Goal: Task Accomplishment & Management: Manage account settings

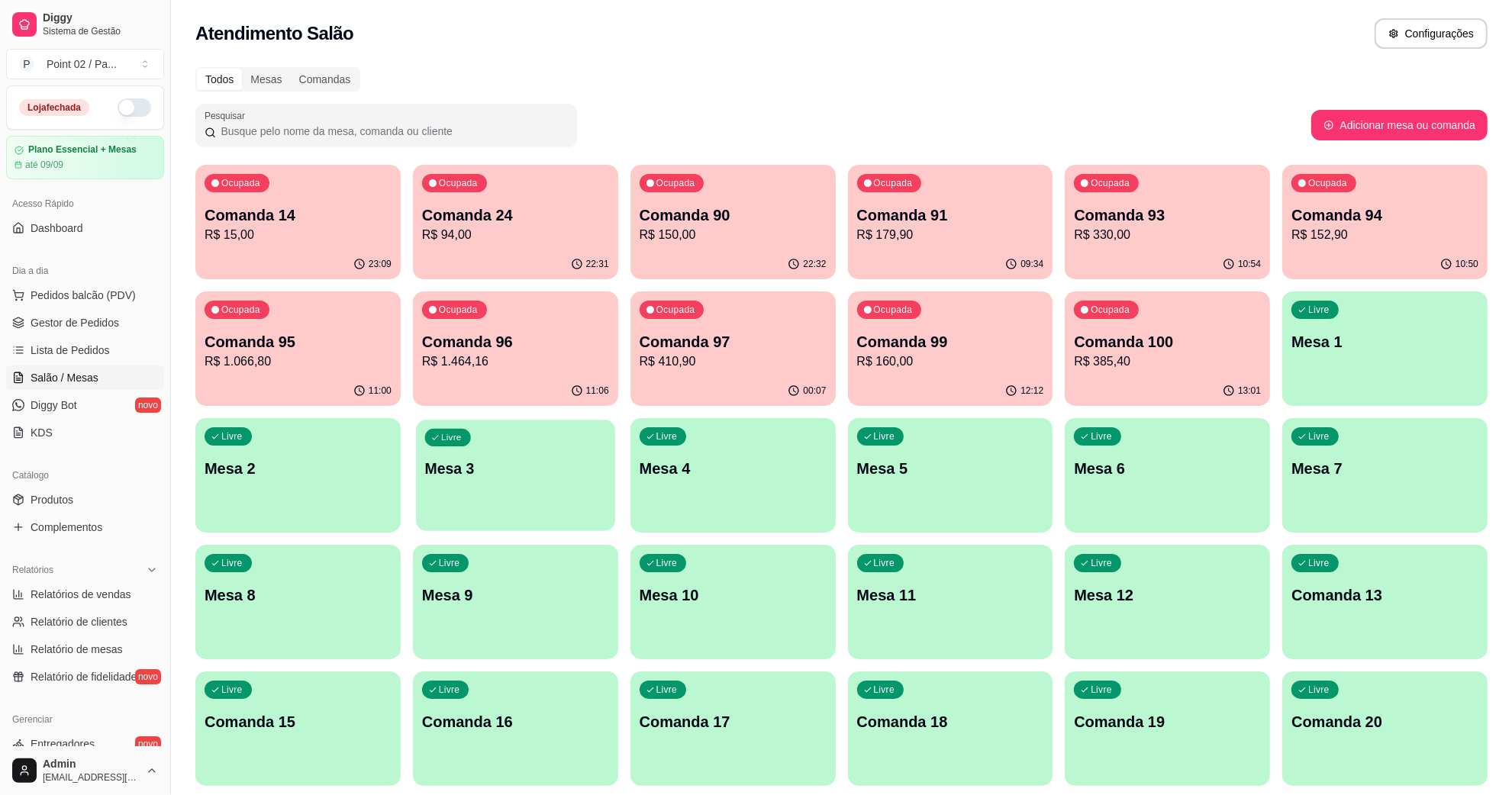
click at [525, 470] on p "Mesa 3" at bounding box center [516, 469] width 181 height 20
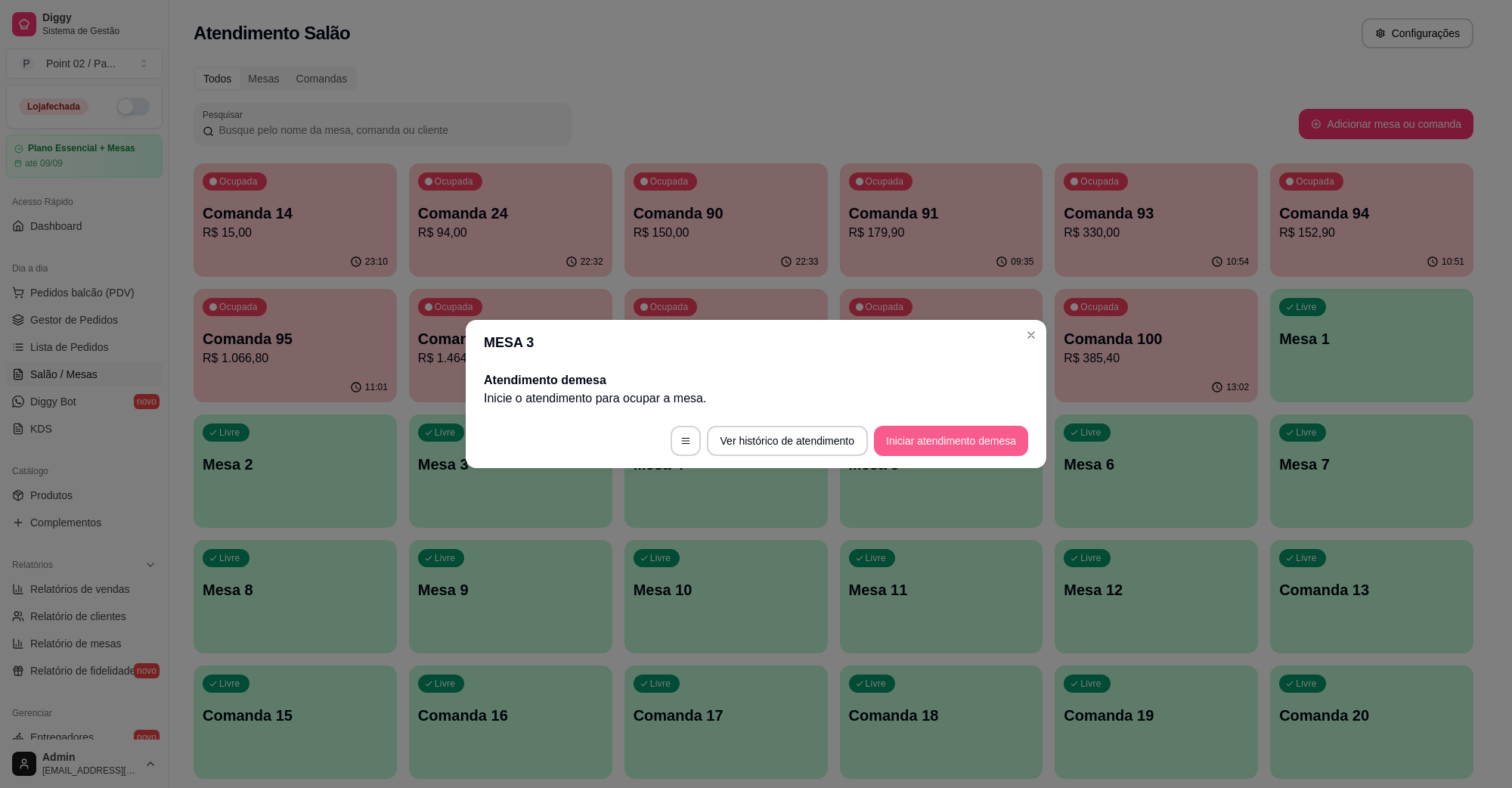
click at [965, 436] on button "Iniciar atendimento de mesa" at bounding box center [951, 441] width 154 height 30
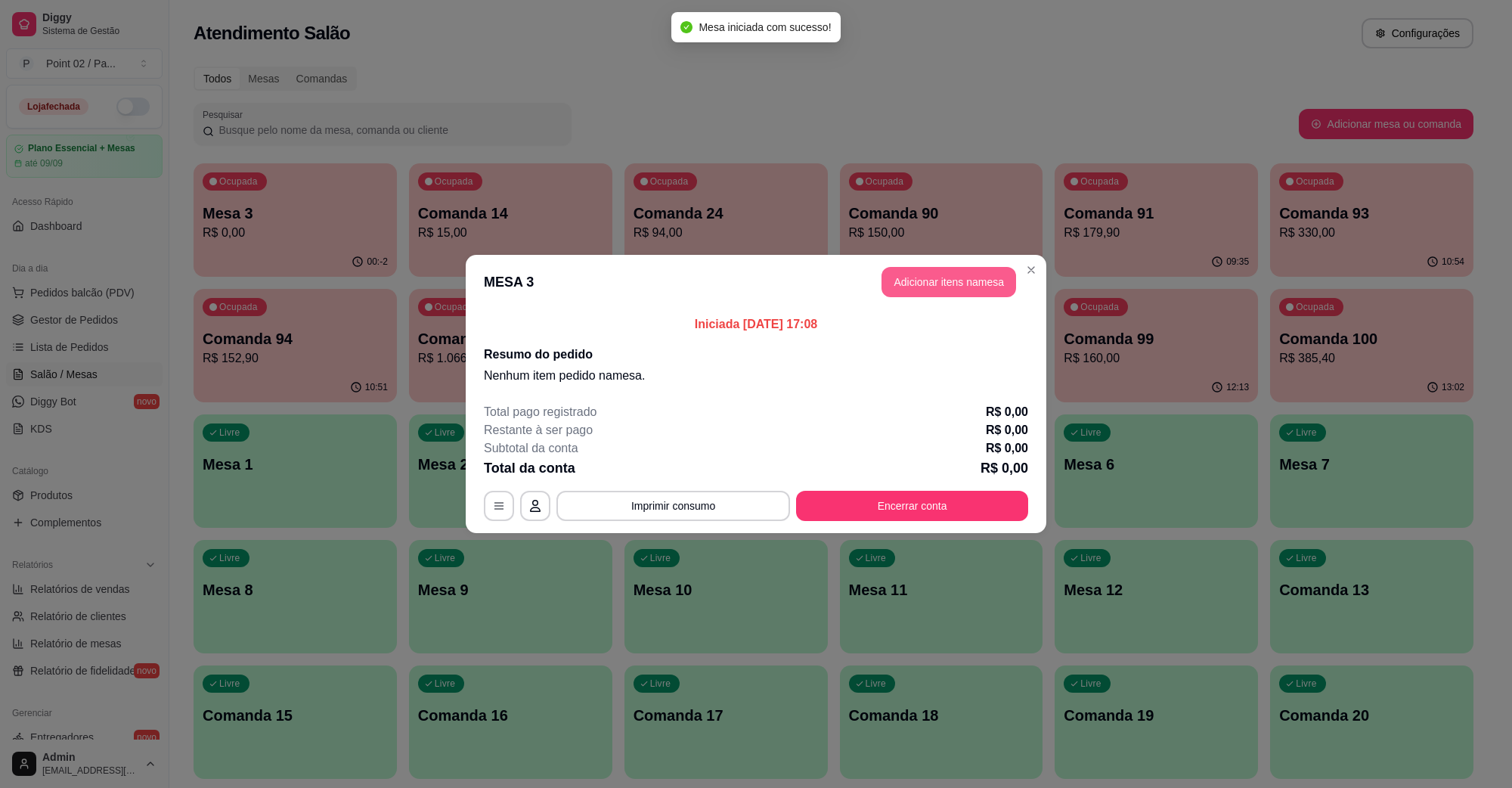
click at [965, 288] on button "Adicionar itens na mesa" at bounding box center [949, 282] width 135 height 30
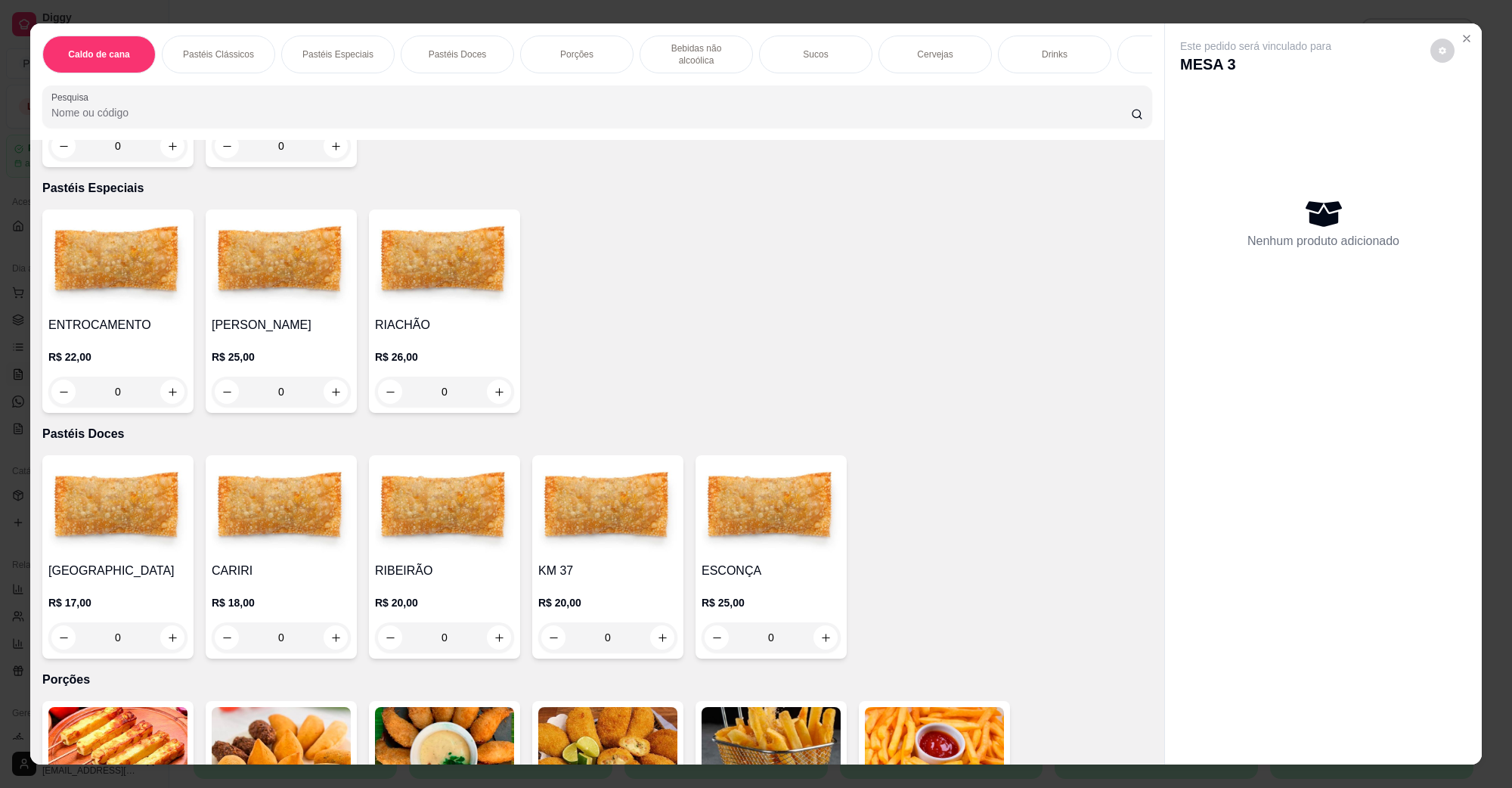
scroll to position [757, 0]
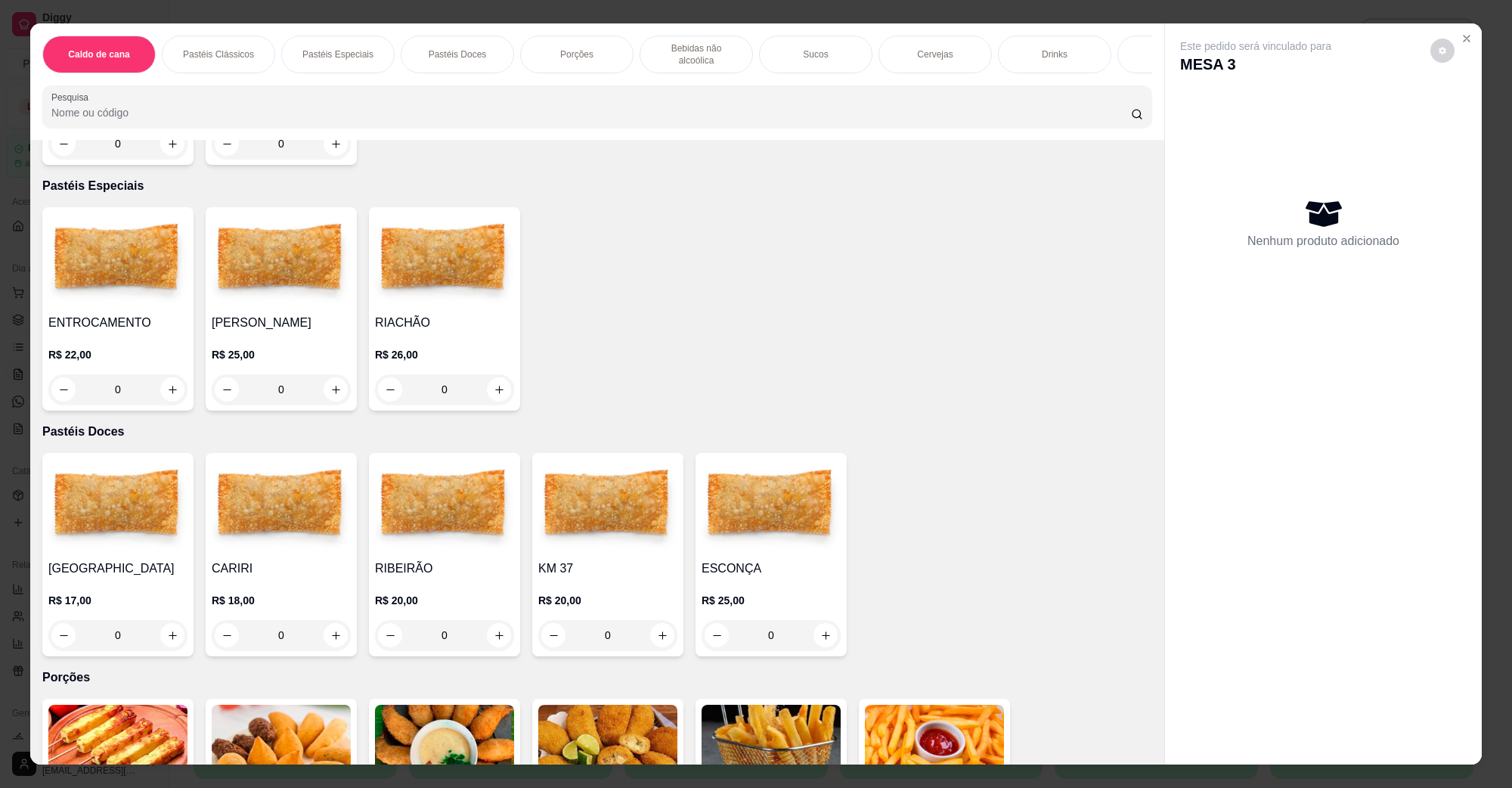
click at [135, 504] on img at bounding box center [118, 507] width 139 height 94
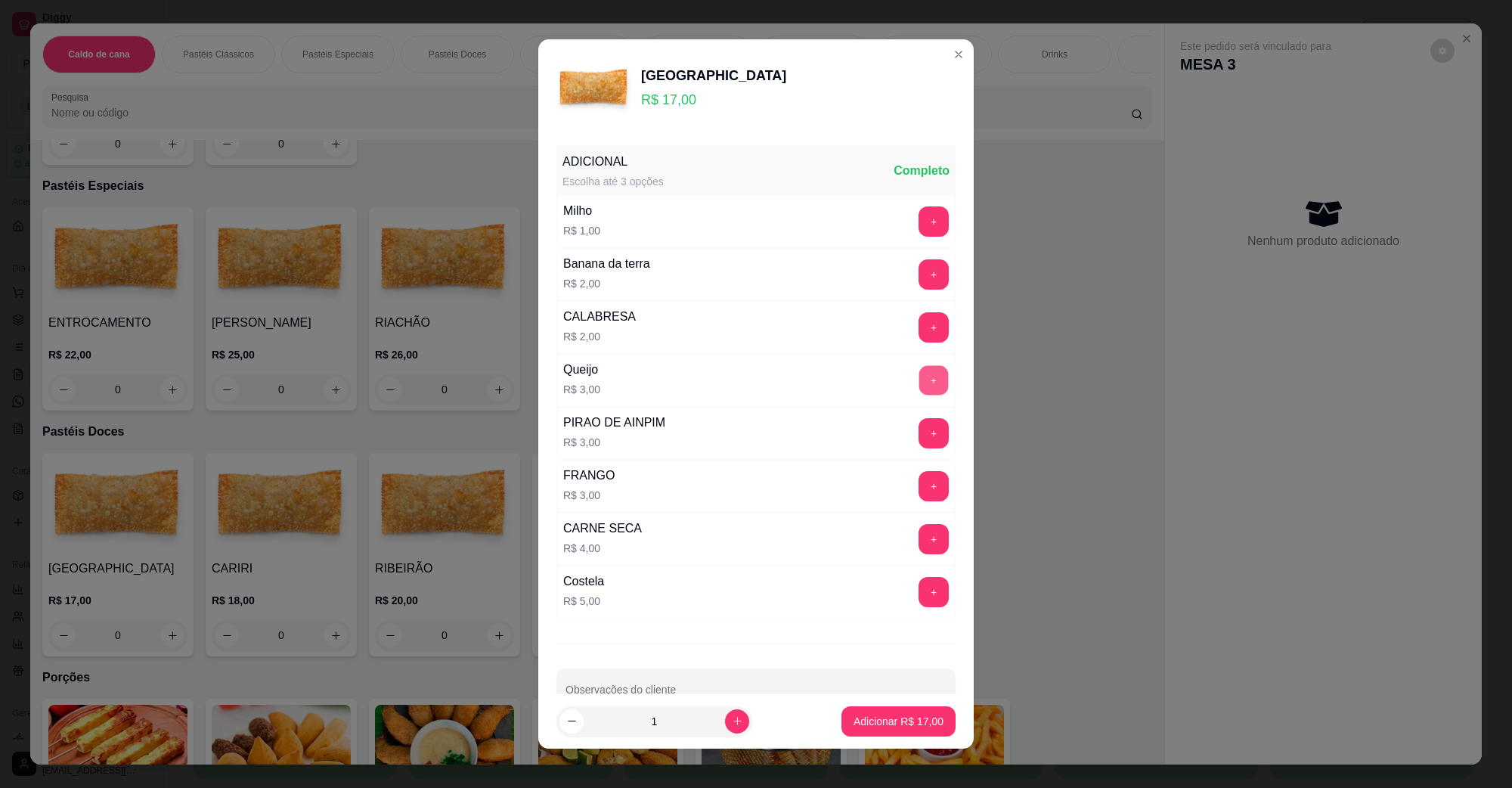
click at [920, 373] on button "+" at bounding box center [934, 381] width 29 height 29
click at [862, 725] on p "Adicionar R$ 20,00" at bounding box center [899, 721] width 88 height 14
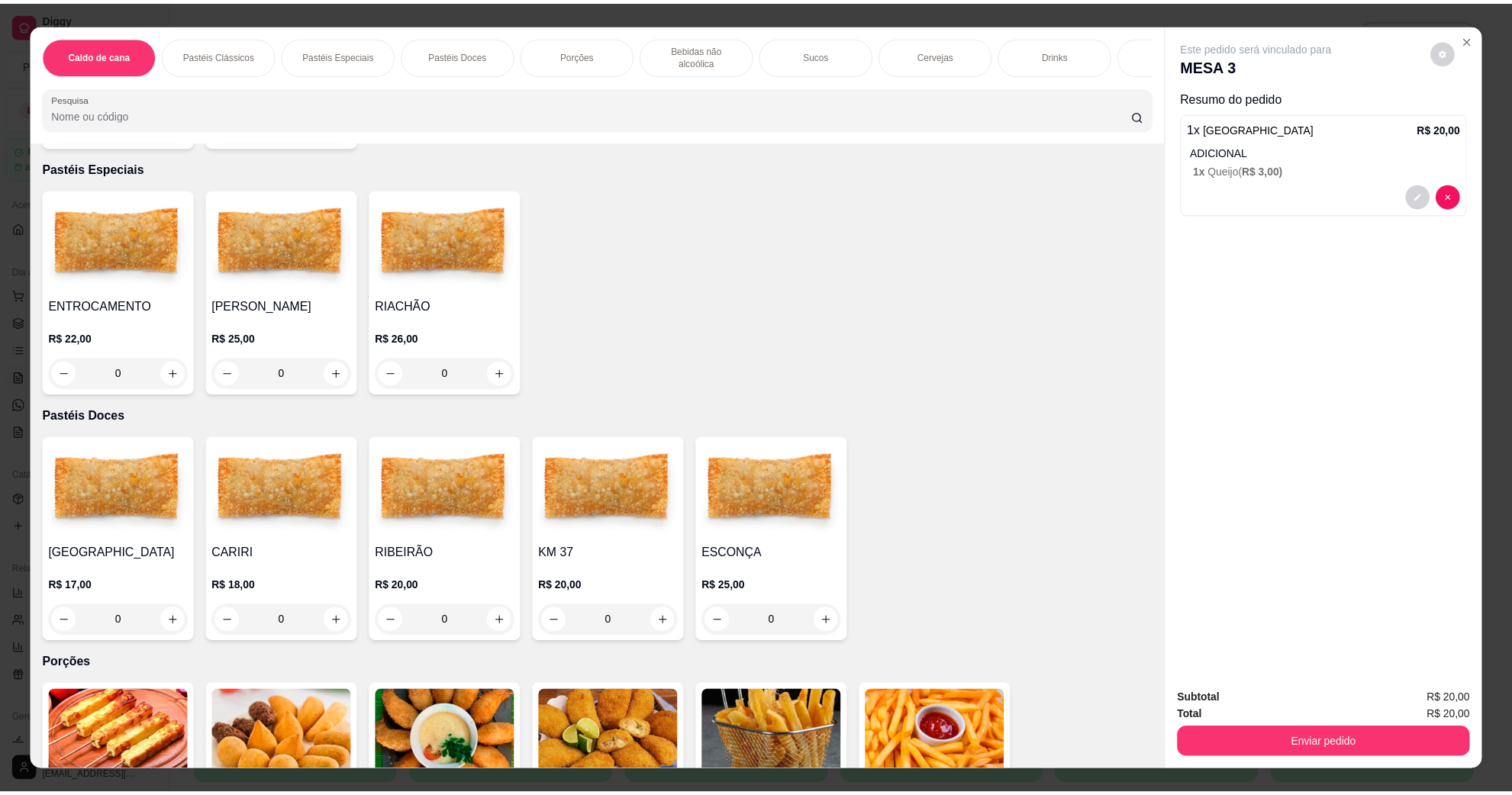
scroll to position [954, 0]
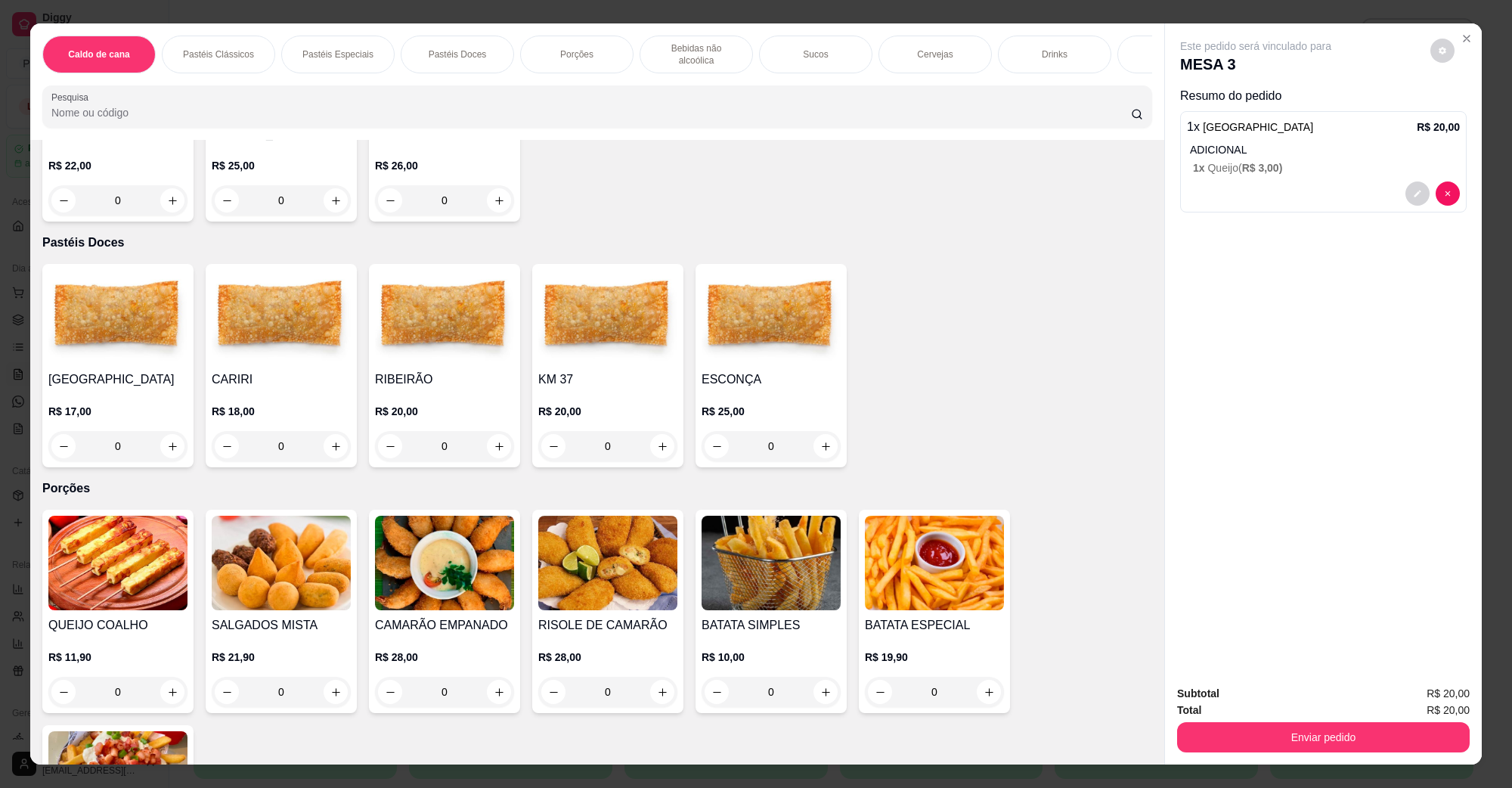
click at [257, 547] on img at bounding box center [281, 563] width 139 height 94
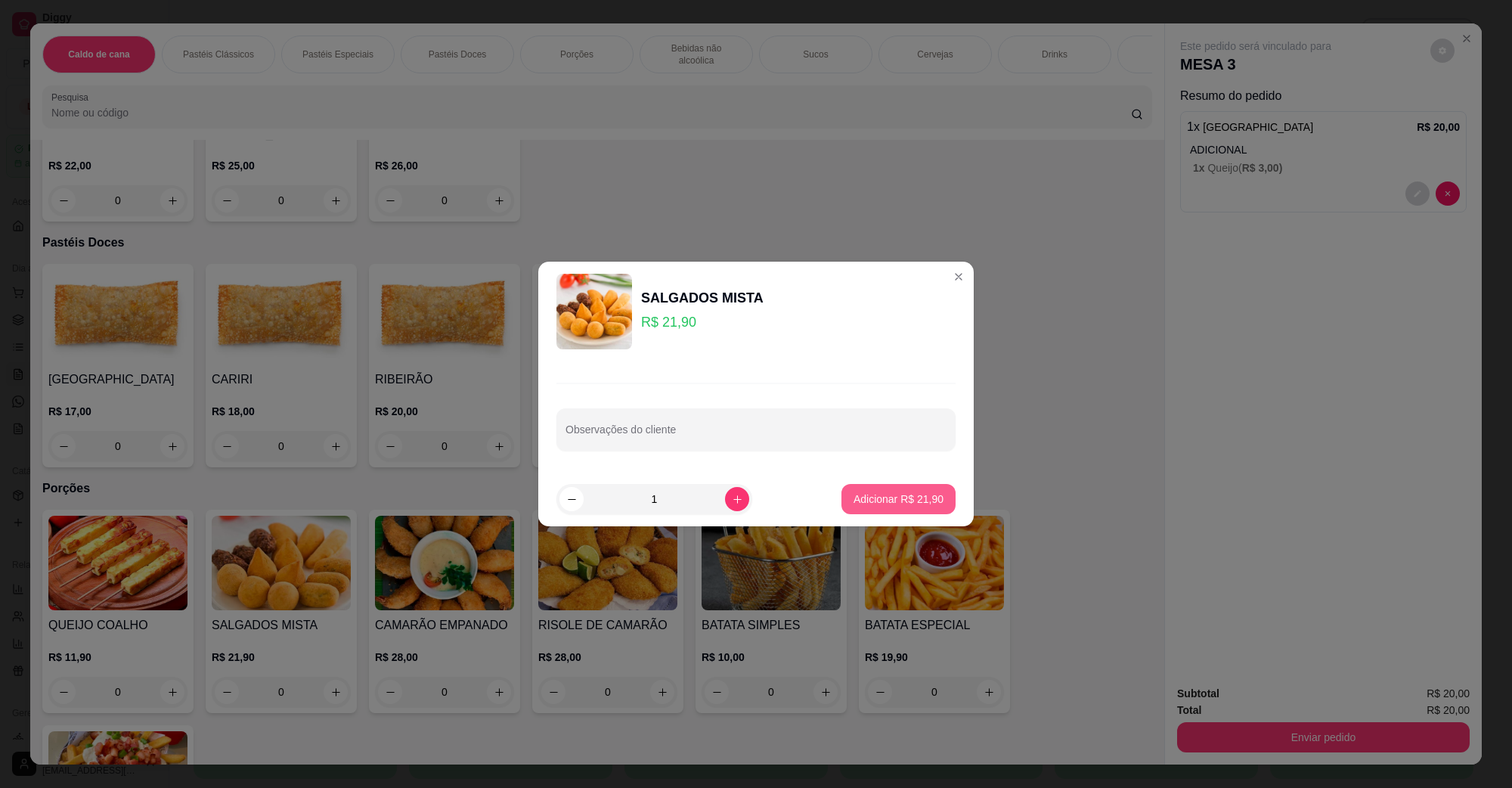
click at [921, 504] on p "Adicionar R$ 21,90" at bounding box center [899, 499] width 90 height 15
type input "1"
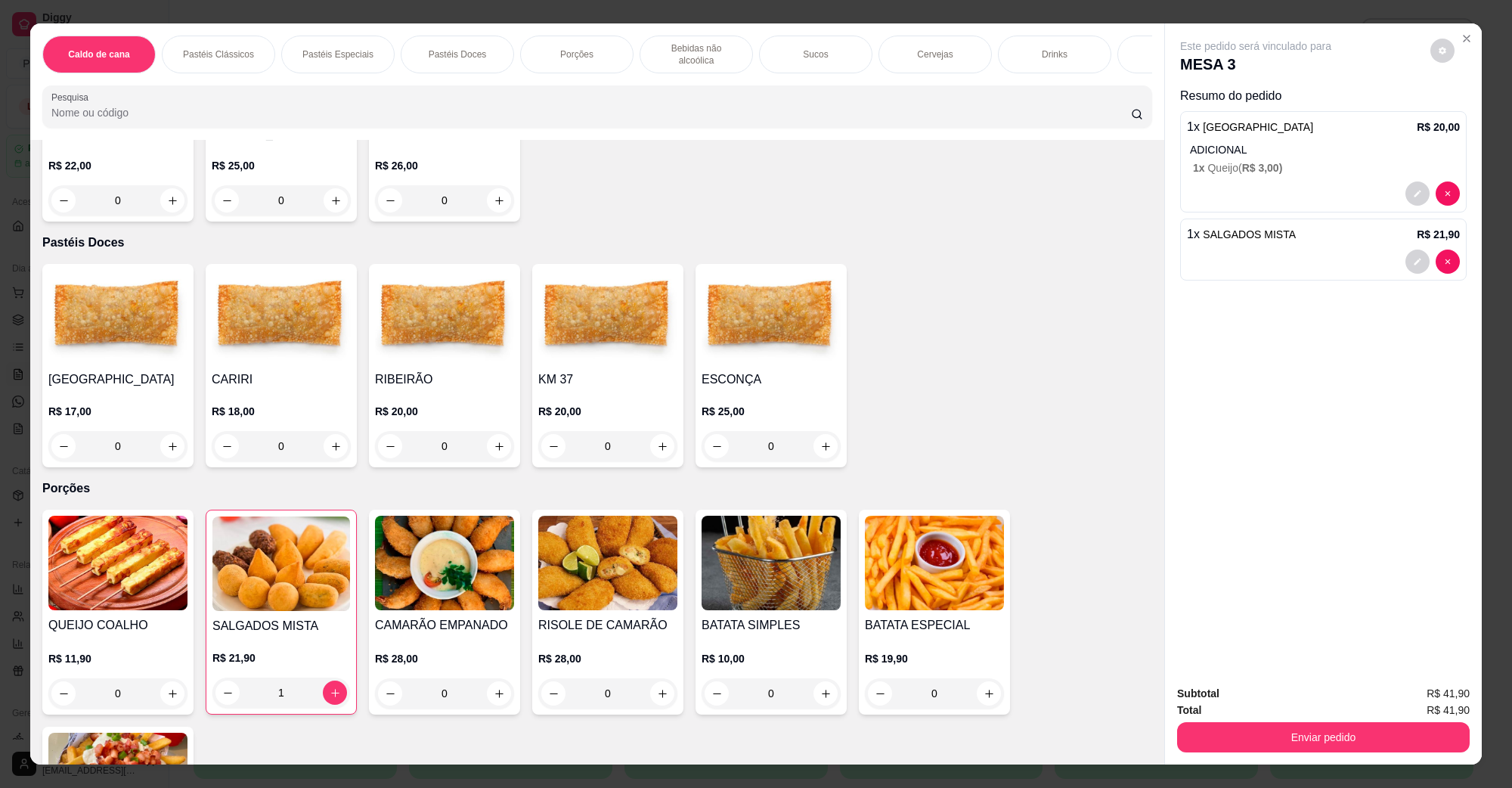
click at [1334, 732] on button "Enviar pedido" at bounding box center [1324, 737] width 293 height 30
click at [1229, 697] on button "Não registrar e enviar pedido" at bounding box center [1272, 700] width 157 height 29
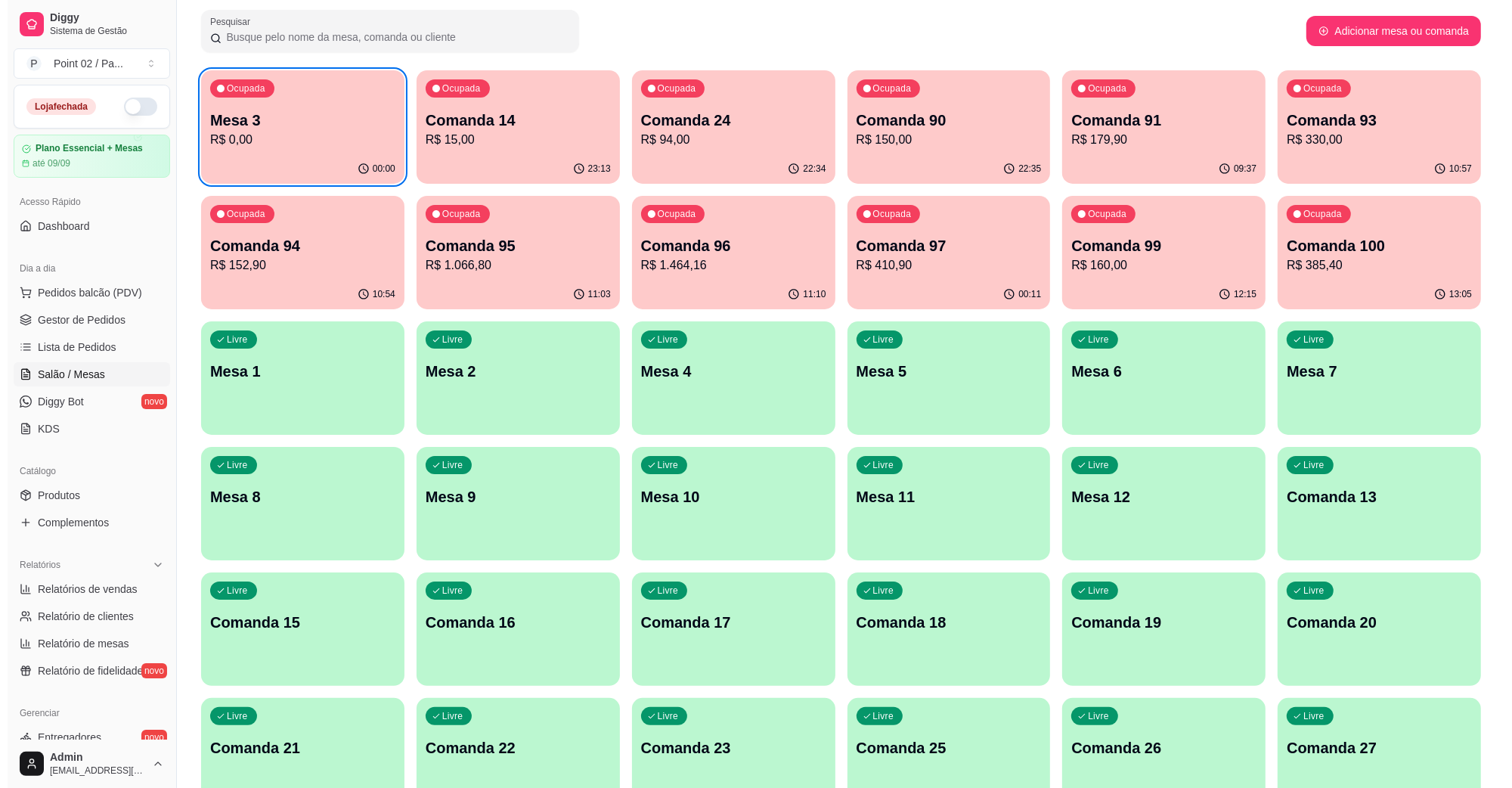
scroll to position [94, 0]
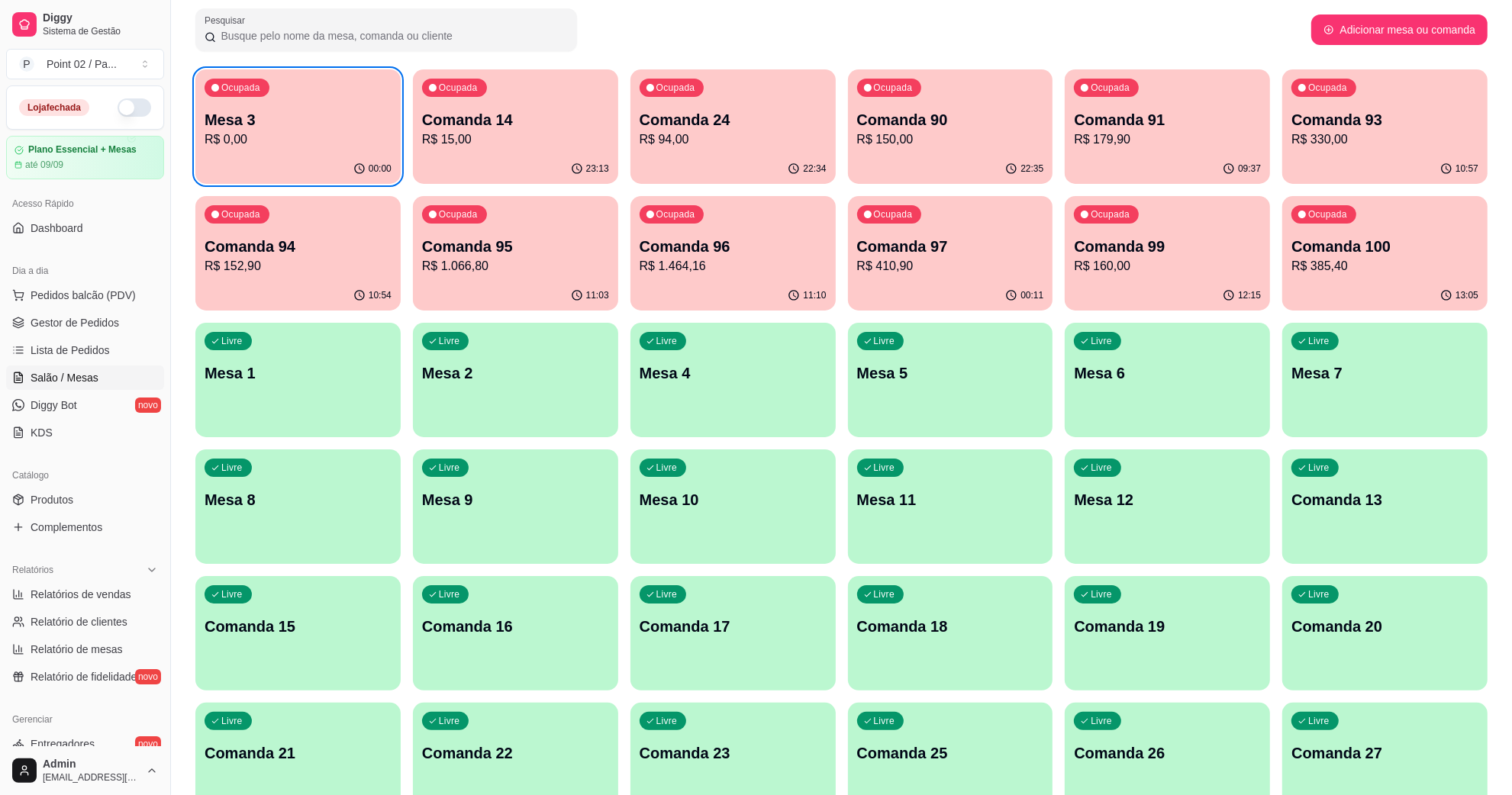
click at [1351, 506] on p "Comanda 13" at bounding box center [1385, 499] width 187 height 21
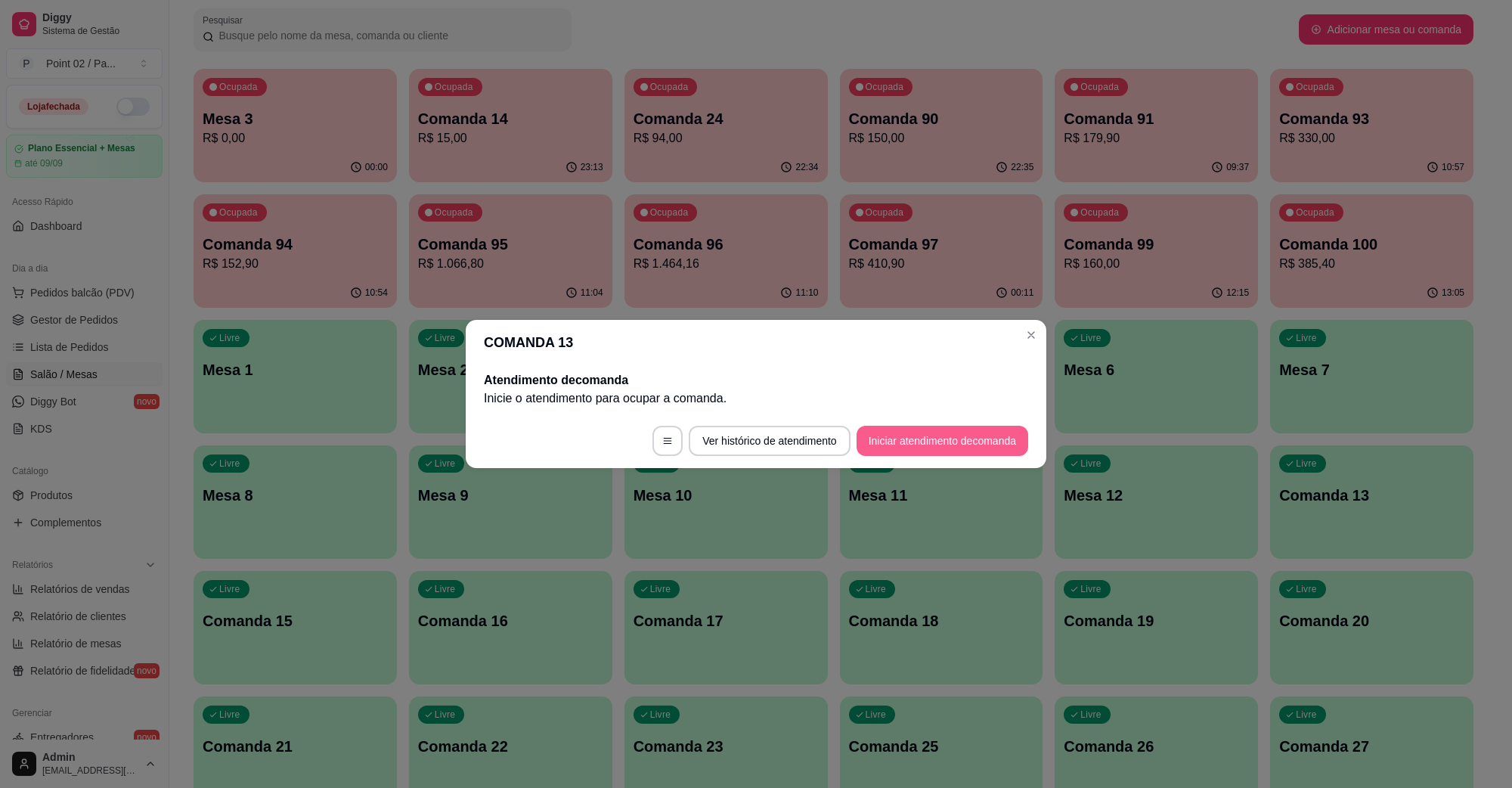
click at [931, 432] on button "Iniciar atendimento de comanda" at bounding box center [942, 441] width 172 height 30
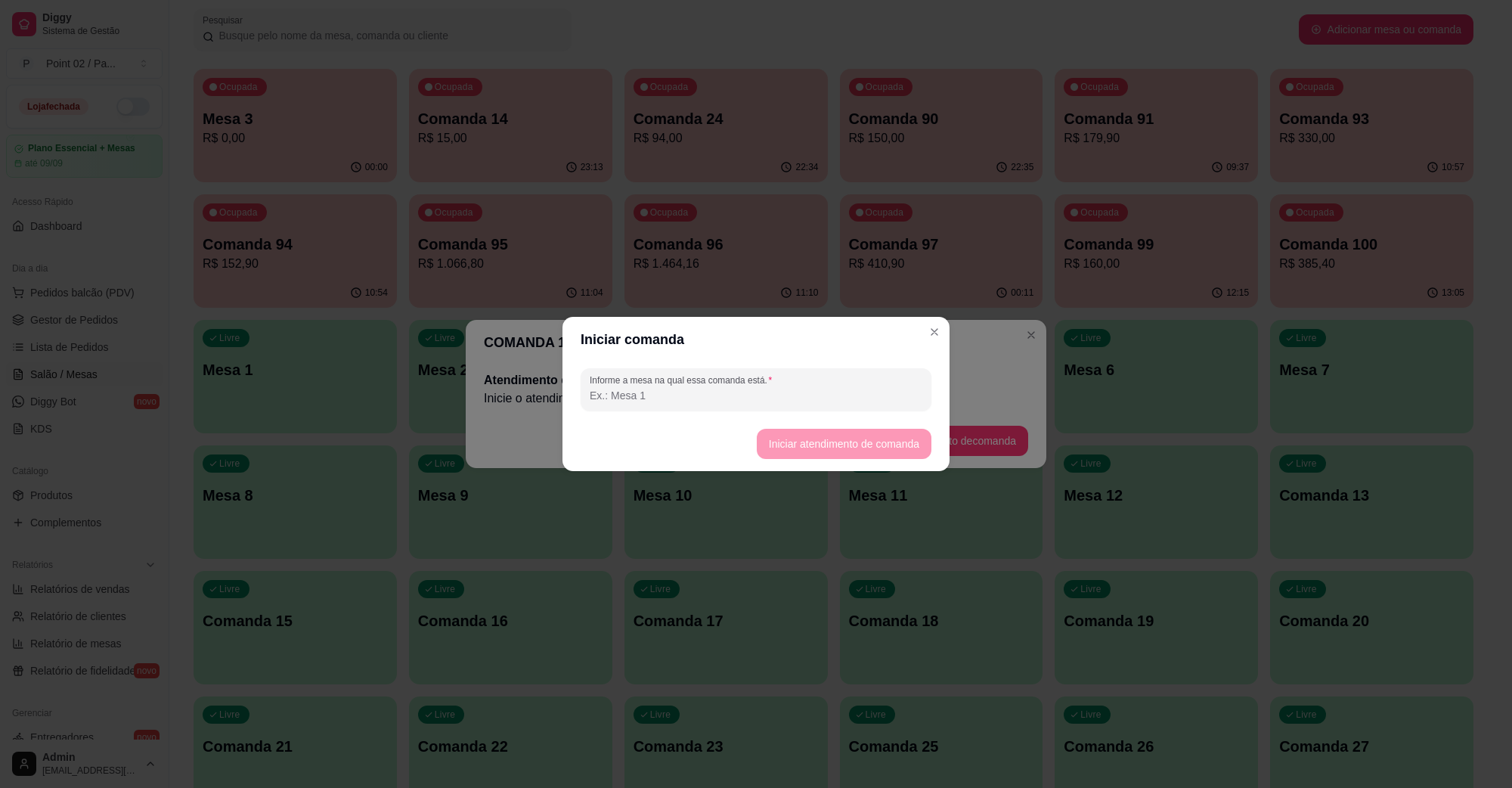
click at [728, 365] on div "Informe a mesa na qual essa comanda está." at bounding box center [756, 389] width 387 height 55
click at [723, 394] on input "Informe a mesa na qual essa comanda está." at bounding box center [756, 396] width 332 height 15
type input "GABS -"
click at [905, 449] on button "Iniciar atendimento de comanda" at bounding box center [845, 445] width 175 height 30
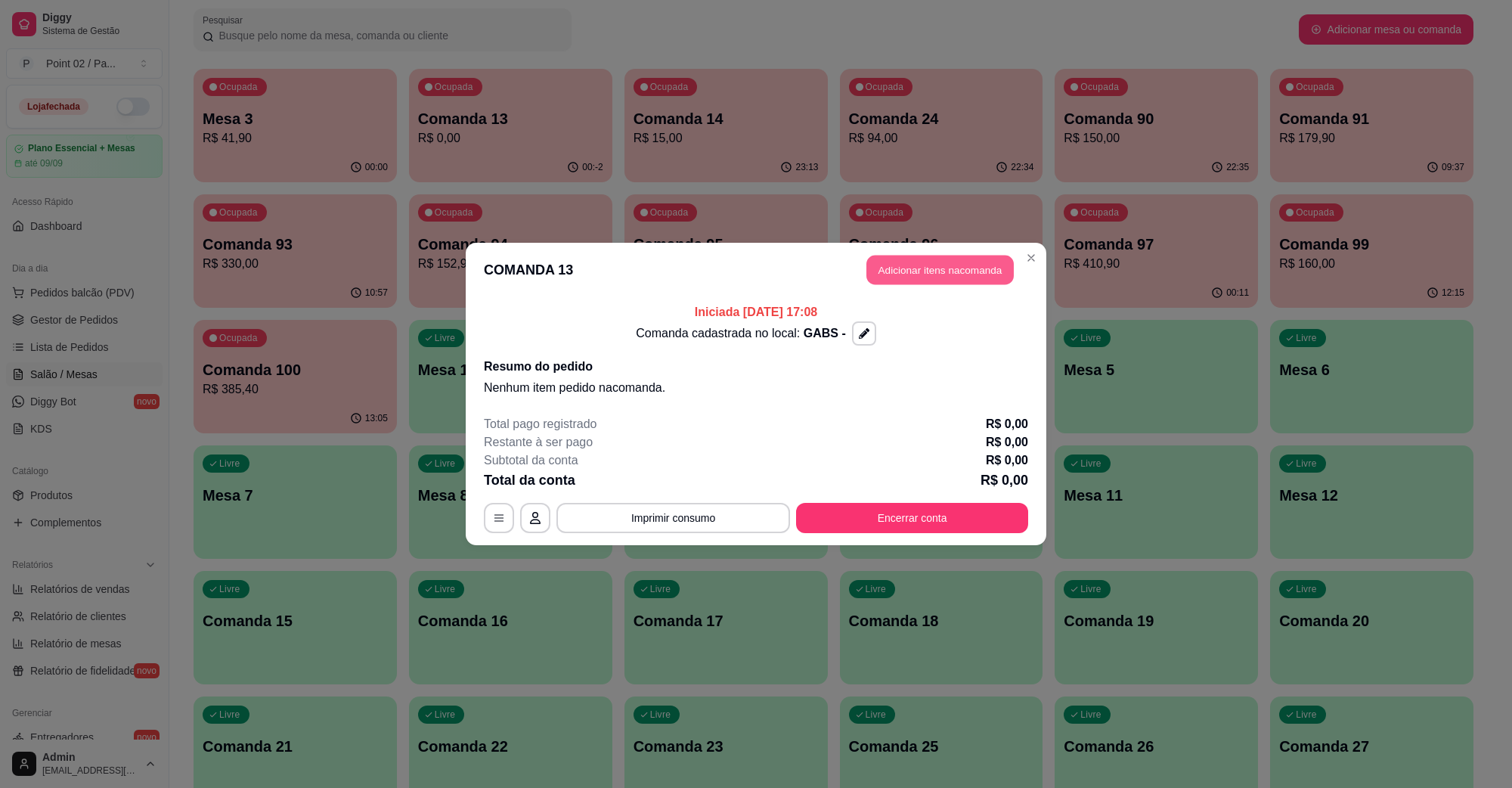
click at [913, 273] on button "Adicionar itens na comanda" at bounding box center [940, 270] width 147 height 29
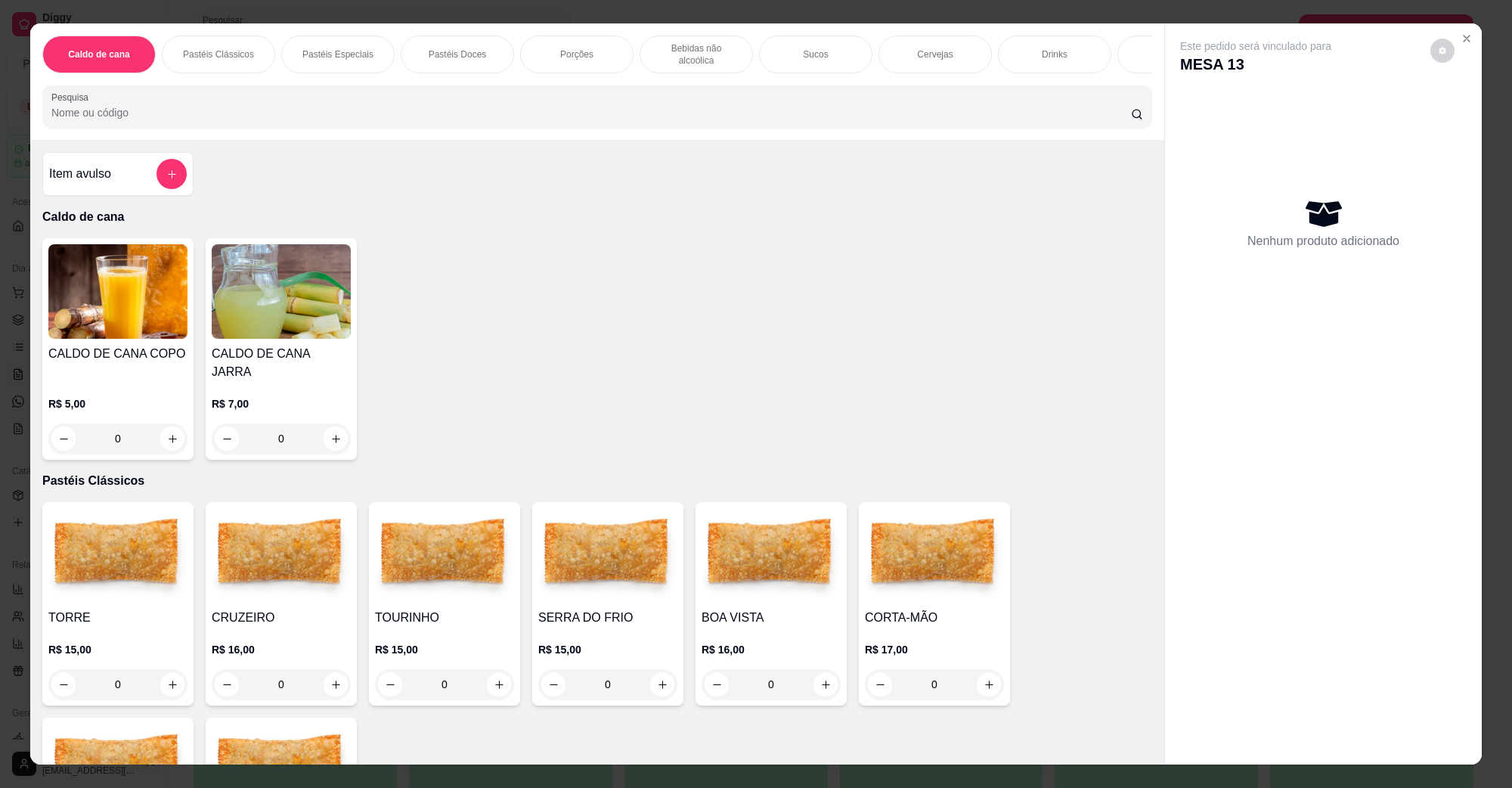
click at [586, 43] on div "Porções" at bounding box center [576, 54] width 114 height 38
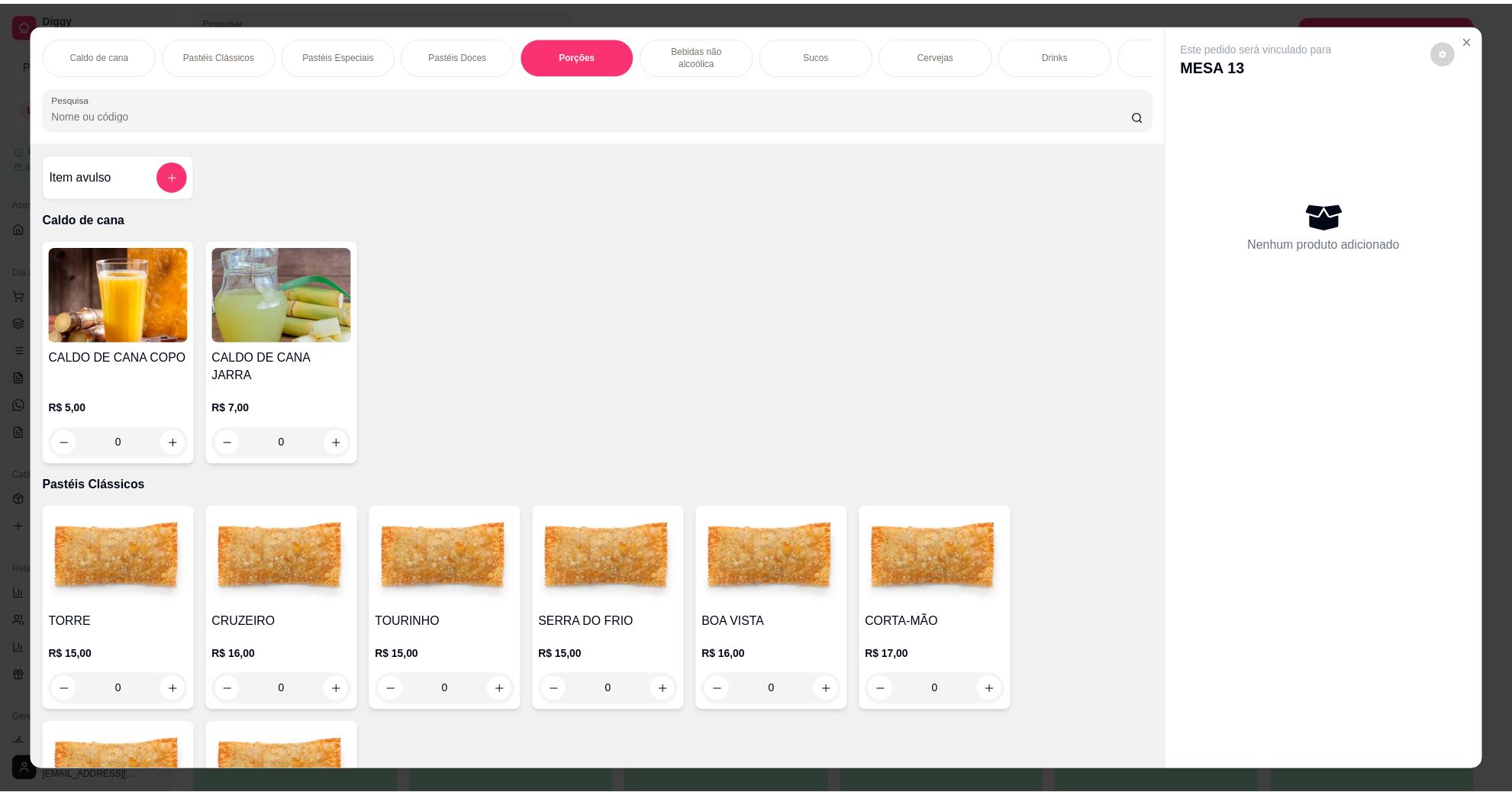
scroll to position [25, 0]
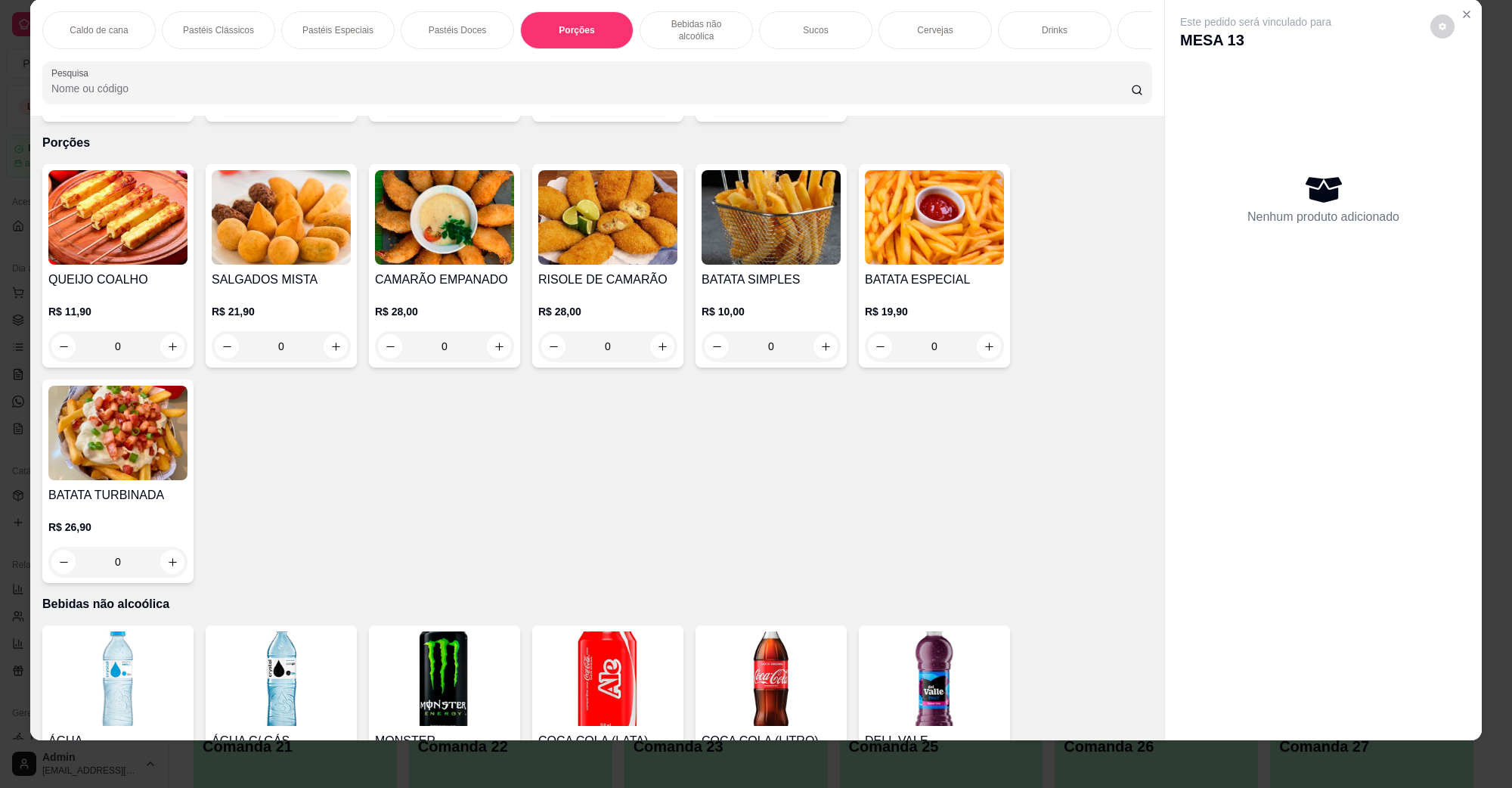
click at [912, 213] on img at bounding box center [934, 217] width 139 height 94
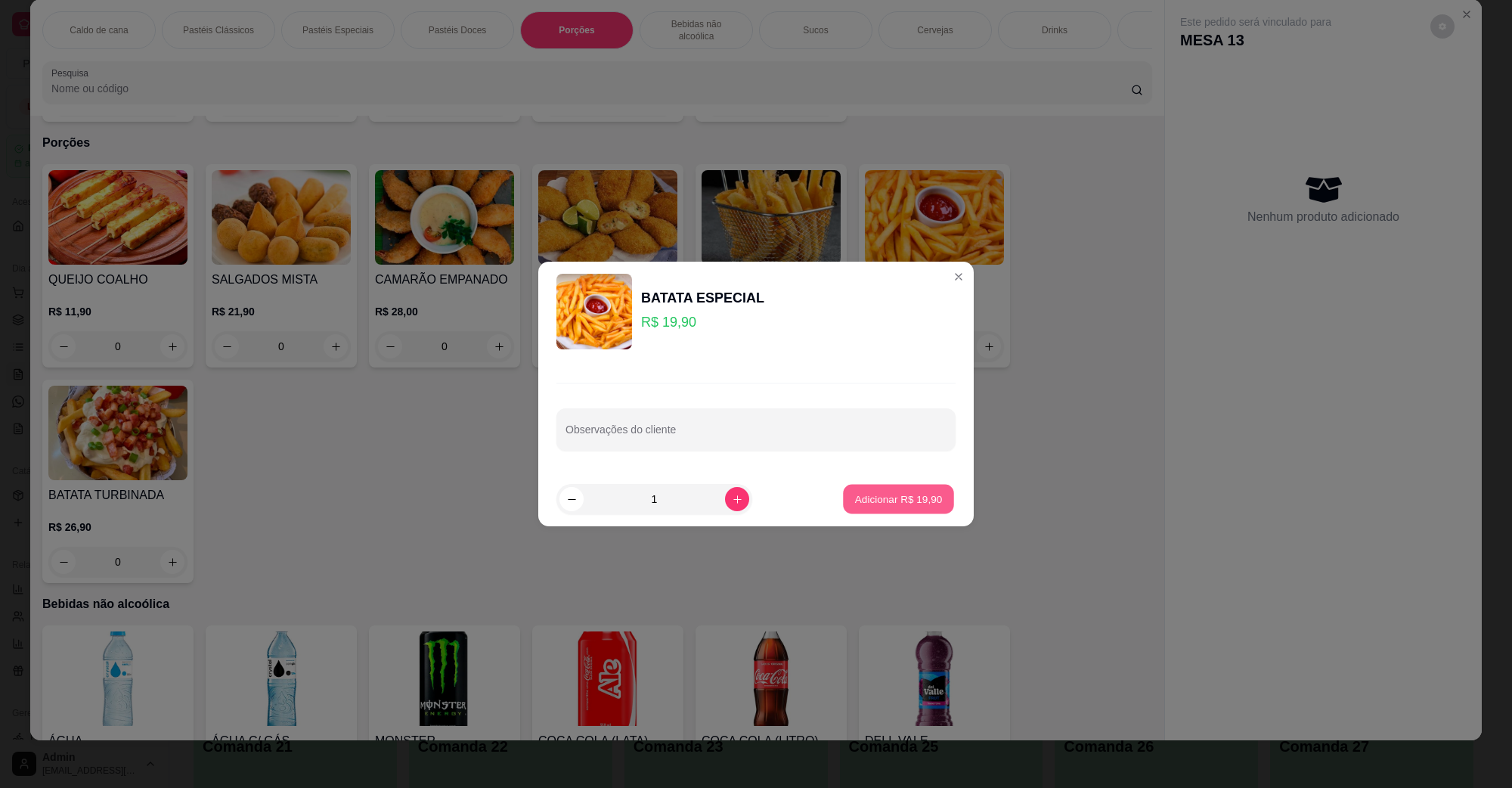
click at [843, 502] on button "Adicionar R$ 19,90" at bounding box center [899, 499] width 111 height 29
type input "1"
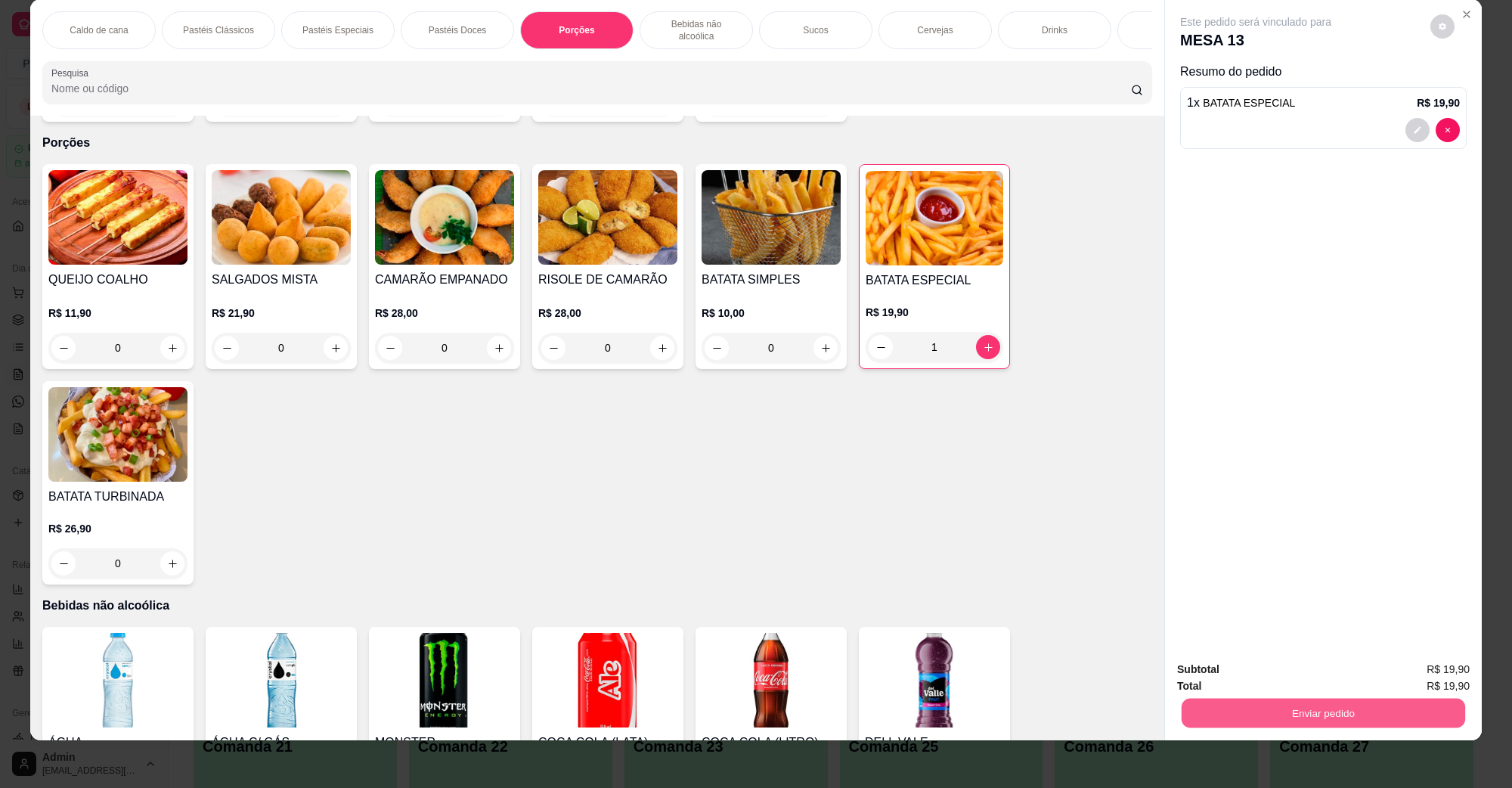
click at [1228, 720] on button "Enviar pedido" at bounding box center [1324, 713] width 284 height 29
click at [1256, 674] on button "Não registrar e enviar pedido" at bounding box center [1272, 676] width 157 height 29
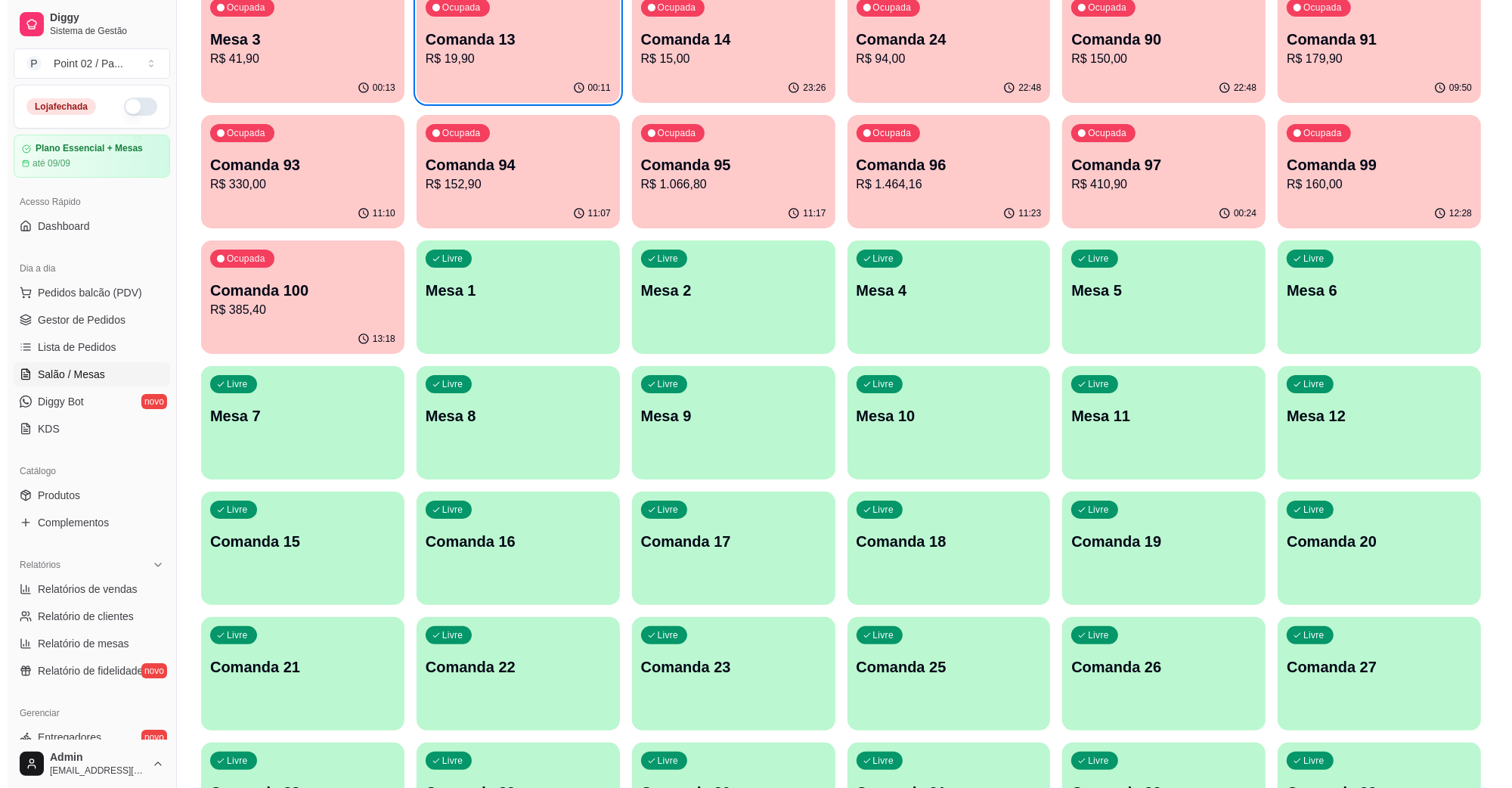
scroll to position [189, 0]
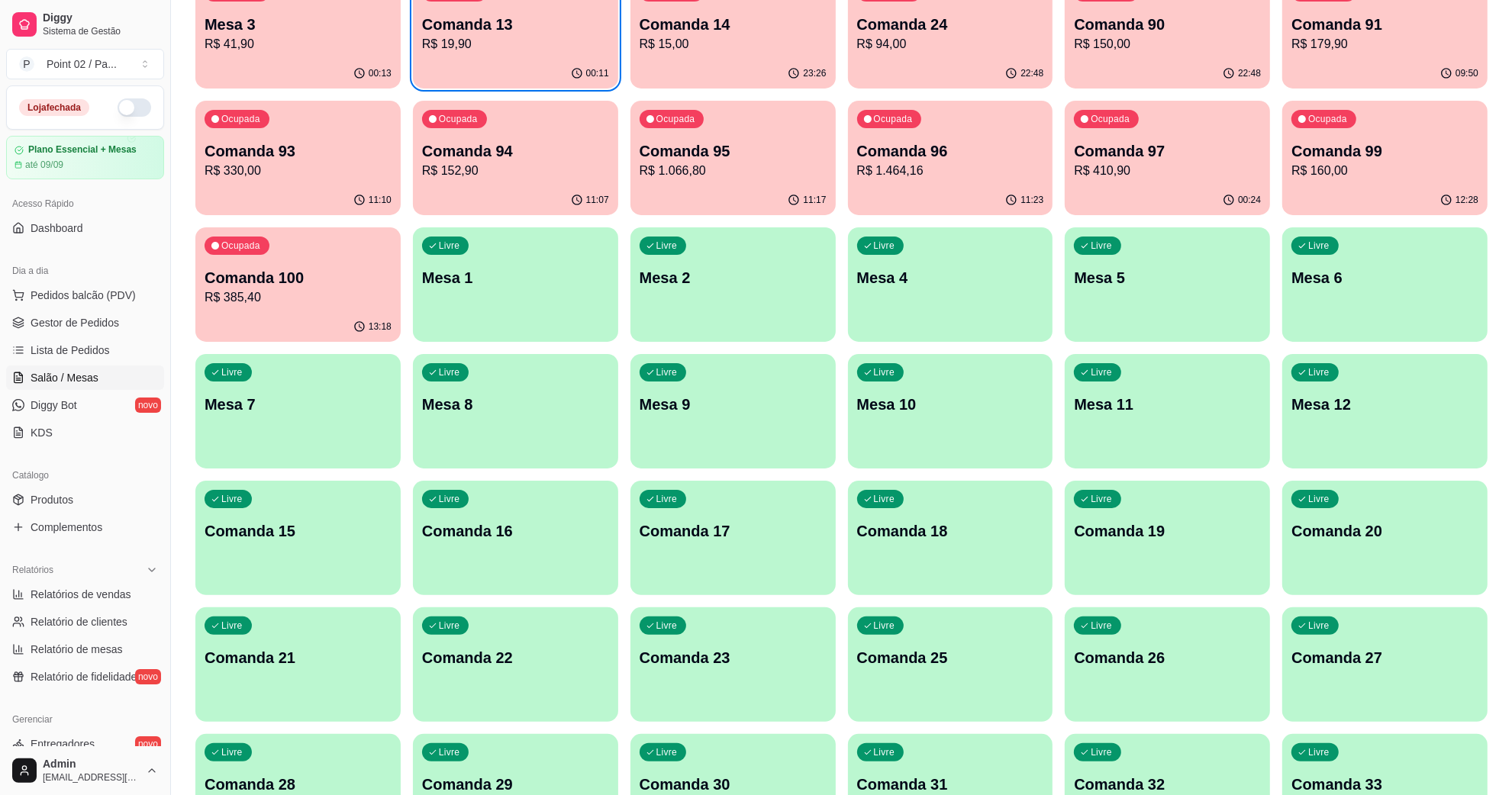
click at [871, 543] on div "Livre Comanda 18" at bounding box center [951, 528] width 206 height 96
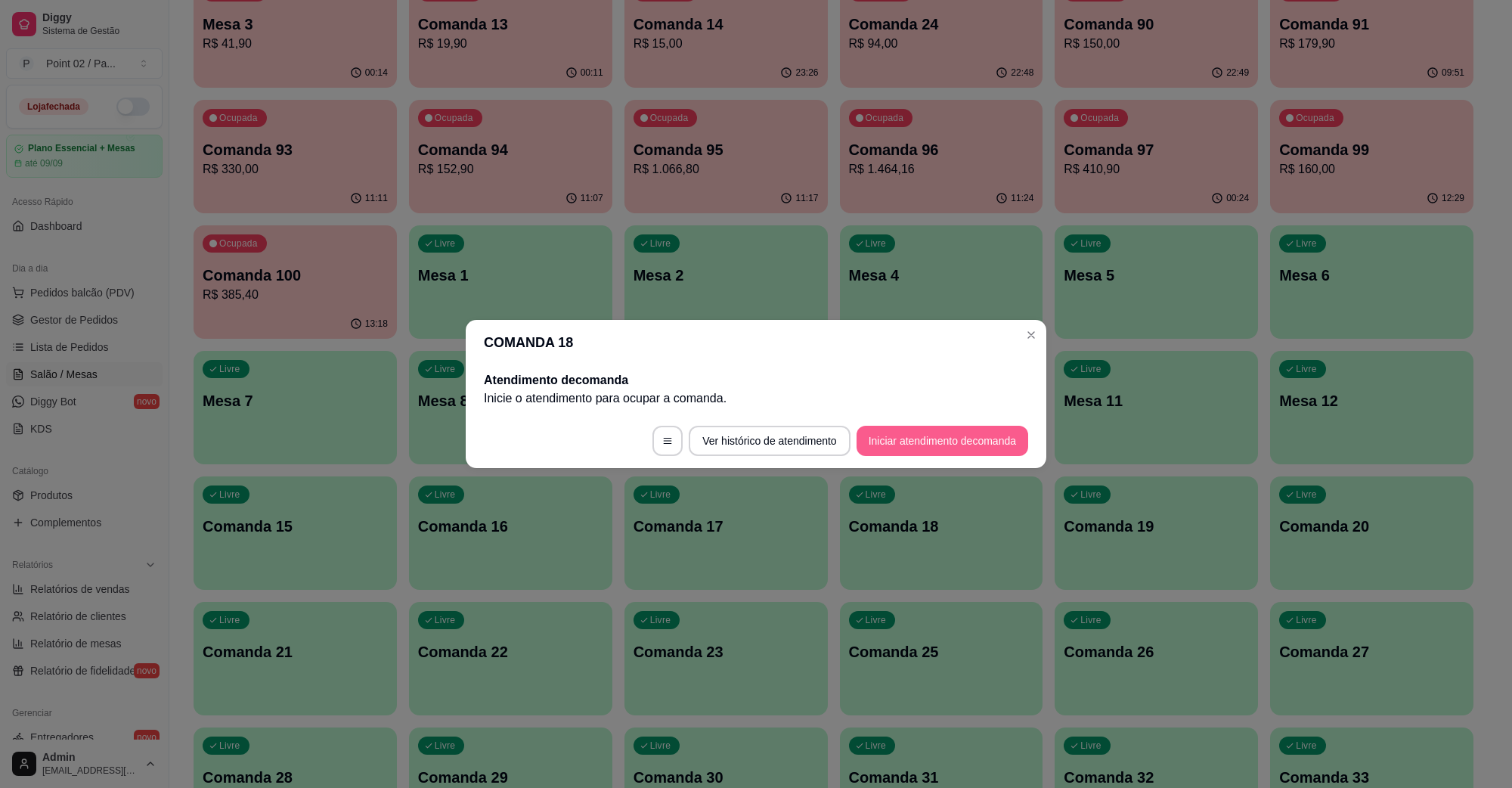
click at [889, 439] on button "Iniciar atendimento de comanda" at bounding box center [942, 441] width 172 height 30
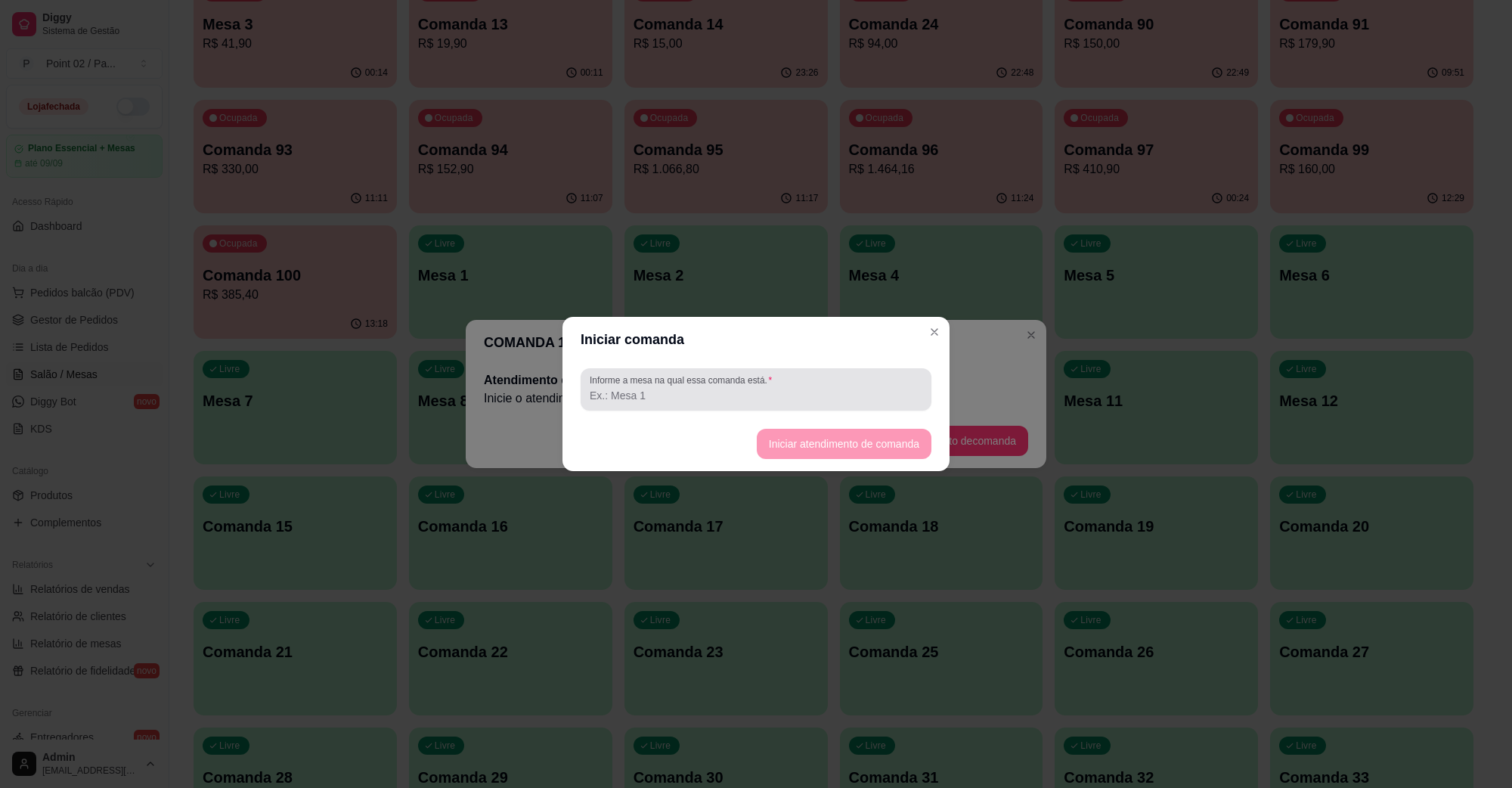
click at [654, 390] on input "Informe a mesa na qual essa comanda está." at bounding box center [756, 396] width 332 height 15
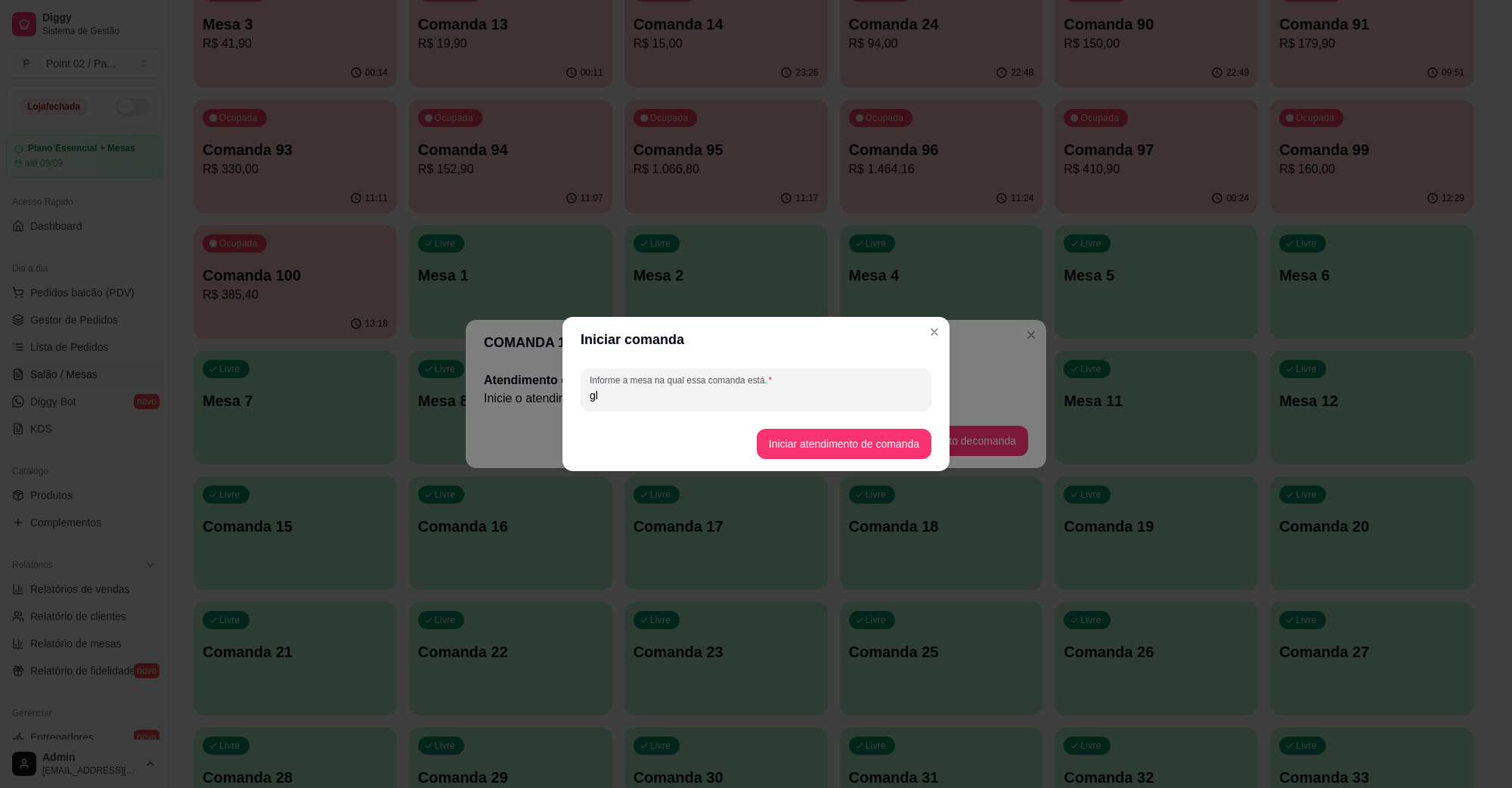
type input "g"
type input "GRACIELA - PARQUE"
click at [810, 424] on footer "Iniciar atendimento de comanda" at bounding box center [756, 444] width 387 height 55
click at [817, 447] on button "Iniciar atendimento de comanda" at bounding box center [845, 445] width 175 height 30
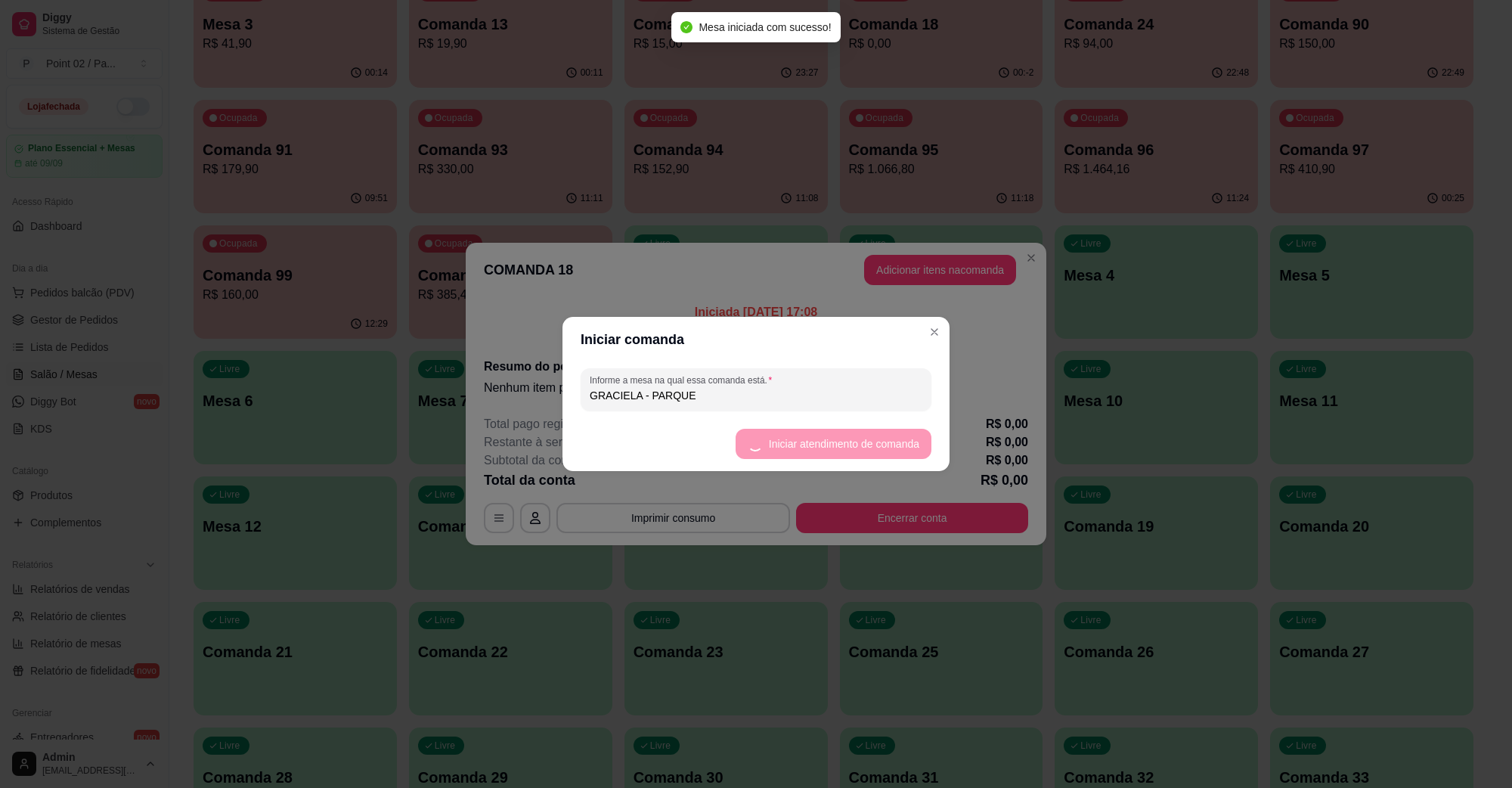
click at [935, 269] on button "Adicionar itens na comanda" at bounding box center [940, 270] width 152 height 30
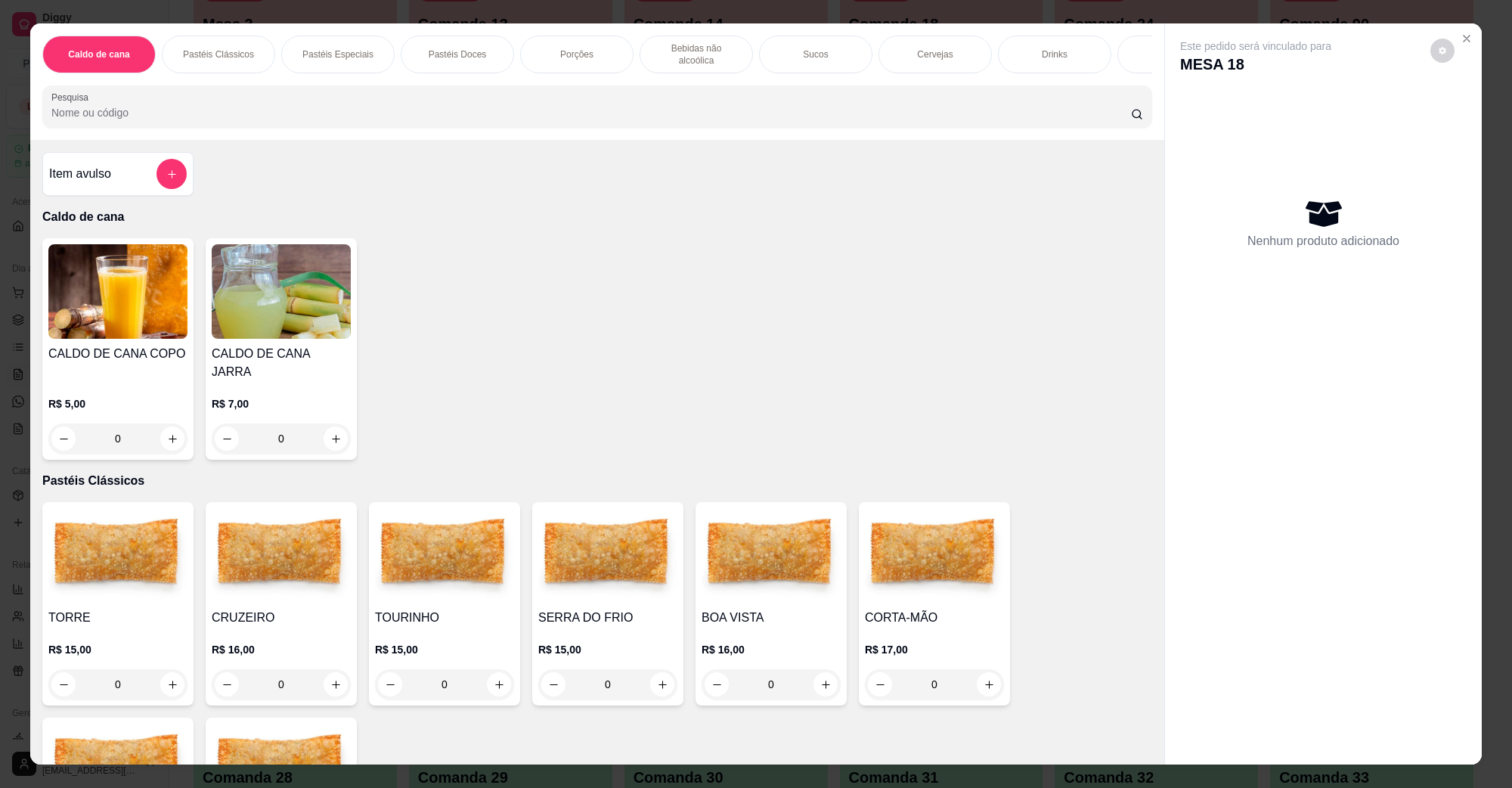
scroll to position [94, 0]
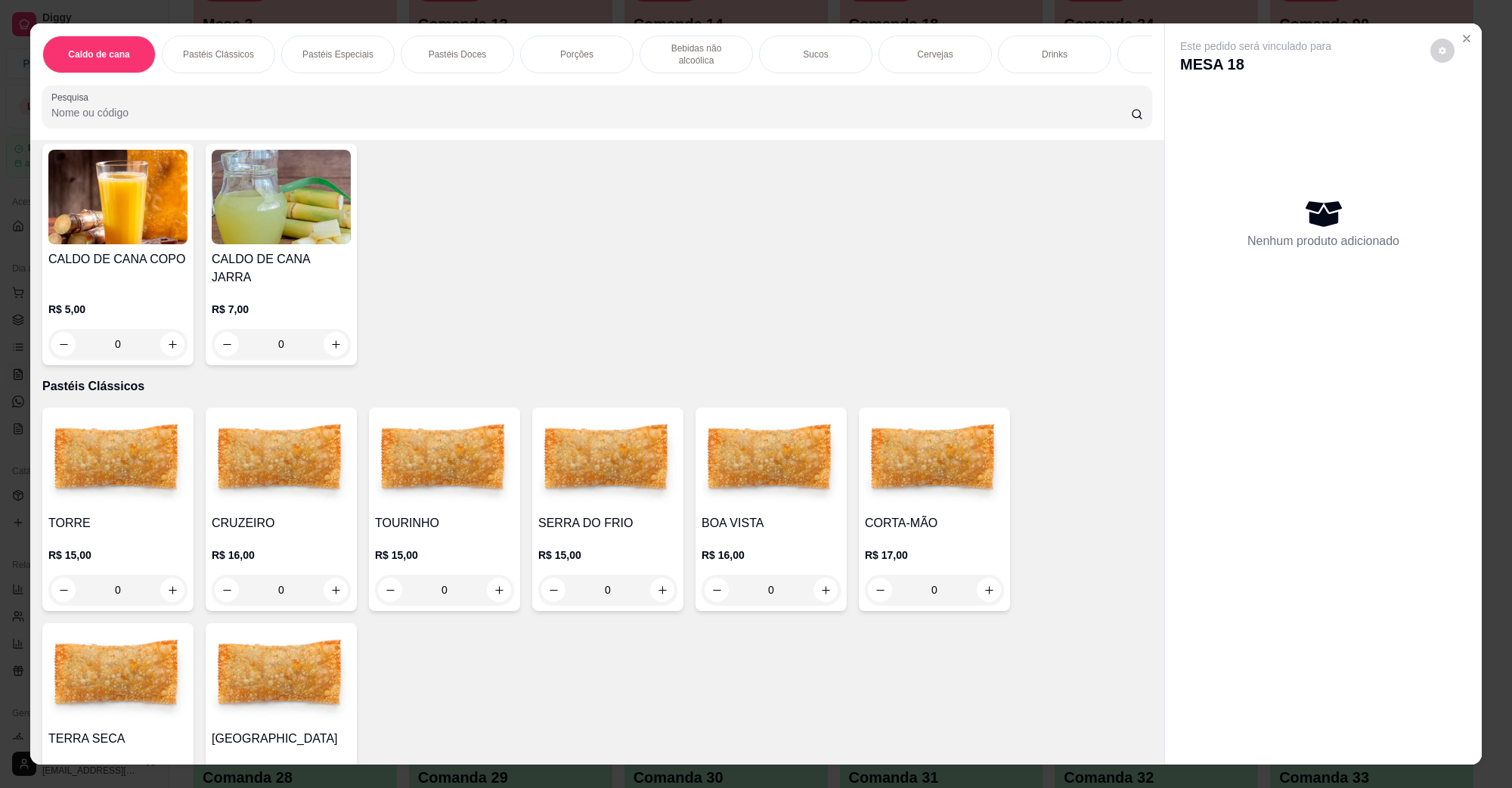
click at [291, 446] on img at bounding box center [281, 461] width 139 height 94
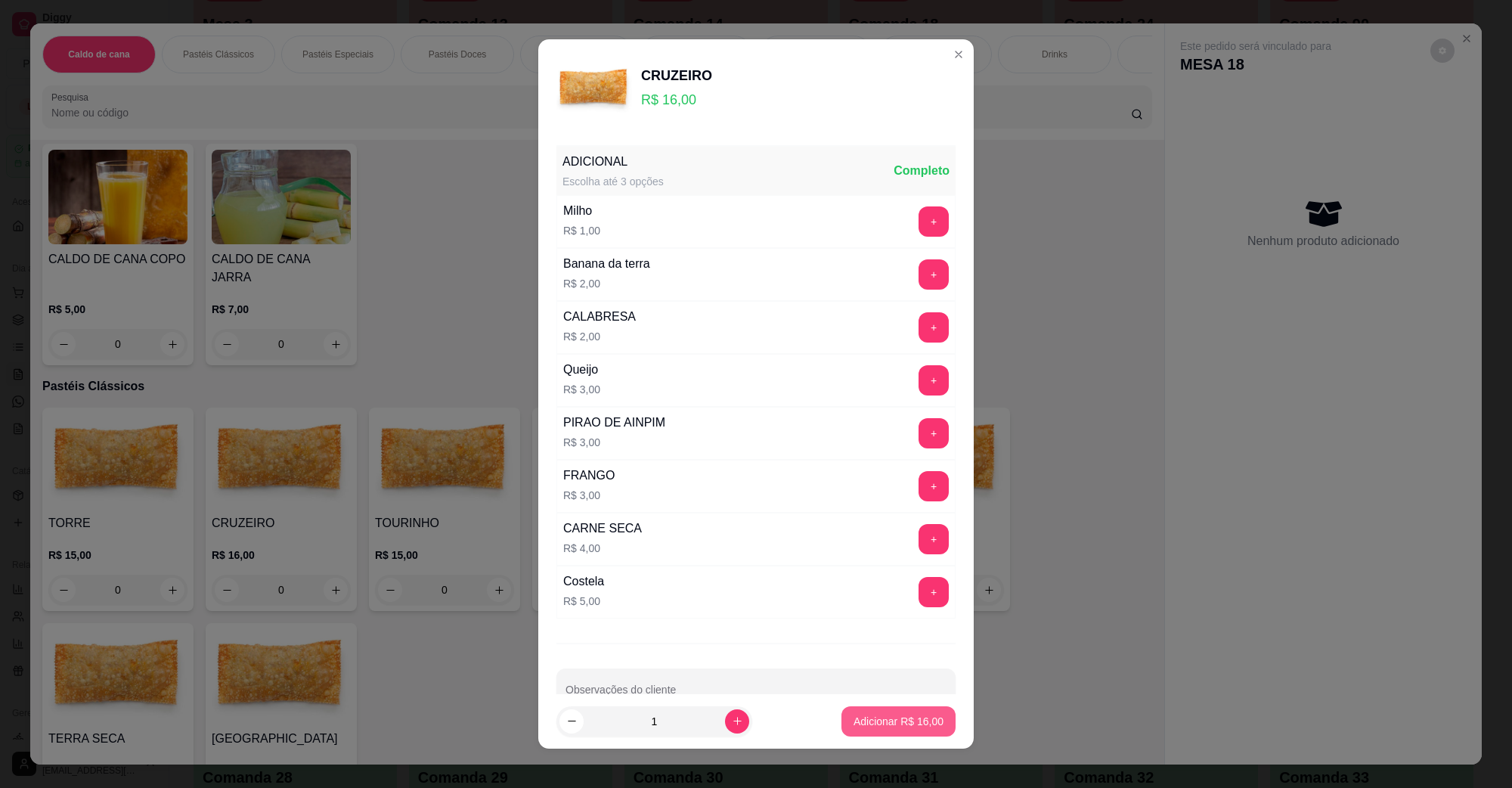
click at [900, 722] on p "Adicionar R$ 16,00" at bounding box center [899, 721] width 90 height 15
type input "1"
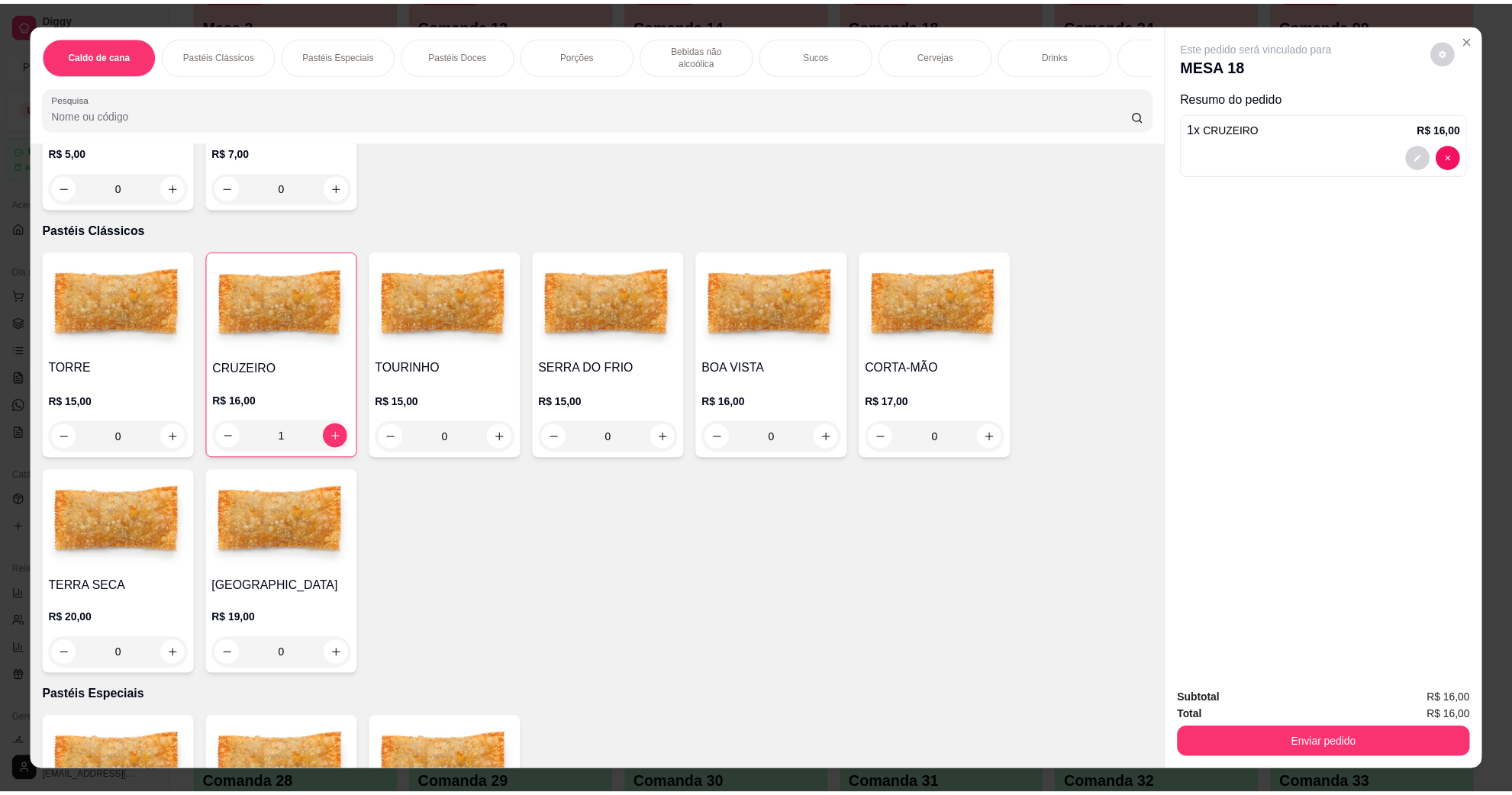
scroll to position [381, 0]
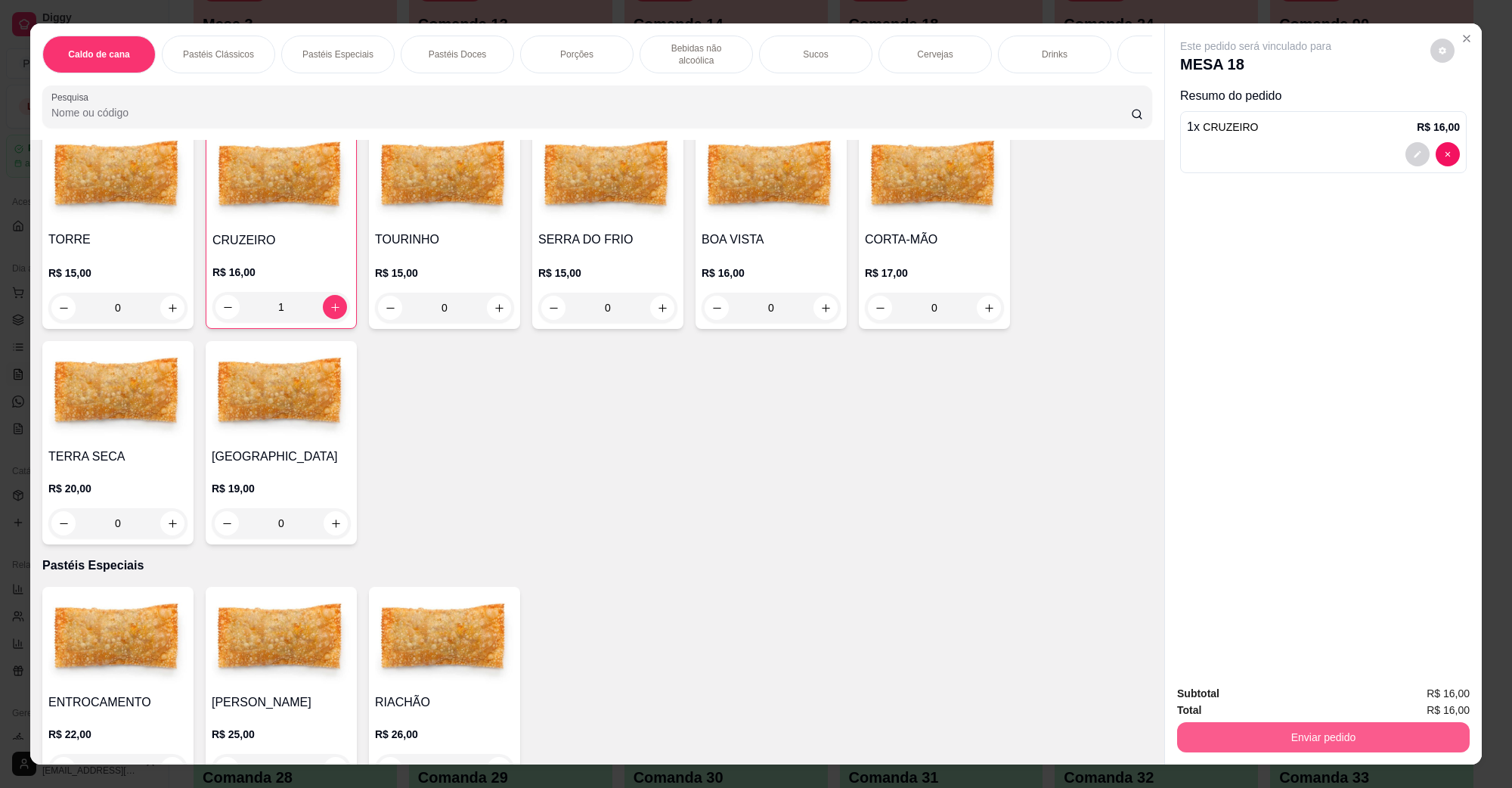
click at [1382, 740] on button "Enviar pedido" at bounding box center [1324, 737] width 293 height 30
click at [1295, 704] on button "Não registrar e enviar pedido" at bounding box center [1272, 700] width 157 height 29
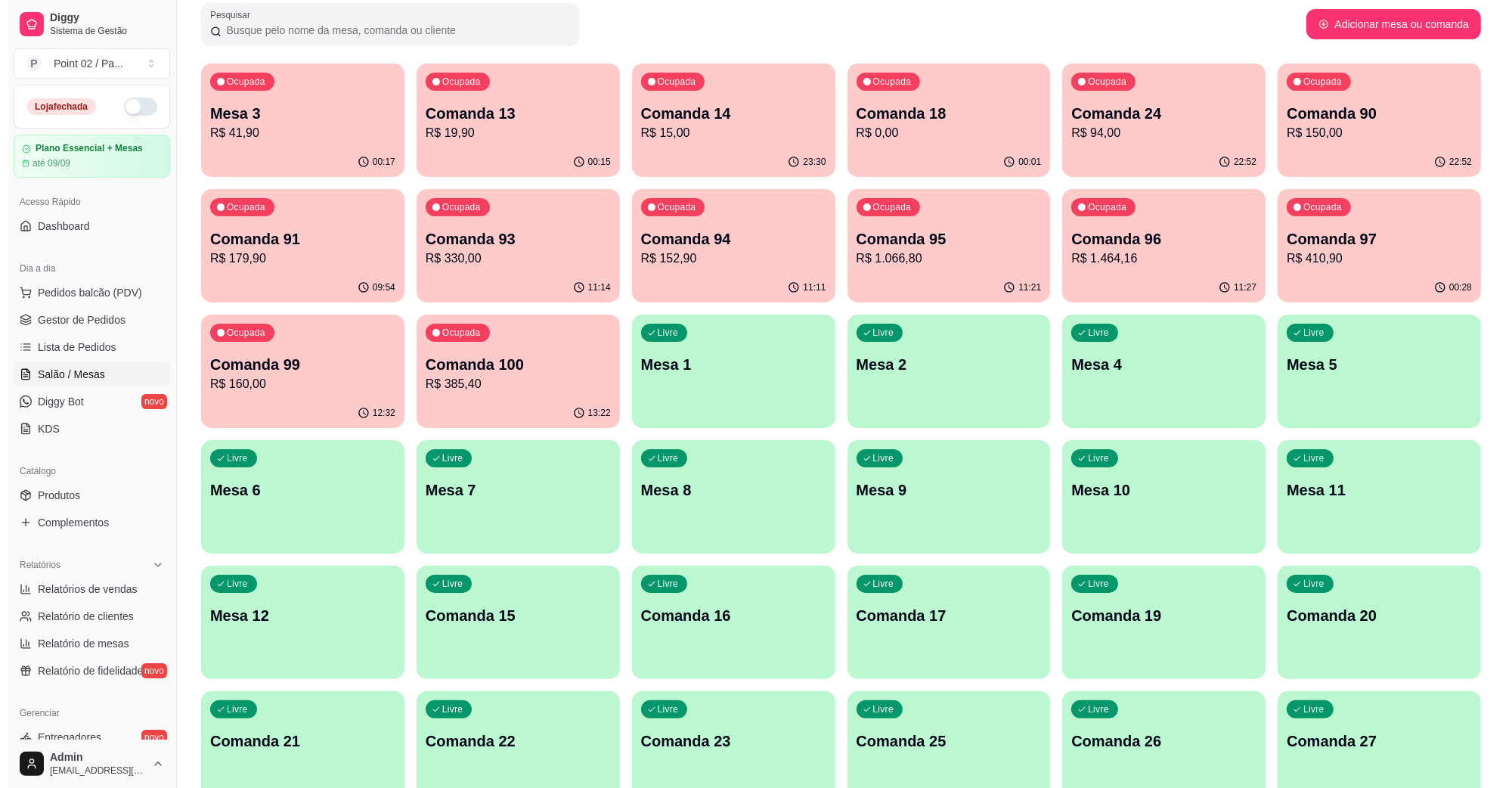
scroll to position [0, 0]
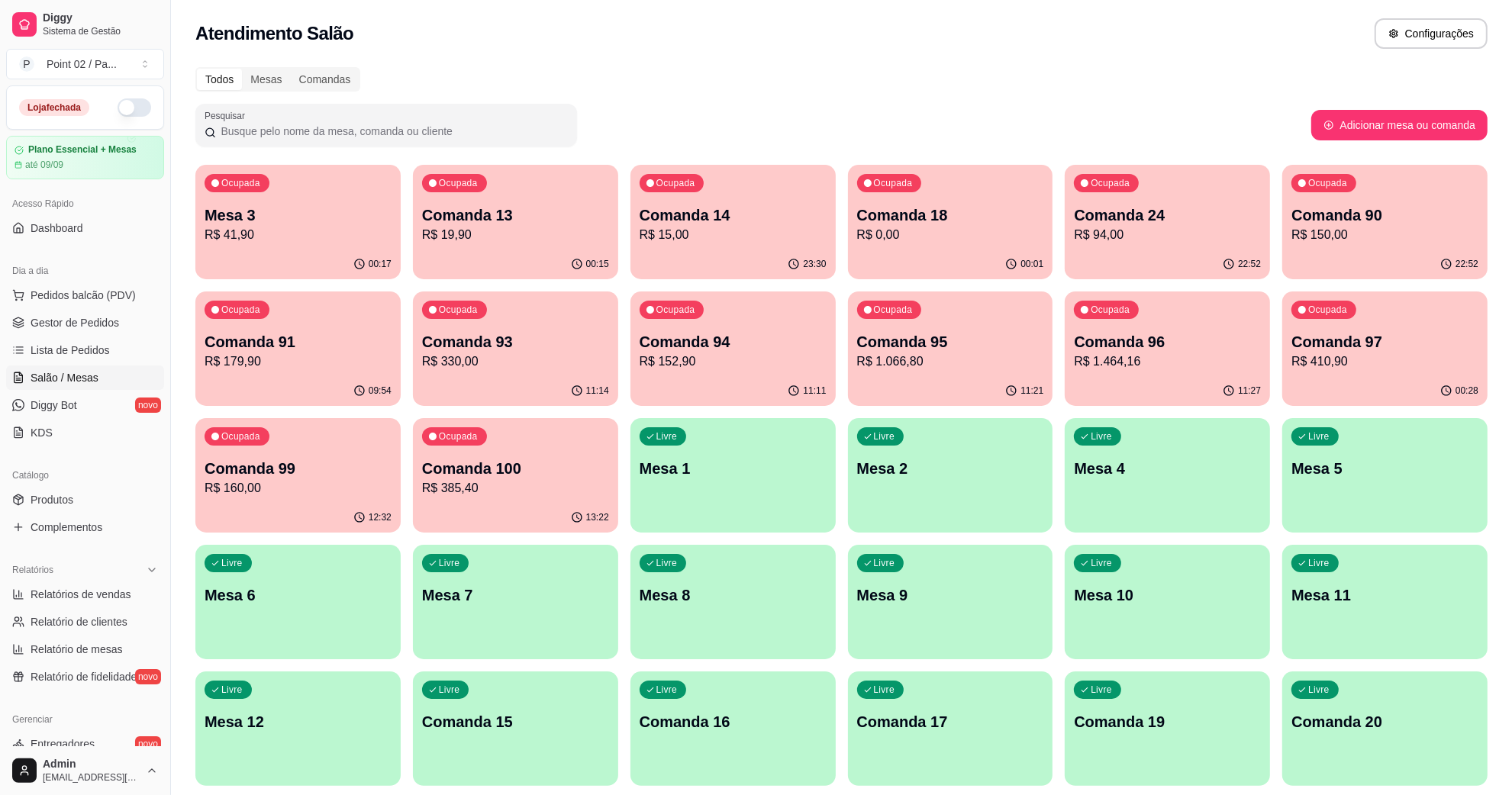
click at [307, 222] on p "Mesa 3" at bounding box center [298, 215] width 187 height 21
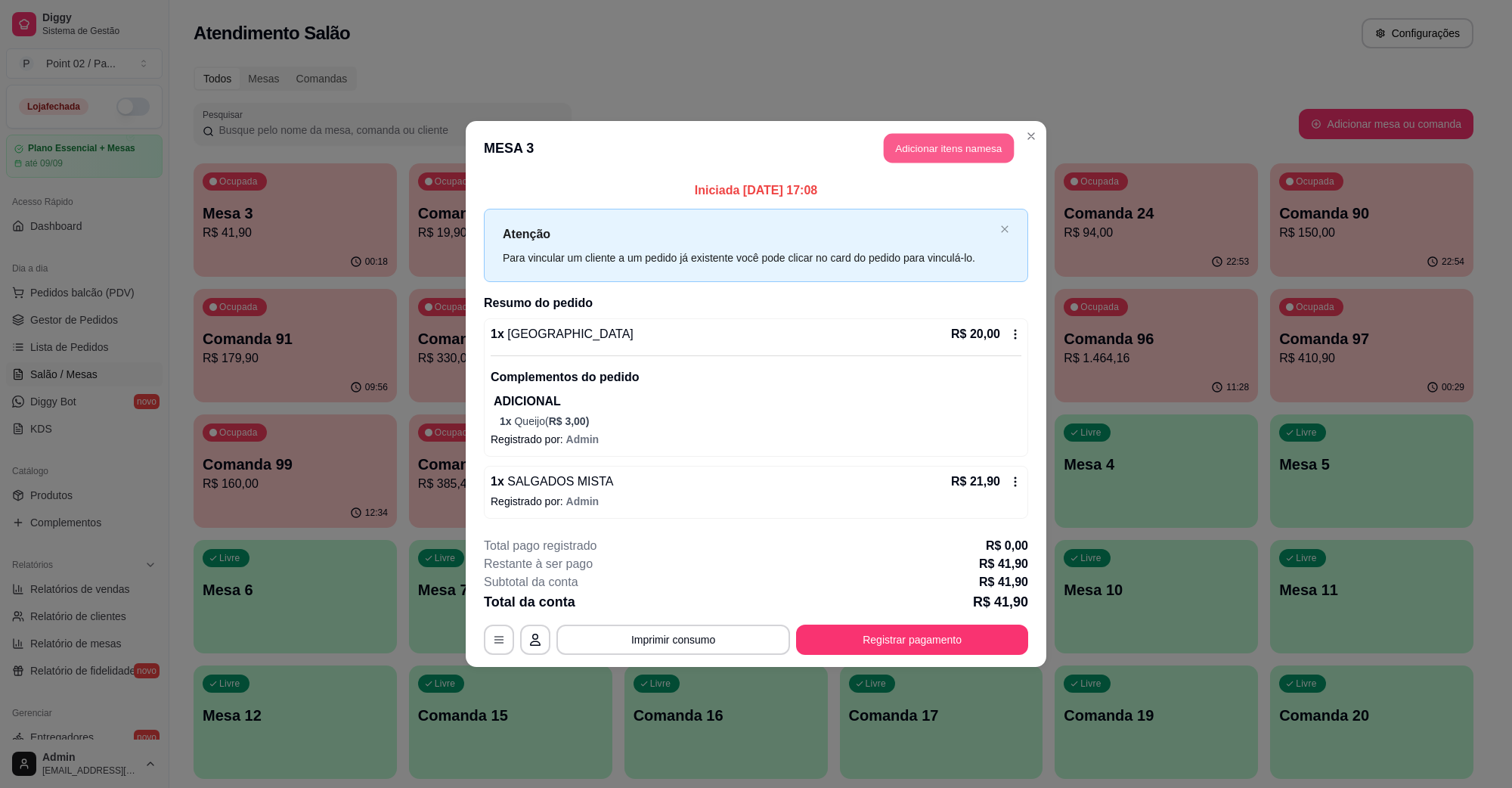
click at [936, 157] on button "Adicionar itens na mesa" at bounding box center [949, 148] width 130 height 29
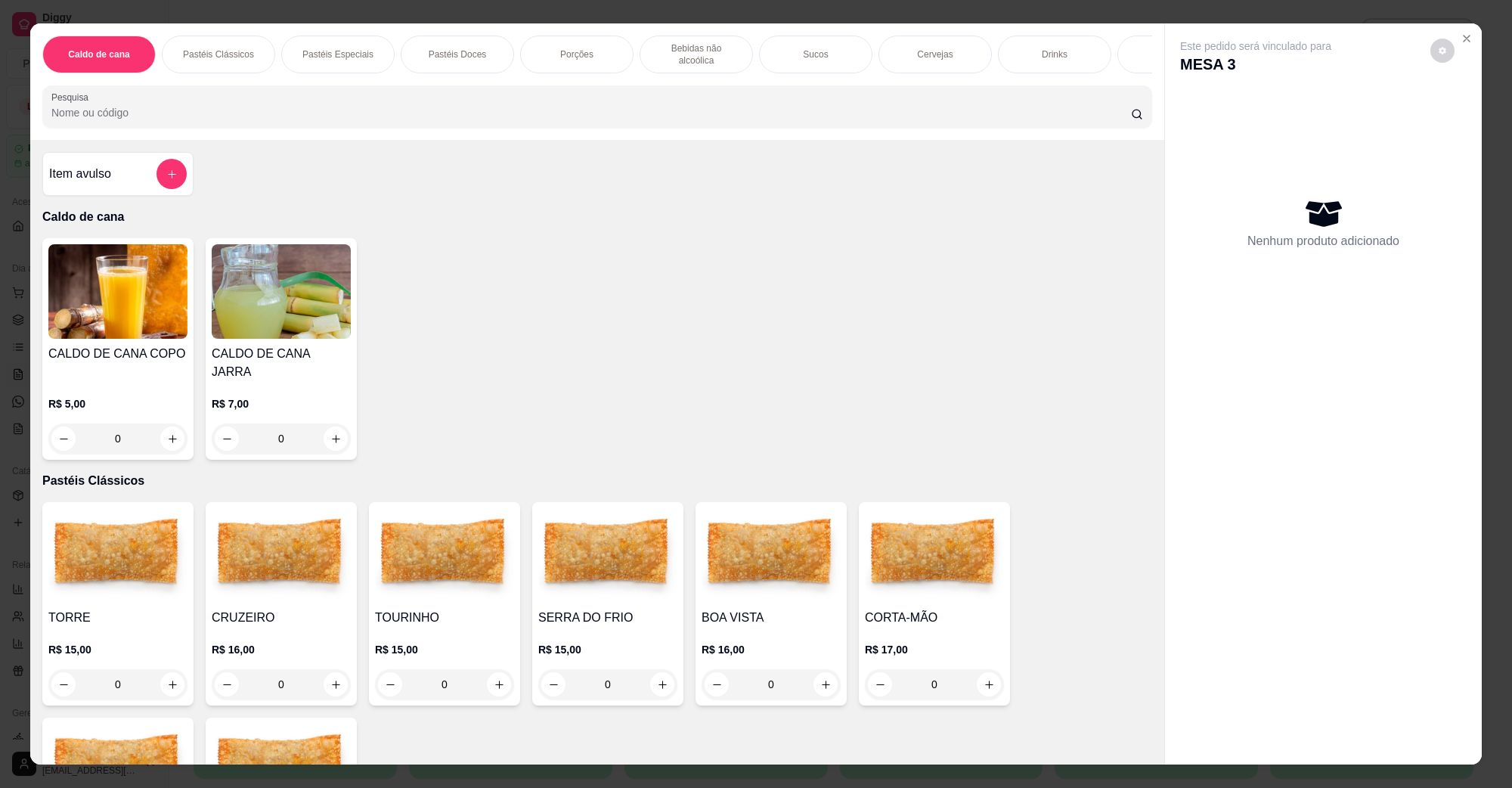
click at [712, 43] on p "Bebidas não alcoólica" at bounding box center [697, 54] width 88 height 24
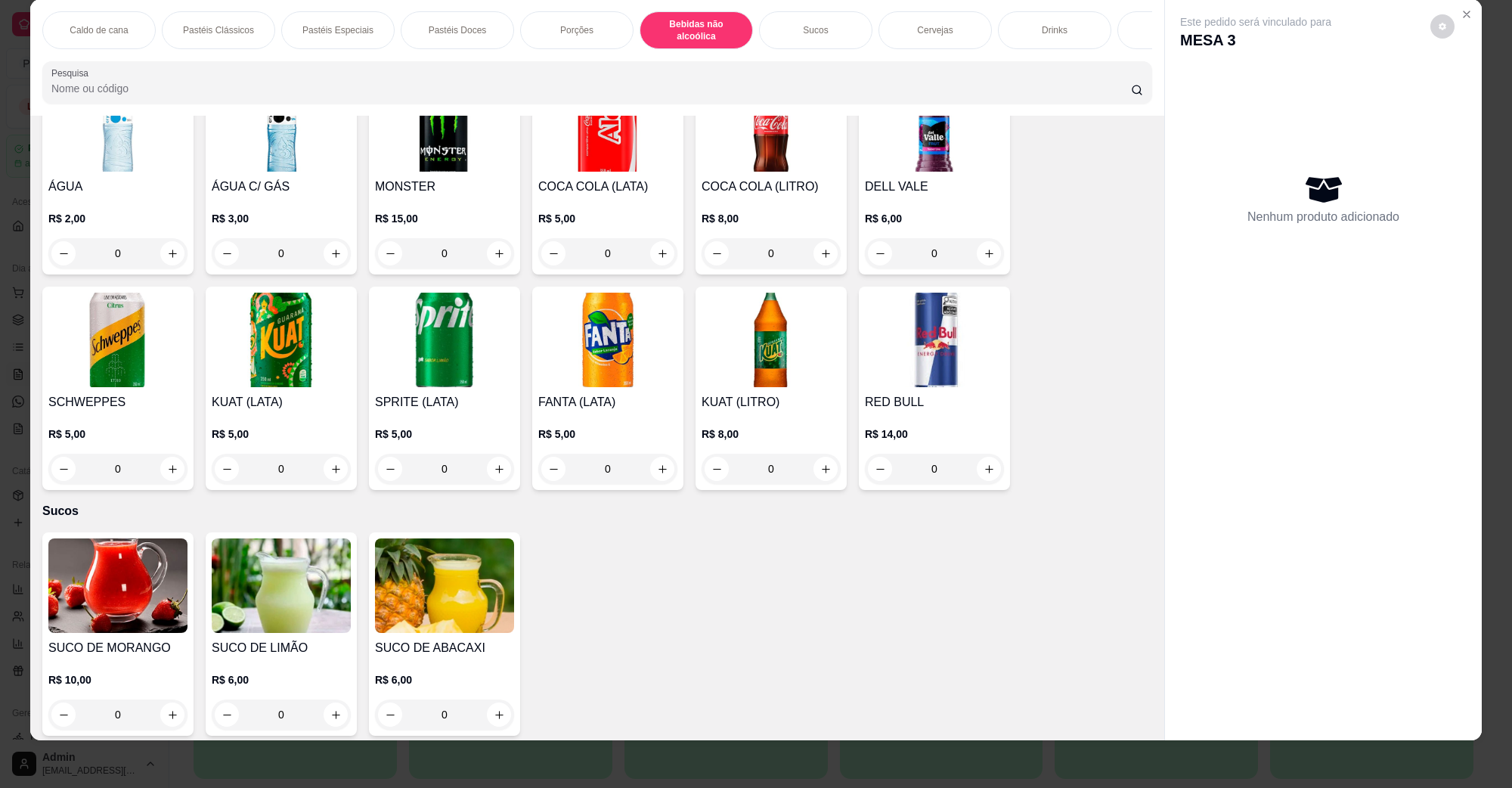
scroll to position [1824, 0]
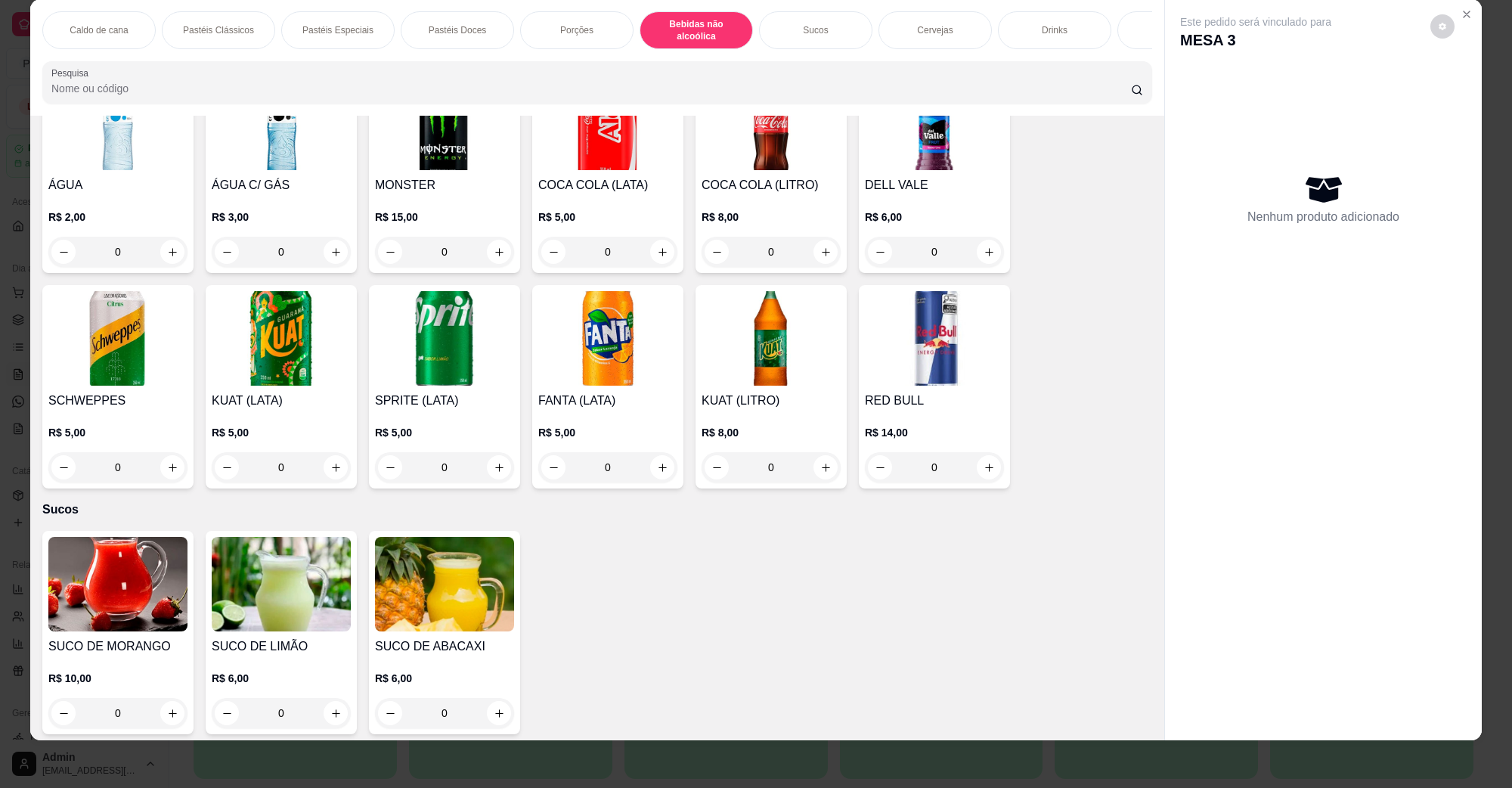
click at [739, 345] on img at bounding box center [771, 338] width 139 height 94
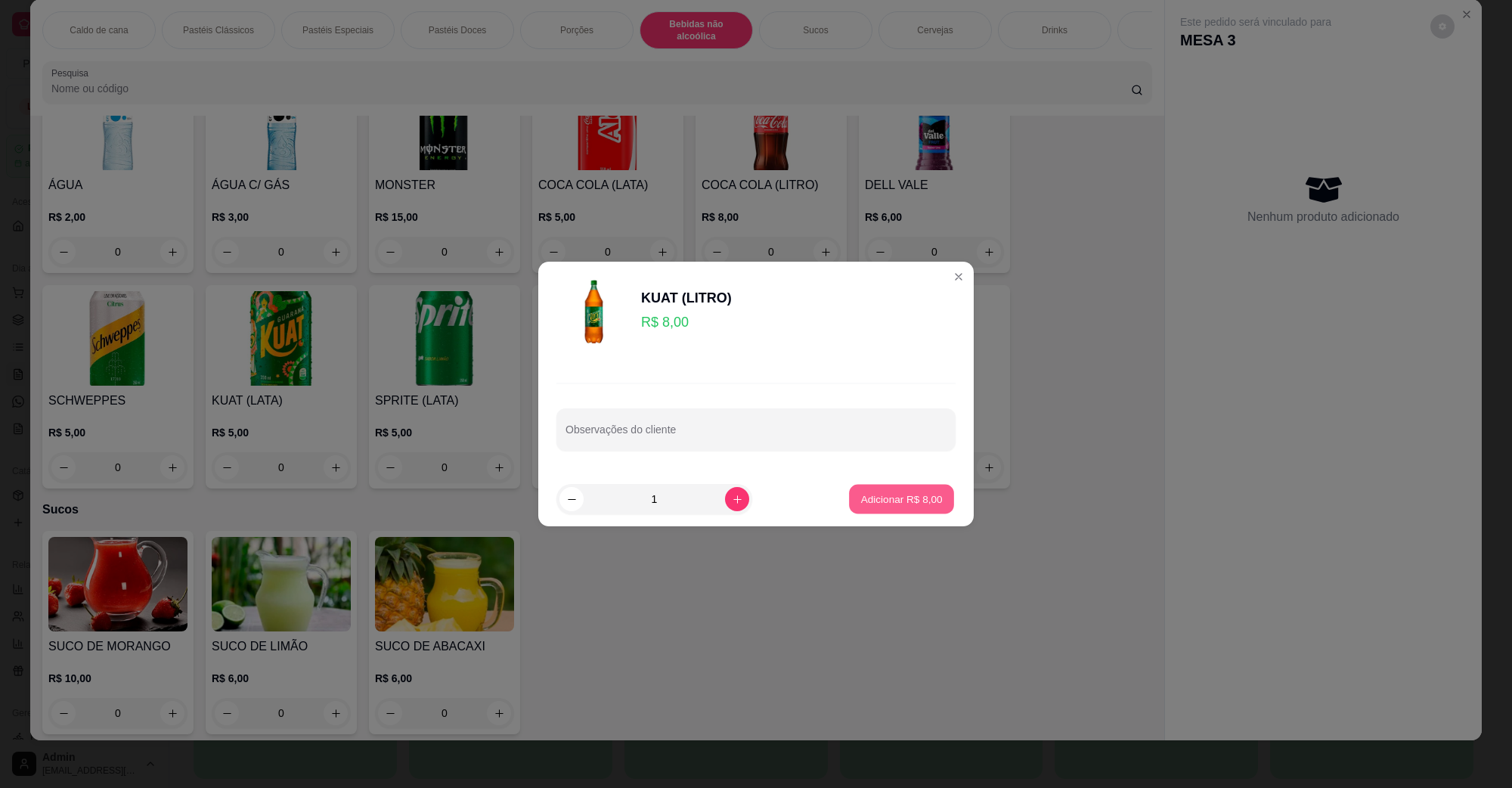
click at [900, 509] on button "Adicionar R$ 8,00" at bounding box center [901, 499] width 105 height 29
type input "1"
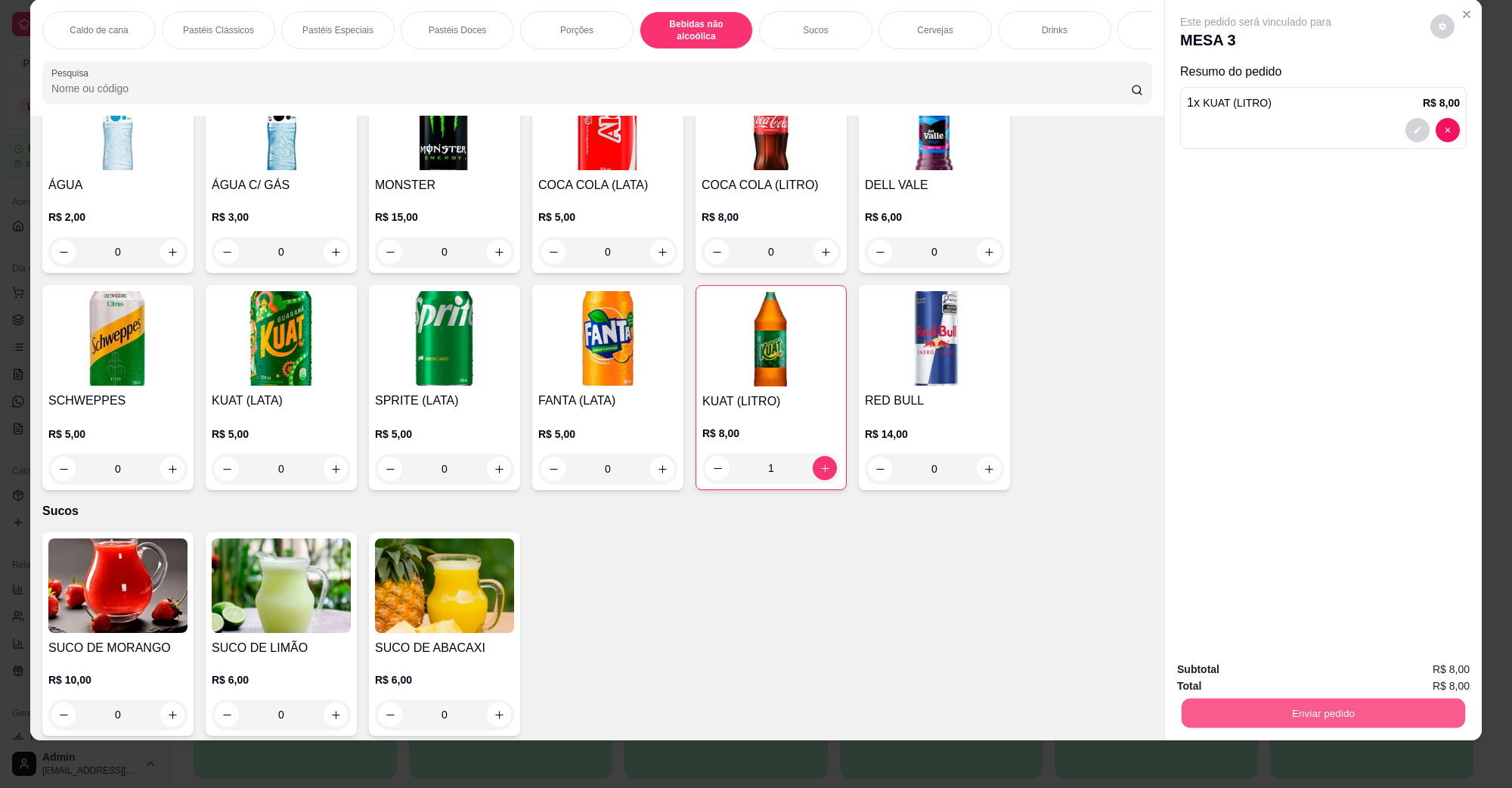
click at [1251, 720] on button "Enviar pedido" at bounding box center [1324, 713] width 284 height 29
click at [1314, 671] on button "Não registrar e enviar pedido" at bounding box center [1272, 676] width 157 height 29
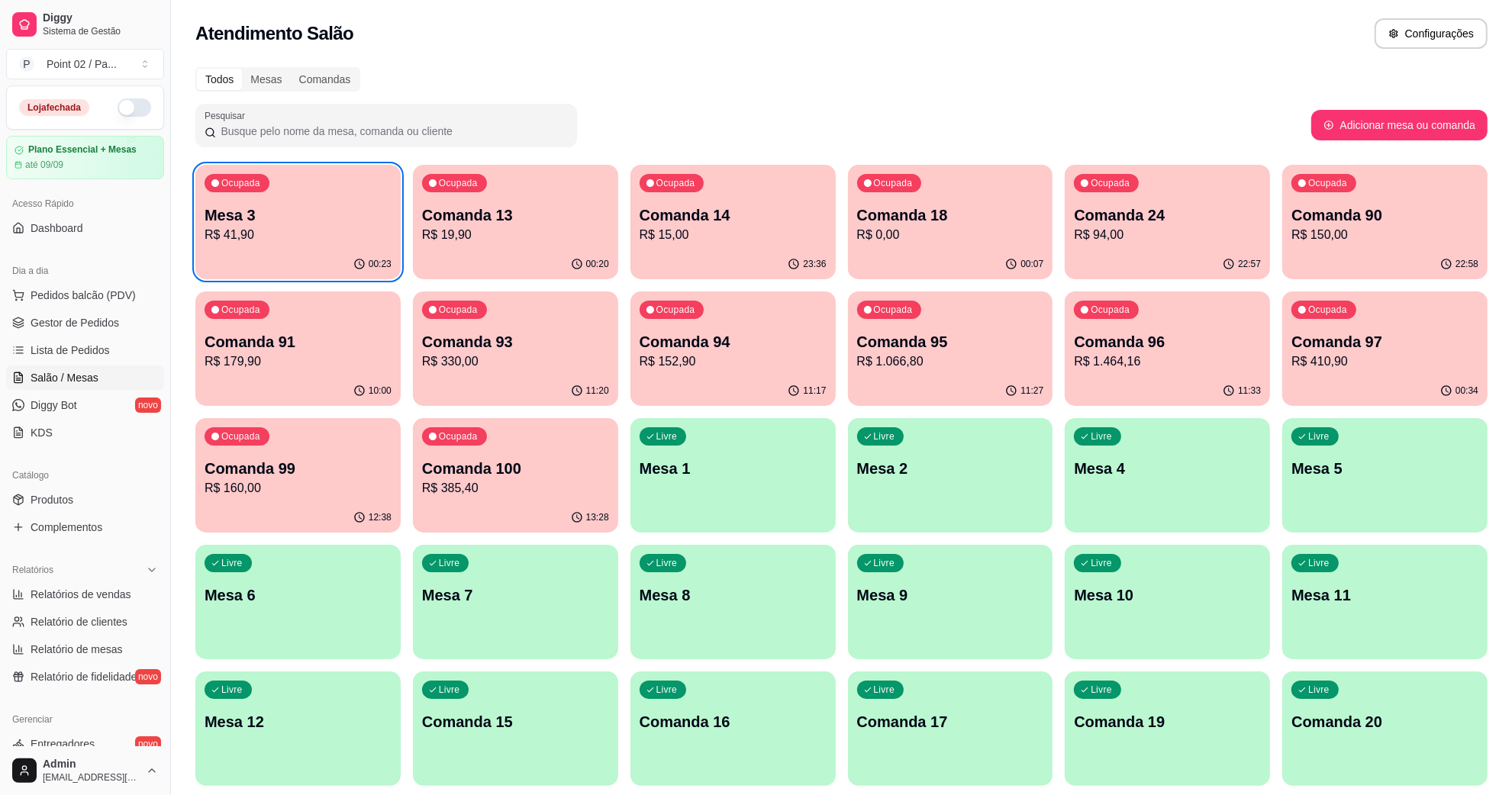
click at [516, 227] on p "R$ 19,90" at bounding box center [516, 235] width 187 height 19
click at [573, 226] on p "R$ 19,90" at bounding box center [516, 235] width 187 height 19
click at [573, 225] on body "Diggy Sistema de Gestão P Point 02 / Pa ... Loja fechada Plano Essencial + Mesa…" at bounding box center [756, 398] width 1512 height 795
click at [498, 217] on p "Comanda 13" at bounding box center [516, 215] width 187 height 21
click at [668, 246] on div "Ocupada Comanda 14 R$ 15,00" at bounding box center [733, 207] width 206 height 85
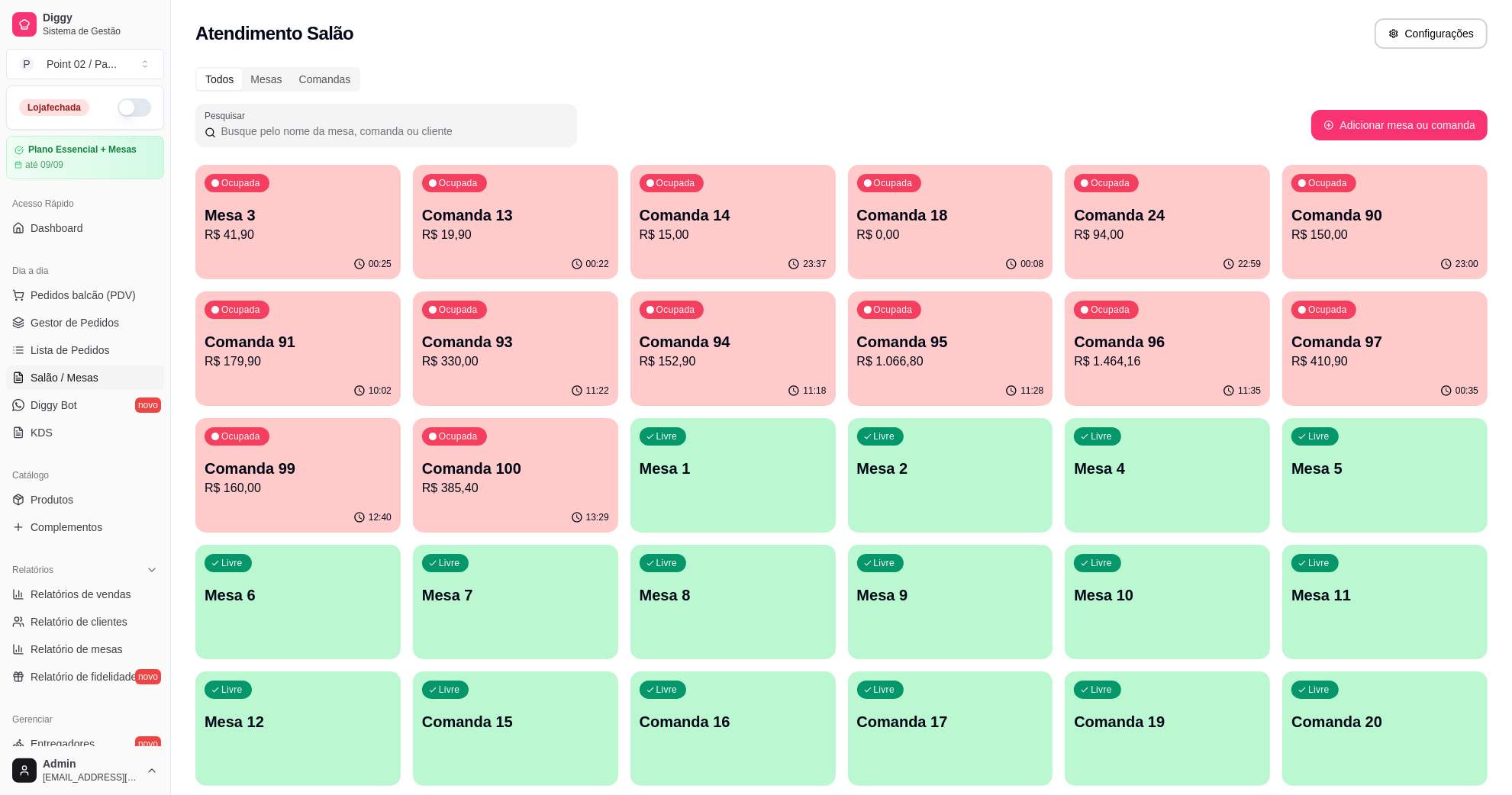
click at [947, 214] on p "Comanda 18" at bounding box center [951, 215] width 187 height 21
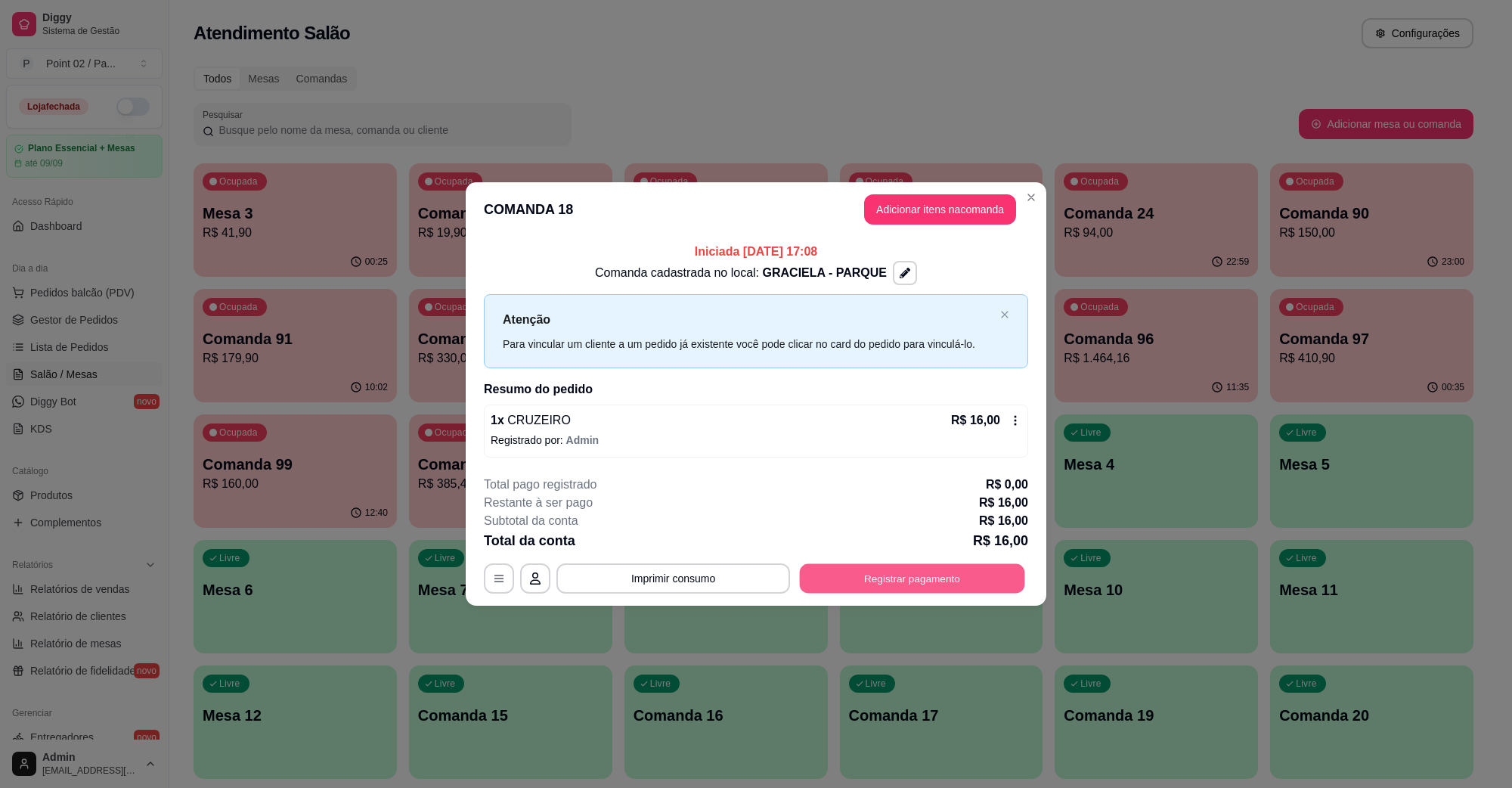
click at [878, 568] on button "Registrar pagamento" at bounding box center [913, 578] width 225 height 29
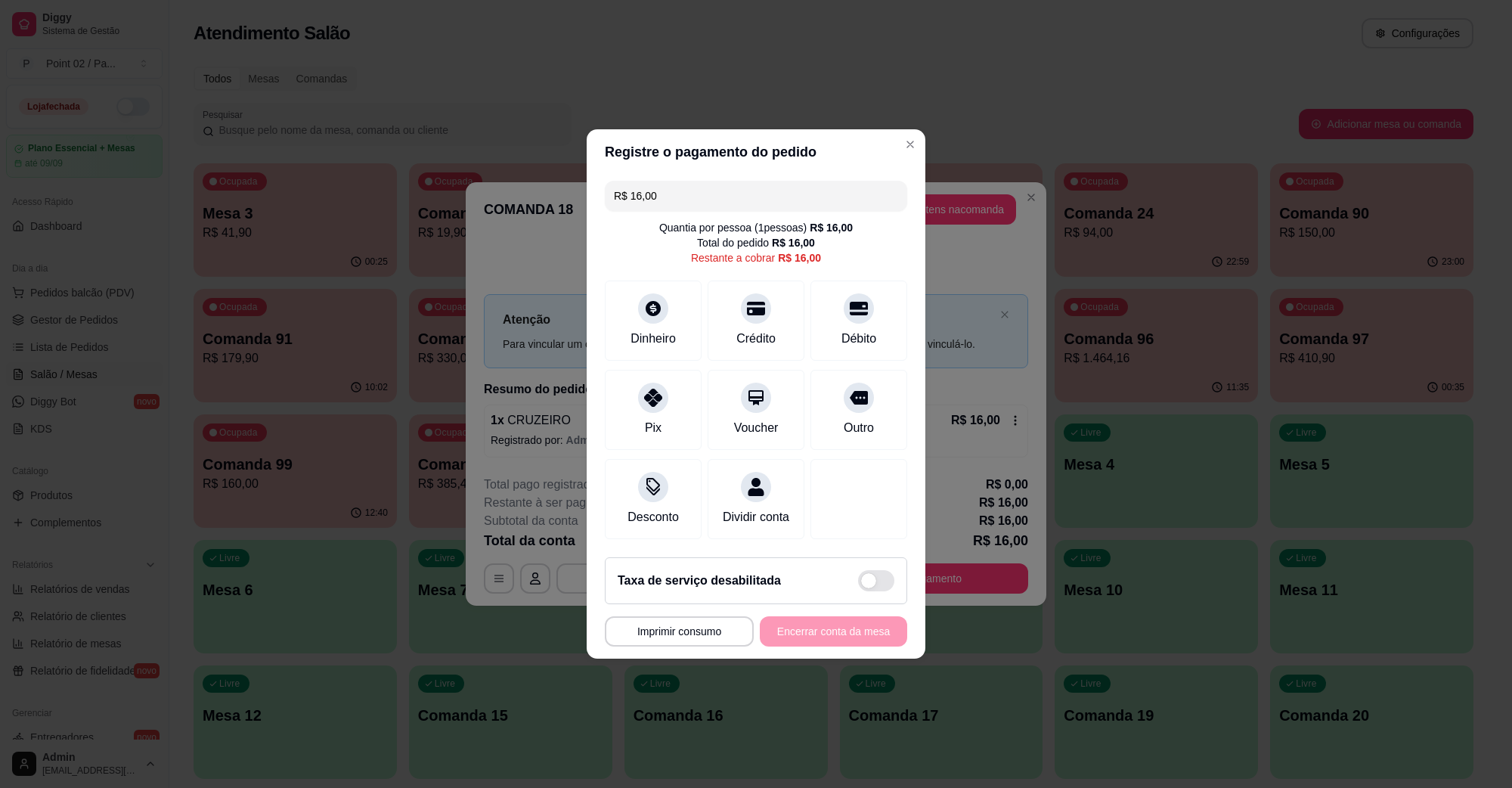
click at [761, 202] on div "R$ 16,00 Quantia por pessoa ( 1 pessoas) R$ 16,00 Total do pedido R$ 16,00 Rest…" at bounding box center [756, 360] width 339 height 370
click at [766, 197] on input "R$ 16,00" at bounding box center [756, 196] width 284 height 30
click at [671, 296] on div "Dinheiro" at bounding box center [654, 317] width 107 height 88
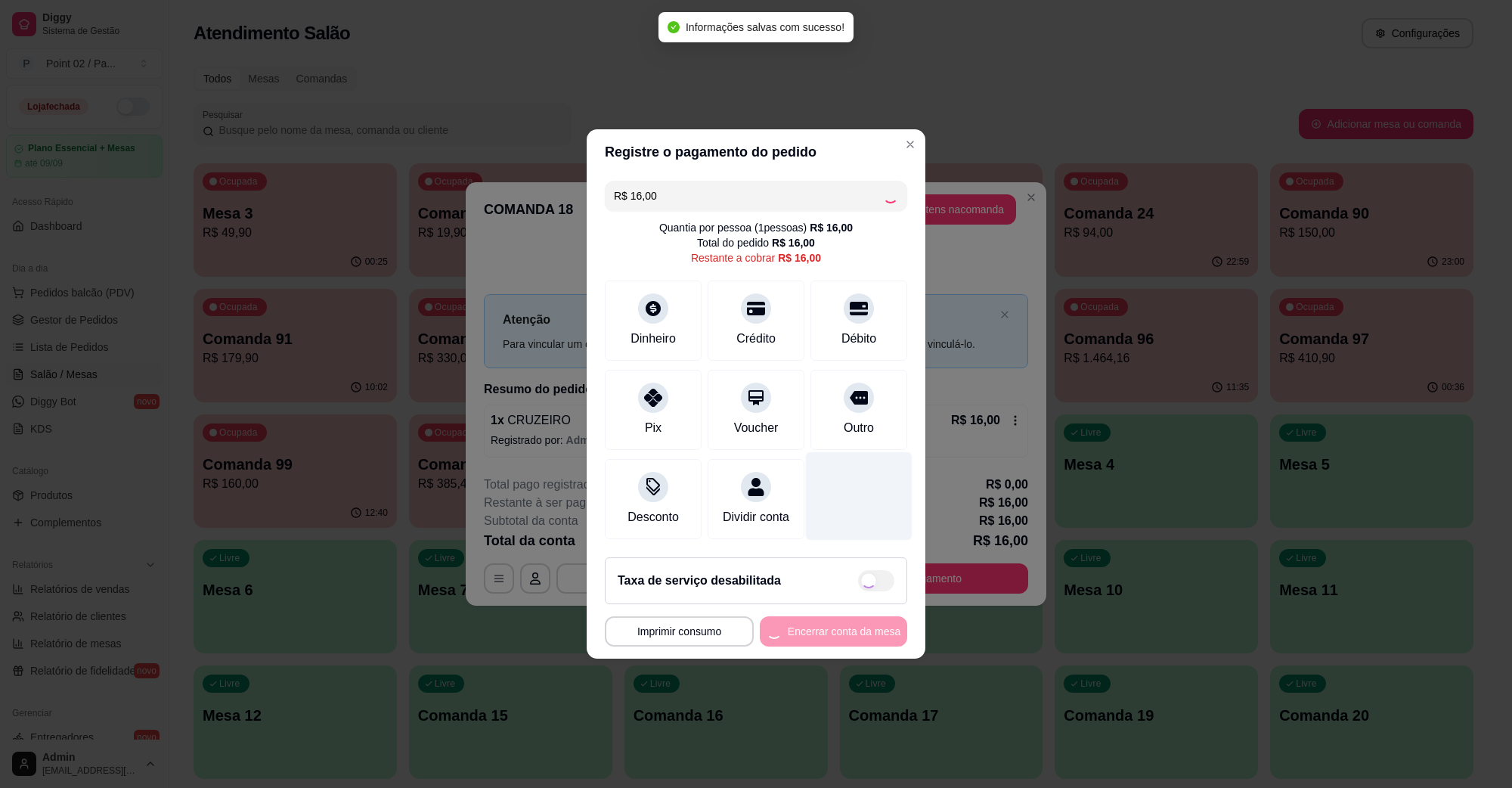
type input "R$ 0,00"
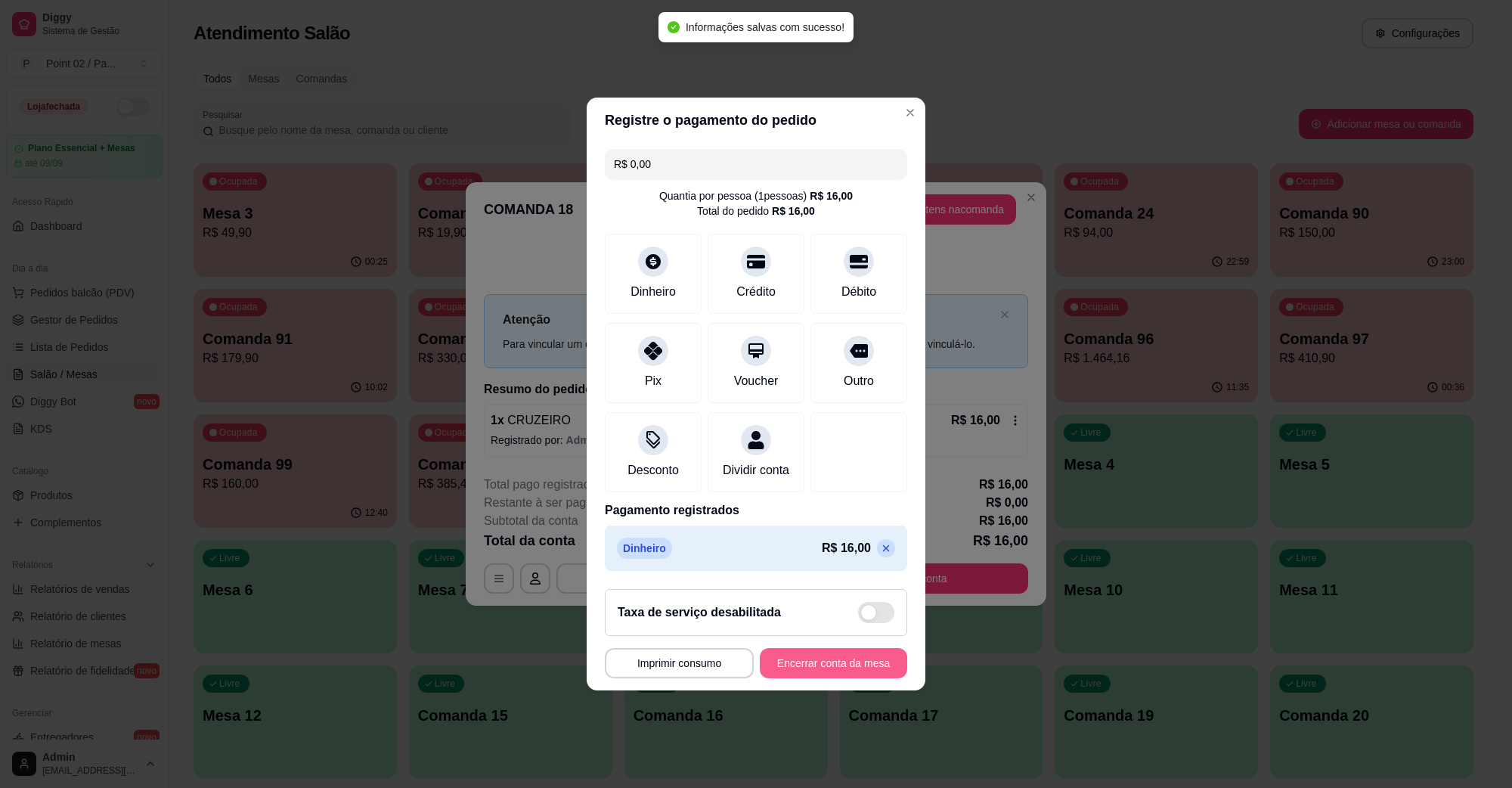
click at [799, 676] on button "Encerrar conta da mesa" at bounding box center [833, 663] width 147 height 30
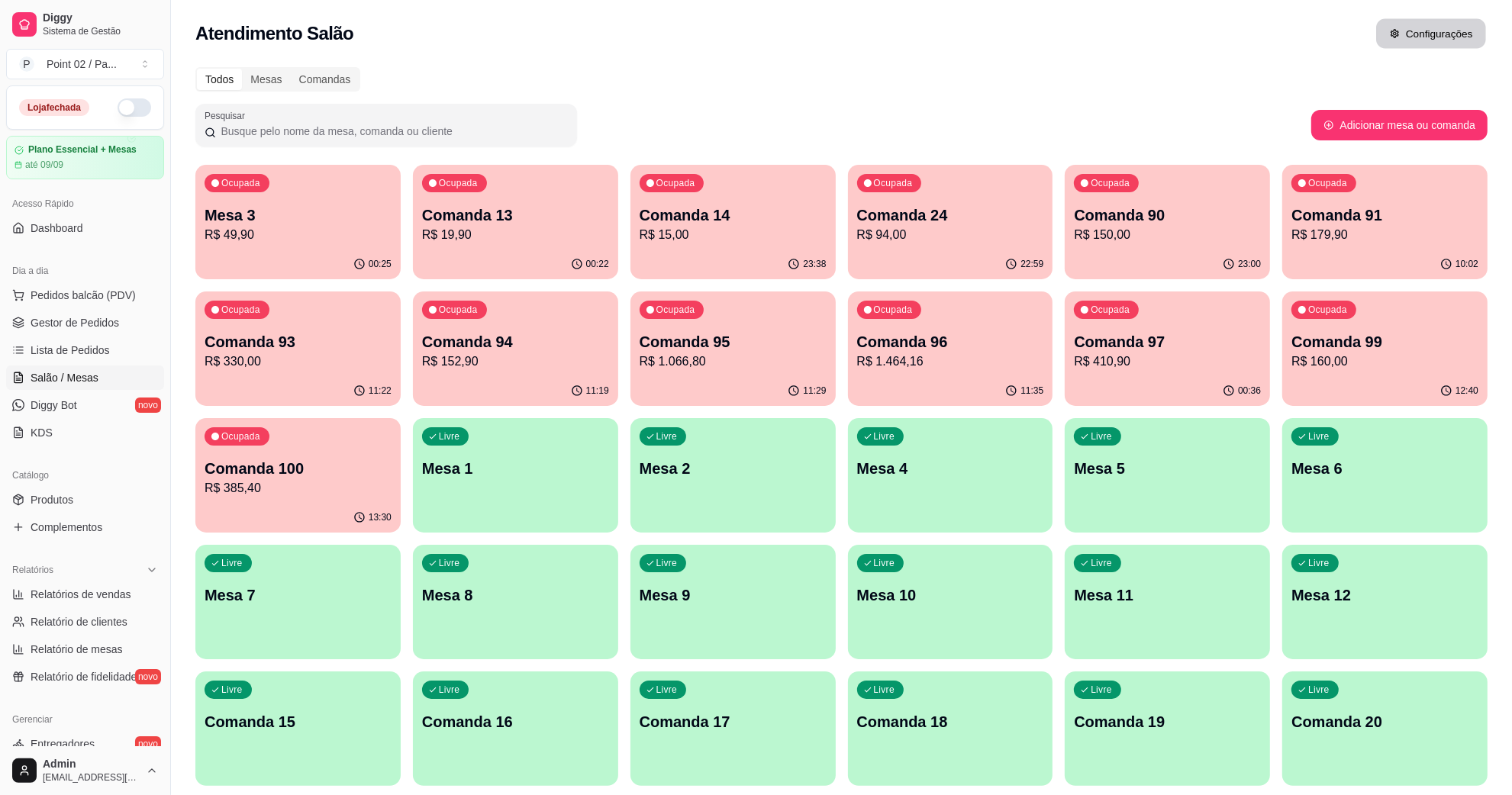
click at [1436, 26] on button "Configurações" at bounding box center [1430, 33] width 110 height 30
click at [279, 76] on div "Mesas" at bounding box center [266, 79] width 48 height 21
click at [242, 69] on input "Mesas" at bounding box center [242, 69] width 0 height 0
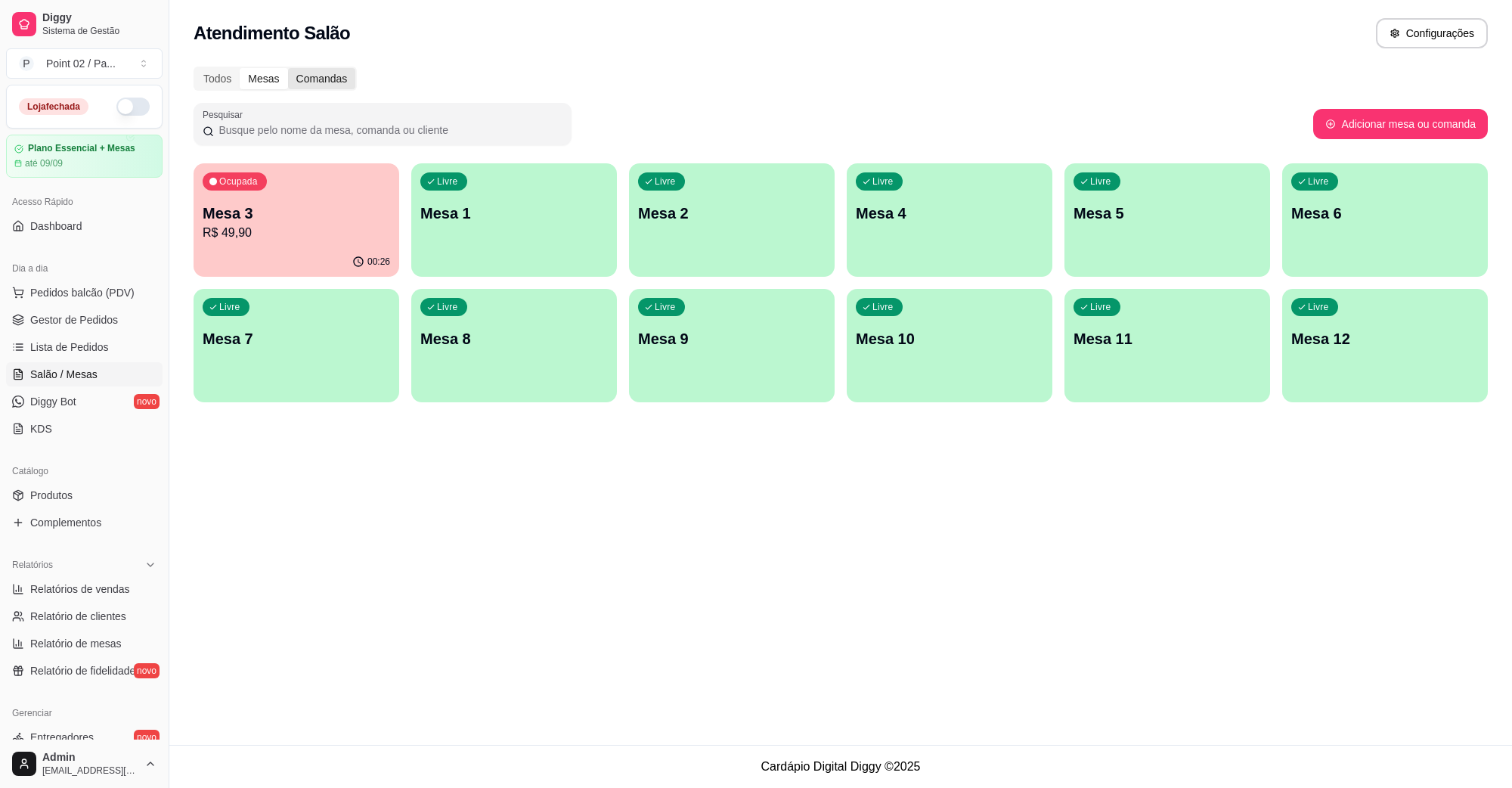
click at [322, 84] on div "Comandas" at bounding box center [321, 78] width 68 height 21
click at [288, 68] on input "Comandas" at bounding box center [288, 68] width 0 height 0
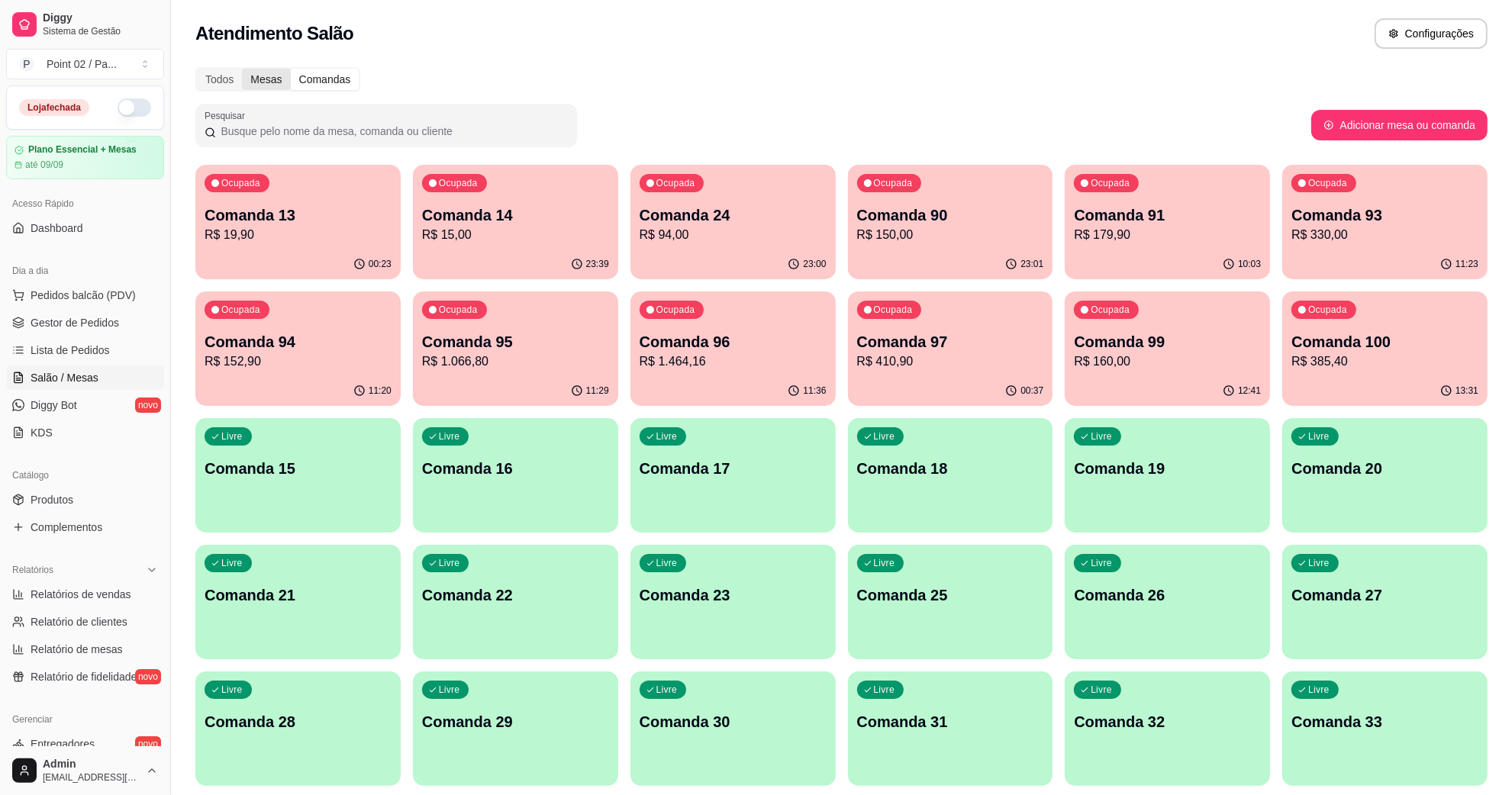
click at [280, 77] on div "Mesas" at bounding box center [266, 79] width 48 height 21
click at [242, 69] on input "Mesas" at bounding box center [242, 69] width 0 height 0
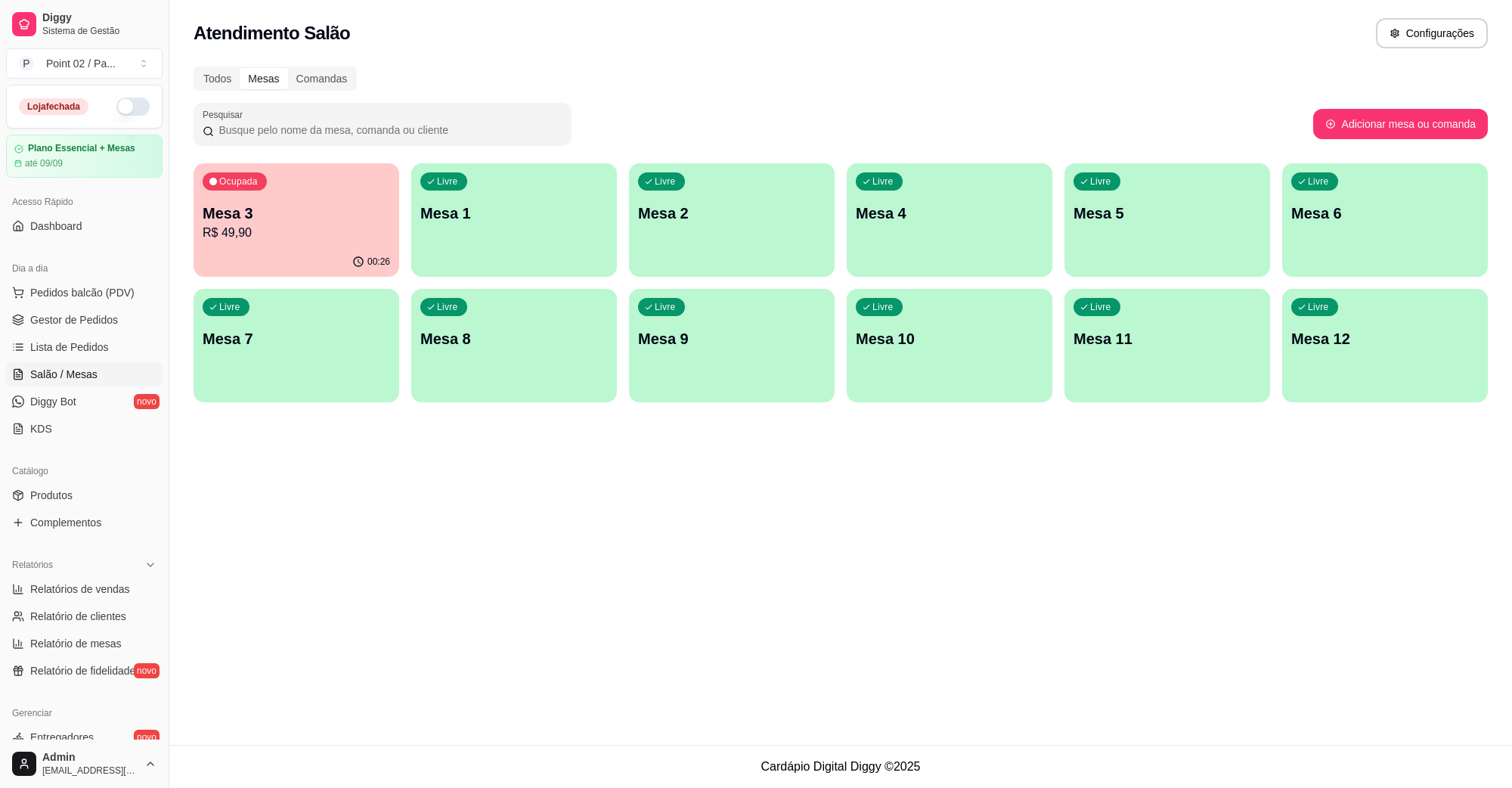
click at [337, 216] on p "Mesa 3" at bounding box center [296, 213] width 188 height 21
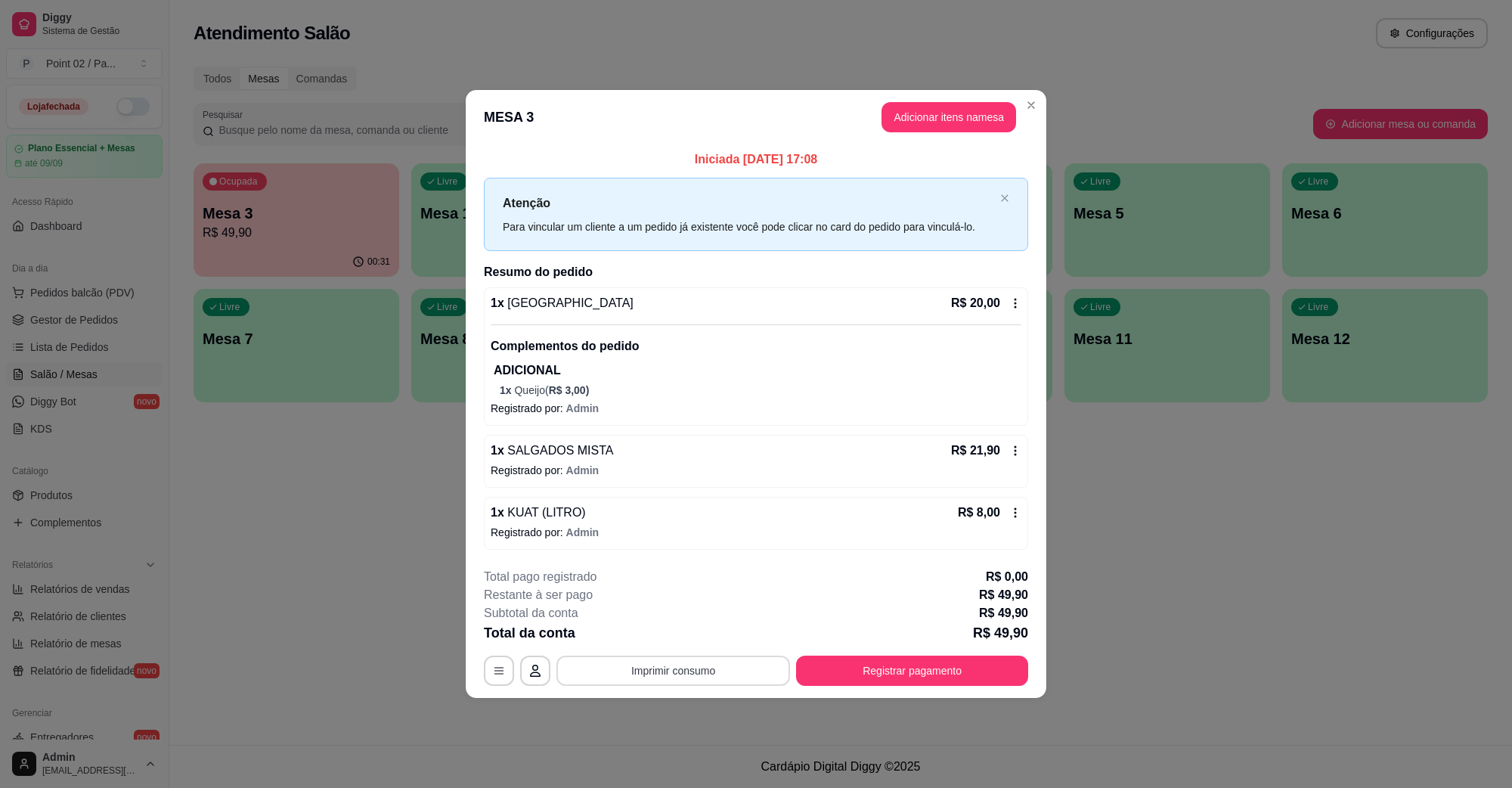
click at [628, 668] on button "Imprimir consumo" at bounding box center [673, 671] width 234 height 30
click at [705, 637] on button "IMPRESSORA" at bounding box center [678, 636] width 109 height 24
click at [911, 679] on button "Registrar pagamento" at bounding box center [912, 671] width 232 height 30
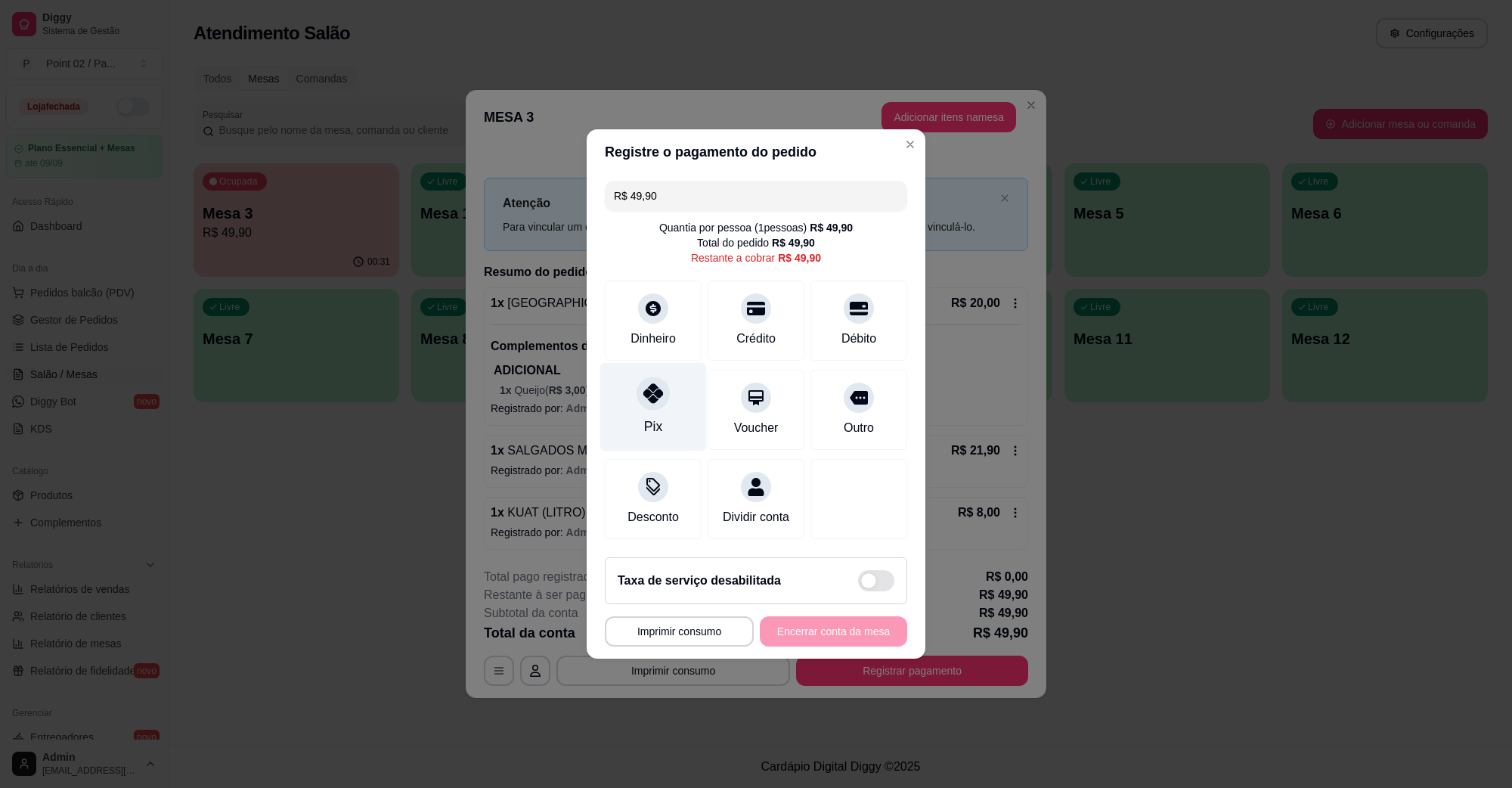
click at [662, 402] on div "Pix" at bounding box center [654, 407] width 107 height 88
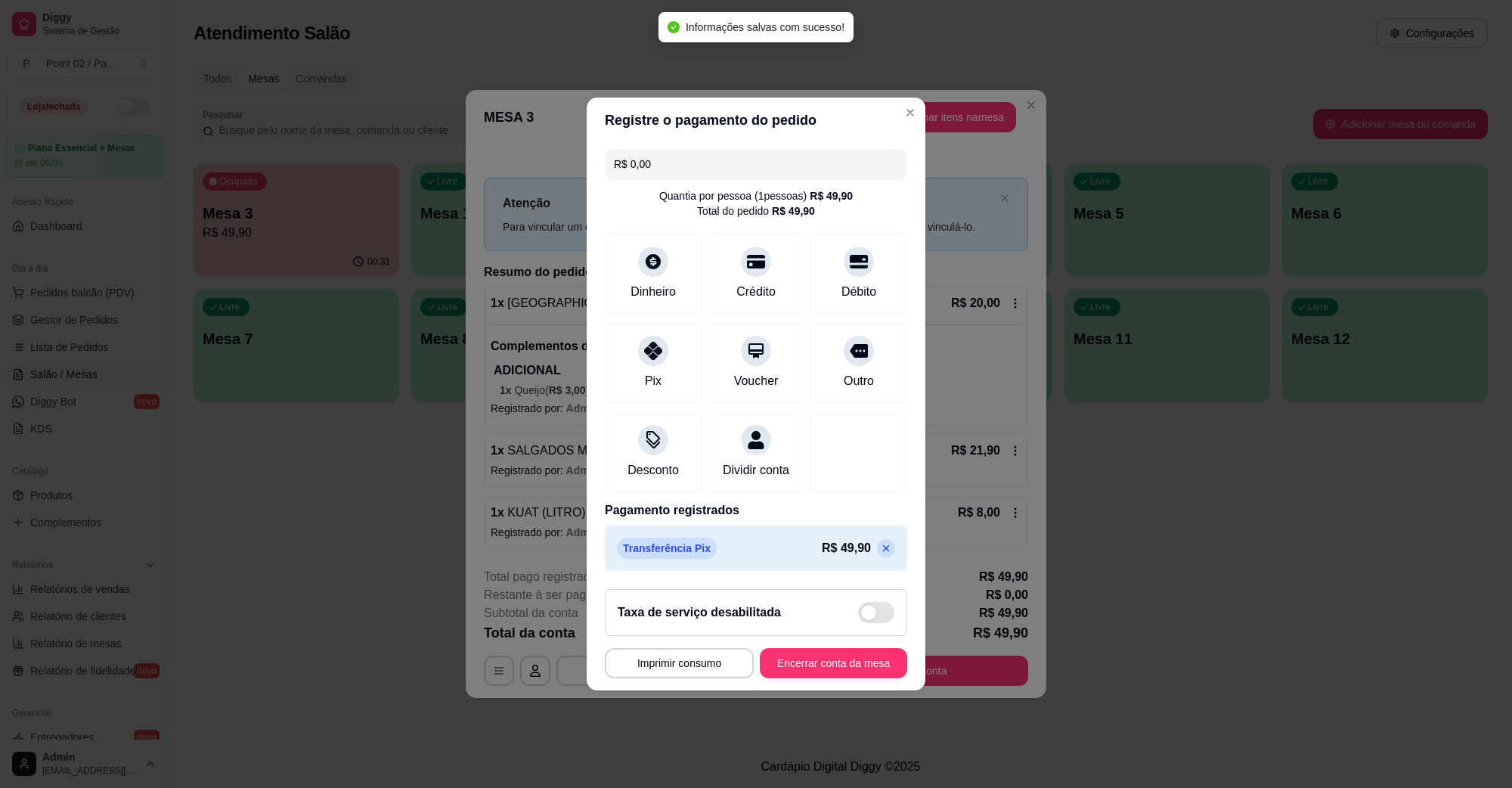
type input "R$ 0,00"
click at [841, 636] on div "Taxa de serviço desabilitada" at bounding box center [756, 613] width 302 height 47
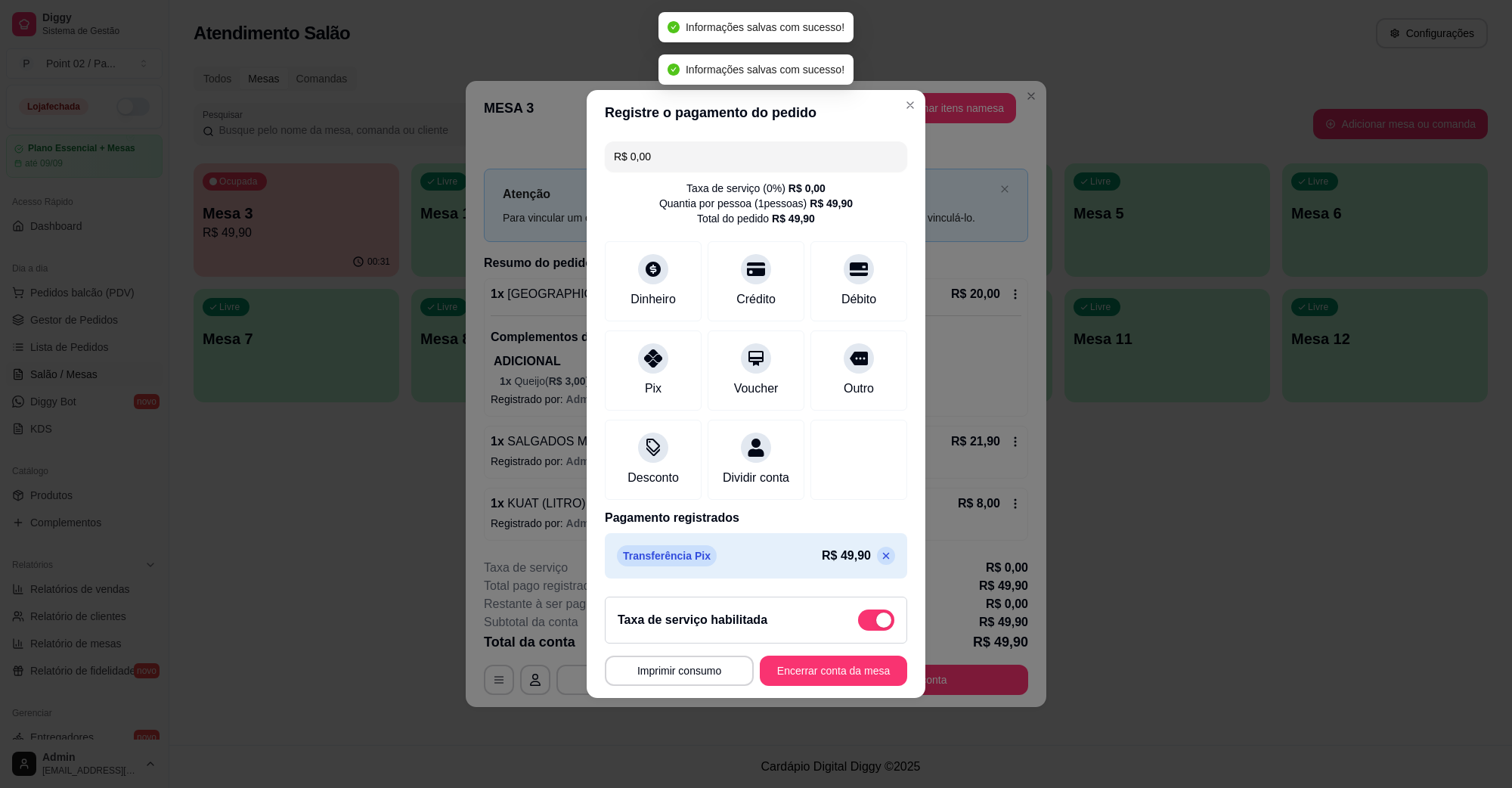
click at [861, 626] on span at bounding box center [876, 620] width 36 height 21
click at [861, 626] on input "checkbox" at bounding box center [862, 629] width 10 height 10
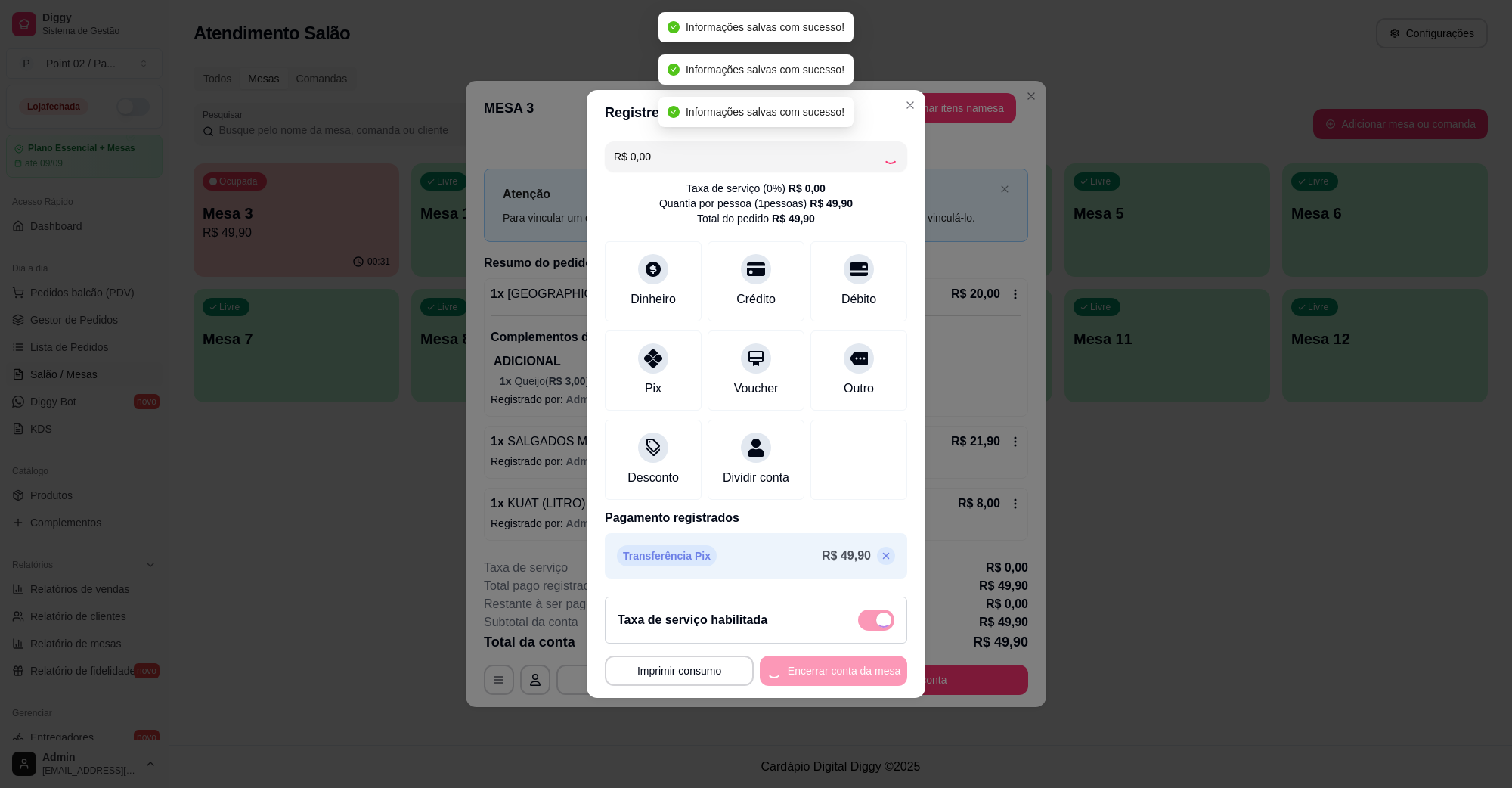
checkbox input "false"
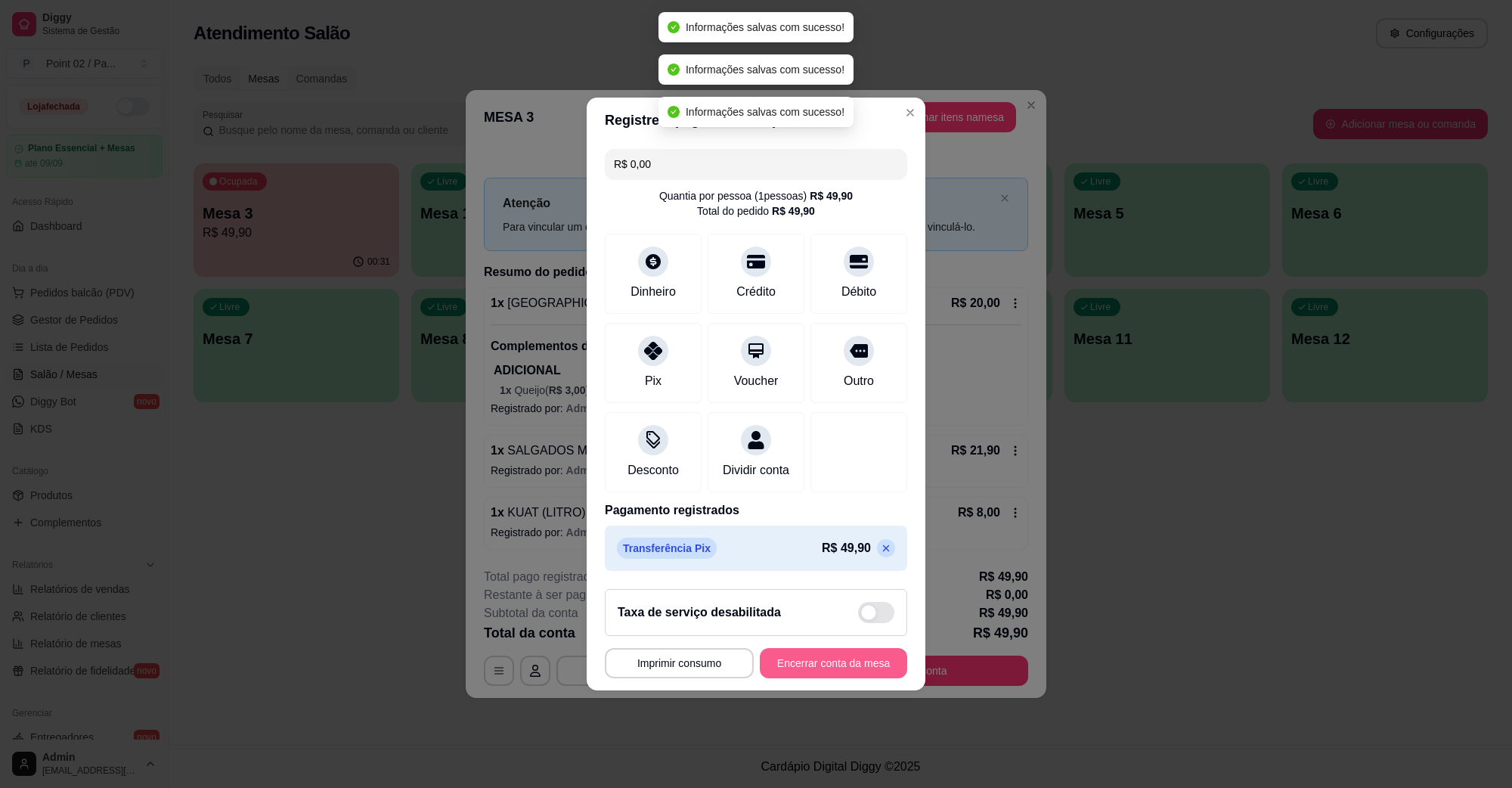
click at [840, 679] on button "Encerrar conta da mesa" at bounding box center [833, 663] width 147 height 30
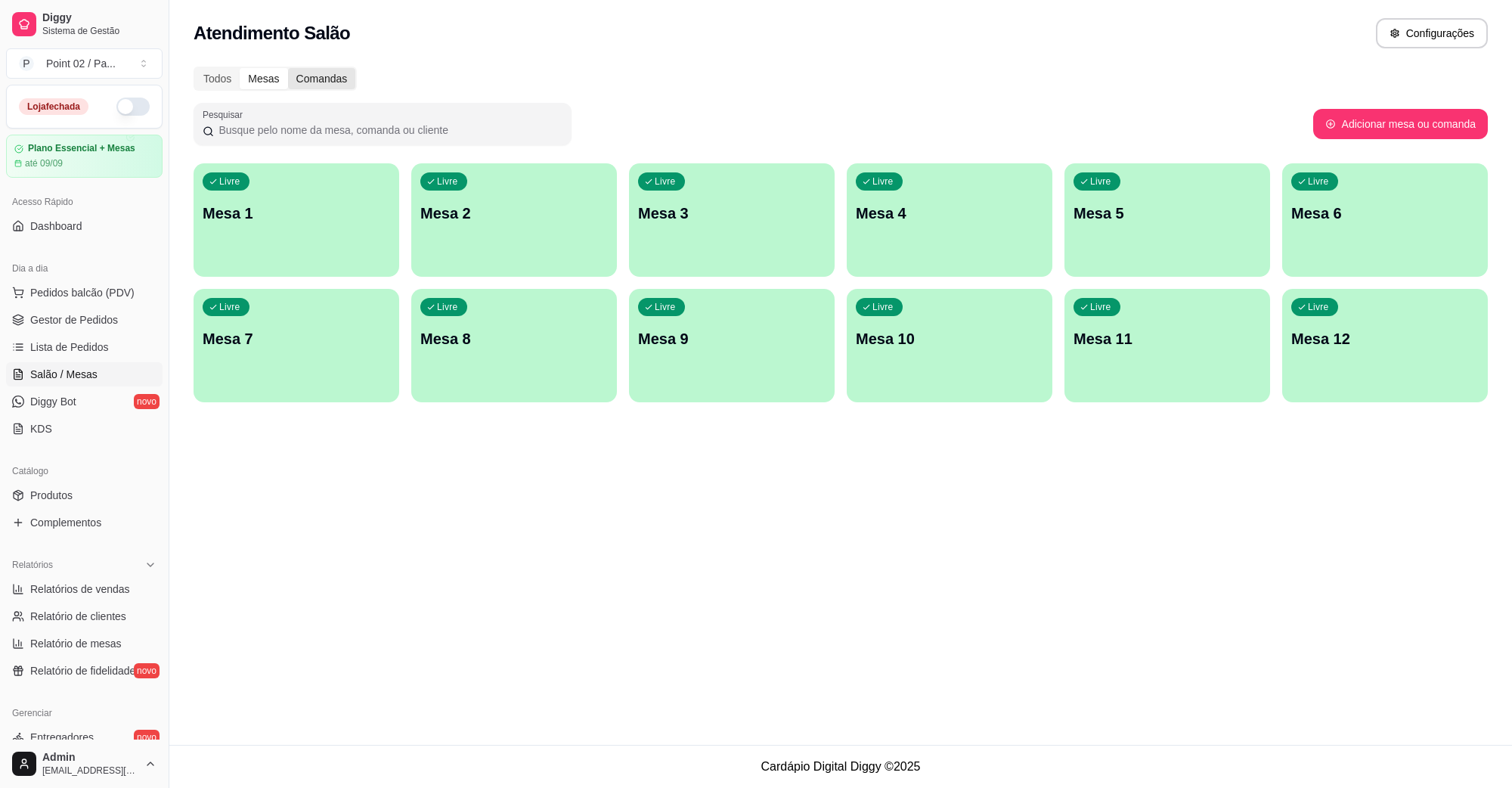
click at [330, 74] on div "Comandas" at bounding box center [321, 78] width 68 height 21
click at [288, 68] on input "Comandas" at bounding box center [288, 68] width 0 height 0
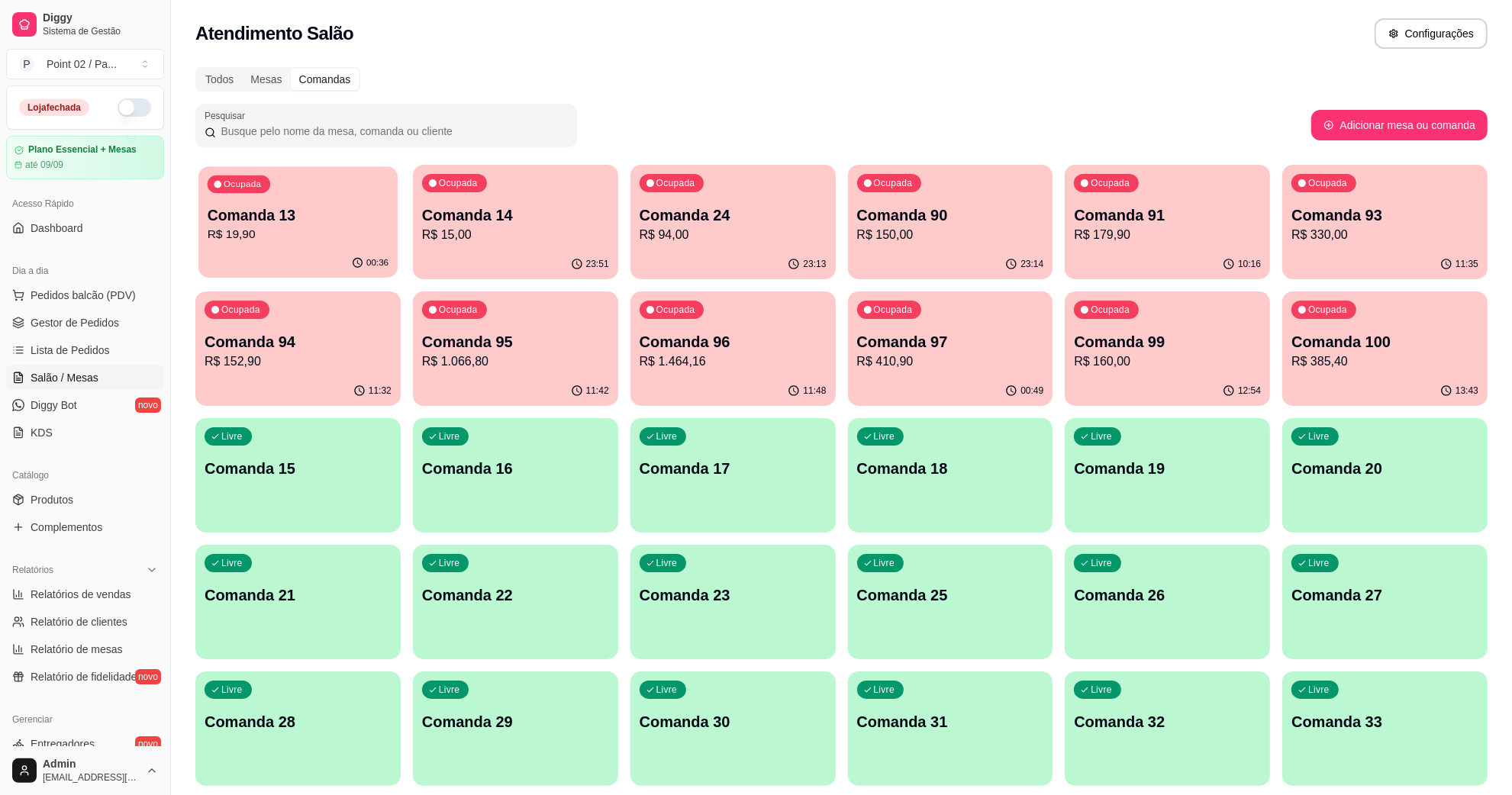
click at [314, 249] on div "Ocupada Comanda 13 R$ 19,90" at bounding box center [298, 207] width 200 height 82
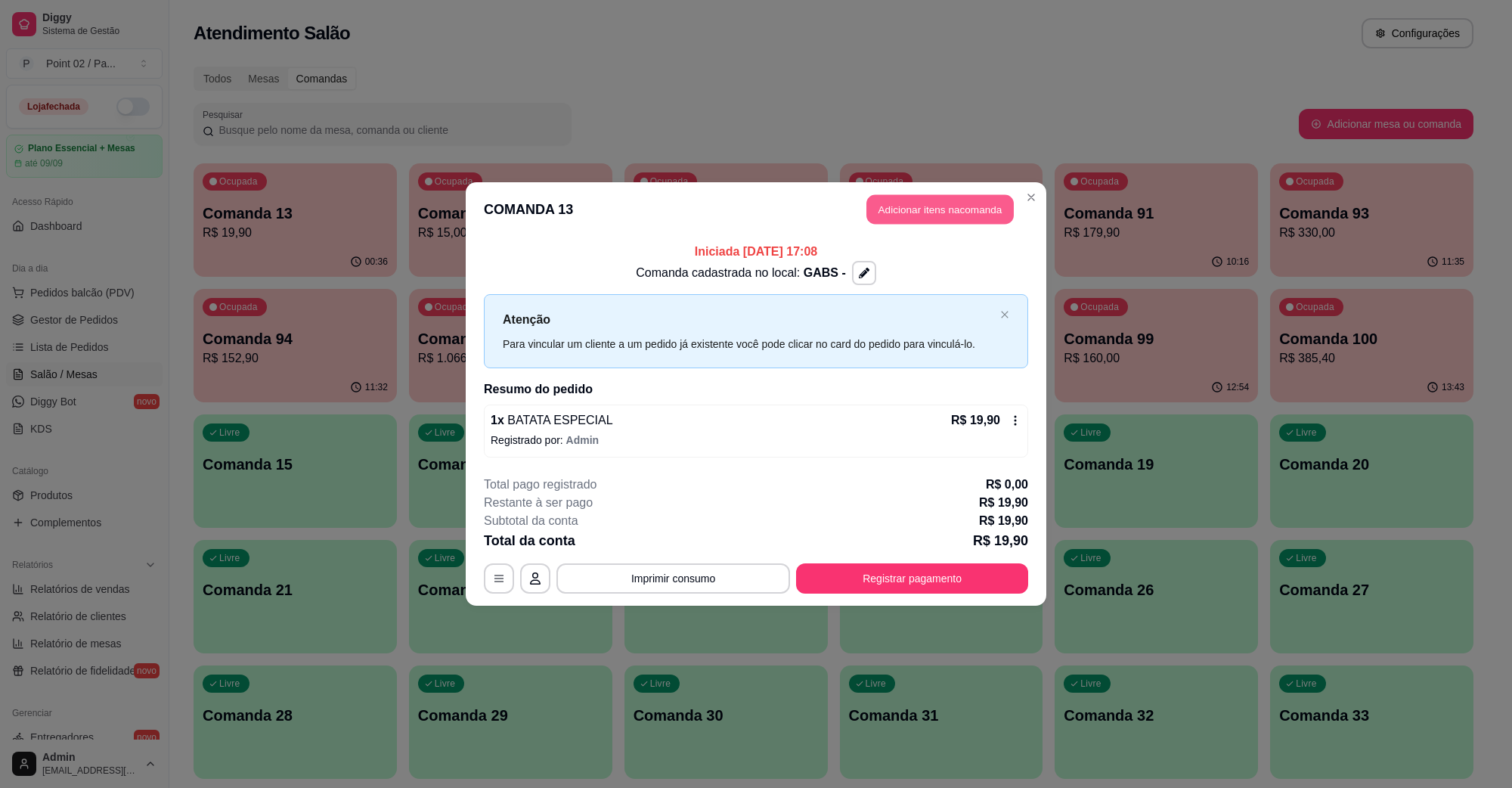
click at [963, 209] on button "Adicionar itens na comanda" at bounding box center [940, 210] width 147 height 29
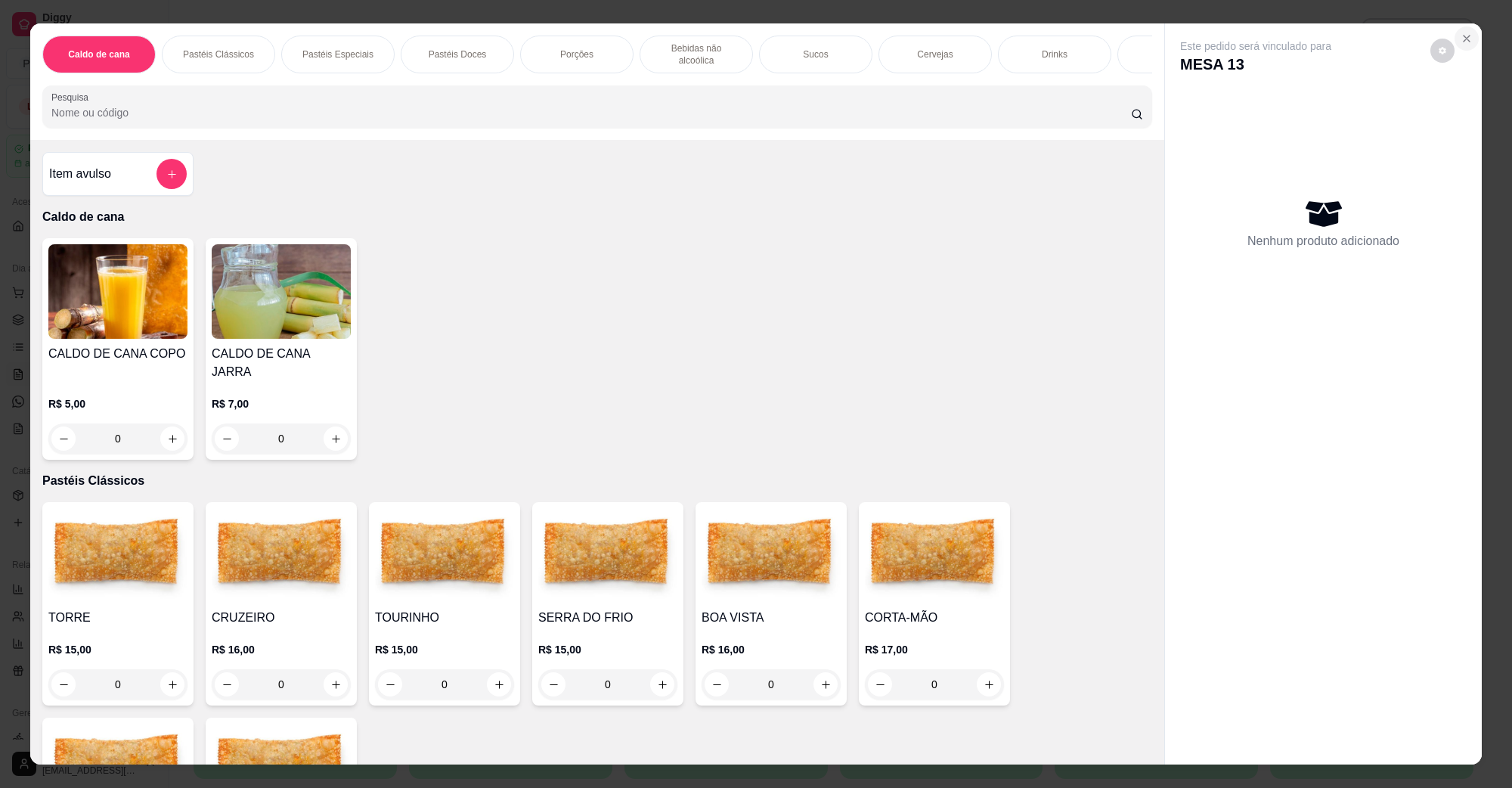
click at [1461, 35] on icon "Close" at bounding box center [1467, 39] width 12 height 12
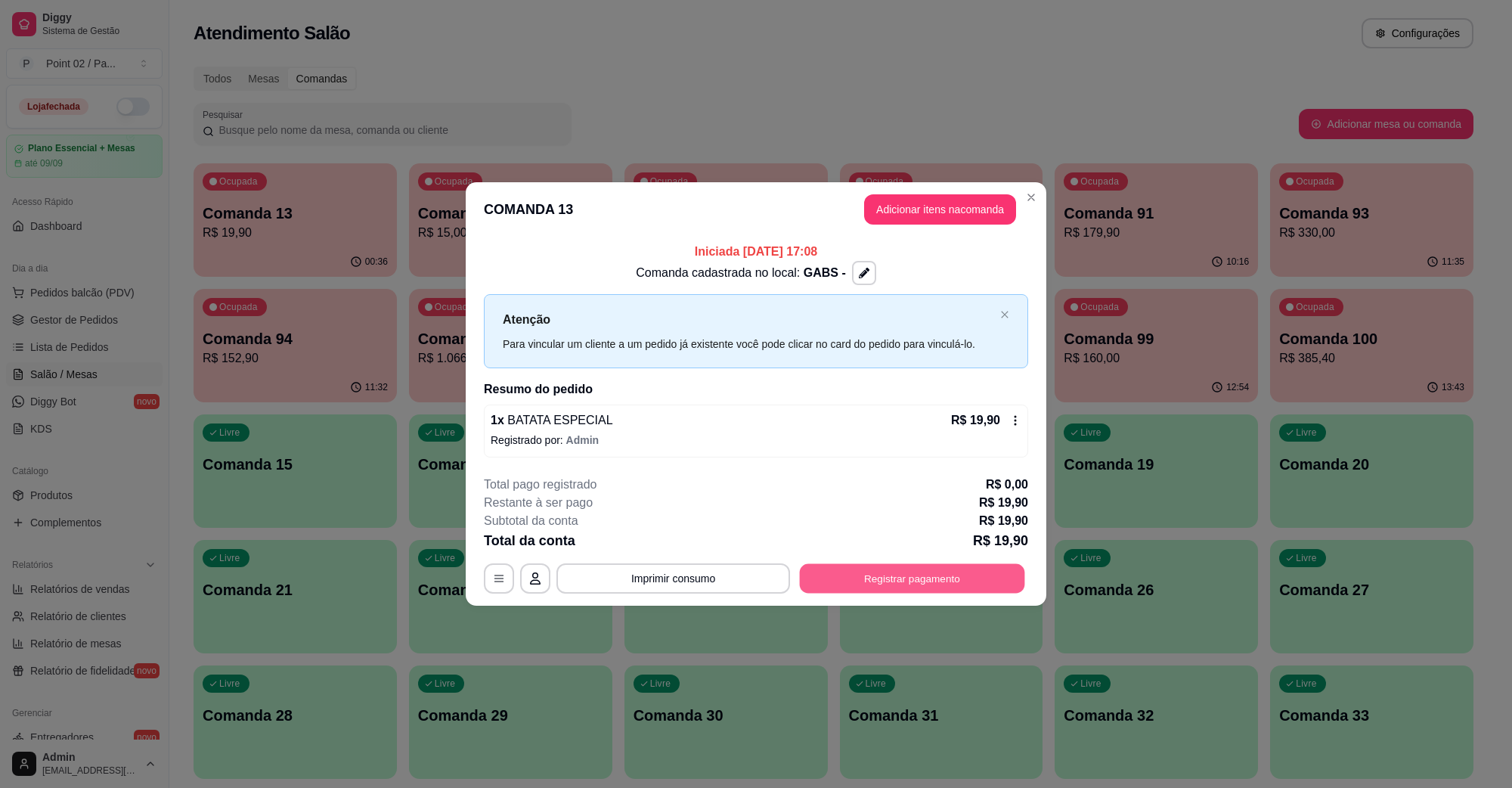
click at [939, 579] on button "Registrar pagamento" at bounding box center [913, 578] width 225 height 29
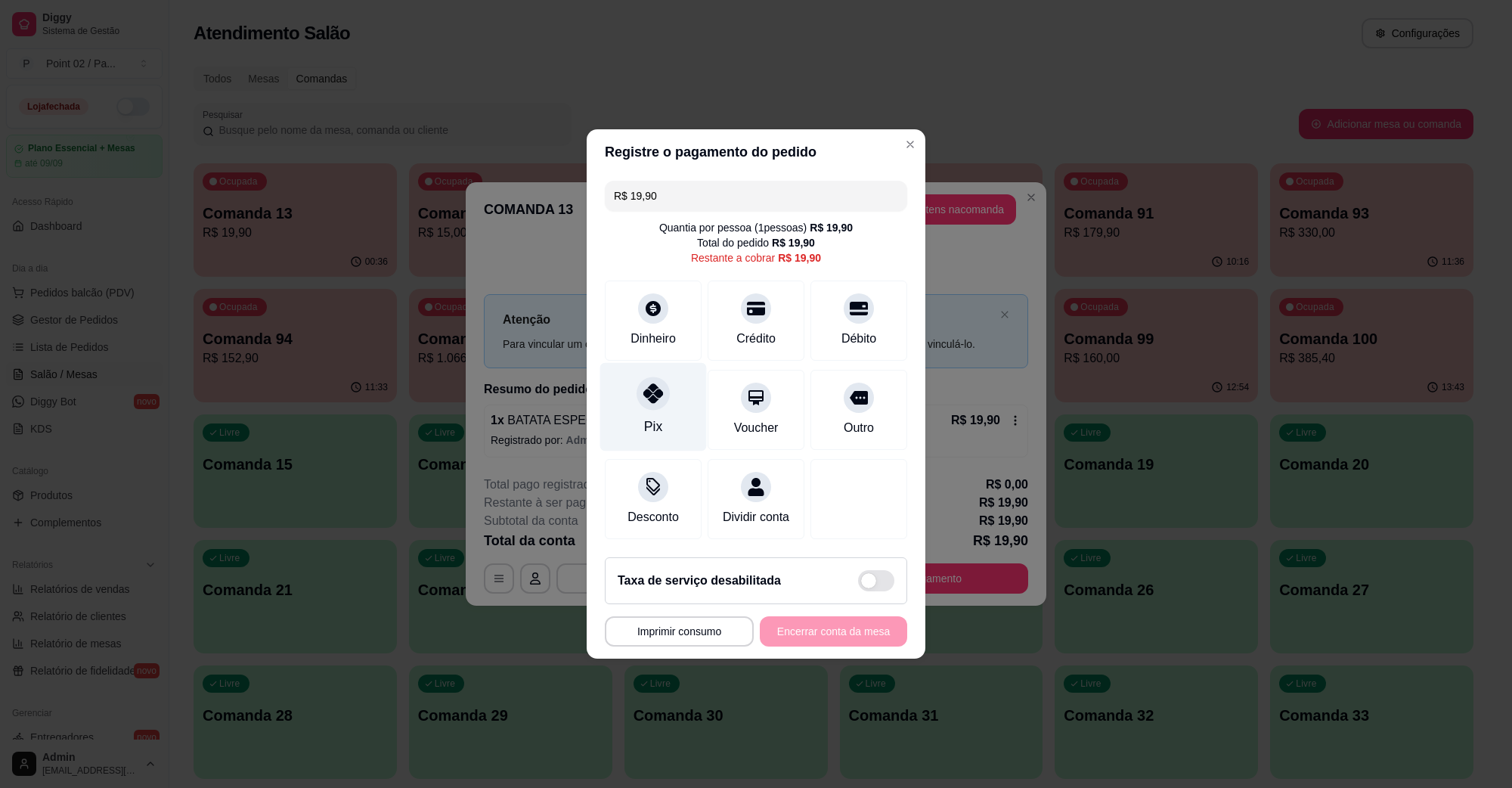
click at [661, 388] on div at bounding box center [654, 394] width 34 height 34
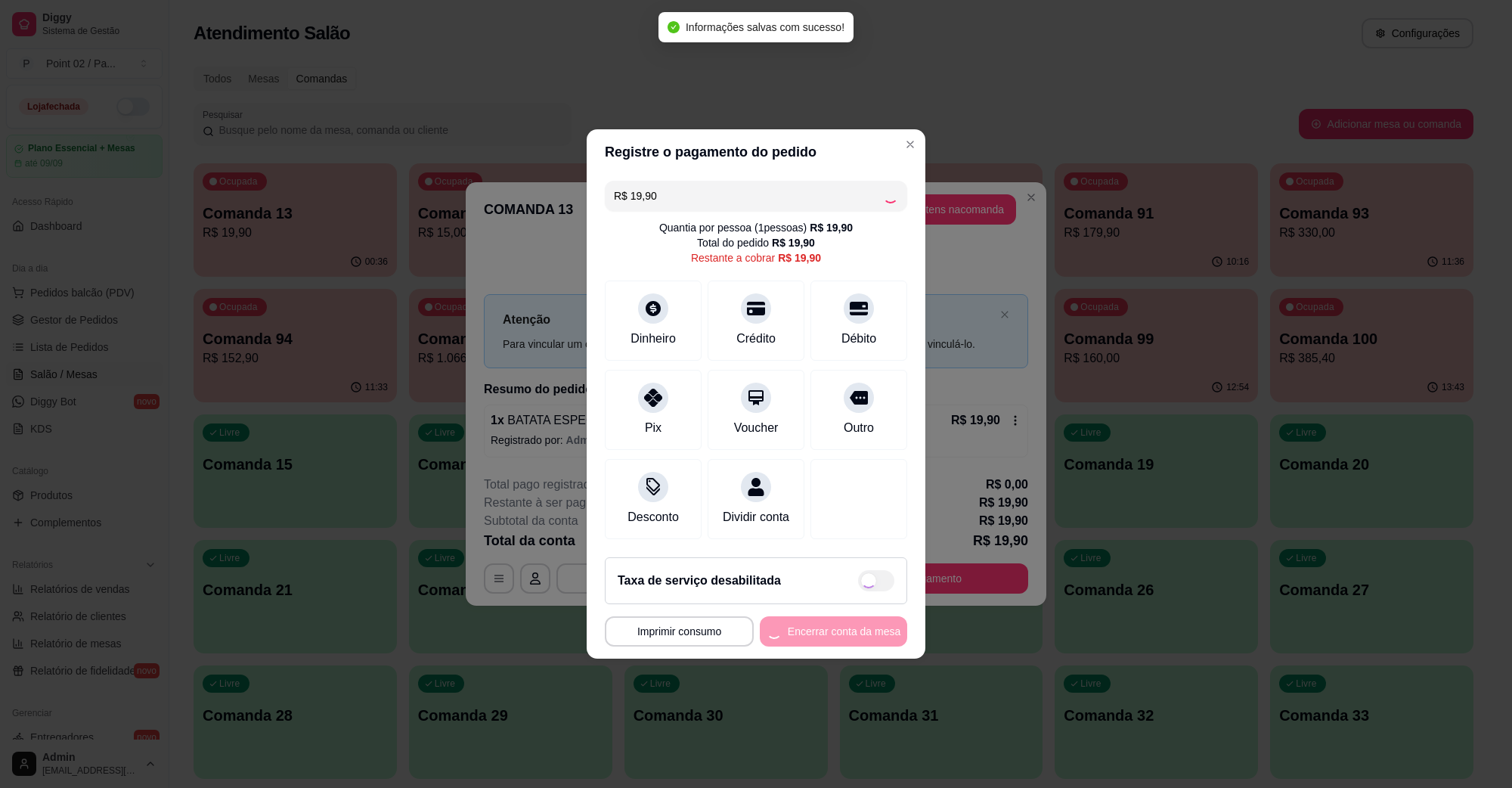
type input "R$ 0,00"
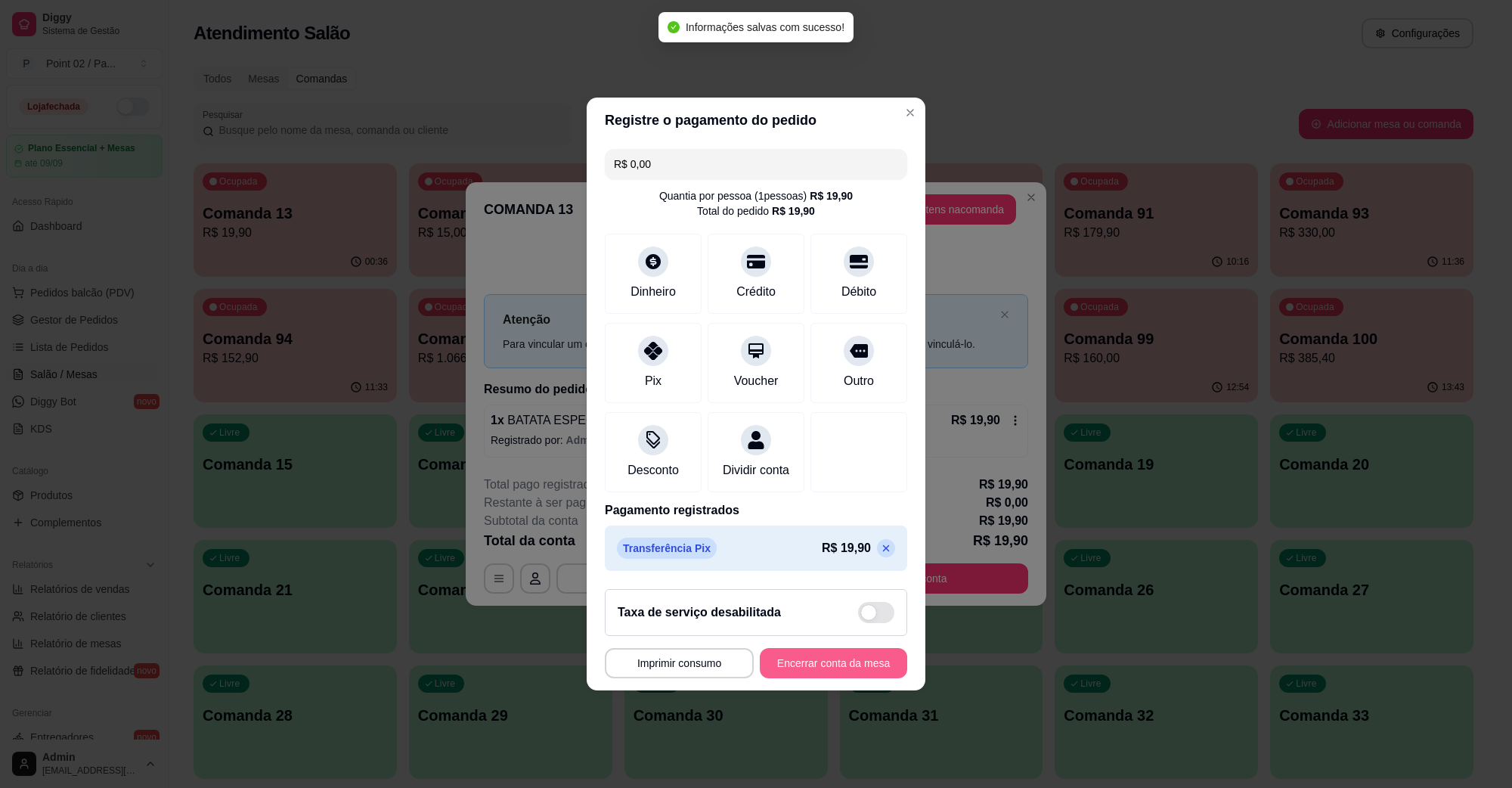
click at [840, 668] on button "Encerrar conta da mesa" at bounding box center [833, 663] width 147 height 30
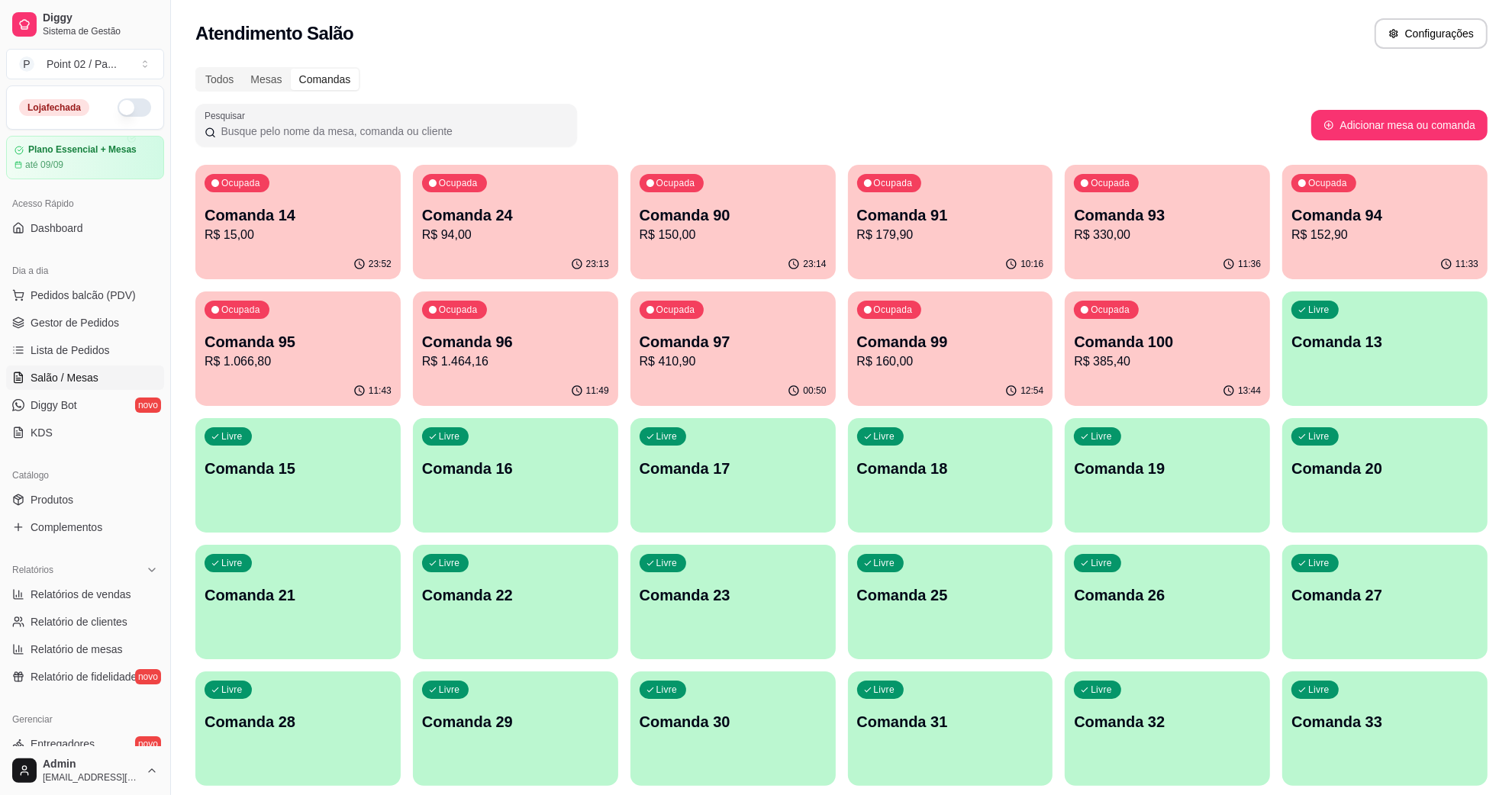
click at [307, 81] on div "Comandas" at bounding box center [324, 79] width 69 height 21
click at [291, 69] on input "Comandas" at bounding box center [291, 69] width 0 height 0
click at [341, 74] on div "Comandas" at bounding box center [324, 79] width 69 height 21
click at [291, 69] on input "Comandas" at bounding box center [291, 69] width 0 height 0
click at [341, 74] on div "Comandas" at bounding box center [324, 79] width 69 height 21
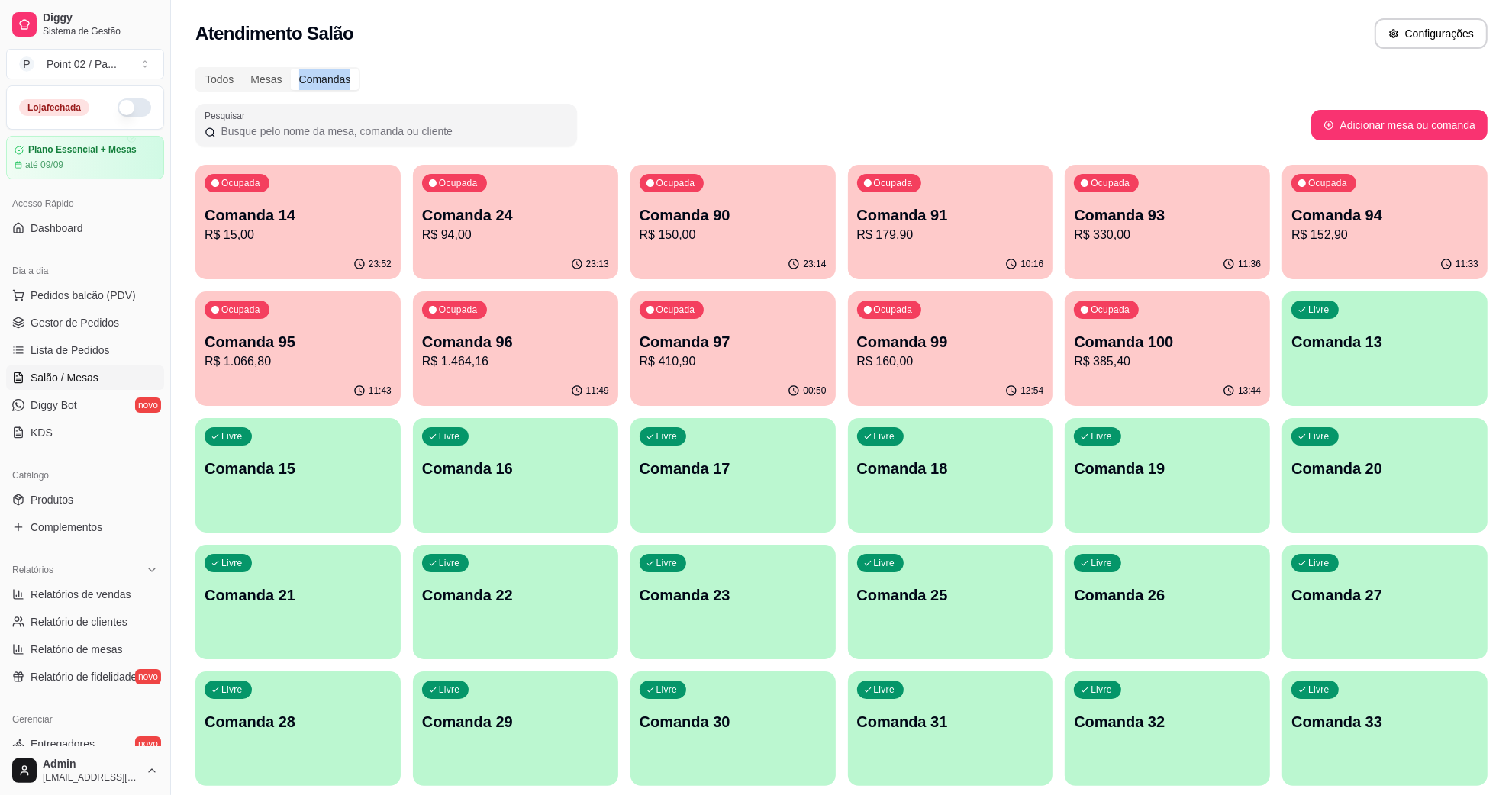
click at [291, 69] on input "Comandas" at bounding box center [291, 69] width 0 height 0
click at [341, 74] on div "Comandas" at bounding box center [324, 79] width 69 height 21
click at [291, 69] on input "Comandas" at bounding box center [291, 69] width 0 height 0
click at [341, 74] on div "Comandas" at bounding box center [324, 79] width 69 height 21
click at [291, 69] on input "Comandas" at bounding box center [291, 69] width 0 height 0
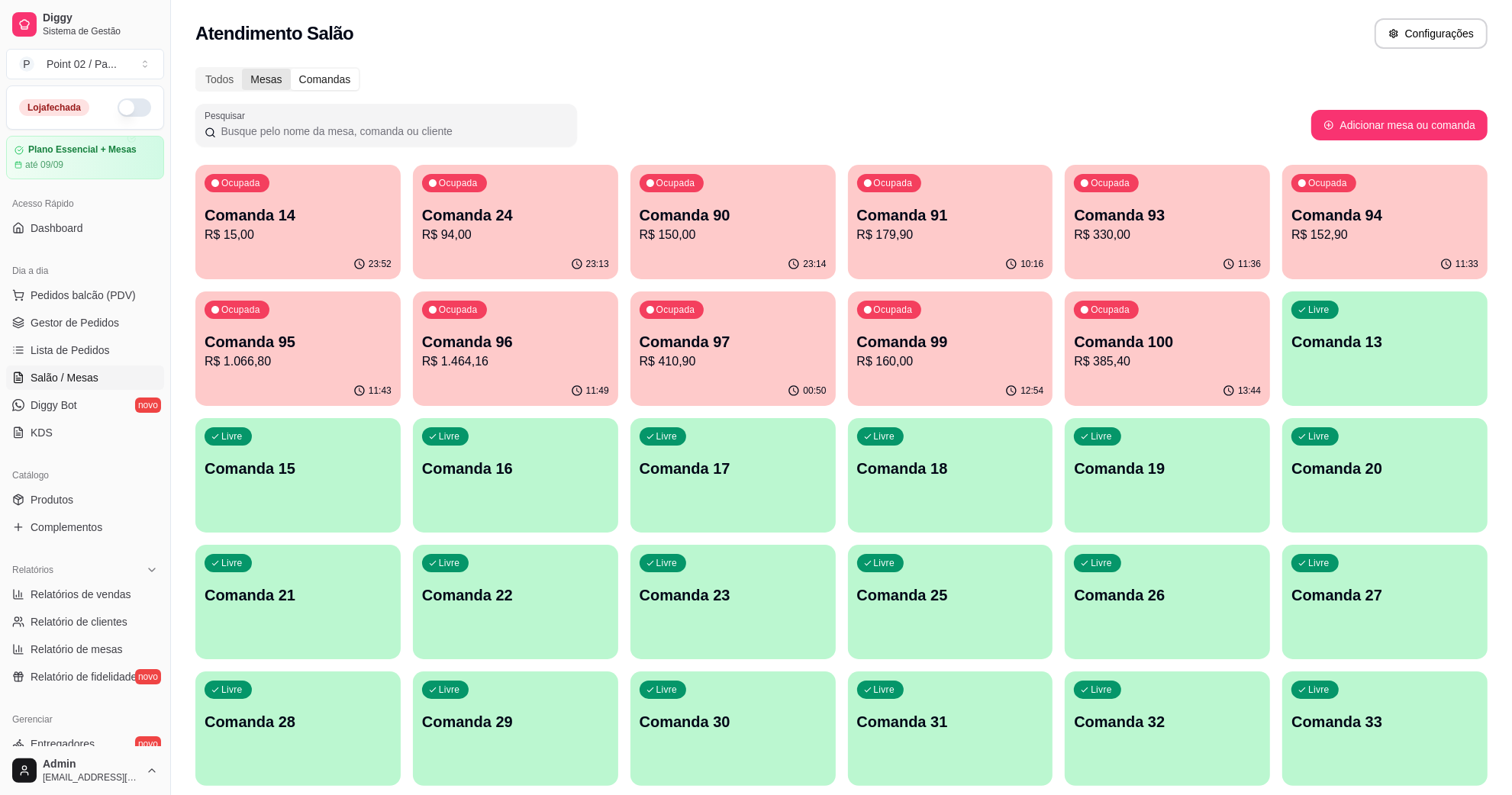
drag, startPoint x: 275, startPoint y: 87, endPoint x: 285, endPoint y: 82, distance: 11.2
click at [275, 86] on div "Mesas" at bounding box center [266, 79] width 48 height 21
click at [242, 69] on input "Mesas" at bounding box center [242, 69] width 0 height 0
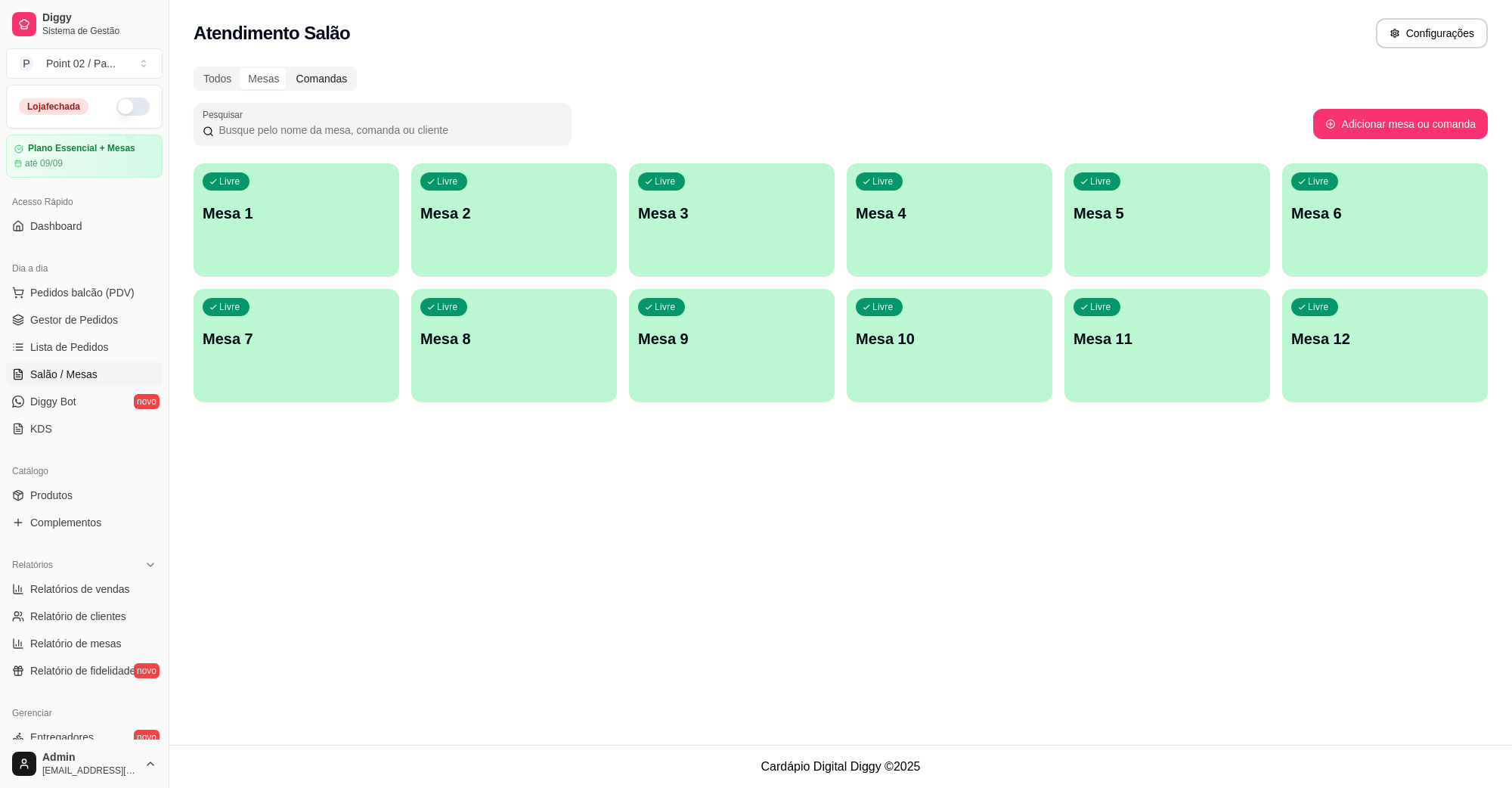
click at [308, 77] on div "Comandas" at bounding box center [321, 78] width 68 height 21
click at [288, 68] on input "Comandas" at bounding box center [288, 68] width 0 height 0
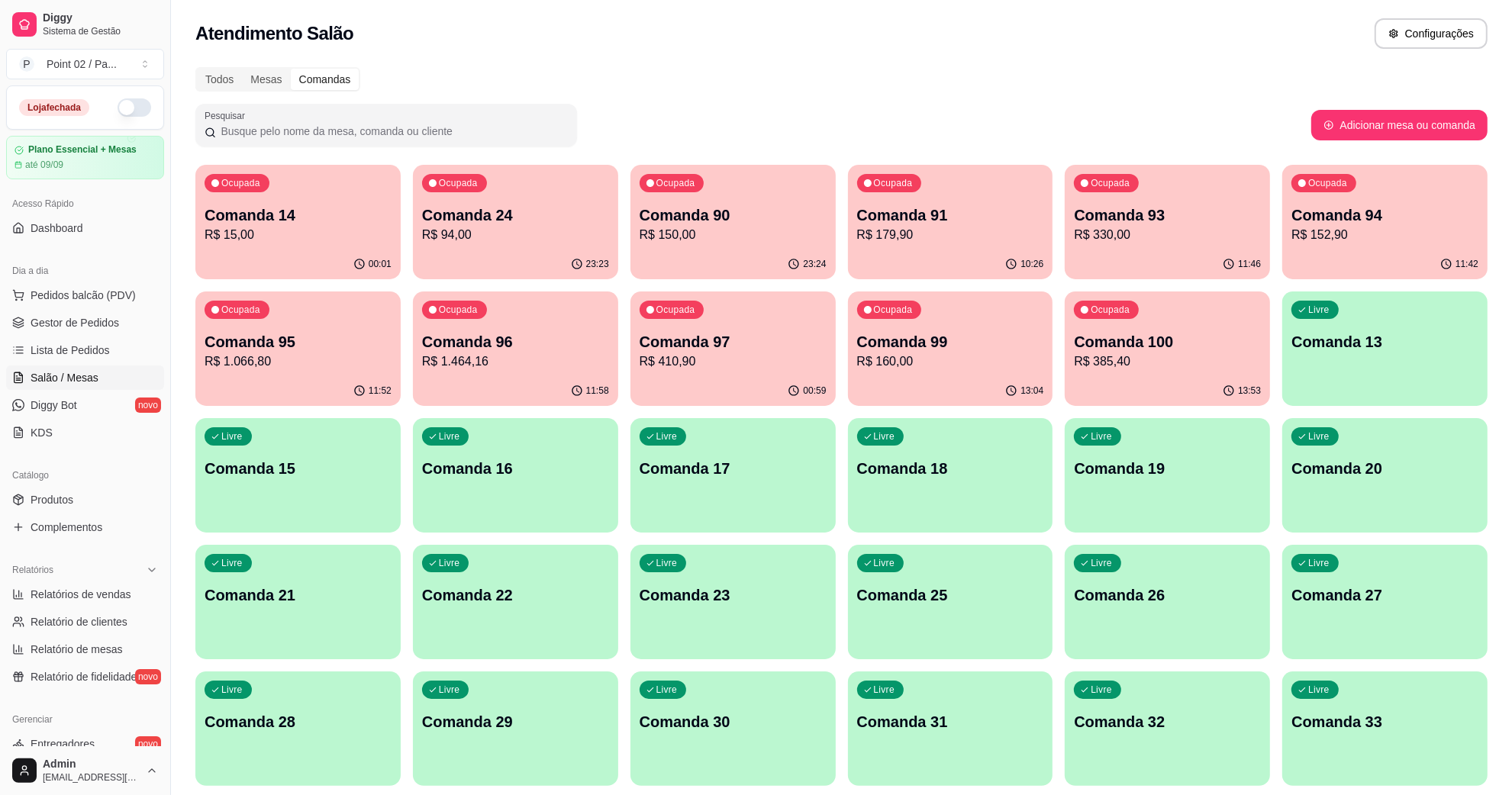
click at [1338, 351] on p "Comanda 13" at bounding box center [1385, 341] width 187 height 21
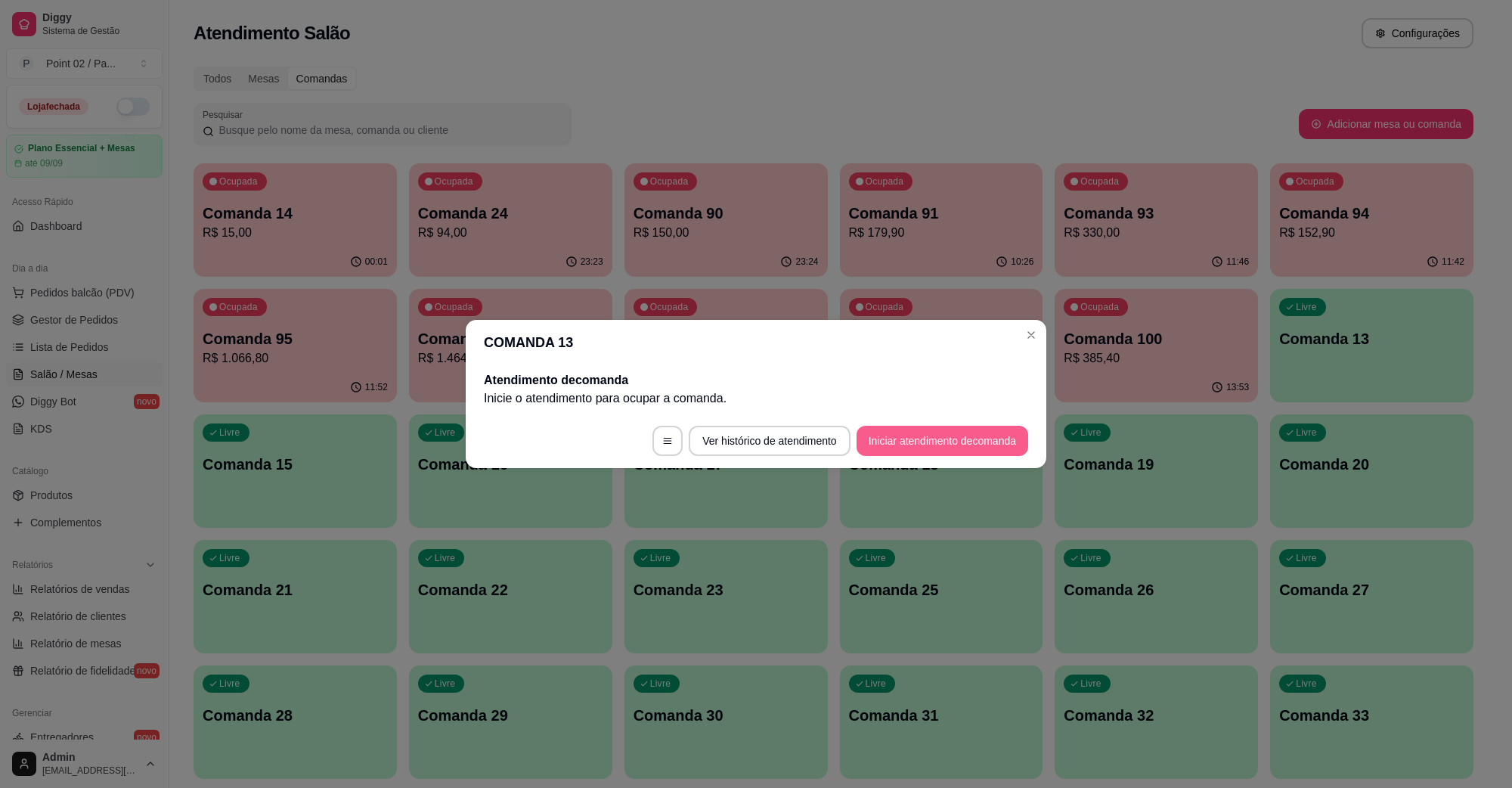
click at [905, 441] on button "Iniciar atendimento de comanda" at bounding box center [942, 441] width 172 height 30
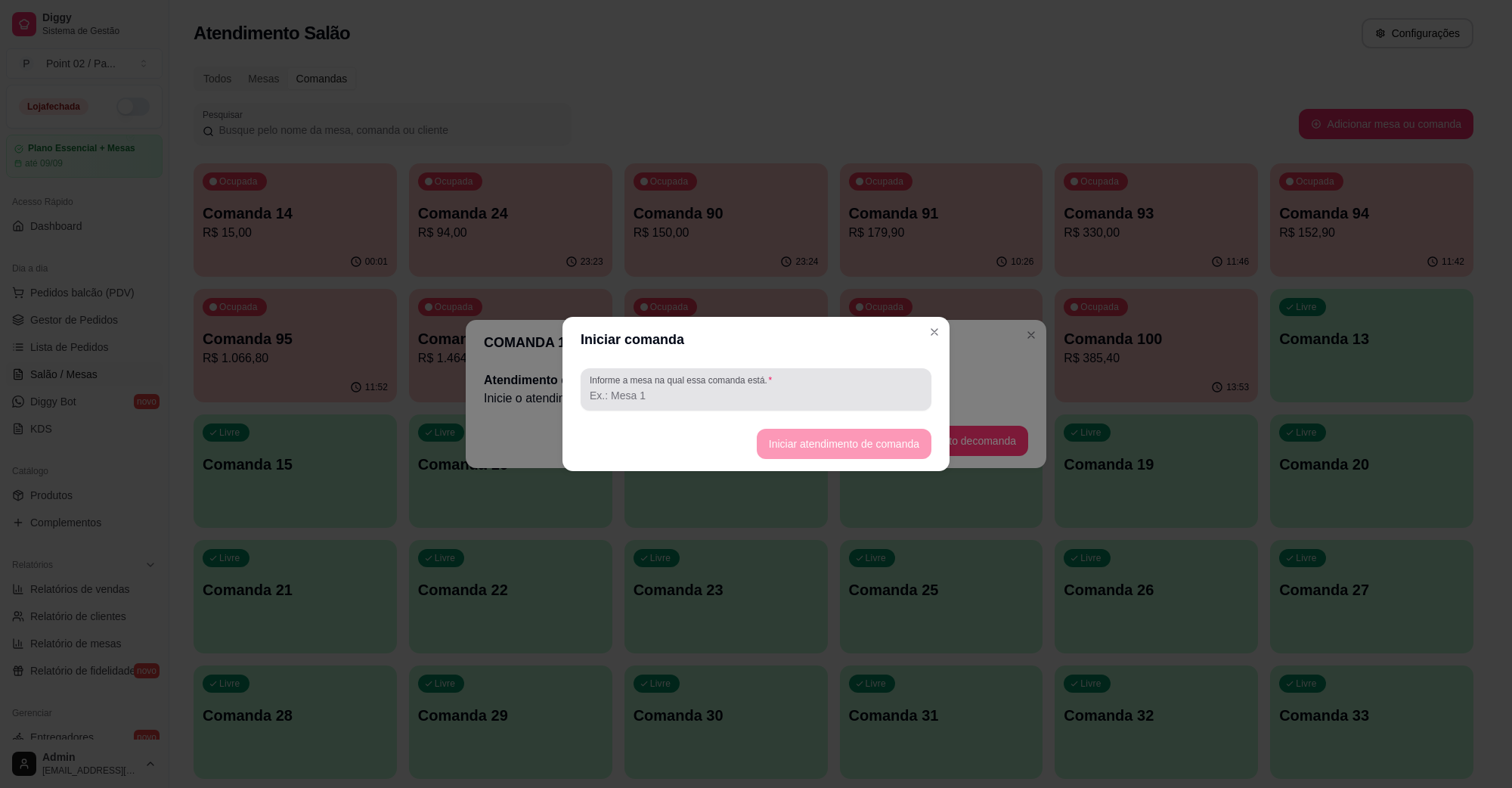
click at [745, 391] on input "Informe a mesa na qual essa comanda está." at bounding box center [756, 396] width 332 height 15
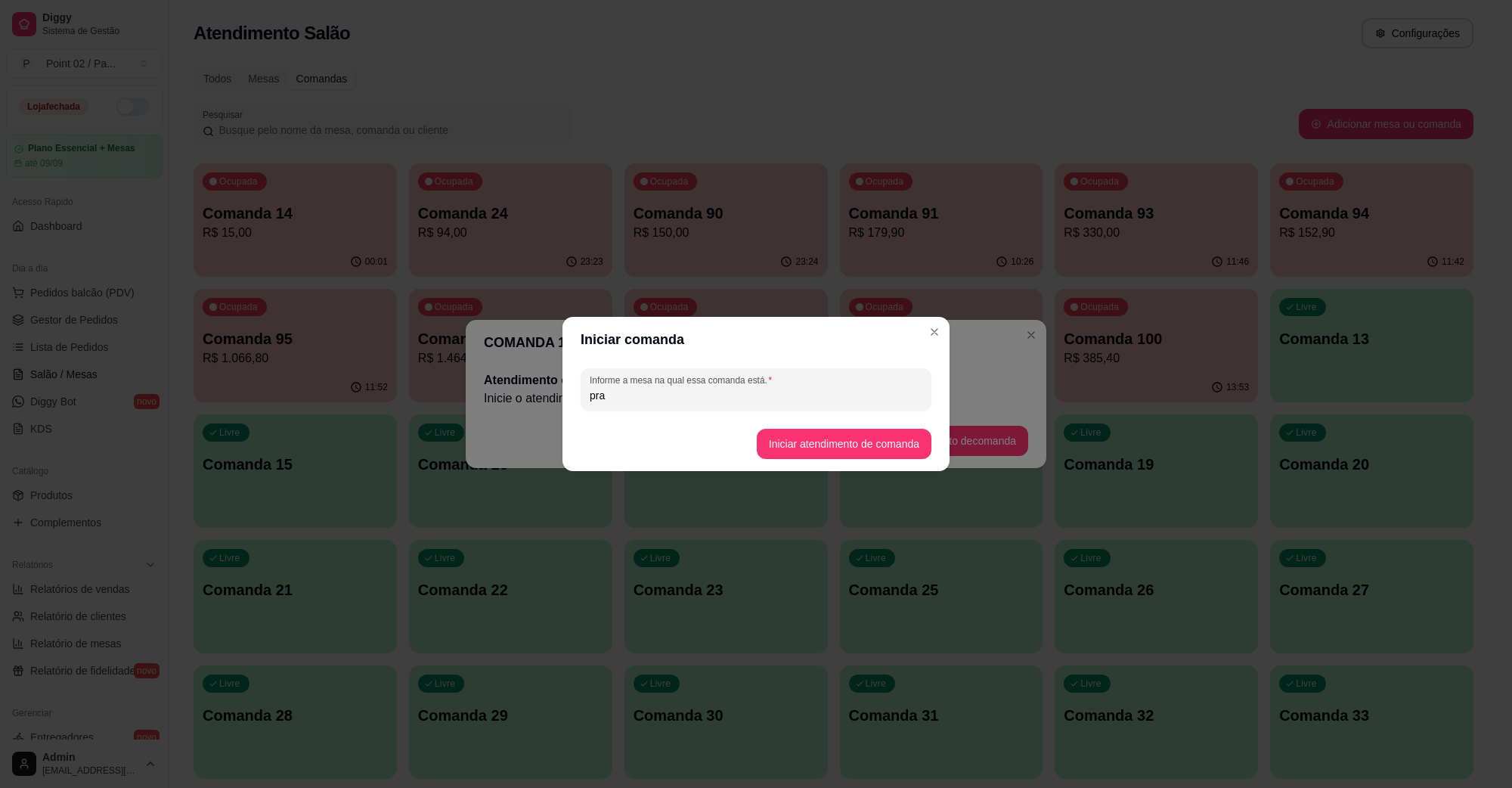
type input "pra"
type input "[PERSON_NAME]"
click at [862, 452] on button "Iniciar atendimento de comanda" at bounding box center [845, 445] width 175 height 30
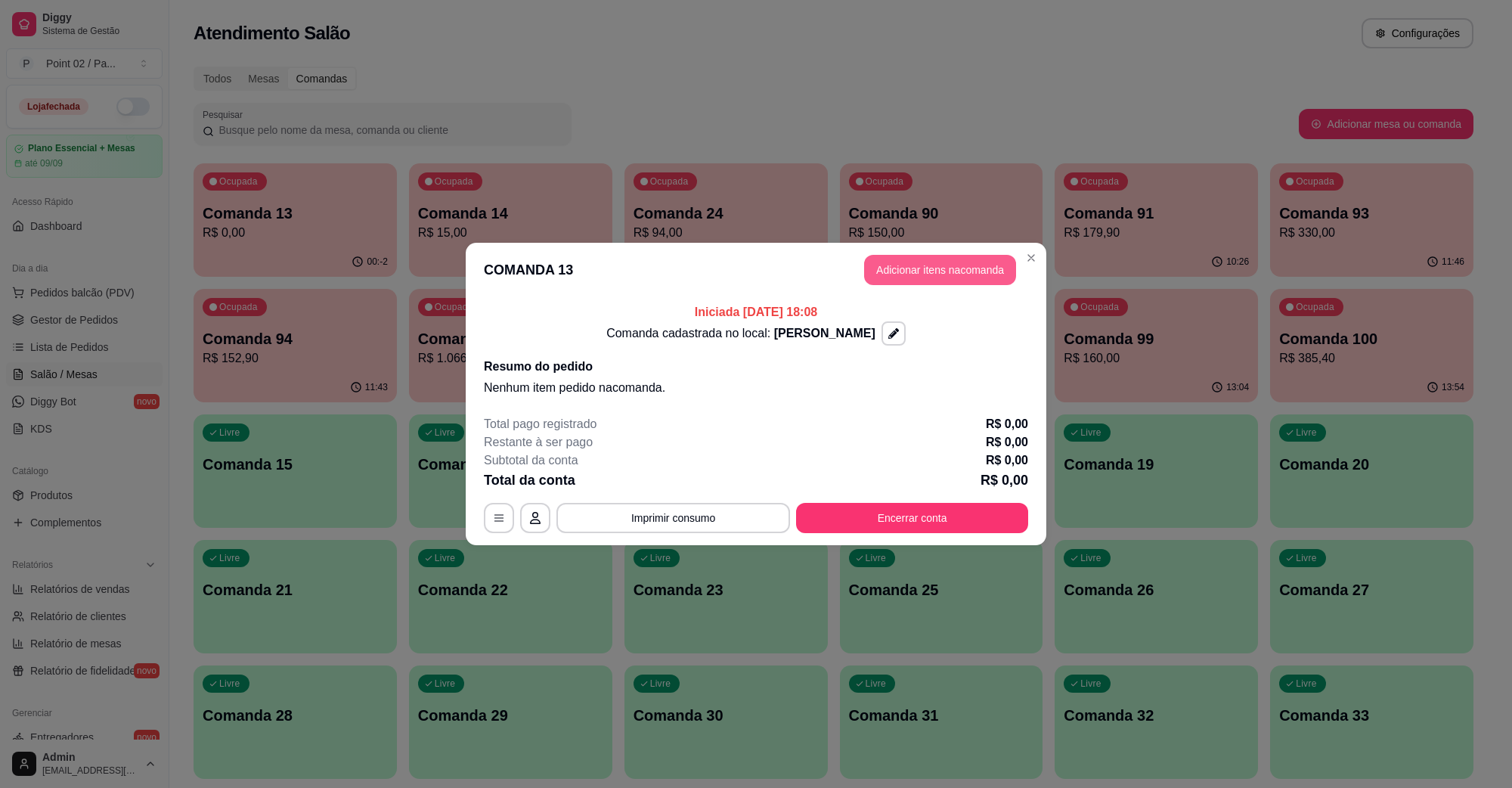
click at [930, 269] on button "Adicionar itens na comanda" at bounding box center [940, 270] width 152 height 30
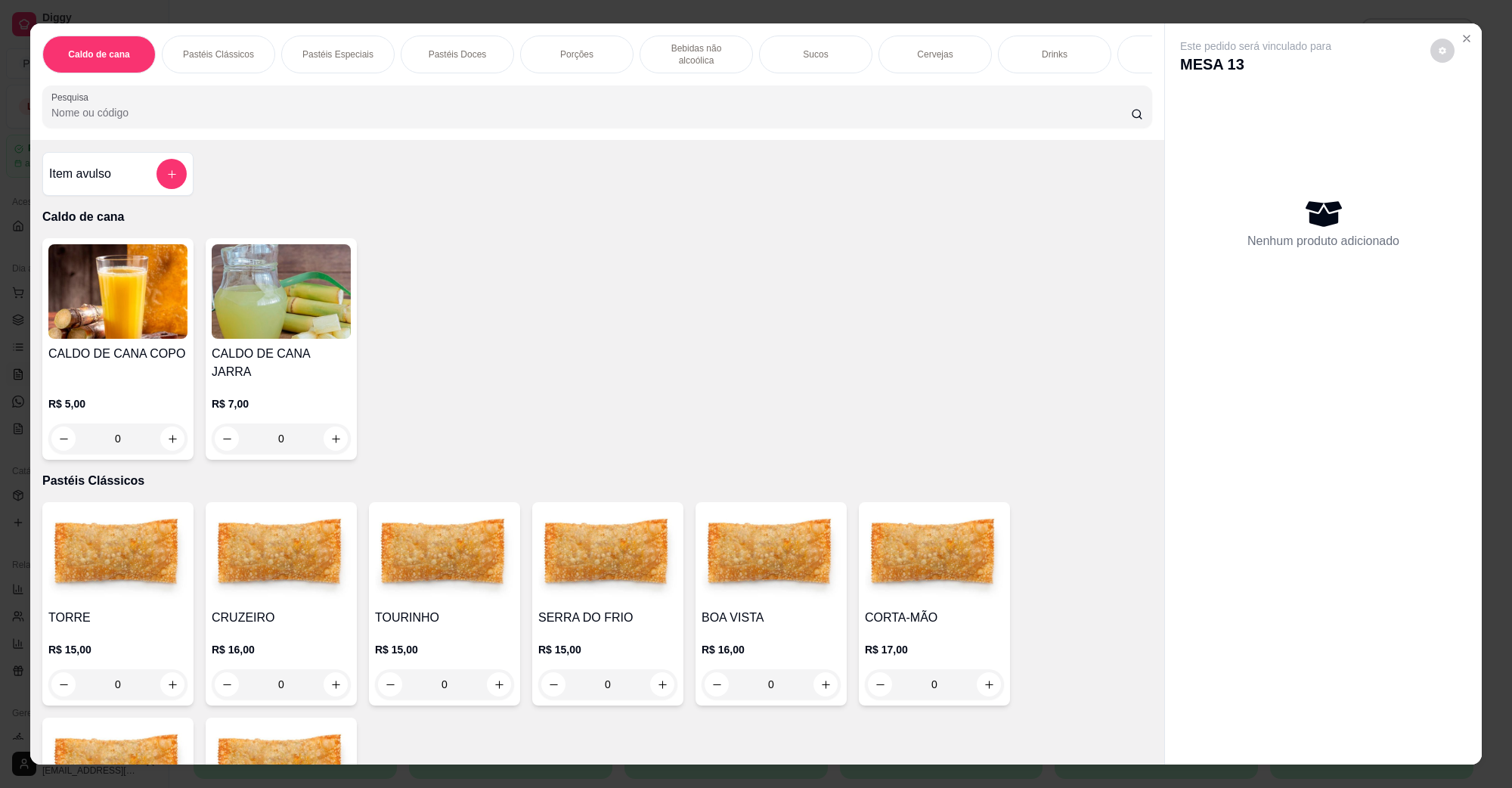
click at [621, 538] on img at bounding box center [607, 556] width 139 height 94
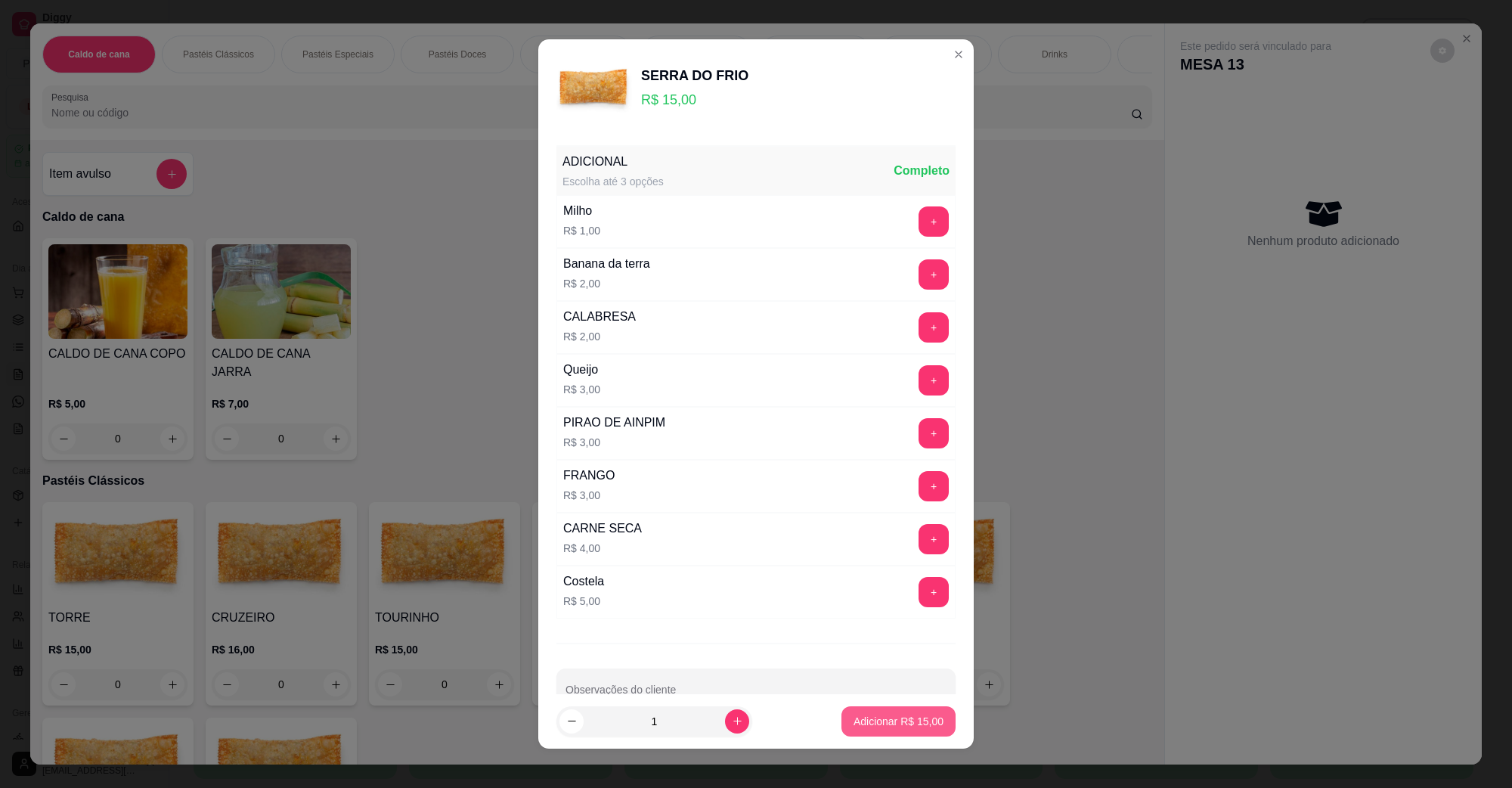
click at [885, 734] on button "Adicionar R$ 15,00" at bounding box center [899, 721] width 114 height 30
type input "1"
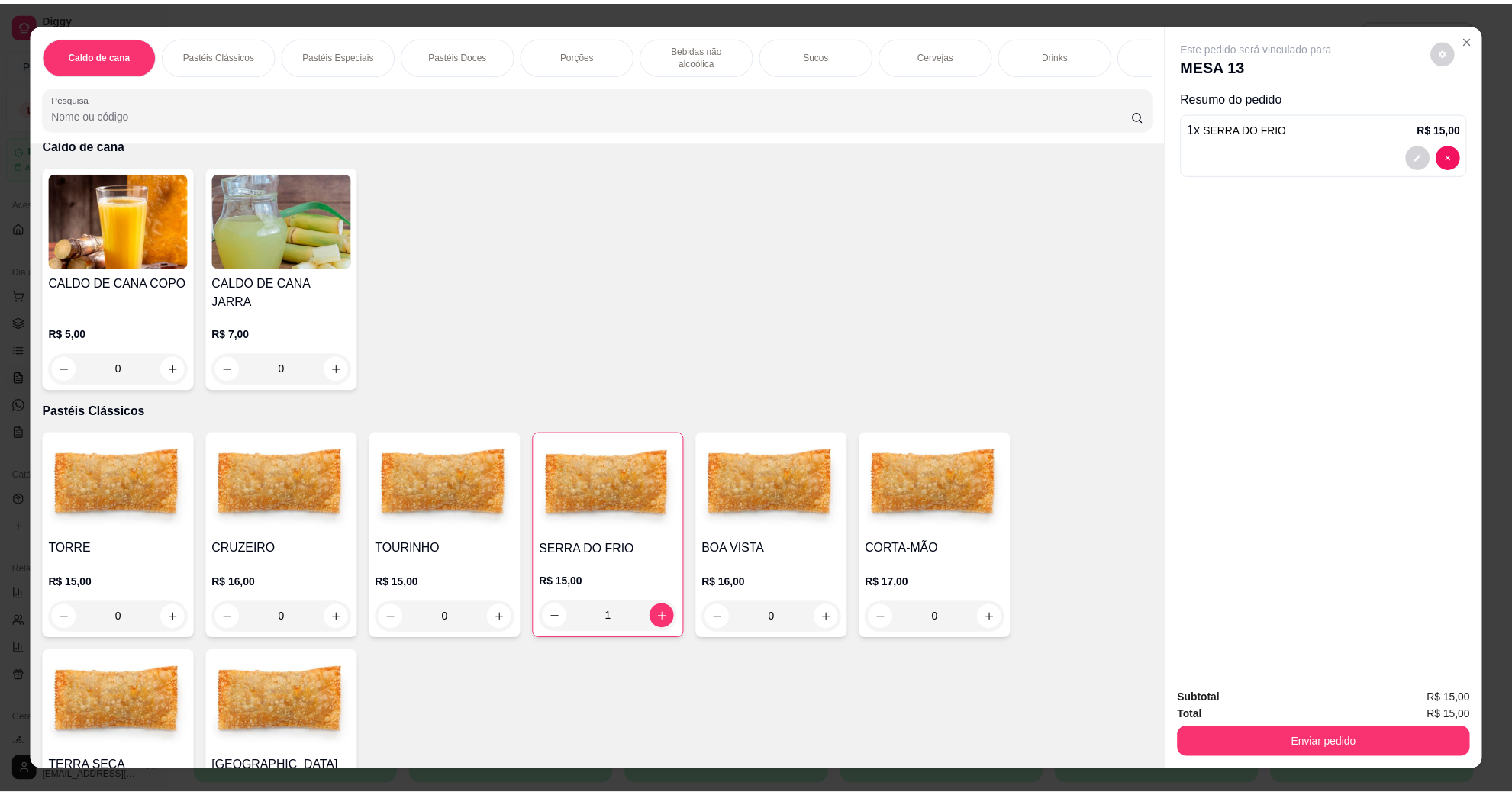
scroll to position [95, 0]
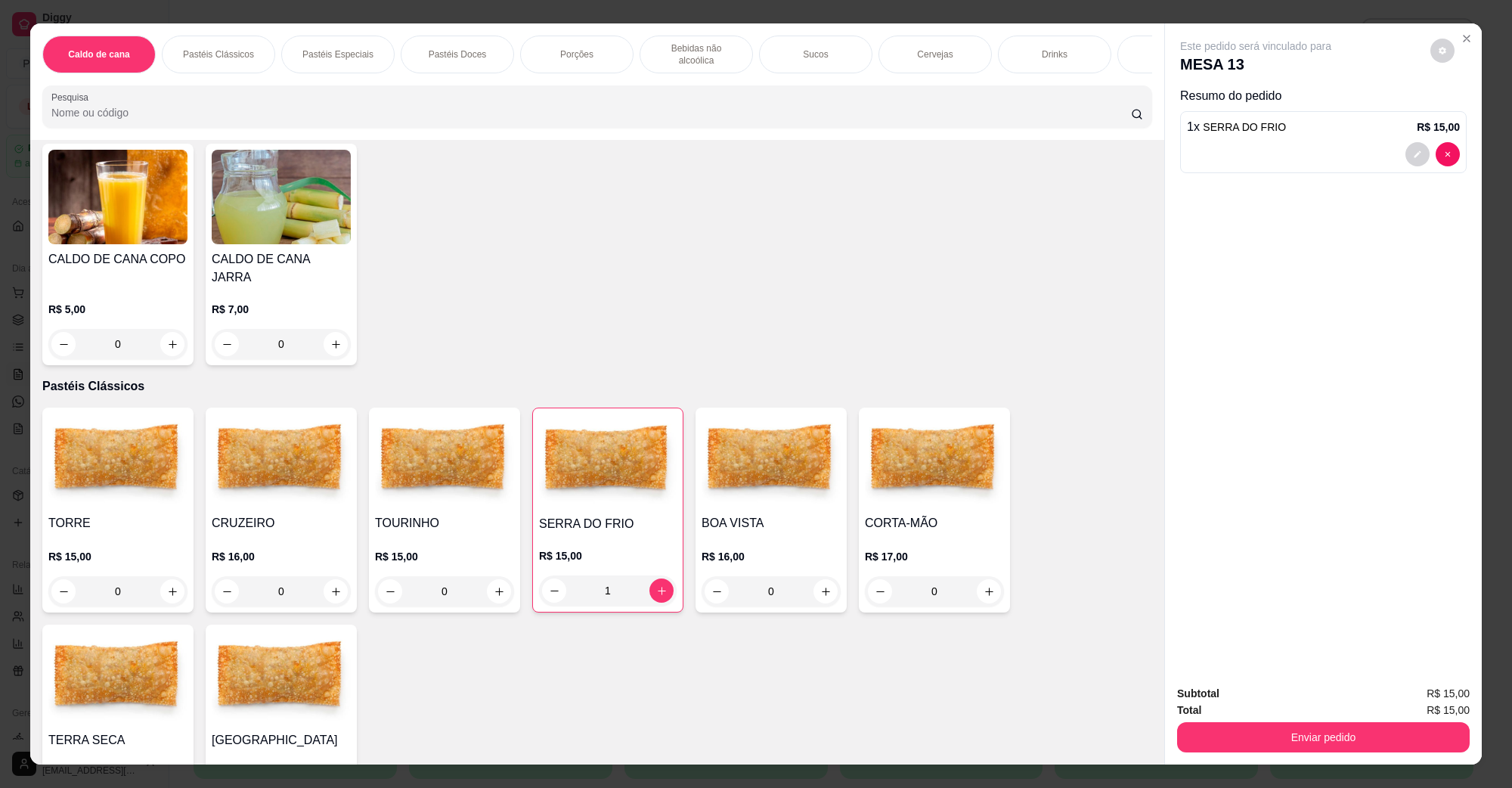
click at [762, 420] on img at bounding box center [771, 461] width 139 height 94
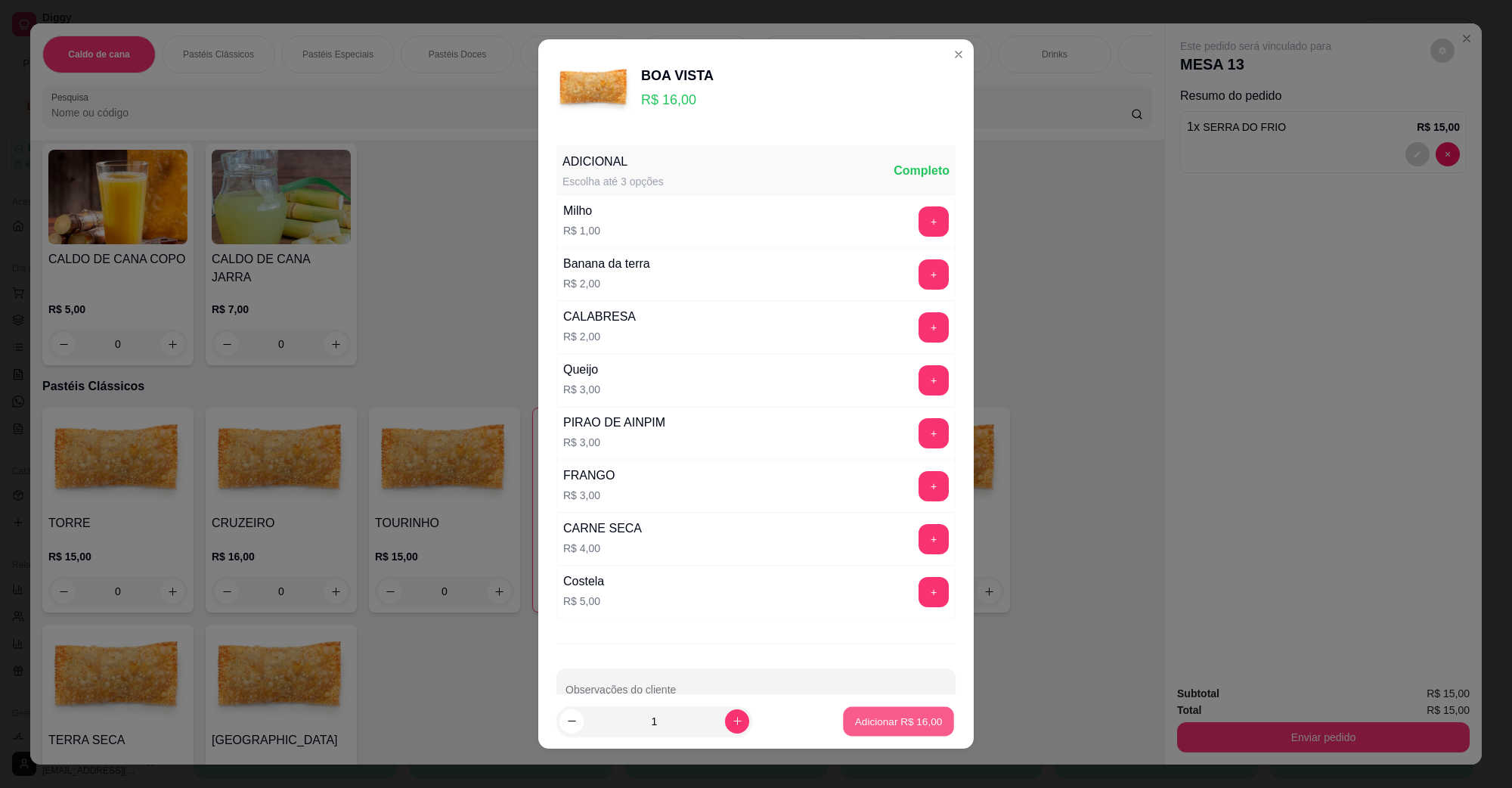
click at [915, 730] on button "Adicionar R$ 16,00" at bounding box center [899, 721] width 111 height 29
type input "1"
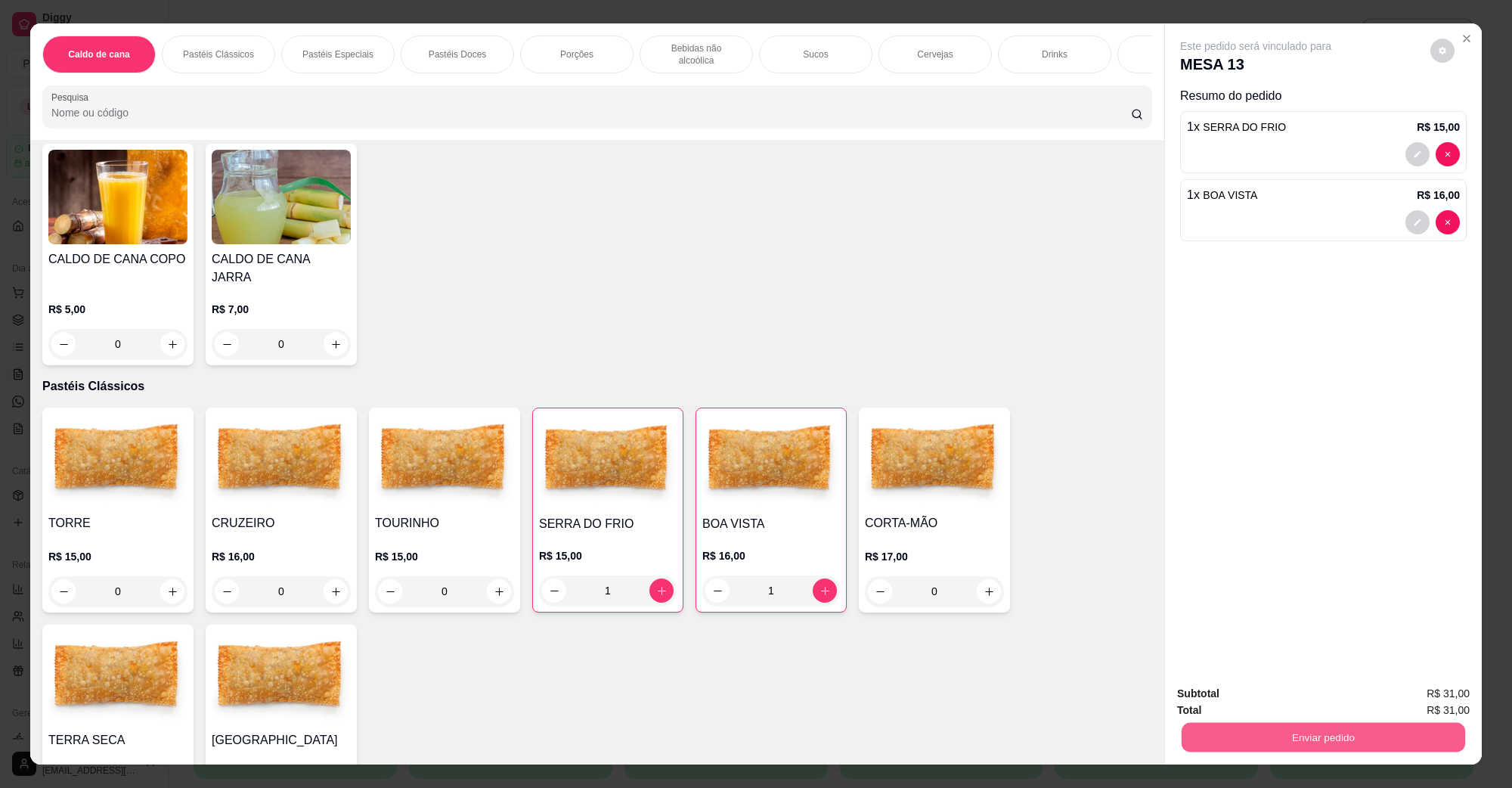
click at [1313, 743] on button "Enviar pedido" at bounding box center [1324, 737] width 284 height 29
click at [1264, 686] on button "Não registrar e enviar pedido" at bounding box center [1273, 700] width 153 height 28
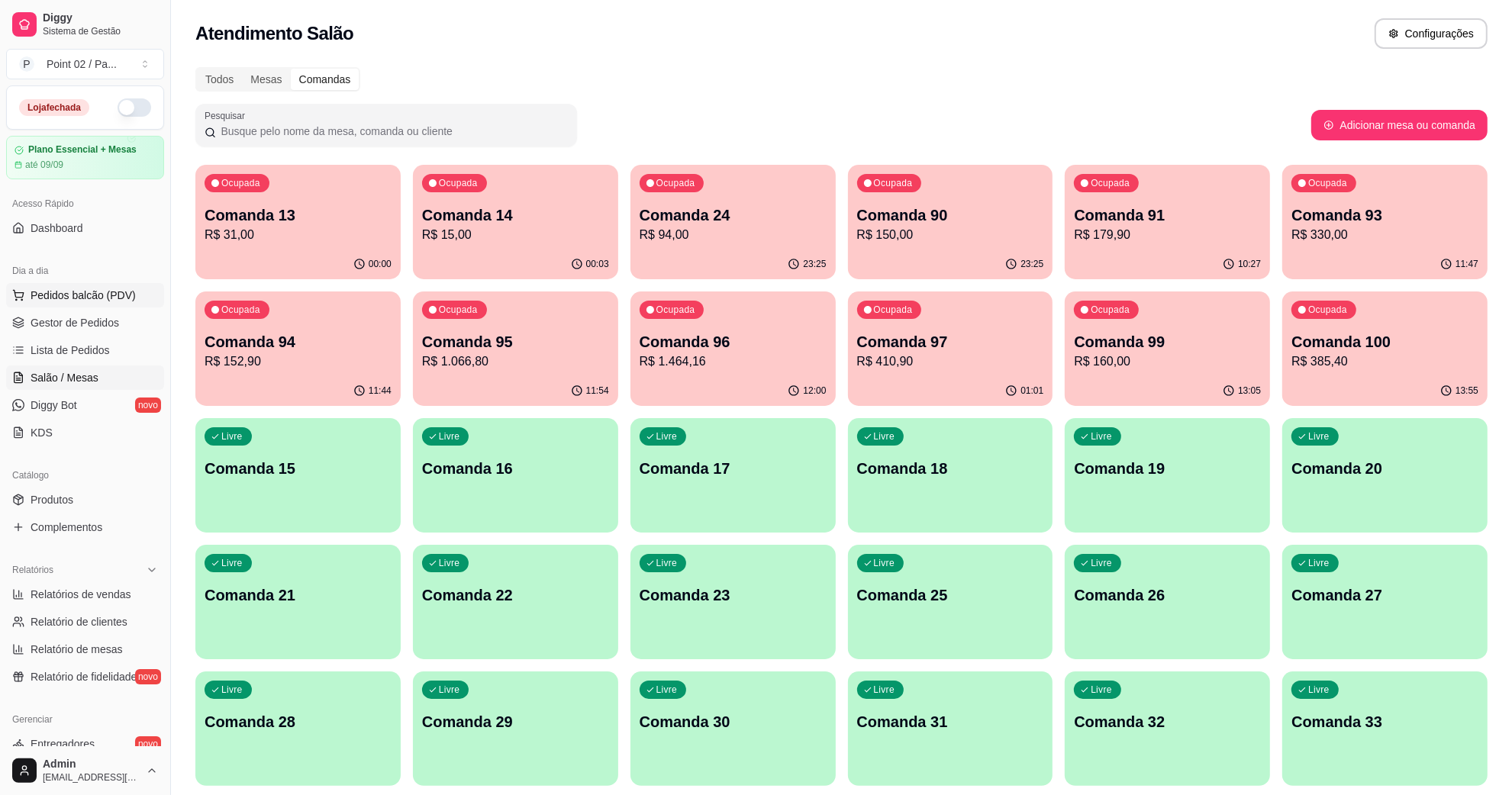
click at [84, 292] on span "Pedidos balcão (PDV)" at bounding box center [83, 296] width 105 height 15
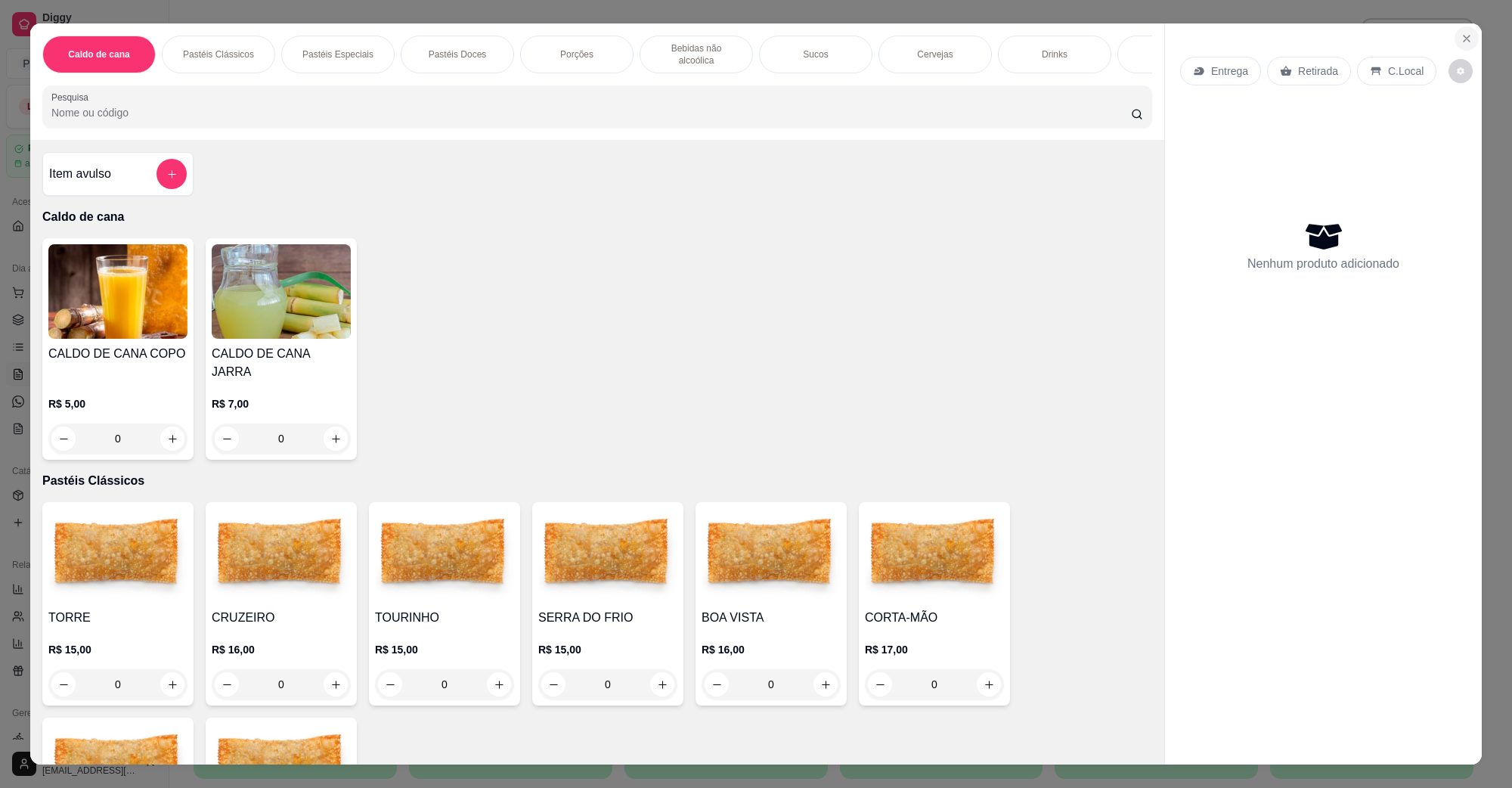
click at [1465, 28] on button "Close" at bounding box center [1467, 38] width 24 height 24
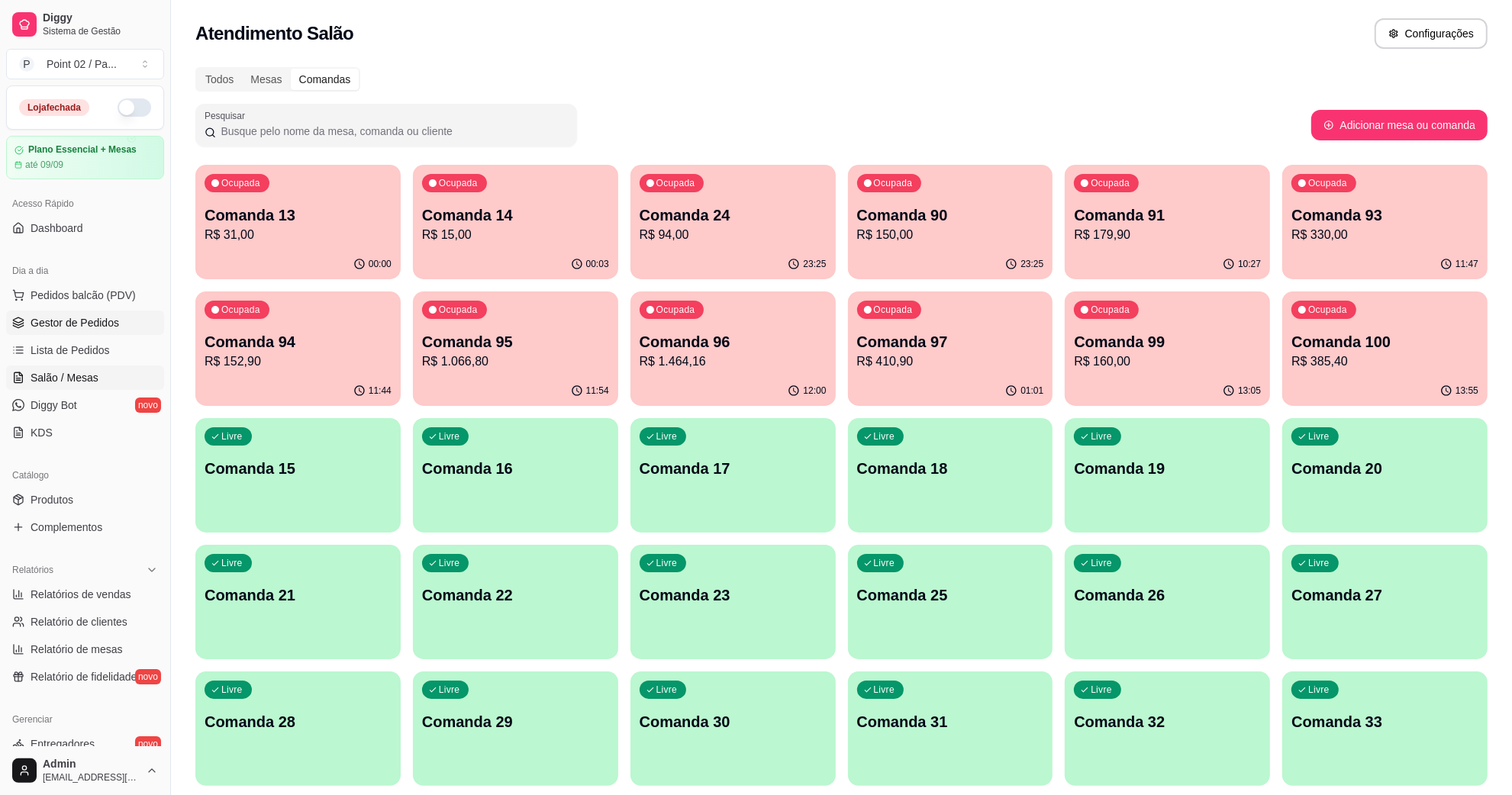
click at [59, 312] on link "Gestor de Pedidos" at bounding box center [85, 323] width 158 height 25
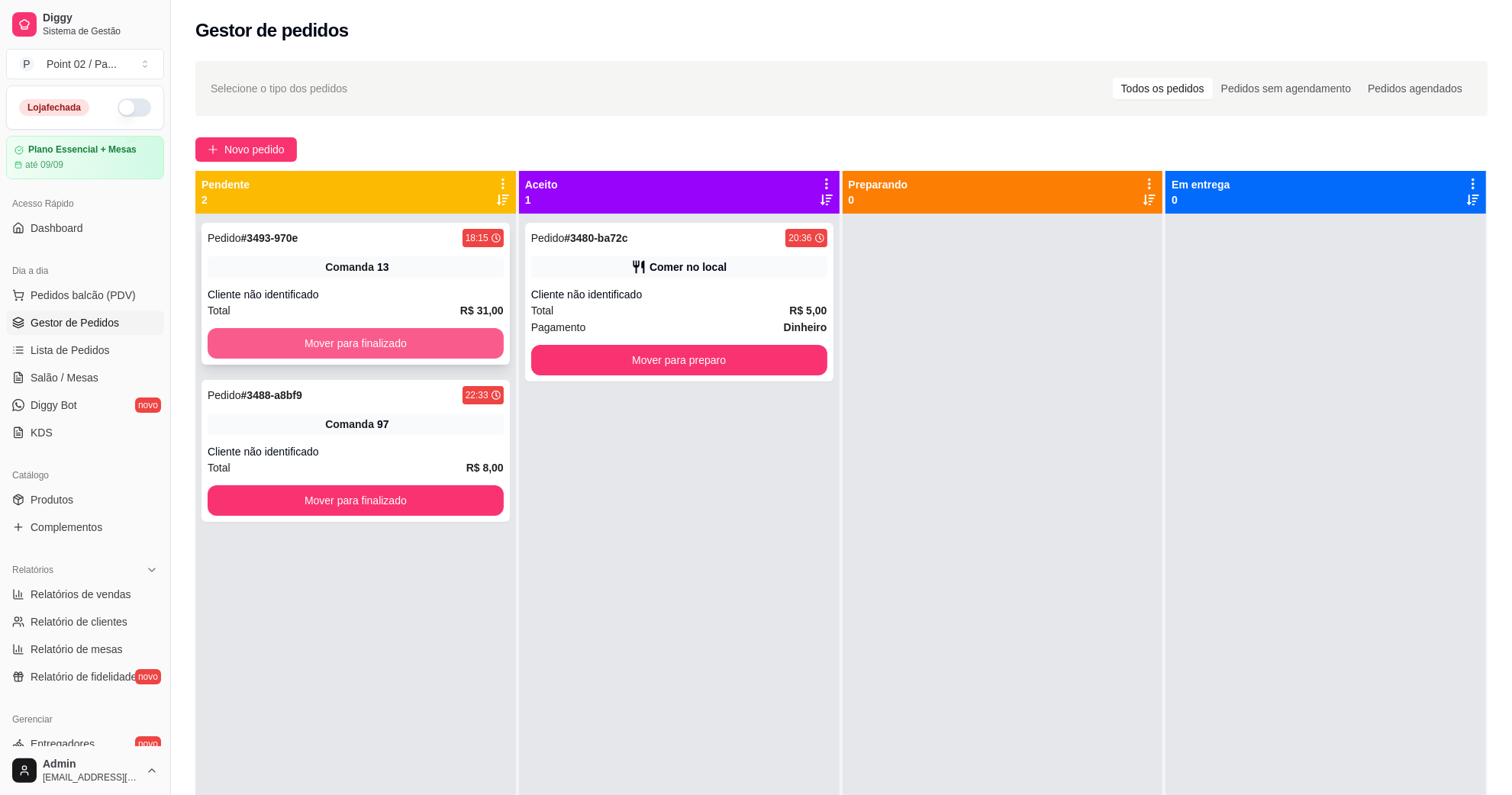
click at [313, 350] on button "Mover para finalizado" at bounding box center [355, 343] width 296 height 31
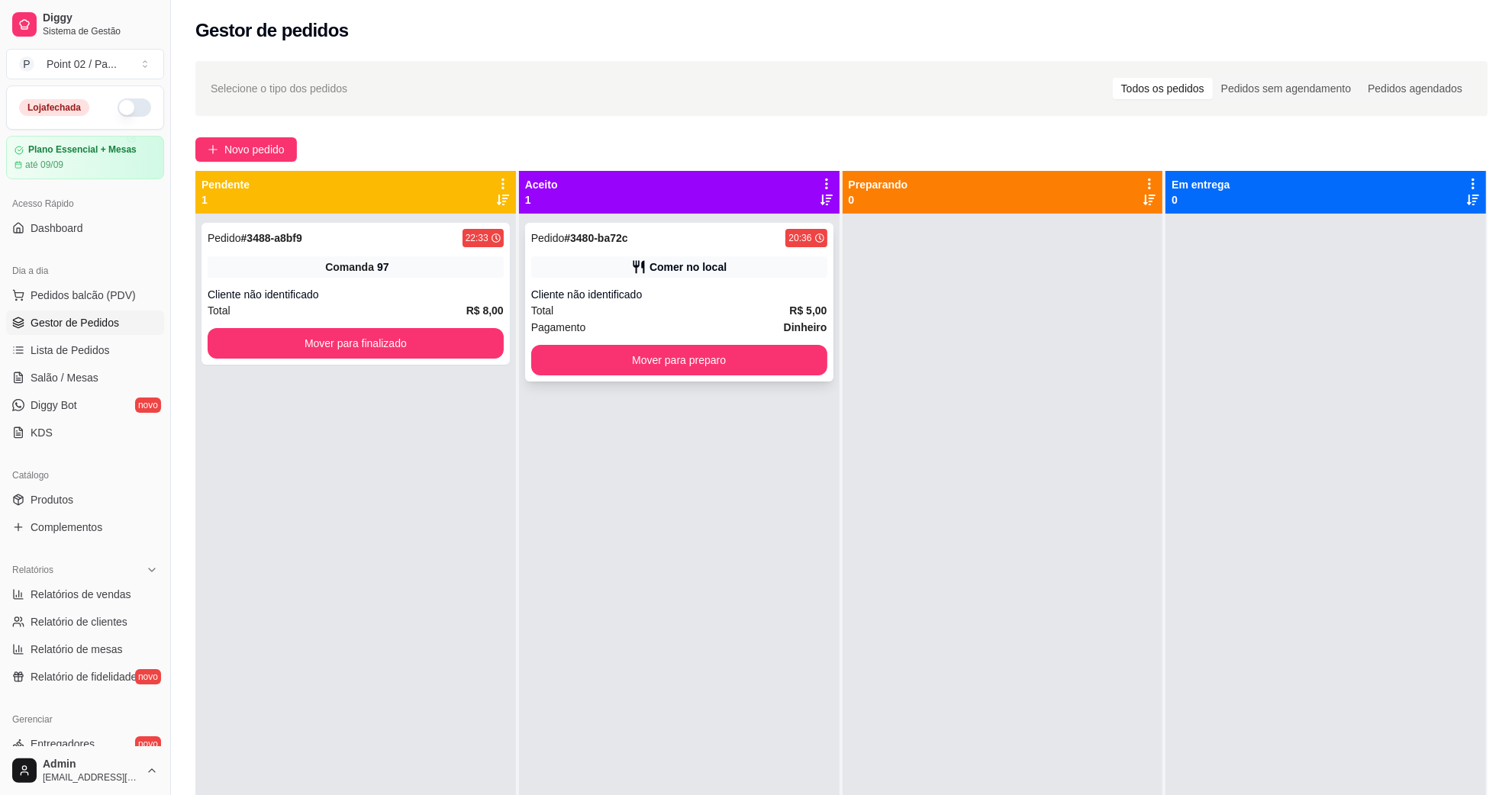
click at [775, 345] on div "Pedido # 3480-ba72c 20:36 Comer no local Cliente não identificado Total R$ 5,00…" at bounding box center [679, 302] width 308 height 159
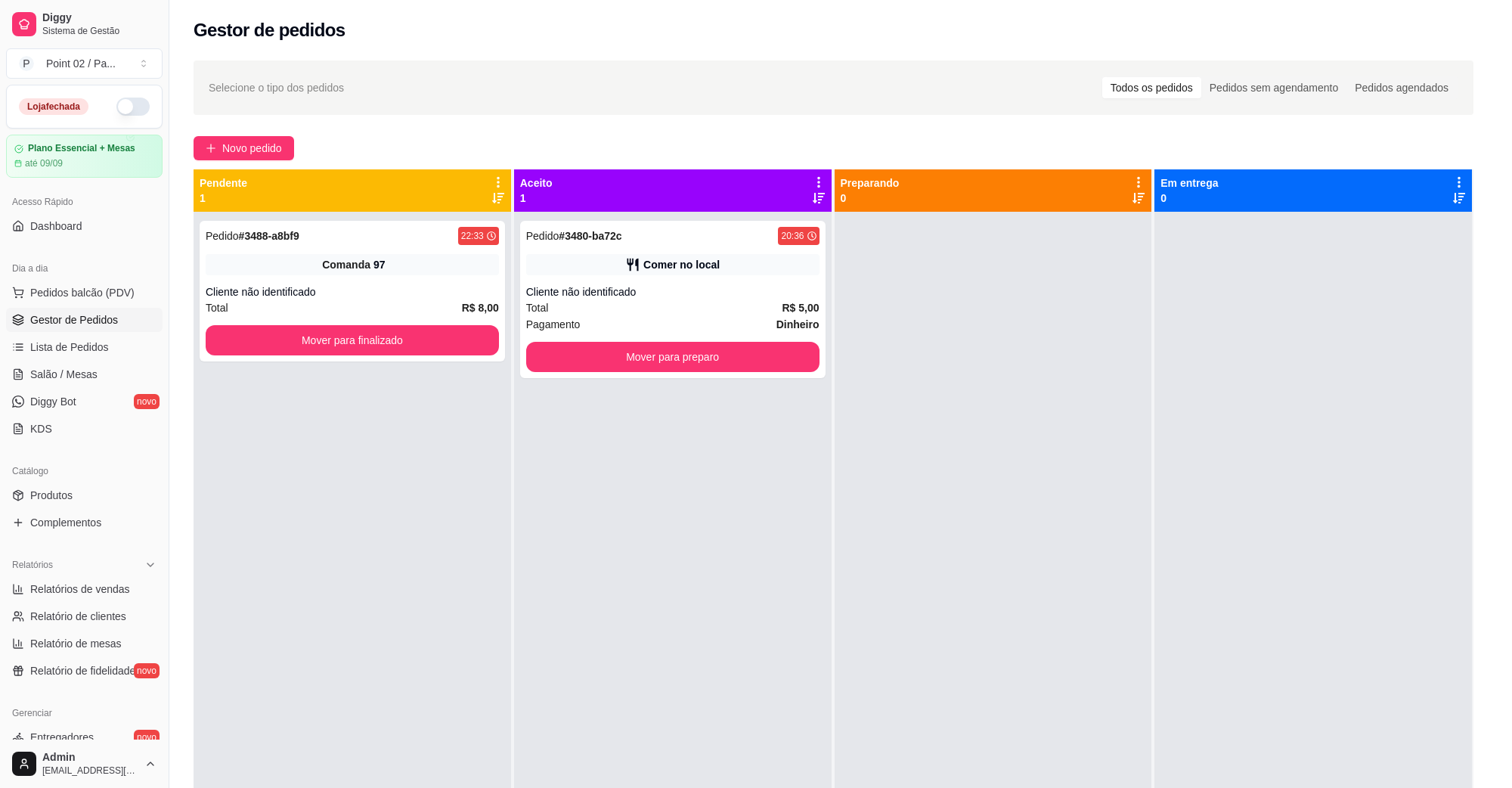
drag, startPoint x: 723, startPoint y: 353, endPoint x: 644, endPoint y: 354, distance: 79.0
click at [720, 354] on div "feito há 1297 minutos Horário do pedido [DATE] 20:36 Status do pedido ACEITO En…" at bounding box center [756, 391] width 400 height 391
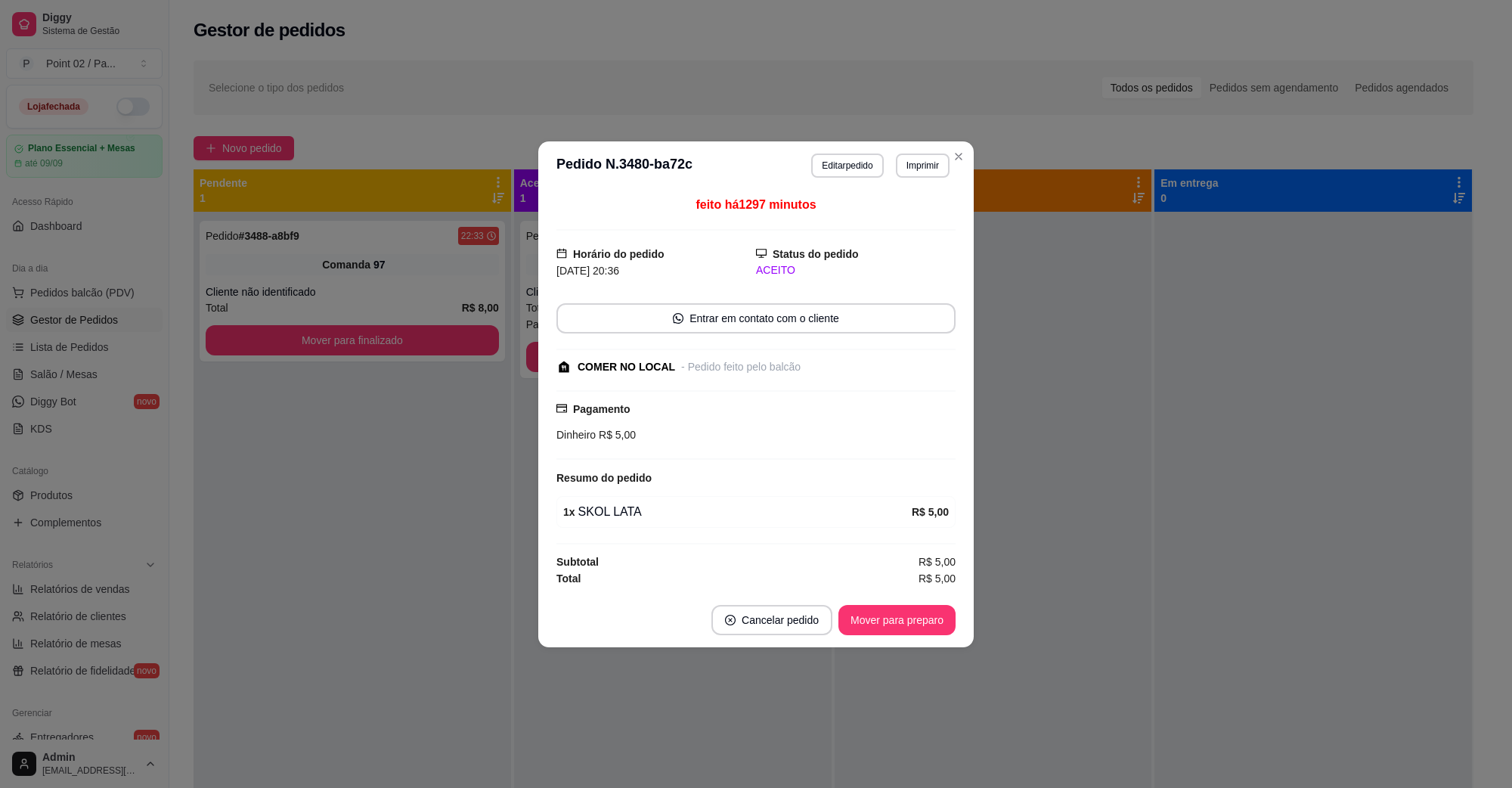
click at [565, 353] on div "feito há 1297 minutos Horário do pedido [DATE] 20:36 Status do pedido ACEITO En…" at bounding box center [756, 391] width 400 height 391
click at [549, 355] on div "feito há 1297 minutos Horário do pedido [DATE] 20:36 Status do pedido ACEITO En…" at bounding box center [756, 391] width 436 height 403
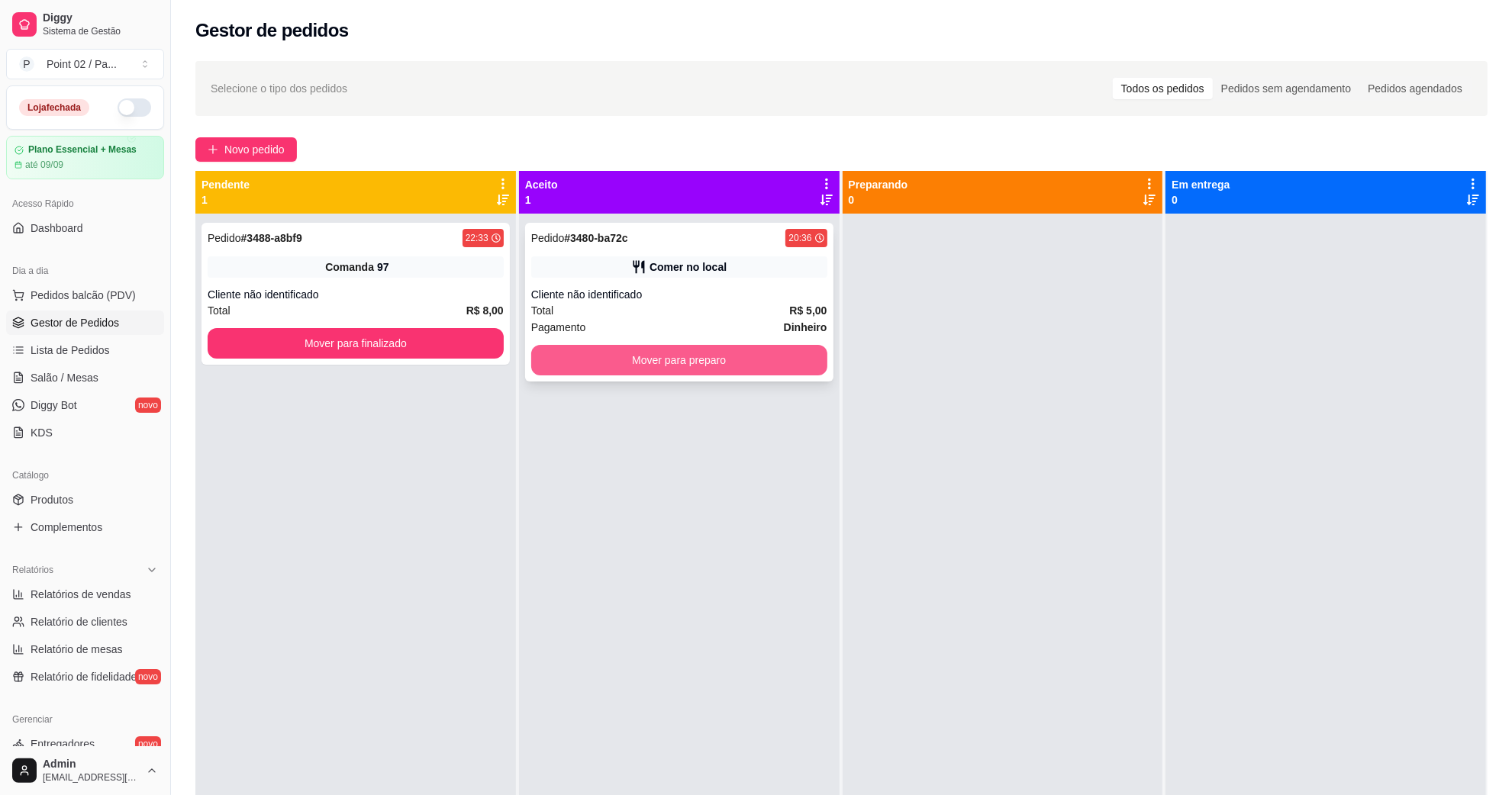
click at [539, 360] on button "Mover para preparo" at bounding box center [680, 360] width 296 height 31
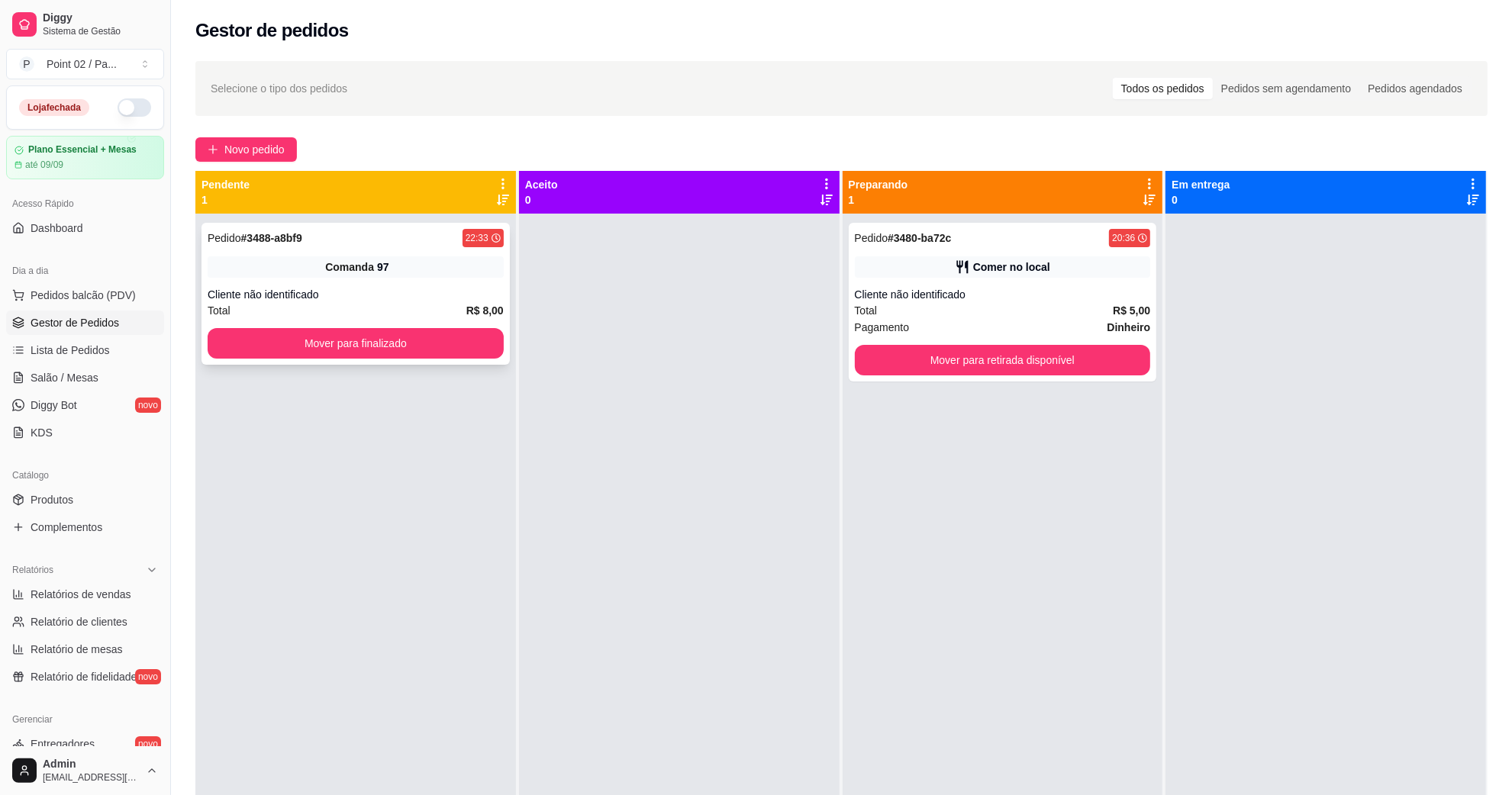
click at [485, 360] on div "Pedido # 3488-a8bf9 22:33 Comanda 97 Cliente não identificado Total R$ 8,00 Mov…" at bounding box center [355, 293] width 308 height 142
click at [486, 335] on button "Mover para finalizado" at bounding box center [355, 343] width 296 height 31
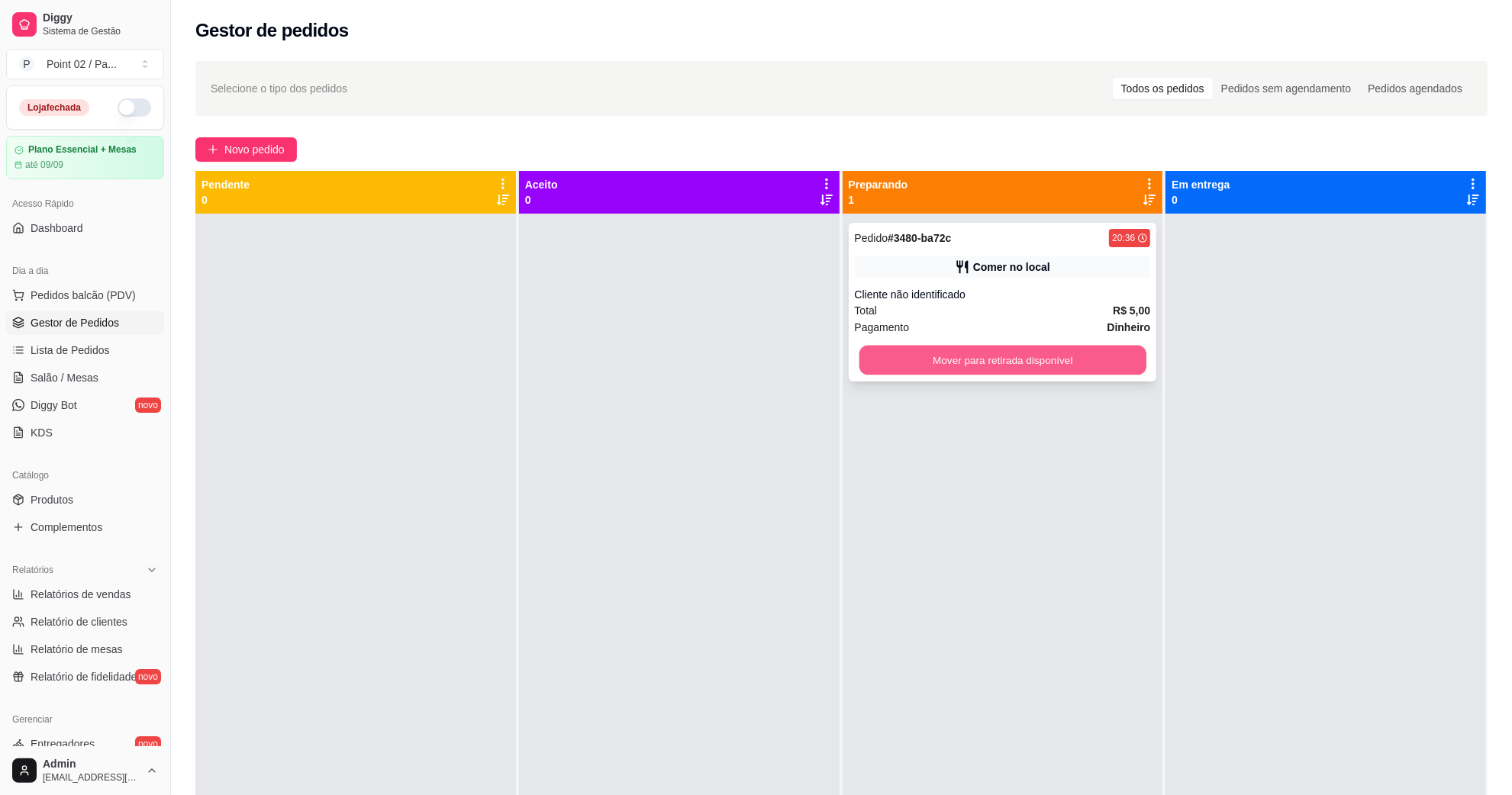
click at [874, 350] on button "Mover para retirada disponível" at bounding box center [1002, 360] width 287 height 30
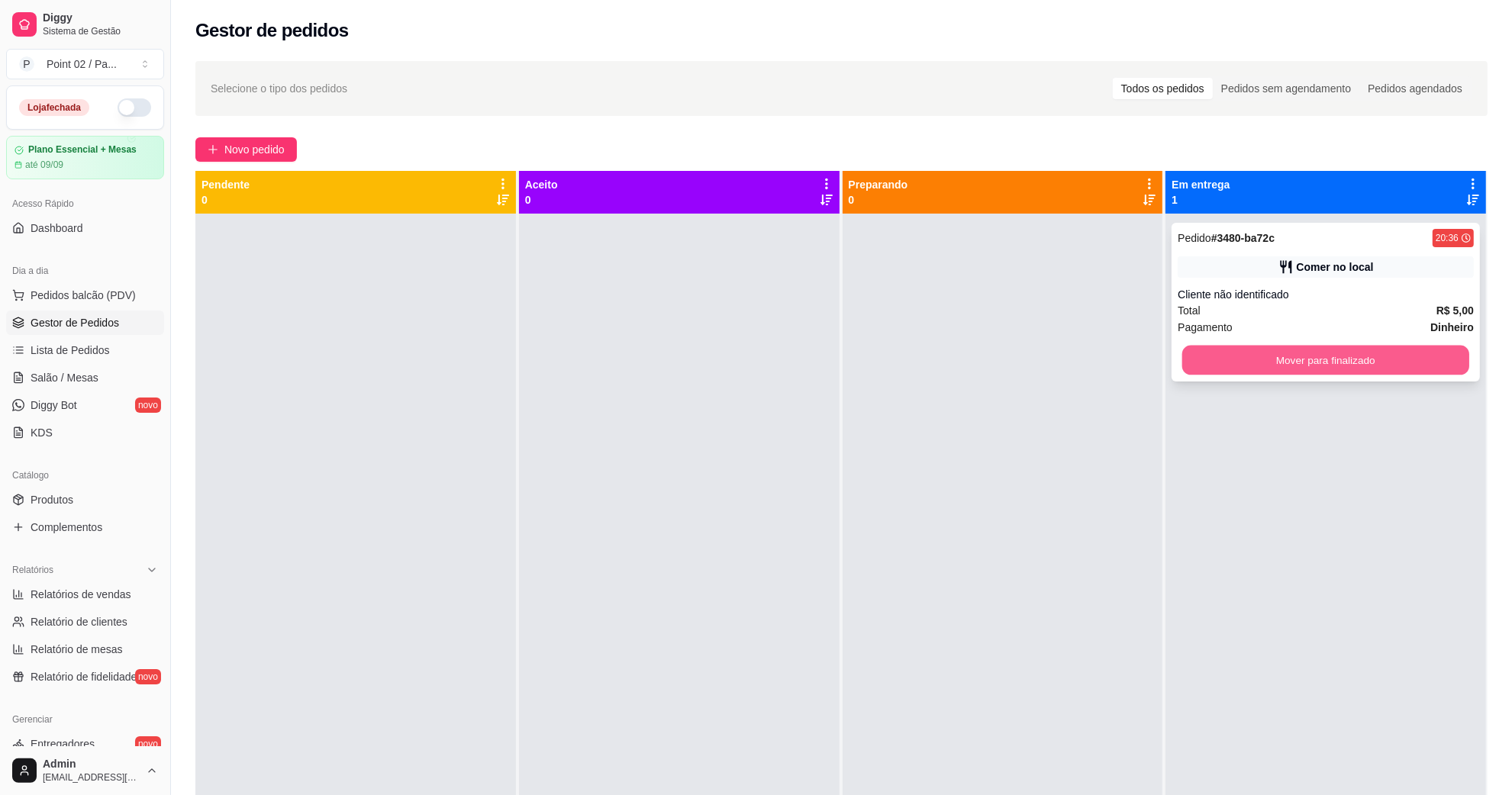
click at [1209, 358] on button "Mover para finalizado" at bounding box center [1326, 360] width 287 height 30
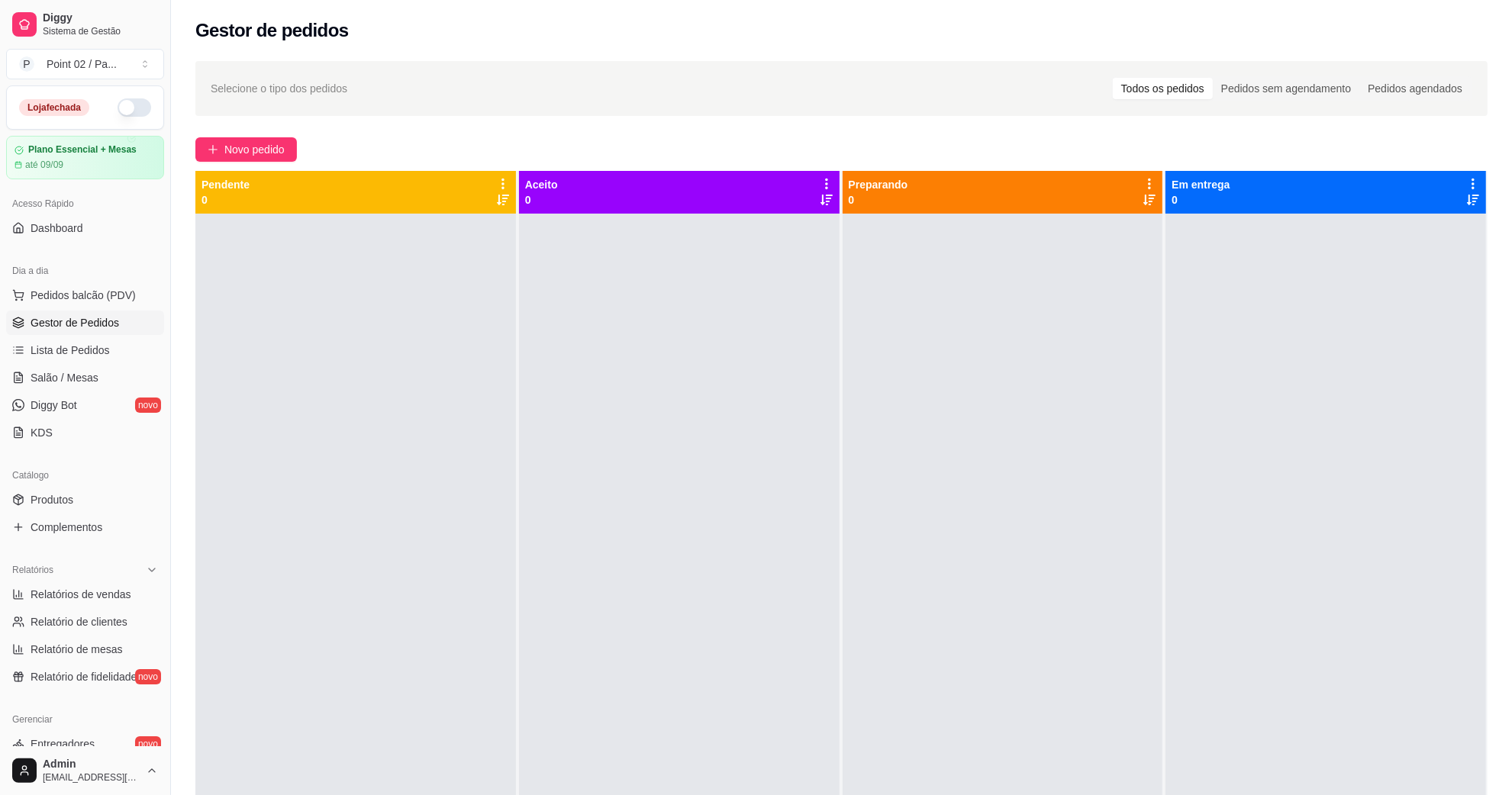
click at [569, 48] on div "Gestor de pedidos" at bounding box center [841, 25] width 1341 height 52
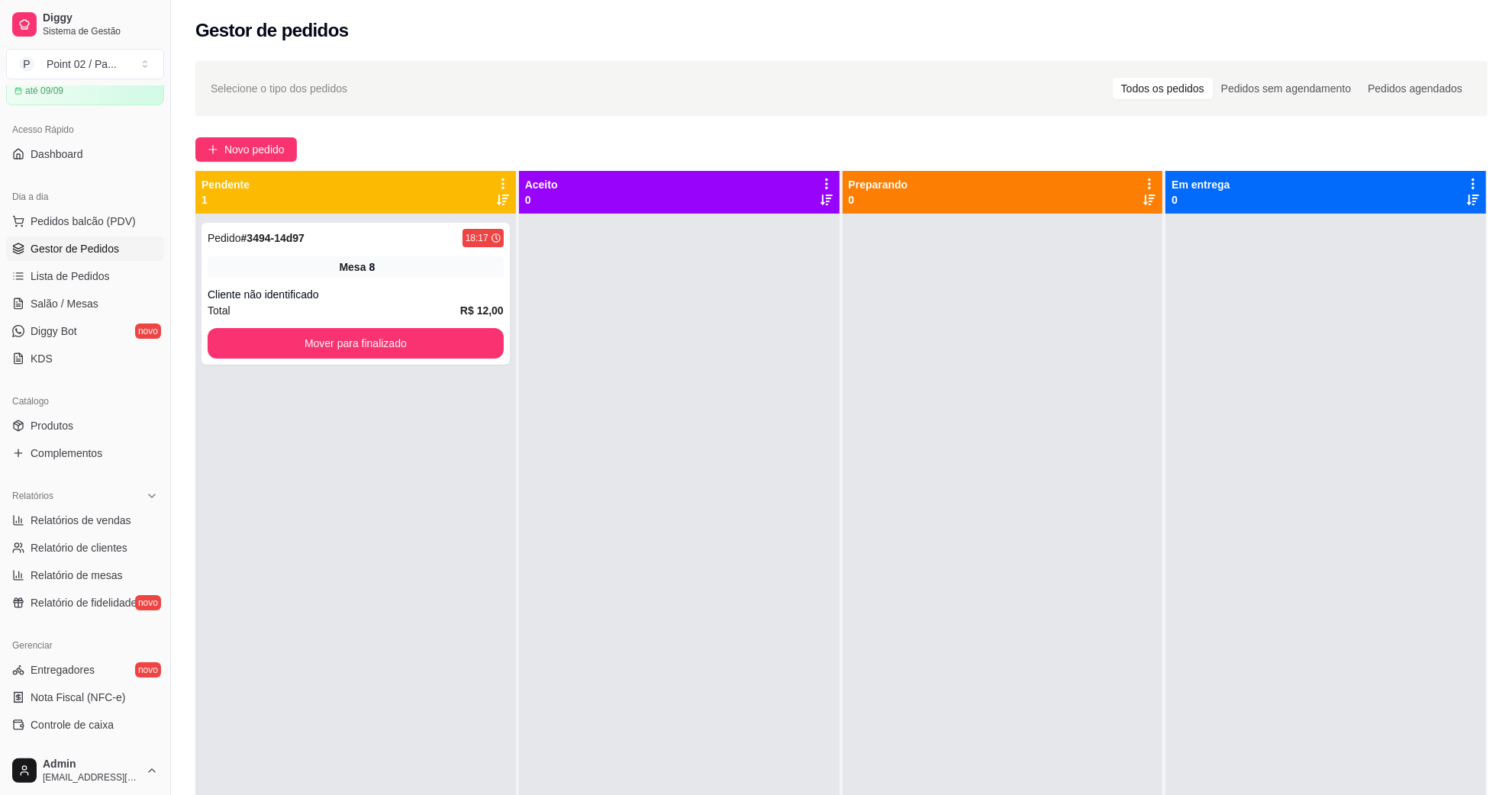
scroll to position [191, 0]
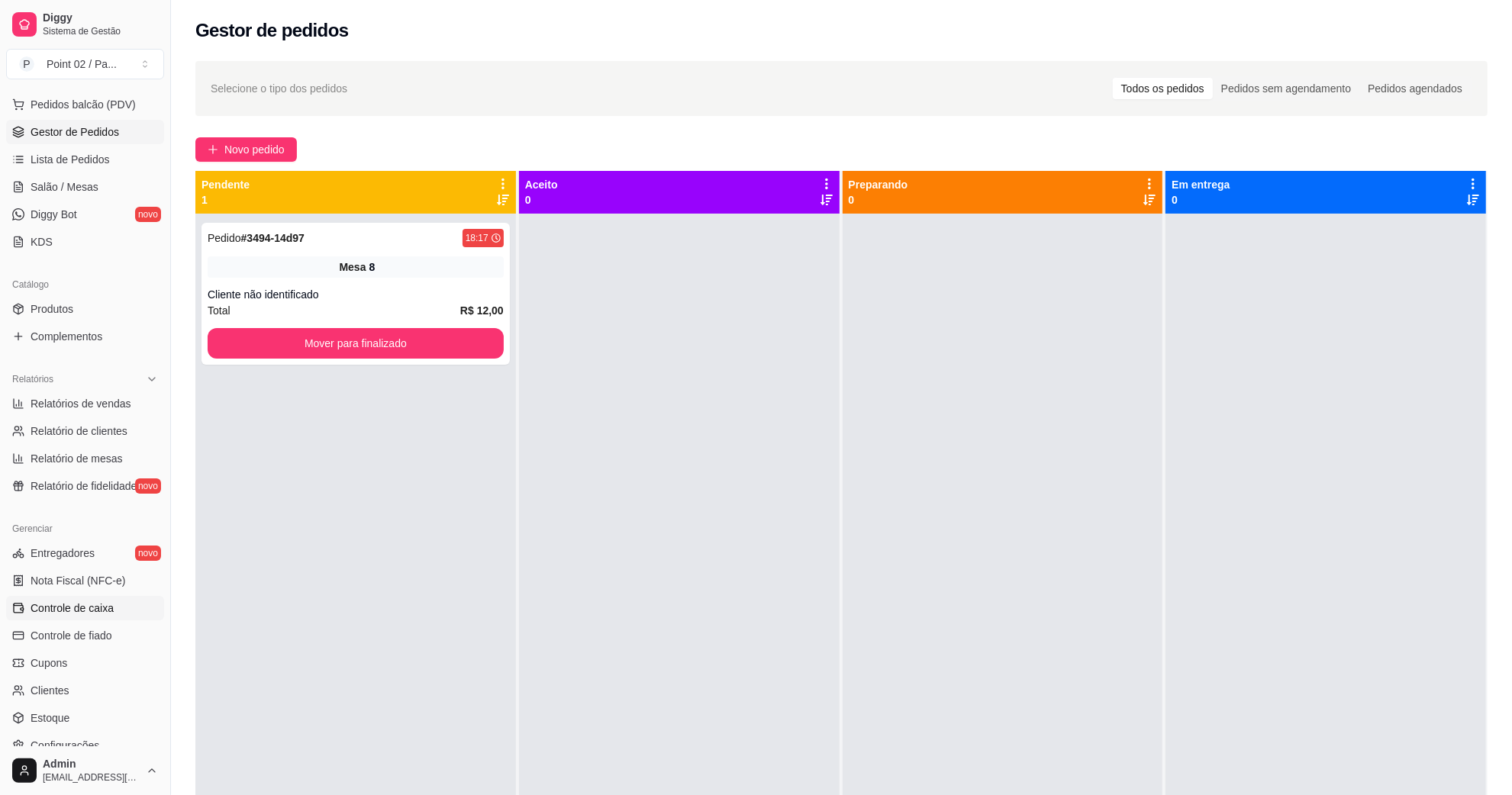
click at [123, 600] on link "Controle de caixa" at bounding box center [85, 608] width 158 height 25
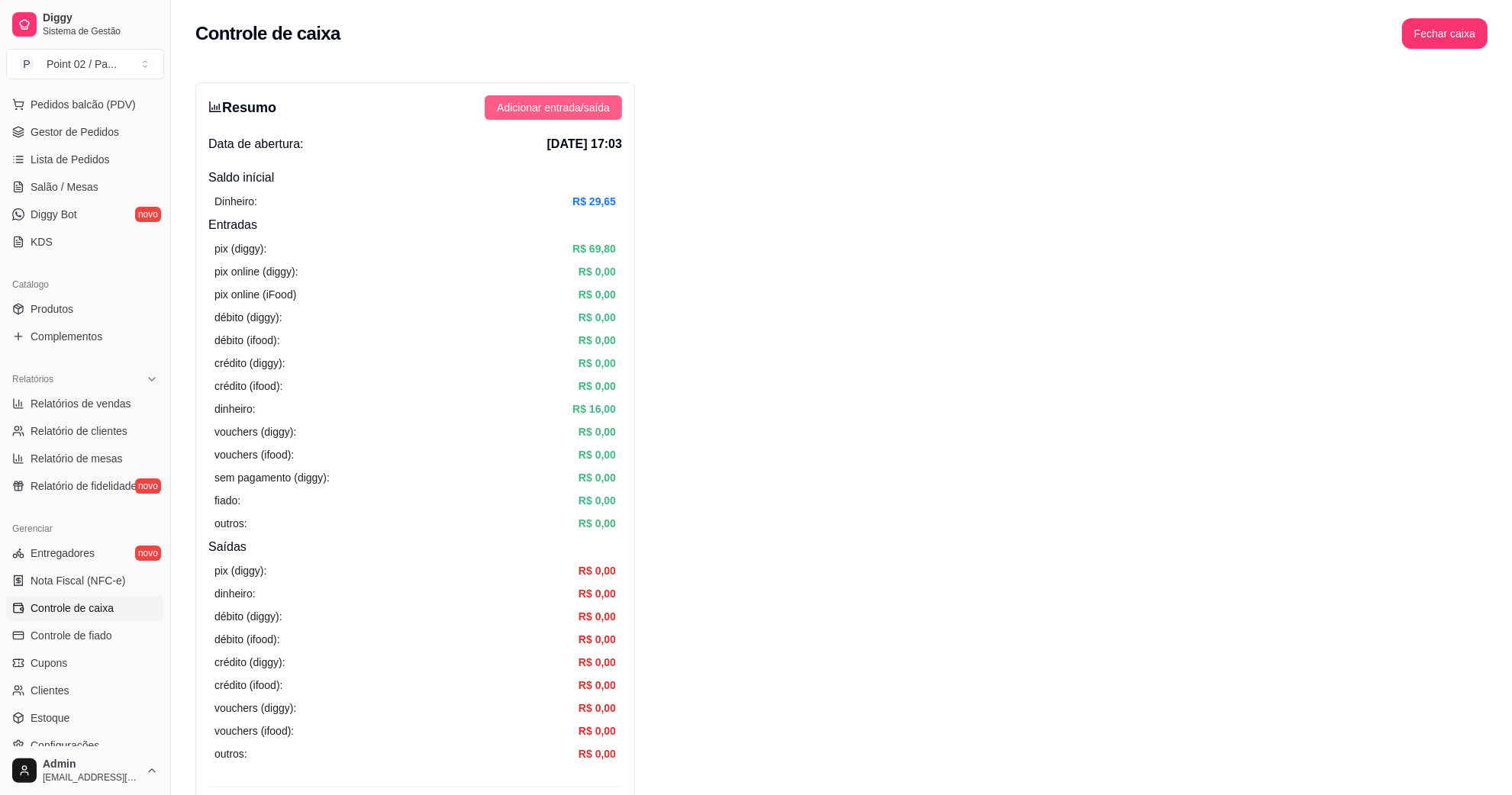
click at [570, 104] on span "Adicionar entrada/saída" at bounding box center [553, 108] width 113 height 17
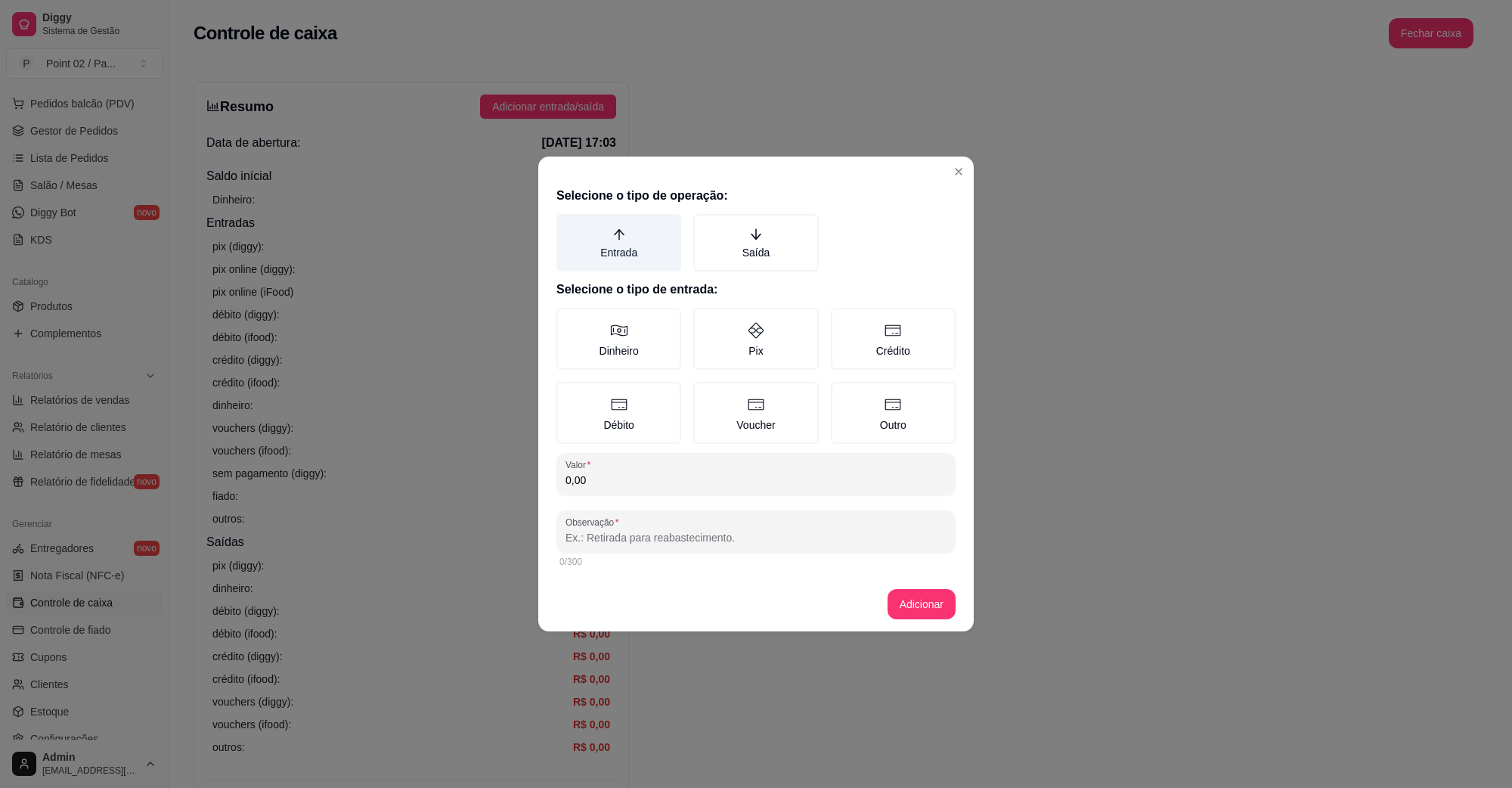
click at [629, 237] on label "Entrada" at bounding box center [618, 242] width 125 height 57
click at [568, 226] on button "Entrada" at bounding box center [562, 219] width 12 height 12
click at [610, 326] on icon at bounding box center [619, 331] width 19 height 19
click at [568, 319] on button "Dinheiro" at bounding box center [562, 313] width 12 height 12
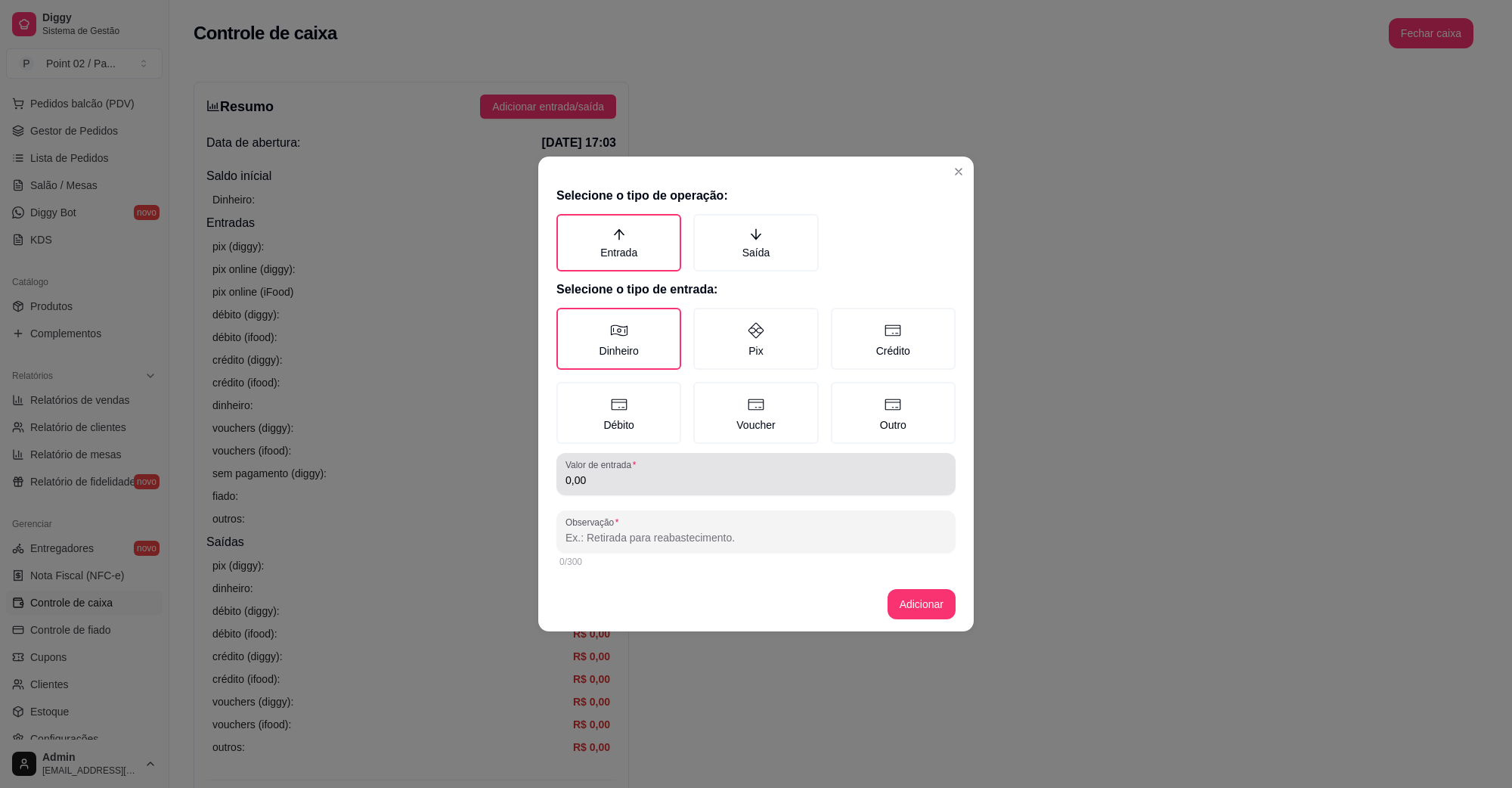
click at [678, 467] on div "0,00" at bounding box center [756, 475] width 381 height 30
type input "156,25"
drag, startPoint x: 678, startPoint y: 507, endPoint x: 679, endPoint y: 526, distance: 19.0
click at [679, 514] on div "Selecione o tipo de operação: Entrada Saída Selecione o tipo de entrada: Dinhei…" at bounding box center [756, 379] width 436 height 397
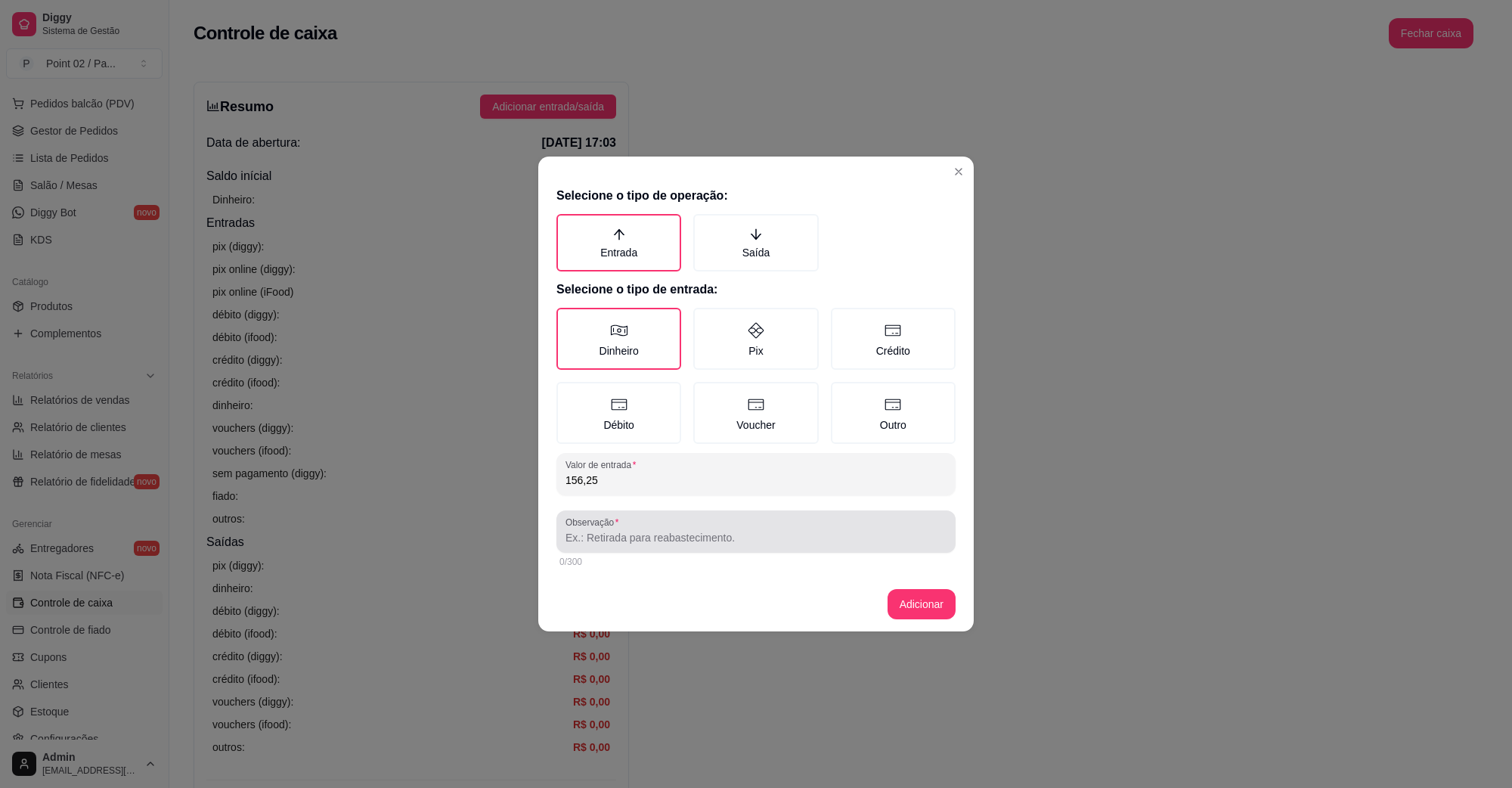
click at [679, 527] on div at bounding box center [756, 532] width 381 height 30
type input "DINHEIRO TROCADO"
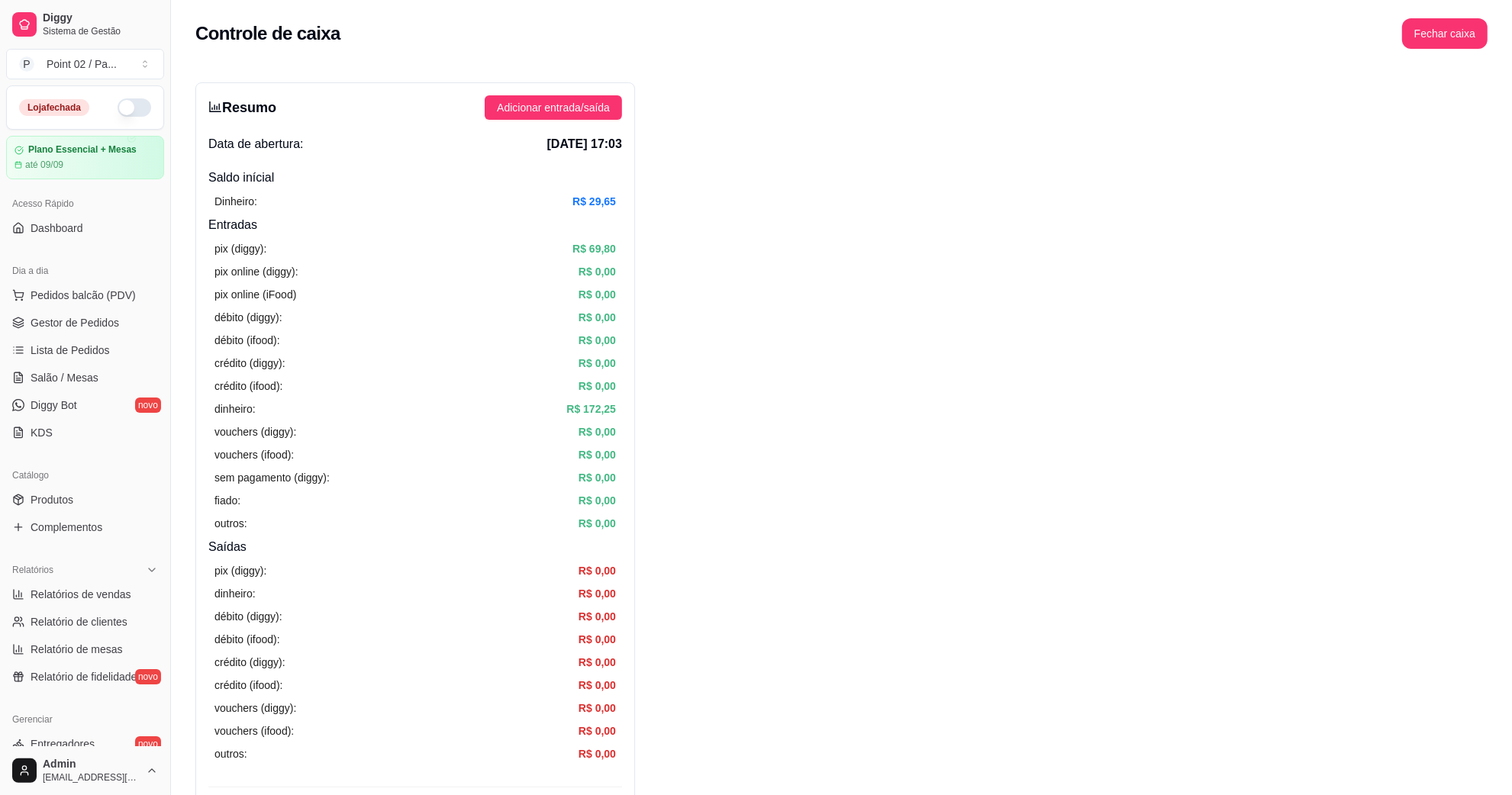
click at [88, 289] on span "Pedidos balcão (PDV)" at bounding box center [83, 296] width 105 height 15
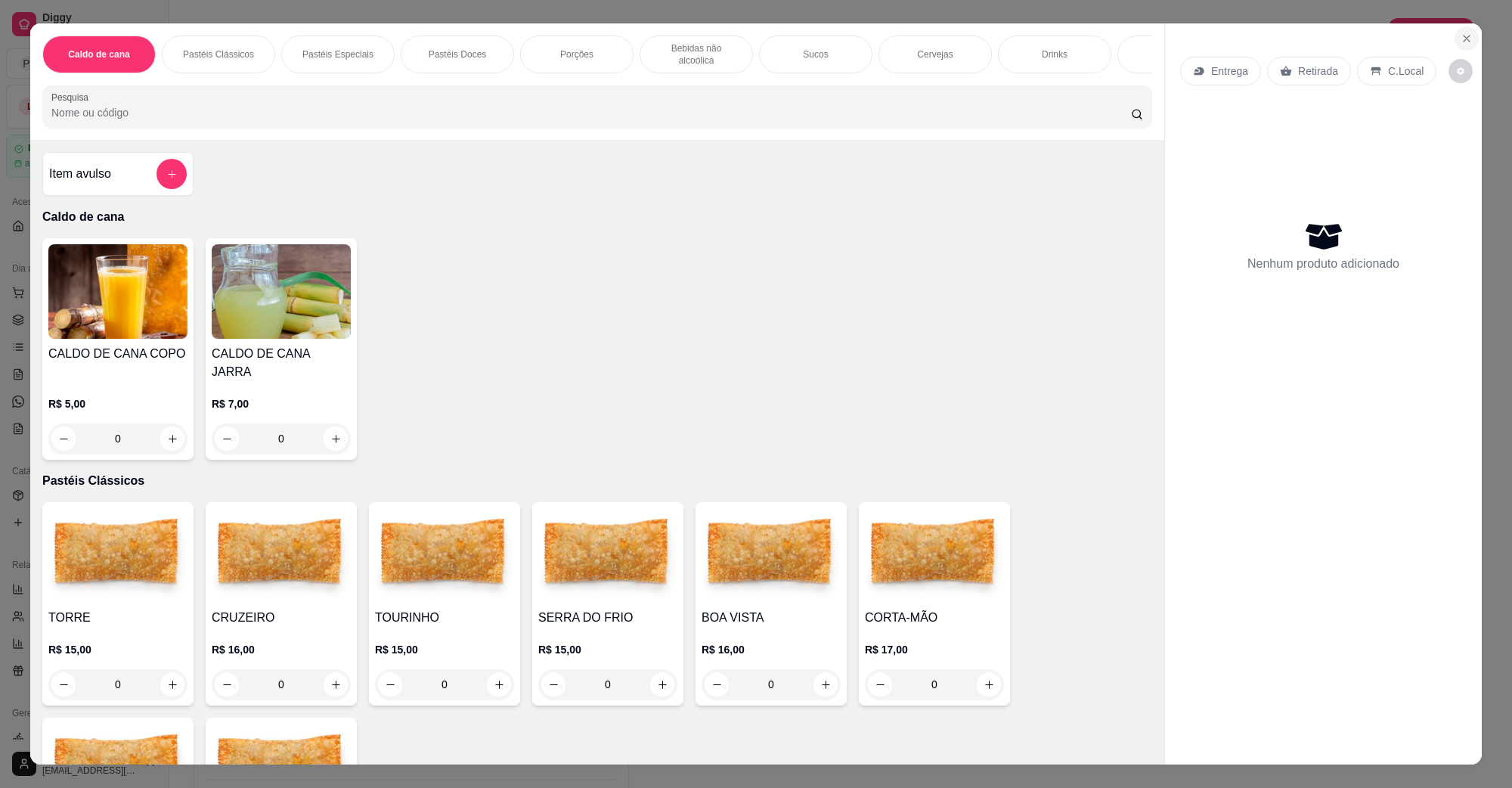
click at [1467, 41] on button "Close" at bounding box center [1467, 38] width 24 height 24
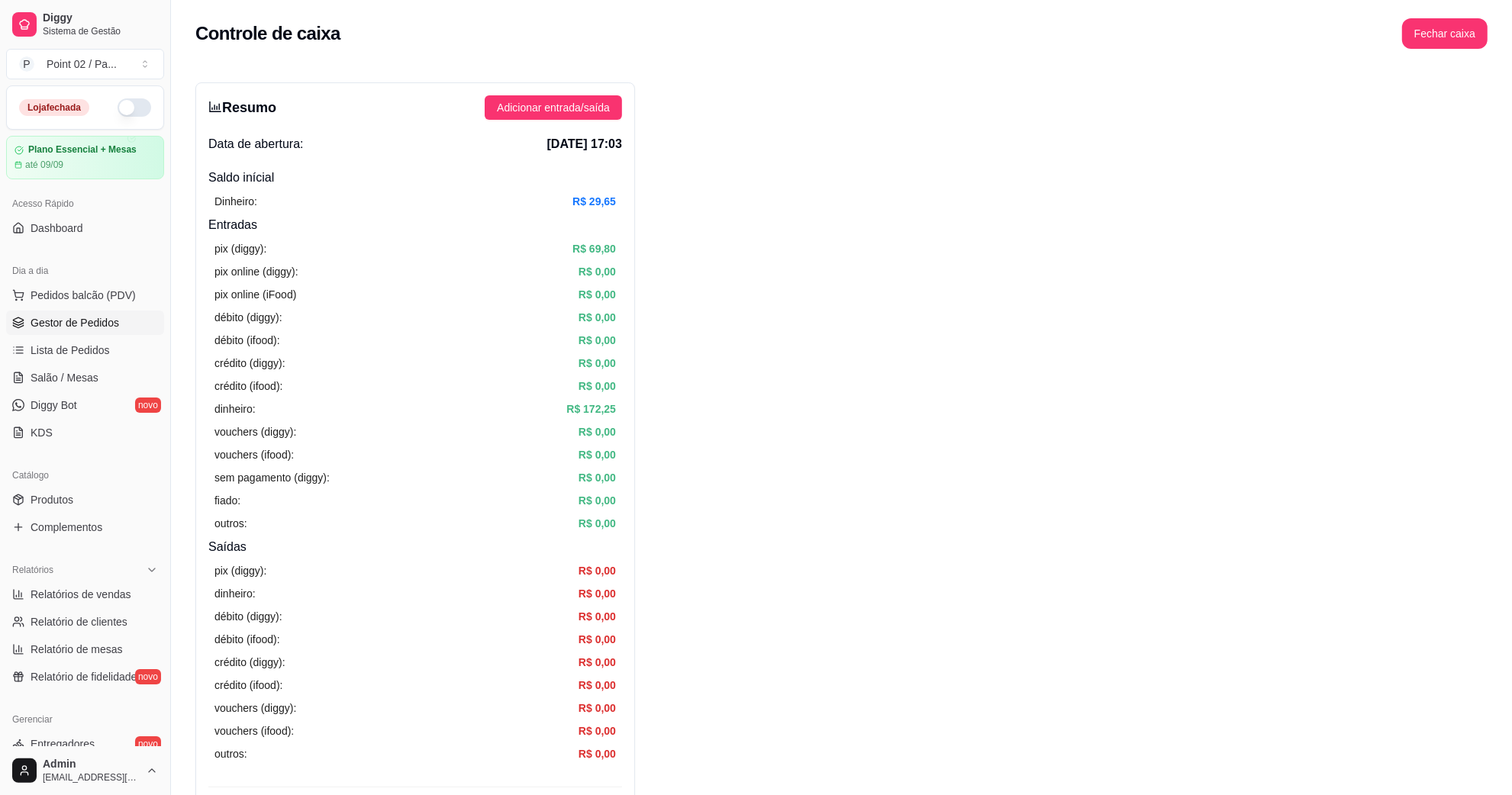
click at [143, 329] on link "Gestor de Pedidos" at bounding box center [85, 323] width 158 height 25
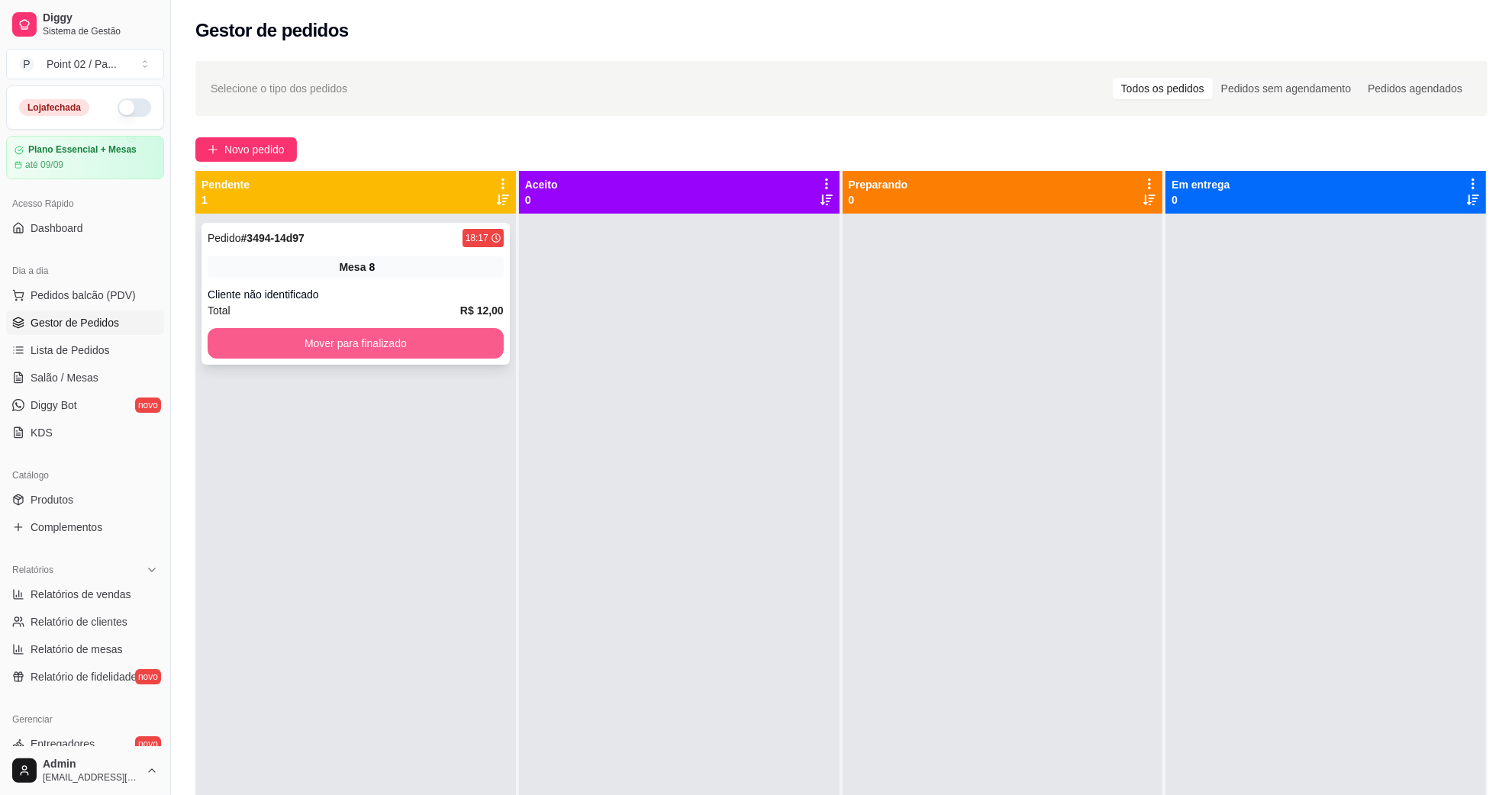
click at [281, 341] on button "Mover para finalizado" at bounding box center [355, 343] width 296 height 31
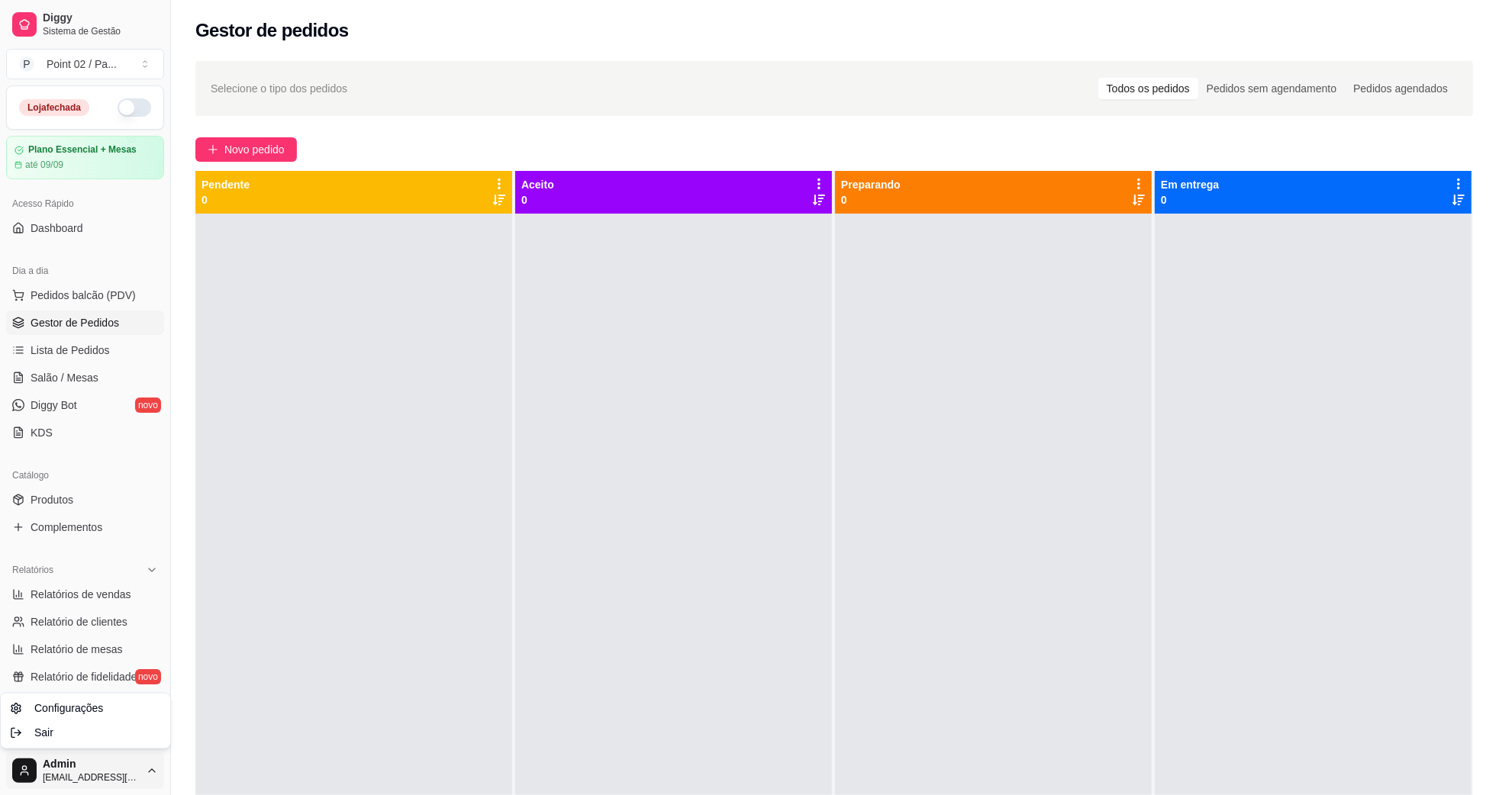
click at [141, 781] on html "Diggy Sistema de Gestão P Point 02 / Pa ... Loja fechada Plano Essencial + Mesa…" at bounding box center [756, 398] width 1512 height 795
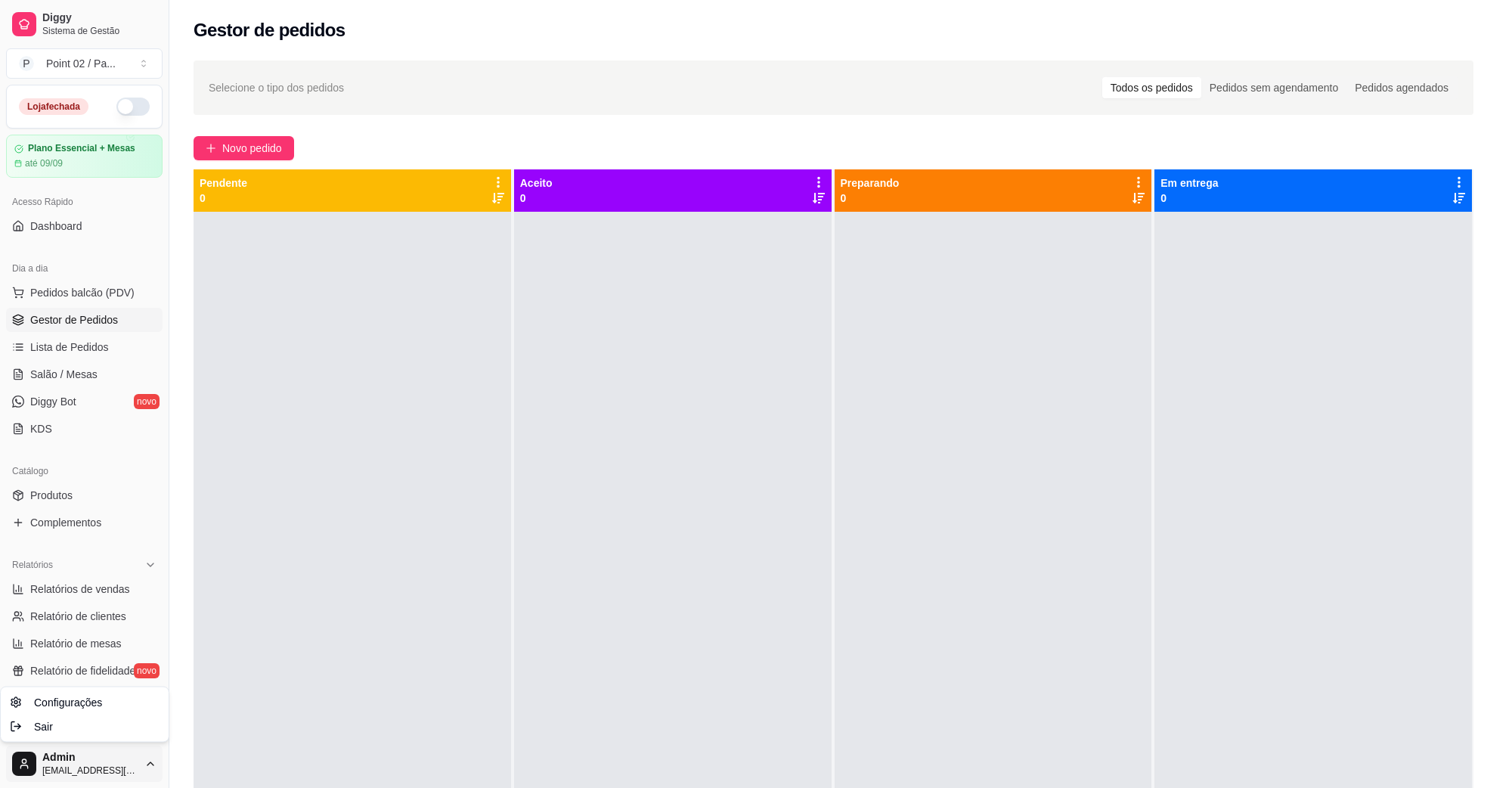
click at [286, 417] on html "Diggy Sistema de Gestão P Point 02 / Pa ... Loja fechada Plano Essencial + Mesa…" at bounding box center [756, 394] width 1512 height 788
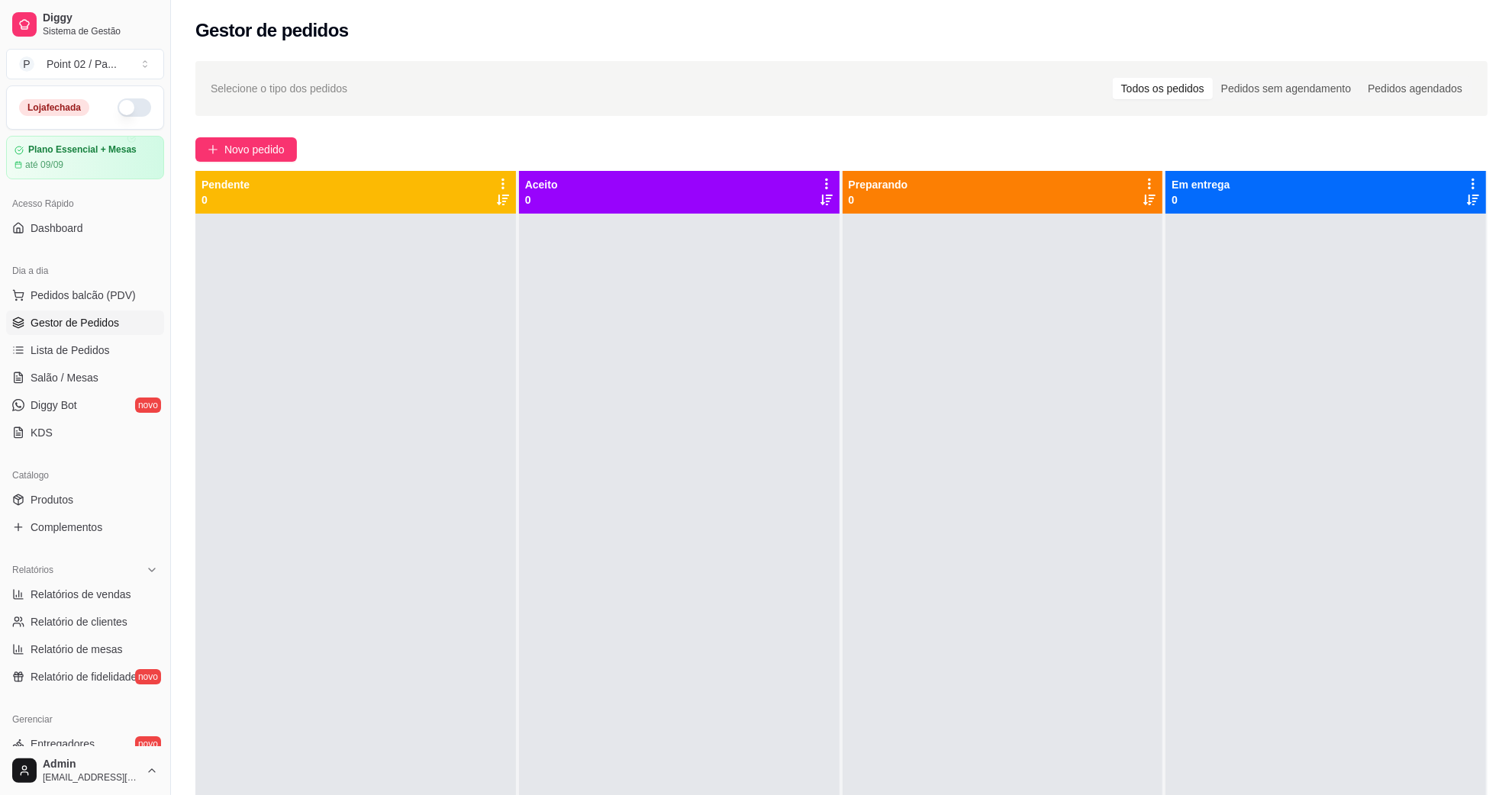
click at [302, 448] on div at bounding box center [355, 612] width 320 height 795
drag, startPoint x: 98, startPoint y: 361, endPoint x: 90, endPoint y: 368, distance: 10.6
click at [97, 364] on ul "Pedidos balcão (PDV) Gestor de Pedidos Lista de Pedidos Salão / Mesas Diggy Bot…" at bounding box center [85, 364] width 158 height 162
click at [90, 368] on link "Salão / Mesas" at bounding box center [85, 377] width 158 height 25
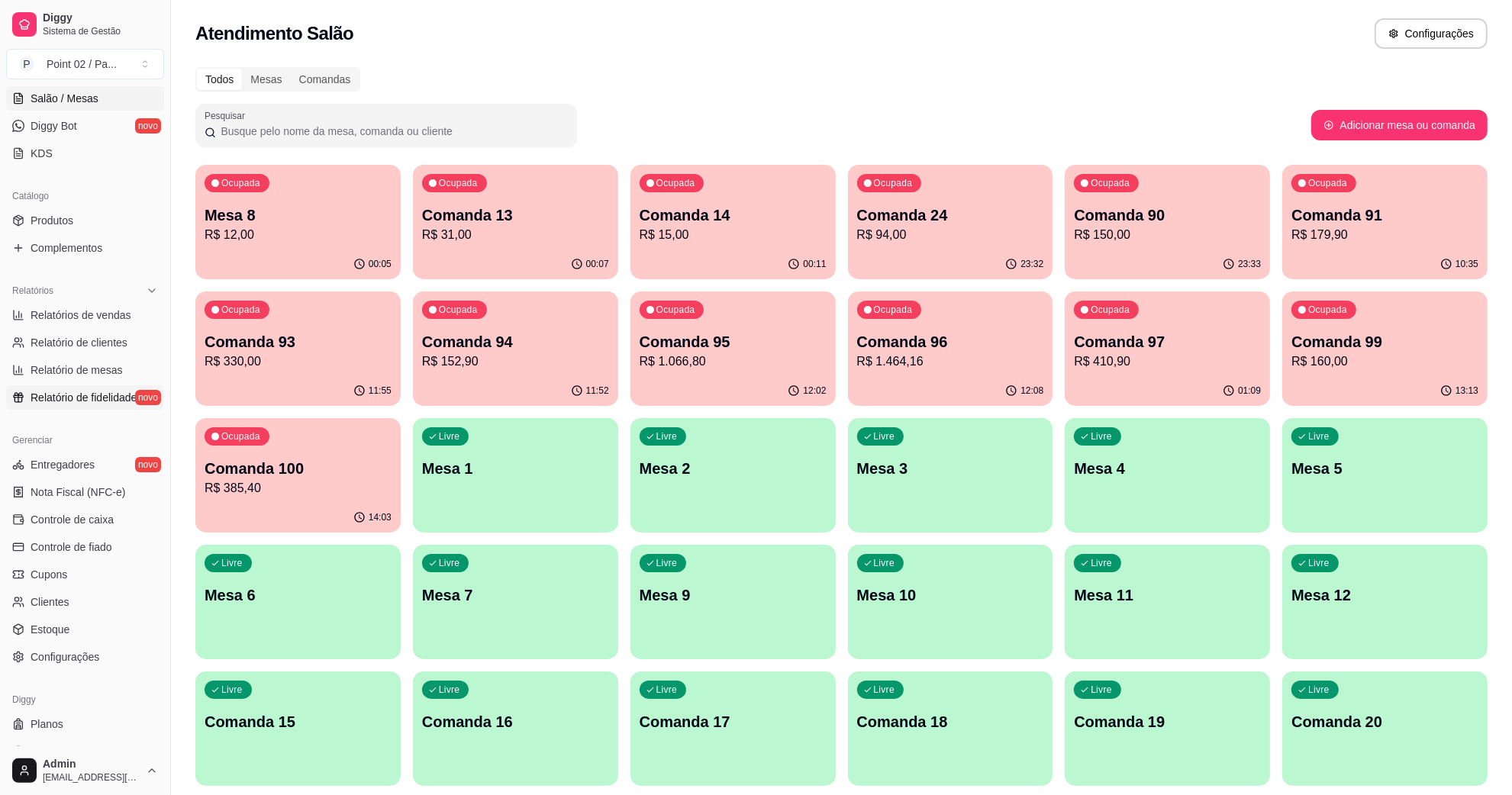
scroll to position [302, 0]
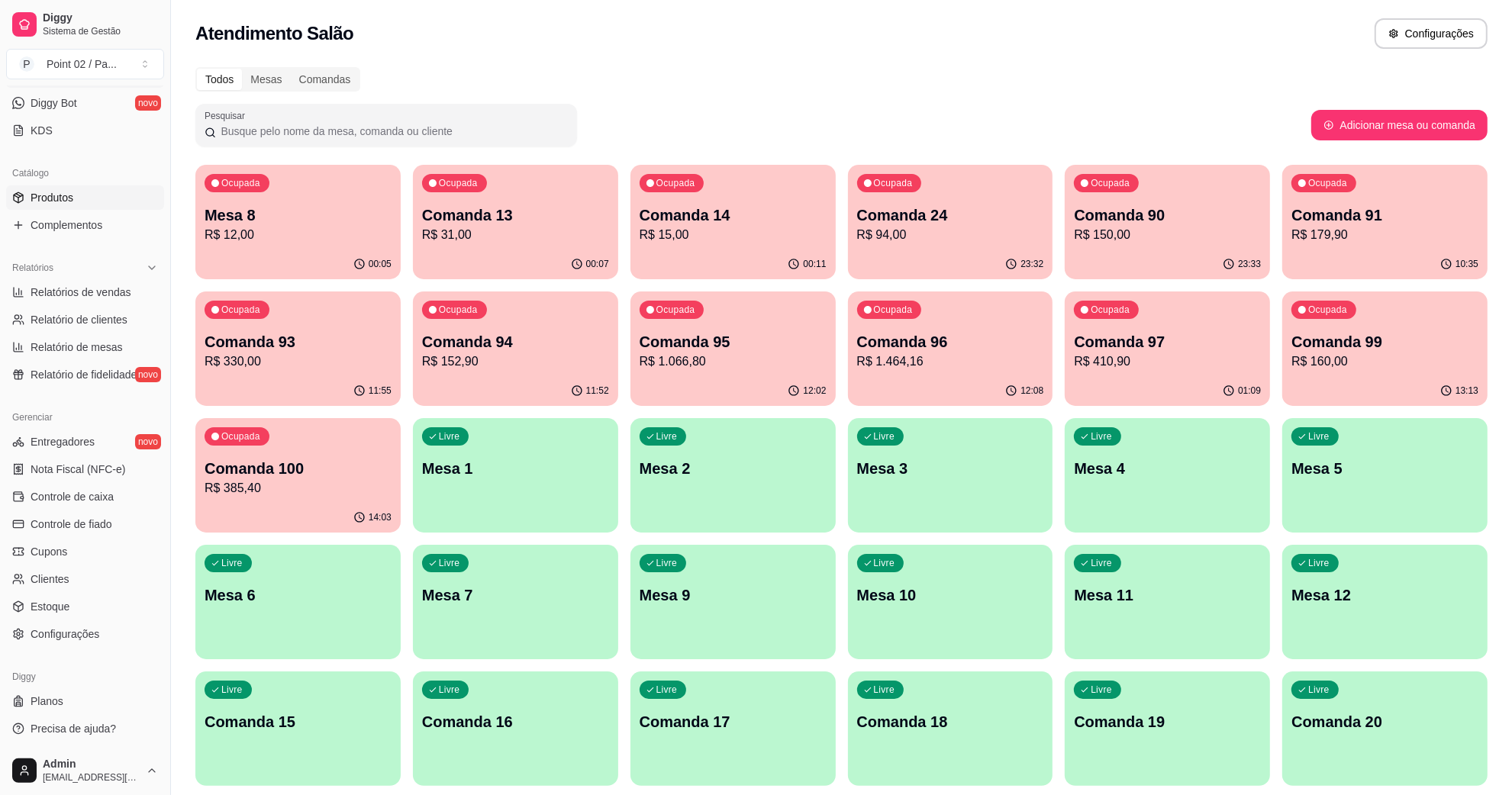
click at [78, 195] on link "Produtos" at bounding box center [85, 197] width 158 height 25
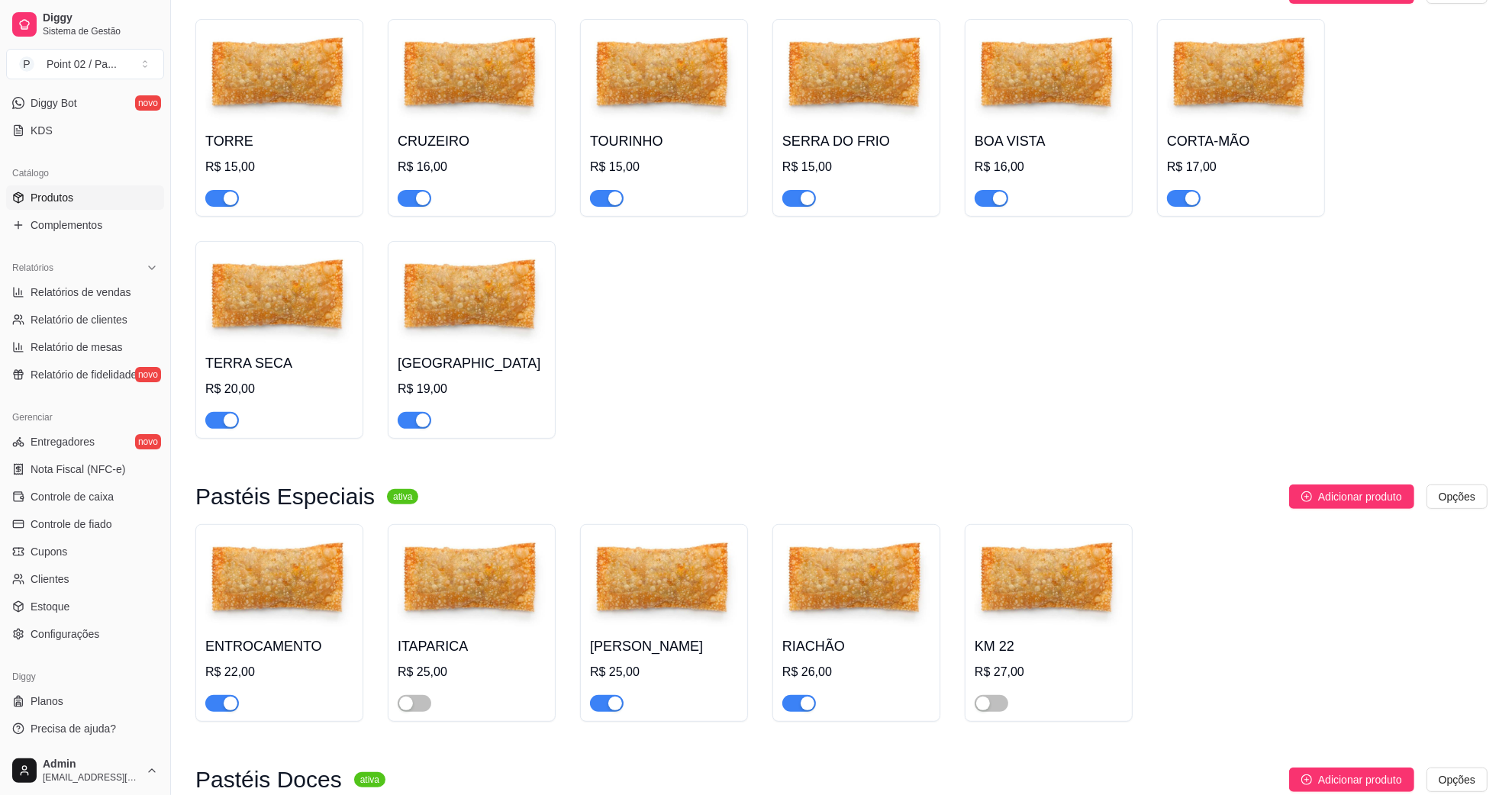
scroll to position [572, 0]
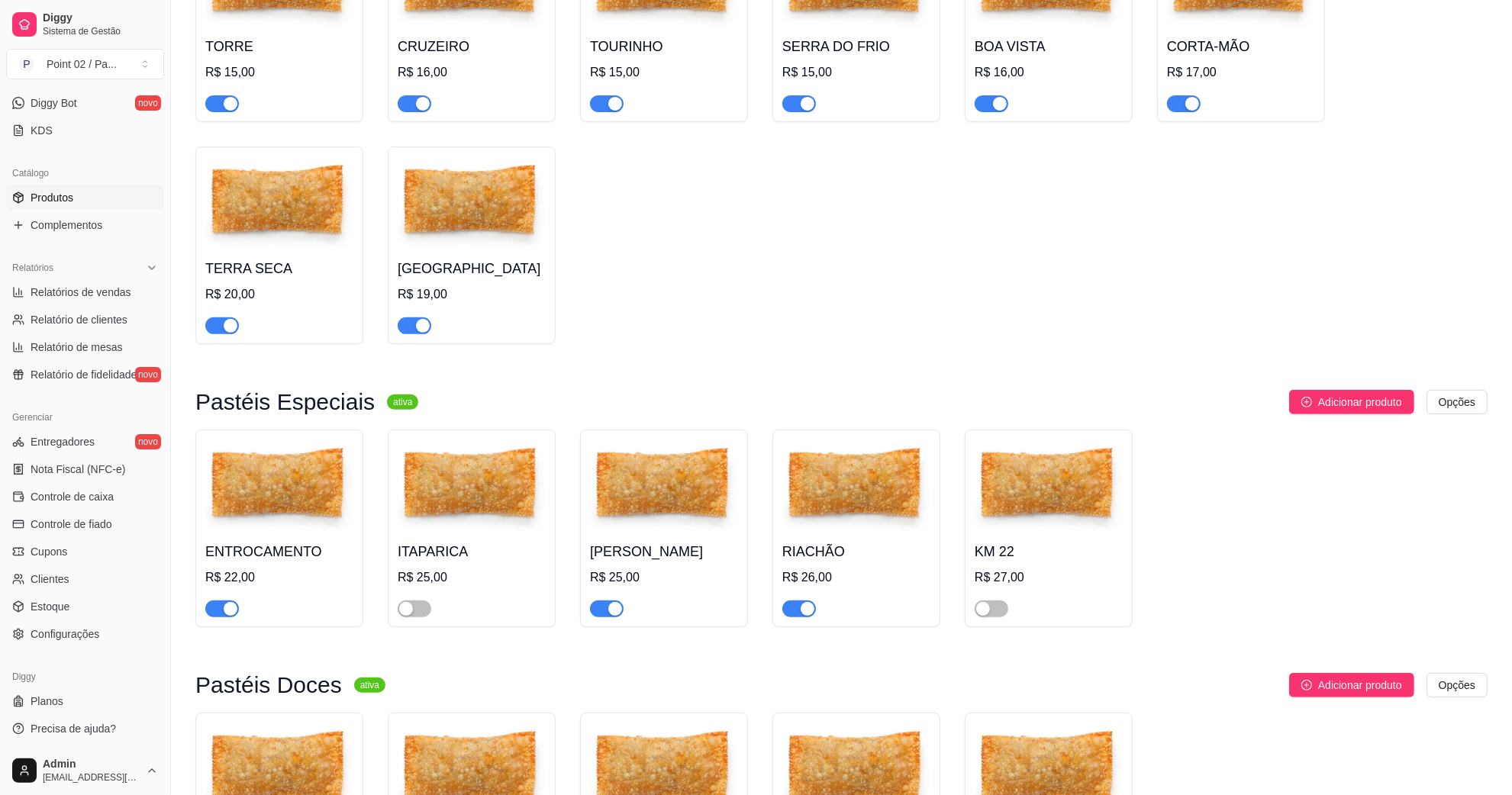
click at [229, 323] on div "button" at bounding box center [230, 326] width 14 height 14
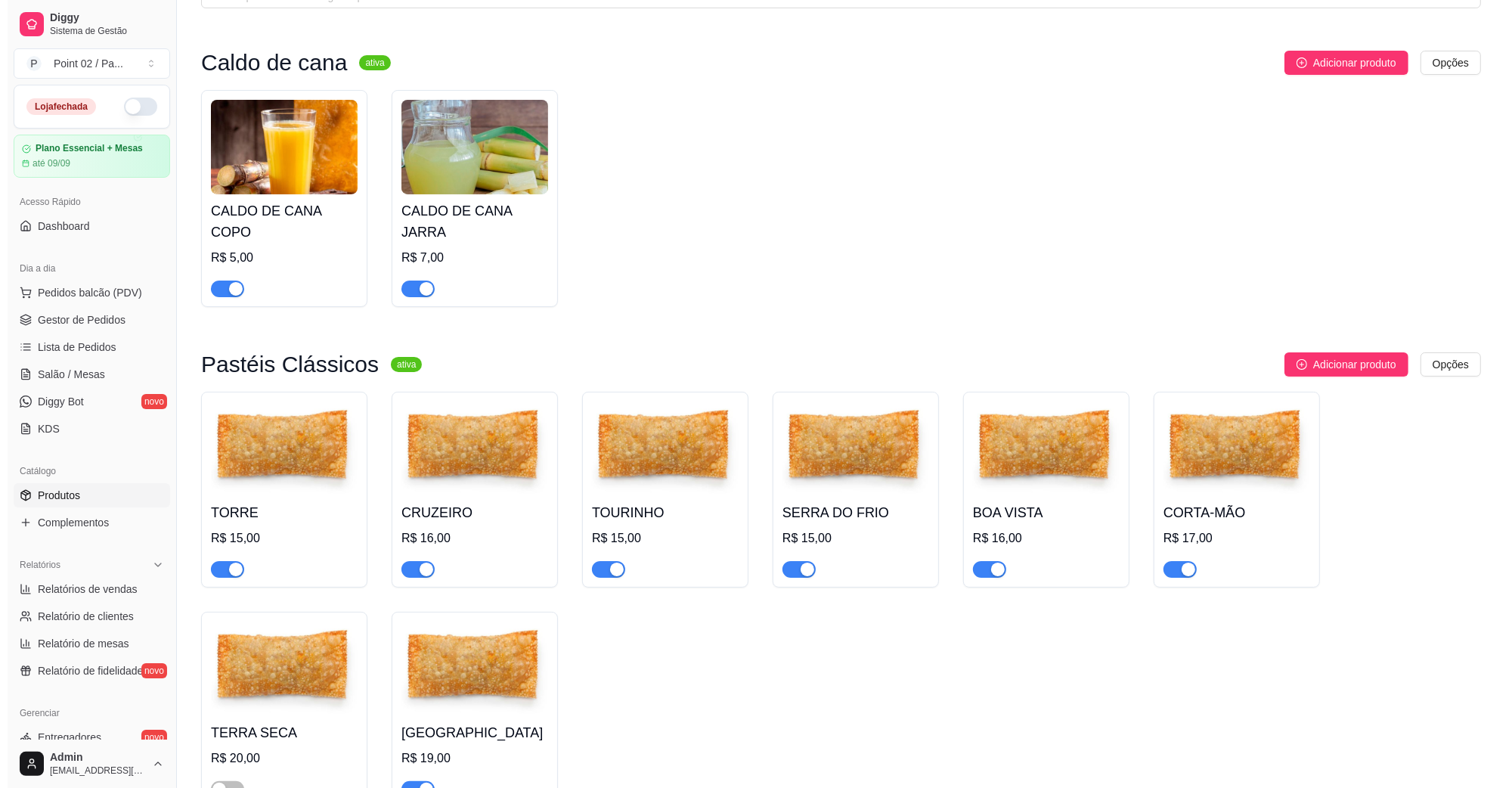
scroll to position [0, 0]
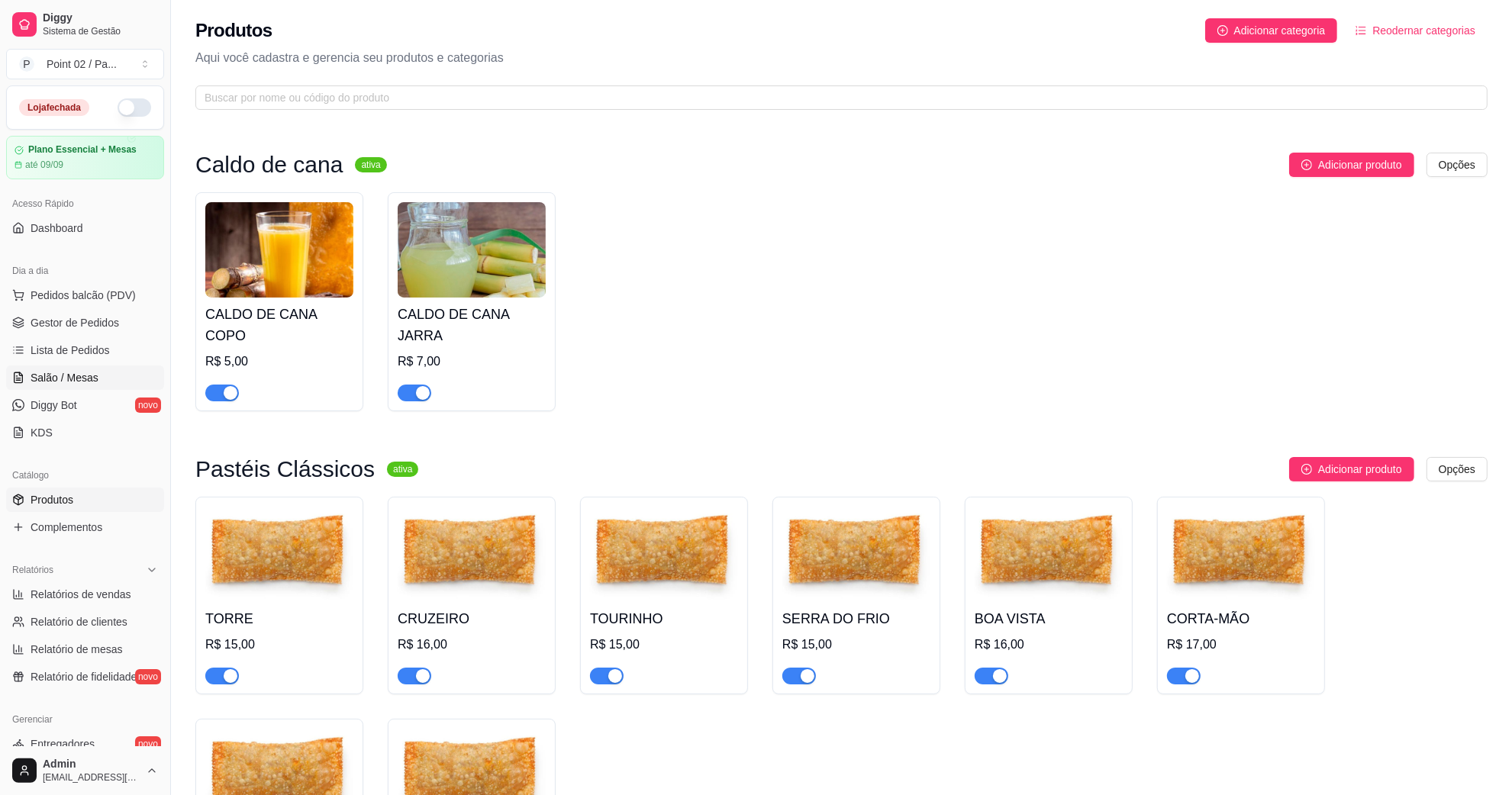
click at [82, 365] on link "Salão / Mesas" at bounding box center [85, 377] width 158 height 25
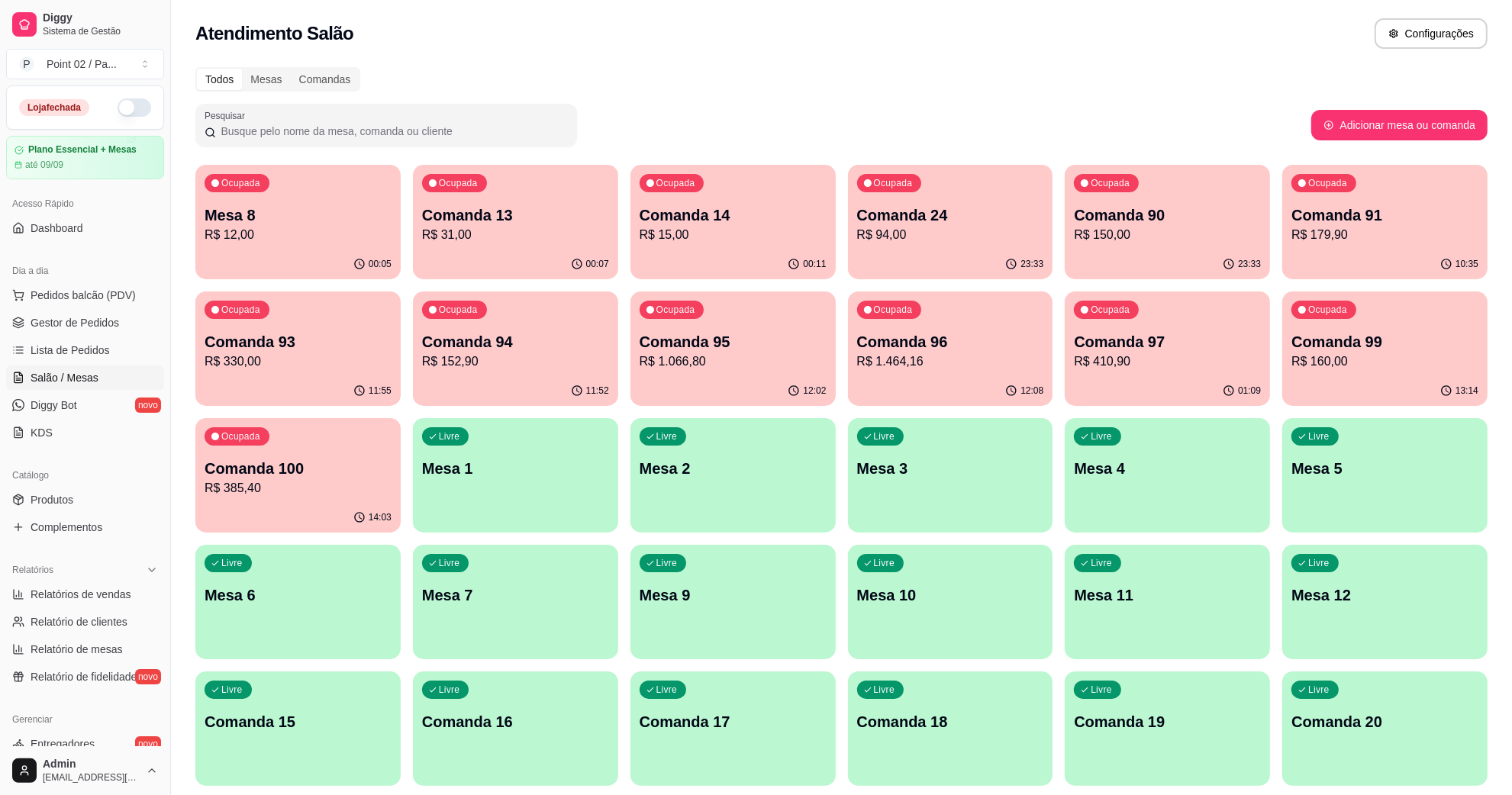
click at [314, 187] on div "Ocupada Mesa 8 R$ 12,00" at bounding box center [298, 207] width 206 height 85
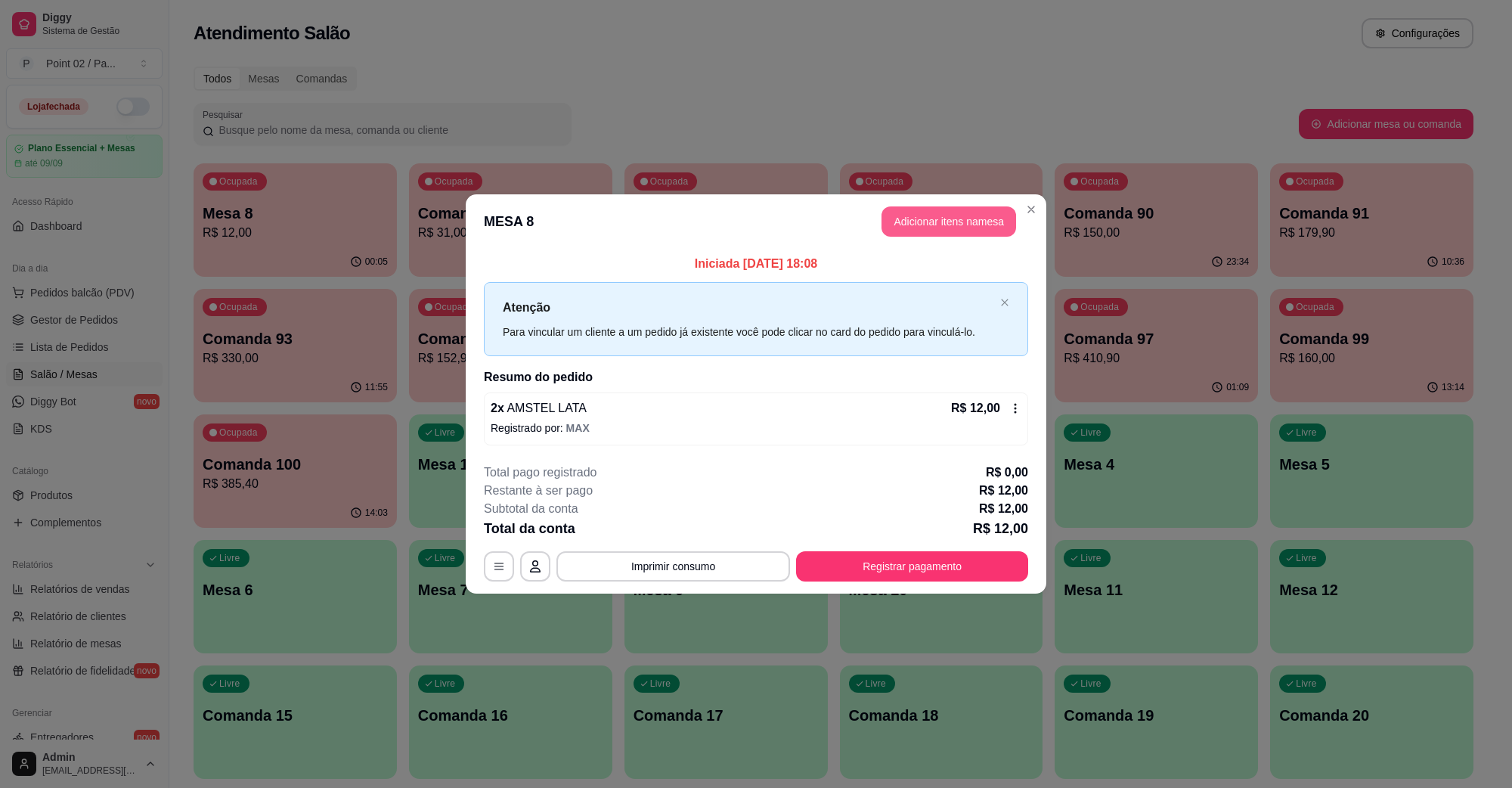
click at [939, 216] on button "Adicionar itens na mesa" at bounding box center [949, 221] width 135 height 30
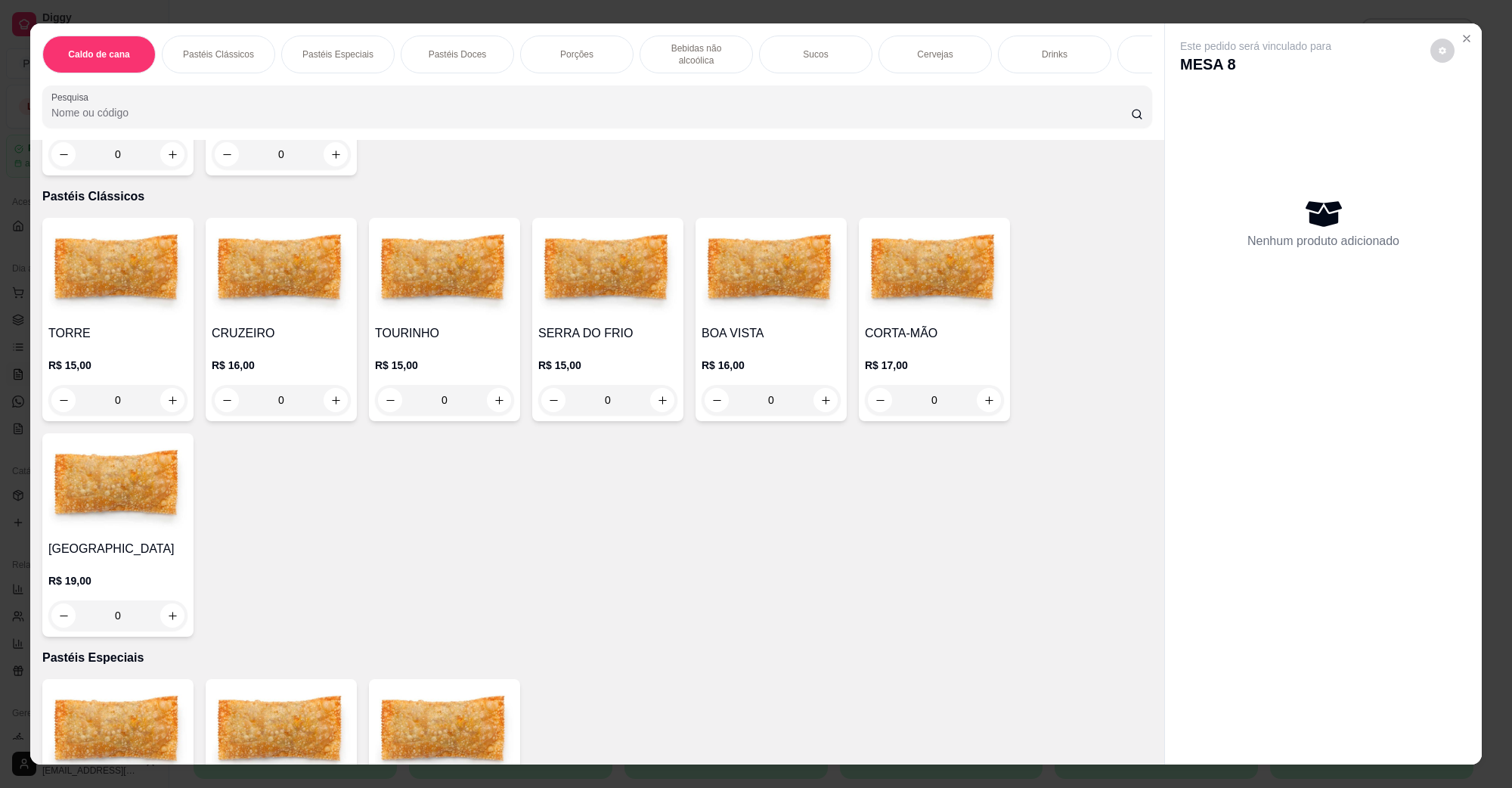
scroll to position [284, 0]
click at [288, 306] on div "CRUZEIRO R$ 16,00 0" at bounding box center [281, 321] width 151 height 204
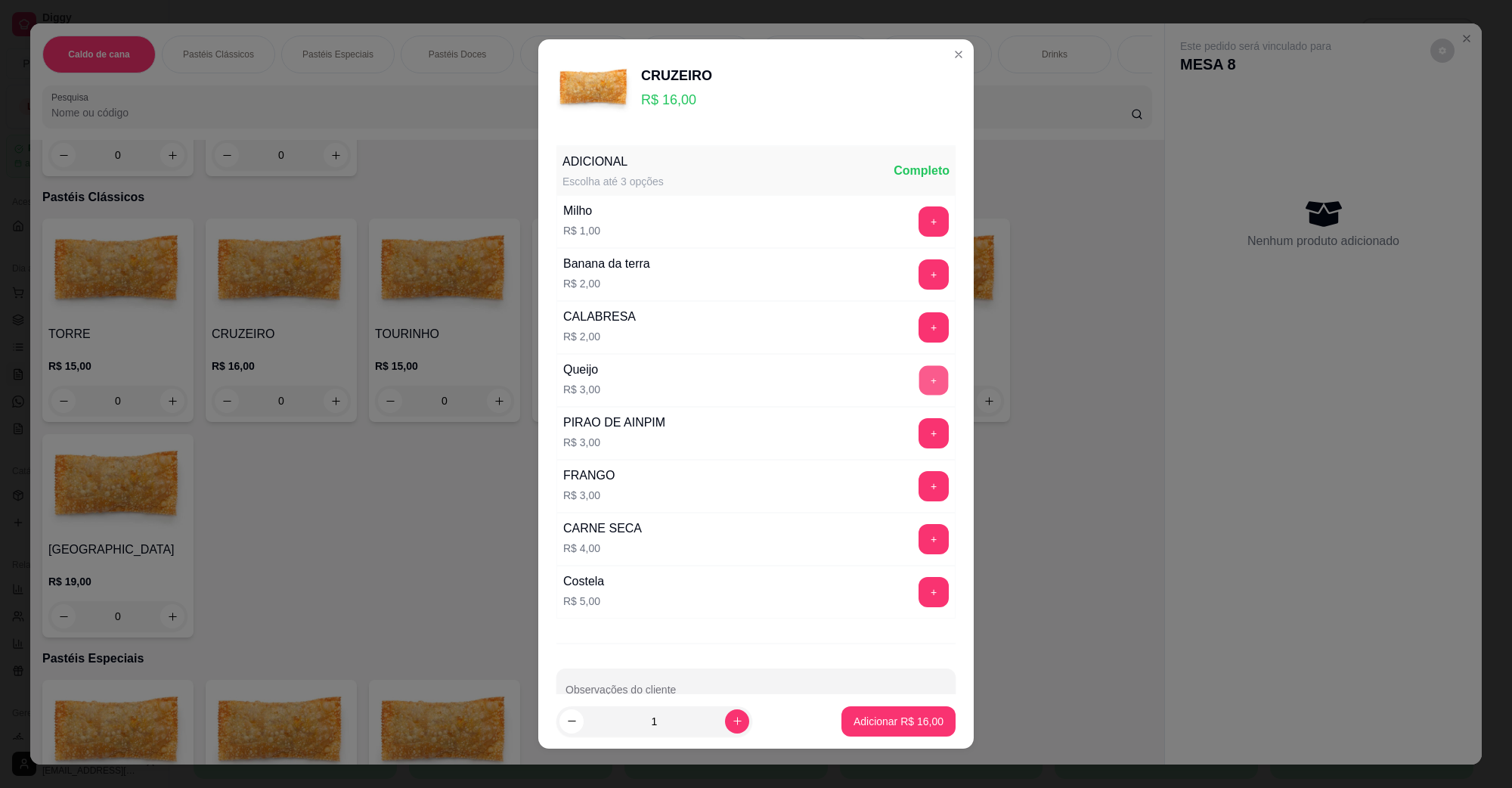
click at [920, 385] on button "+" at bounding box center [934, 381] width 29 height 29
click at [859, 742] on footer "1 Adicionar R$ 19,00" at bounding box center [756, 721] width 436 height 55
click at [887, 719] on p "Adicionar R$ 19,00" at bounding box center [899, 721] width 90 height 15
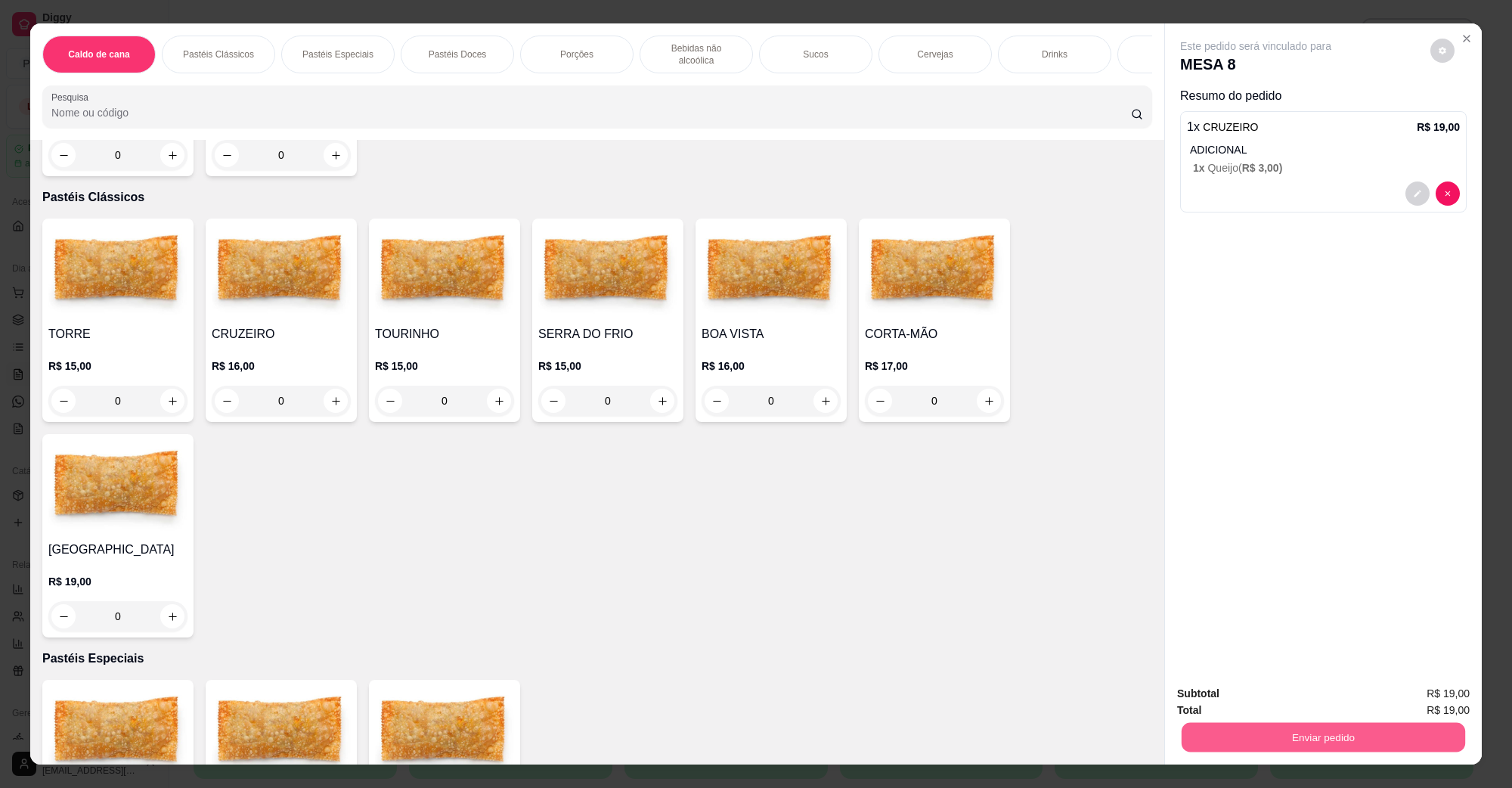
click at [1197, 732] on button "Enviar pedido" at bounding box center [1324, 737] width 284 height 29
click at [1231, 700] on button "Não registrar e enviar pedido" at bounding box center [1272, 700] width 157 height 29
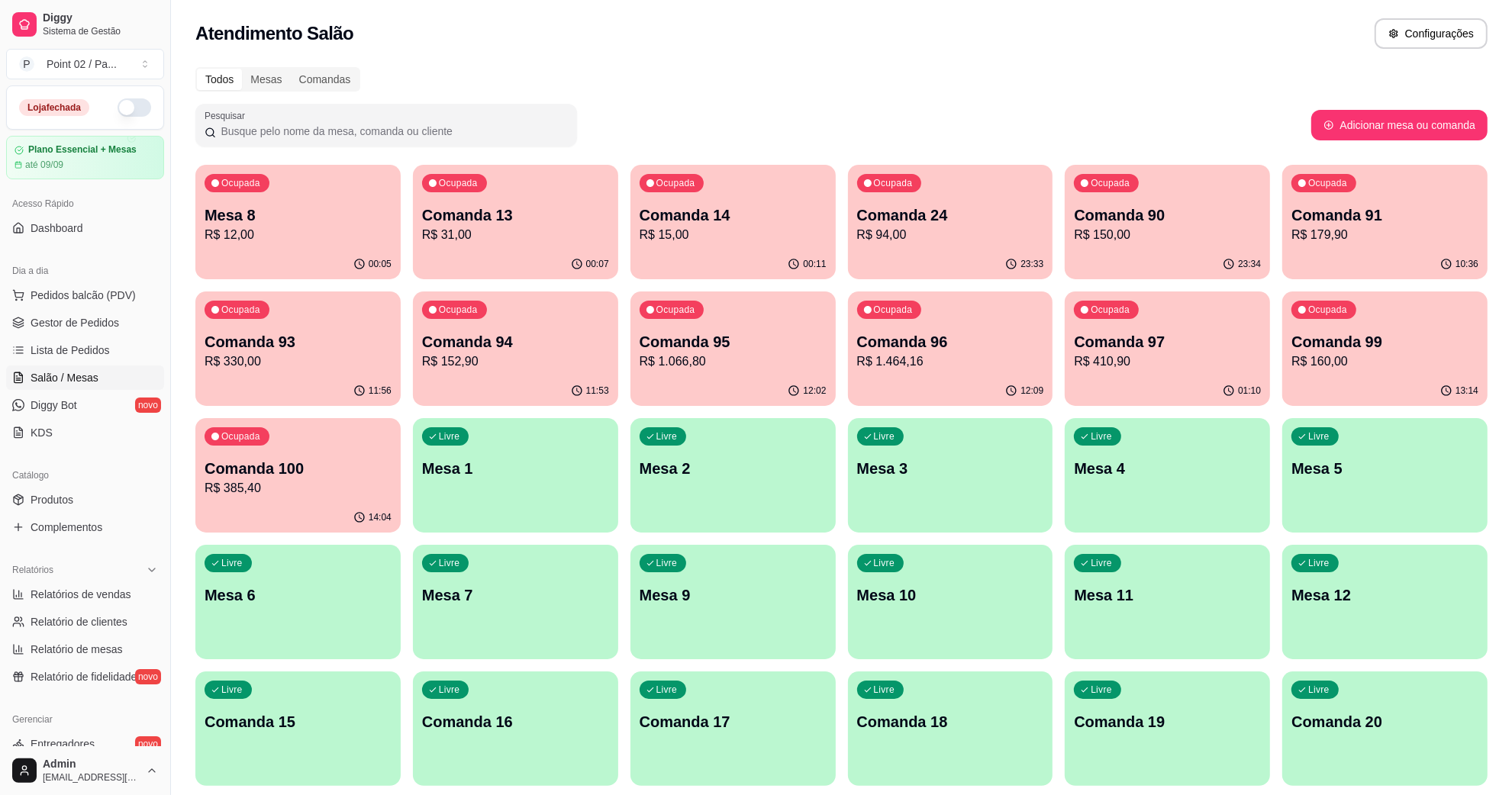
click at [547, 219] on p "Comanda 13" at bounding box center [516, 215] width 187 height 21
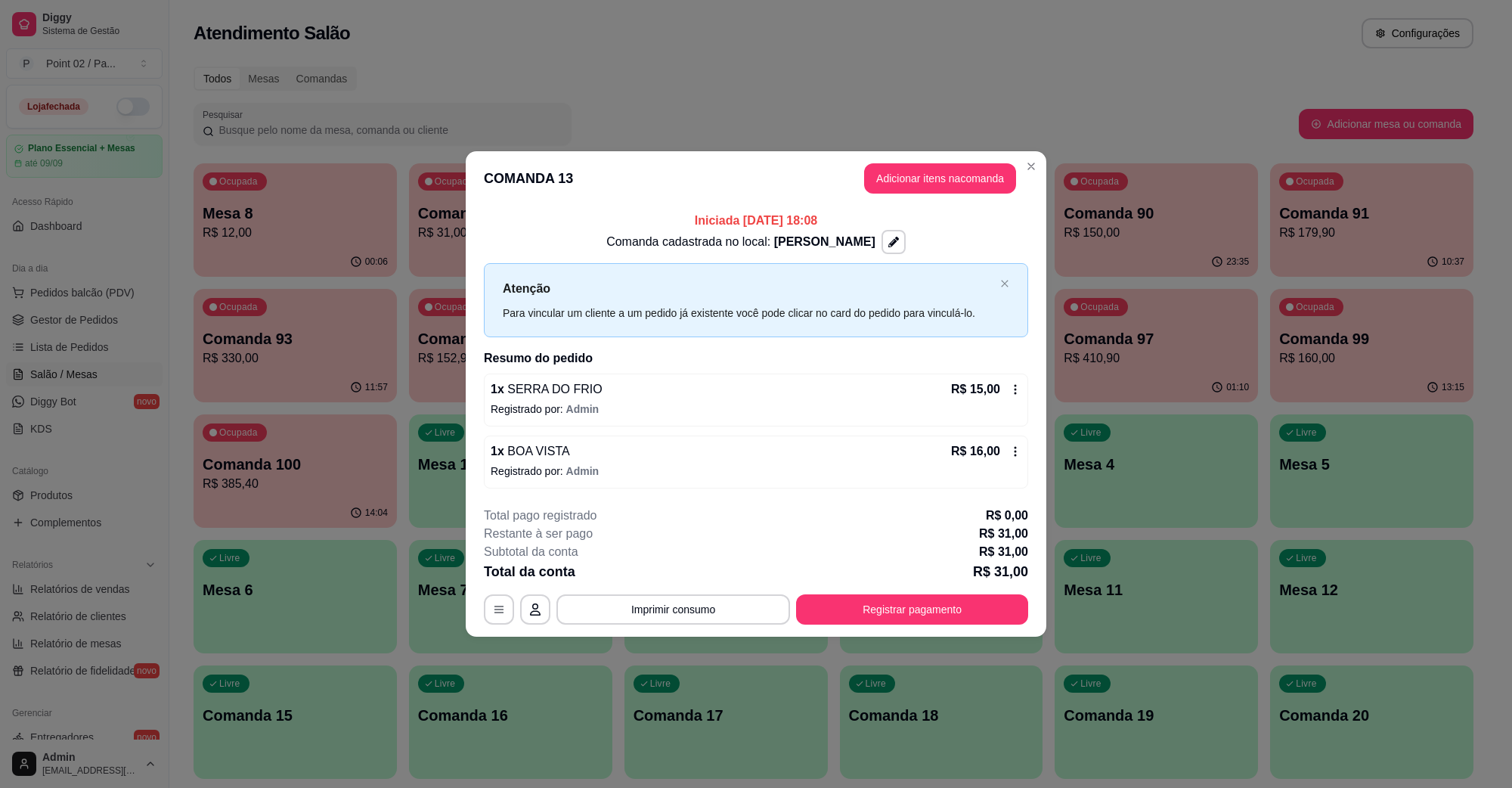
click at [1000, 193] on button "Adicionar itens na comanda" at bounding box center [940, 178] width 152 height 30
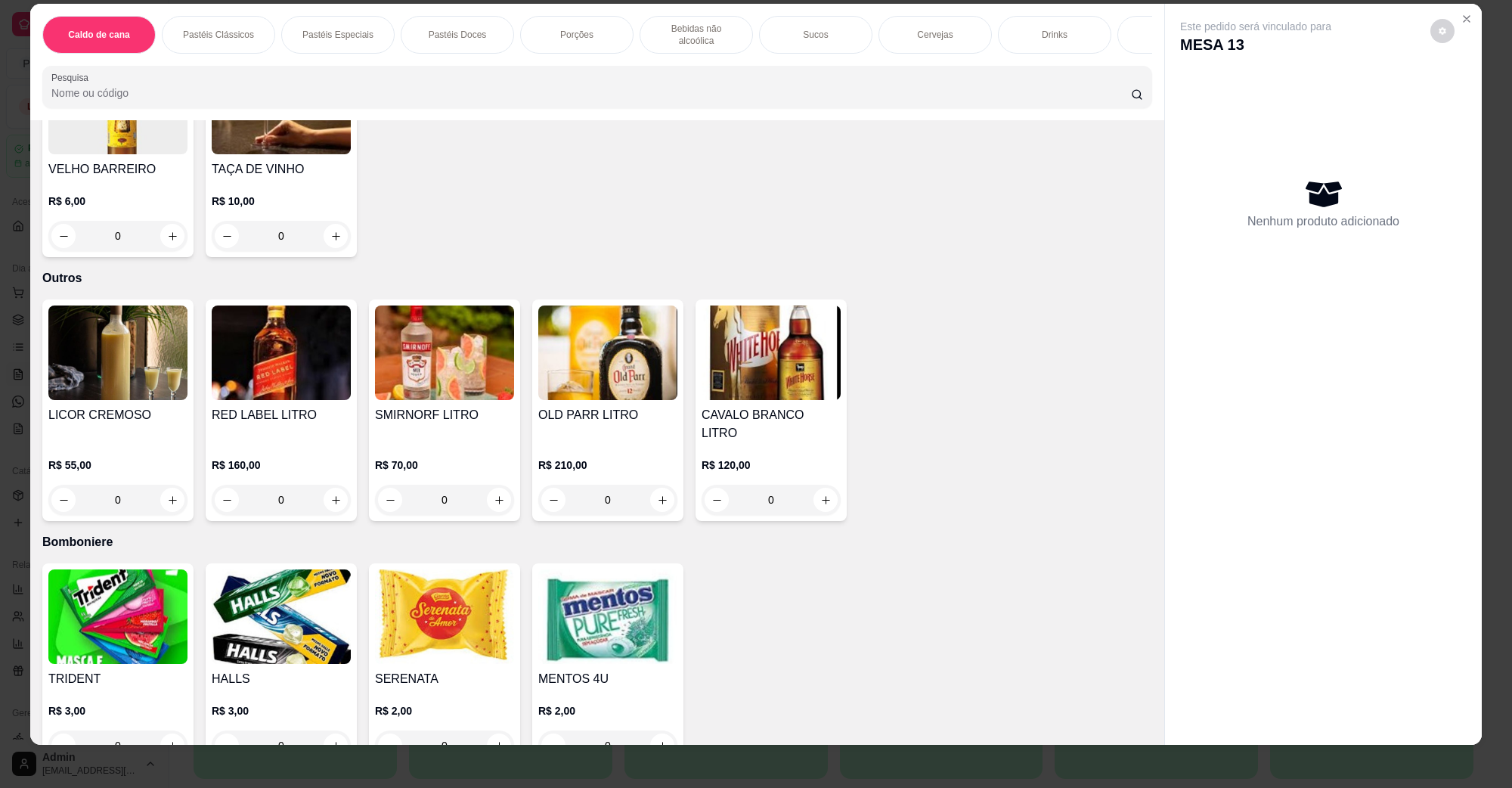
scroll to position [24, 0]
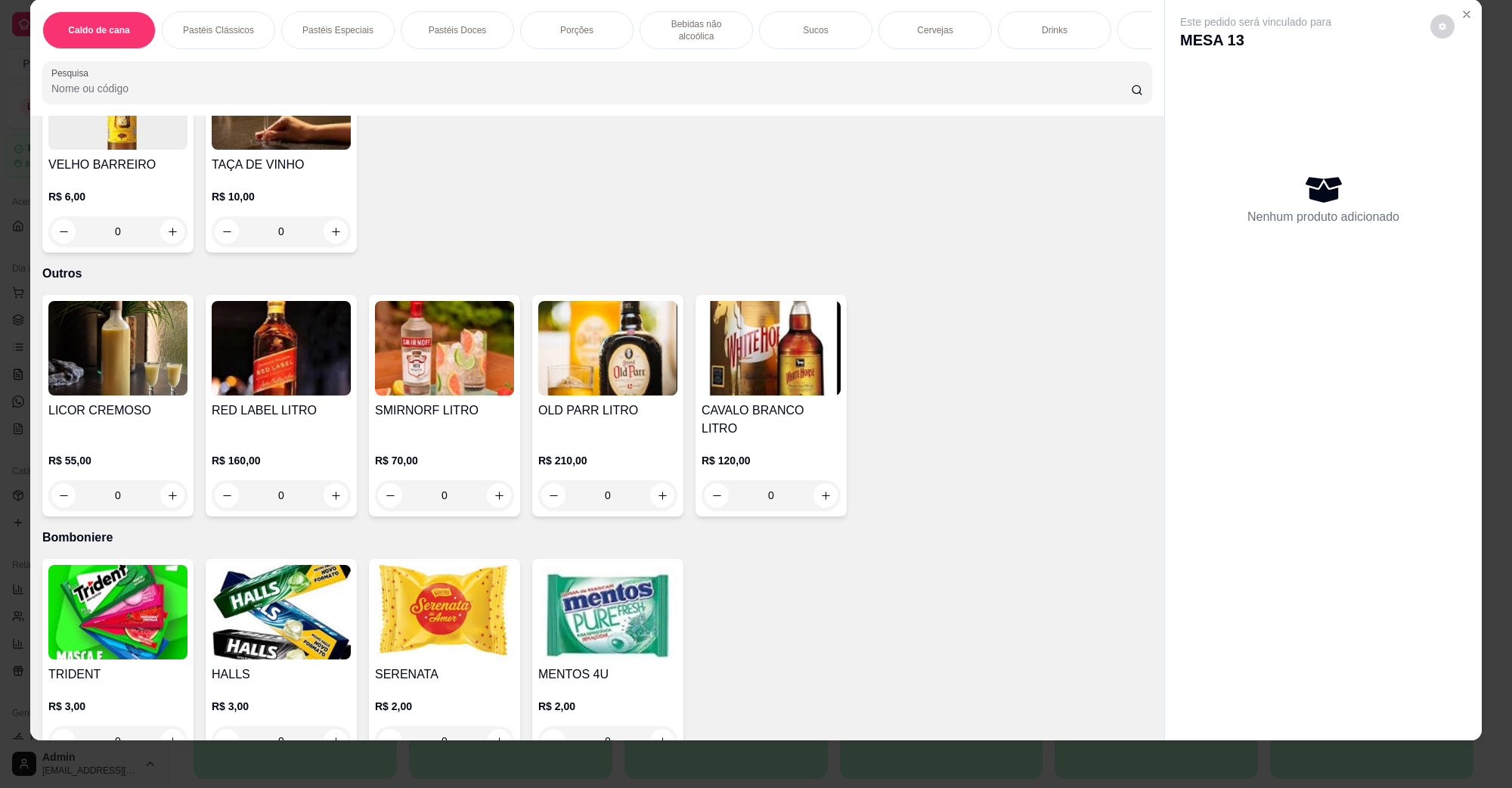
click at [79, 594] on img at bounding box center [118, 612] width 139 height 94
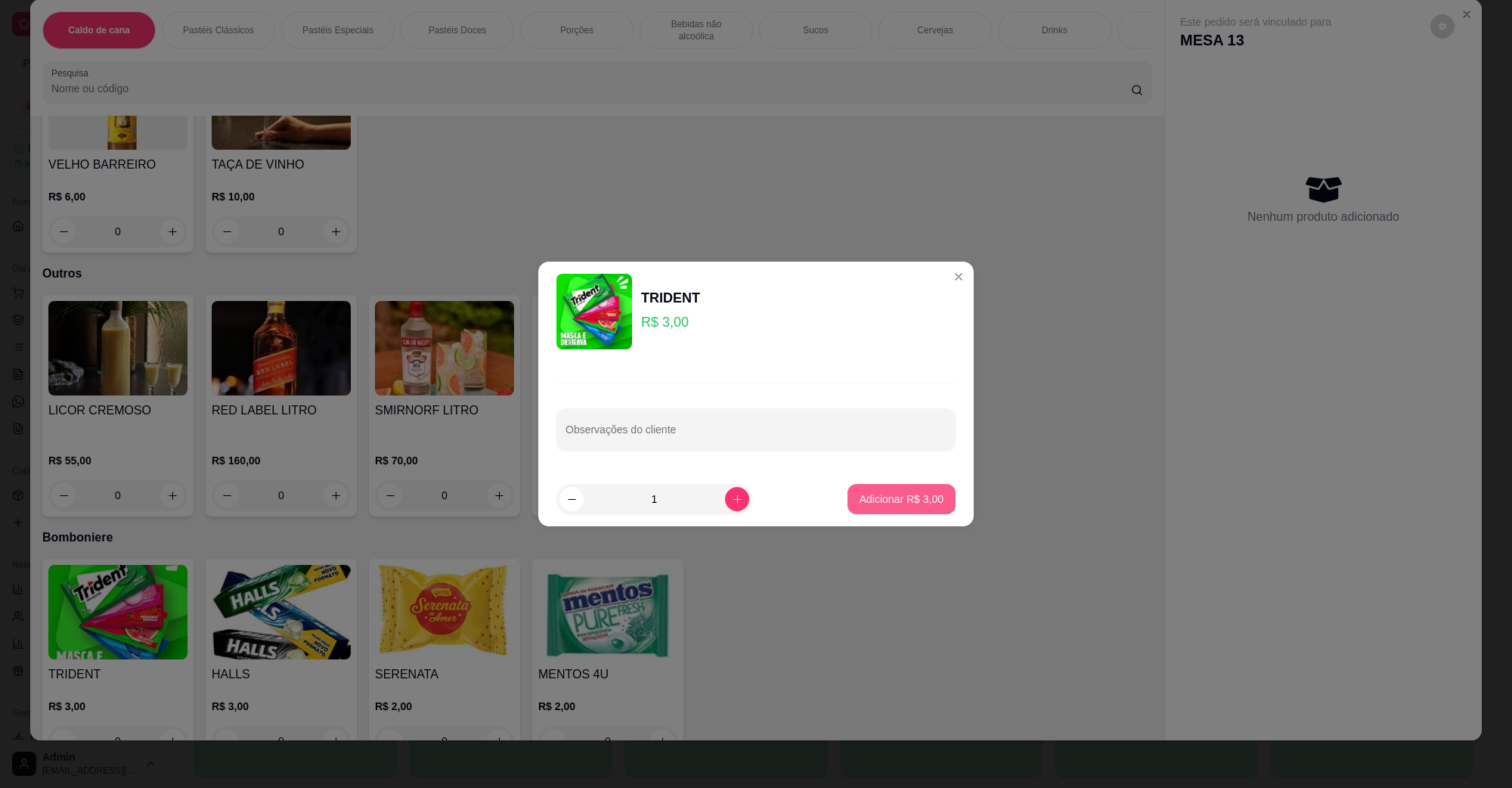
click at [910, 488] on button "Adicionar R$ 3,00" at bounding box center [901, 499] width 109 height 30
type input "1"
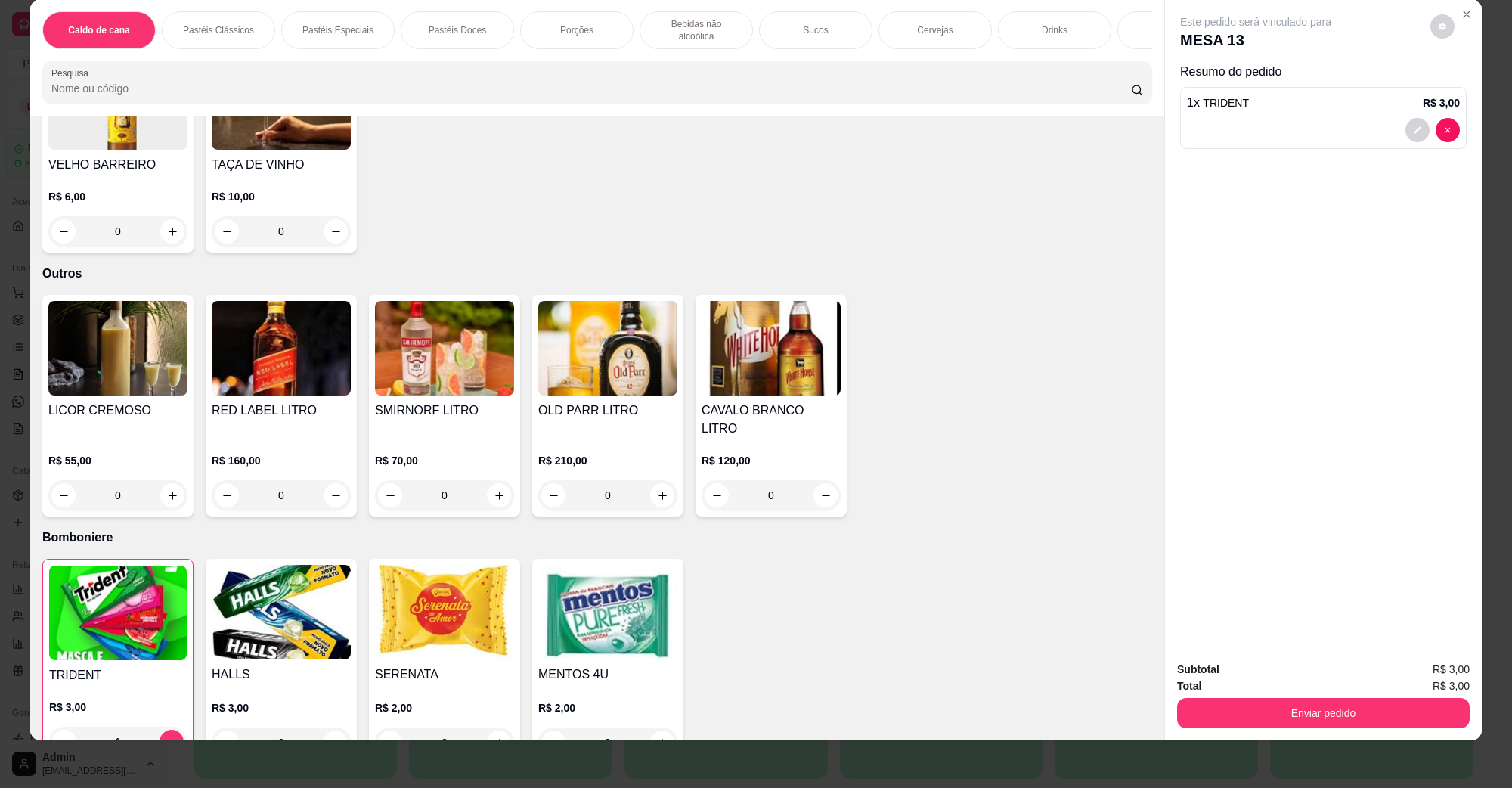
click at [1261, 699] on button "Enviar pedido" at bounding box center [1324, 714] width 293 height 30
click at [1261, 699] on button "Enviar pedido" at bounding box center [1324, 713] width 284 height 29
click at [1235, 714] on button "Enviar pedido" at bounding box center [1324, 713] width 284 height 29
click at [1258, 674] on button "Não registrar e enviar pedido" at bounding box center [1273, 675] width 153 height 28
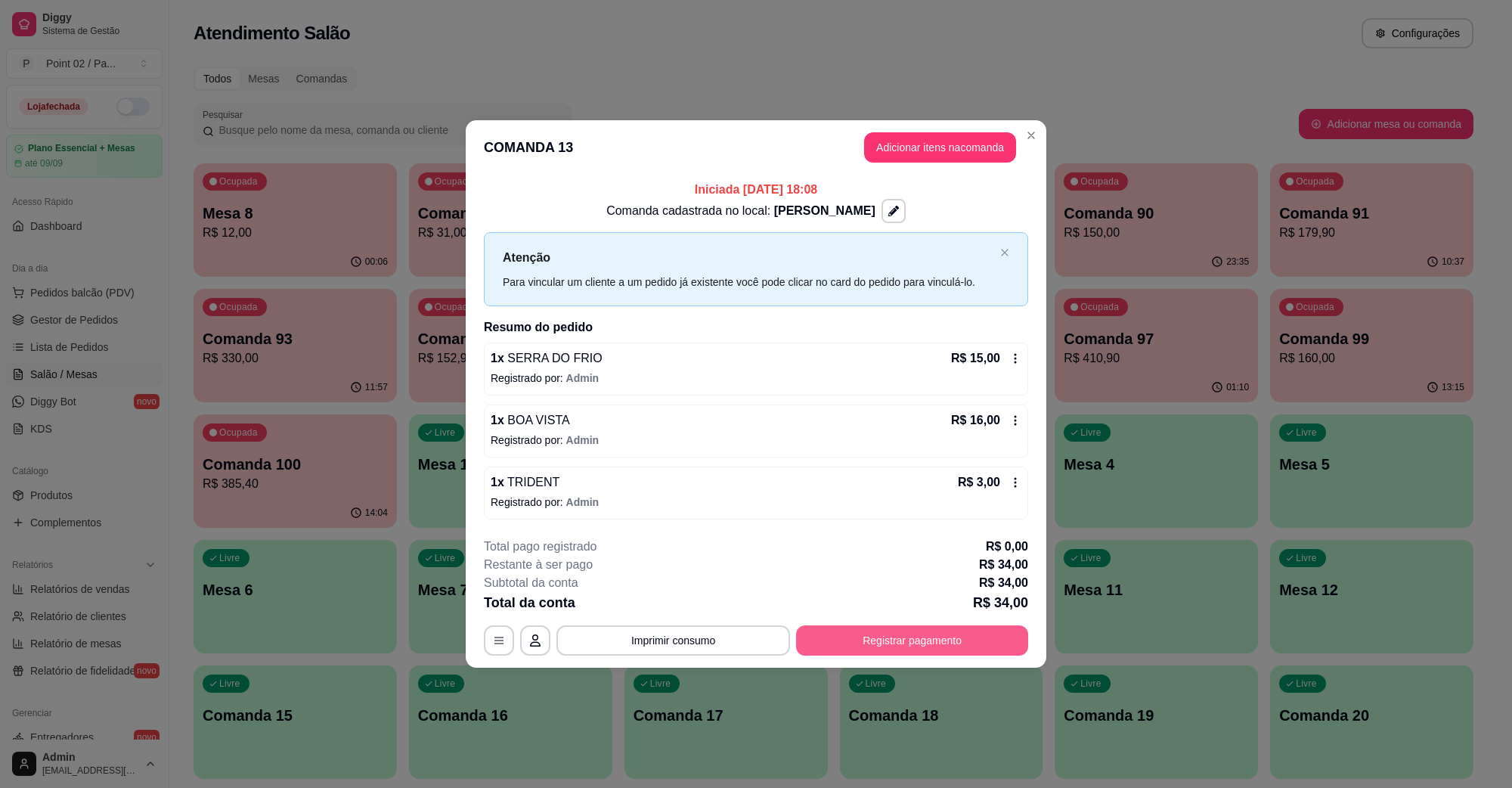
click at [920, 649] on button "Registrar pagamento" at bounding box center [912, 641] width 232 height 30
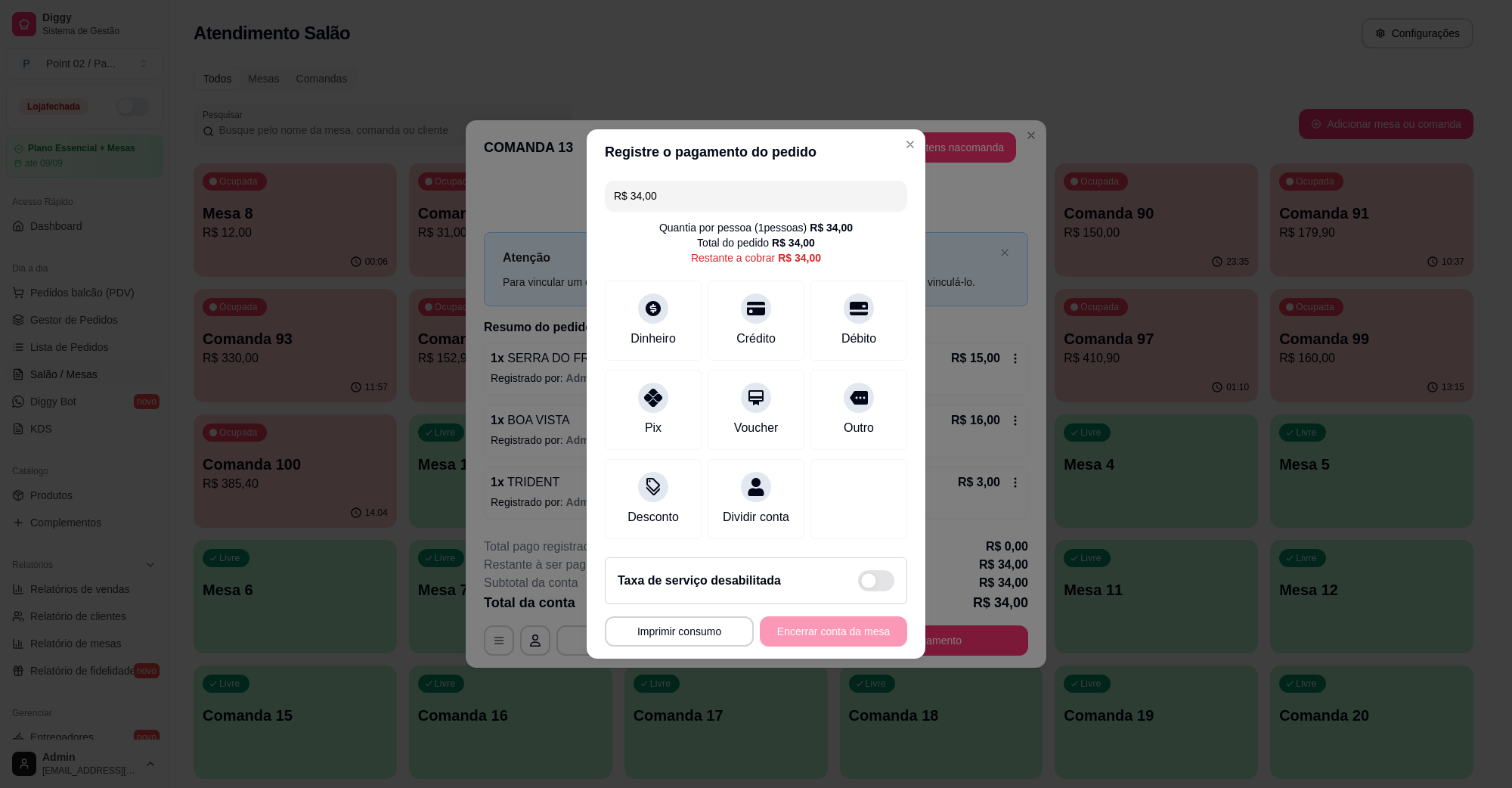
click at [713, 191] on input "R$ 34,00" at bounding box center [756, 196] width 284 height 30
click at [658, 311] on div "Dinheiro" at bounding box center [654, 317] width 107 height 88
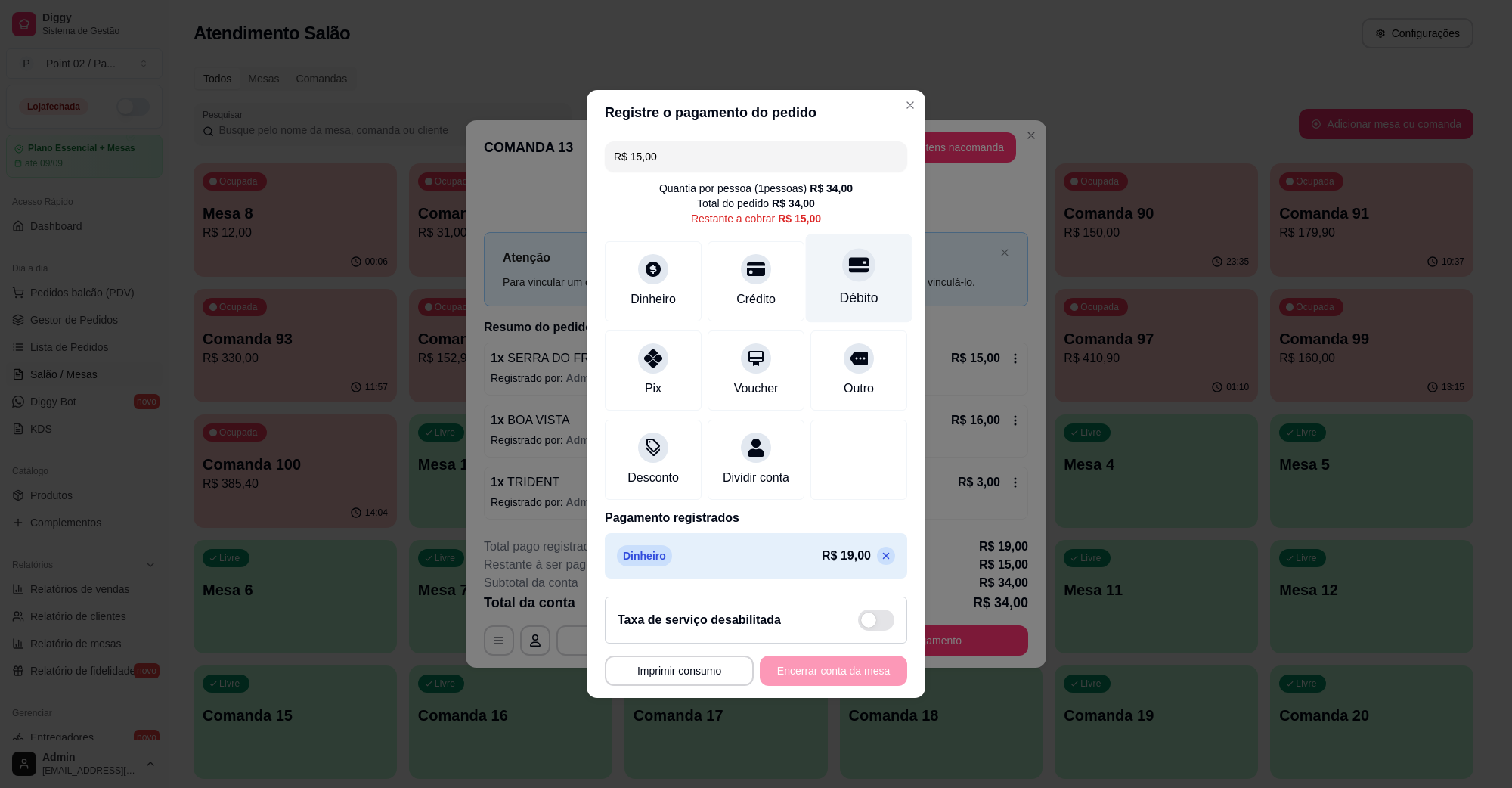
click at [825, 270] on div "Débito" at bounding box center [859, 279] width 107 height 88
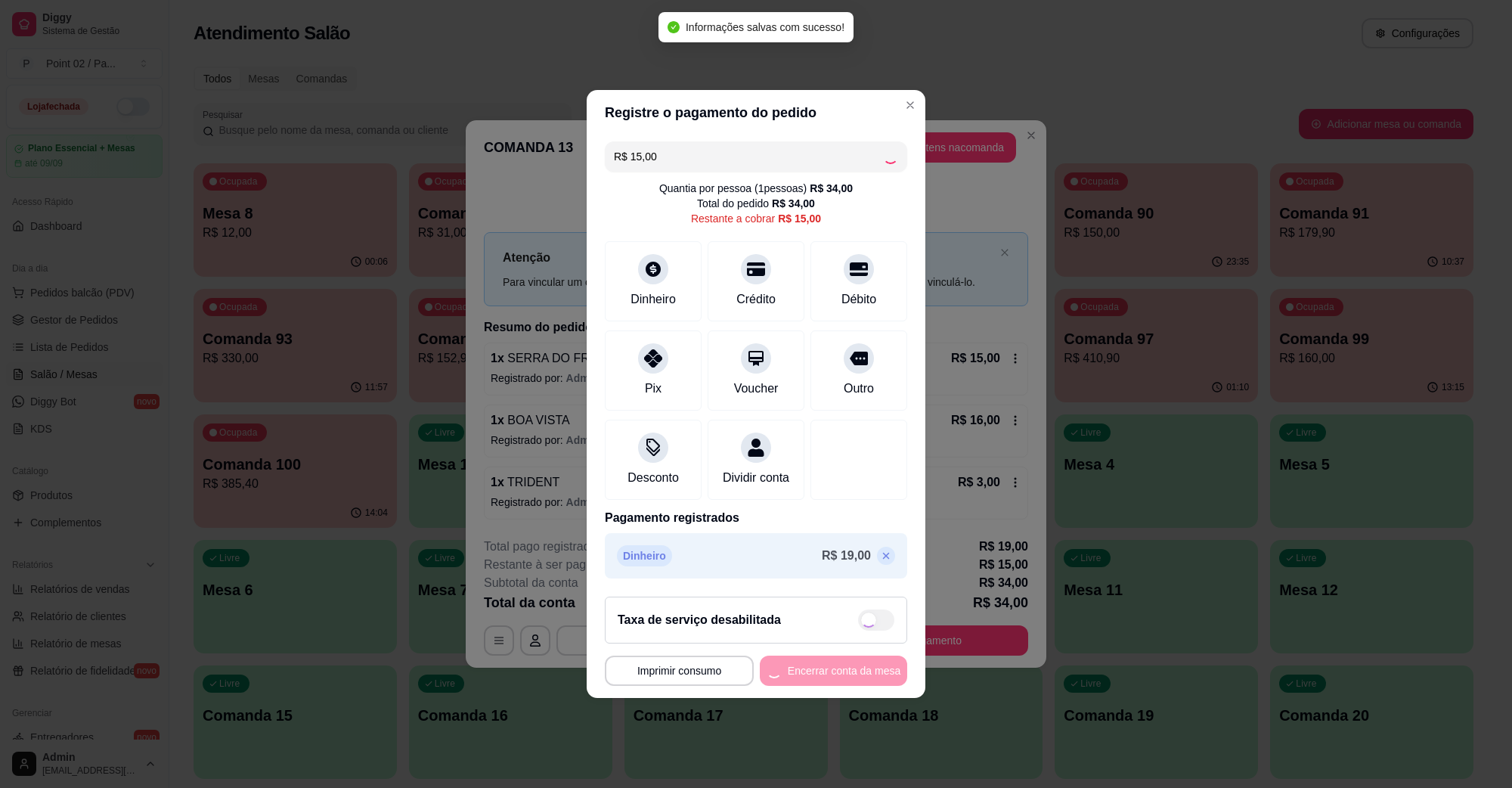
type input "R$ 0,00"
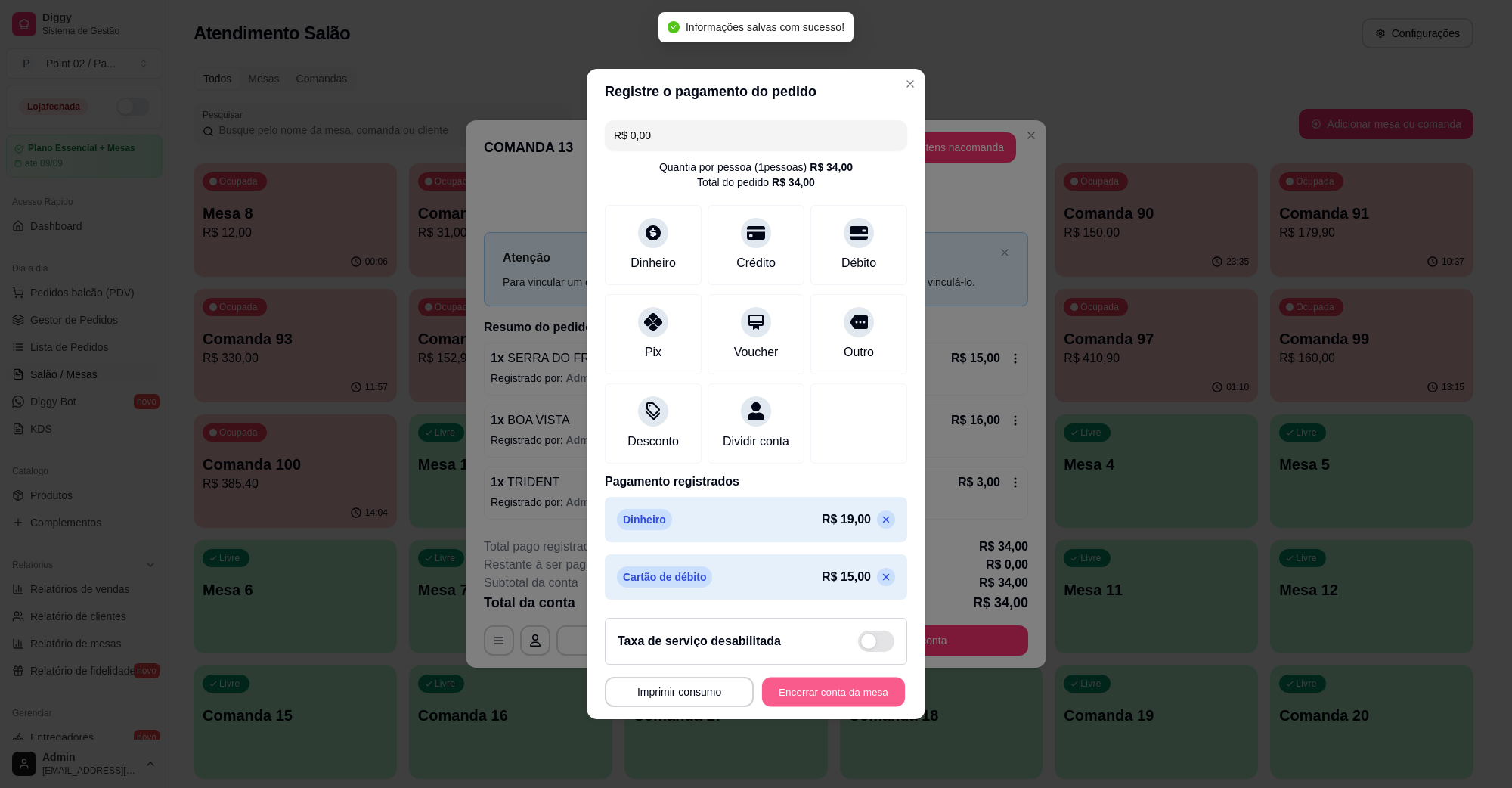
click at [840, 695] on button "Encerrar conta da mesa" at bounding box center [834, 692] width 143 height 29
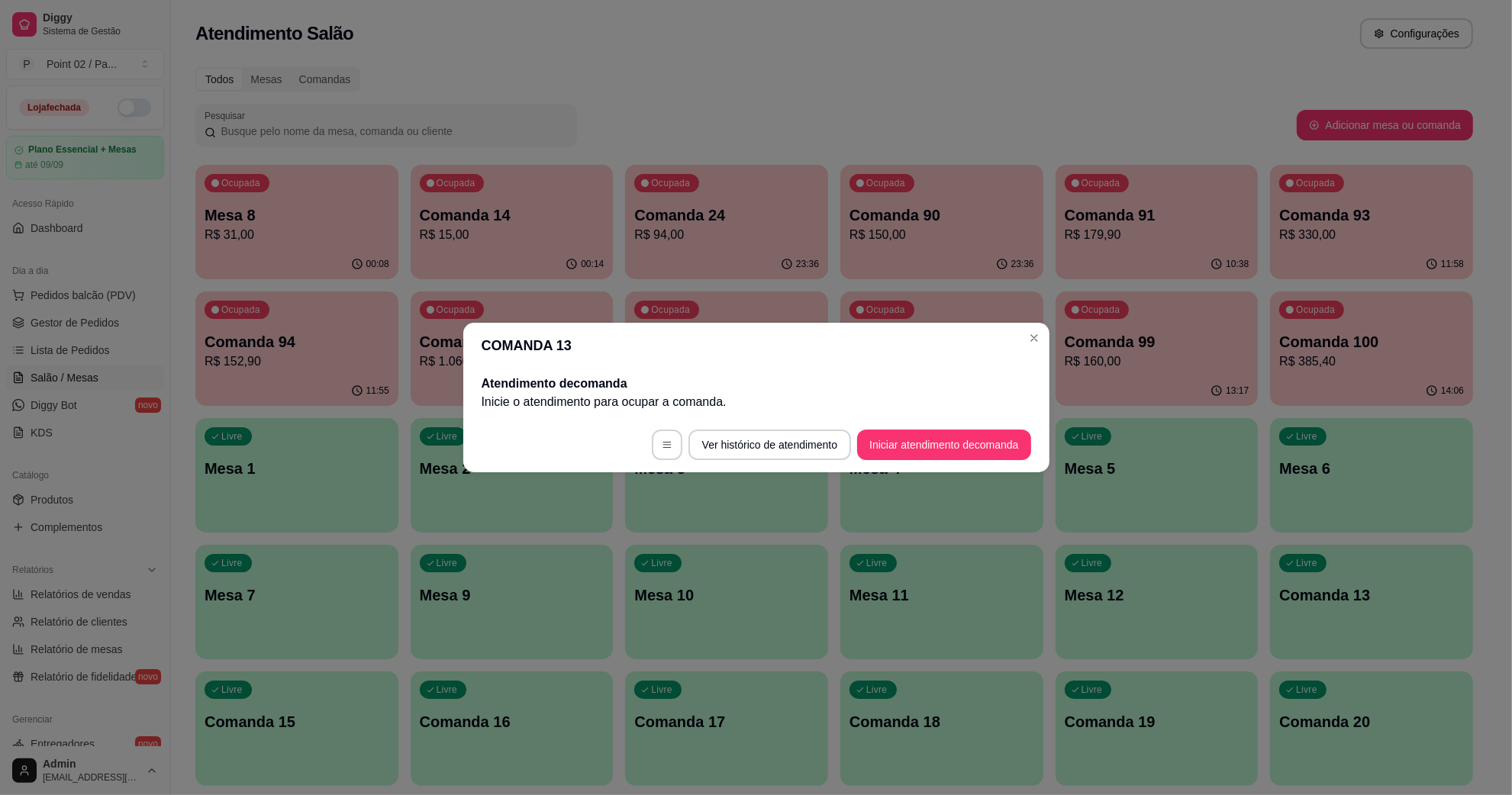
click at [299, 263] on div "00:08" at bounding box center [296, 264] width 203 height 30
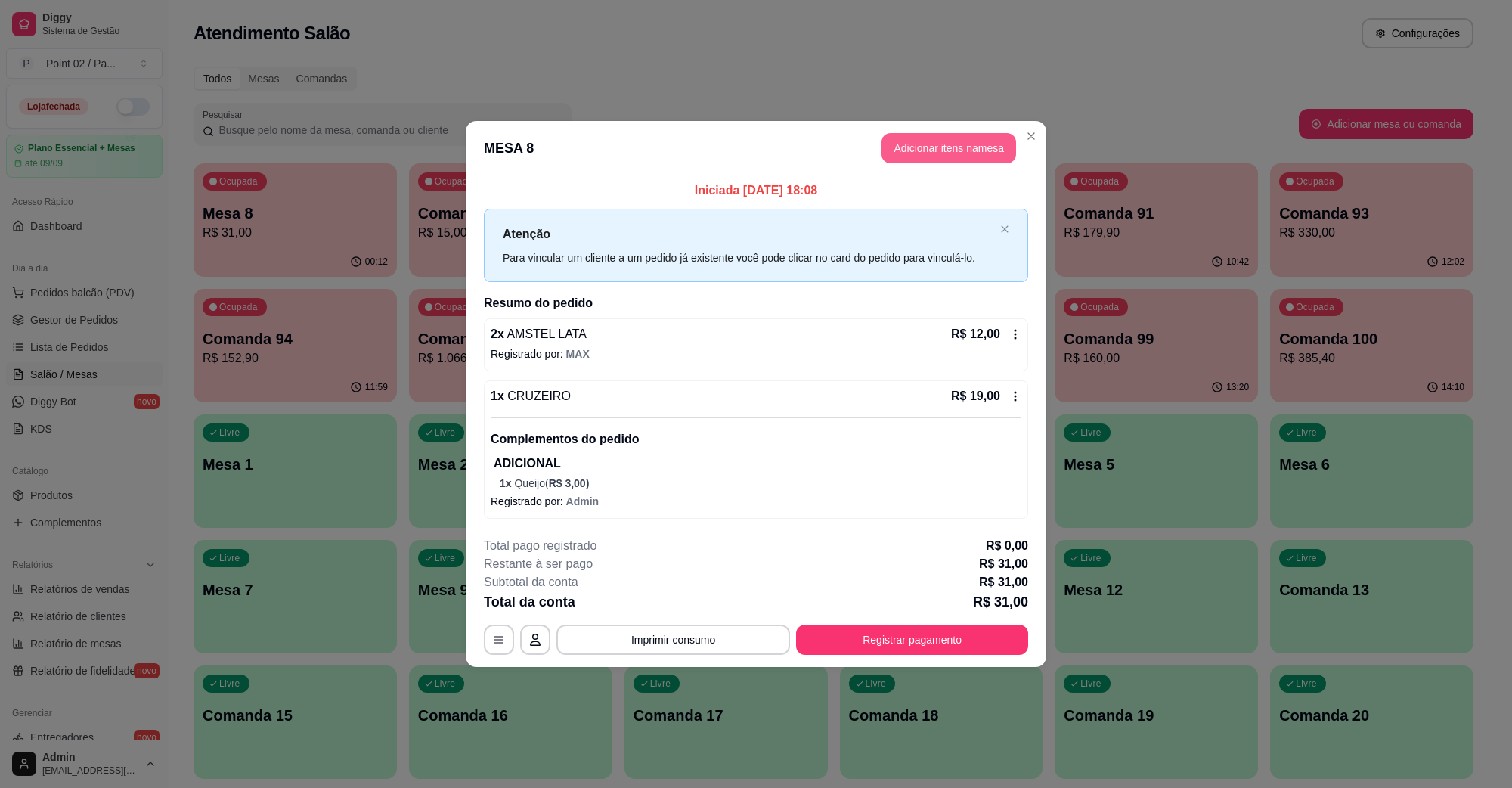
click at [996, 146] on button "Adicionar itens na mesa" at bounding box center [949, 148] width 135 height 30
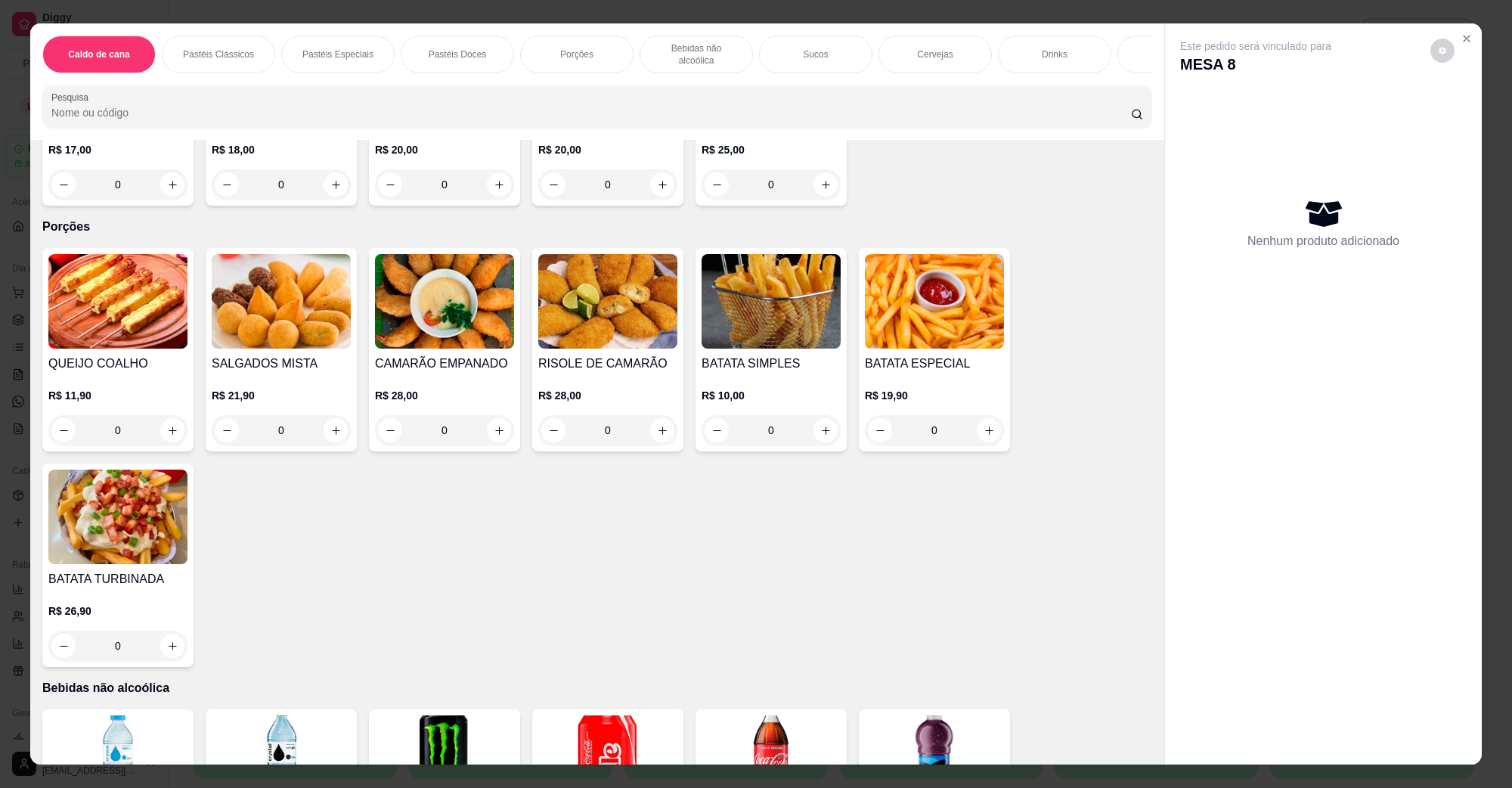
scroll to position [1608, 0]
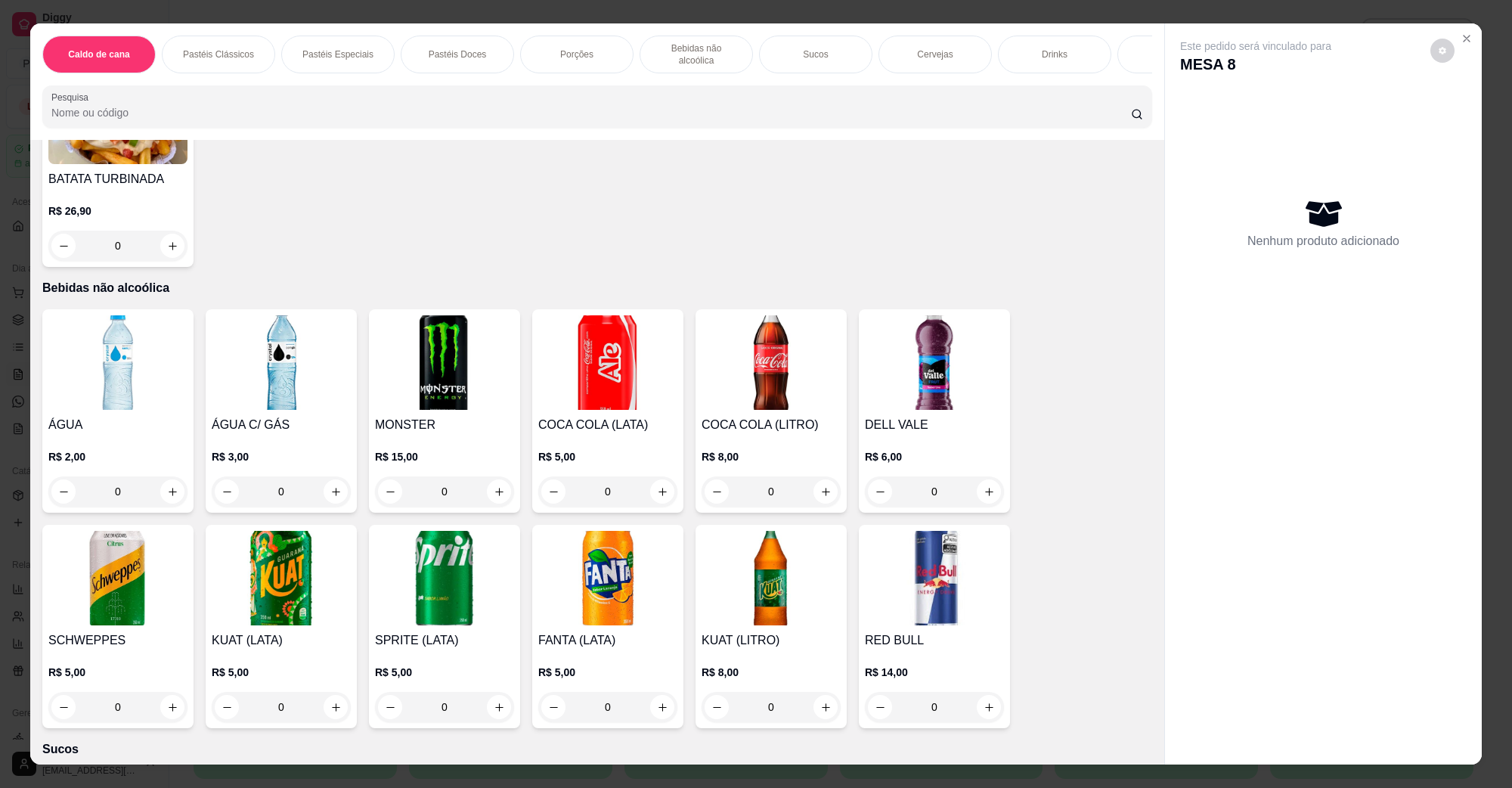
click at [142, 599] on img at bounding box center [118, 578] width 139 height 94
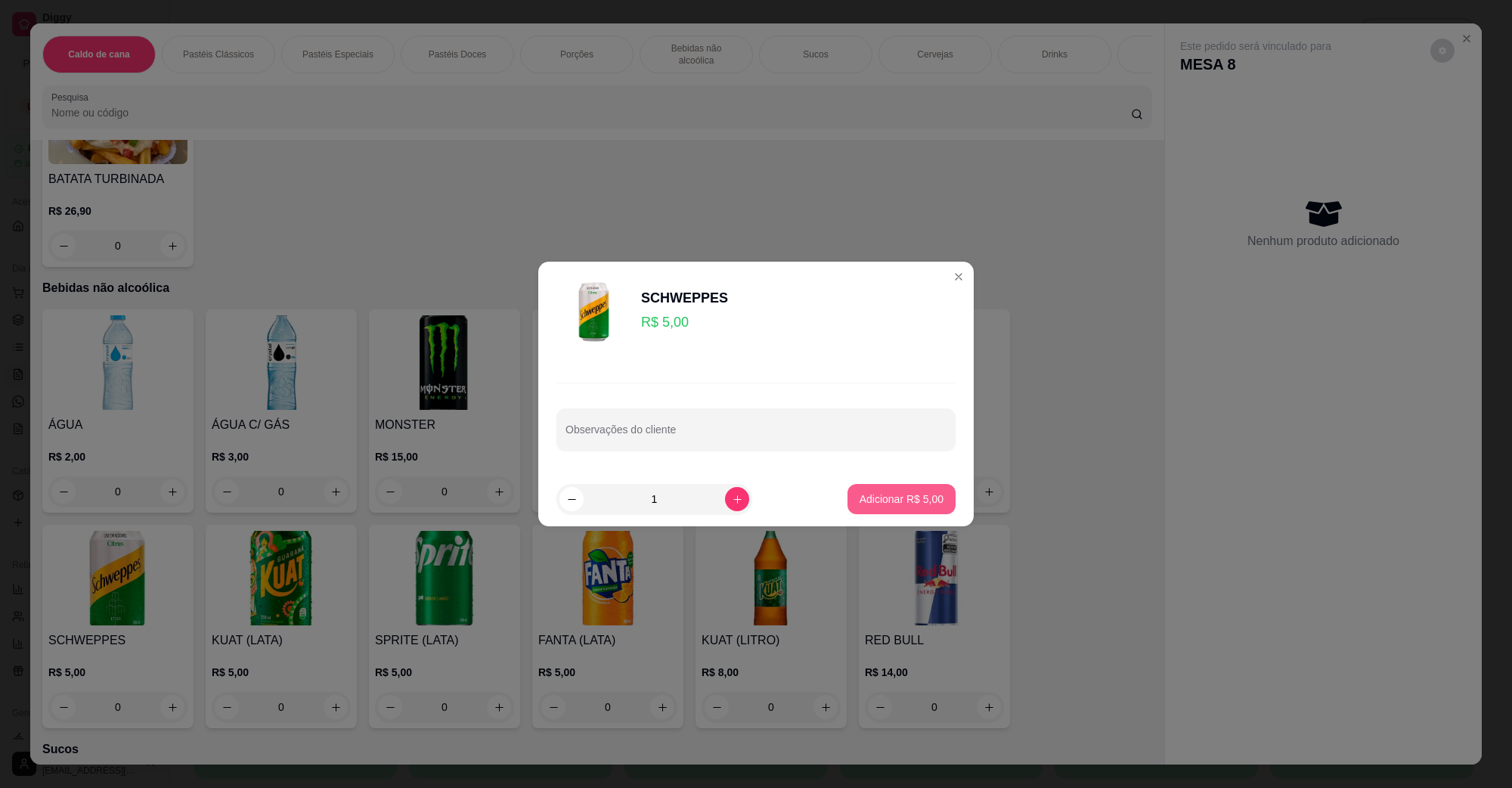
click at [867, 497] on p "Adicionar R$ 5,00" at bounding box center [902, 499] width 84 height 15
type input "1"
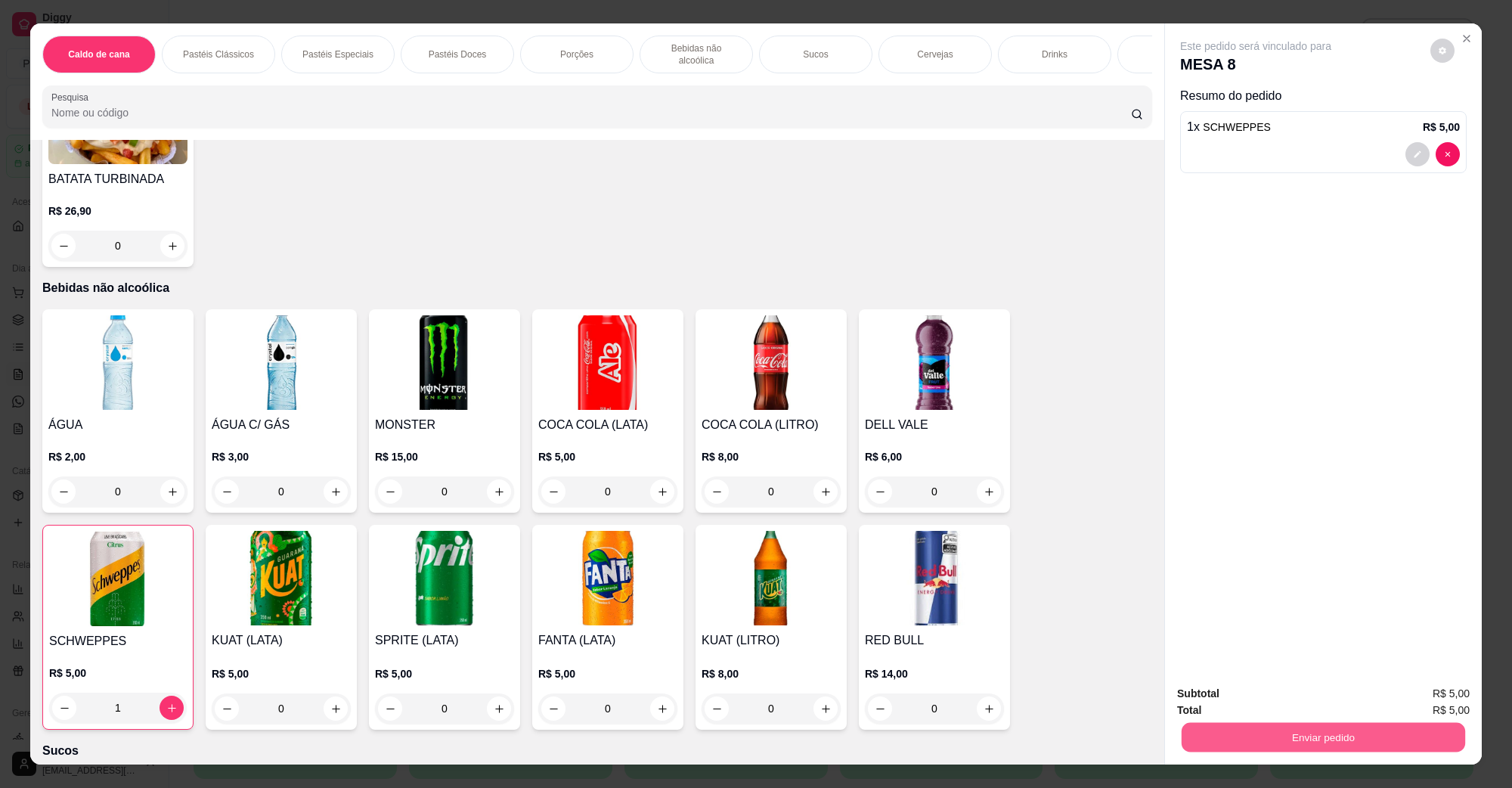
click at [1225, 722] on button "Enviar pedido" at bounding box center [1324, 737] width 284 height 29
click at [1223, 736] on button "Enviar pedido" at bounding box center [1324, 737] width 293 height 30
click at [1237, 700] on button "Não registrar e enviar pedido" at bounding box center [1273, 700] width 153 height 28
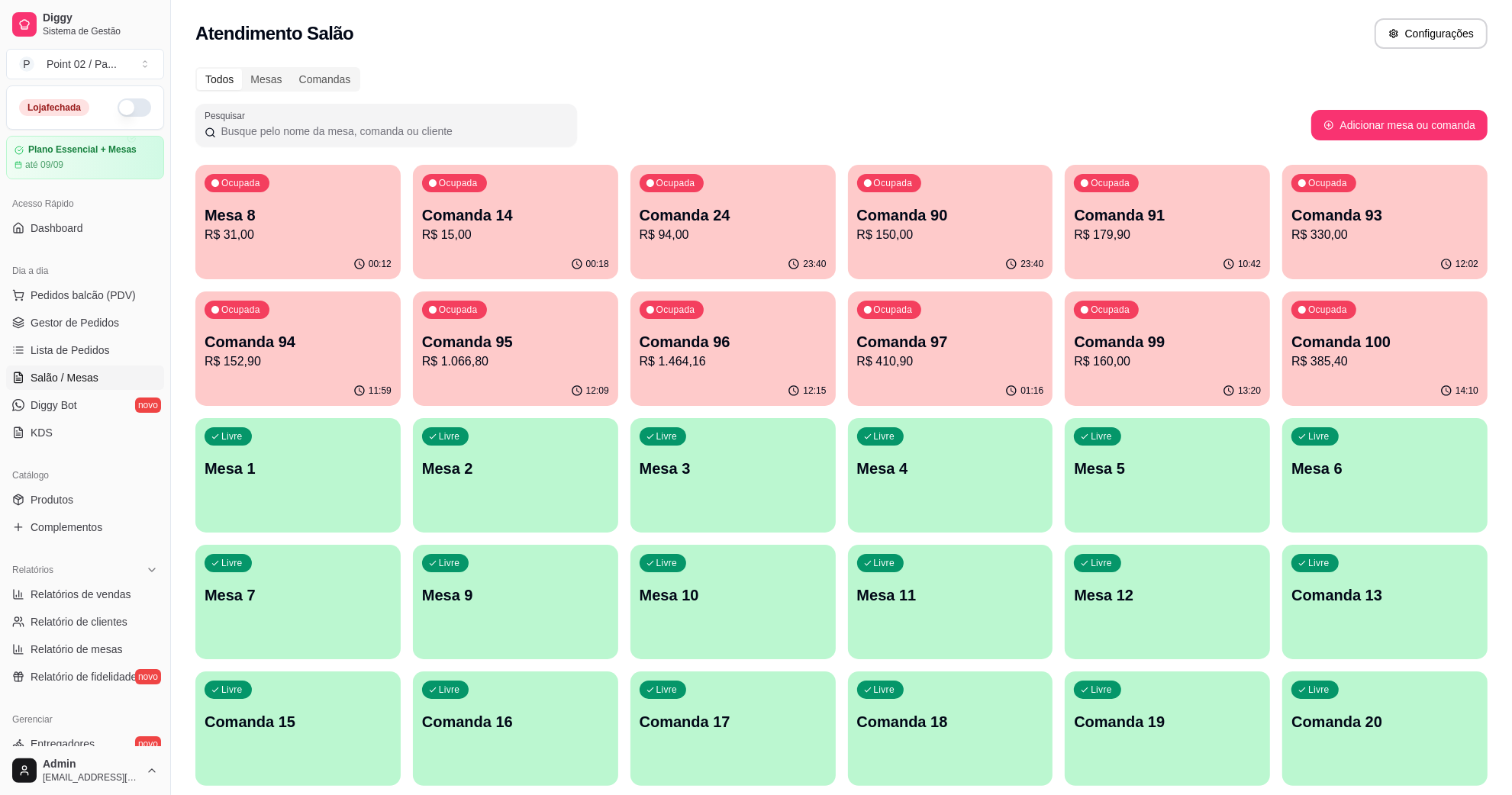
click at [260, 226] on p "R$ 31,00" at bounding box center [298, 235] width 187 height 19
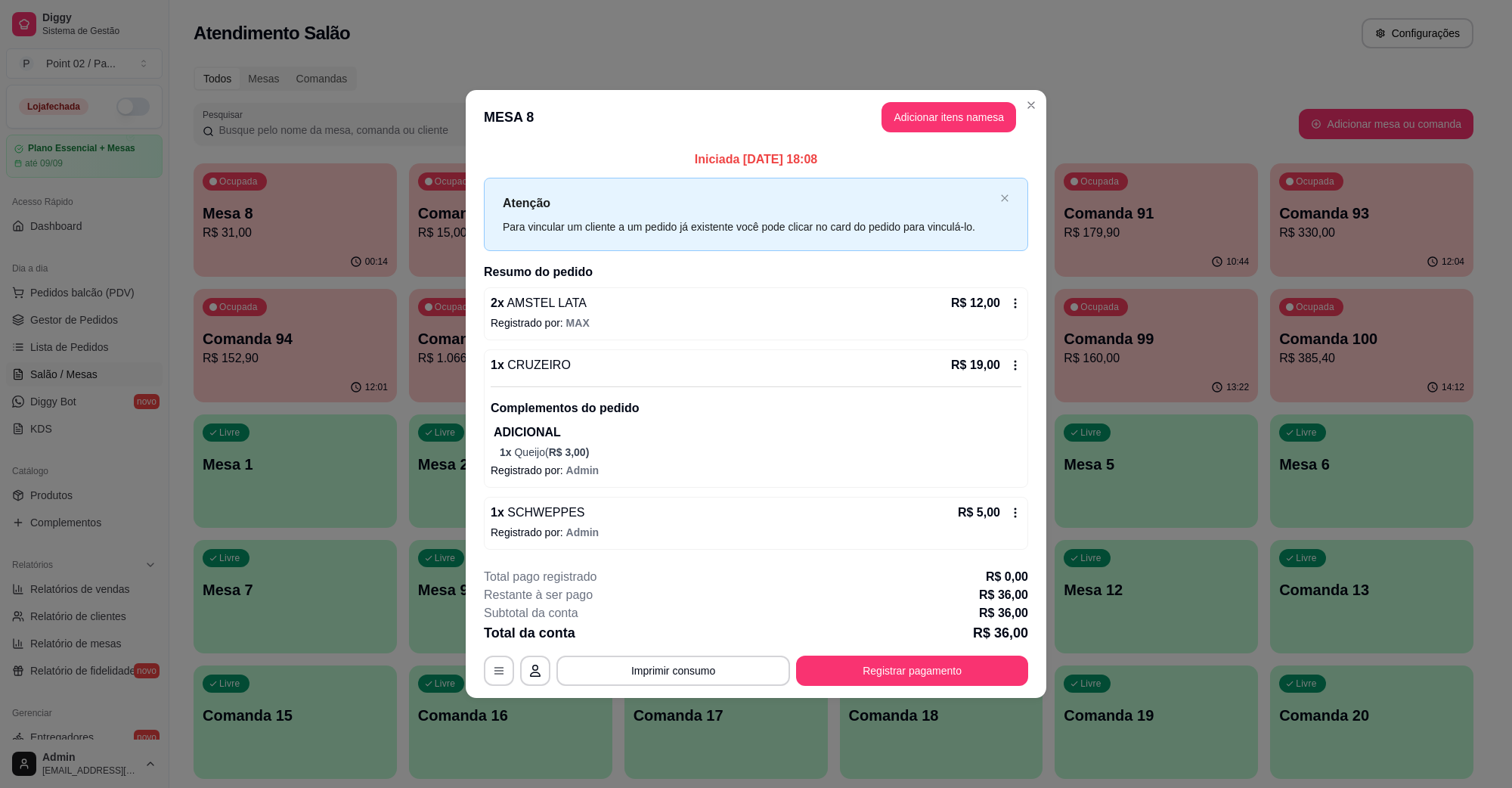
click at [951, 141] on header "MESA 8 Adicionar itens na mesa" at bounding box center [756, 117] width 581 height 55
click at [949, 133] on header "MESA 8 Adicionar itens na mesa" at bounding box center [756, 117] width 581 height 55
click at [949, 130] on button "Adicionar itens na mesa" at bounding box center [949, 117] width 135 height 30
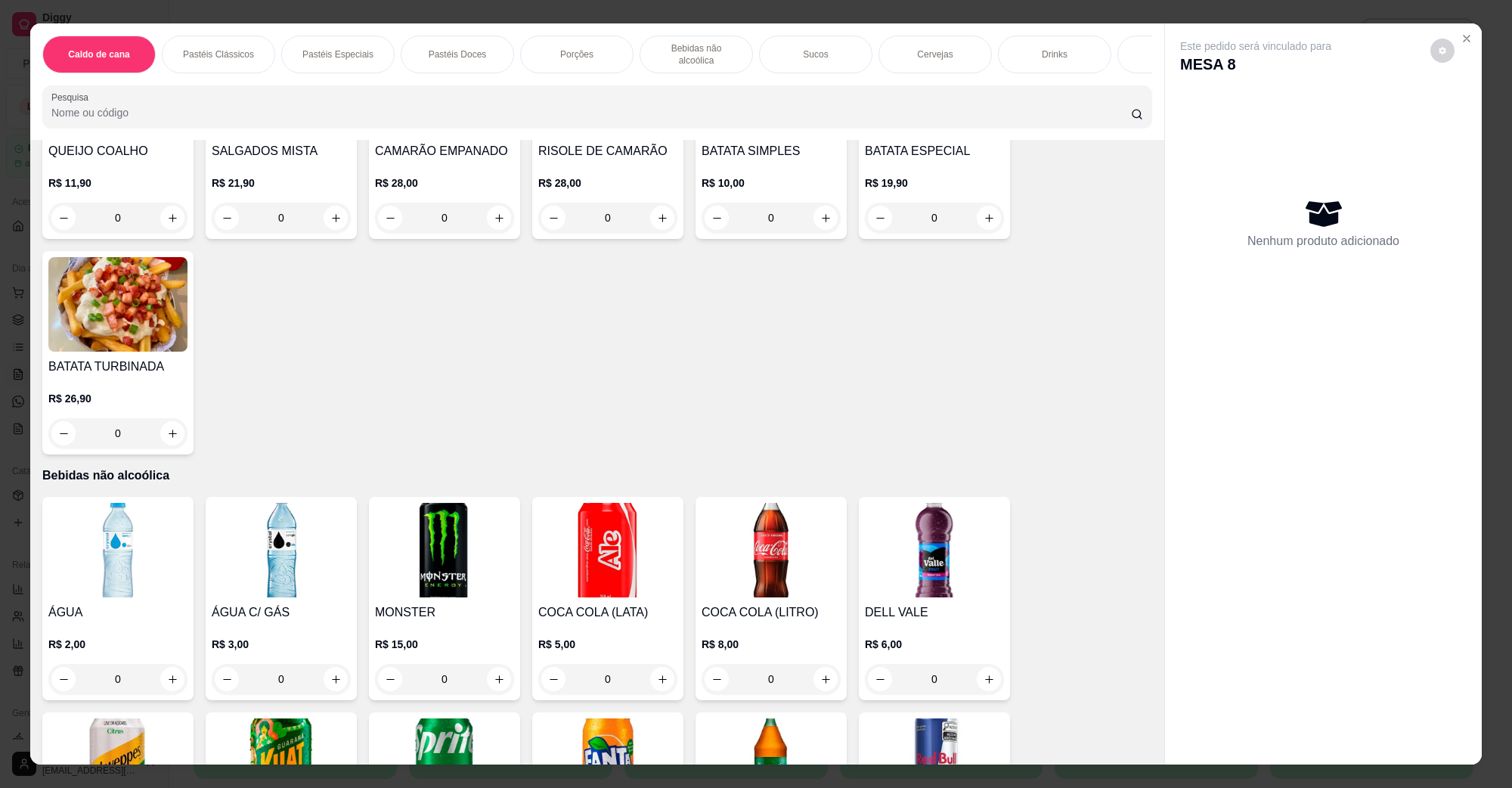
scroll to position [1702, 0]
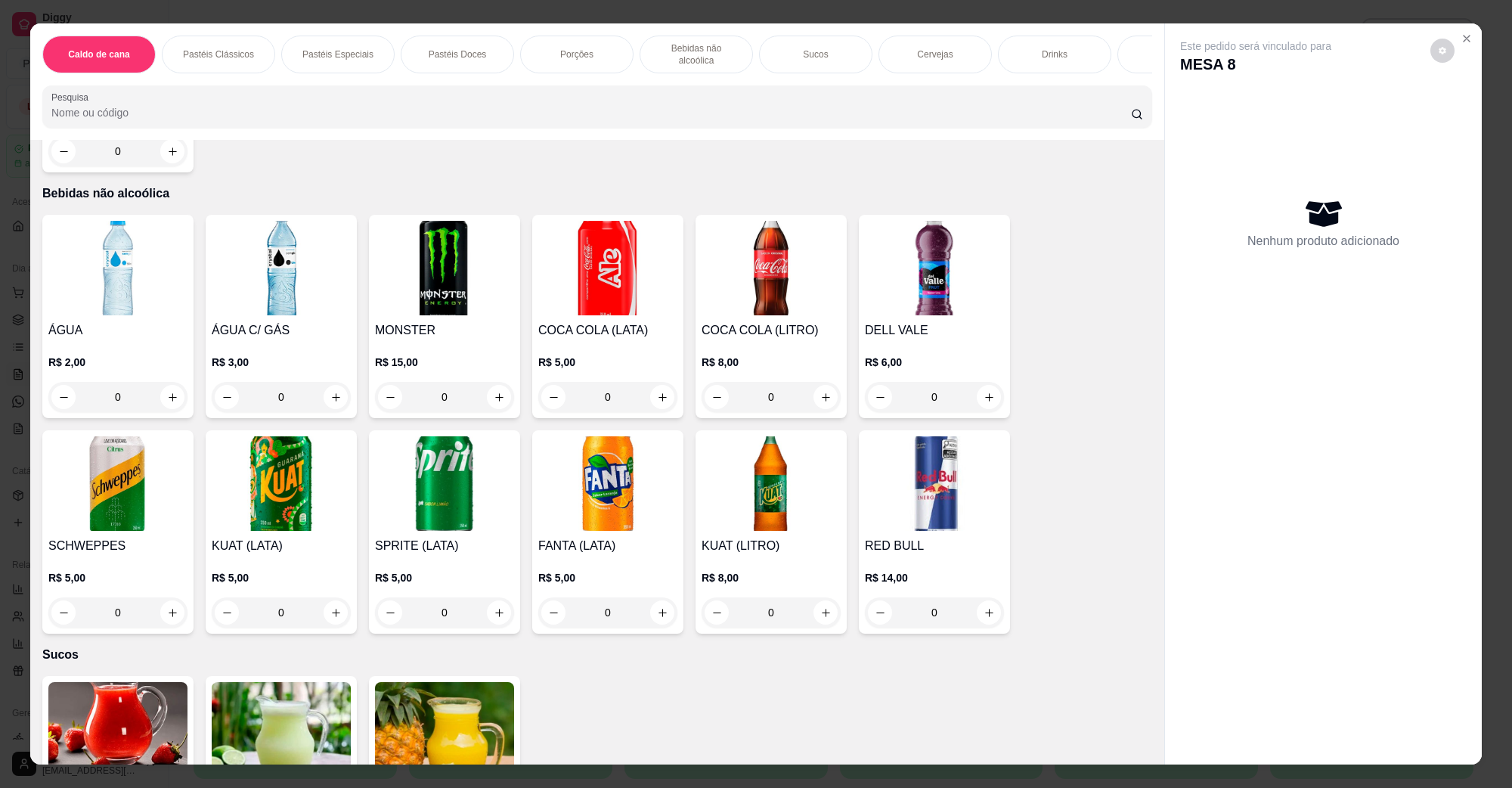
click at [285, 293] on img at bounding box center [281, 268] width 139 height 94
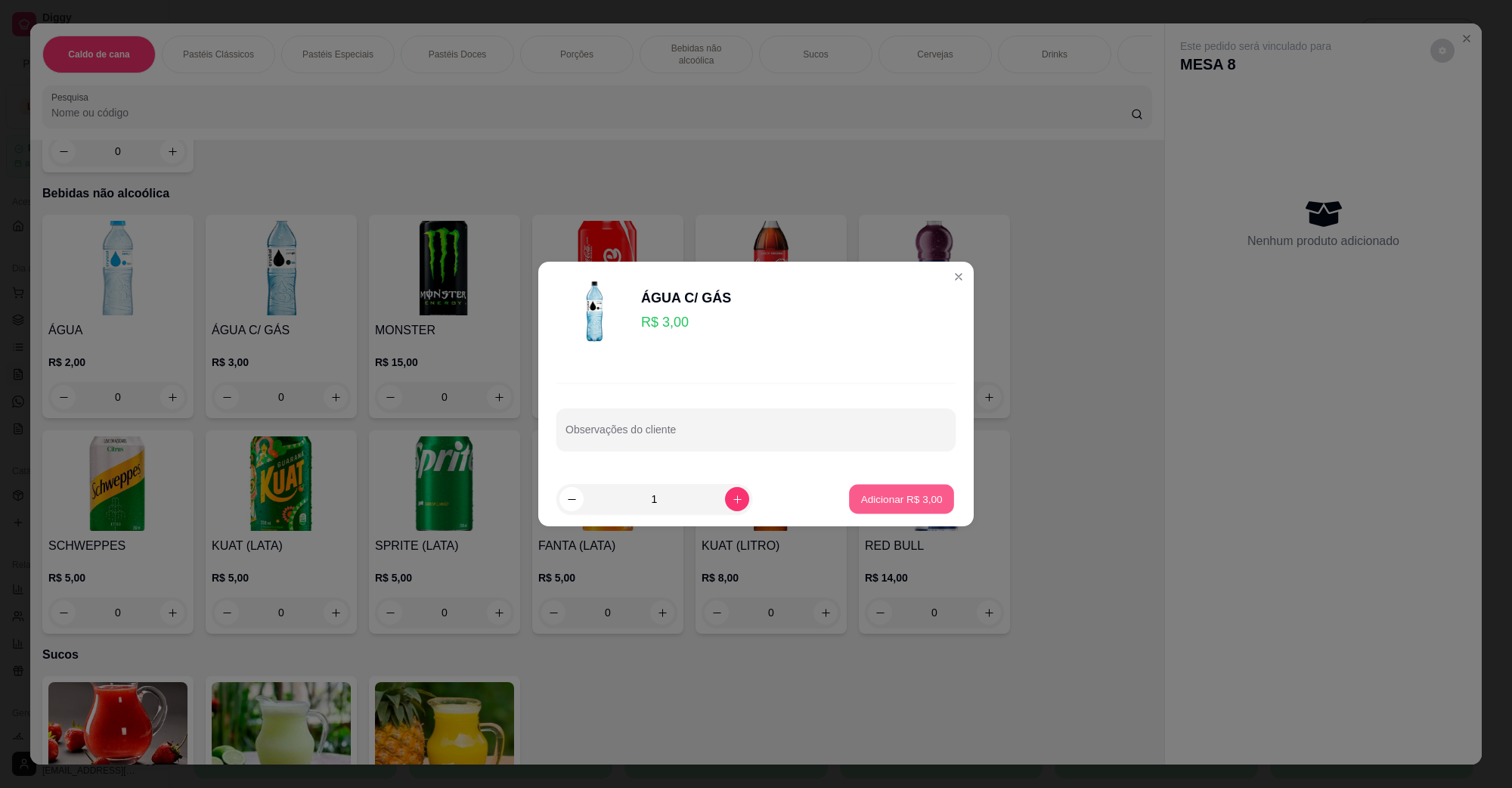
click at [855, 508] on button "Adicionar R$ 3,00" at bounding box center [901, 499] width 105 height 29
type input "1"
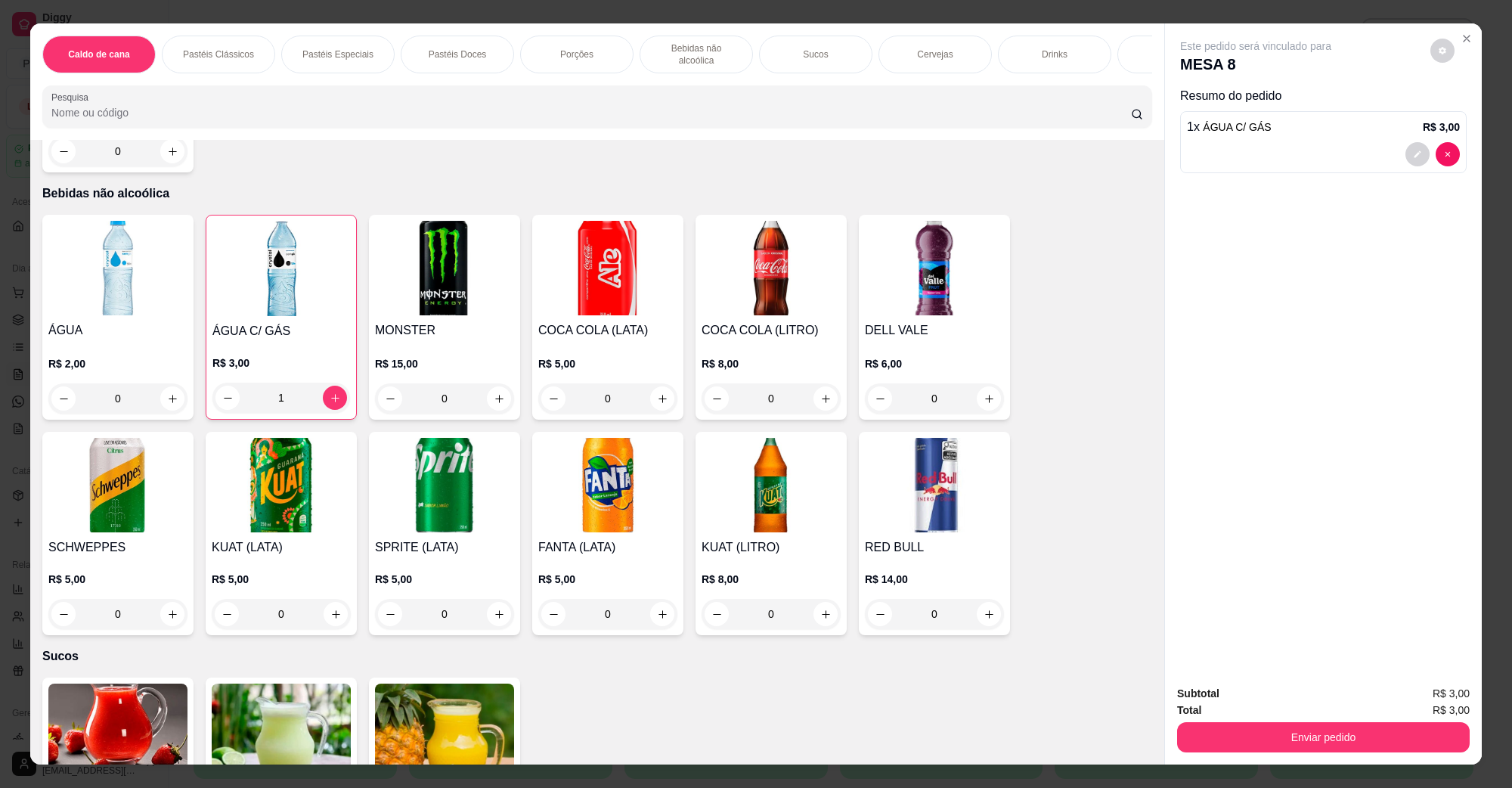
scroll to position [2270, 0]
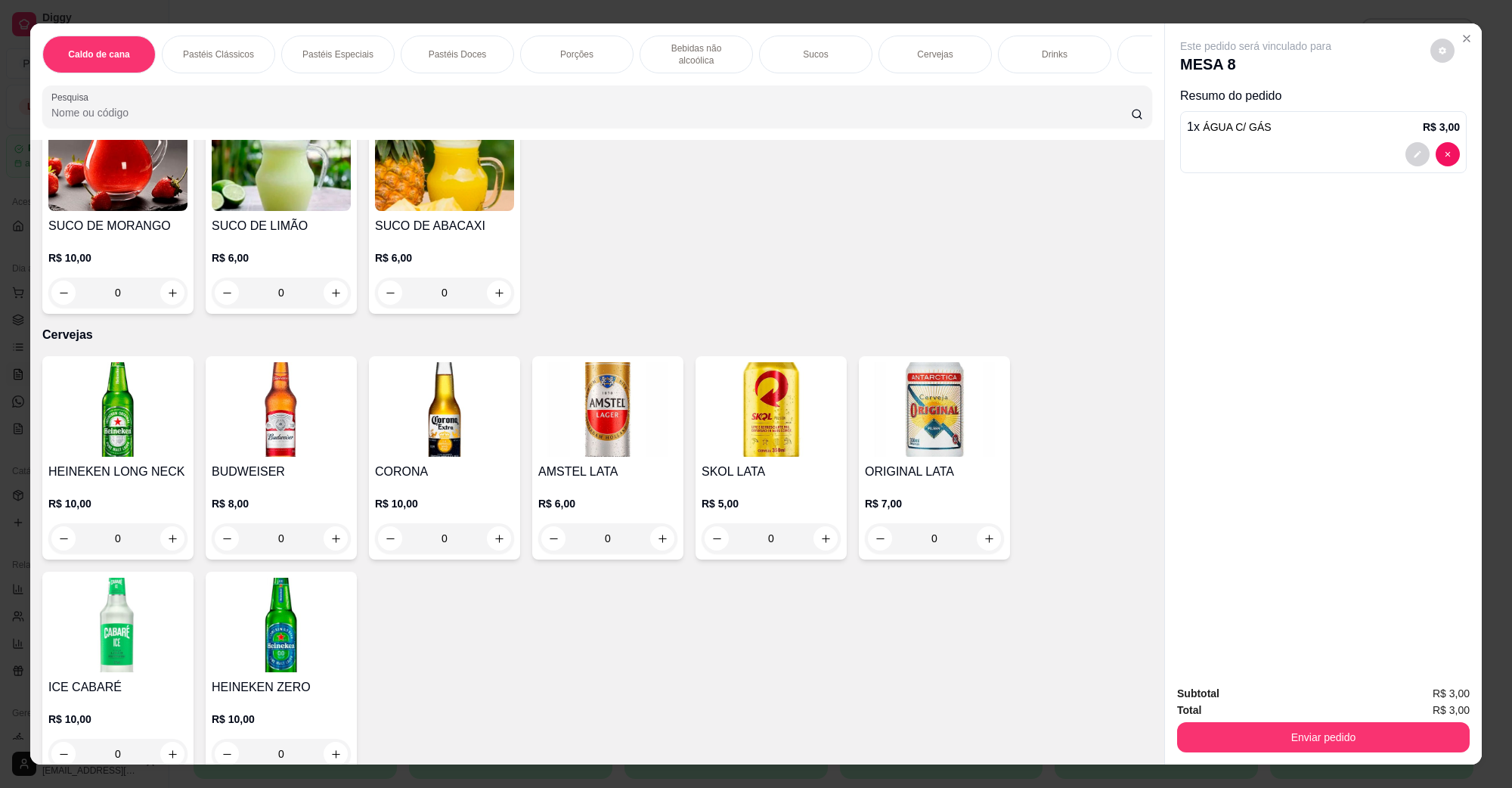
click at [600, 429] on img at bounding box center [607, 409] width 139 height 94
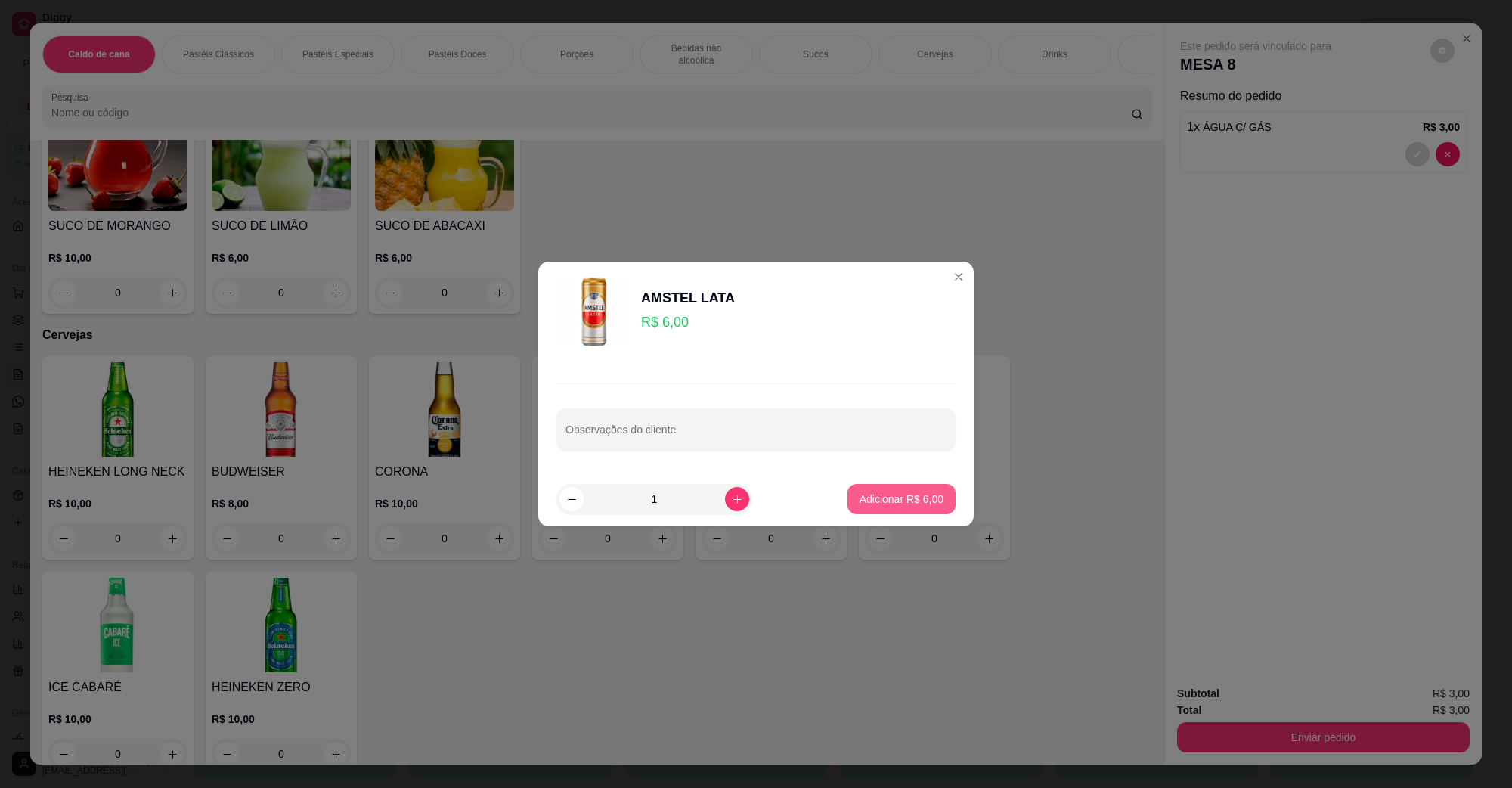
click at [889, 513] on button "Adicionar R$ 6,00" at bounding box center [901, 499] width 109 height 30
type input "1"
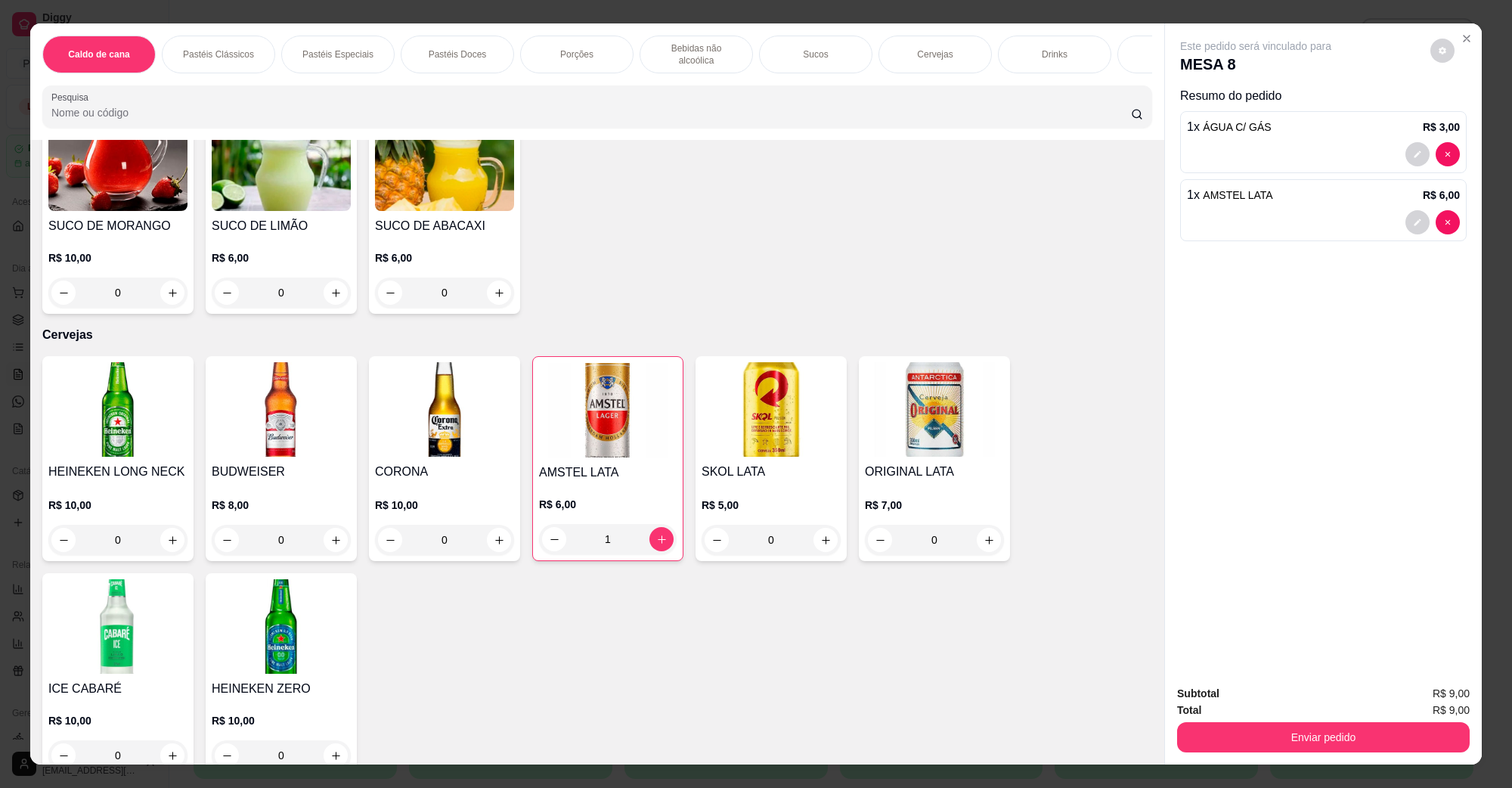
click at [1312, 754] on div "Subtotal R$ 9,00 Total R$ 9,00 Enviar pedido" at bounding box center [1324, 719] width 317 height 92
click at [1318, 742] on button "Enviar pedido" at bounding box center [1324, 737] width 293 height 30
click at [1299, 705] on button "Não registrar e enviar pedido" at bounding box center [1273, 700] width 153 height 28
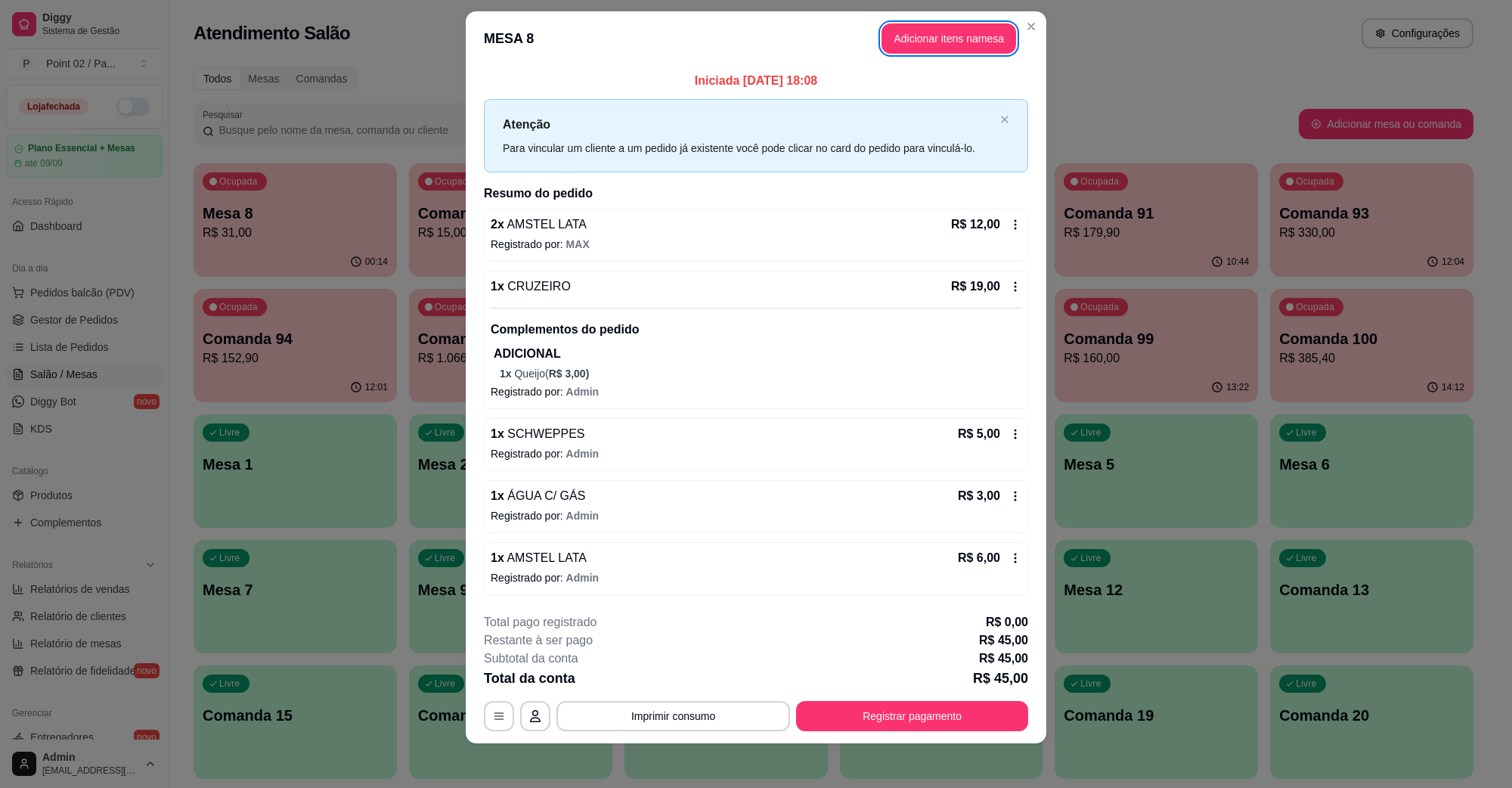
scroll to position [20, 0]
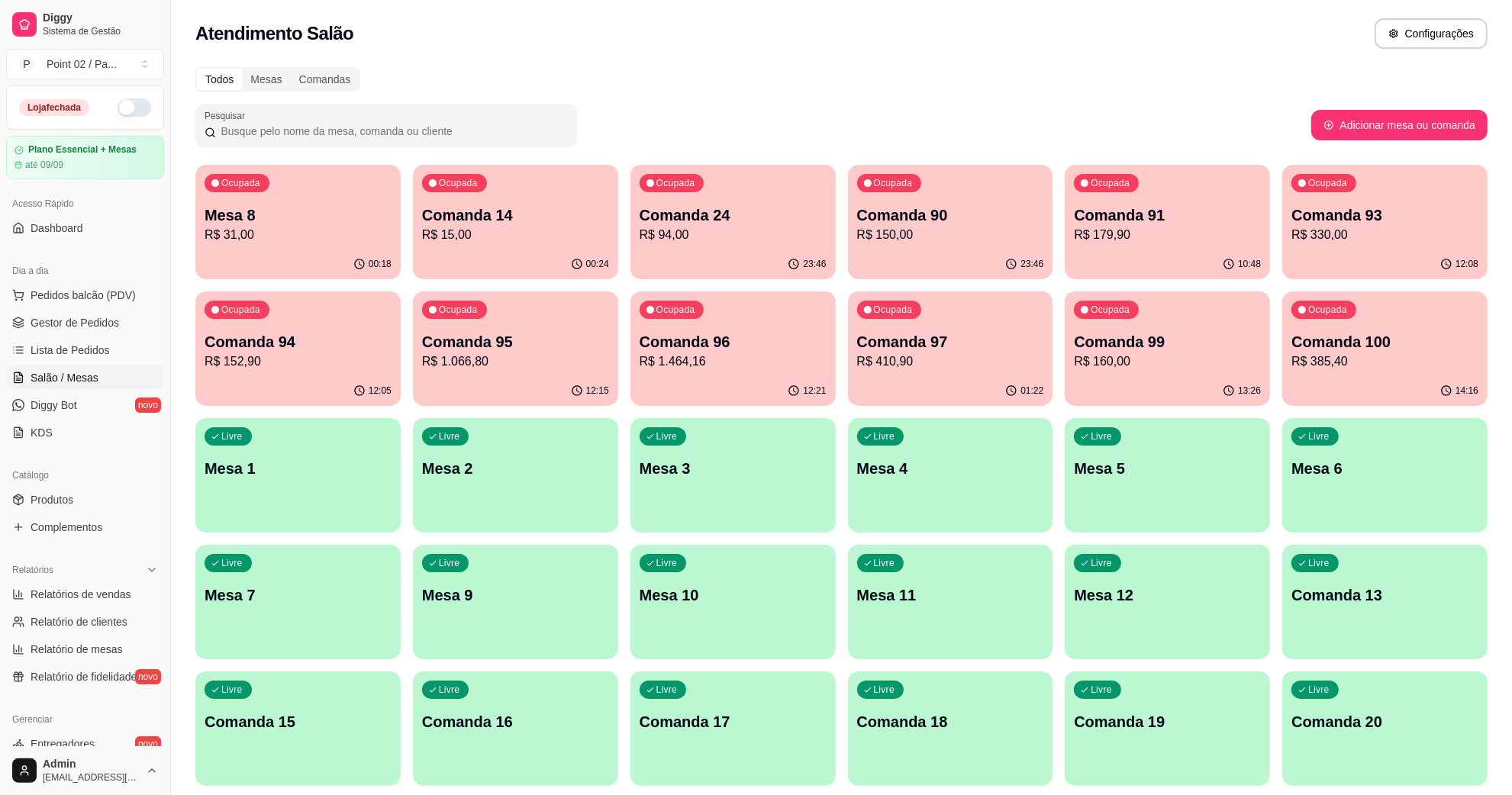
click at [320, 226] on p "R$ 57,00" at bounding box center [297, 234] width 181 height 18
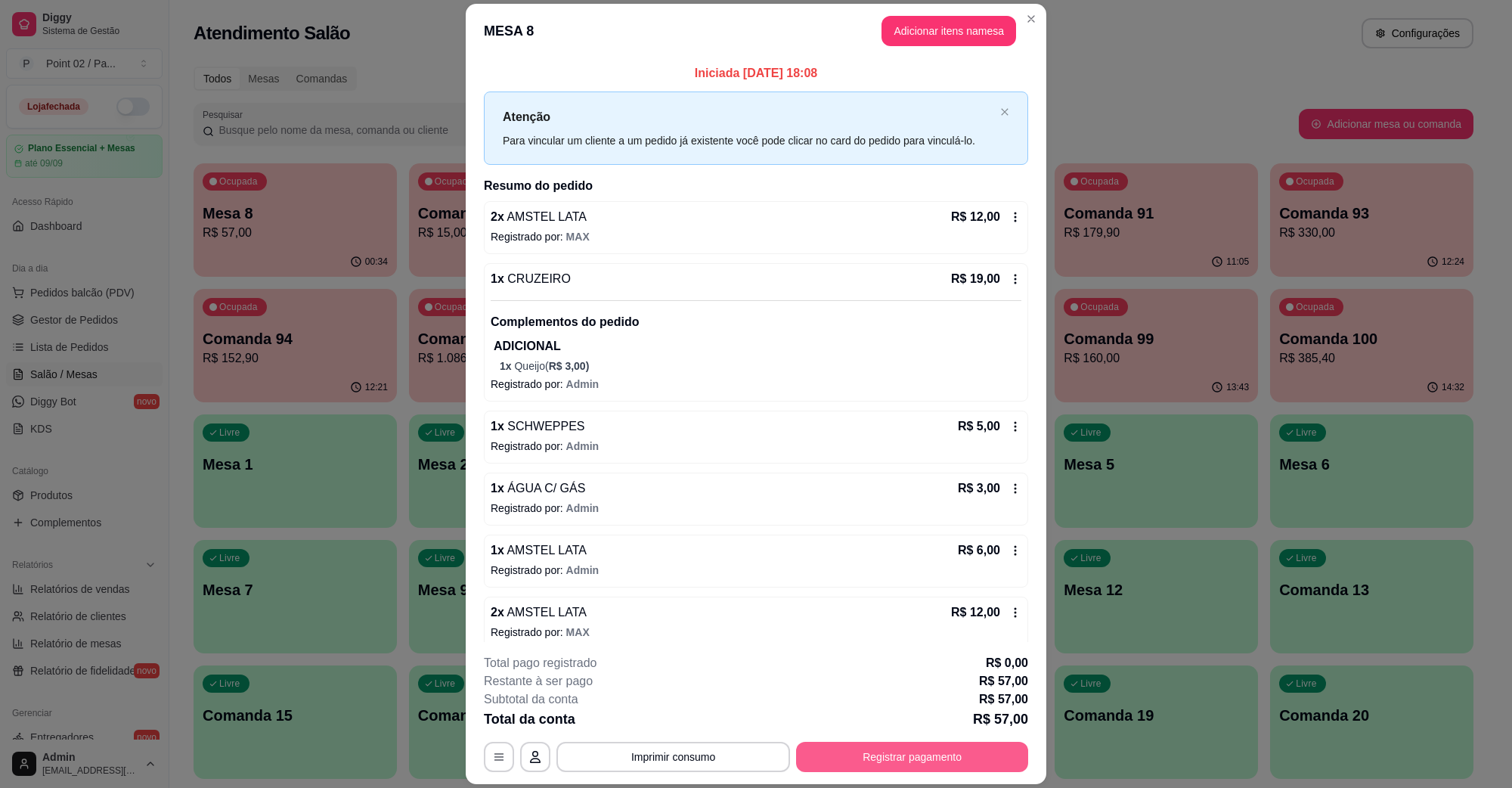
click at [916, 754] on button "Registrar pagamento" at bounding box center [912, 758] width 232 height 30
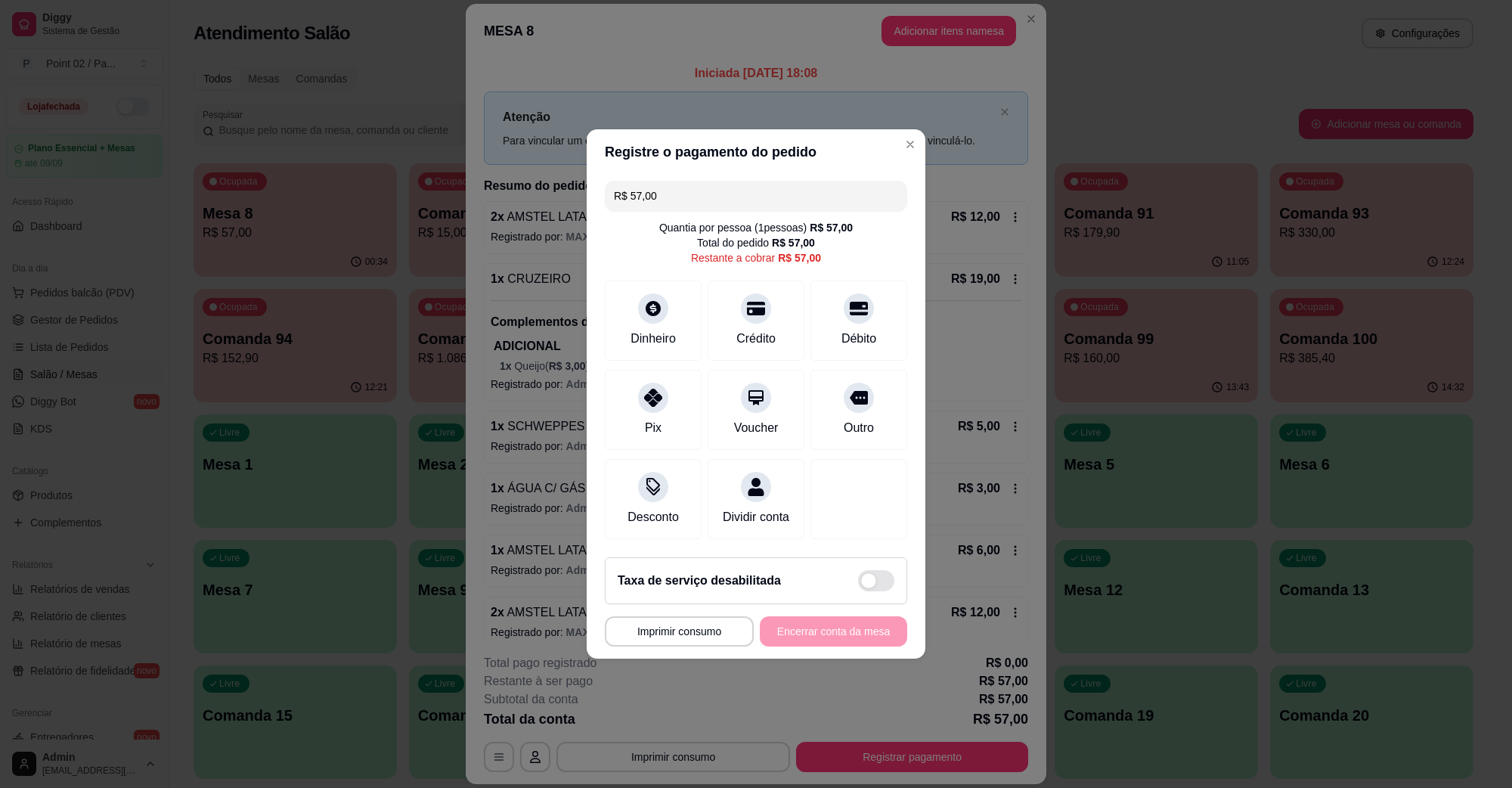
click at [724, 146] on header "Registre o pagamento do pedido" at bounding box center [756, 152] width 339 height 45
click at [734, 181] on input "R$ 57,00" at bounding box center [756, 196] width 284 height 30
click at [739, 310] on div "Crédito" at bounding box center [756, 317] width 107 height 88
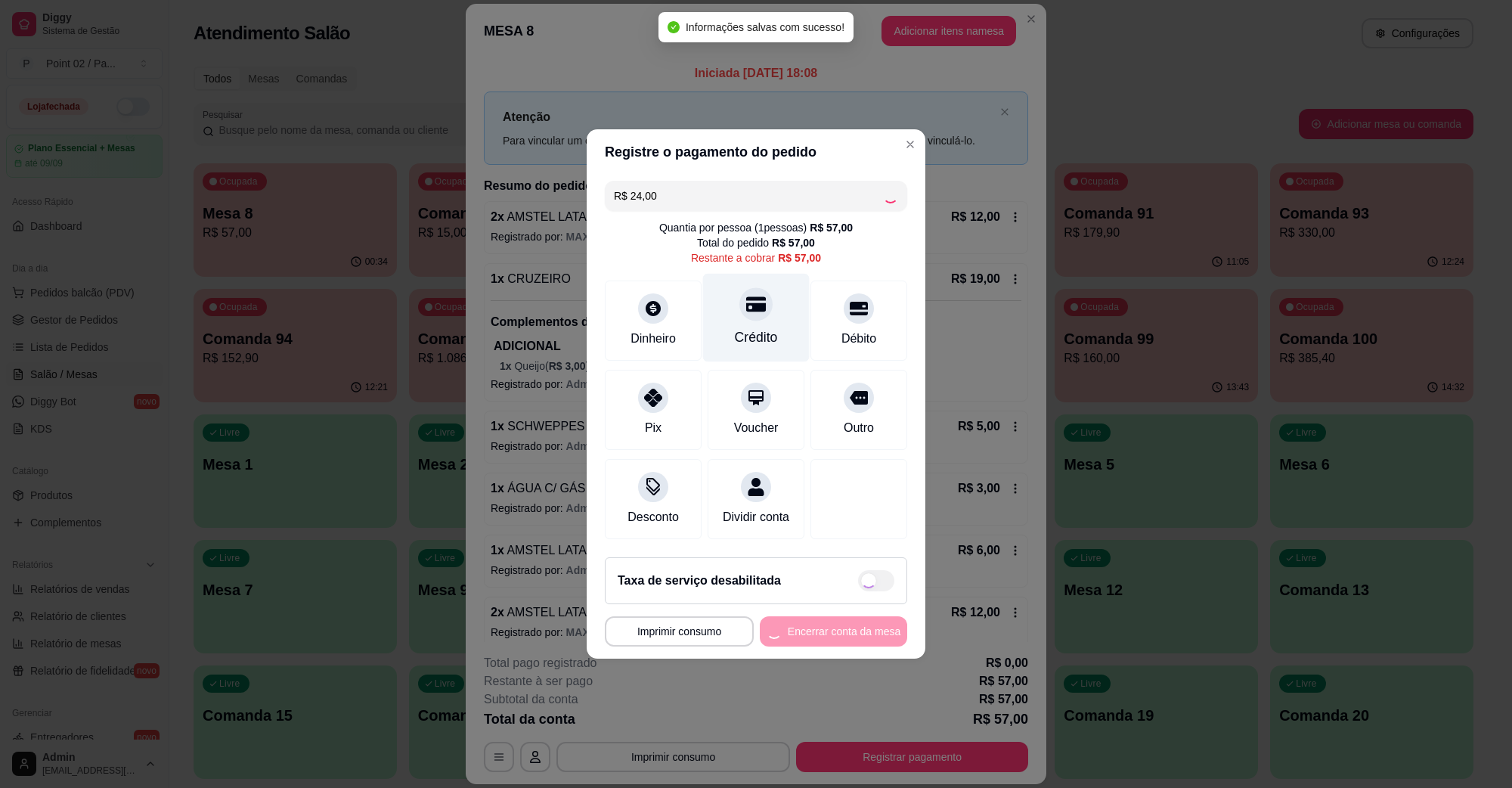
type input "R$ 33,00"
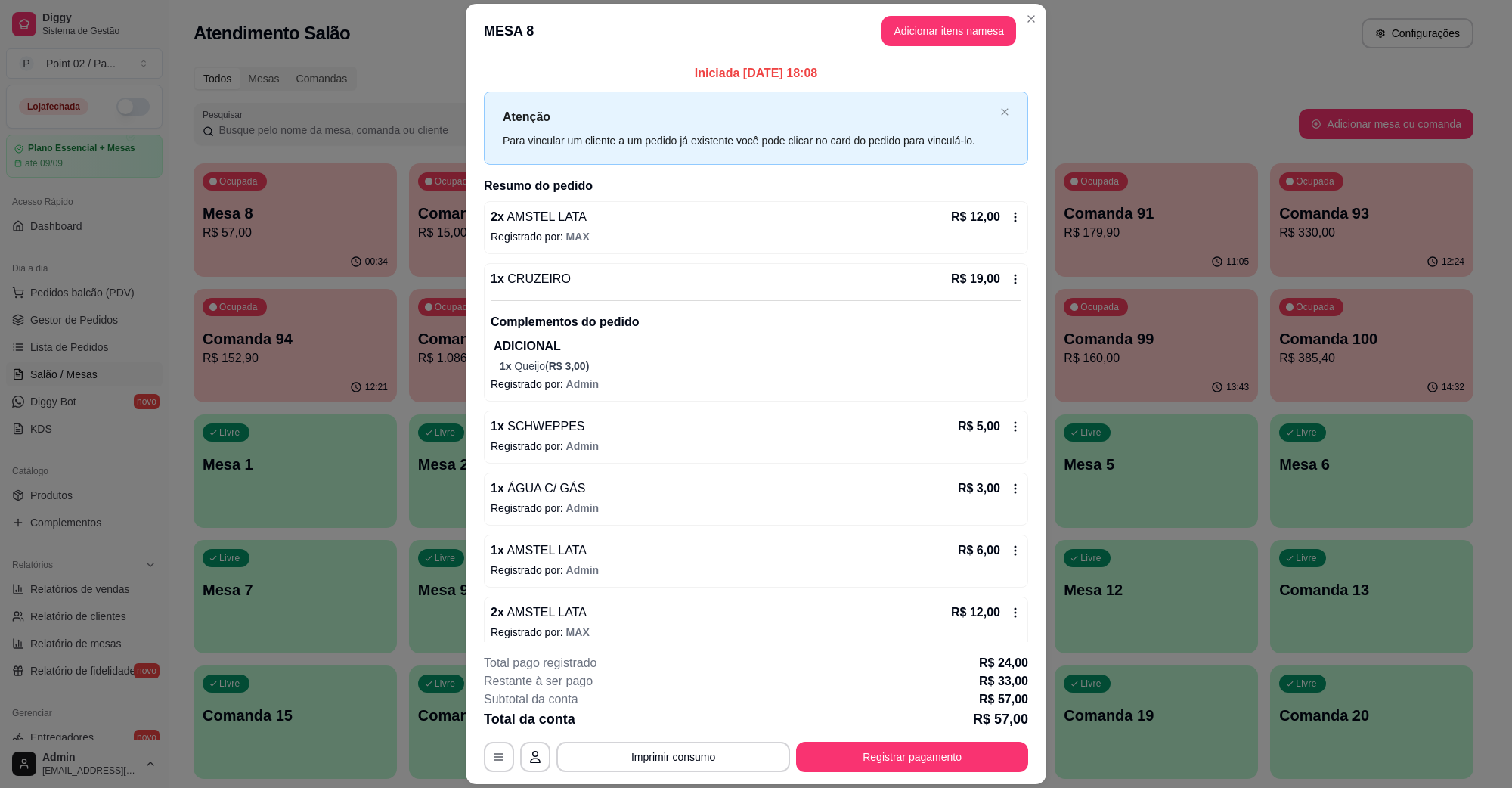
scroll to position [15, 0]
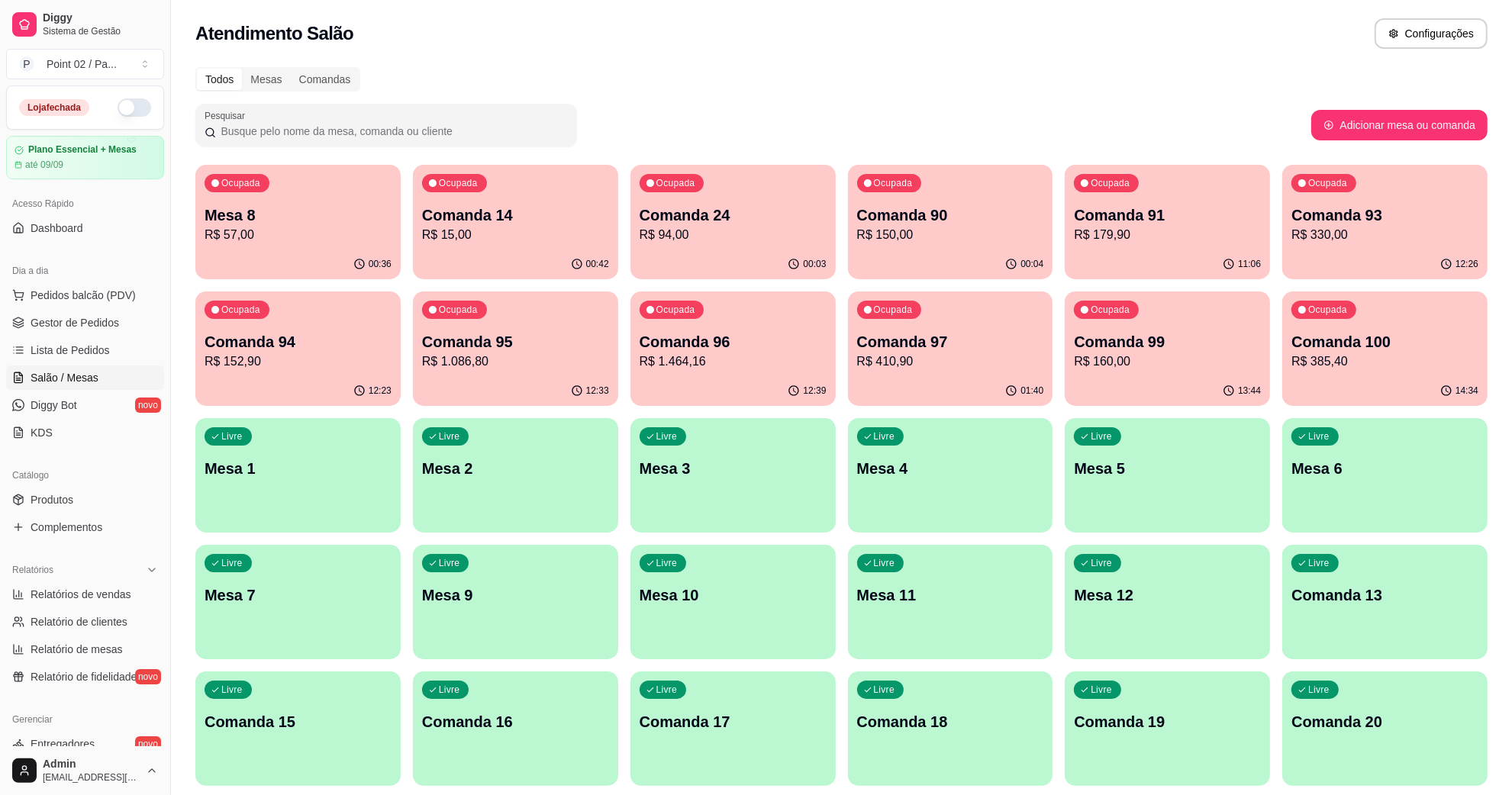
click at [1375, 569] on div "Livre Comanda 13" at bounding box center [1385, 593] width 206 height 96
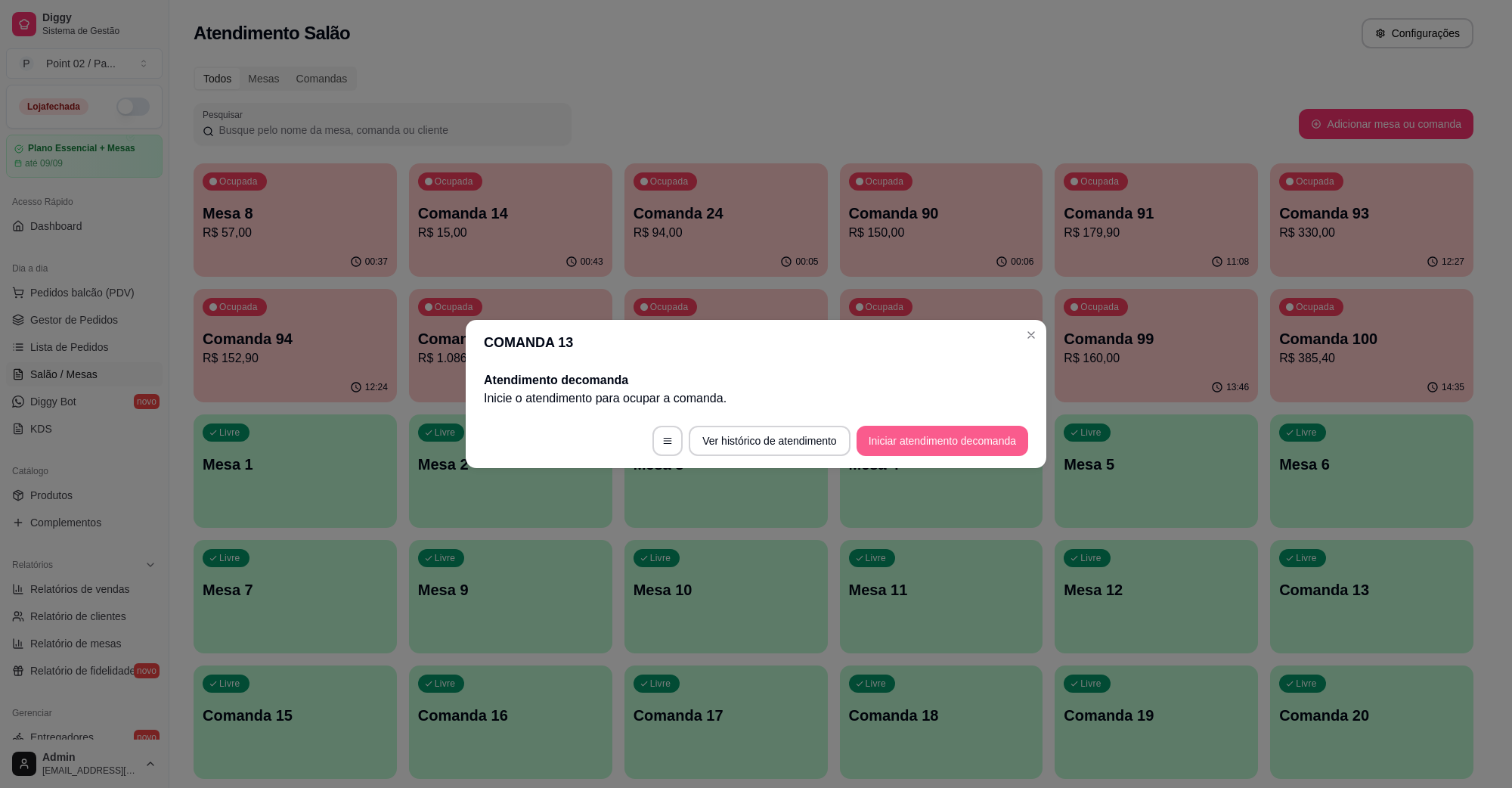
click at [897, 435] on button "Iniciar atendimento de comanda" at bounding box center [942, 441] width 172 height 30
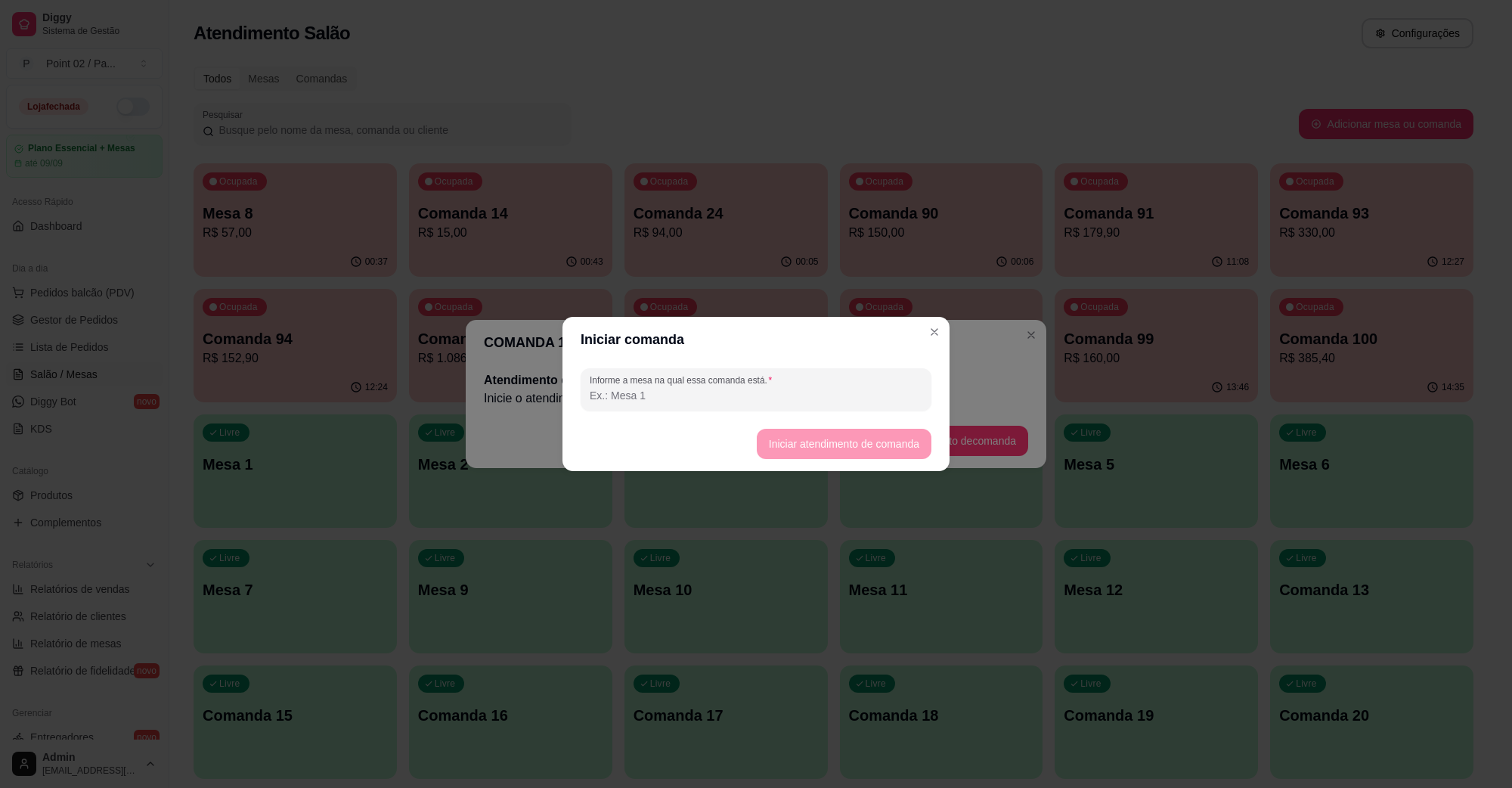
click at [841, 398] on input "Informe a mesa na qual essa comanda está." at bounding box center [756, 396] width 332 height 15
type input "GARCON LACASA"
click at [851, 440] on button "Iniciar atendimento de comanda" at bounding box center [843, 444] width 169 height 29
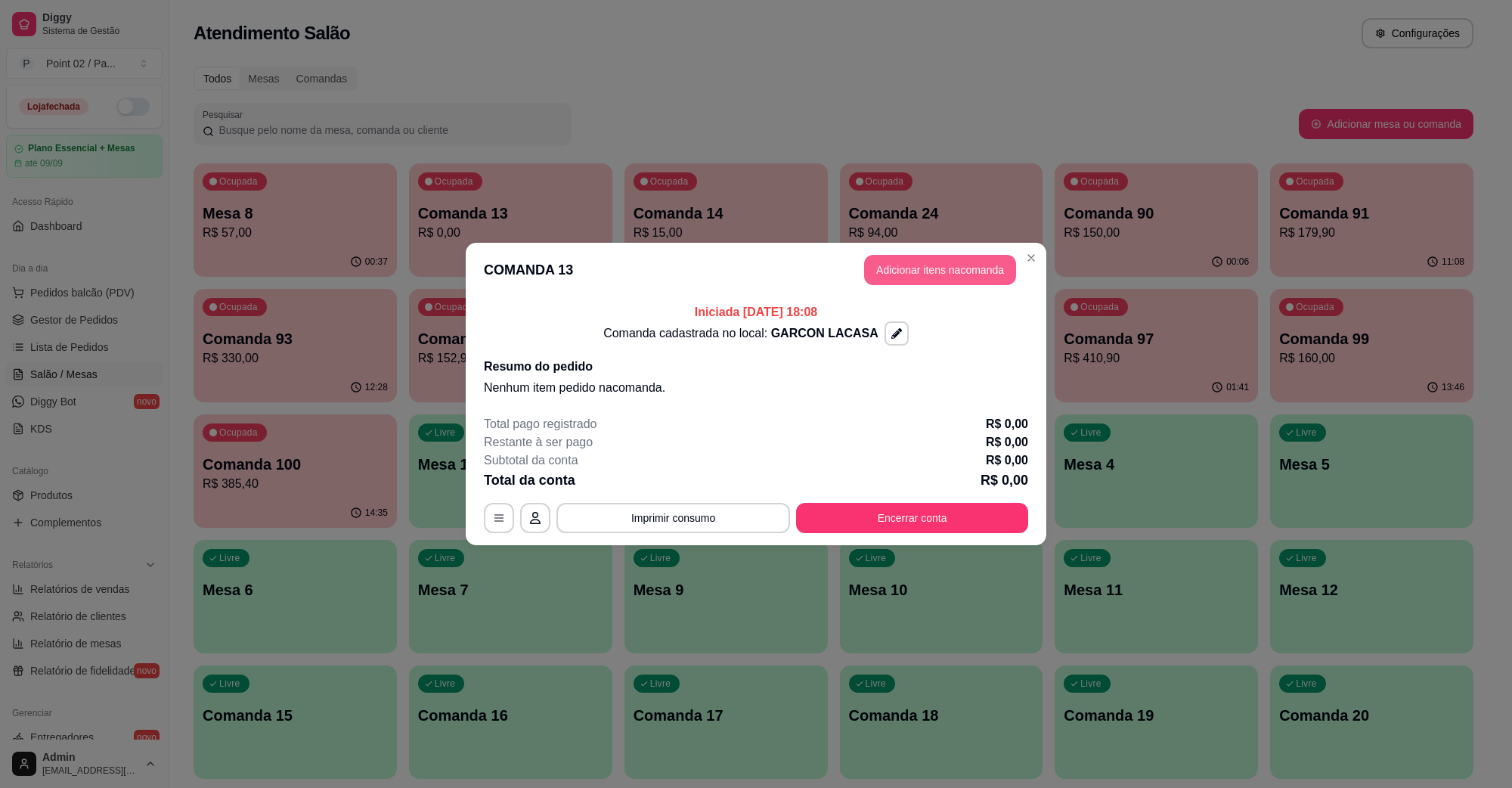
click at [957, 277] on button "Adicionar itens na comanda" at bounding box center [940, 270] width 152 height 30
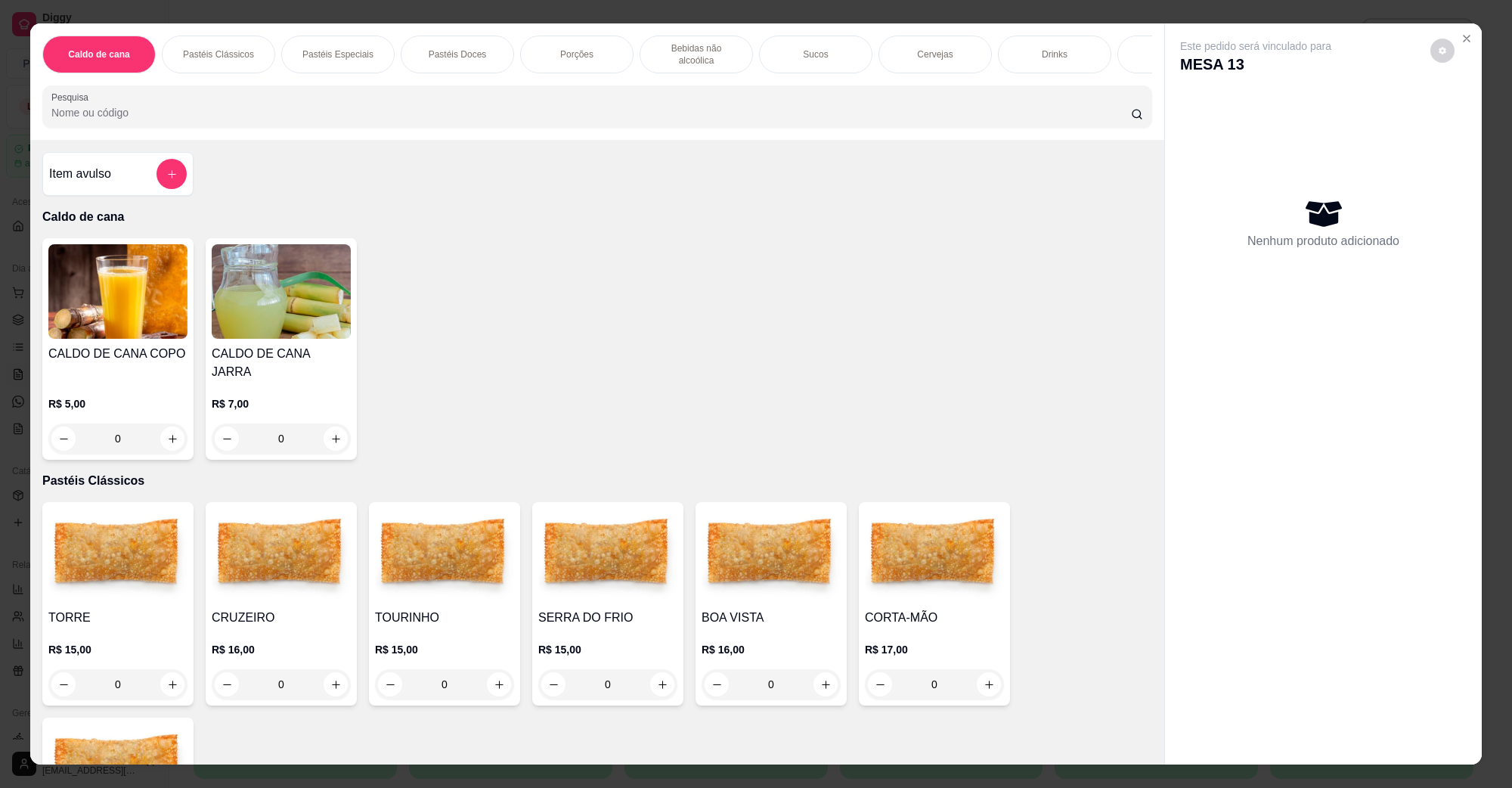
click at [729, 587] on img at bounding box center [771, 556] width 139 height 94
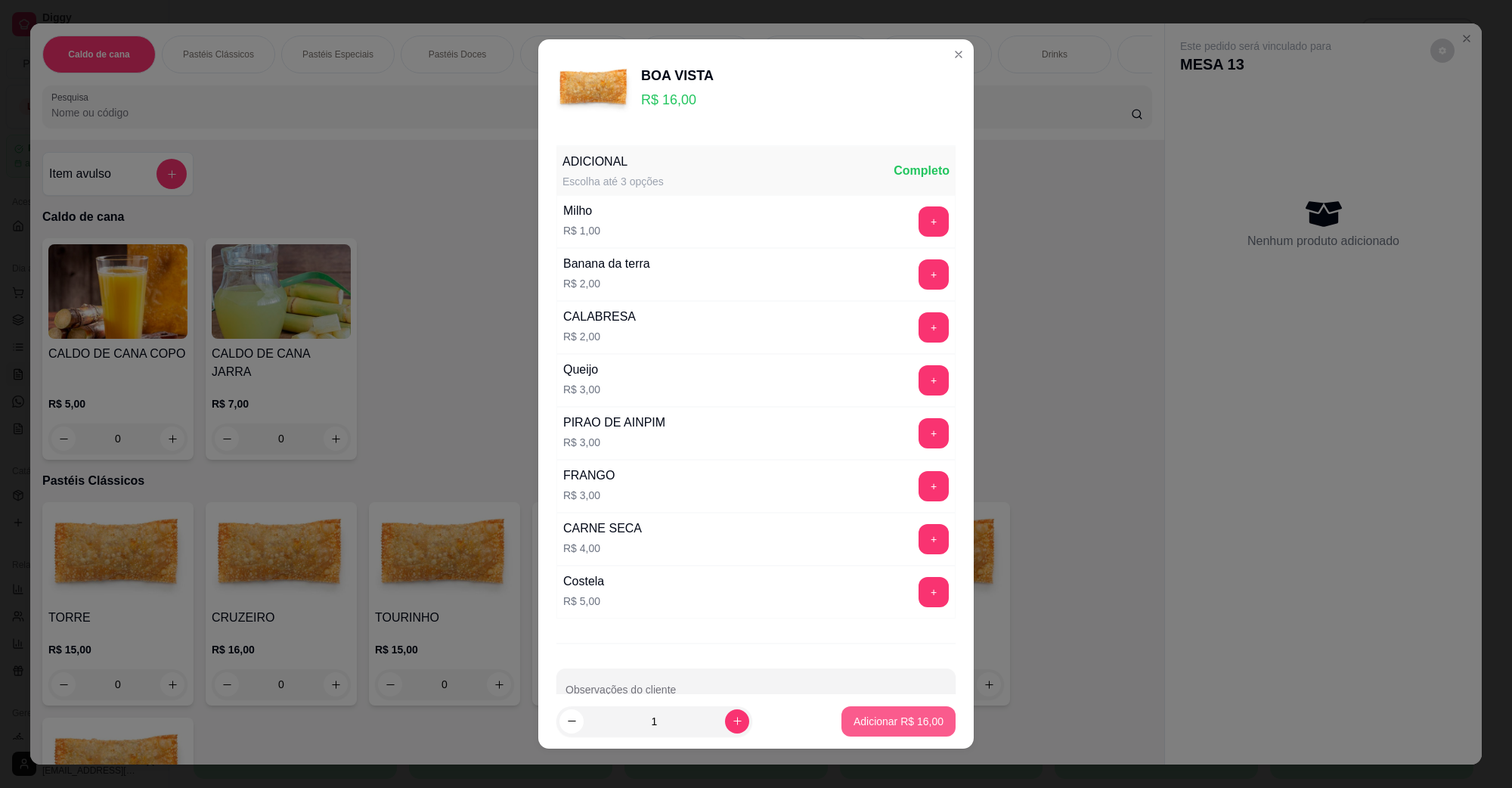
click at [867, 719] on p "Adicionar R$ 16,00" at bounding box center [899, 721] width 90 height 15
type input "1"
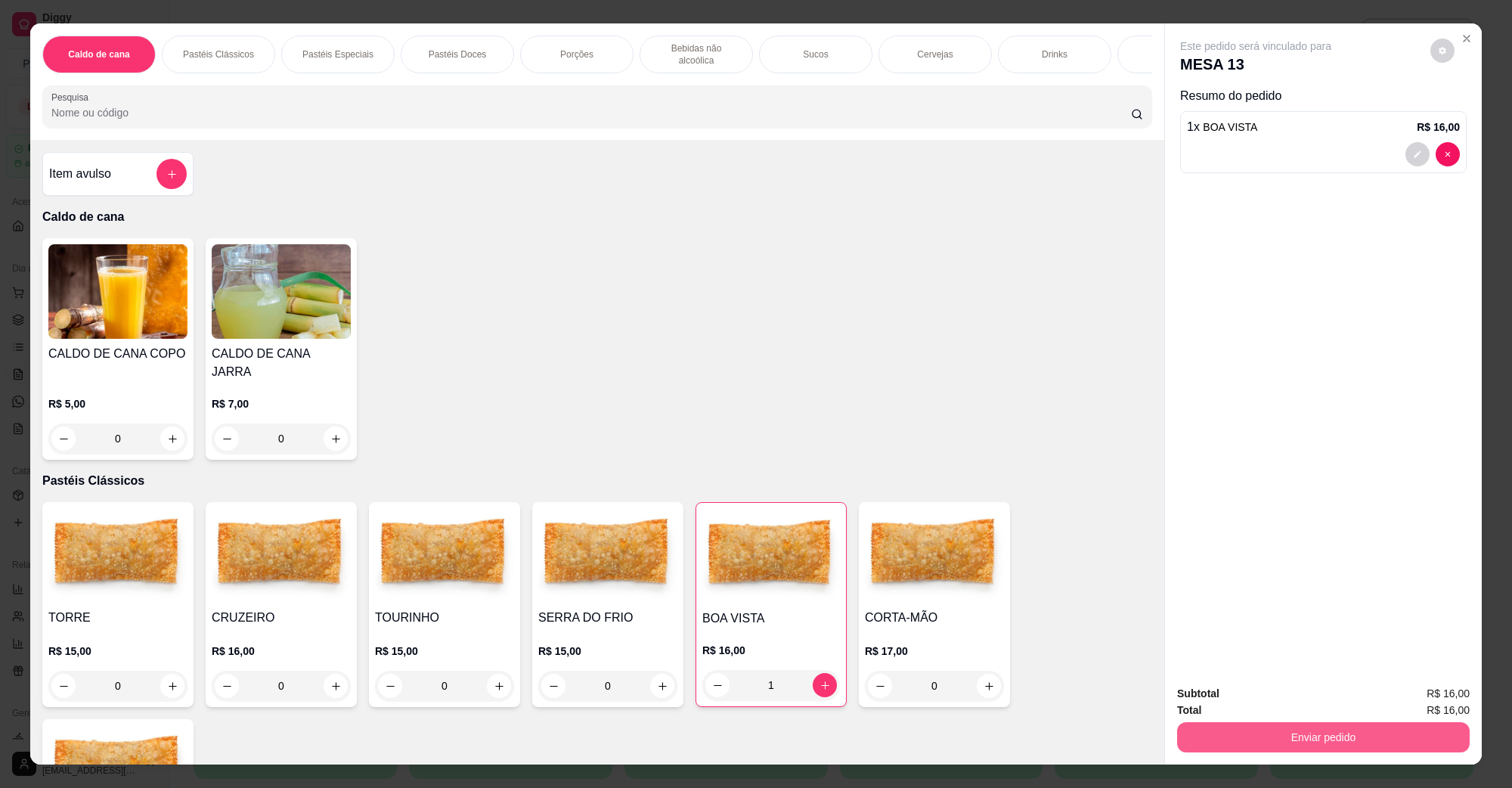
click at [1342, 740] on button "Enviar pedido" at bounding box center [1324, 737] width 293 height 30
click at [1309, 715] on div "Não registrar e enviar pedido Sim, quero registrar" at bounding box center [1316, 700] width 310 height 29
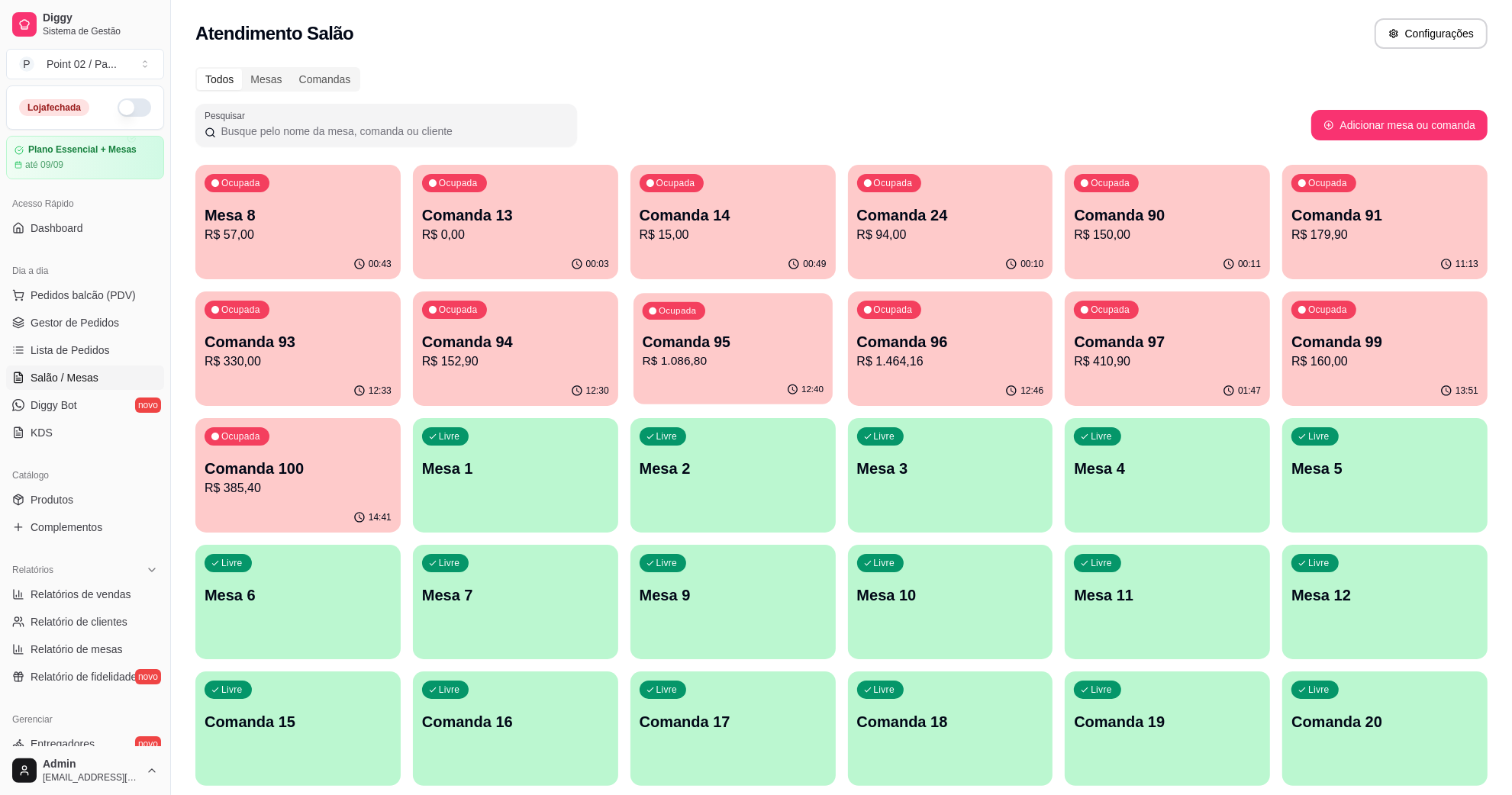
click at [745, 334] on p "Comanda 95" at bounding box center [732, 342] width 181 height 20
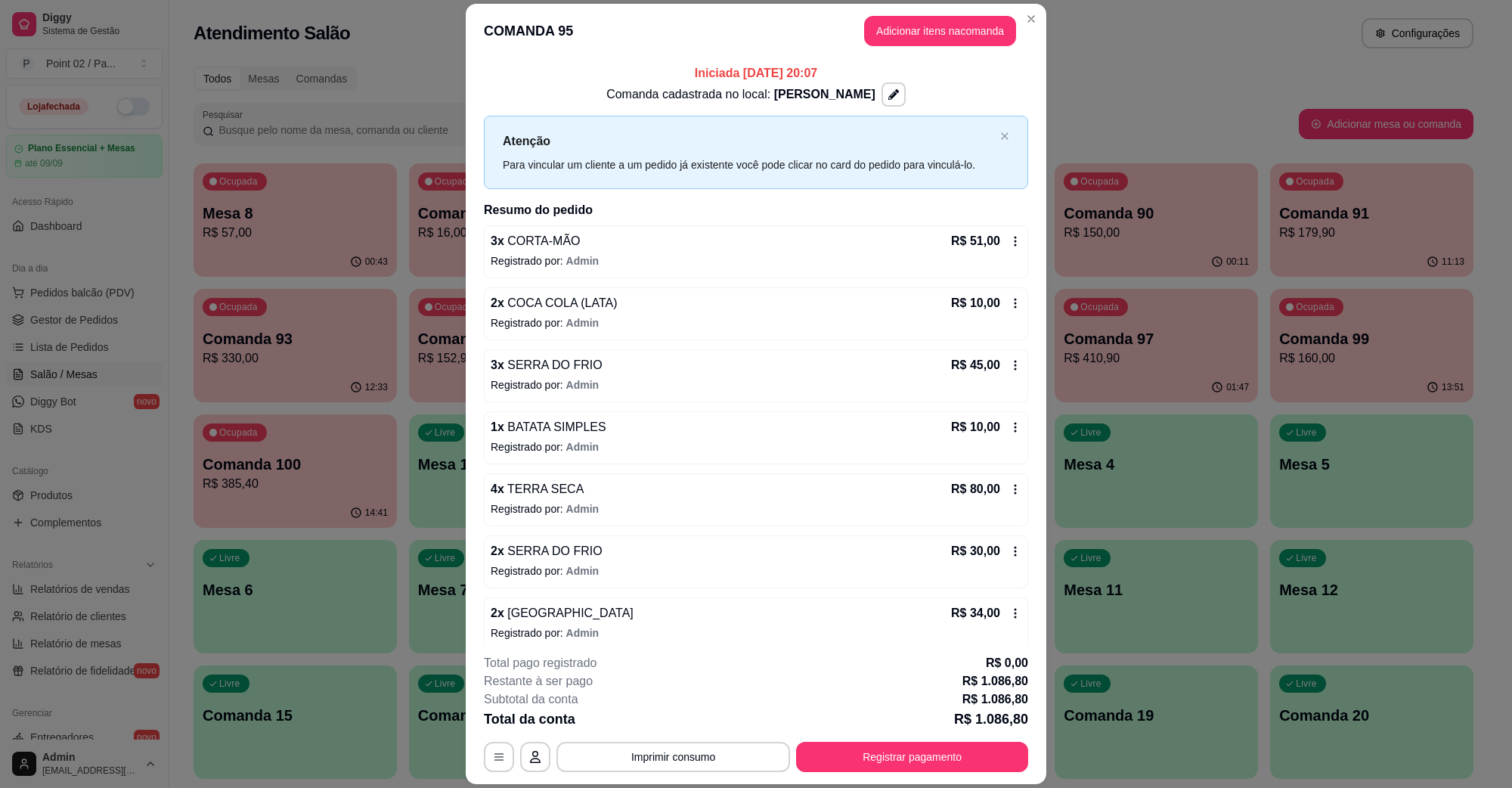
click at [932, 41] on button "Adicionar itens na comanda" at bounding box center [940, 31] width 152 height 30
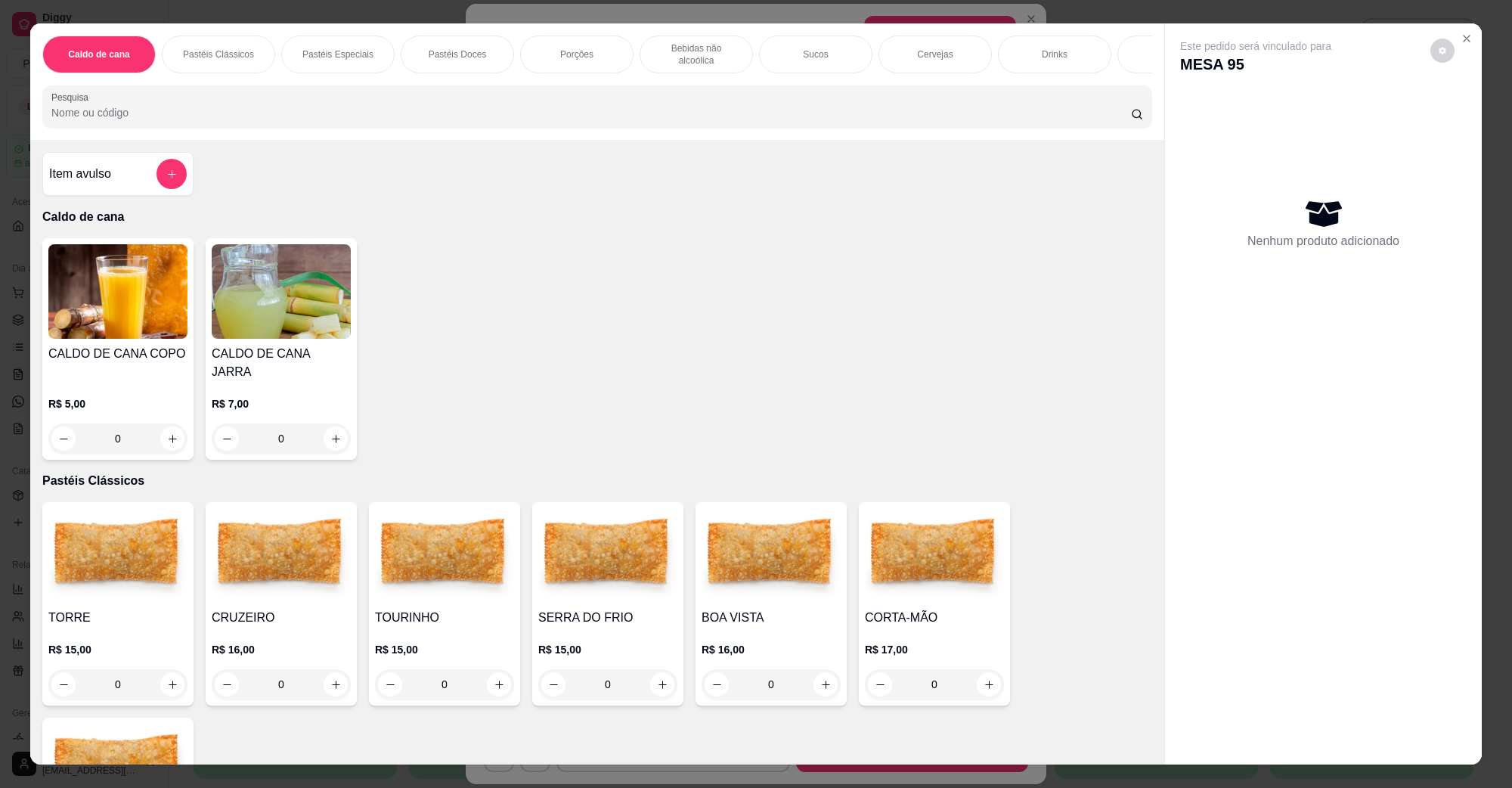
scroll to position [284, 0]
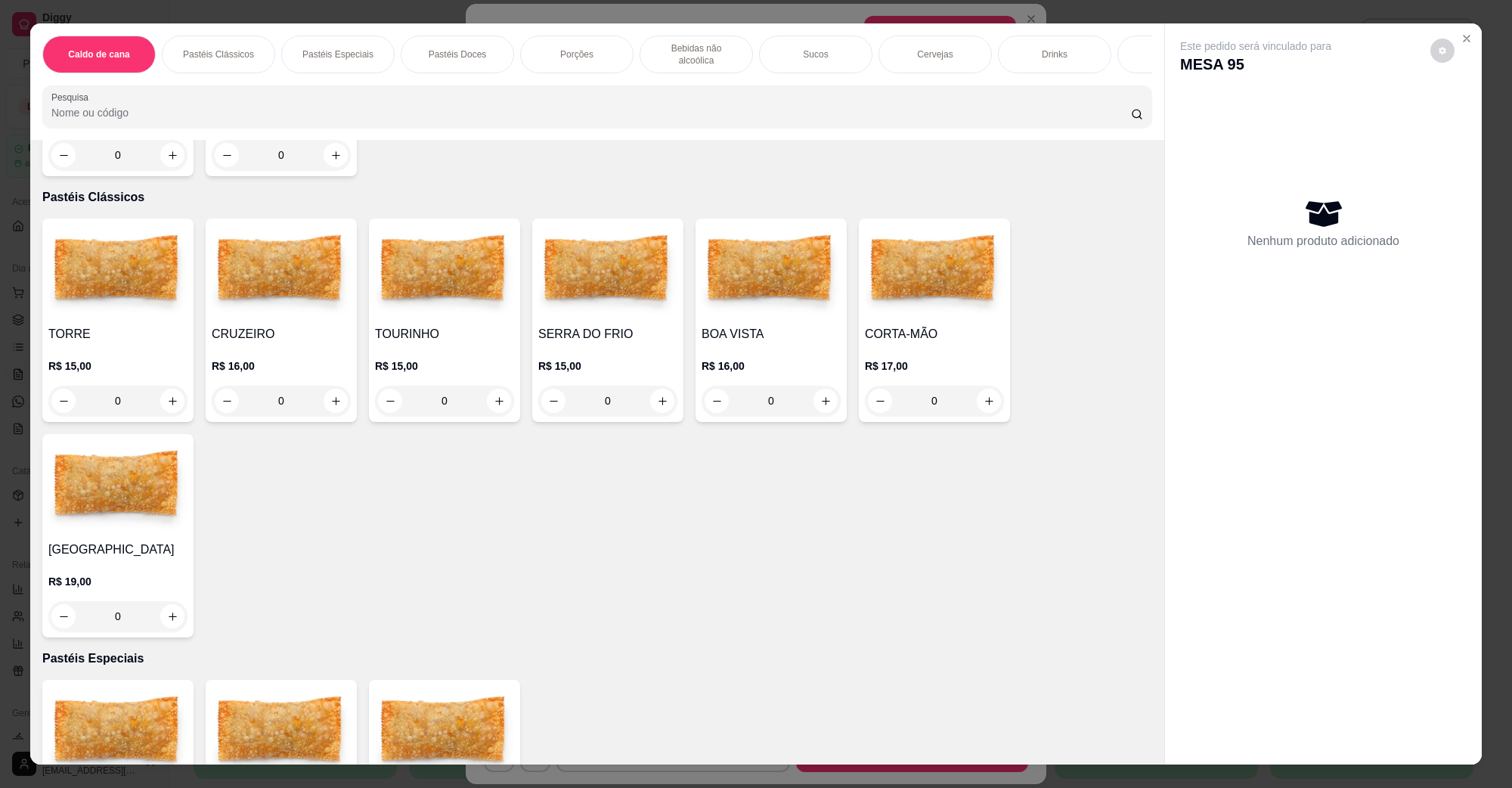
click at [247, 306] on div "CRUZEIRO R$ 16,00 0" at bounding box center [281, 321] width 151 height 204
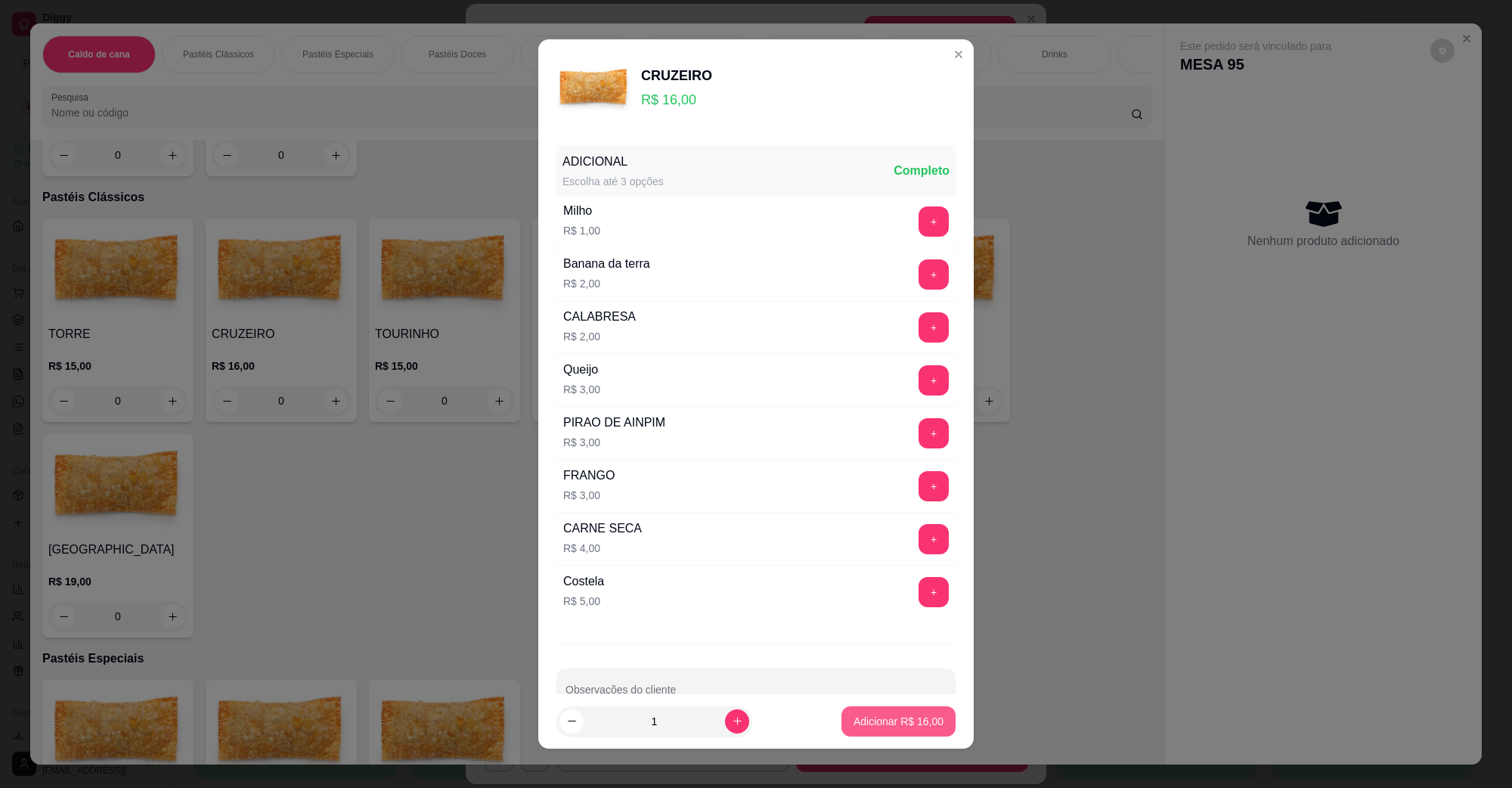
click at [878, 722] on p "Adicionar R$ 16,00" at bounding box center [899, 721] width 90 height 15
type input "1"
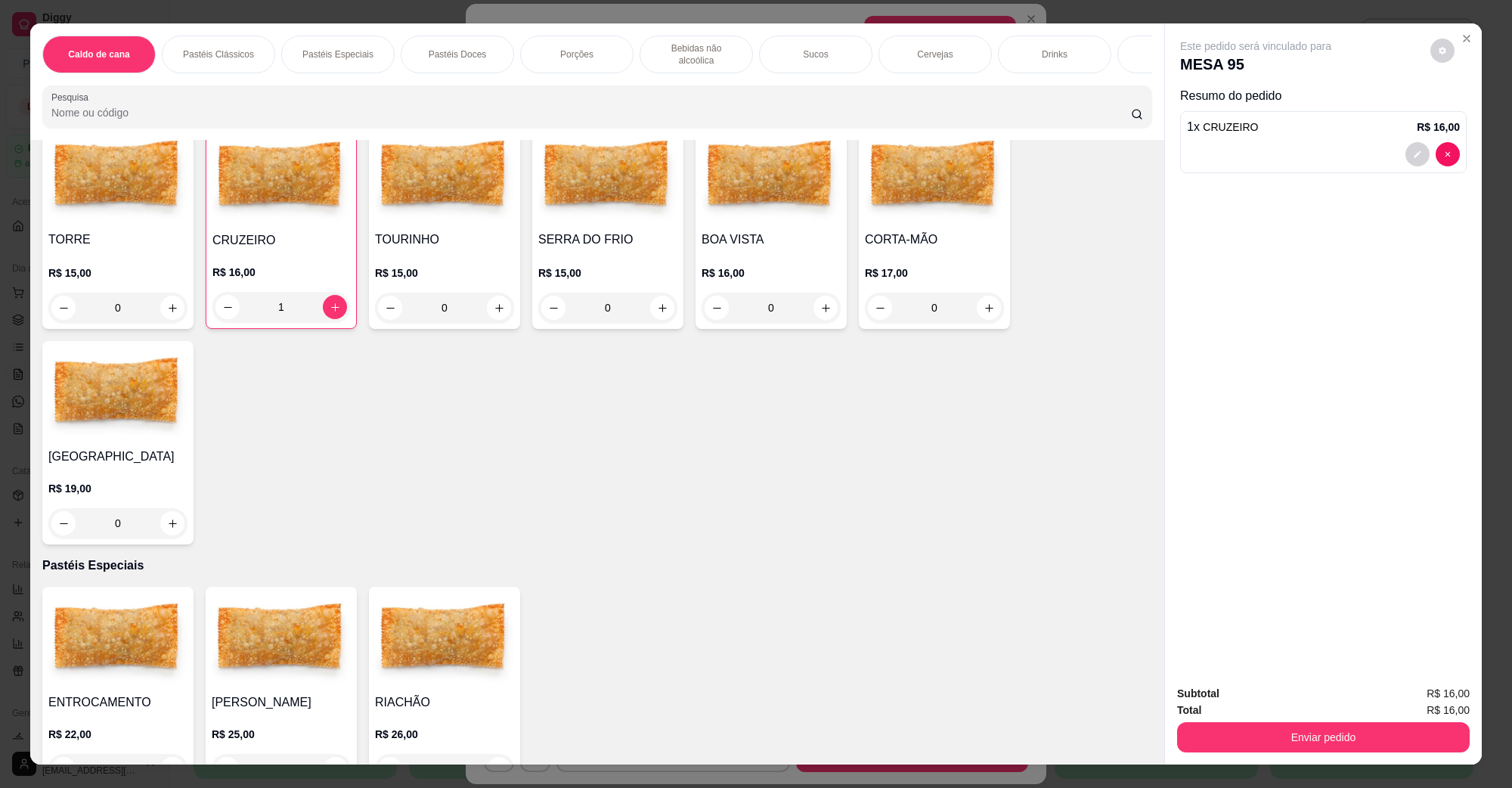
scroll to position [0, 0]
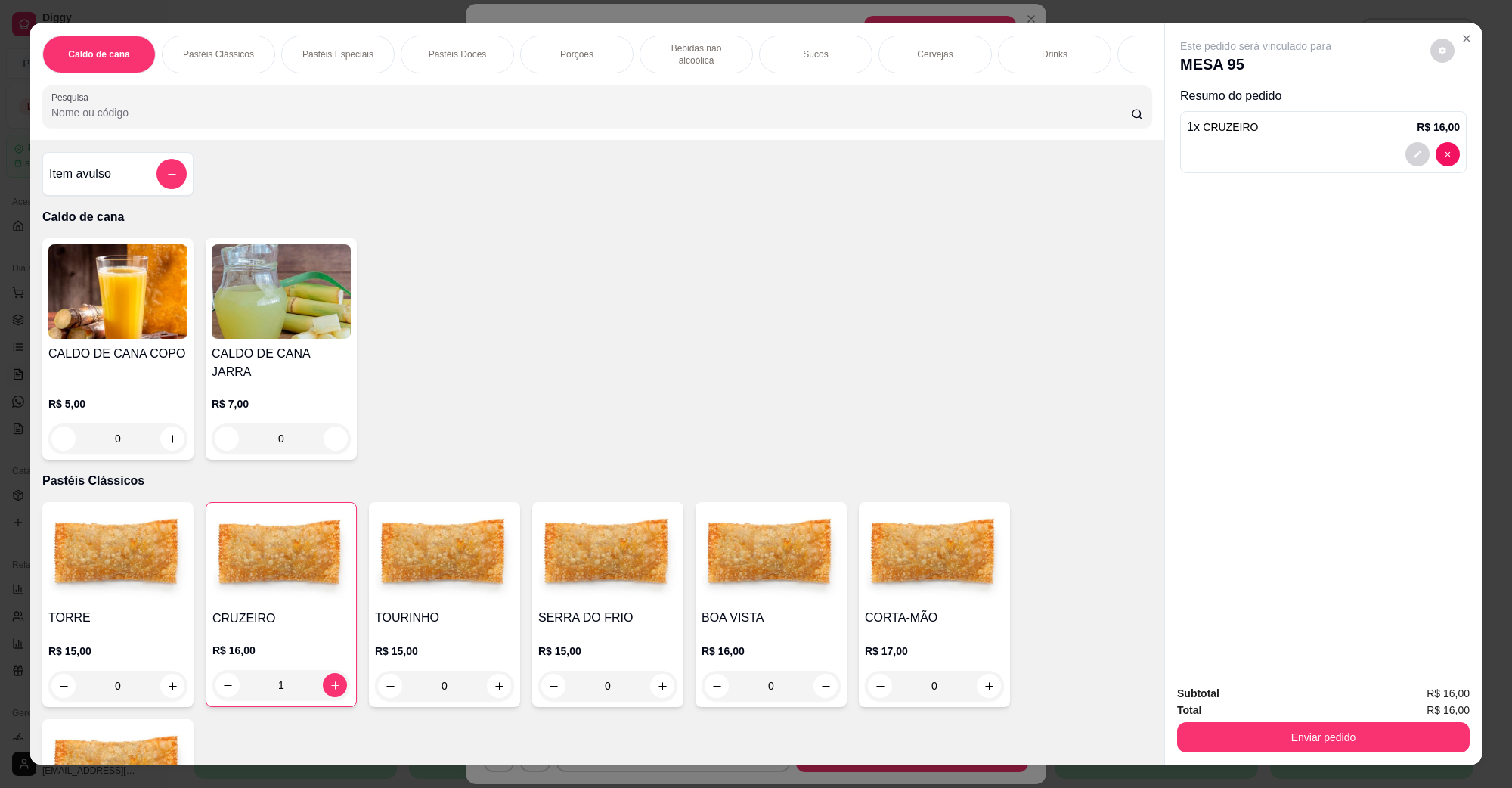
click at [115, 296] on img at bounding box center [118, 291] width 139 height 94
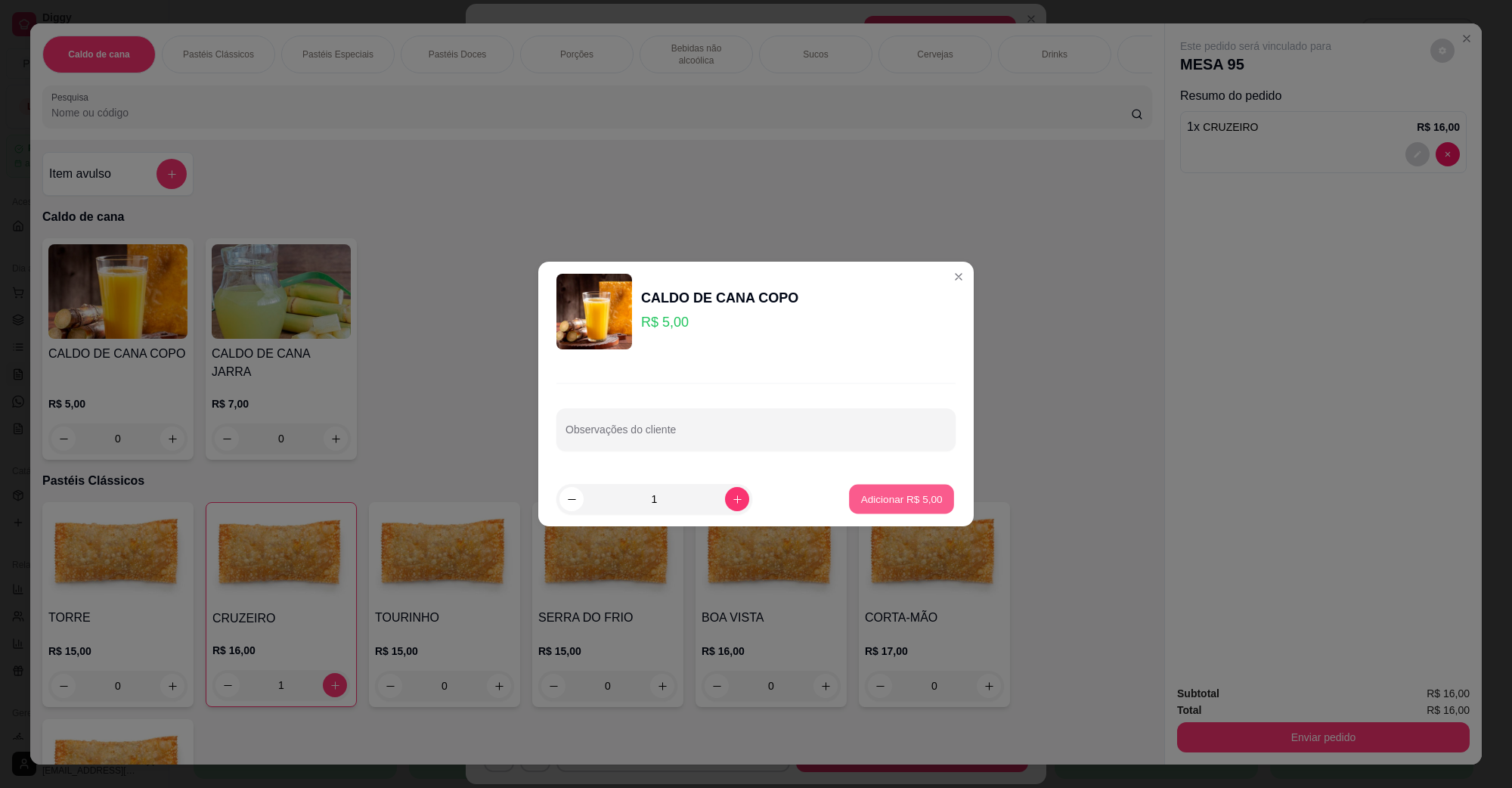
click at [851, 485] on button "Adicionar R$ 5,00" at bounding box center [901, 499] width 105 height 29
type input "1"
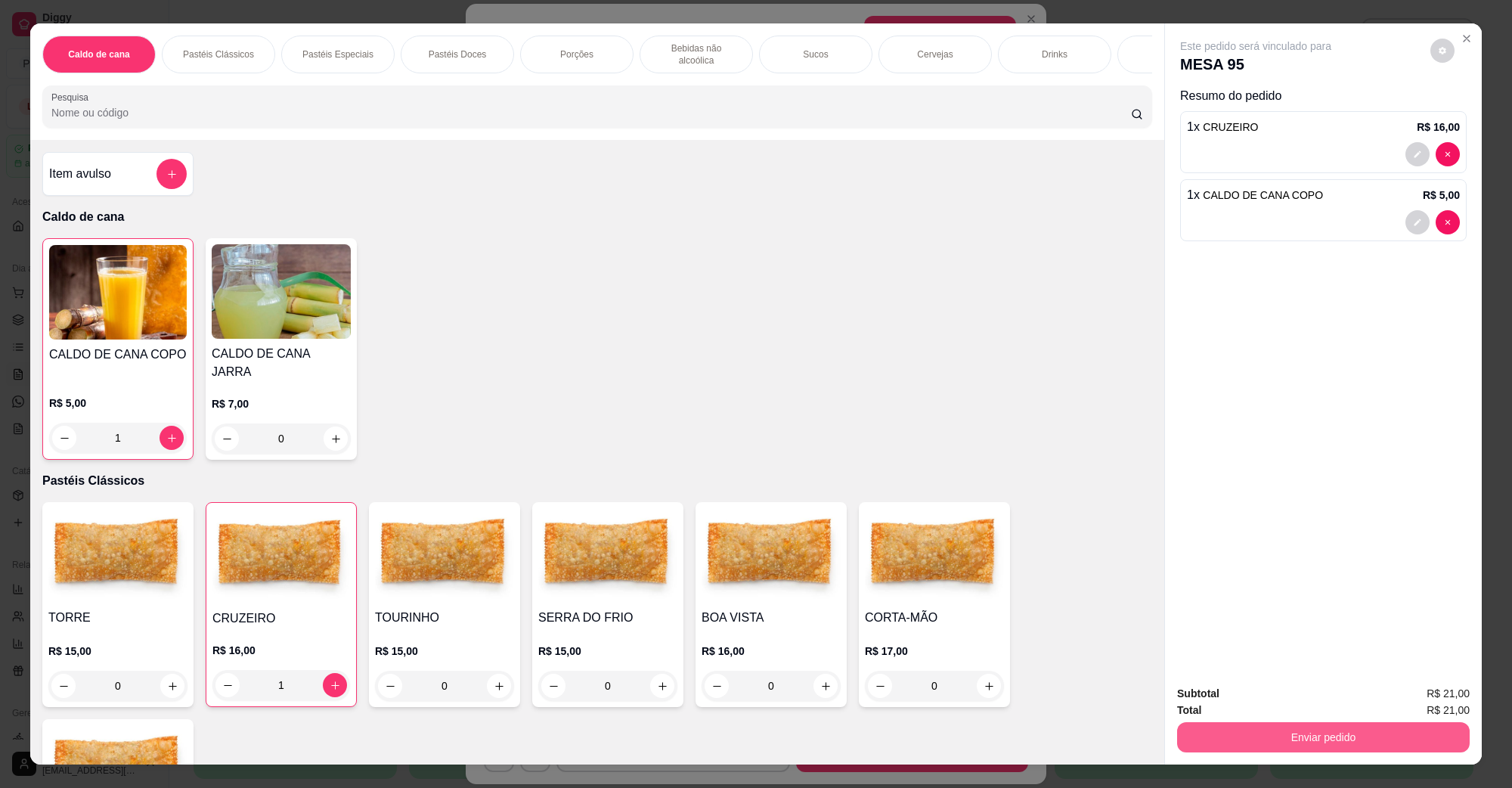
click at [1227, 736] on button "Enviar pedido" at bounding box center [1324, 737] width 293 height 30
click at [1249, 709] on button "Não registrar e enviar pedido" at bounding box center [1272, 700] width 157 height 29
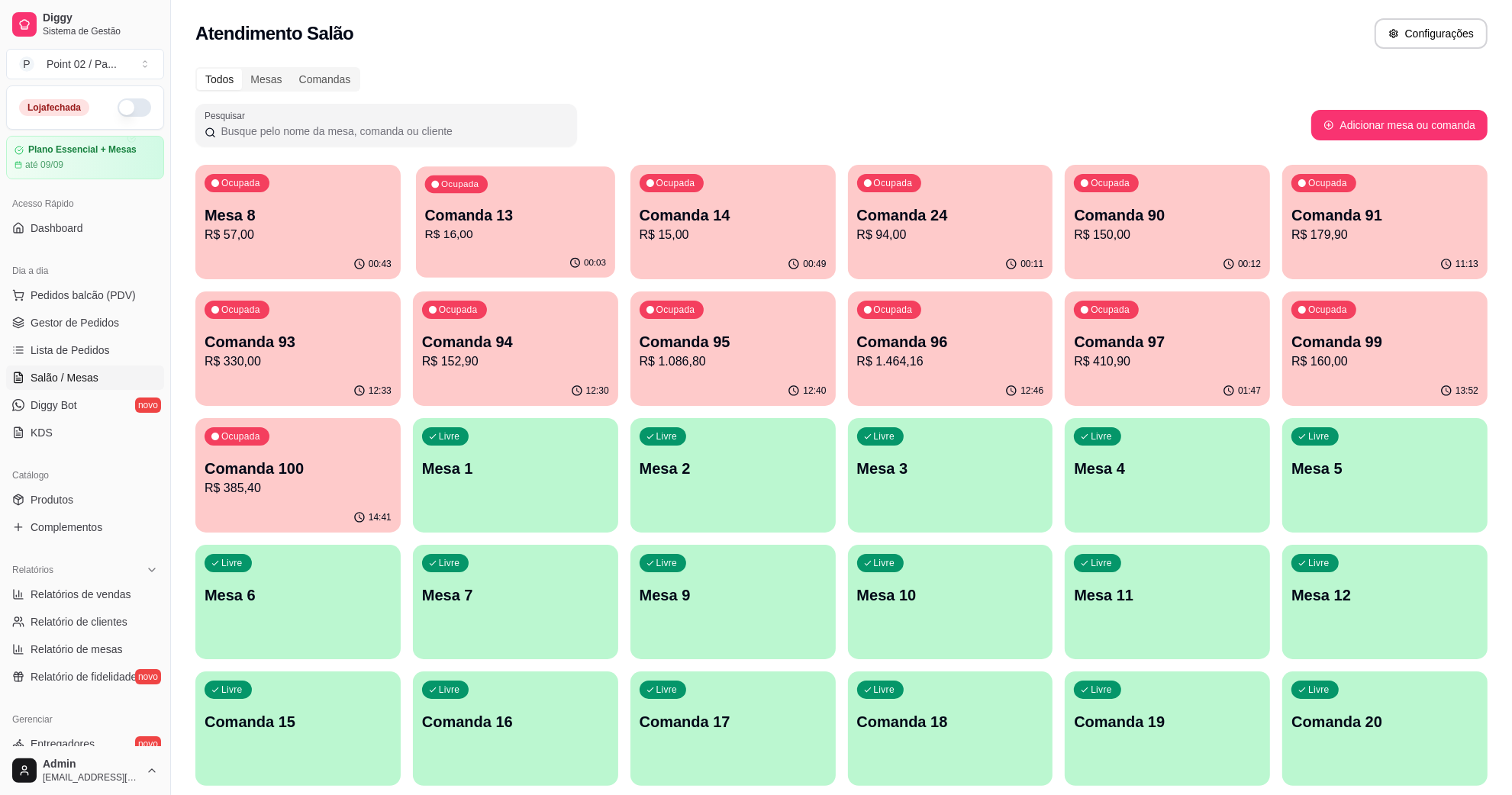
click at [558, 215] on p "Comanda 13" at bounding box center [516, 216] width 181 height 20
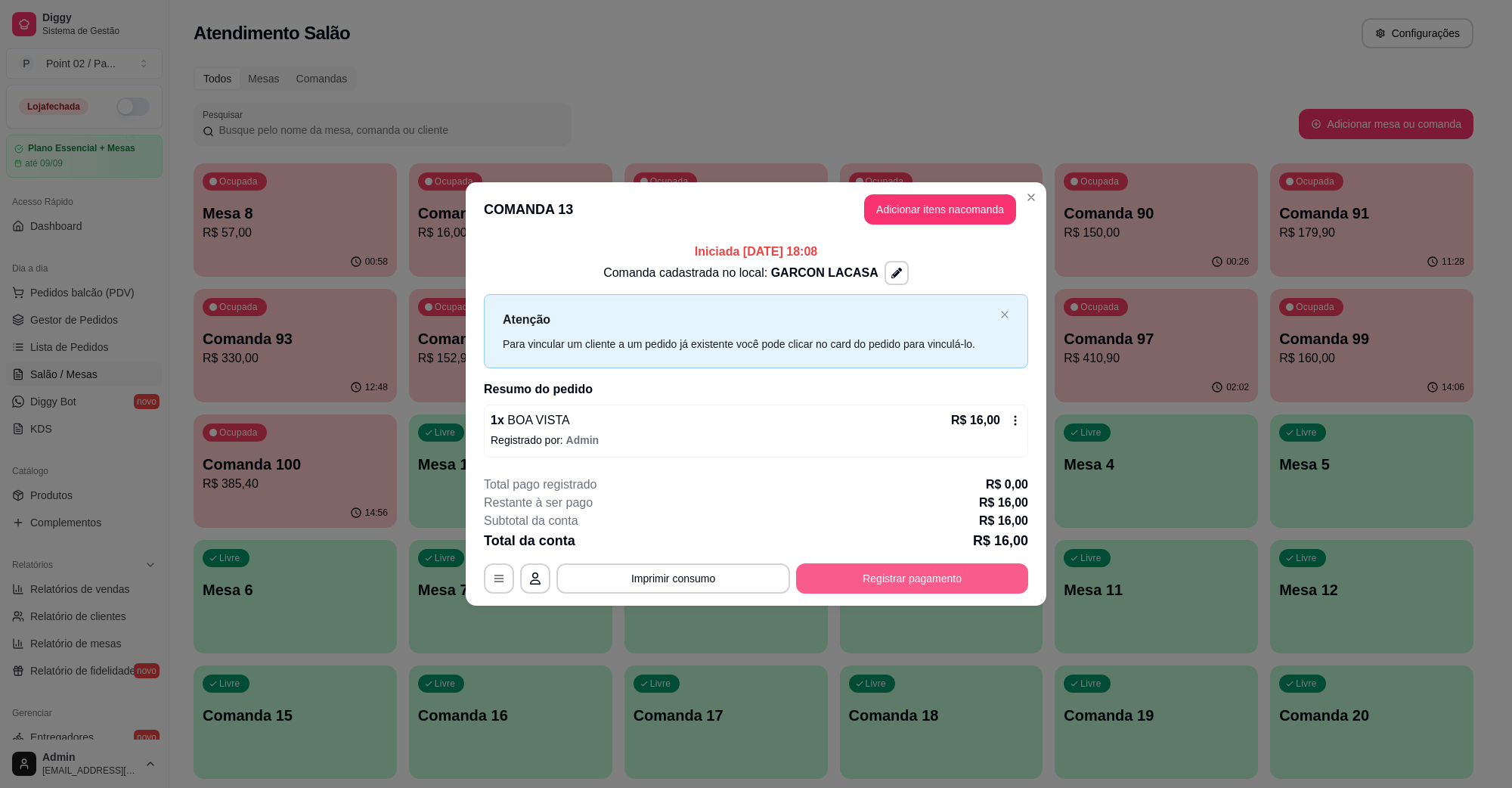
click at [822, 579] on button "Registrar pagamento" at bounding box center [912, 579] width 232 height 30
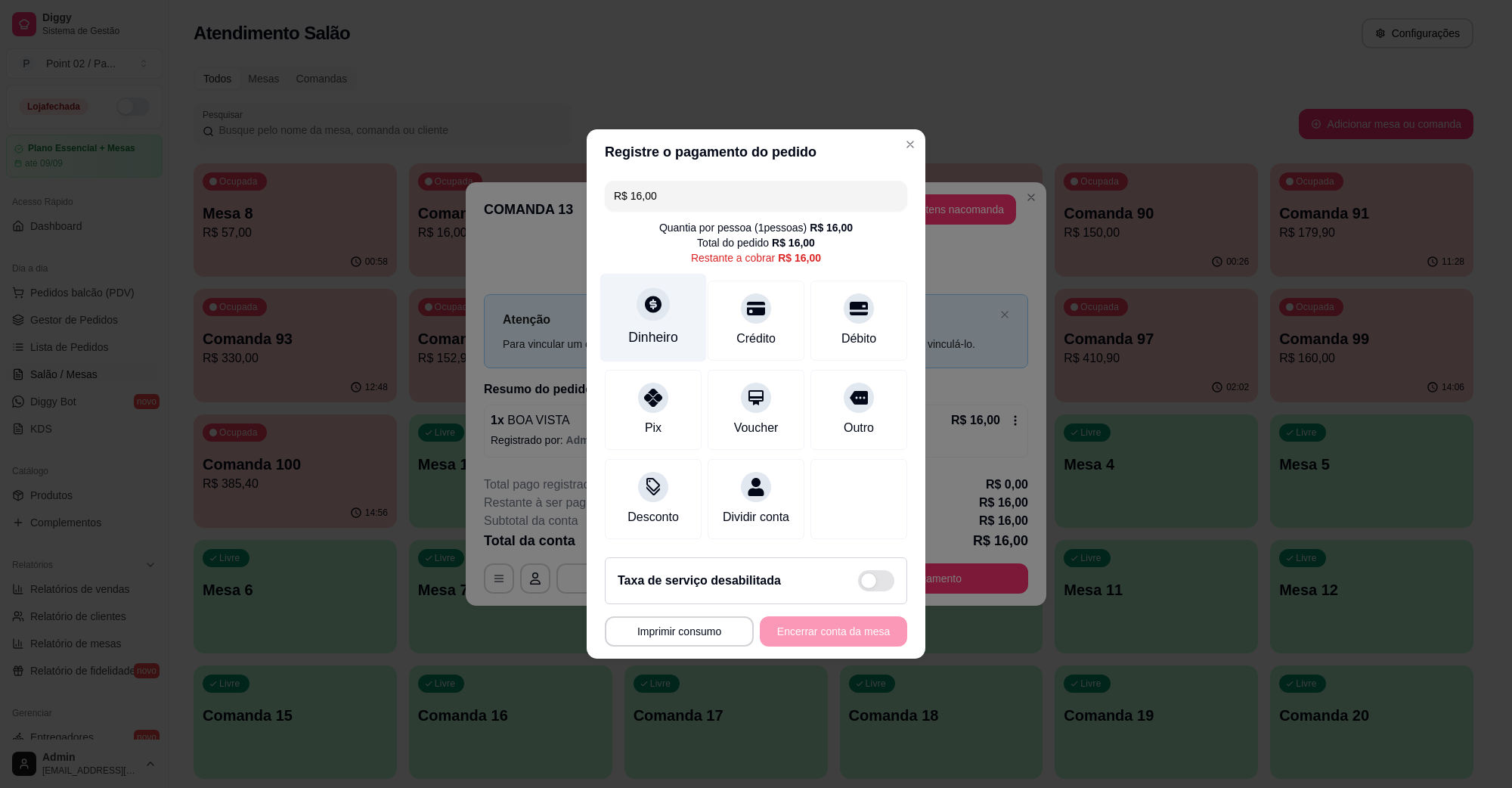
click at [653, 296] on icon at bounding box center [653, 304] width 19 height 19
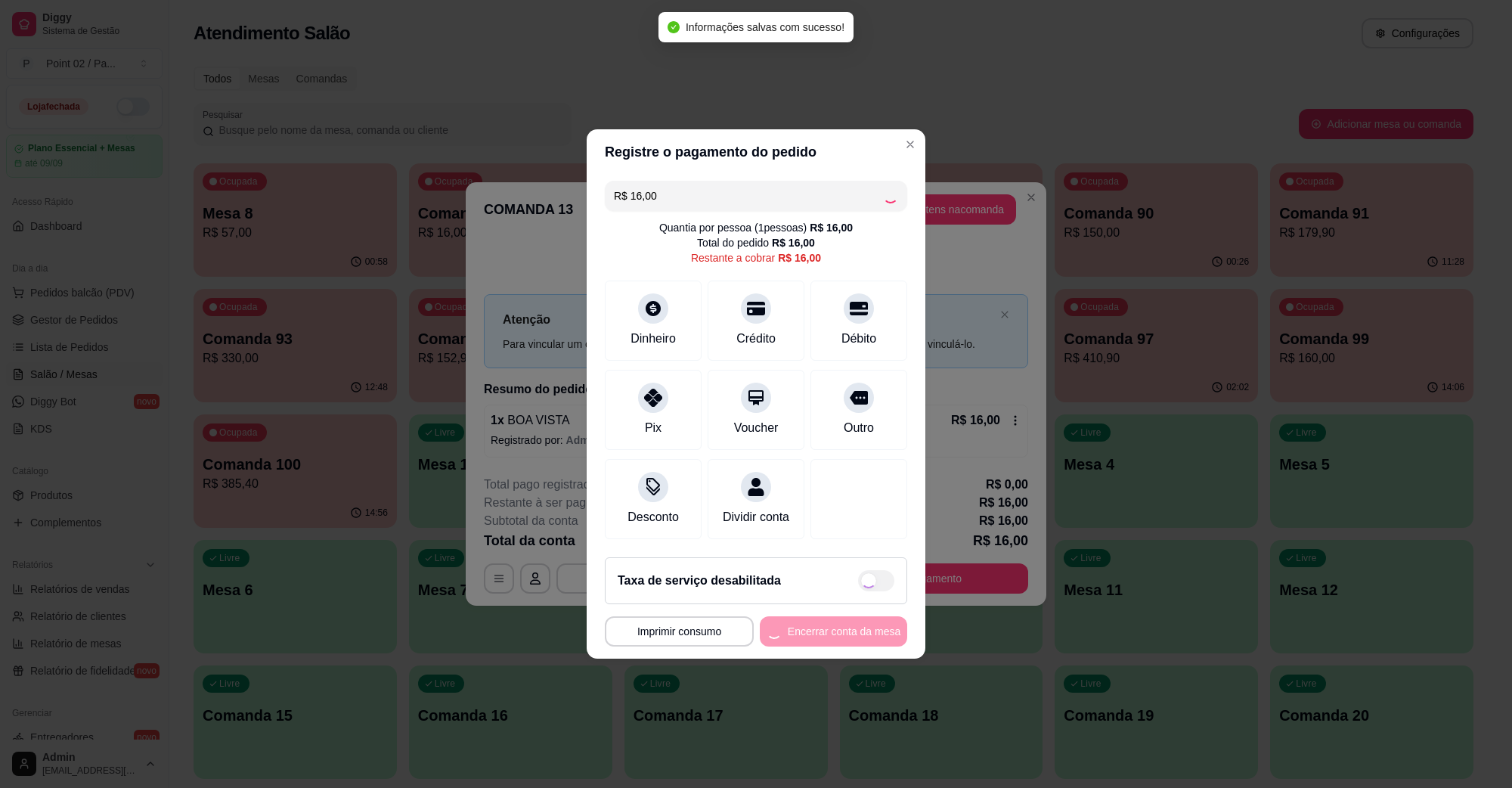
type input "R$ 0,00"
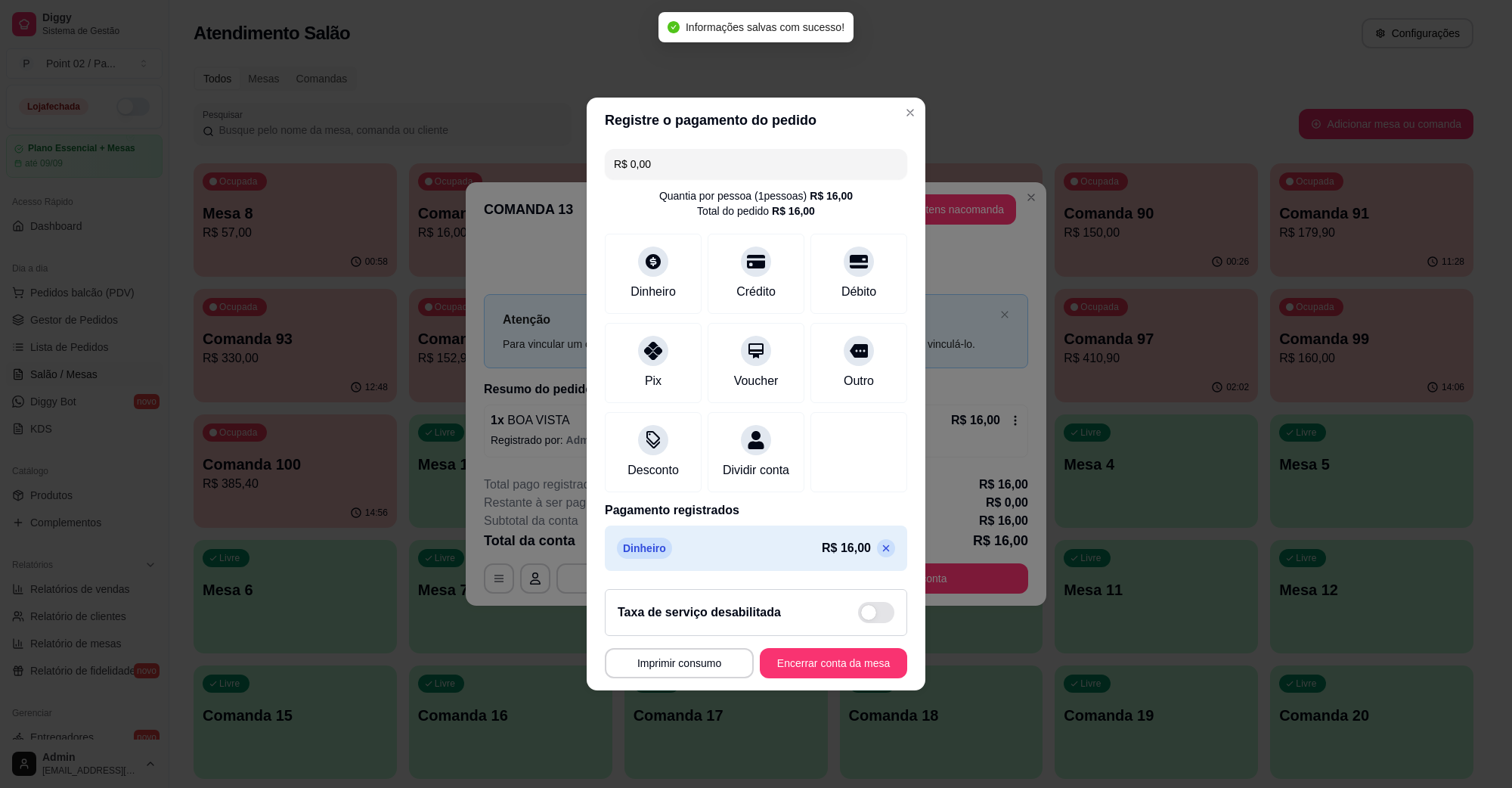
click at [825, 691] on footer "**********" at bounding box center [756, 634] width 339 height 114
click at [825, 679] on div "**********" at bounding box center [756, 663] width 302 height 30
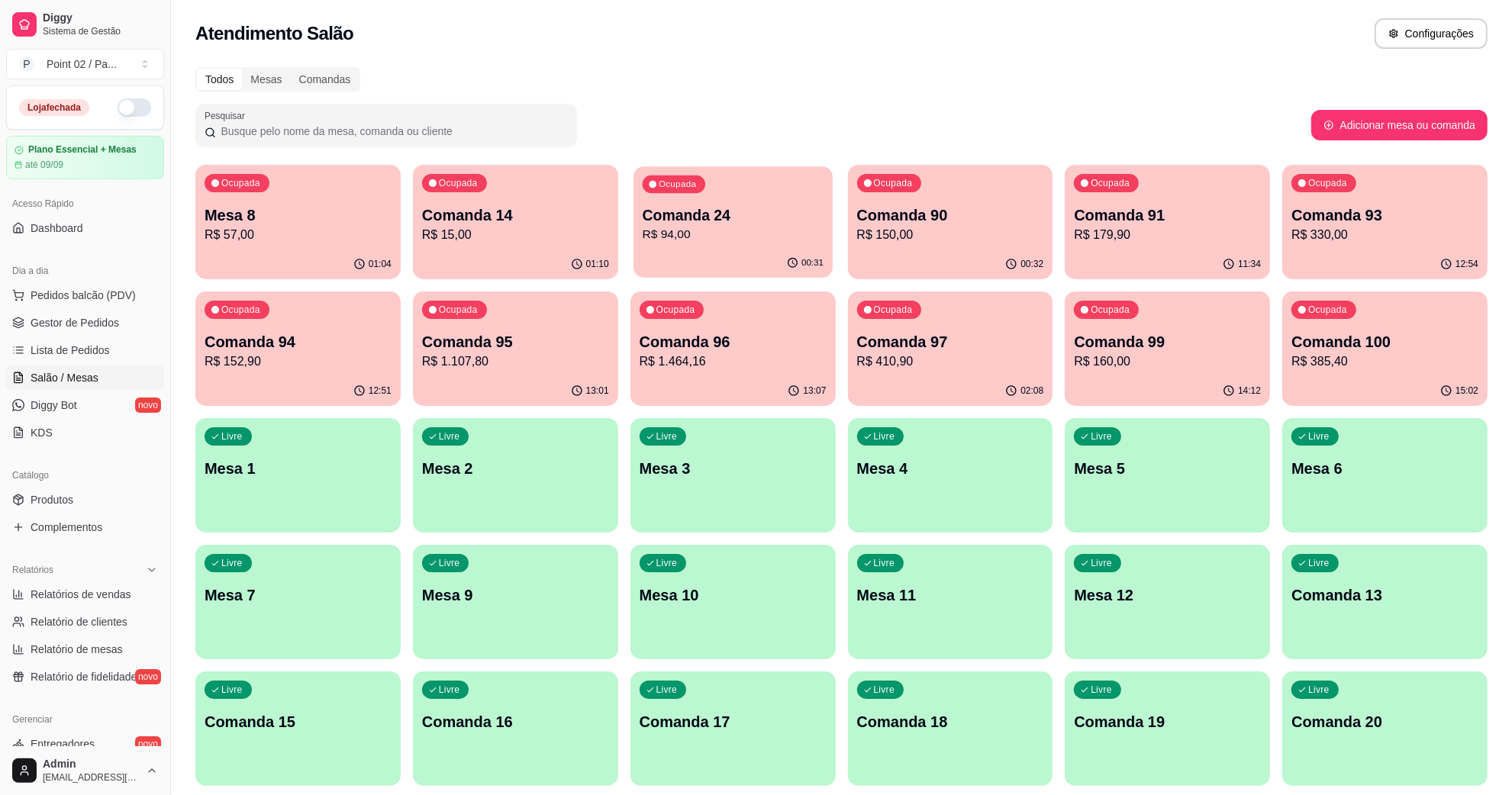
click at [688, 233] on p "R$ 94,00" at bounding box center [732, 234] width 181 height 18
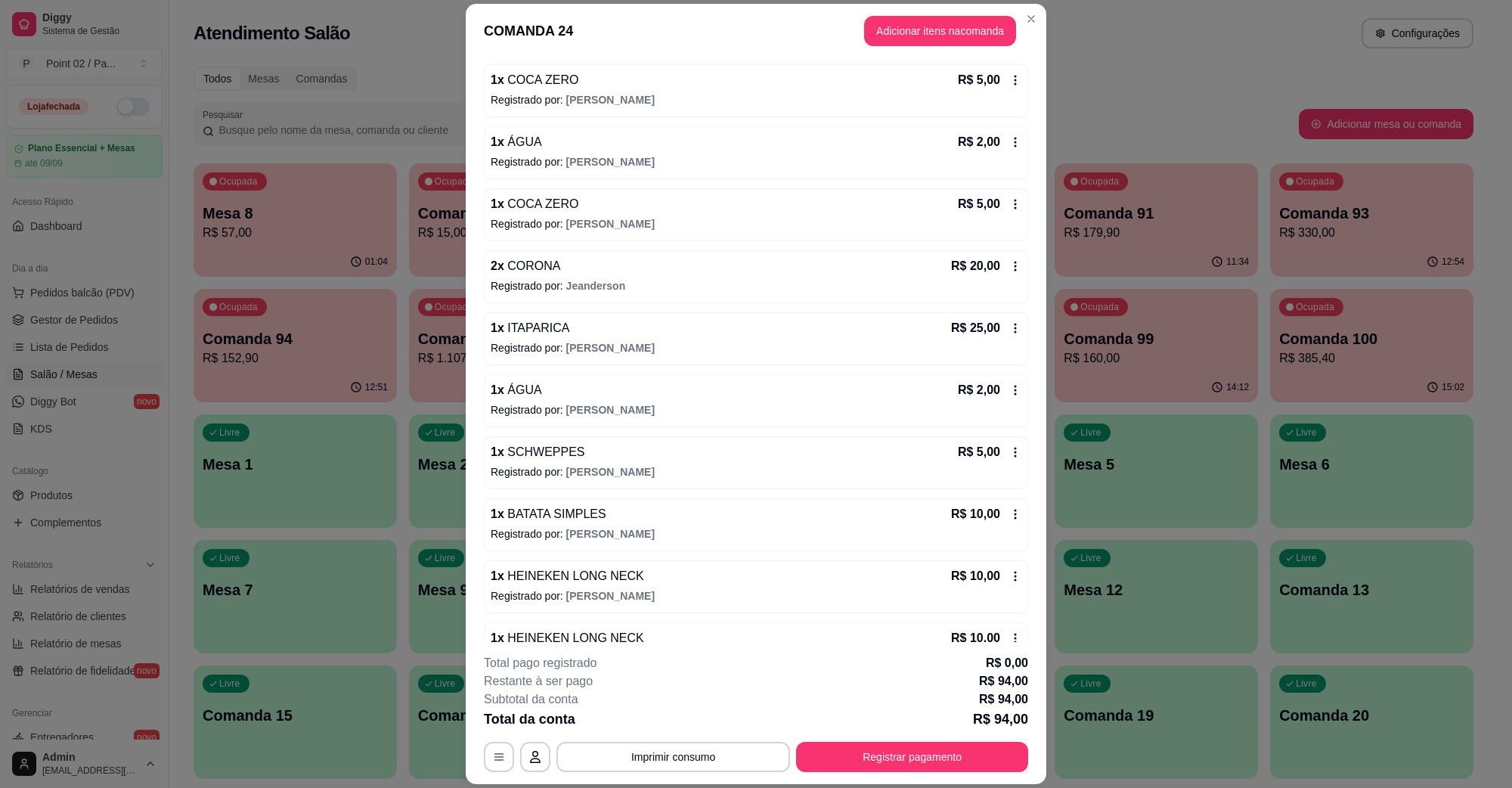
scroll to position [203, 0]
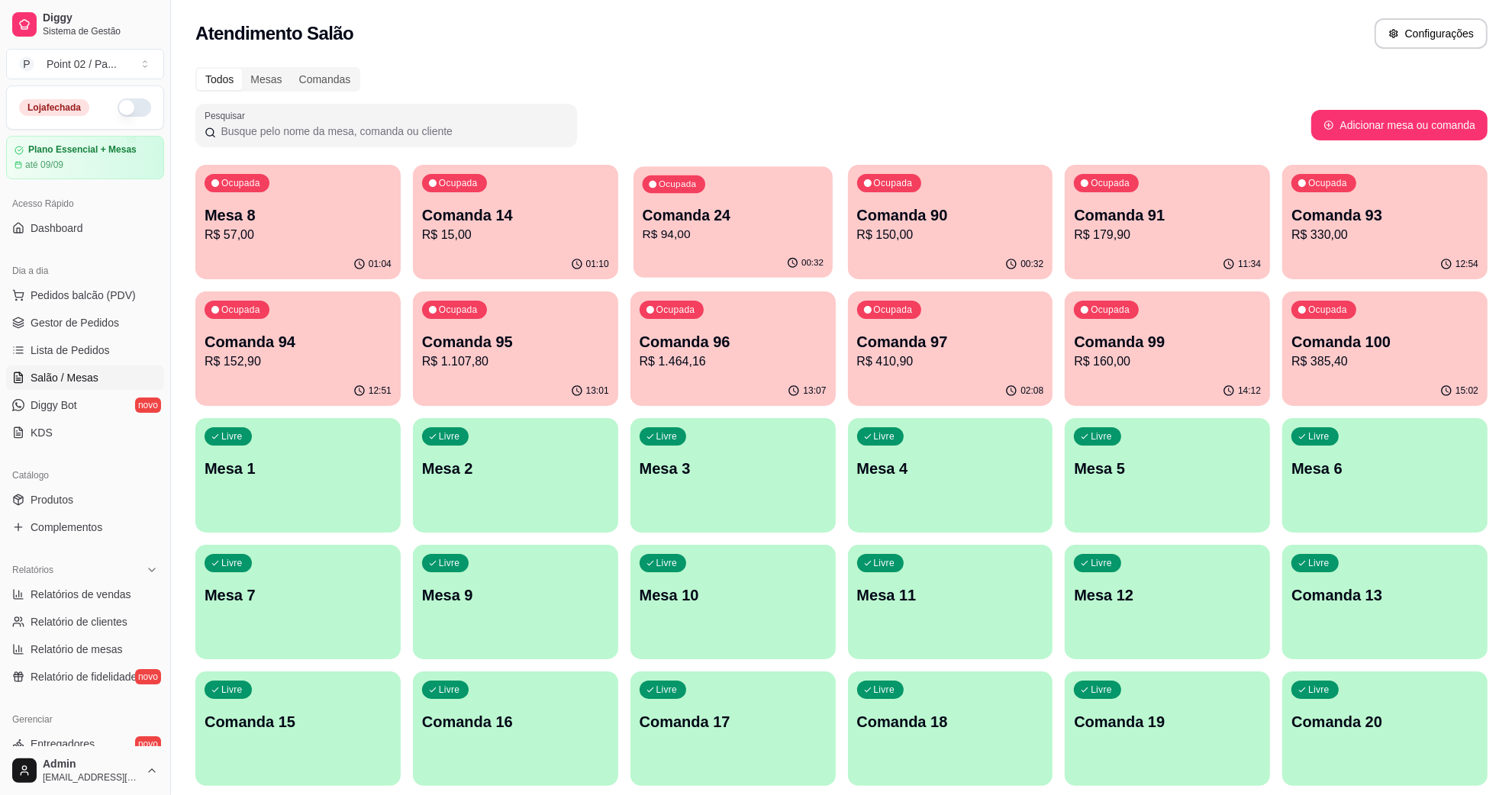
click at [696, 203] on div "Ocupada Comanda 24 R$ 94,00" at bounding box center [733, 207] width 200 height 82
click at [1025, 44] on div "Atendimento Salão Configurações" at bounding box center [842, 34] width 1293 height 31
click at [96, 298] on span "Pedidos balcão (PDV)" at bounding box center [83, 296] width 105 height 15
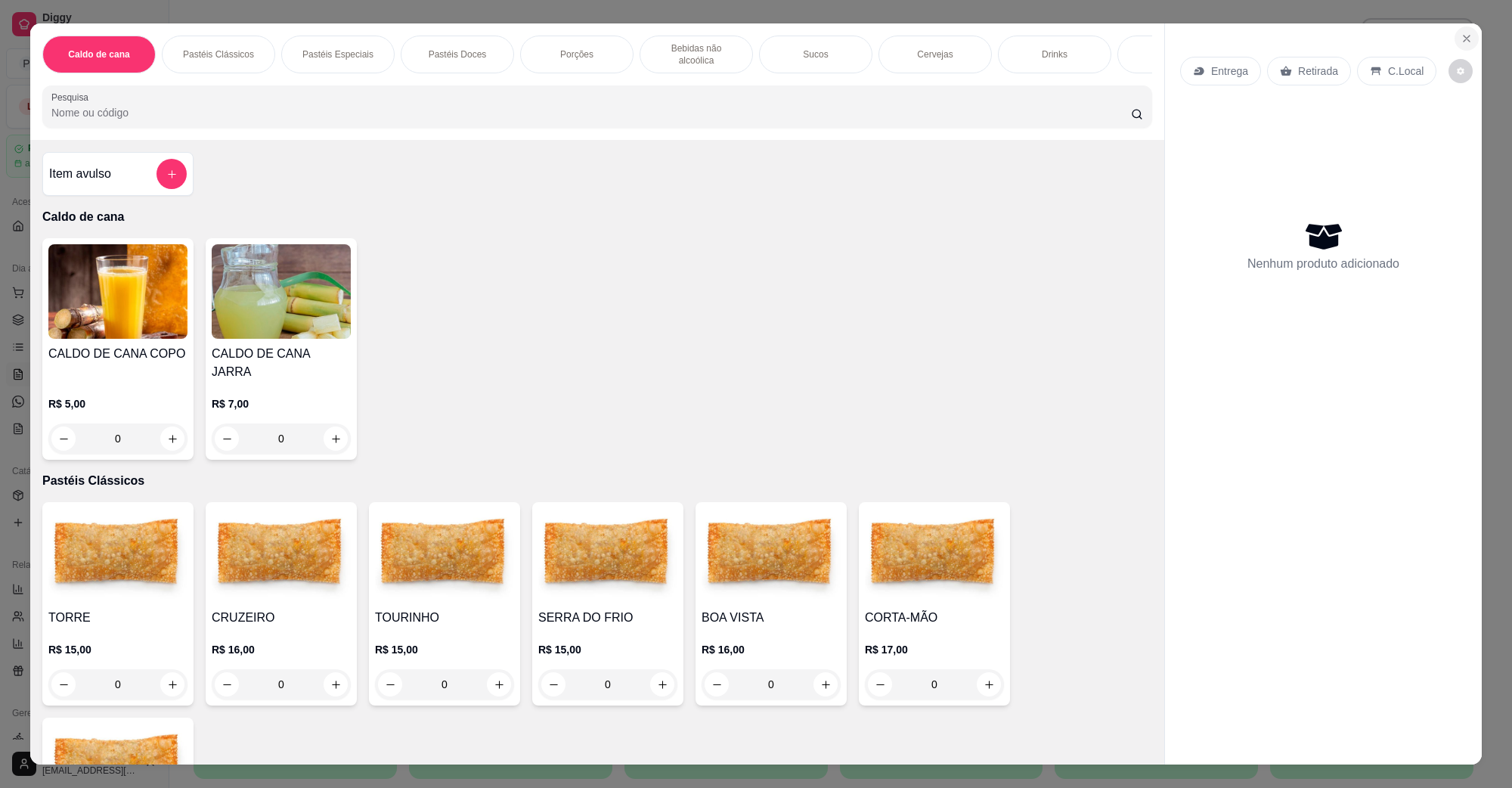
click at [1465, 36] on icon "Close" at bounding box center [1467, 39] width 12 height 12
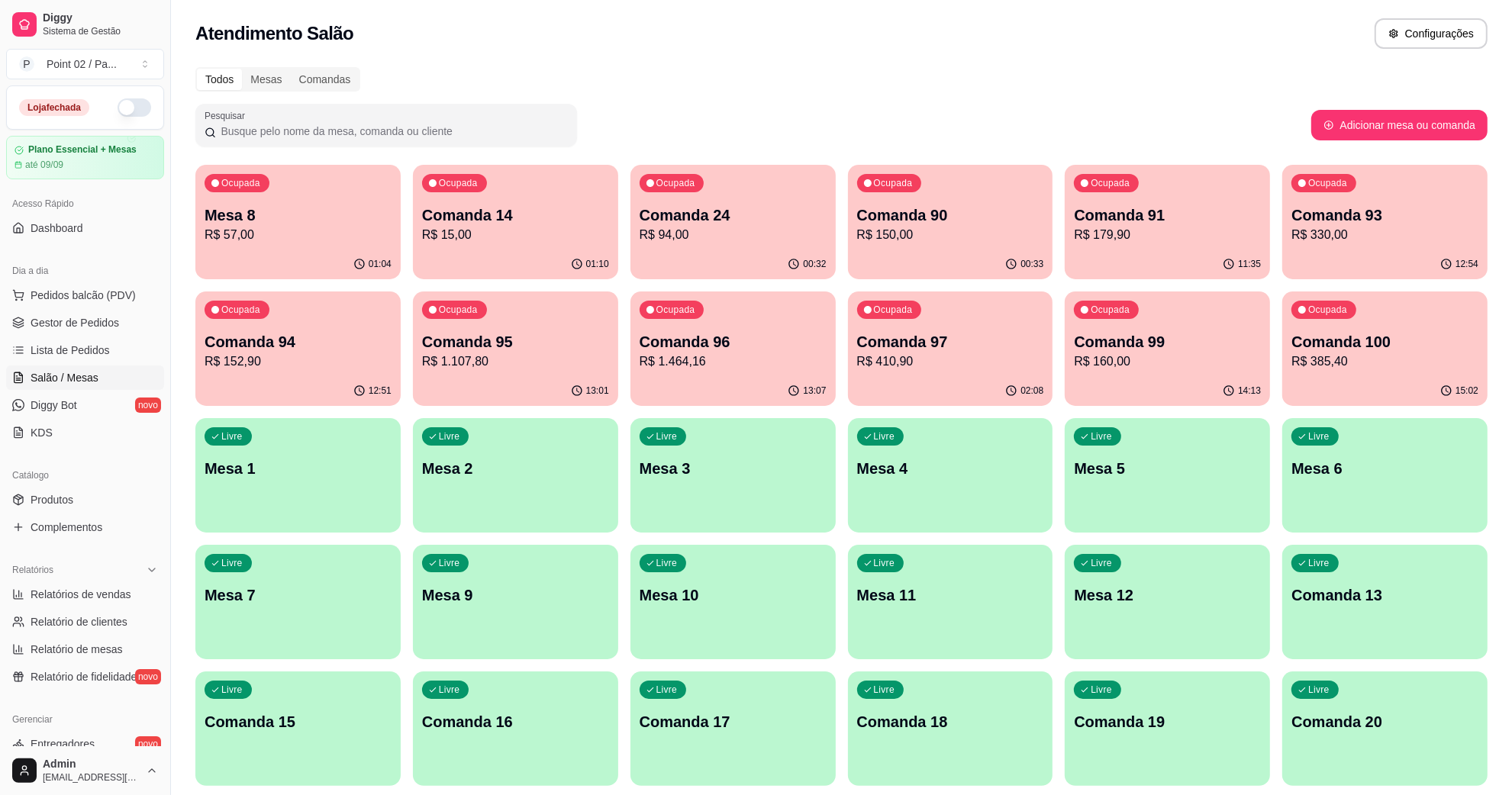
click at [74, 369] on link "Salão / Mesas" at bounding box center [85, 377] width 158 height 25
click at [65, 397] on link "Diggy Bot novo" at bounding box center [85, 405] width 158 height 25
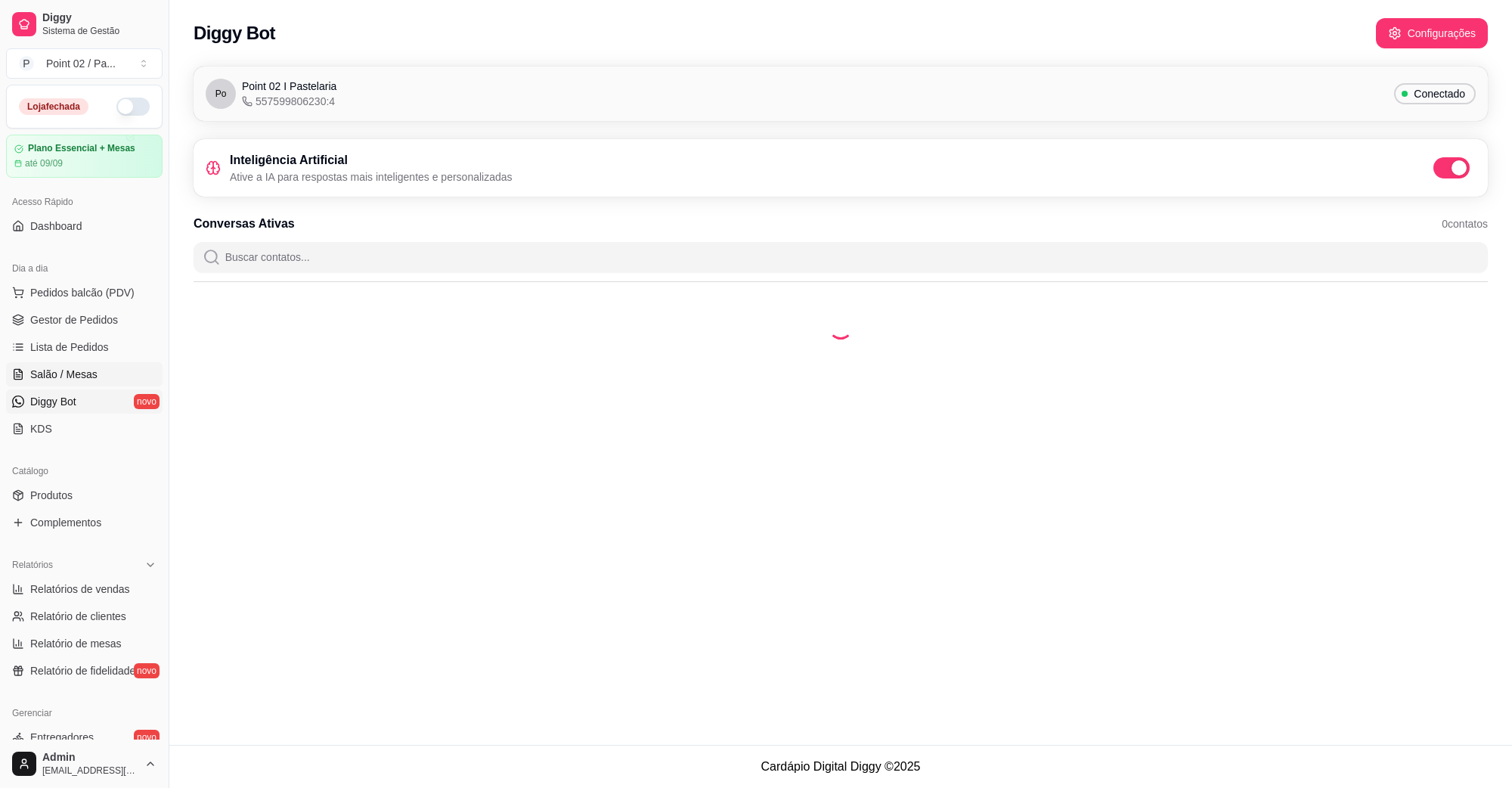
click at [58, 382] on span "Salão / Mesas" at bounding box center [64, 375] width 67 height 15
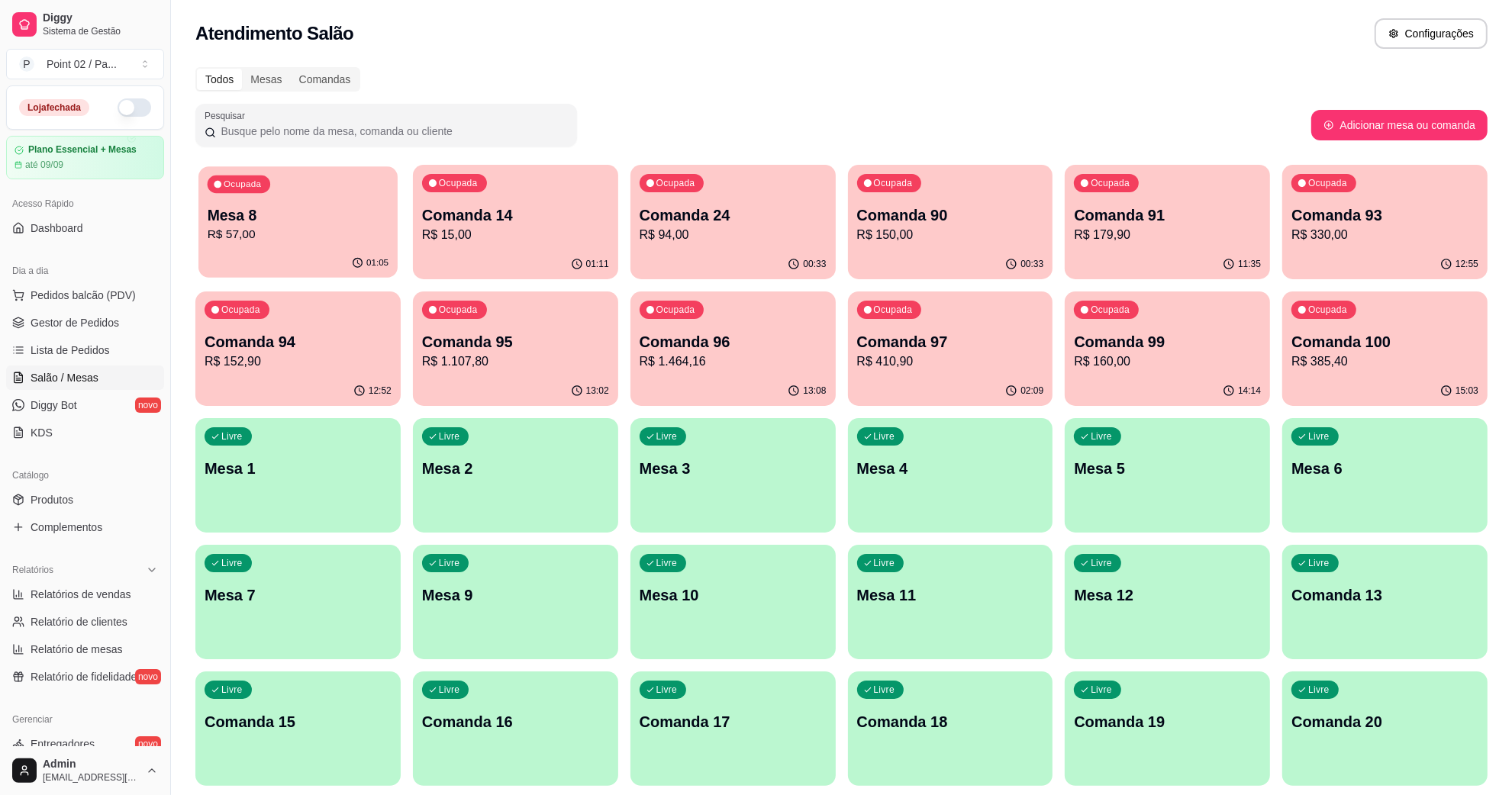
click at [285, 220] on p "Mesa 8" at bounding box center [297, 216] width 181 height 20
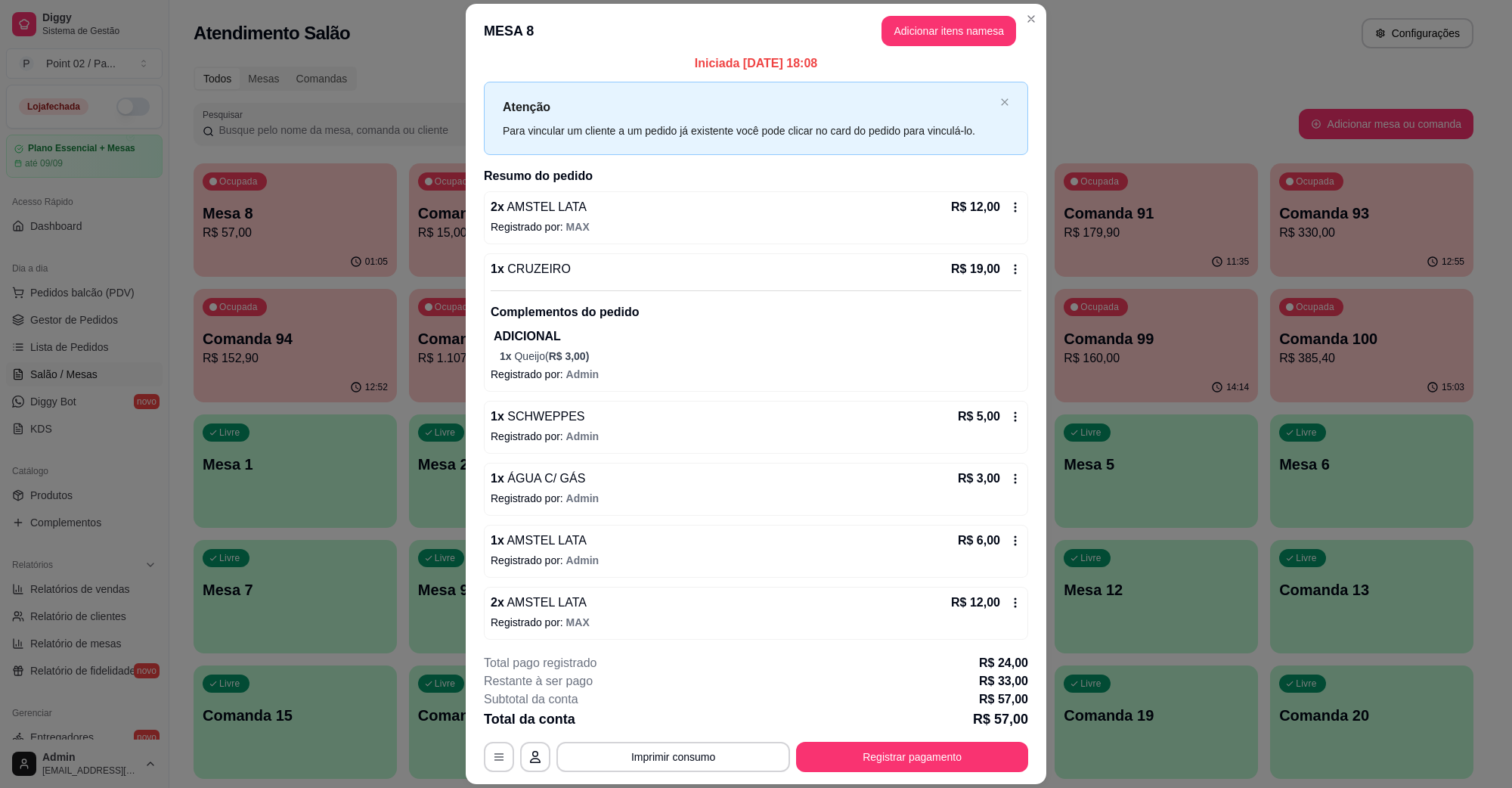
scroll to position [15, 0]
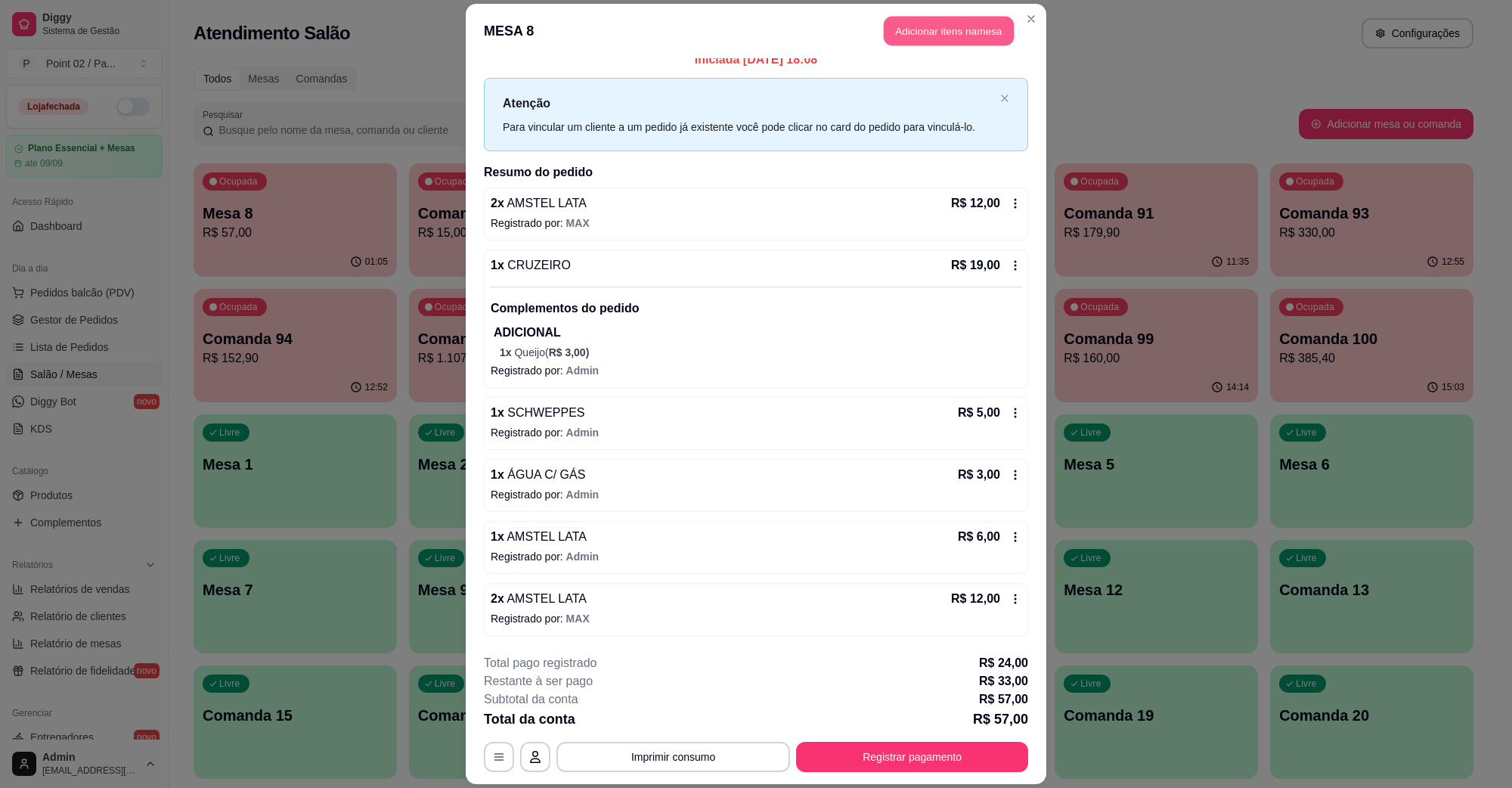
click at [922, 29] on button "Adicionar itens na mesa" at bounding box center [949, 31] width 130 height 29
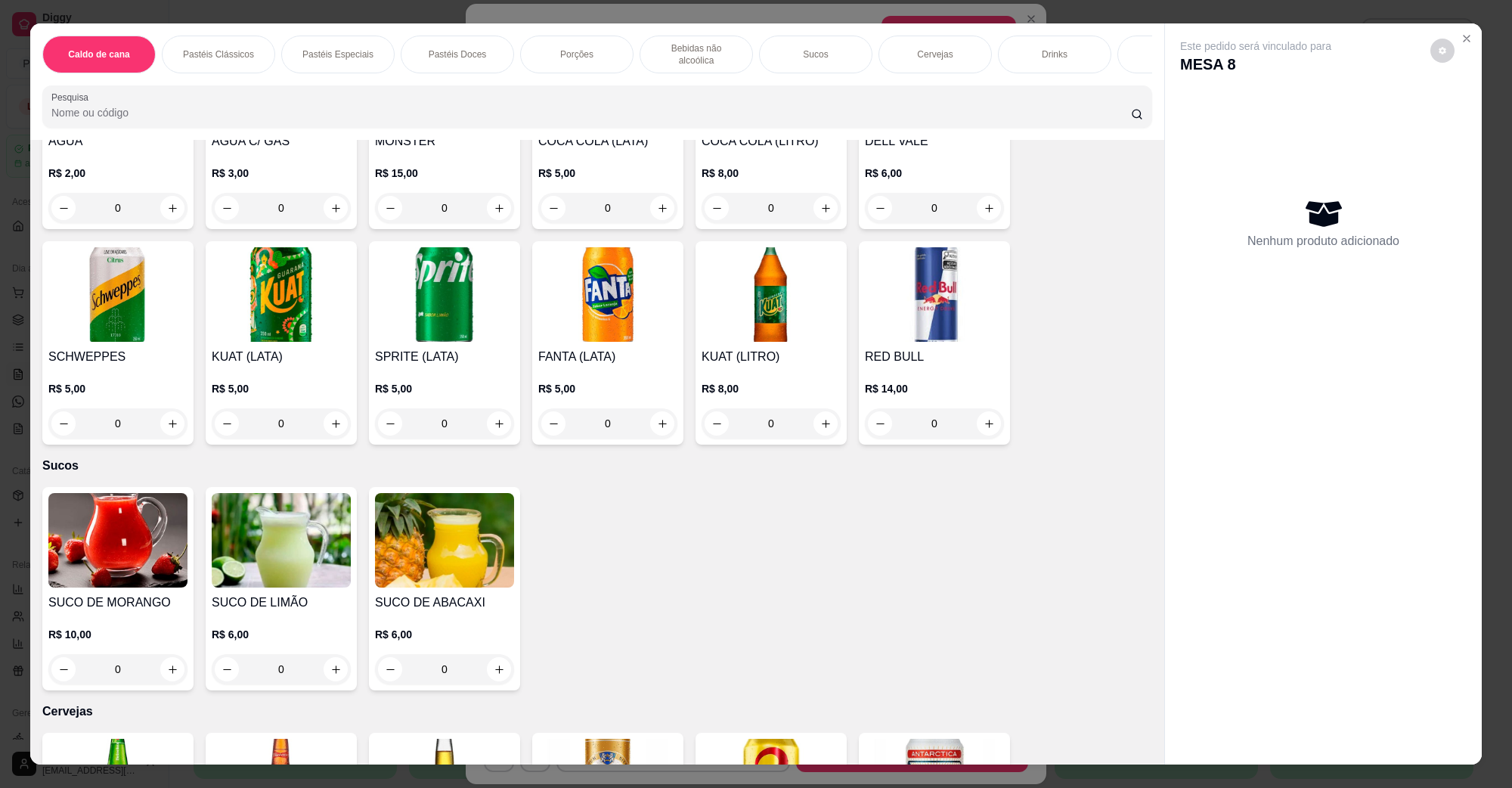
scroll to position [2365, 0]
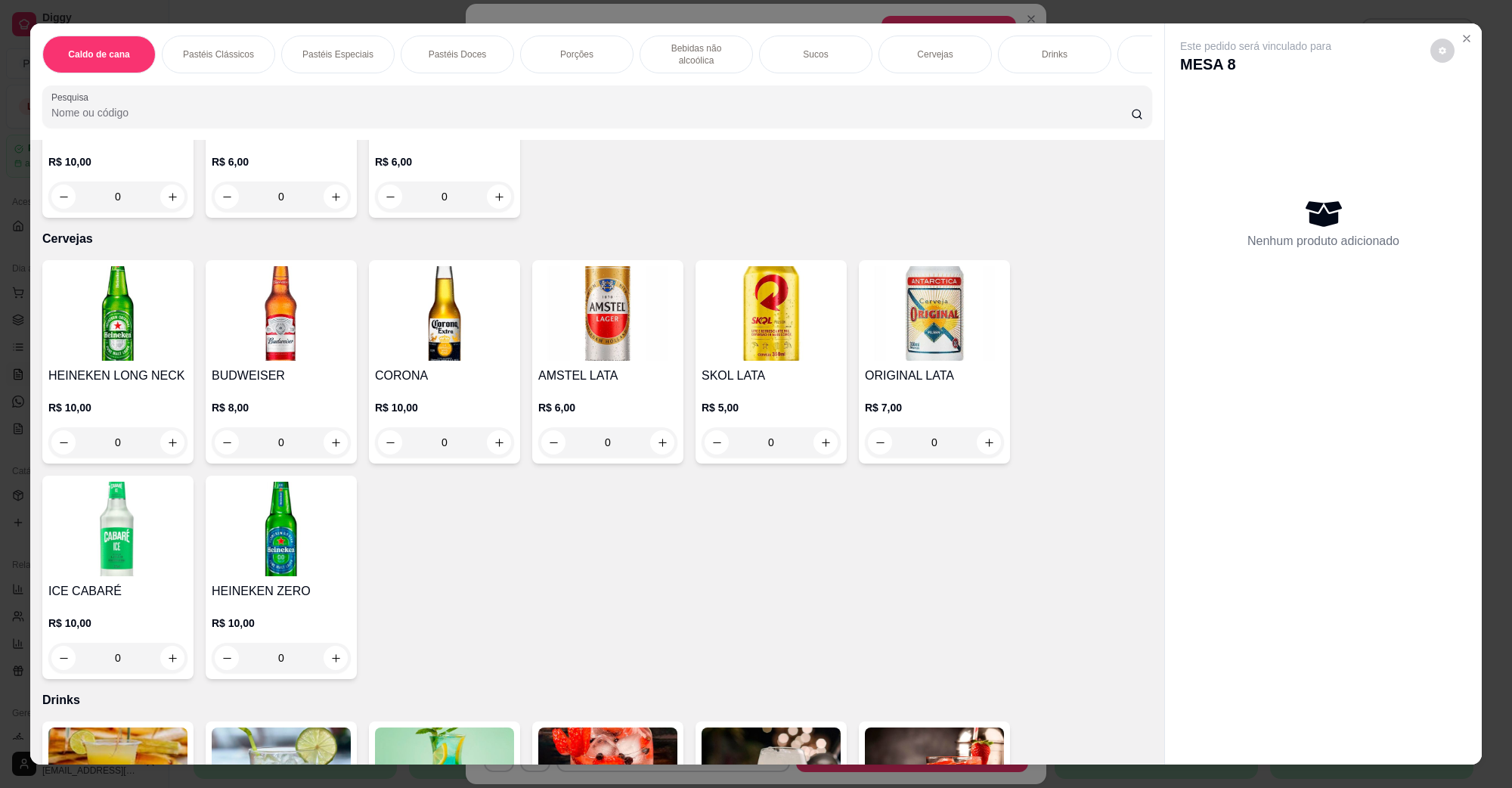
click at [615, 343] on img at bounding box center [607, 313] width 139 height 94
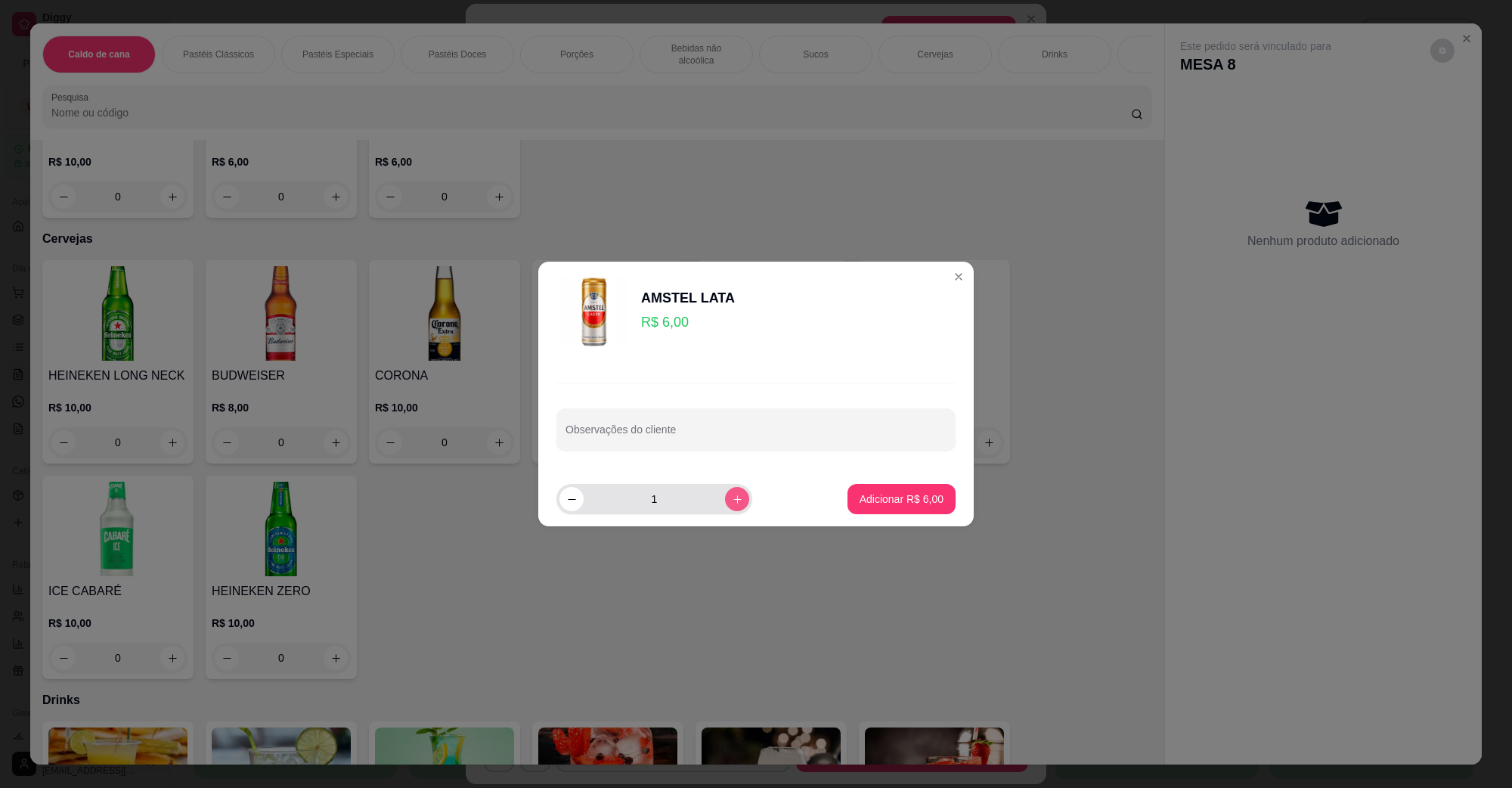
click at [725, 505] on button "increase-product-quantity" at bounding box center [737, 499] width 24 height 24
type input "2"
click at [908, 472] on footer "2 Adicionar R$ 12,00" at bounding box center [756, 499] width 436 height 55
click at [906, 496] on p "Adicionar R$ 12,00" at bounding box center [899, 499] width 90 height 15
type input "2"
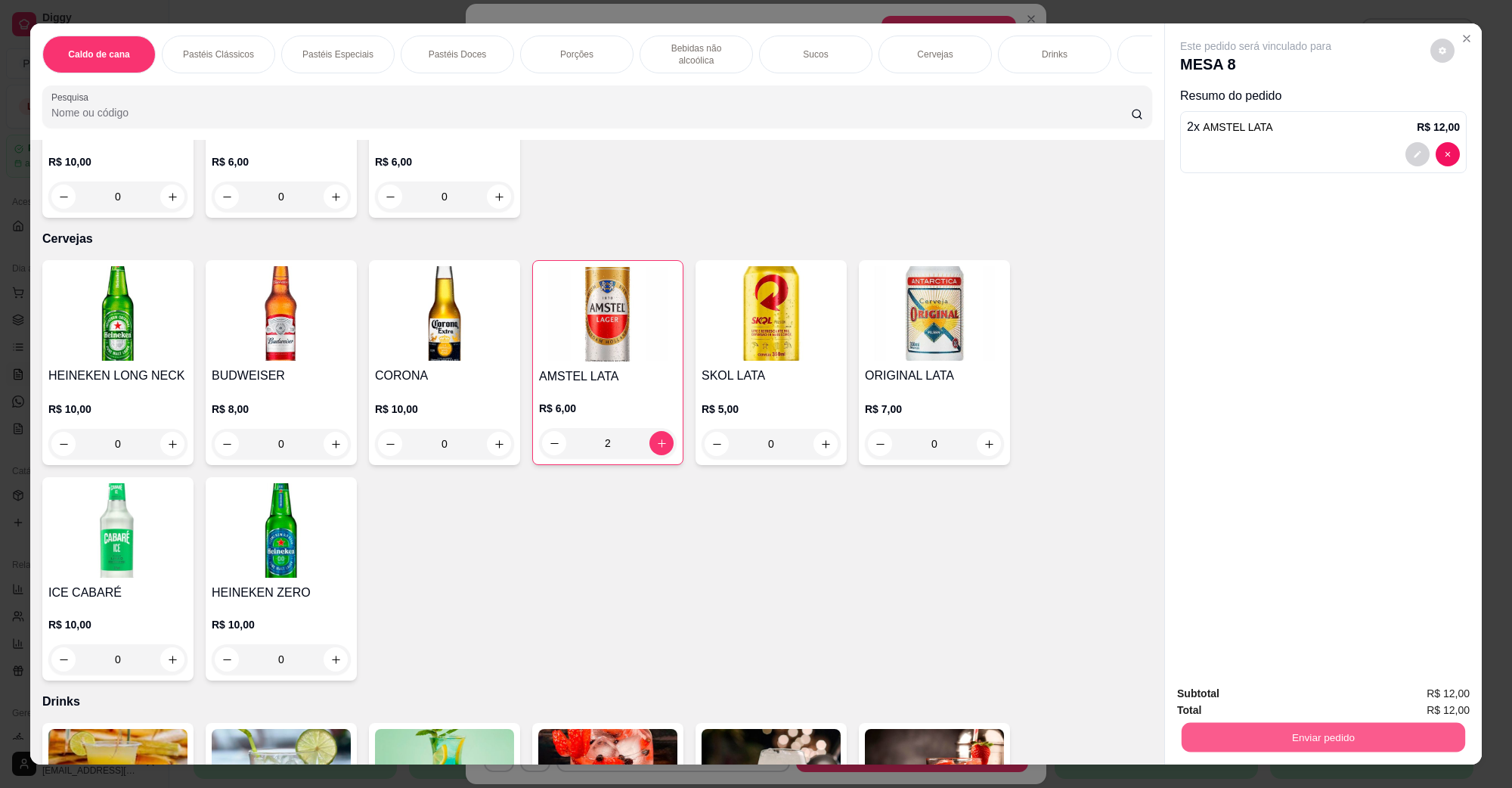
click at [1284, 722] on button "Enviar pedido" at bounding box center [1324, 737] width 284 height 29
click at [1284, 697] on div "Subtotal R$ 12,00" at bounding box center [1324, 694] width 293 height 17
click at [1243, 732] on button "Enviar pedido" at bounding box center [1324, 737] width 284 height 29
click at [1228, 707] on button "Não registrar e enviar pedido" at bounding box center [1272, 700] width 157 height 29
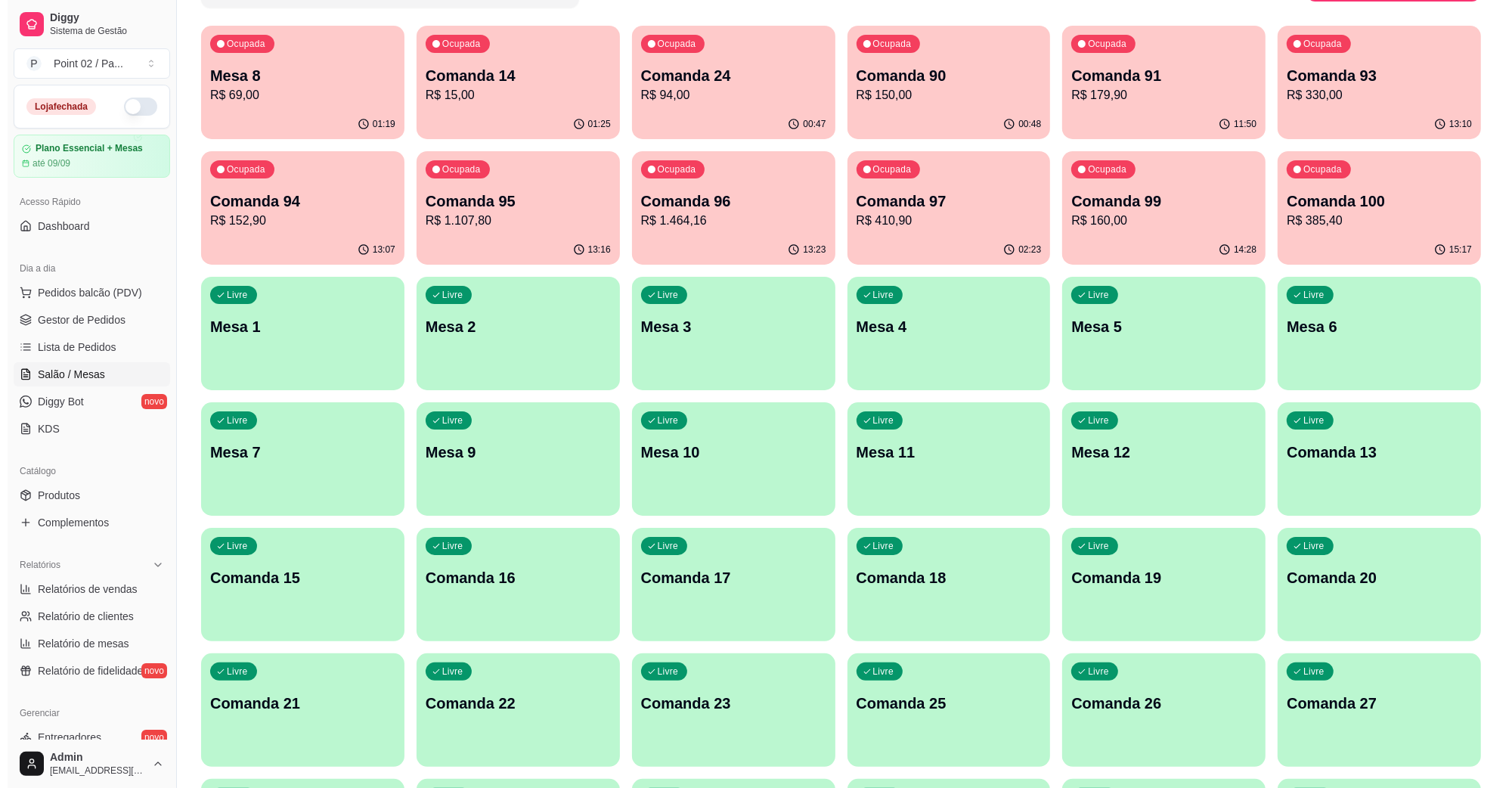
scroll to position [0, 0]
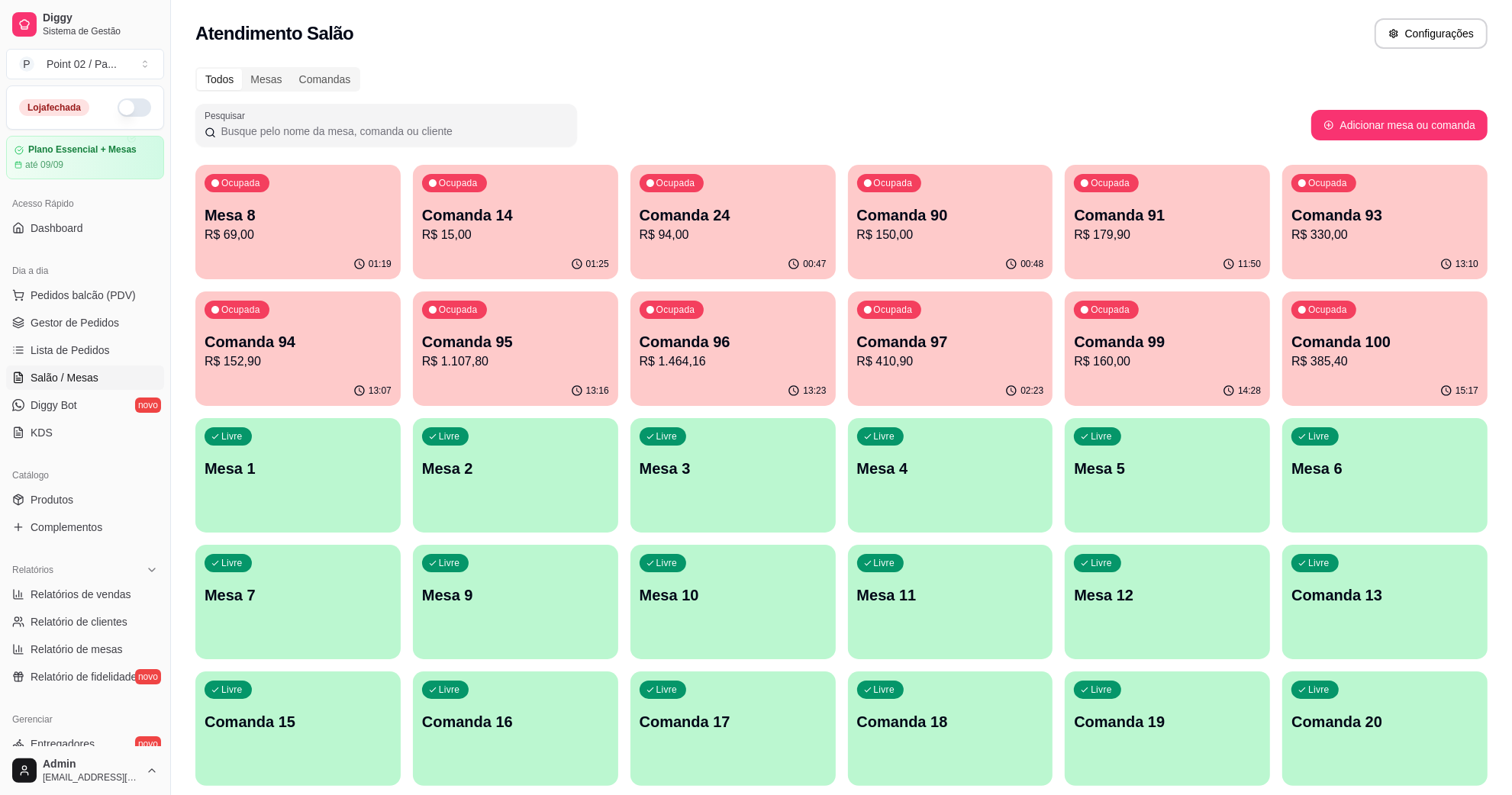
click at [657, 352] on p "R$ 1.464,16" at bounding box center [733, 362] width 187 height 19
click at [1298, 223] on p "Comanda 93" at bounding box center [1385, 216] width 181 height 20
click at [516, 370] on p "R$ 1.107,80" at bounding box center [516, 361] width 181 height 18
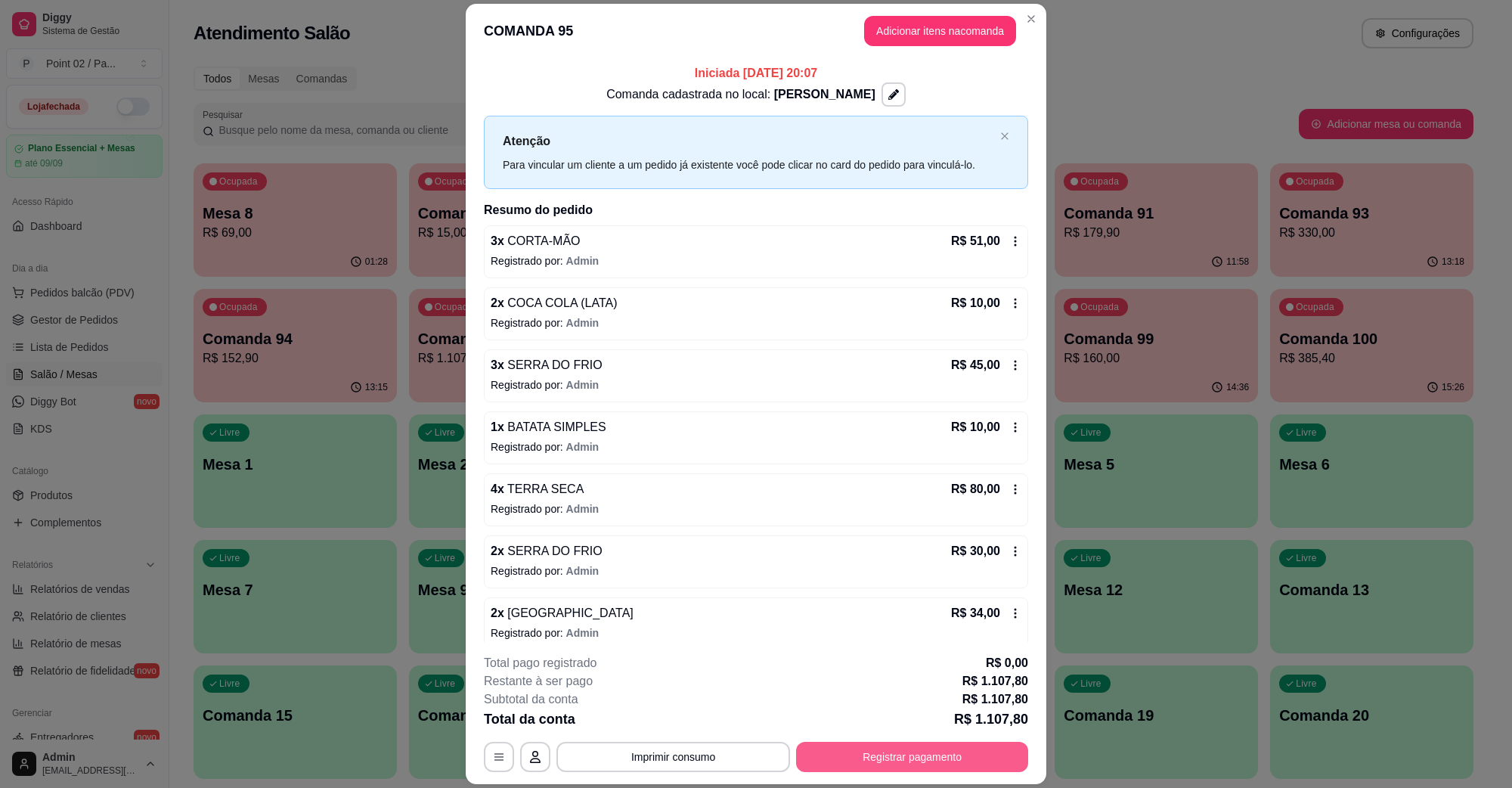
click at [837, 759] on button "Registrar pagamento" at bounding box center [912, 758] width 232 height 30
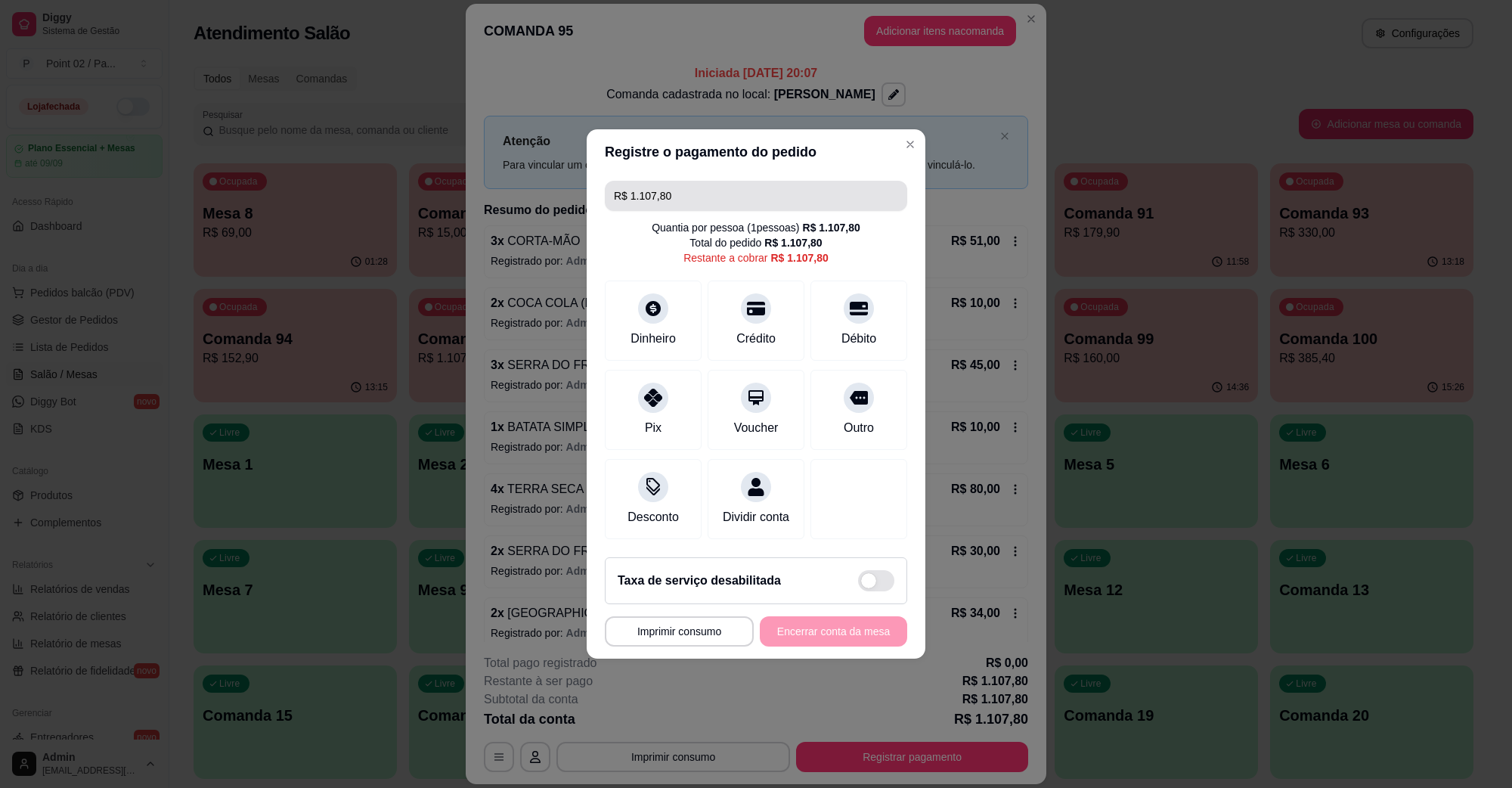
click at [735, 181] on input "R$ 1.107,80" at bounding box center [756, 196] width 284 height 30
click at [766, 297] on div "Crédito" at bounding box center [756, 317] width 107 height 88
type input "R$ 1.087,80"
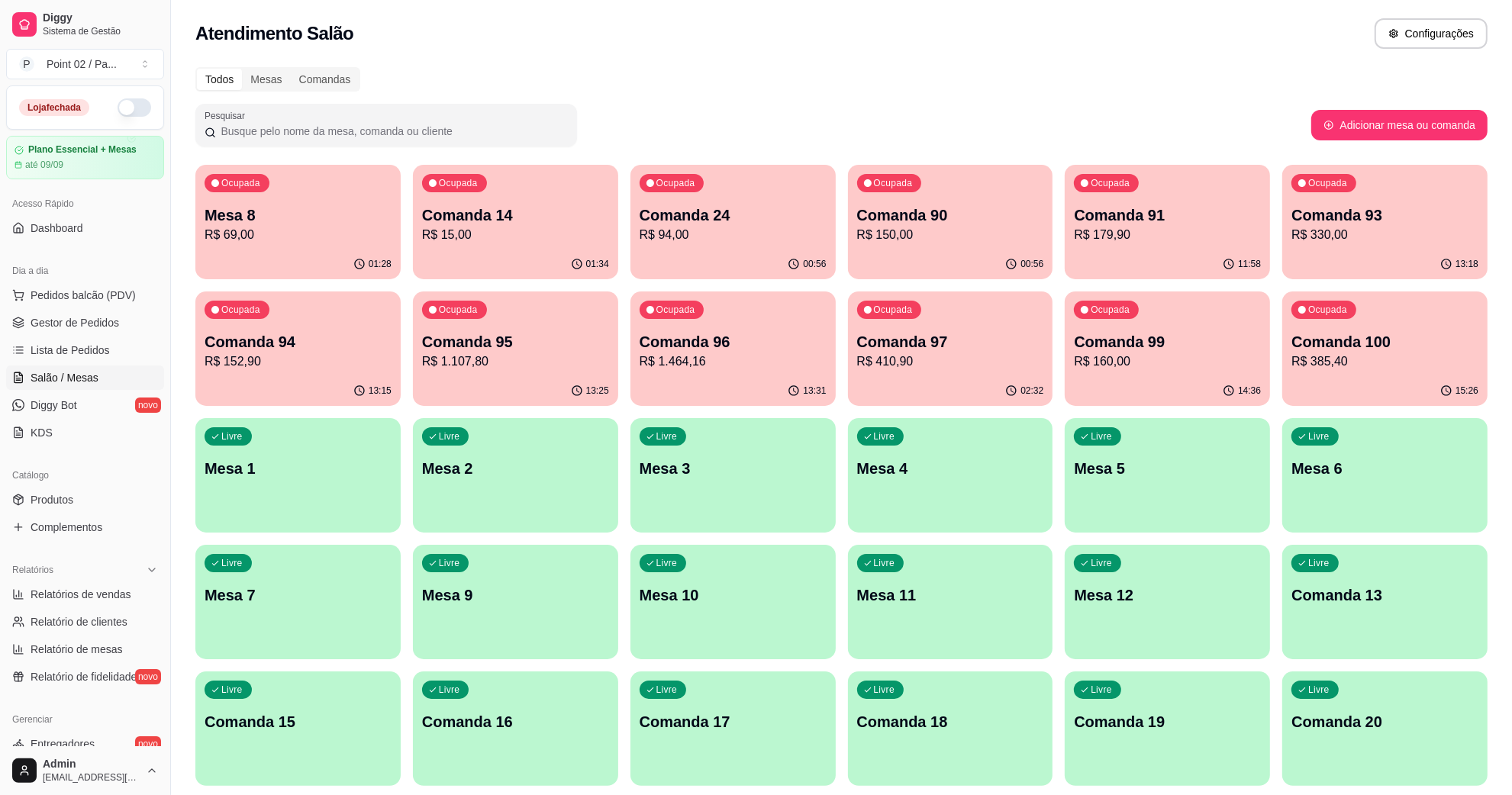
click at [1036, 43] on div "Atendimento Salão Configurações" at bounding box center [842, 34] width 1293 height 31
click at [328, 195] on div "Ocupada Mesa 8 R$ 69,00" at bounding box center [298, 207] width 200 height 82
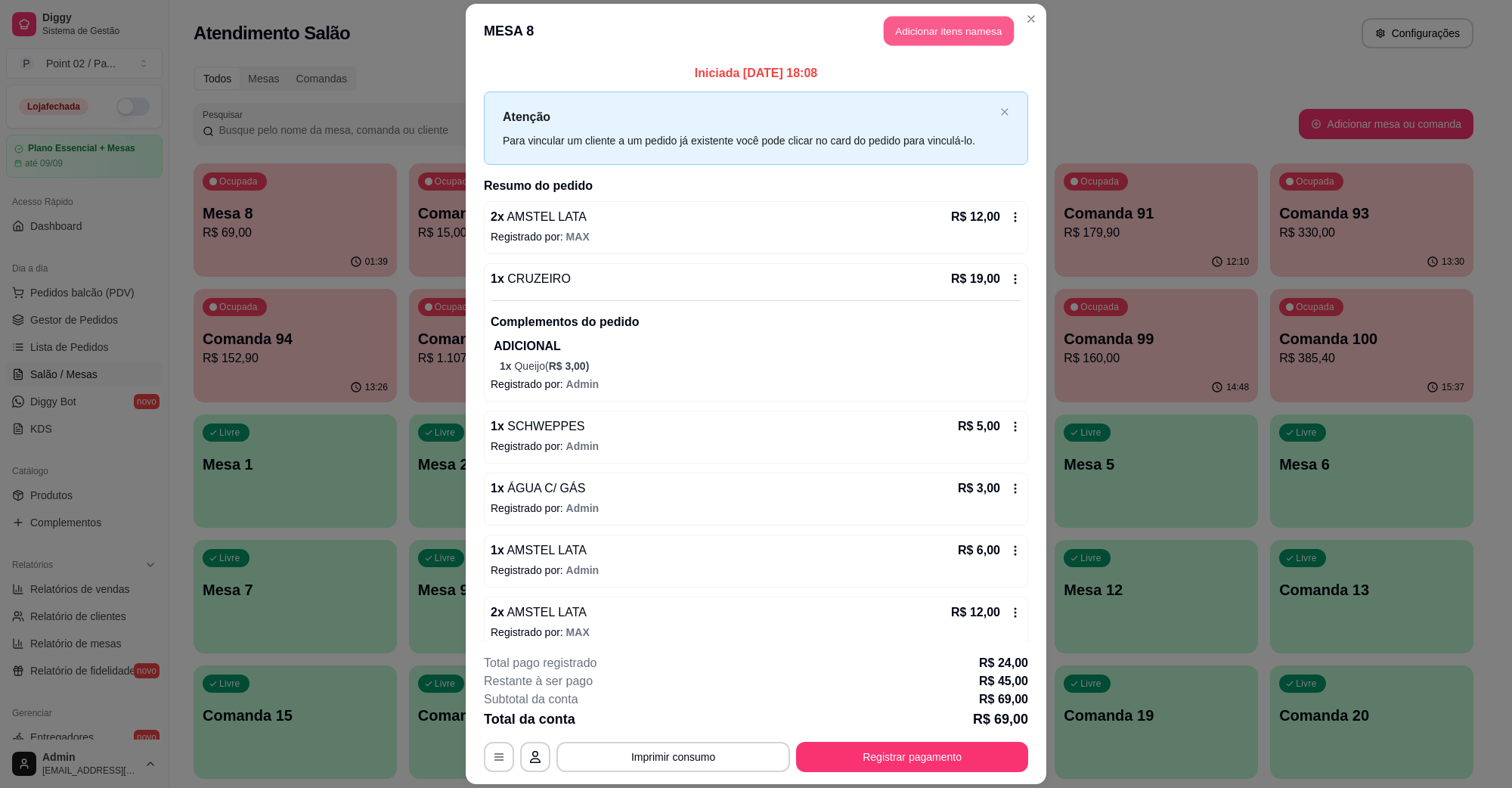
click at [909, 41] on button "Adicionar itens na mesa" at bounding box center [949, 31] width 130 height 29
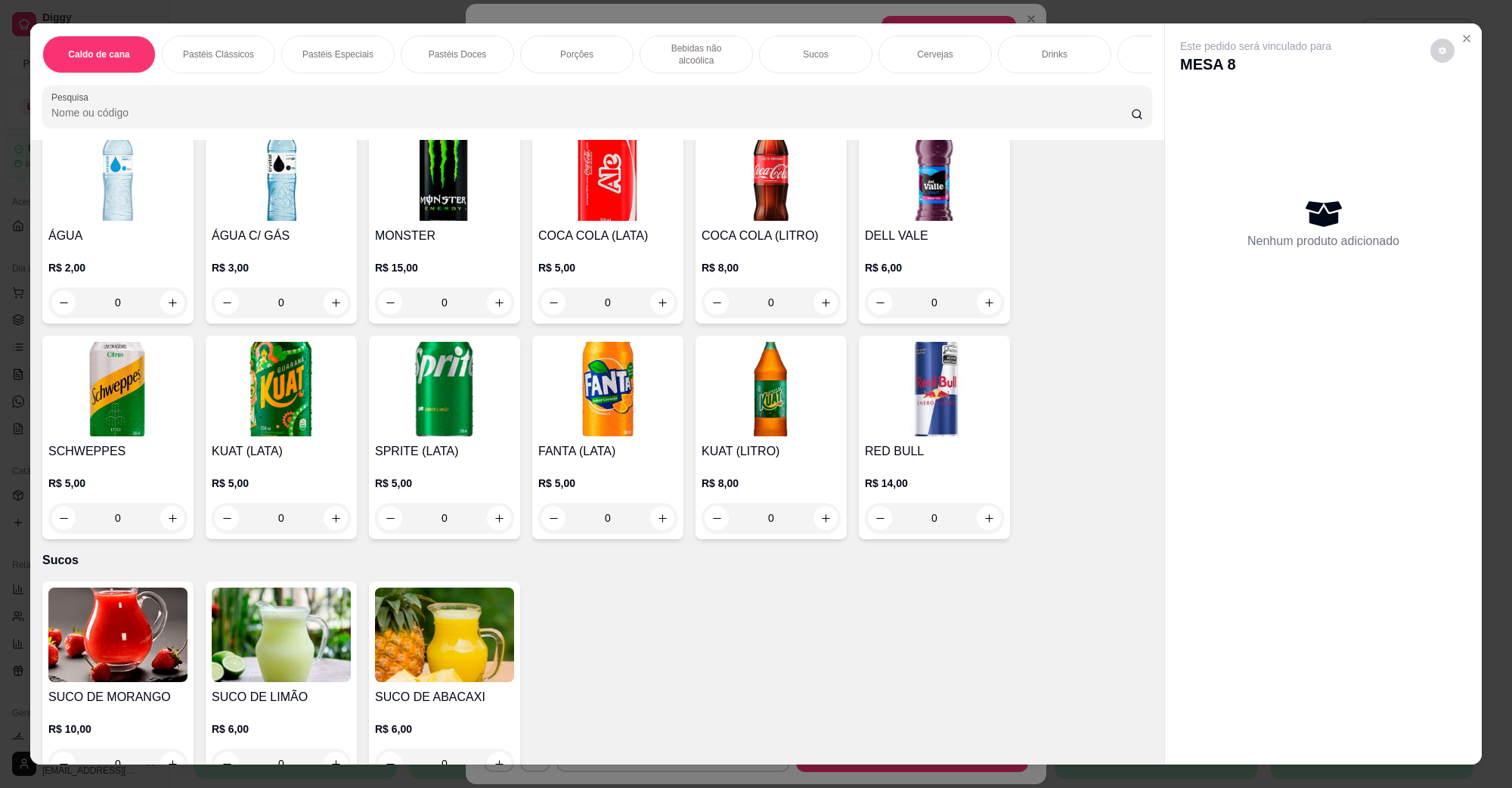
scroll to position [2365, 0]
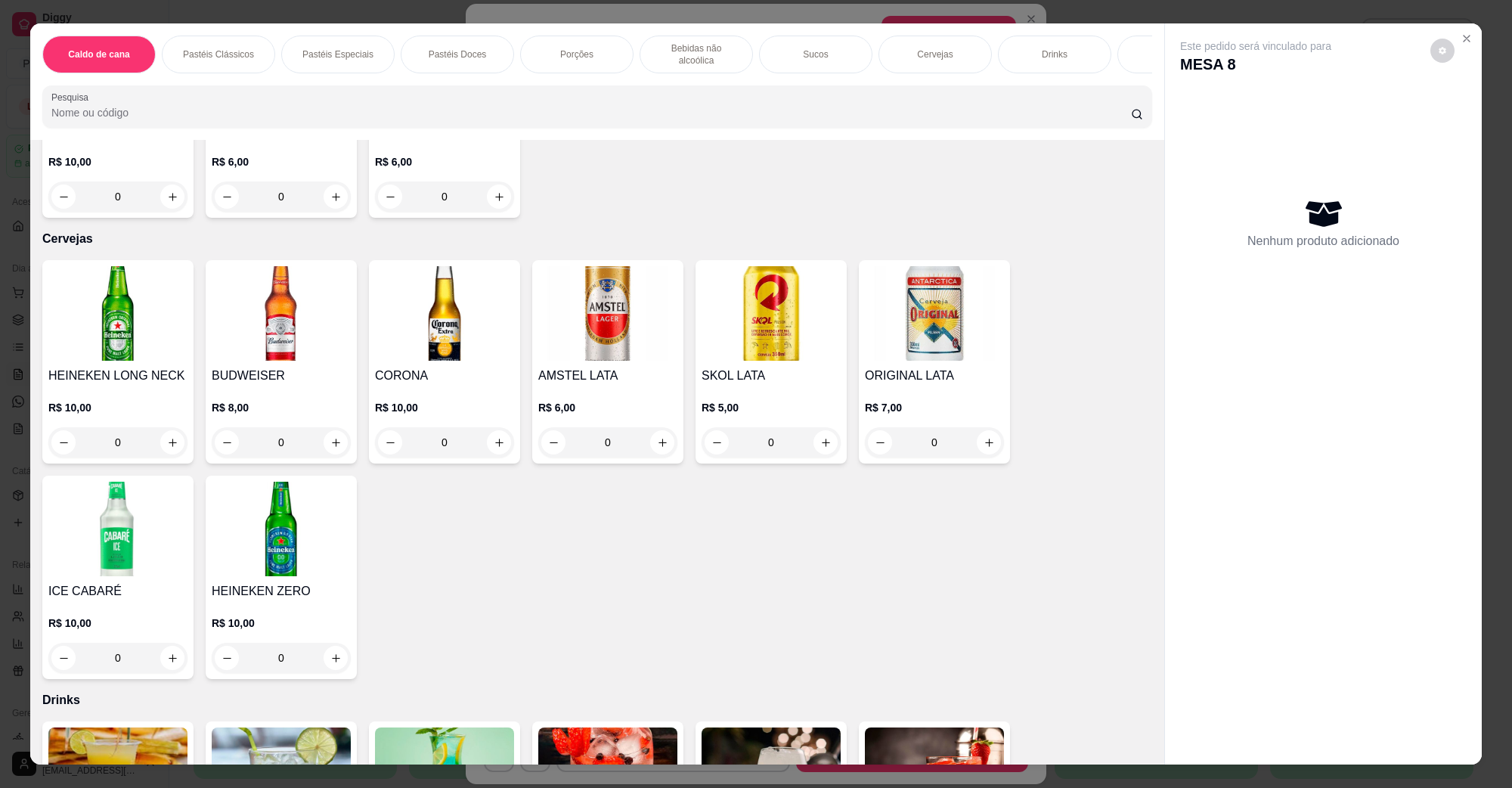
click at [586, 367] on h4 "AMSTEL LATA" at bounding box center [607, 376] width 139 height 19
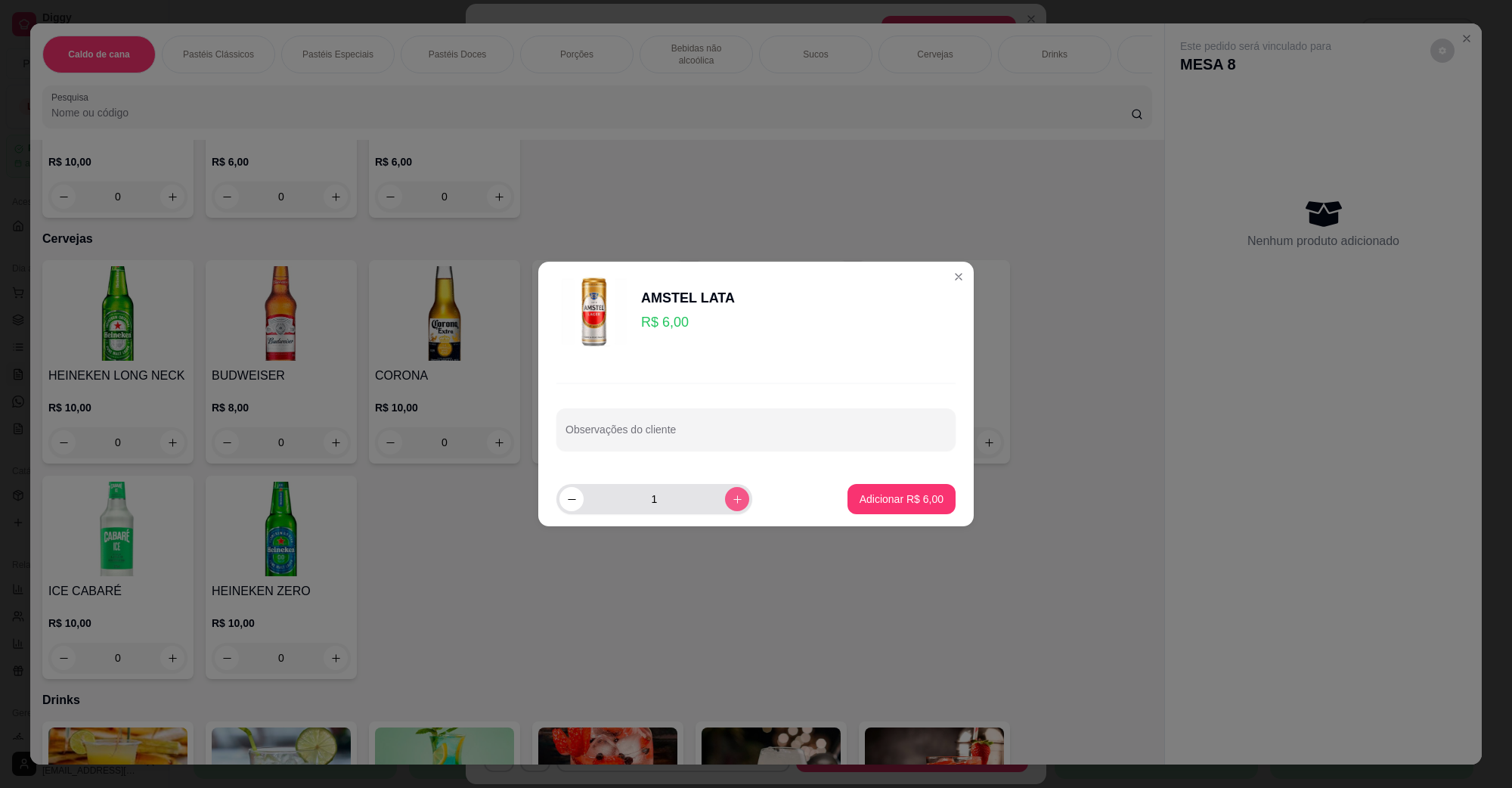
click at [730, 490] on button "increase-product-quantity" at bounding box center [737, 499] width 24 height 24
type input "2"
click at [862, 487] on button "Adicionar R$ 12,00" at bounding box center [899, 499] width 114 height 30
type input "2"
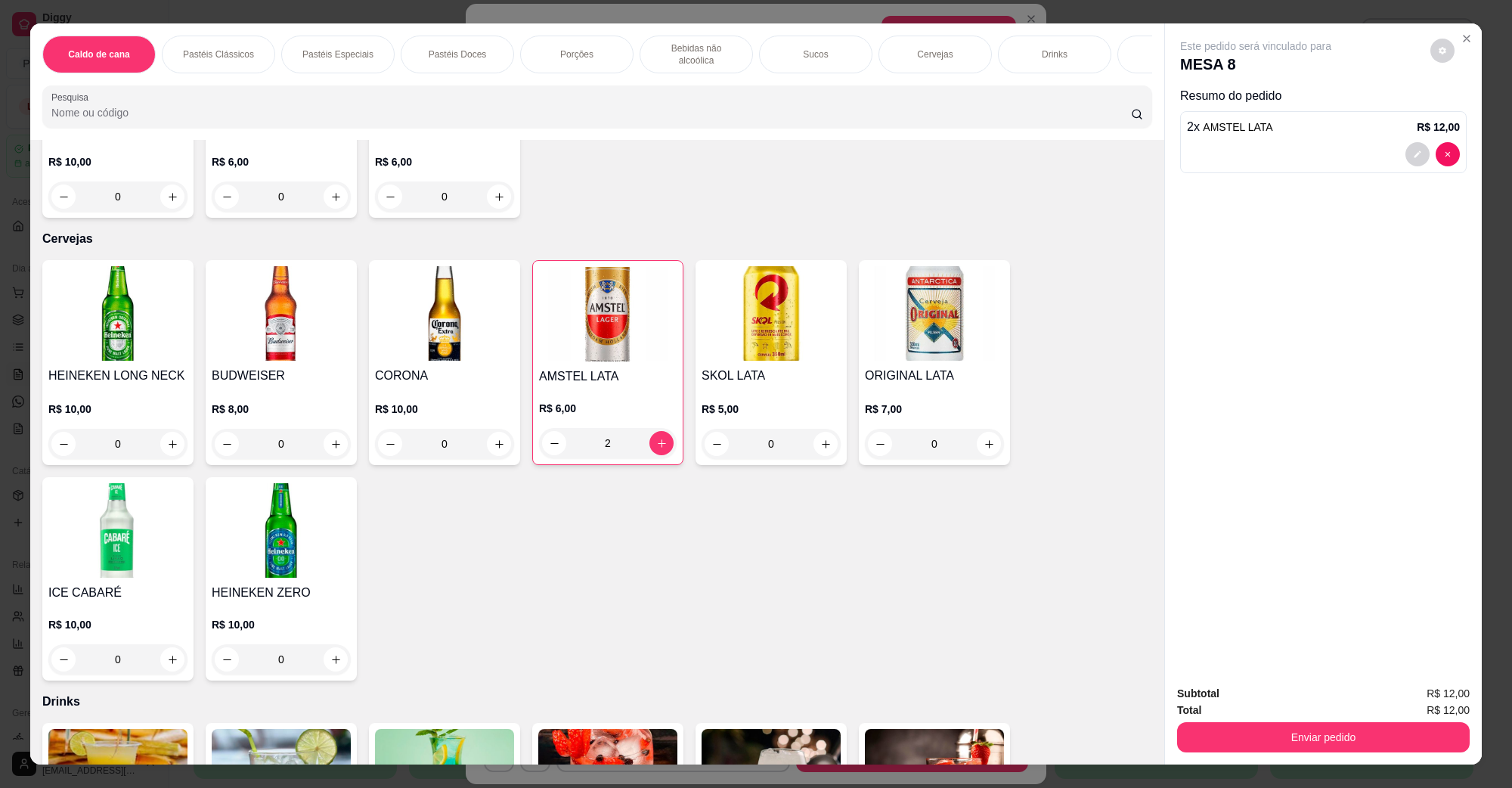
click at [1377, 757] on div "Subtotal R$ 12,00 Total R$ 12,00 Enviar pedido" at bounding box center [1324, 719] width 317 height 92
click at [1340, 745] on button "Enviar pedido" at bounding box center [1324, 737] width 293 height 30
click at [1280, 700] on button "Não registrar e enviar pedido" at bounding box center [1273, 700] width 153 height 28
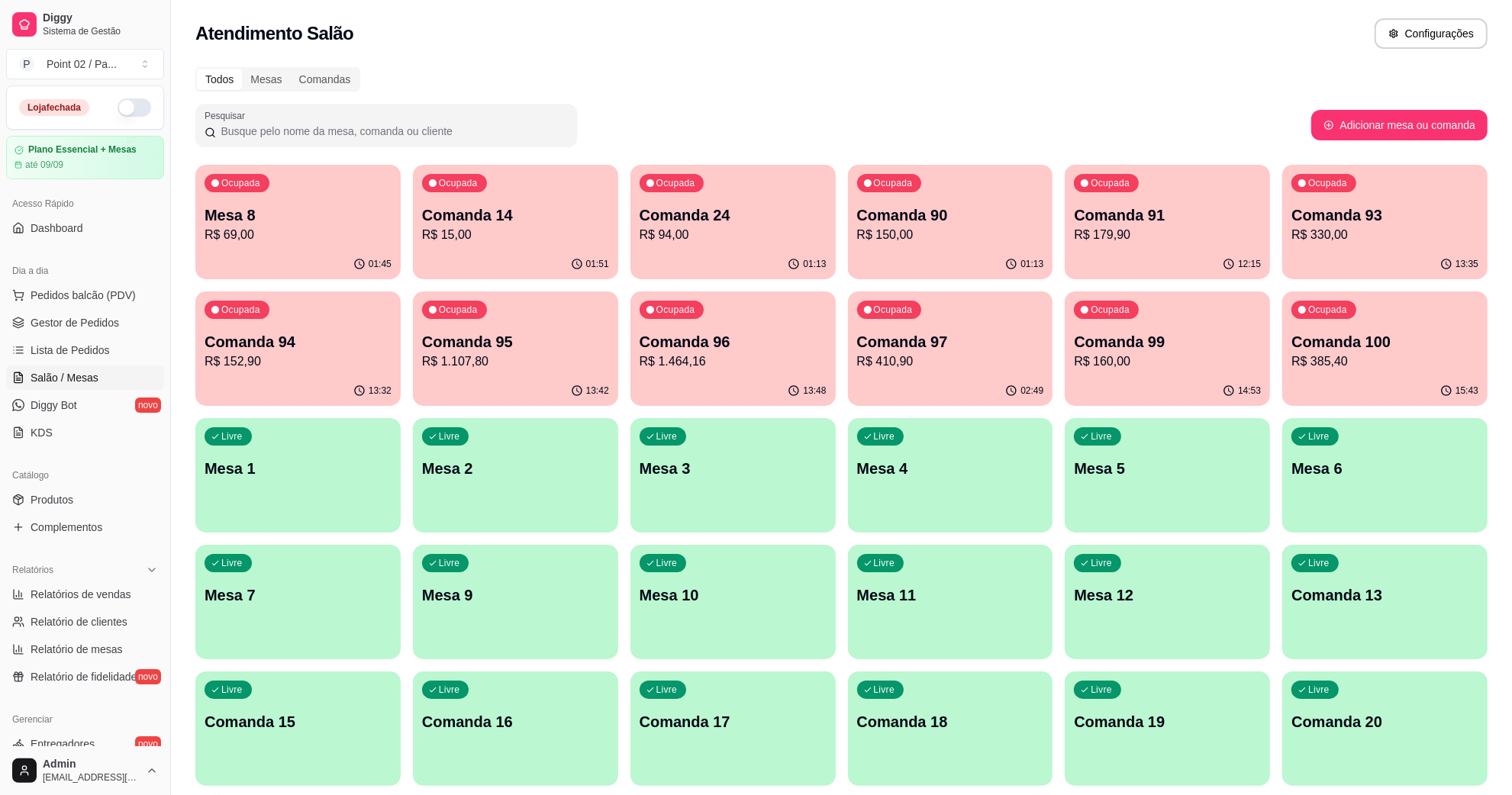
click at [857, 584] on p "Mesa 11" at bounding box center [951, 595] width 187 height 21
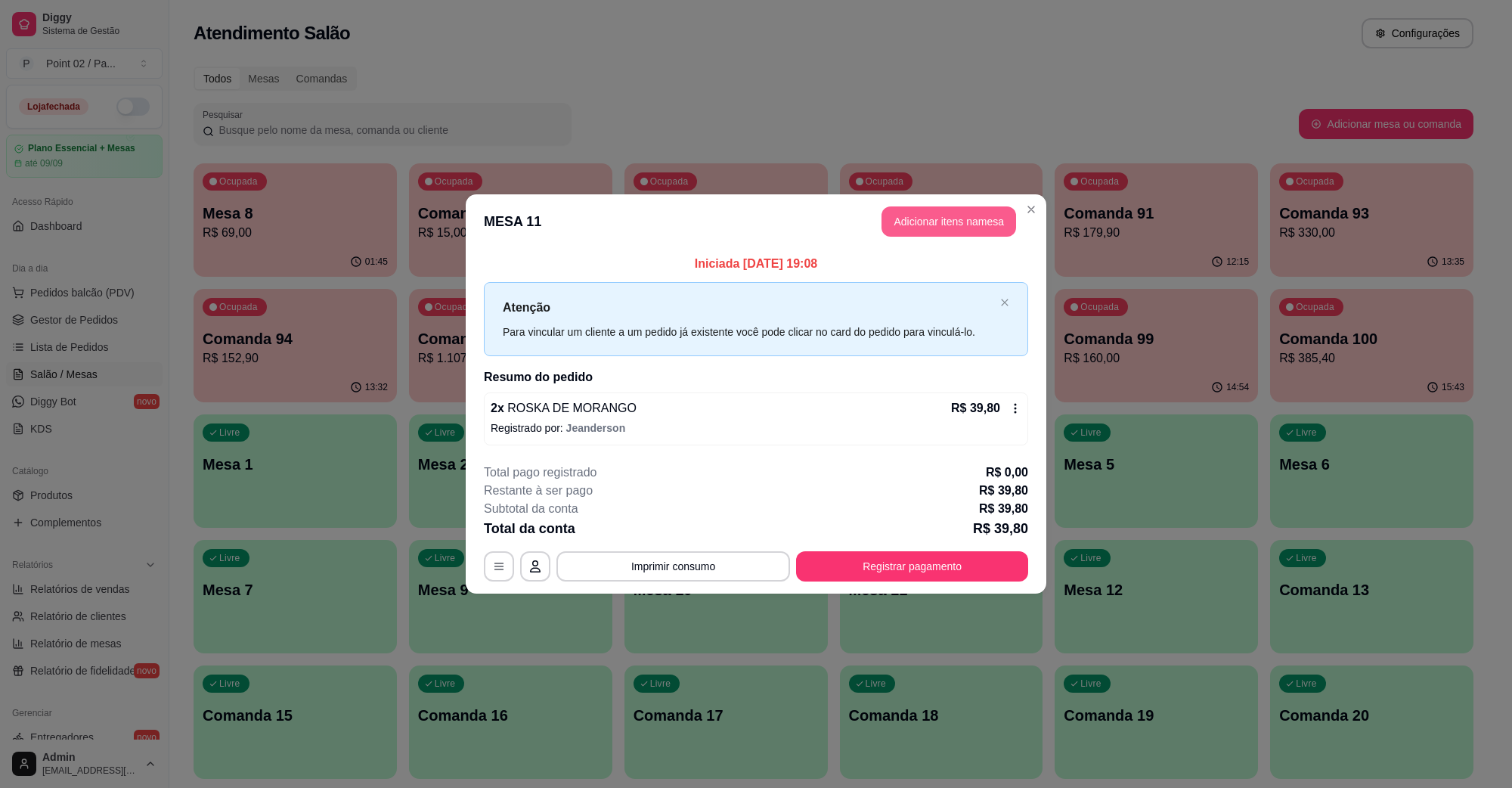
click at [937, 221] on button "Adicionar itens na mesa" at bounding box center [949, 221] width 135 height 30
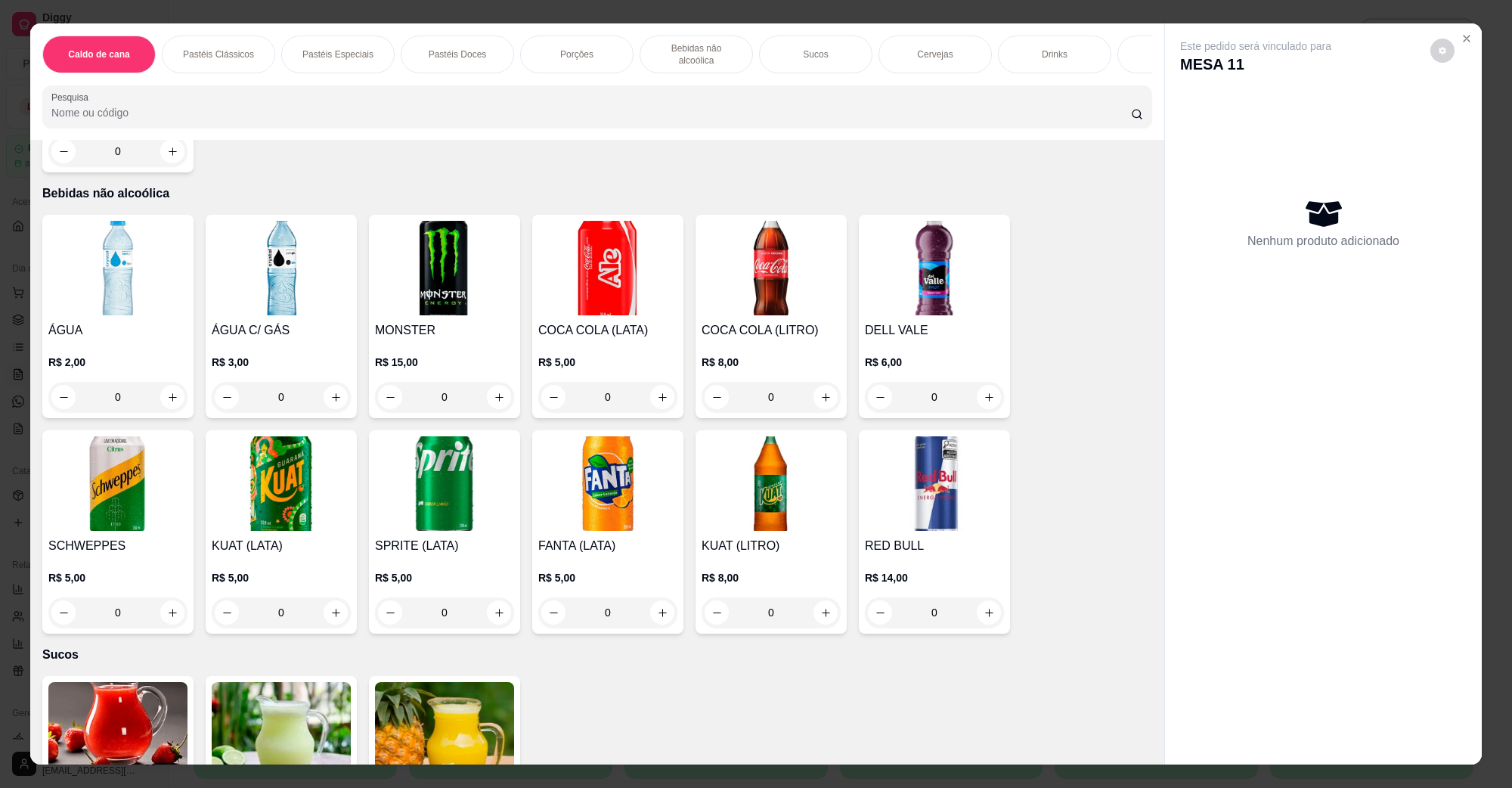
scroll to position [2175, 0]
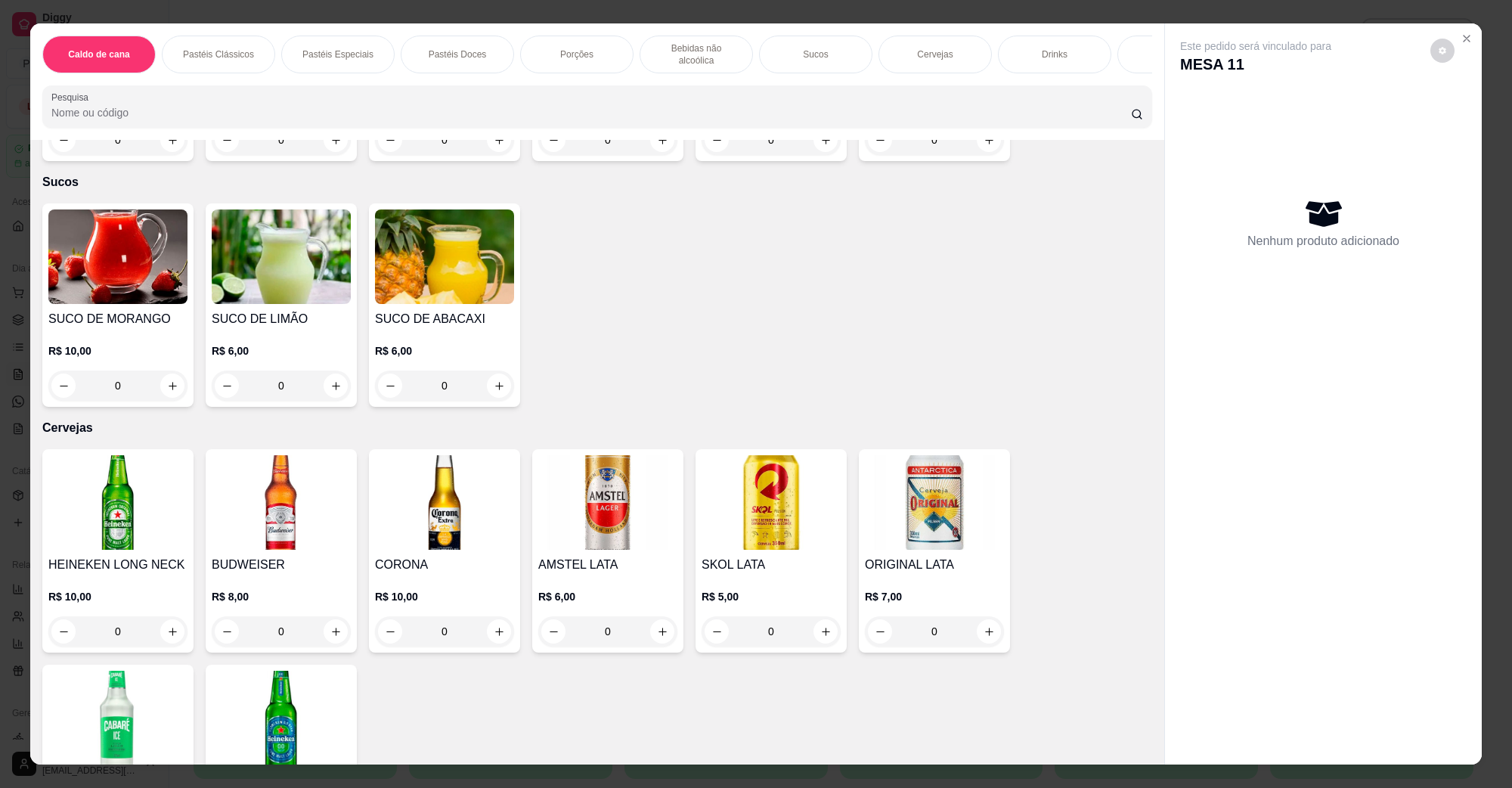
click at [928, 535] on div "ORIGINAL LATA R$ 7,00 0" at bounding box center [935, 551] width 151 height 204
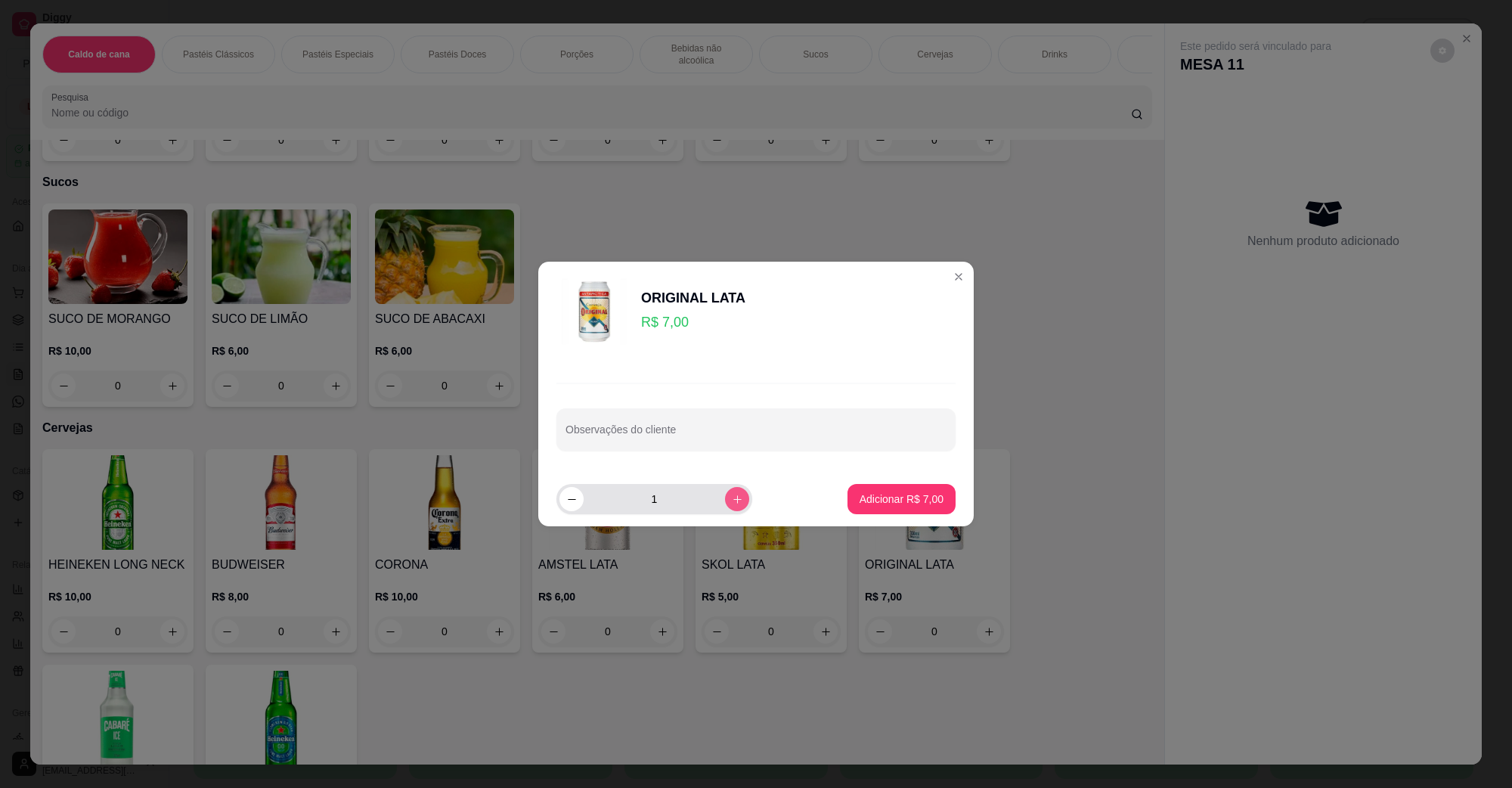
click at [732, 503] on icon "increase-product-quantity" at bounding box center [737, 499] width 11 height 11
click at [726, 514] on div "4" at bounding box center [655, 499] width 190 height 30
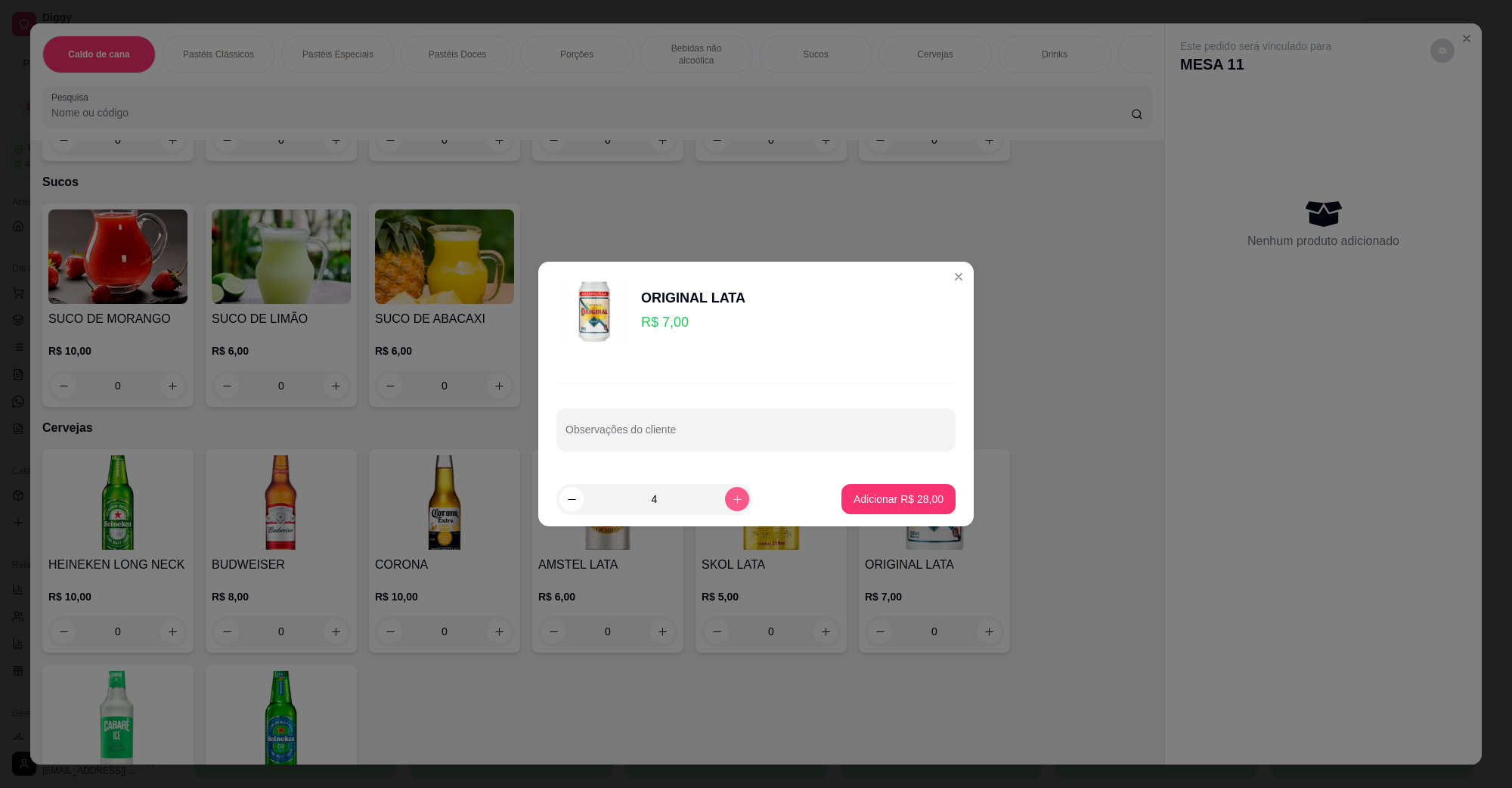
click at [734, 502] on icon "increase-product-quantity" at bounding box center [738, 500] width 8 height 8
click at [734, 502] on icon "increase-product-quantity" at bounding box center [737, 499] width 8 height 8
click at [734, 502] on icon "increase-product-quantity" at bounding box center [738, 500] width 8 height 8
type input "7"
click at [825, 498] on footer "7 Adicionar R$ 49,00" at bounding box center [756, 499] width 436 height 55
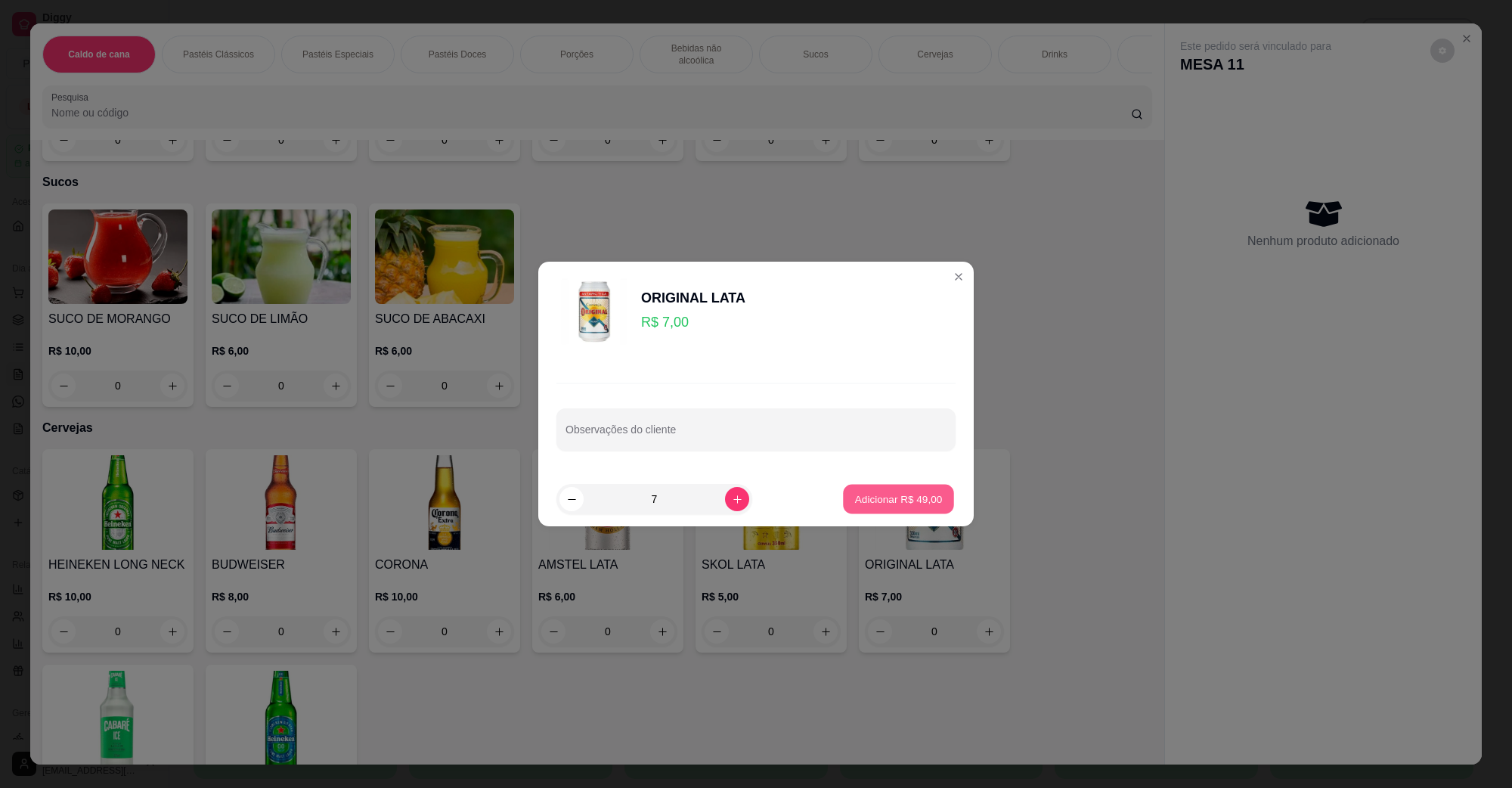
click at [855, 497] on p "Adicionar R$ 49,00" at bounding box center [899, 498] width 88 height 14
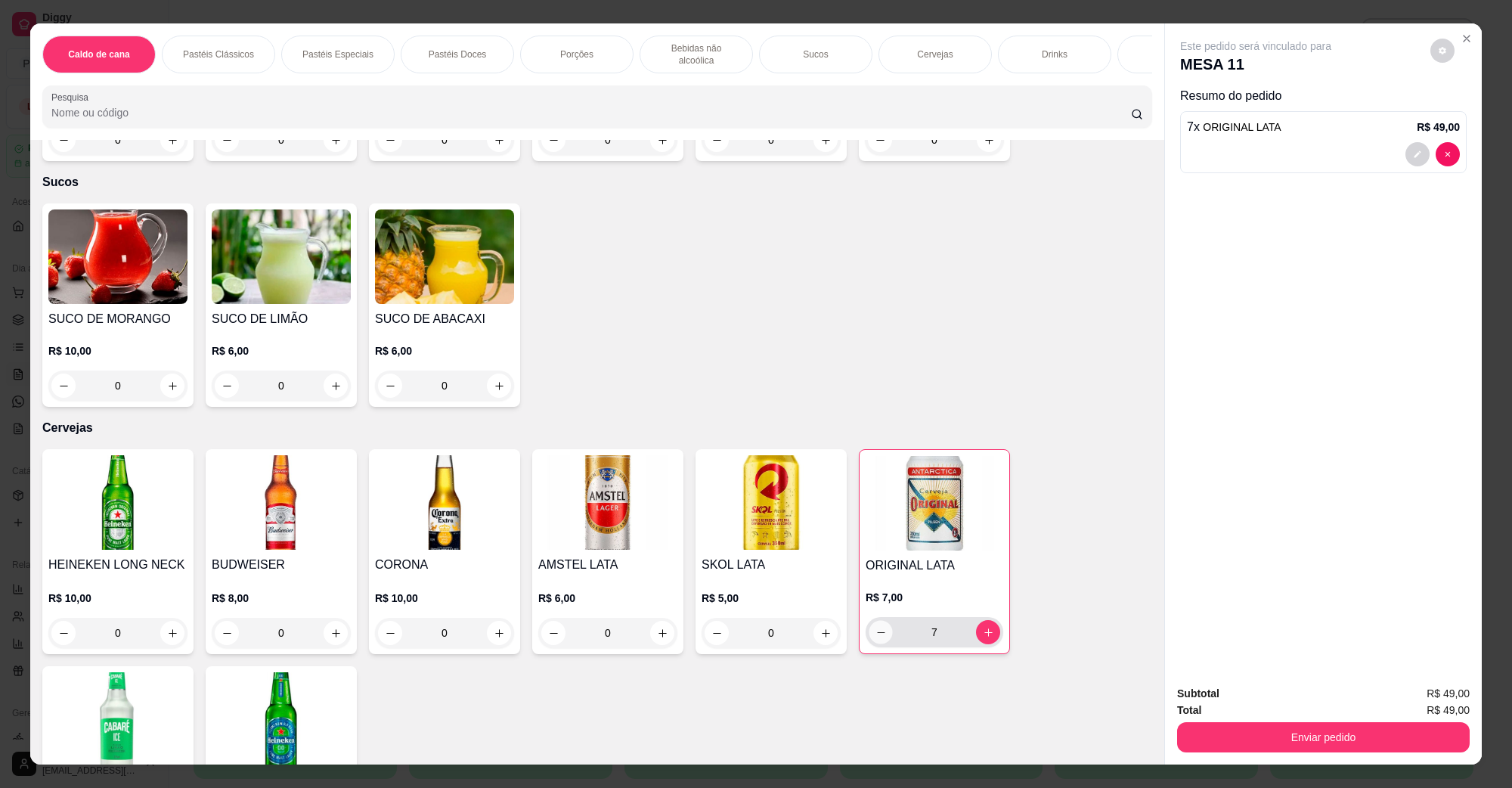
click at [870, 625] on button "decrease-product-quantity" at bounding box center [881, 633] width 24 height 24
click at [876, 627] on icon "decrease-product-quantity" at bounding box center [881, 632] width 11 height 11
type input "3"
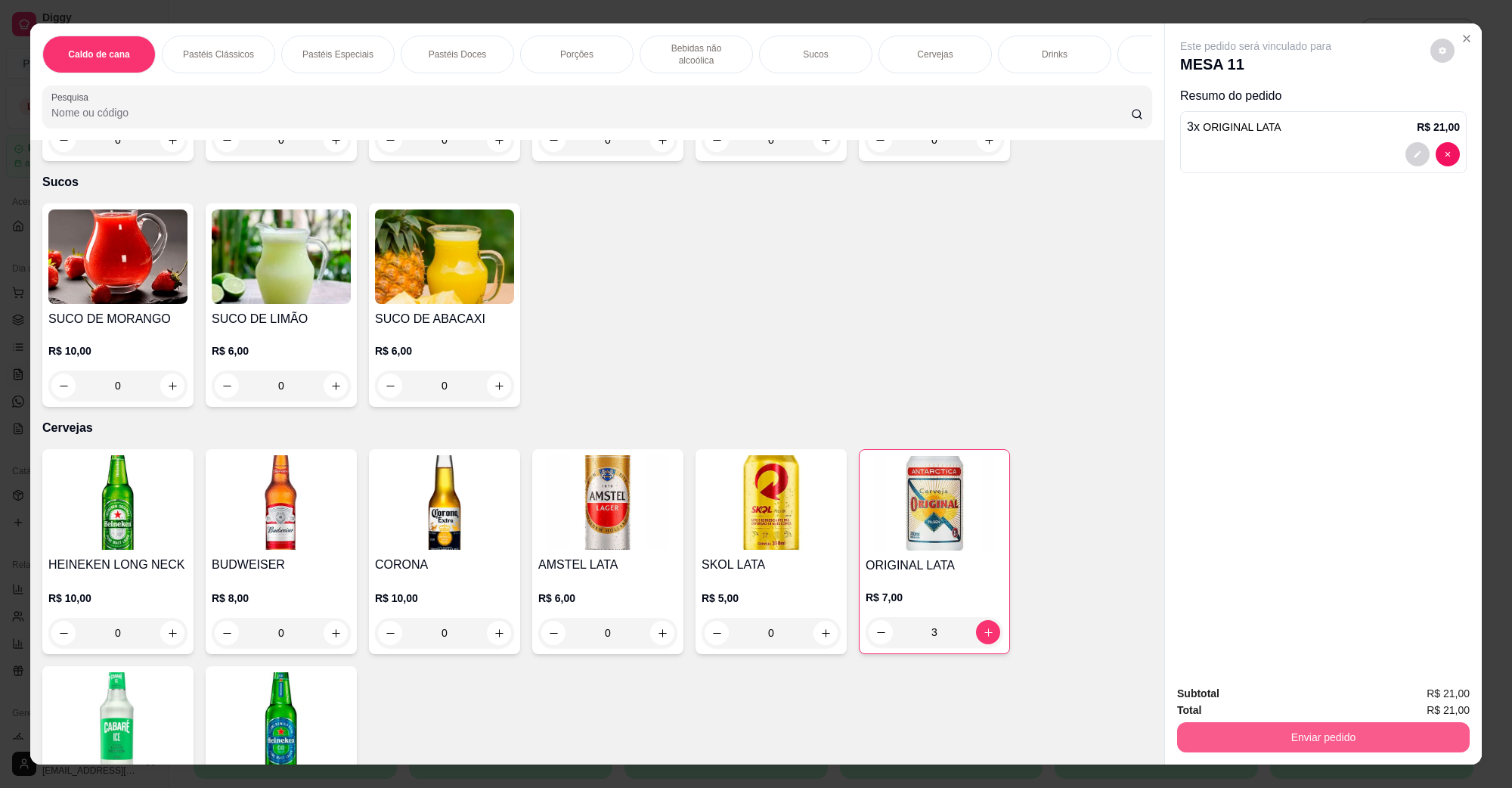
click at [1382, 742] on button "Enviar pedido" at bounding box center [1324, 737] width 293 height 30
click at [1296, 697] on button "Não registrar e enviar pedido" at bounding box center [1272, 700] width 157 height 29
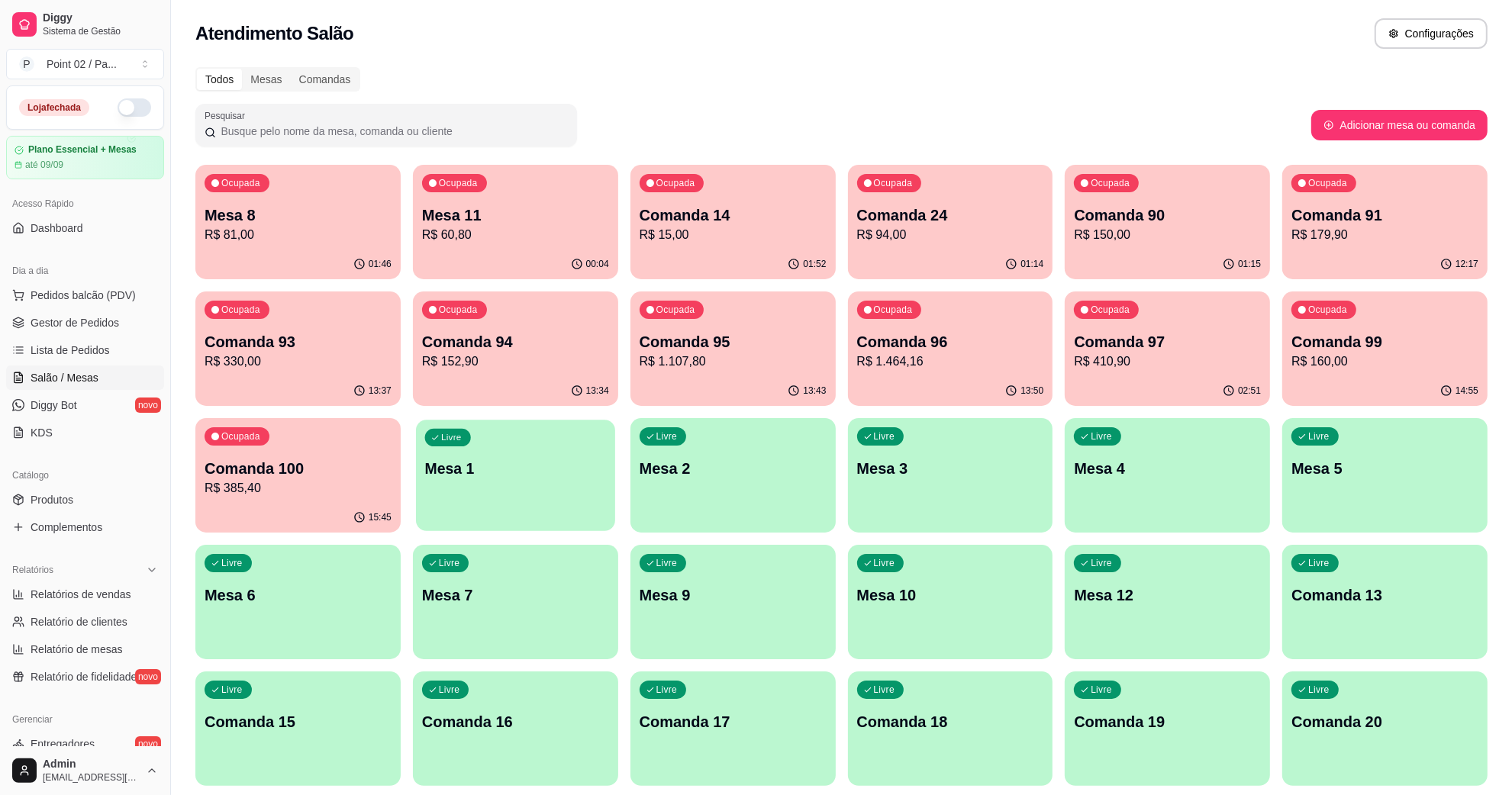
click at [577, 476] on p "Mesa 1" at bounding box center [516, 469] width 181 height 20
click at [759, 471] on p "Mesa 2" at bounding box center [733, 468] width 187 height 21
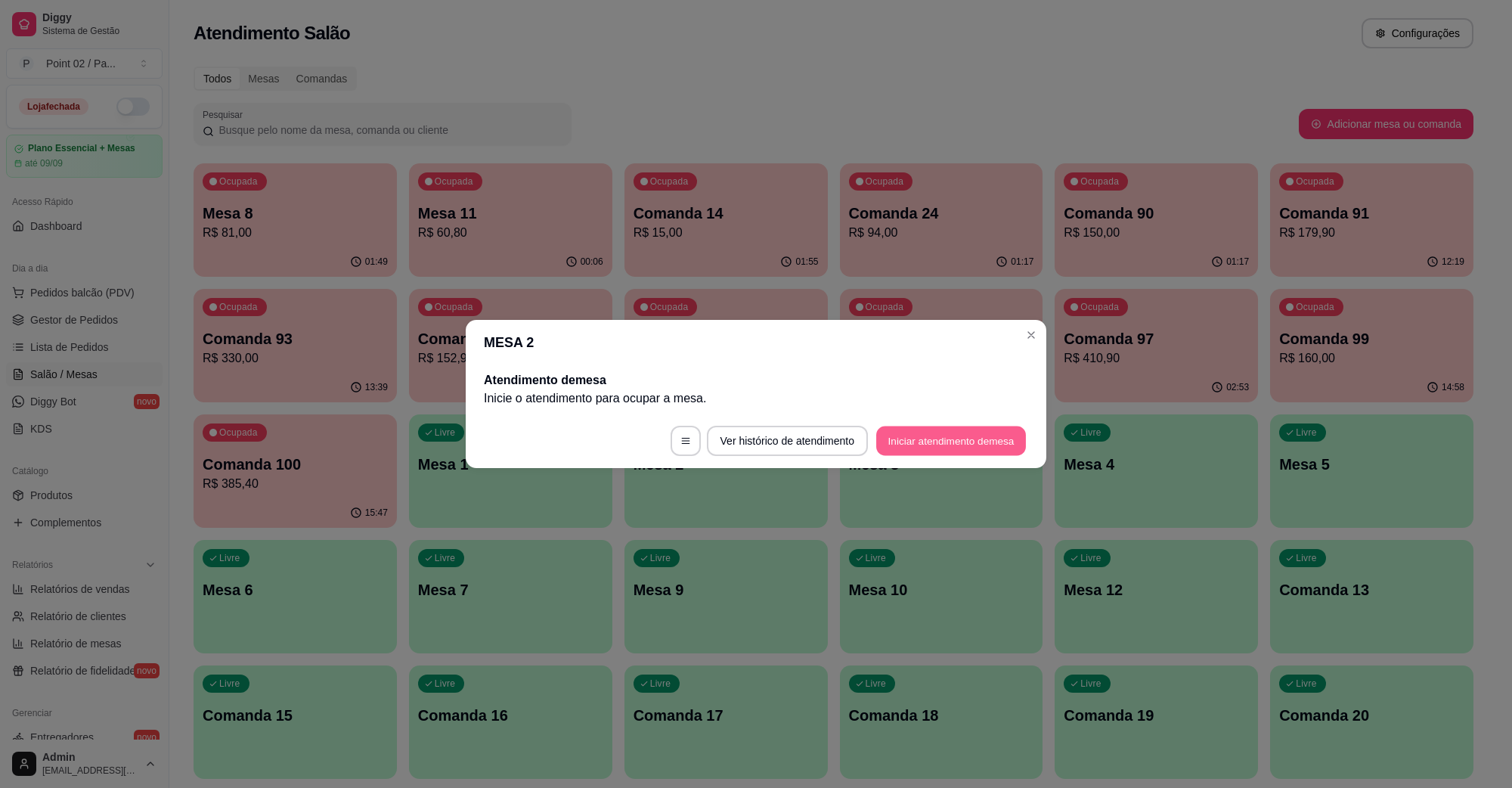
click at [920, 446] on button "Iniciar atendimento de mesa" at bounding box center [952, 441] width 150 height 29
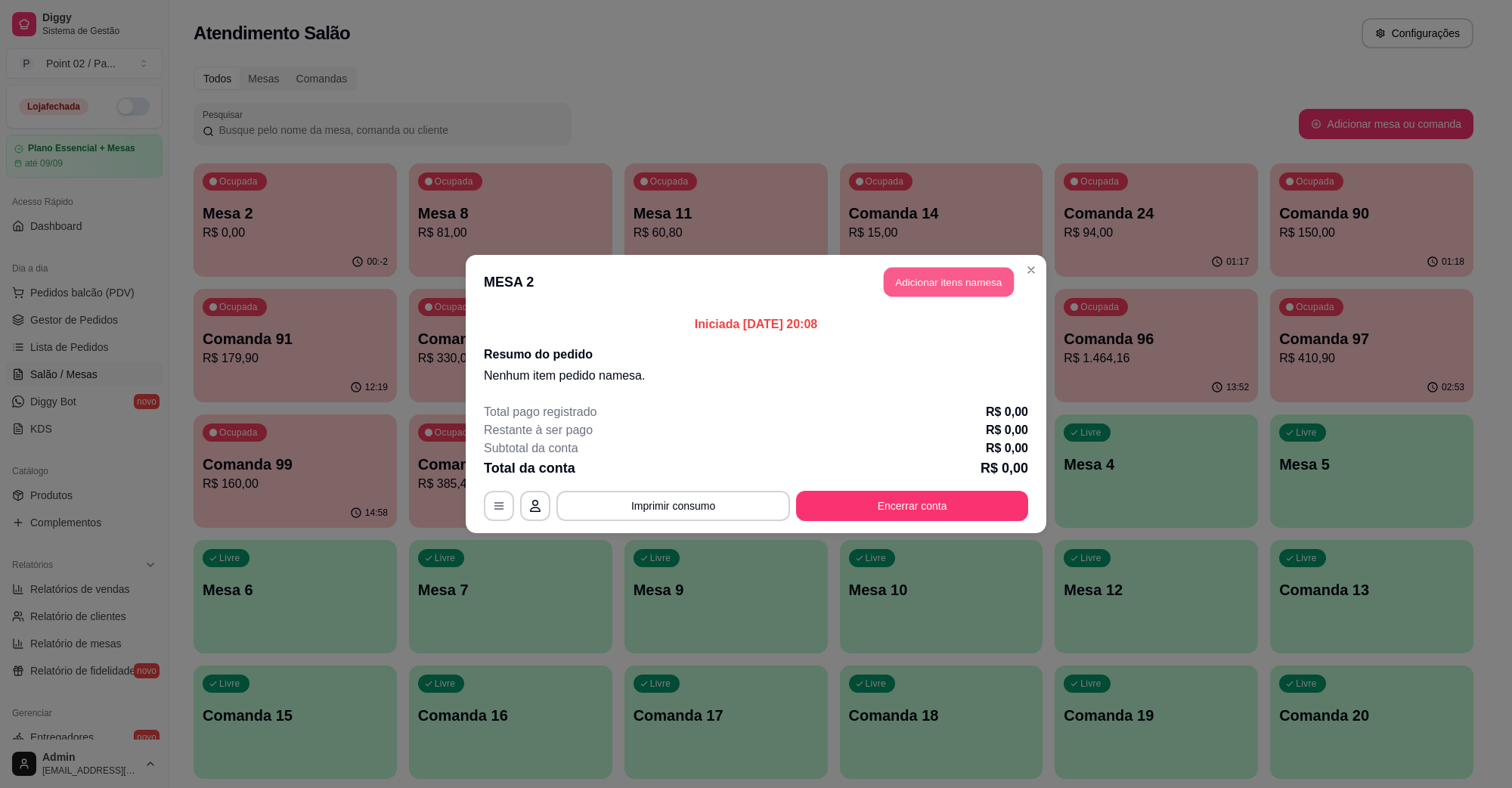
click at [939, 288] on button "Adicionar itens na mesa" at bounding box center [949, 282] width 130 height 29
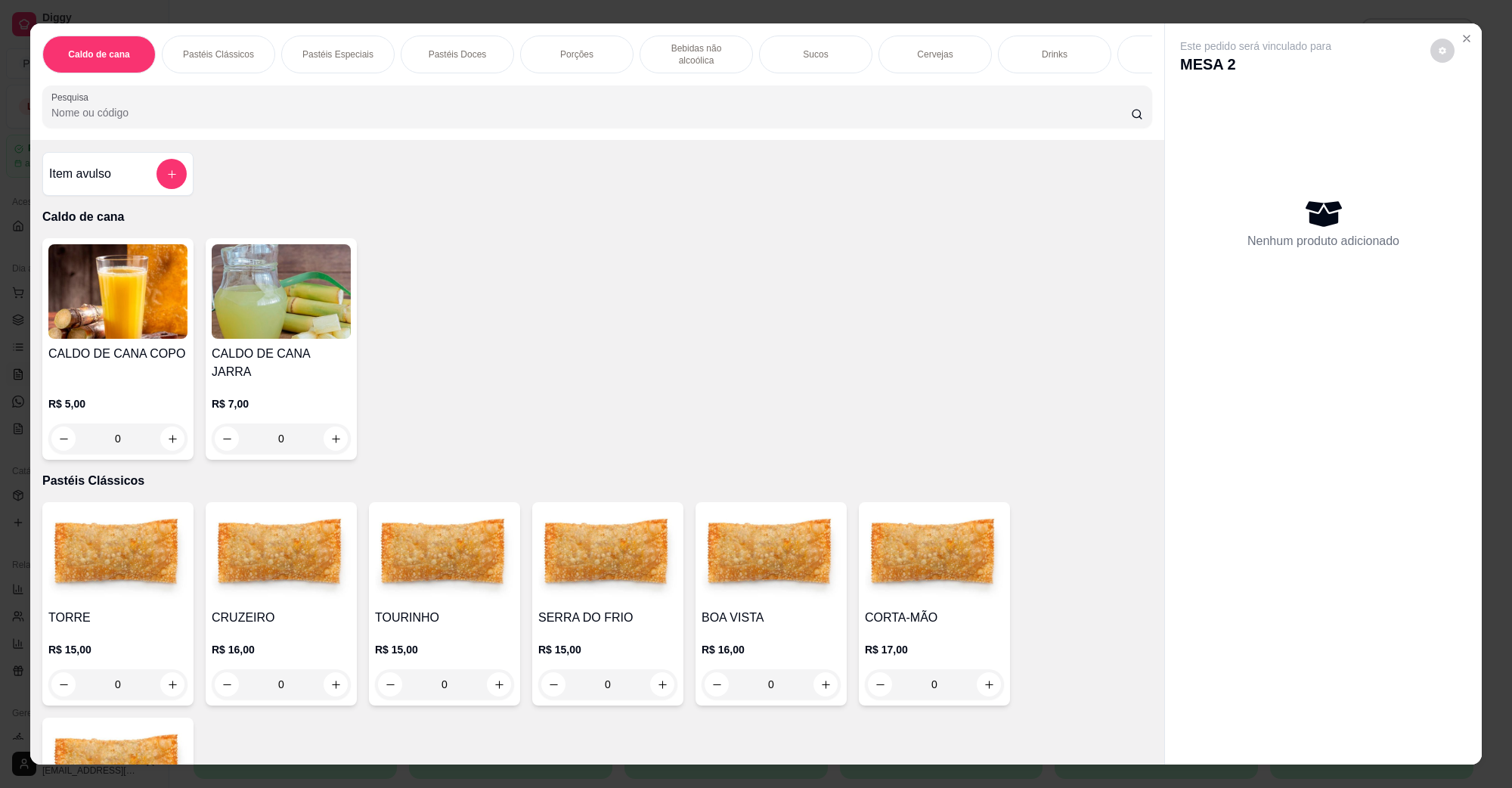
click at [737, 535] on img at bounding box center [771, 556] width 139 height 94
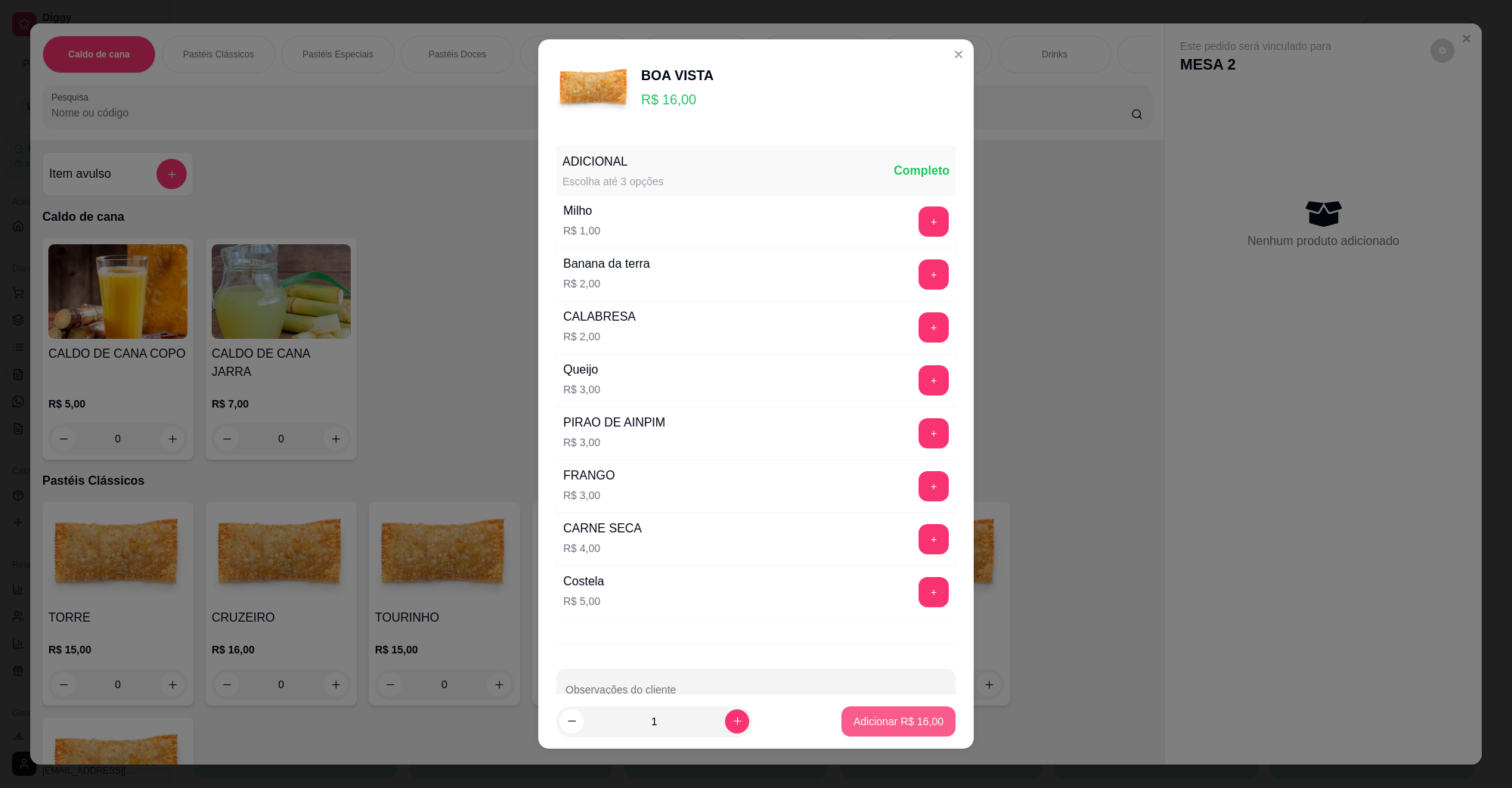
click at [885, 746] on footer "1 Adicionar R$ 16,00" at bounding box center [756, 721] width 436 height 55
click at [890, 730] on button "Adicionar R$ 16,00" at bounding box center [899, 721] width 114 height 30
type input "1"
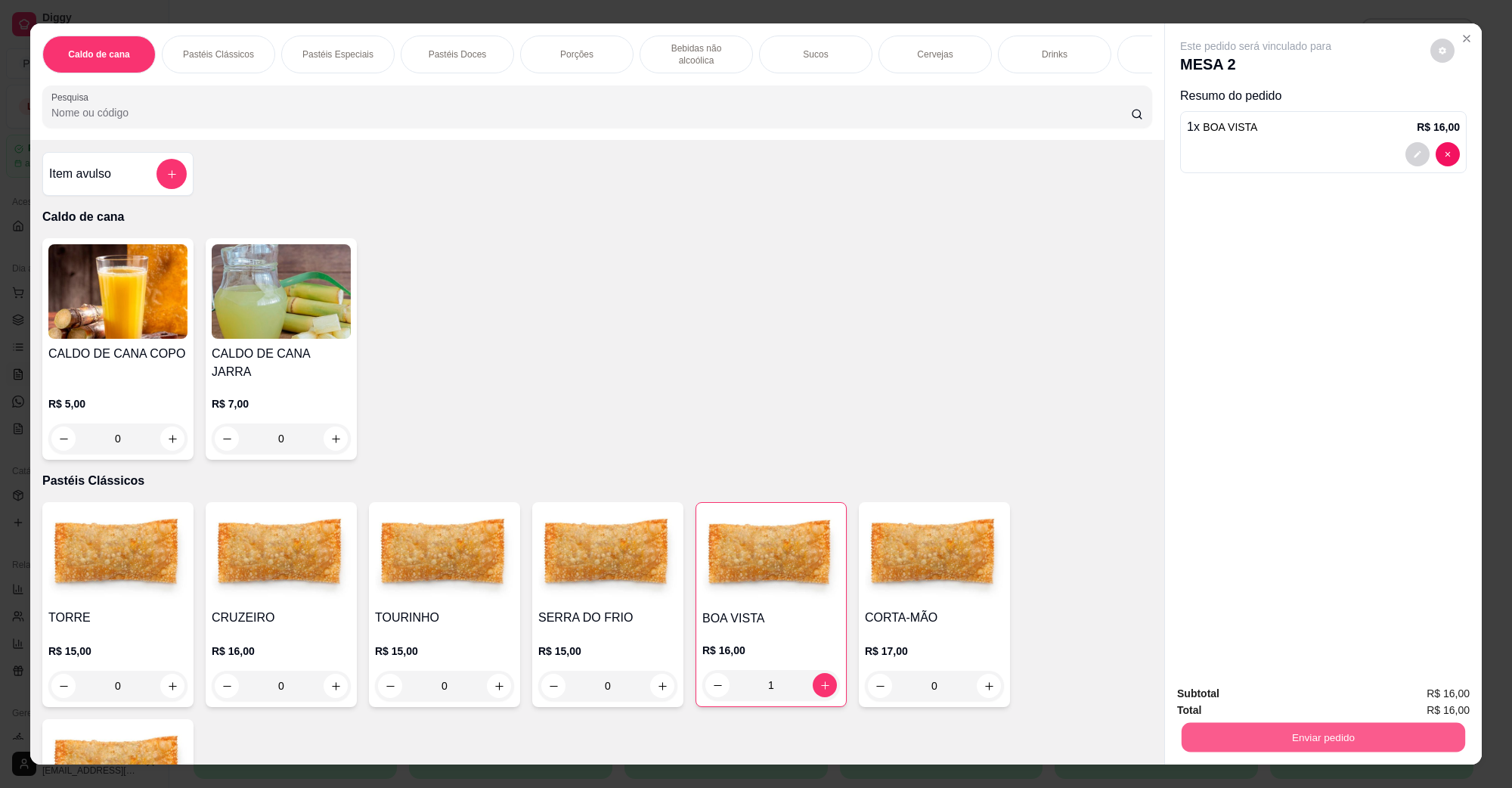
click at [1182, 734] on button "Enviar pedido" at bounding box center [1324, 737] width 284 height 29
click at [1280, 691] on button "Não registrar e enviar pedido" at bounding box center [1272, 700] width 157 height 29
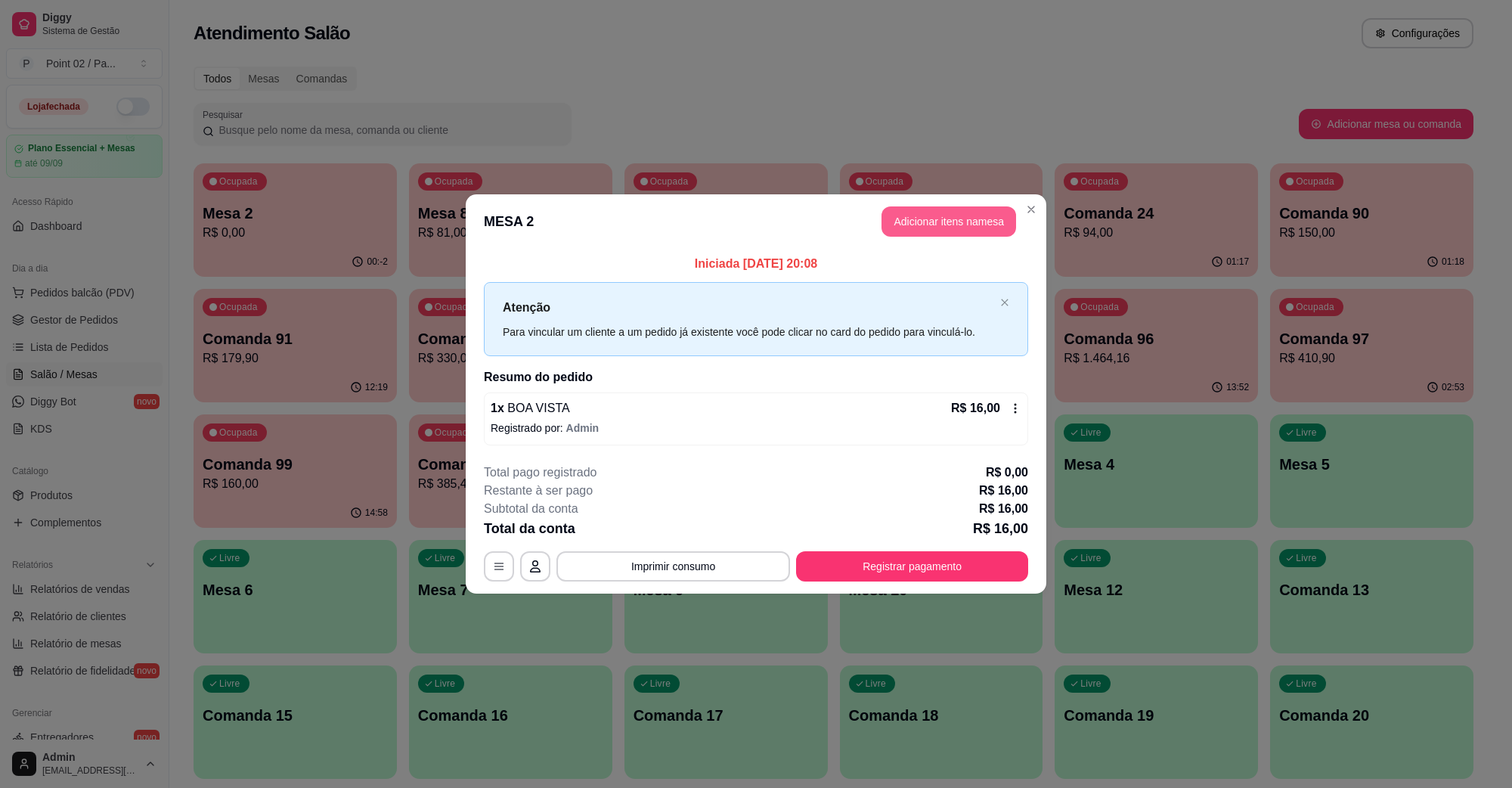
click at [990, 221] on button "Adicionar itens na mesa" at bounding box center [949, 221] width 135 height 30
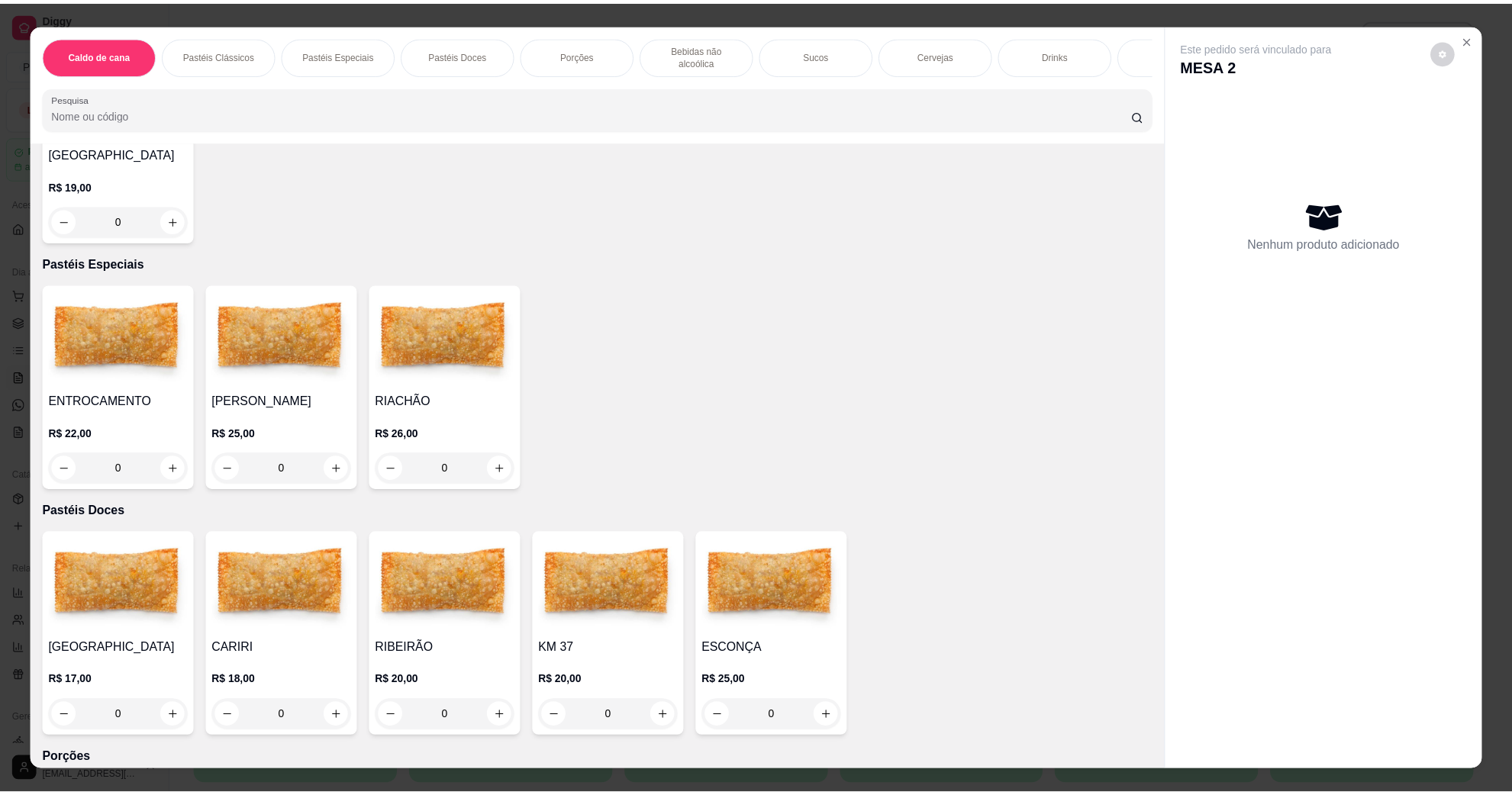
scroll to position [764, 0]
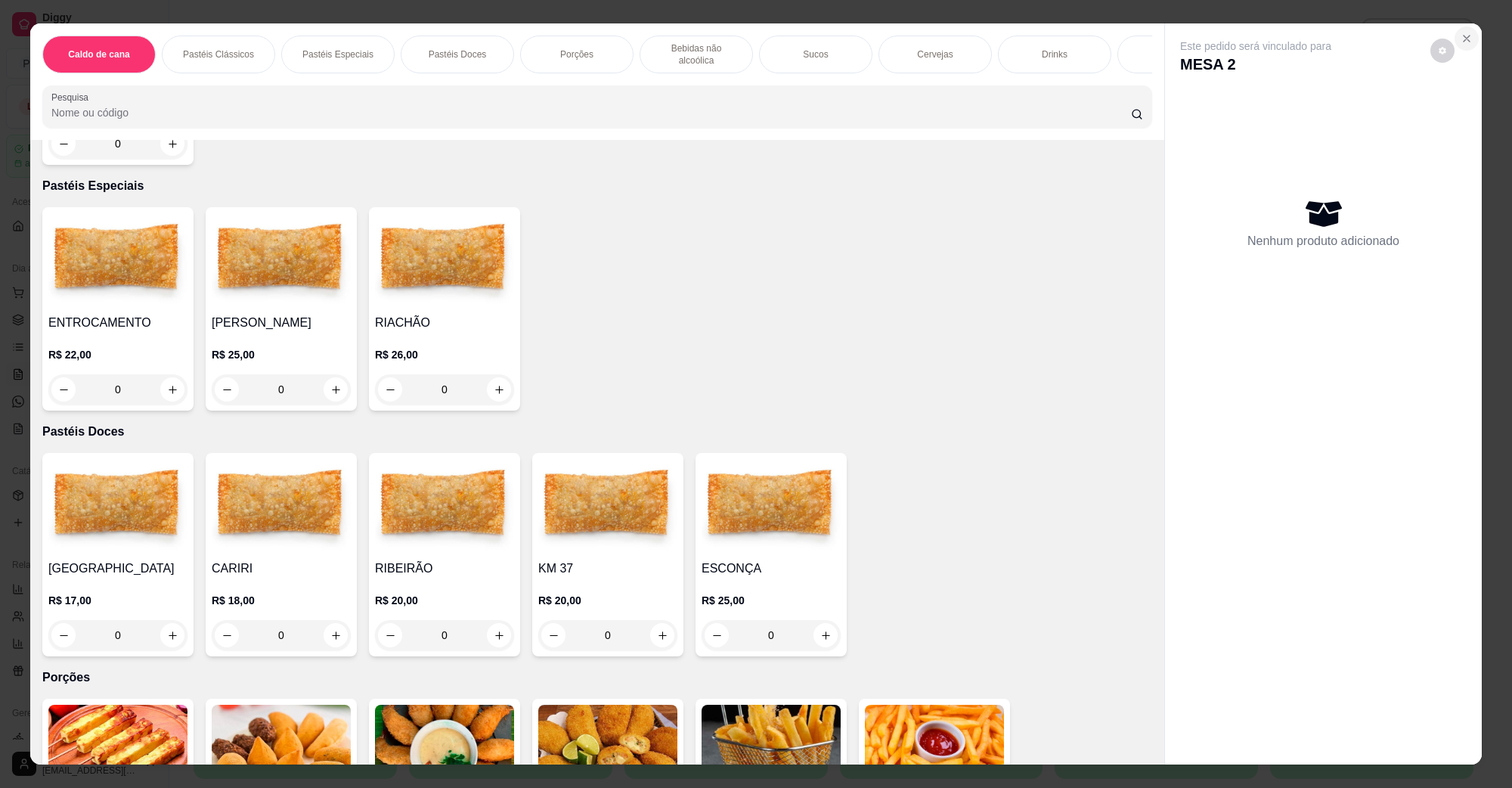
click at [1455, 36] on button "Close" at bounding box center [1467, 38] width 24 height 24
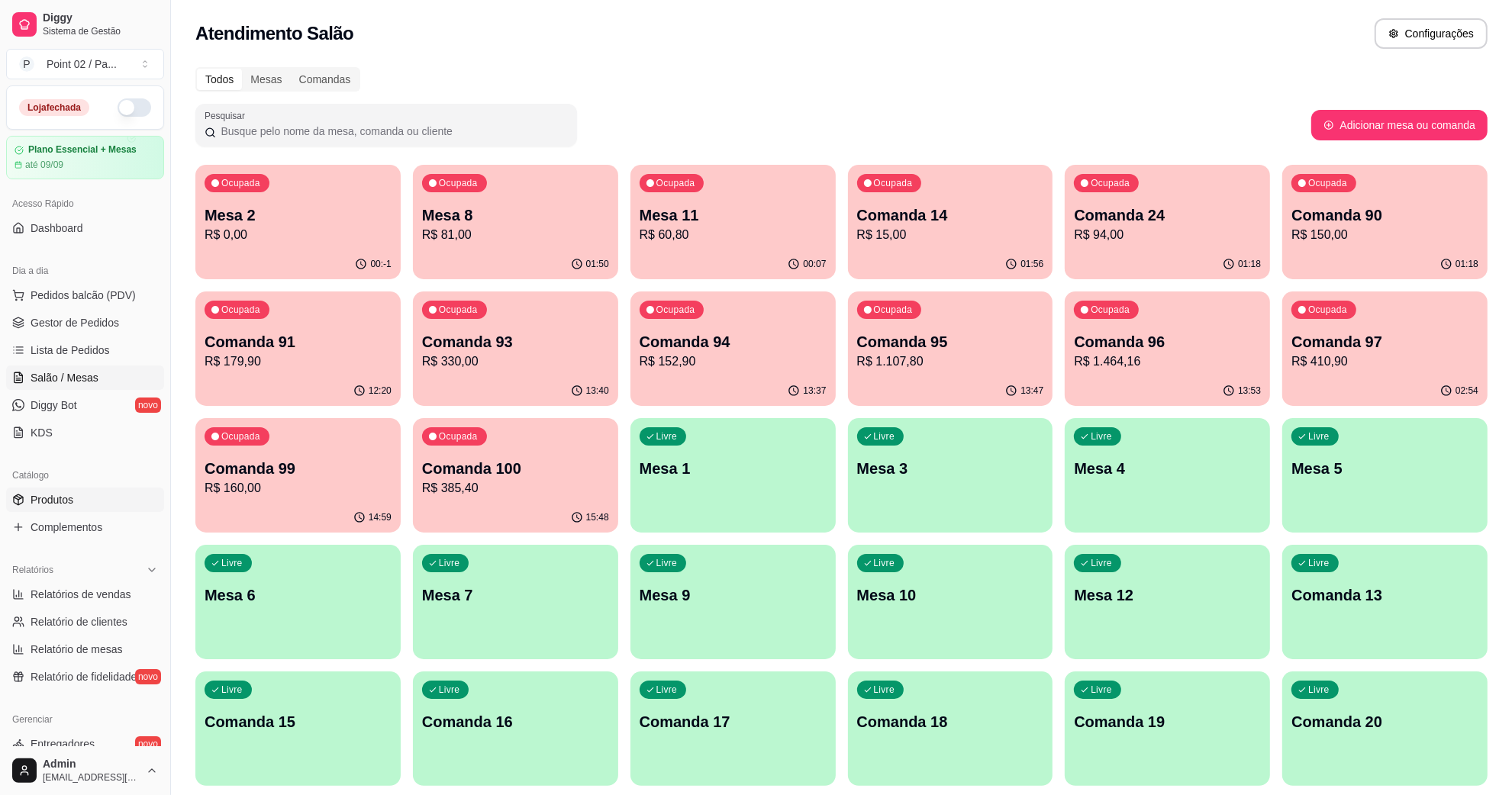
click at [79, 500] on link "Produtos" at bounding box center [85, 499] width 158 height 25
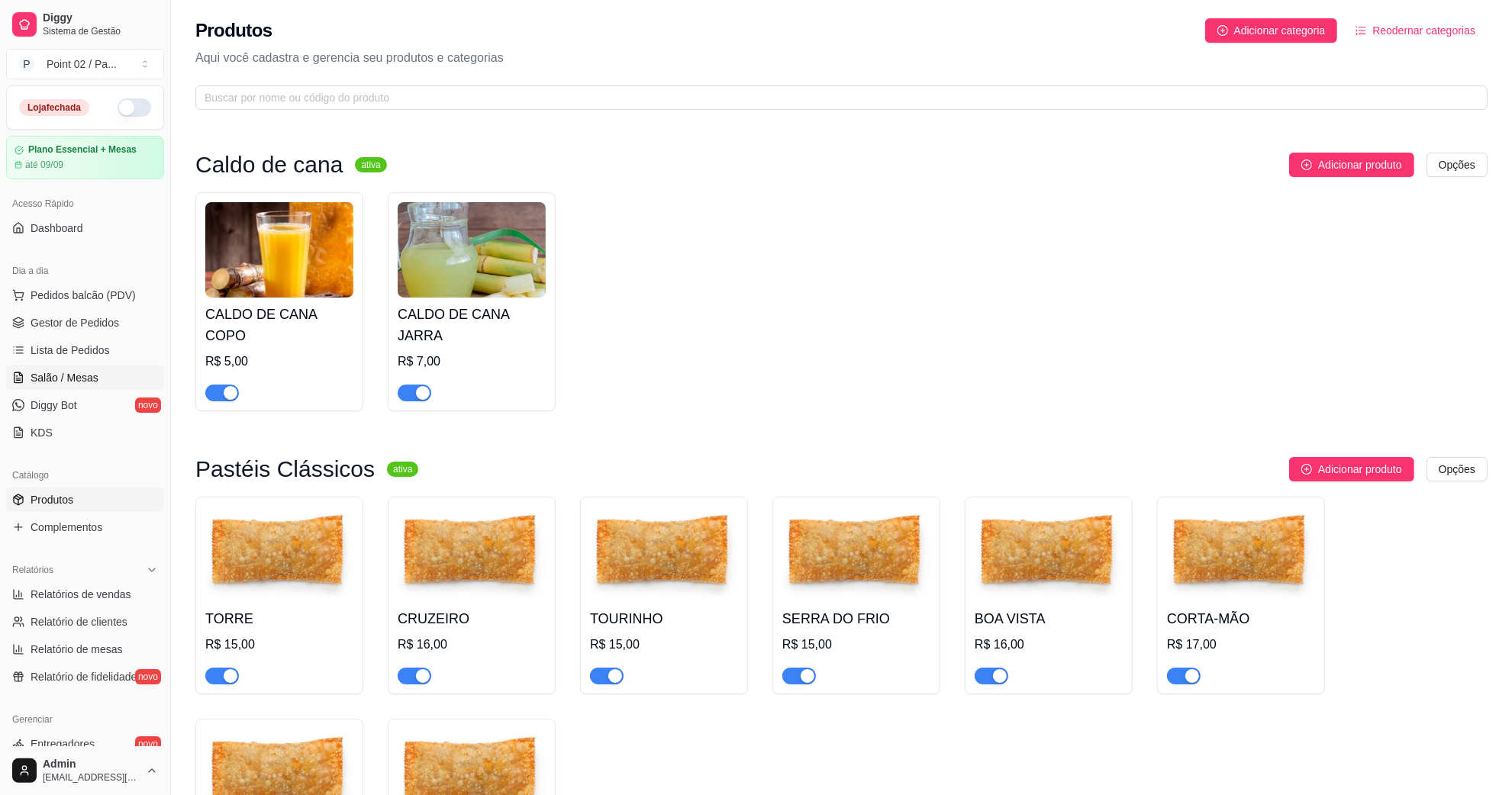
click at [52, 372] on span "Salão / Mesas" at bounding box center [65, 378] width 68 height 15
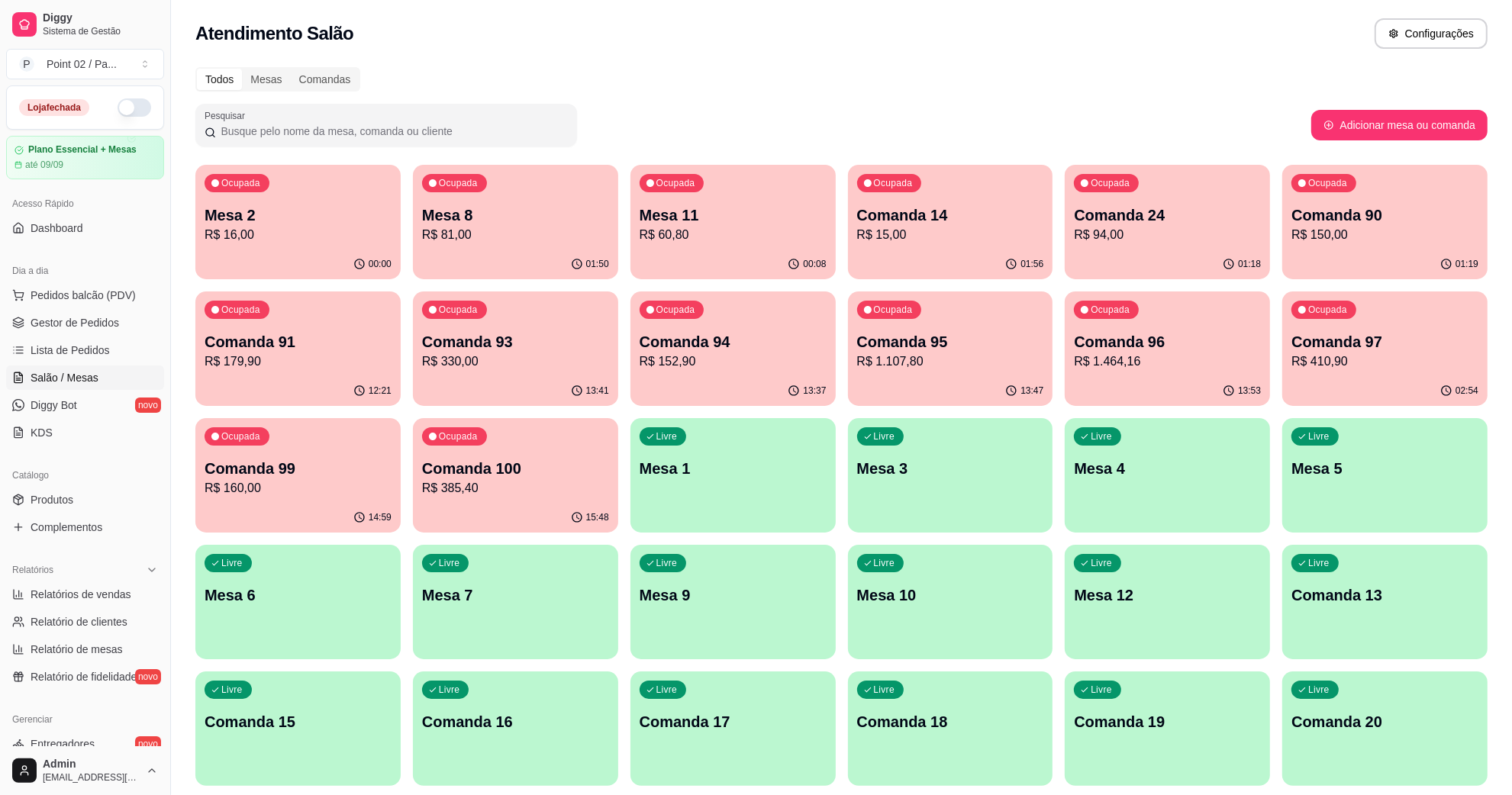
click at [291, 240] on p "R$ 16,00" at bounding box center [298, 235] width 187 height 19
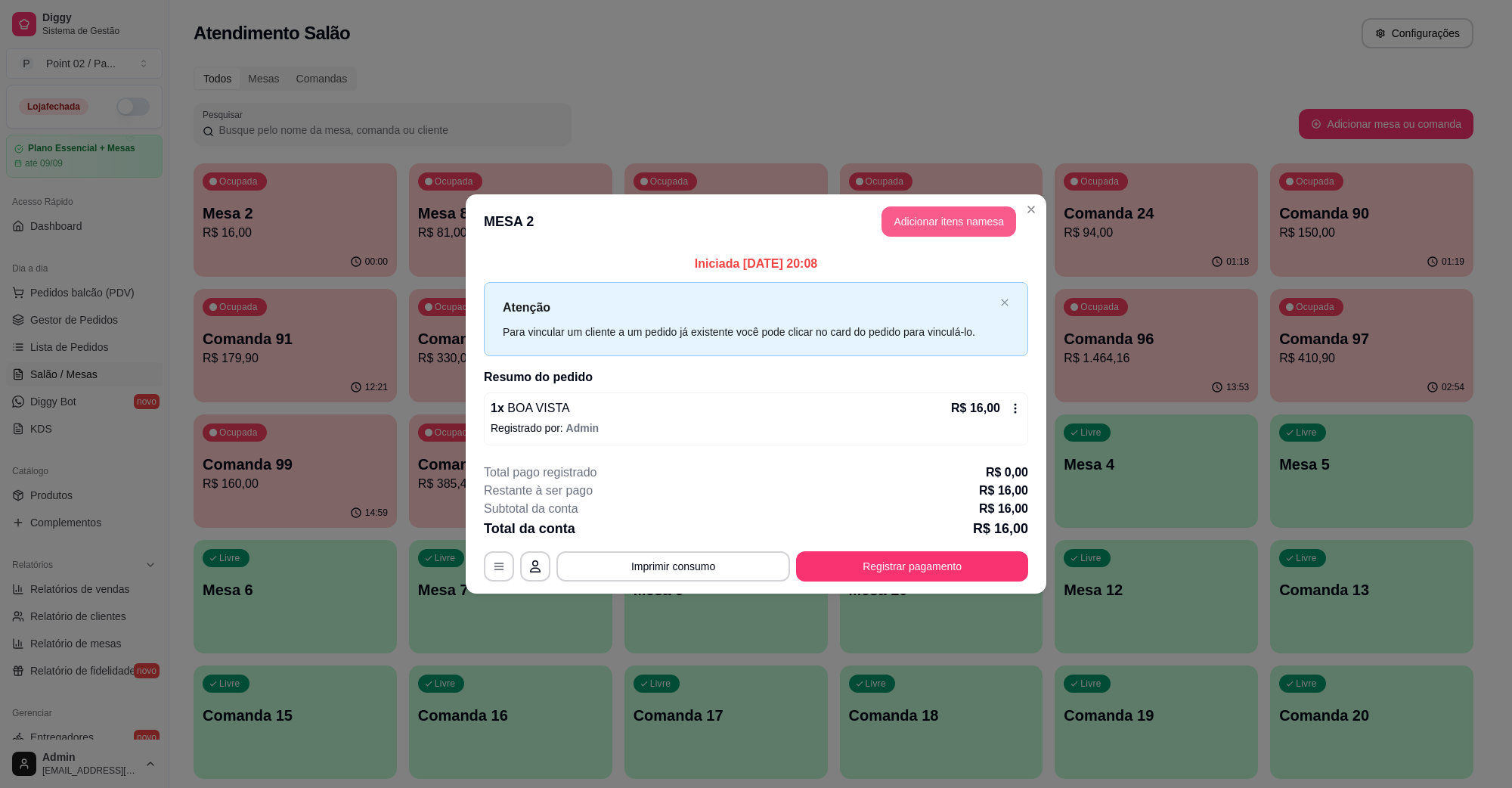
click at [922, 221] on button "Adicionar itens na mesa" at bounding box center [949, 221] width 135 height 30
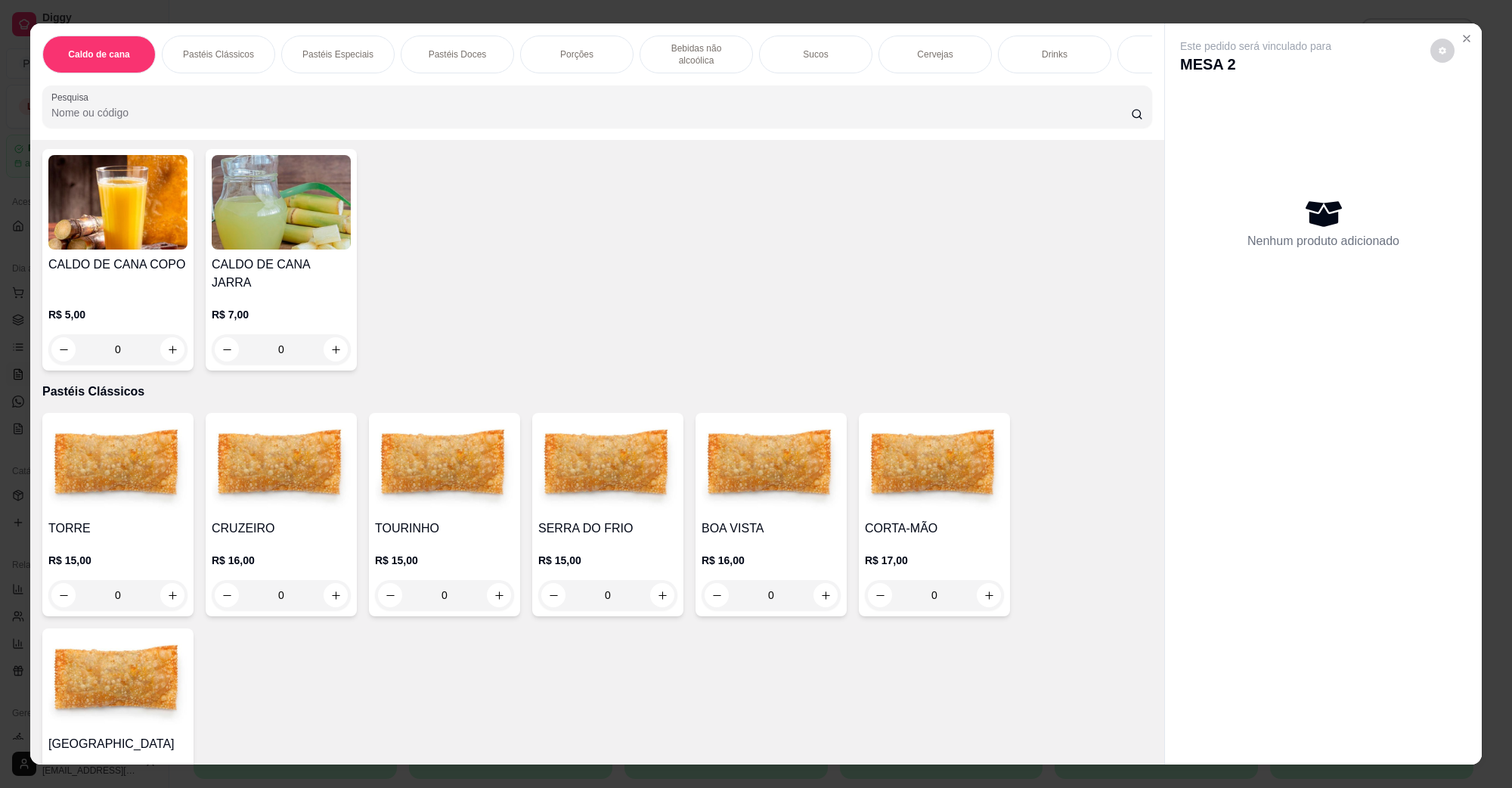
scroll to position [94, 0]
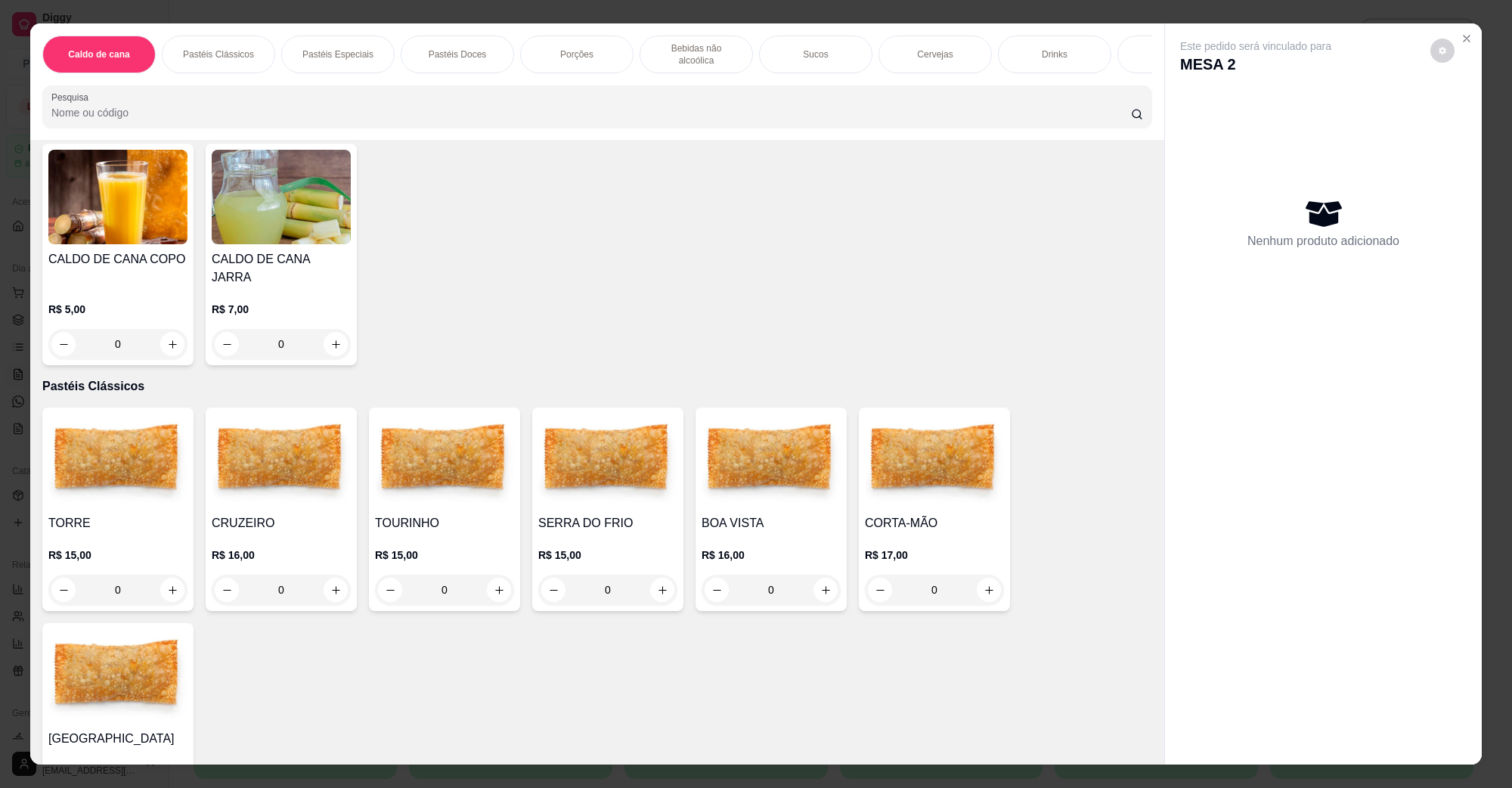
click at [285, 455] on img at bounding box center [281, 461] width 139 height 94
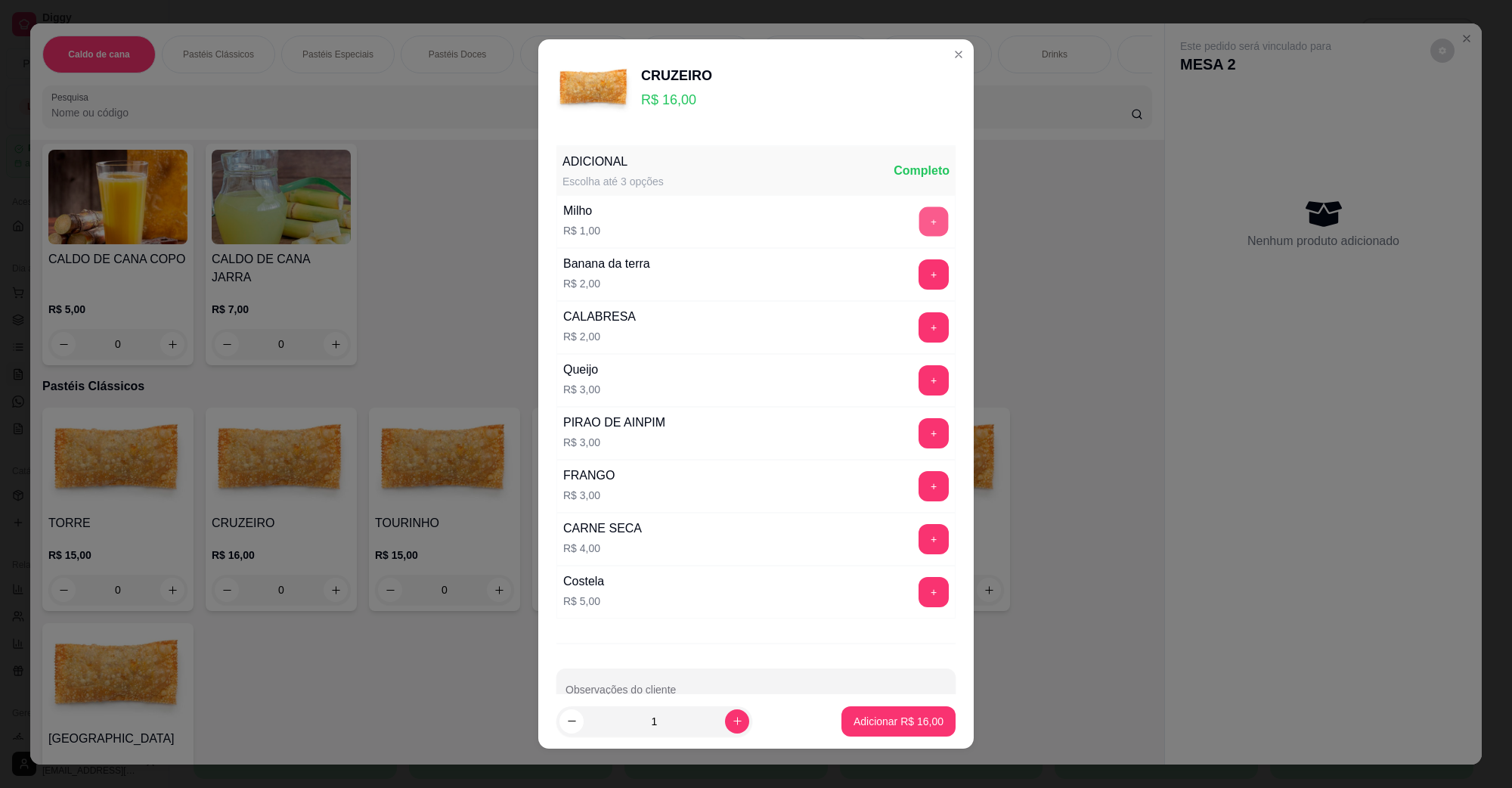
click at [920, 216] on button "+" at bounding box center [934, 221] width 29 height 29
click at [872, 723] on p "Adicionar R$ 17,00" at bounding box center [899, 721] width 90 height 15
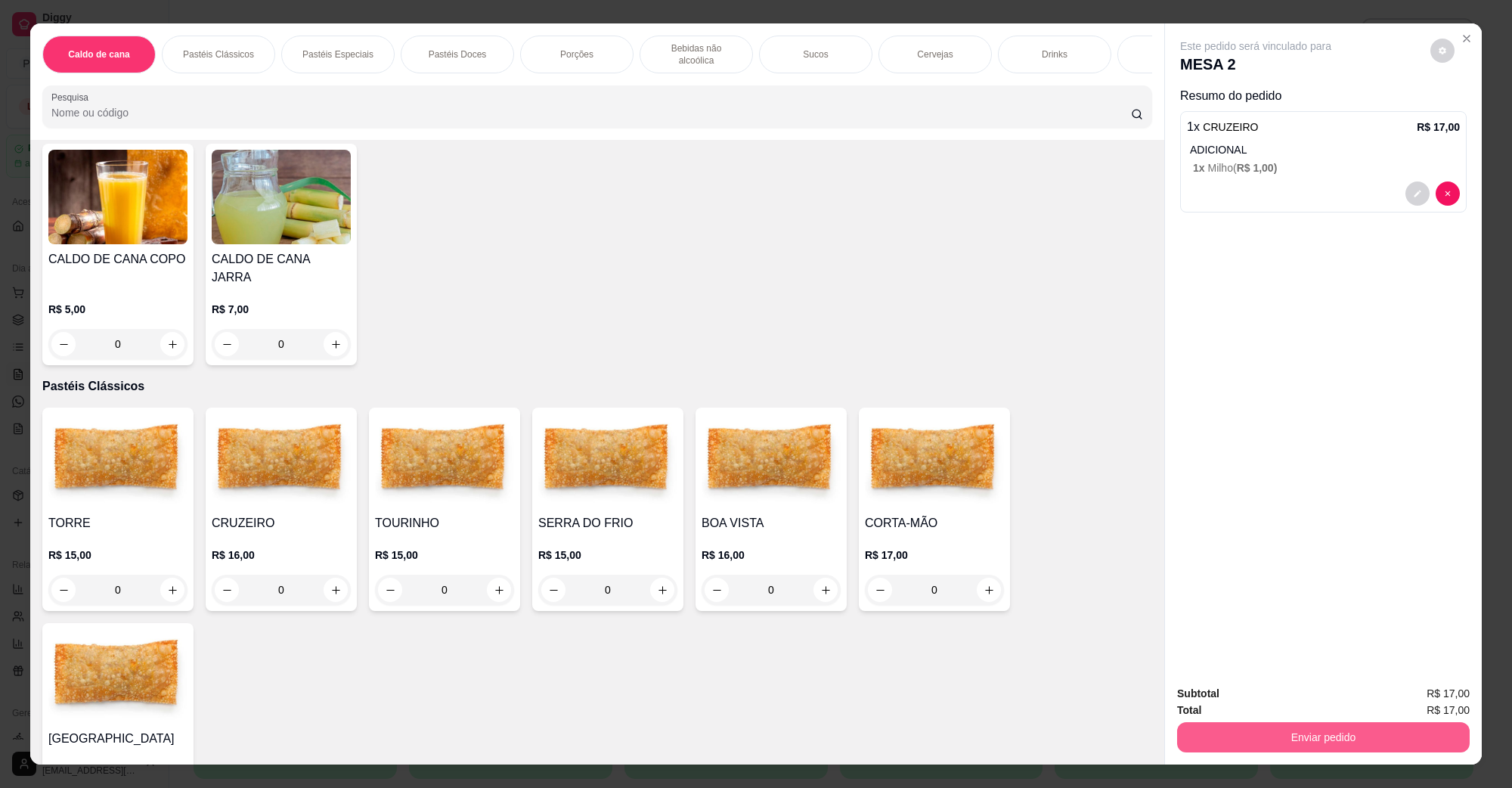
click at [1375, 747] on button "Enviar pedido" at bounding box center [1324, 737] width 293 height 30
click at [1250, 709] on button "Não registrar e enviar pedido" at bounding box center [1272, 700] width 157 height 29
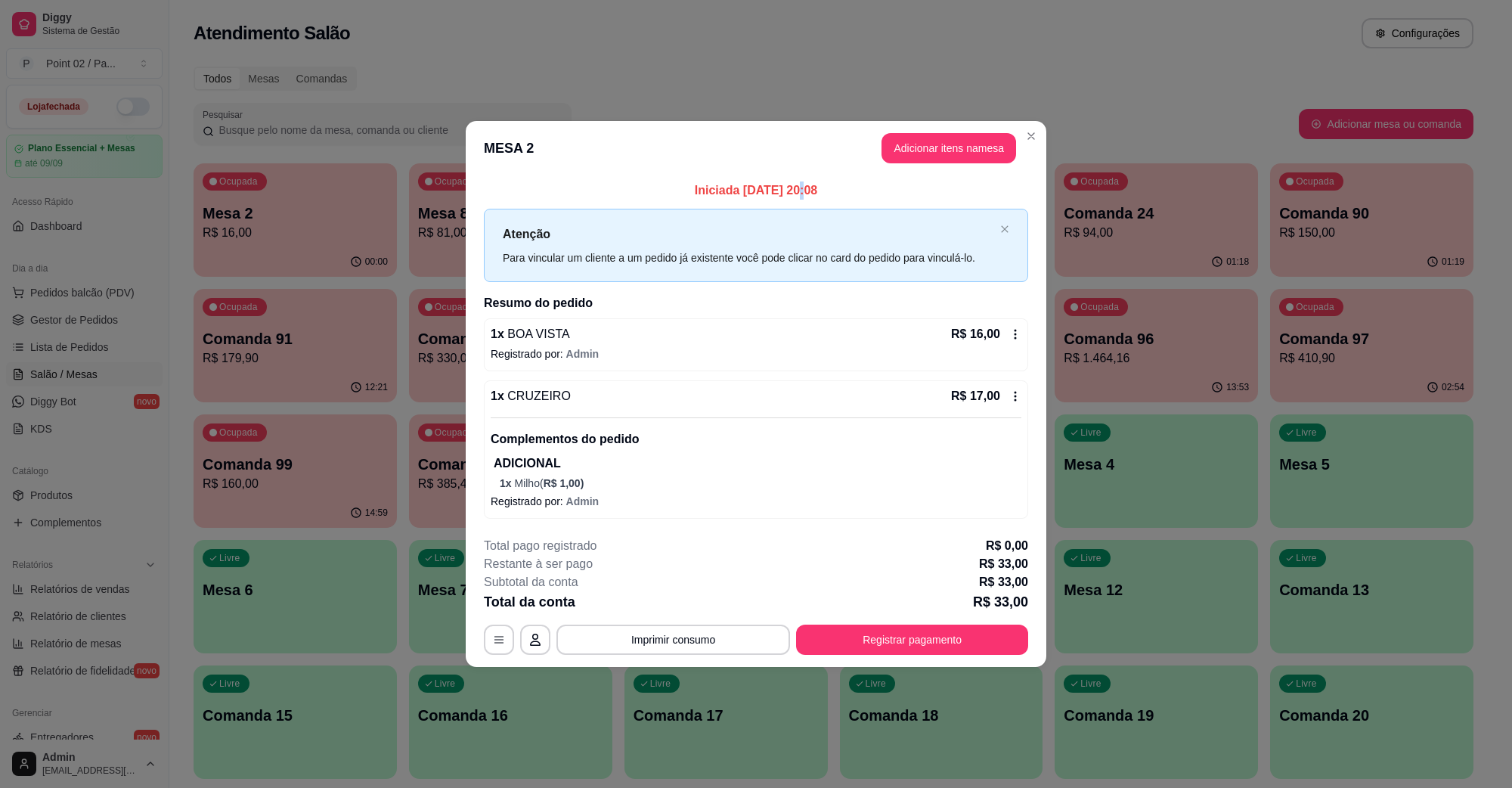
drag, startPoint x: 783, startPoint y: 183, endPoint x: 847, endPoint y: 246, distance: 89.8
click at [806, 199] on div "Iniciada [DATE] 20:08 Atenção Para vincular um cliente a um pedido já existente…" at bounding box center [756, 350] width 544 height 338
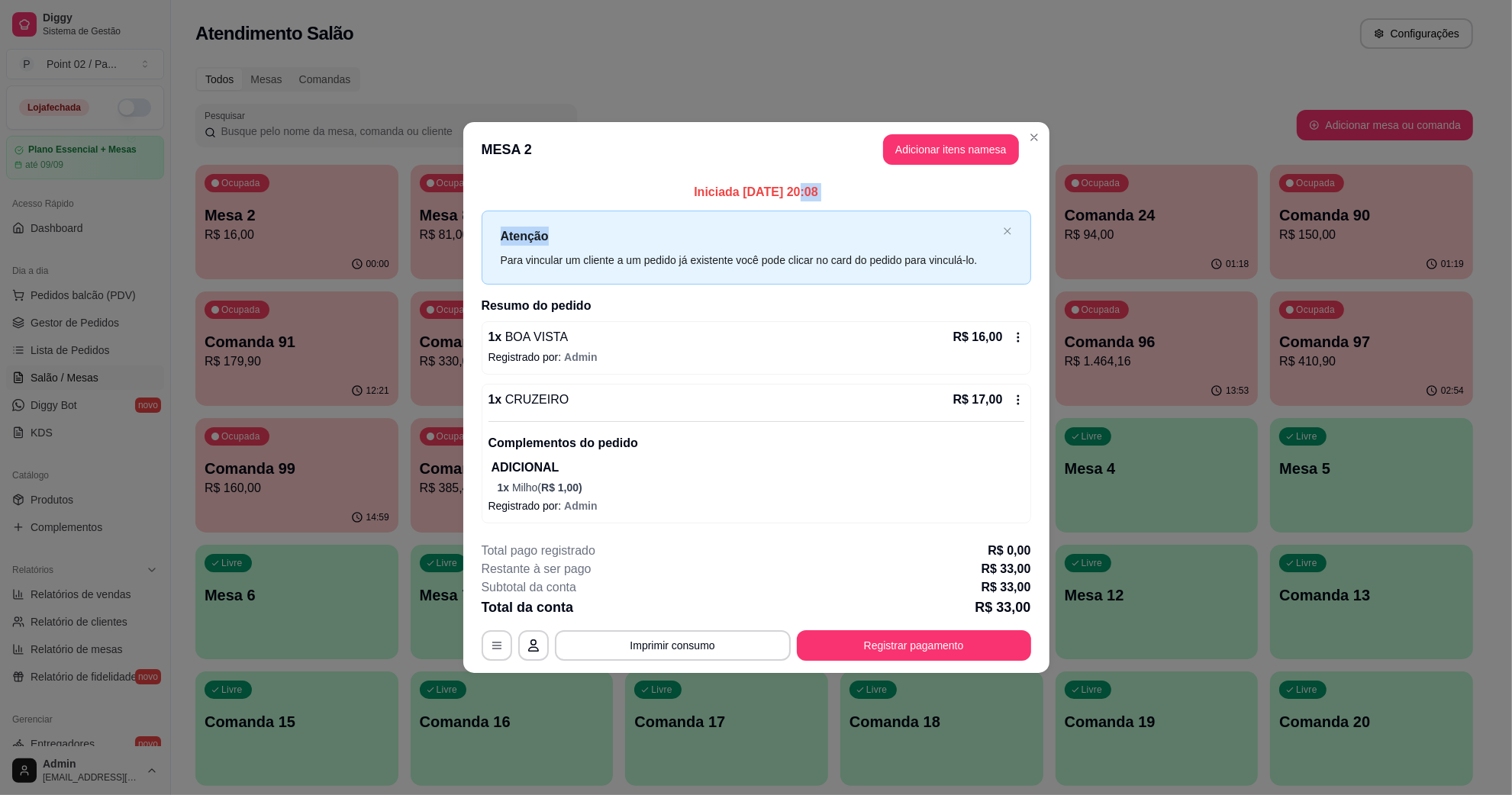
click at [1123, 601] on p "Mesa 12" at bounding box center [1157, 595] width 184 height 21
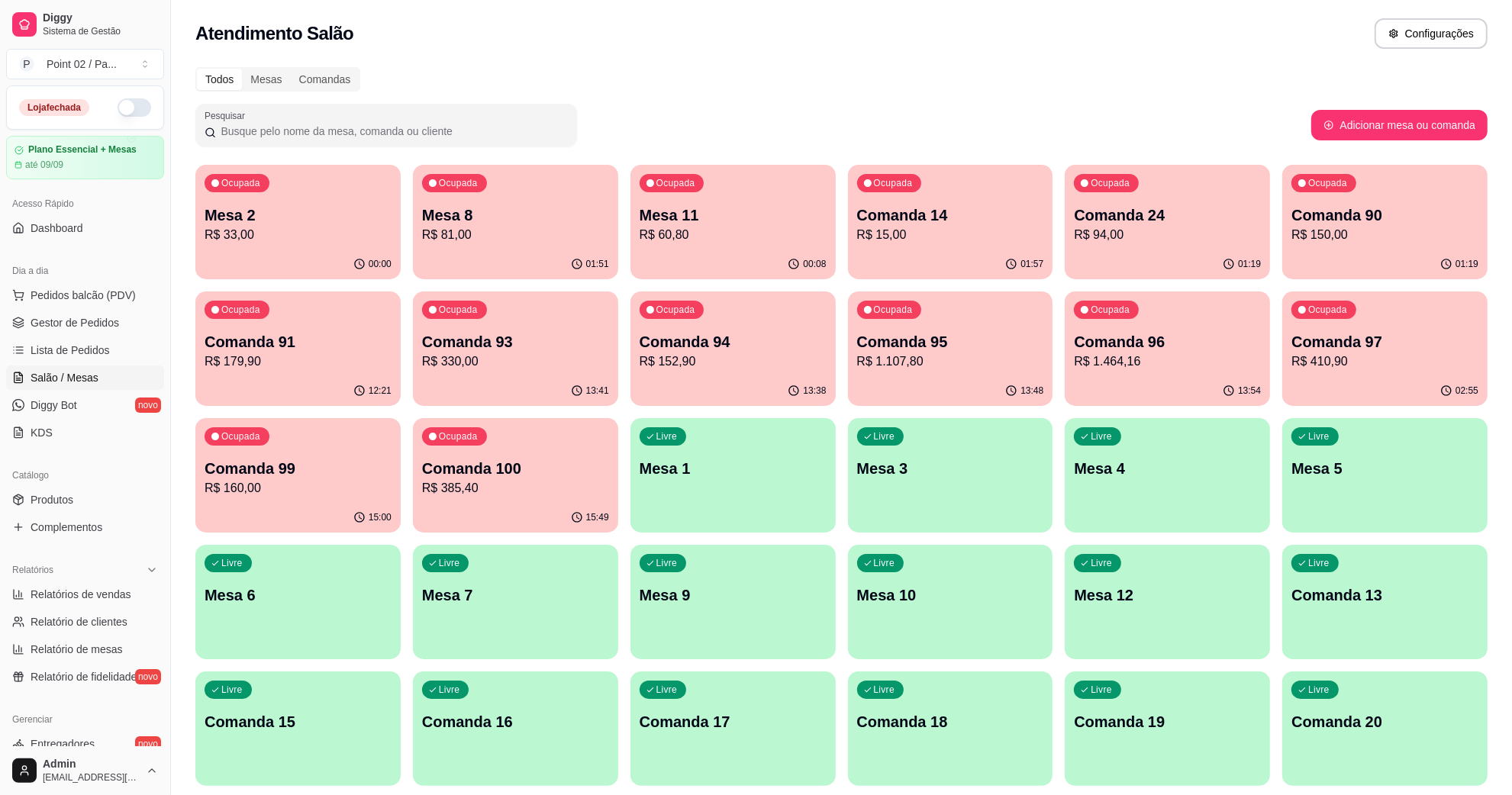
click at [1315, 608] on div "Livre Comanda 13" at bounding box center [1385, 593] width 206 height 96
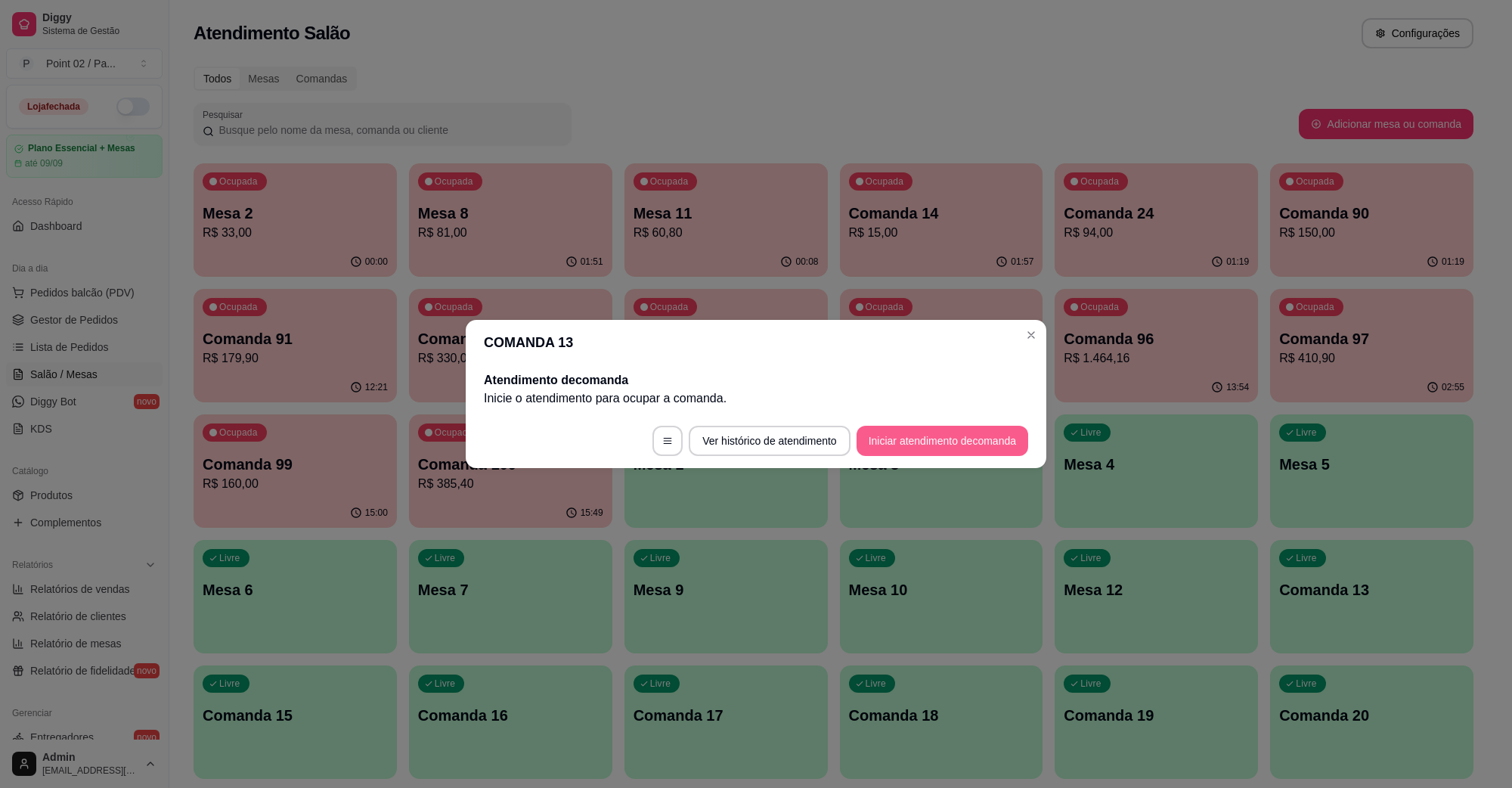
click at [920, 446] on button "Iniciar atendimento de comanda" at bounding box center [942, 441] width 172 height 30
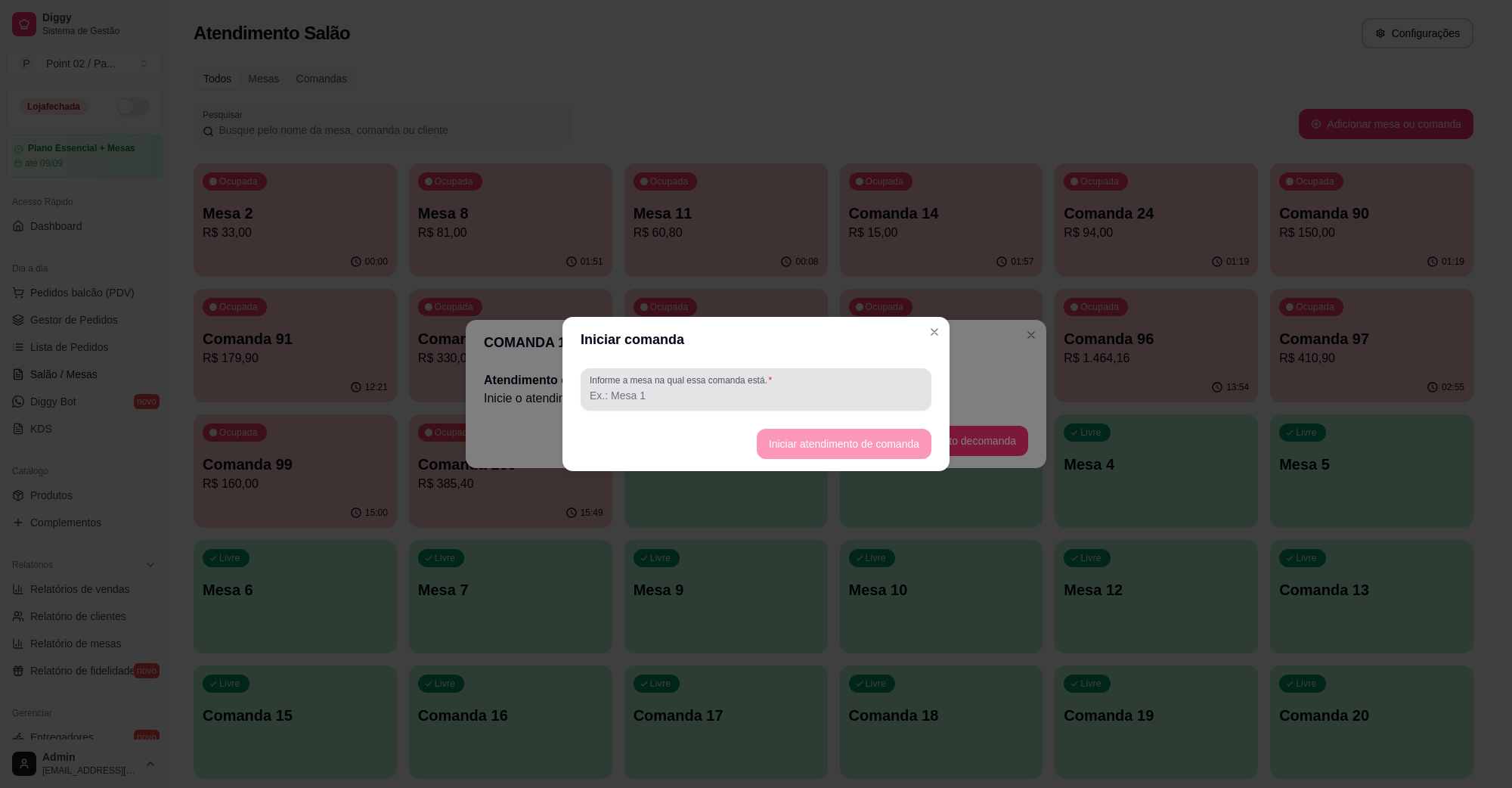
click at [830, 407] on div "Informe a mesa na qual essa comanda está." at bounding box center [756, 390] width 351 height 42
type input "A"
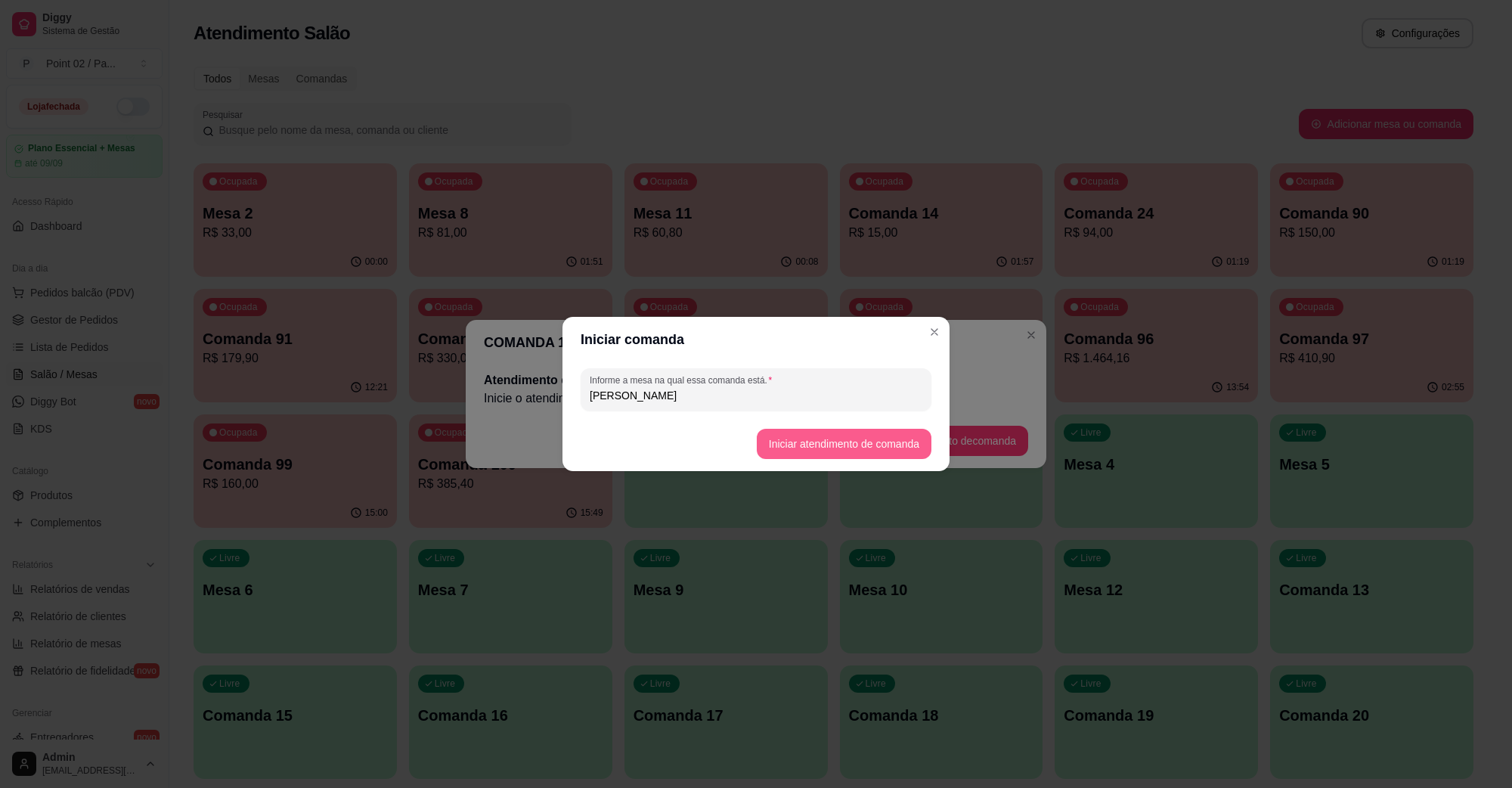
type input "[PERSON_NAME]"
click at [887, 433] on button "Iniciar atendimento de comanda" at bounding box center [843, 444] width 169 height 29
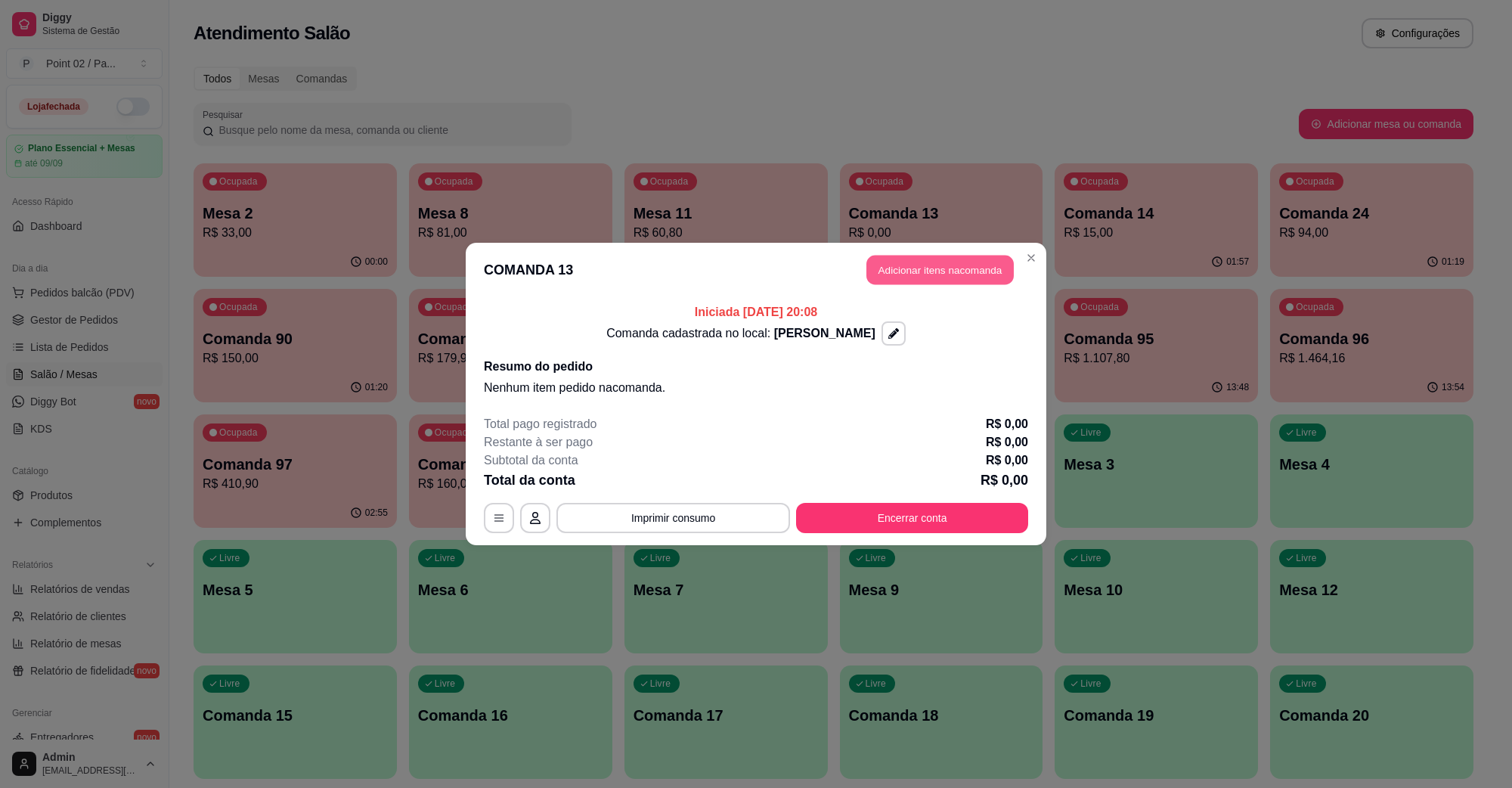
click at [910, 256] on button "Adicionar itens na comanda" at bounding box center [940, 270] width 147 height 29
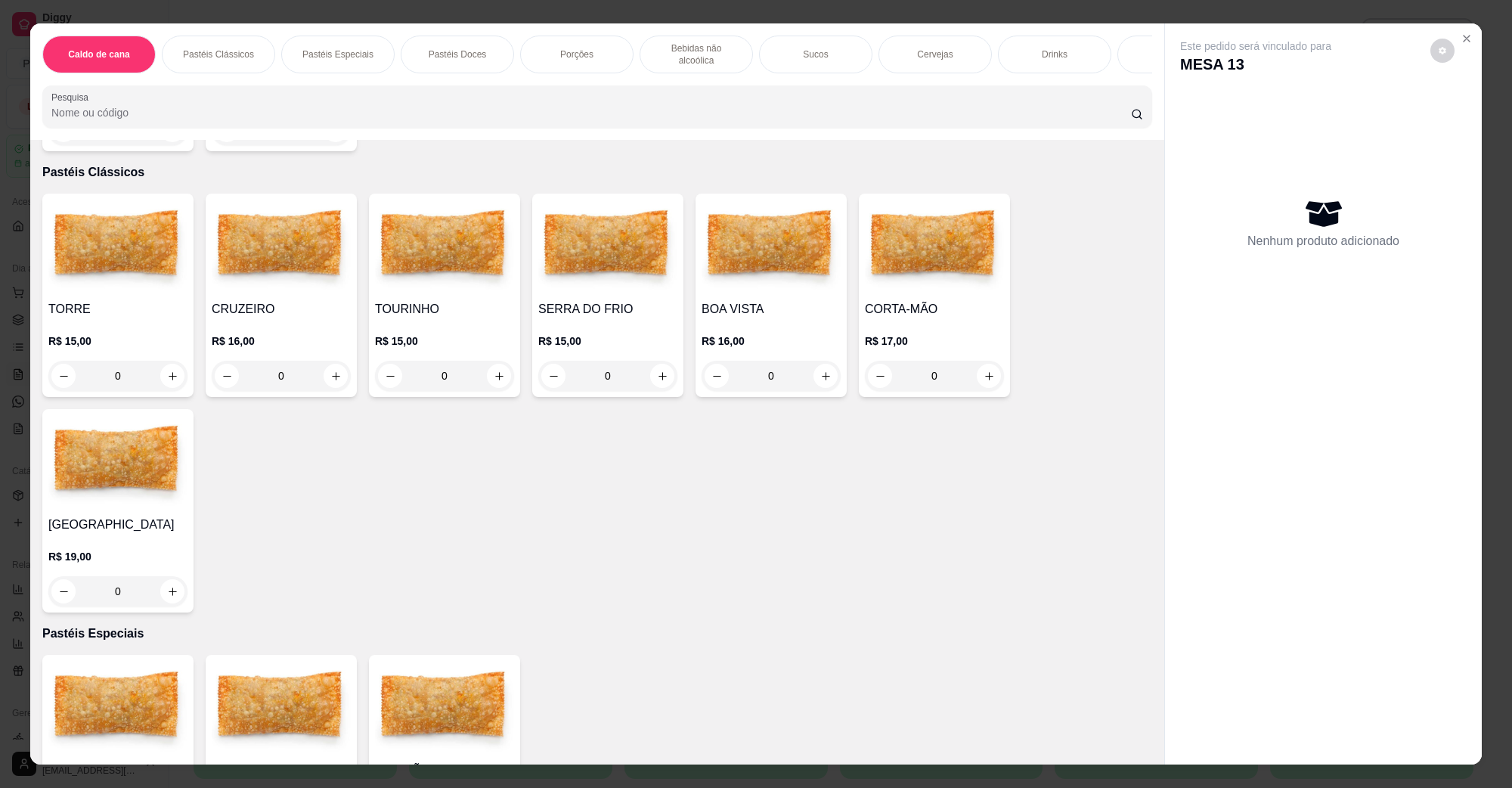
scroll to position [189, 0]
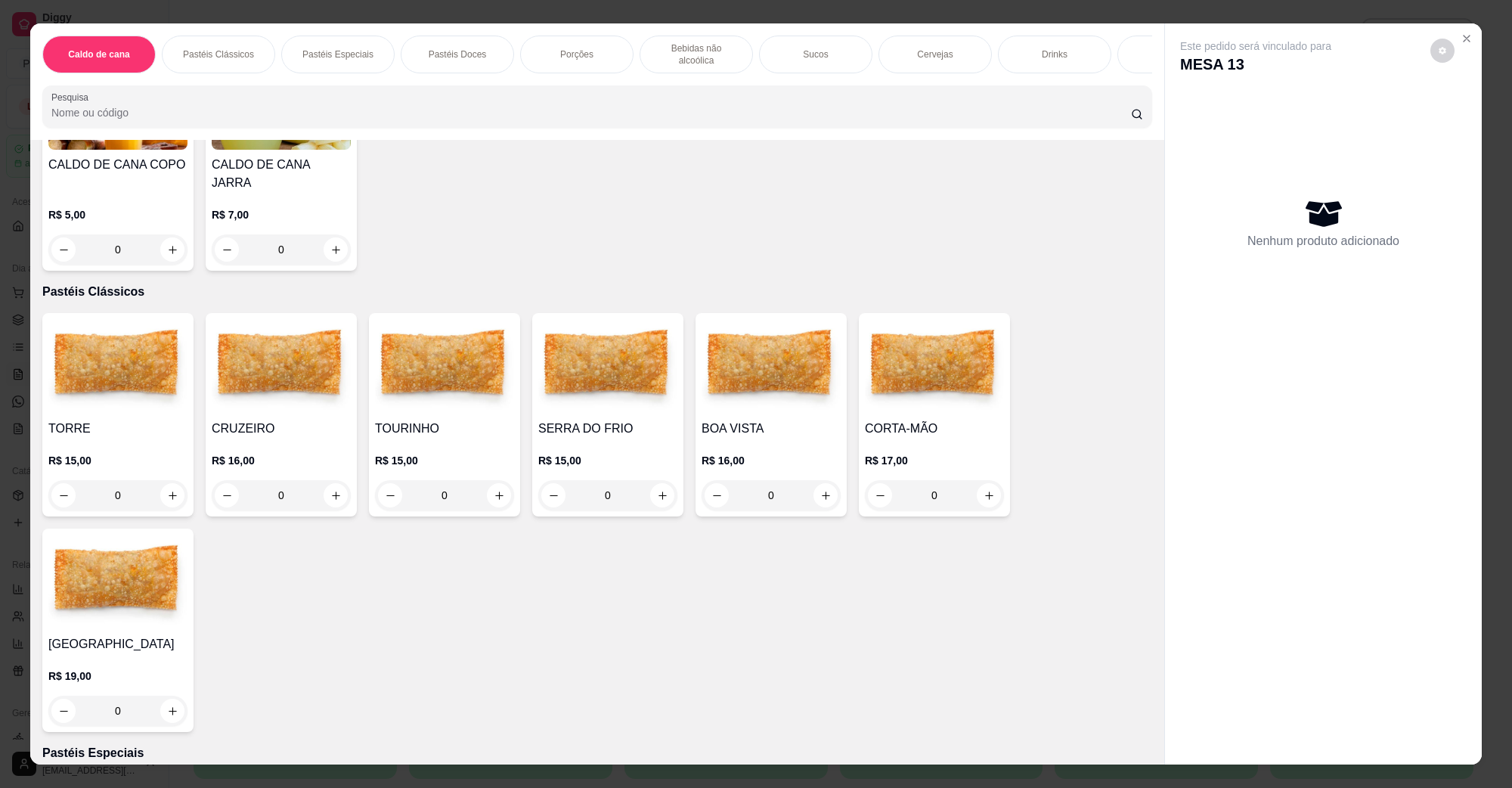
click at [130, 332] on img at bounding box center [118, 366] width 139 height 94
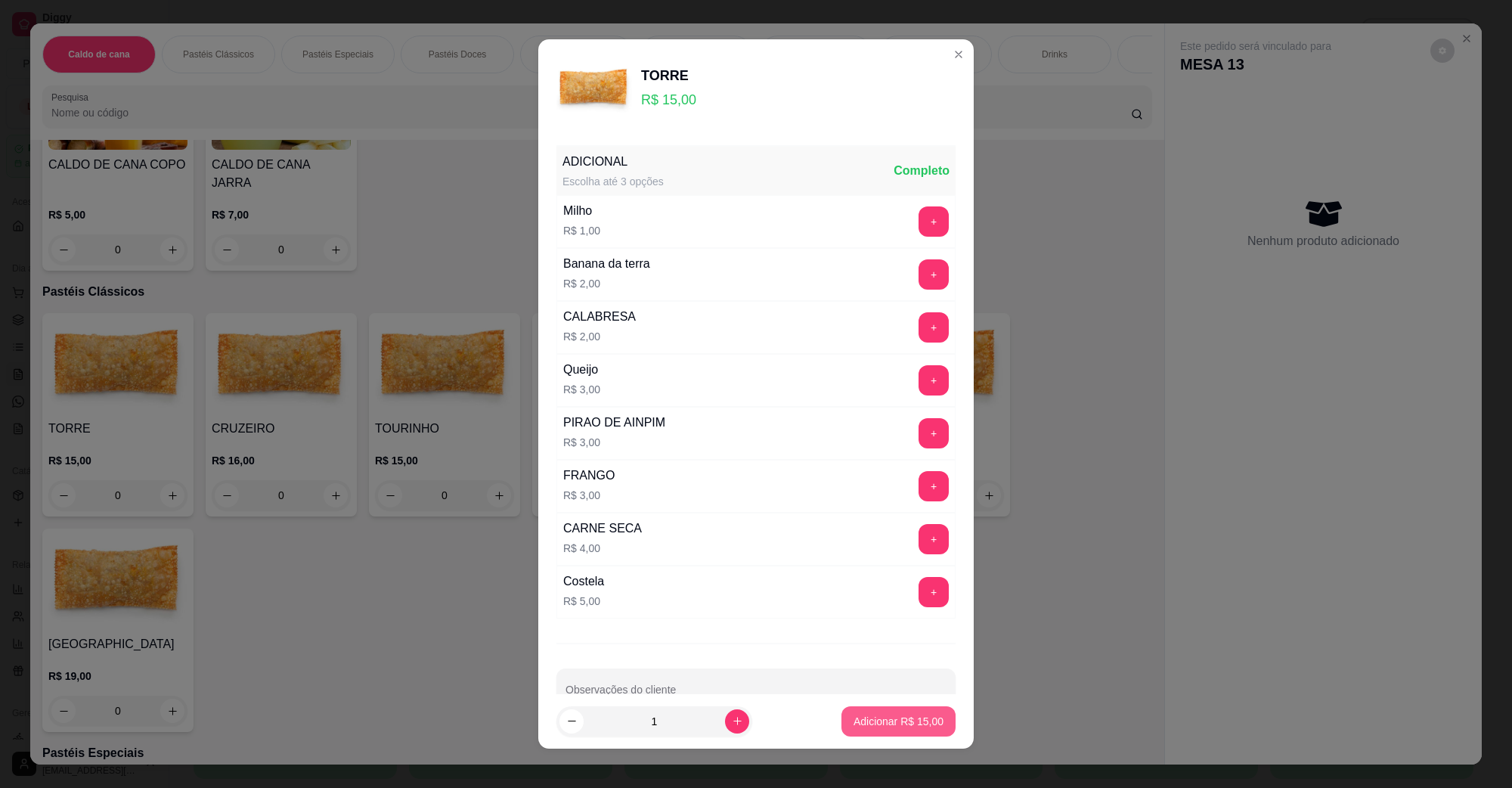
click at [860, 710] on button "Adicionar R$ 15,00" at bounding box center [899, 721] width 114 height 30
type input "1"
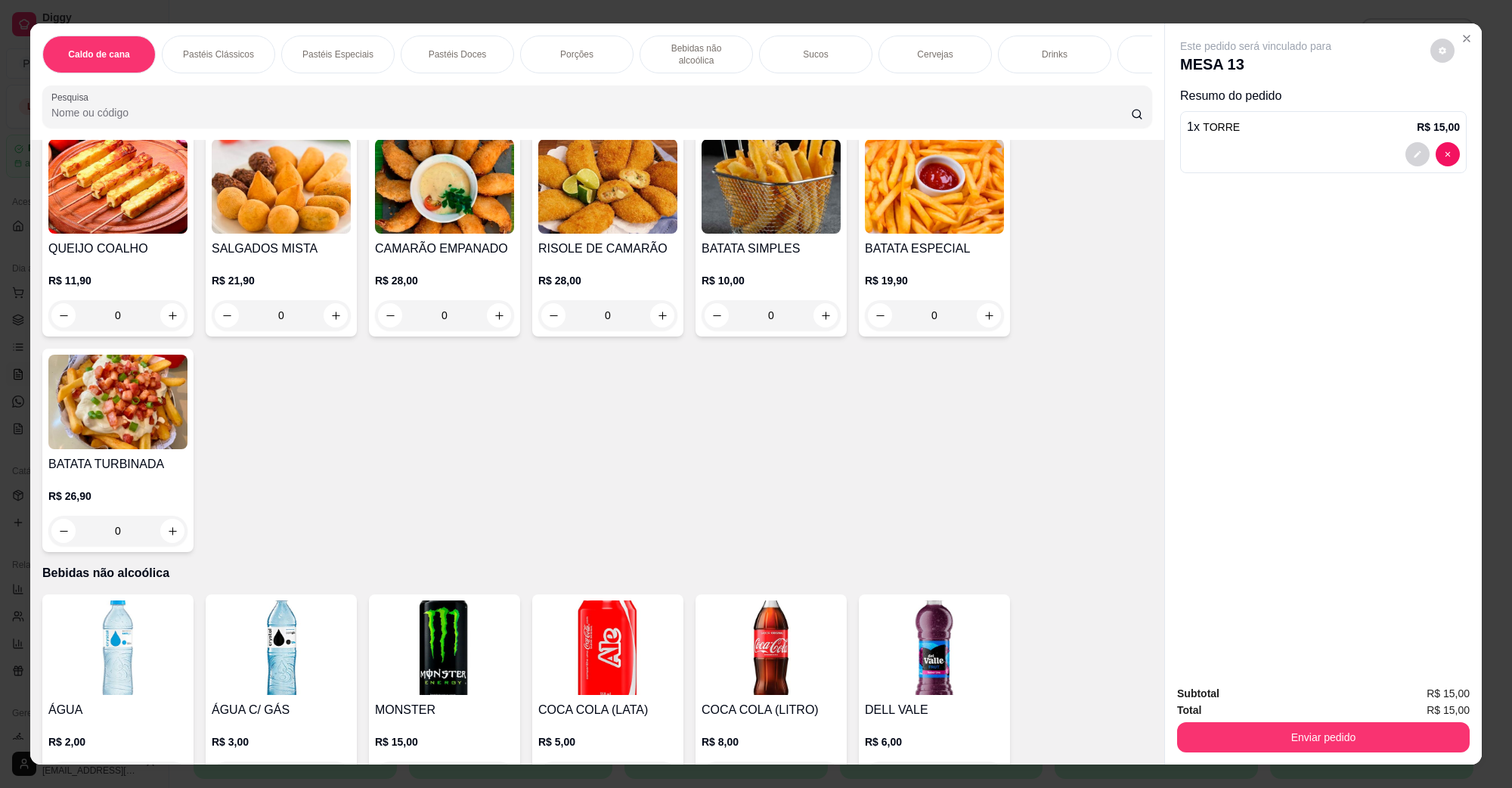
scroll to position [1892, 0]
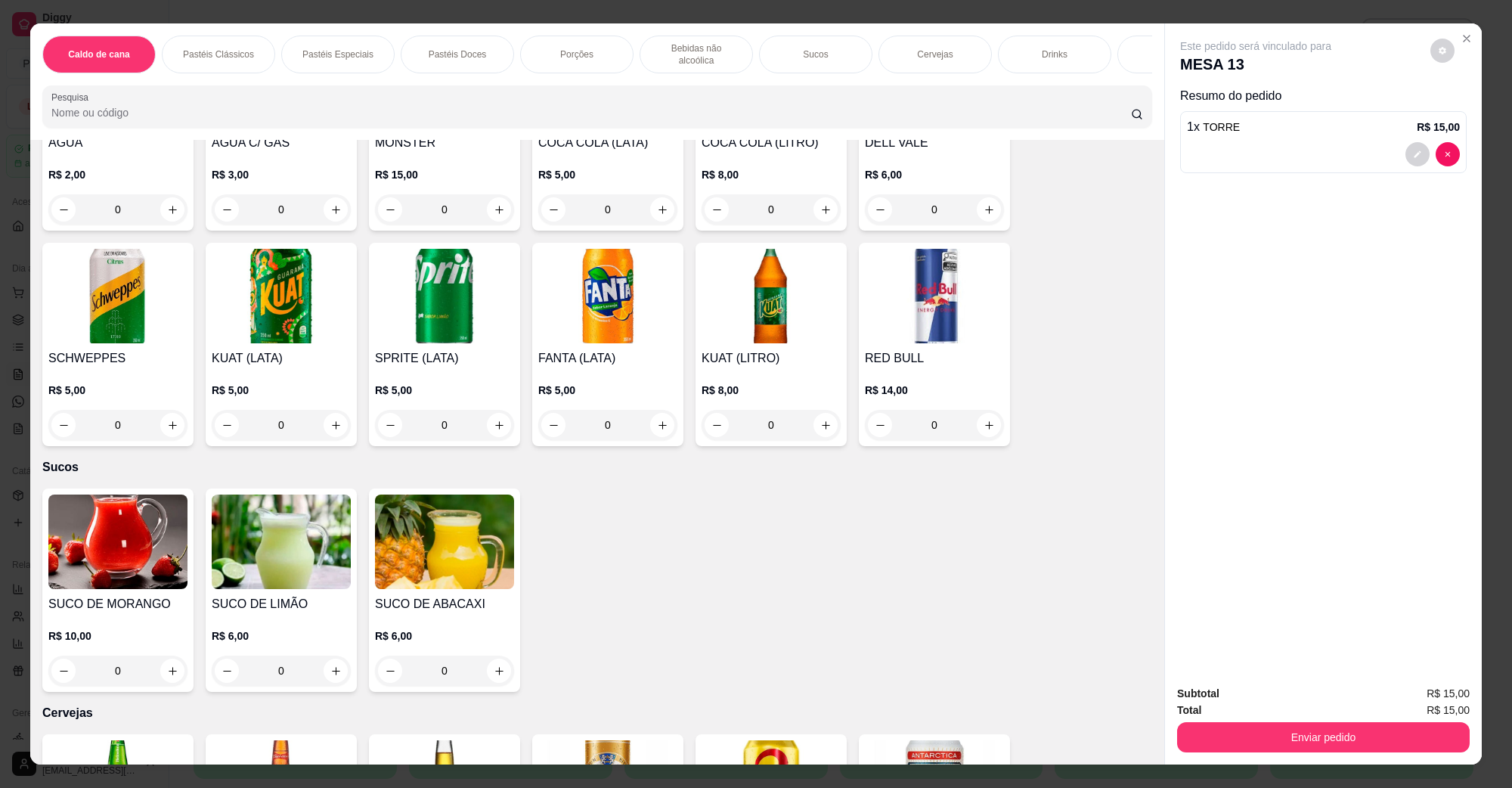
click at [312, 557] on img at bounding box center [281, 542] width 139 height 94
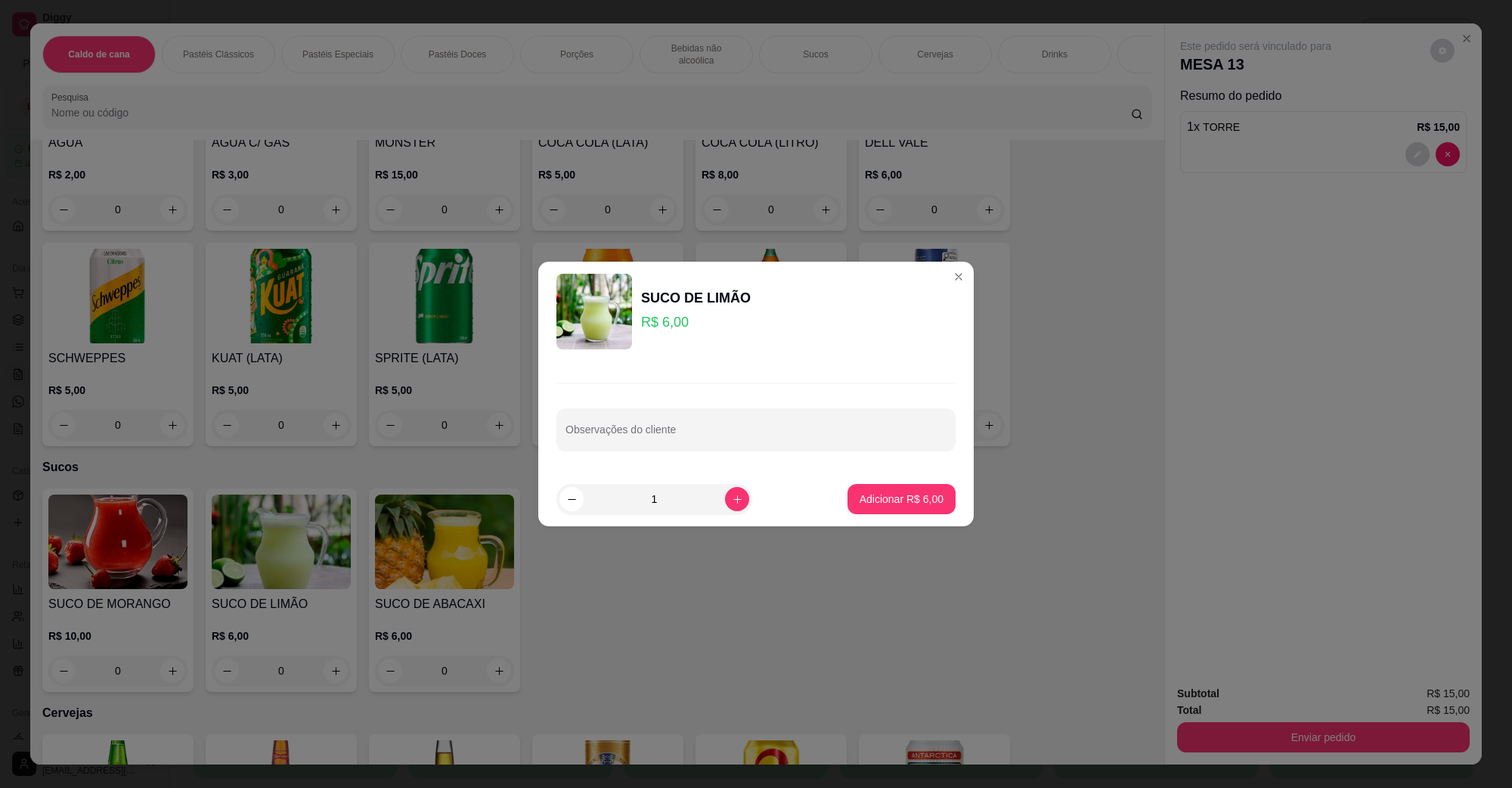
drag, startPoint x: 871, startPoint y: 519, endPoint x: 879, endPoint y: 504, distance: 17.0
click at [871, 517] on footer "1 Adicionar R$ 6,00" at bounding box center [756, 499] width 436 height 55
click at [879, 504] on p "Adicionar R$ 6,00" at bounding box center [901, 498] width 82 height 14
type input "1"
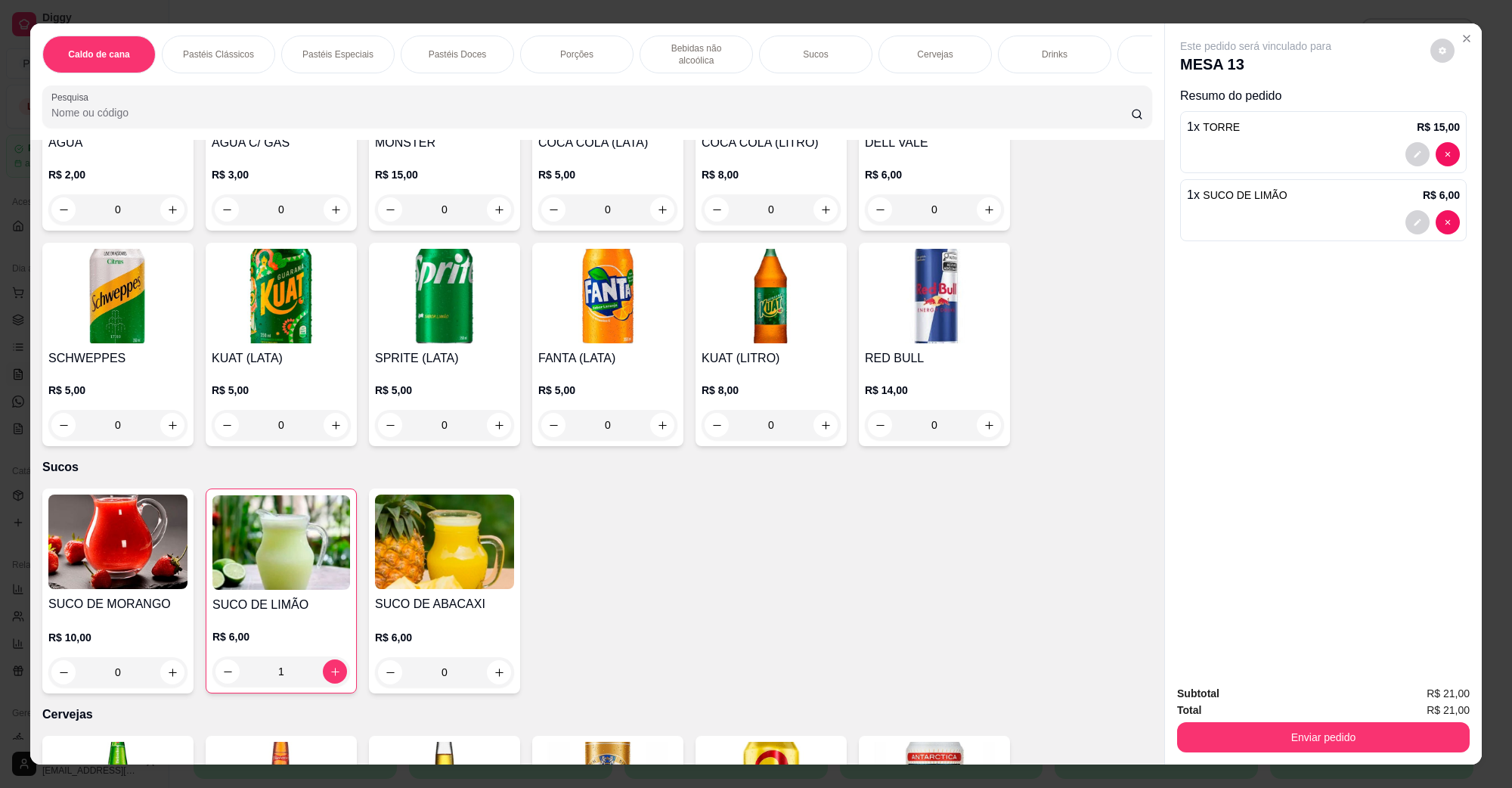
drag, startPoint x: 1359, startPoint y: 721, endPoint x: 1351, endPoint y: 728, distance: 10.6
click at [1359, 722] on div "Enviar pedido" at bounding box center [1324, 736] width 293 height 34
click at [1335, 735] on button "Enviar pedido" at bounding box center [1324, 737] width 284 height 29
click at [1289, 704] on button "Não registrar e enviar pedido" at bounding box center [1272, 700] width 157 height 29
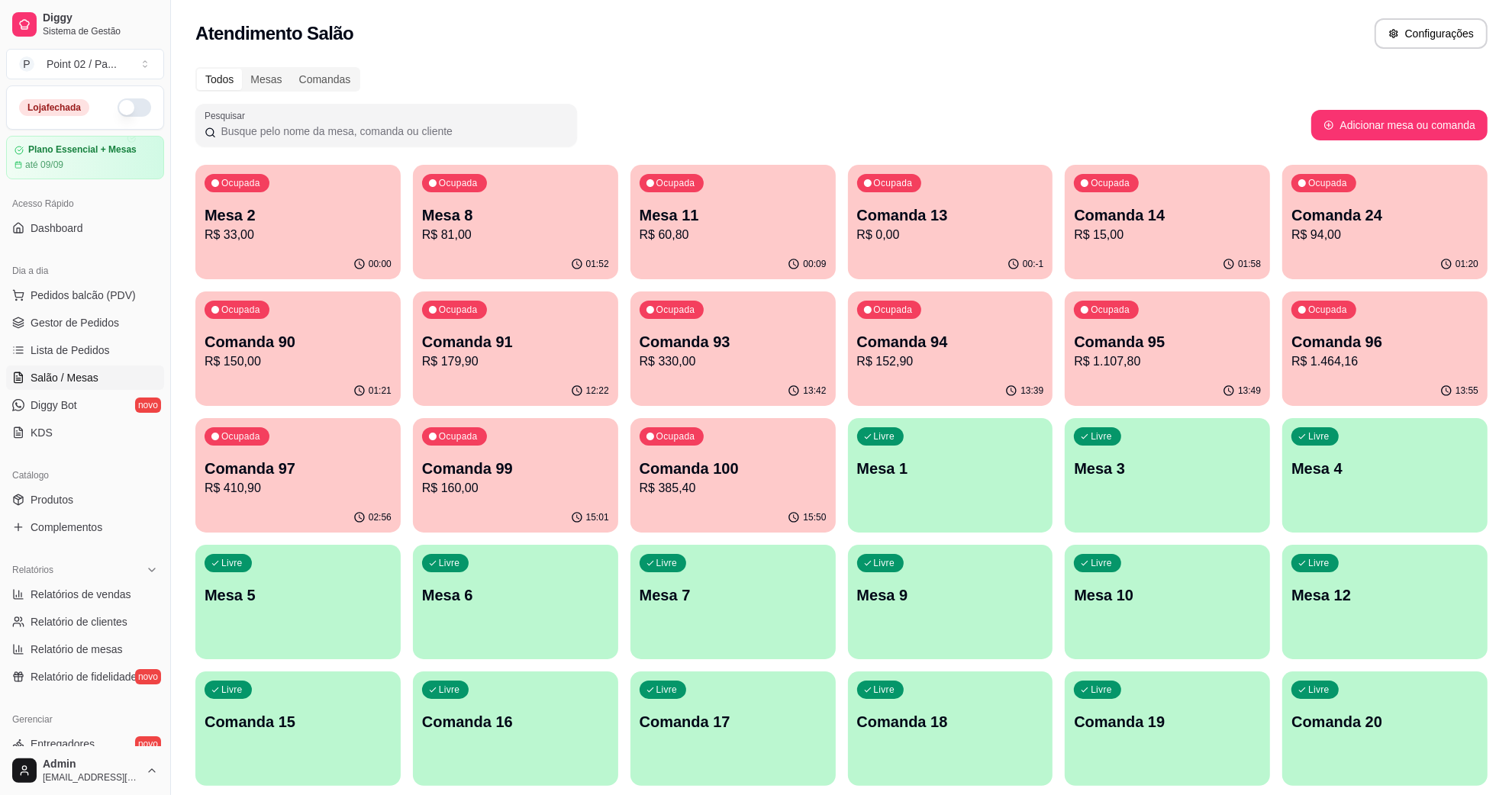
click at [903, 252] on div "00:-1" at bounding box center [951, 264] width 206 height 30
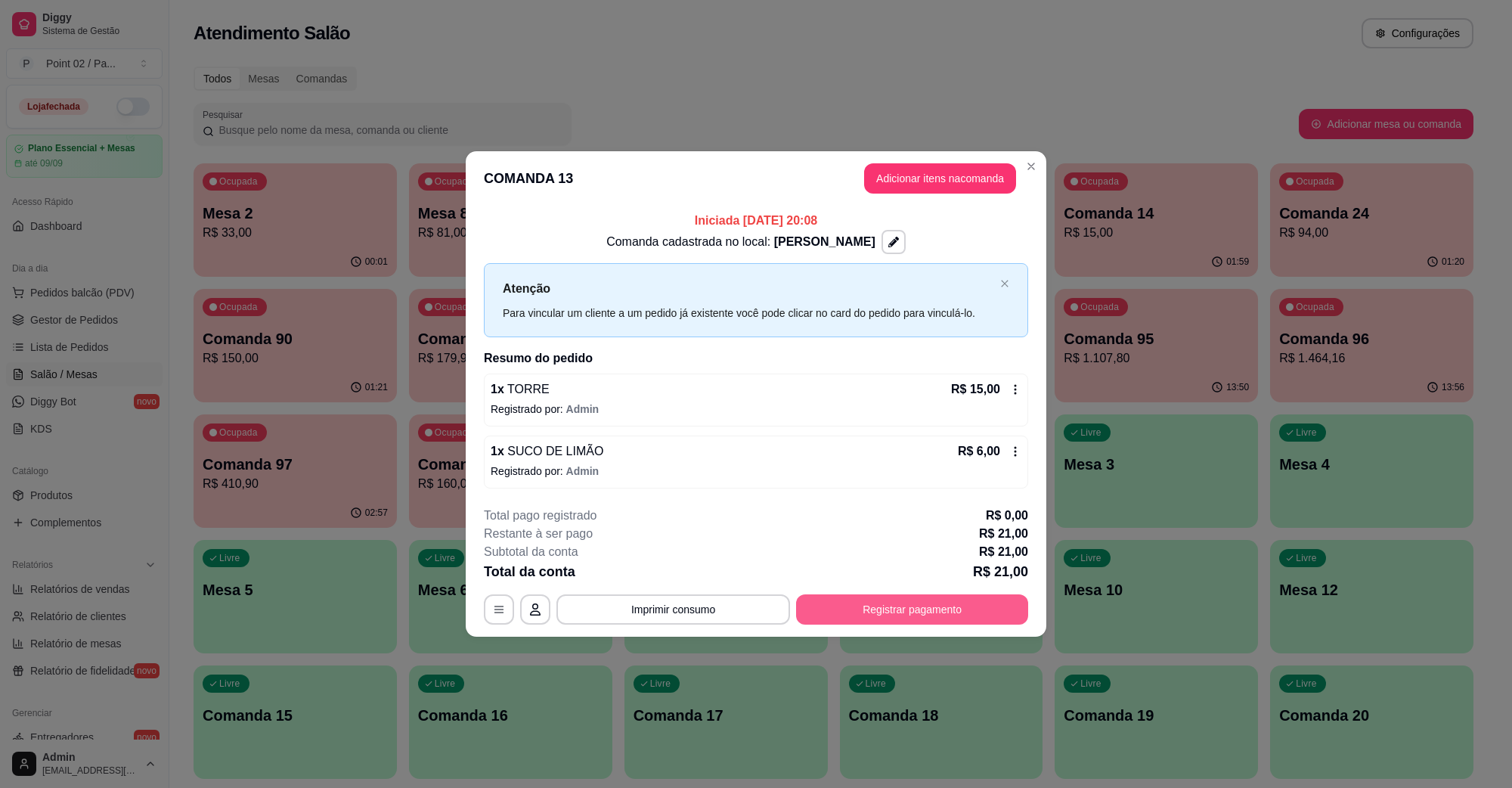
click at [915, 610] on button "Registrar pagamento" at bounding box center [912, 610] width 232 height 30
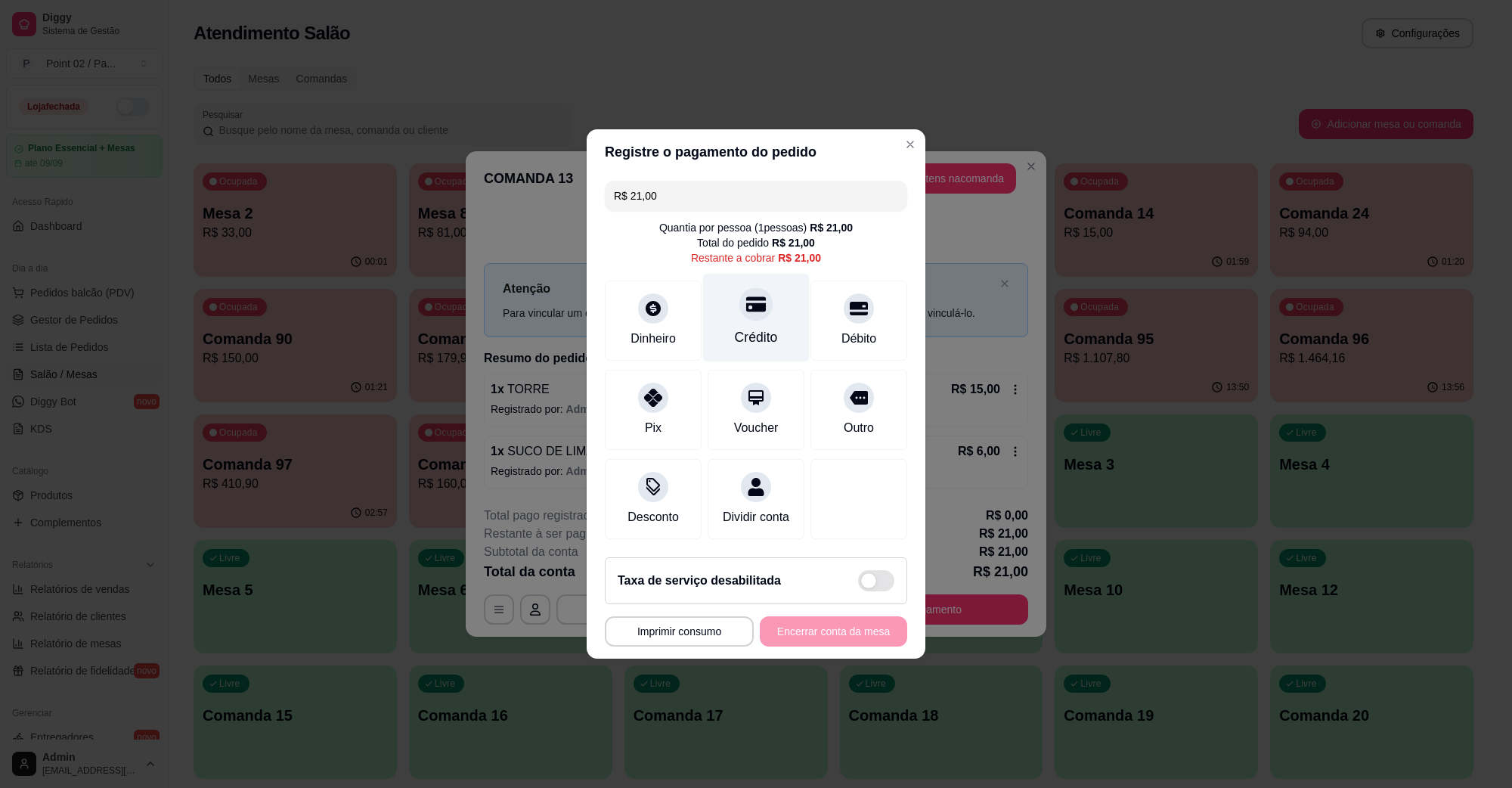
click at [752, 317] on div "Crédito" at bounding box center [756, 317] width 107 height 88
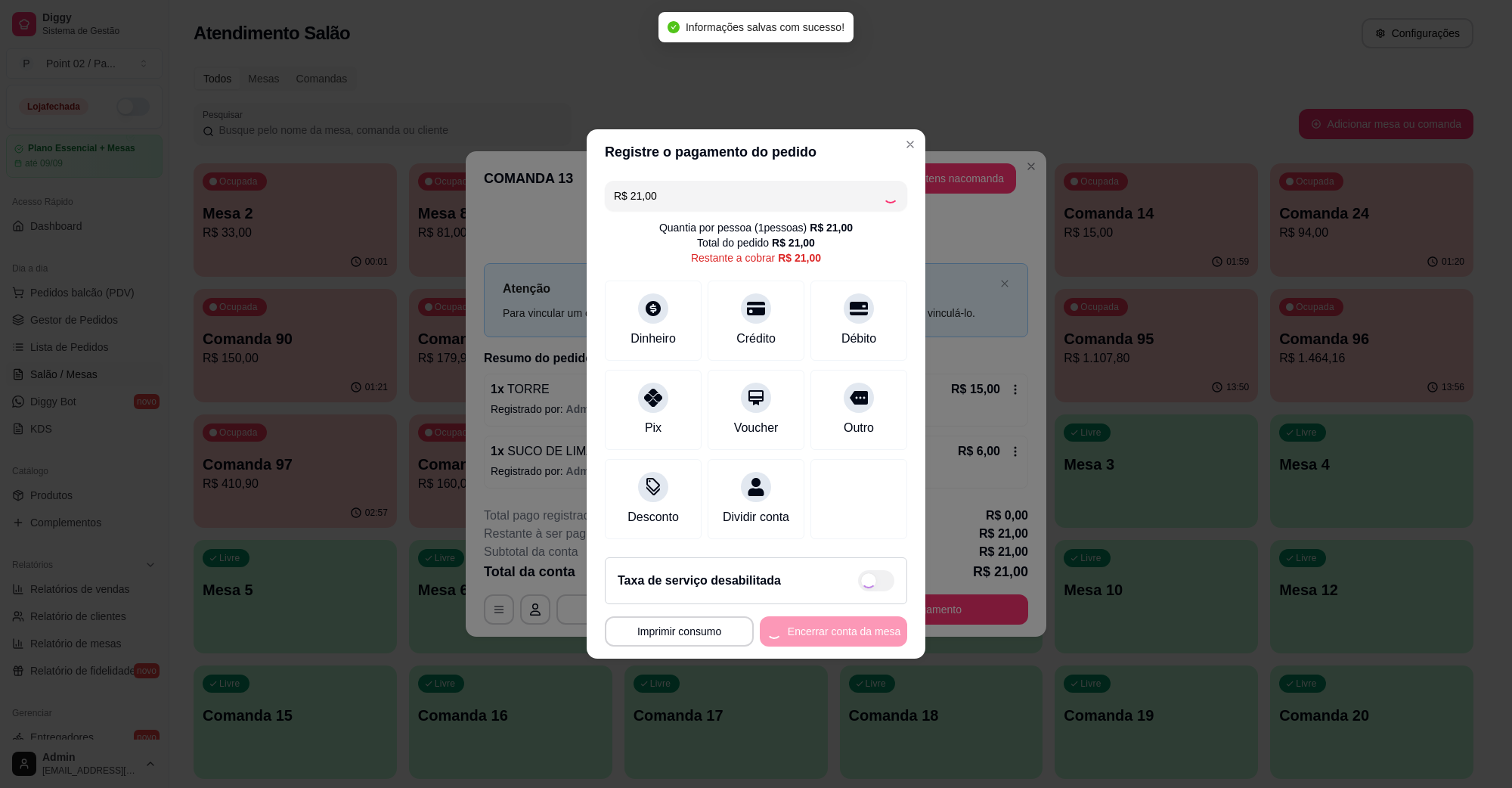
type input "R$ 0,00"
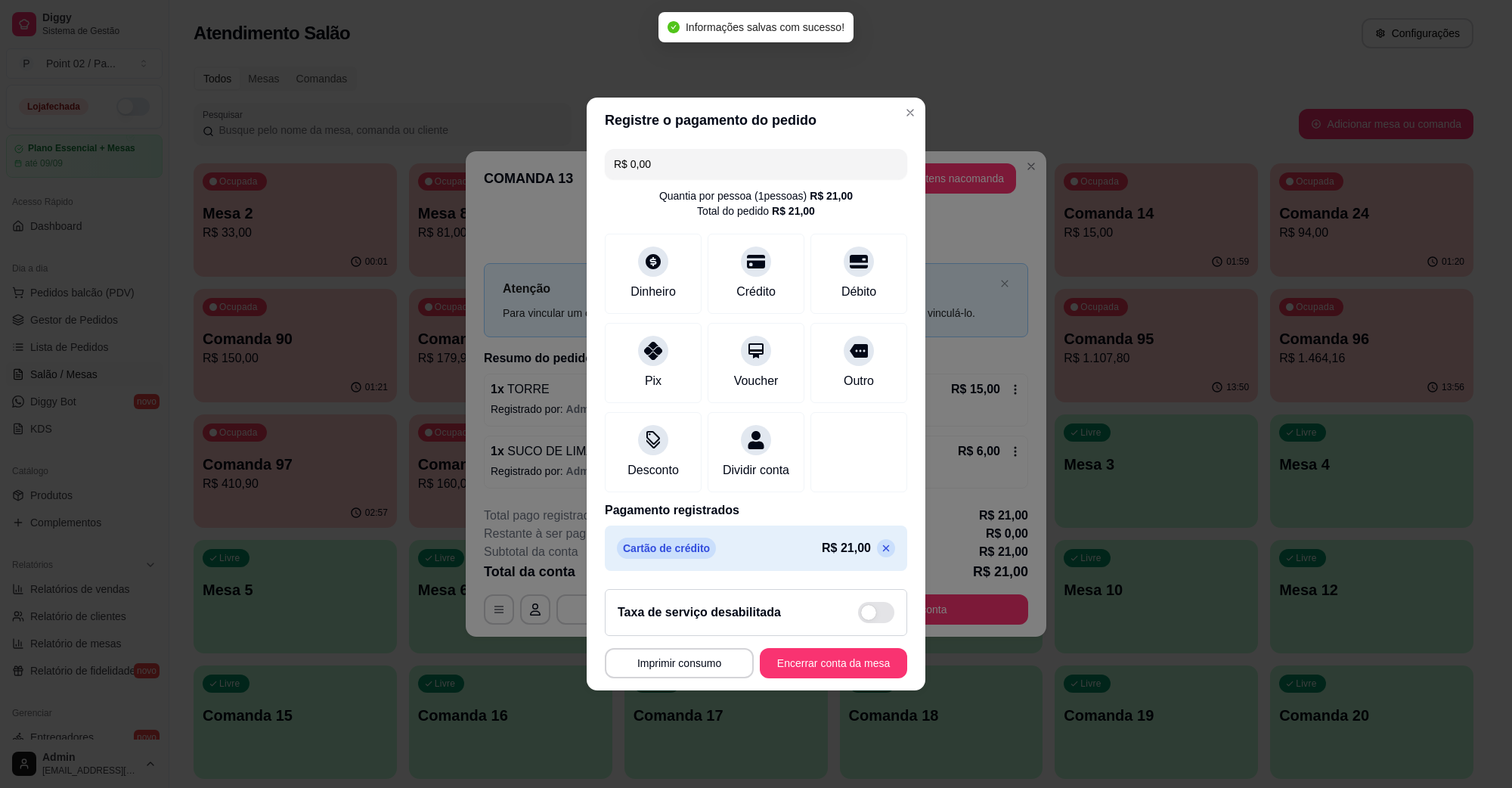
click at [836, 655] on footer "**********" at bounding box center [756, 634] width 339 height 114
drag, startPoint x: 832, startPoint y: 657, endPoint x: 820, endPoint y: 662, distance: 13.0
click at [822, 662] on footer "**********" at bounding box center [756, 634] width 339 height 114
click at [819, 662] on button "Encerrar conta da mesa" at bounding box center [833, 663] width 147 height 30
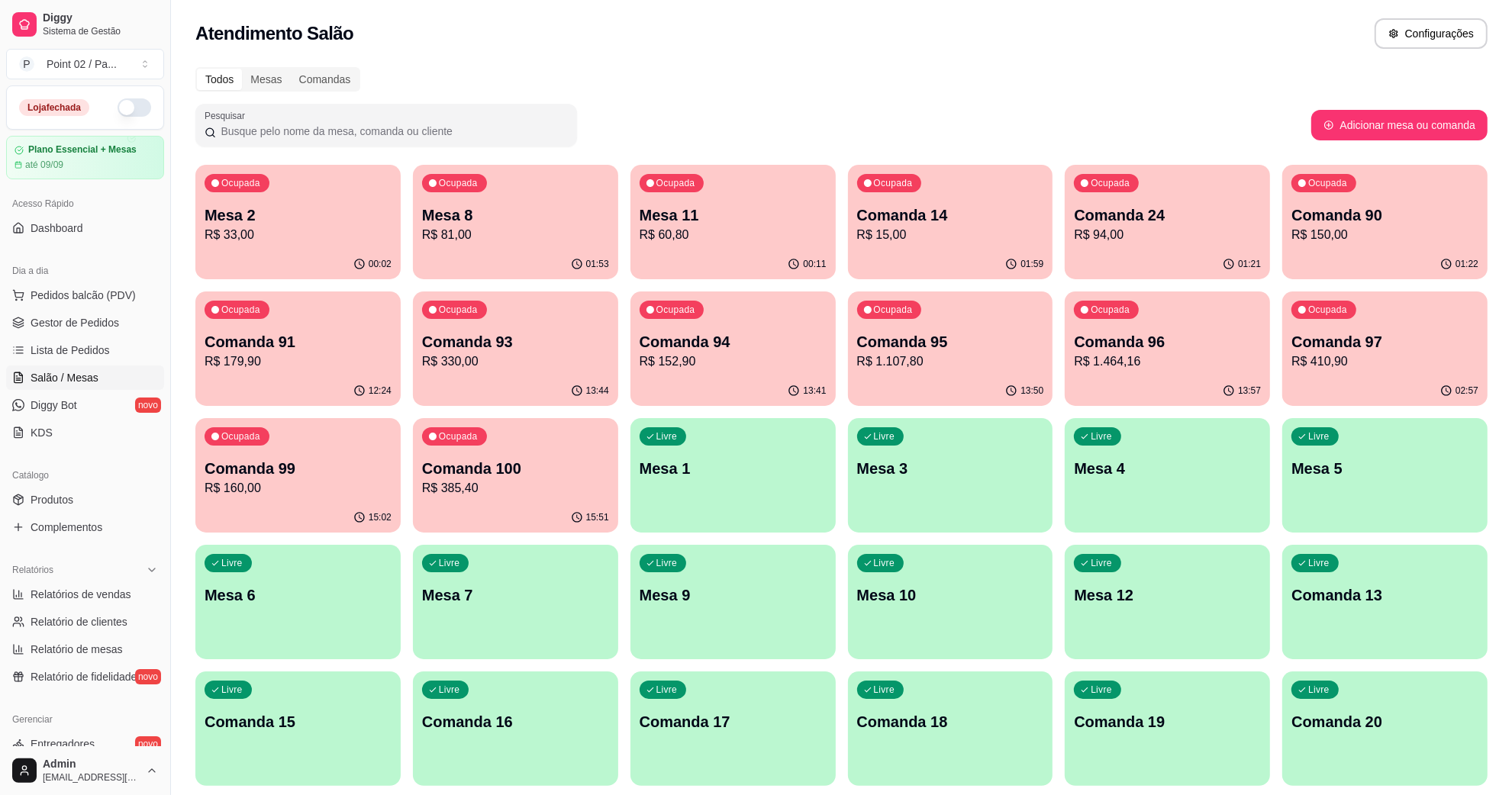
click at [680, 181] on p "Ocupada" at bounding box center [676, 183] width 39 height 12
click at [945, 188] on div "Ocupada Comanda 14 R$ 15,00" at bounding box center [951, 207] width 206 height 85
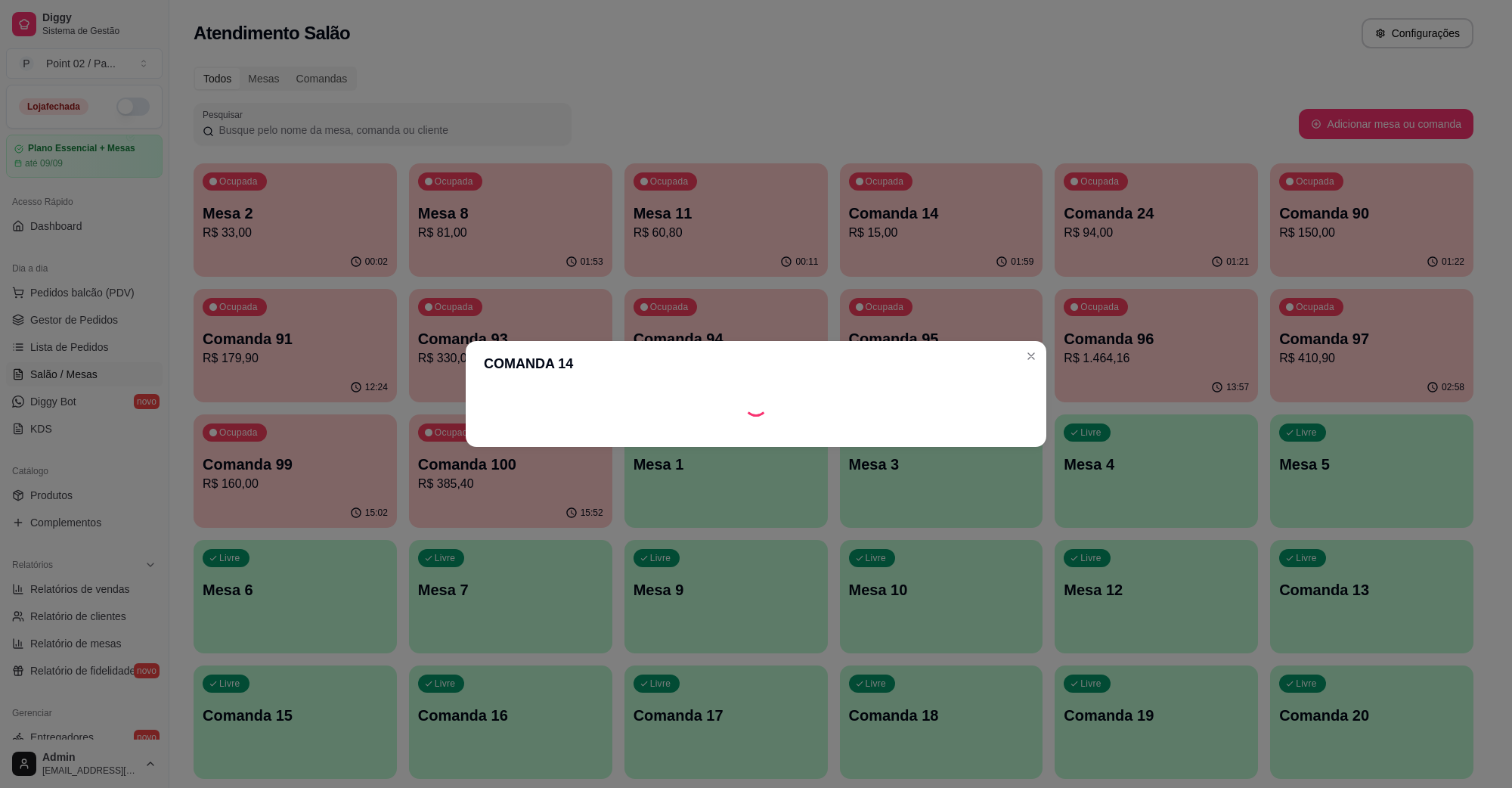
click at [751, 198] on div "COMANDA 14" at bounding box center [756, 394] width 1512 height 788
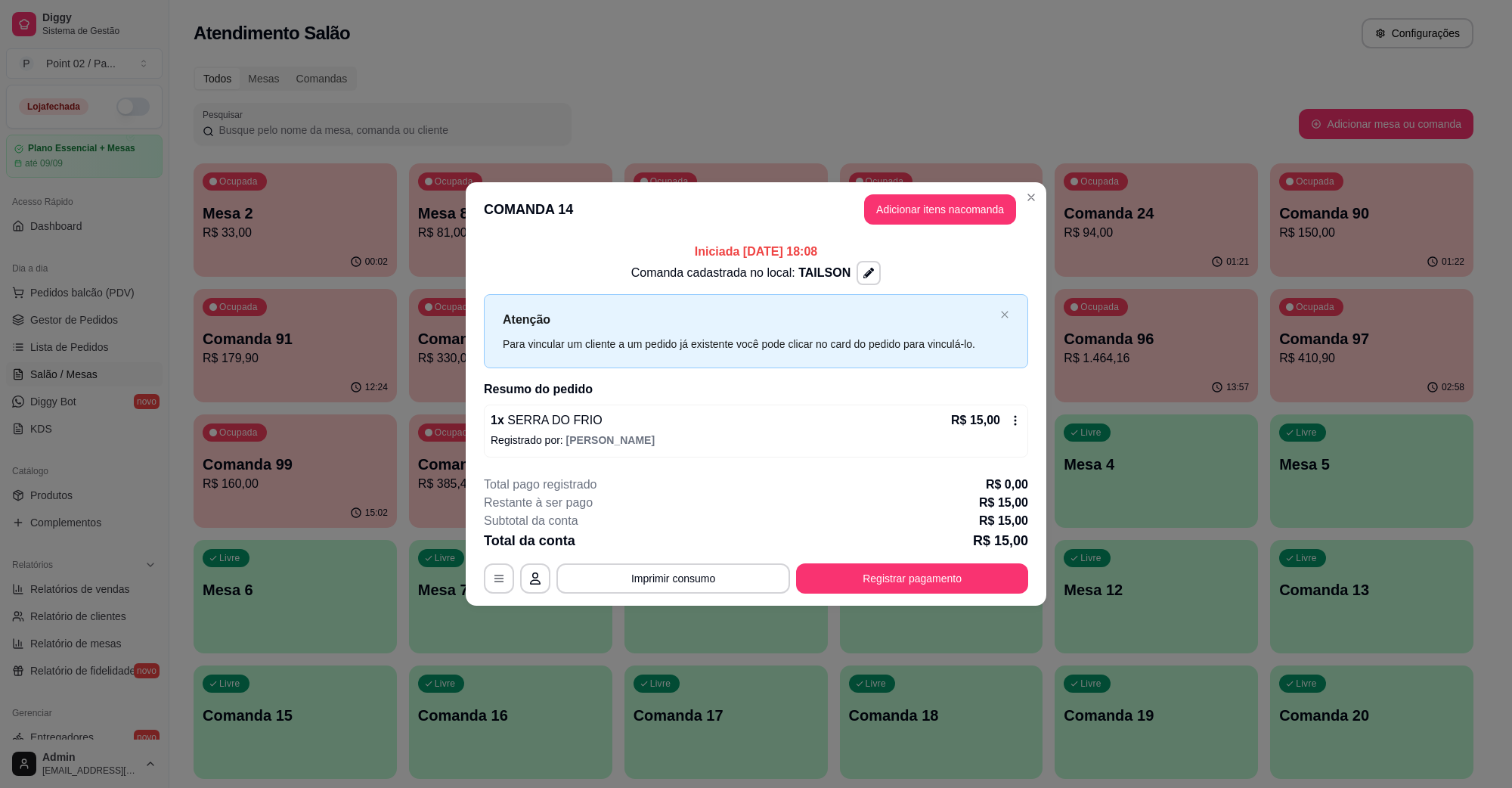
click at [745, 195] on header "COMANDA 14 Adicionar itens na comanda" at bounding box center [756, 210] width 581 height 55
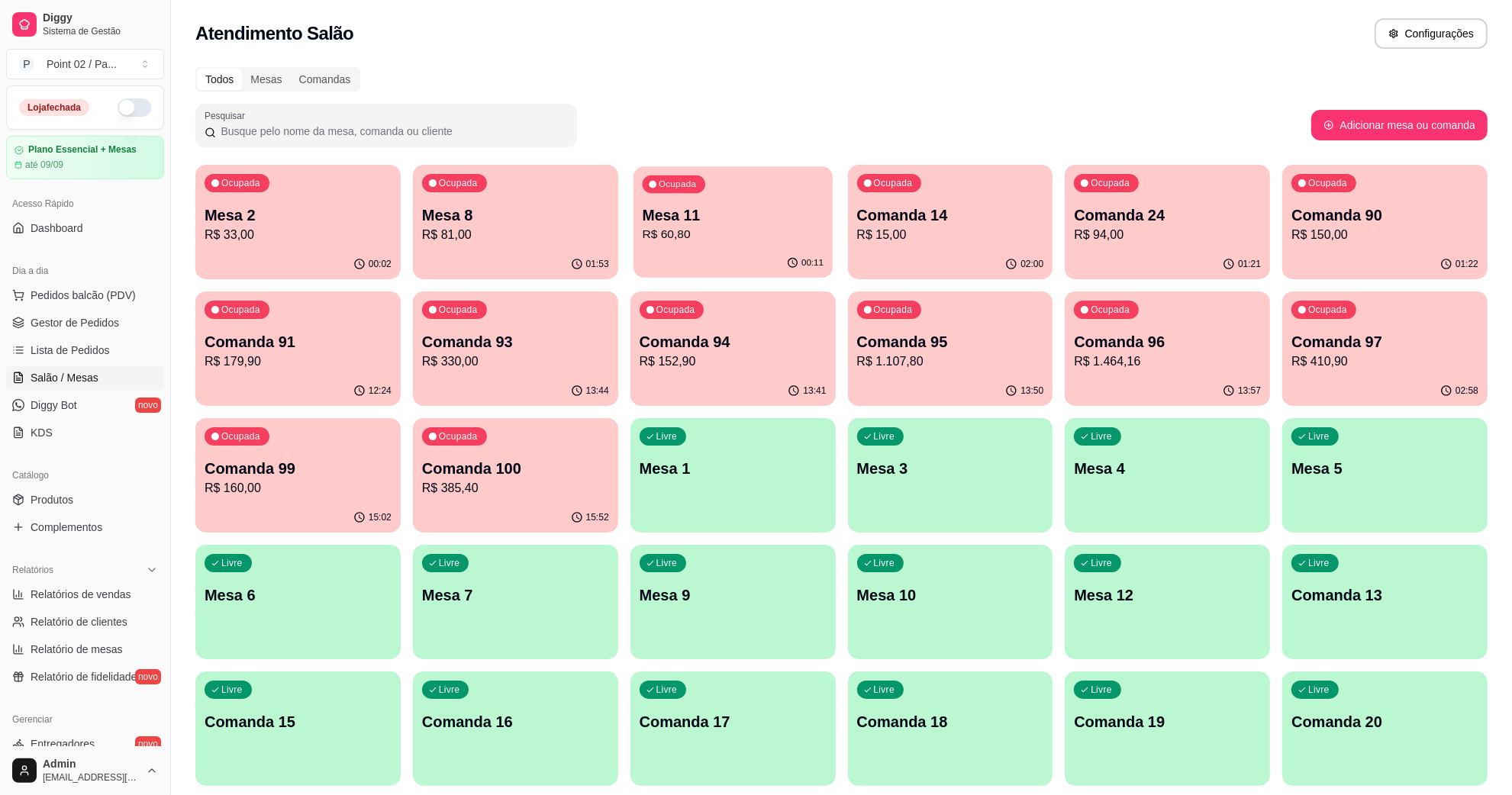
click at [764, 172] on div "Ocupada Mesa 11 R$ 60,80" at bounding box center [733, 207] width 200 height 82
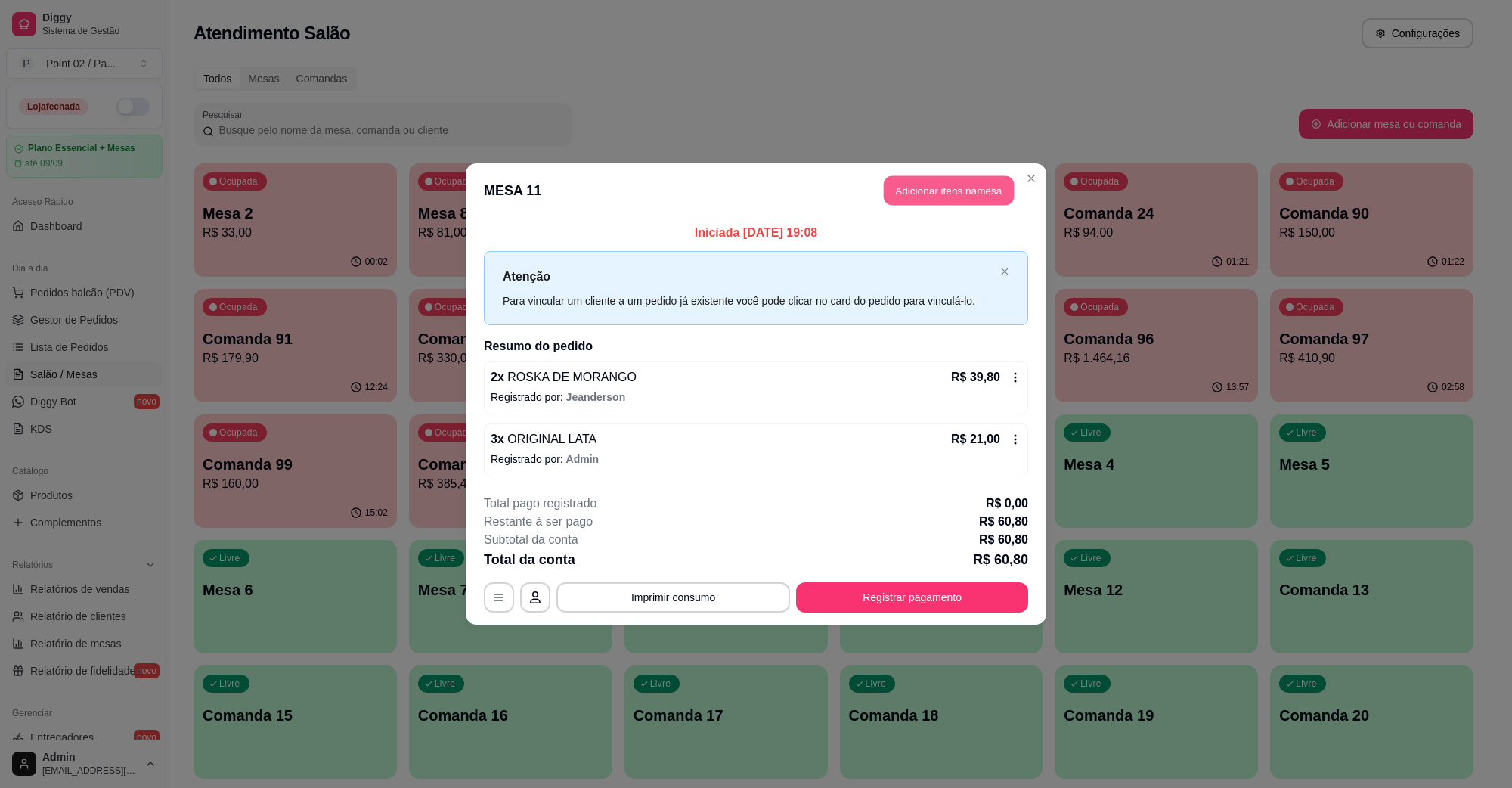
click at [940, 200] on button "Adicionar itens na mesa" at bounding box center [949, 190] width 130 height 29
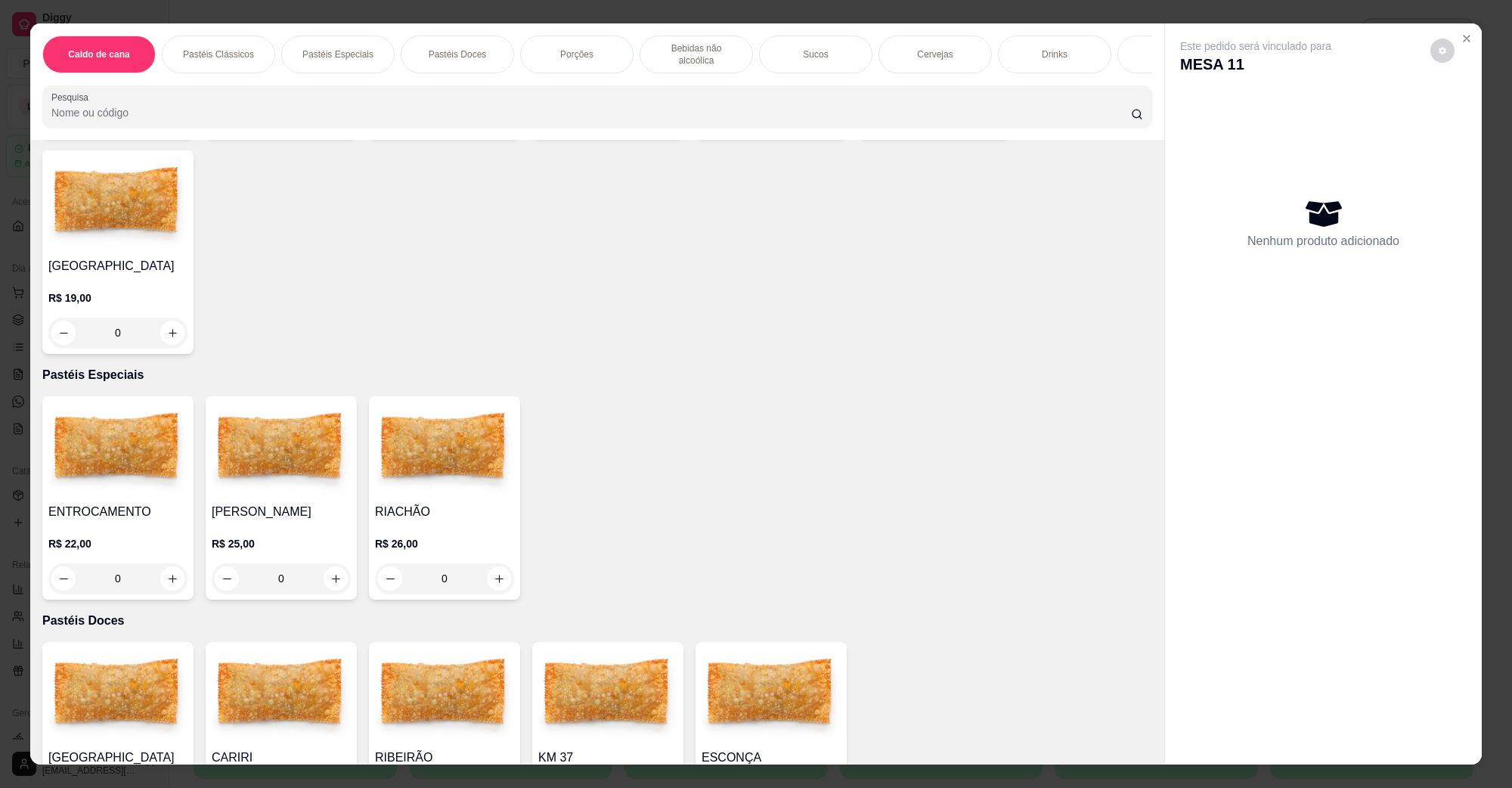
scroll to position [1041, 0]
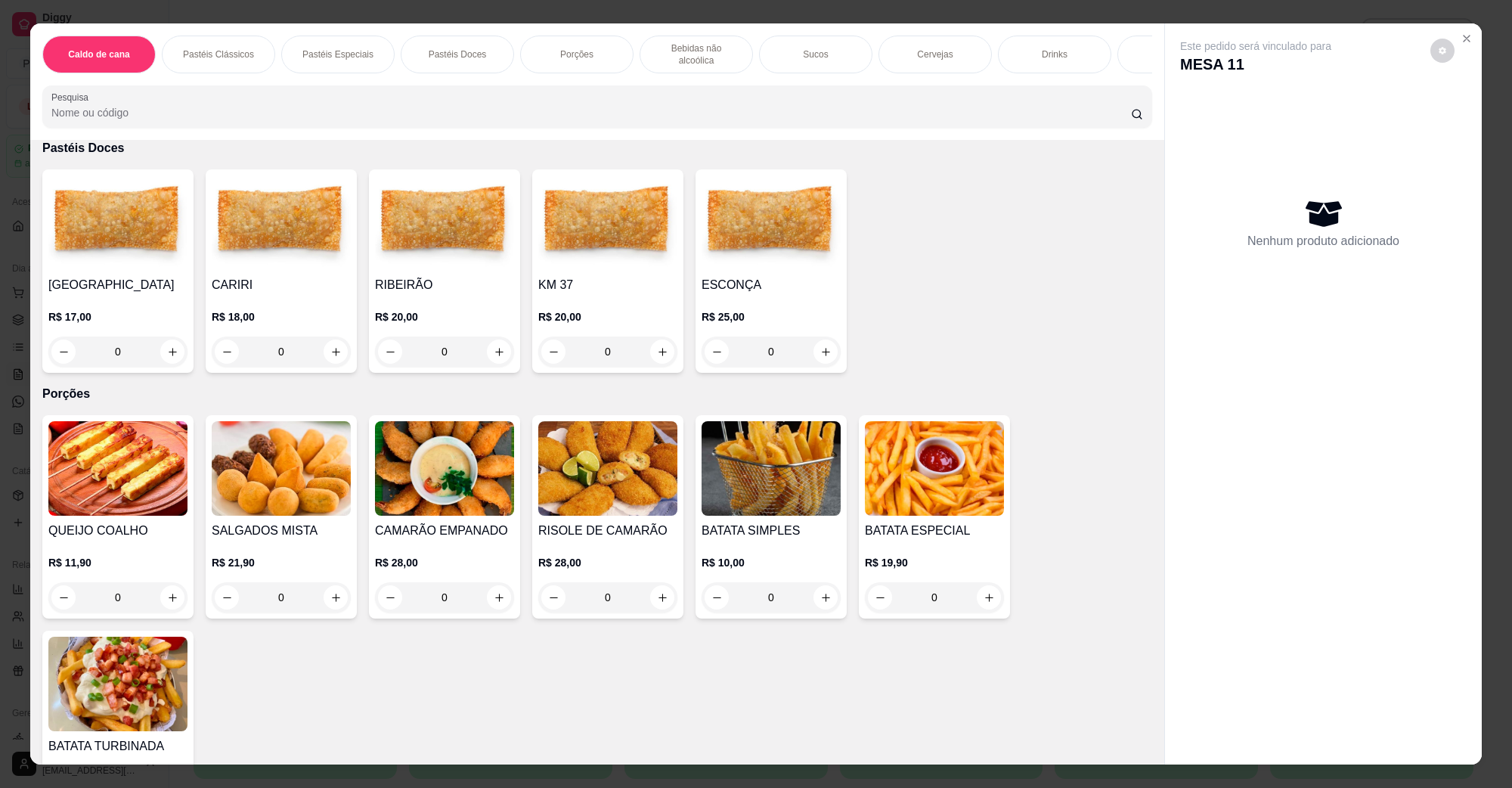
click at [142, 657] on img at bounding box center [118, 684] width 139 height 94
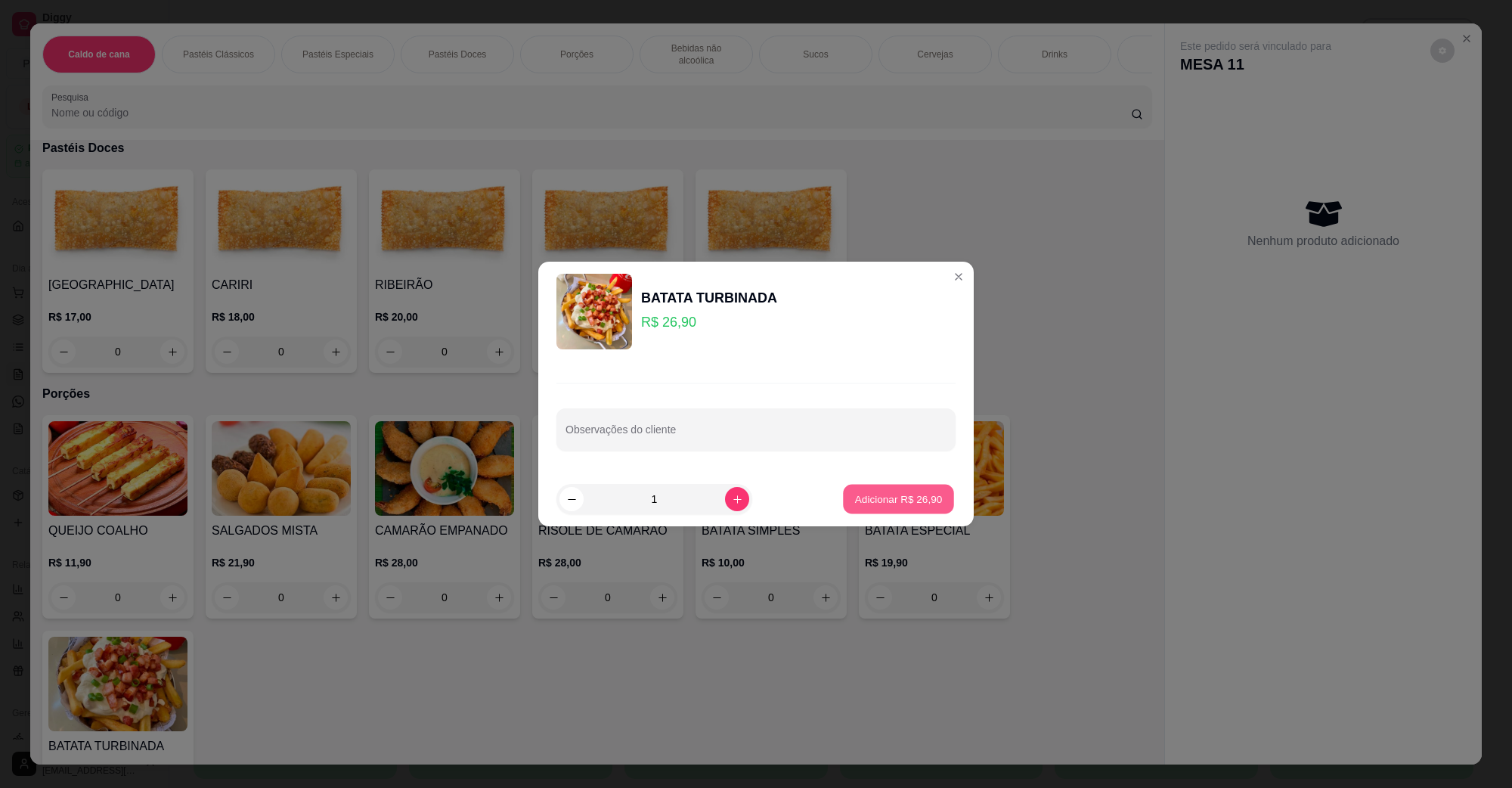
click at [931, 499] on button "Adicionar R$ 26,90" at bounding box center [899, 499] width 111 height 29
type input "1"
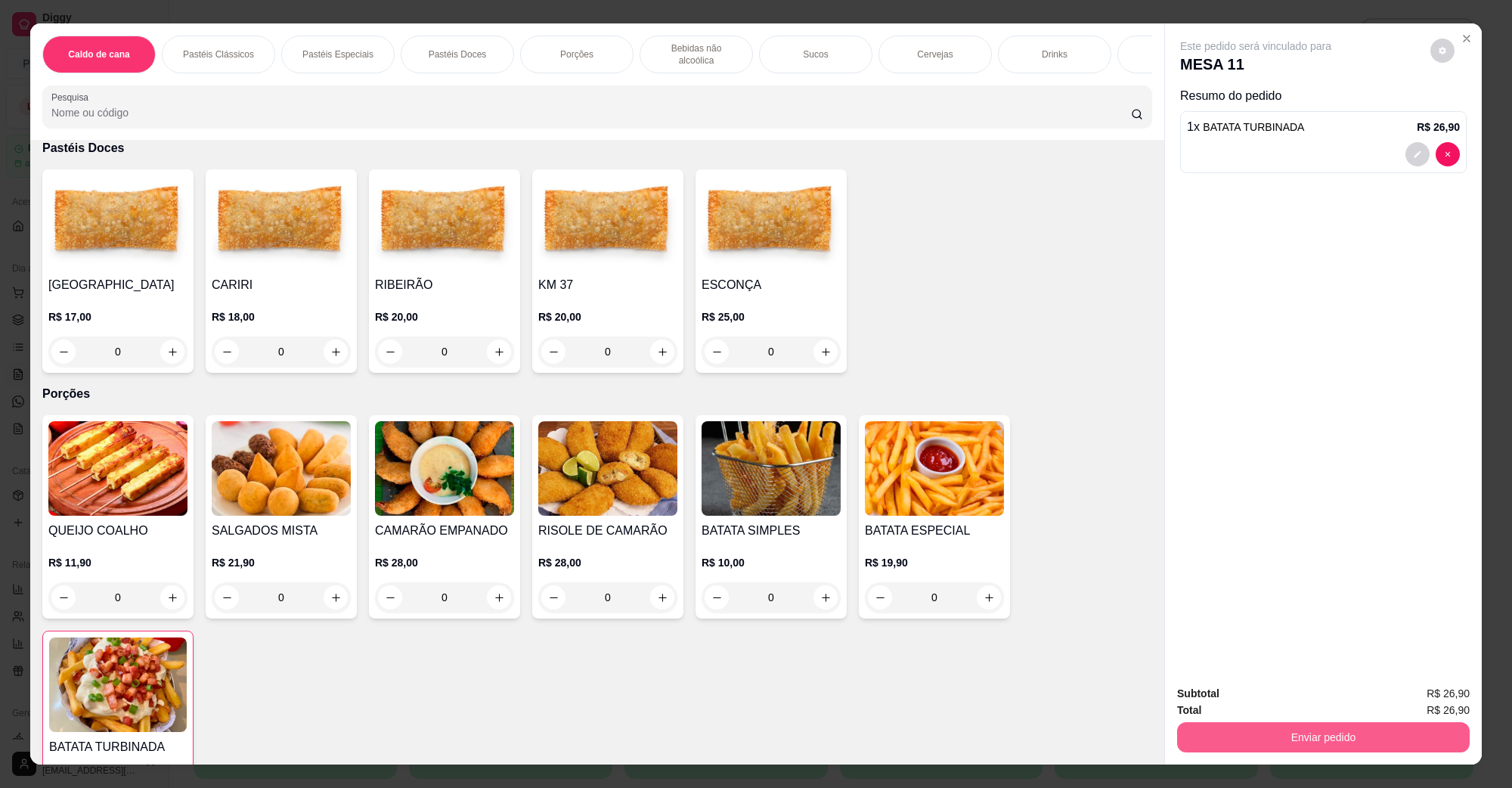
click at [1206, 731] on button "Enviar pedido" at bounding box center [1324, 737] width 293 height 30
click at [1238, 700] on button "Não registrar e enviar pedido" at bounding box center [1272, 700] width 157 height 29
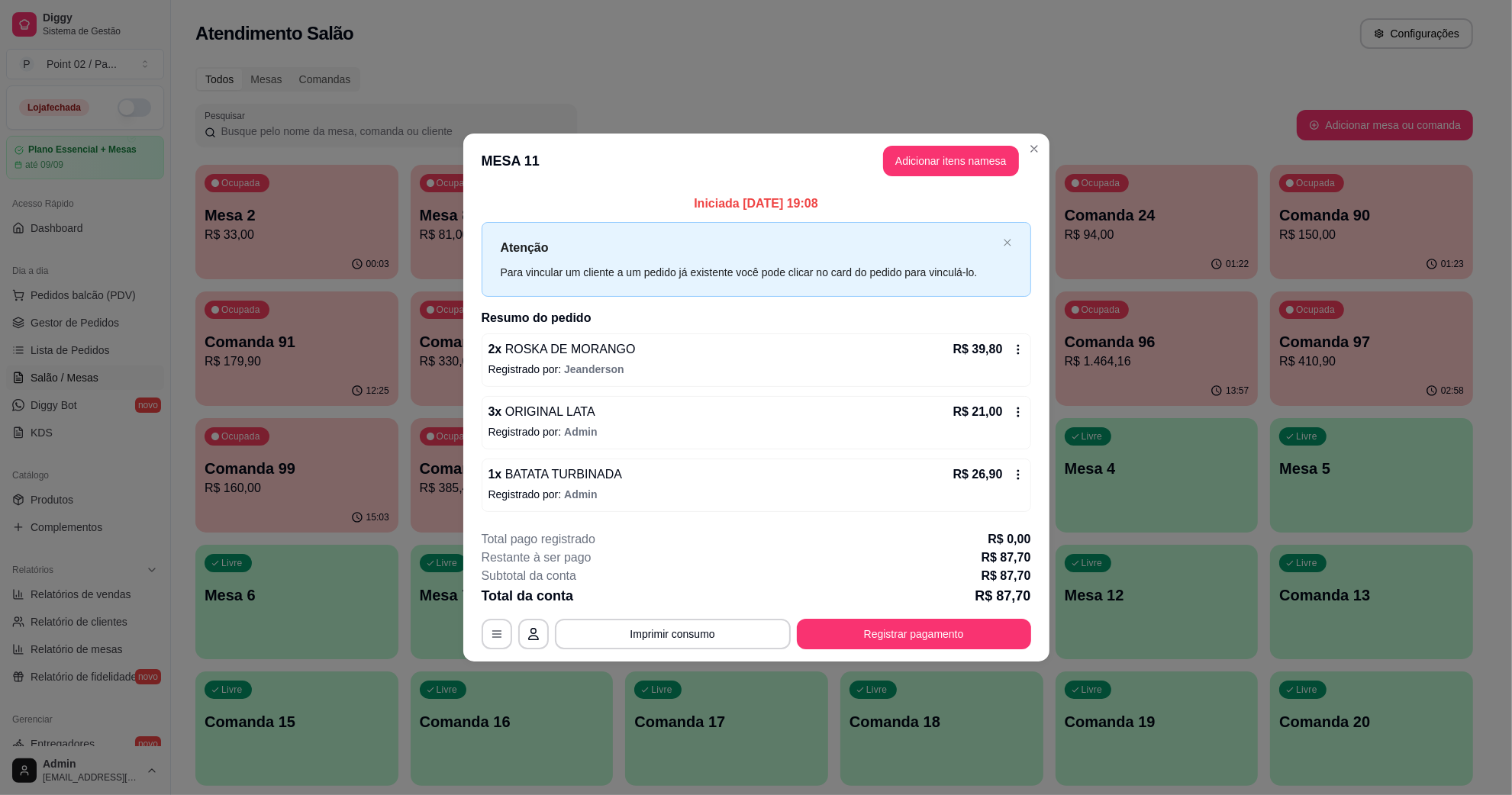
click at [305, 189] on div "Ocupada Mesa 2 R$ 33,00" at bounding box center [296, 207] width 203 height 85
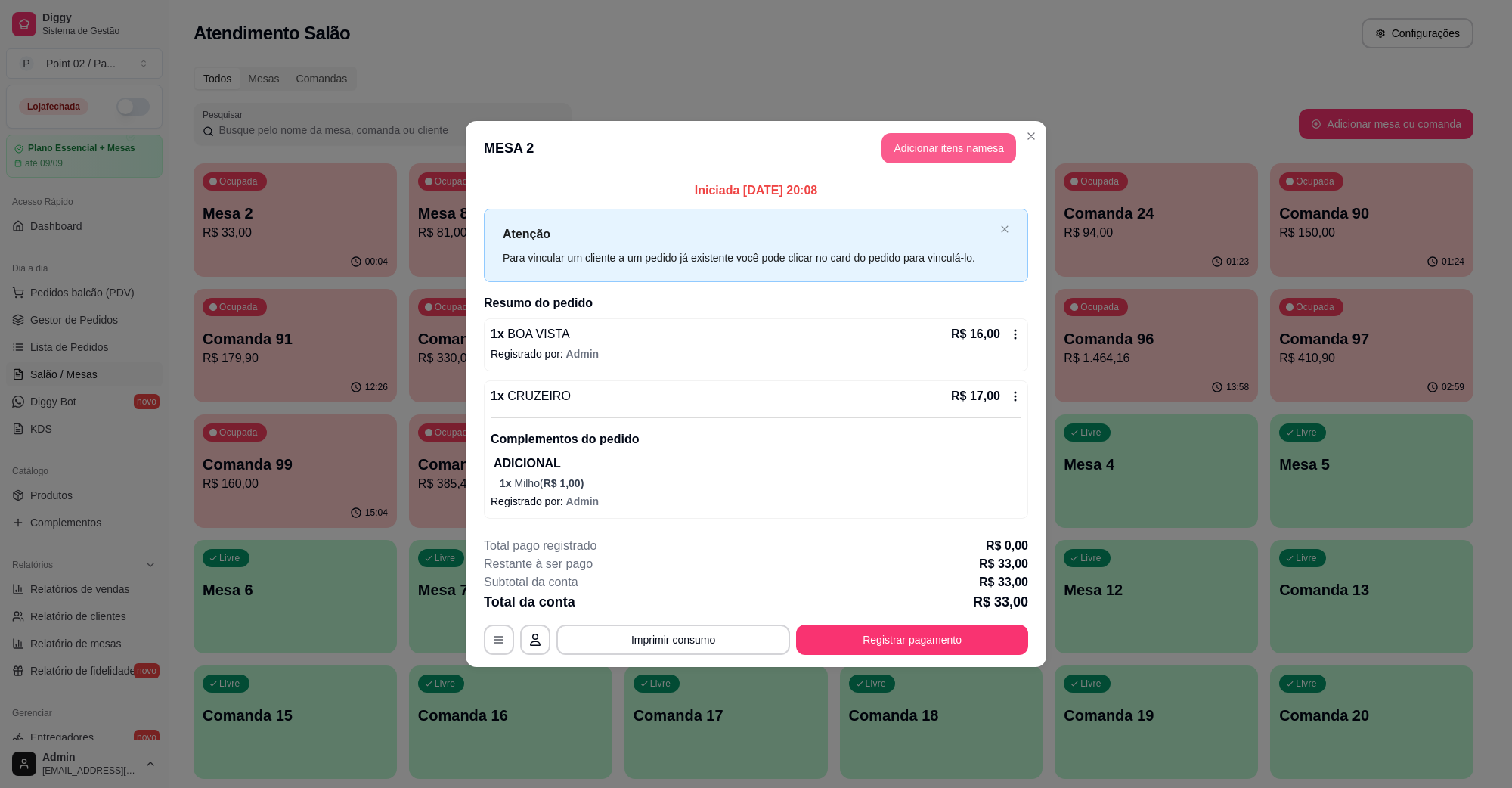
click at [974, 155] on button "Adicionar itens na mesa" at bounding box center [949, 148] width 135 height 30
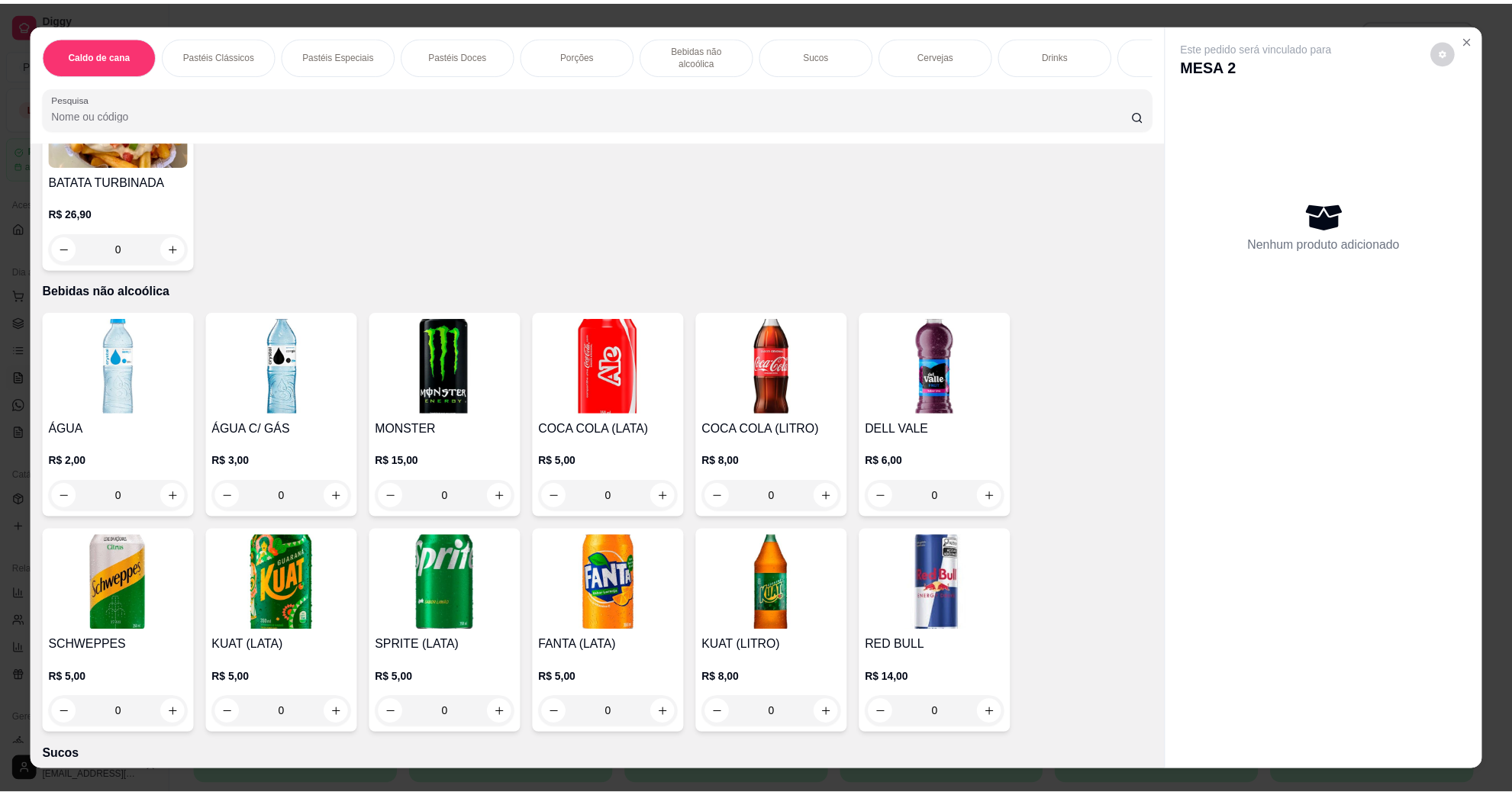
scroll to position [2195, 0]
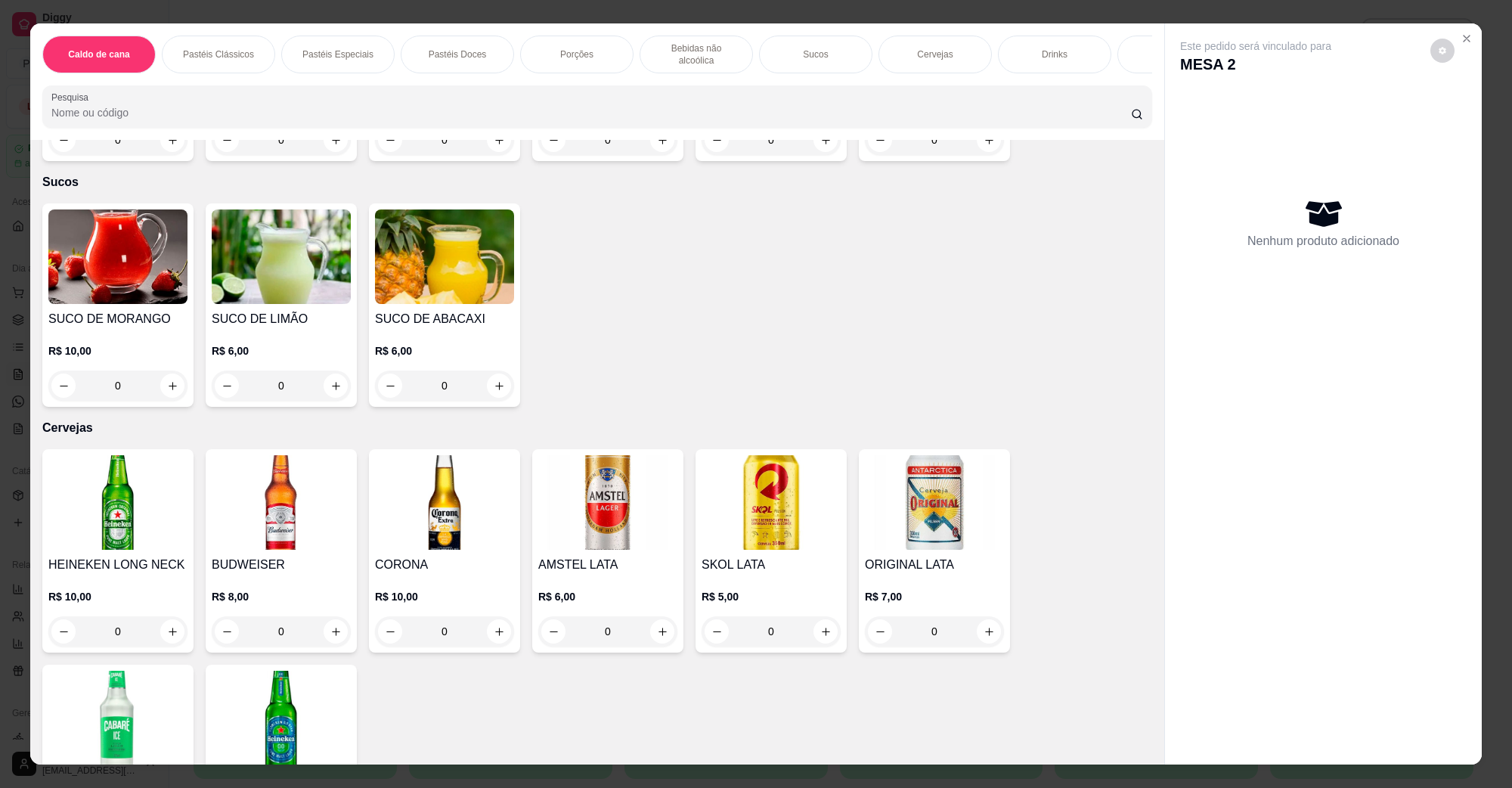
click at [77, 251] on img at bounding box center [118, 257] width 139 height 94
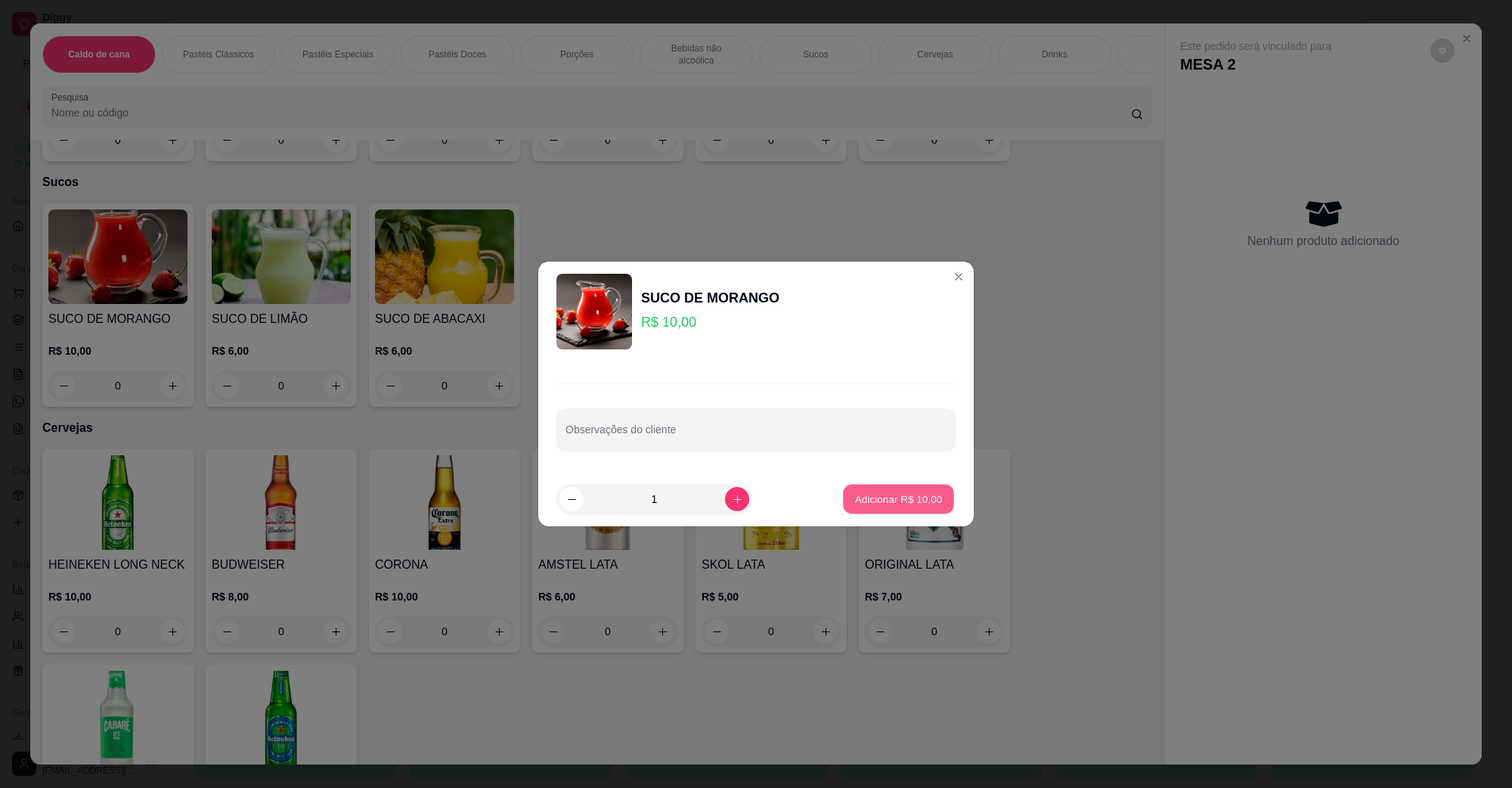
click at [889, 501] on p "Adicionar R$ 10,00" at bounding box center [899, 498] width 88 height 14
type input "1"
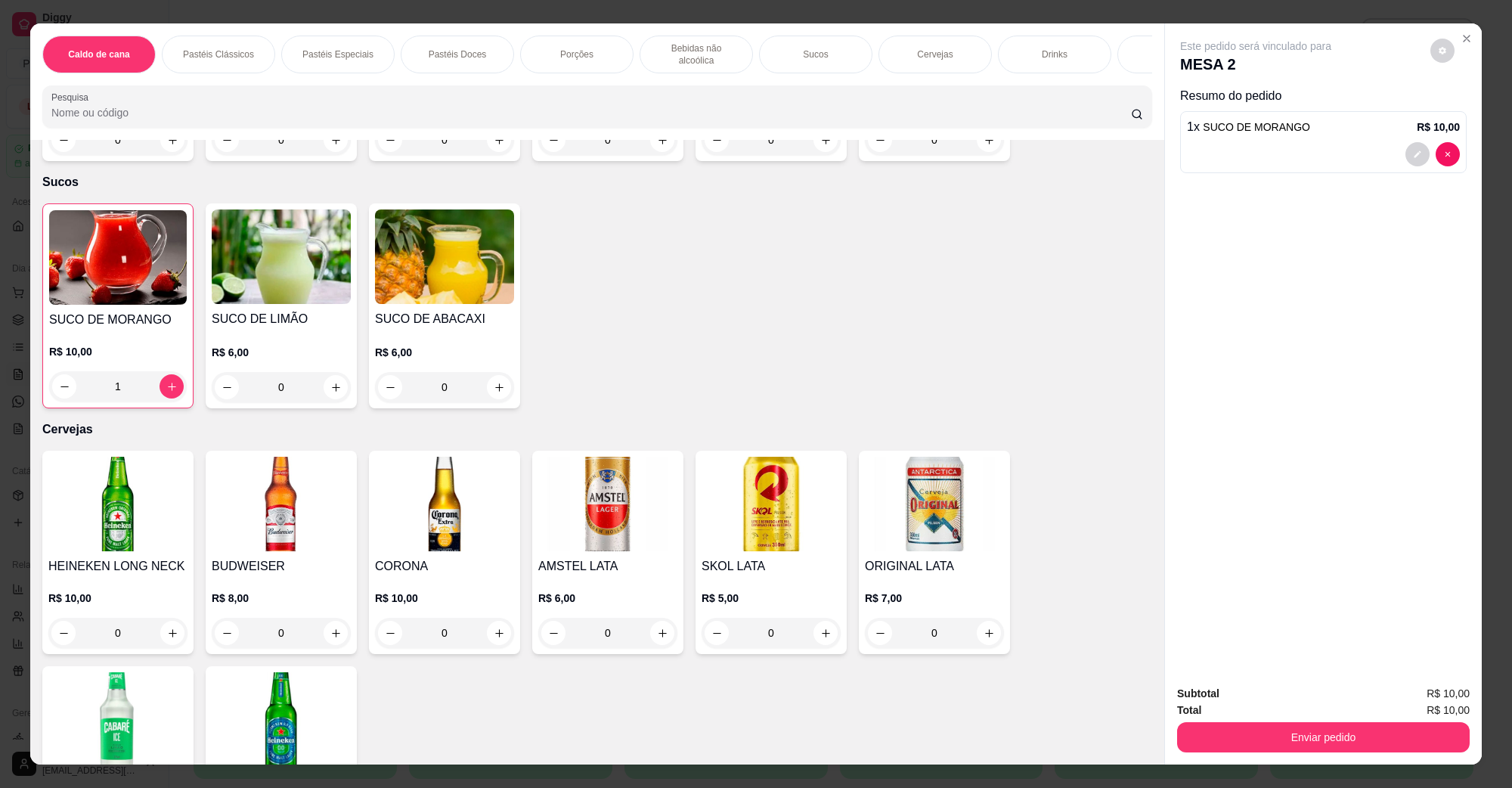
click at [1233, 721] on div "Enviar pedido" at bounding box center [1324, 736] width 293 height 34
click at [1245, 732] on button "Enviar pedido" at bounding box center [1324, 737] width 284 height 29
click at [1245, 691] on button "Não registrar e enviar pedido" at bounding box center [1272, 700] width 157 height 29
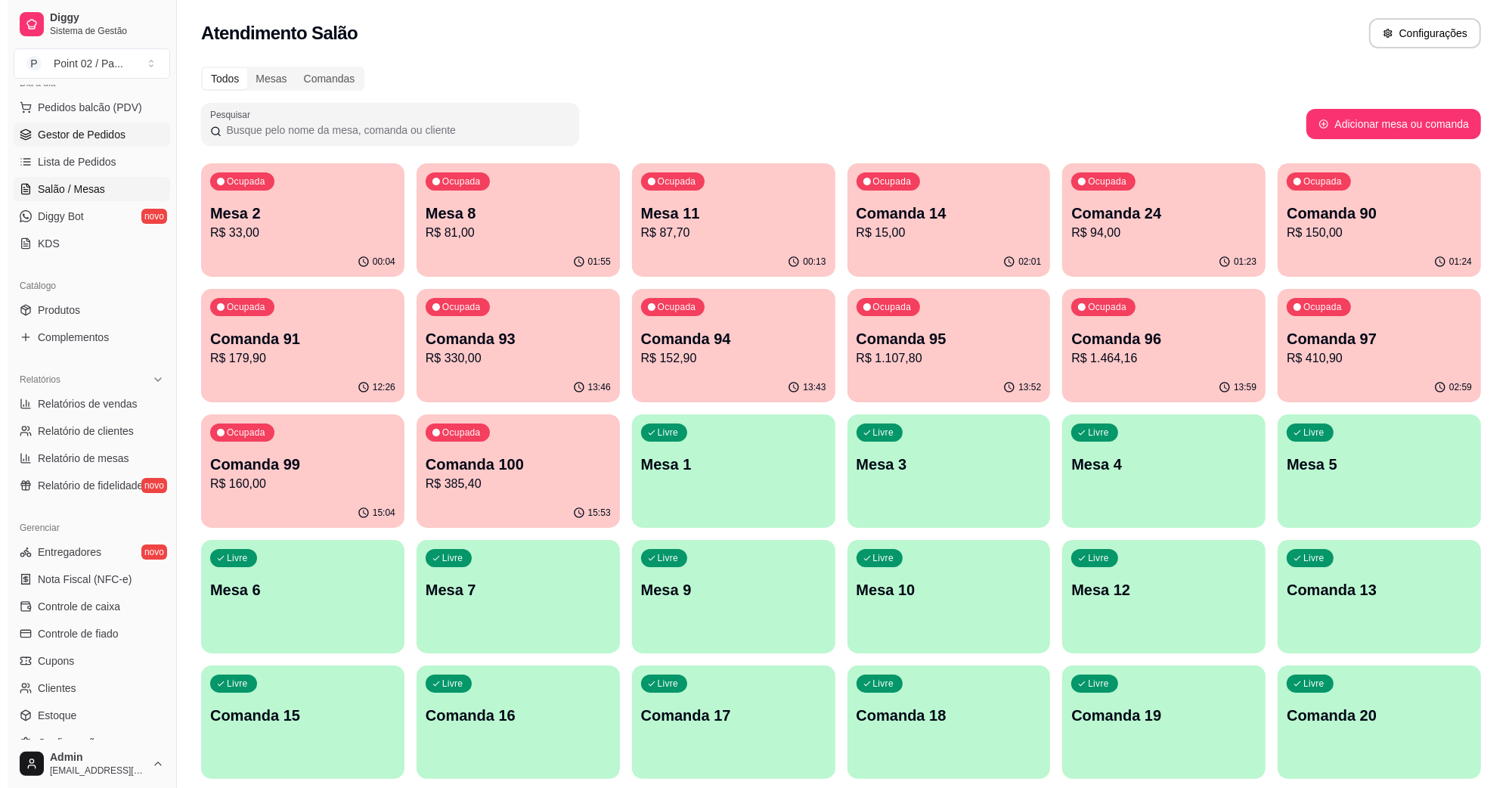
scroll to position [0, 0]
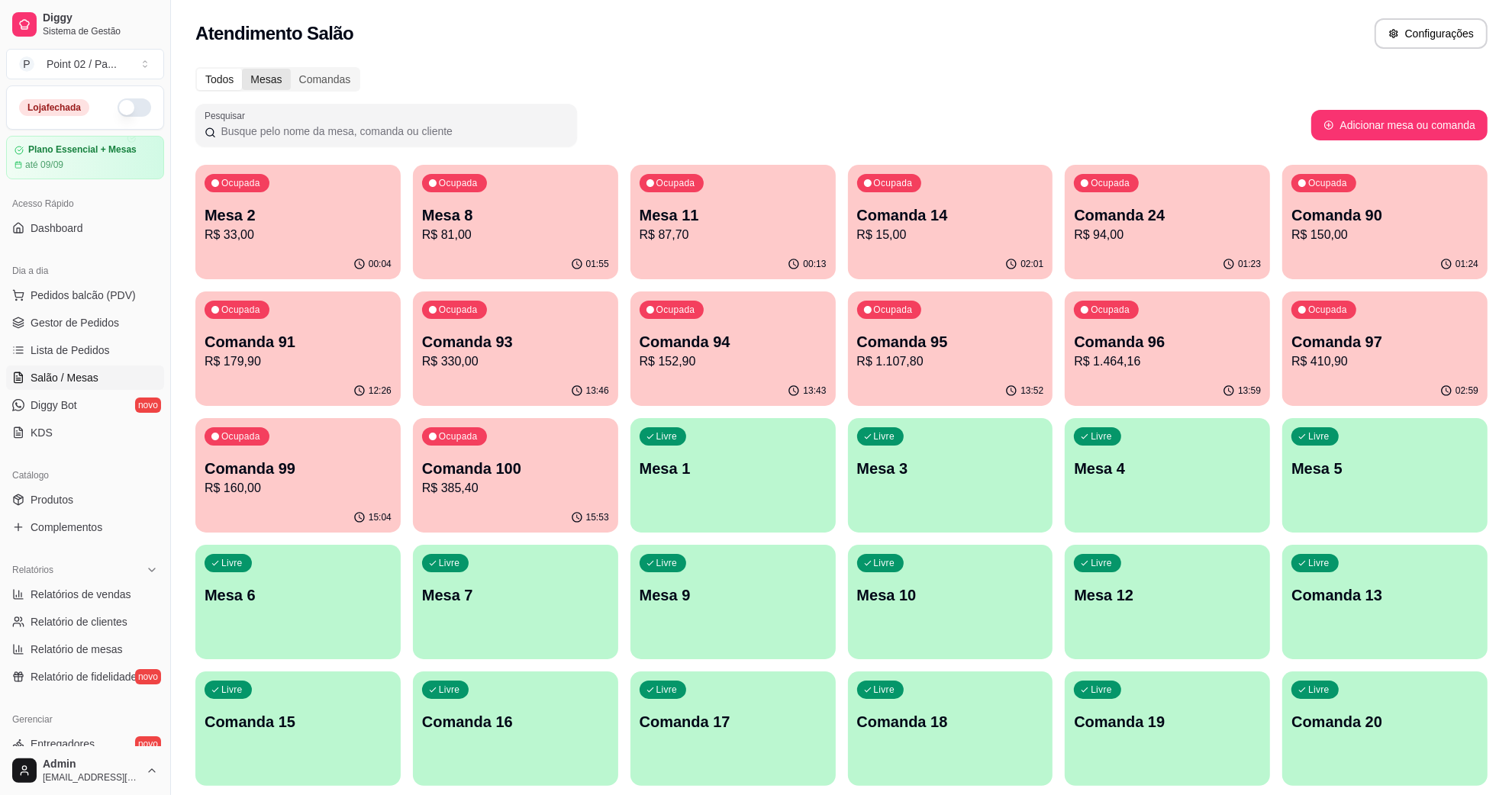
click at [258, 76] on div "Mesas" at bounding box center [266, 79] width 48 height 21
click at [242, 69] on input "Mesas" at bounding box center [242, 69] width 0 height 0
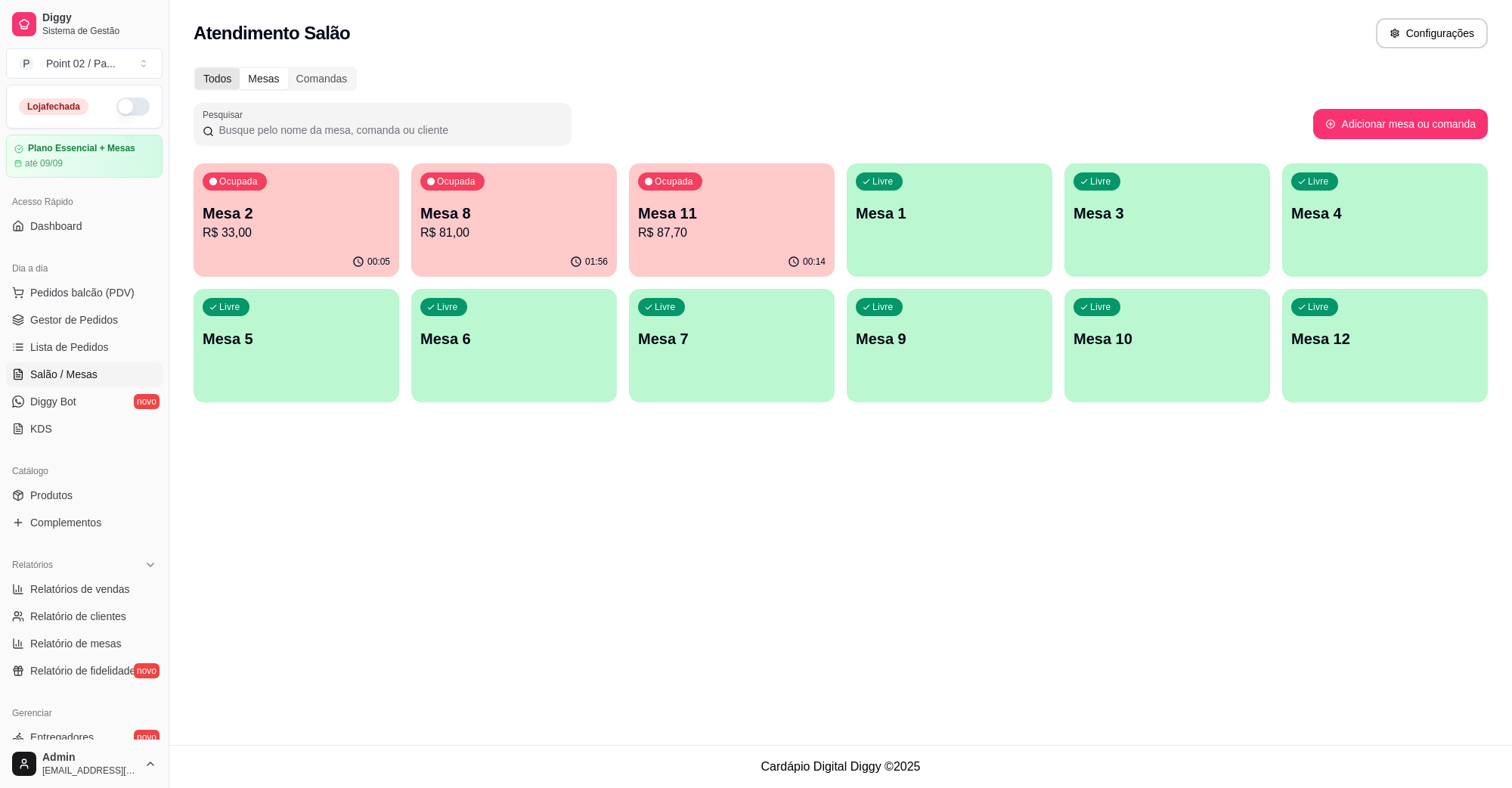
click at [232, 81] on div "Todos" at bounding box center [217, 78] width 45 height 21
click at [195, 68] on input "Todos" at bounding box center [195, 68] width 0 height 0
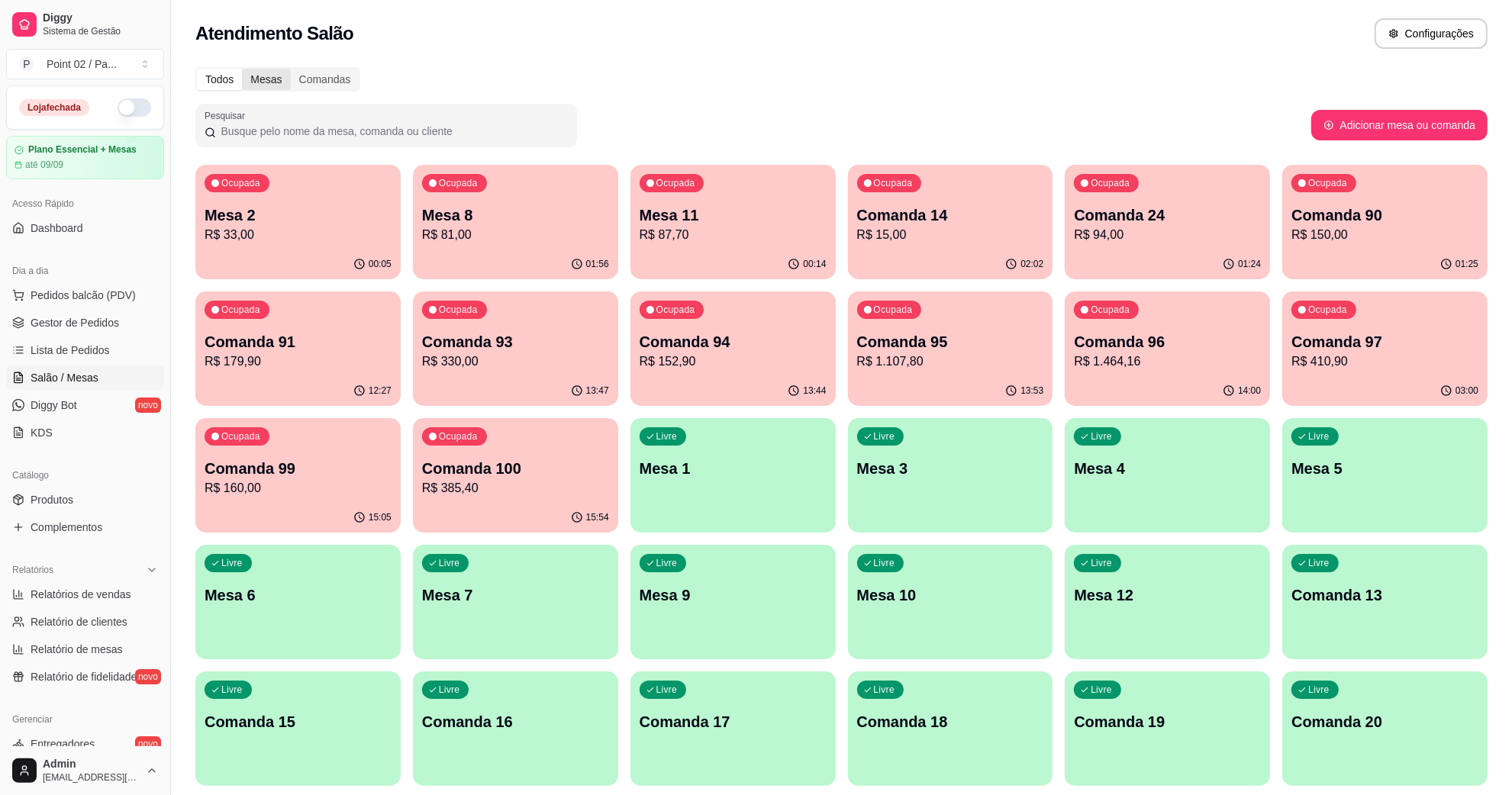
click at [268, 78] on div "Mesas" at bounding box center [266, 79] width 48 height 21
click at [242, 69] on input "Mesas" at bounding box center [242, 69] width 0 height 0
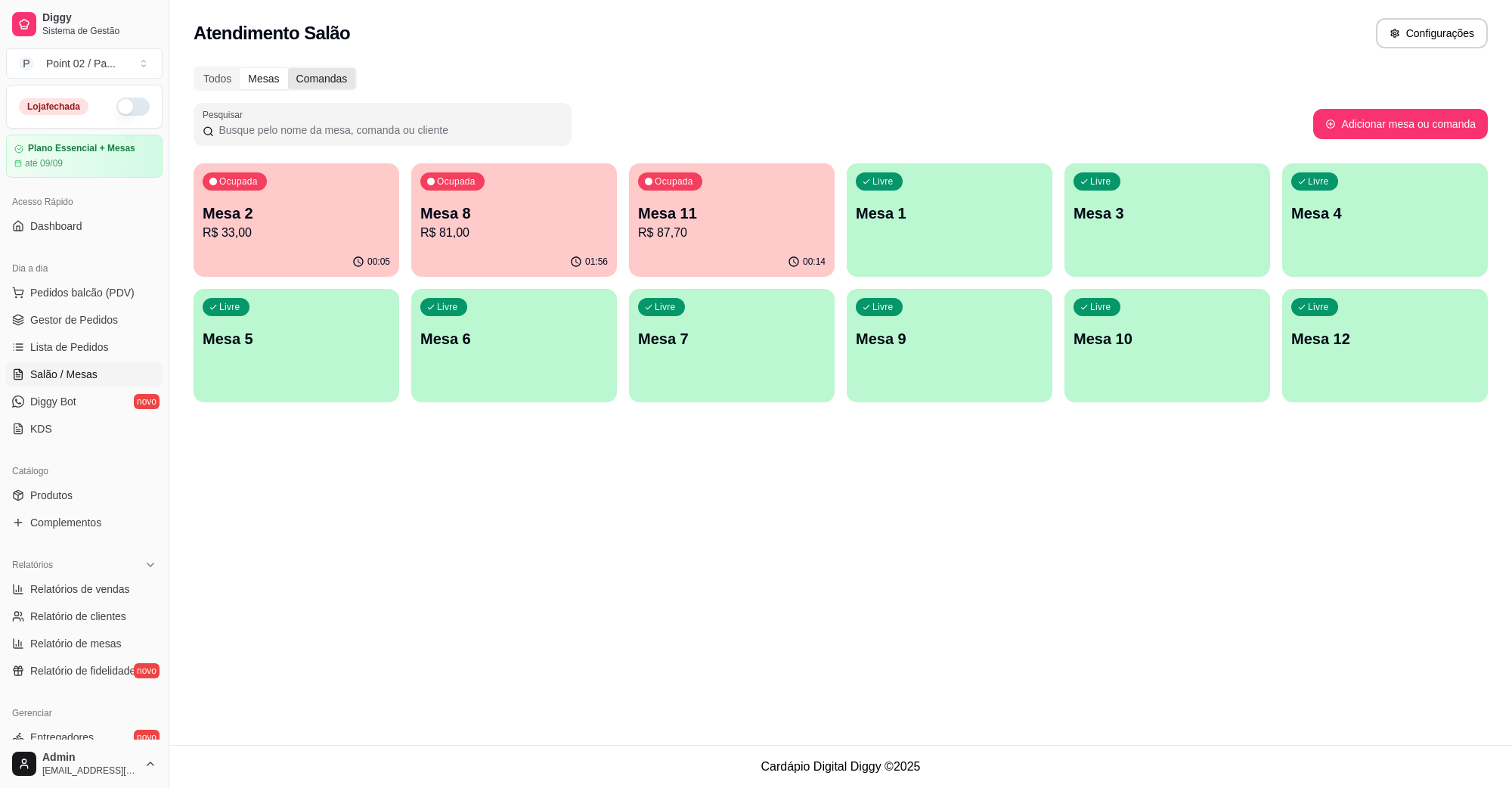
click at [311, 80] on div "Comandas" at bounding box center [321, 78] width 68 height 21
click at [288, 68] on input "Comandas" at bounding box center [288, 68] width 0 height 0
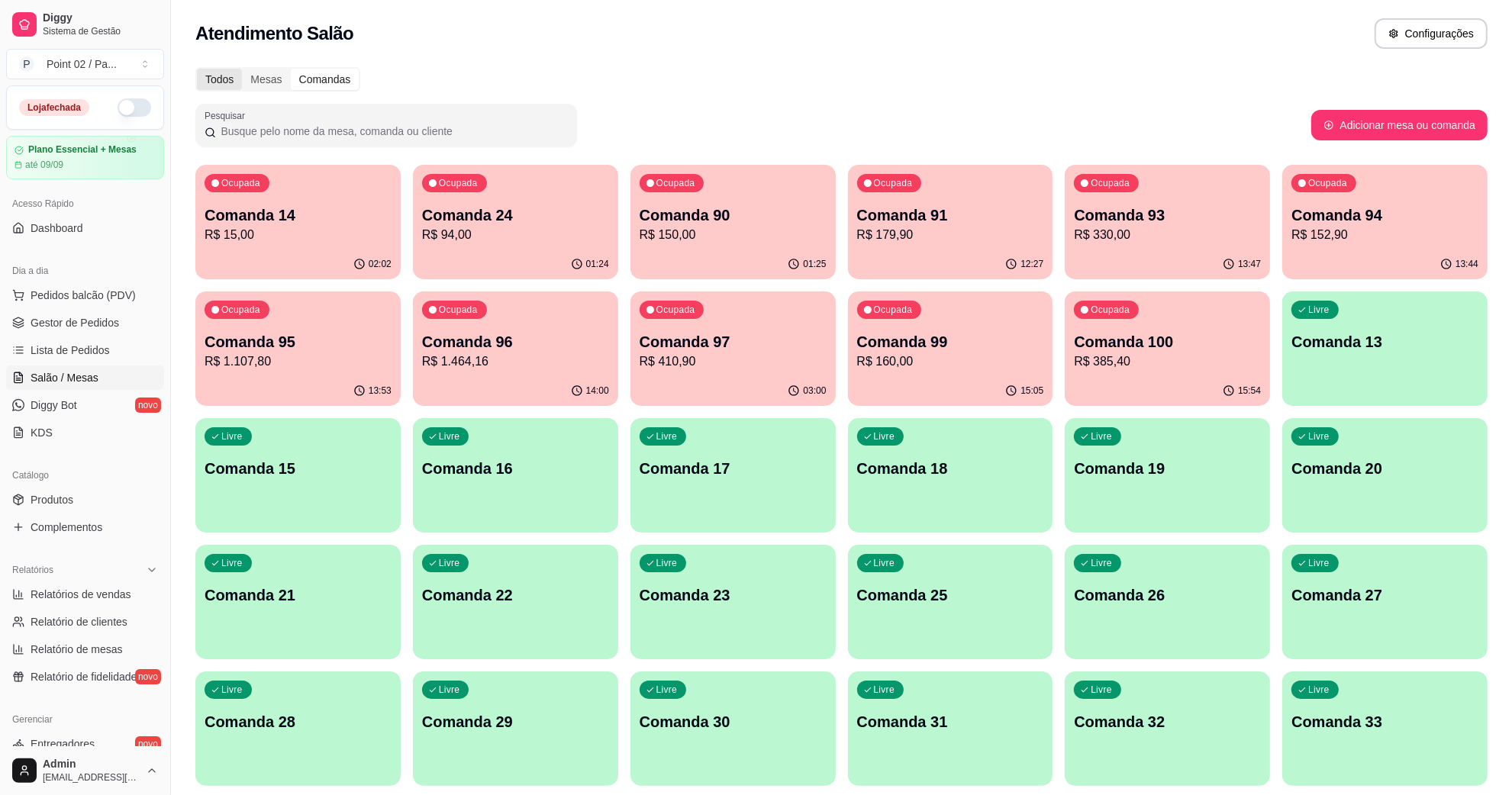
click at [229, 72] on div "Todos" at bounding box center [219, 79] width 45 height 21
click at [197, 69] on input "Todos" at bounding box center [197, 69] width 0 height 0
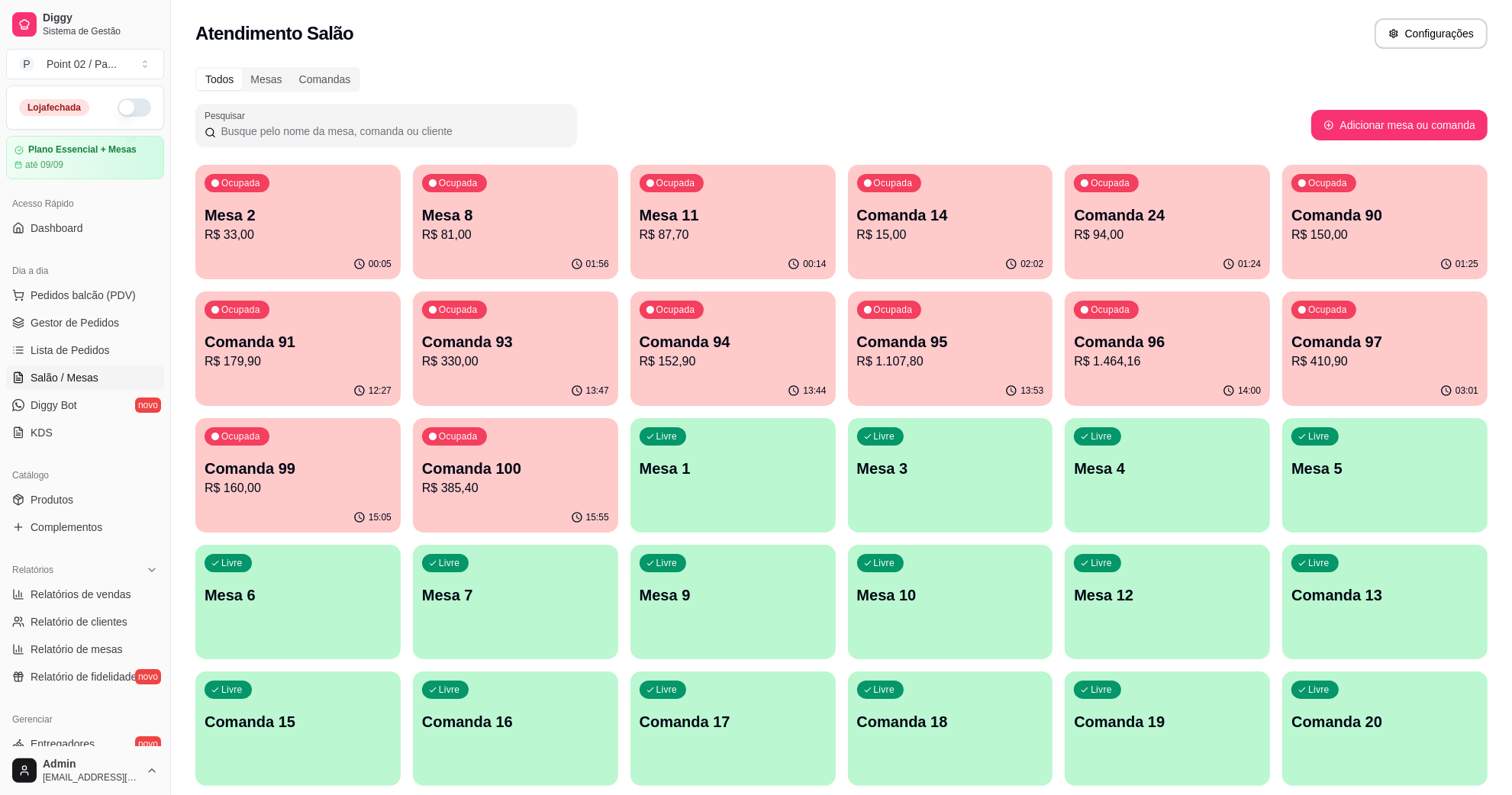
click at [409, 49] on div "Atendimento Salão Configurações" at bounding box center [841, 29] width 1341 height 58
click at [704, 245] on div "Ocupada Mesa 11 R$ 87,70" at bounding box center [733, 207] width 206 height 85
click at [765, 67] on div "Todos Mesas Comandas" at bounding box center [842, 79] width 1293 height 25
click at [669, 117] on div "Pesquisar" at bounding box center [753, 125] width 1116 height 42
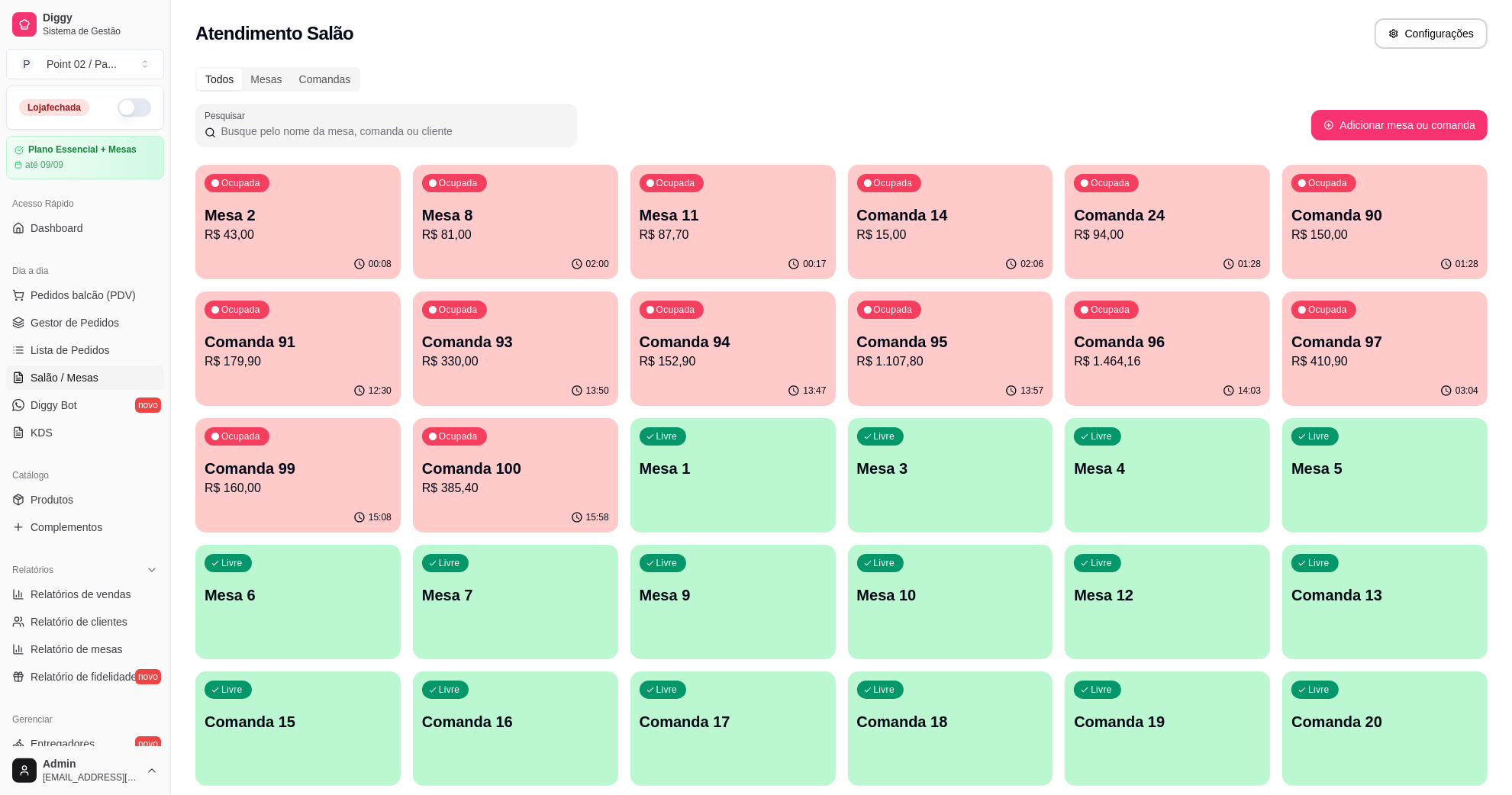
click at [669, 117] on div "Pesquisar" at bounding box center [753, 125] width 1116 height 42
click at [456, 215] on p "Mesa 8" at bounding box center [516, 215] width 187 height 21
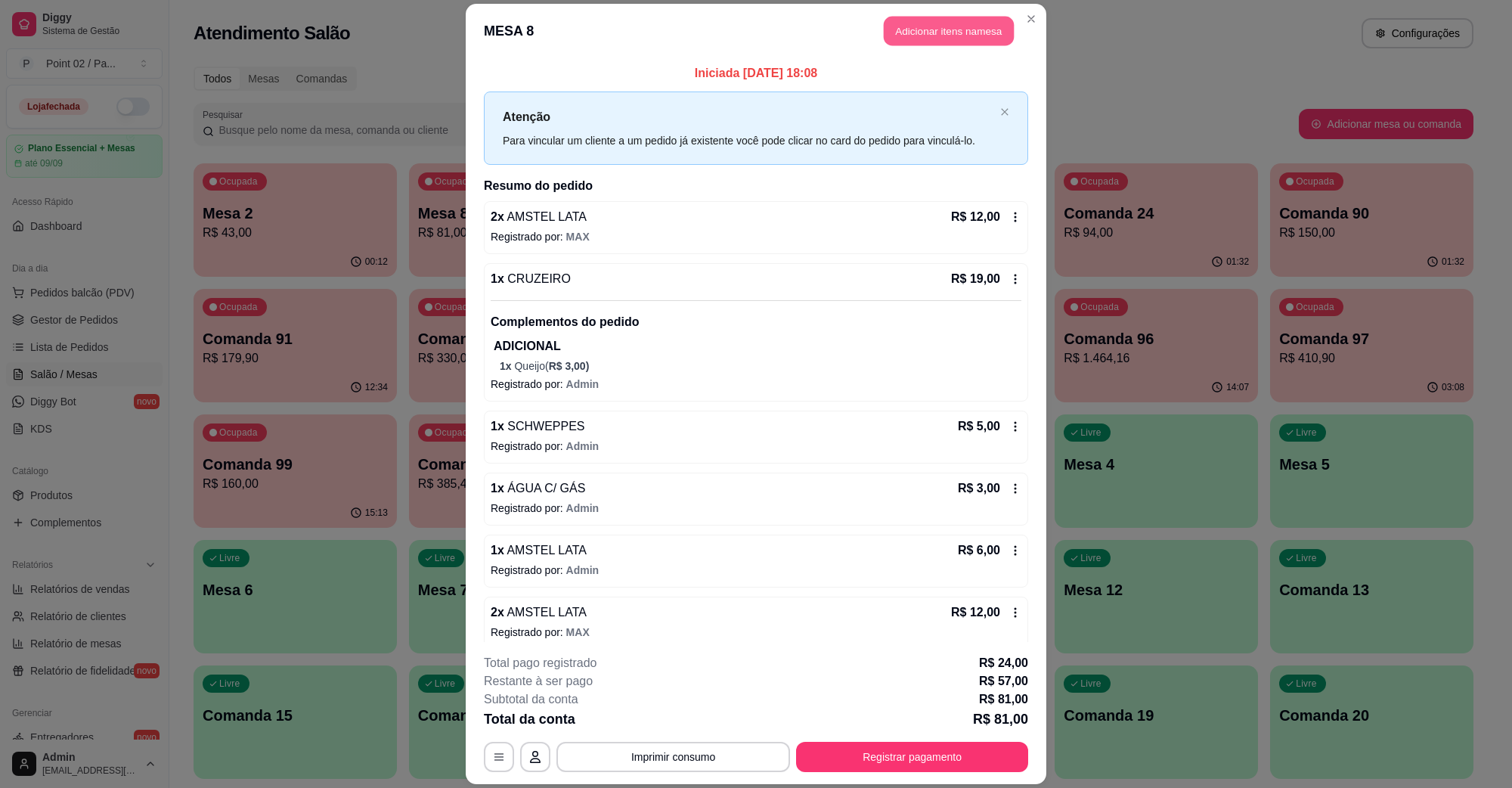
click at [920, 40] on button "Adicionar itens na mesa" at bounding box center [949, 31] width 130 height 29
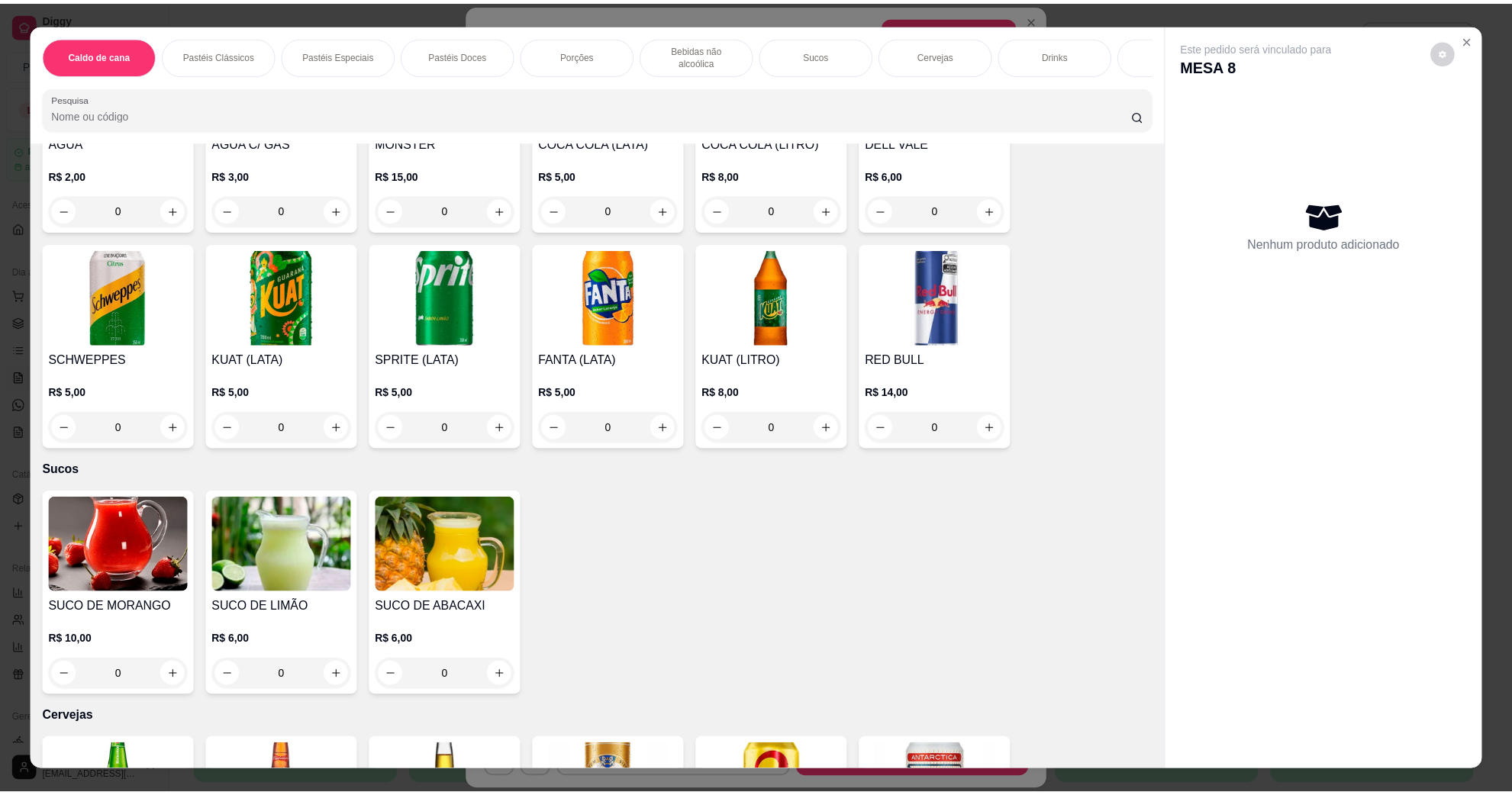
scroll to position [2576, 0]
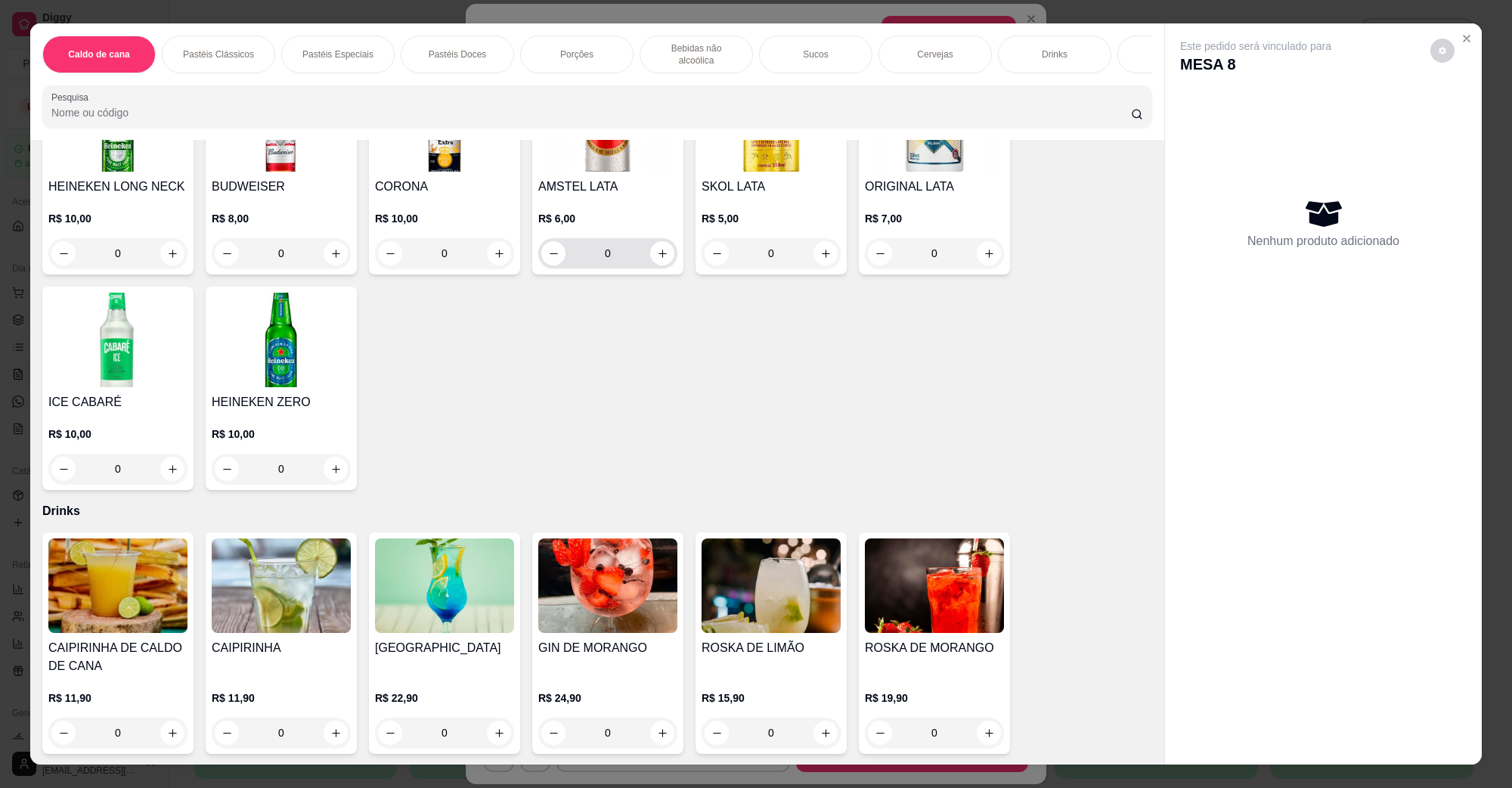
click at [650, 252] on div "0" at bounding box center [607, 253] width 133 height 30
click at [653, 246] on button "increase-product-quantity" at bounding box center [662, 253] width 24 height 24
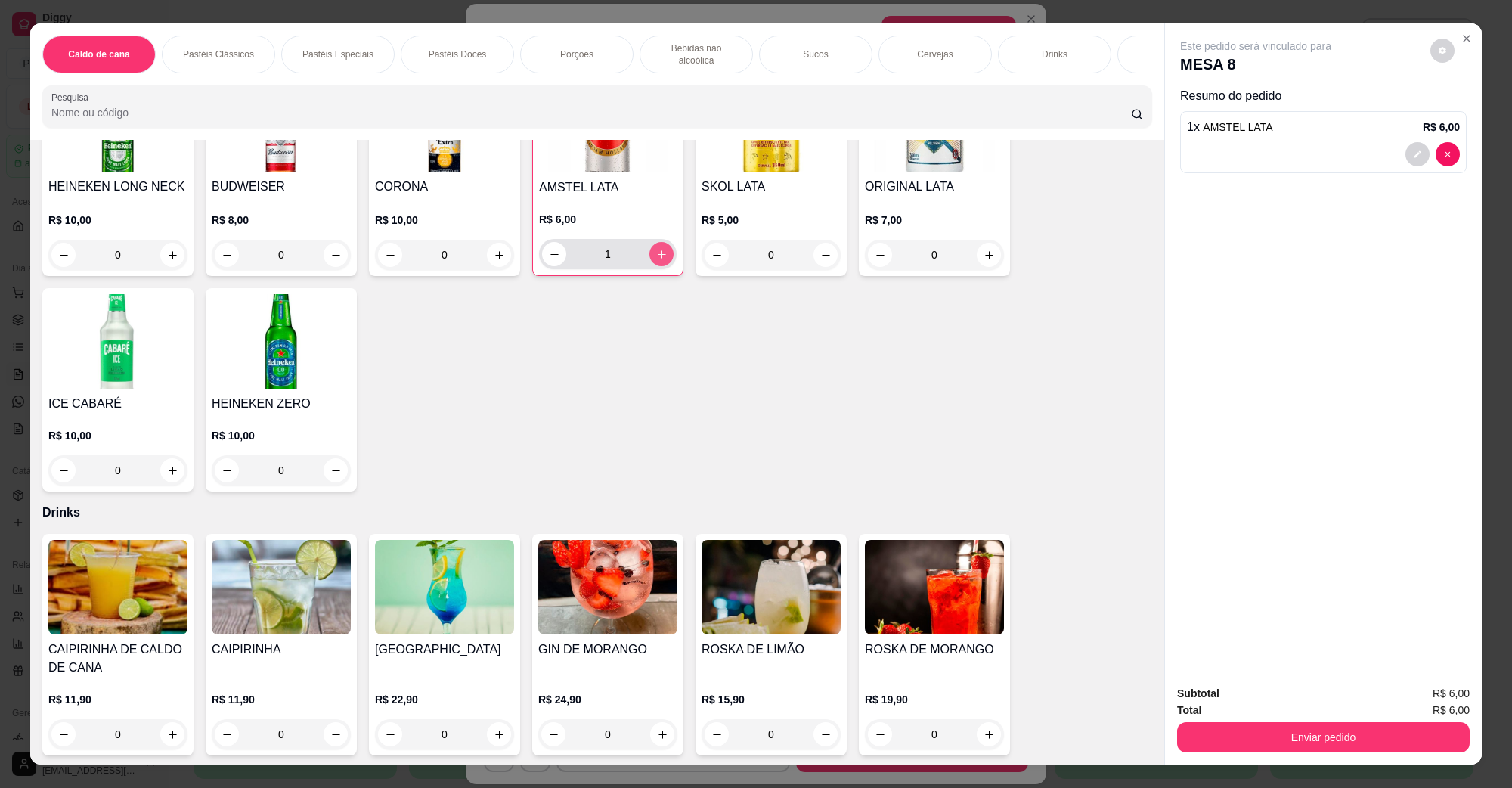
click at [653, 246] on button "increase-product-quantity" at bounding box center [661, 254] width 24 height 24
type input "2"
click at [1271, 732] on button "Enviar pedido" at bounding box center [1324, 737] width 293 height 30
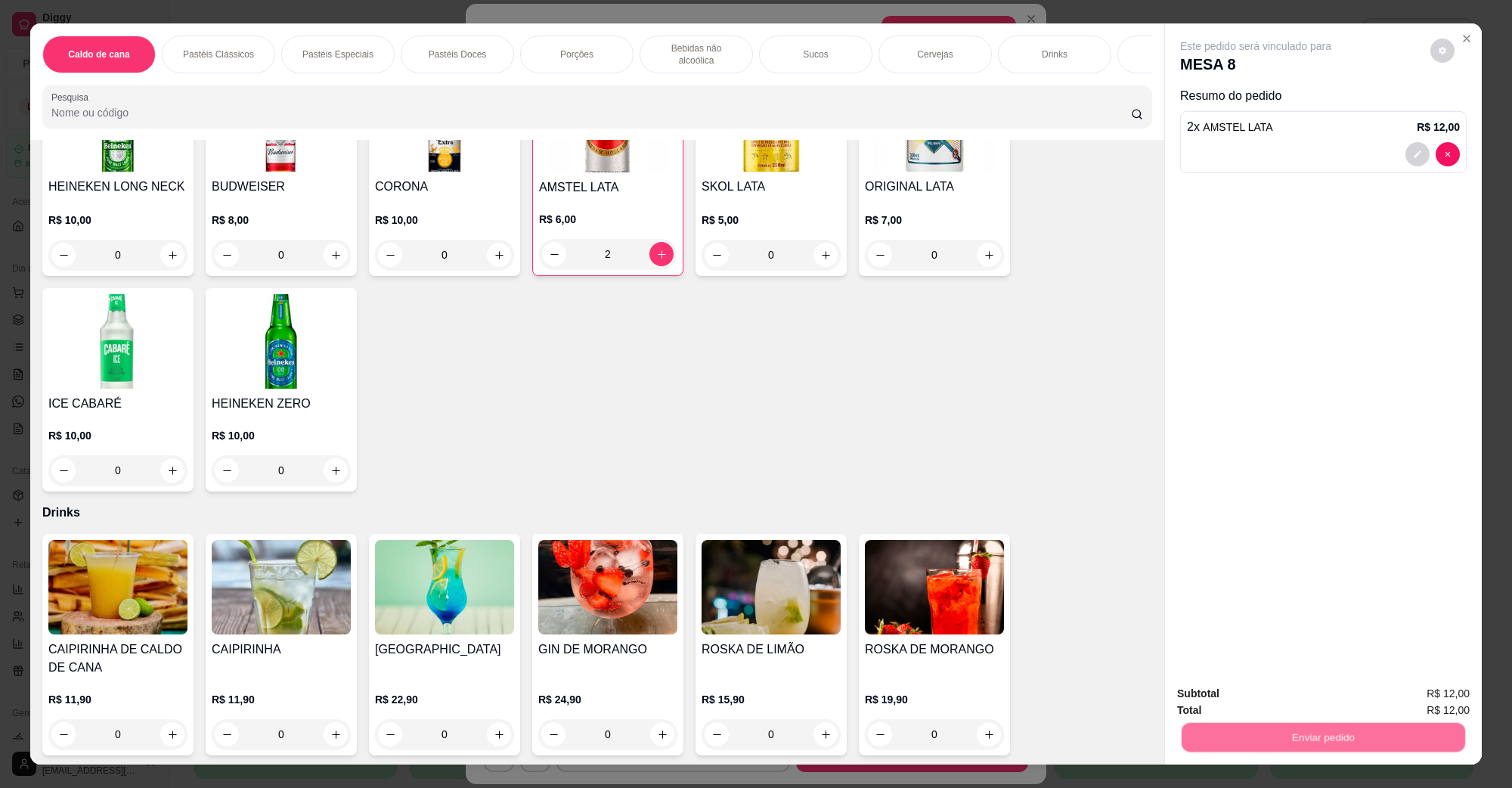
click at [1267, 712] on button "Não registrar e enviar pedido" at bounding box center [1272, 700] width 157 height 29
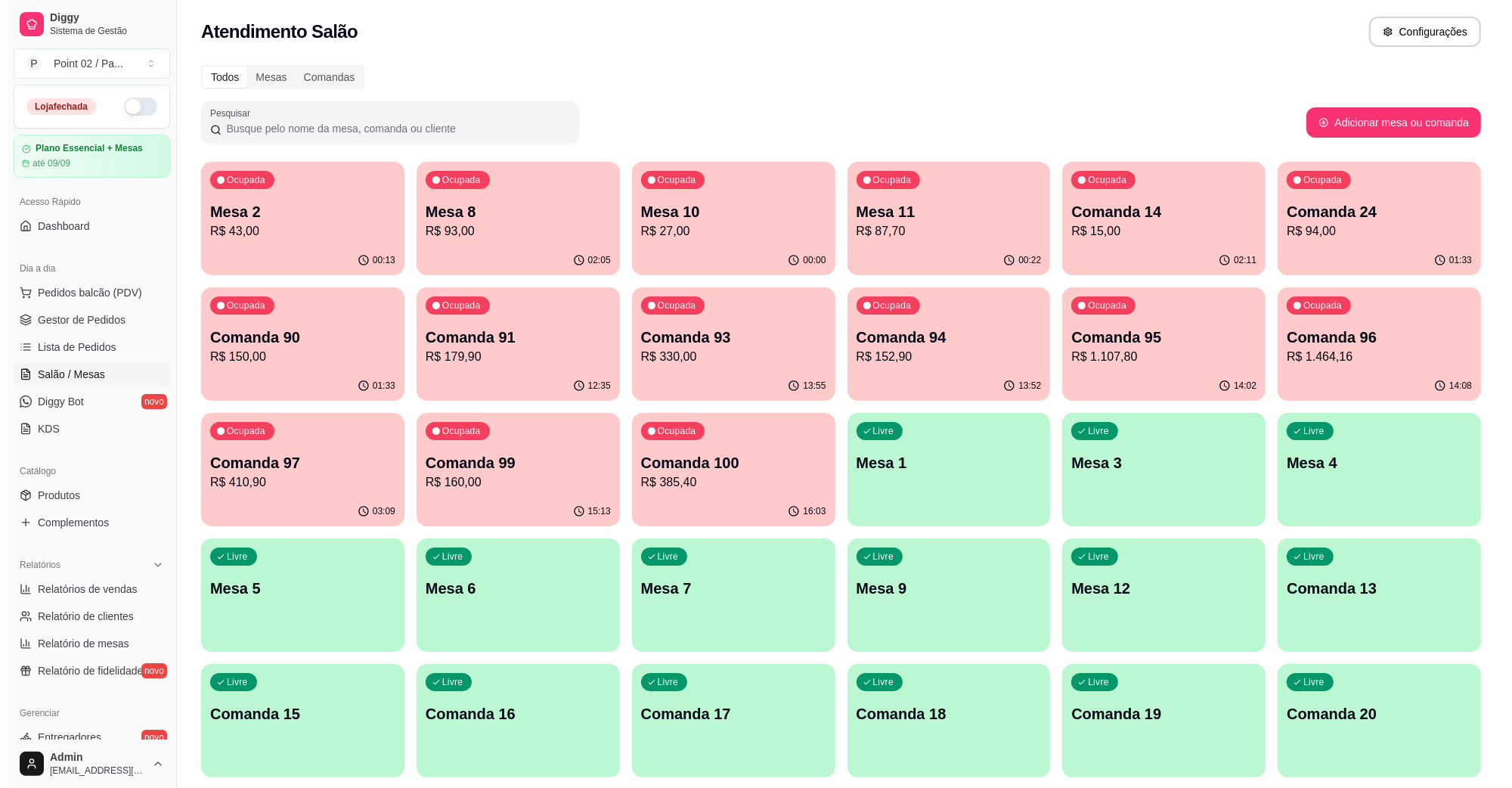
scroll to position [0, 0]
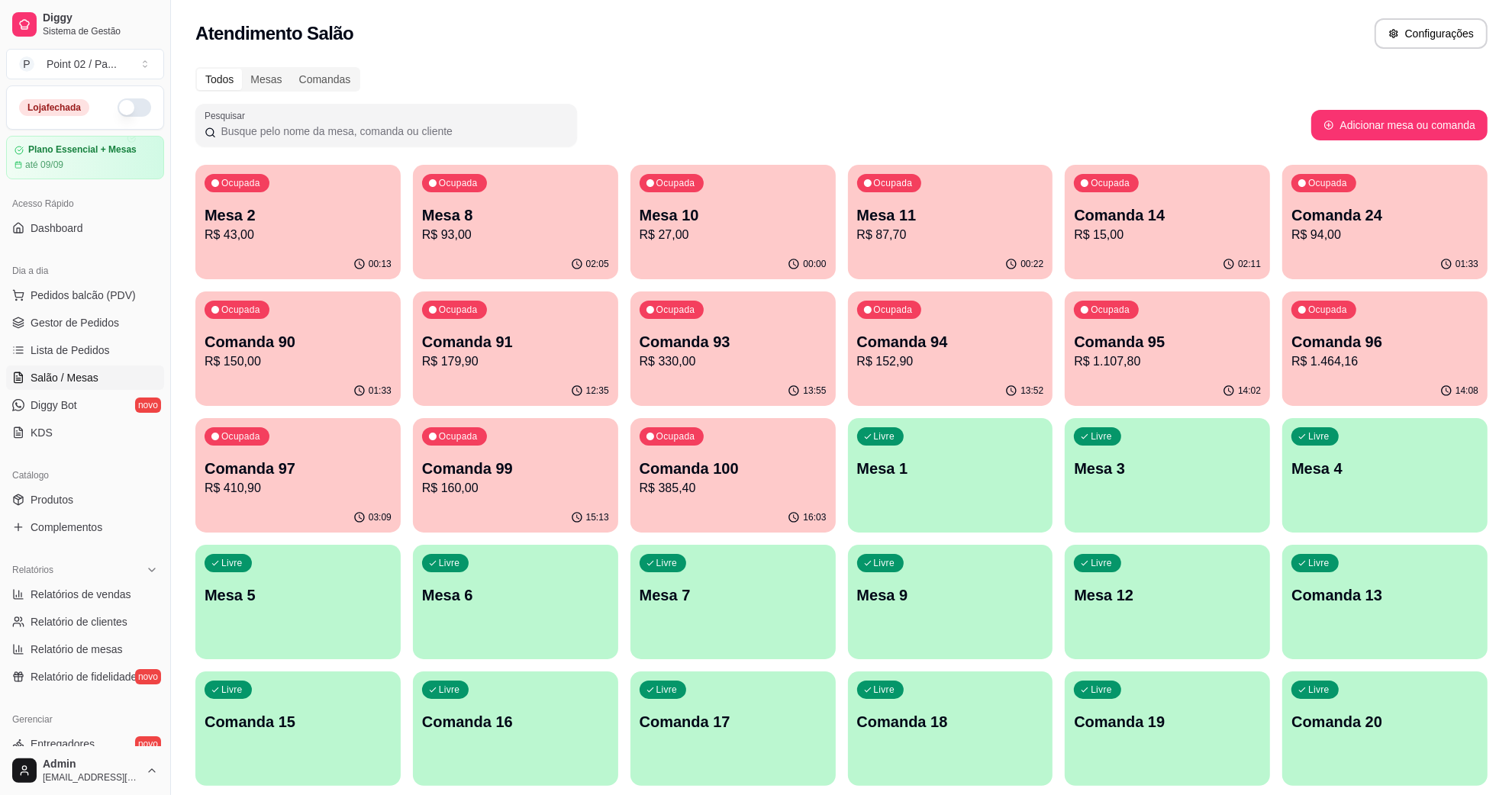
click at [98, 275] on div "Dia a dia" at bounding box center [85, 271] width 158 height 25
click at [87, 279] on div "Dia a dia" at bounding box center [85, 271] width 158 height 25
click at [81, 294] on span "Pedidos balcão (PDV)" at bounding box center [83, 296] width 105 height 15
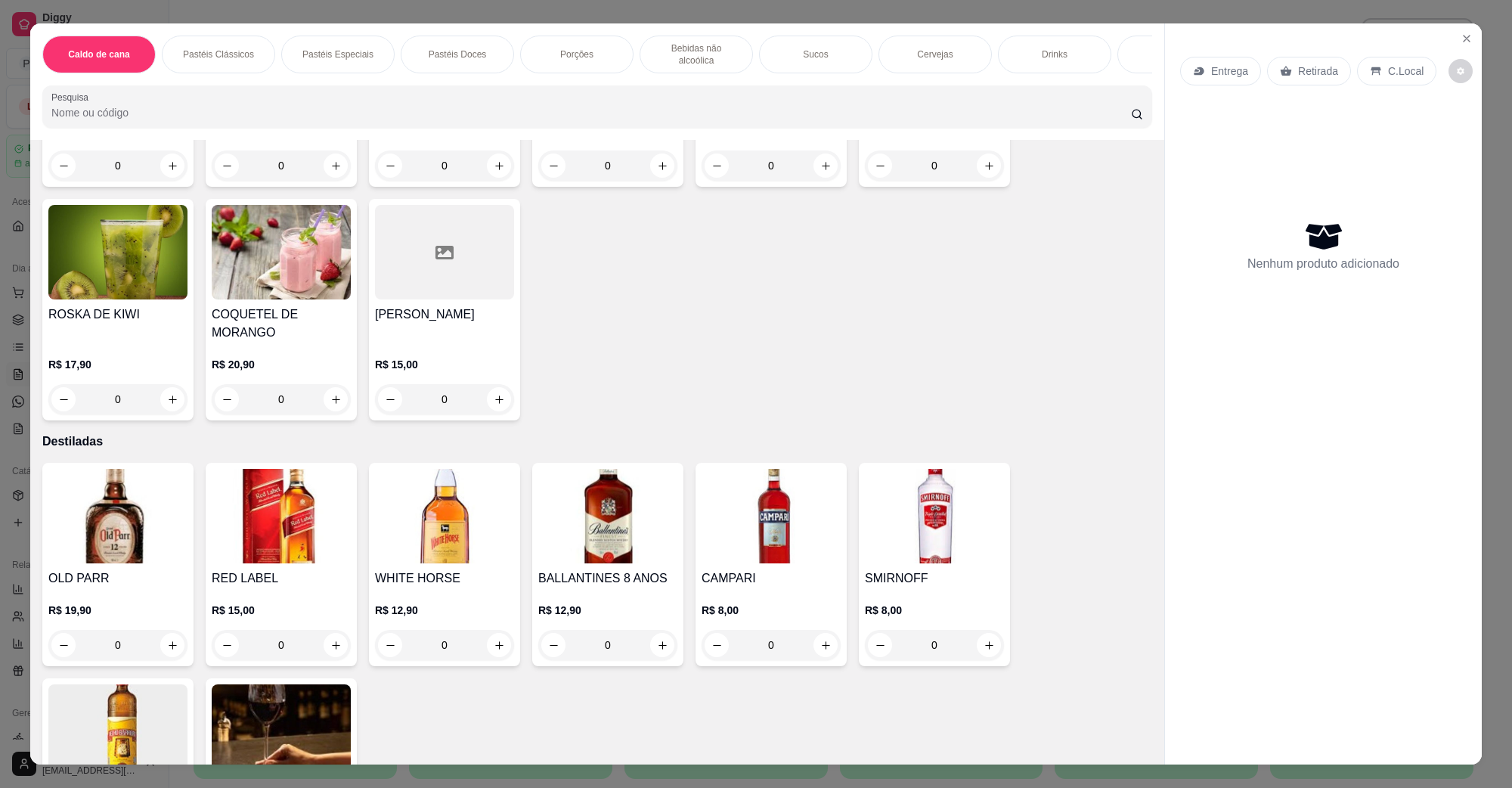
scroll to position [3688, 0]
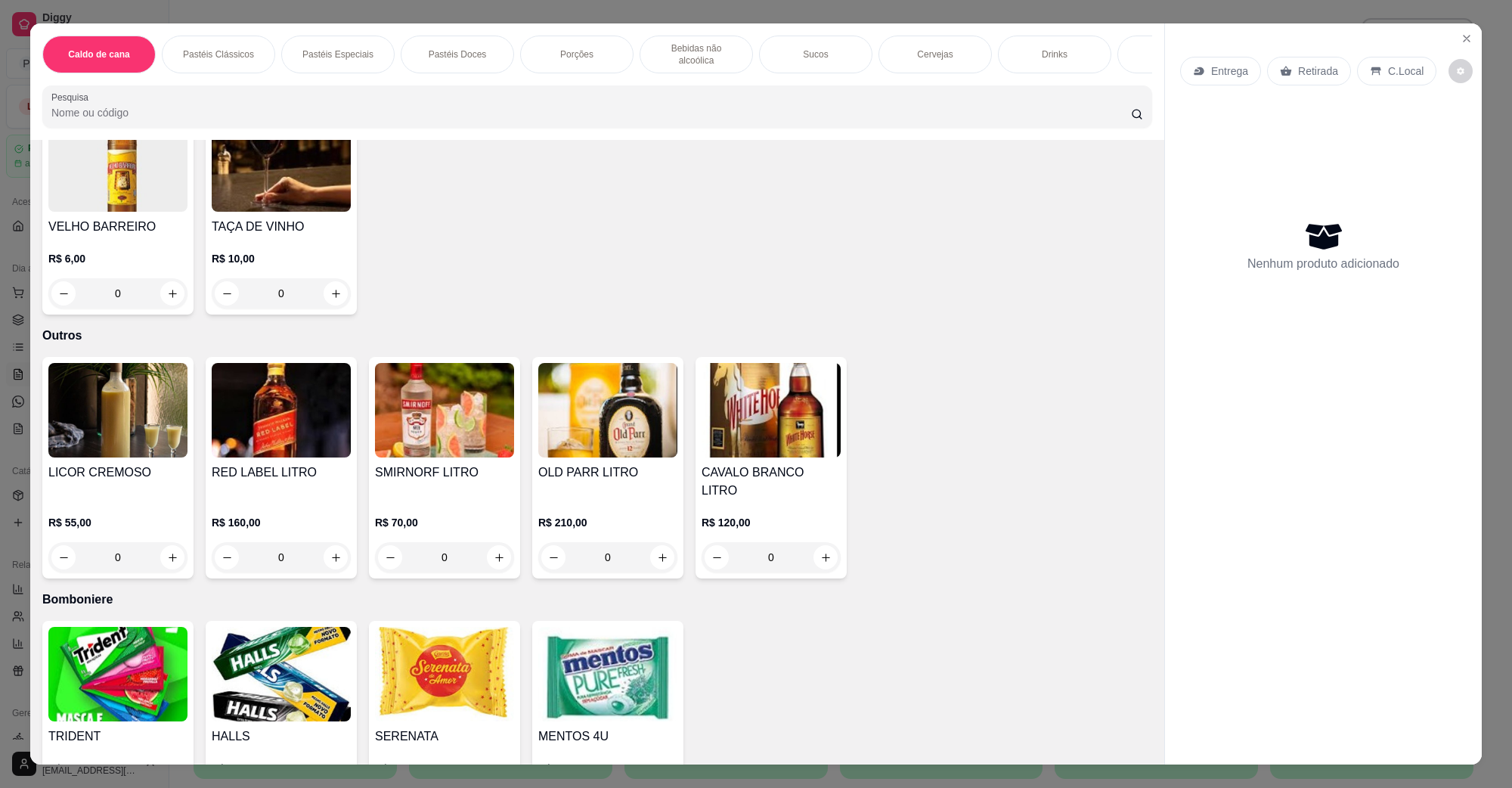
click at [564, 728] on h4 "MENTOS 4U" at bounding box center [607, 737] width 139 height 19
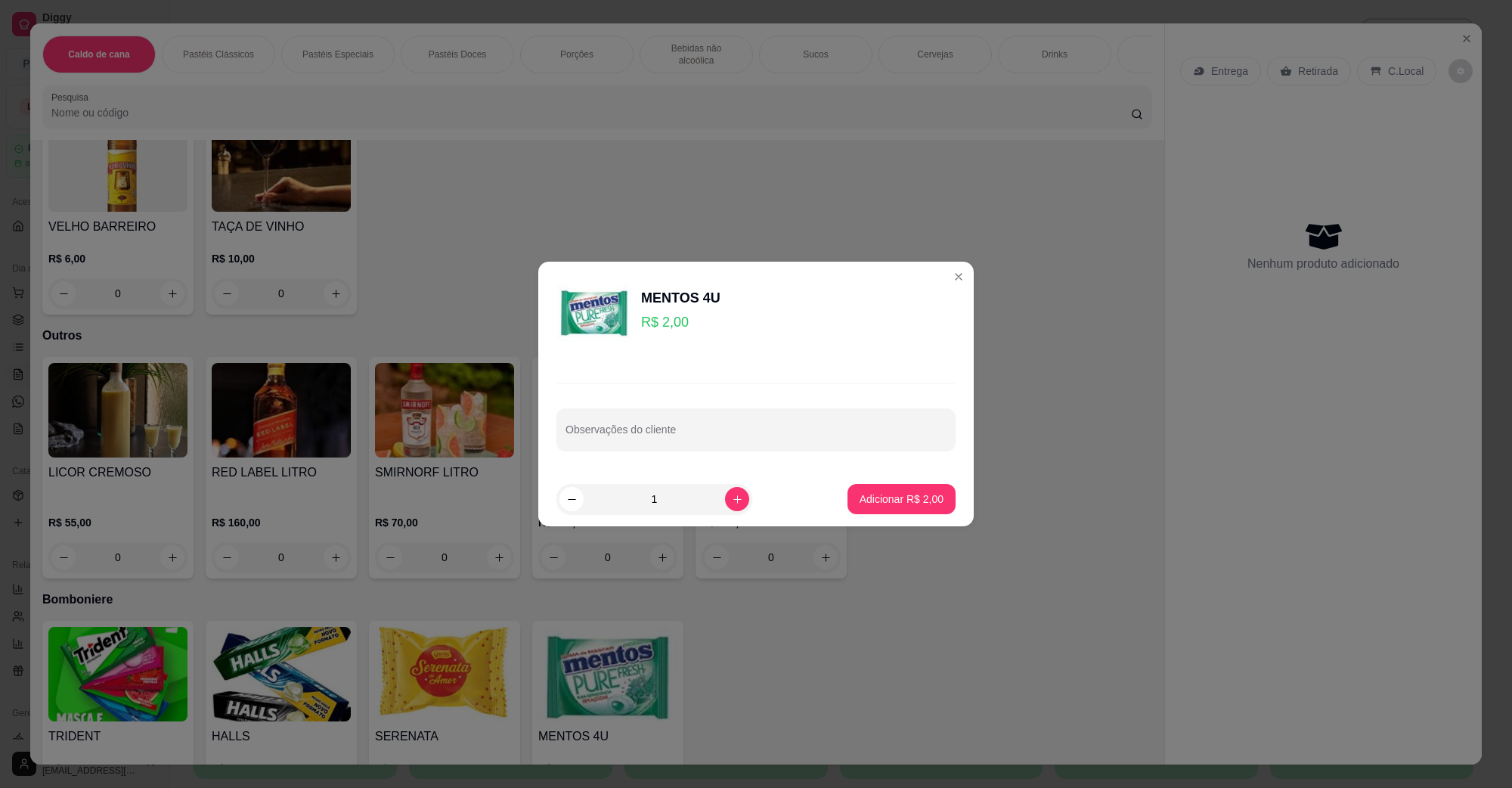
click at [867, 504] on p "Adicionar R$ 2,00" at bounding box center [902, 499] width 84 height 15
type input "1"
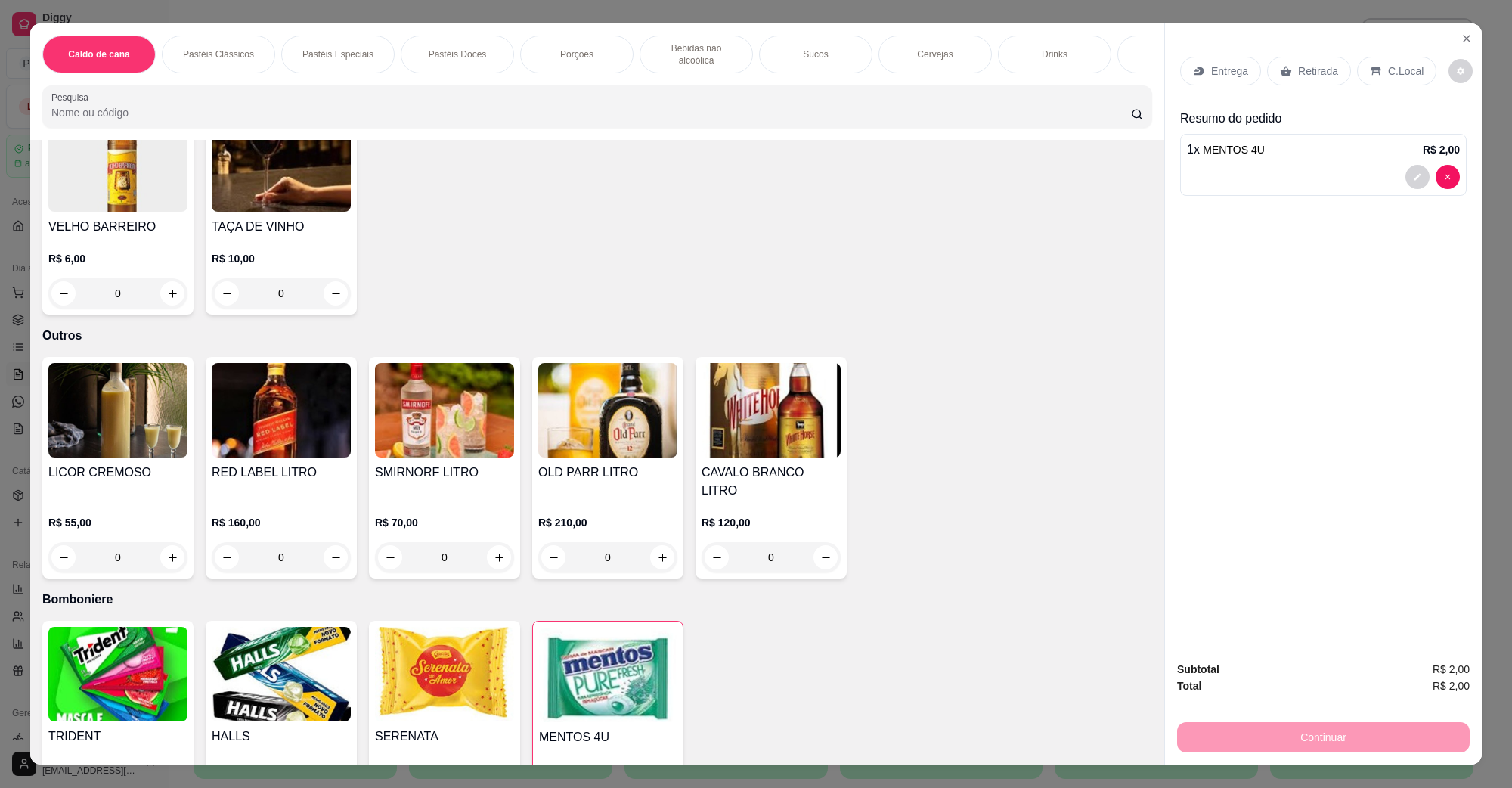
click at [1393, 67] on p "C.Local" at bounding box center [1406, 71] width 35 height 15
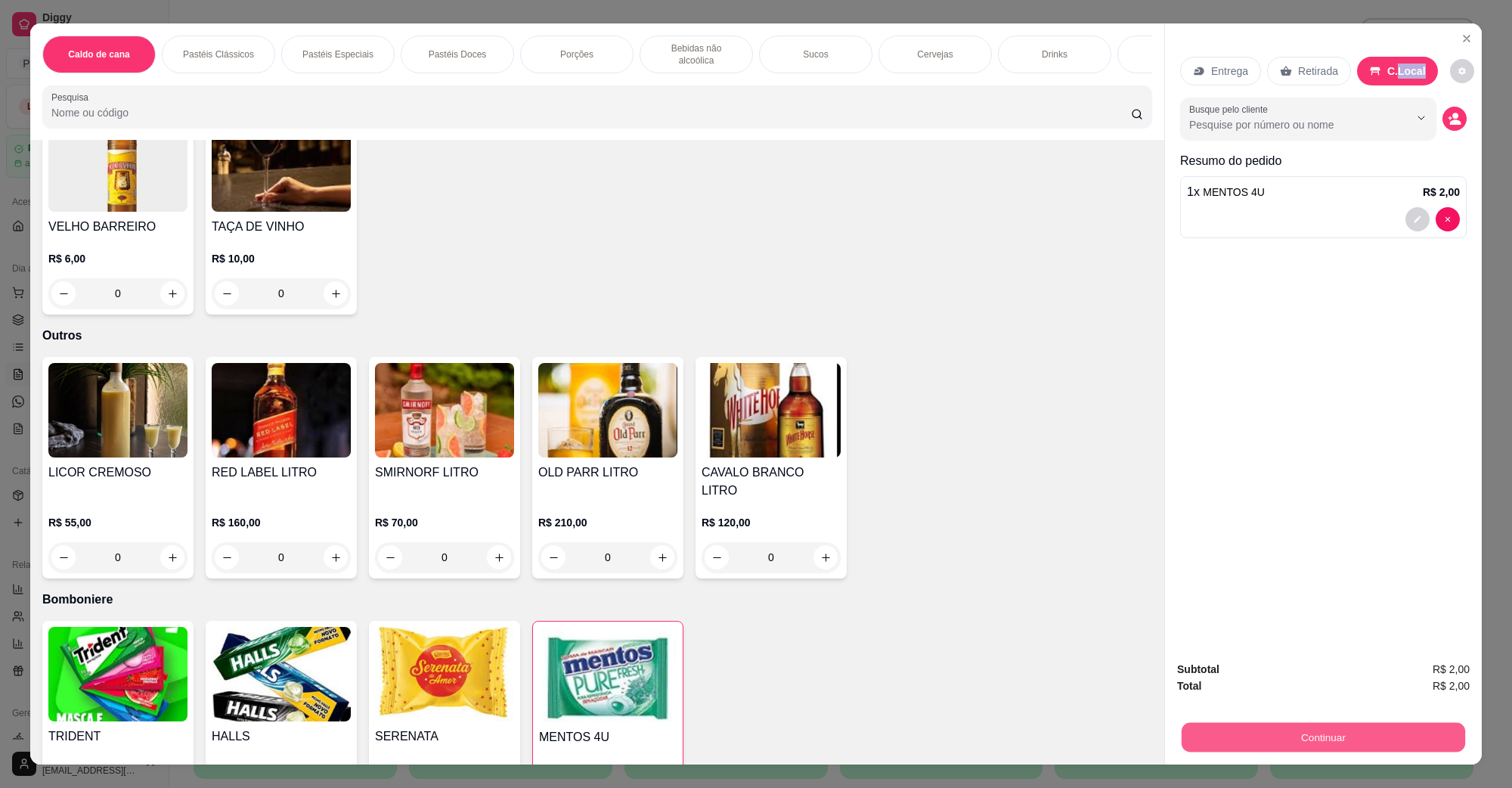
click at [1316, 727] on button "Continuar" at bounding box center [1324, 737] width 284 height 29
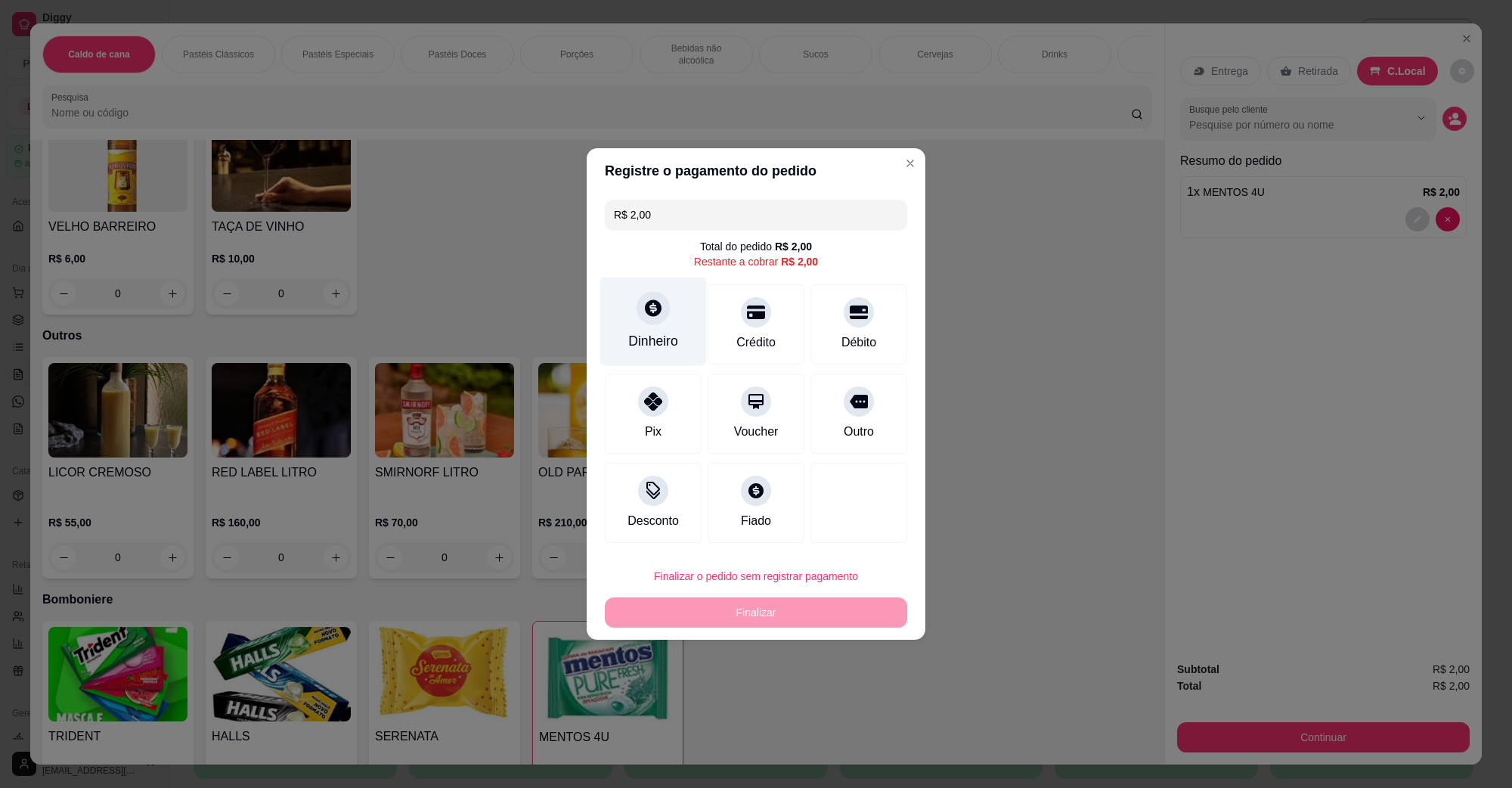
click at [670, 312] on div "Dinheiro" at bounding box center [654, 322] width 107 height 88
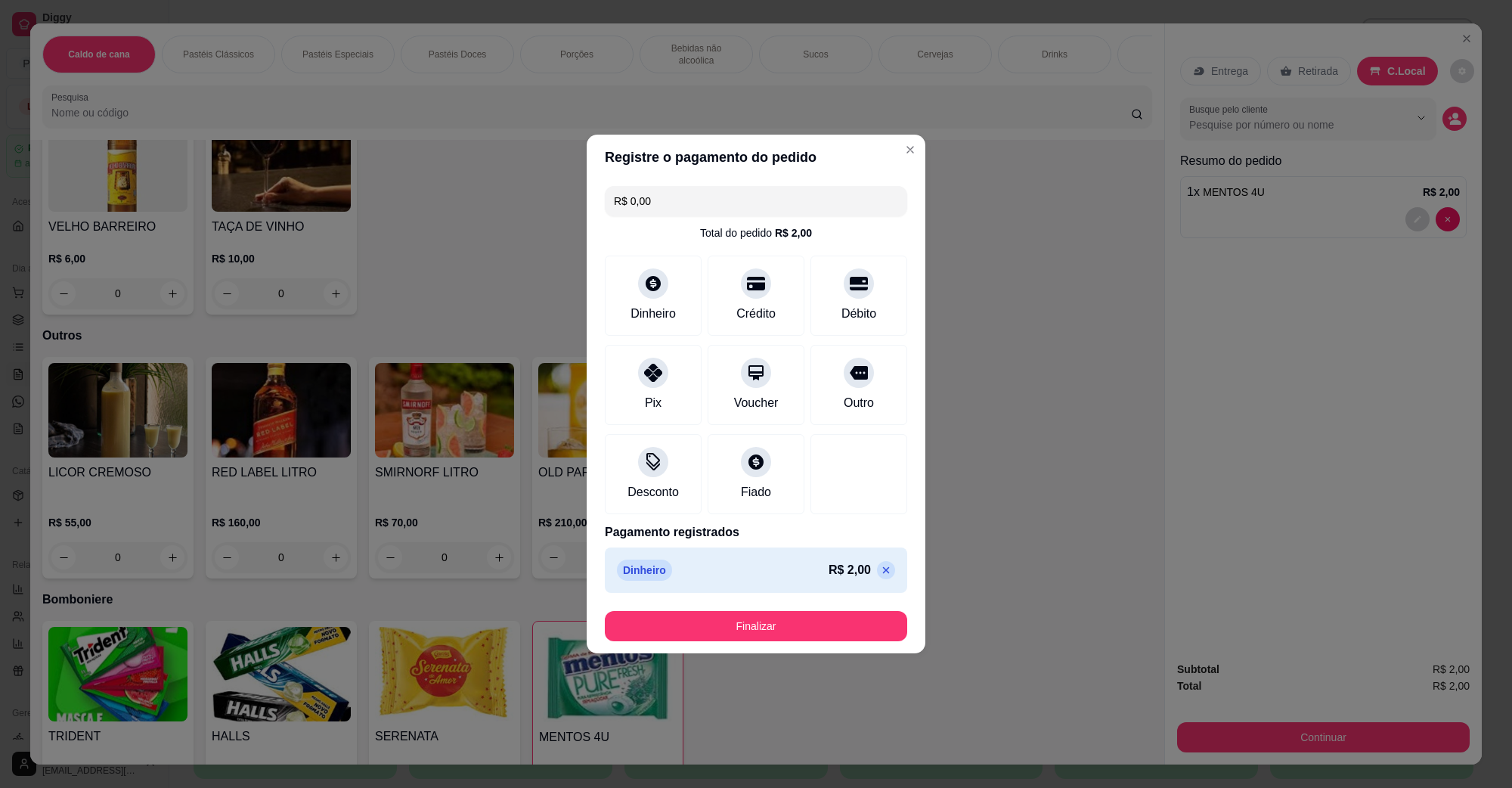
type input "R$ 0,00"
click at [826, 603] on footer "Finalizar" at bounding box center [756, 626] width 339 height 55
click at [805, 620] on button "Finalizar" at bounding box center [756, 626] width 294 height 29
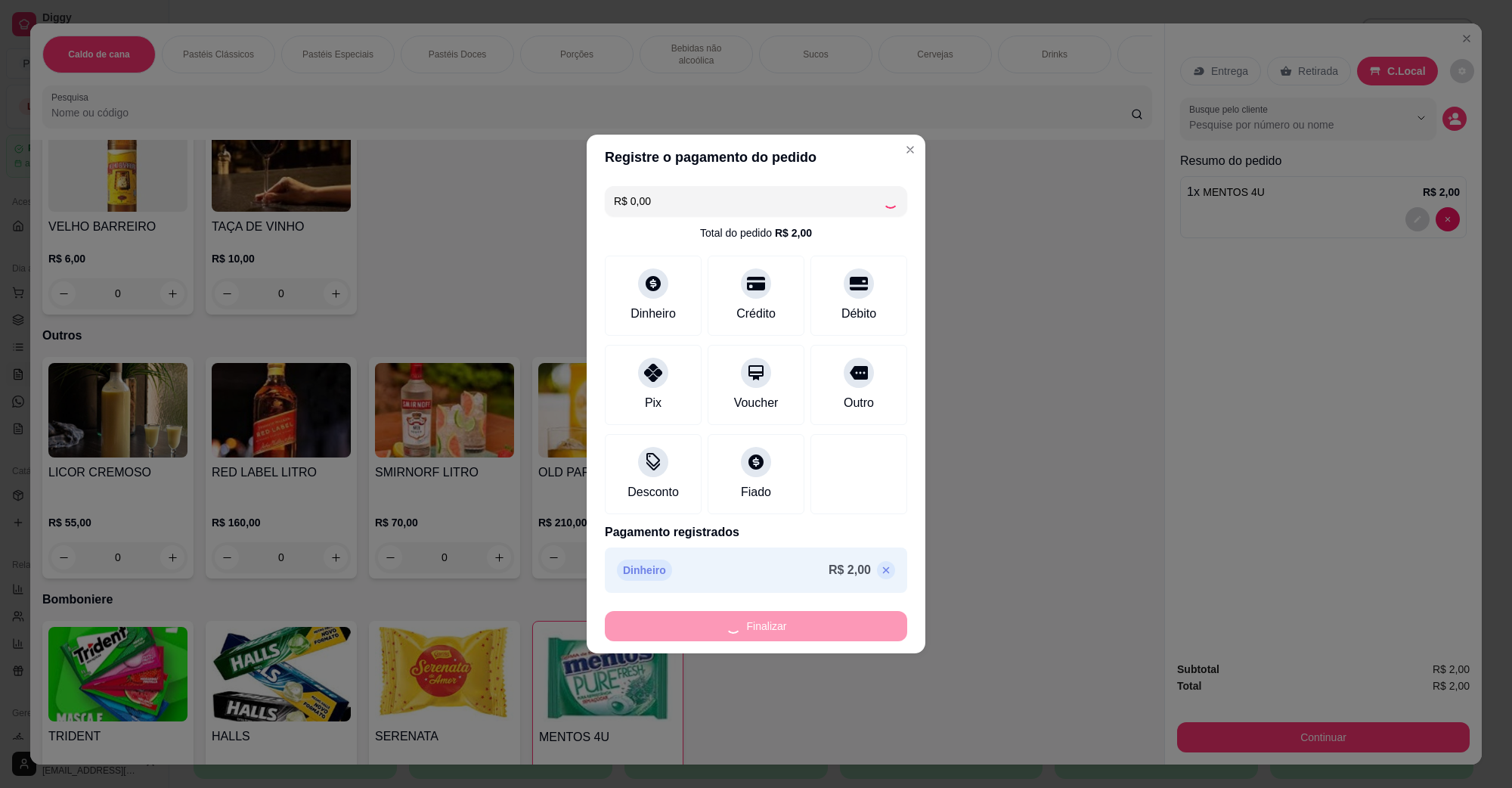
type input "0"
type input "-R$ 2,00"
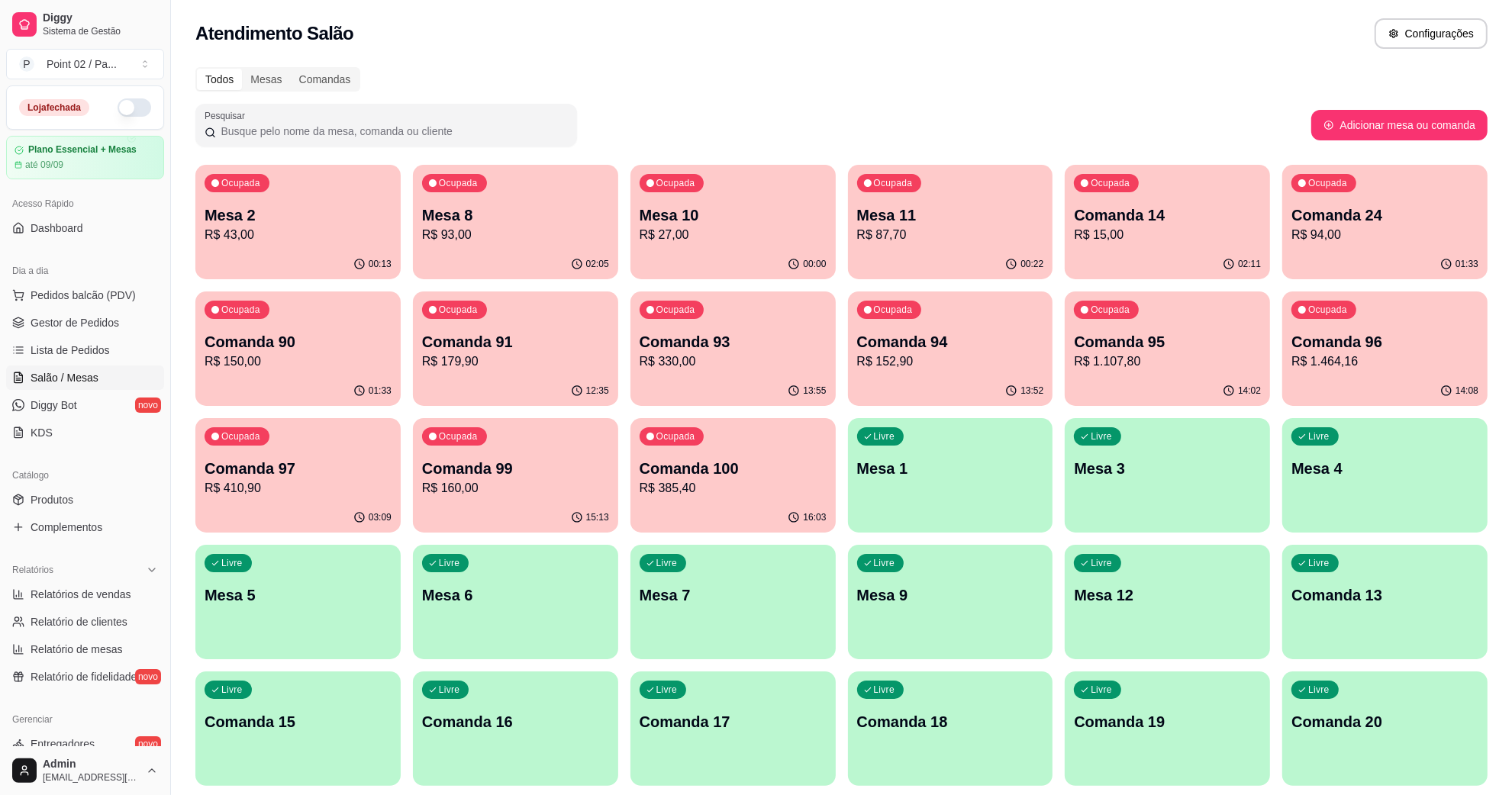
click at [738, 69] on div "Todos Mesas Comandas" at bounding box center [842, 79] width 1293 height 25
click at [504, 724] on p "Comanda 16" at bounding box center [516, 722] width 187 height 21
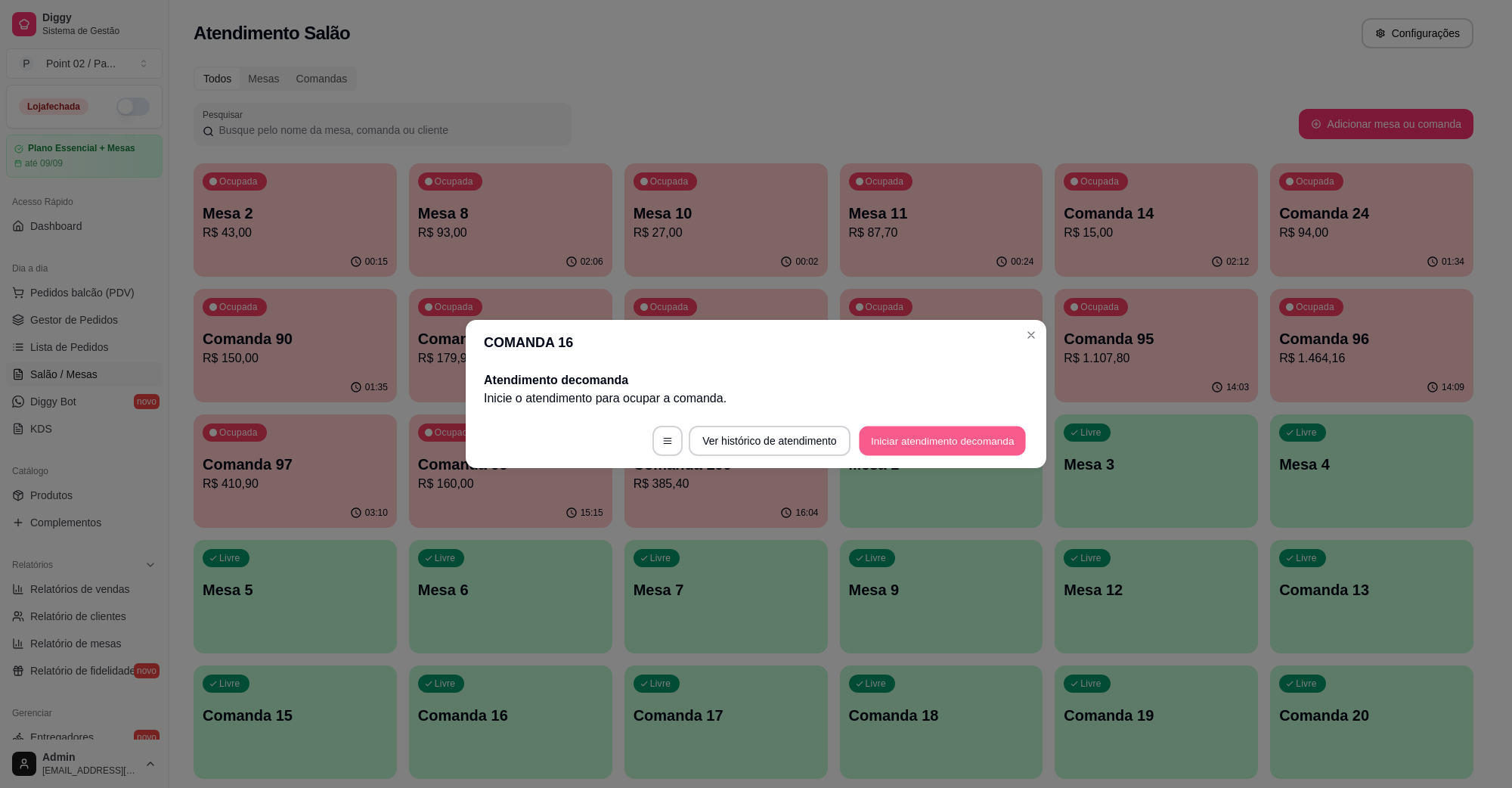
click at [942, 441] on button "Iniciar atendimento de comanda" at bounding box center [942, 441] width 167 height 29
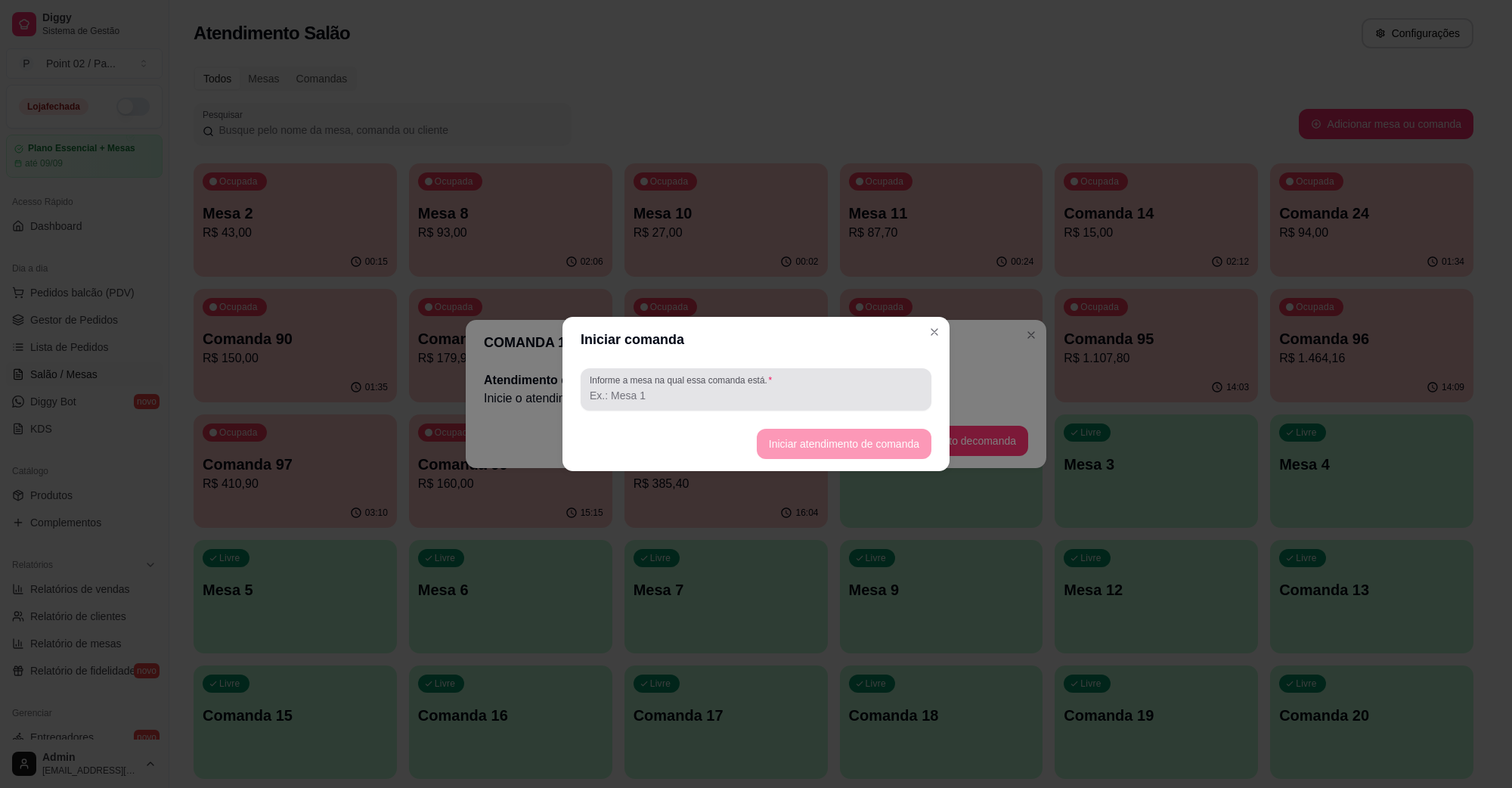
click at [819, 400] on input "Informe a mesa na qual essa comanda está." at bounding box center [756, 396] width 332 height 15
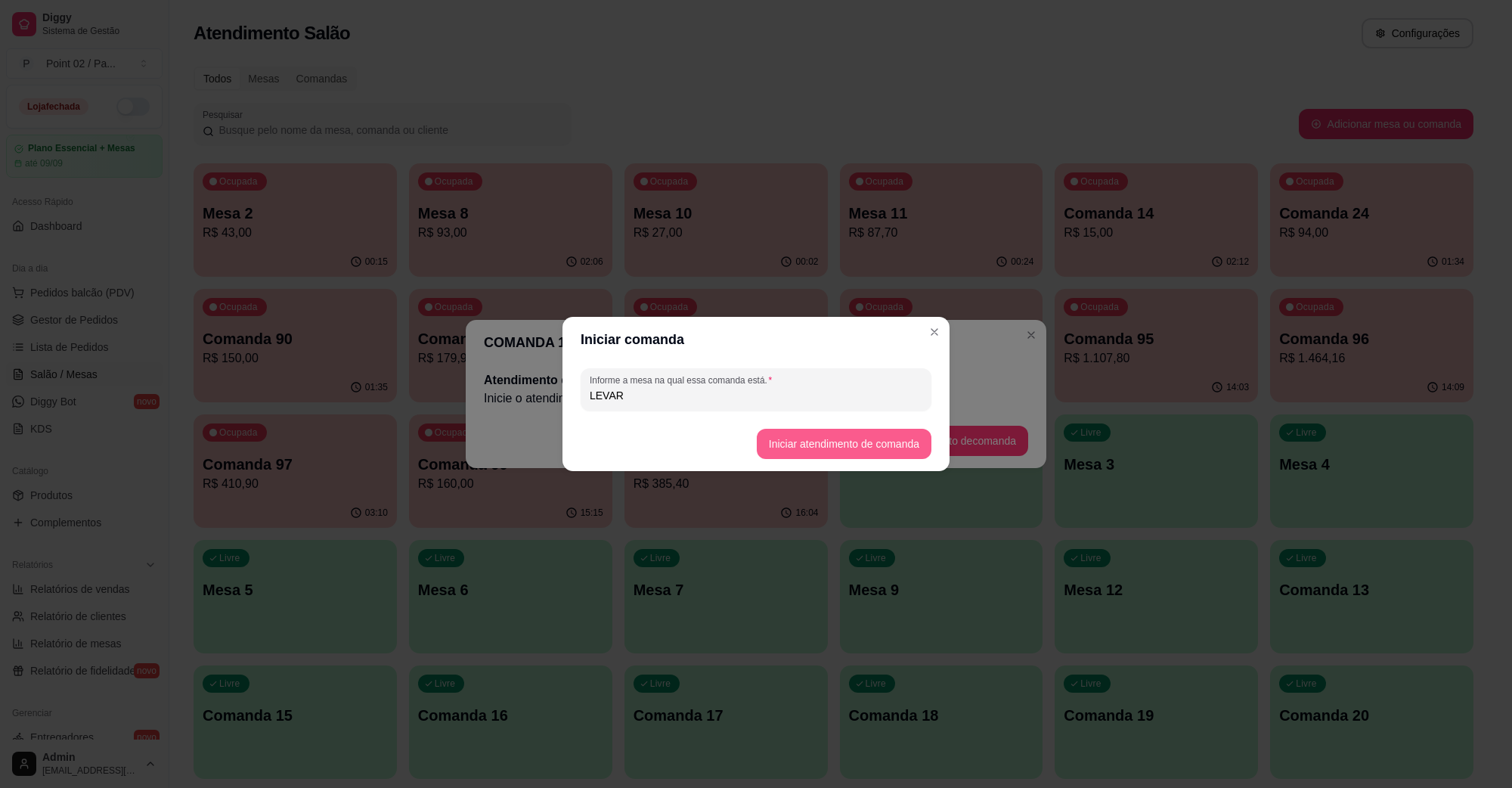
type input "LEVAR"
click at [834, 447] on button "Iniciar atendimento de comanda" at bounding box center [845, 445] width 175 height 30
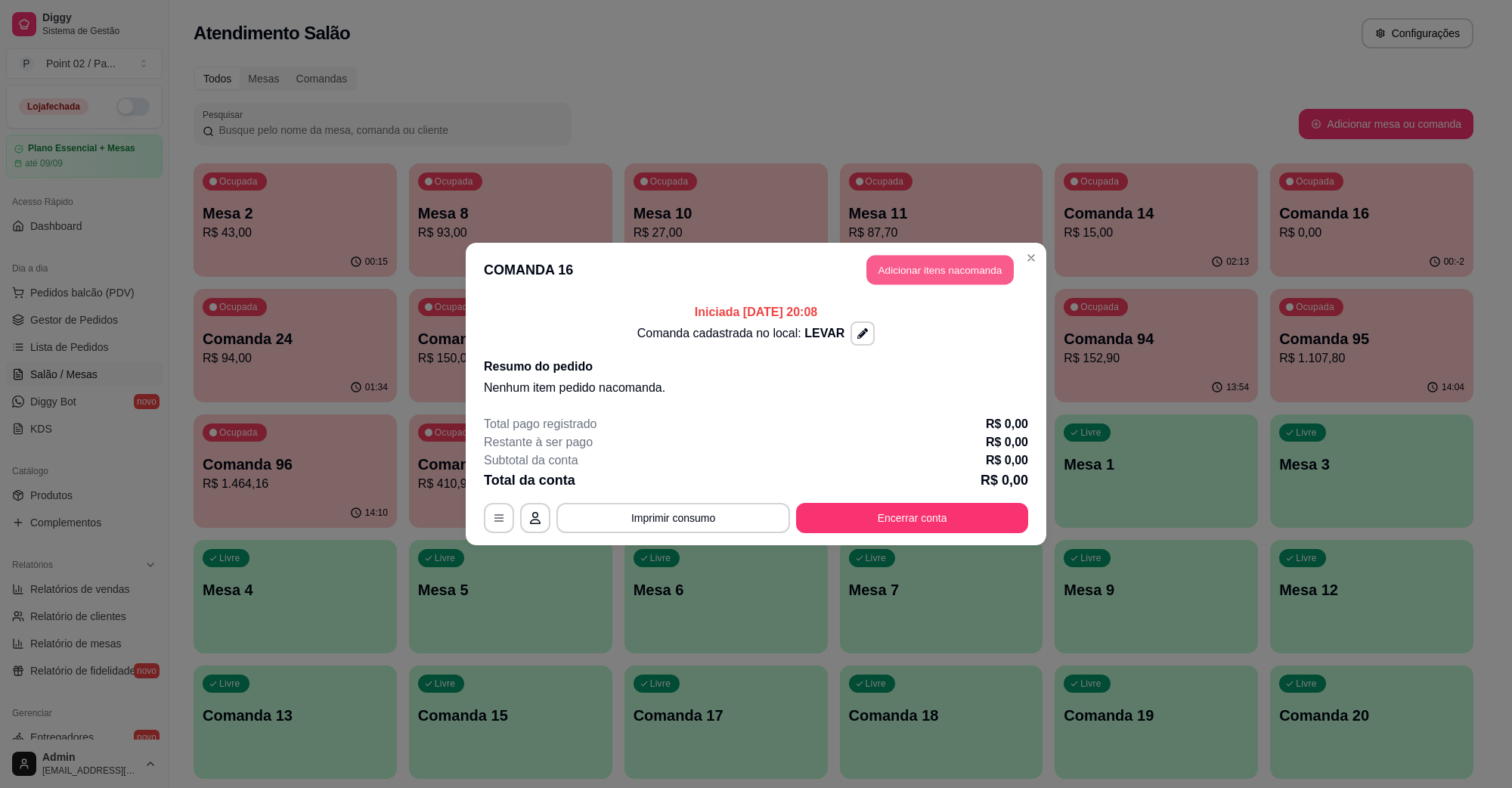
click at [945, 269] on button "Adicionar itens na comanda" at bounding box center [940, 270] width 147 height 29
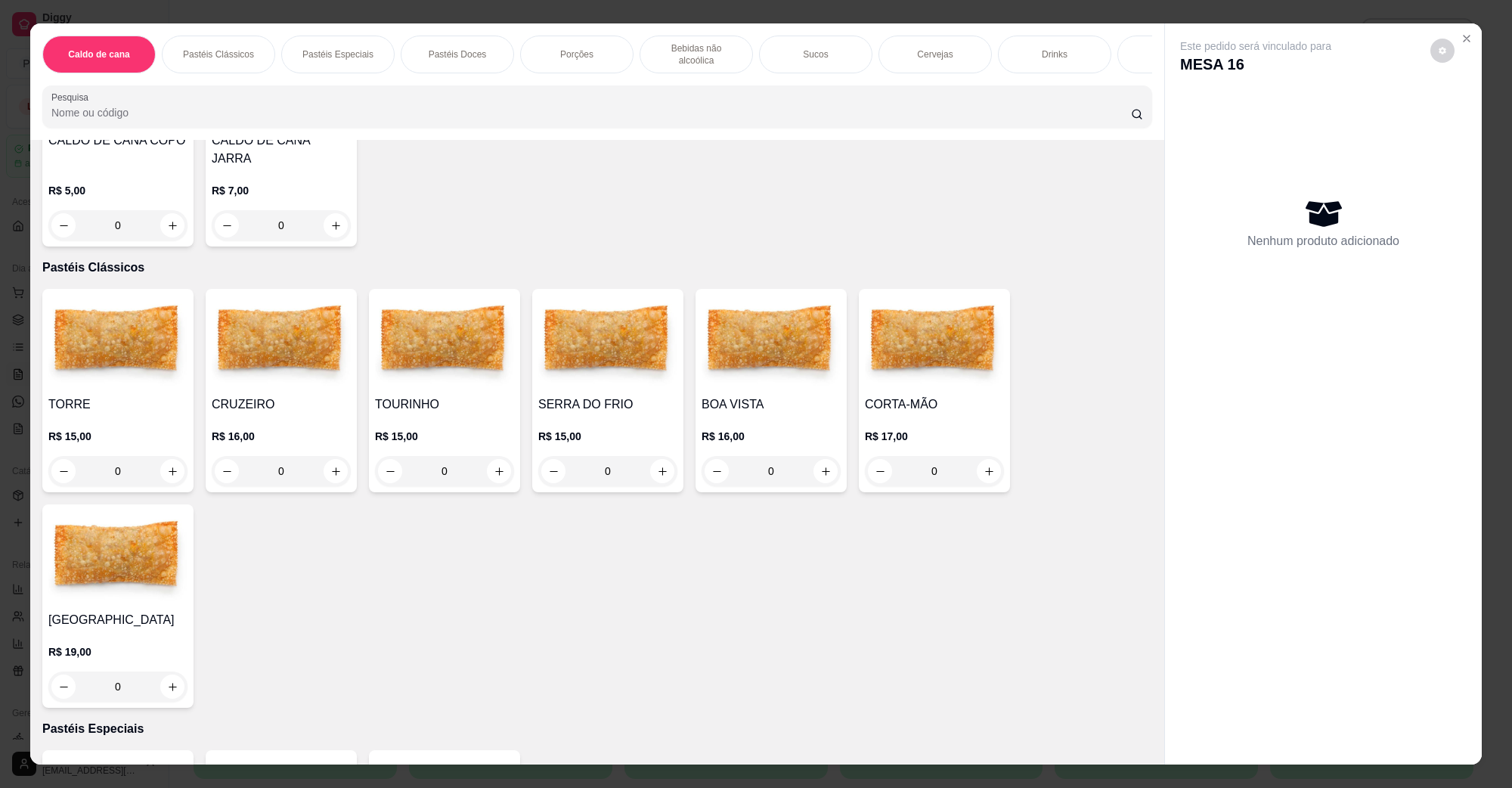
scroll to position [189, 0]
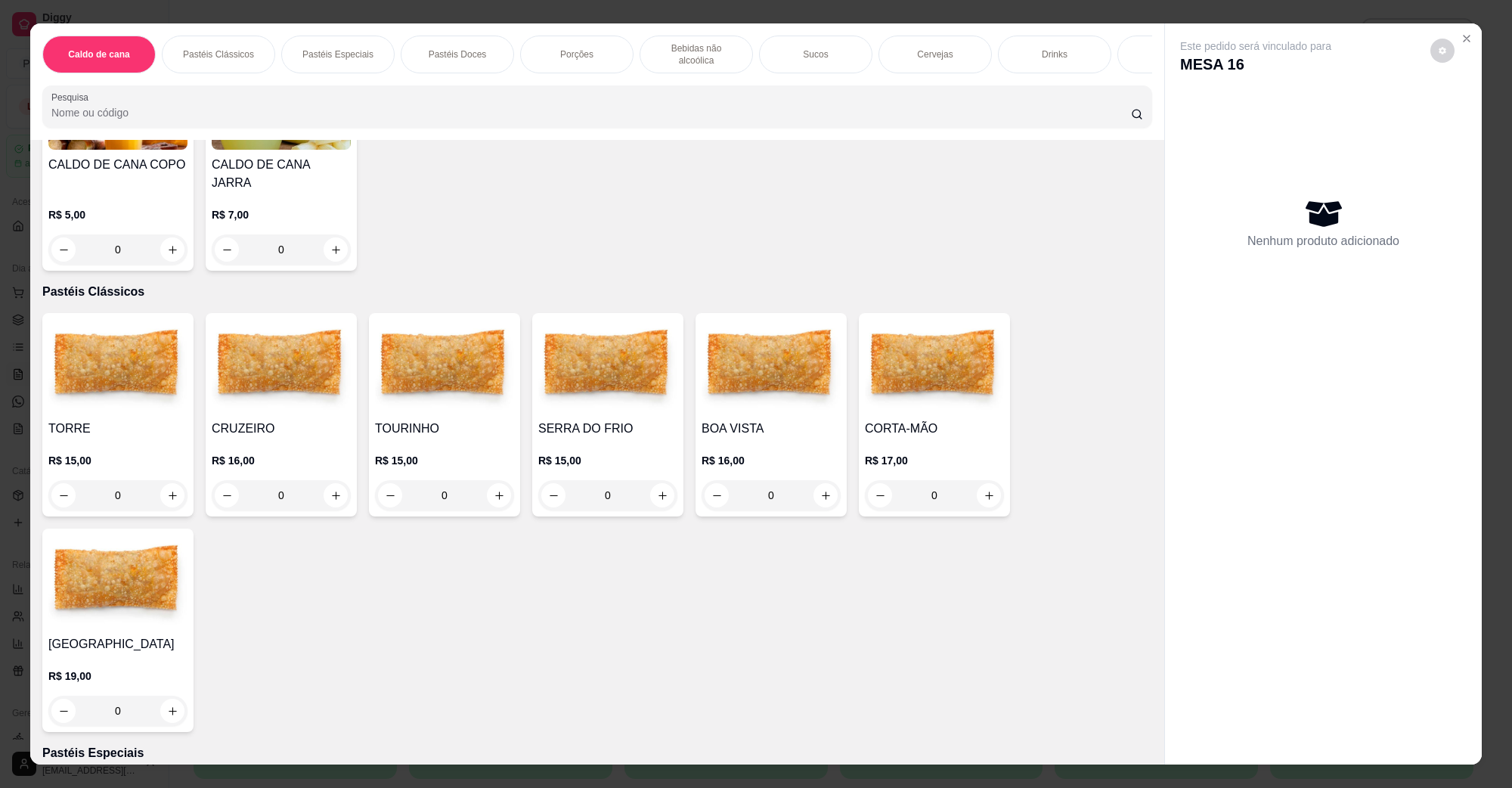
click at [981, 481] on div "0" at bounding box center [934, 496] width 139 height 30
click at [927, 438] on div "R$ 17,00 0" at bounding box center [934, 474] width 139 height 72
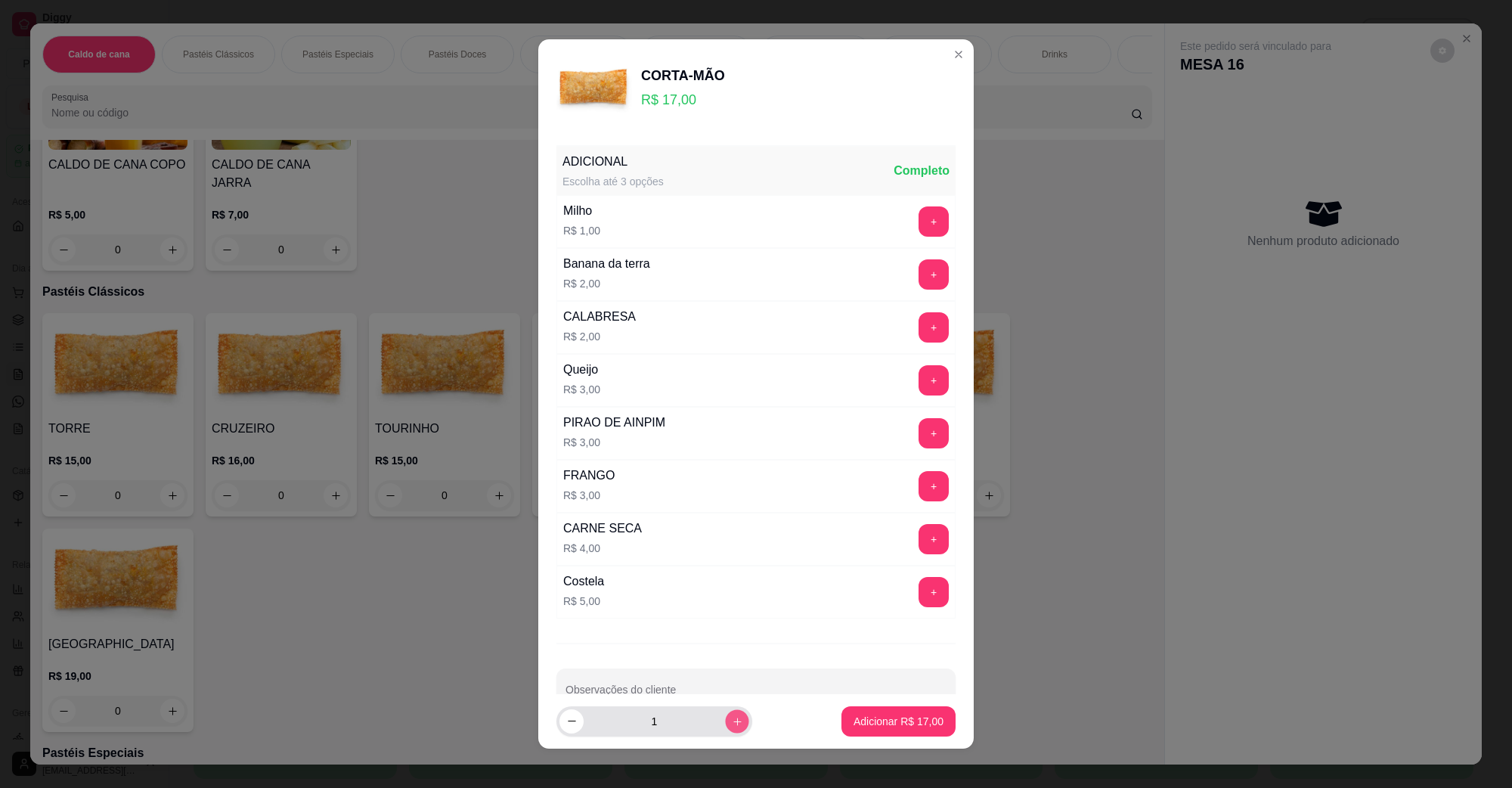
click at [725, 728] on button "increase-product-quantity" at bounding box center [737, 721] width 24 height 24
type input "2"
click at [855, 721] on p "Adicionar R$ 34,00" at bounding box center [899, 721] width 88 height 14
type input "2"
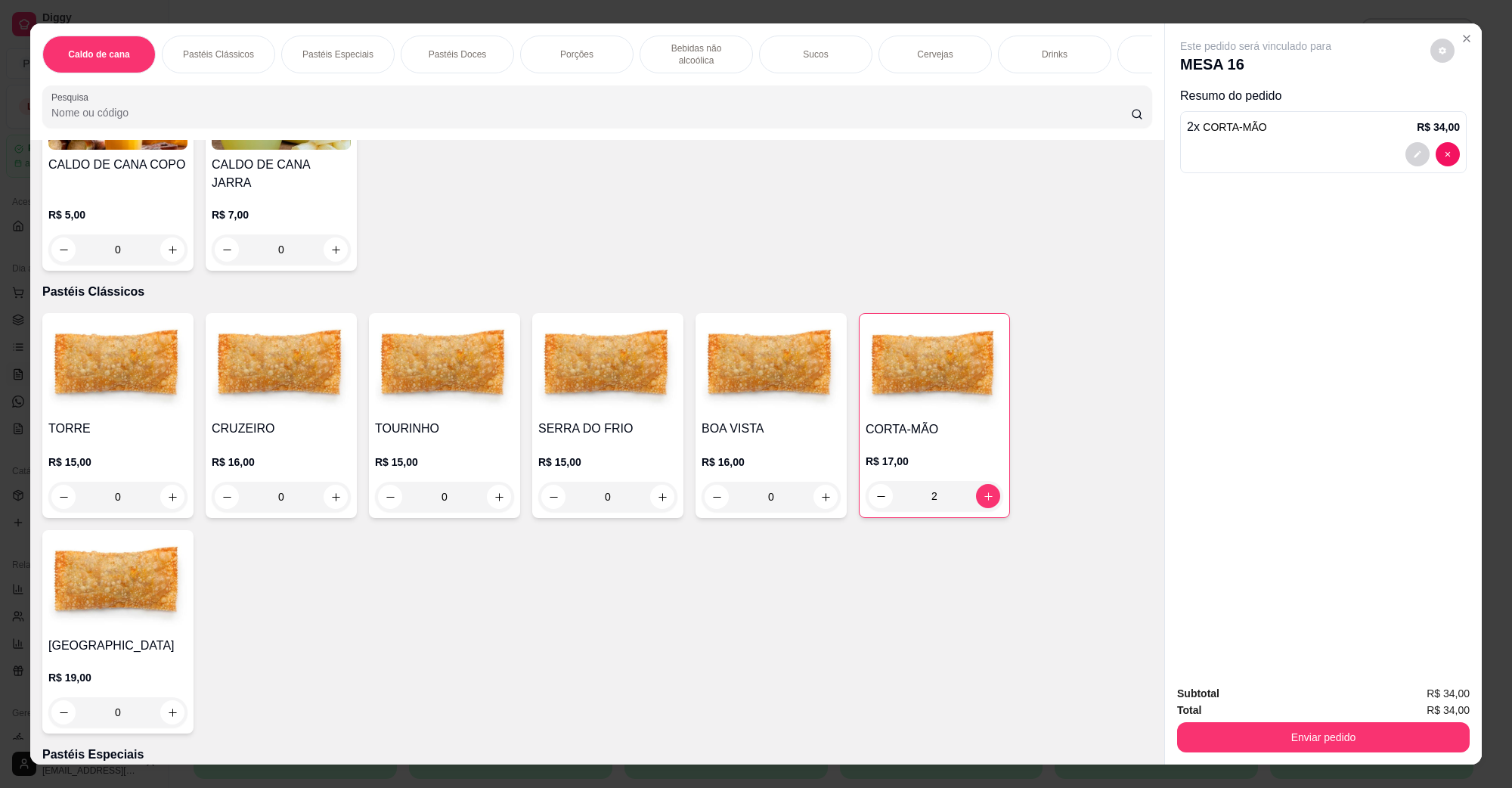
click at [823, 482] on div "0" at bounding box center [771, 497] width 139 height 30
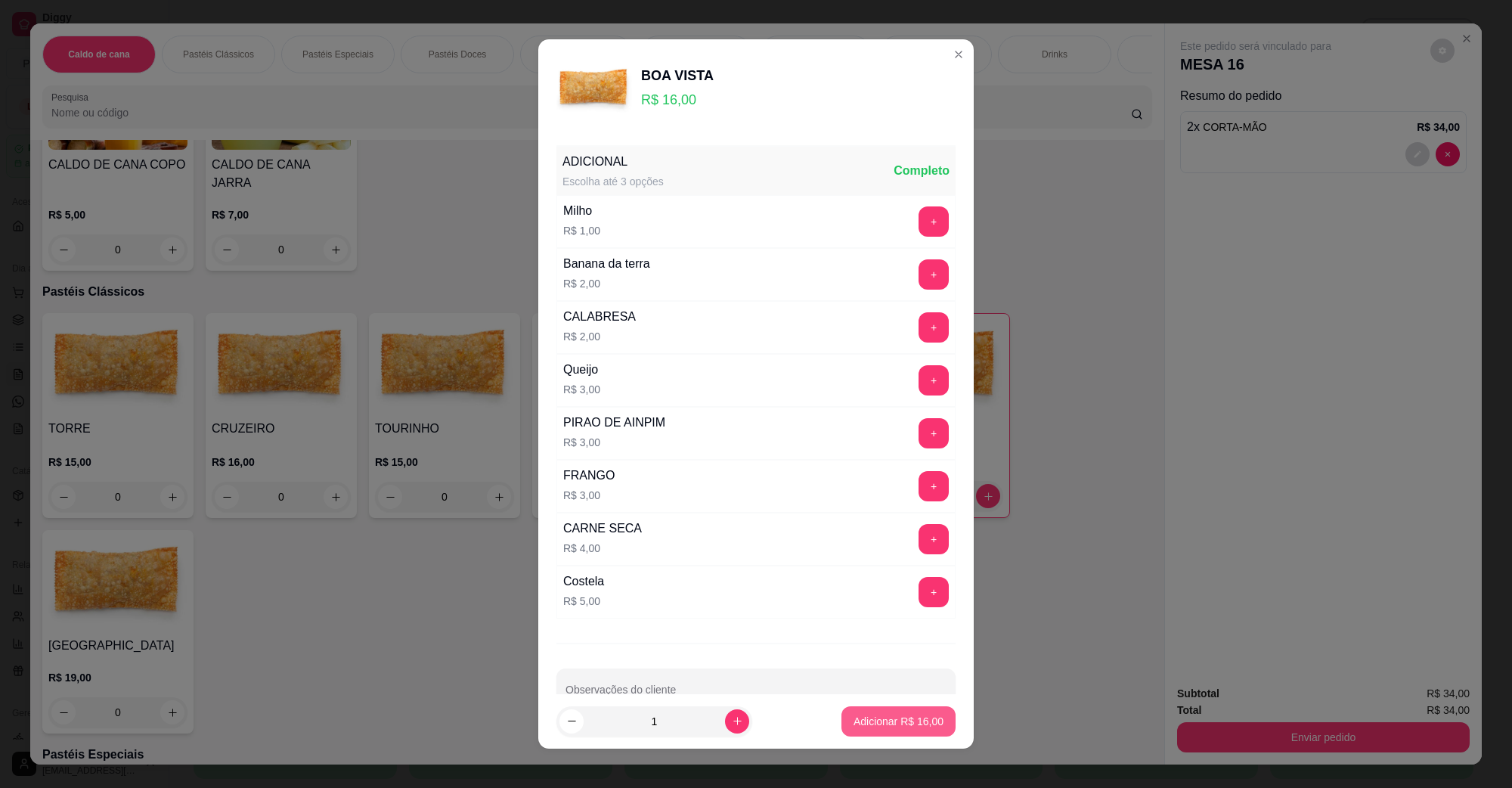
click at [902, 727] on p "Adicionar R$ 16,00" at bounding box center [899, 721] width 90 height 15
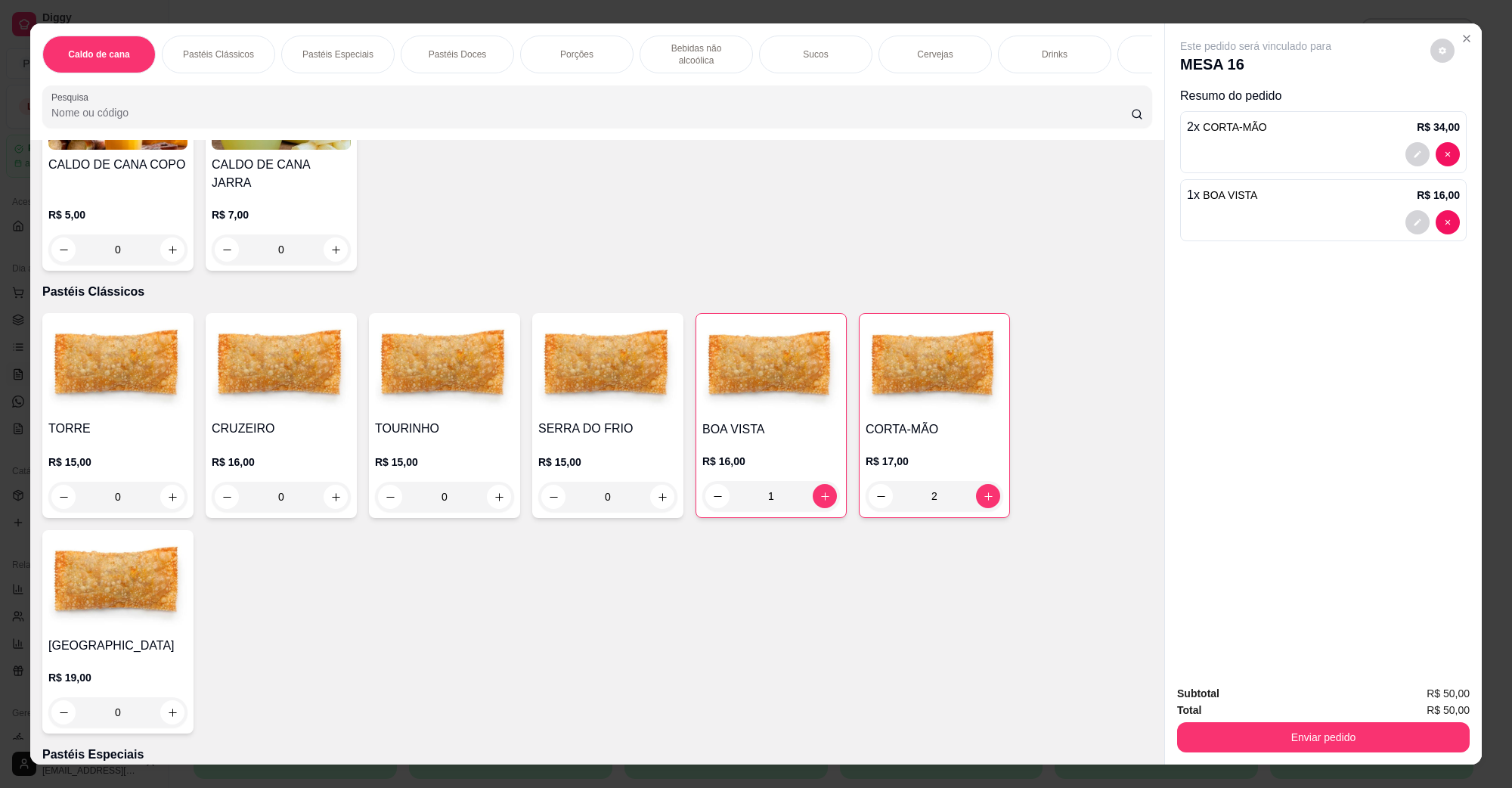
type input "1"
click at [1180, 736] on button "Enviar pedido" at bounding box center [1324, 737] width 293 height 30
click at [1229, 696] on button "Não registrar e enviar pedido" at bounding box center [1273, 700] width 153 height 28
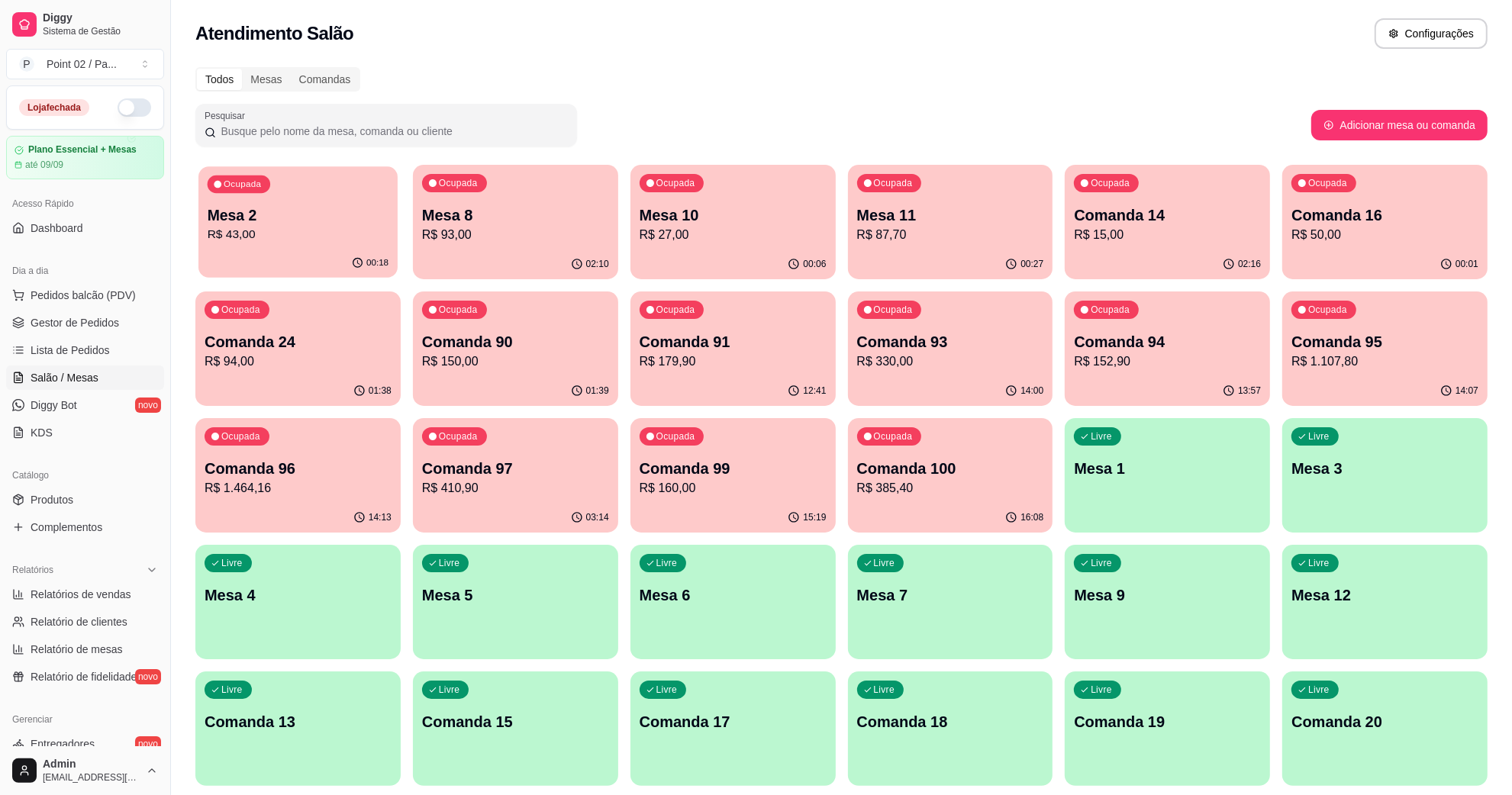
click at [342, 249] on button "Ocupada Mesa 2 R$ 43,00 00:18" at bounding box center [298, 222] width 200 height 111
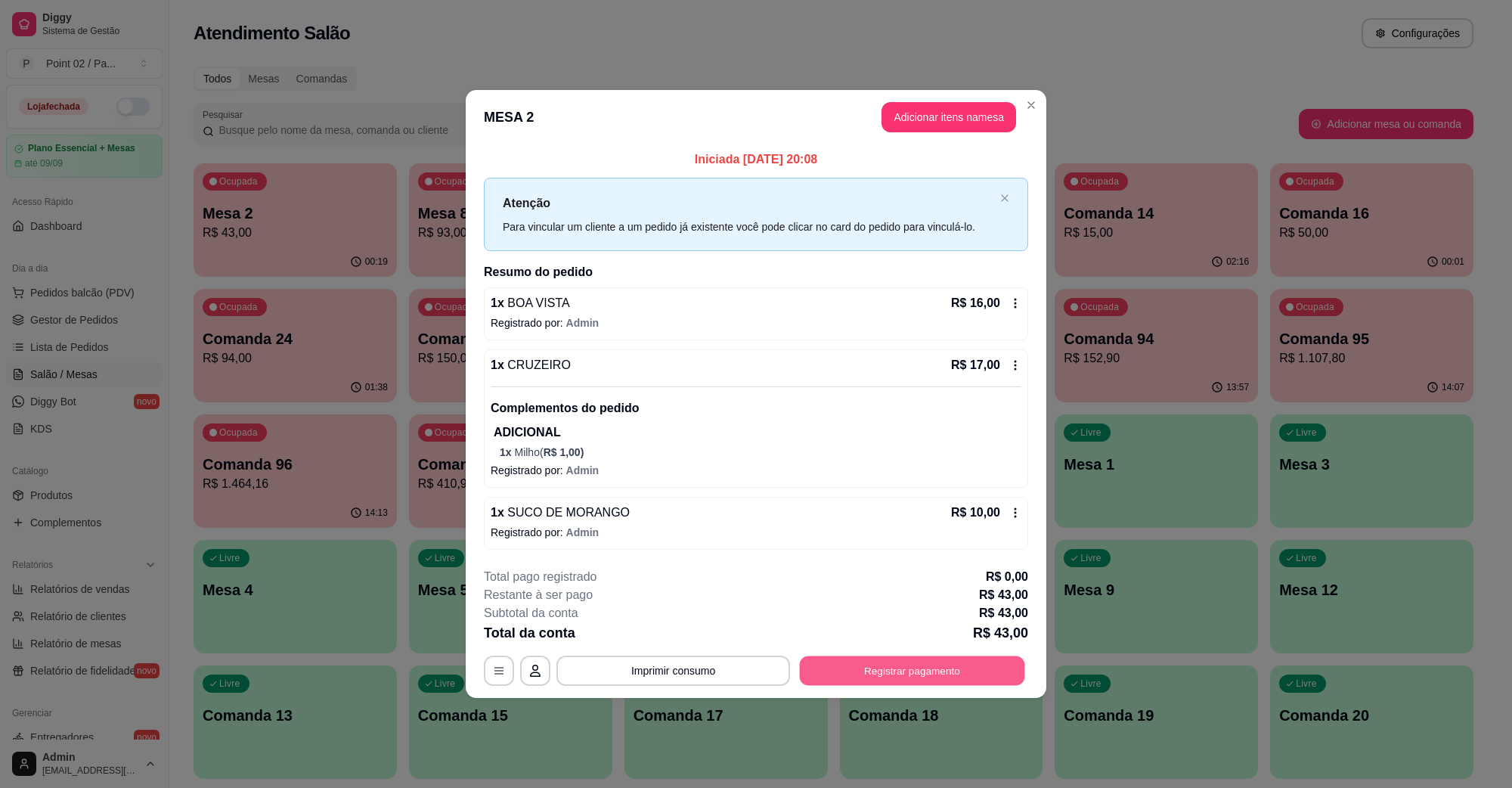
click at [891, 668] on button "Registrar pagamento" at bounding box center [913, 671] width 225 height 29
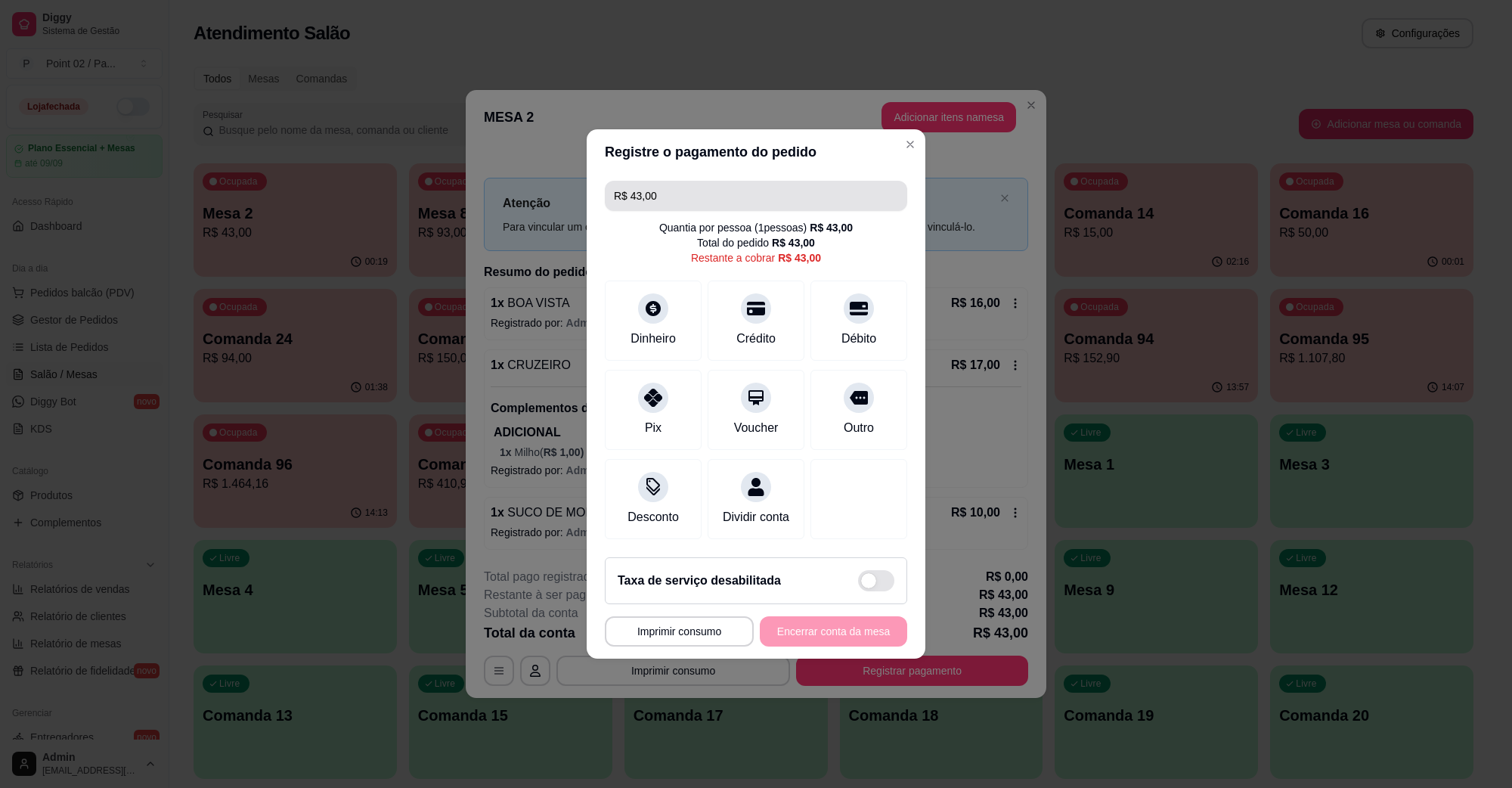
click at [768, 187] on input "R$ 43,00" at bounding box center [756, 196] width 284 height 30
click at [649, 327] on div "Dinheiro" at bounding box center [653, 337] width 50 height 19
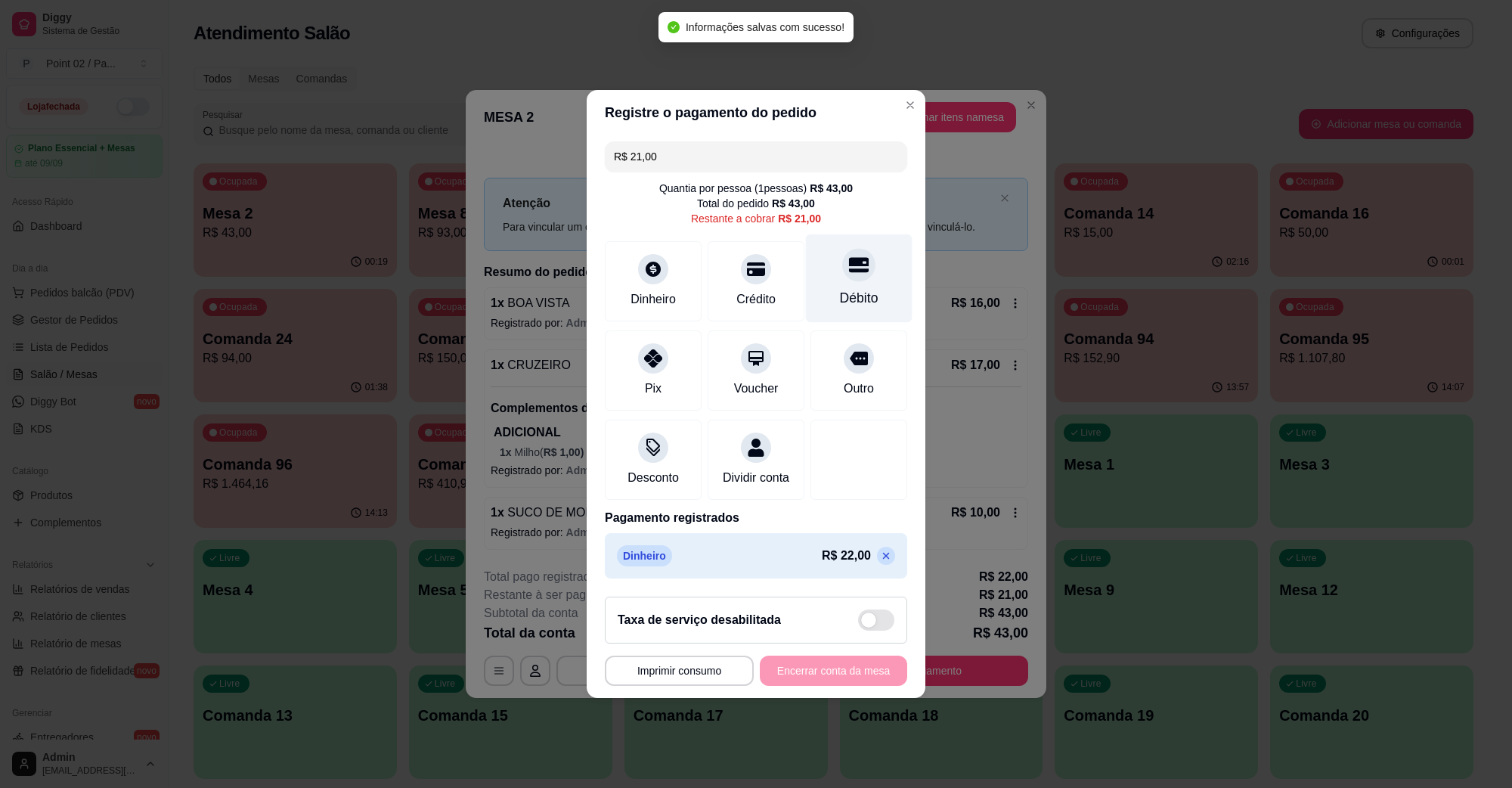
click at [826, 266] on div "Débito" at bounding box center [859, 279] width 107 height 88
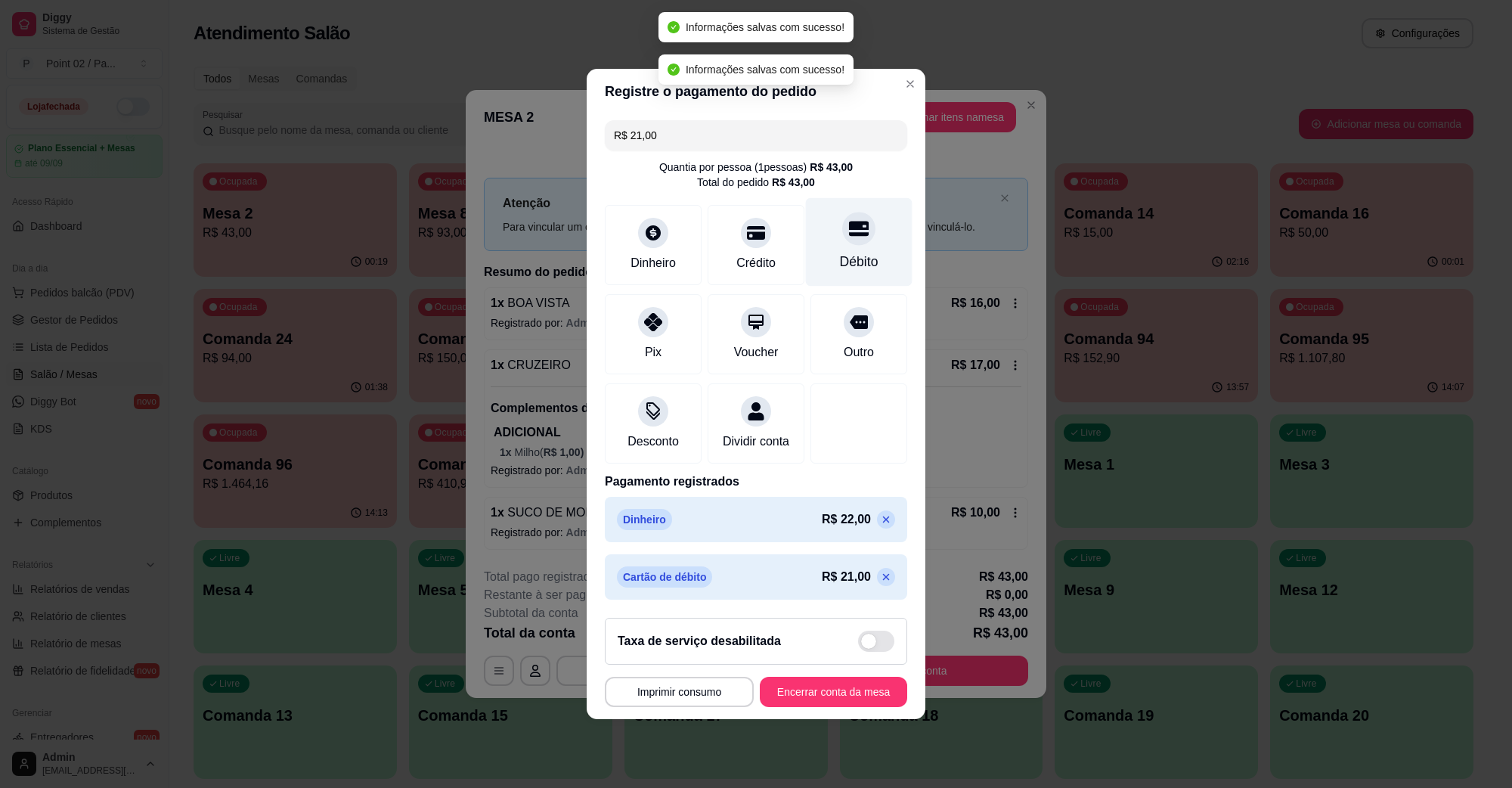
type input "R$ 0,00"
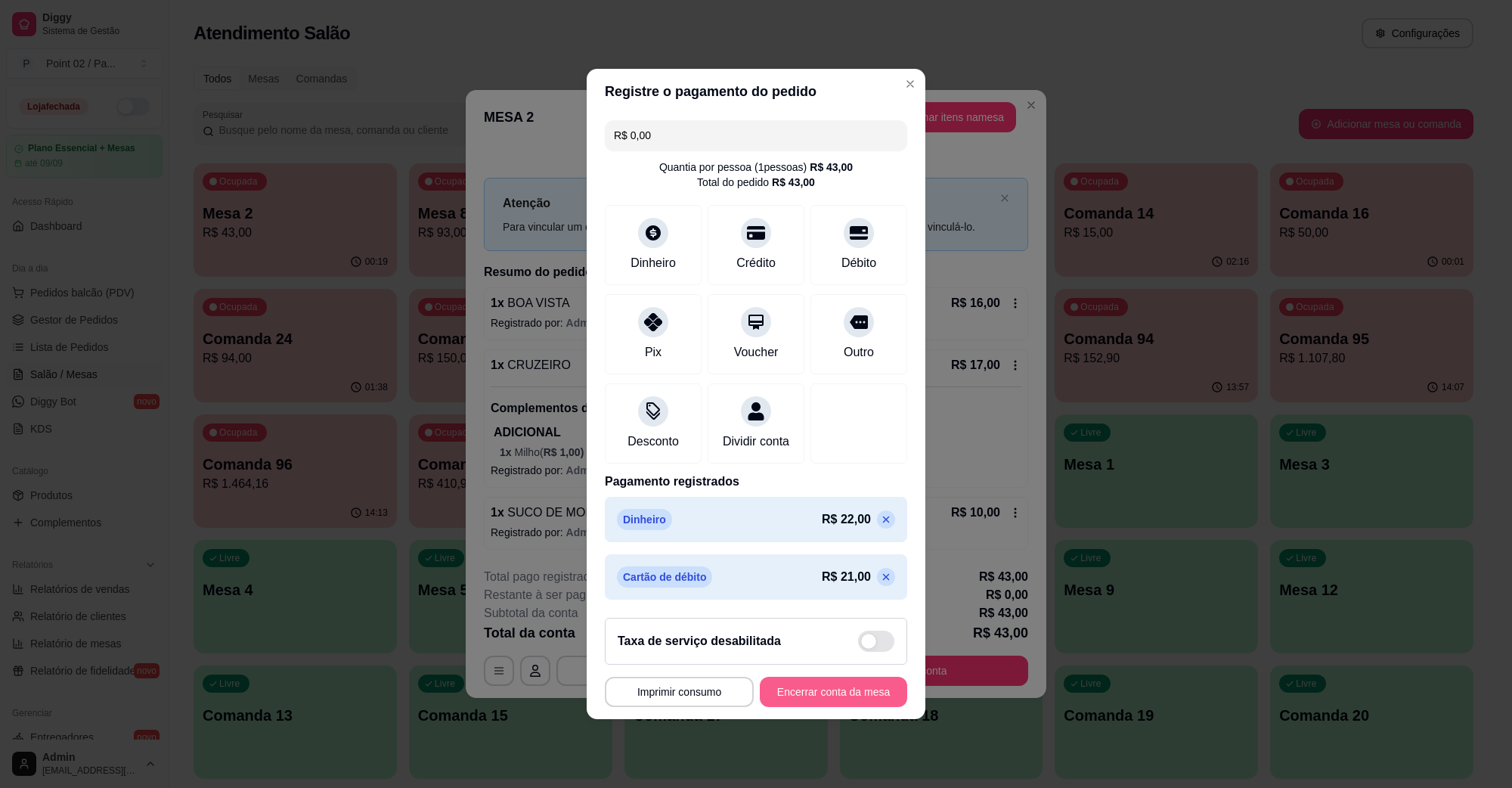
click at [851, 707] on button "Encerrar conta da mesa" at bounding box center [833, 692] width 147 height 30
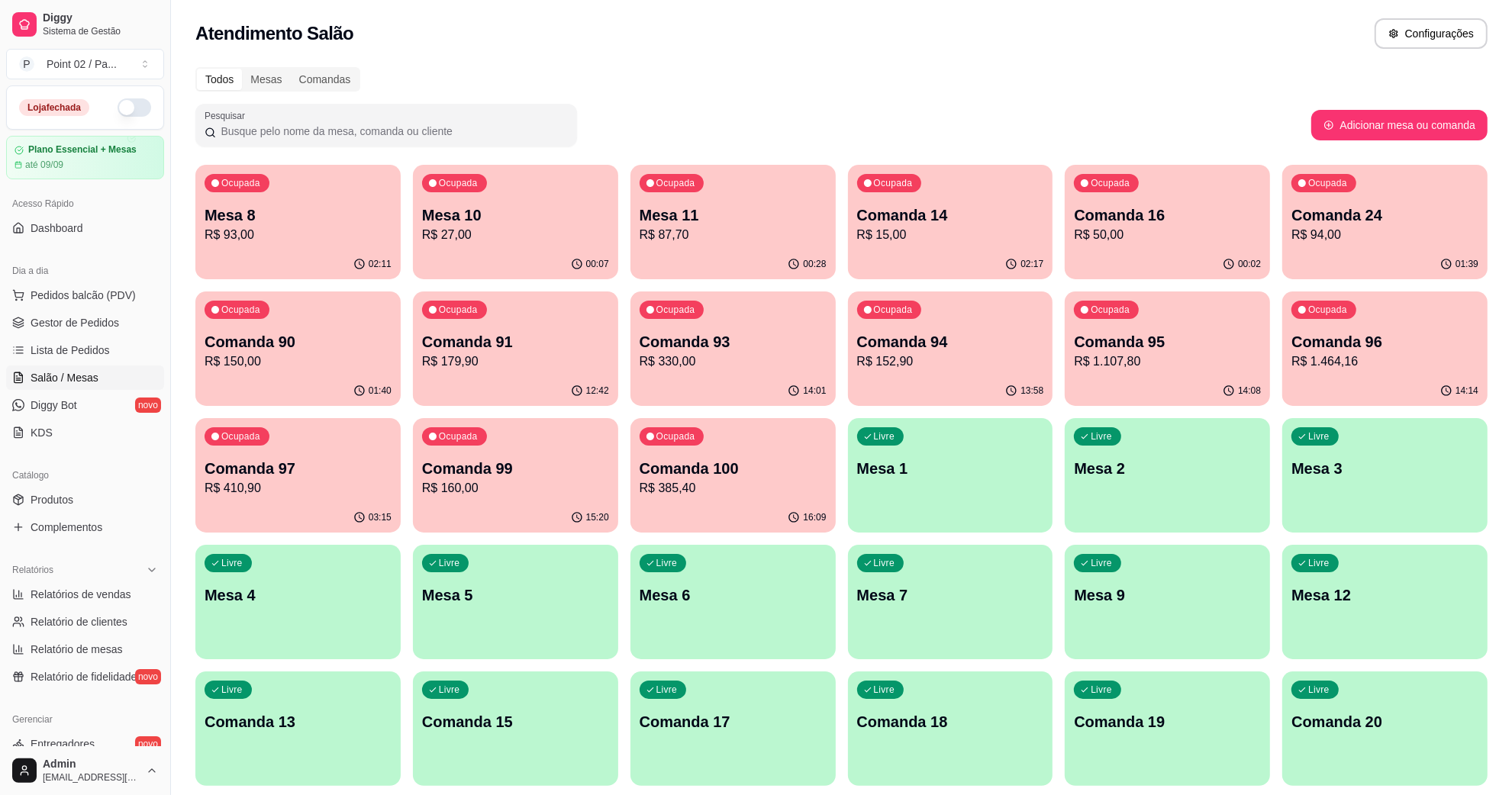
click at [770, 89] on div "Todos Mesas Comandas" at bounding box center [842, 79] width 1293 height 25
click at [342, 715] on p "Comanda 13" at bounding box center [297, 723] width 181 height 20
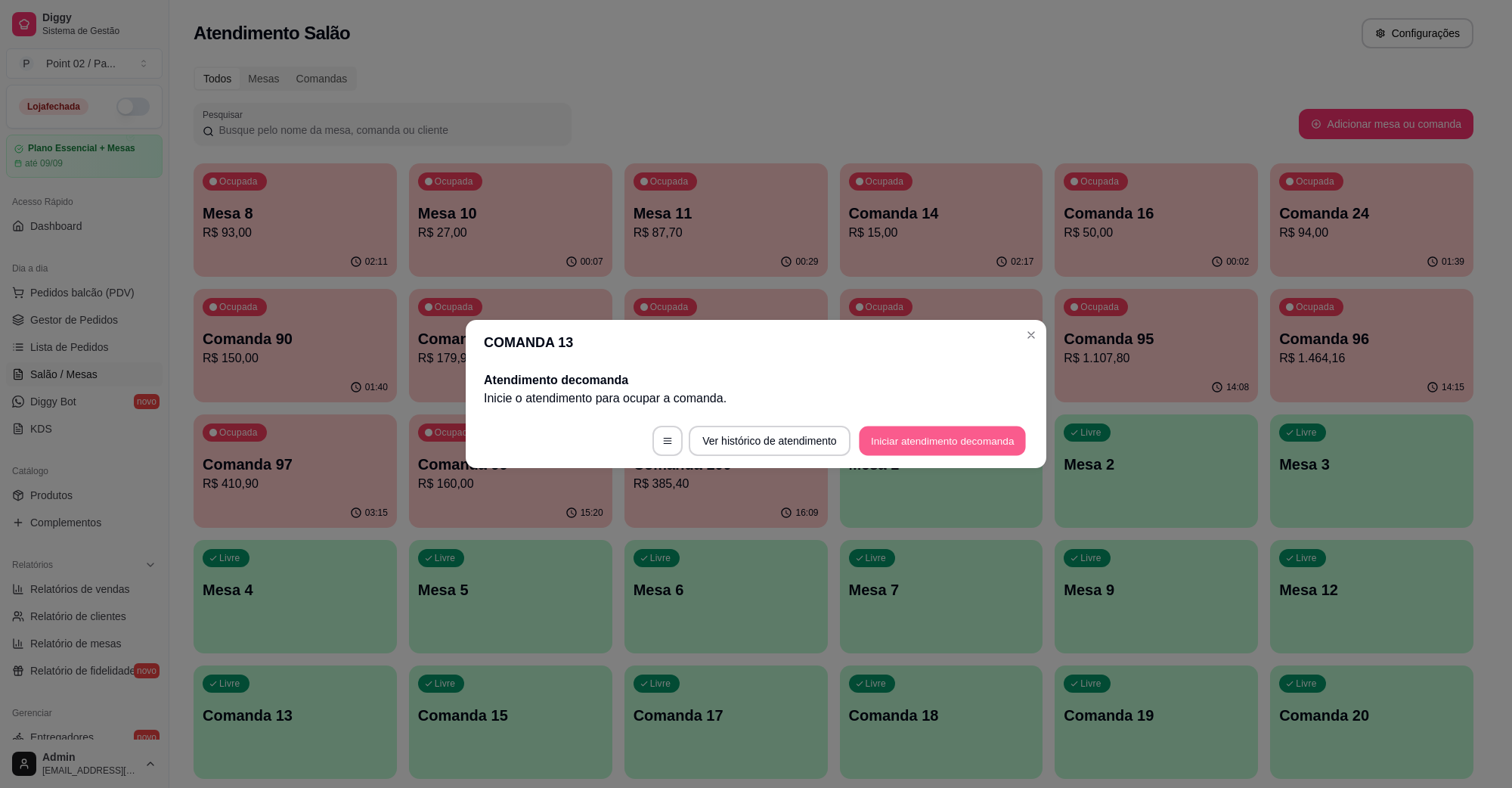
click at [871, 440] on button "Iniciar atendimento de comanda" at bounding box center [942, 441] width 167 height 29
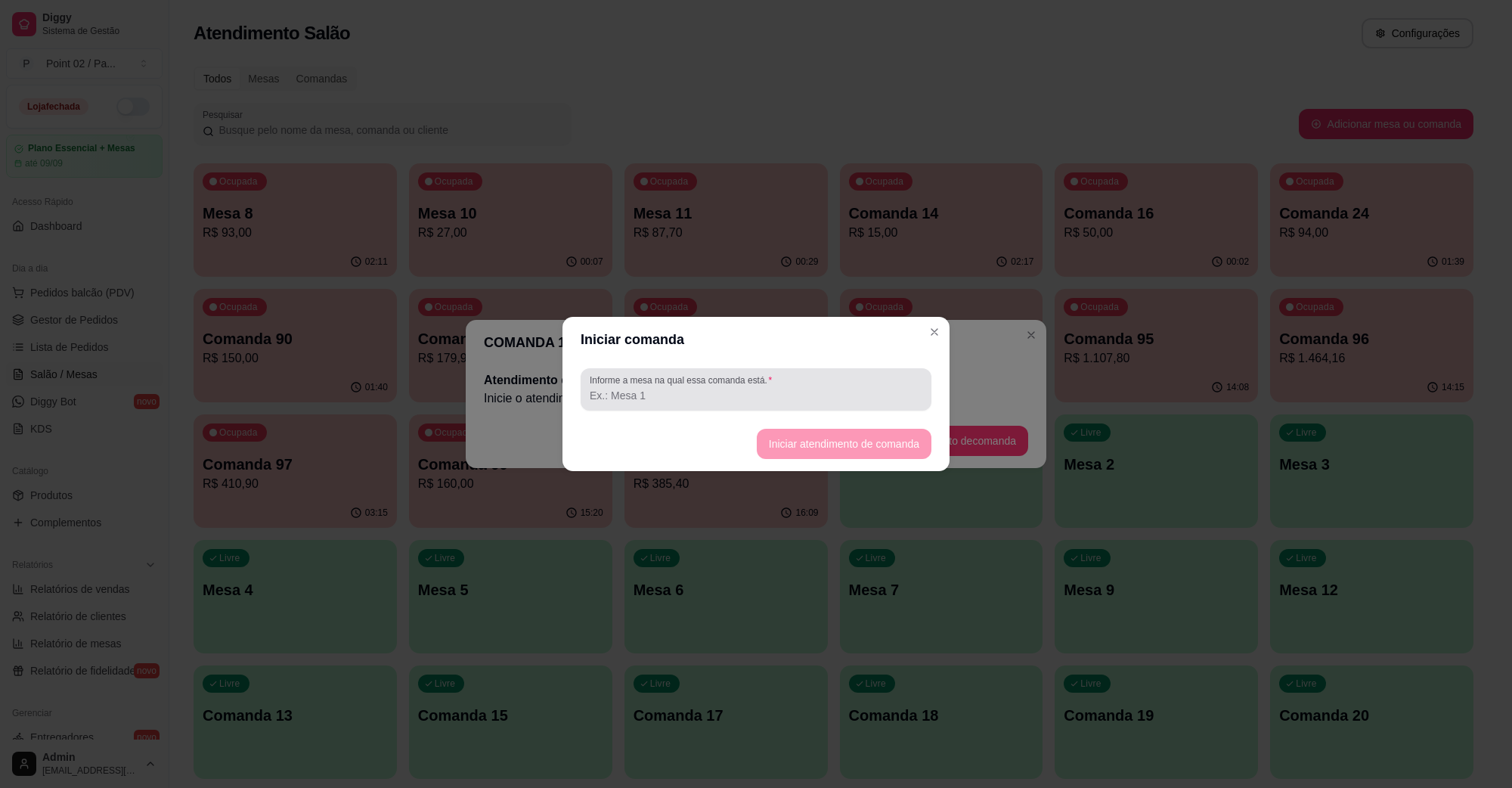
click at [870, 405] on div at bounding box center [756, 390] width 332 height 30
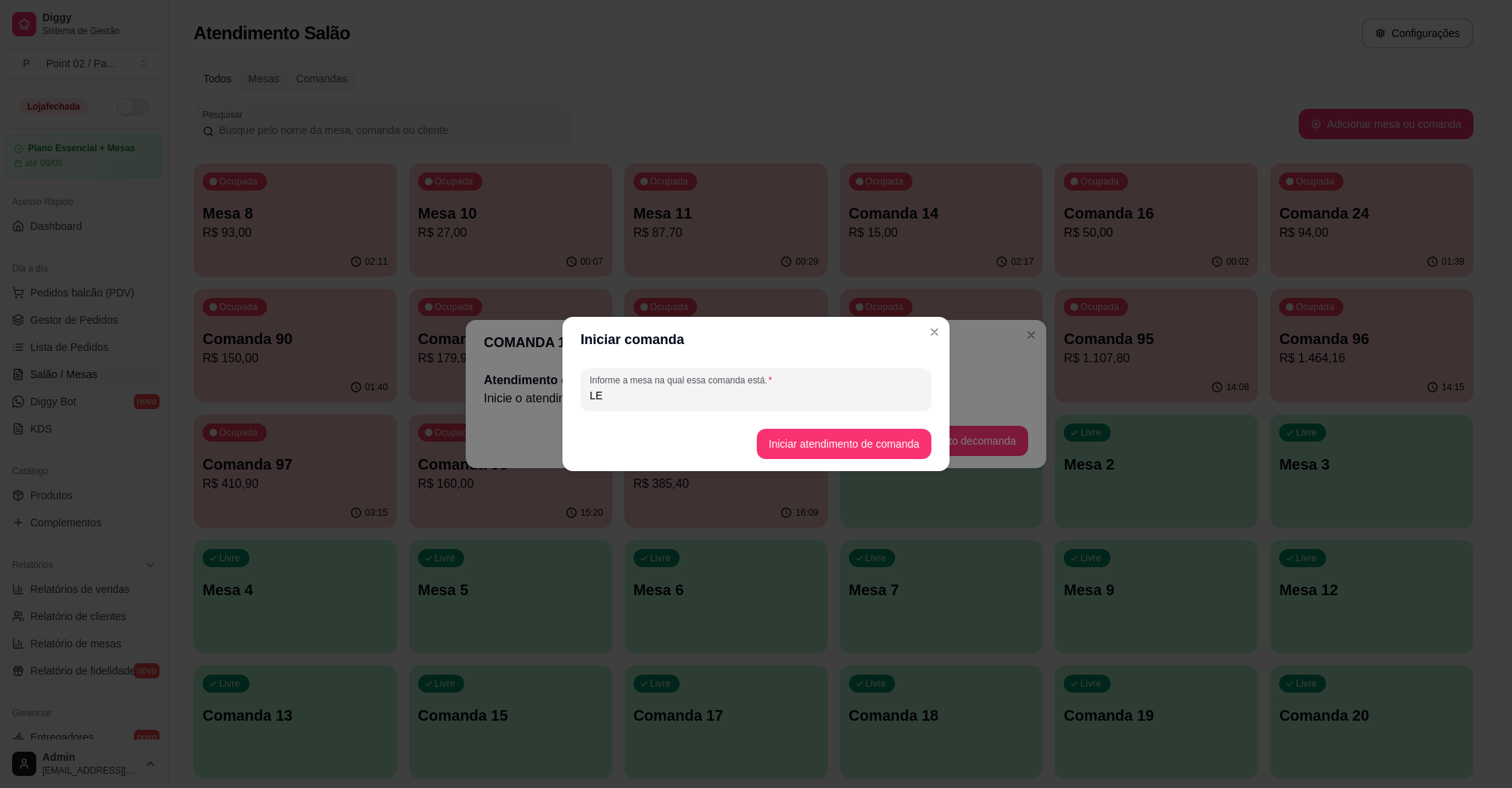
type input "L"
type input "MESA GILDA"
click at [847, 437] on button "Iniciar atendimento de comanda" at bounding box center [843, 444] width 169 height 29
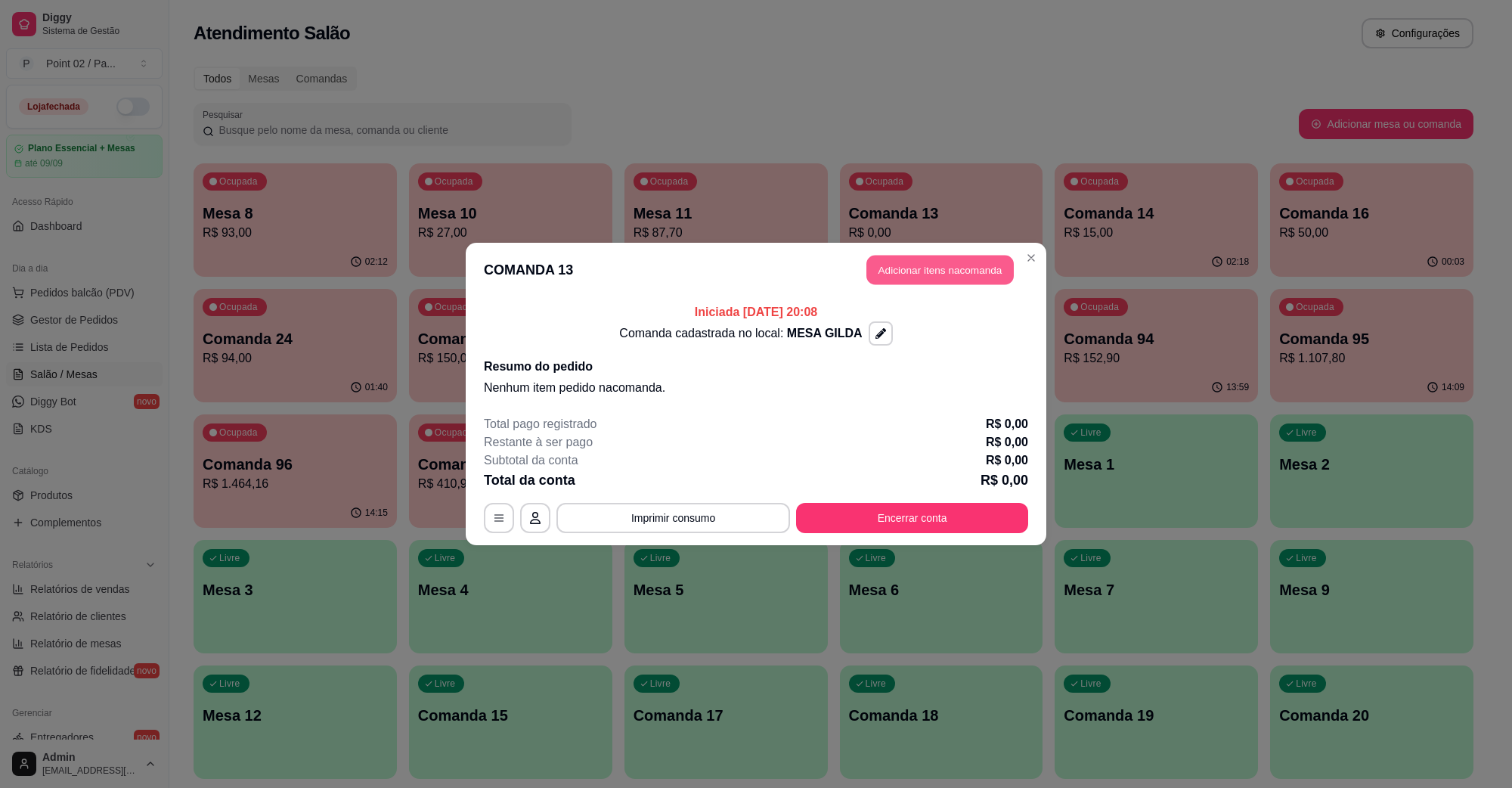
click at [904, 274] on button "Adicionar itens na comanda" at bounding box center [940, 270] width 147 height 29
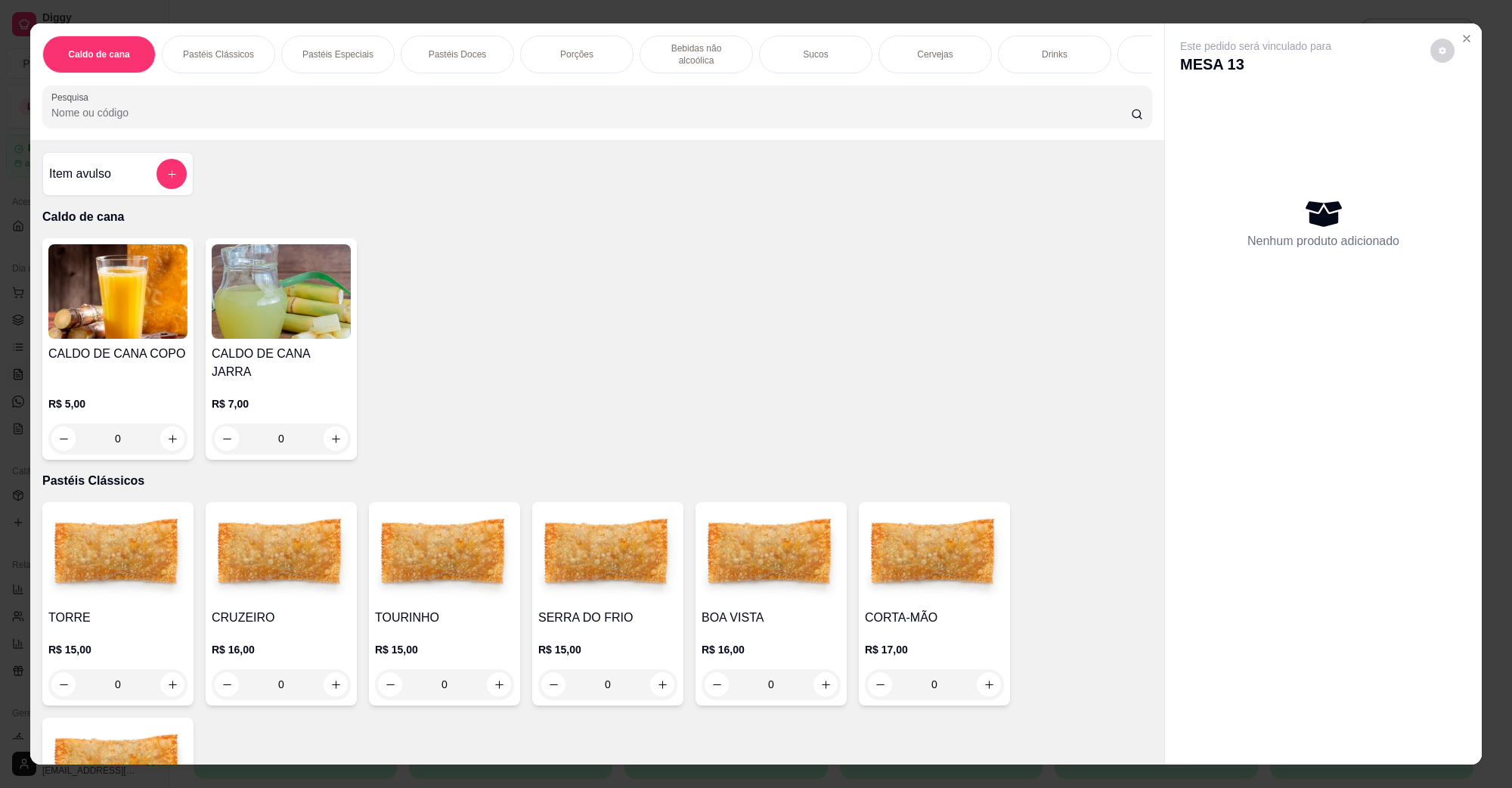
click at [88, 572] on img at bounding box center [118, 556] width 139 height 94
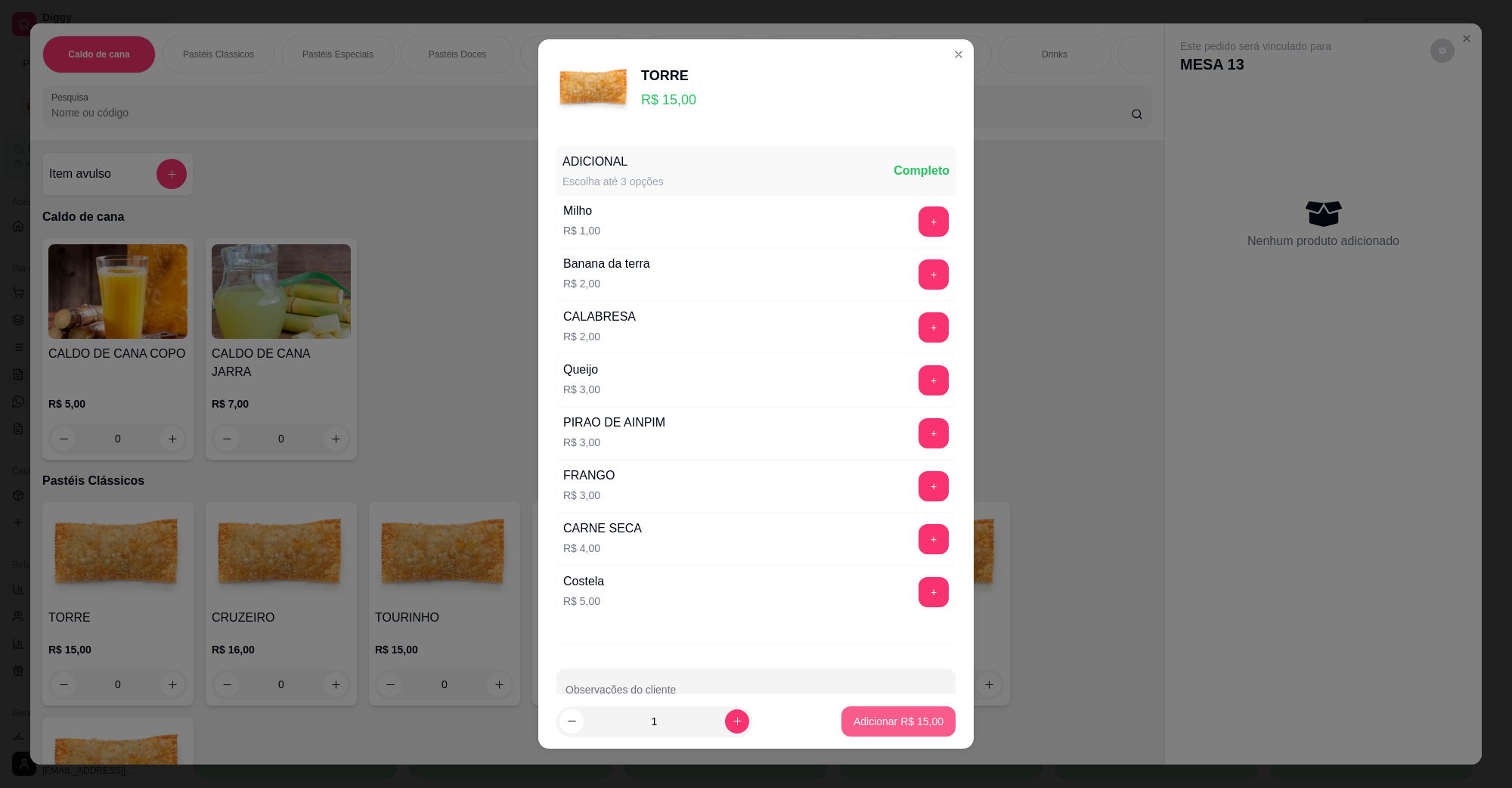
click at [863, 715] on p "Adicionar R$ 15,00" at bounding box center [899, 721] width 90 height 15
type input "1"
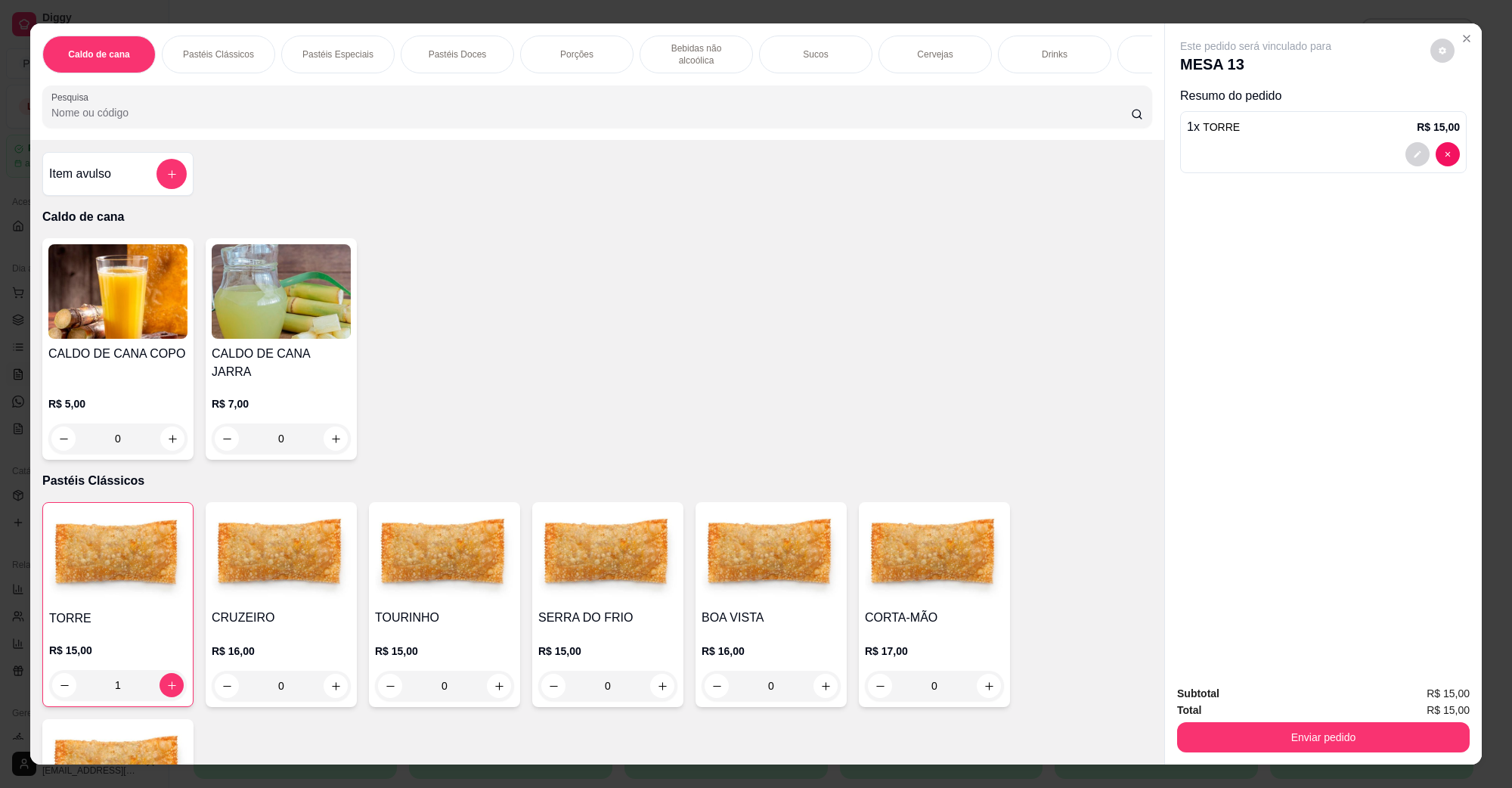
scroll to position [378, 0]
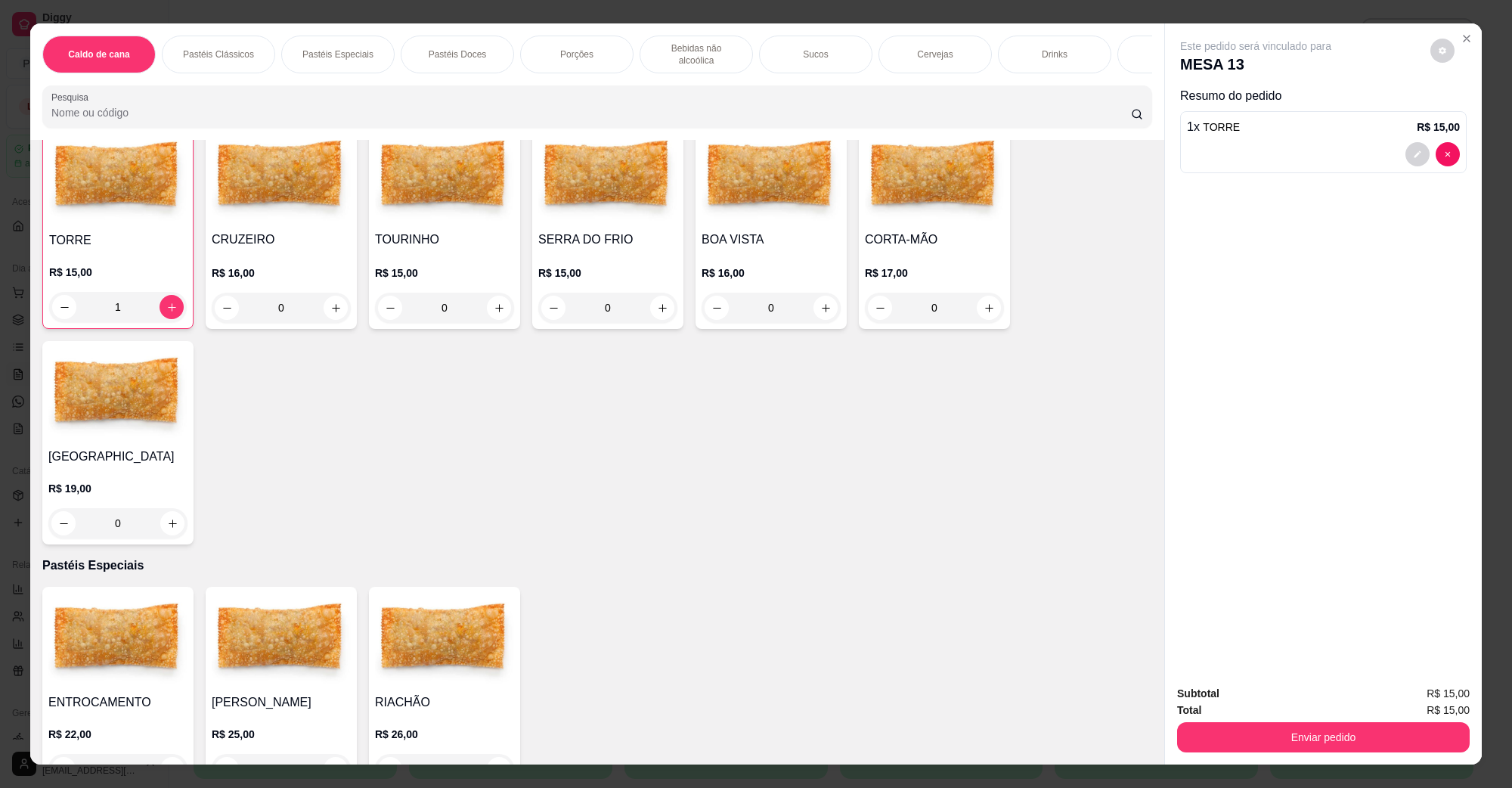
click at [121, 620] on img at bounding box center [118, 641] width 139 height 94
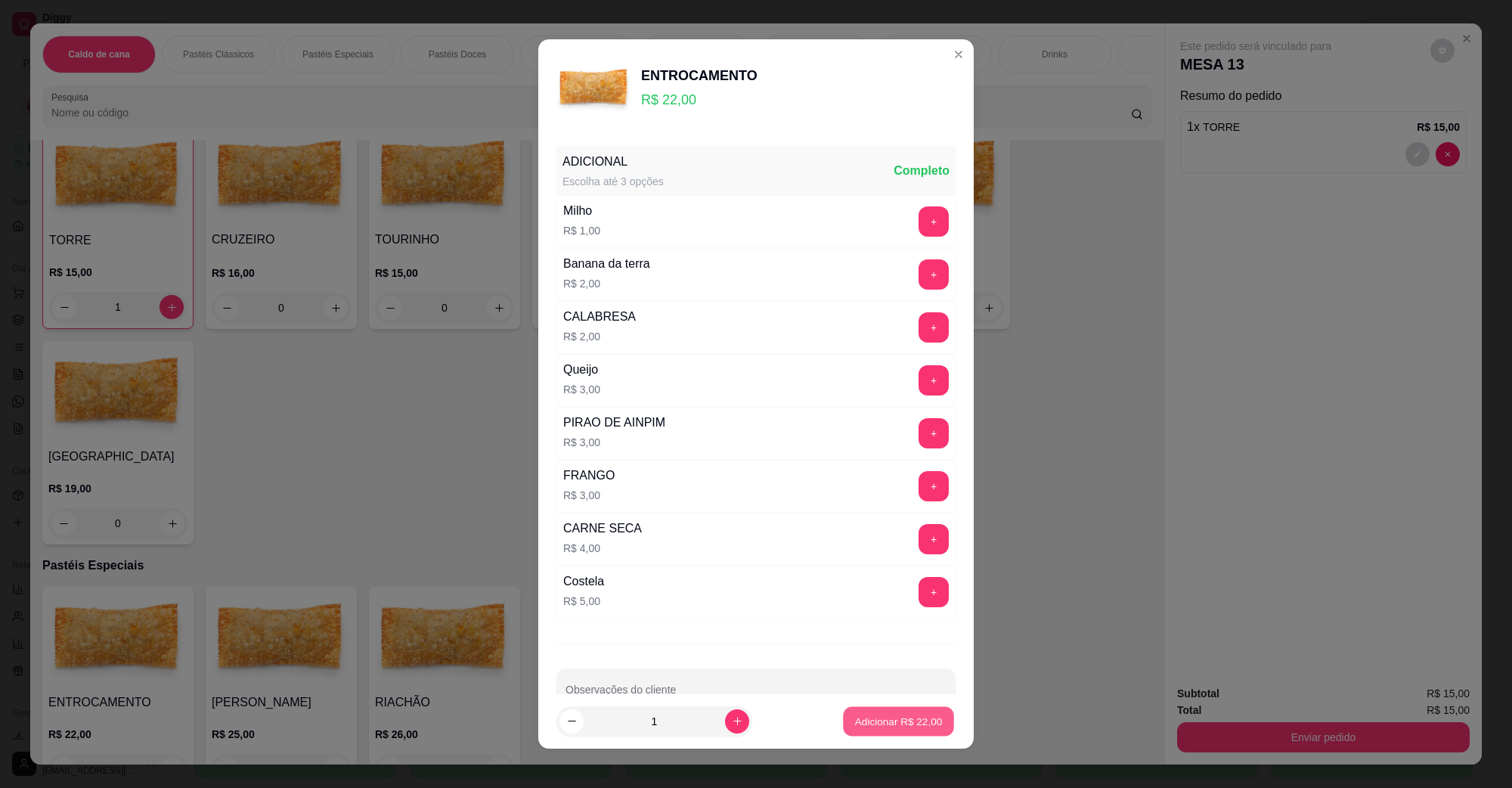
click at [867, 720] on p "Adicionar R$ 22,00" at bounding box center [899, 721] width 88 height 14
type input "1"
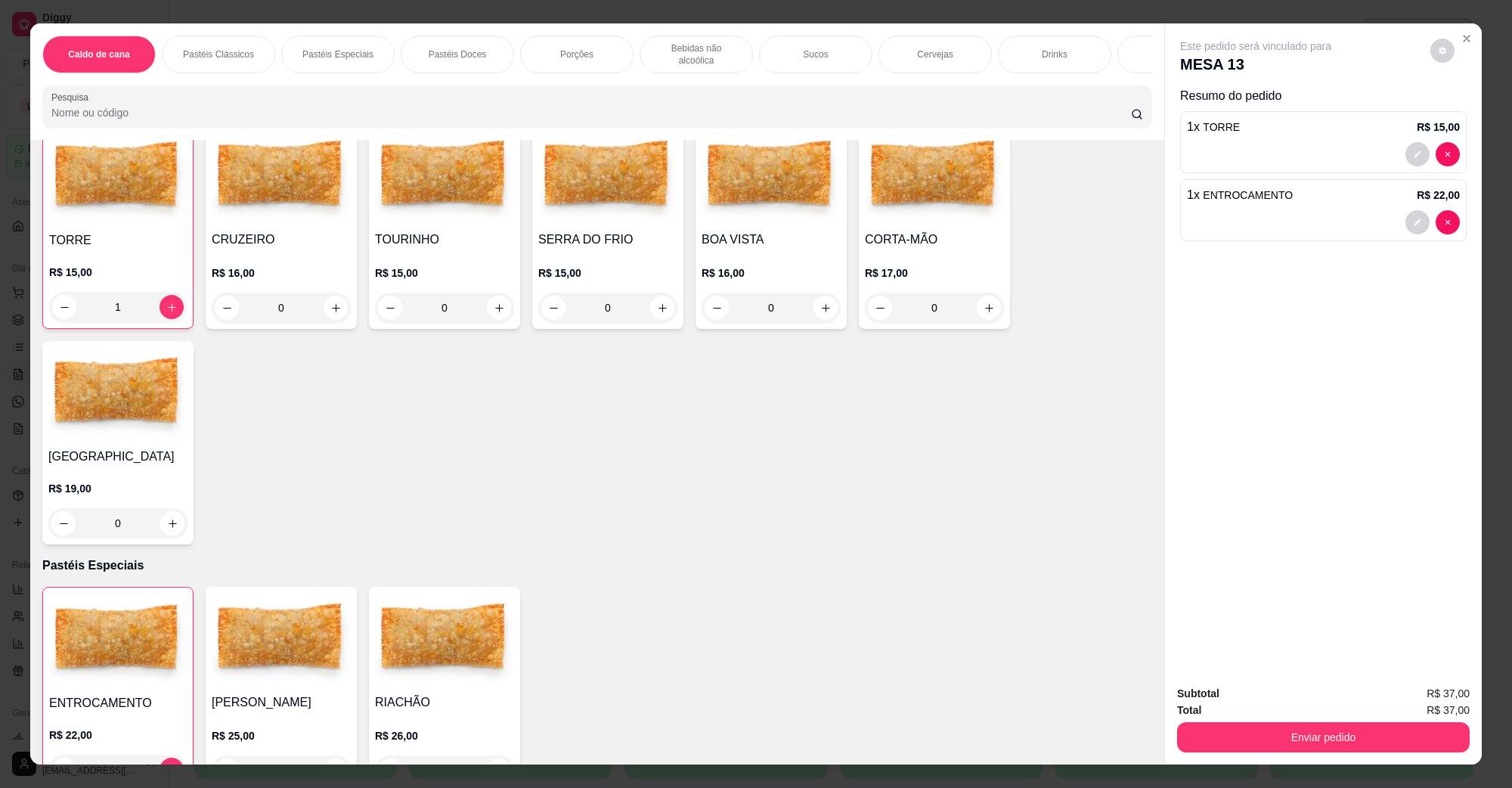
click at [1260, 717] on div "Total R$ 37,00" at bounding box center [1324, 711] width 293 height 17
click at [1260, 739] on button "Enviar pedido" at bounding box center [1324, 737] width 293 height 30
click at [1249, 701] on button "Não registrar e enviar pedido" at bounding box center [1273, 700] width 153 height 28
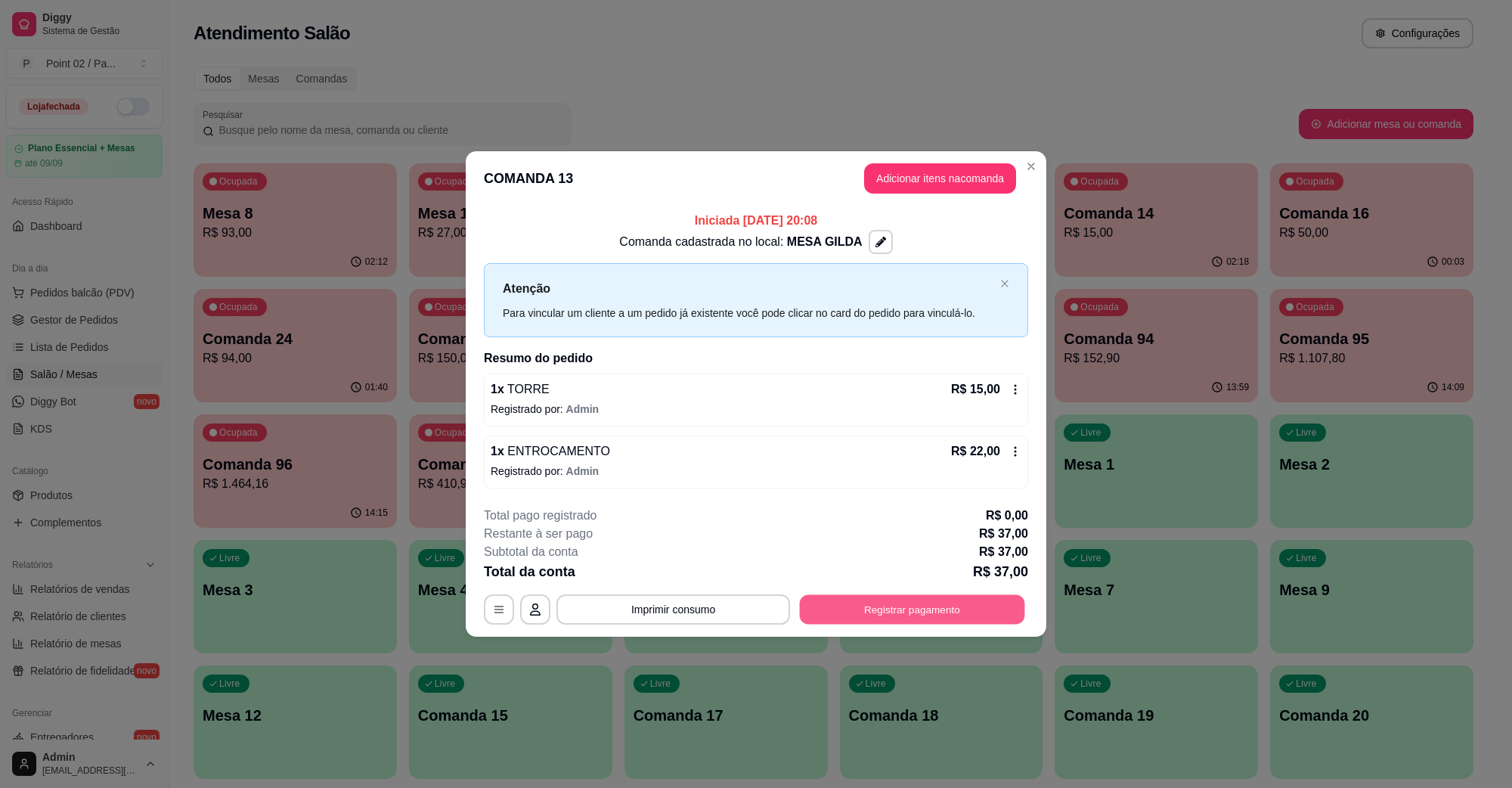
click at [944, 616] on button "Registrar pagamento" at bounding box center [913, 609] width 225 height 29
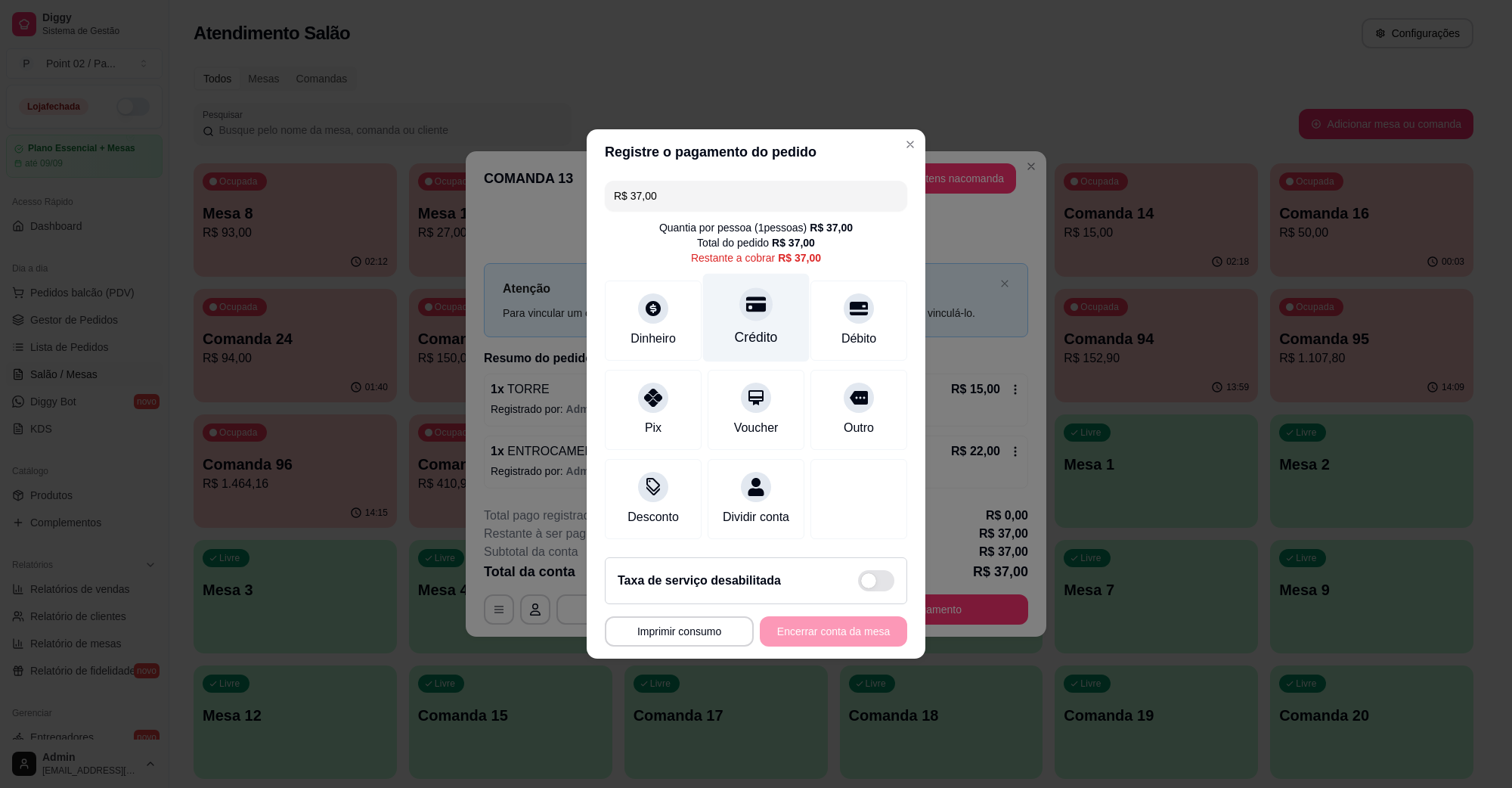
click at [735, 327] on div "Crédito" at bounding box center [756, 337] width 43 height 19
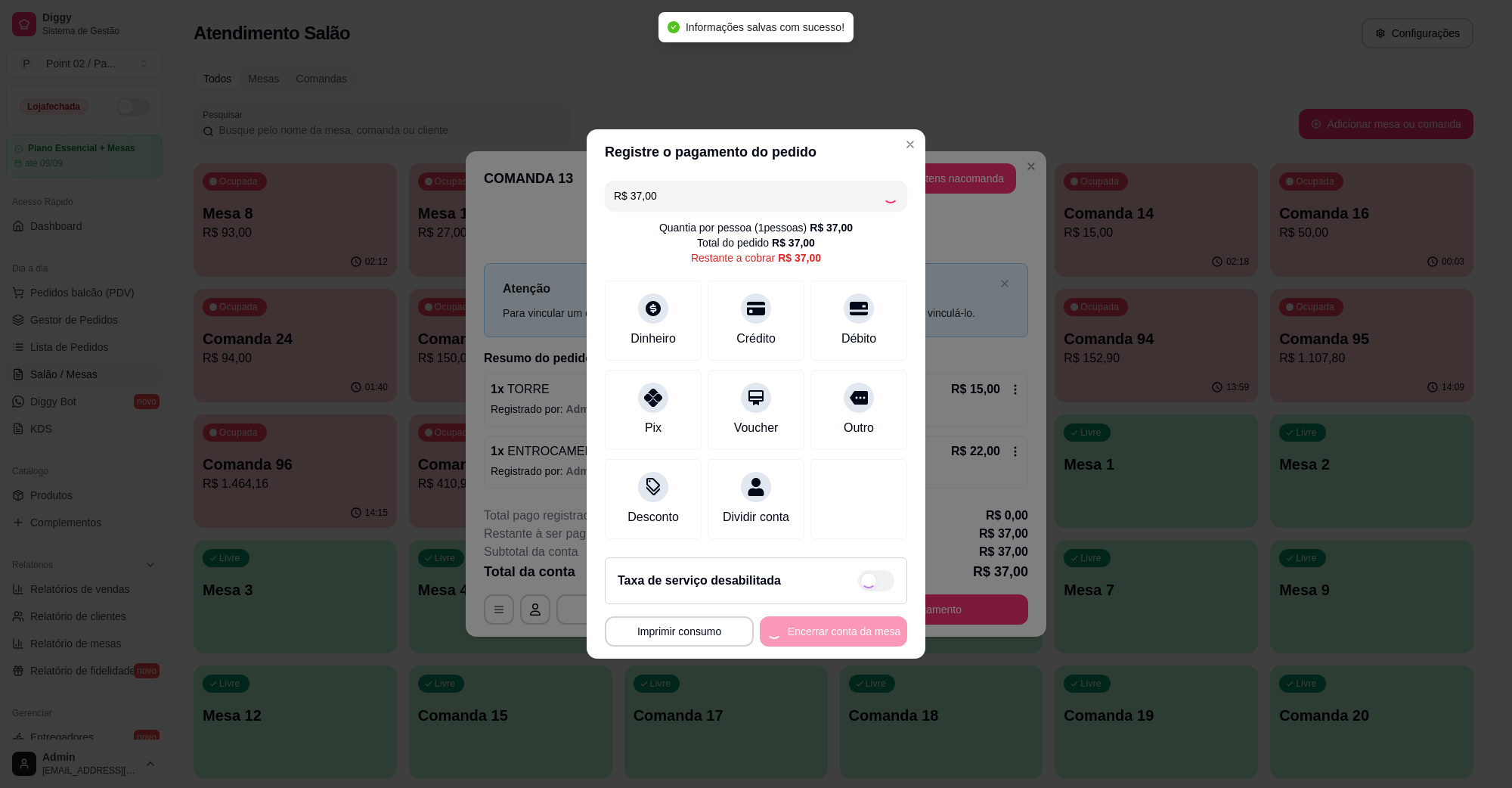
type input "R$ 0,00"
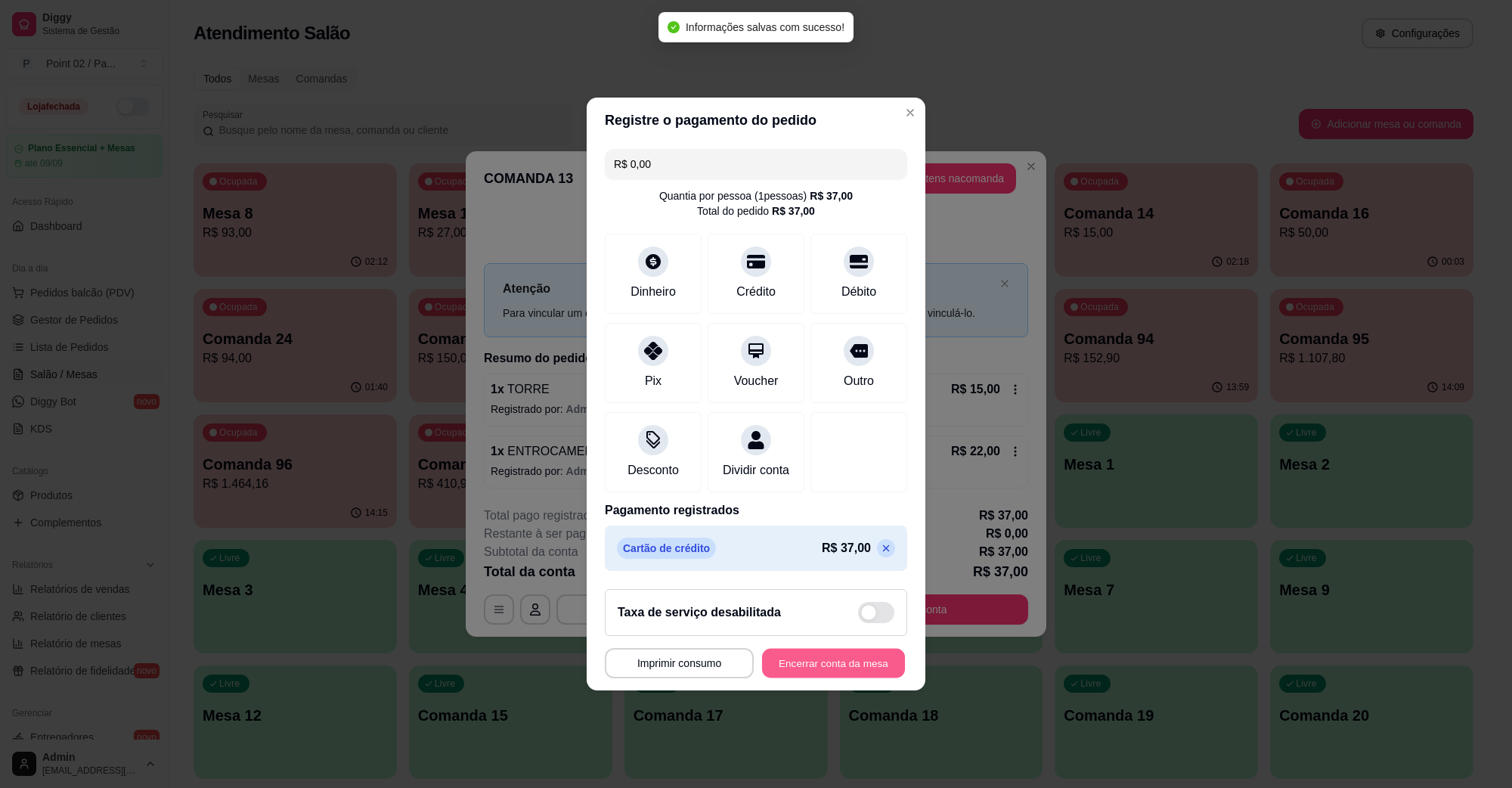
click at [811, 679] on button "Encerrar conta da mesa" at bounding box center [834, 663] width 143 height 29
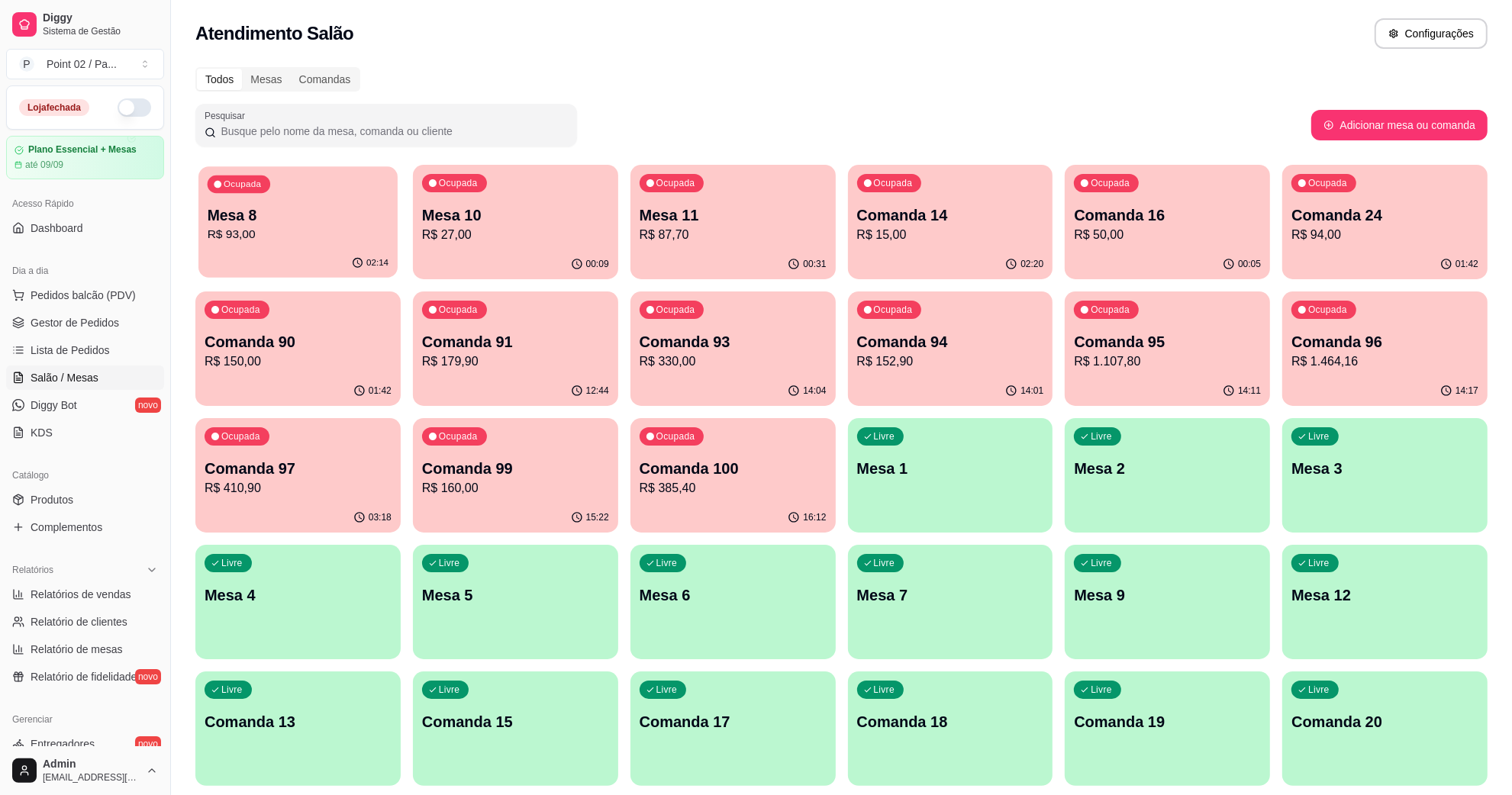
click at [369, 207] on p "Mesa 8" at bounding box center [297, 216] width 181 height 20
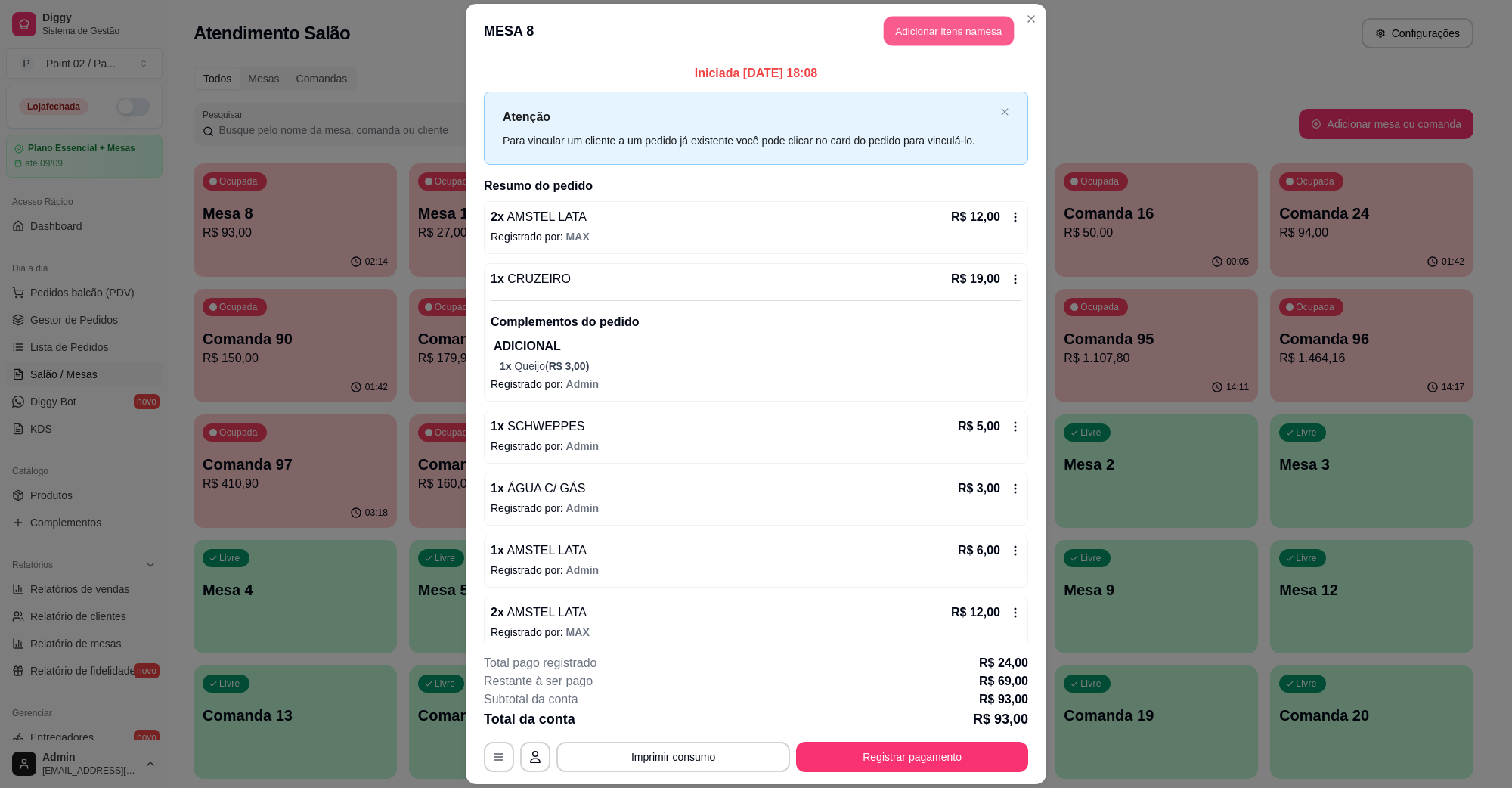
click at [947, 29] on button "Adicionar itens na mesa" at bounding box center [949, 31] width 130 height 29
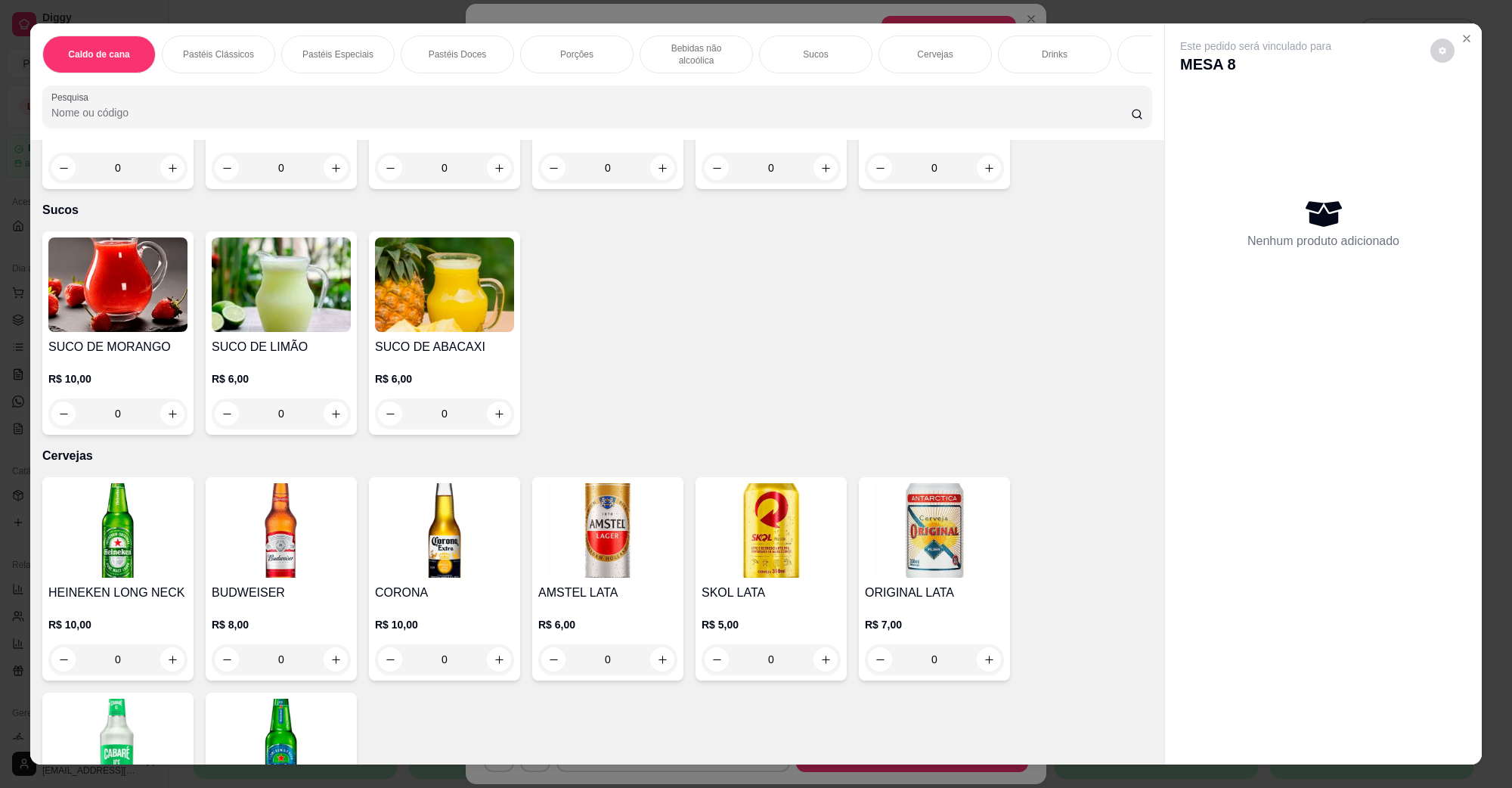
scroll to position [2175, 0]
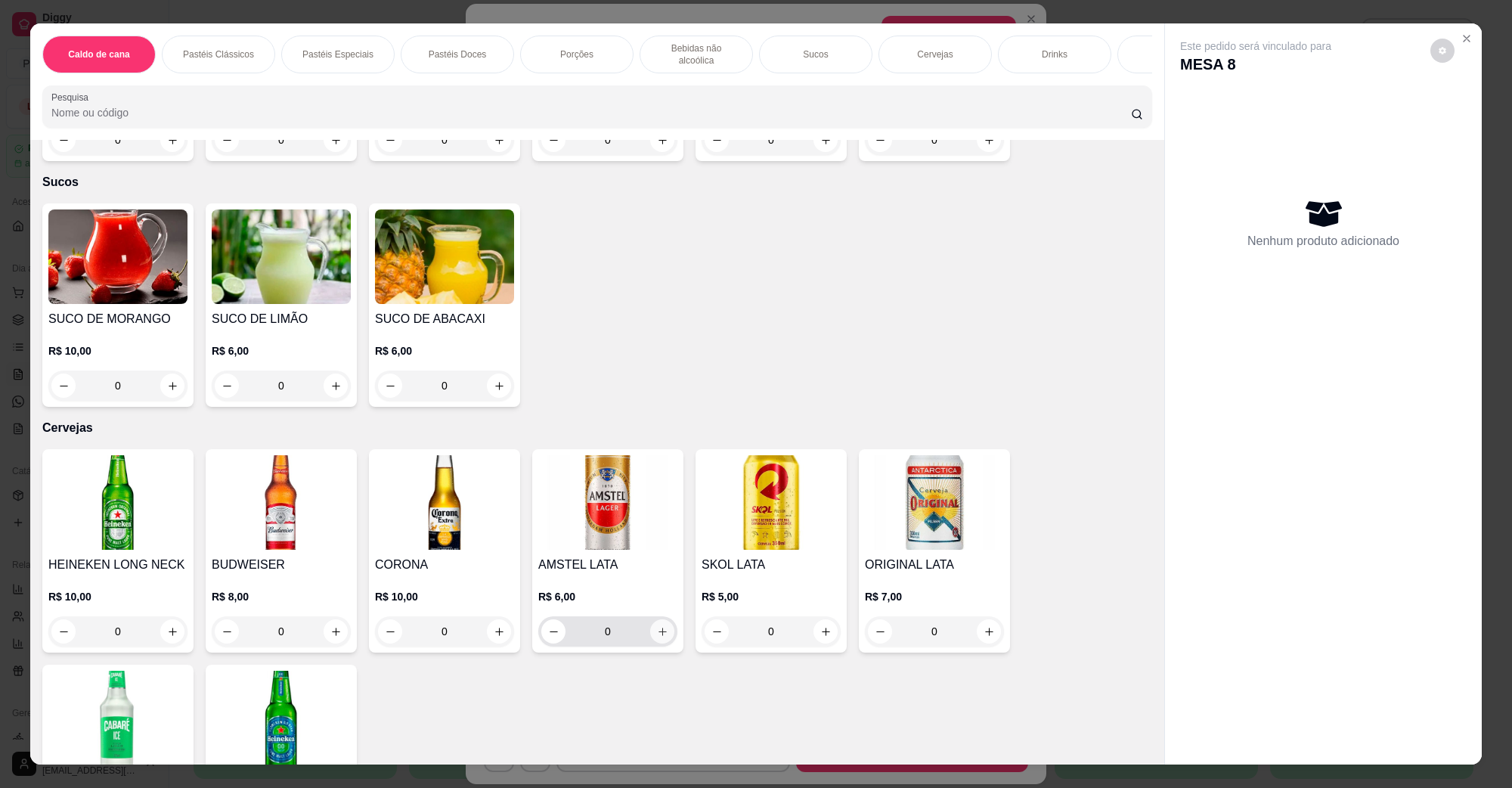
click at [650, 620] on button "increase-product-quantity" at bounding box center [662, 631] width 24 height 24
type input "2"
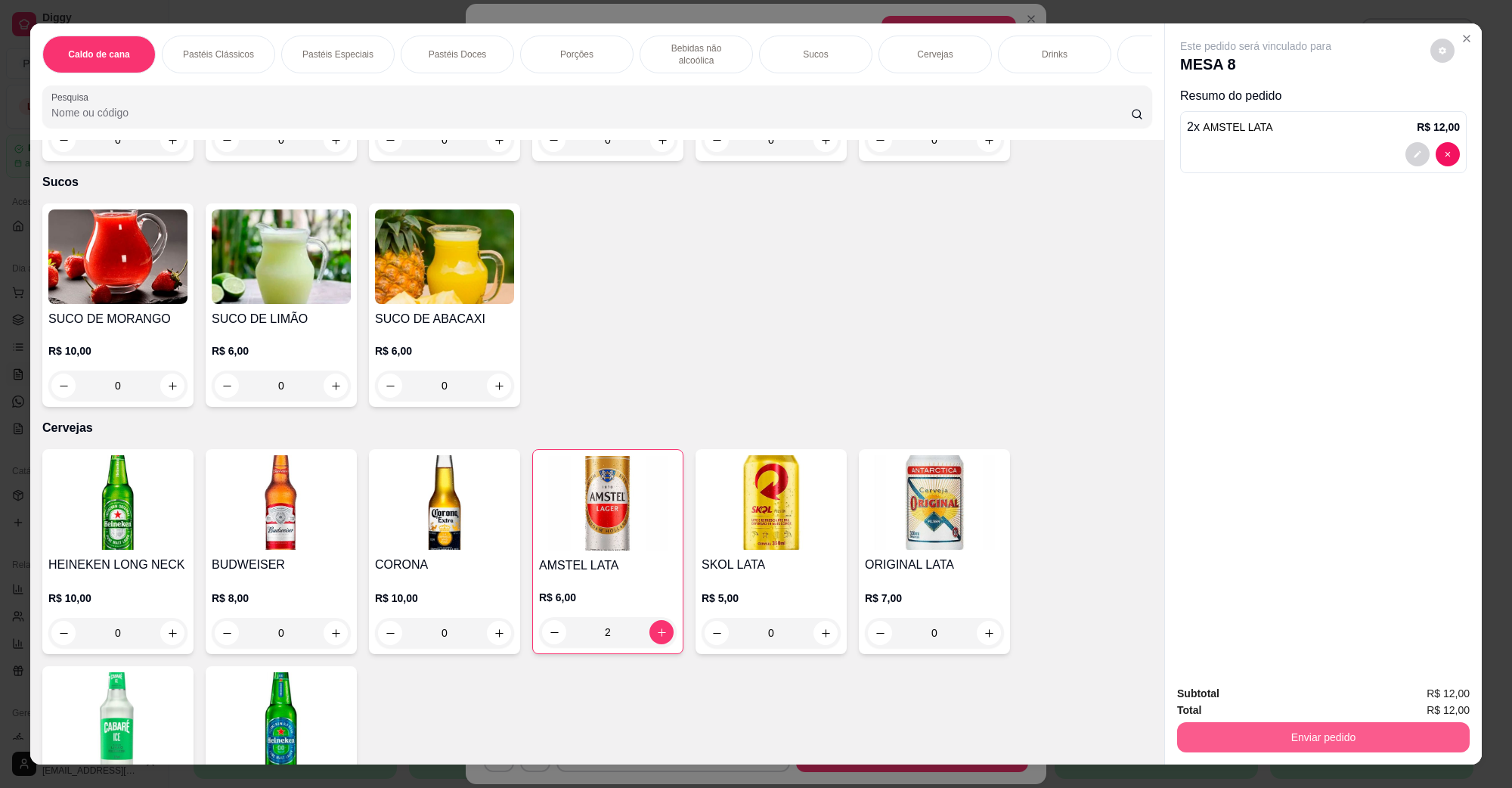
click at [1350, 743] on button "Enviar pedido" at bounding box center [1324, 737] width 293 height 30
click at [1316, 707] on button "Não registrar e enviar pedido" at bounding box center [1272, 700] width 157 height 29
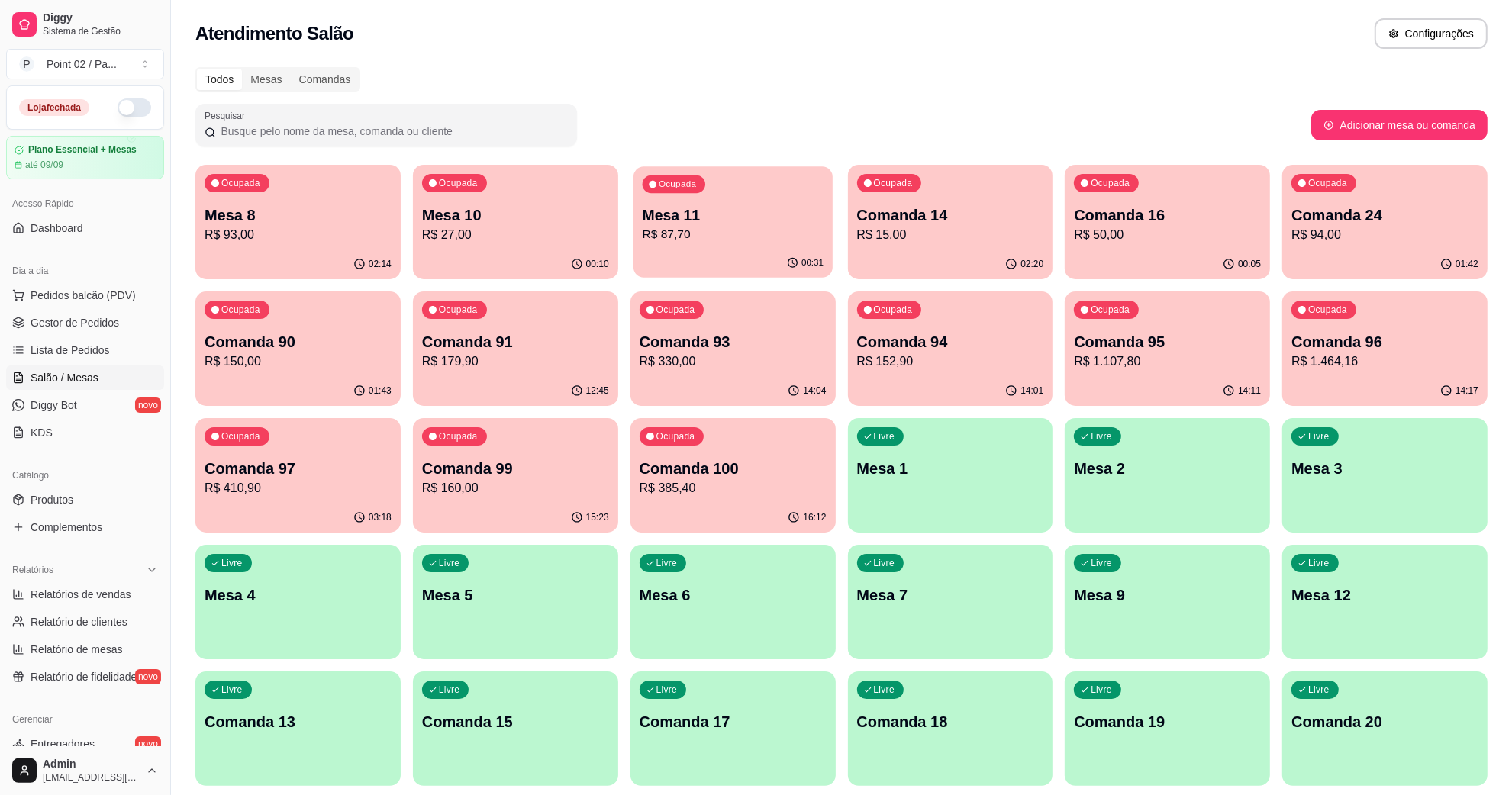
click at [787, 199] on div "Ocupada Mesa 11 R$ 87,70" at bounding box center [733, 207] width 200 height 82
click at [430, 50] on div "Atendimento Salão Configurações" at bounding box center [841, 29] width 1341 height 58
click at [1140, 200] on div "Ocupada Comanda 16 R$ 50,00" at bounding box center [1167, 207] width 200 height 82
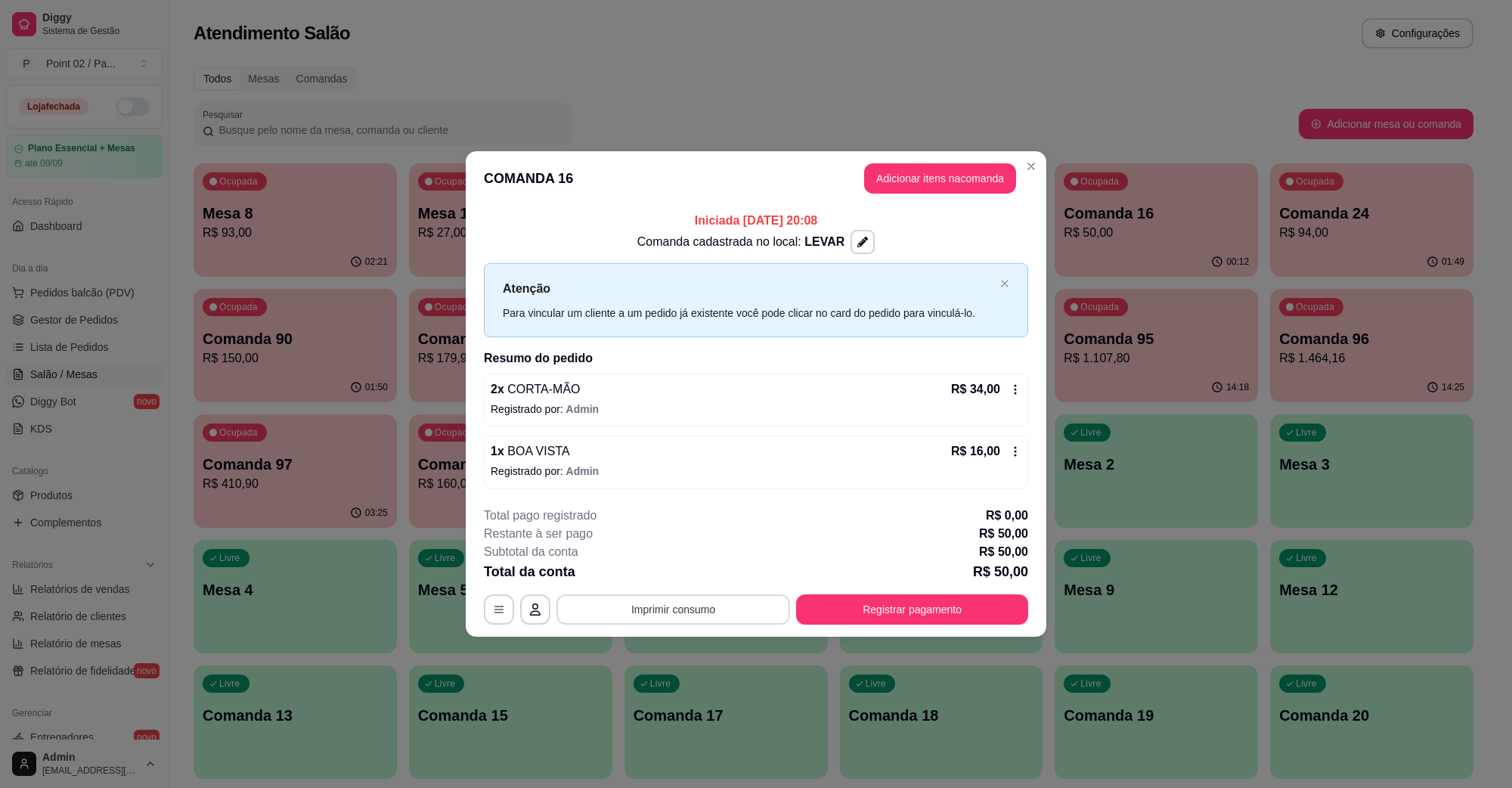
click at [716, 601] on button "Imprimir consumo" at bounding box center [673, 610] width 234 height 30
click at [683, 580] on button "IMPRESSORA" at bounding box center [678, 575] width 109 height 24
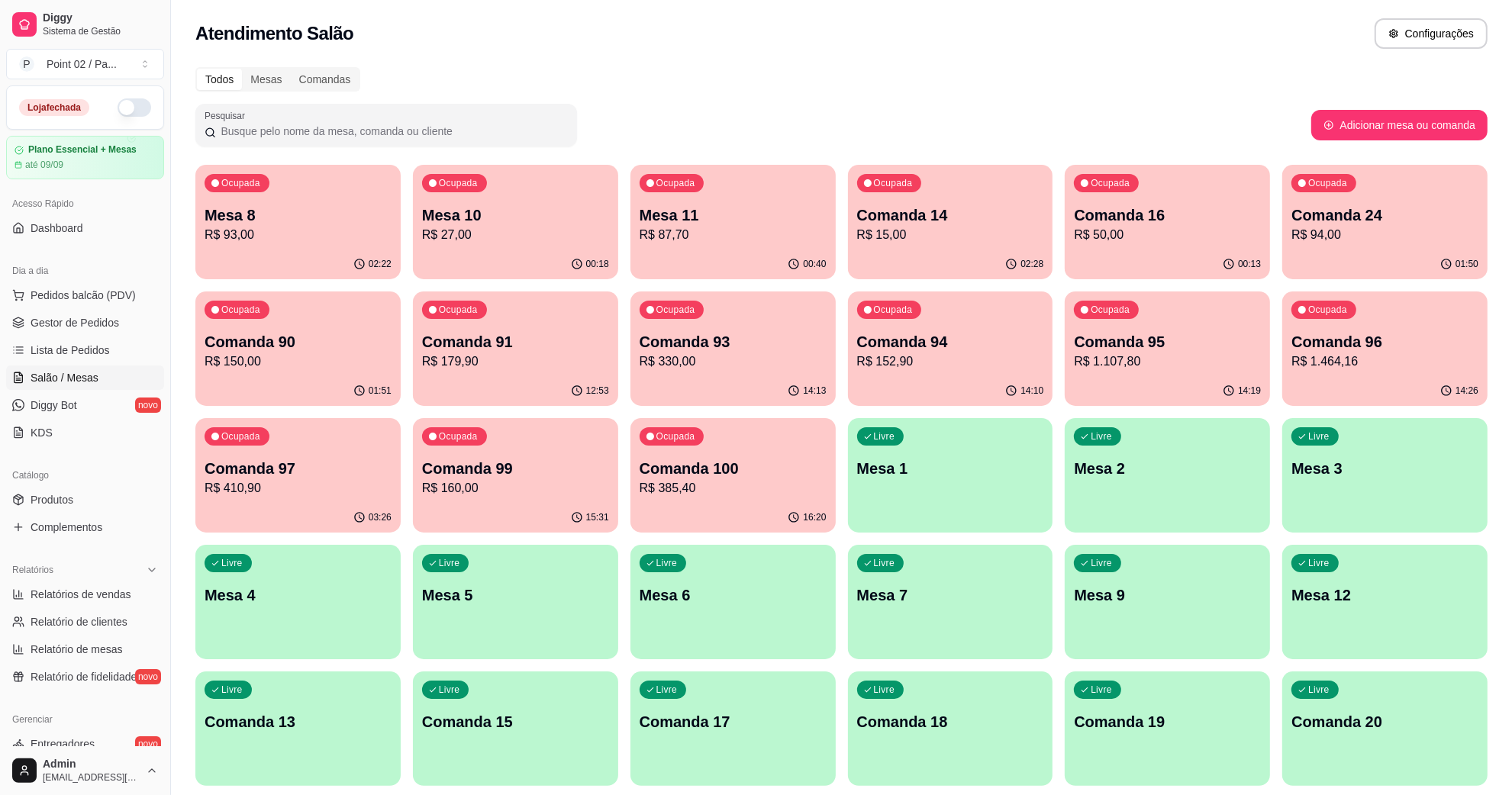
click at [1317, 347] on p "Comanda 96" at bounding box center [1385, 341] width 187 height 21
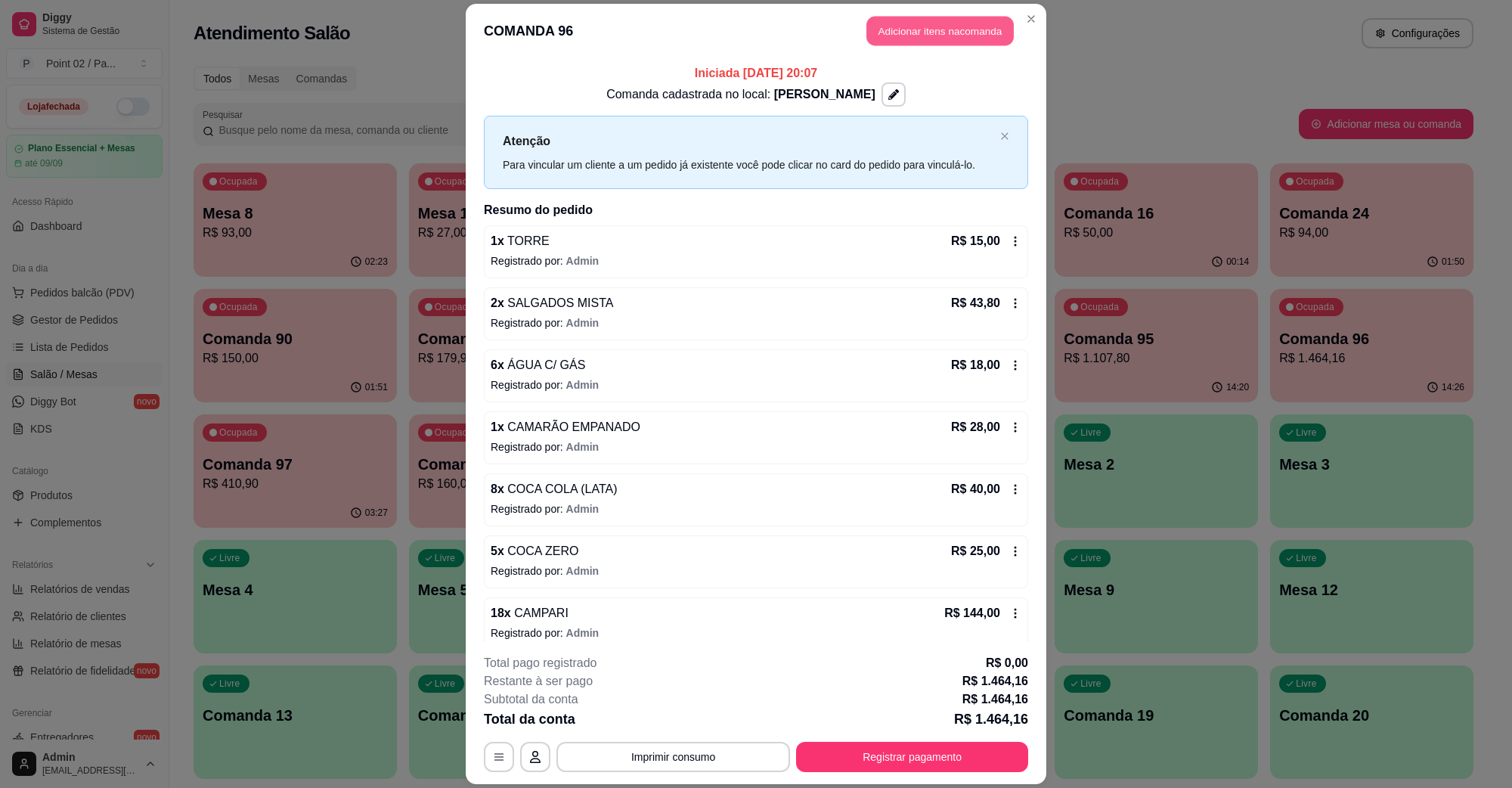
click at [969, 35] on button "Adicionar itens na comanda" at bounding box center [940, 31] width 147 height 29
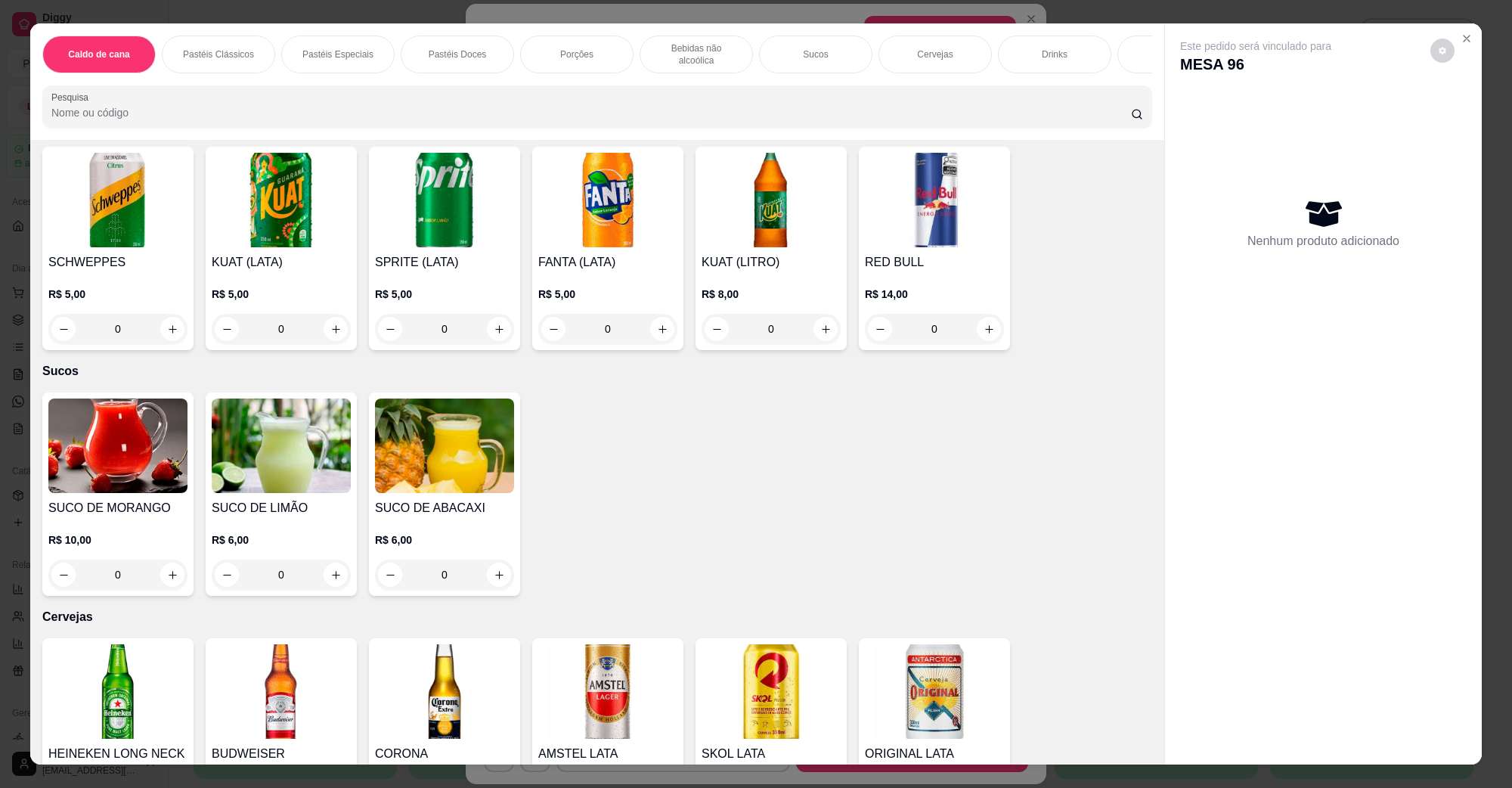
scroll to position [2553, 0]
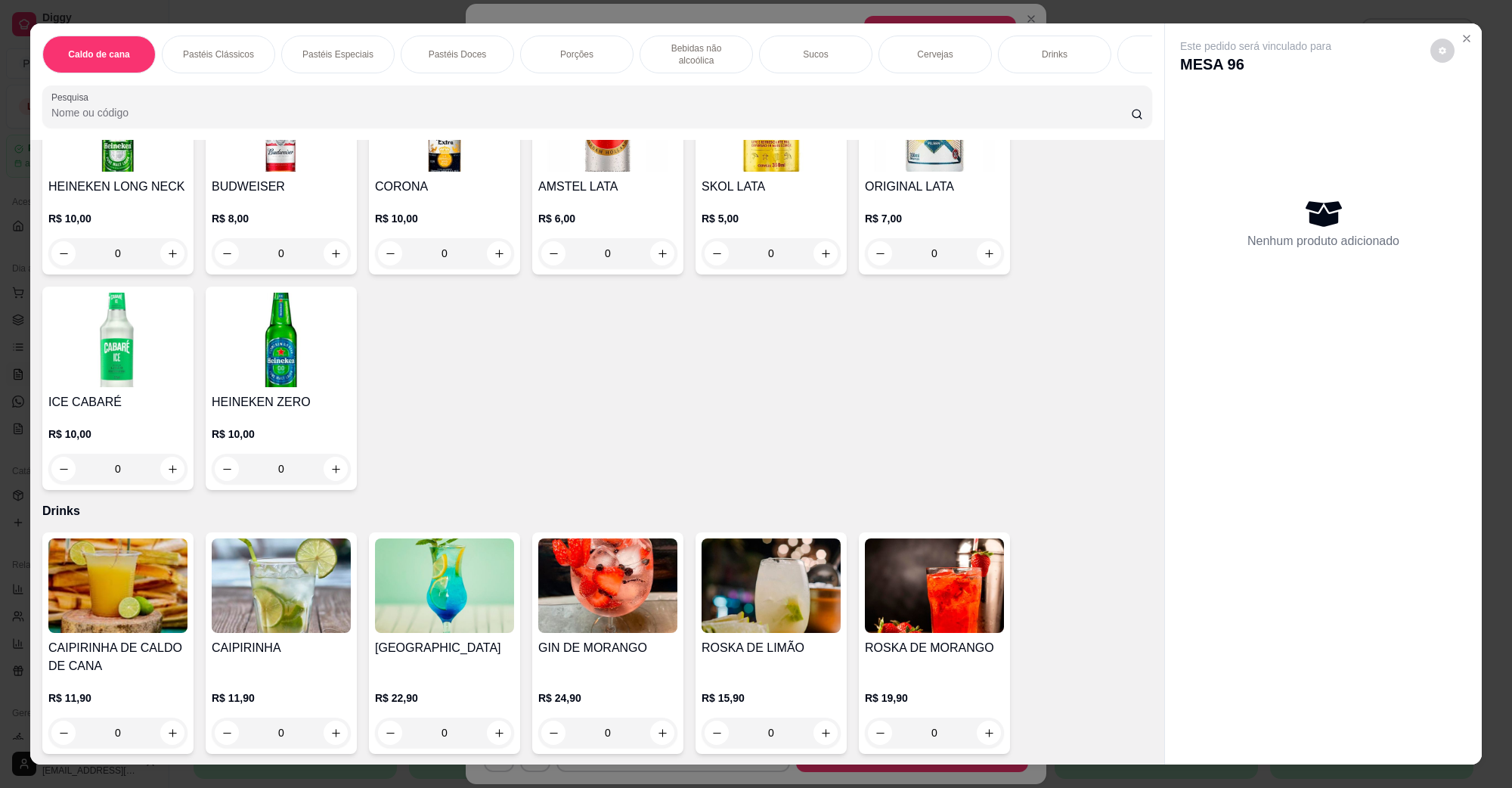
click at [126, 590] on img at bounding box center [118, 586] width 139 height 94
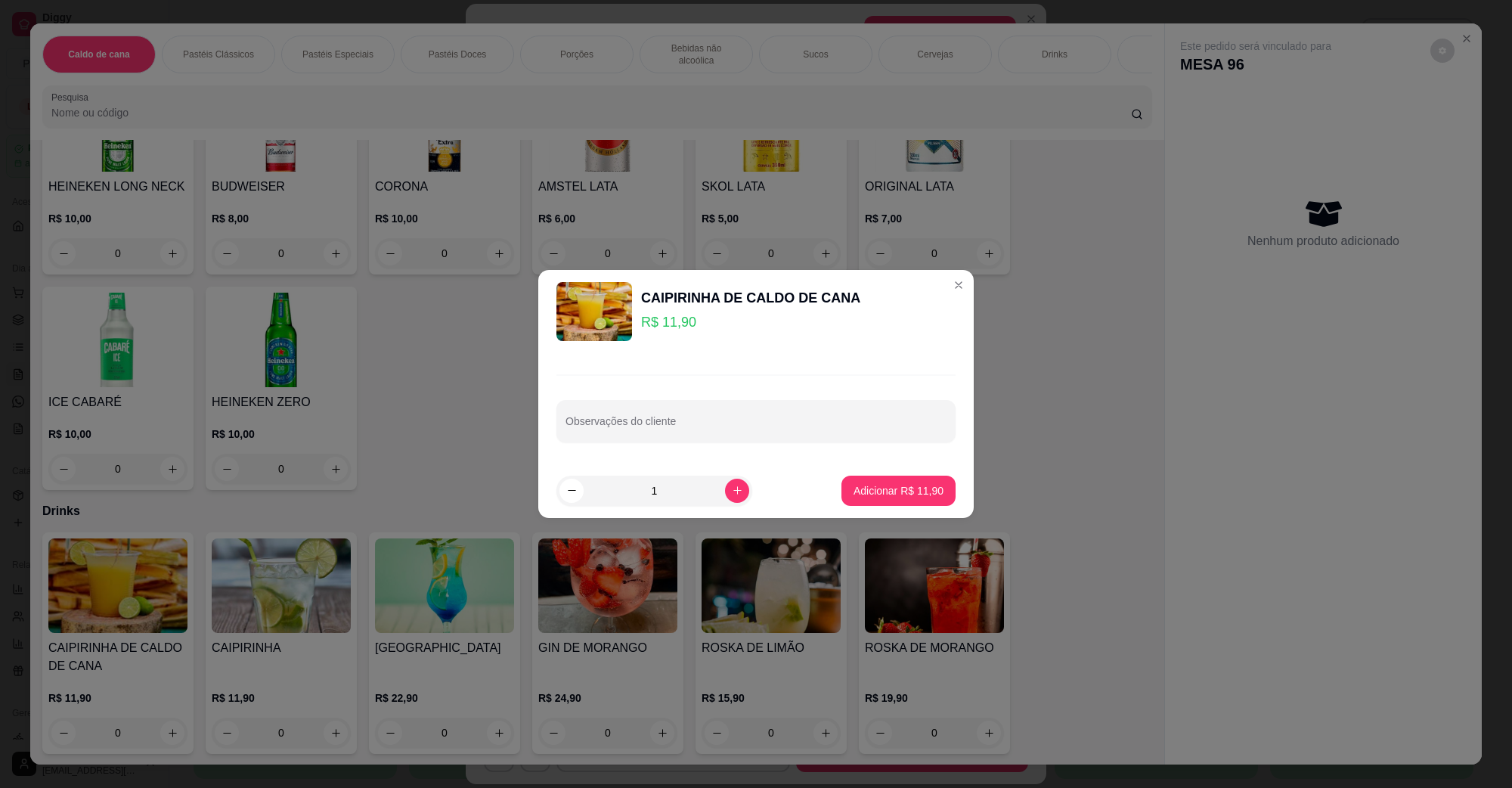
click at [889, 507] on footer "1 Adicionar R$ 11,90" at bounding box center [756, 491] width 436 height 55
click at [894, 497] on p "Adicionar R$ 11,90" at bounding box center [899, 491] width 90 height 15
type input "1"
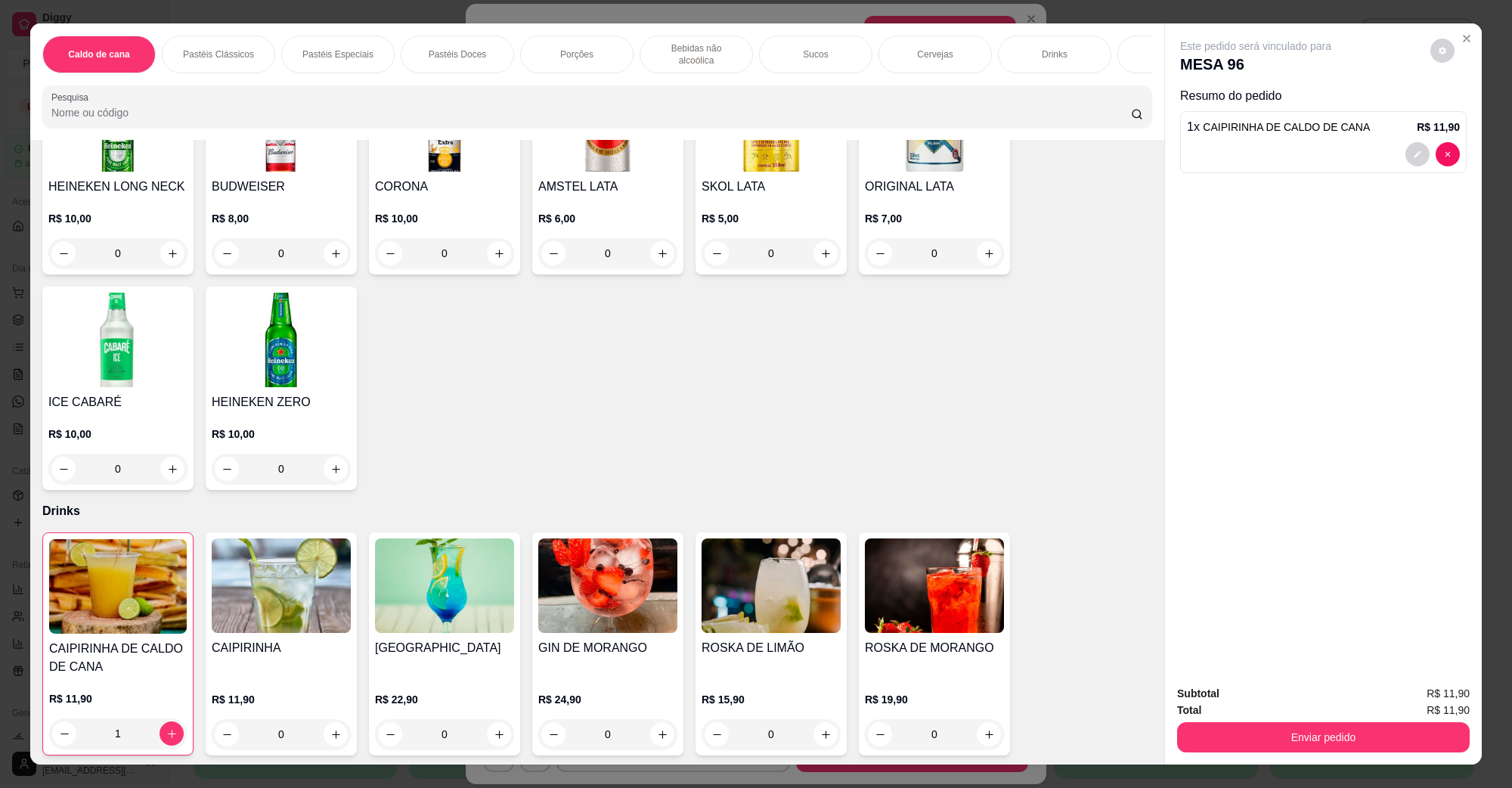
click at [1219, 717] on div "Total R$ 11,90" at bounding box center [1324, 711] width 293 height 17
click at [1220, 720] on div "Enviar pedido" at bounding box center [1324, 736] width 293 height 34
click at [1221, 723] on button "Enviar pedido" at bounding box center [1324, 737] width 293 height 30
click at [1230, 700] on button "Não registrar e enviar pedido" at bounding box center [1272, 700] width 157 height 29
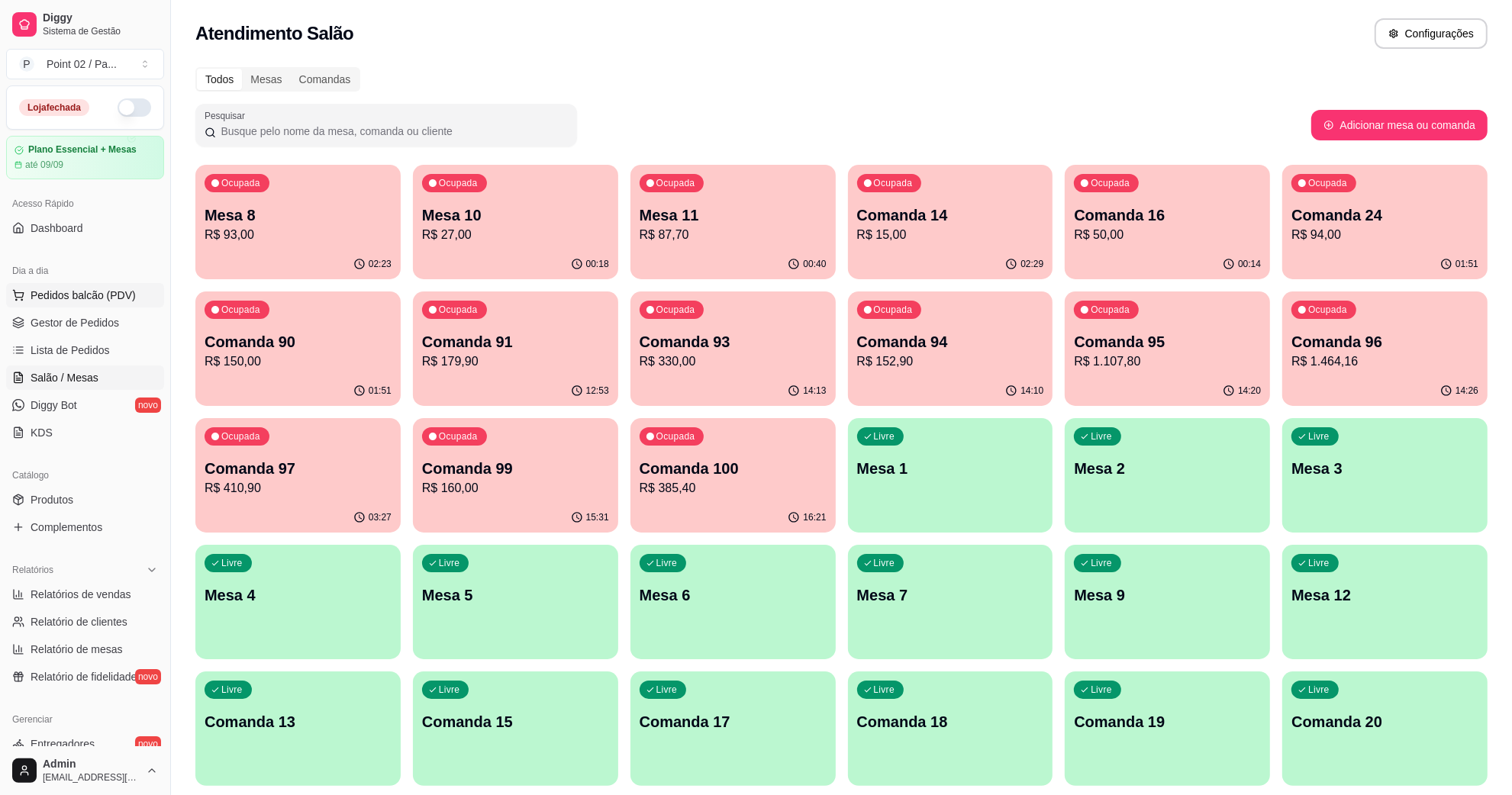
click at [96, 283] on button "Pedidos balcão (PDV)" at bounding box center [85, 295] width 158 height 25
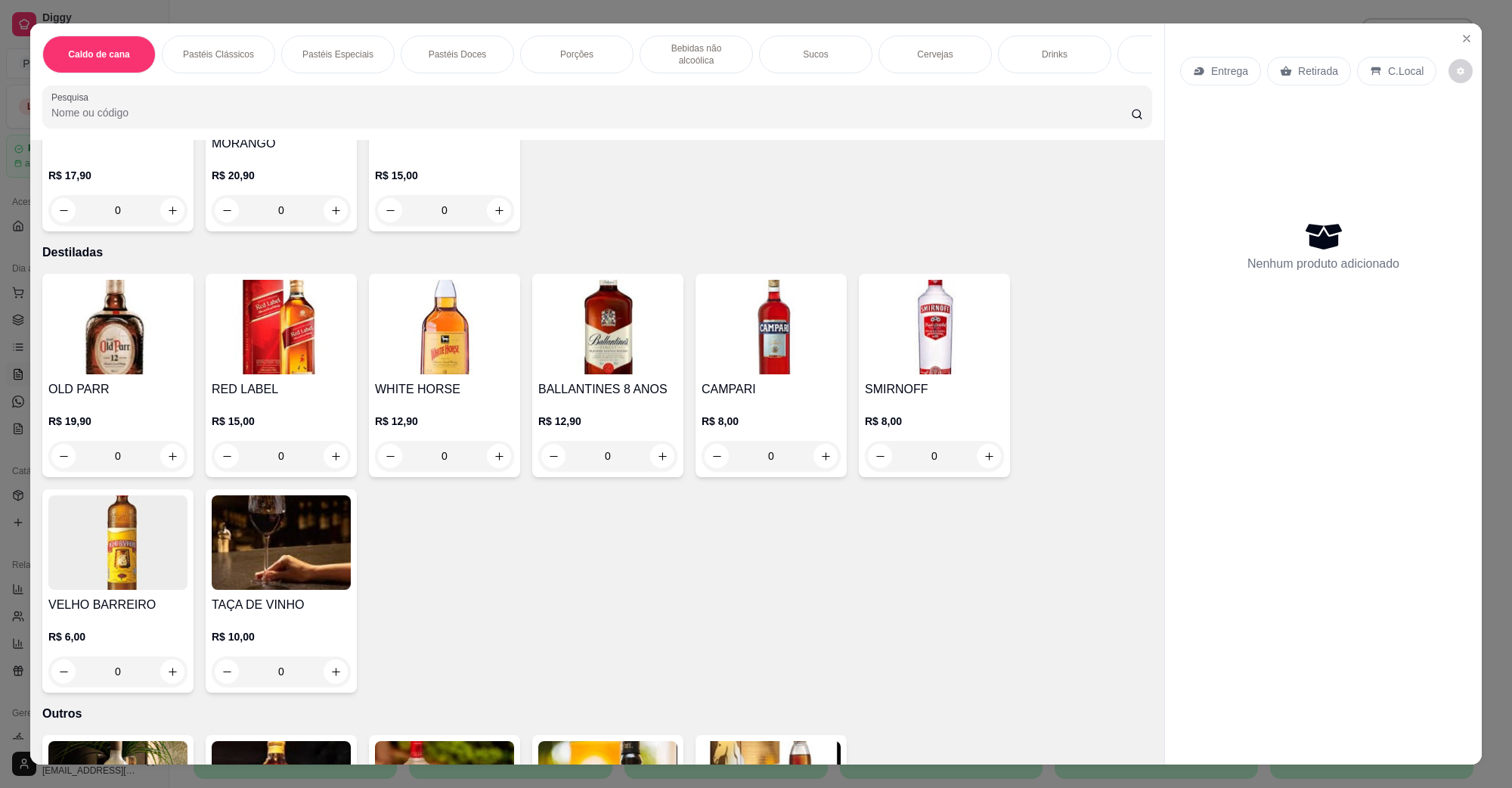
scroll to position [3726, 0]
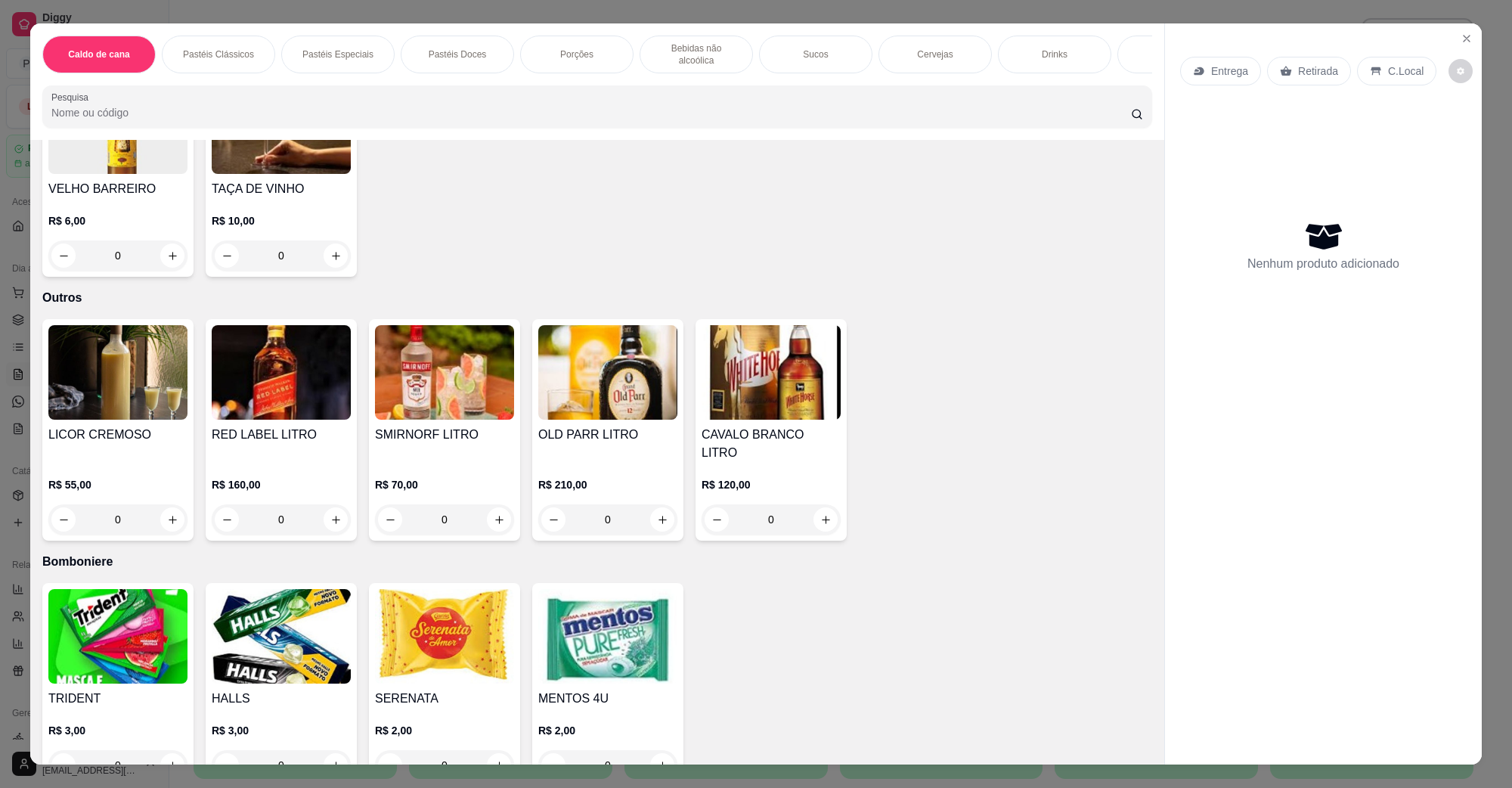
click at [99, 589] on img at bounding box center [118, 636] width 139 height 94
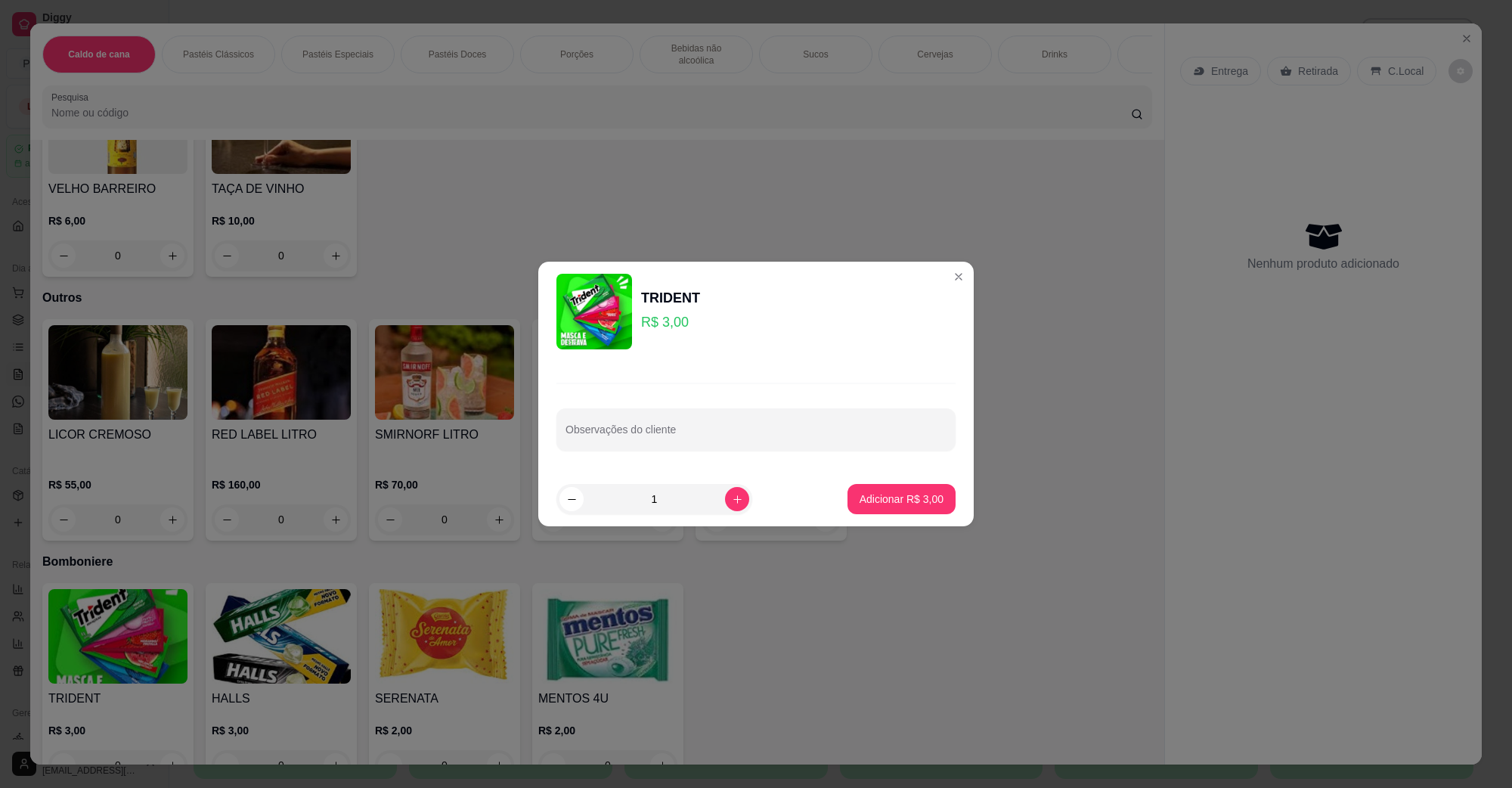
click at [833, 509] on footer "1 Adicionar R$ 3,00" at bounding box center [756, 499] width 436 height 55
click at [861, 499] on p "Adicionar R$ 3,00" at bounding box center [901, 498] width 82 height 14
type input "1"
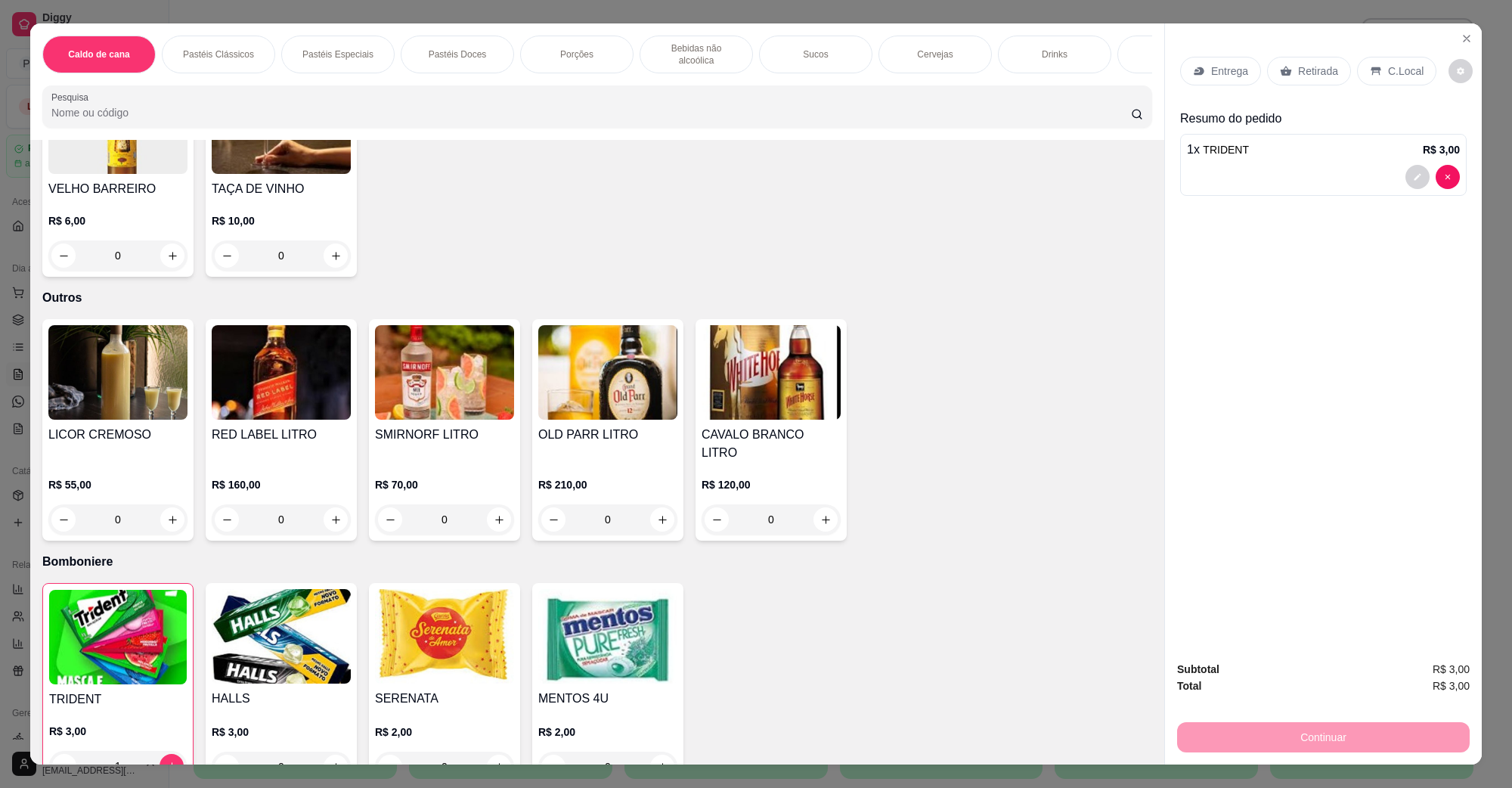
click at [1372, 65] on icon at bounding box center [1377, 71] width 12 height 12
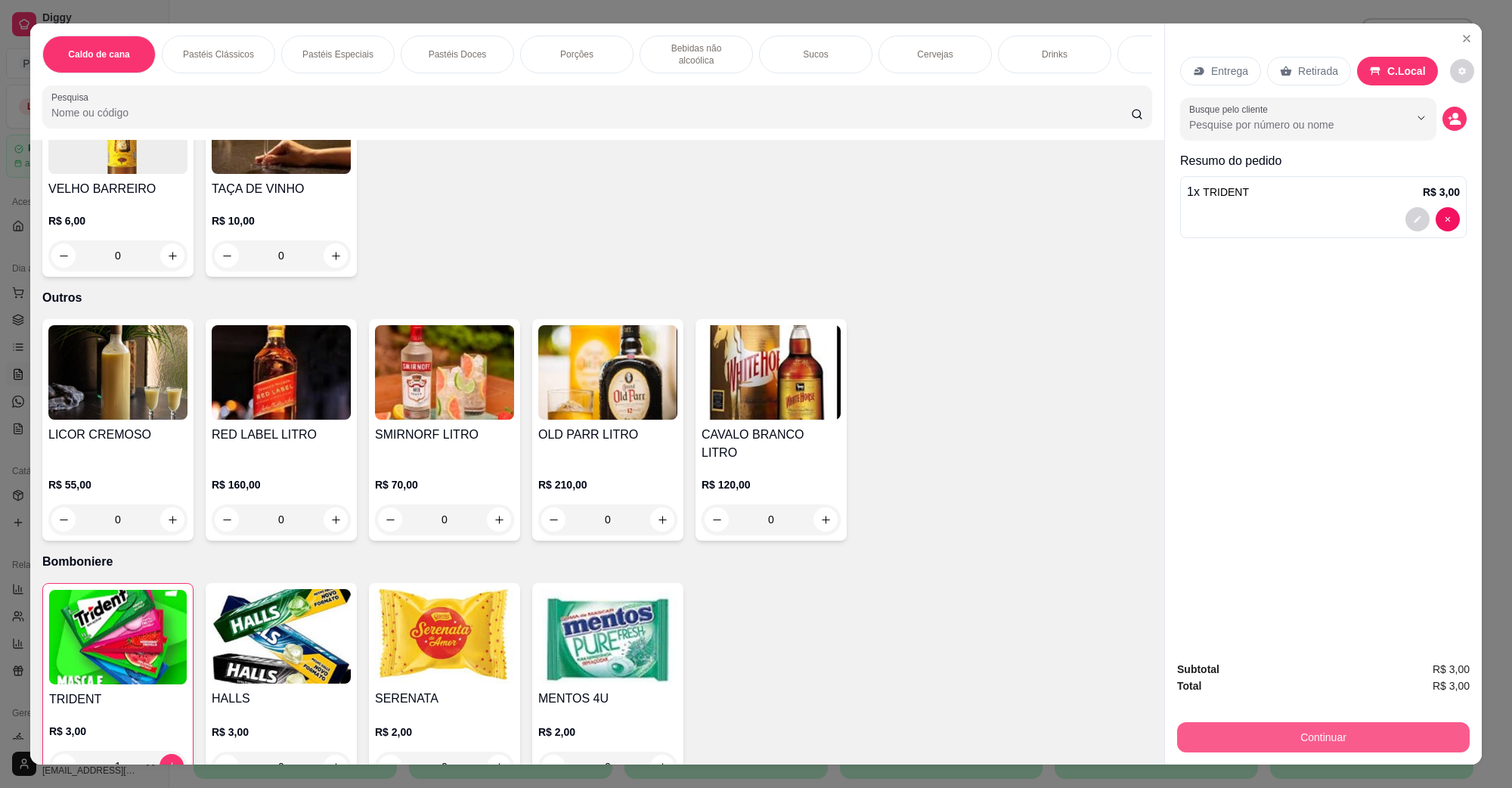
click at [1348, 732] on button "Continuar" at bounding box center [1324, 737] width 293 height 30
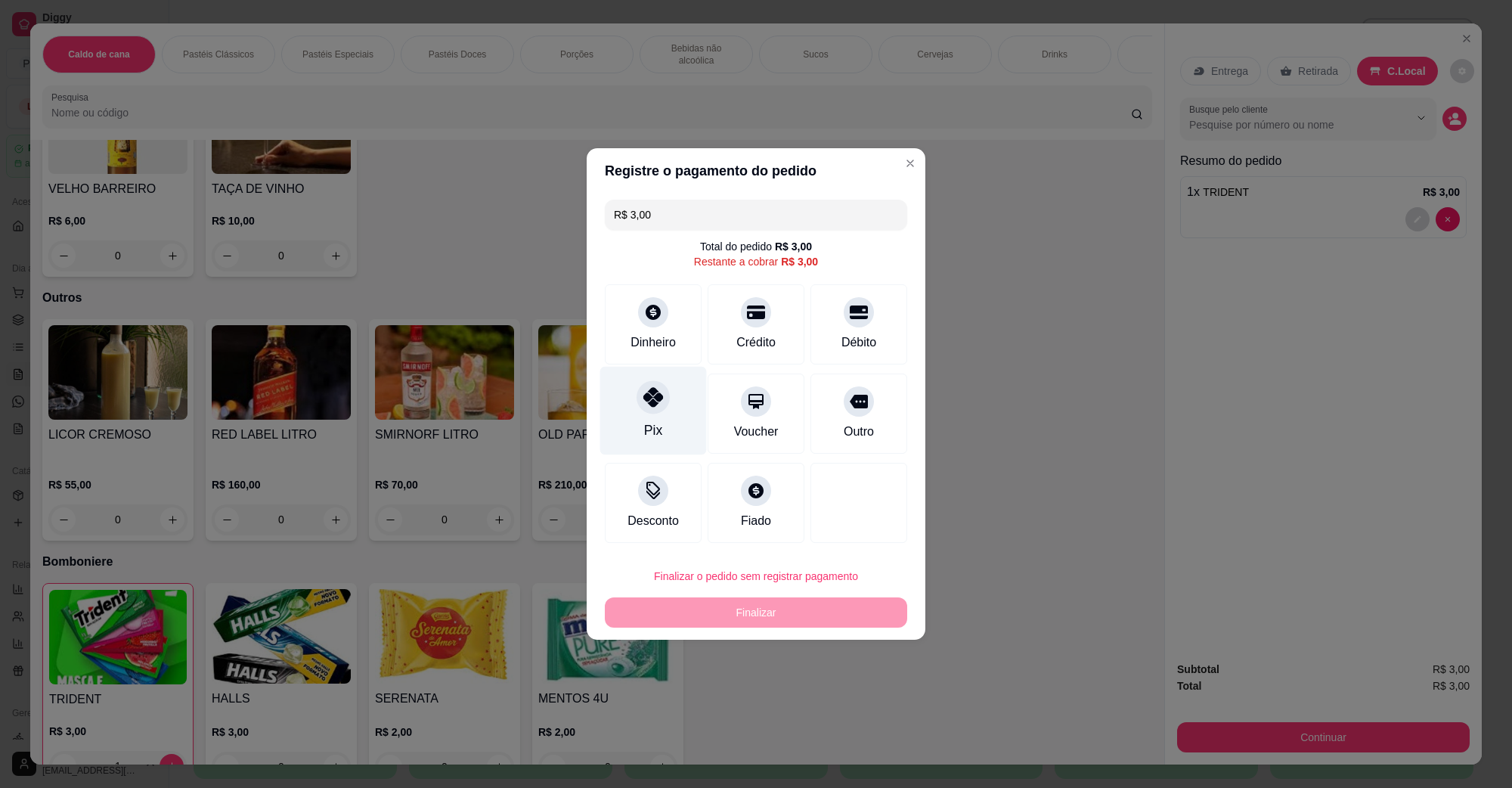
click at [632, 409] on div "Pix" at bounding box center [654, 411] width 107 height 88
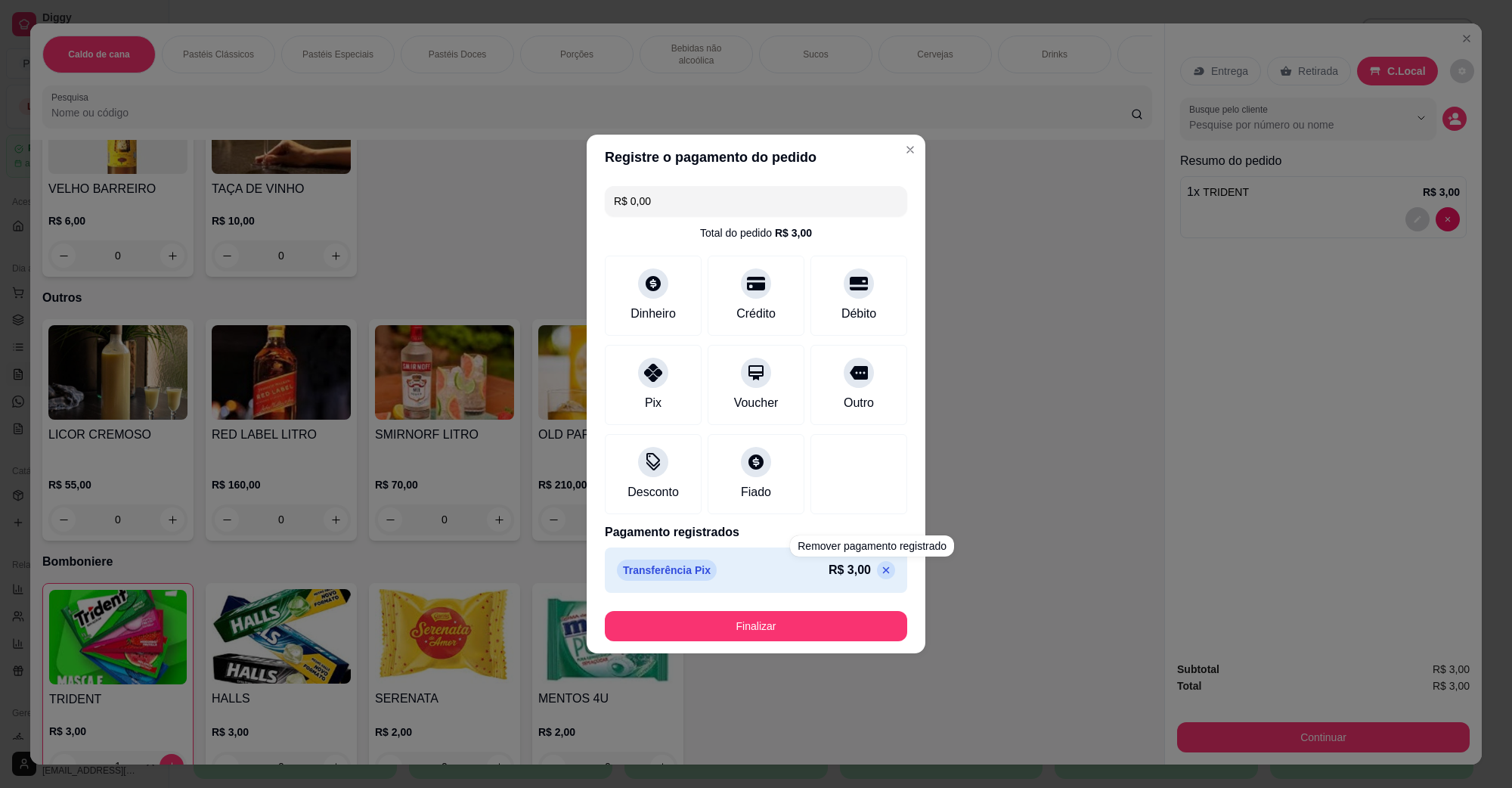
click at [876, 579] on div "R$ 3,00" at bounding box center [862, 571] width 66 height 19
click at [880, 570] on icon at bounding box center [886, 570] width 12 height 12
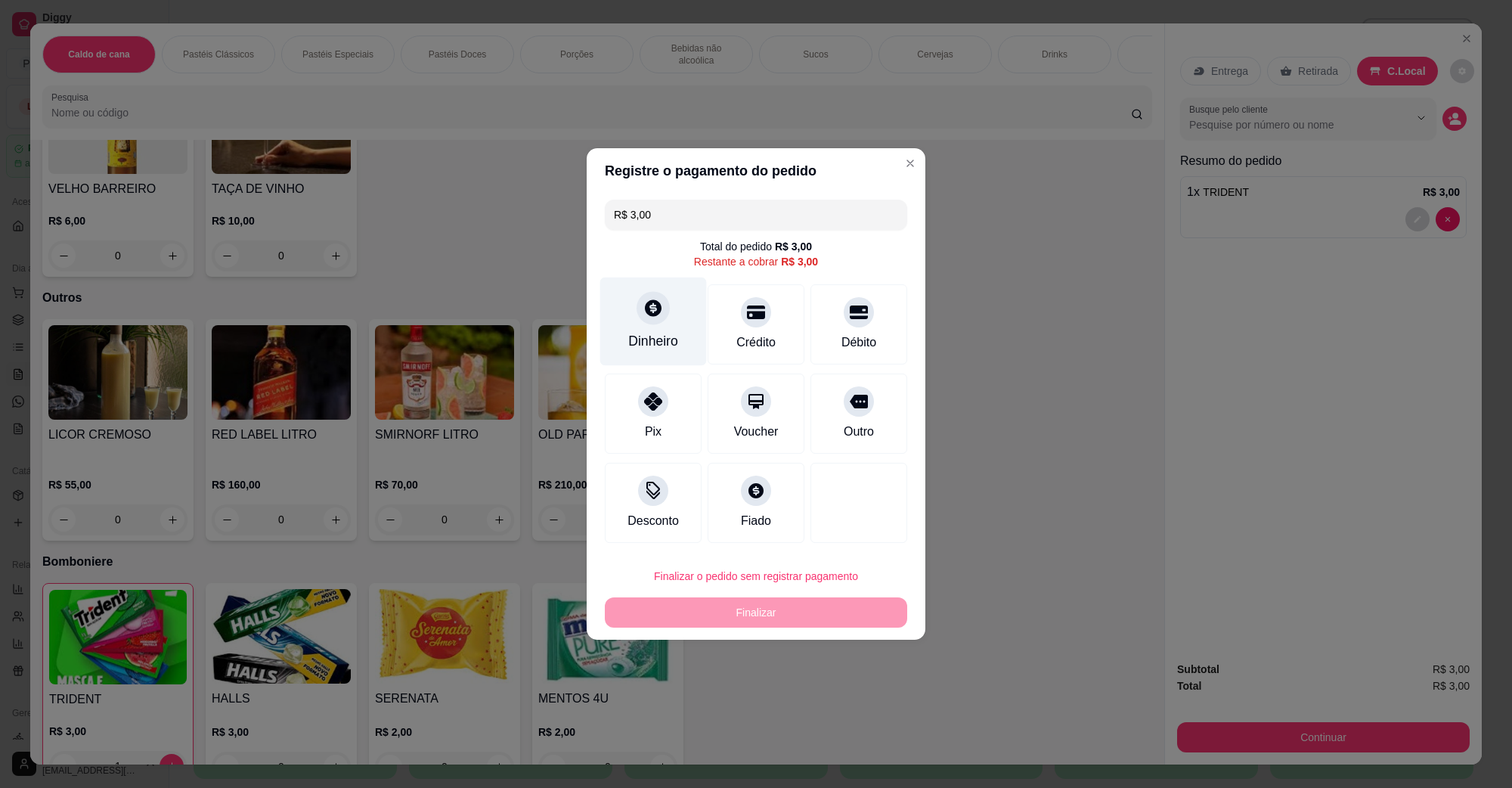
click at [656, 310] on icon at bounding box center [654, 308] width 17 height 17
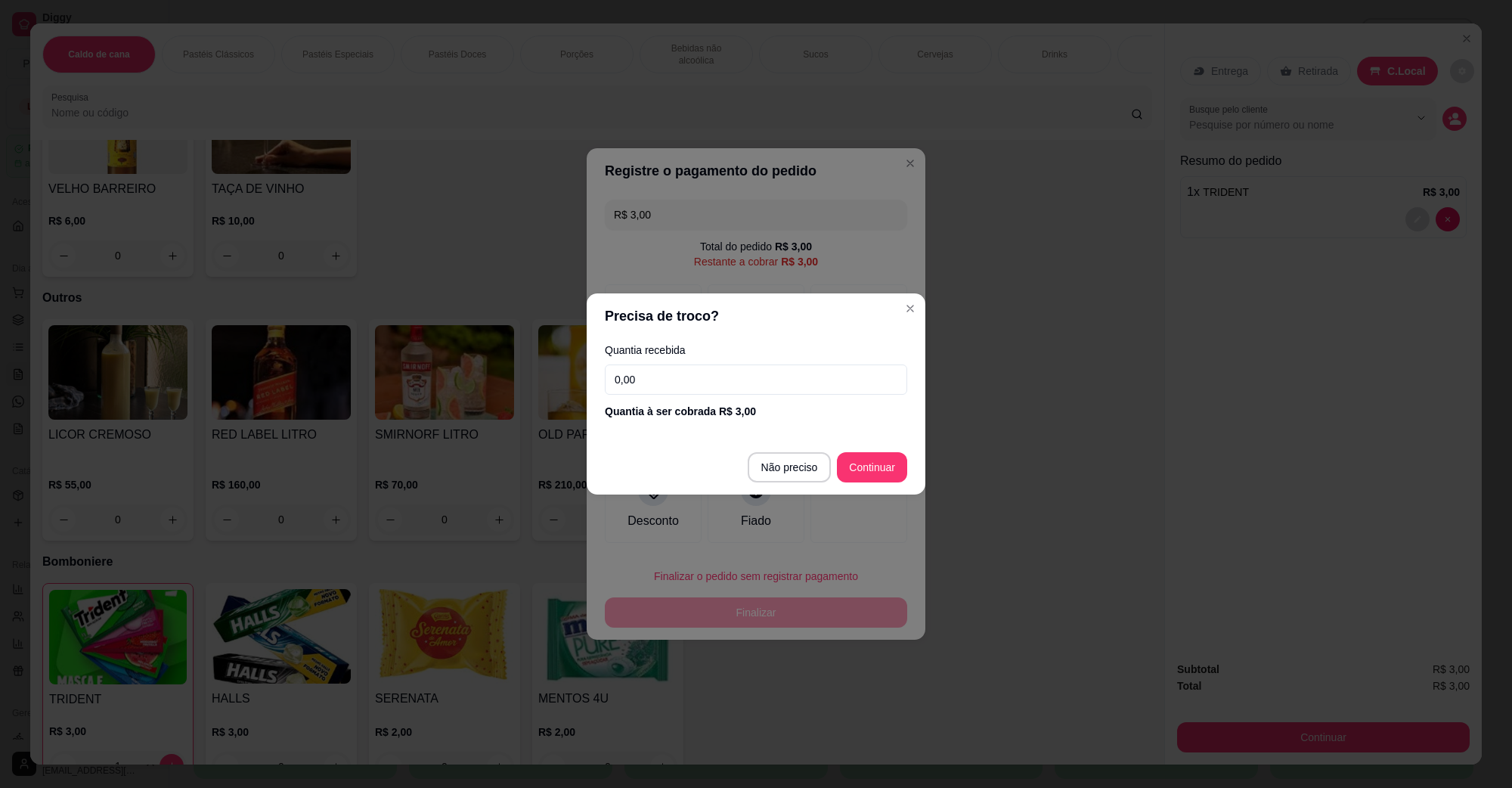
click at [781, 489] on footer "Não preciso Continuar" at bounding box center [756, 467] width 339 height 55
type input "R$ 0,00"
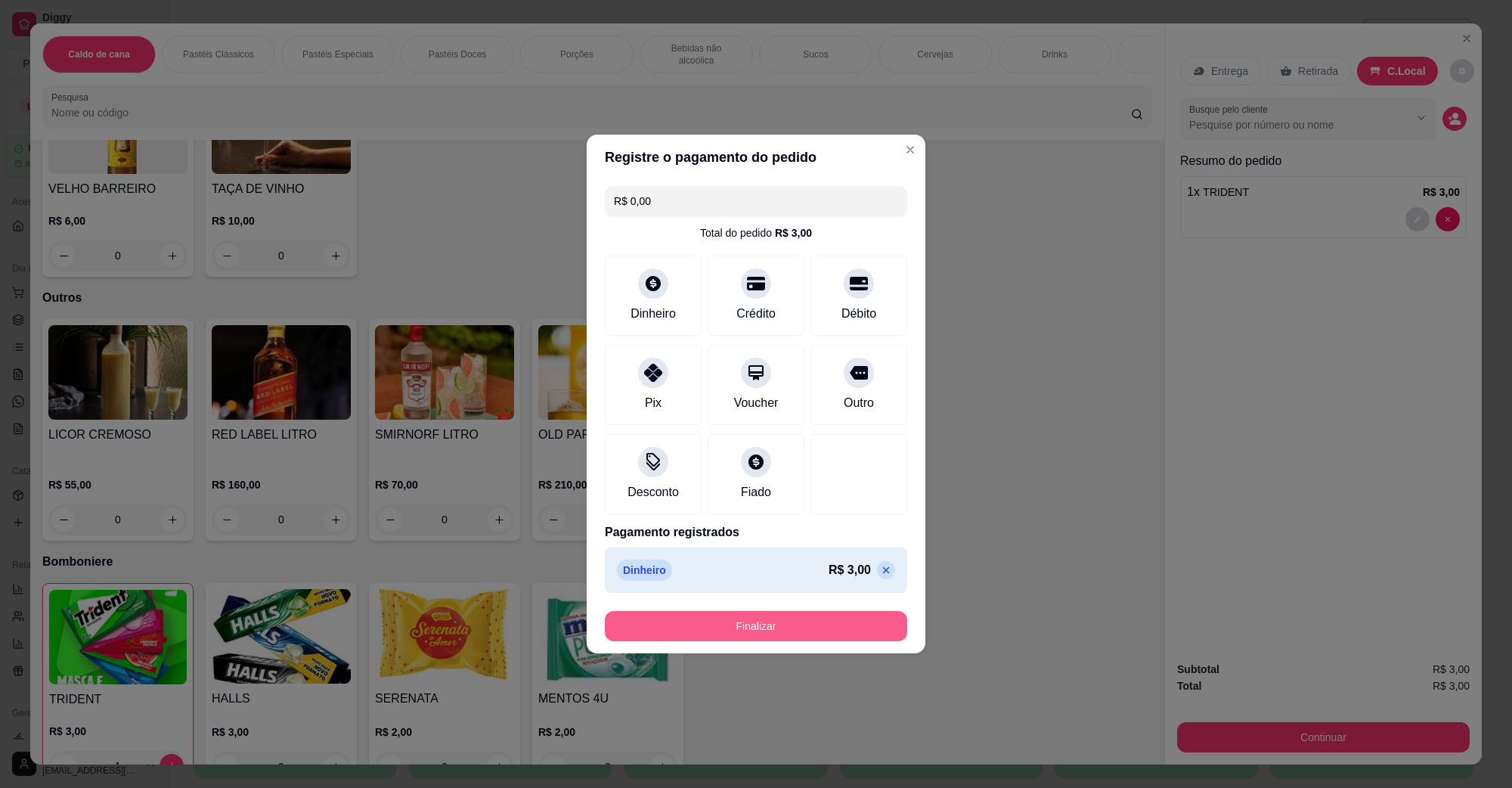
click at [780, 618] on button "Finalizar" at bounding box center [756, 626] width 302 height 30
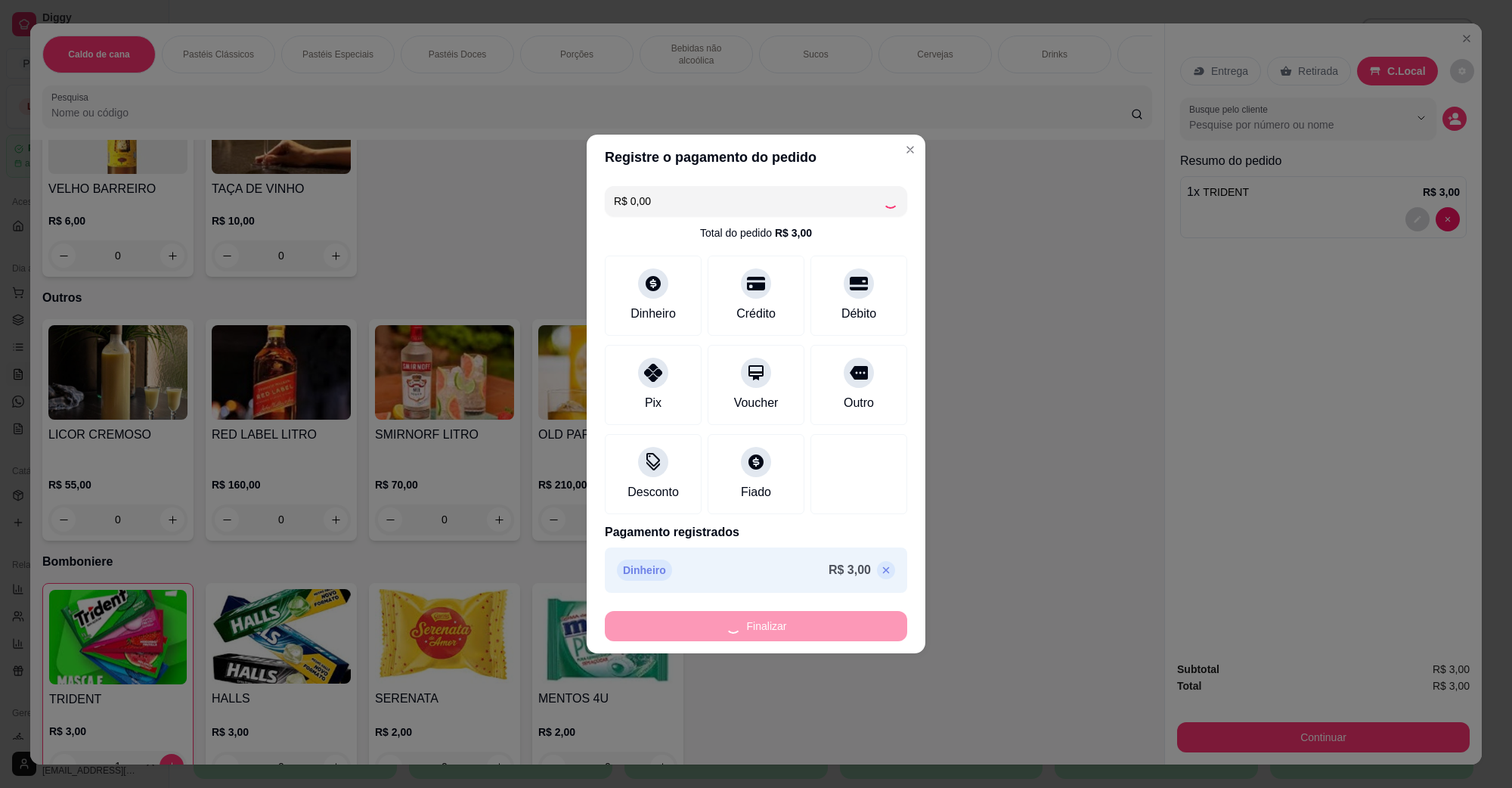
type input "0"
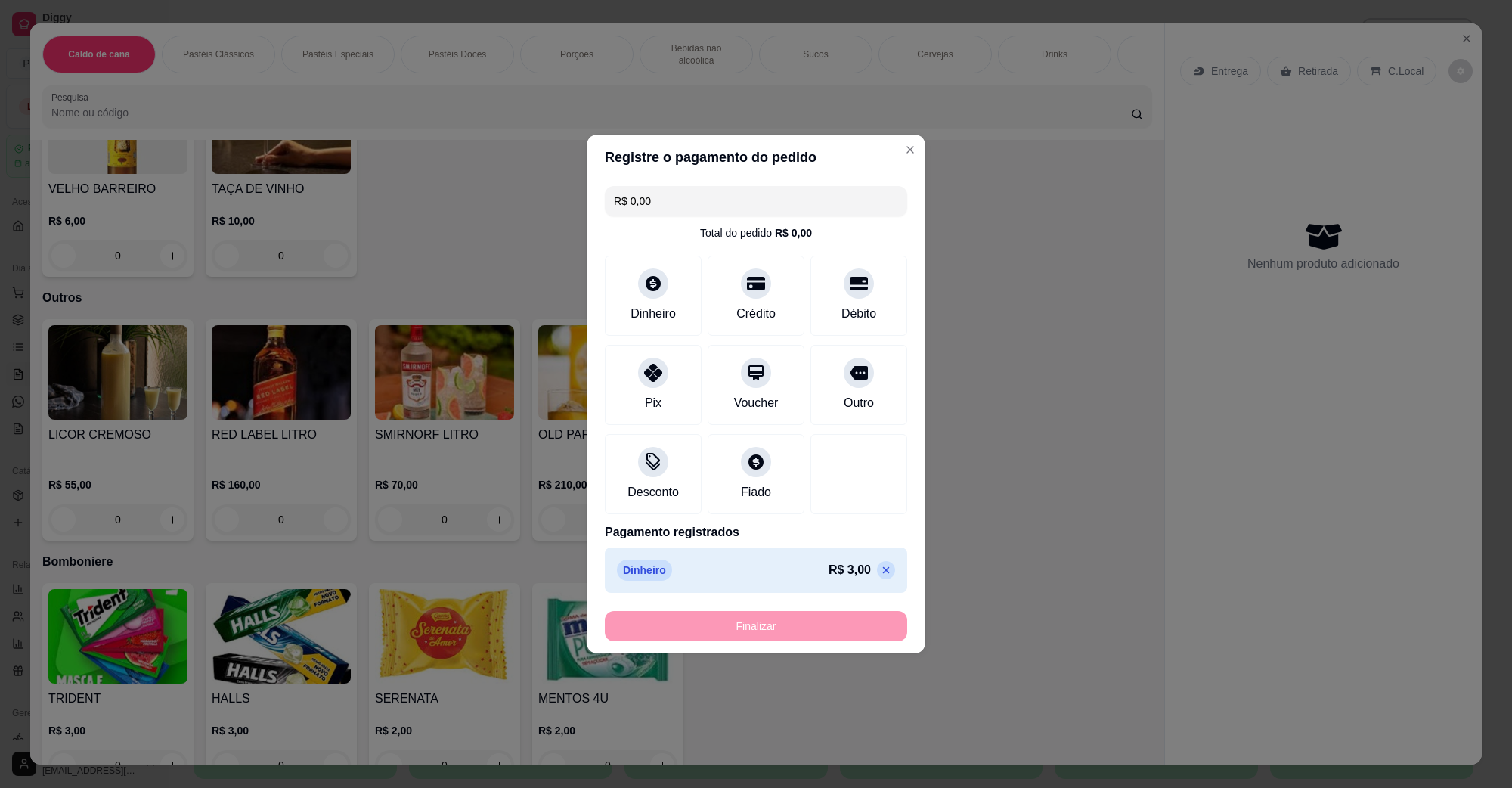
type input "-R$ 3,00"
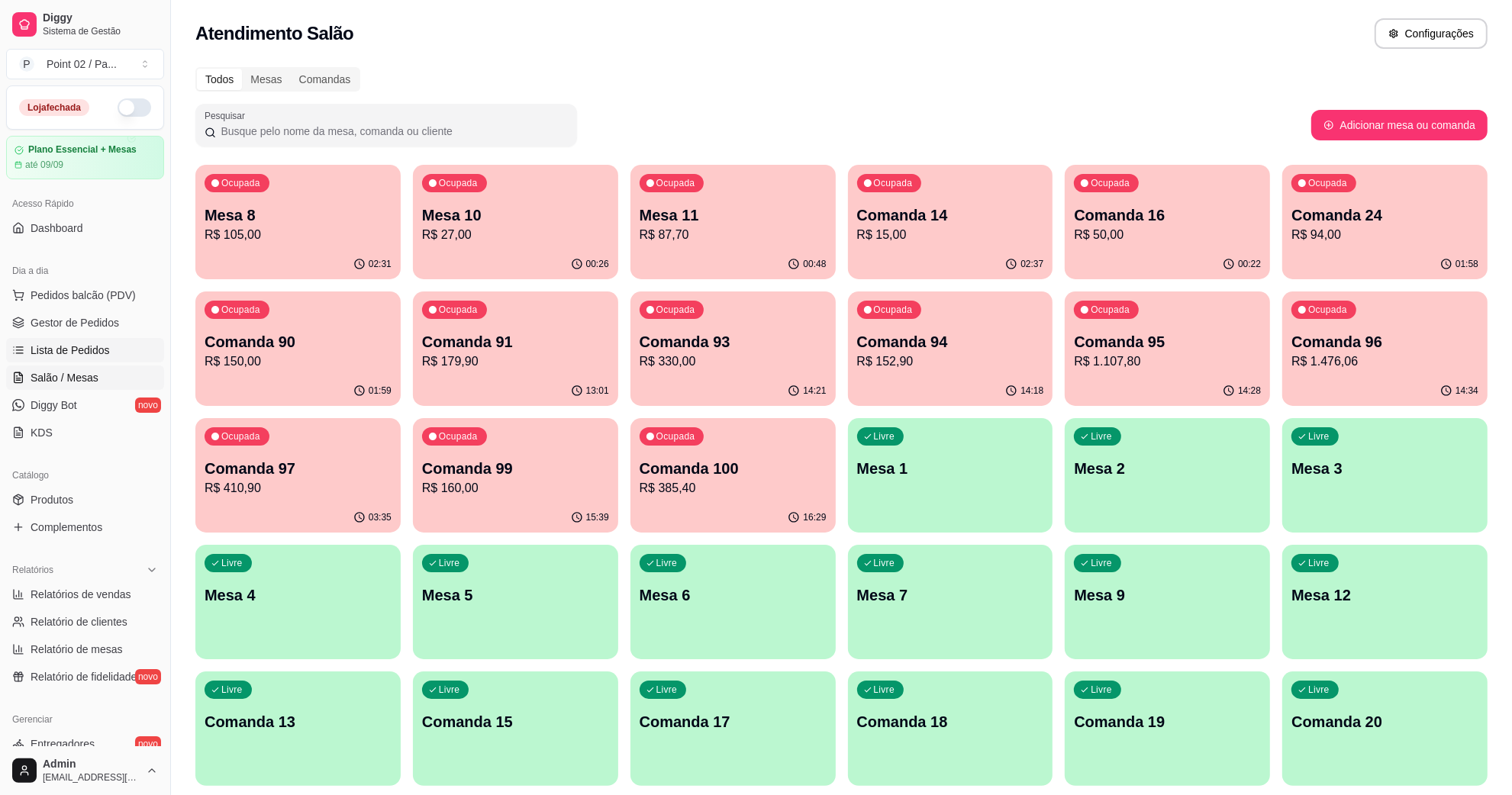
click at [97, 341] on link "Lista de Pedidos" at bounding box center [85, 350] width 158 height 25
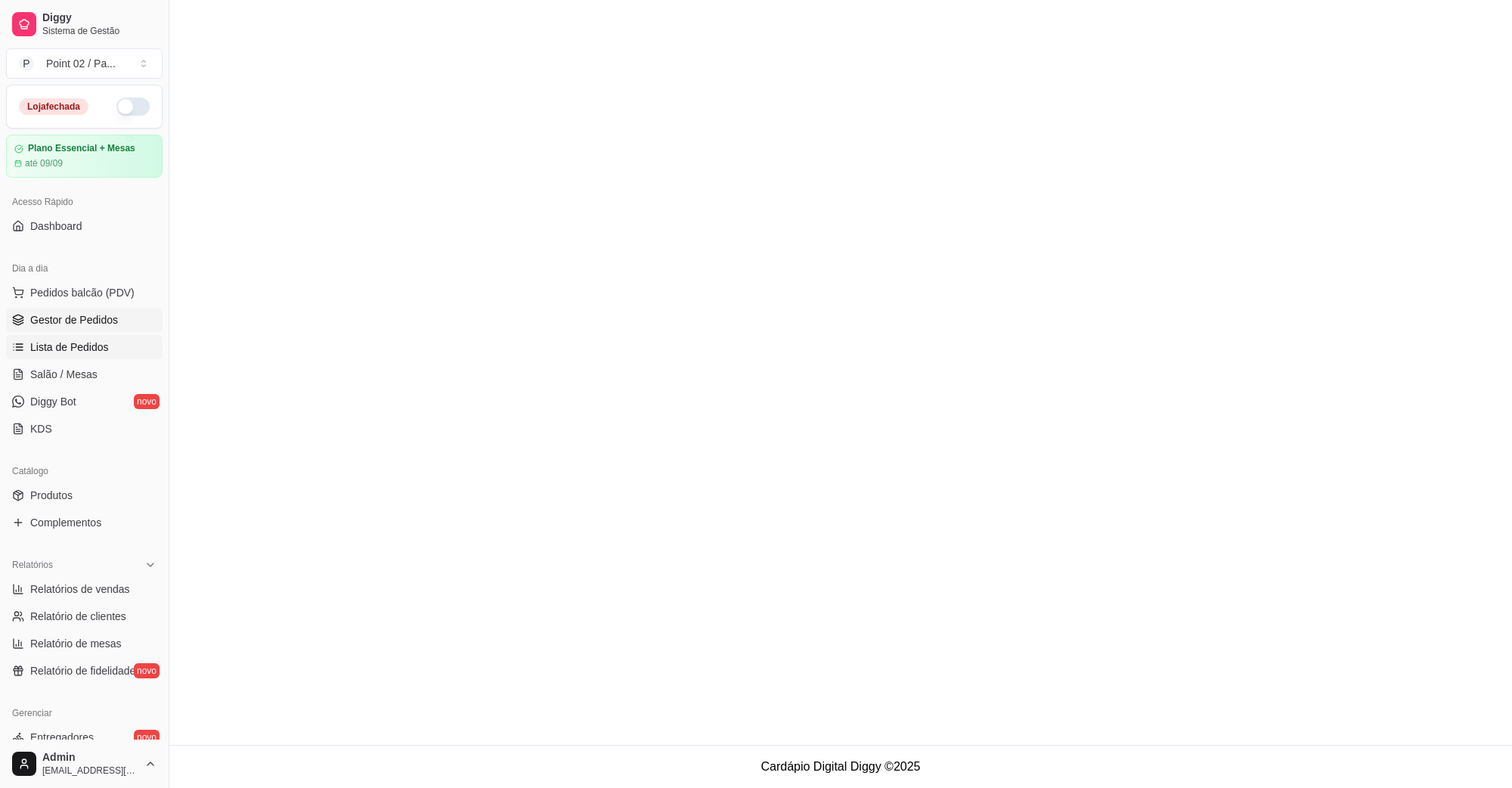
click at [95, 331] on link "Gestor de Pedidos" at bounding box center [84, 320] width 157 height 24
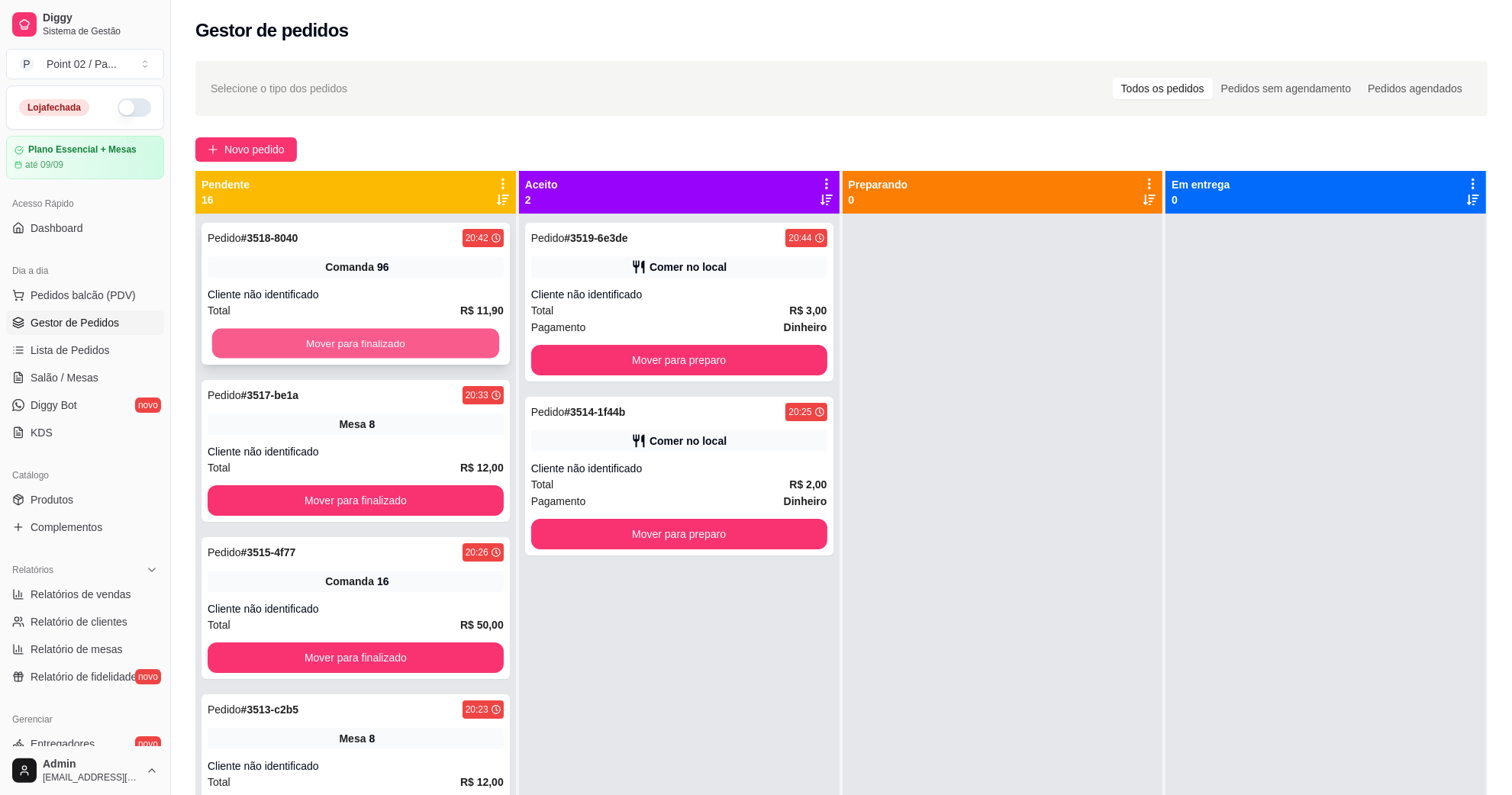
click at [261, 330] on button "Mover para finalizado" at bounding box center [356, 343] width 287 height 30
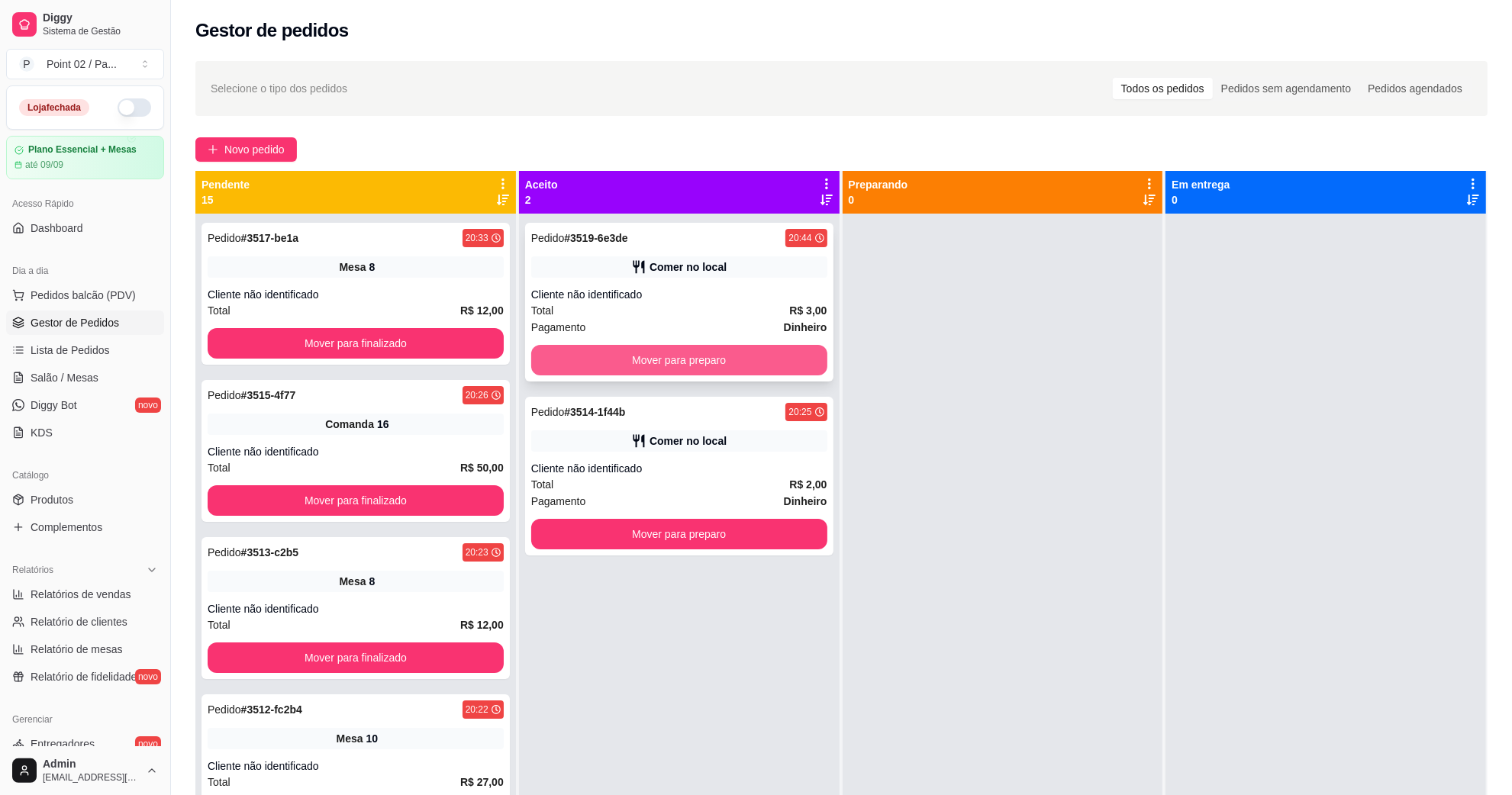
click at [654, 358] on button "Mover para preparo" at bounding box center [680, 360] width 296 height 31
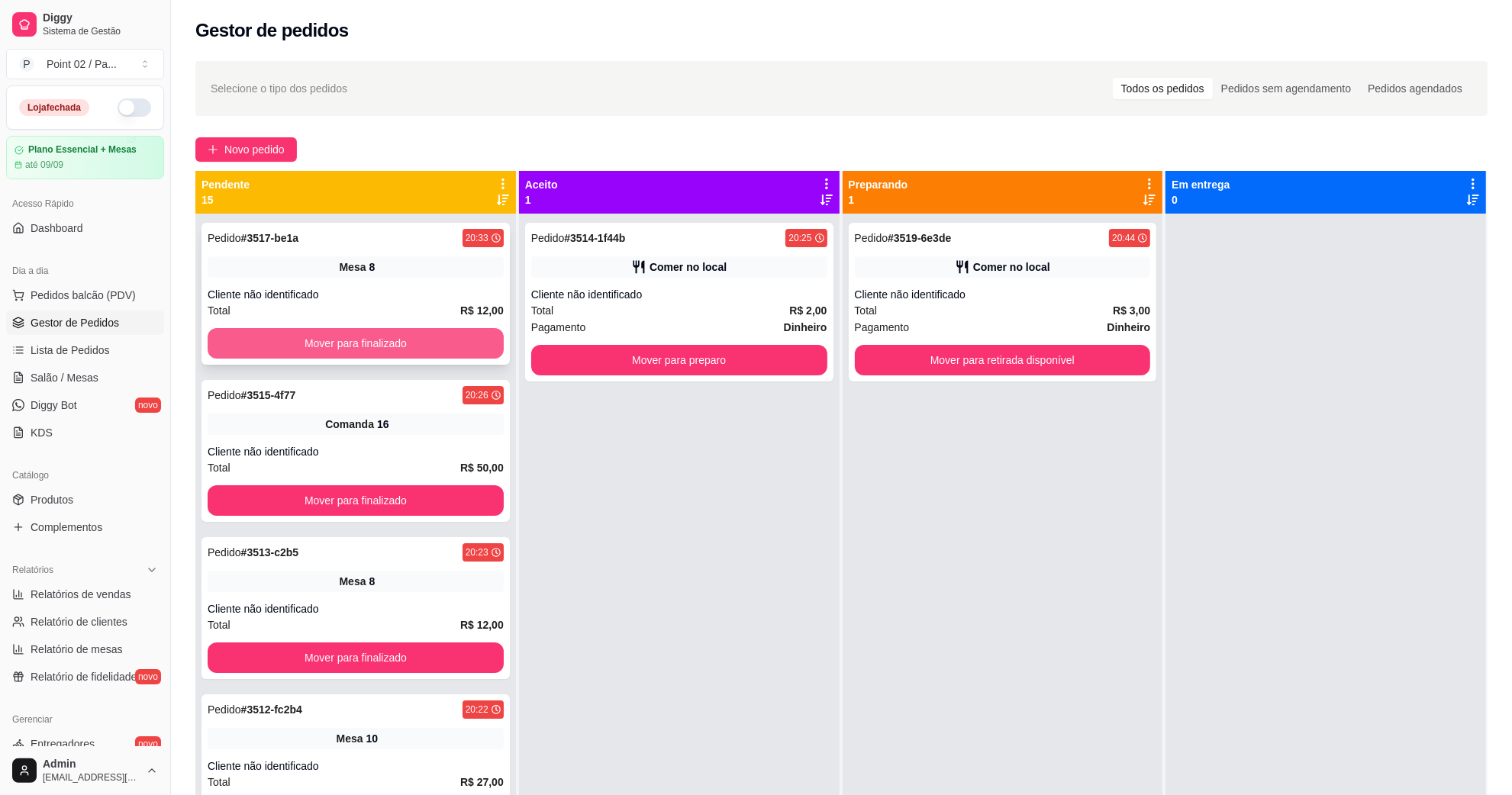
click at [432, 350] on button "Mover para finalizado" at bounding box center [355, 343] width 296 height 31
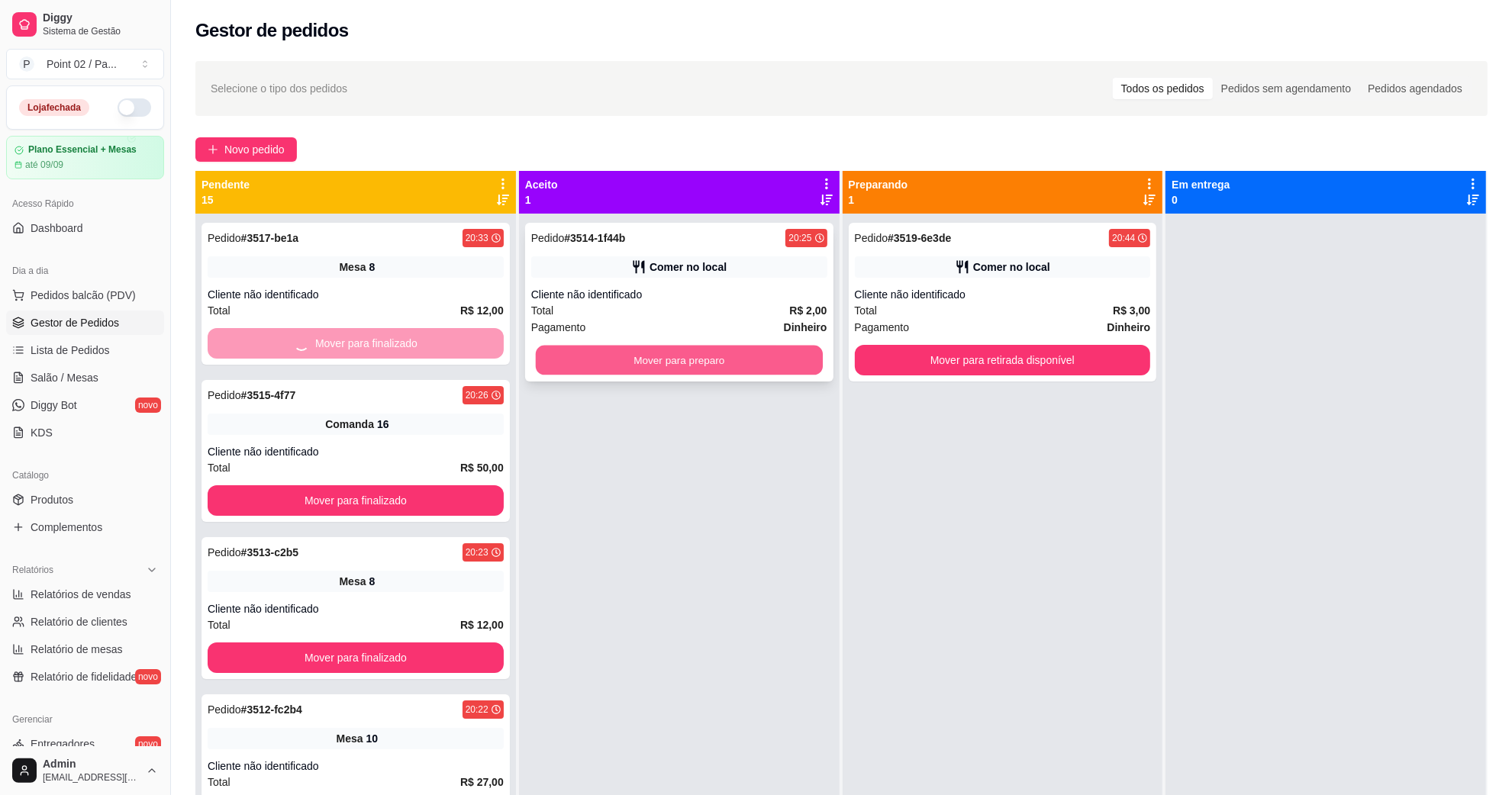
click at [539, 358] on button "Mover para preparo" at bounding box center [680, 360] width 287 height 30
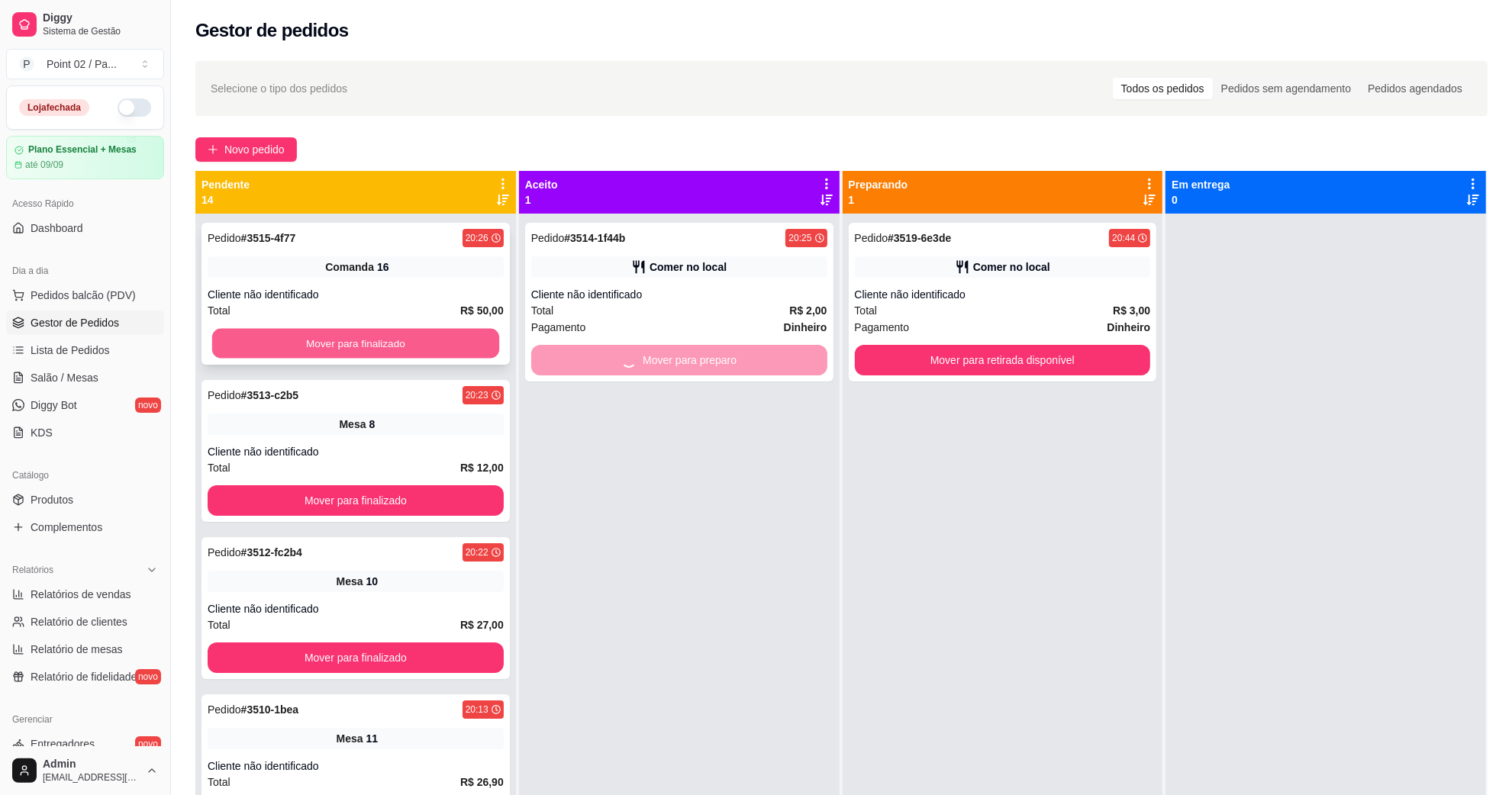
click at [448, 349] on button "Mover para finalizado" at bounding box center [356, 343] width 287 height 30
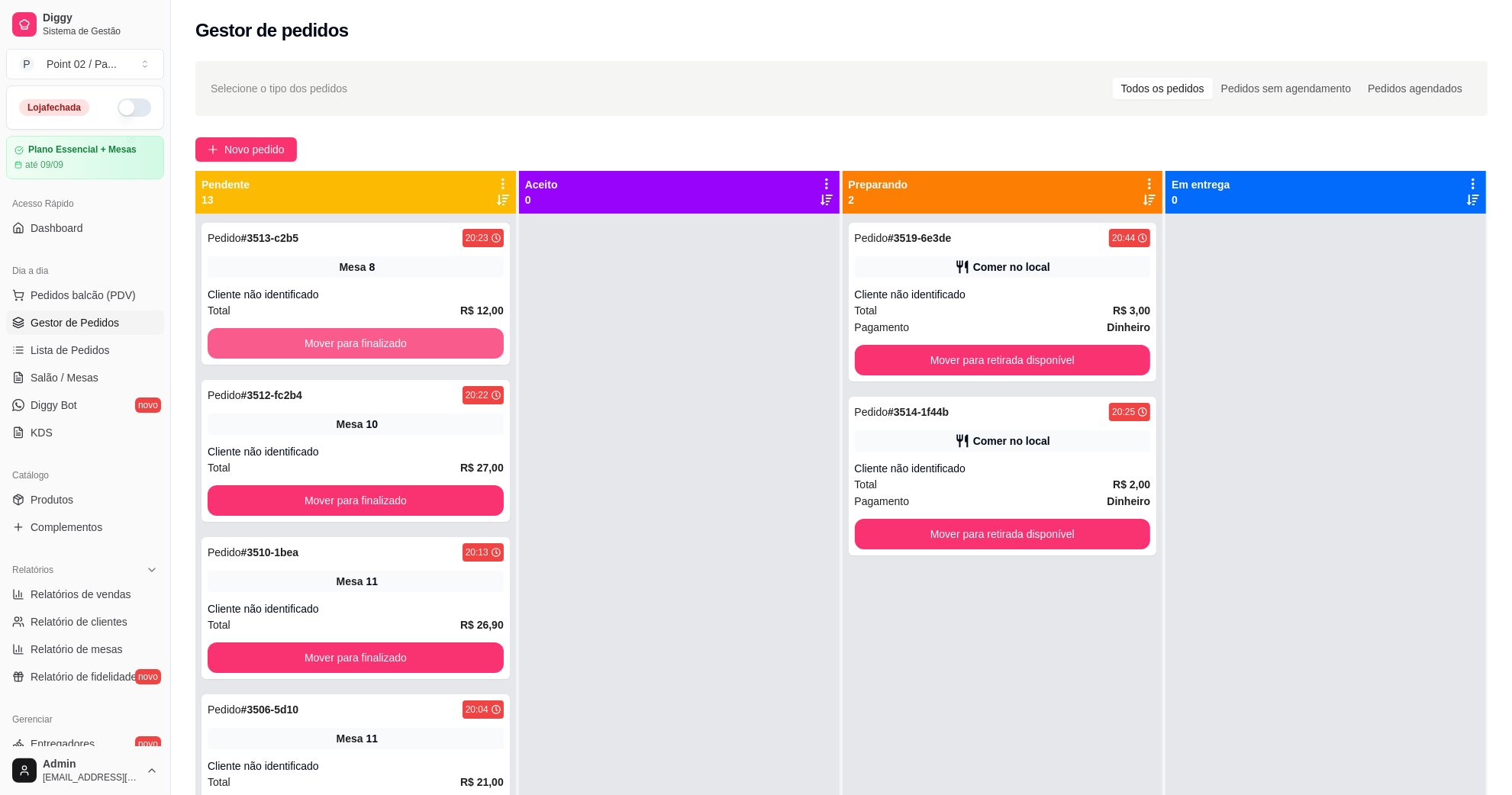
click at [448, 349] on button "Mover para finalizado" at bounding box center [355, 343] width 296 height 31
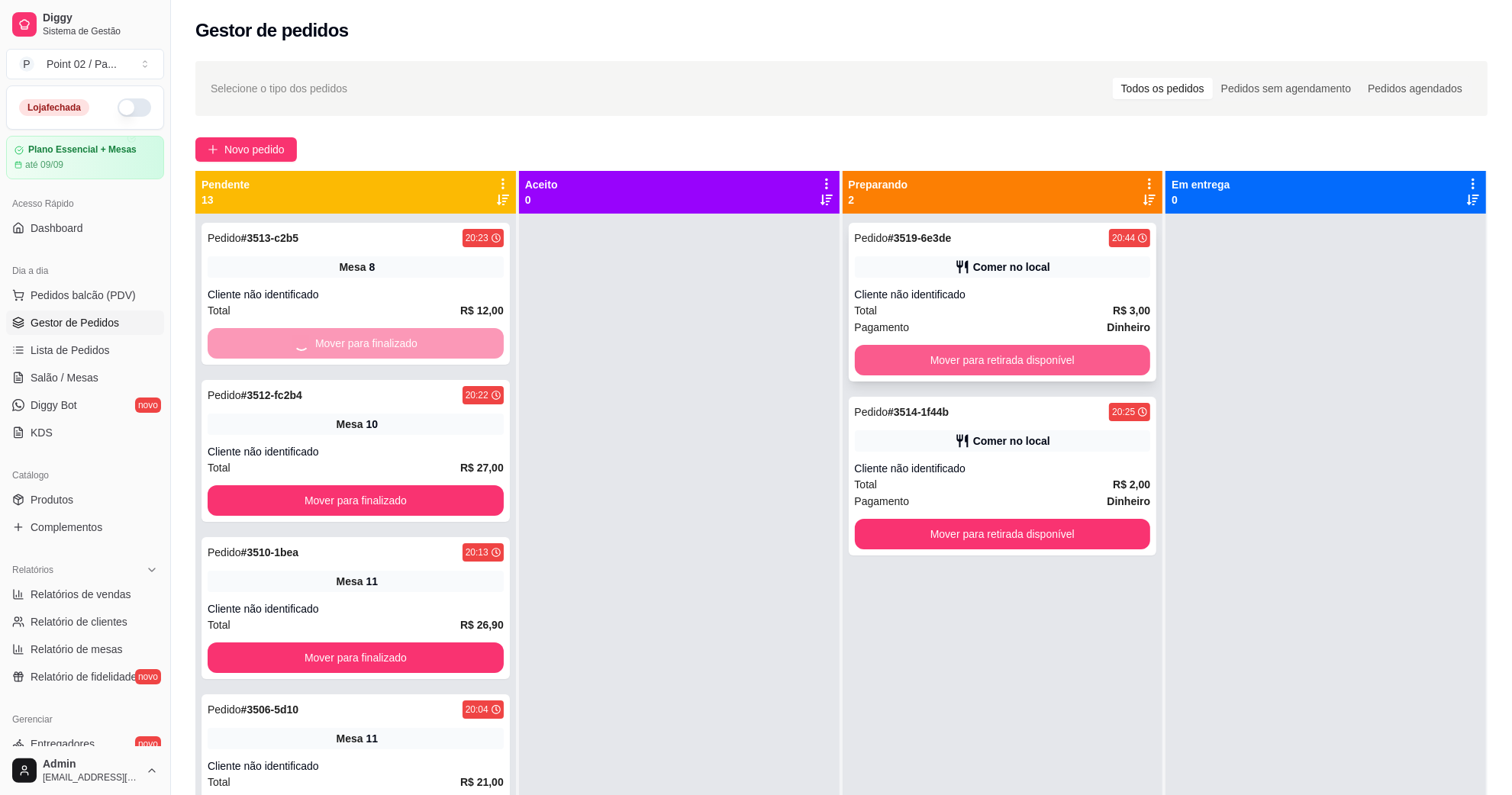
click at [866, 350] on button "Mover para retirada disponível" at bounding box center [1003, 360] width 296 height 31
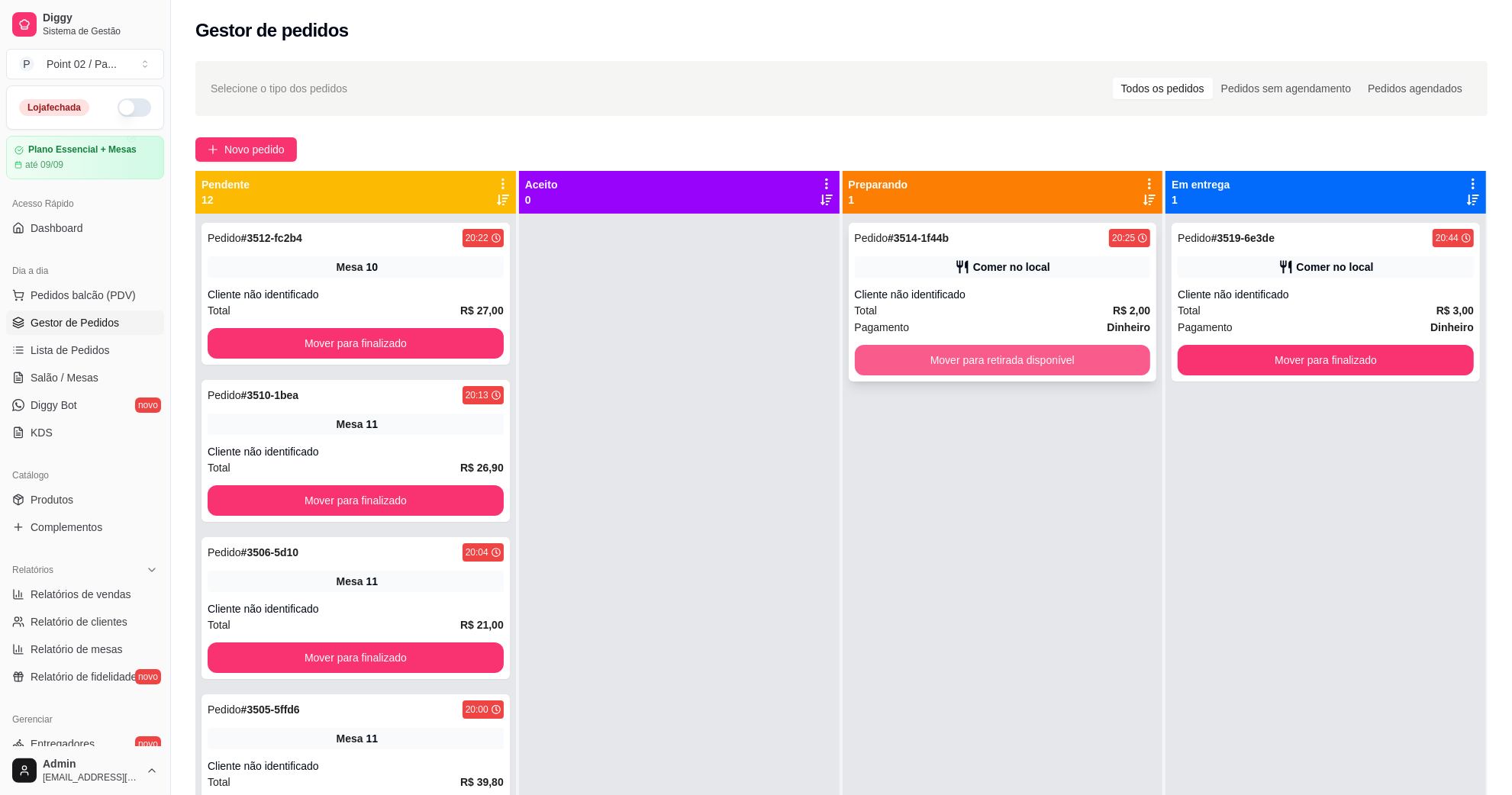
click at [883, 350] on button "Mover para retirada disponível" at bounding box center [1003, 360] width 296 height 31
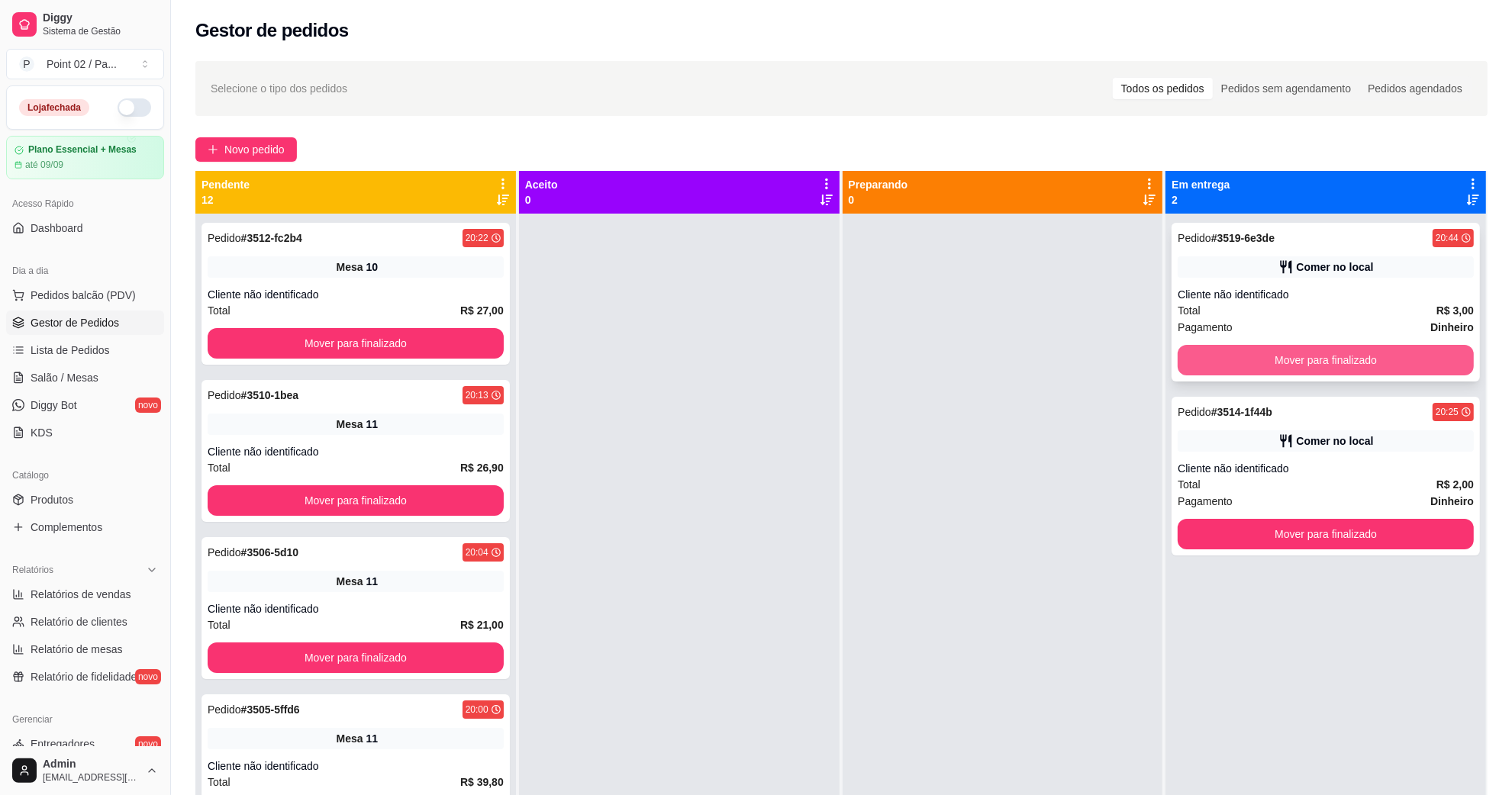
click at [1216, 346] on button "Mover para finalizado" at bounding box center [1326, 360] width 296 height 31
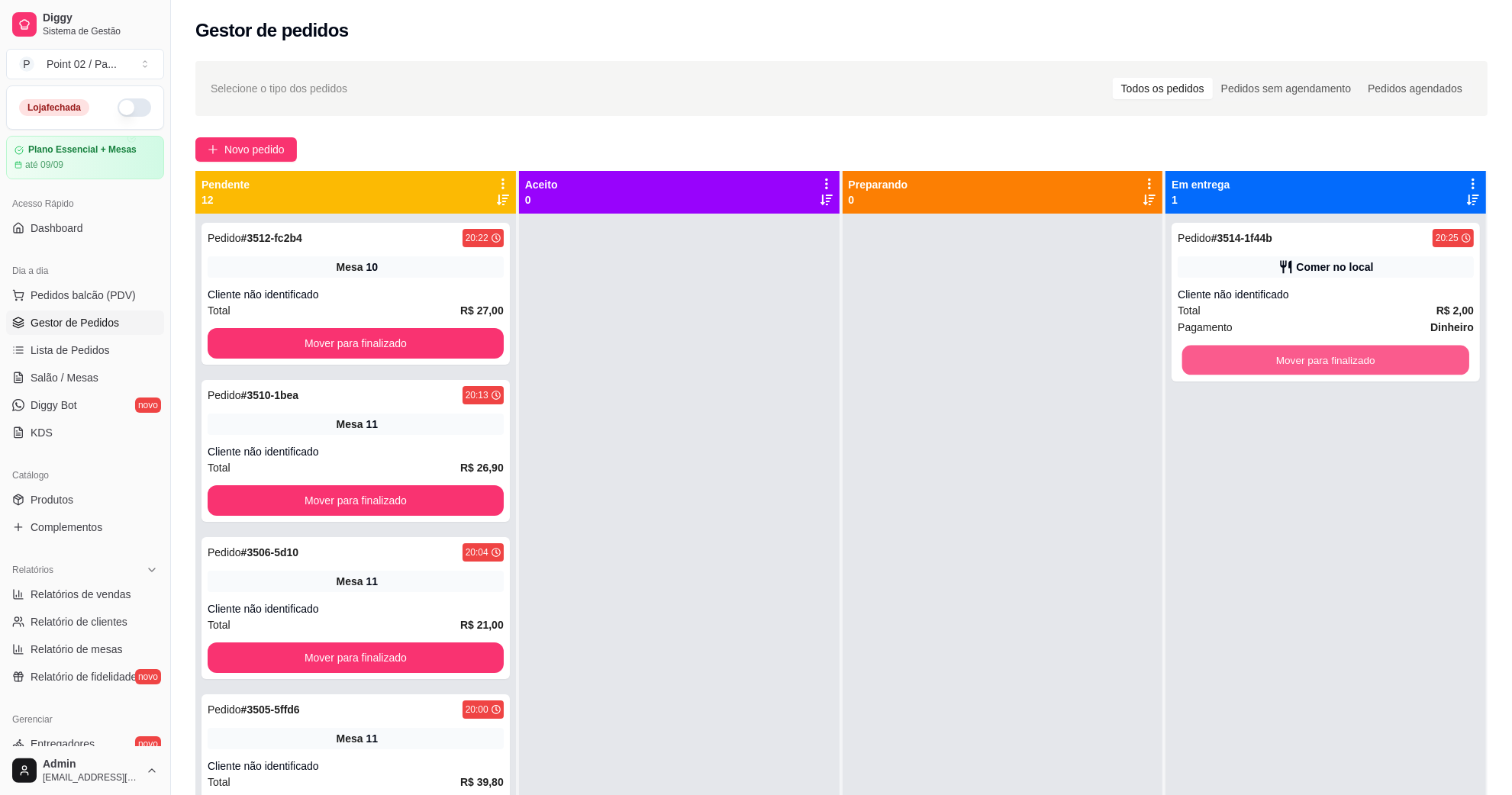
click at [1226, 351] on button "Mover para finalizado" at bounding box center [1326, 360] width 287 height 30
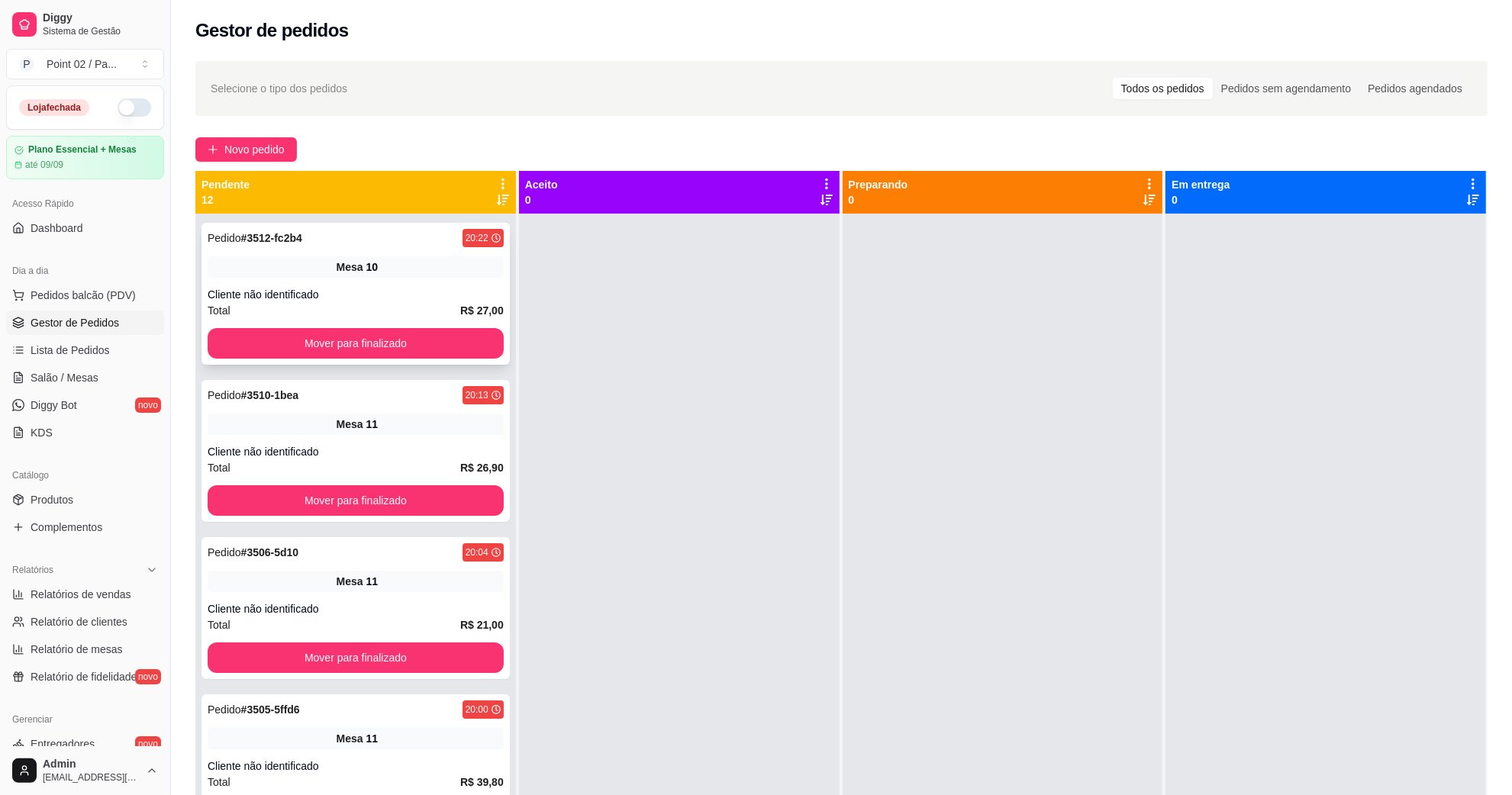
click at [359, 328] on button "Mover para finalizado" at bounding box center [355, 343] width 296 height 31
click at [361, 334] on button "Mover para finalizado" at bounding box center [355, 343] width 296 height 31
click at [361, 334] on button "Mover para finalizado" at bounding box center [356, 343] width 287 height 30
click at [375, 482] on div "Pedido # 3505-5ffd6 20:00 Mesa 11 Cliente não identificado Total R$ 39,80 Mover…" at bounding box center [355, 451] width 308 height 142
click at [375, 500] on button "Mover para finalizado" at bounding box center [355, 501] width 296 height 31
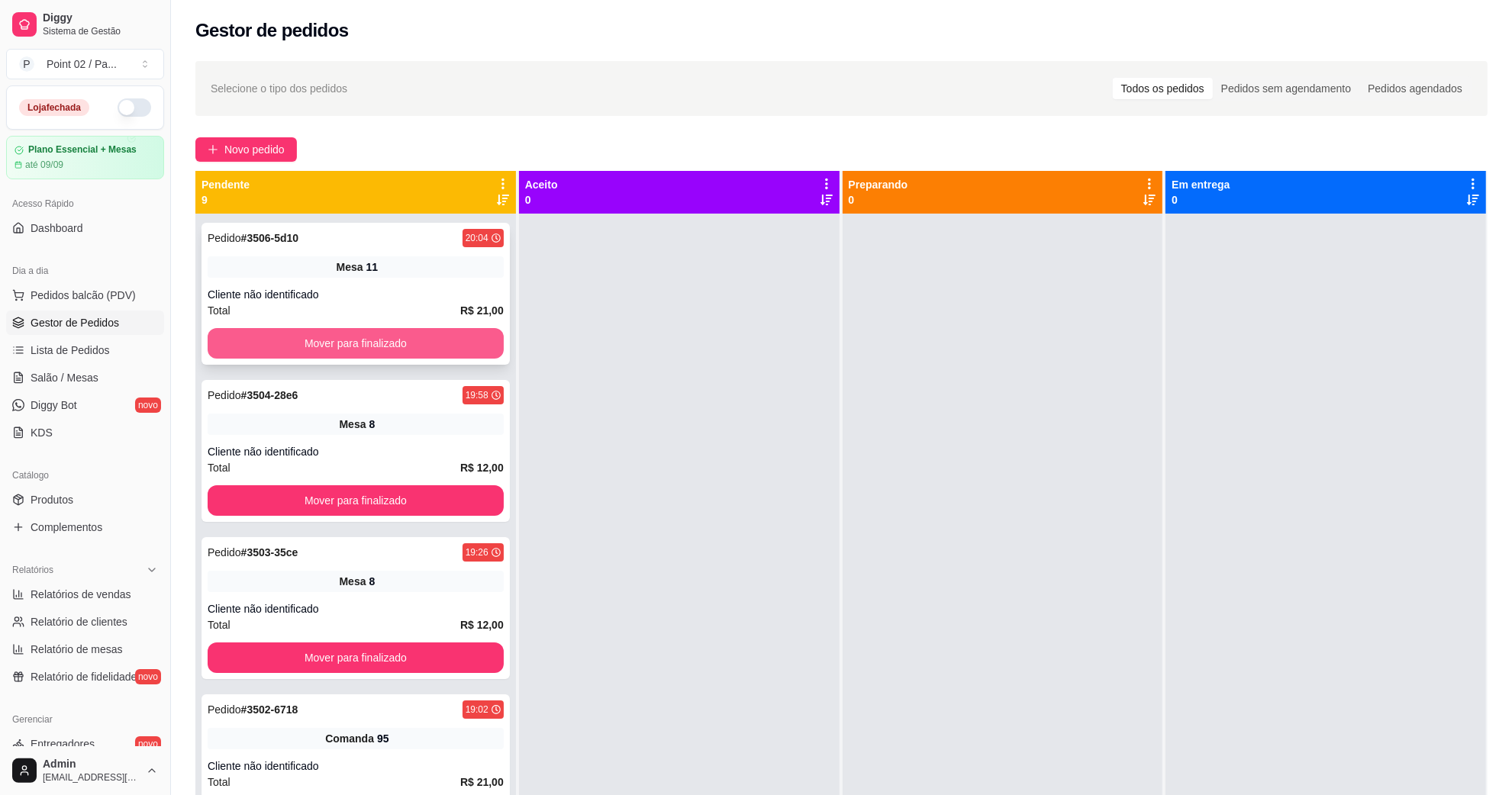
click at [349, 349] on button "Mover para finalizado" at bounding box center [355, 343] width 296 height 31
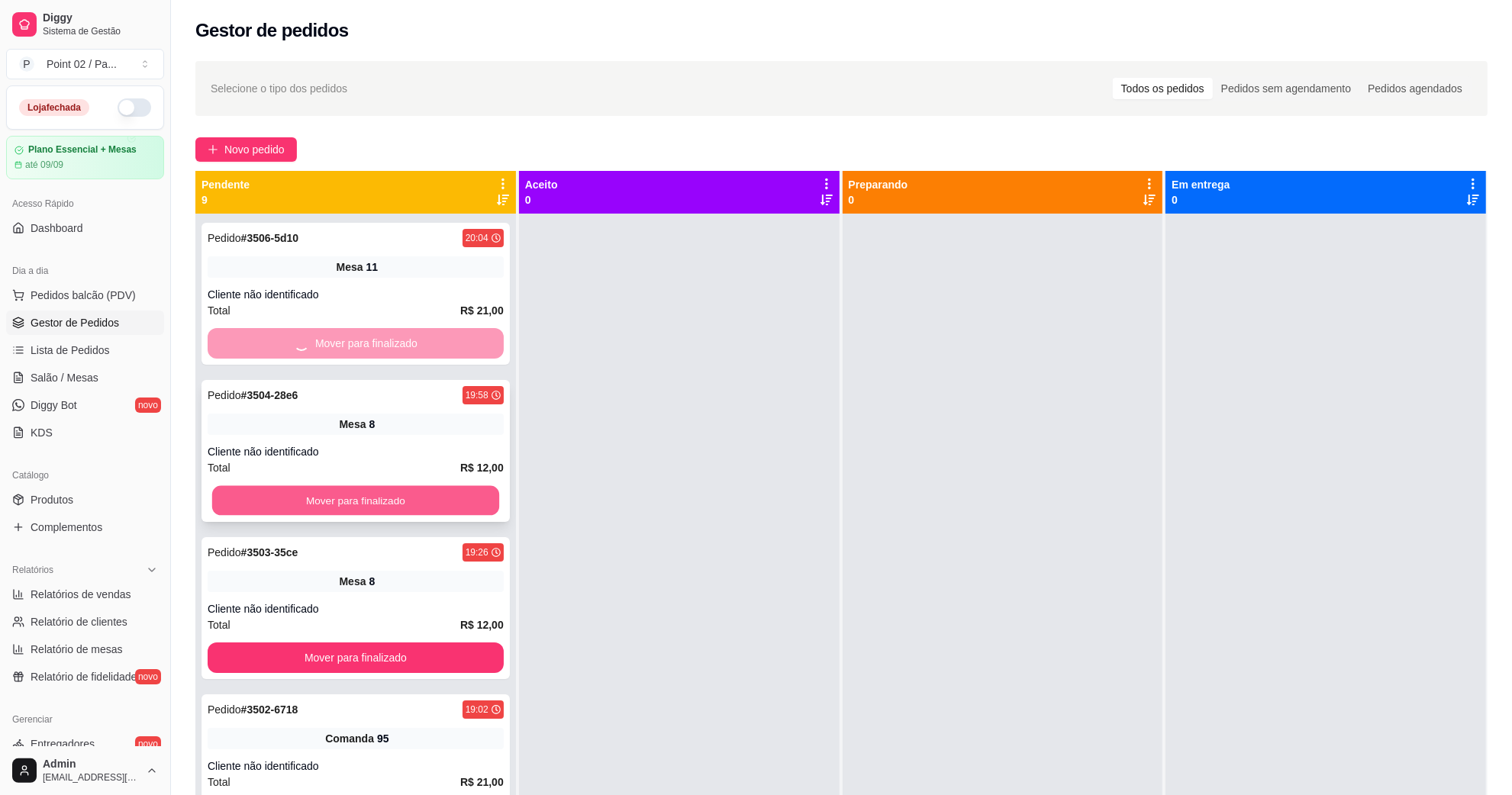
click at [383, 486] on button "Mover para finalizado" at bounding box center [356, 500] width 287 height 30
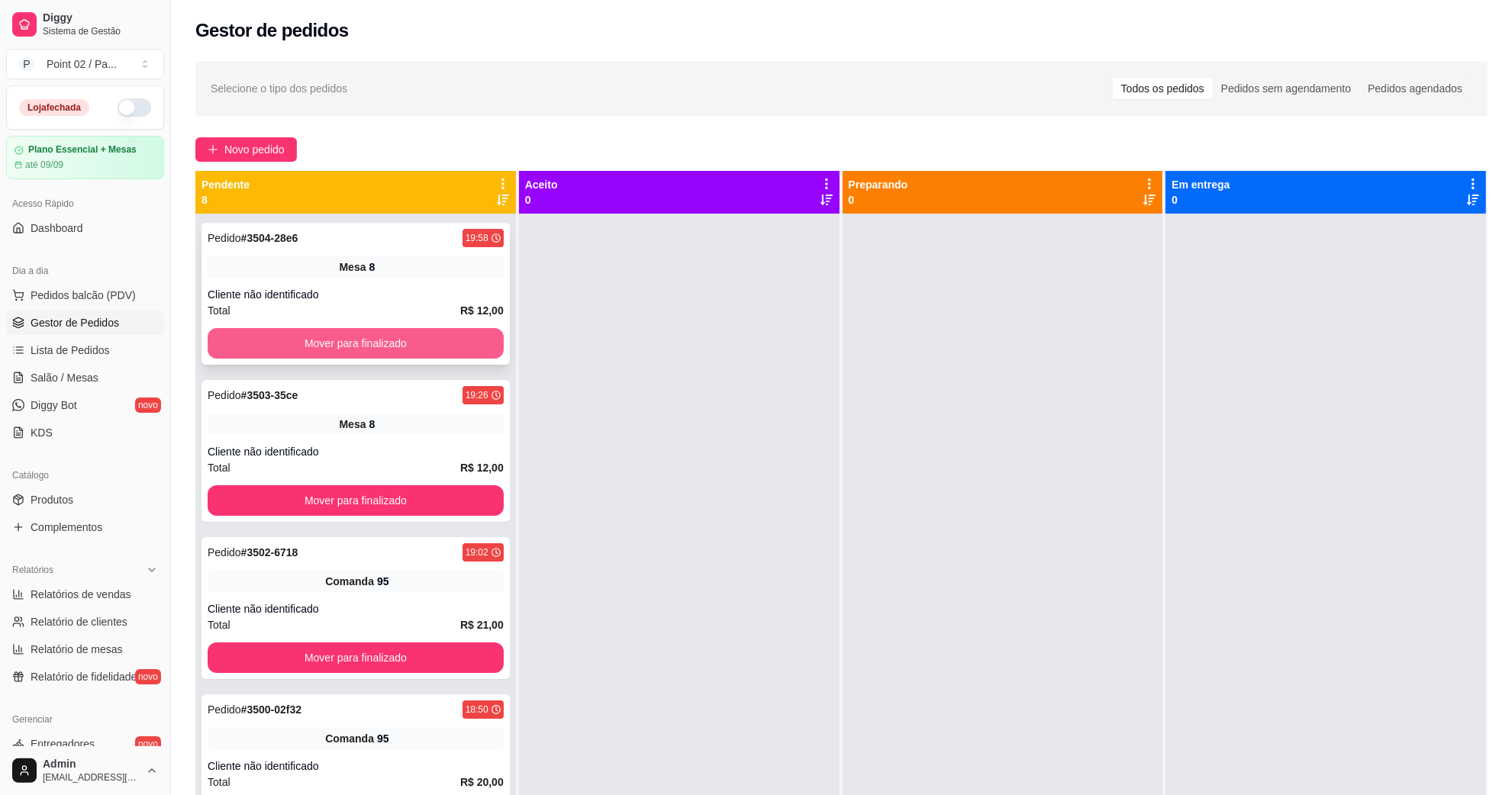
click at [375, 352] on button "Mover para finalizado" at bounding box center [355, 343] width 296 height 31
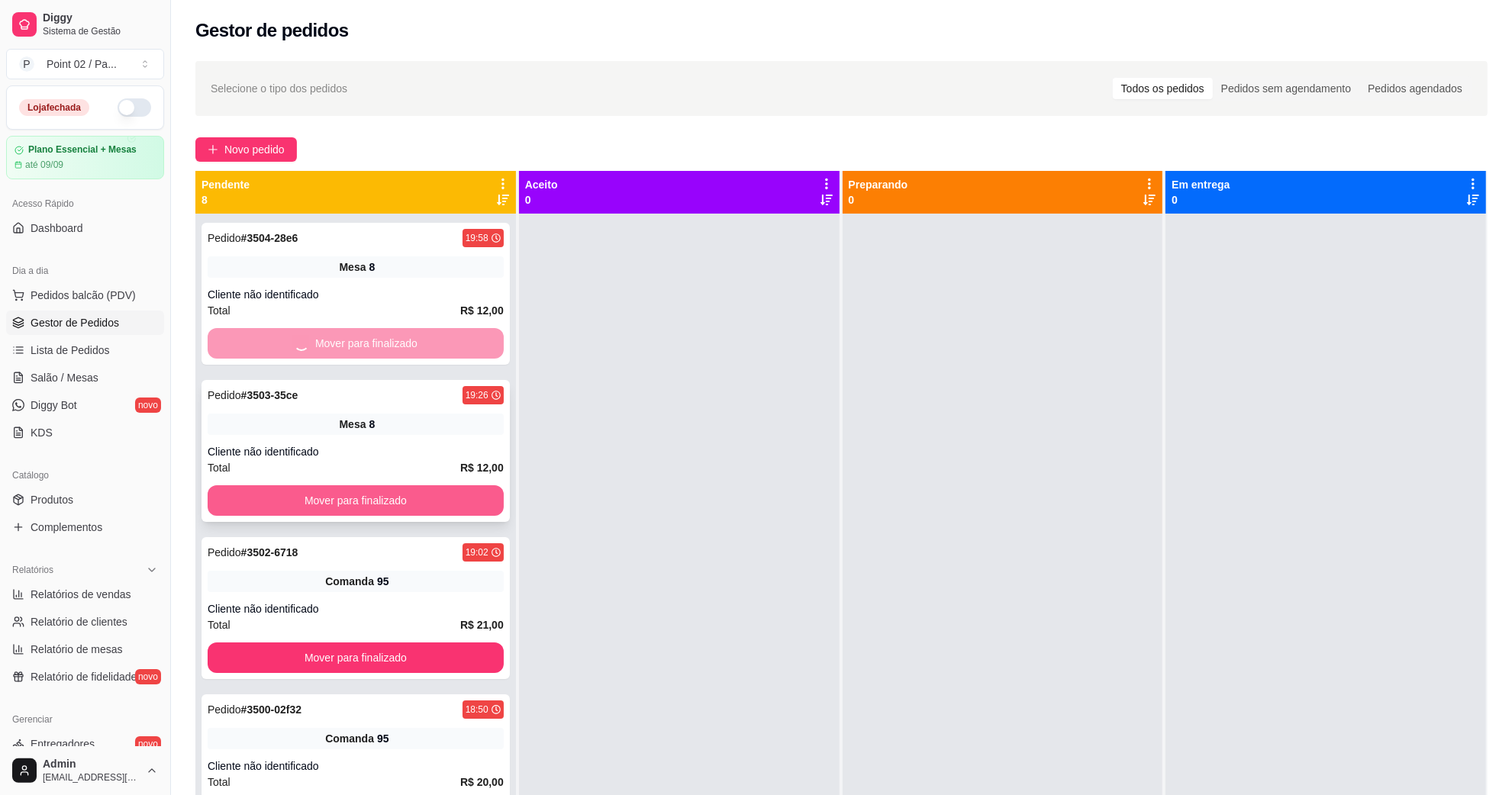
click at [375, 643] on button "Mover para finalizado" at bounding box center [355, 658] width 296 height 31
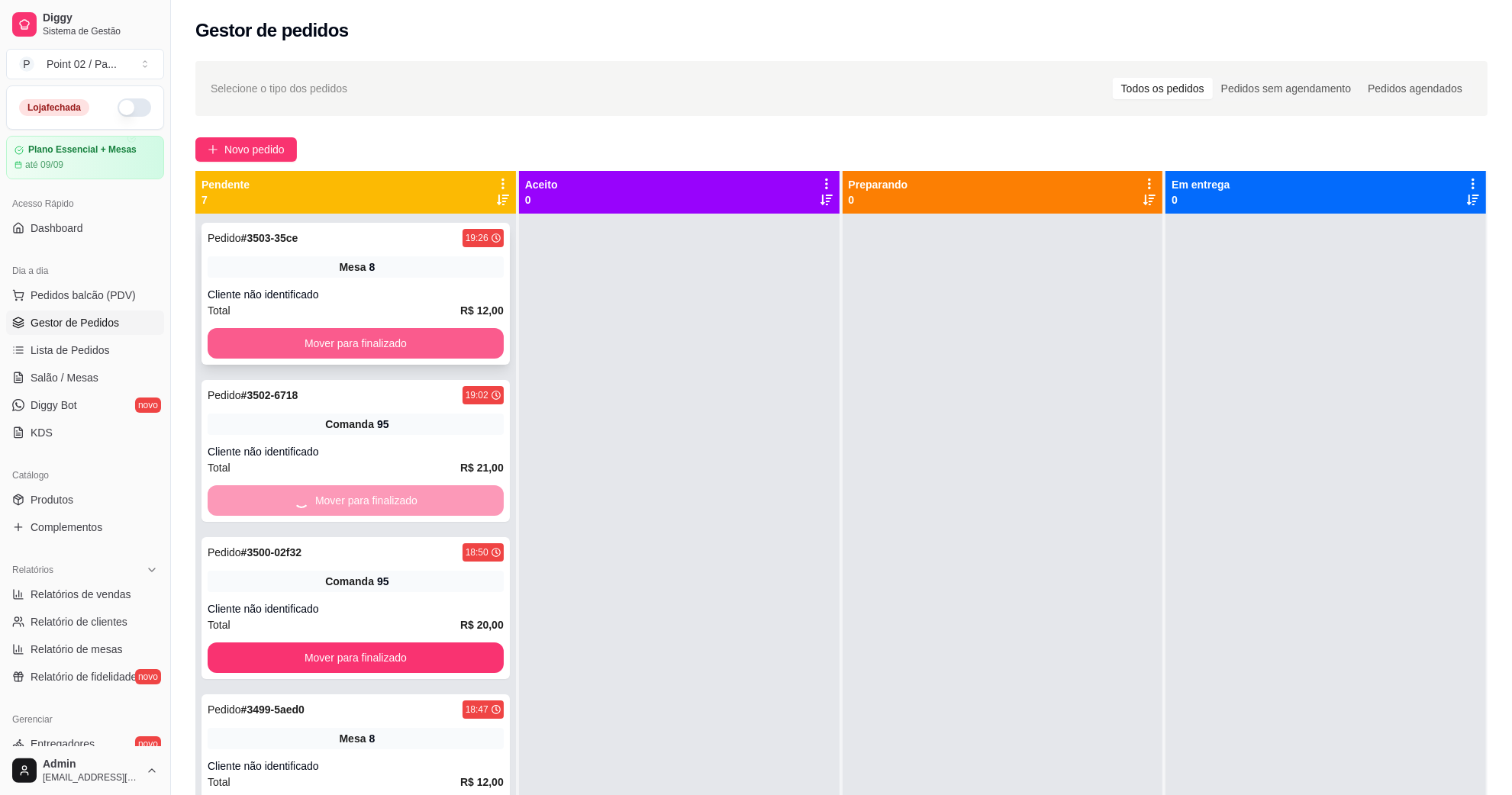
click at [382, 341] on button "Mover para finalizado" at bounding box center [355, 343] width 296 height 31
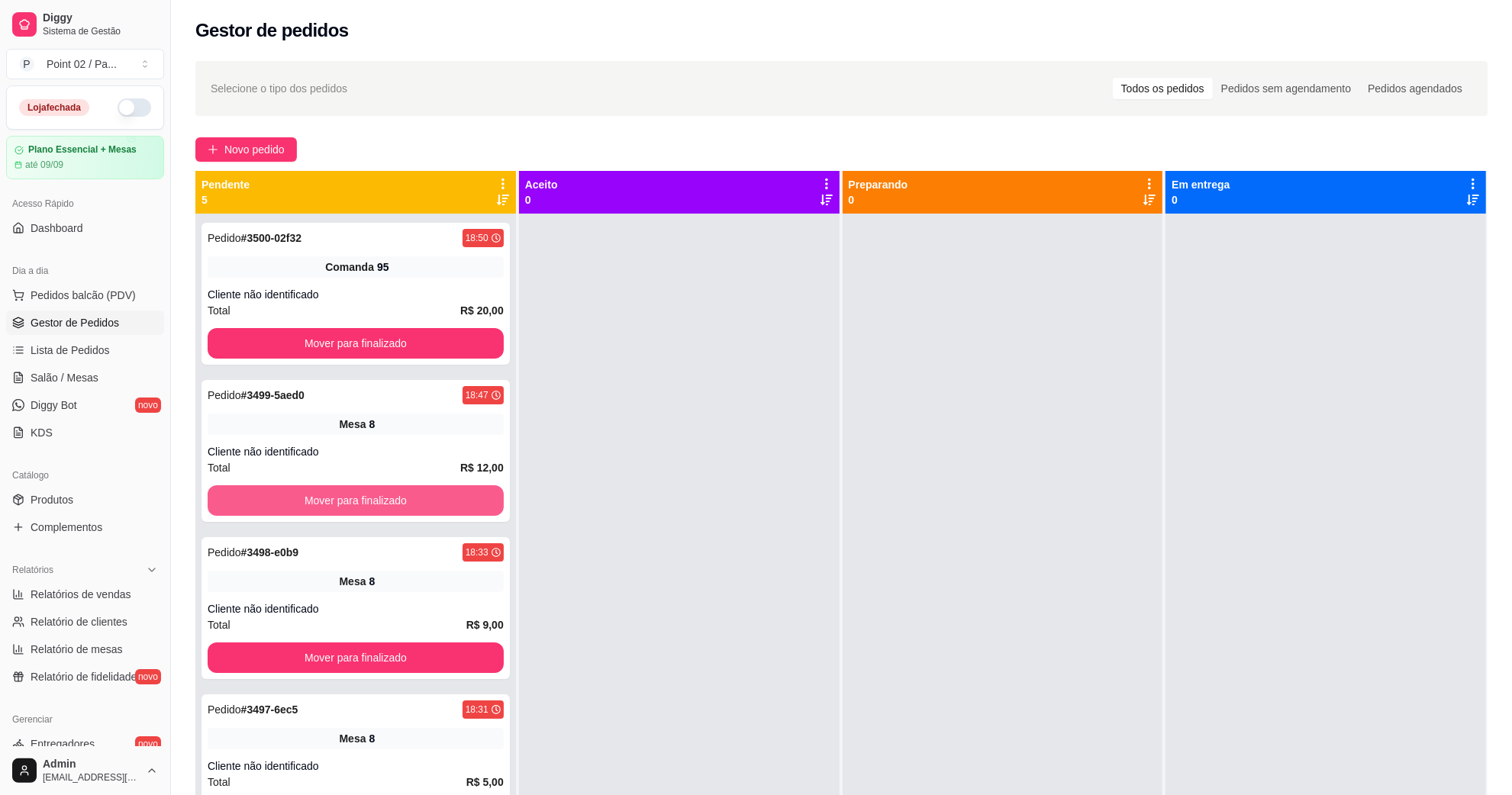
click at [382, 498] on button "Mover para finalizado" at bounding box center [355, 501] width 296 height 31
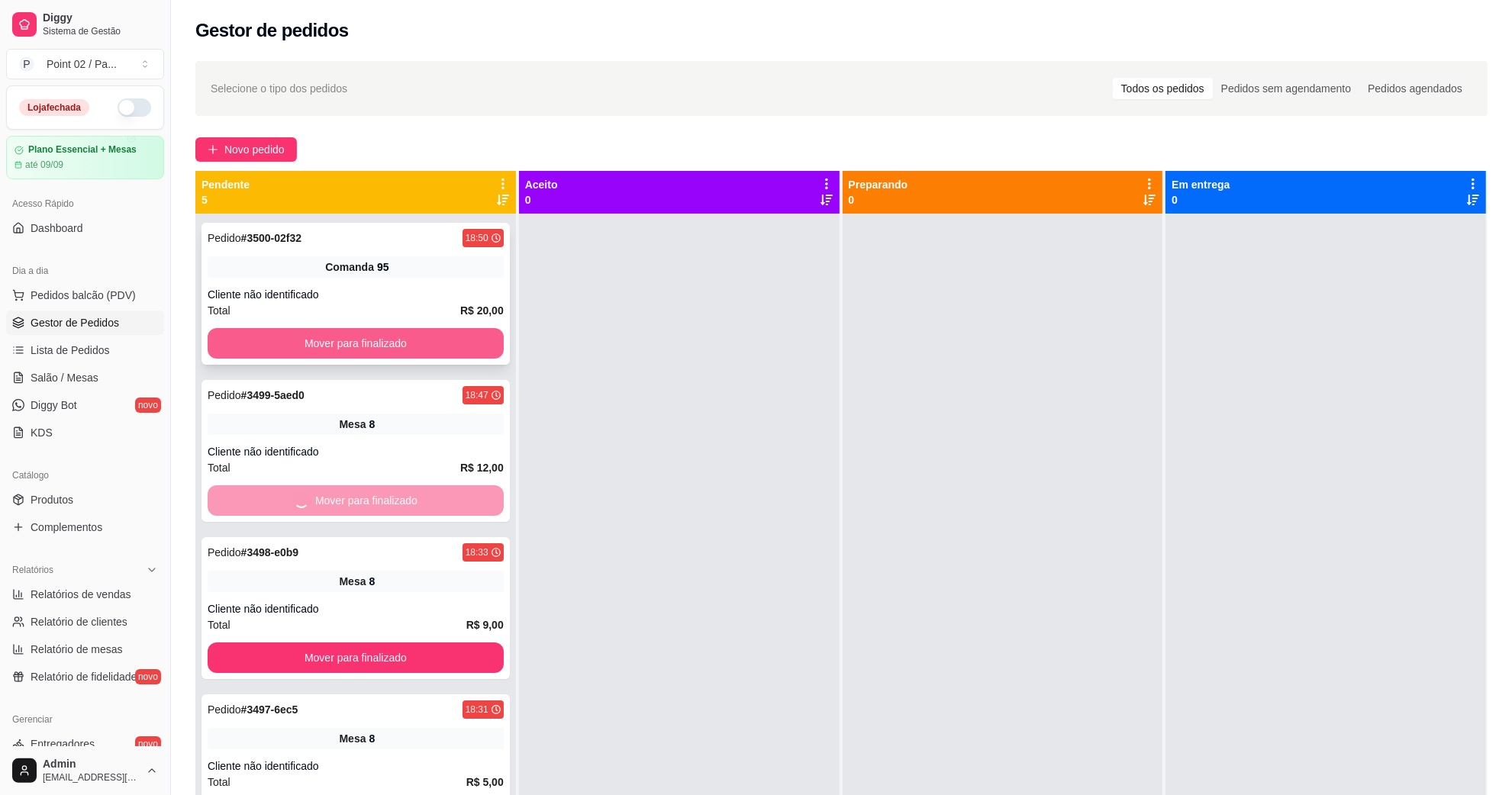
click at [372, 356] on button "Mover para finalizado" at bounding box center [355, 343] width 296 height 31
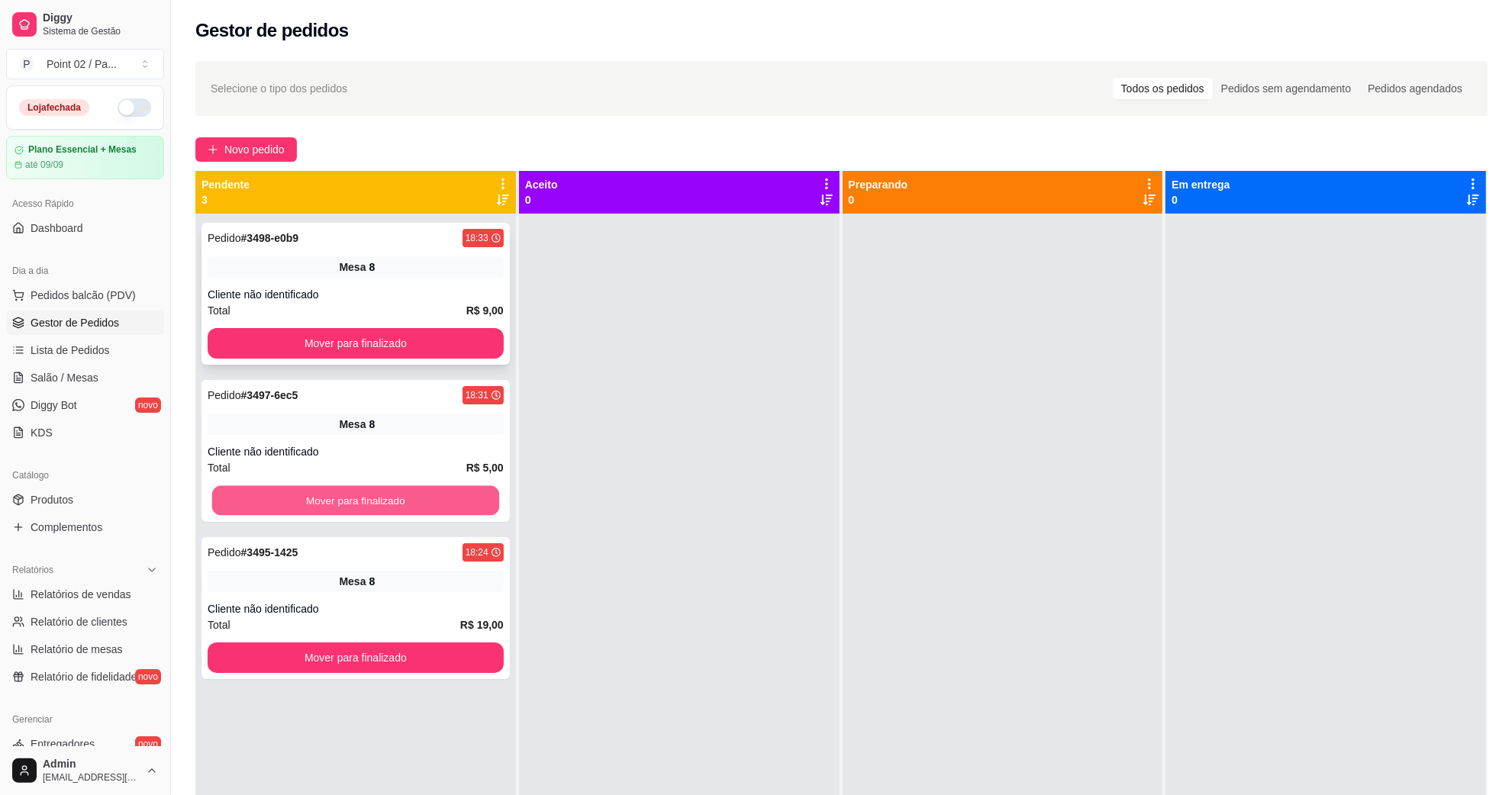
click at [376, 486] on button "Mover para finalizado" at bounding box center [356, 500] width 287 height 30
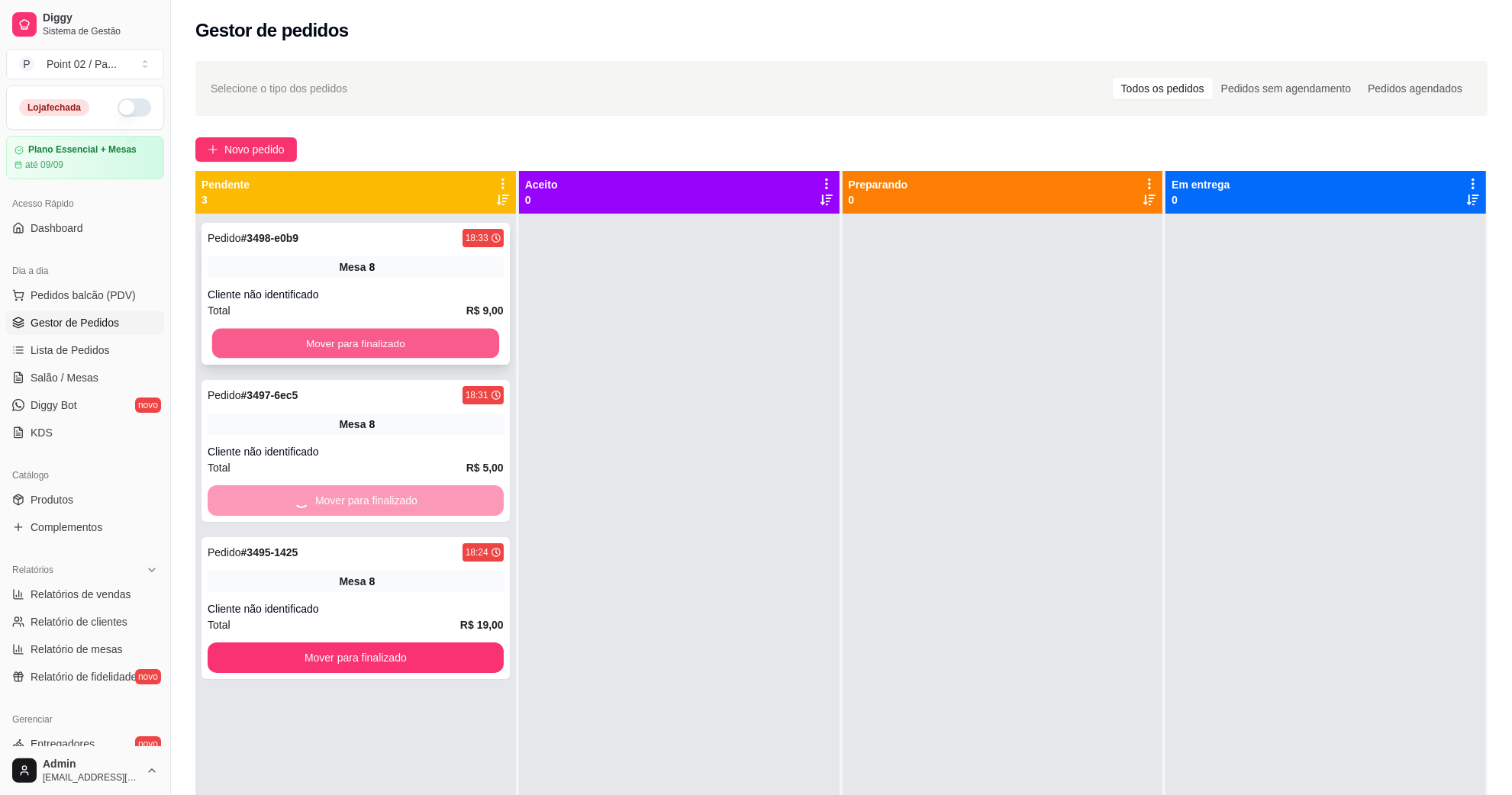
click at [383, 349] on button "Mover para finalizado" at bounding box center [356, 343] width 287 height 30
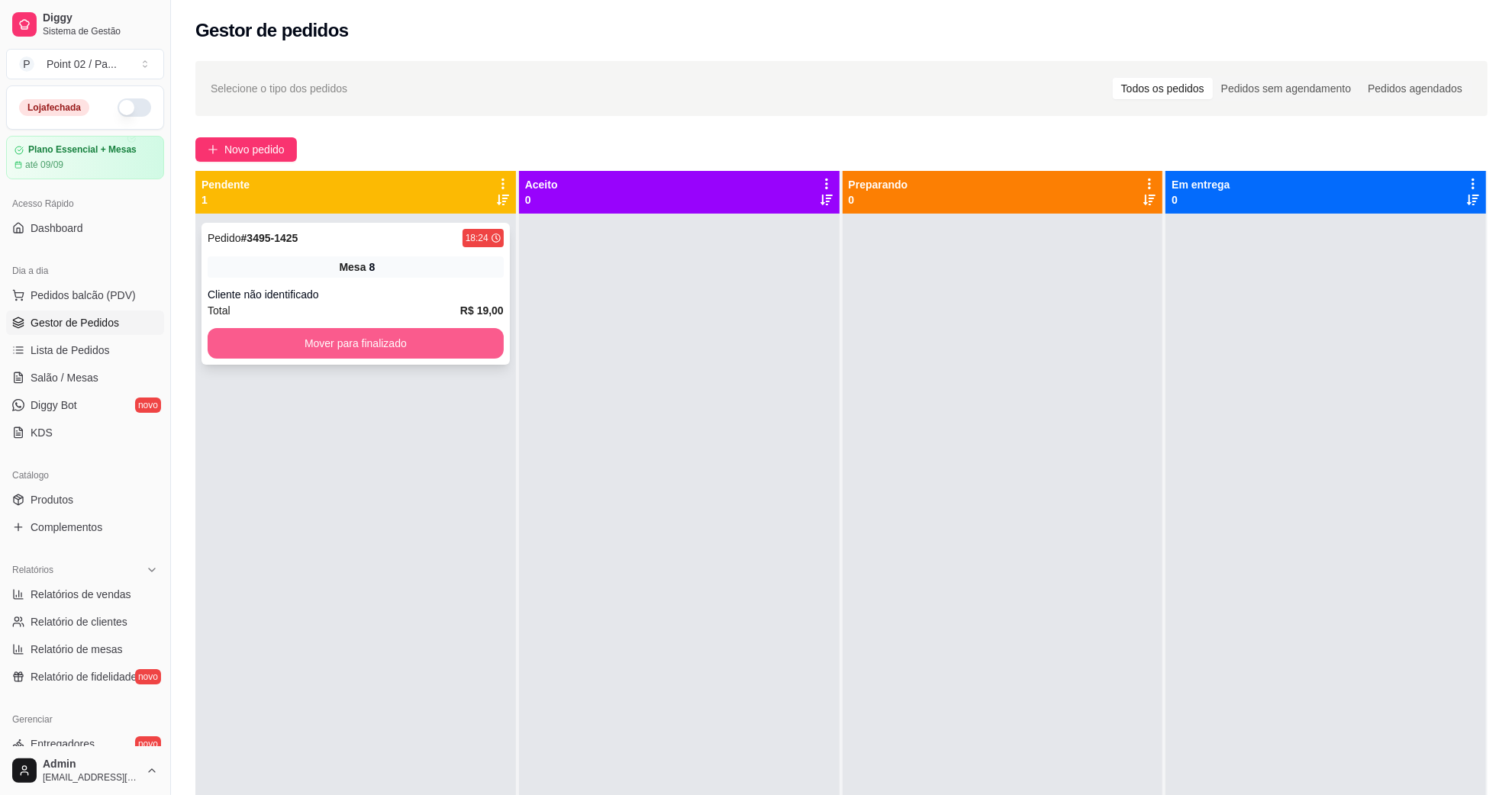
click at [395, 356] on button "Mover para finalizado" at bounding box center [355, 343] width 296 height 31
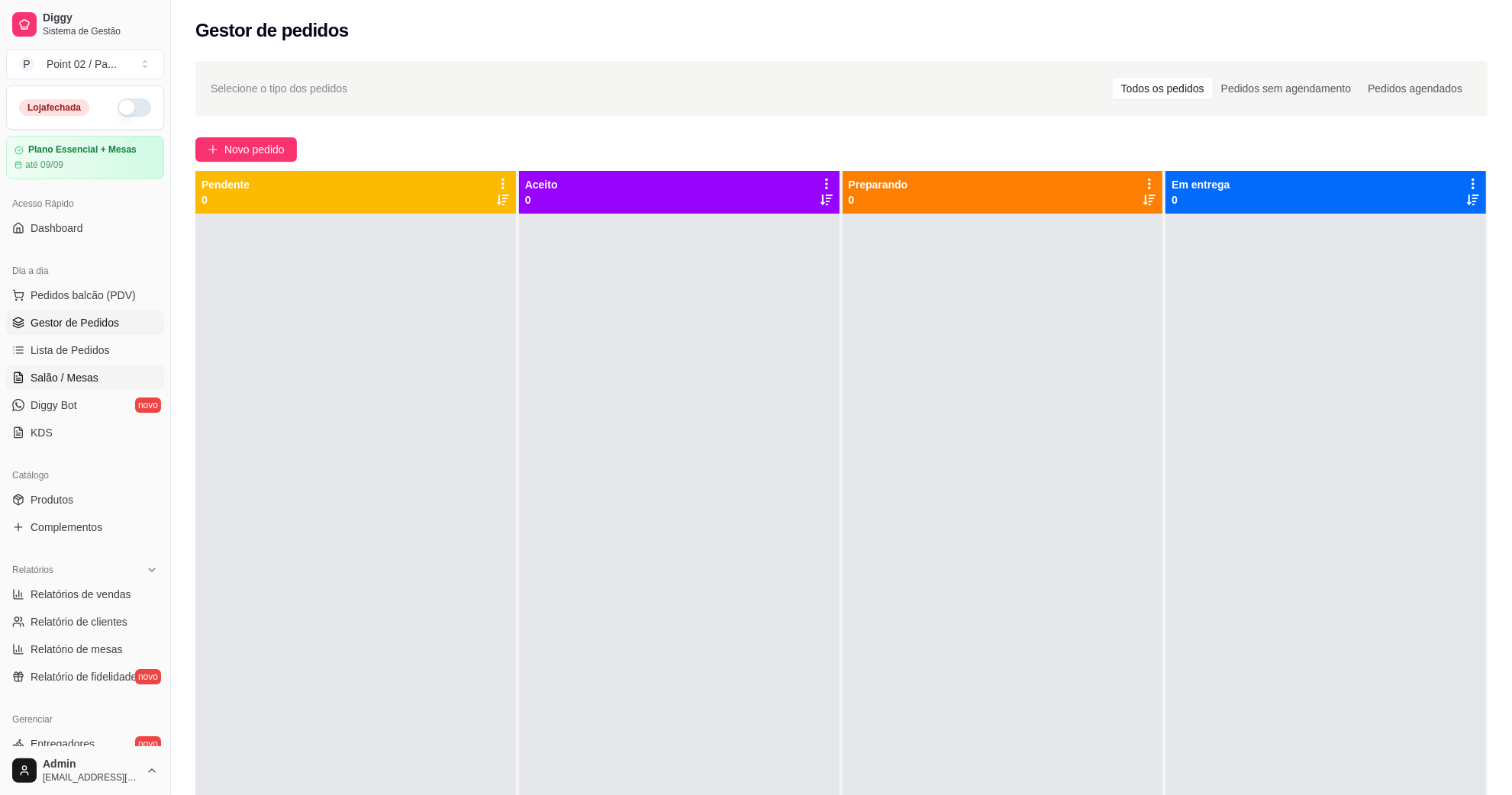
click at [94, 390] on link "Salão / Mesas" at bounding box center [85, 377] width 158 height 25
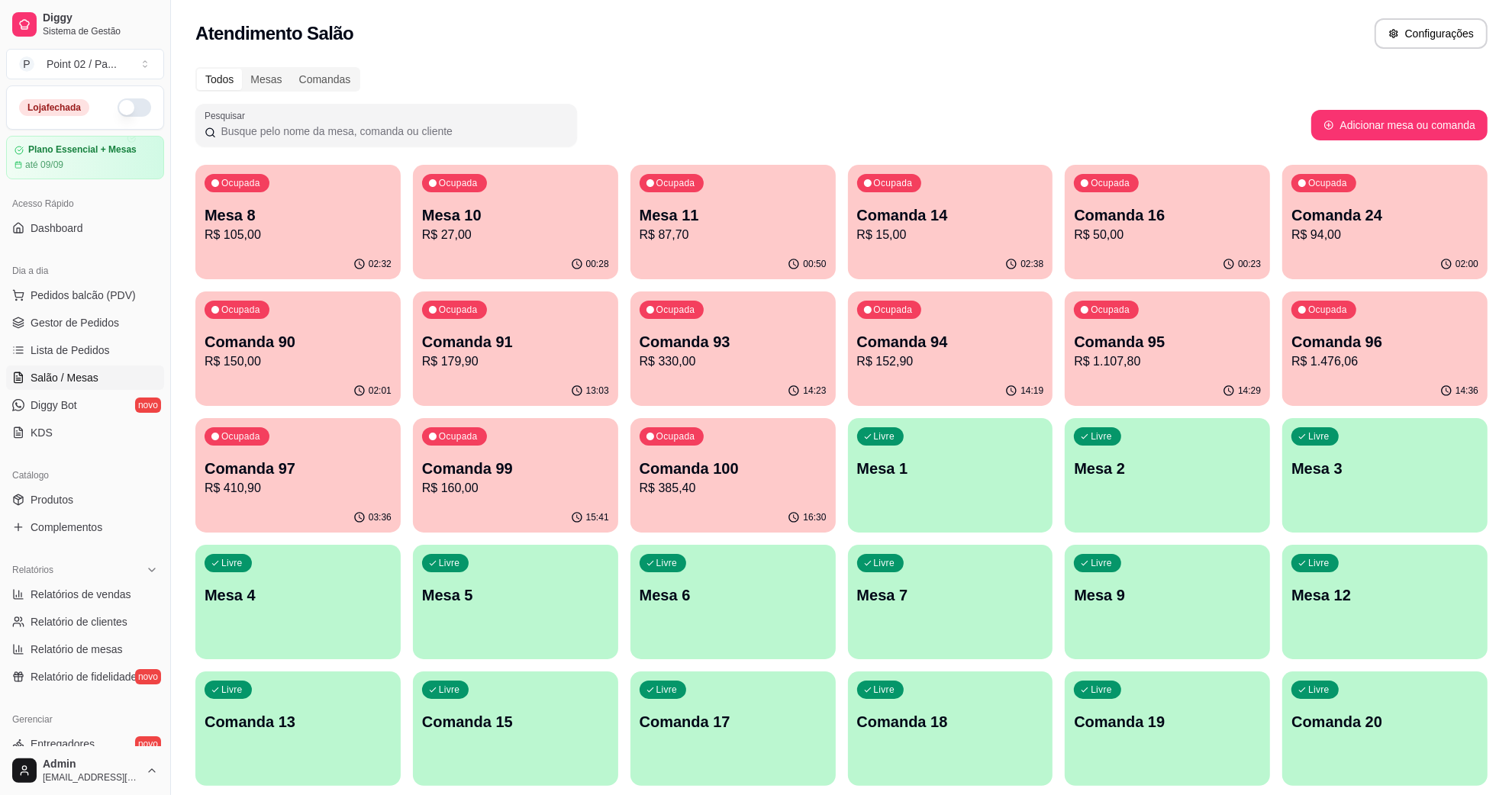
click at [445, 41] on div "Atendimento Salão Configurações" at bounding box center [842, 34] width 1293 height 31
click at [556, 243] on p "R$ 27,00" at bounding box center [516, 235] width 187 height 19
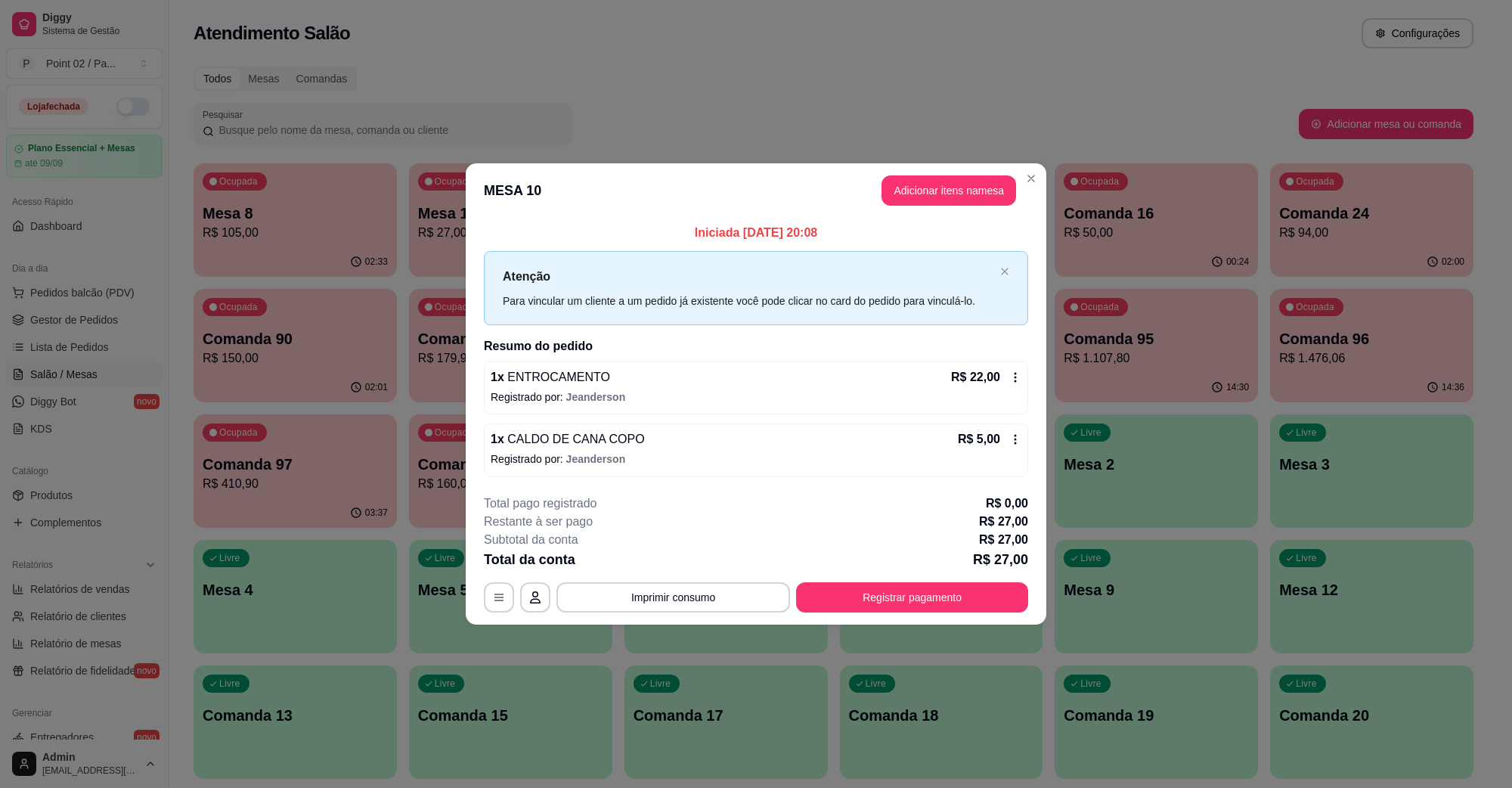
click at [871, 578] on div "**********" at bounding box center [756, 554] width 544 height 118
click at [873, 599] on button "Registrar pagamento" at bounding box center [913, 597] width 225 height 29
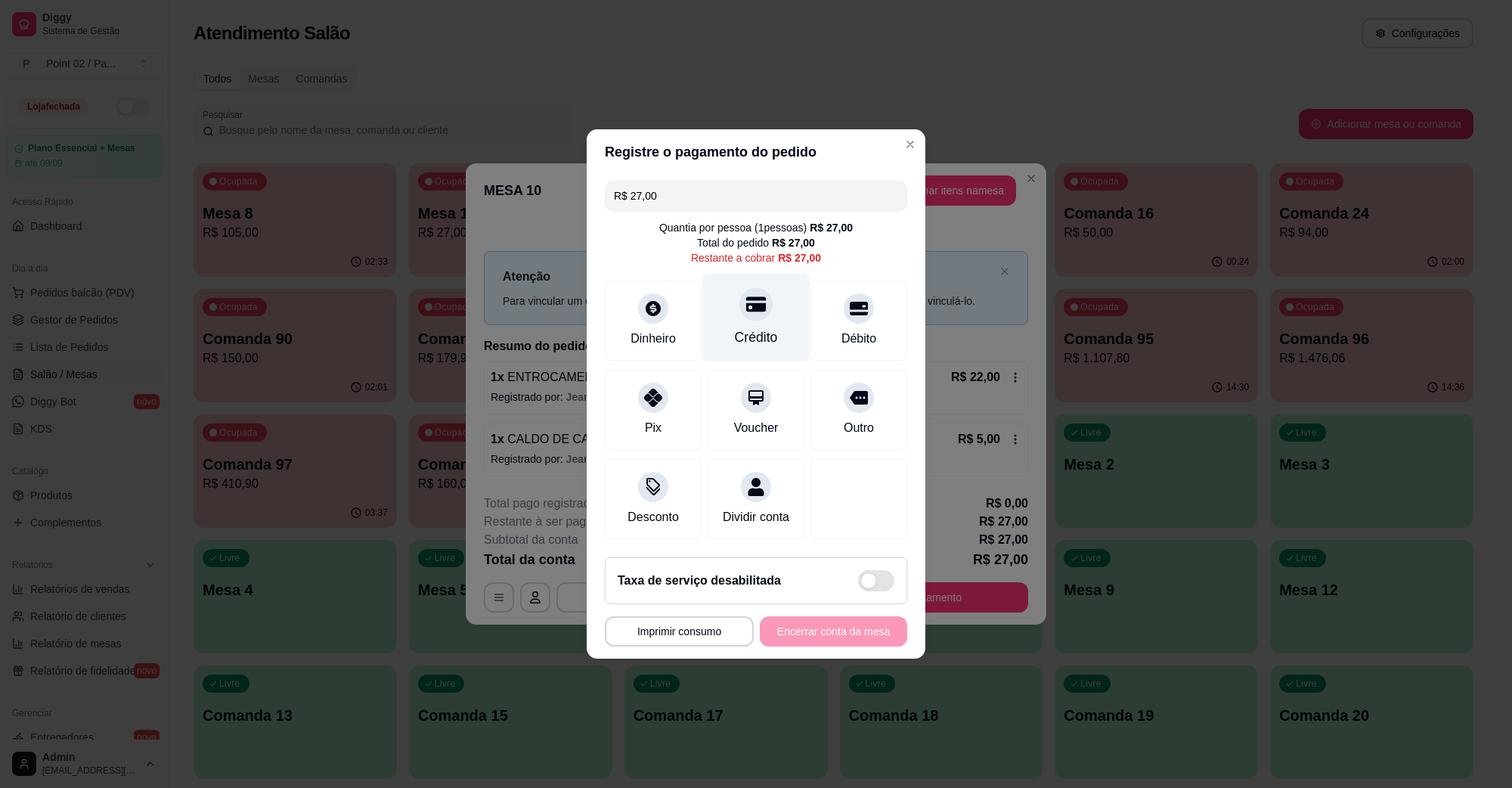
click at [750, 288] on div at bounding box center [756, 305] width 34 height 34
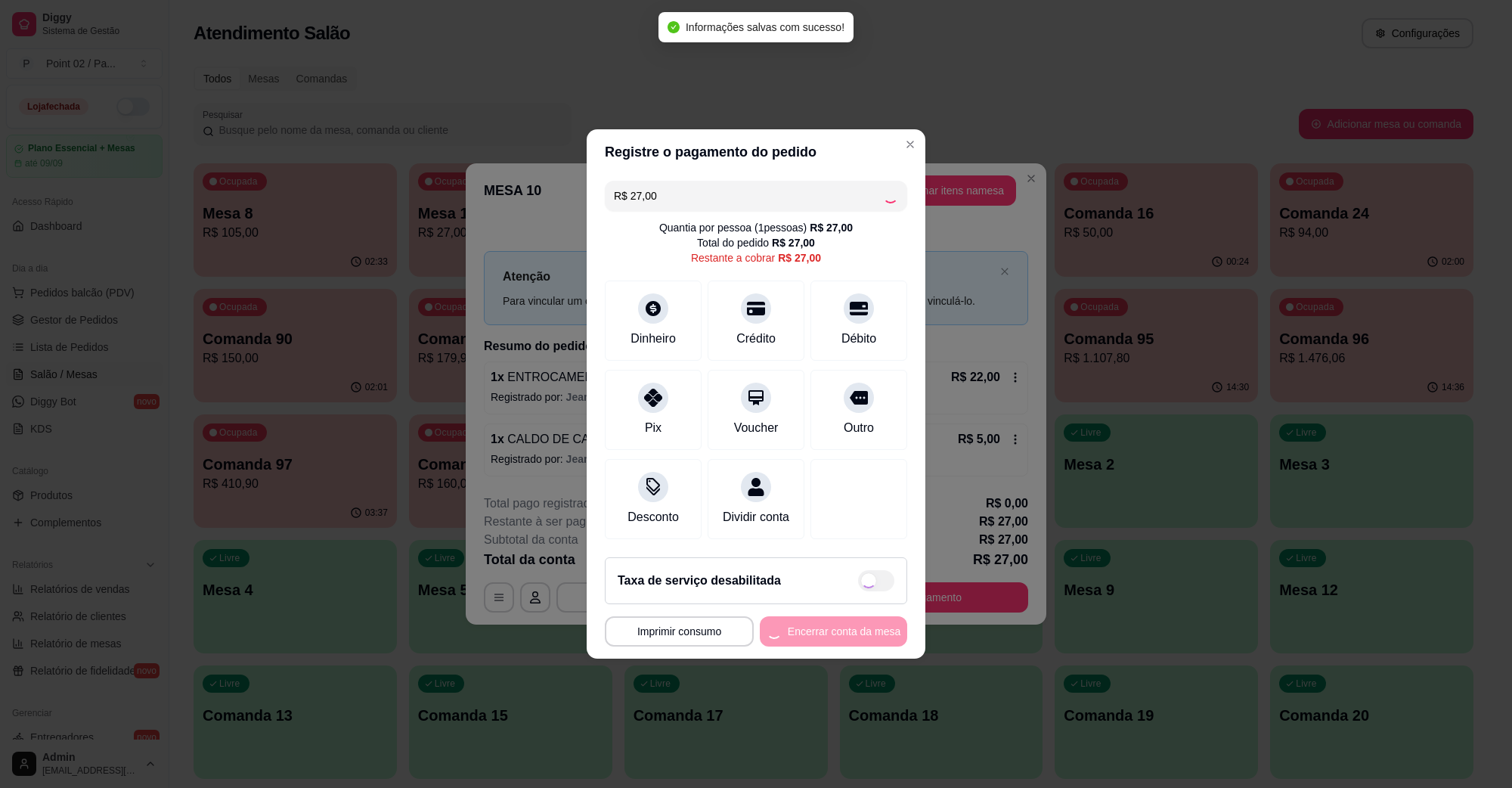
type input "R$ 0,00"
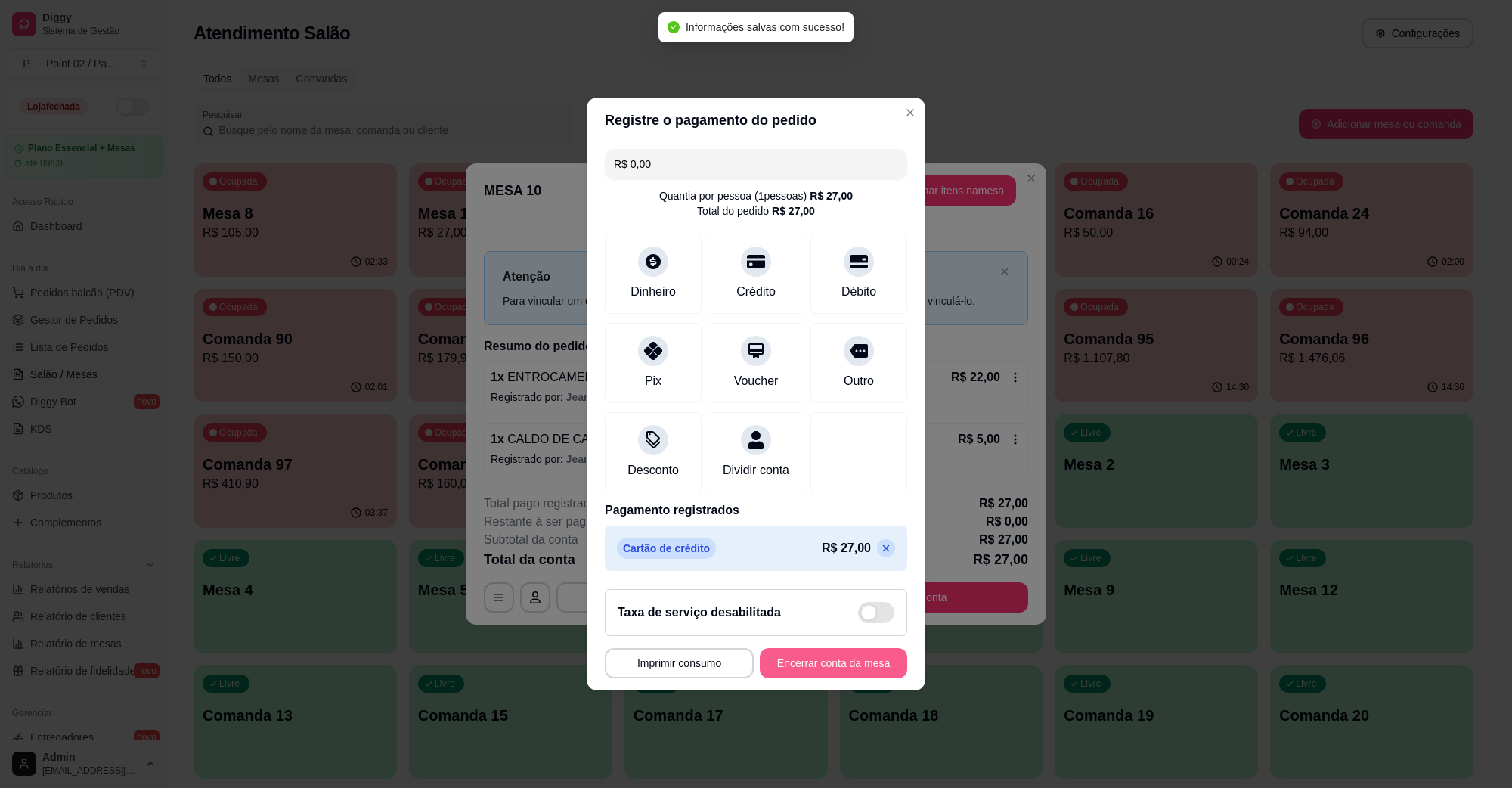
click at [825, 679] on button "Encerrar conta da mesa" at bounding box center [833, 663] width 147 height 30
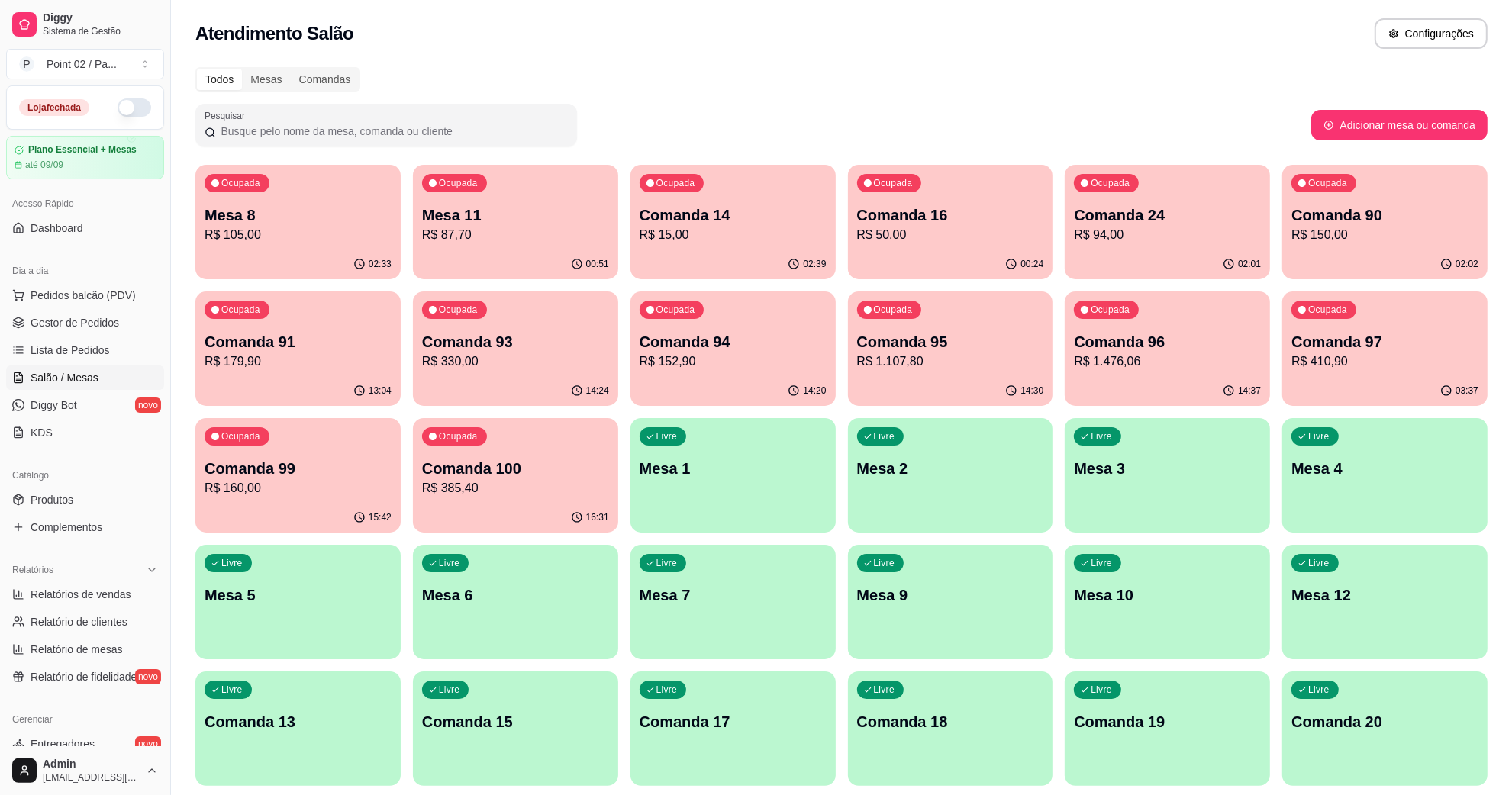
click at [544, 210] on p "Mesa 11" at bounding box center [516, 215] width 187 height 21
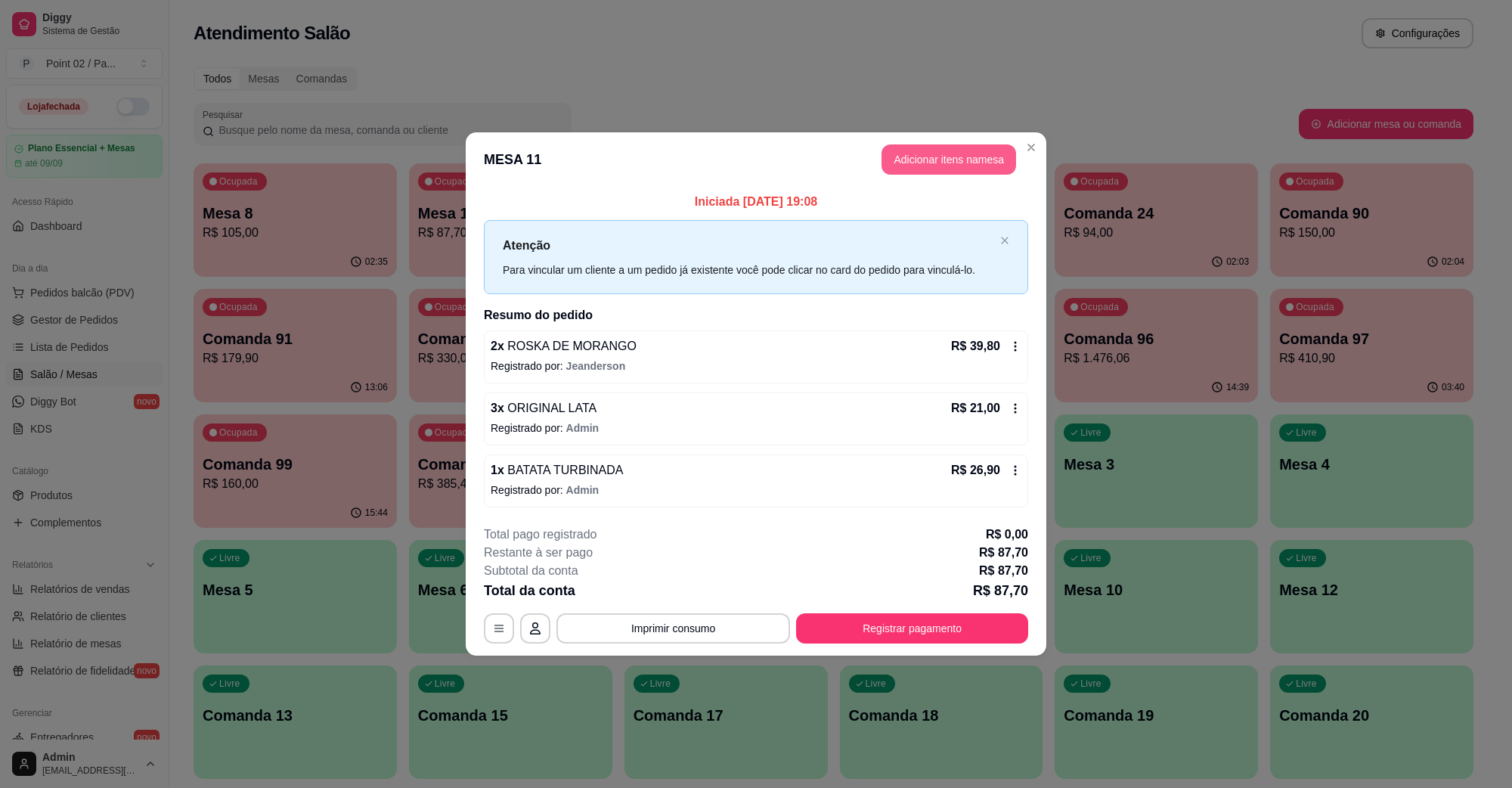
click at [974, 159] on button "Adicionar itens na mesa" at bounding box center [949, 160] width 135 height 30
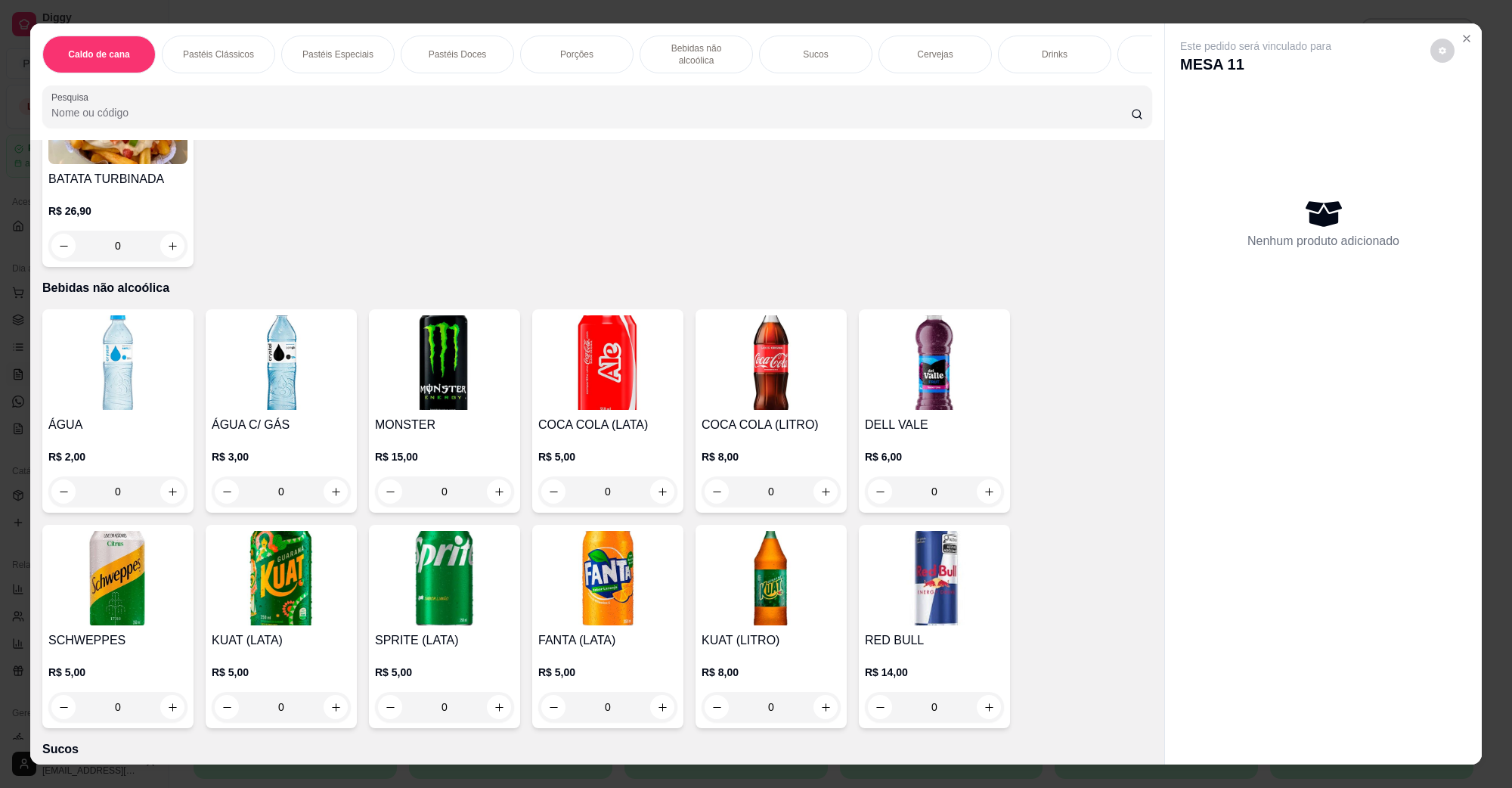
scroll to position [2175, 0]
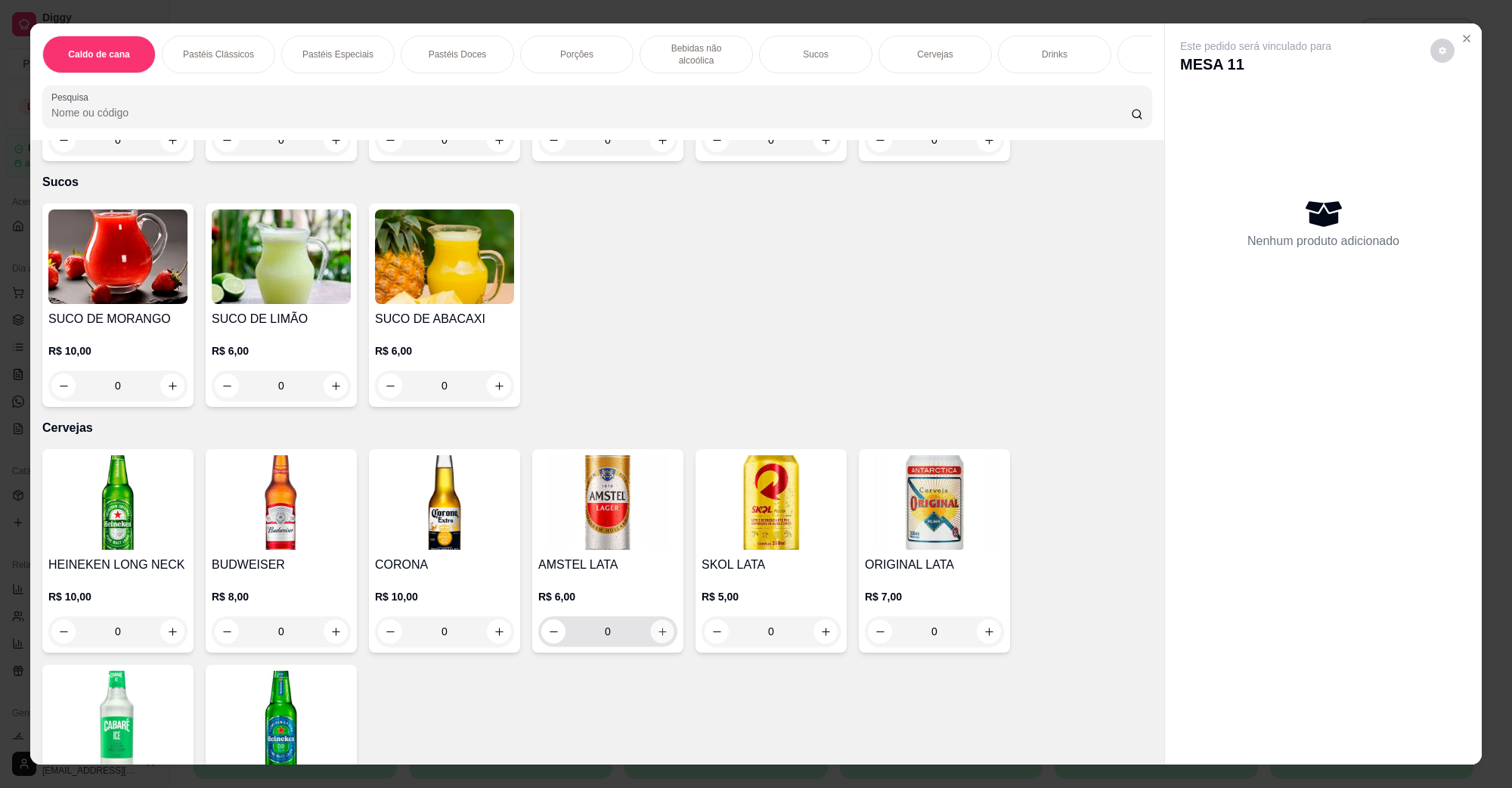
click at [654, 620] on button "increase-product-quantity" at bounding box center [662, 632] width 24 height 24
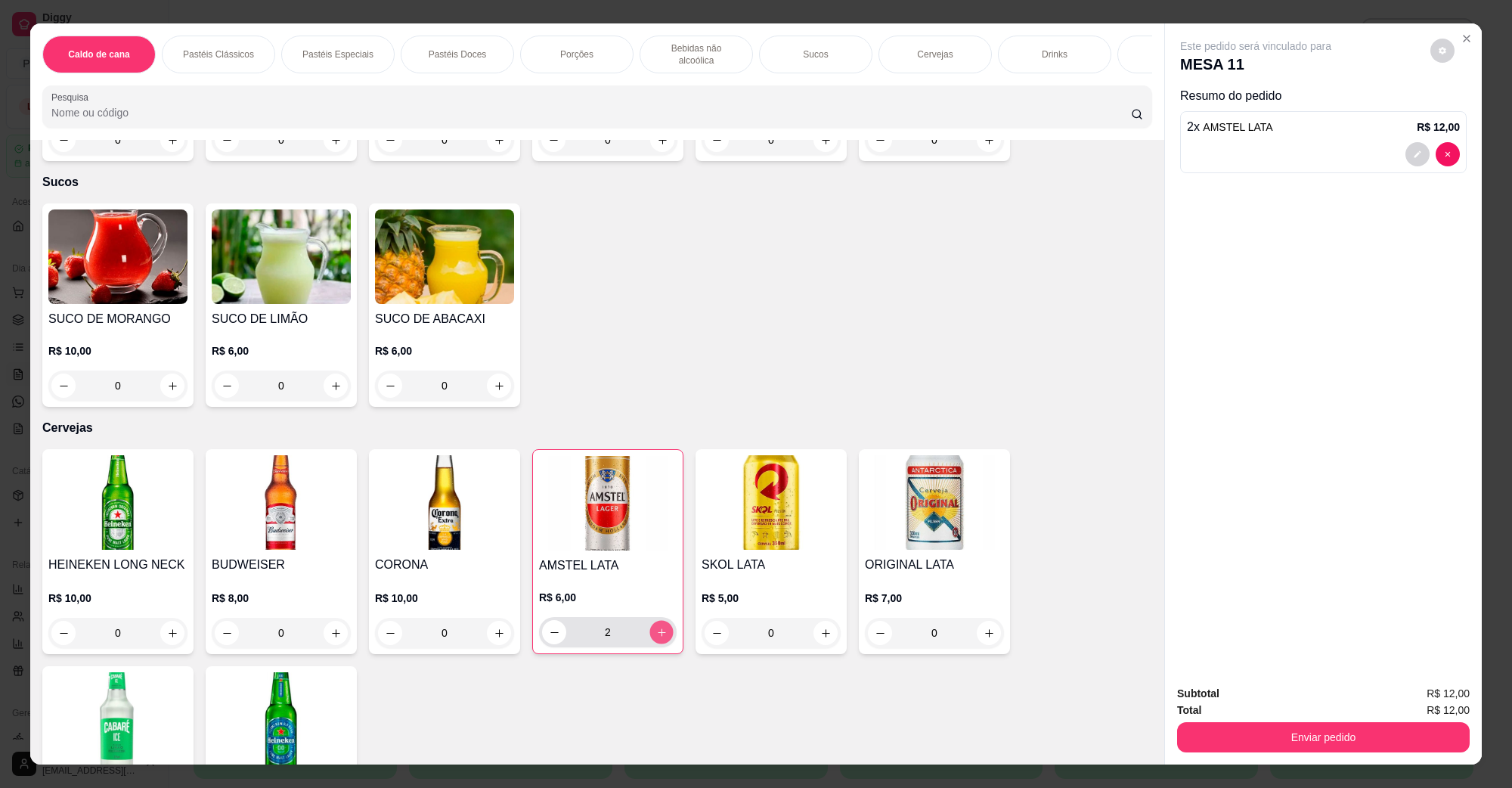
click at [654, 621] on button "increase-product-quantity" at bounding box center [661, 633] width 24 height 24
type input "4"
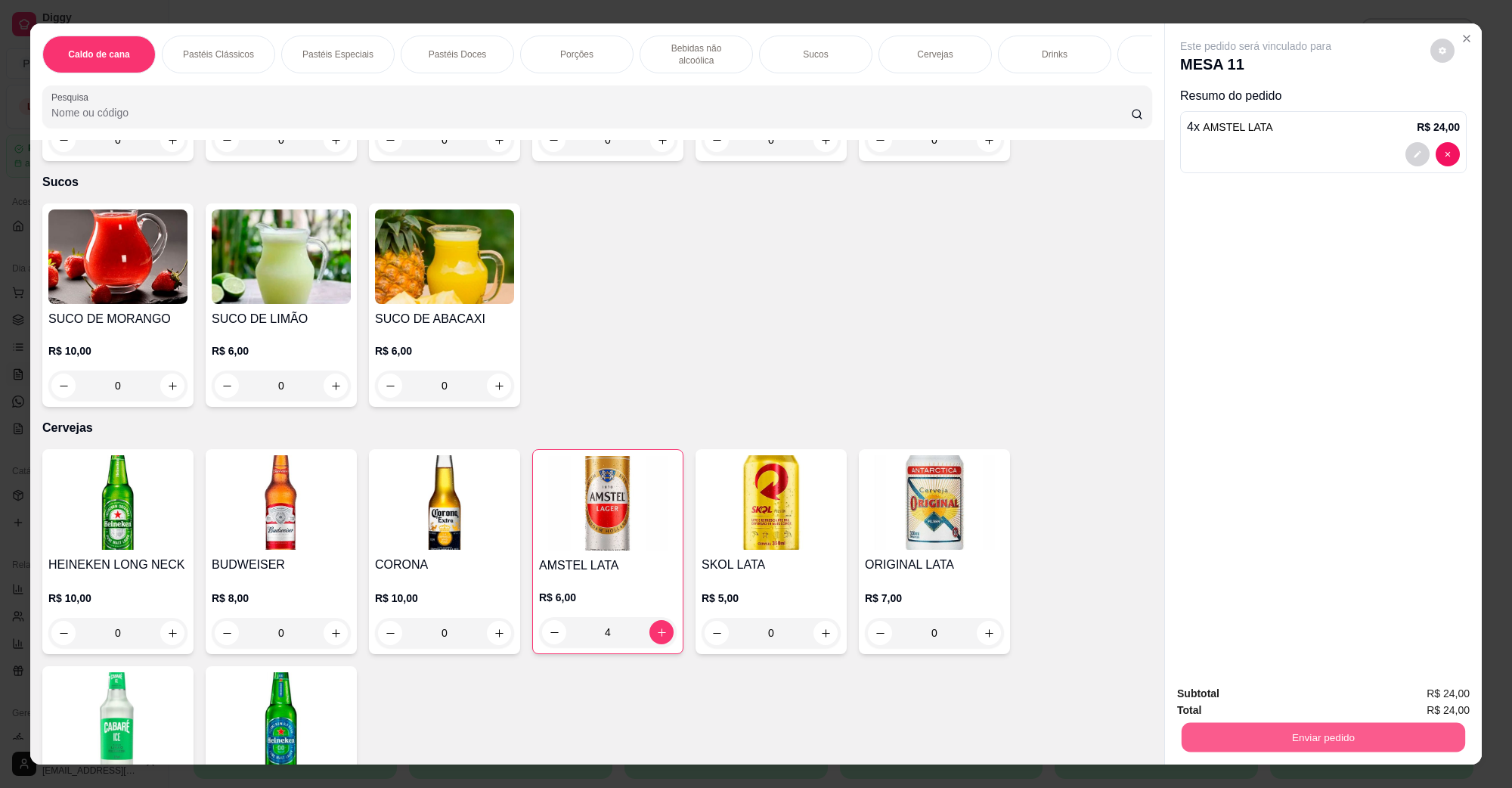
click at [1357, 749] on button "Enviar pedido" at bounding box center [1324, 737] width 284 height 29
click at [1269, 709] on button "Não registrar e enviar pedido" at bounding box center [1272, 700] width 157 height 29
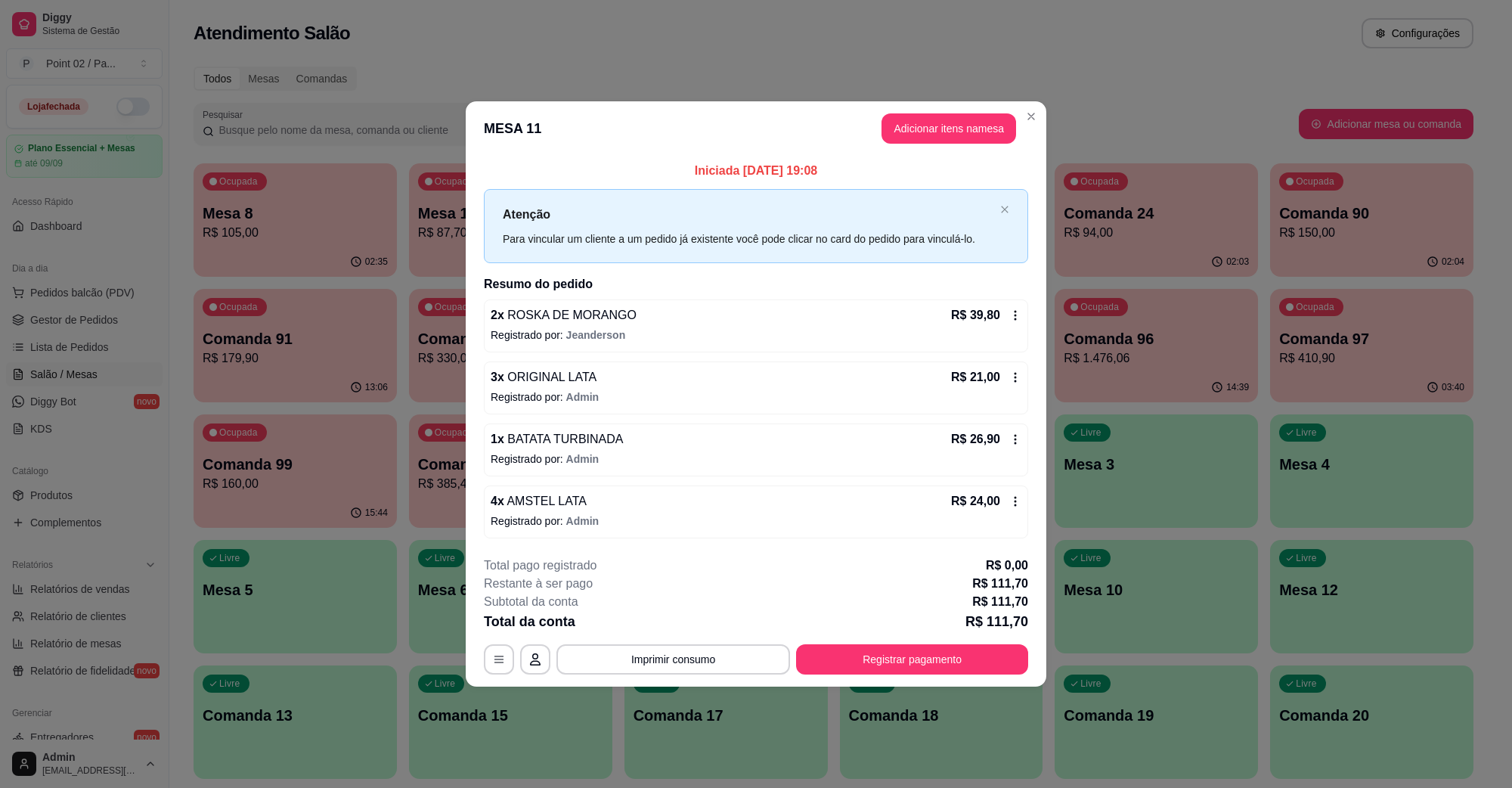
click at [571, 508] on span "AMSTEL LATA" at bounding box center [545, 501] width 82 height 13
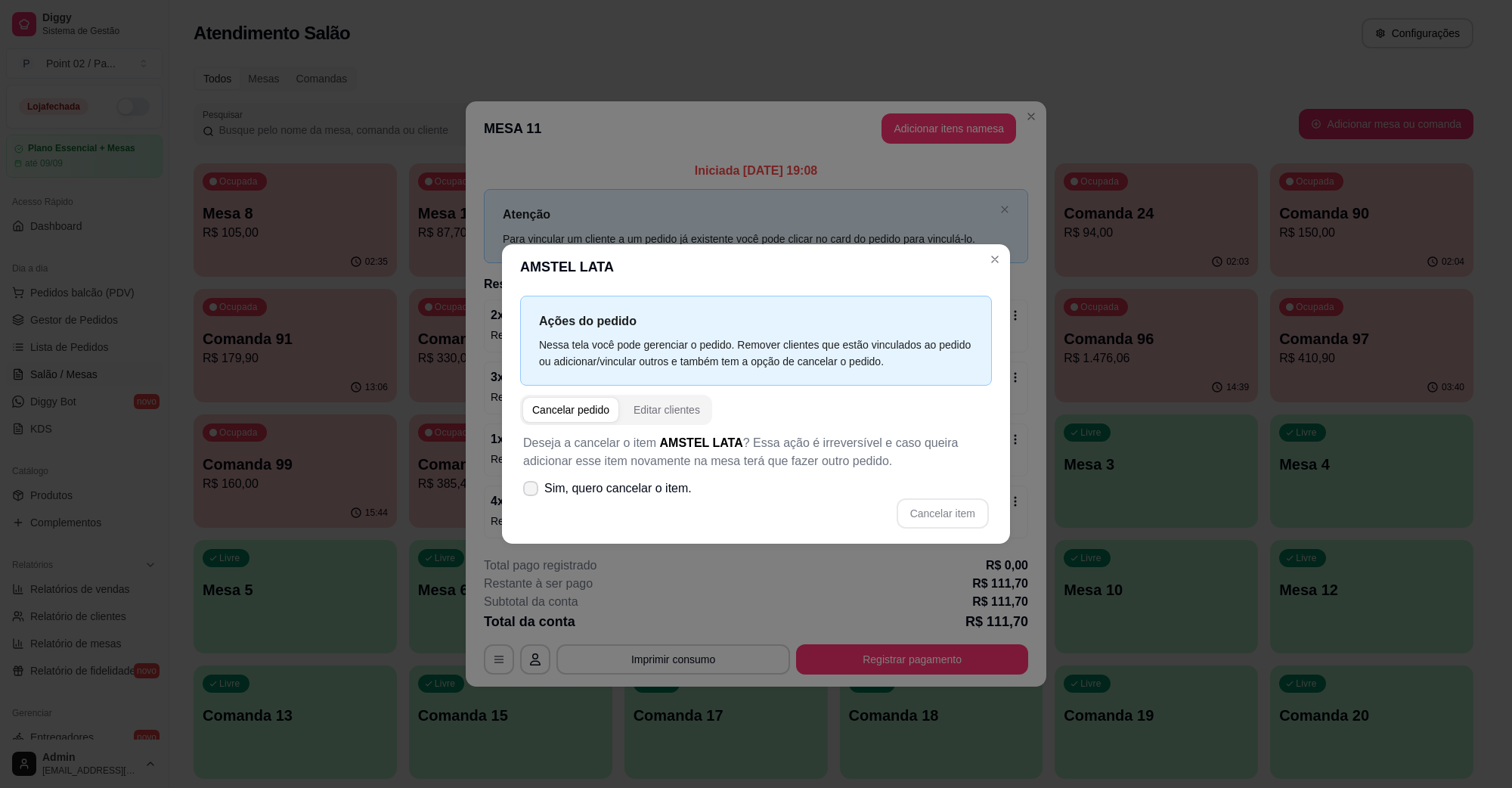
click at [648, 498] on label "Sim, quero cancelar o item." at bounding box center [607, 489] width 181 height 30
click at [533, 498] on input "Sim, quero cancelar o item." at bounding box center [528, 497] width 10 height 10
checkbox input "true"
click at [947, 520] on button "Cancelar item" at bounding box center [942, 514] width 90 height 29
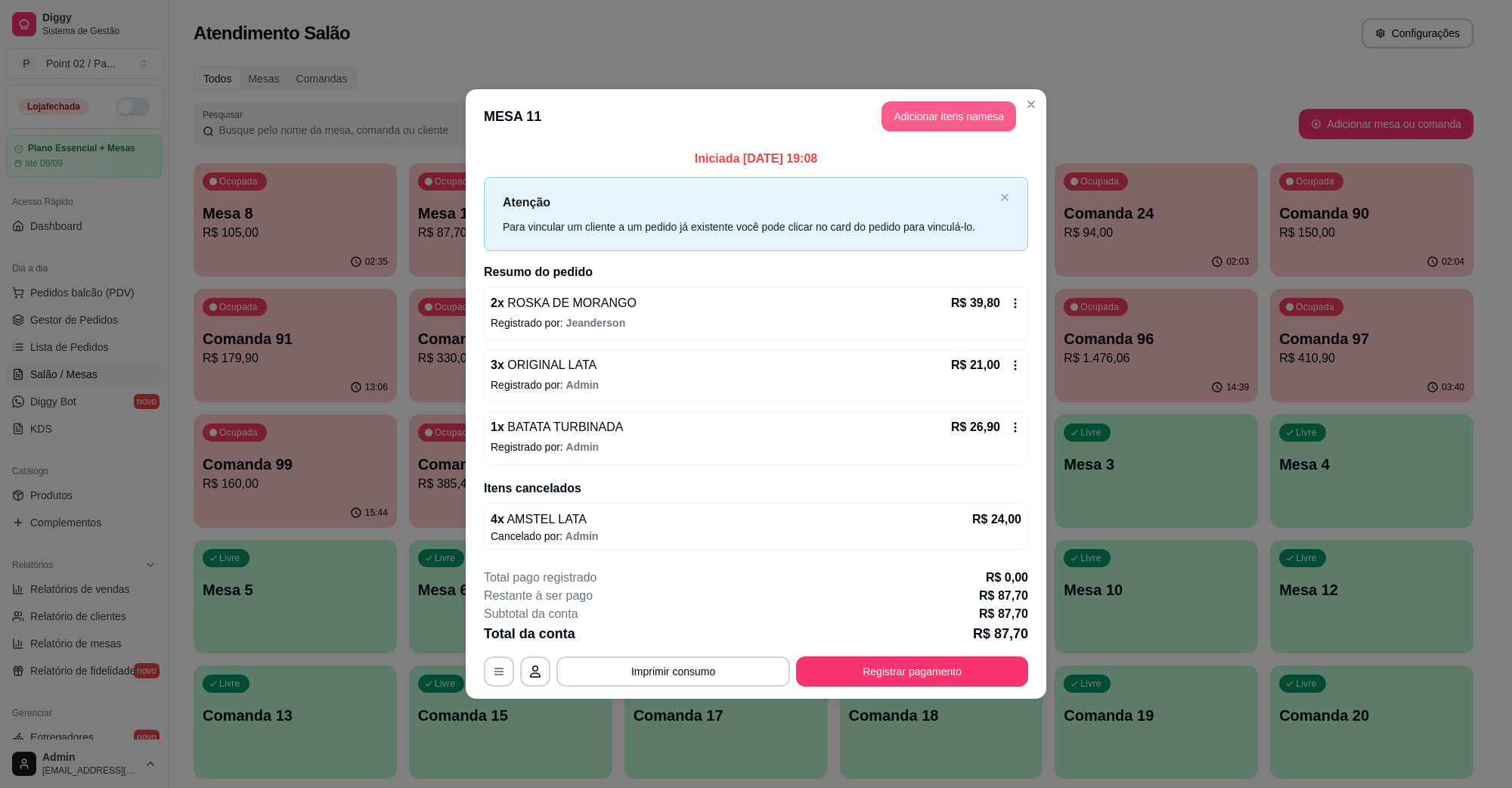
click at [969, 116] on button "Adicionar itens na mesa" at bounding box center [949, 116] width 135 height 30
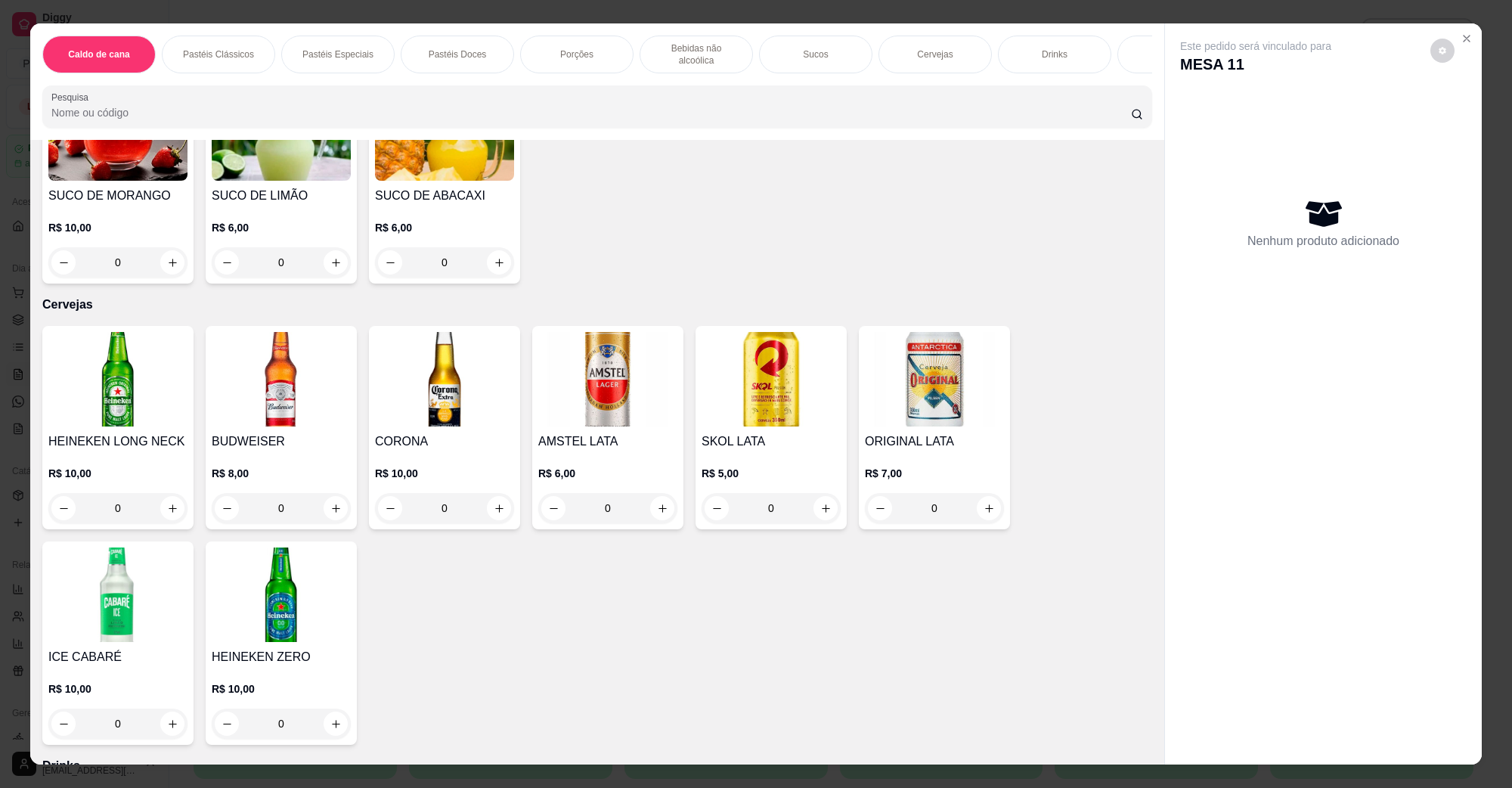
scroll to position [2365, 0]
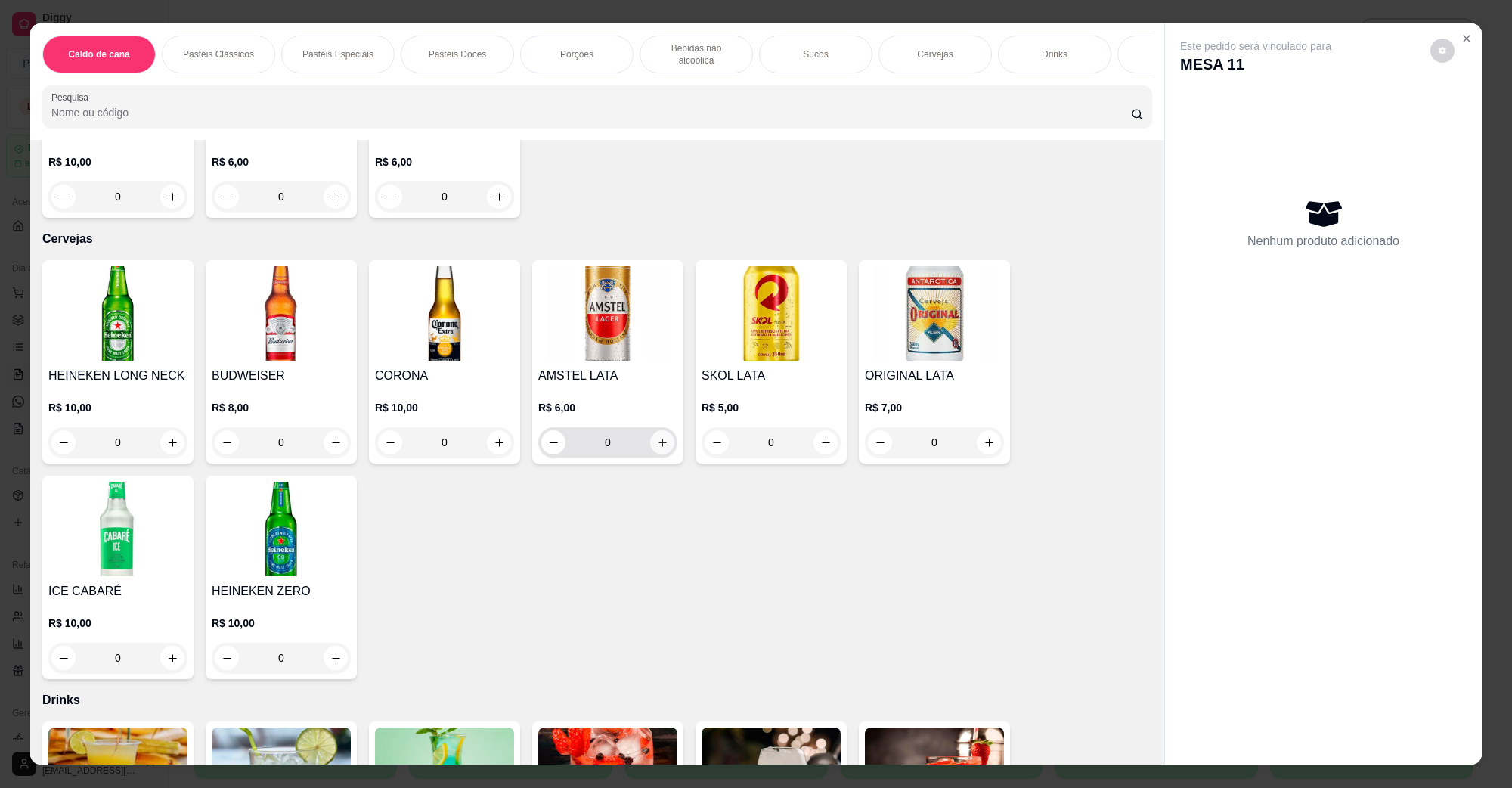
click at [655, 430] on button "increase-product-quantity" at bounding box center [662, 442] width 24 height 24
type input "1"
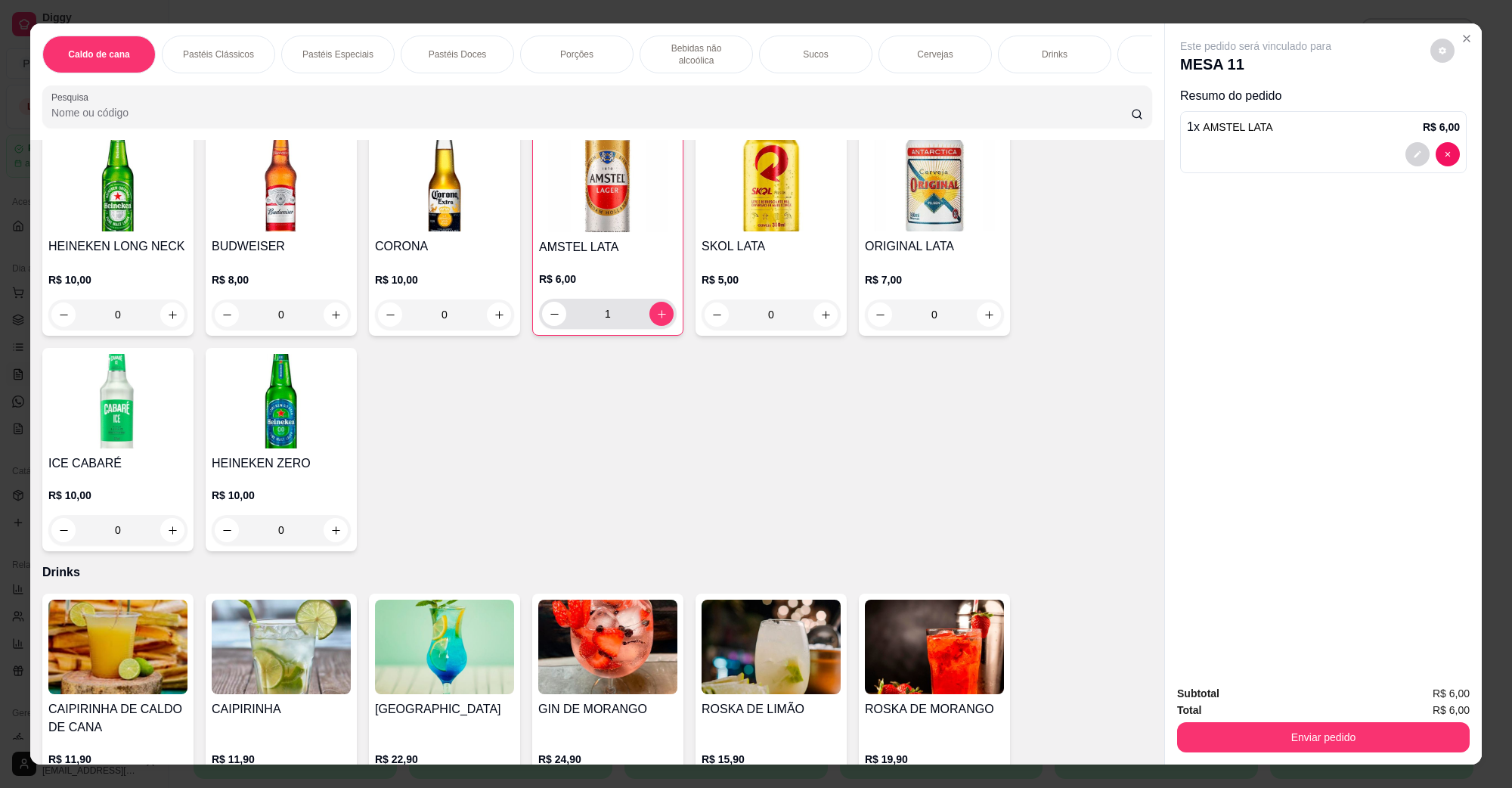
scroll to position [2743, 0]
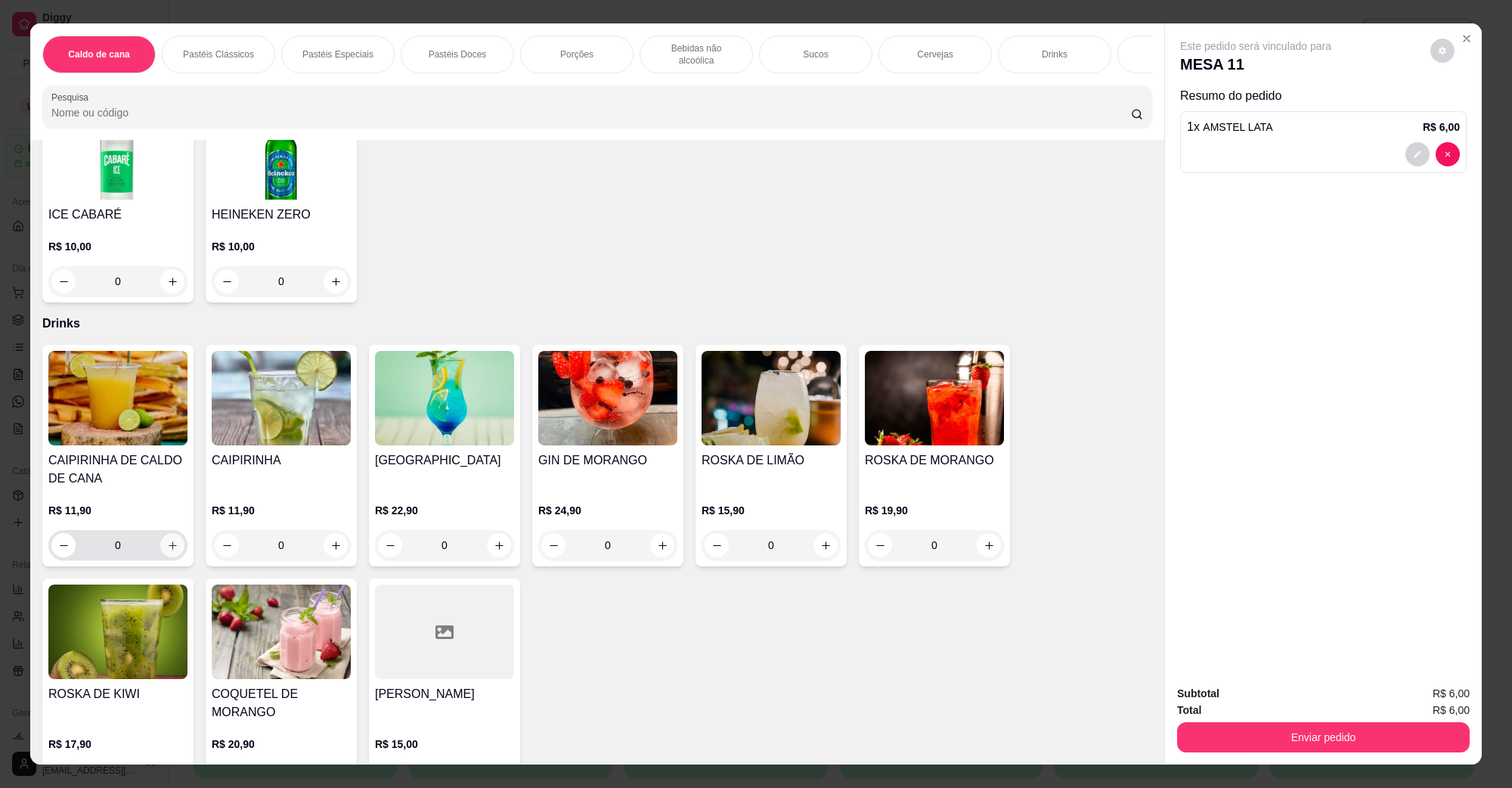
click at [168, 540] on icon "increase-product-quantity" at bounding box center [172, 546] width 11 height 11
type input "2"
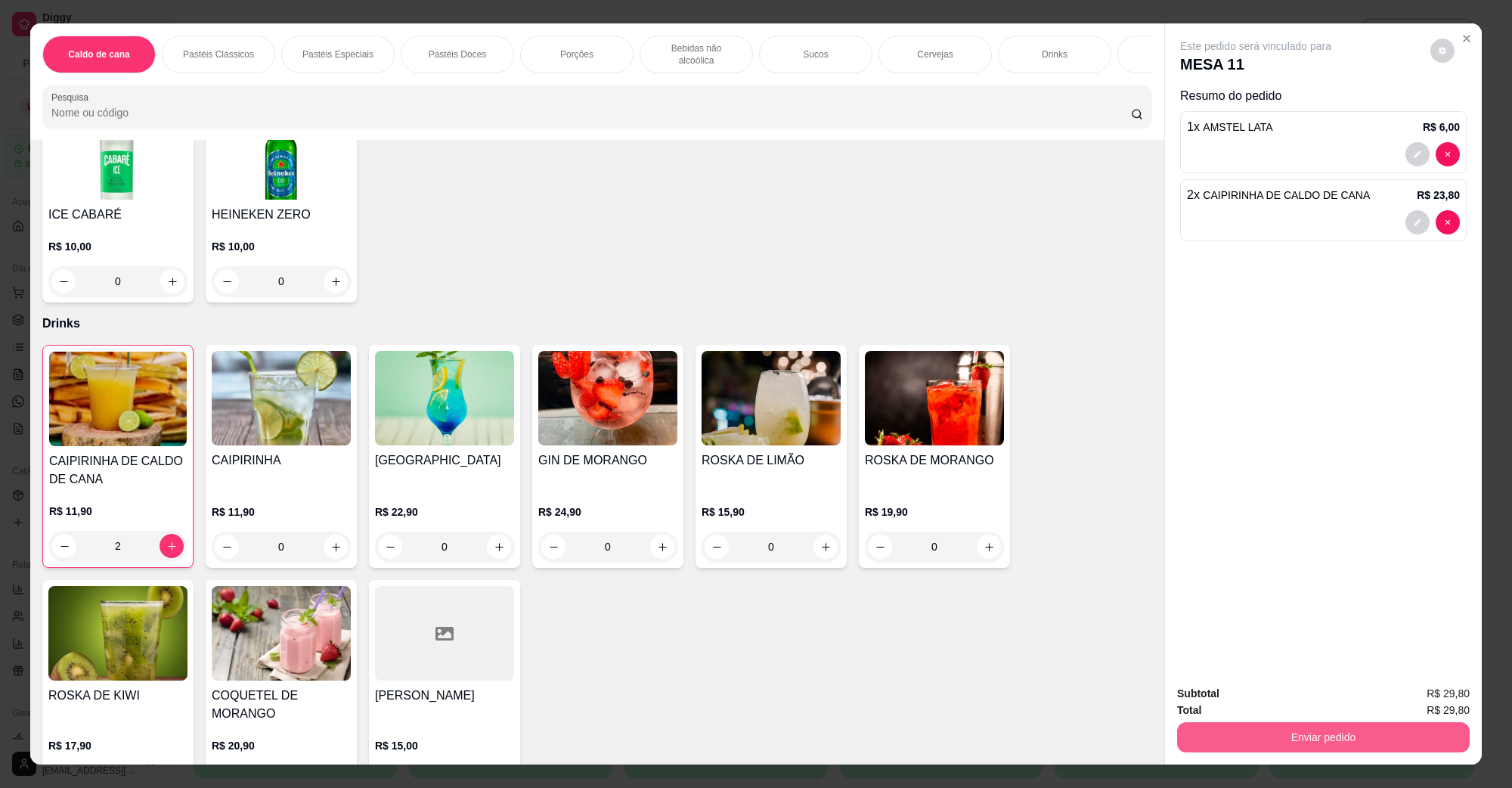
click at [1192, 723] on button "Enviar pedido" at bounding box center [1324, 737] width 293 height 30
click at [1210, 702] on button "Não registrar e enviar pedido" at bounding box center [1272, 700] width 157 height 29
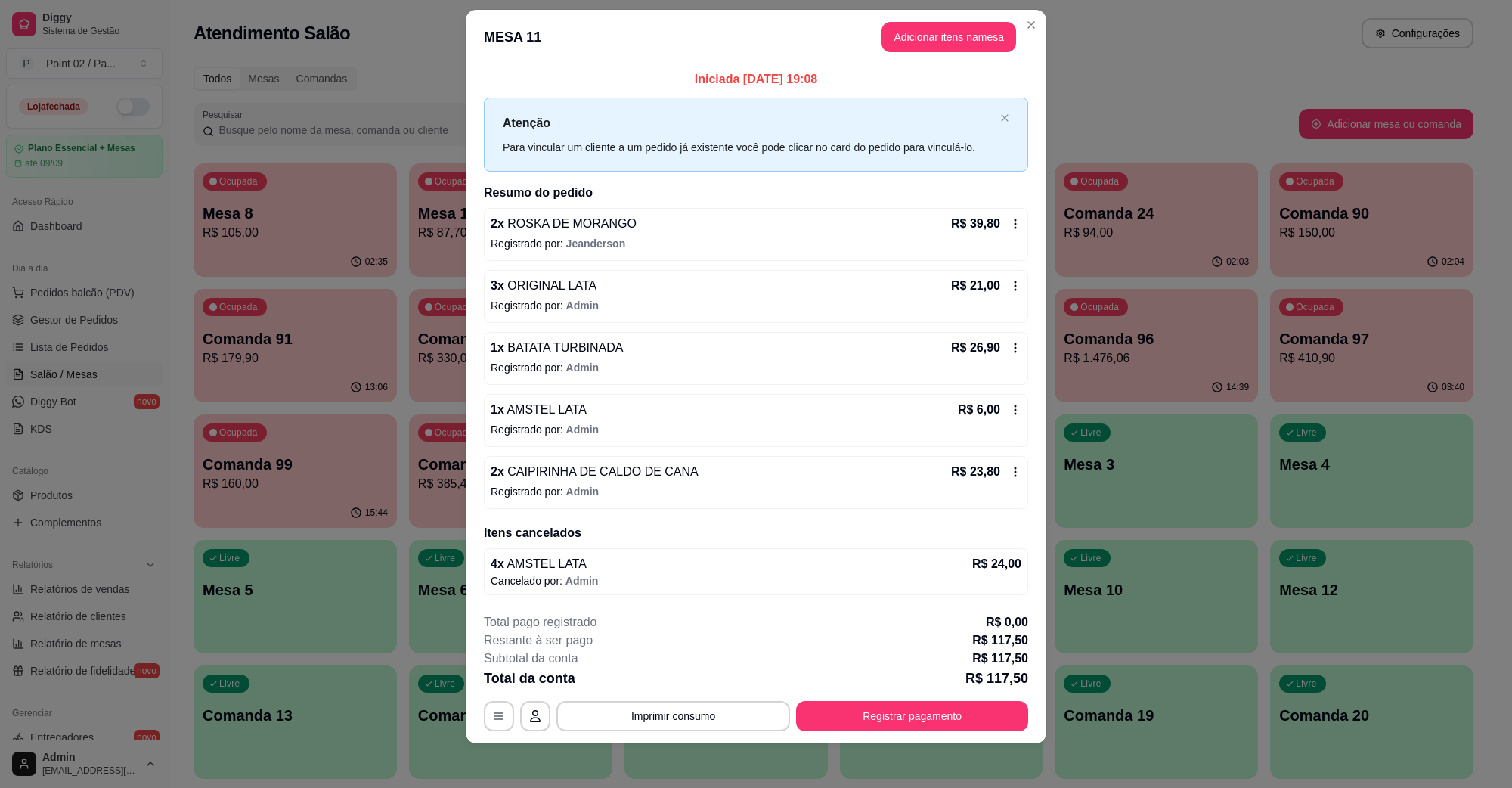
scroll to position [21, 0]
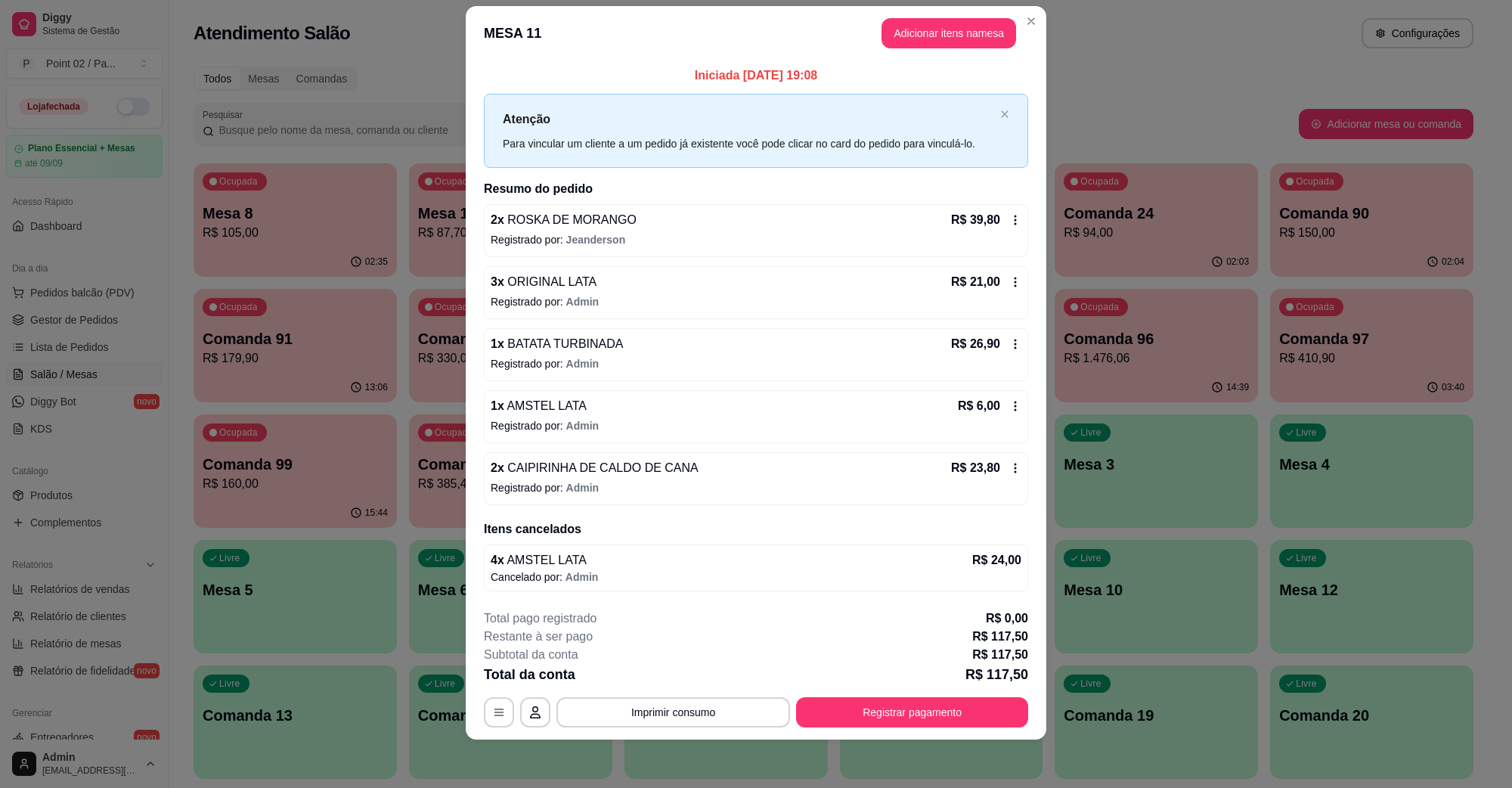
click at [654, 421] on p "Registrado por: Admin" at bounding box center [756, 426] width 531 height 15
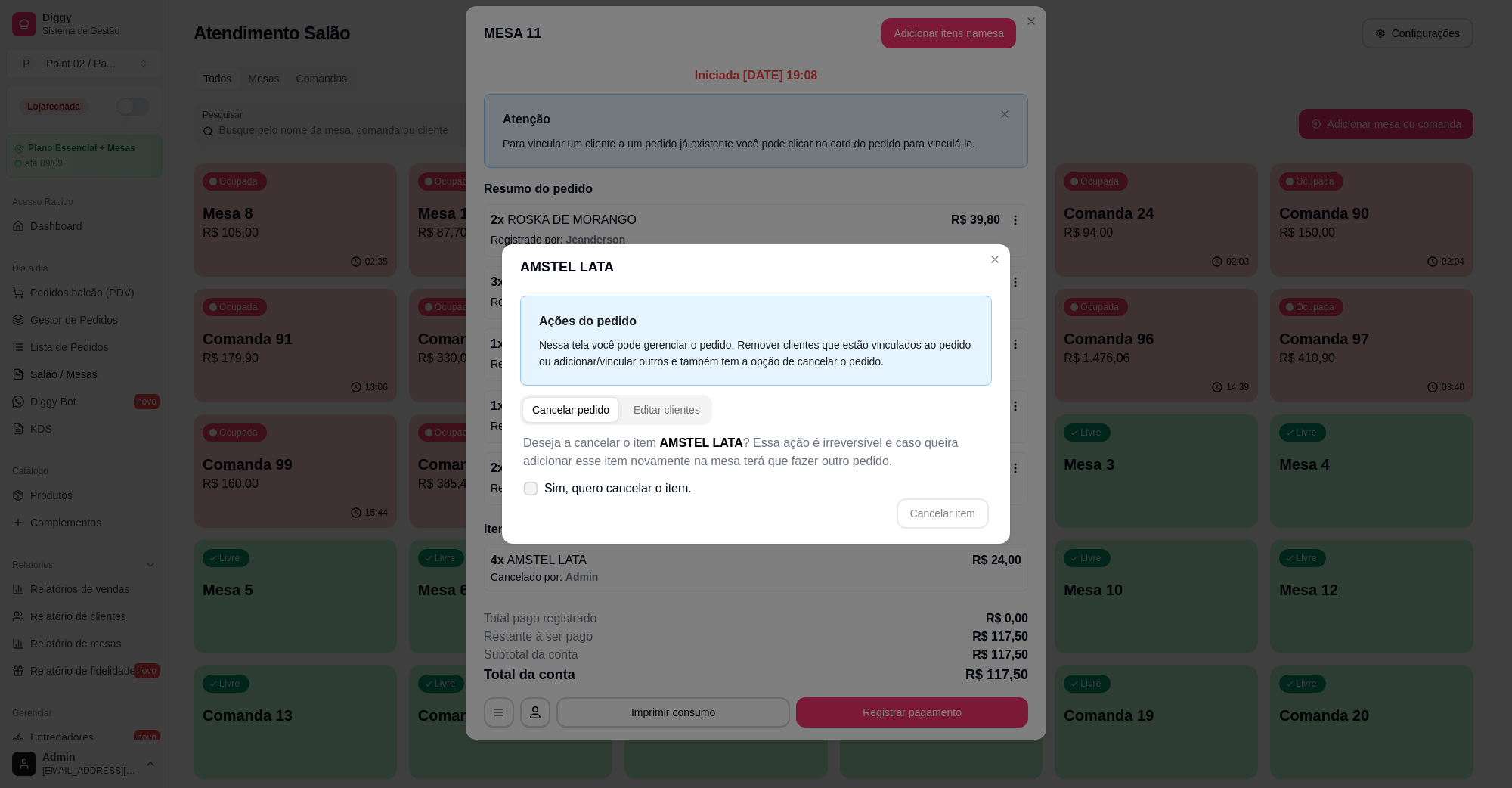
click at [678, 496] on span "Sim, quero cancelar o item." at bounding box center [618, 489] width 147 height 19
click at [533, 496] on input "Sim, quero cancelar o item." at bounding box center [528, 497] width 10 height 10
checkbox input "true"
click at [931, 509] on button "Cancelar item" at bounding box center [943, 514] width 93 height 30
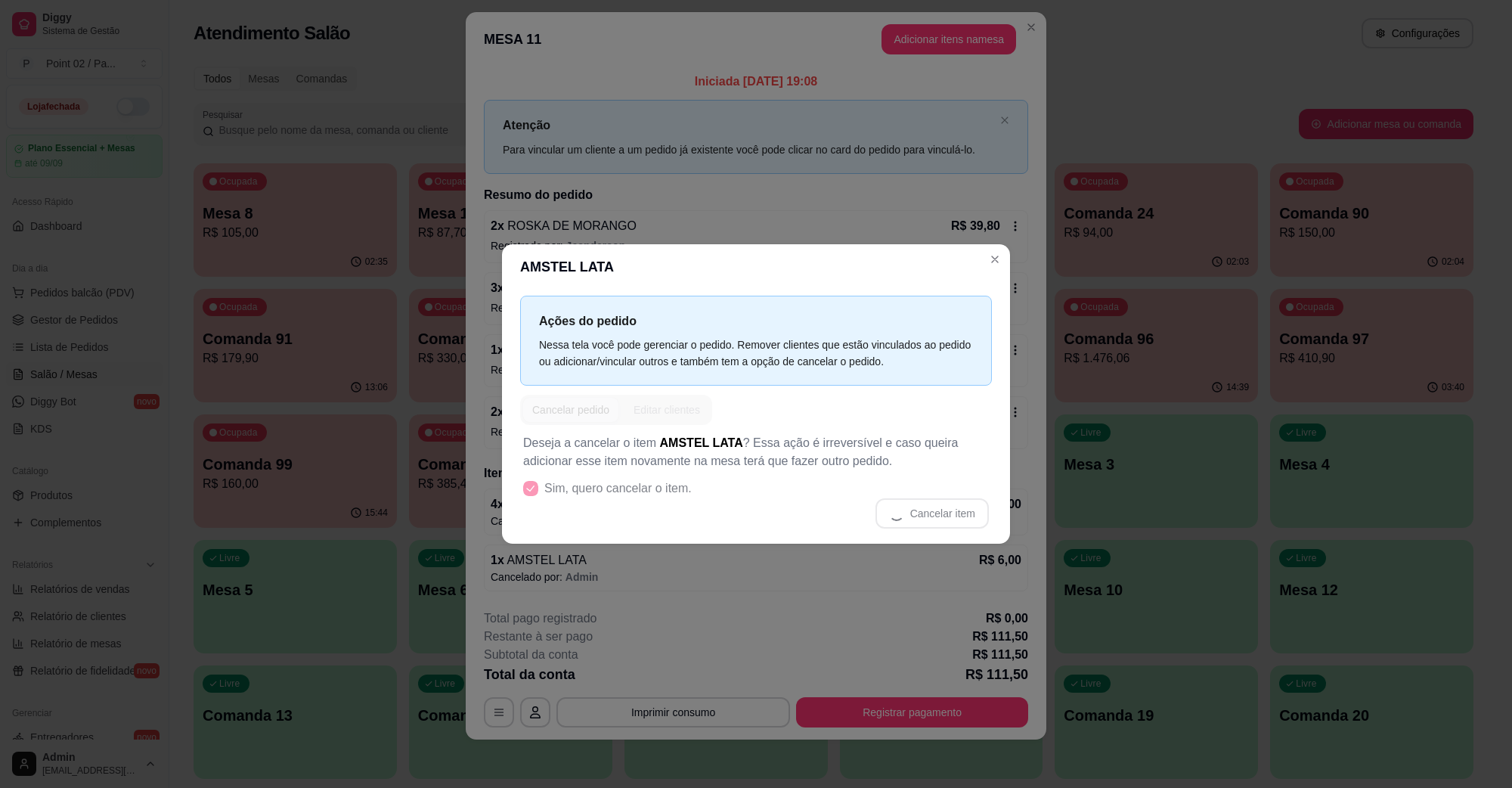
scroll to position [19, 0]
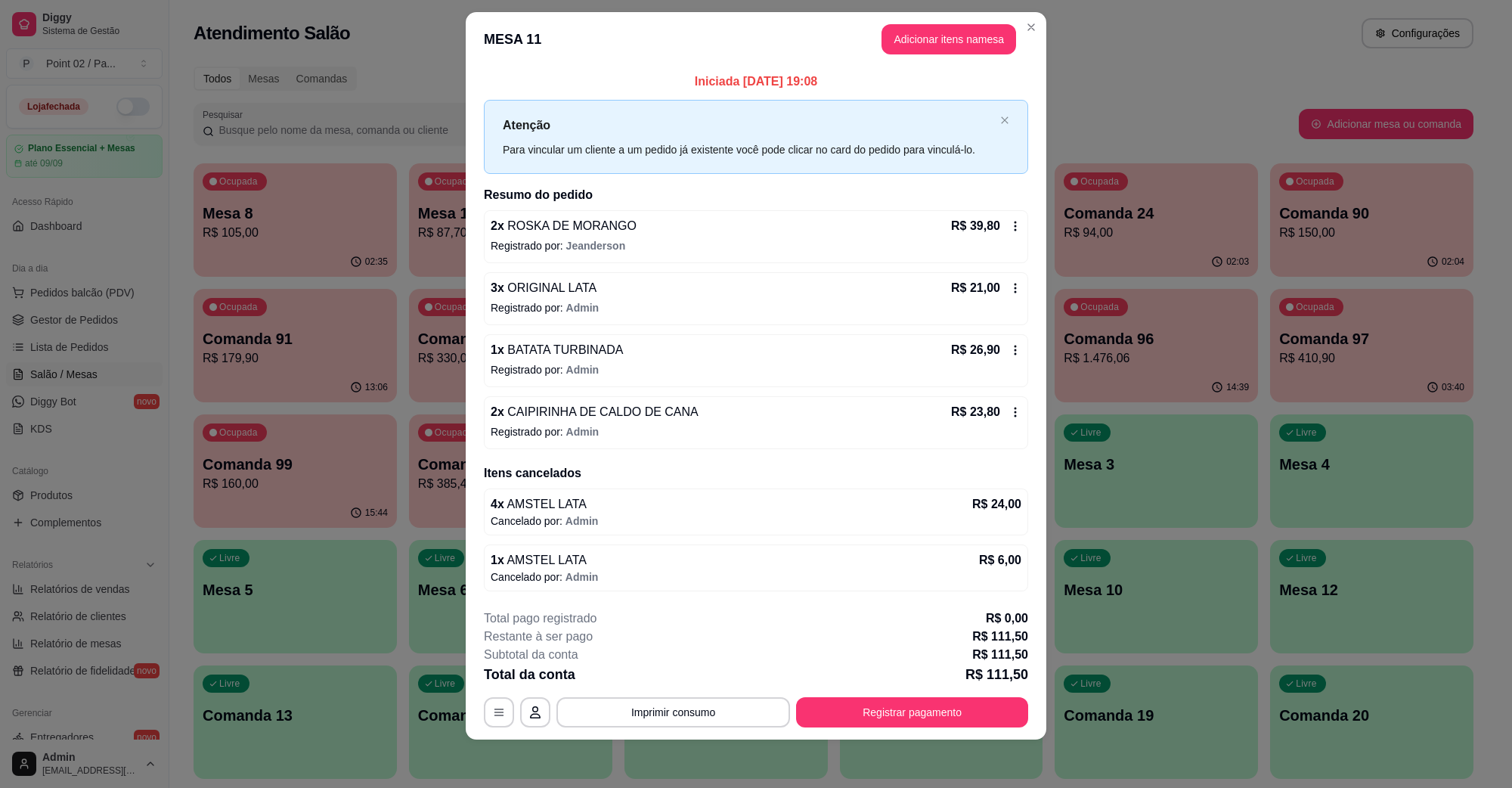
click at [639, 426] on p "Registrado por: Admin" at bounding box center [756, 432] width 531 height 15
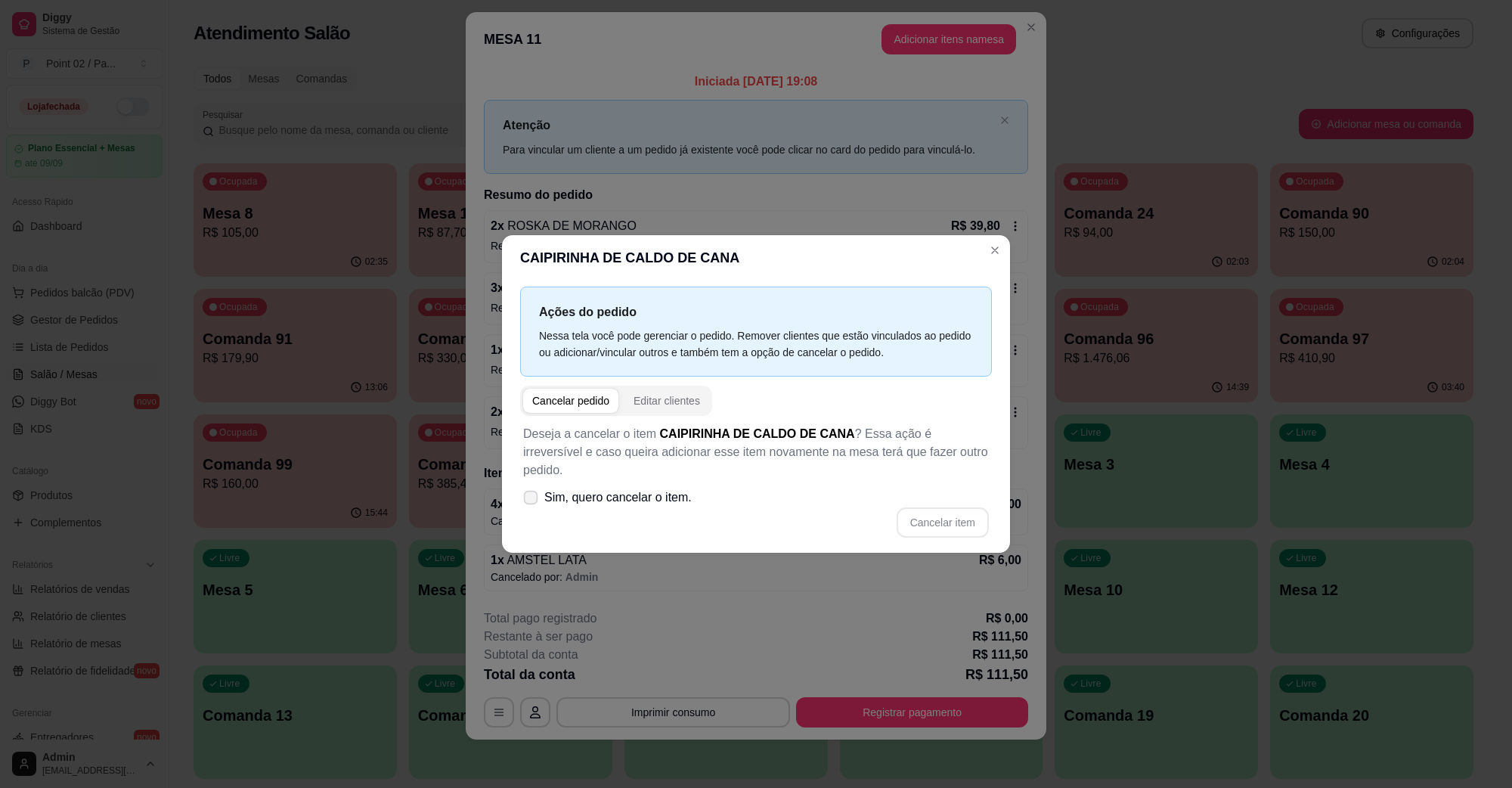
click at [631, 492] on span "Sim, quero cancelar o item." at bounding box center [618, 498] width 147 height 19
click at [533, 501] on input "Sim, quero cancelar o item." at bounding box center [528, 506] width 10 height 10
checkbox input "true"
click at [963, 519] on button "Cancelar item" at bounding box center [942, 523] width 90 height 29
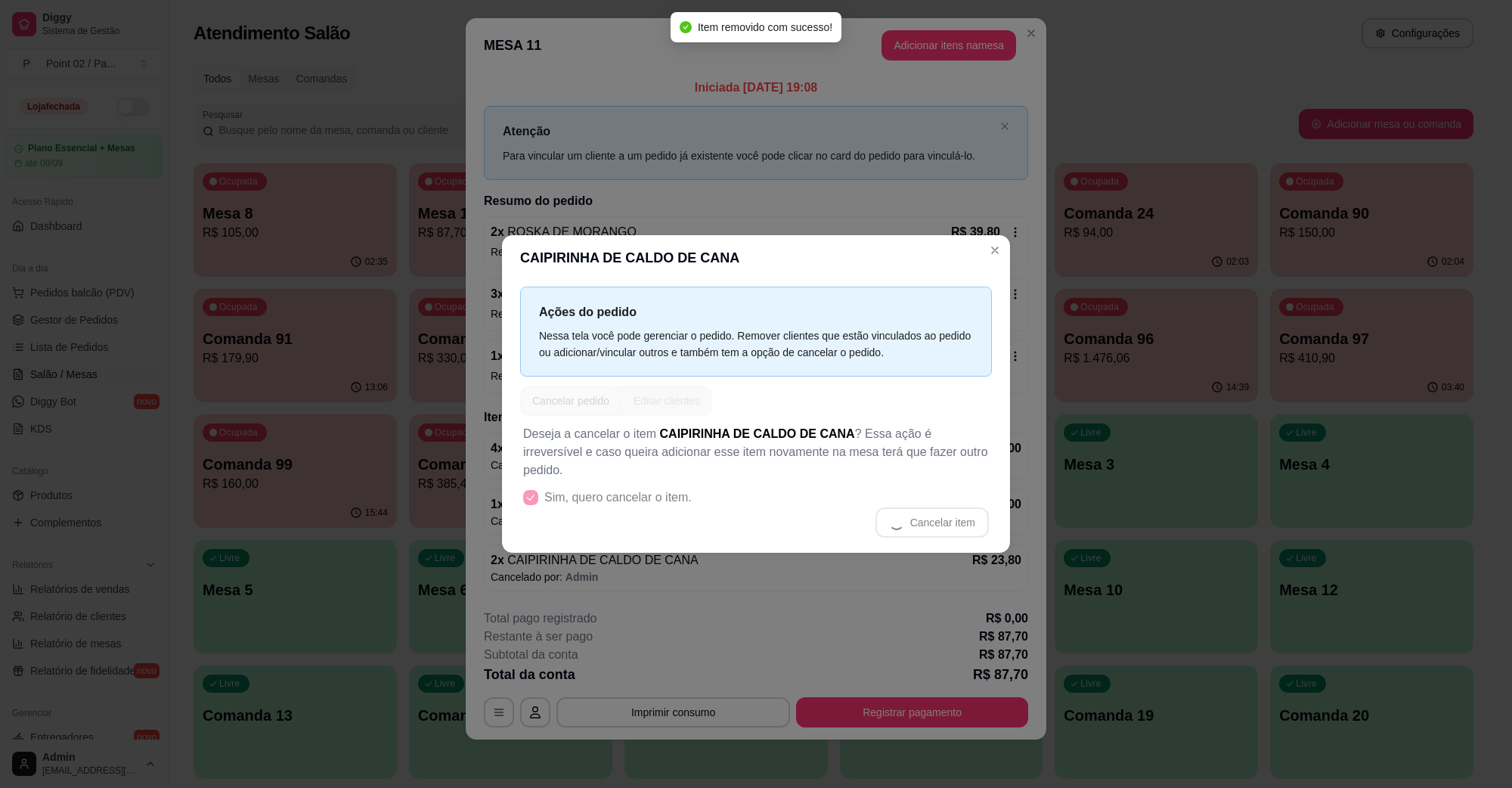
scroll to position [16, 0]
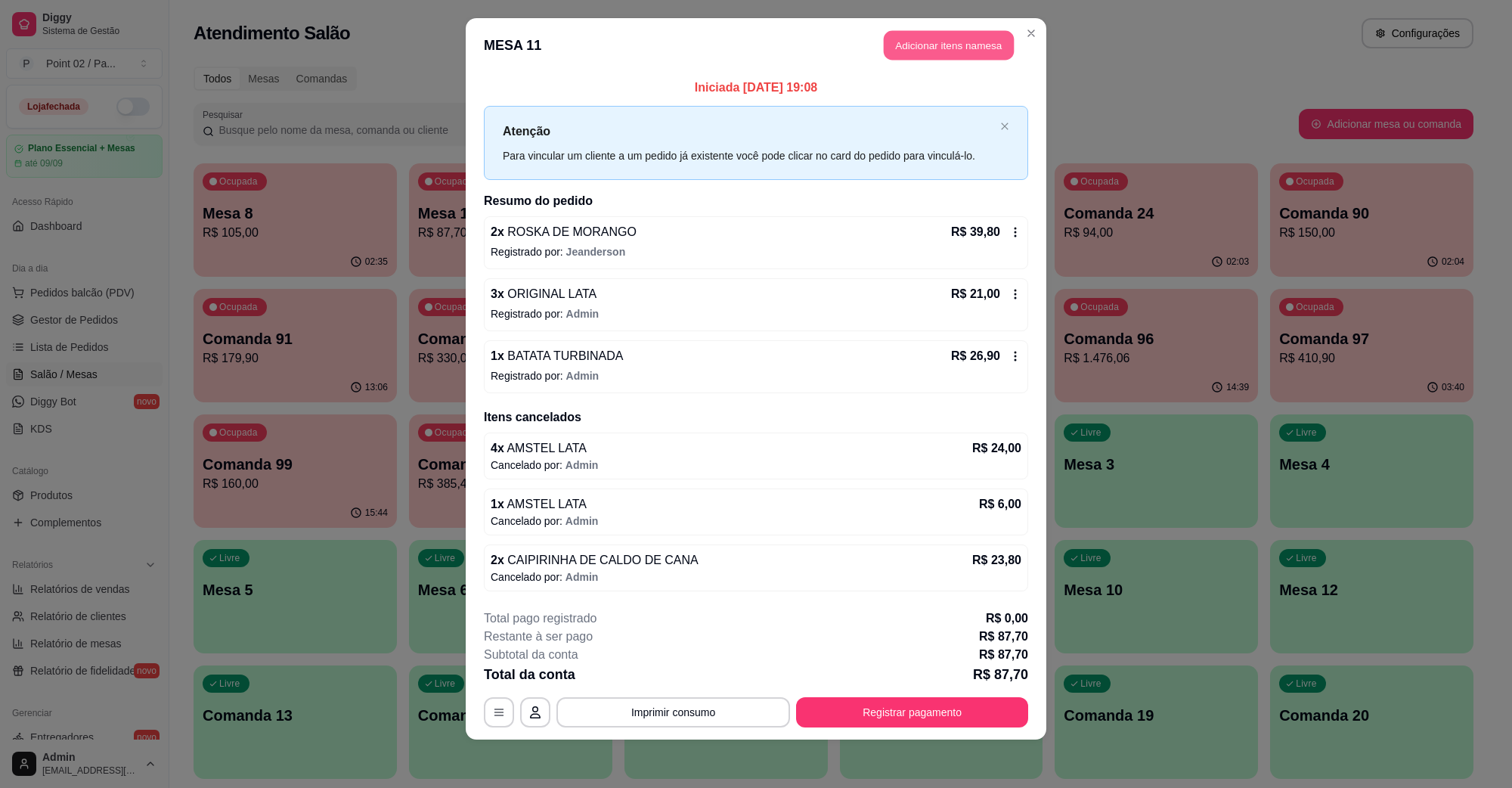
click at [914, 49] on button "Adicionar itens na mesa" at bounding box center [949, 45] width 130 height 29
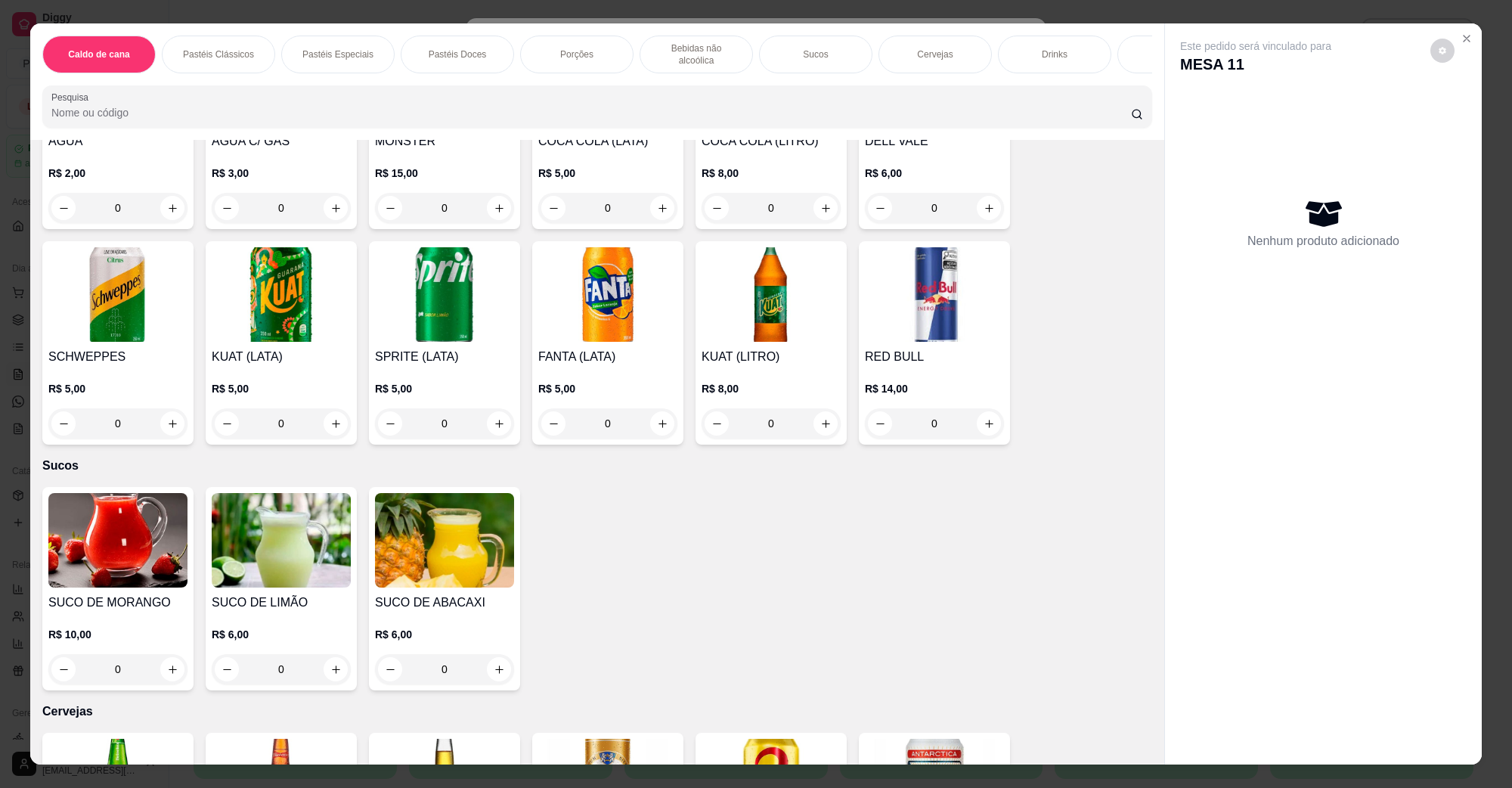
scroll to position [2459, 0]
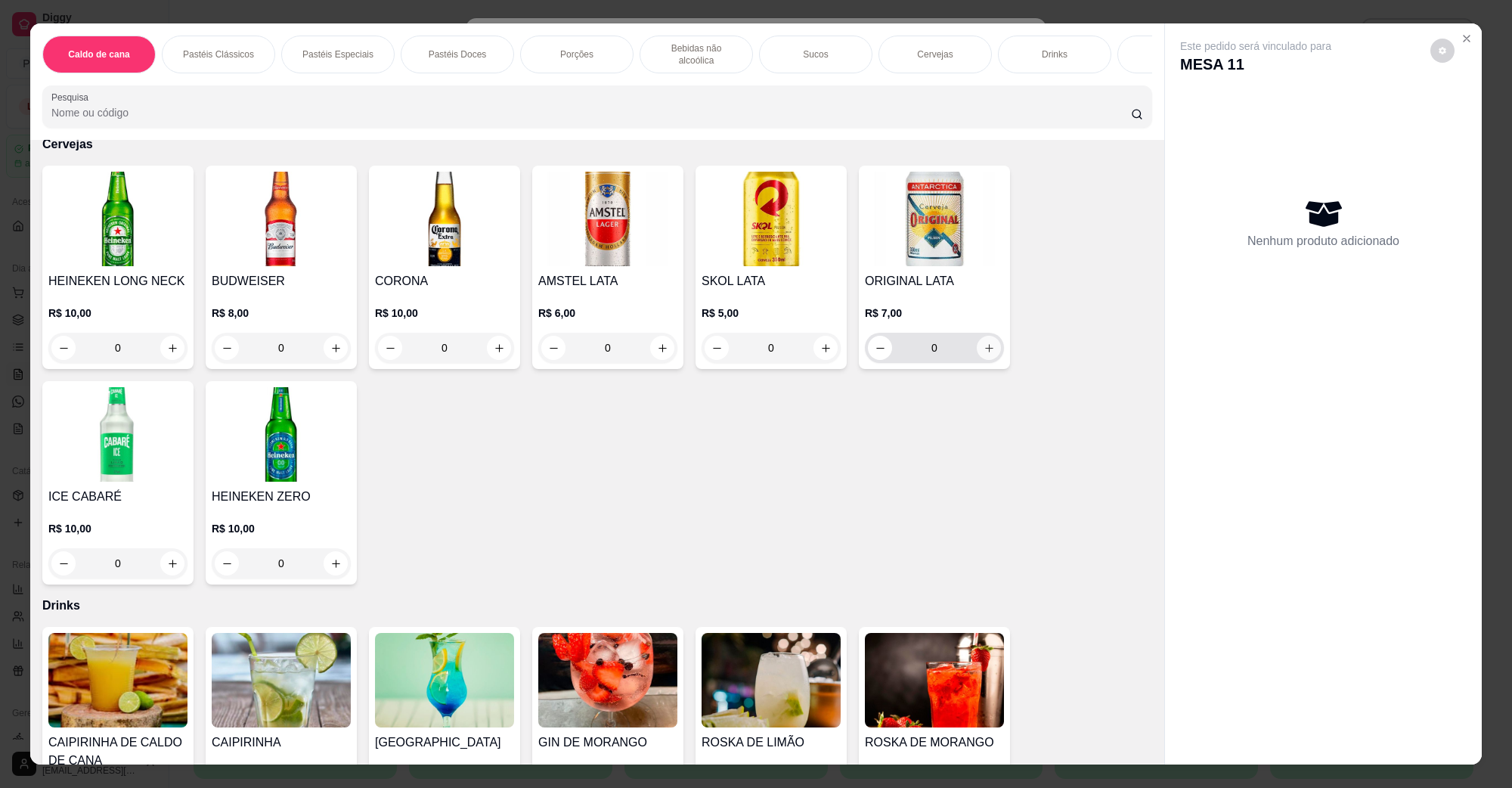
click at [989, 336] on button "increase-product-quantity" at bounding box center [989, 348] width 24 height 24
type input "4"
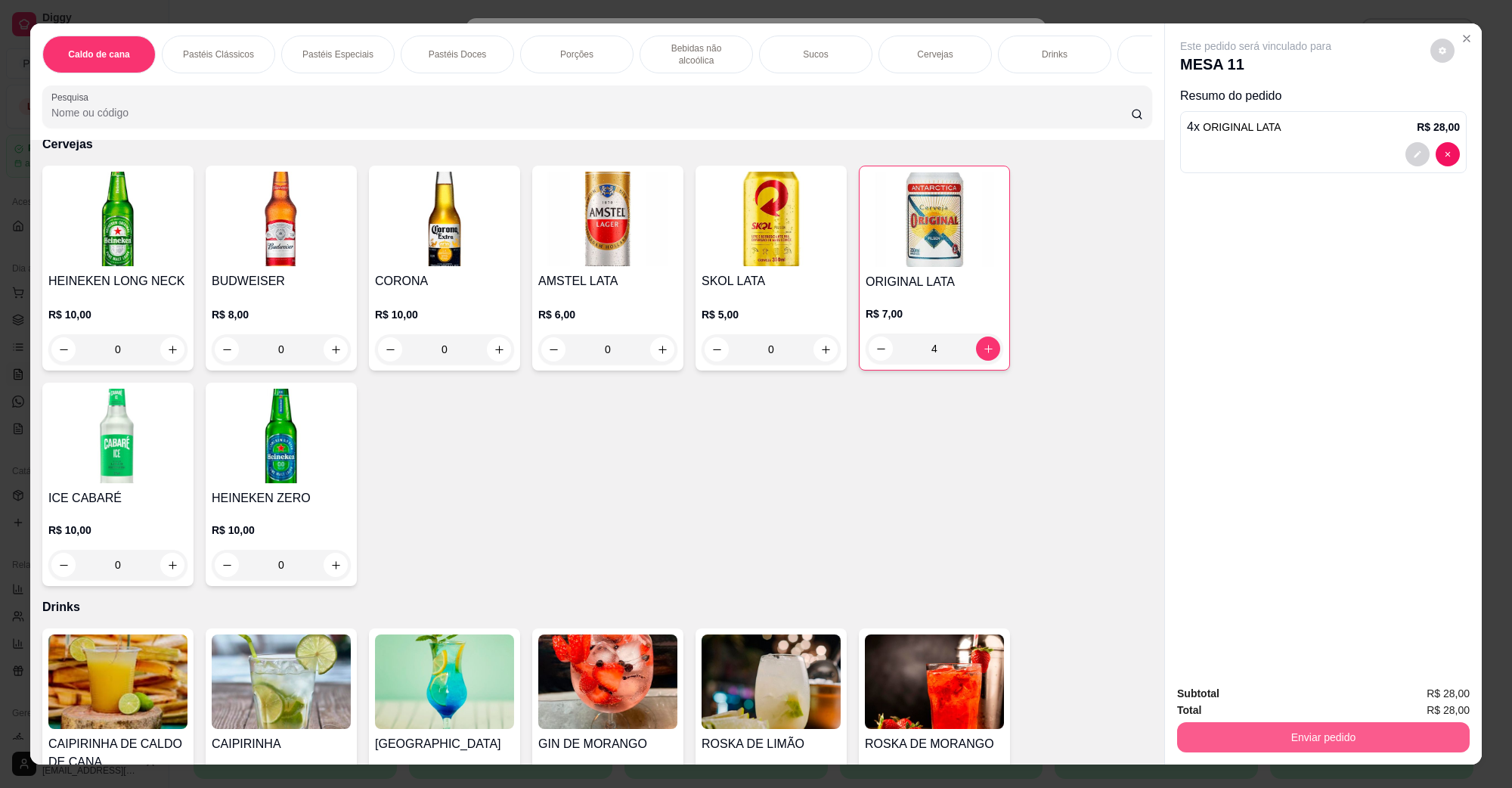
click at [1312, 736] on button "Enviar pedido" at bounding box center [1324, 737] width 293 height 30
click at [1286, 695] on button "Não registrar e enviar pedido" at bounding box center [1273, 700] width 153 height 28
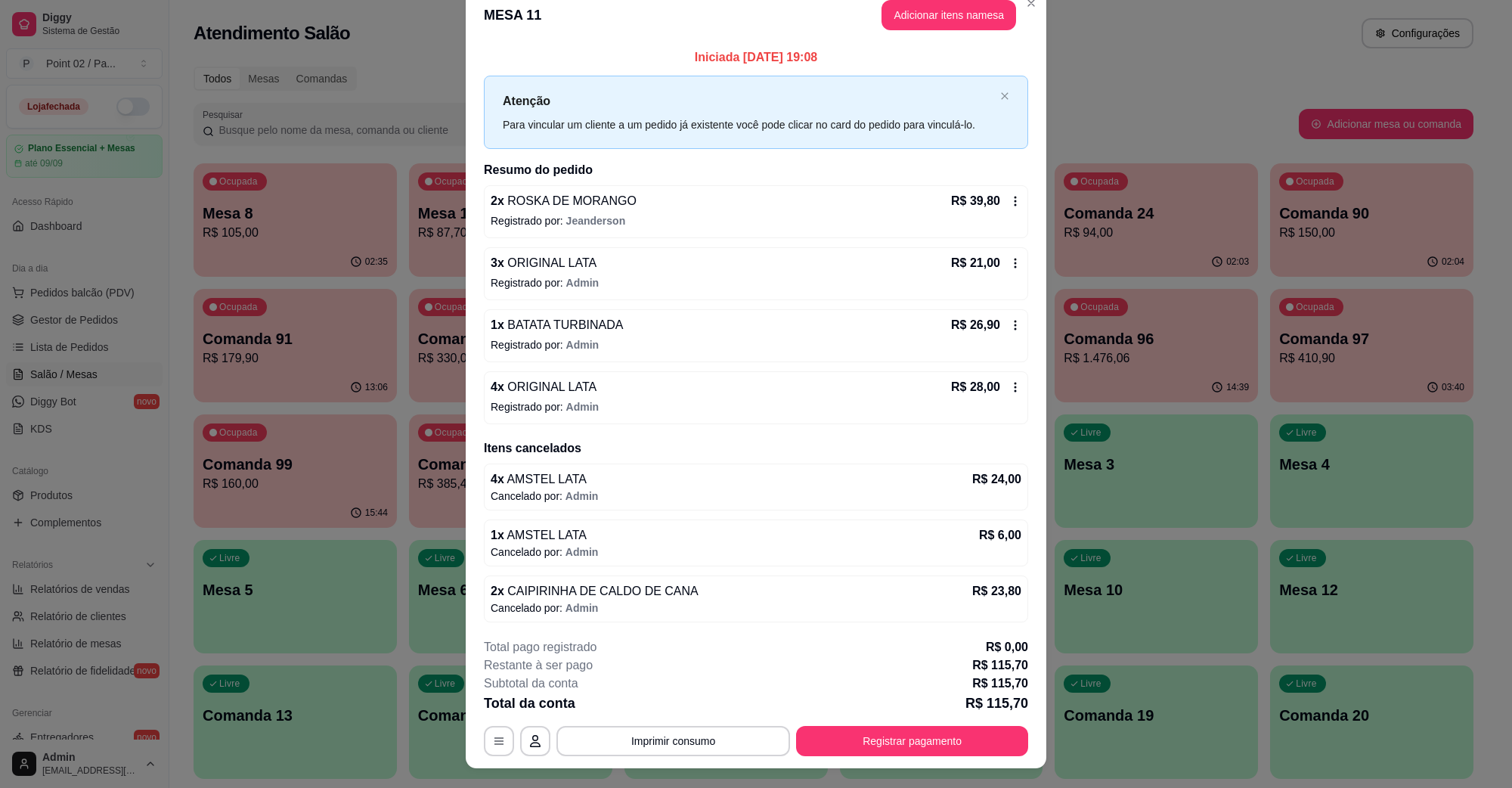
scroll to position [0, 0]
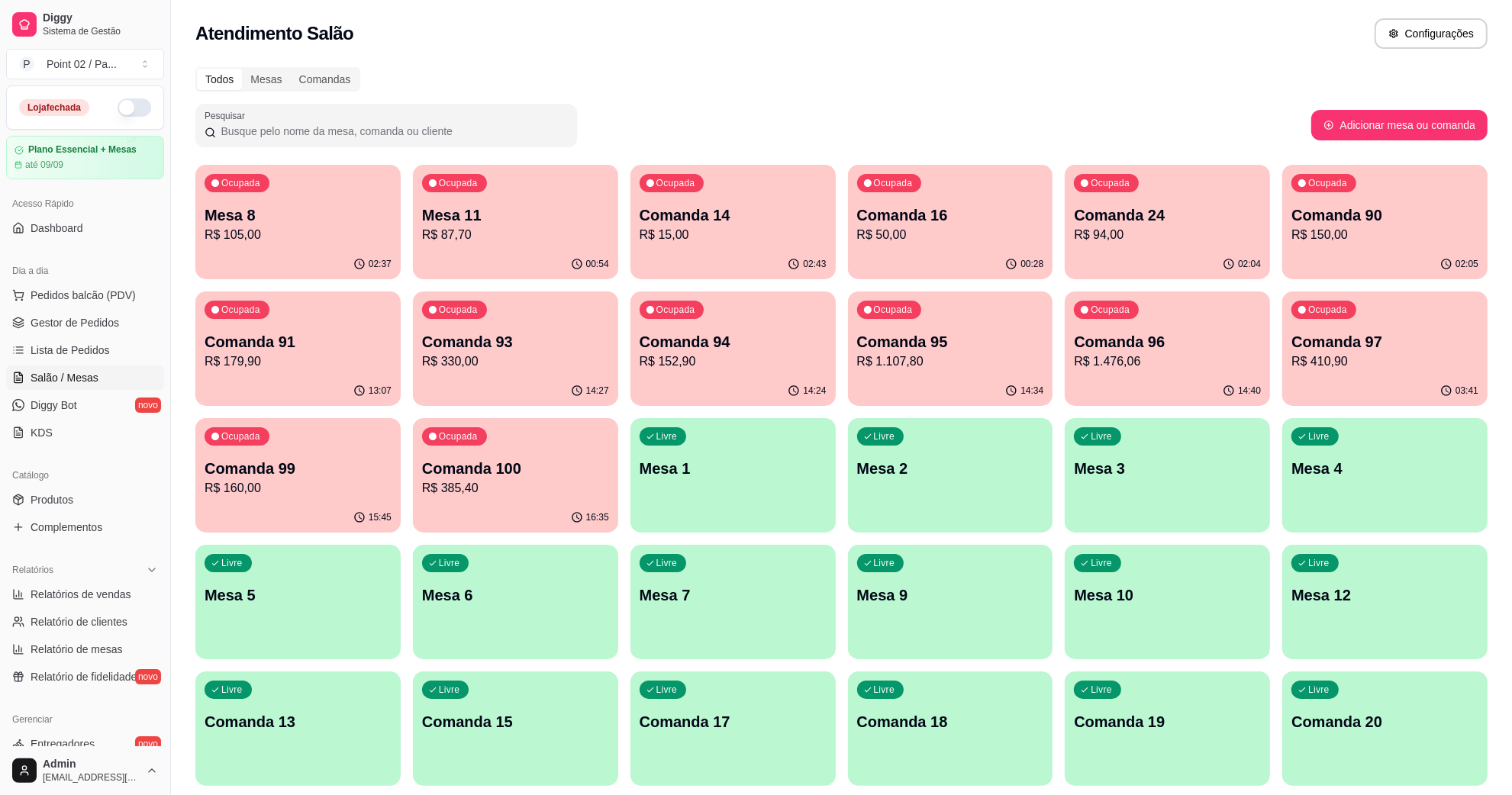
click at [330, 226] on p "R$ 105,00" at bounding box center [298, 235] width 187 height 19
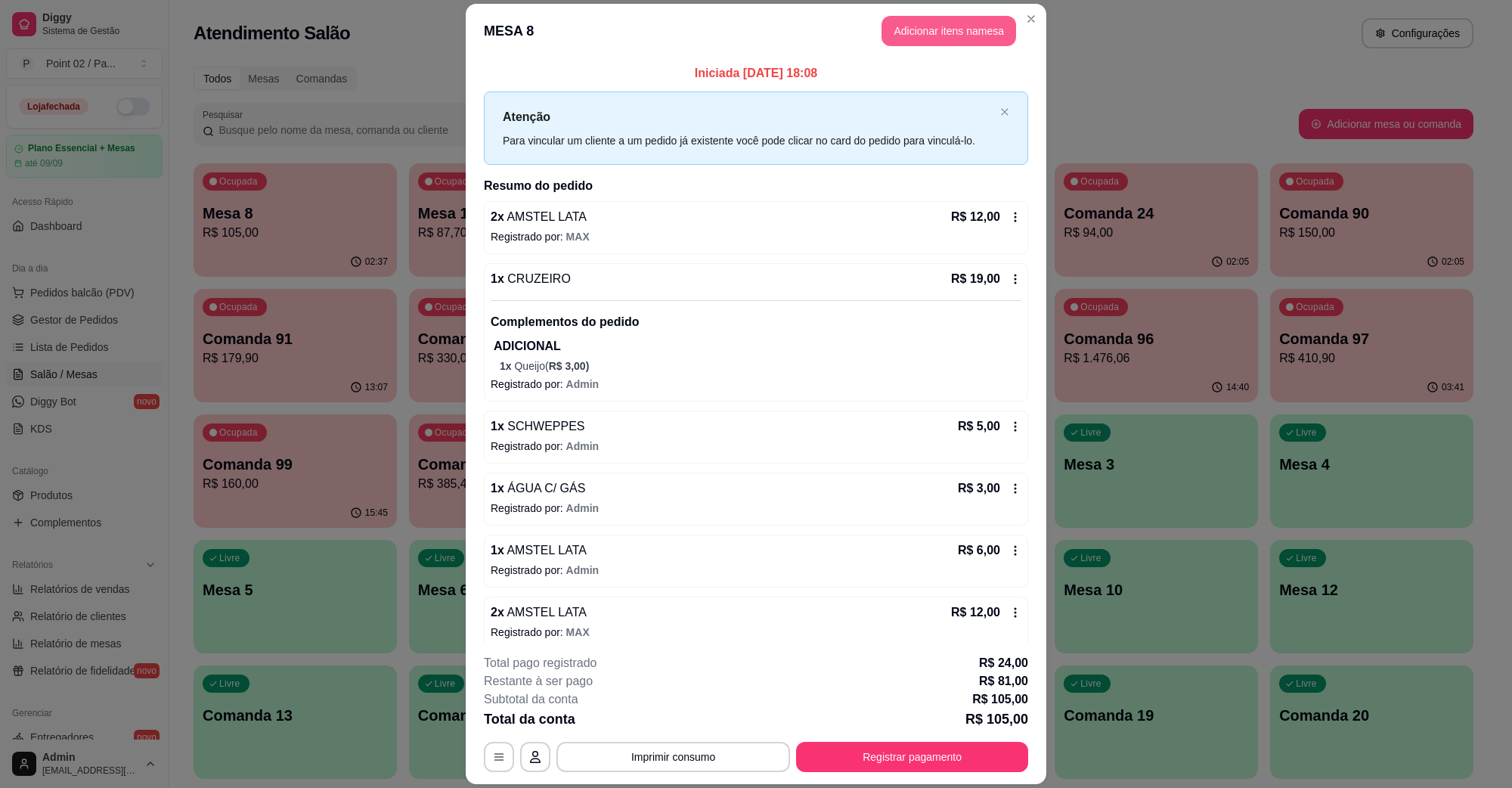
click at [944, 19] on button "Adicionar itens na mesa" at bounding box center [949, 31] width 135 height 30
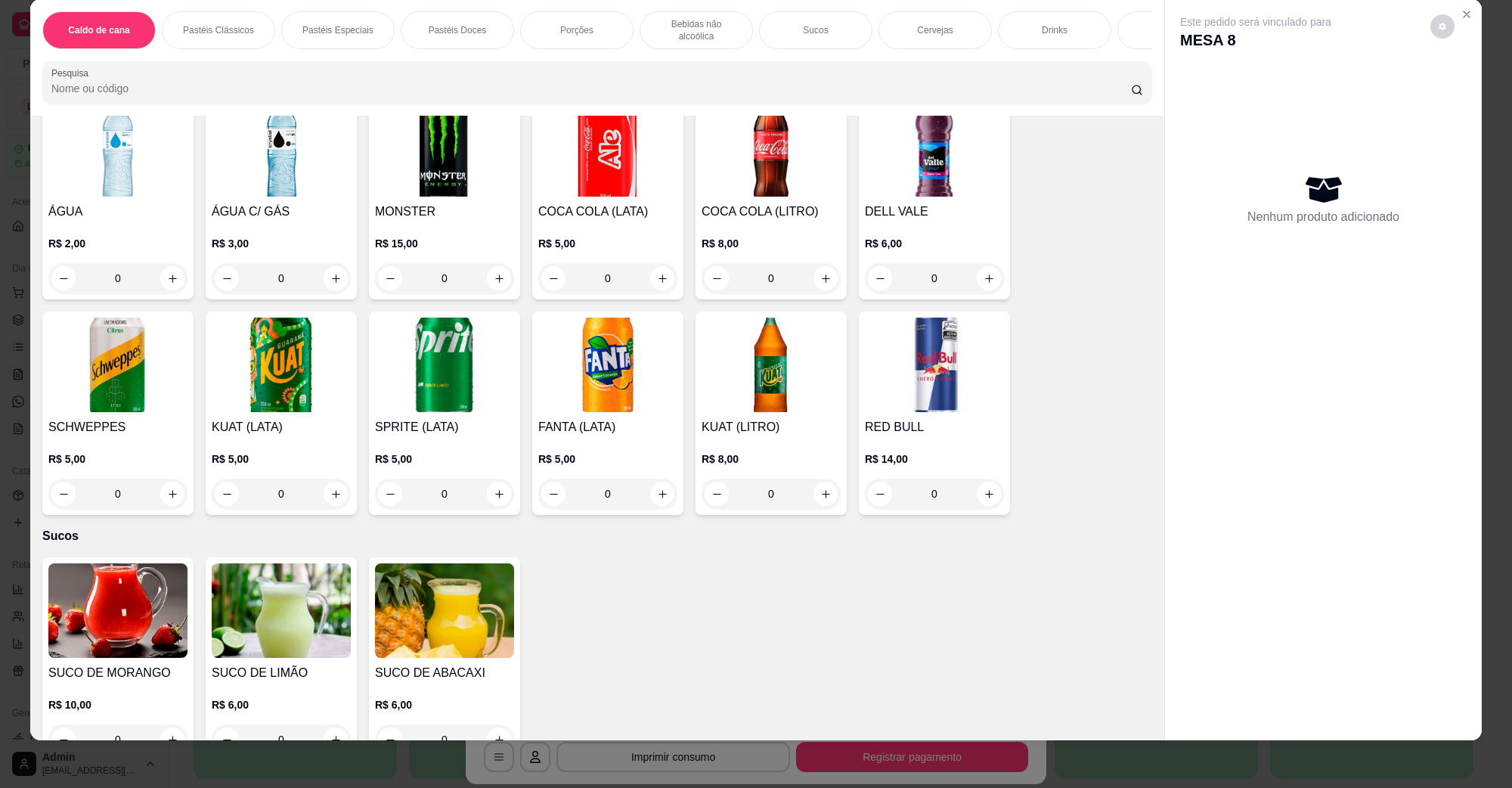
scroll to position [2365, 0]
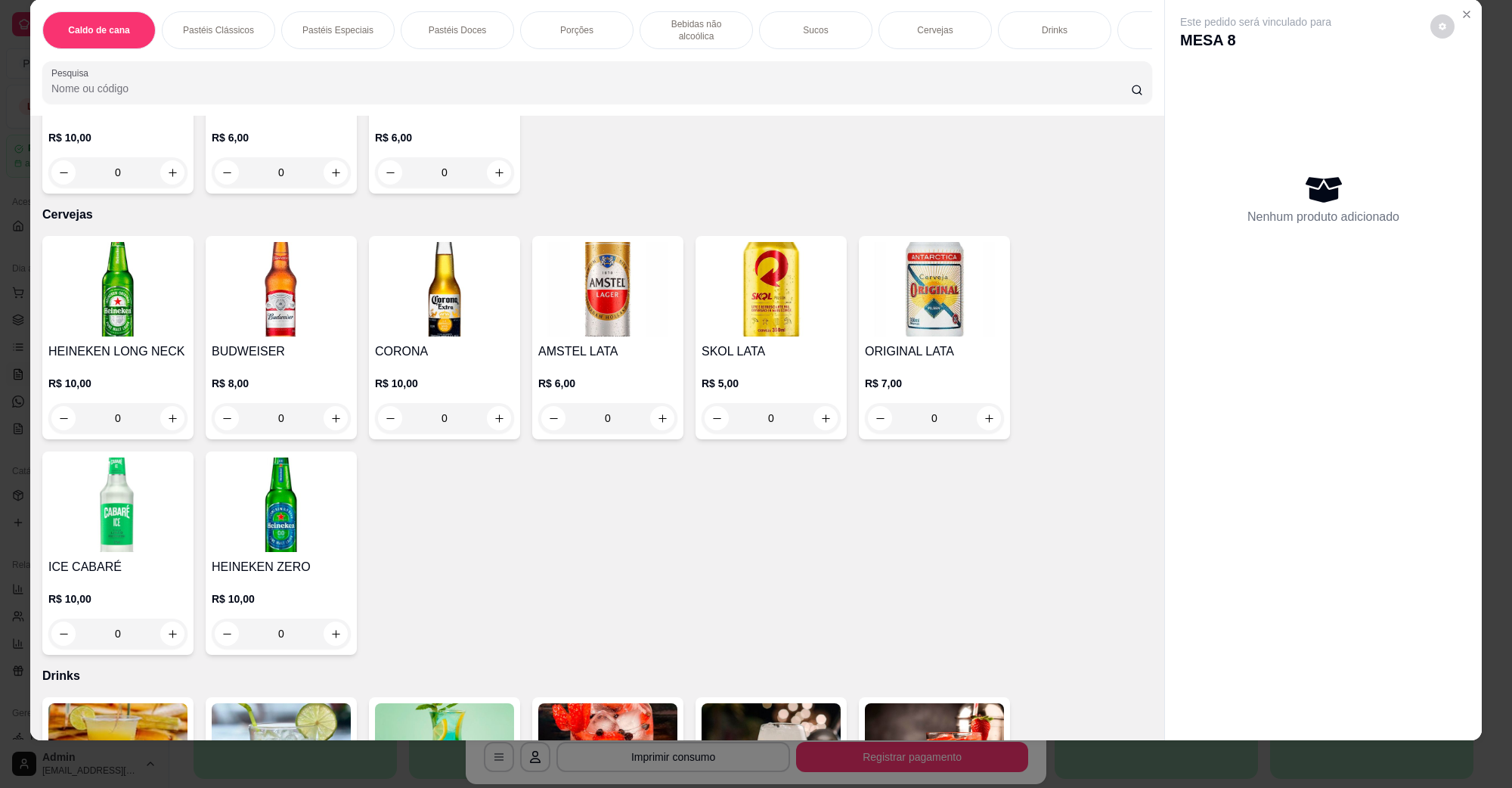
click at [596, 252] on img at bounding box center [607, 290] width 139 height 94
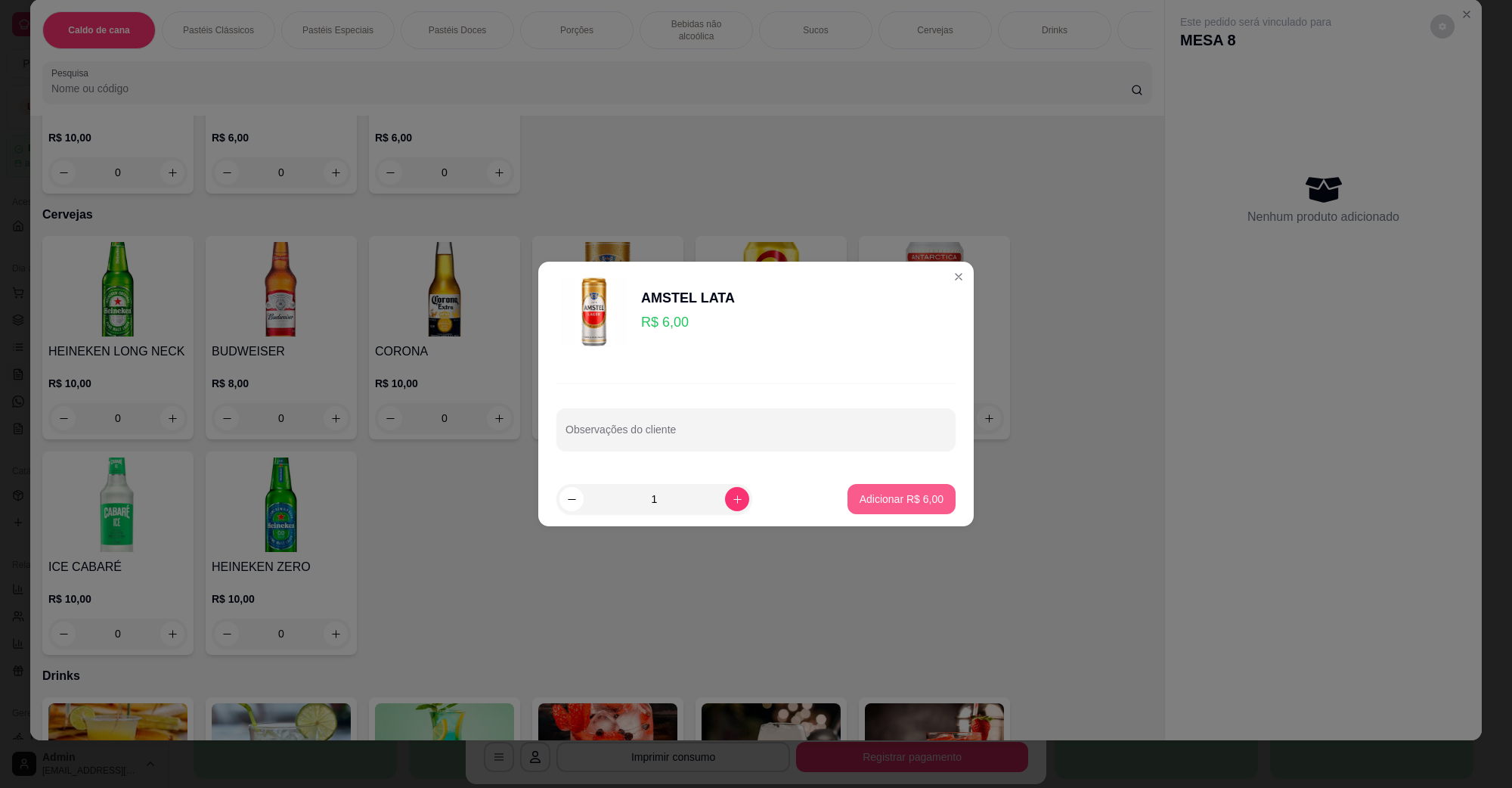
click at [860, 492] on p "Adicionar R$ 6,00" at bounding box center [902, 499] width 84 height 15
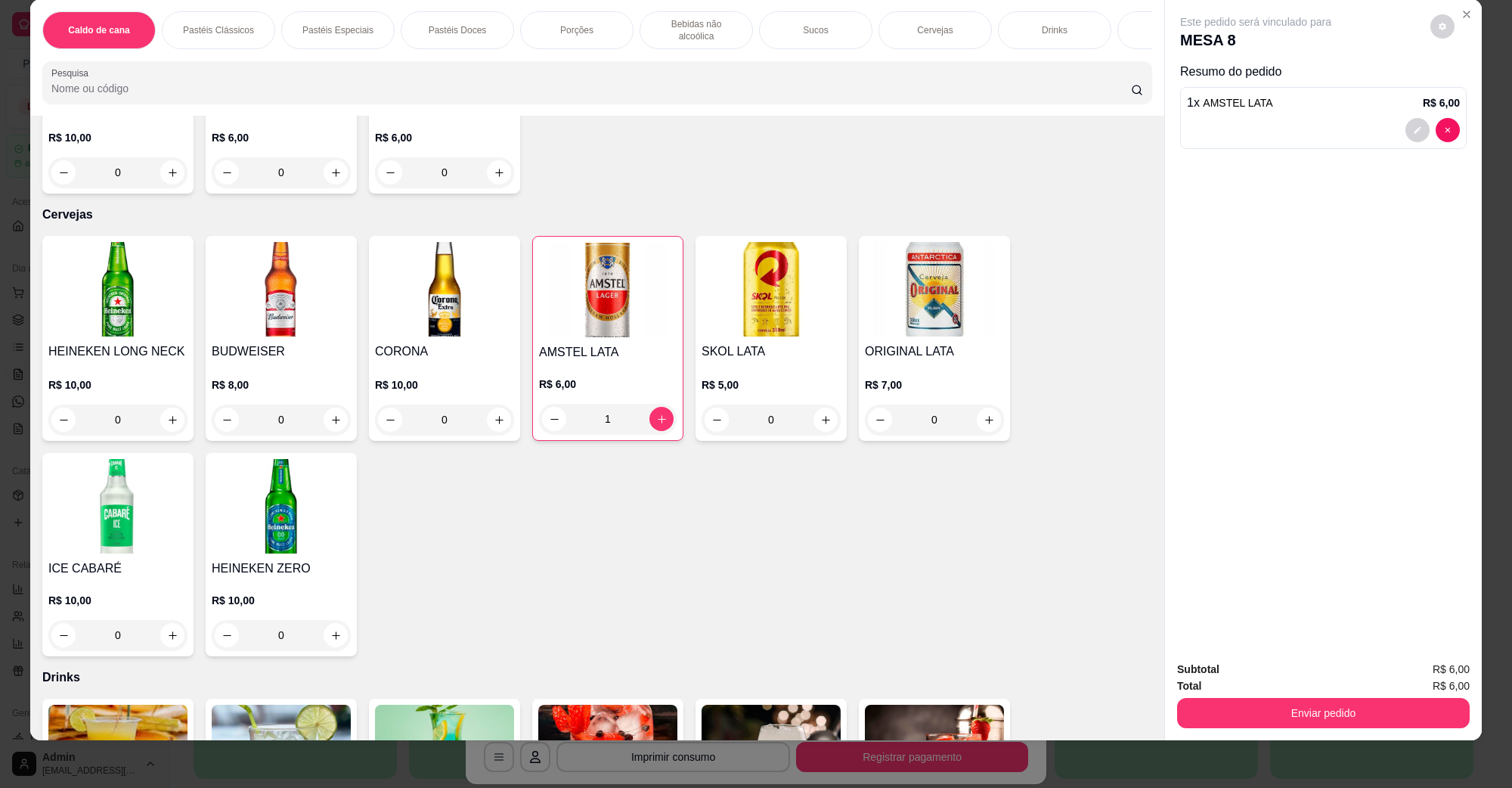
type input "1"
click at [150, 705] on img at bounding box center [118, 753] width 139 height 94
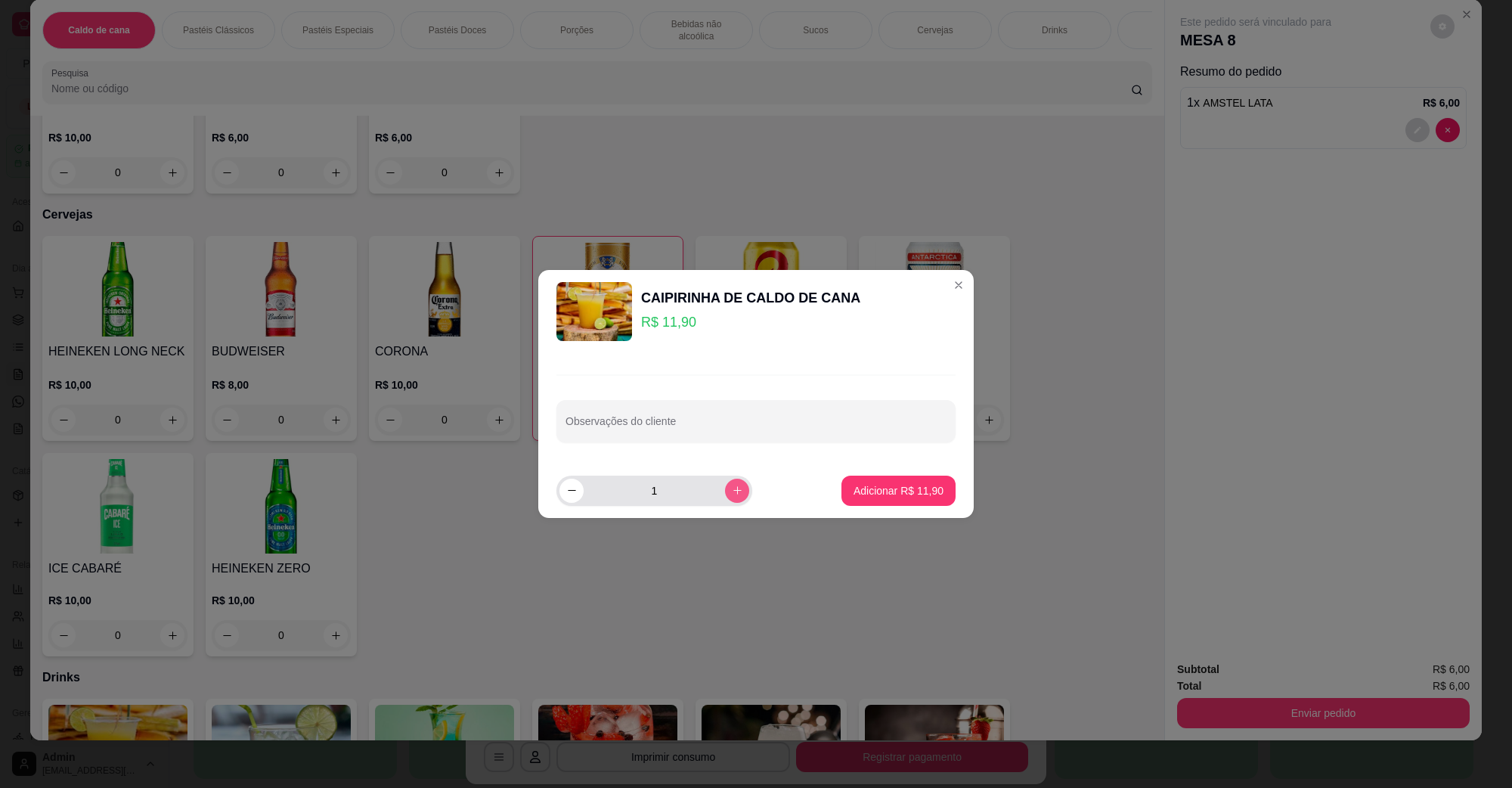
click at [732, 496] on icon "increase-product-quantity" at bounding box center [737, 490] width 11 height 11
type input "2"
click at [841, 482] on button "Adicionar R$ 23,80" at bounding box center [899, 491] width 114 height 30
type input "2"
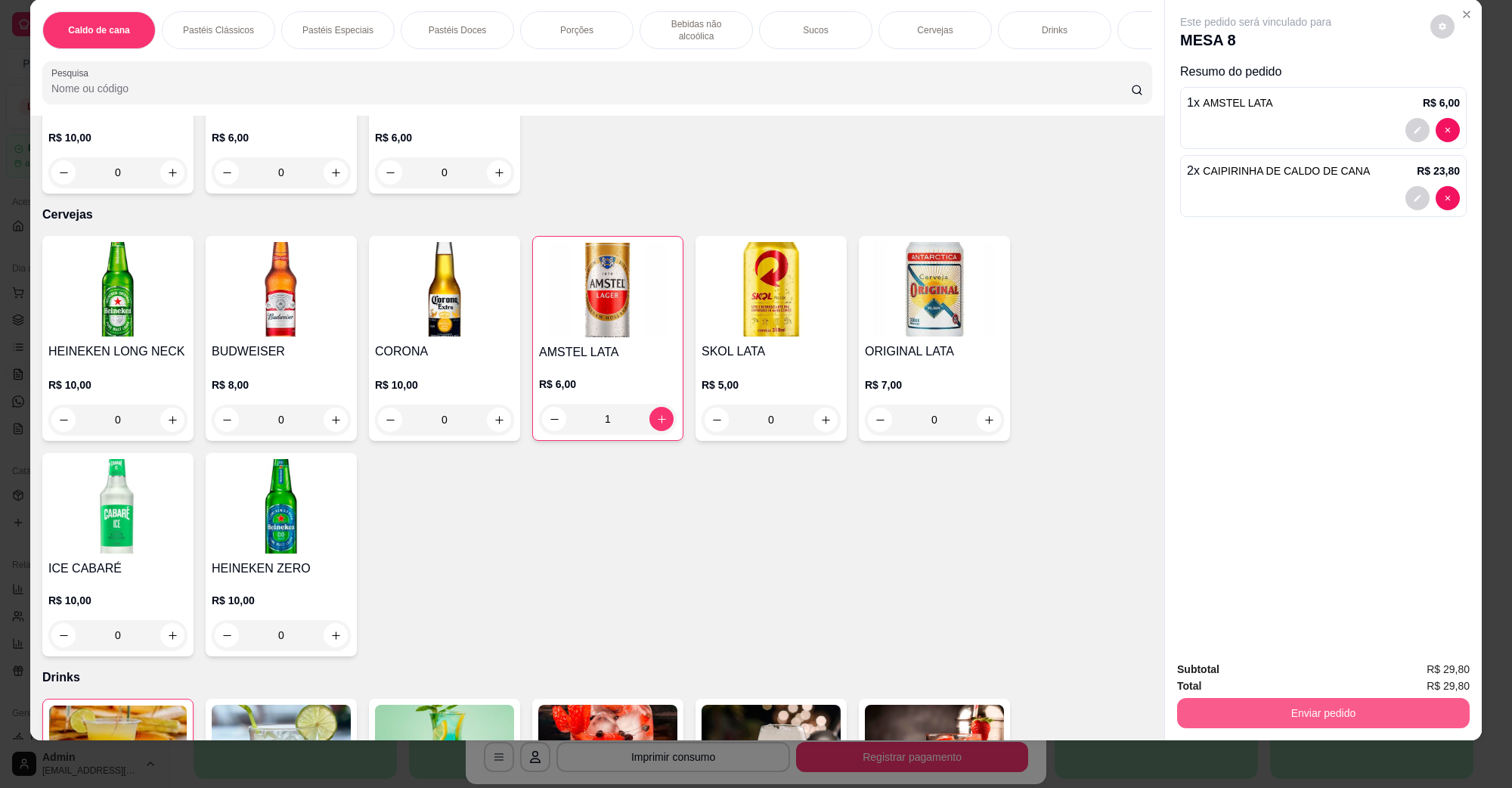
click at [1427, 723] on button "Enviar pedido" at bounding box center [1324, 714] width 293 height 30
click at [1333, 679] on button "Não registrar e enviar pedido" at bounding box center [1272, 676] width 157 height 29
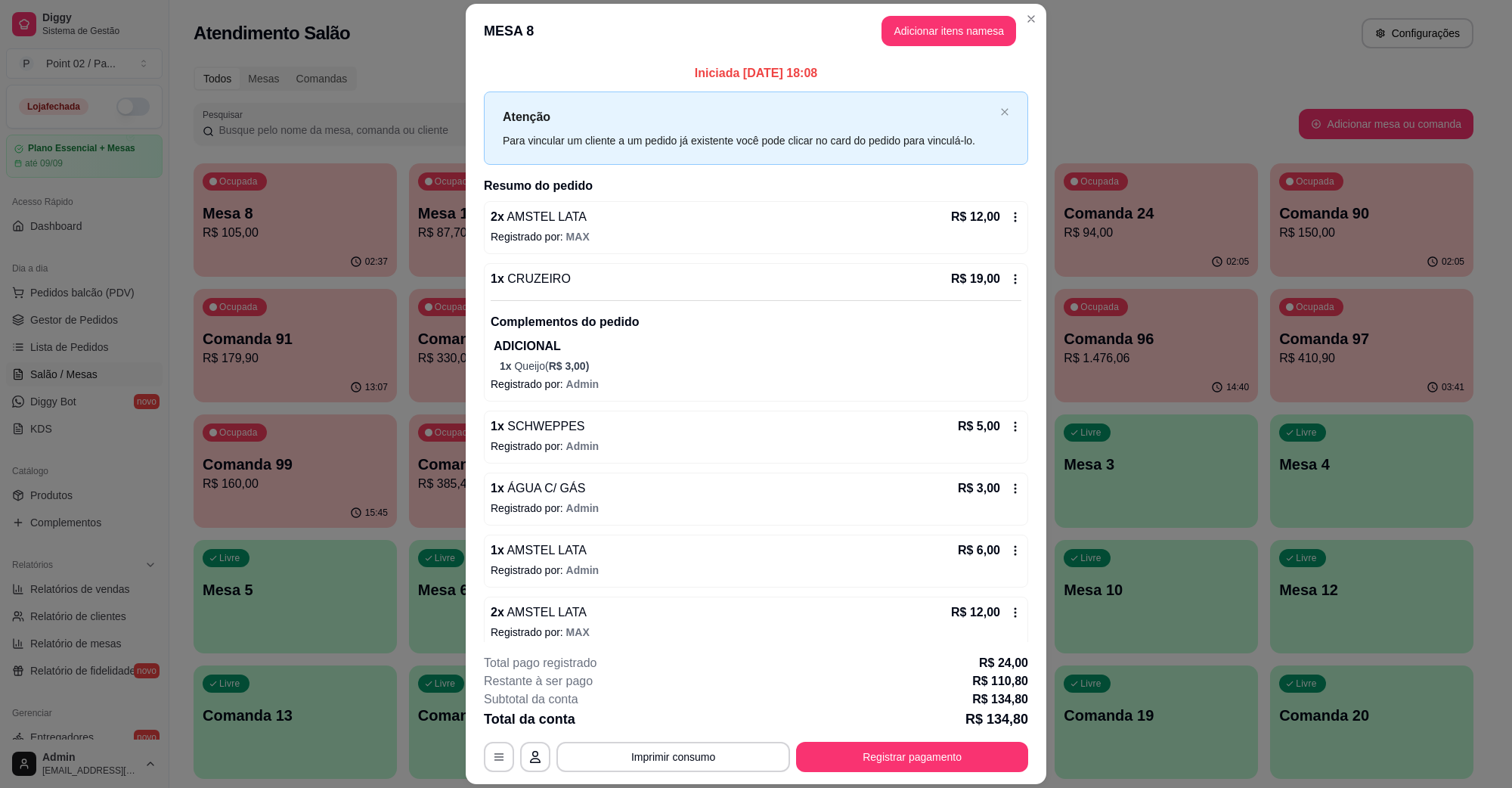
scroll to position [390, 0]
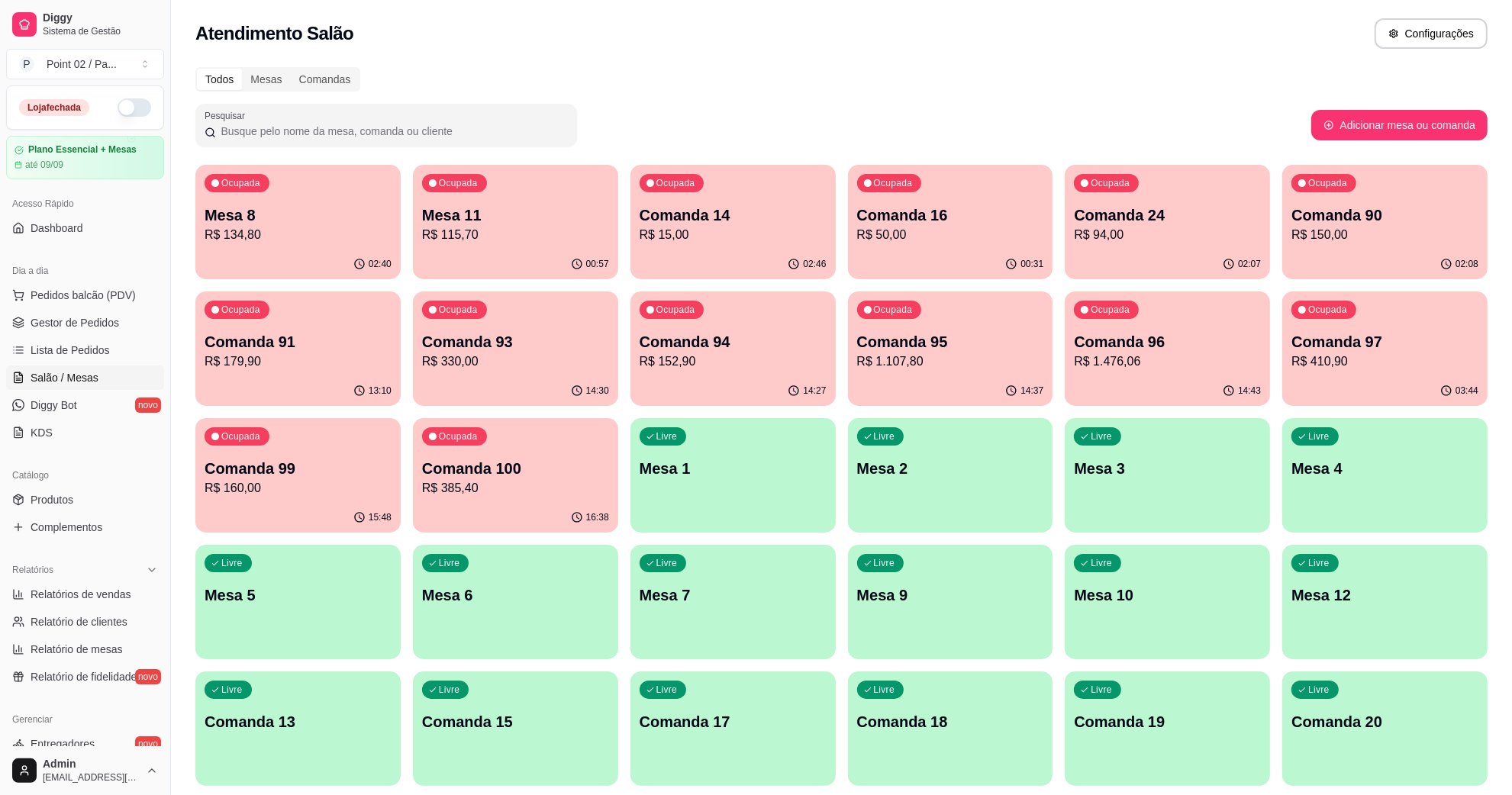
click at [910, 199] on div "Ocupada Comanda 16 R$ 50,00" at bounding box center [951, 207] width 206 height 85
click at [906, 242] on p "R$ 50,00" at bounding box center [950, 234] width 181 height 18
click at [651, 124] on div "Pesquisar" at bounding box center [753, 125] width 1116 height 42
click at [764, 131] on div "Pesquisar" at bounding box center [753, 125] width 1116 height 42
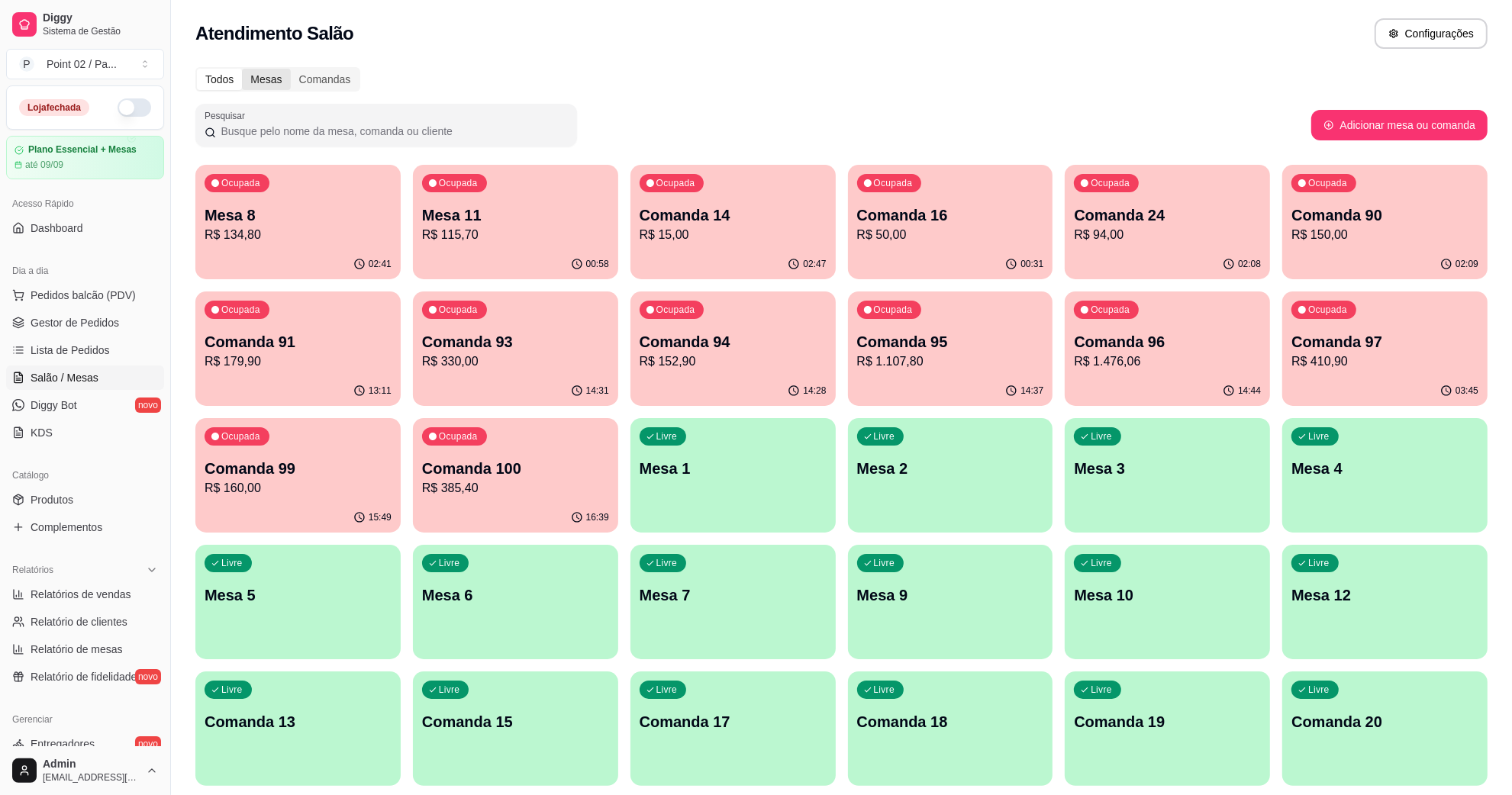
click at [252, 82] on div "Mesas" at bounding box center [266, 79] width 48 height 21
click at [242, 69] on input "Mesas" at bounding box center [242, 69] width 0 height 0
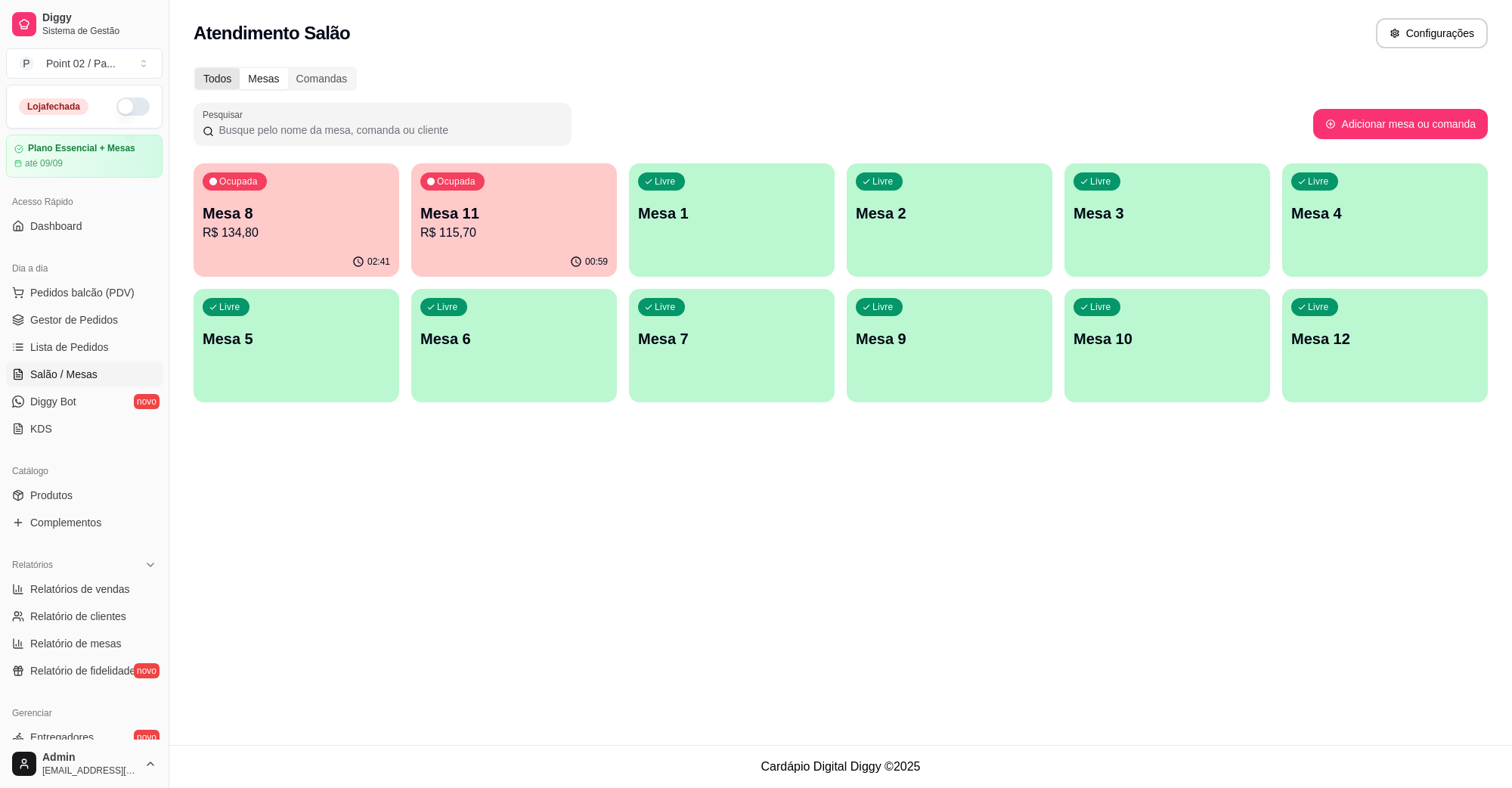
click at [231, 82] on div "Todos" at bounding box center [217, 78] width 45 height 21
click at [195, 68] on input "Todos" at bounding box center [195, 68] width 0 height 0
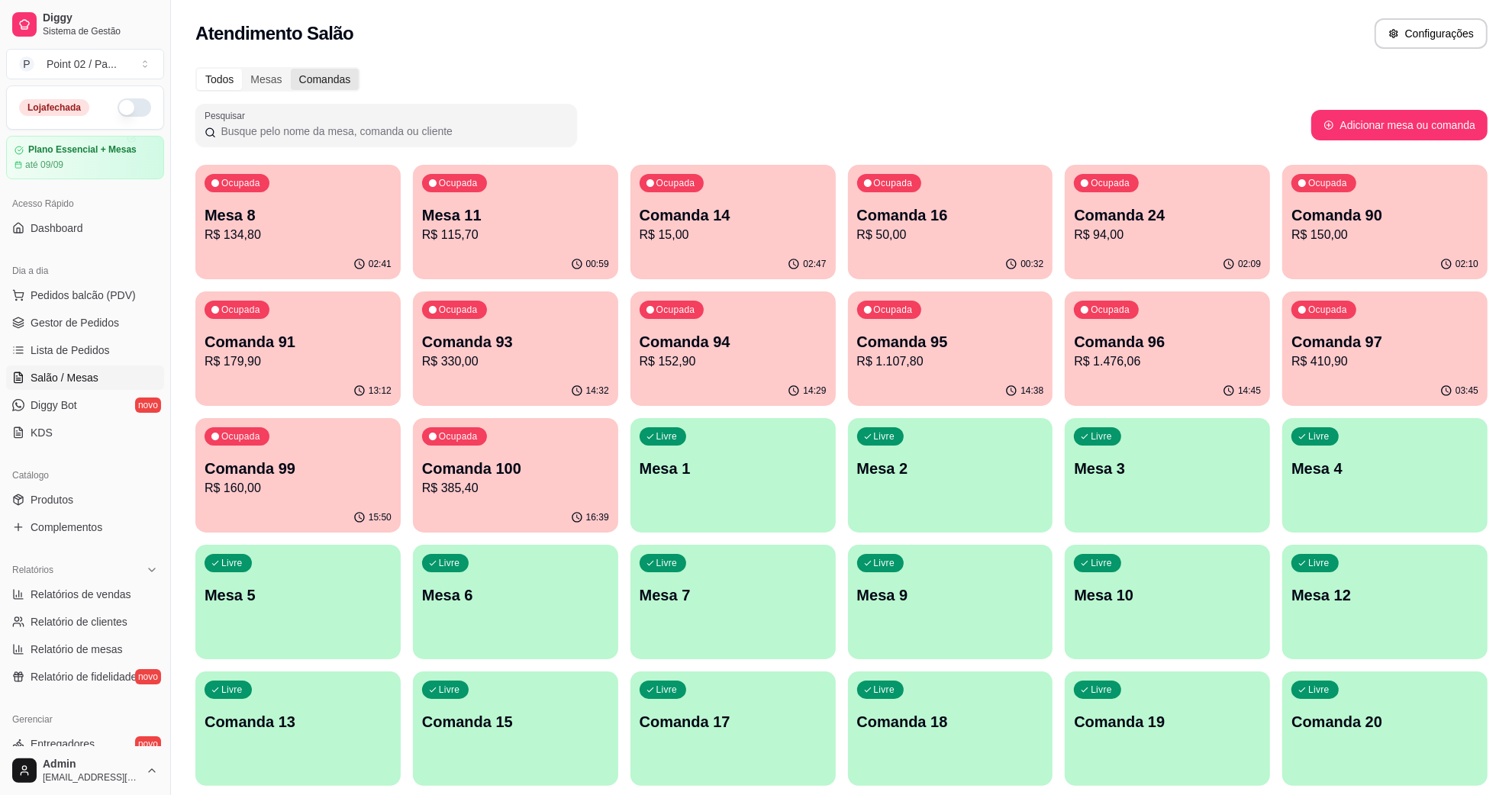
click at [329, 75] on div "Comandas" at bounding box center [324, 79] width 69 height 21
click at [291, 69] on input "Comandas" at bounding box center [291, 69] width 0 height 0
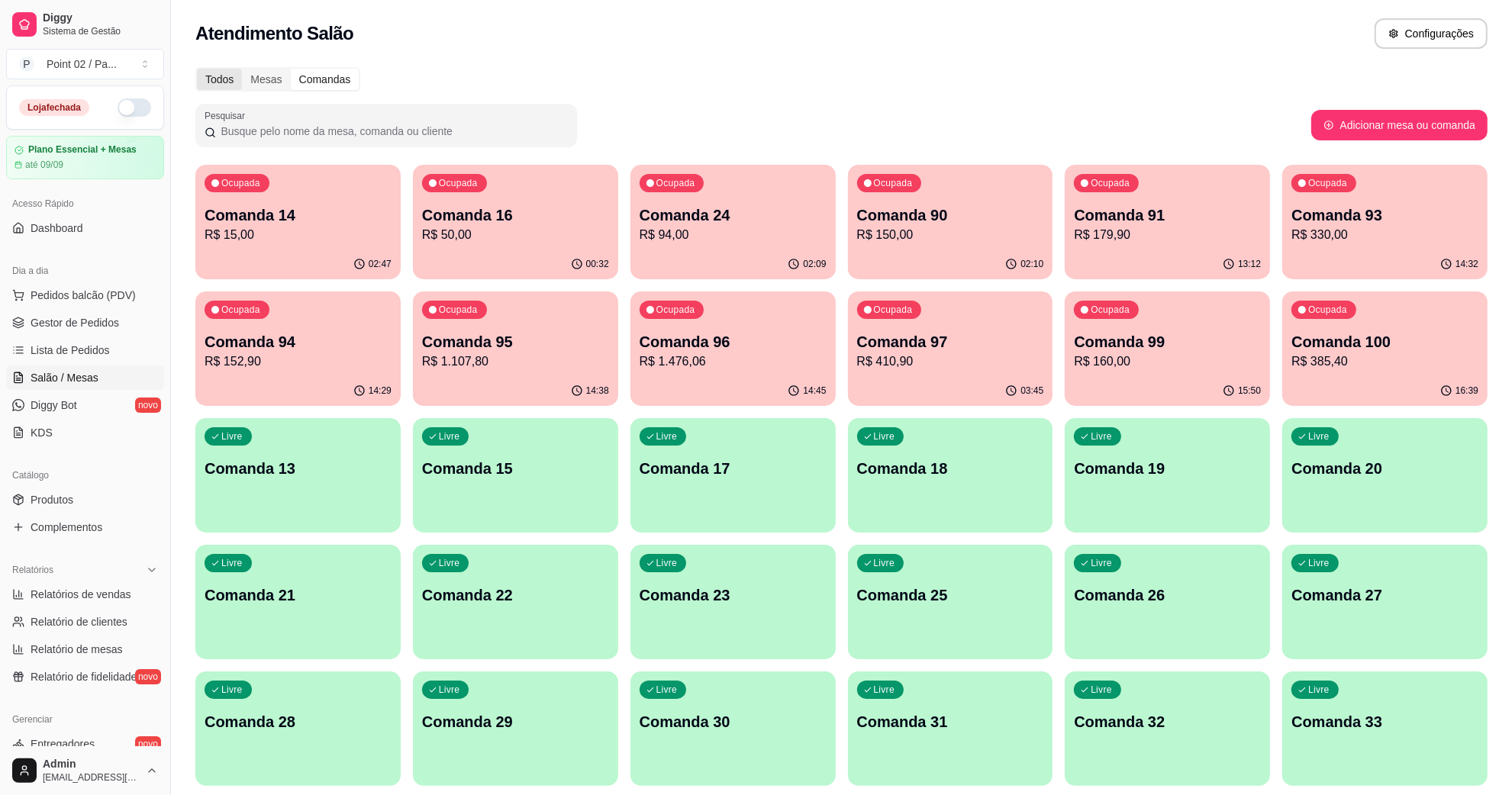
click at [211, 74] on div "Todos" at bounding box center [219, 79] width 45 height 21
click at [197, 69] on input "Todos" at bounding box center [197, 69] width 0 height 0
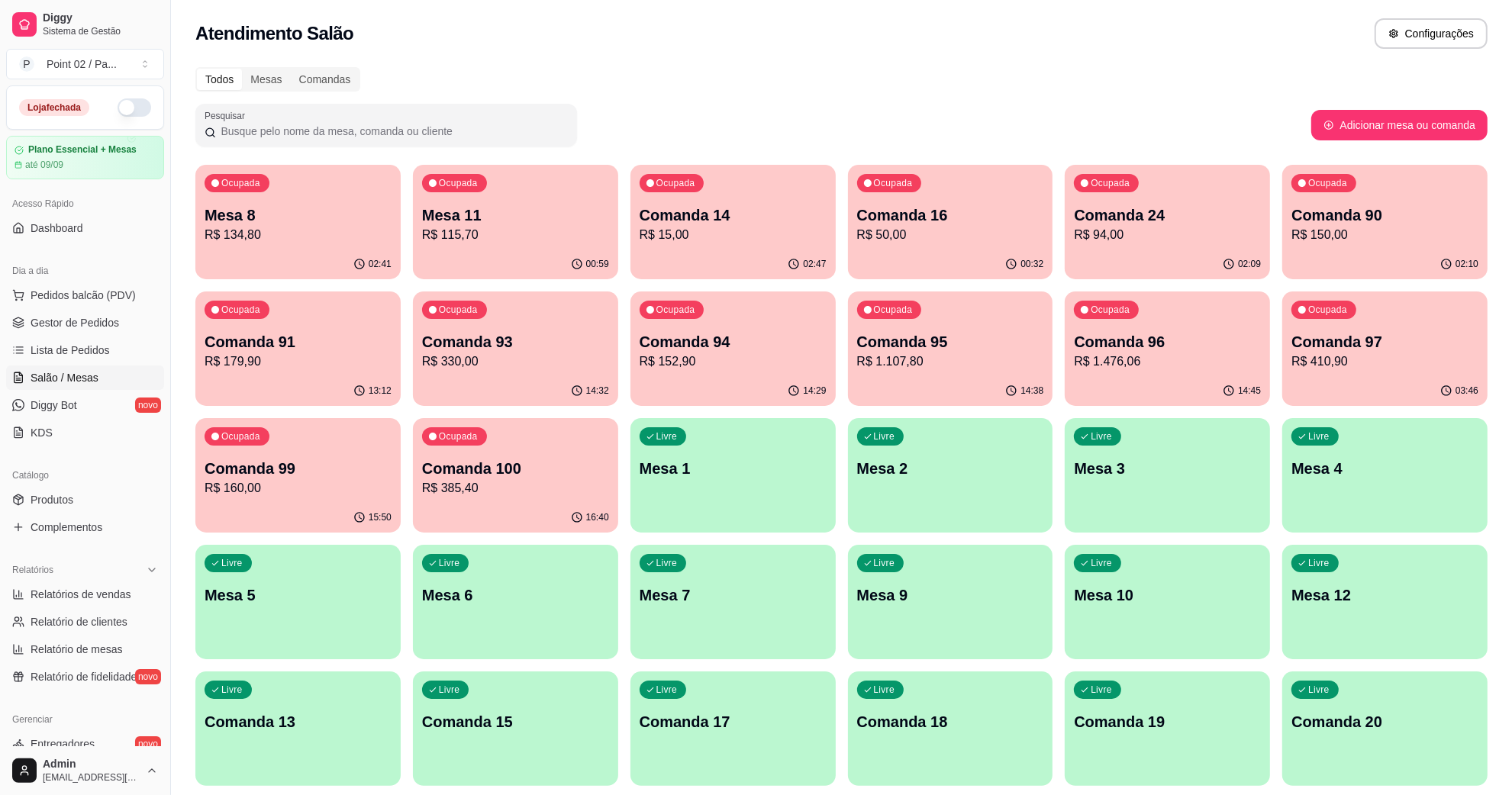
click at [621, 75] on div "Todos Mesas Comandas" at bounding box center [842, 79] width 1293 height 25
click at [497, 70] on div "Todos Mesas Comandas" at bounding box center [842, 79] width 1293 height 25
click at [865, 238] on p "R$ 50,00" at bounding box center [951, 235] width 187 height 19
click at [551, 245] on div "Ocupada Mesa 11 R$ 115,70" at bounding box center [516, 207] width 206 height 85
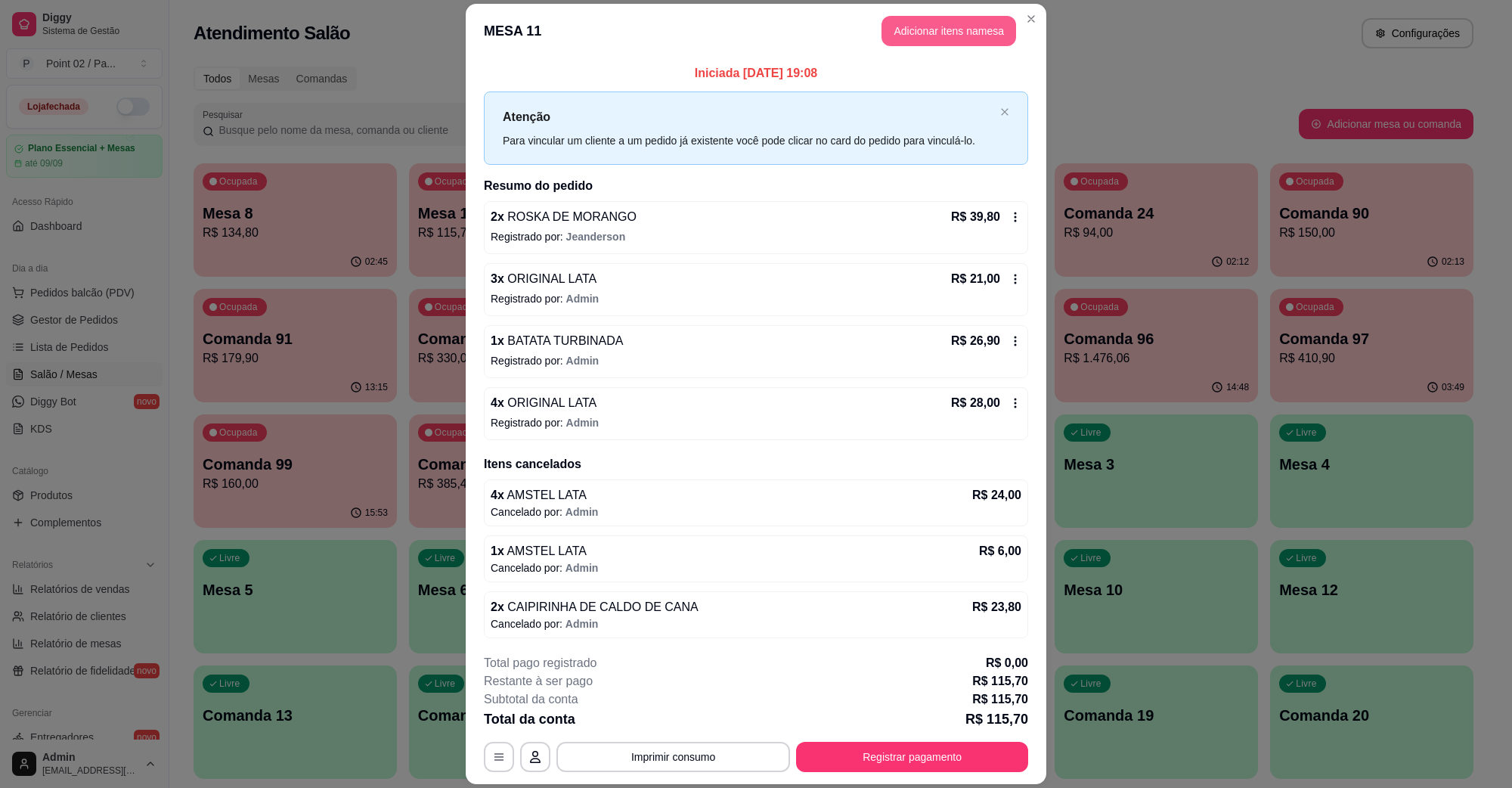
click at [936, 38] on button "Adicionar itens na mesa" at bounding box center [949, 31] width 135 height 30
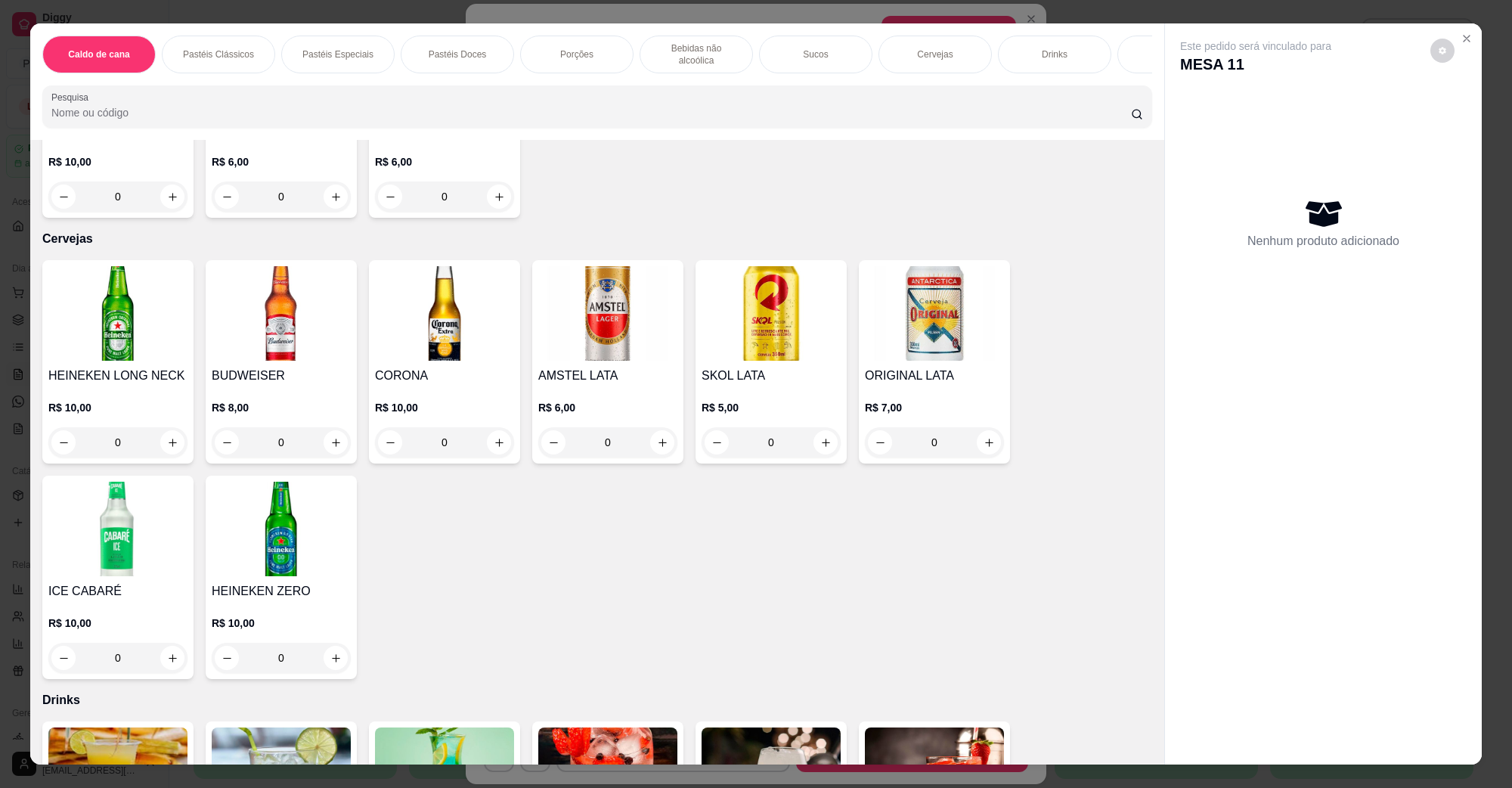
scroll to position [2932, 0]
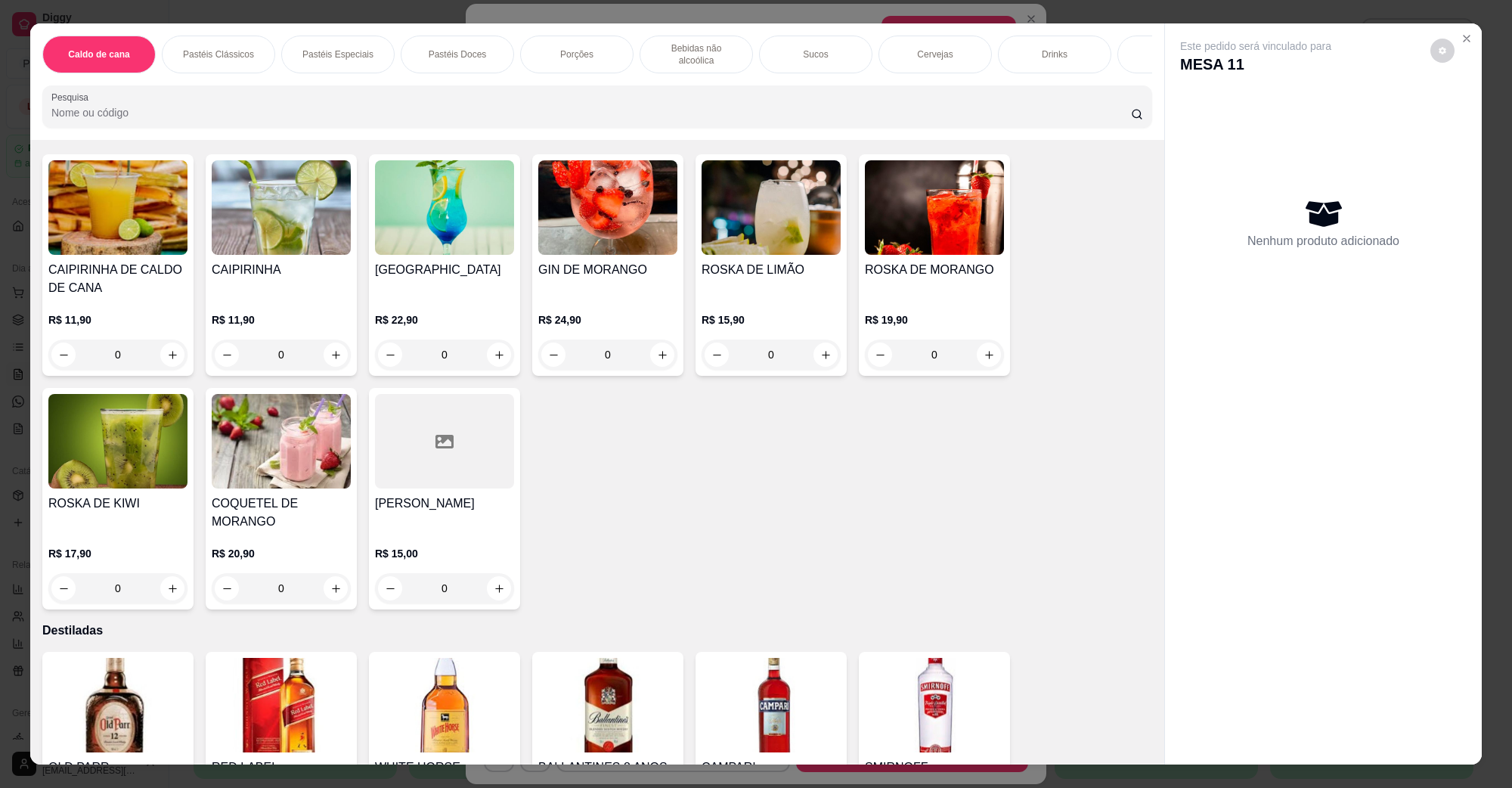
click at [256, 205] on img at bounding box center [281, 208] width 139 height 94
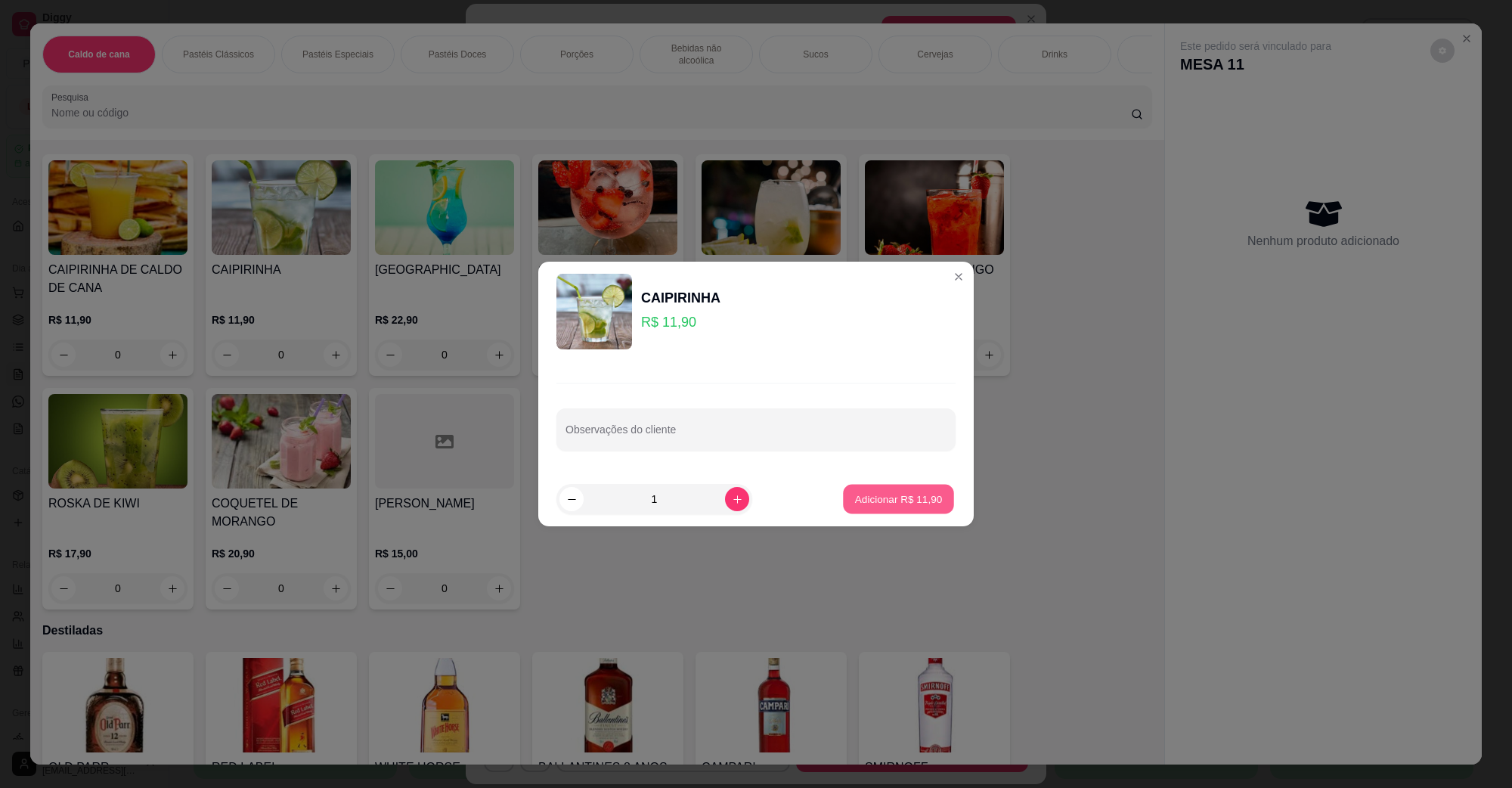
click at [843, 501] on button "Adicionar R$ 11,90" at bounding box center [899, 499] width 111 height 29
type input "1"
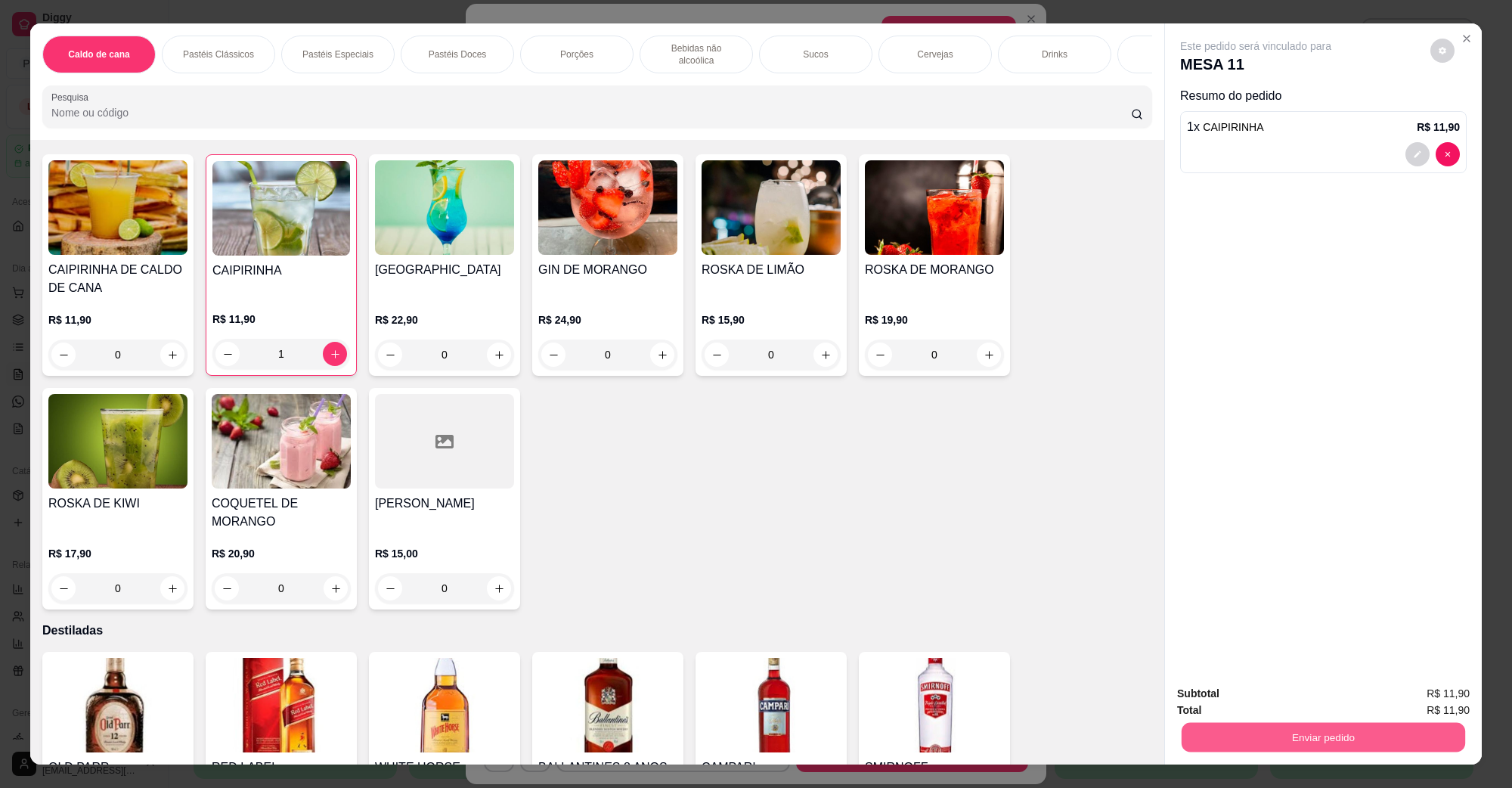
click at [1305, 742] on button "Enviar pedido" at bounding box center [1324, 737] width 284 height 29
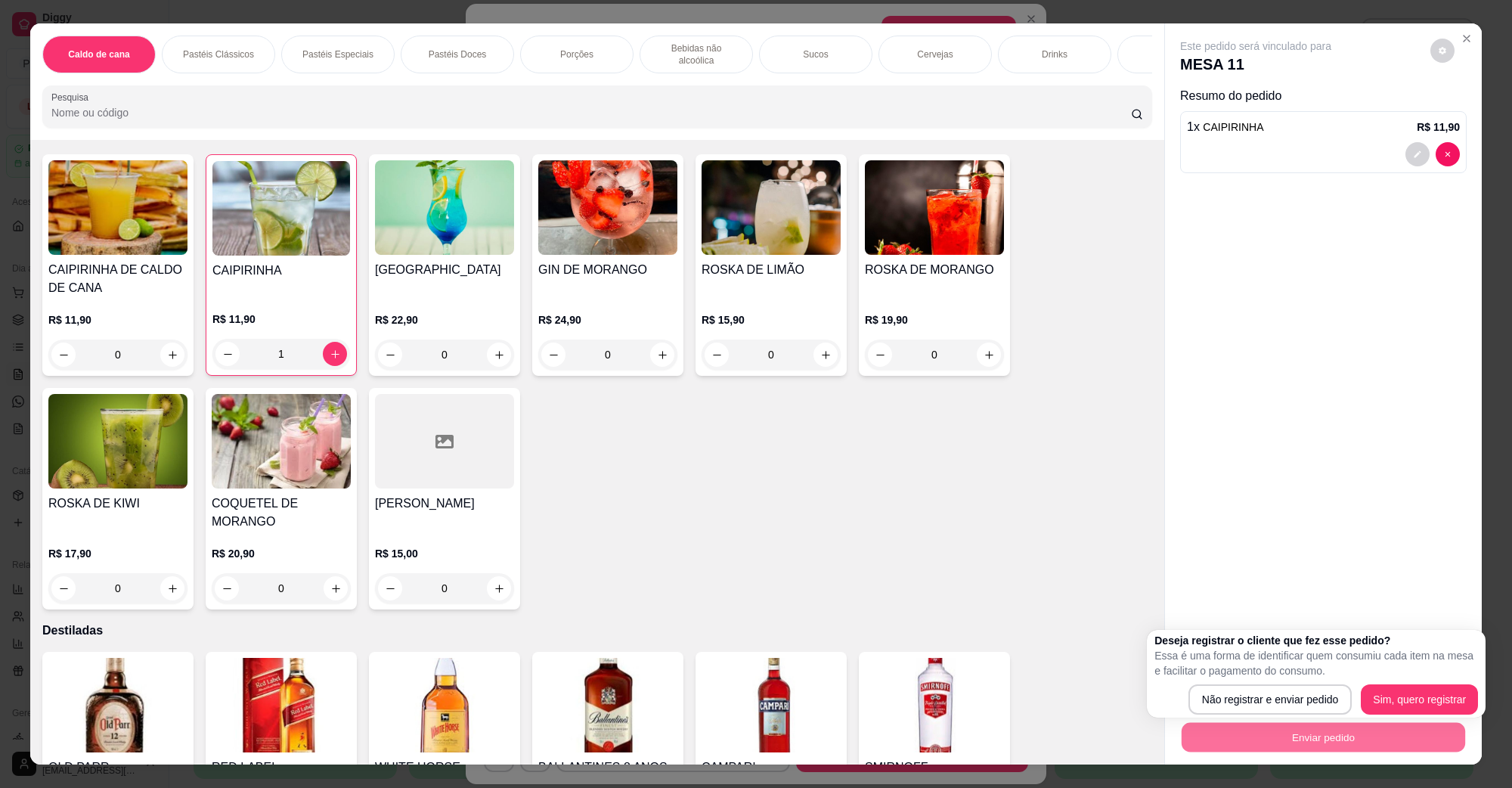
click at [1078, 470] on div "CAIPIRINHA DE CALDO DE CANA R$ 11,90 0 CAIPIRINHA R$ 11,90 1 LAGOA AZUL R$ 22,9…" at bounding box center [597, 381] width 1110 height 455
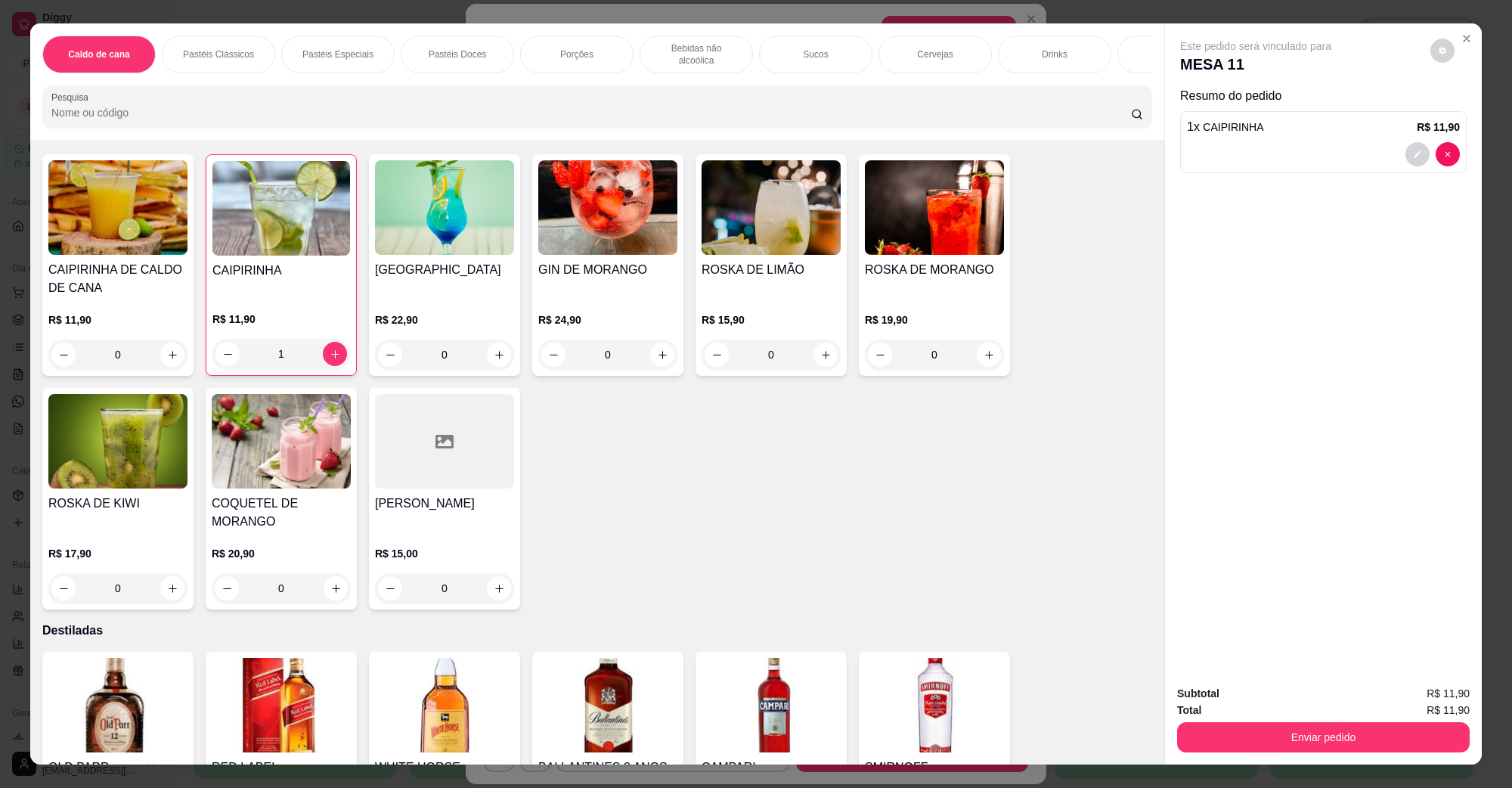
click at [777, 237] on img at bounding box center [771, 208] width 139 height 94
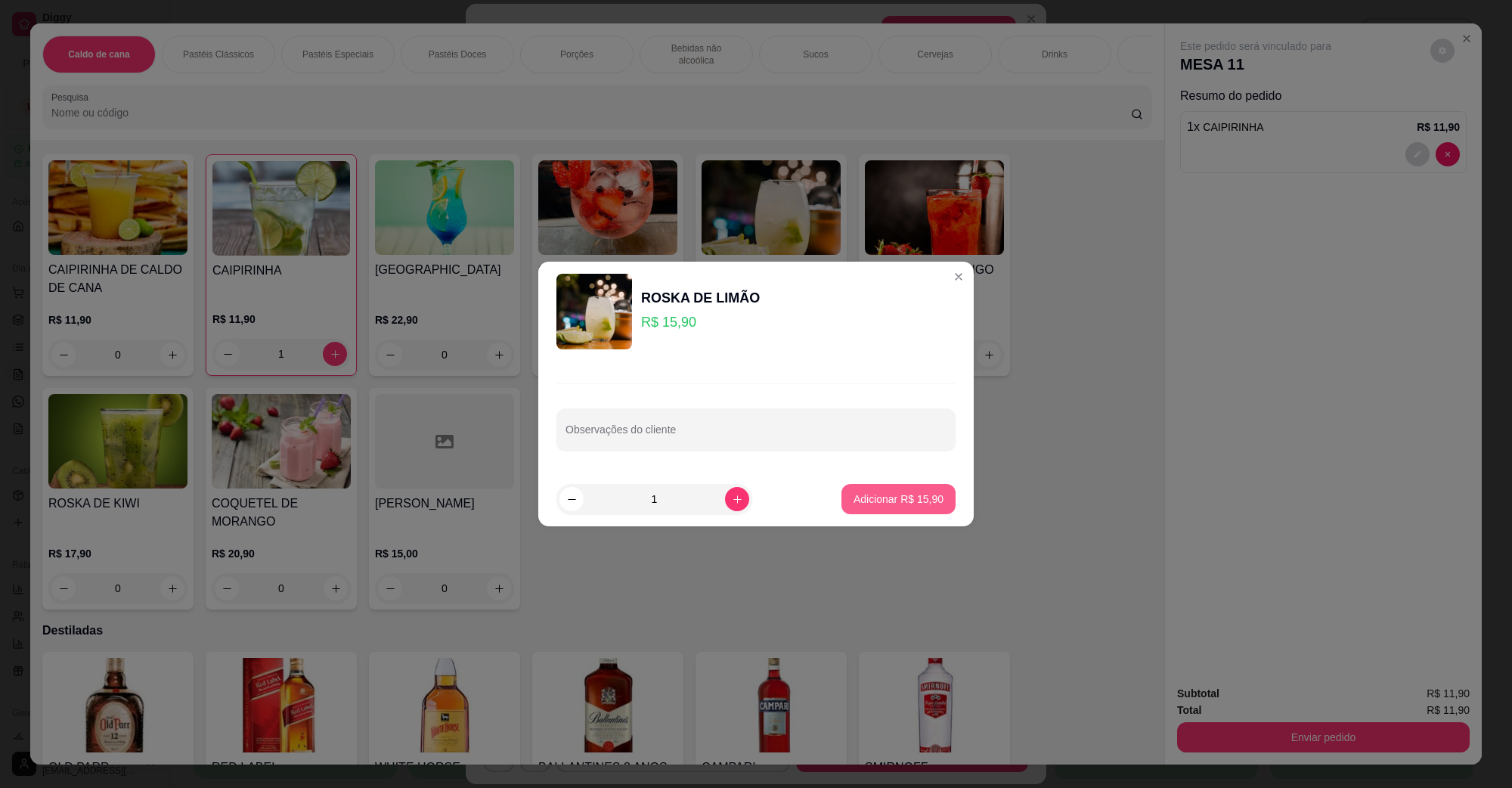
click at [900, 489] on button "Adicionar R$ 15,90" at bounding box center [899, 499] width 114 height 30
type input "1"
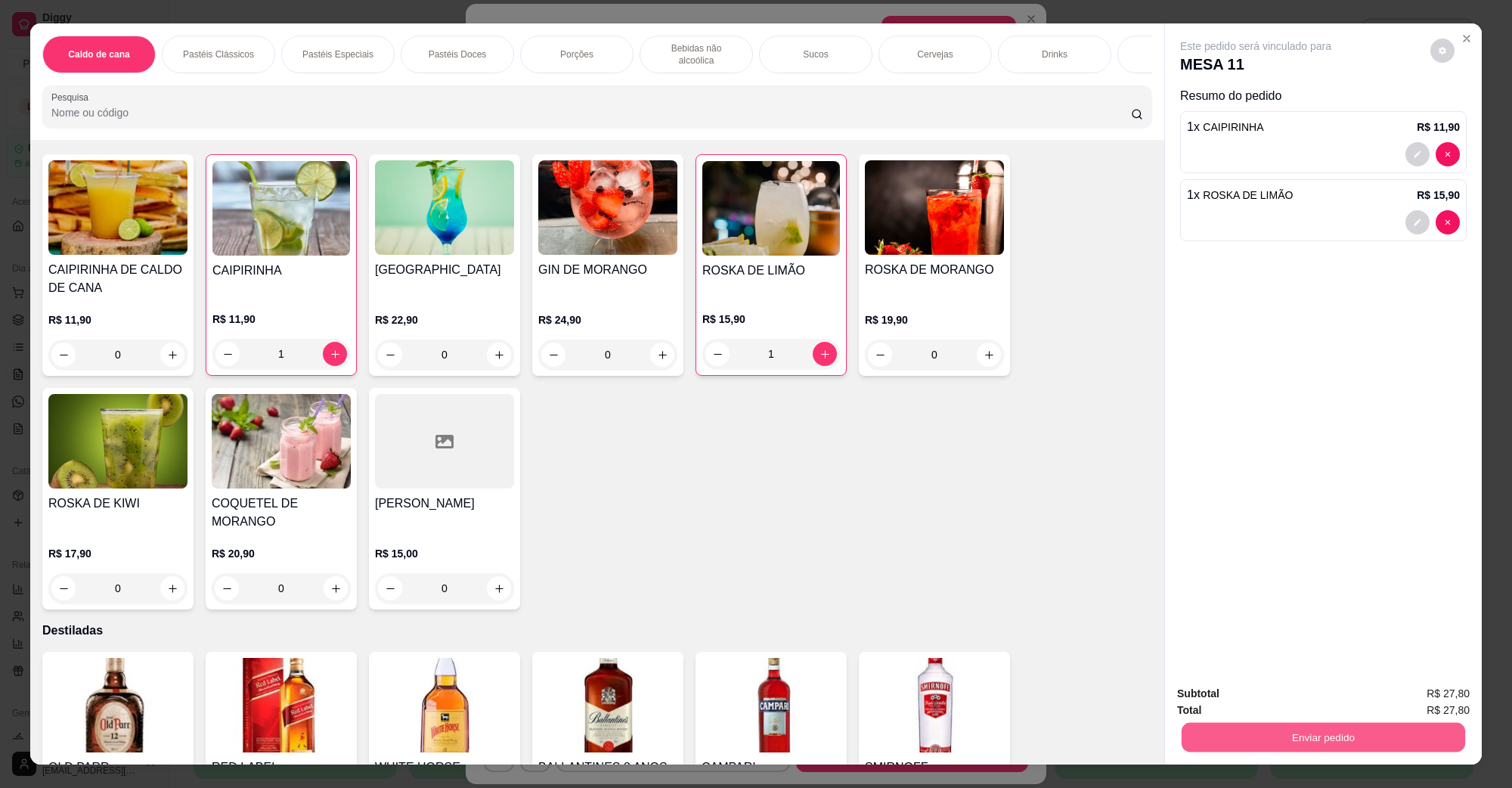
click at [1325, 740] on button "Enviar pedido" at bounding box center [1324, 737] width 284 height 29
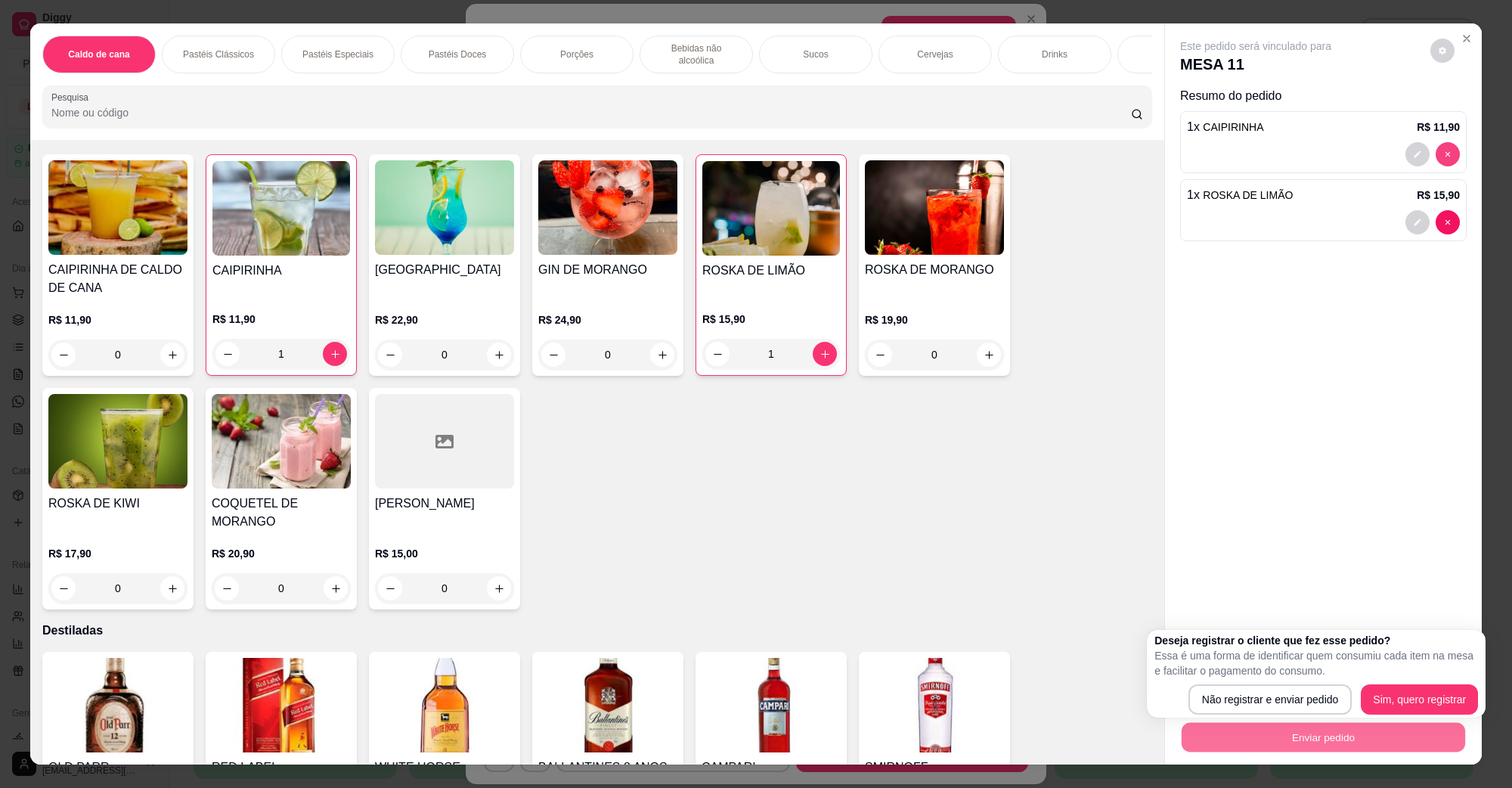
click at [1444, 155] on icon "decrease-product-quantity" at bounding box center [1448, 154] width 9 height 9
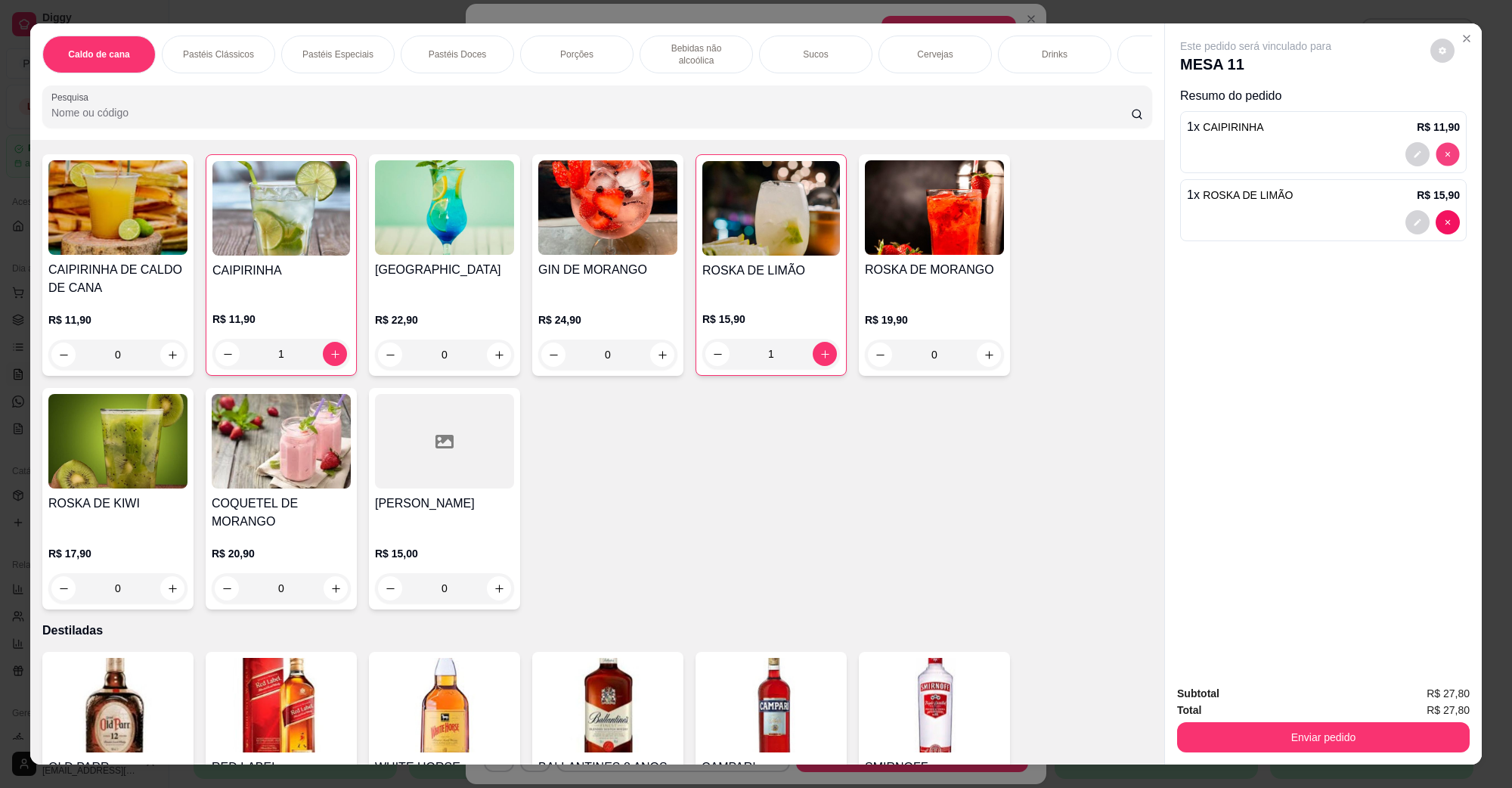
type input "0"
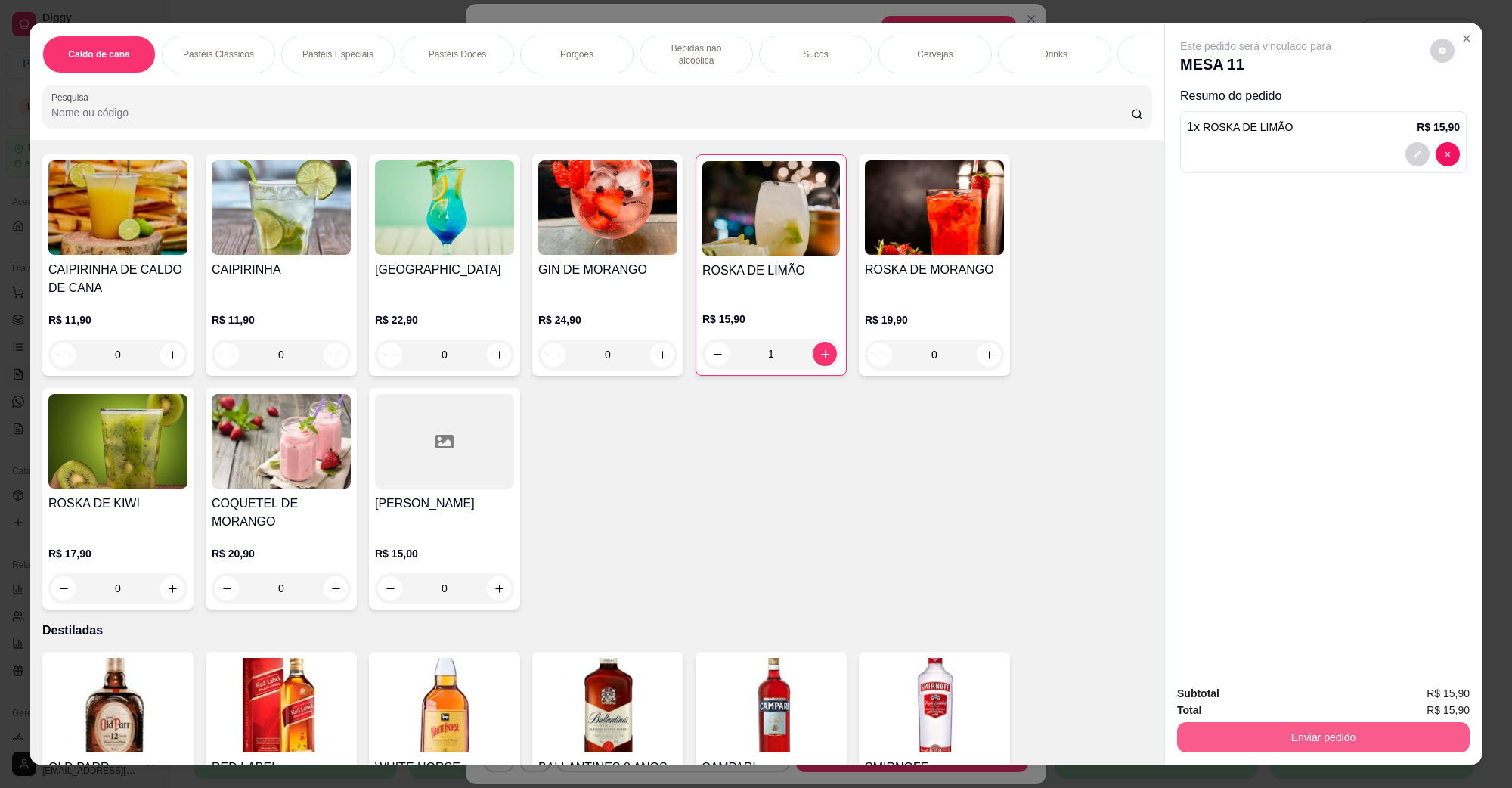
click at [1297, 747] on button "Enviar pedido" at bounding box center [1324, 737] width 293 height 30
click at [1289, 699] on button "Não registrar e enviar pedido" at bounding box center [1273, 700] width 153 height 28
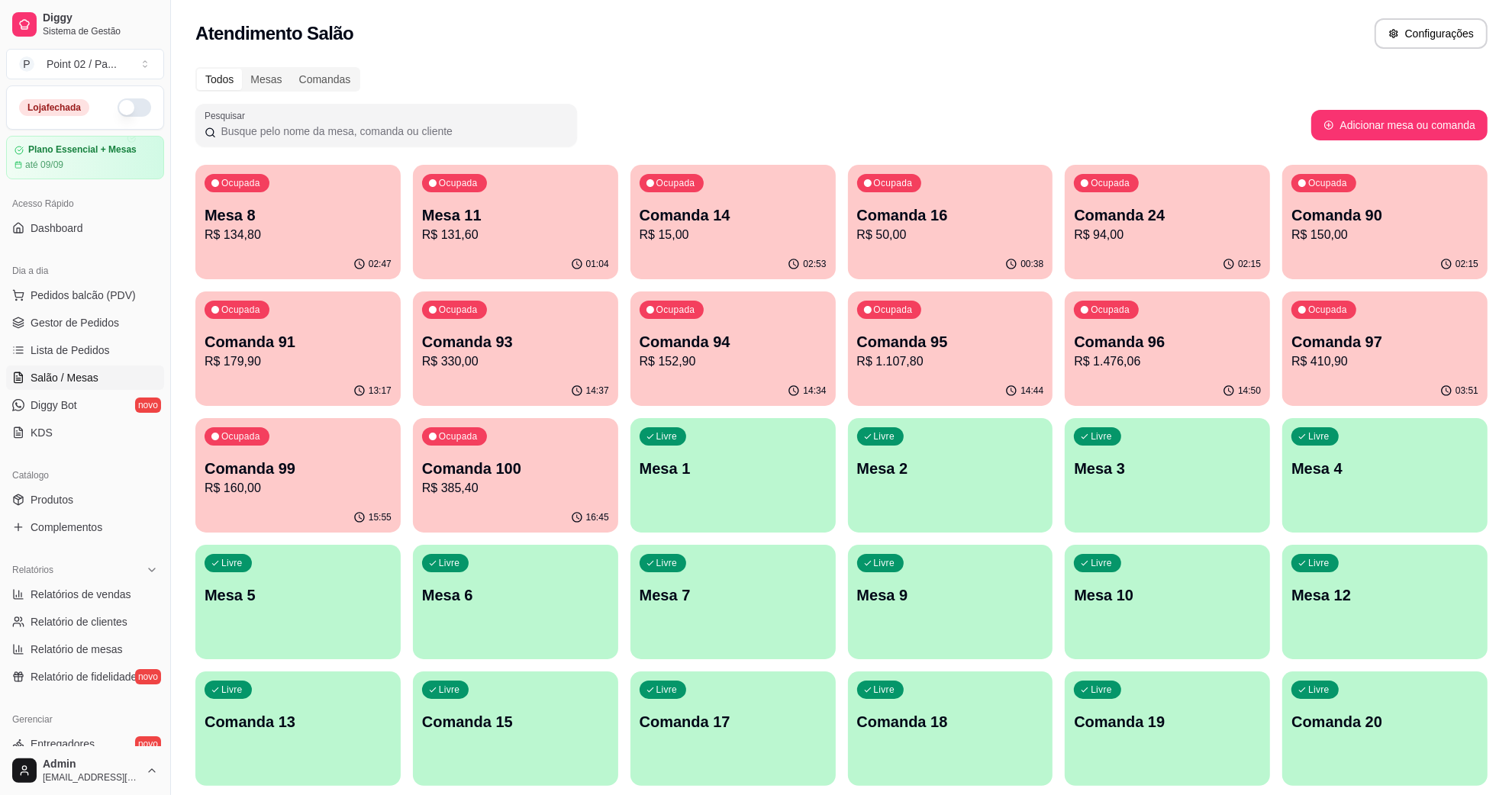
click at [522, 486] on p "R$ 385,40" at bounding box center [516, 488] width 181 height 18
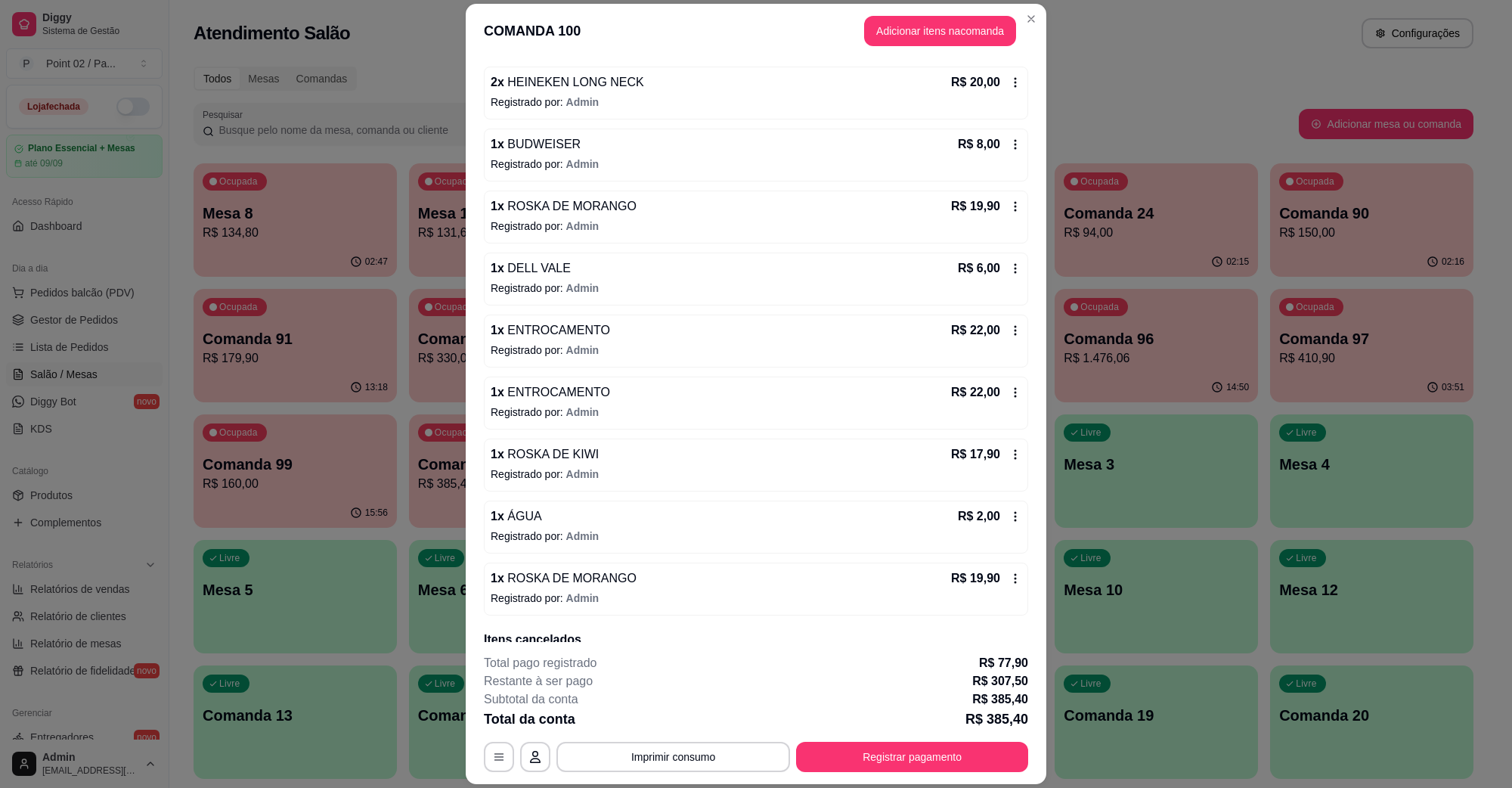
scroll to position [1294, 0]
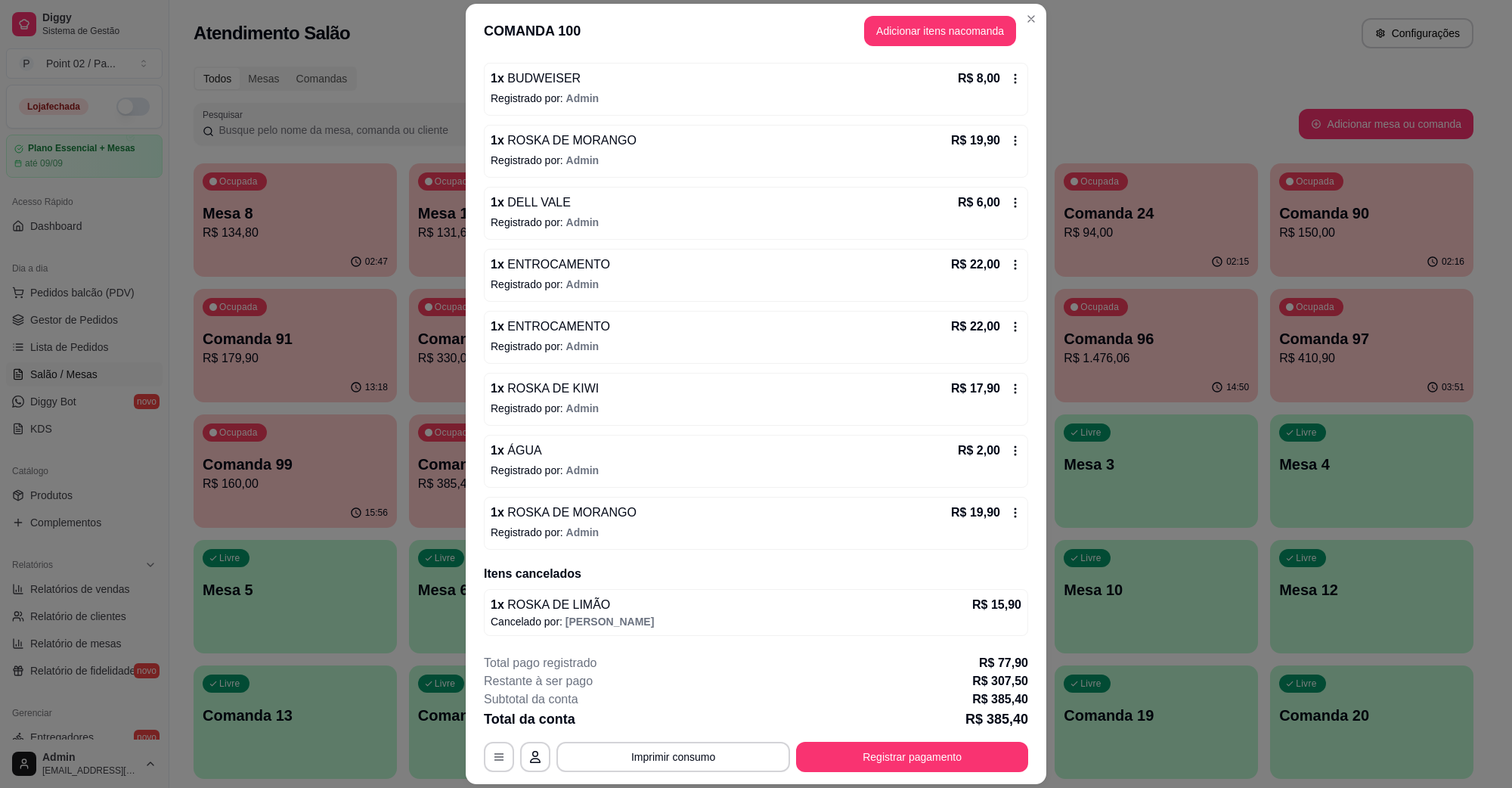
click at [602, 599] on div "1 x ROSKA DE LIMÃO R$ 15,90" at bounding box center [756, 605] width 531 height 19
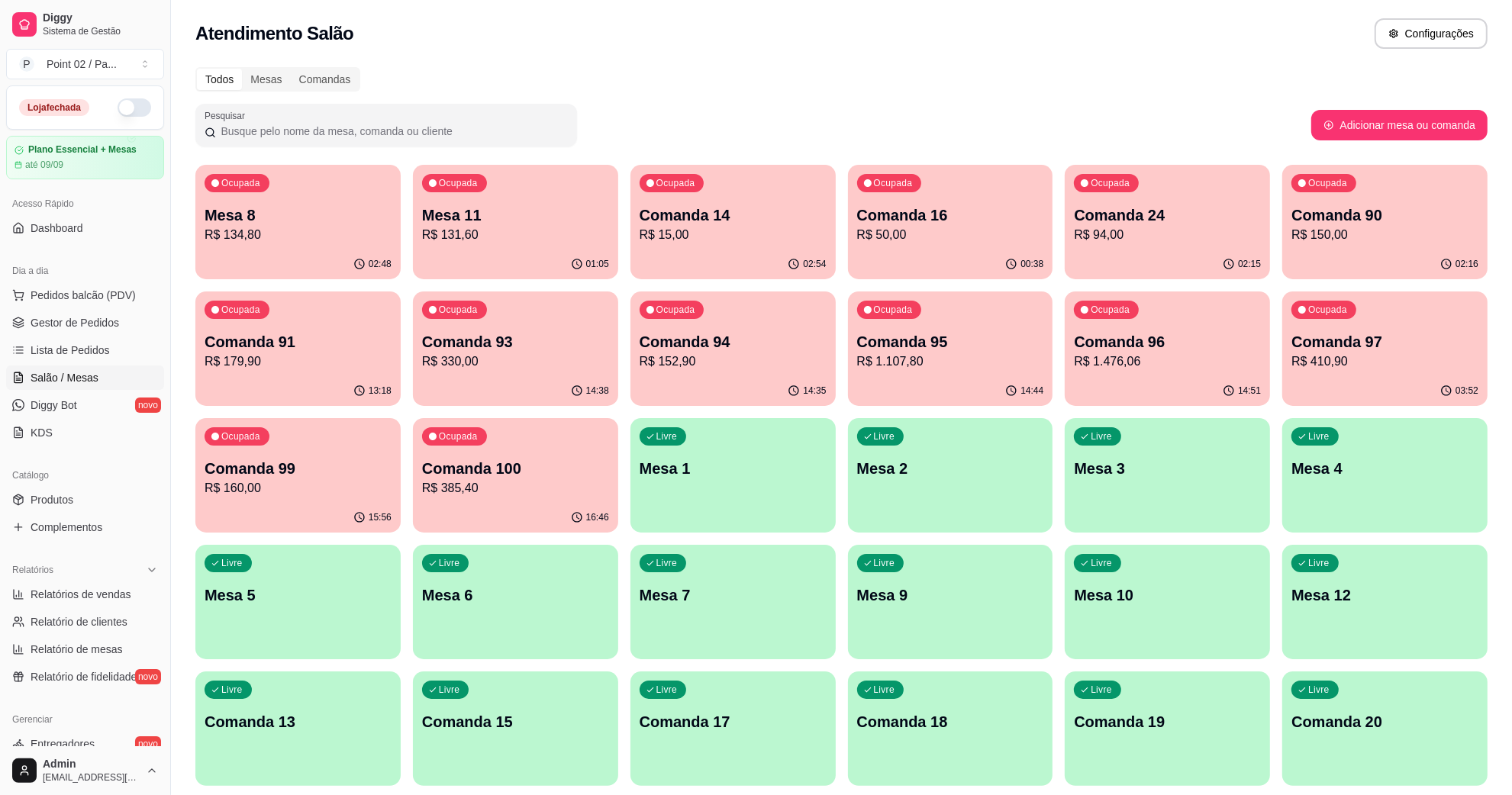
click at [501, 51] on div "Atendimento Salão Configurações" at bounding box center [841, 29] width 1341 height 58
click at [266, 89] on div "Mesas" at bounding box center [266, 79] width 48 height 21
click at [242, 69] on input "Mesas" at bounding box center [242, 69] width 0 height 0
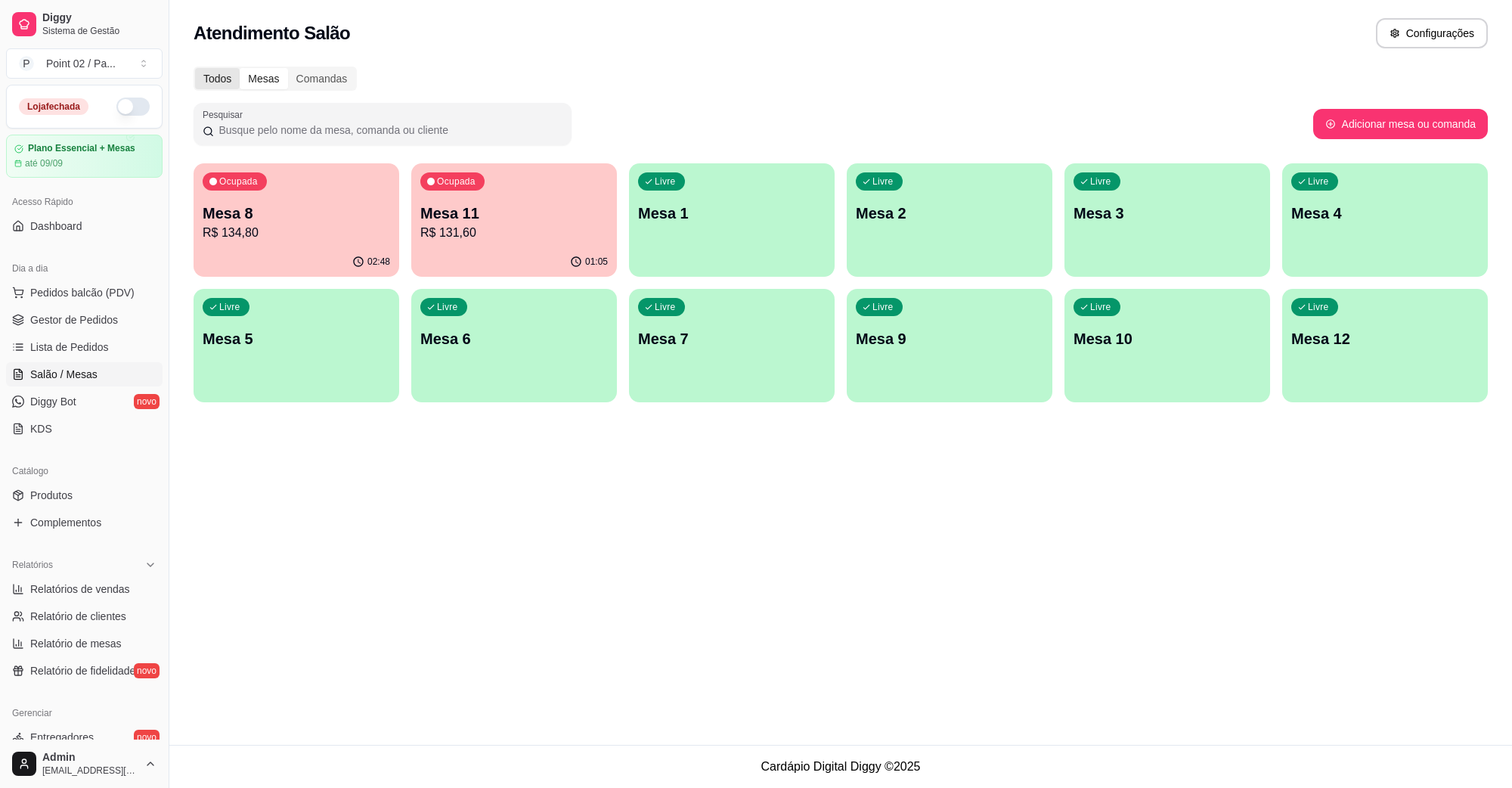
click at [228, 77] on div "Todos" at bounding box center [217, 78] width 45 height 21
click at [195, 68] on input "Todos" at bounding box center [195, 68] width 0 height 0
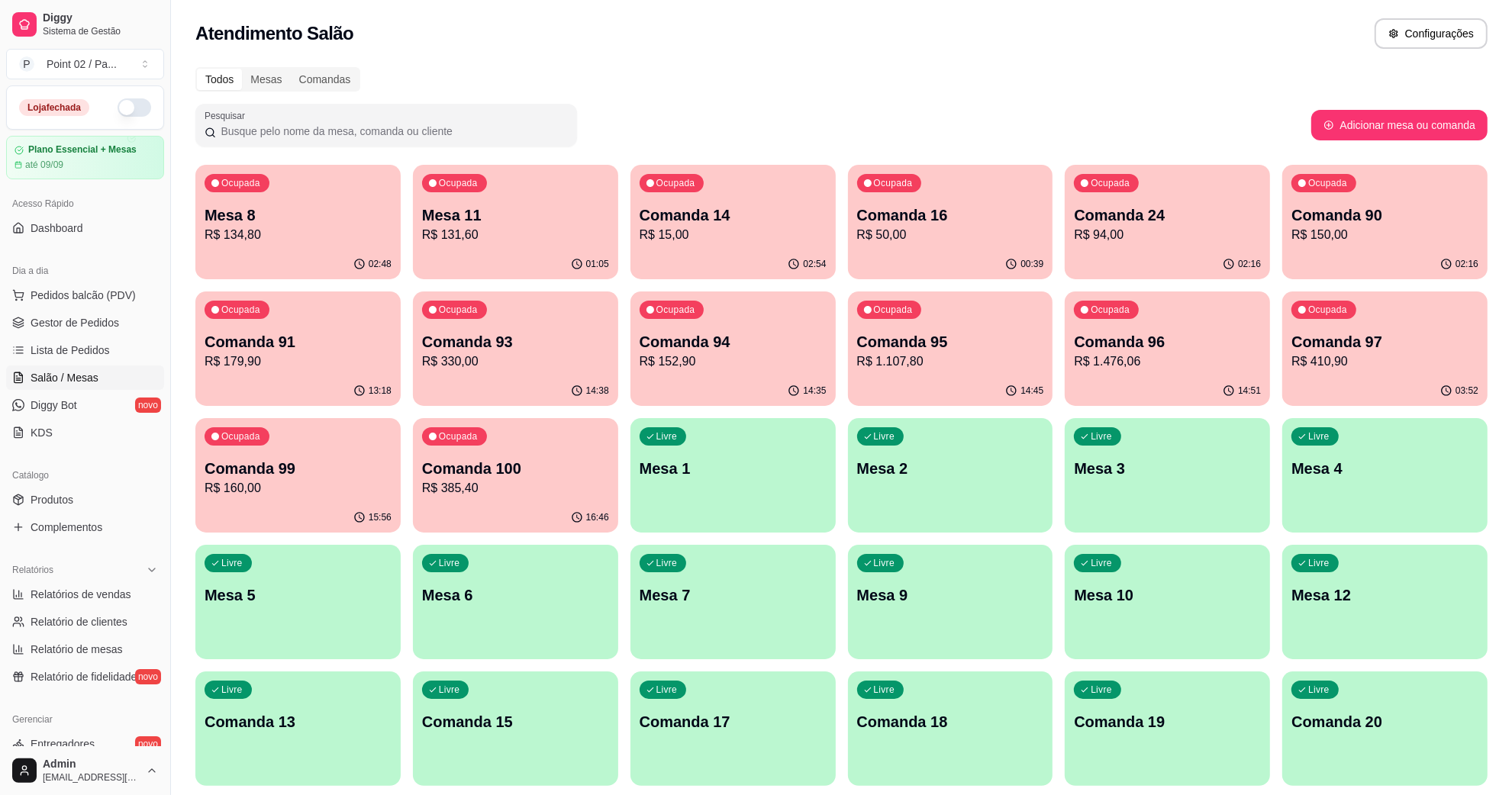
click at [378, 56] on div "Atendimento Salão Configurações" at bounding box center [841, 29] width 1341 height 58
click at [630, 134] on div "Pesquisar" at bounding box center [753, 125] width 1116 height 42
click at [647, 116] on div "Pesquisar" at bounding box center [753, 125] width 1116 height 42
click at [485, 337] on p "Comanda 93" at bounding box center [516, 341] width 187 height 21
click at [727, 358] on p "R$ 152,90" at bounding box center [732, 361] width 181 height 18
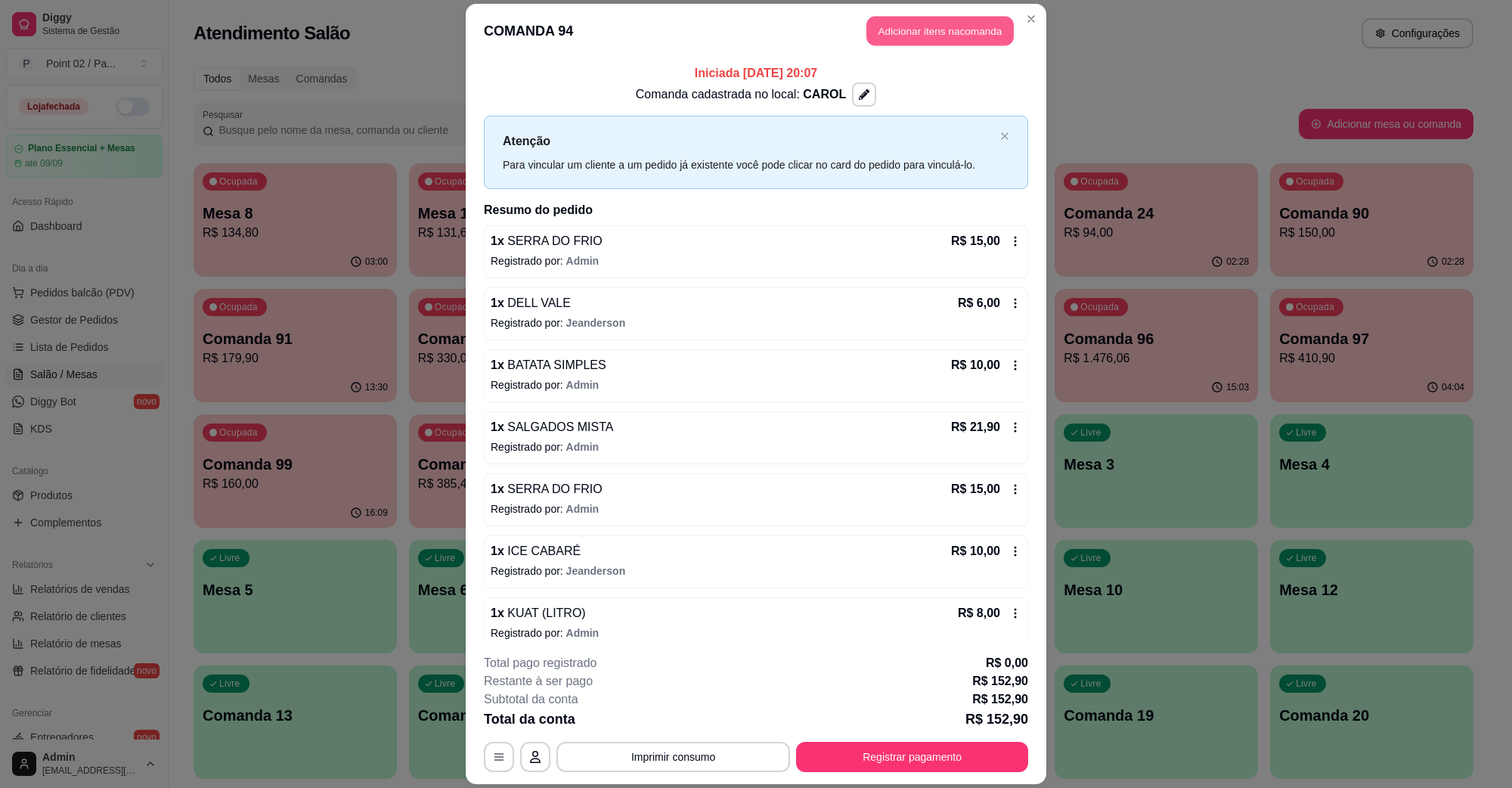
click at [913, 30] on button "Adicionar itens na comanda" at bounding box center [940, 31] width 147 height 29
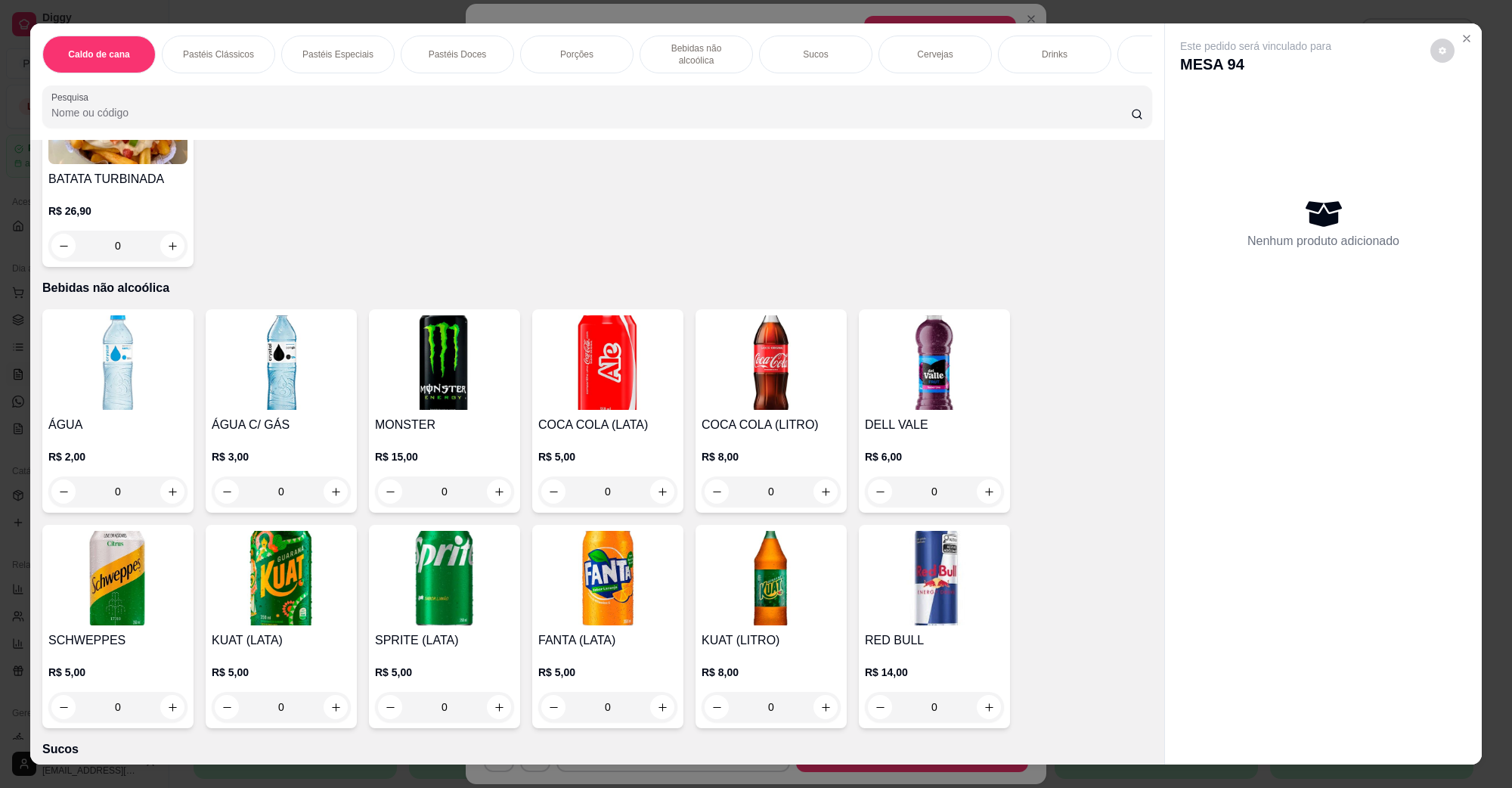
scroll to position [1135, 0]
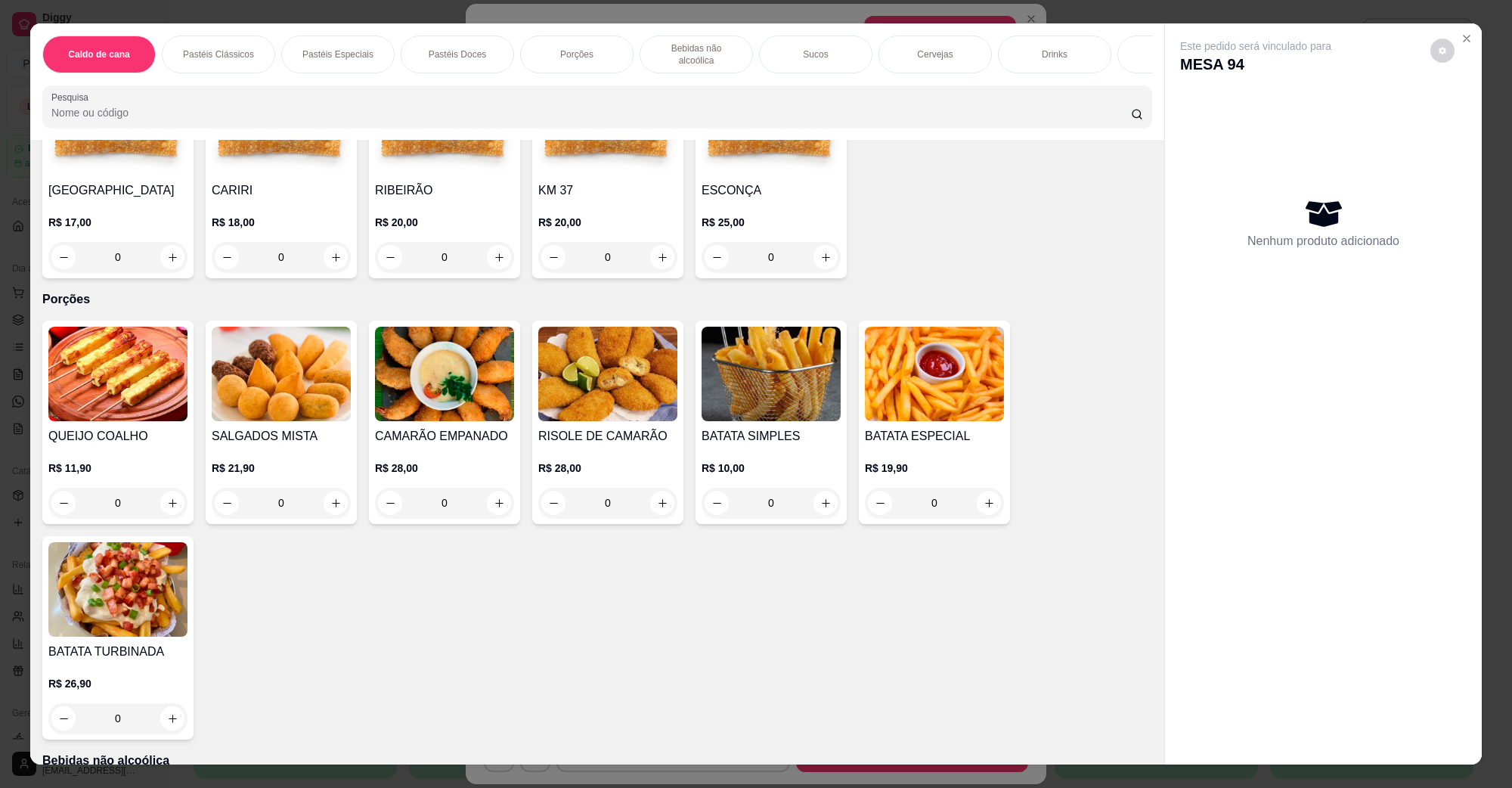
click at [263, 378] on img at bounding box center [281, 374] width 139 height 94
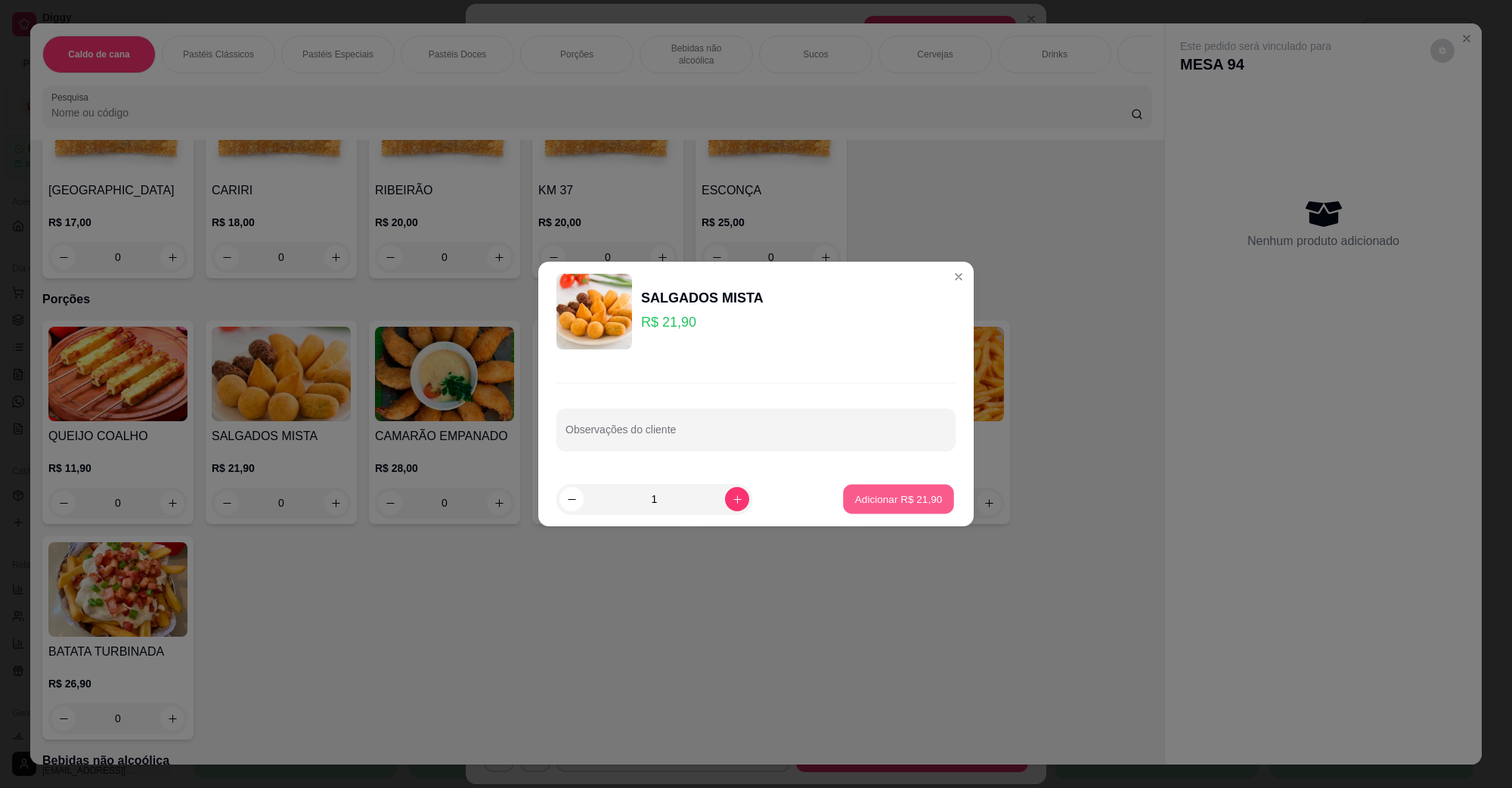
click at [855, 494] on p "Adicionar R$ 21,90" at bounding box center [899, 498] width 88 height 14
type input "1"
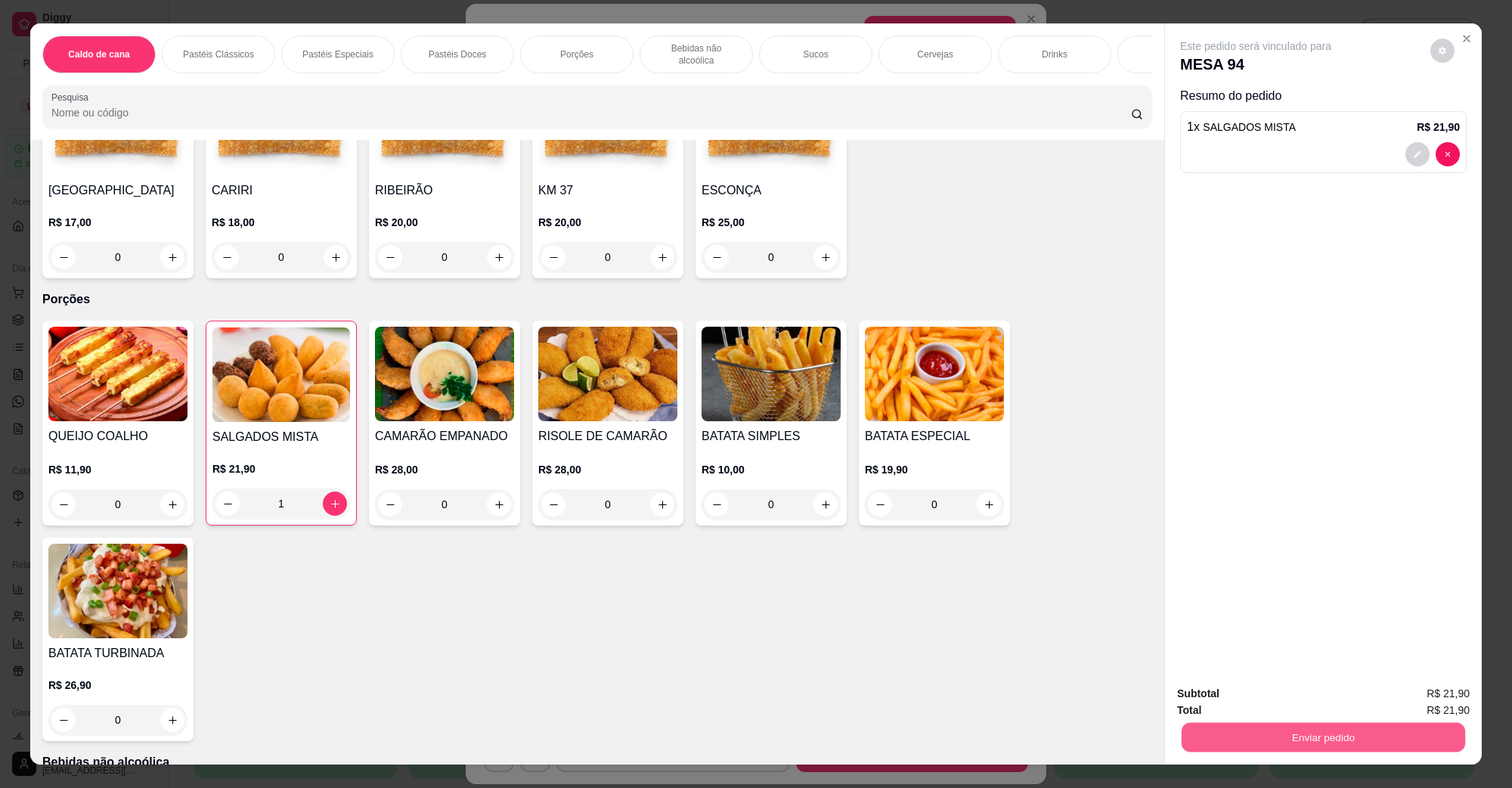
click at [1287, 723] on button "Enviar pedido" at bounding box center [1324, 737] width 284 height 29
click at [1284, 711] on button "Não registrar e enviar pedido" at bounding box center [1272, 700] width 157 height 29
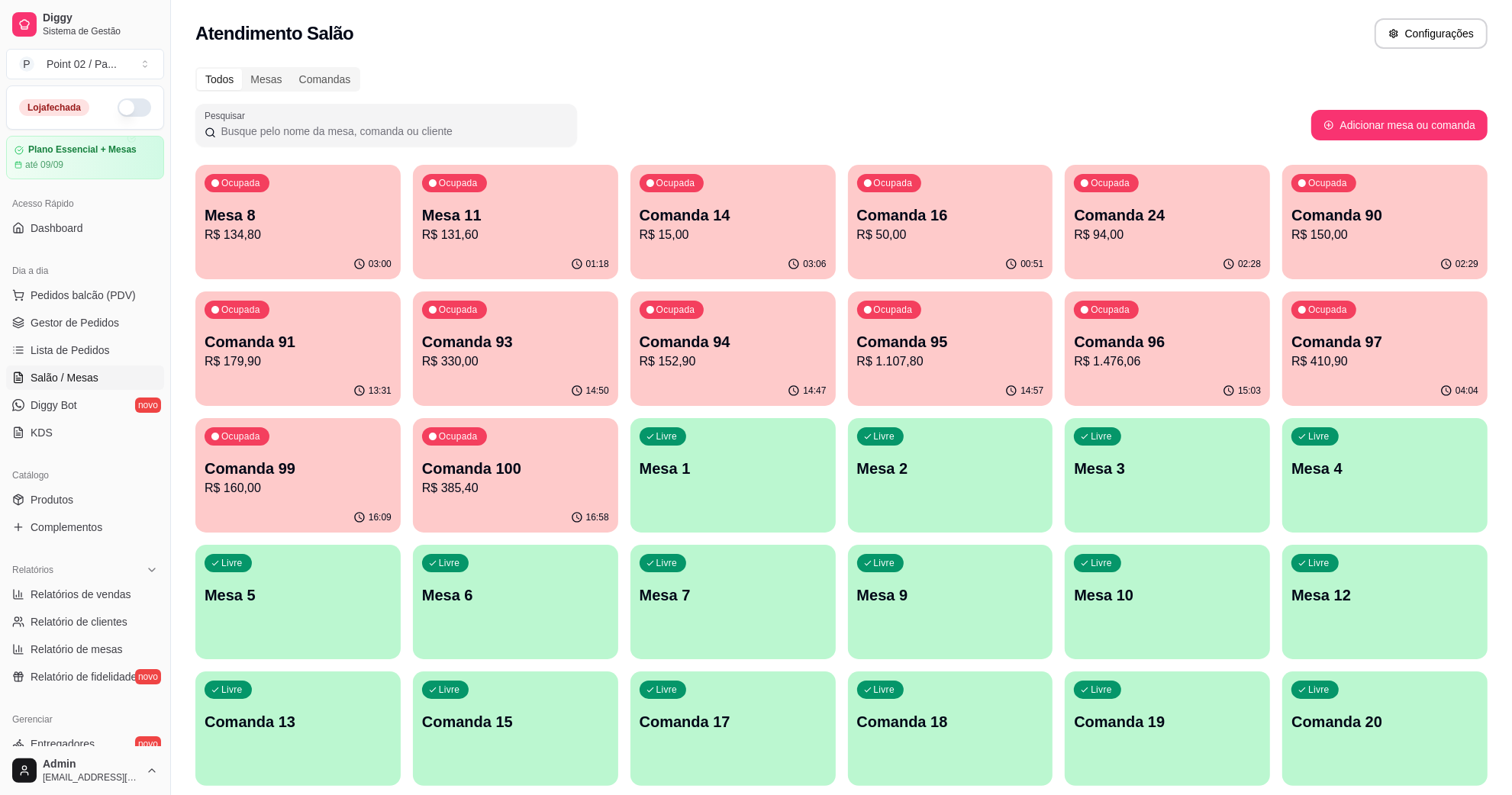
click at [1384, 403] on div "04:04" at bounding box center [1385, 391] width 206 height 30
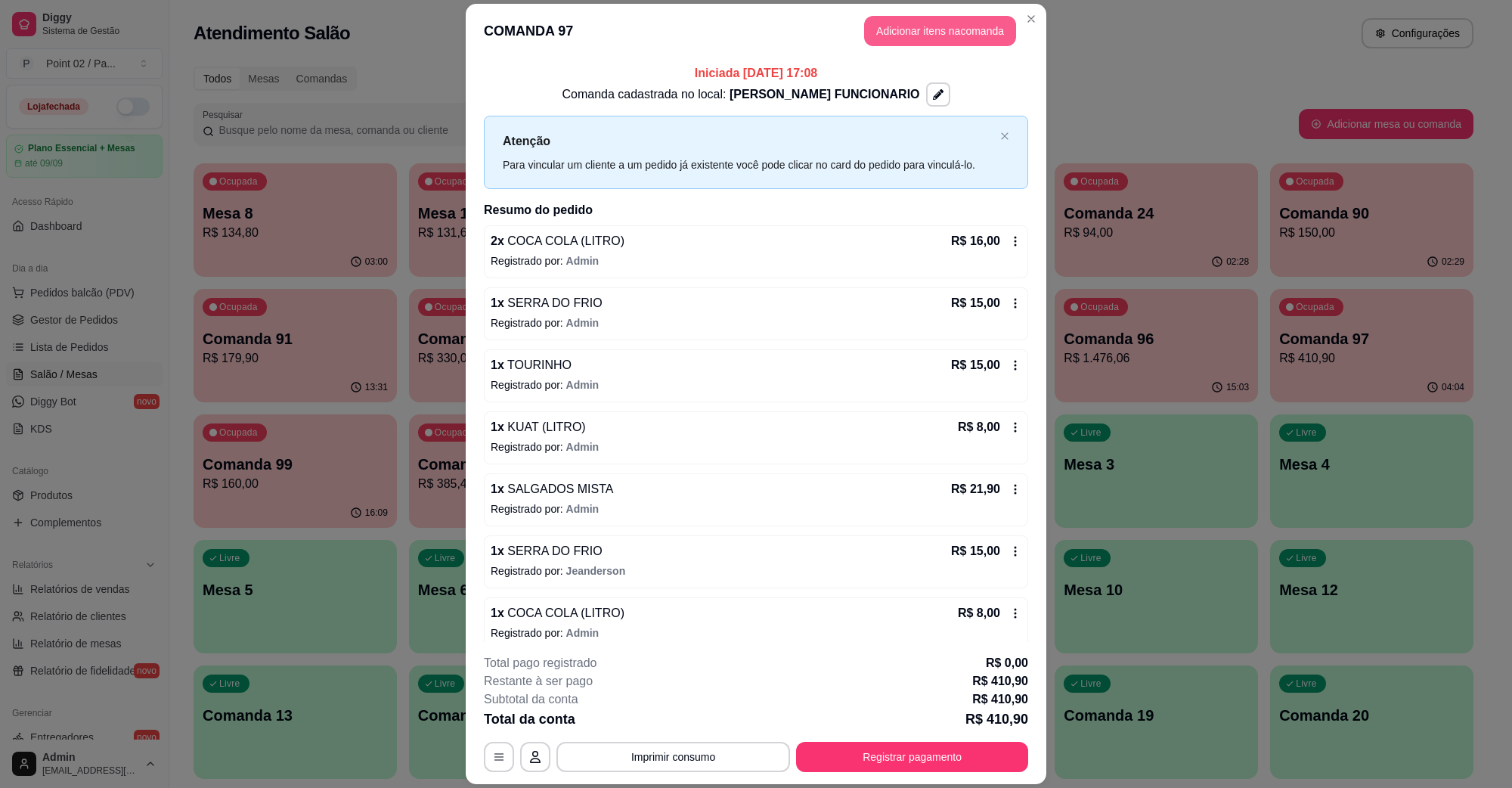
click at [934, 16] on button "Adicionar itens na comanda" at bounding box center [940, 31] width 152 height 30
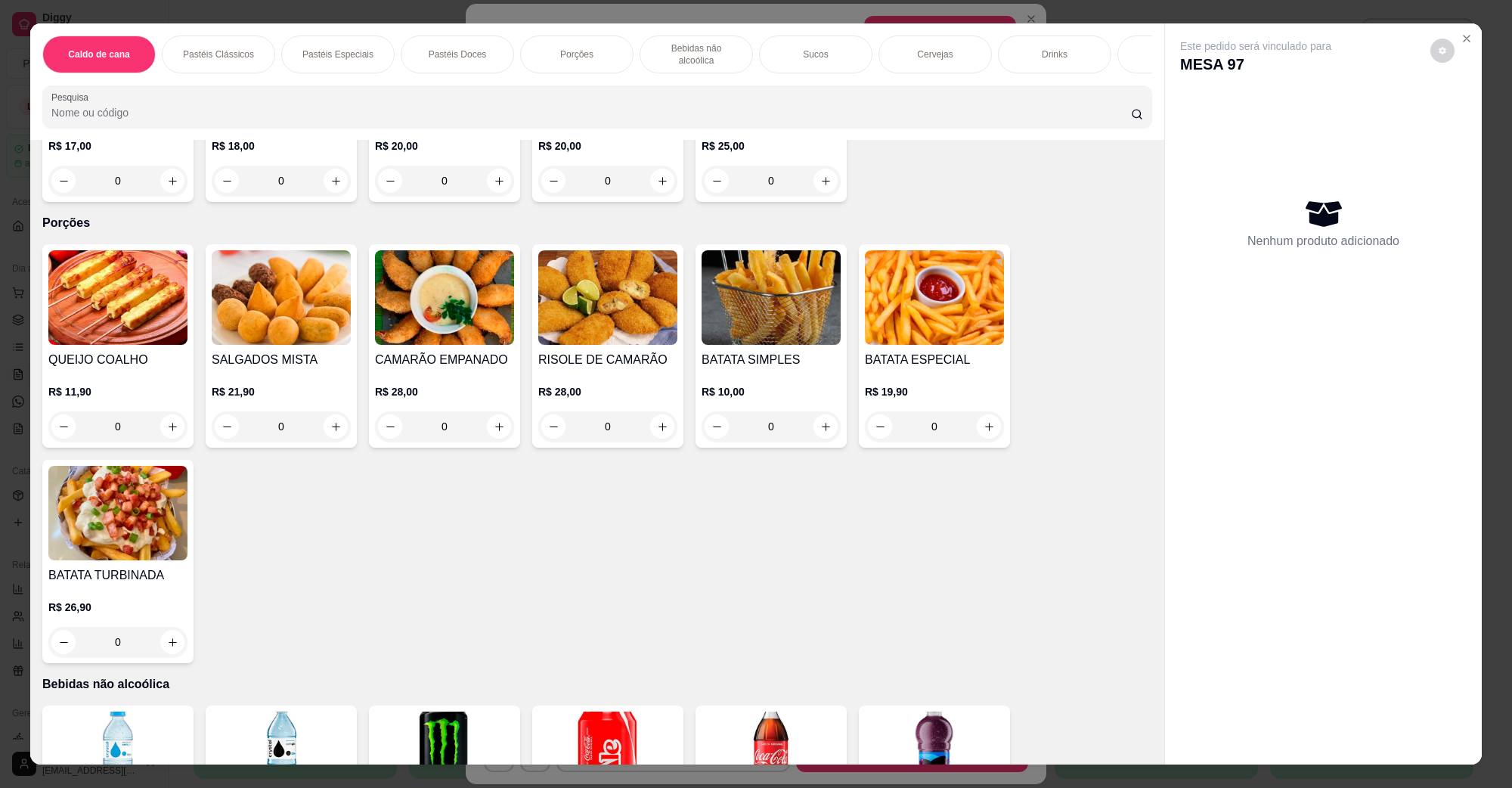
scroll to position [1229, 0]
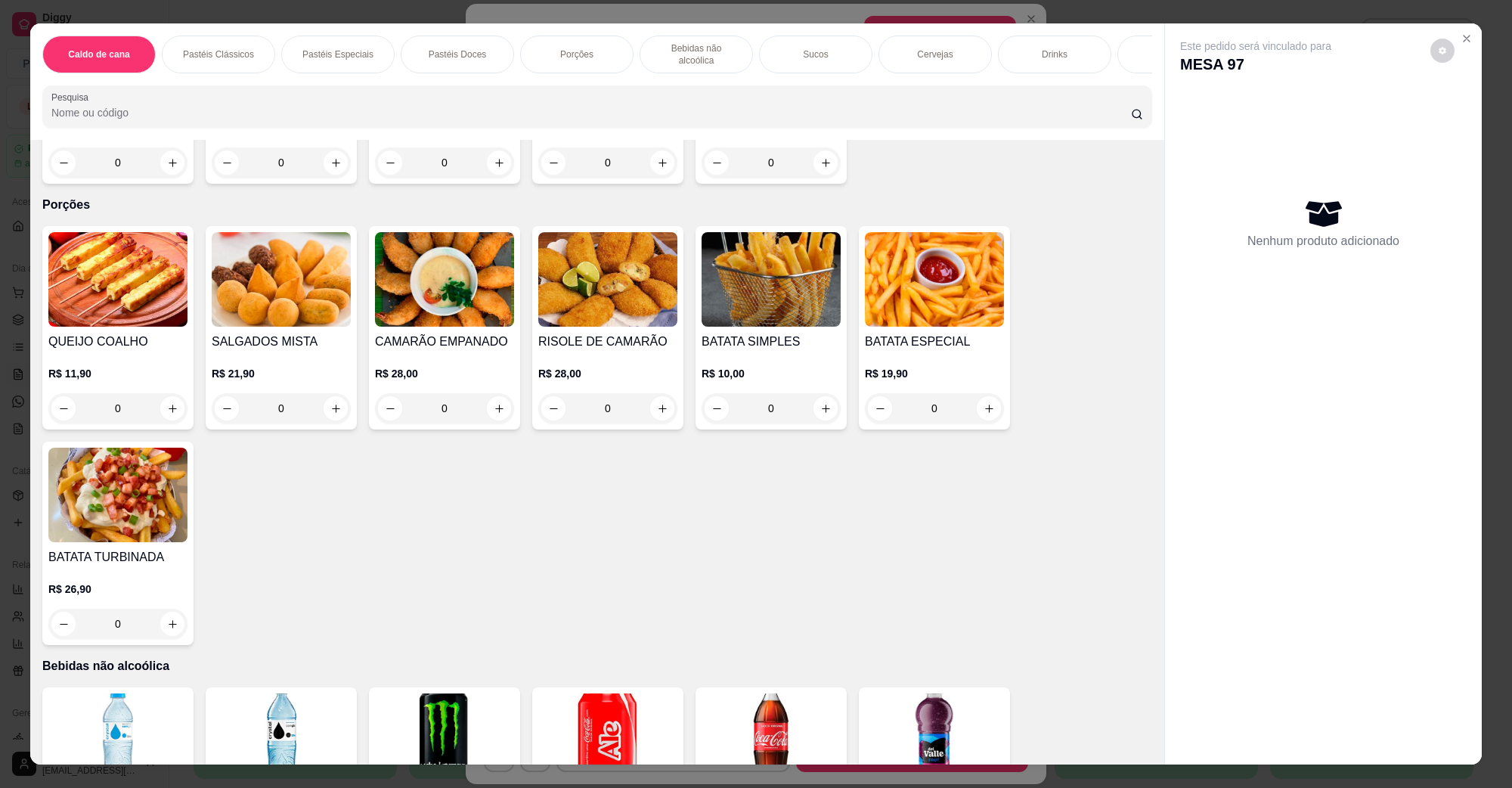
click at [277, 269] on img at bounding box center [281, 280] width 139 height 94
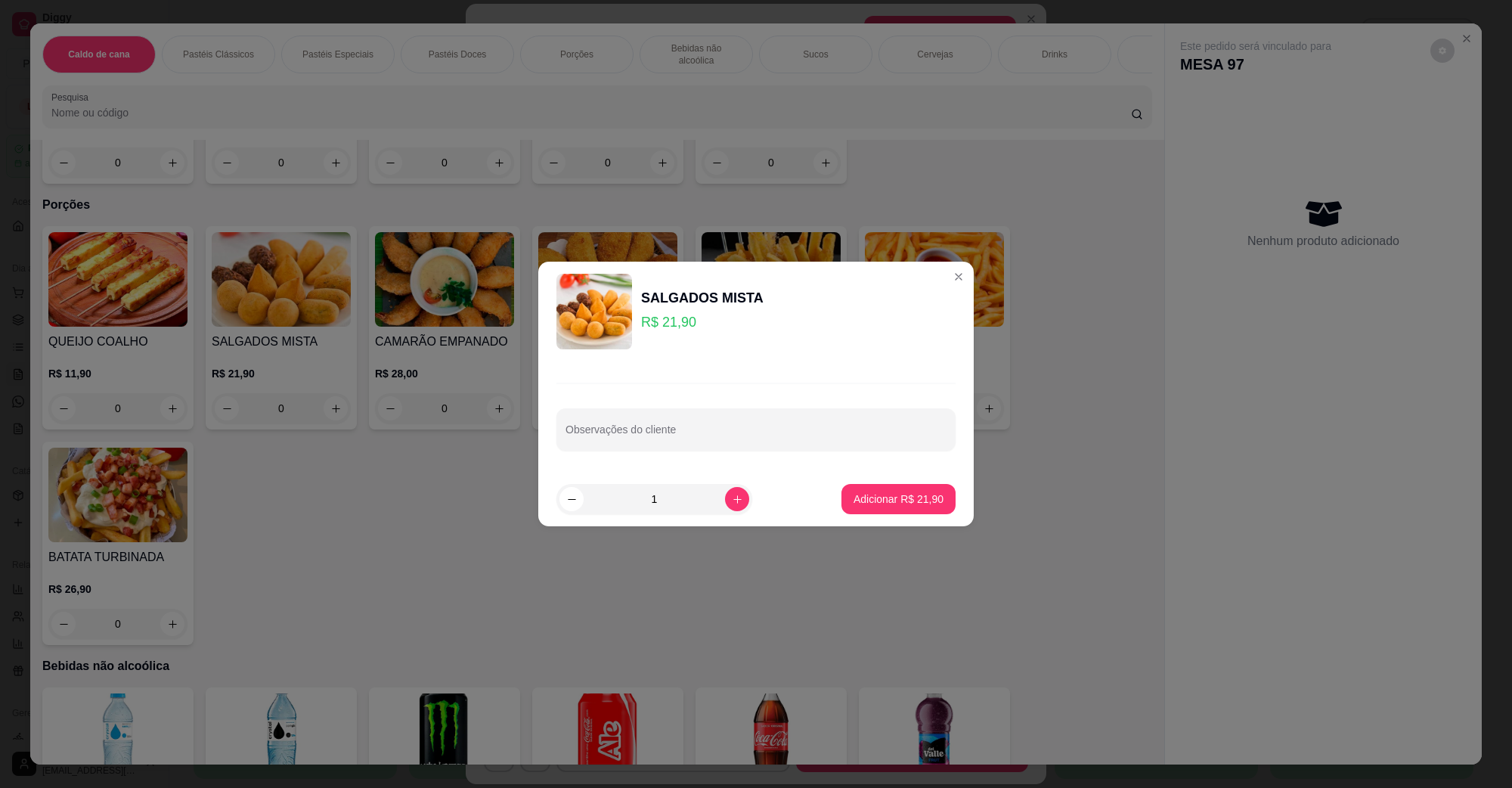
click at [950, 482] on footer "1 Adicionar R$ 21,90" at bounding box center [756, 499] width 436 height 55
click at [931, 492] on button "Adicionar R$ 21,90" at bounding box center [899, 499] width 114 height 30
type input "1"
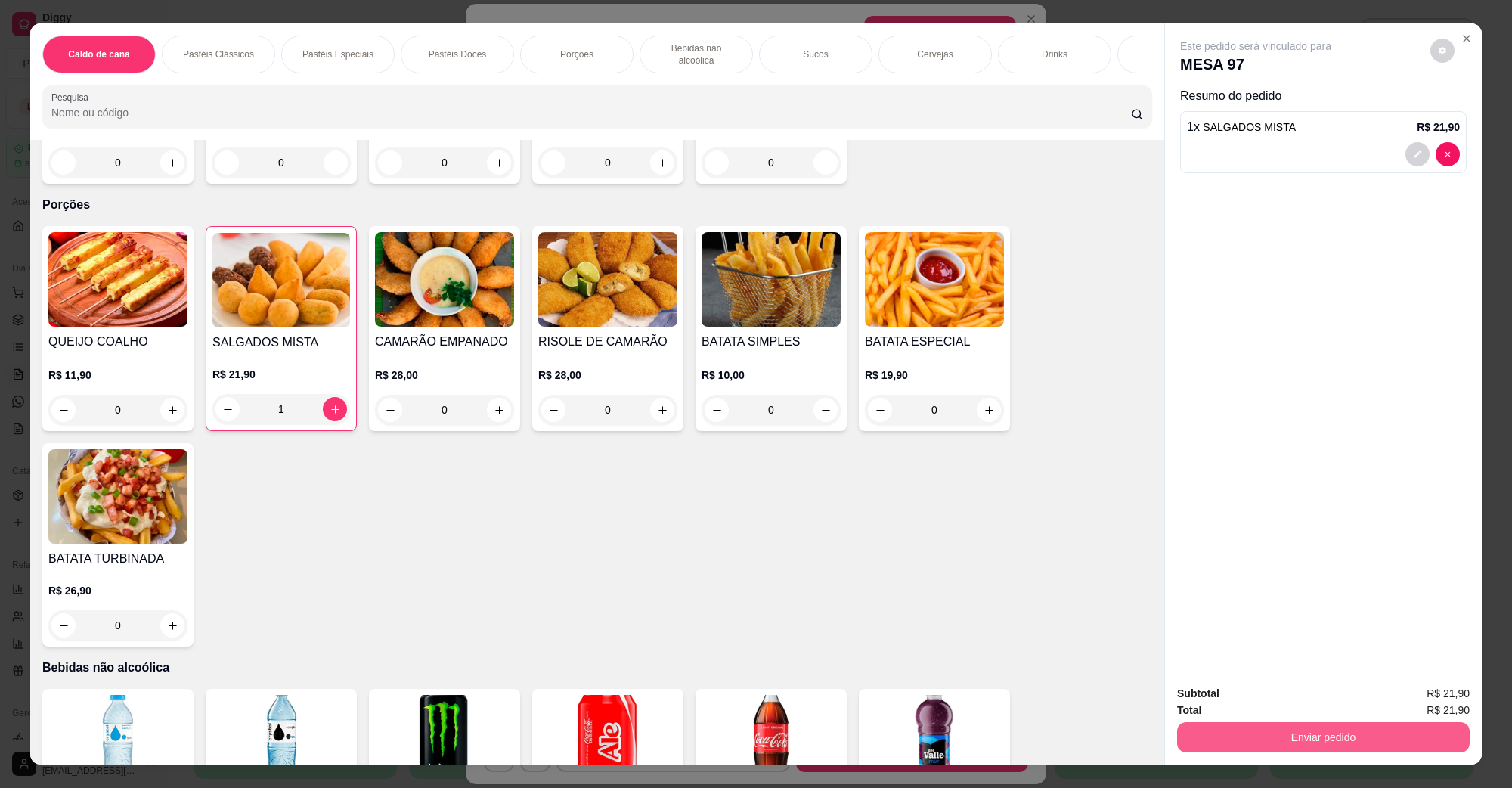
click at [1228, 736] on button "Enviar pedido" at bounding box center [1324, 737] width 293 height 30
click at [1240, 709] on button "Não registrar e enviar pedido" at bounding box center [1272, 700] width 157 height 29
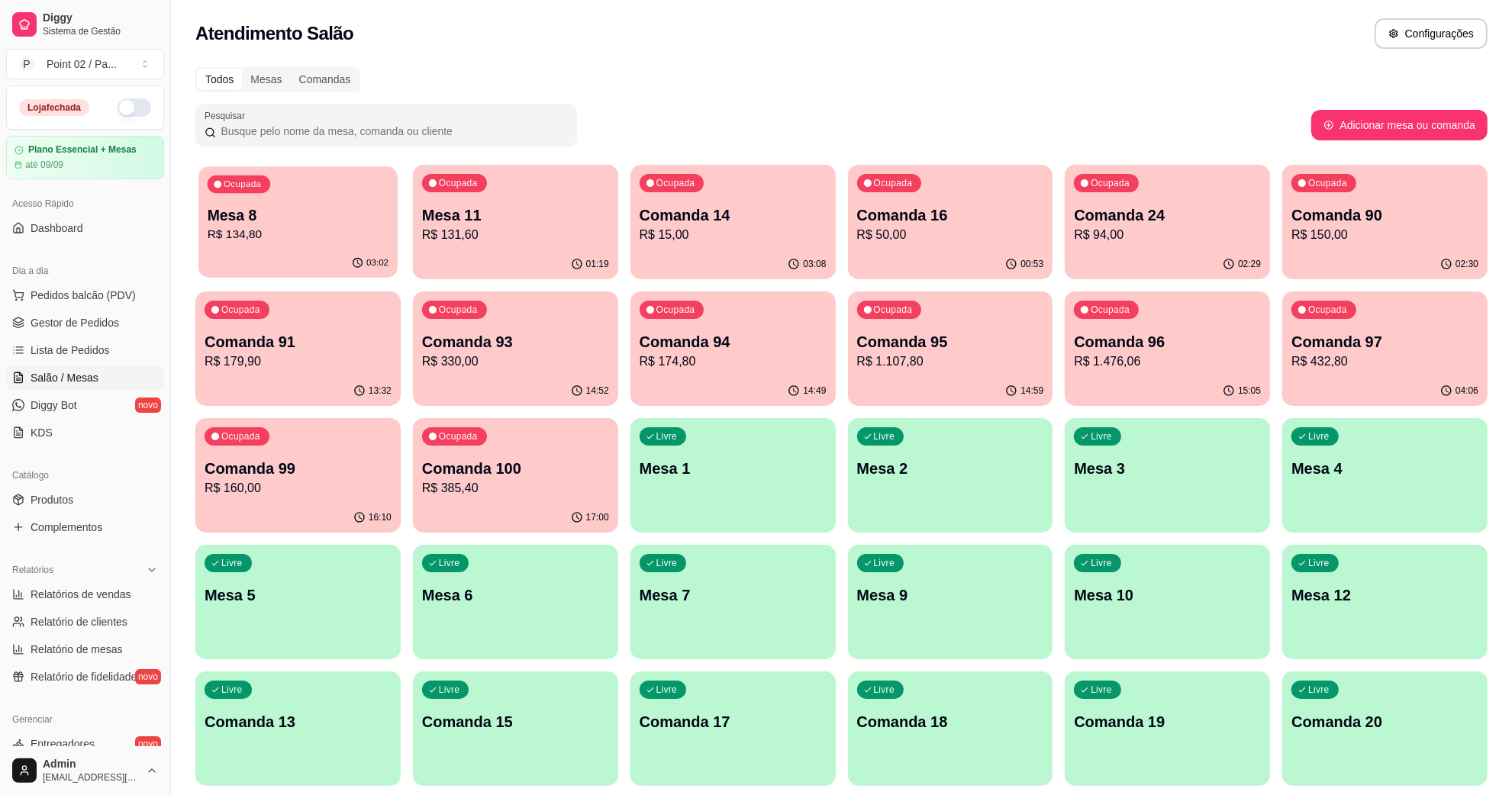
click at [373, 215] on p "Mesa 8" at bounding box center [297, 216] width 181 height 20
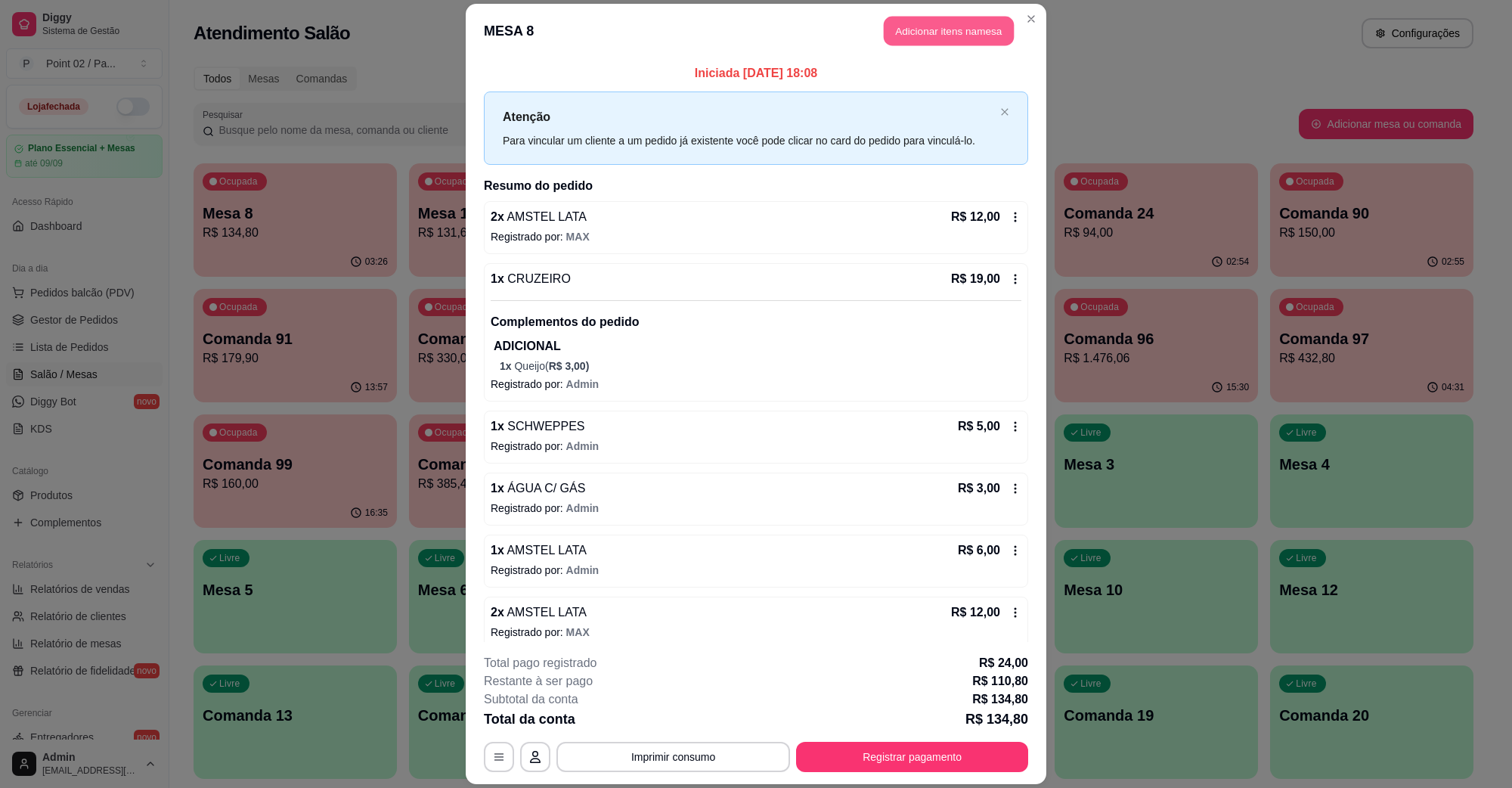
click at [884, 31] on button "Adicionar itens na mesa" at bounding box center [949, 31] width 130 height 29
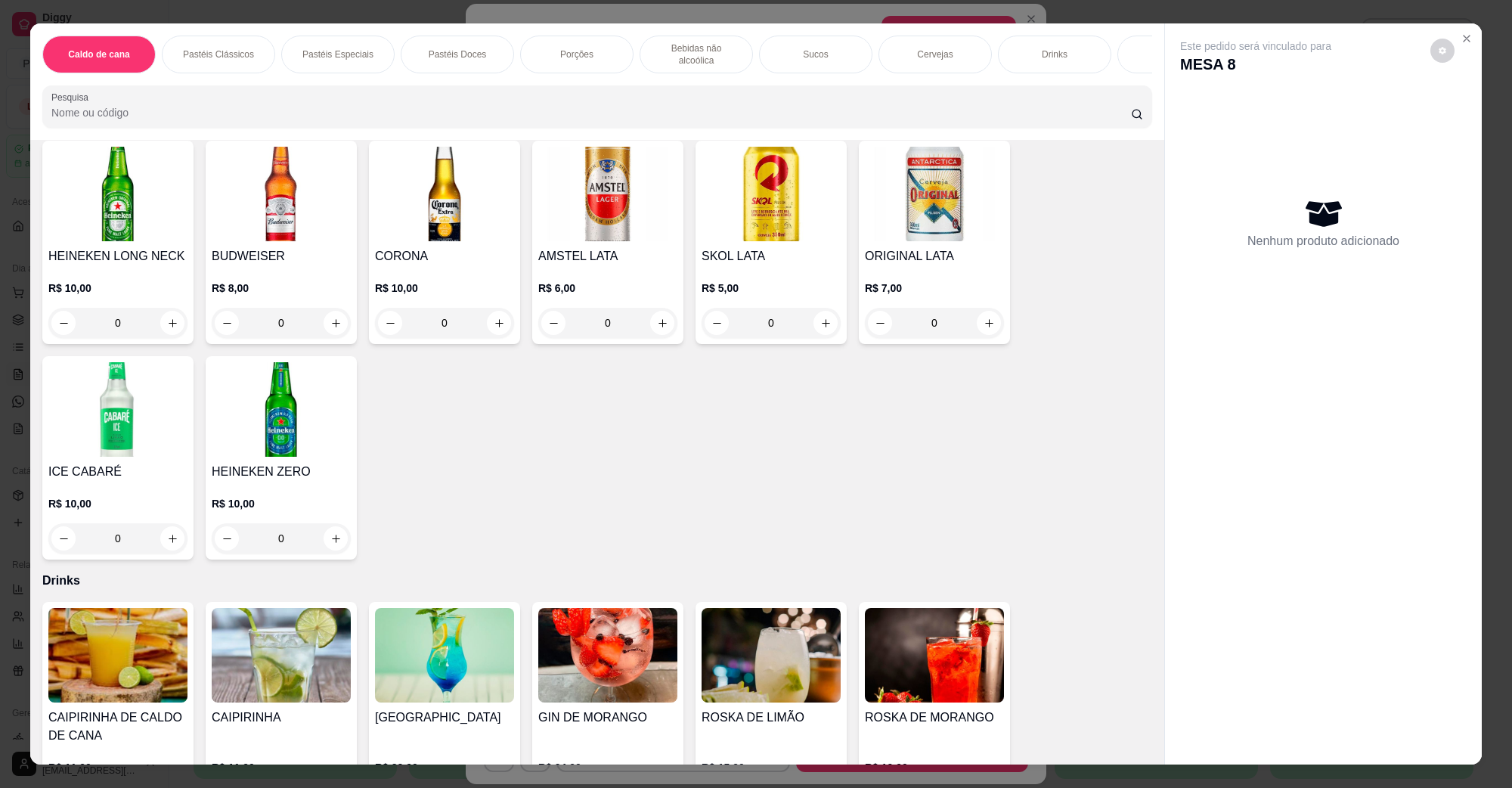
scroll to position [2459, 0]
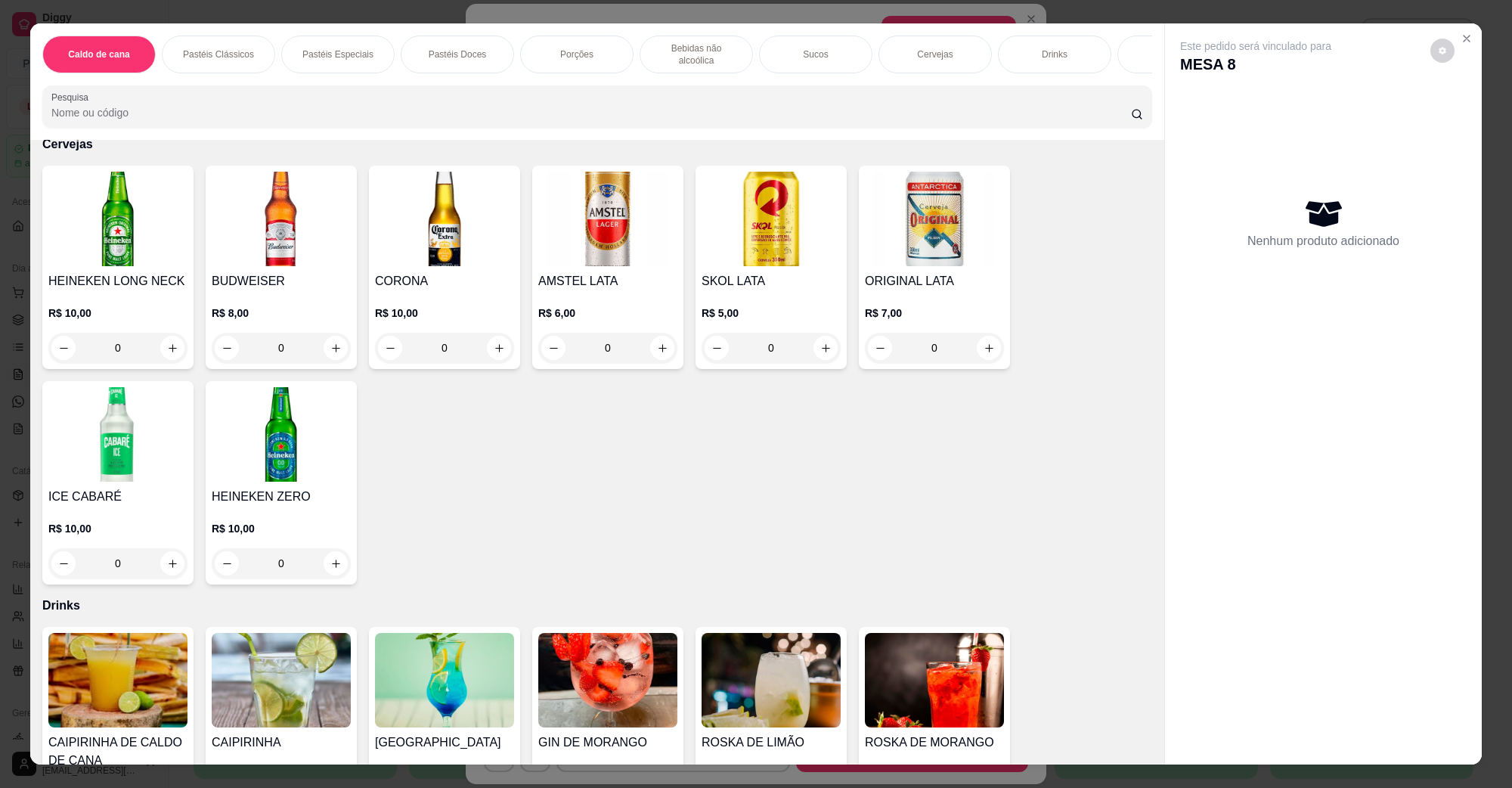
click at [598, 273] on h4 "AMSTEL LATA" at bounding box center [607, 282] width 139 height 19
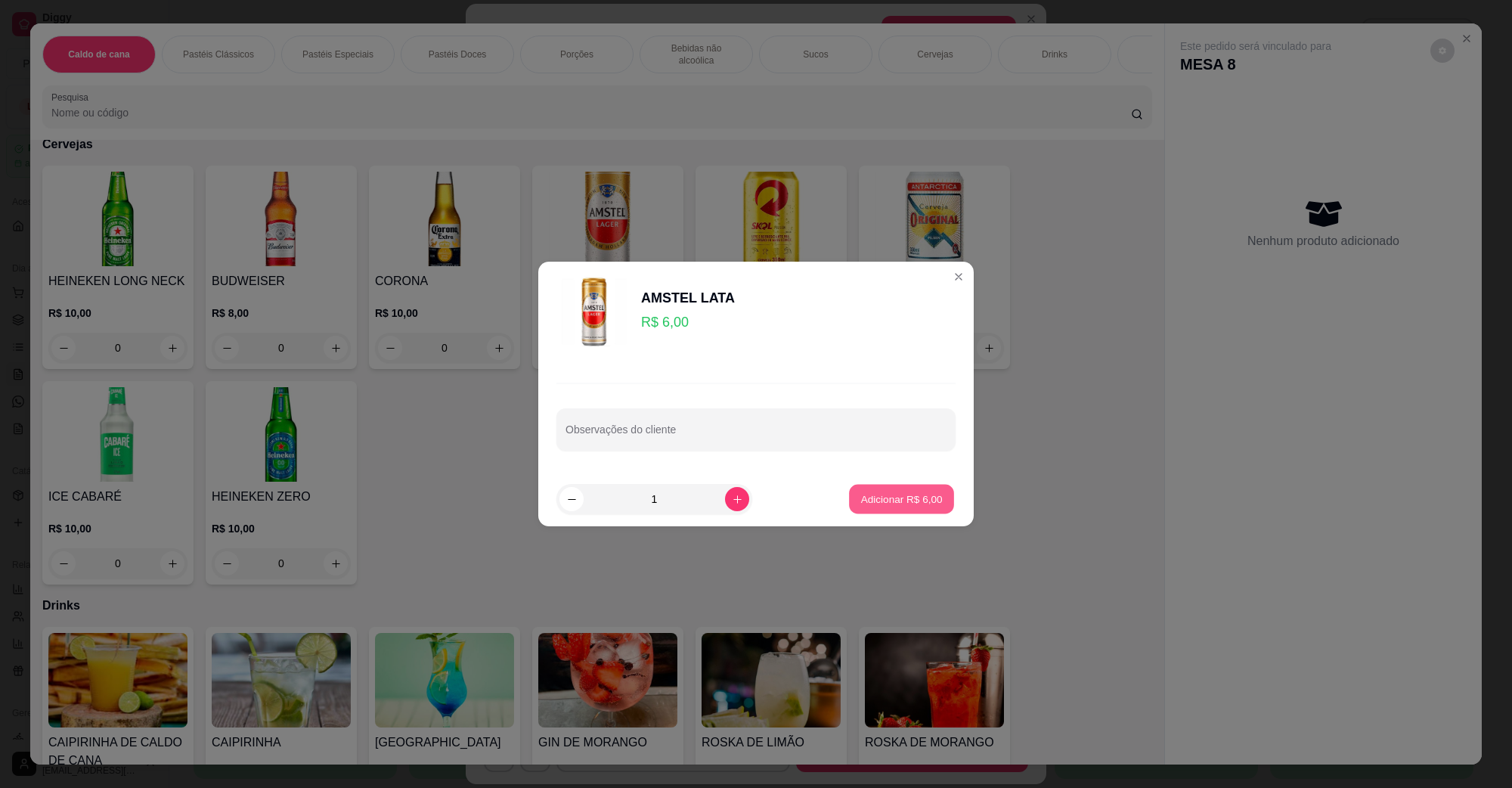
click at [876, 509] on button "Adicionar R$ 6,00" at bounding box center [901, 499] width 105 height 29
type input "1"
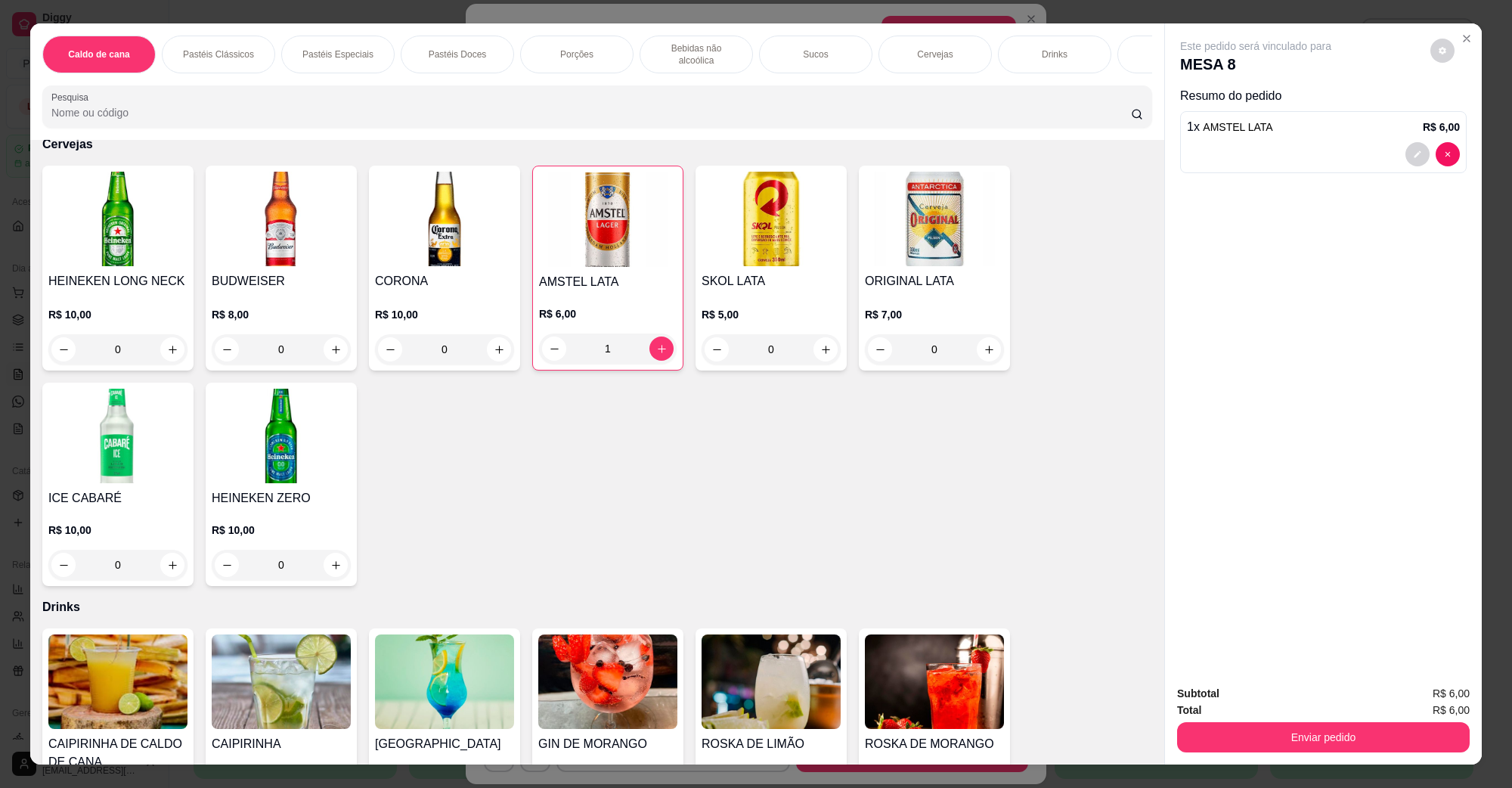
click at [303, 646] on img at bounding box center [281, 682] width 139 height 94
click at [119, 697] on img at bounding box center [118, 682] width 139 height 94
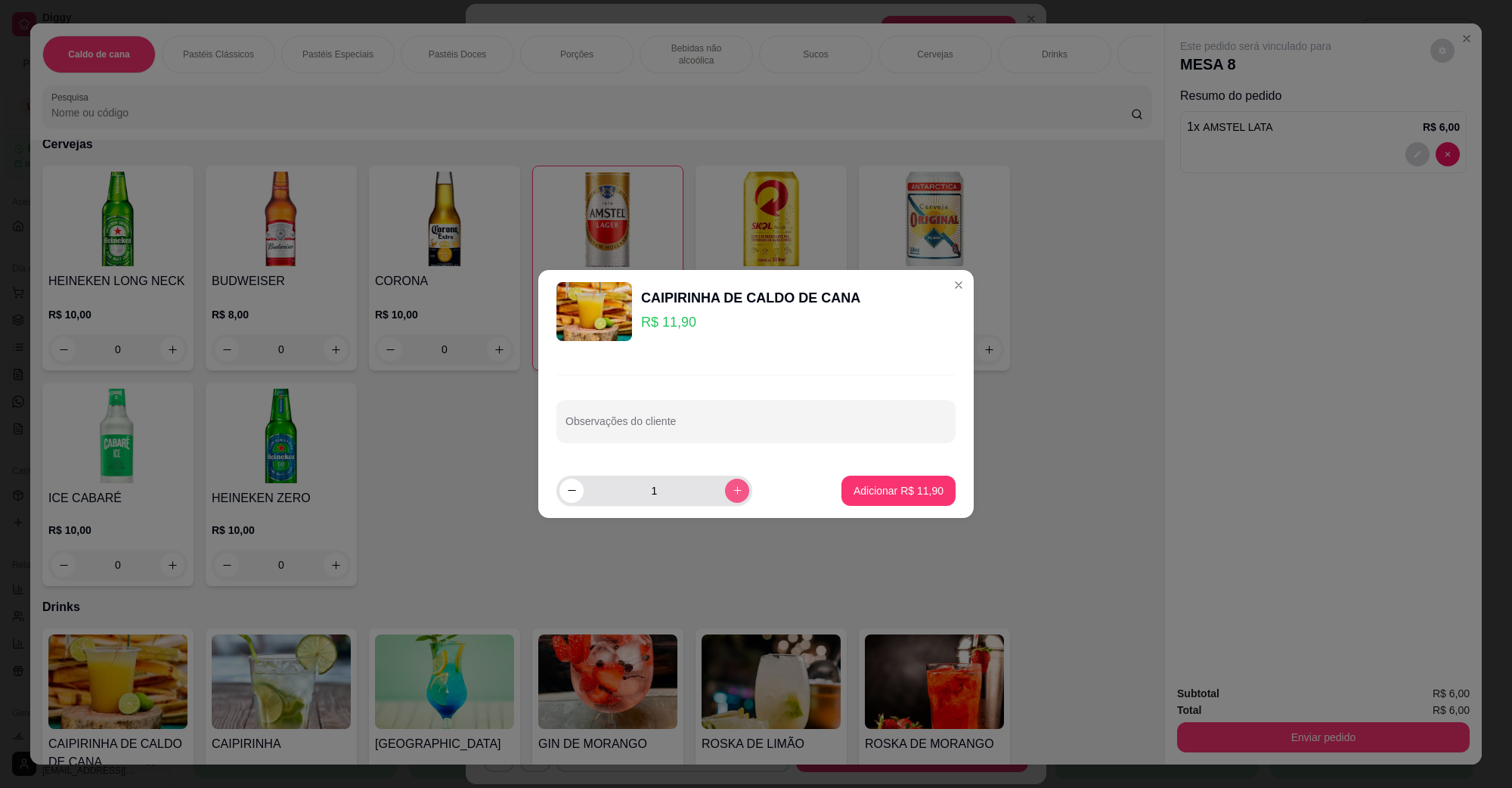
click at [730, 486] on button "increase-product-quantity" at bounding box center [737, 491] width 24 height 24
type input "2"
click at [866, 492] on p "Adicionar R$ 23,80" at bounding box center [899, 491] width 90 height 15
type input "2"
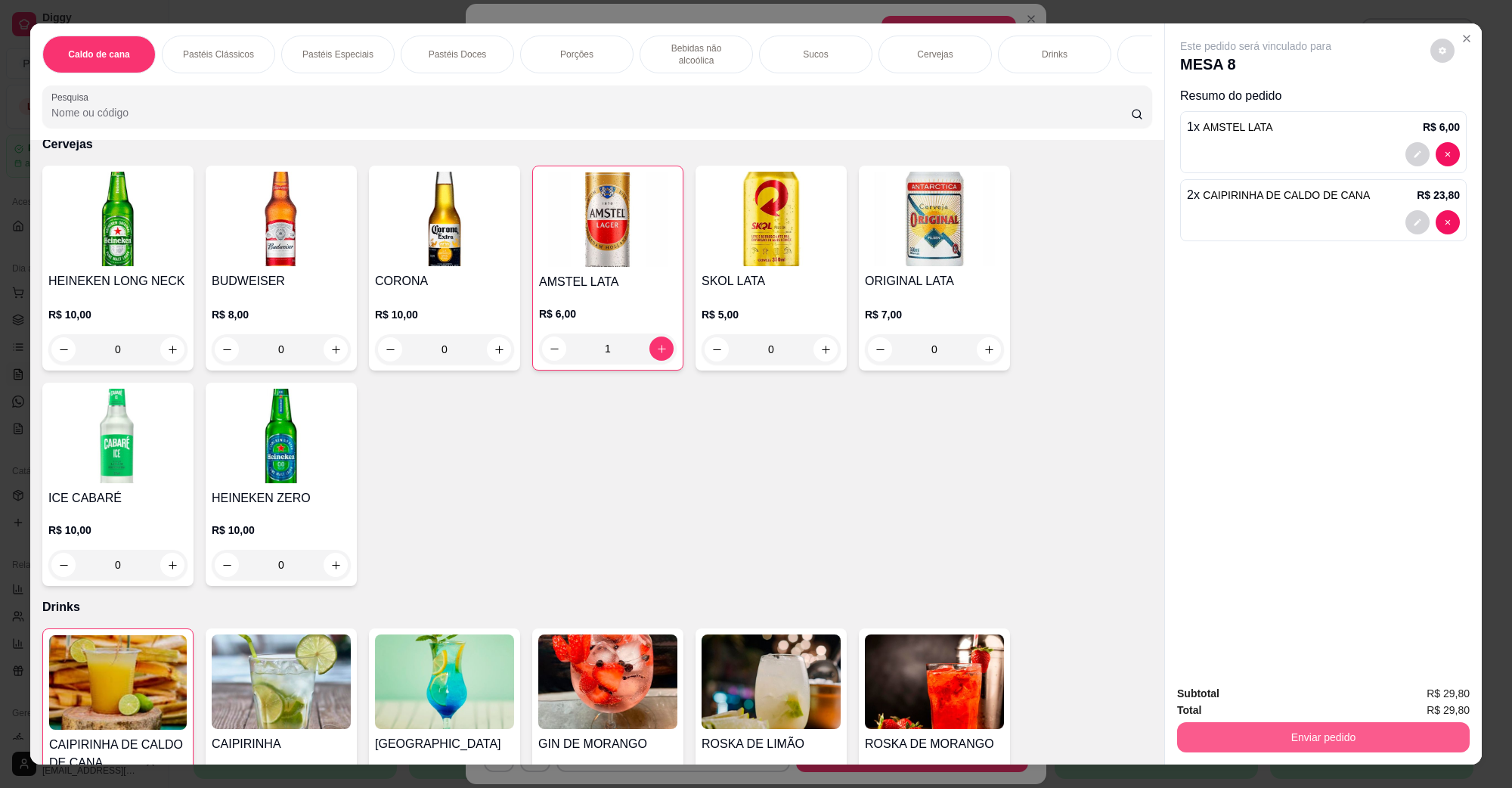
click at [1260, 736] on button "Enviar pedido" at bounding box center [1324, 737] width 293 height 30
click at [1233, 708] on button "Não registrar e enviar pedido" at bounding box center [1273, 700] width 153 height 28
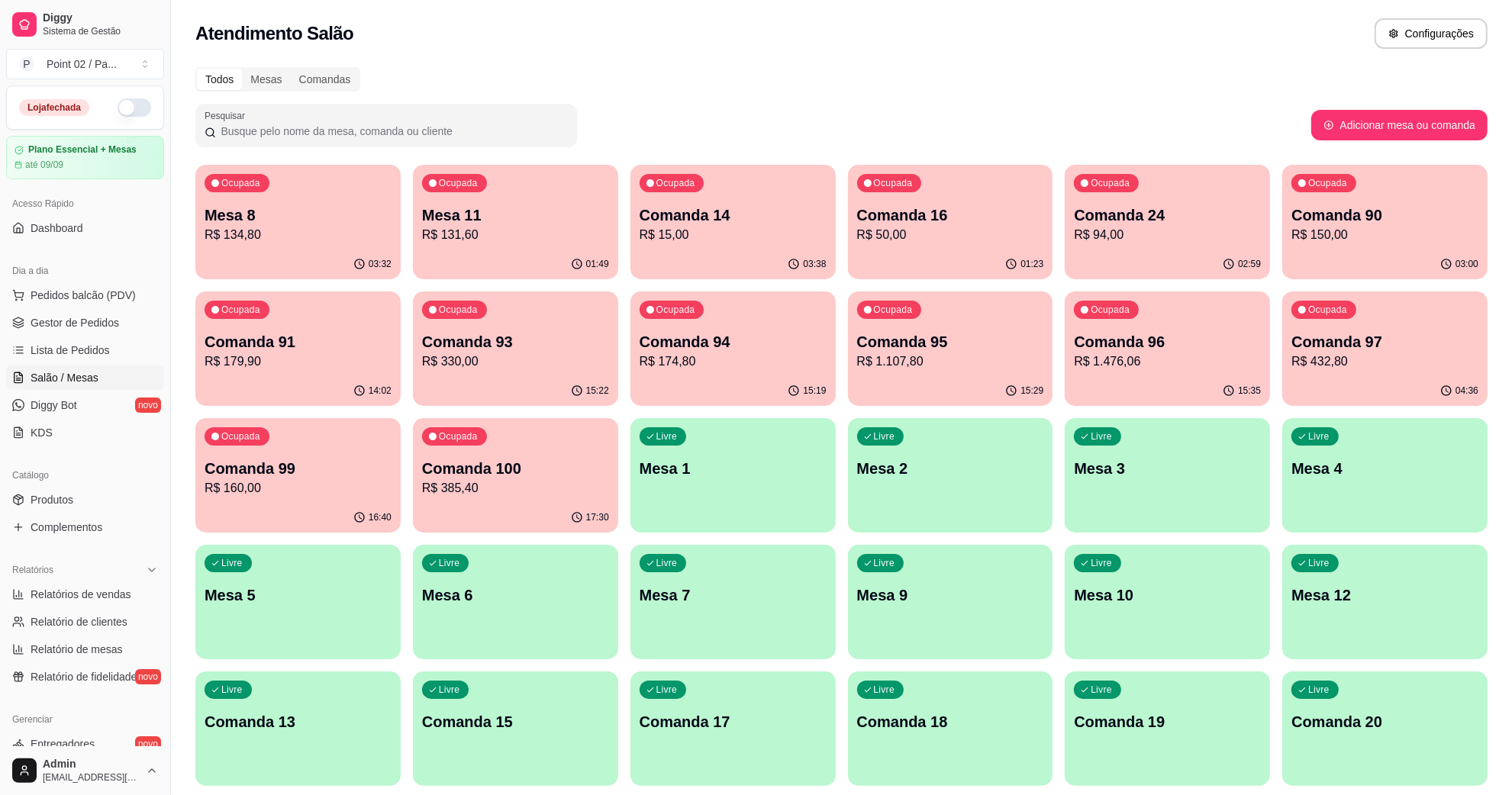
click at [537, 264] on div "01:49" at bounding box center [516, 264] width 206 height 30
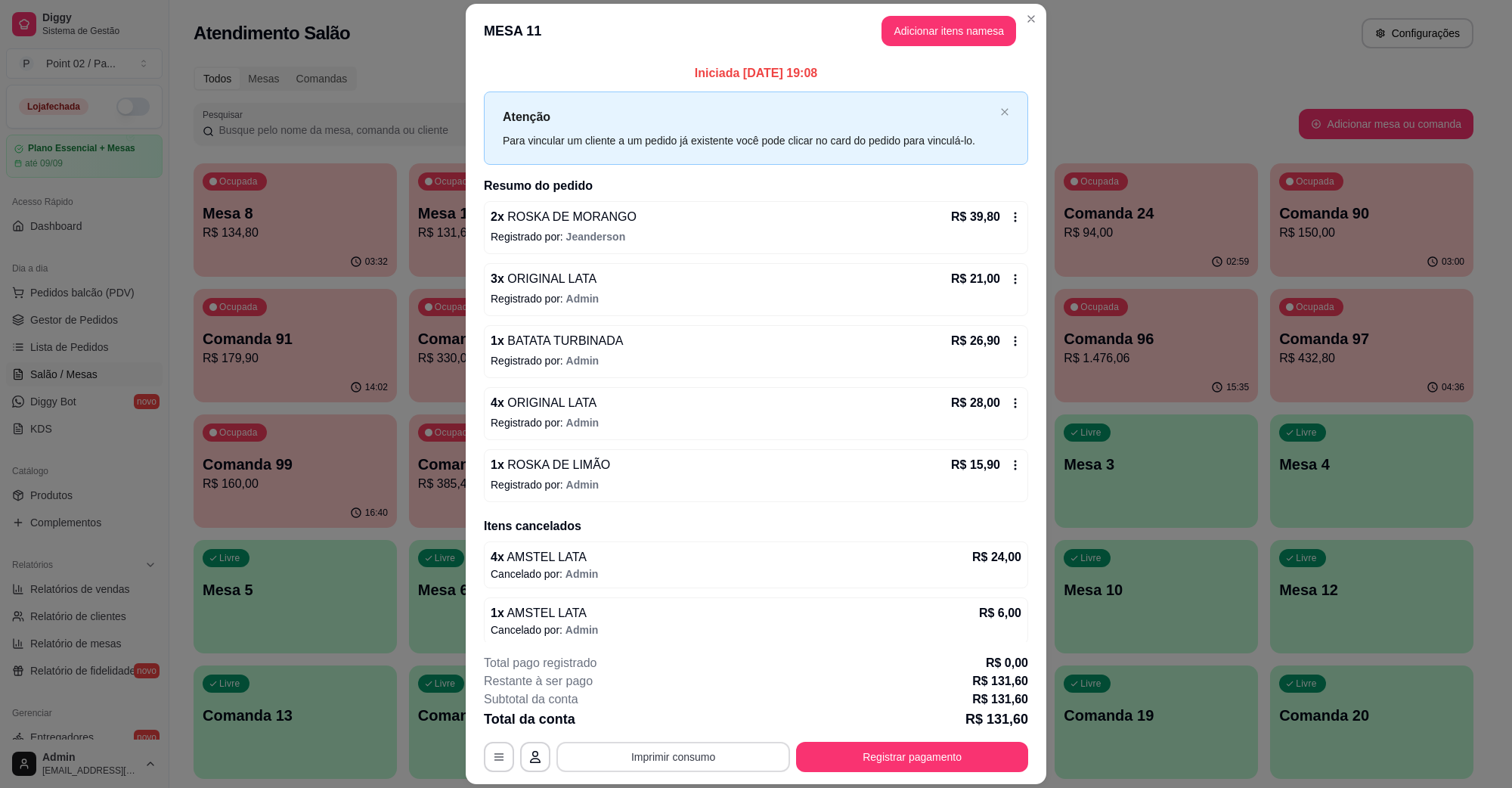
click at [688, 747] on button "Imprimir consumo" at bounding box center [673, 758] width 234 height 30
click at [692, 717] on button "IMPRESSORA" at bounding box center [671, 722] width 106 height 24
click at [893, 48] on header "MESA 11 Adicionar itens na mesa" at bounding box center [756, 30] width 581 height 55
click at [900, 40] on button "Adicionar itens na mesa" at bounding box center [949, 31] width 130 height 29
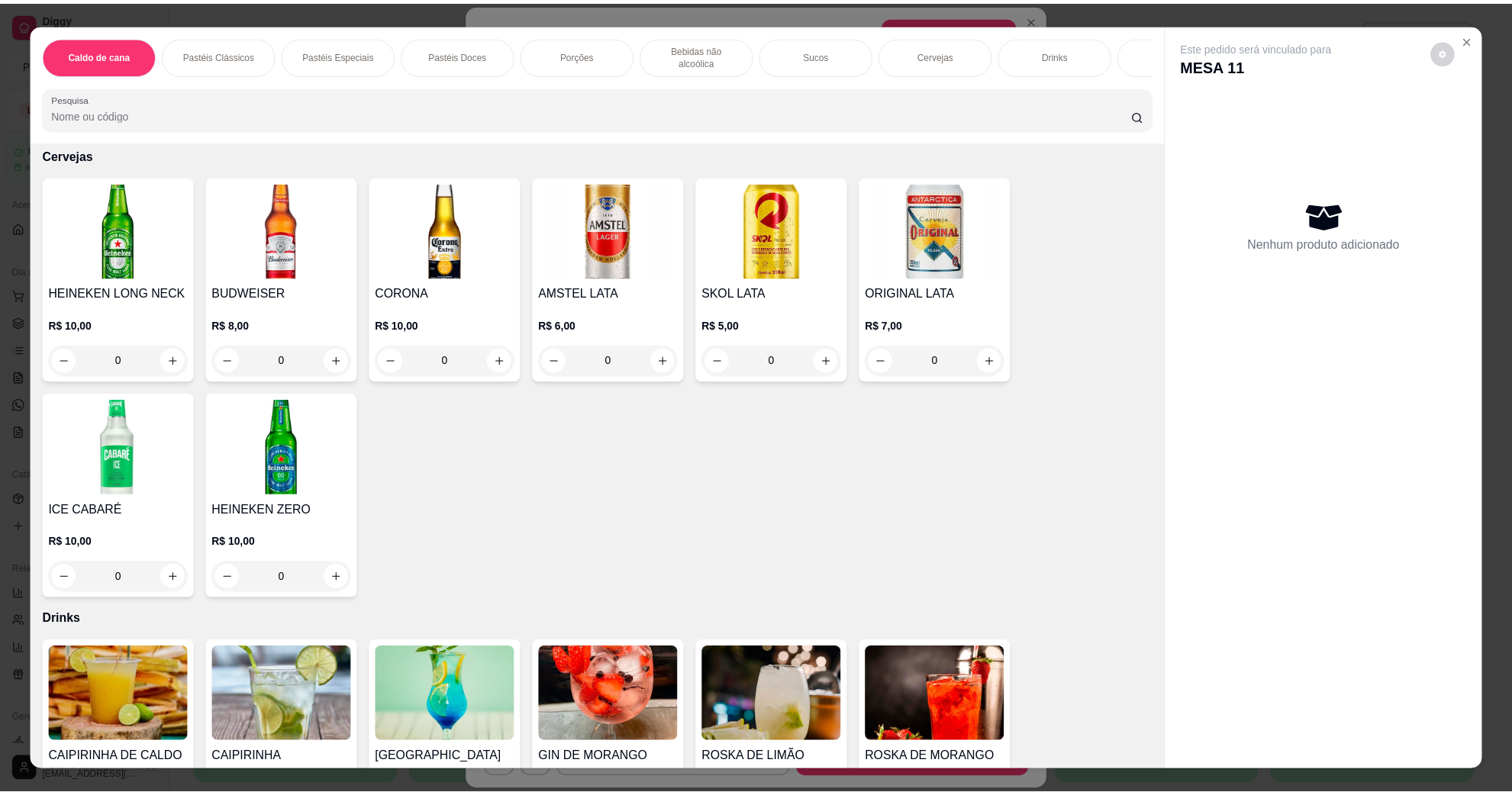
scroll to position [2386, 0]
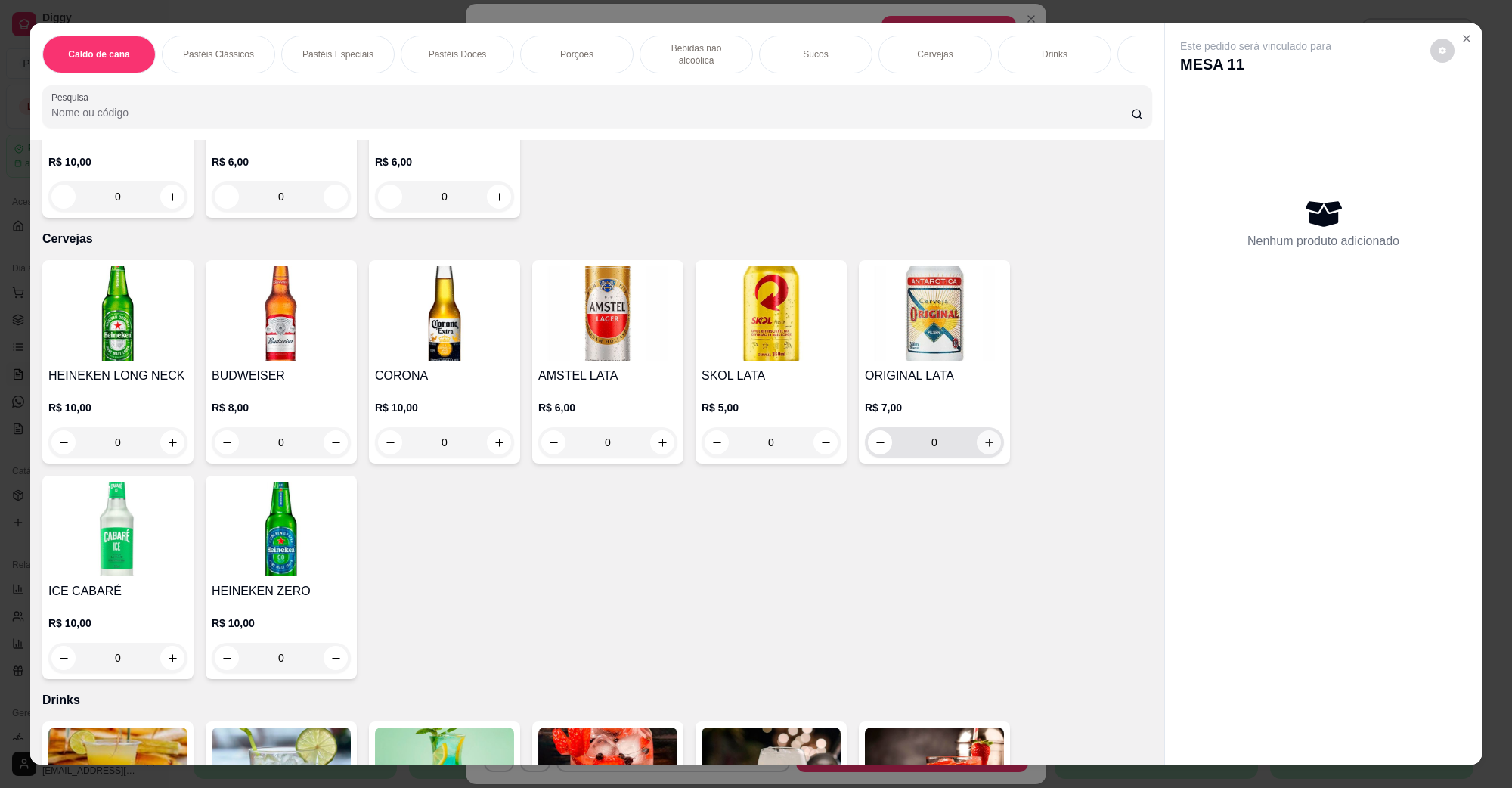
click at [984, 437] on icon "increase-product-quantity" at bounding box center [989, 442] width 11 height 11
click at [985, 439] on icon "increase-product-quantity" at bounding box center [989, 443] width 8 height 8
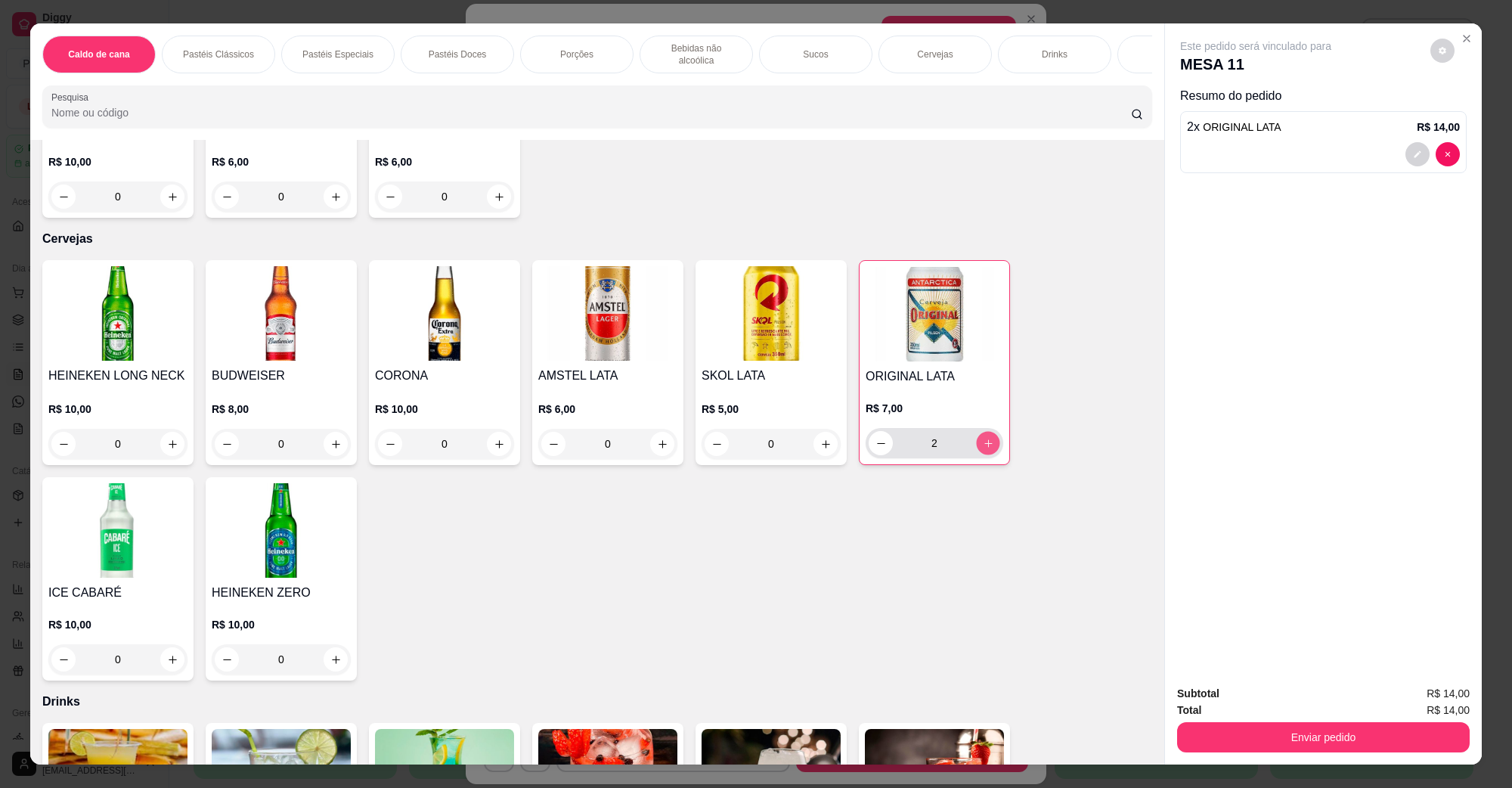
click at [984, 439] on icon "increase-product-quantity" at bounding box center [988, 443] width 8 height 8
click at [178, 654] on icon "increase-product-quantity" at bounding box center [172, 659] width 11 height 11
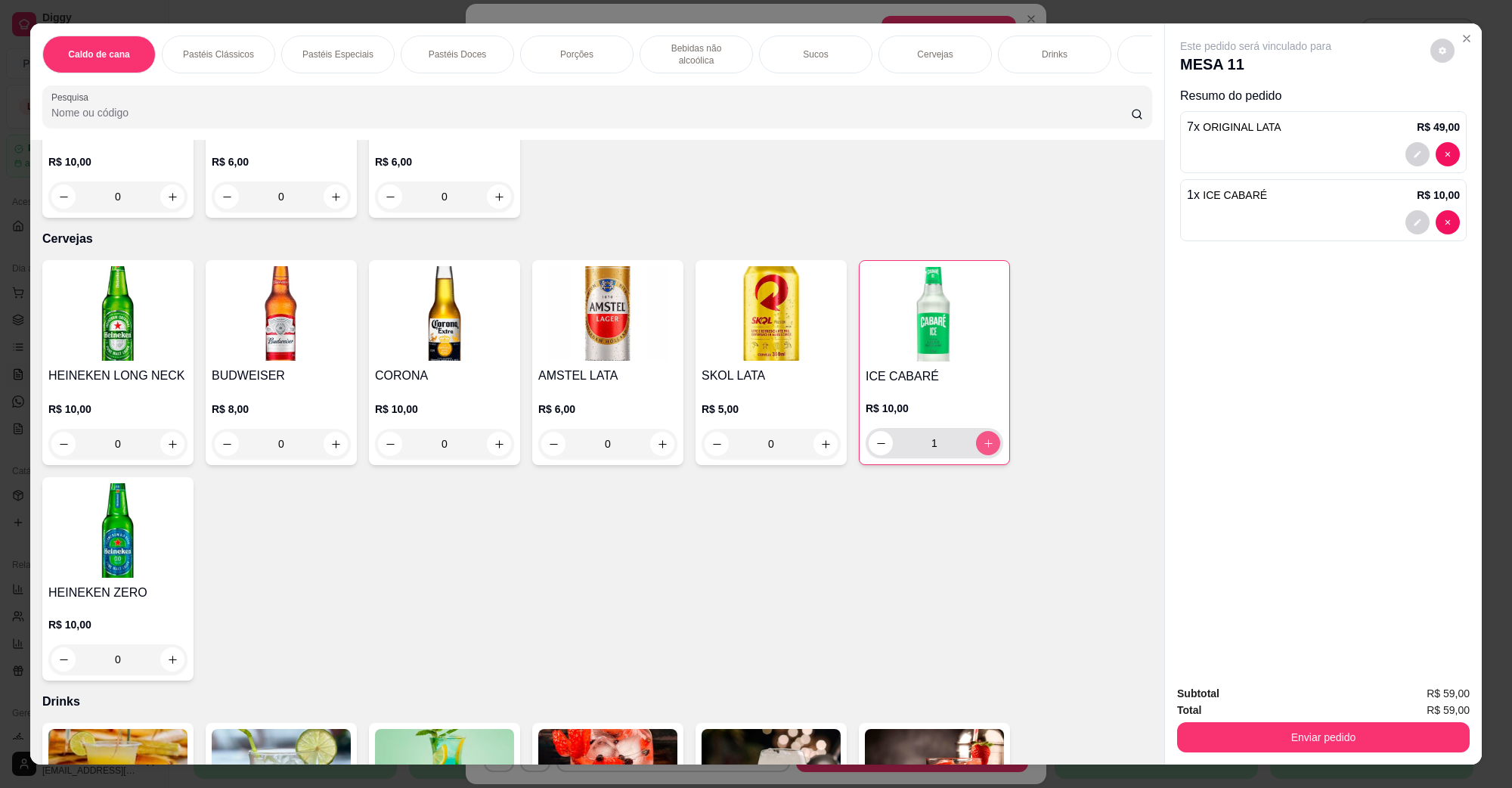
type input "1"
click at [1297, 743] on button "Enviar pedido" at bounding box center [1324, 737] width 284 height 29
click at [1305, 702] on button "Não registrar e enviar pedido" at bounding box center [1273, 700] width 153 height 28
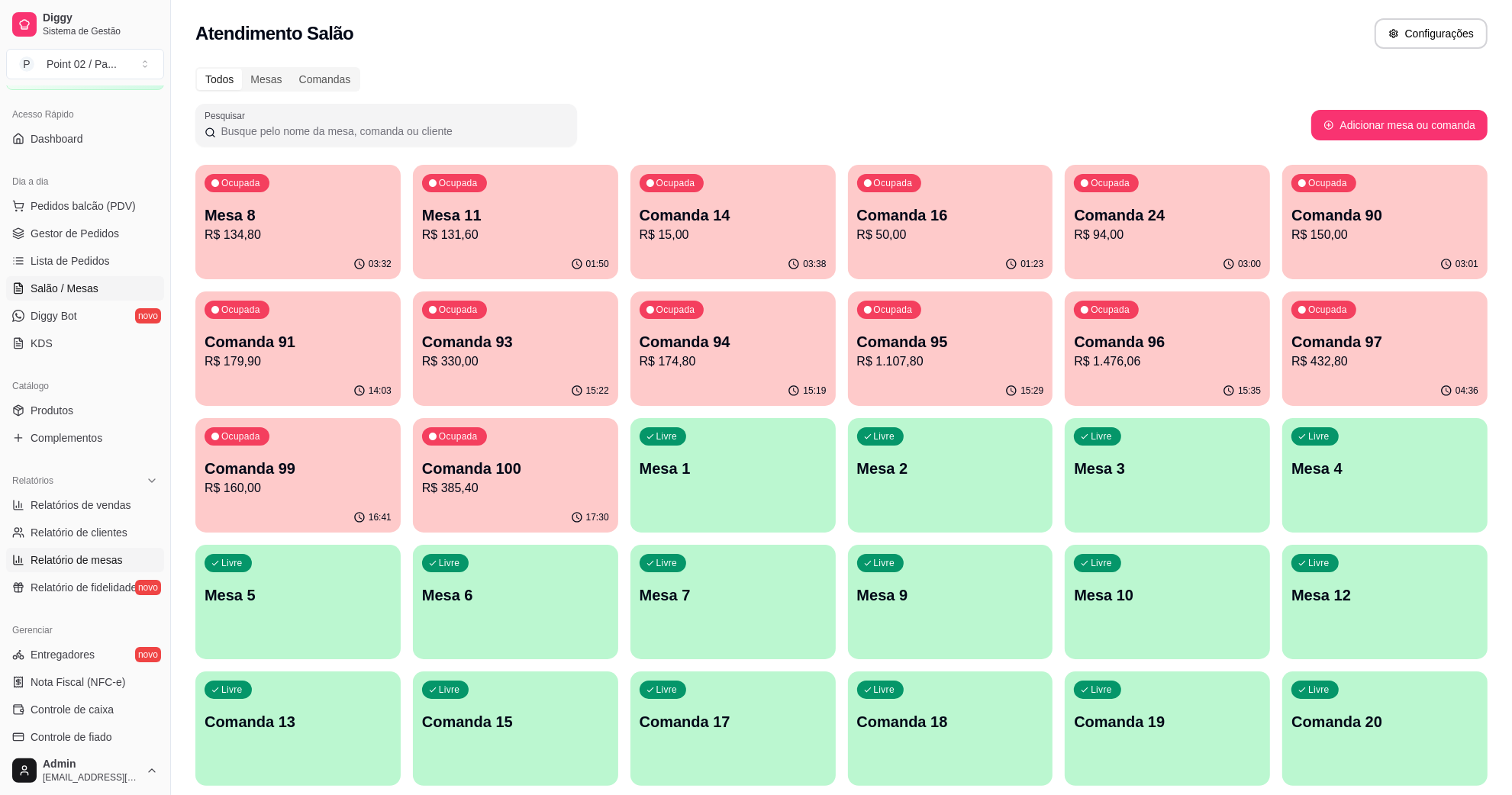
scroll to position [191, 0]
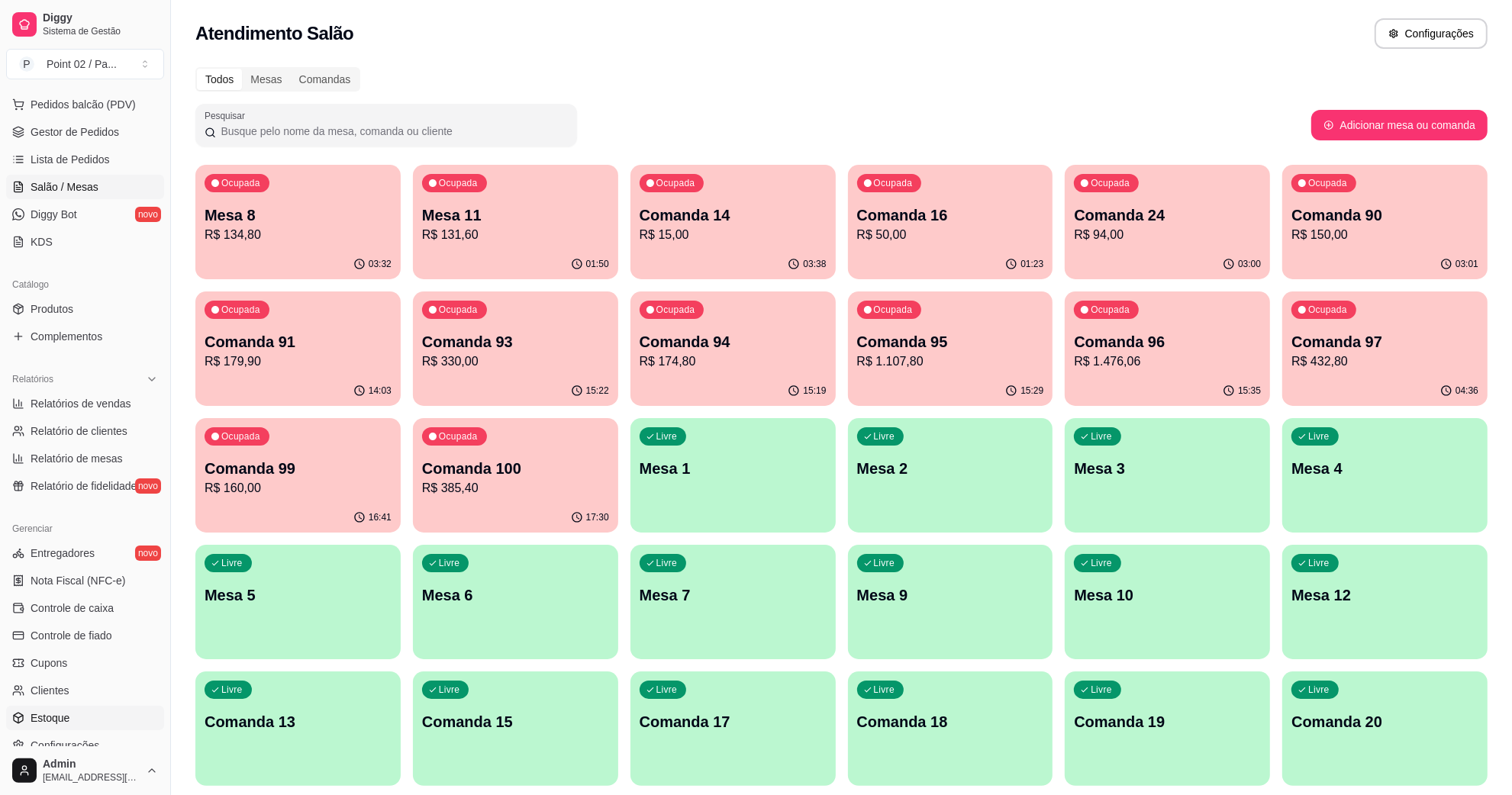
click at [59, 712] on span "Estoque" at bounding box center [50, 719] width 39 height 15
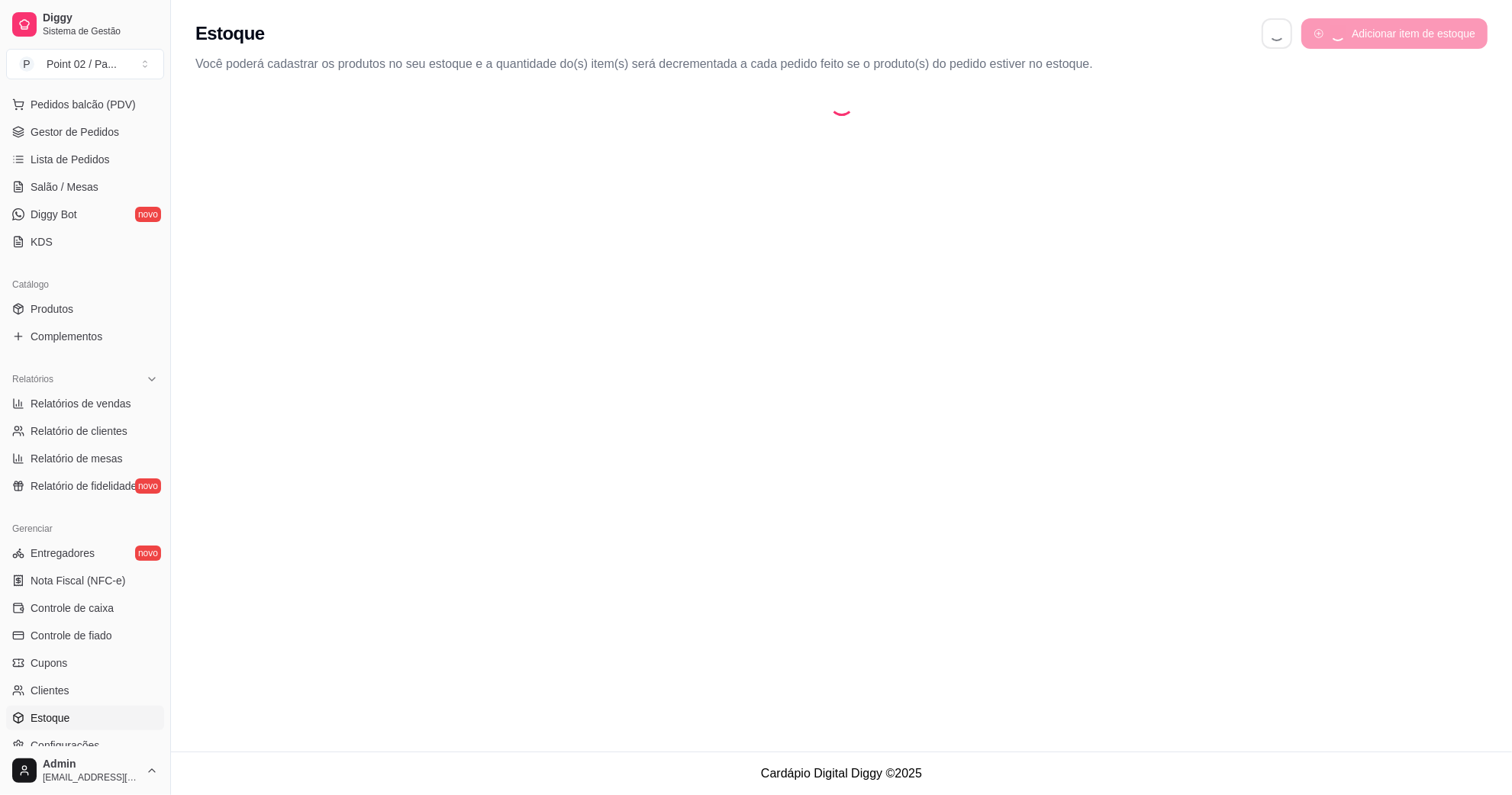
select select "QUANTITY_ORDER"
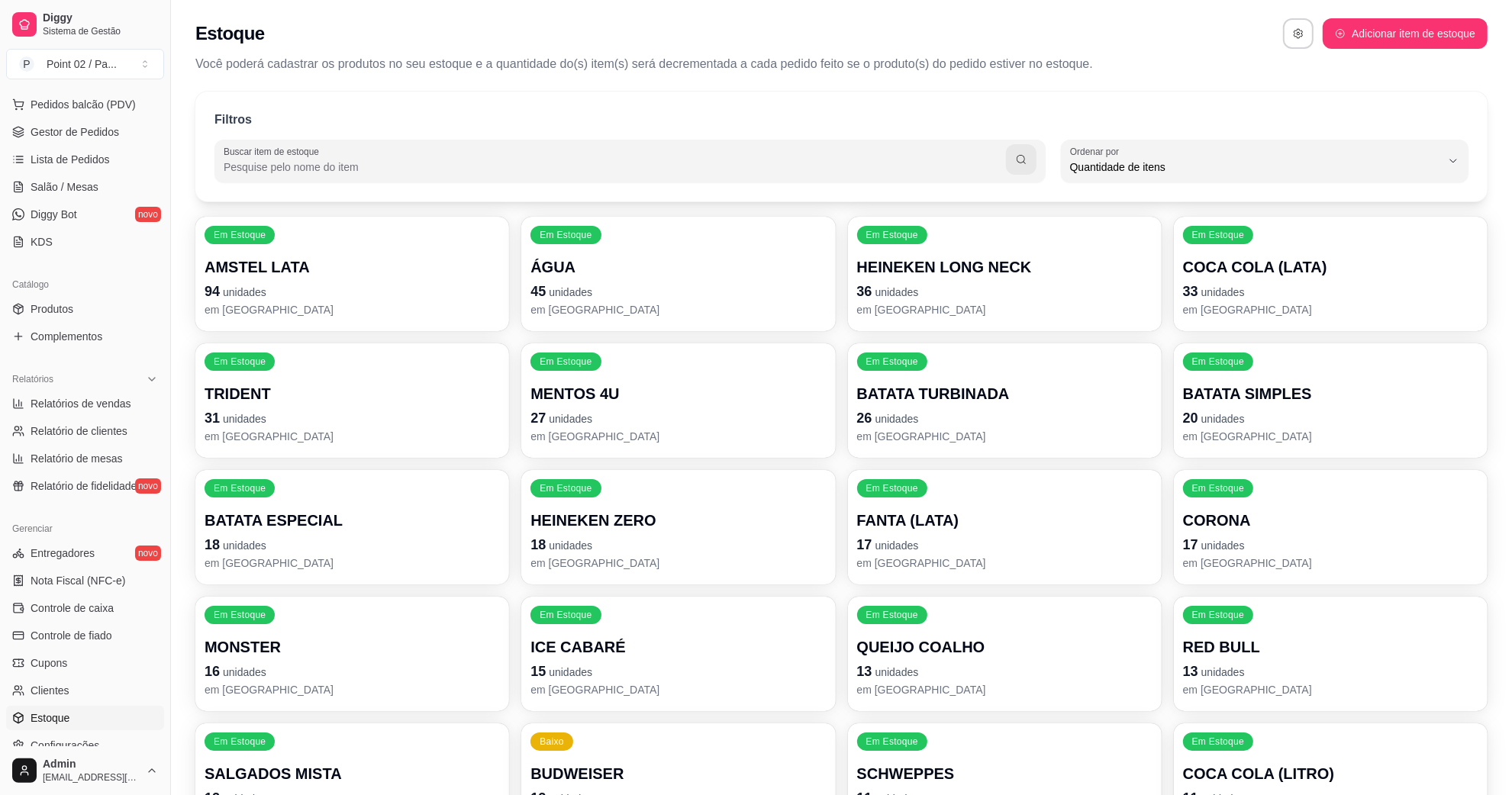
scroll to position [14, 0]
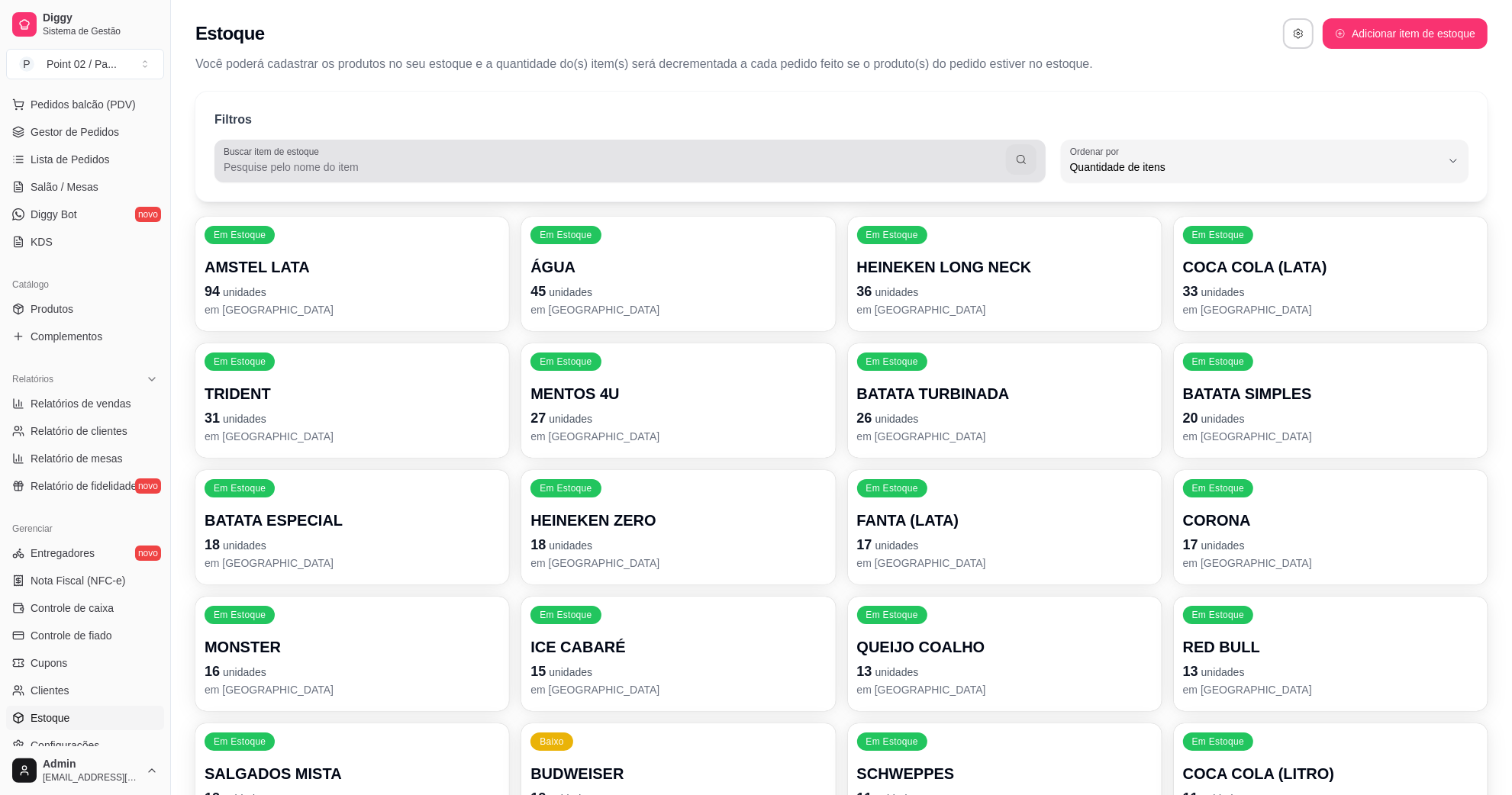
click at [443, 158] on div at bounding box center [629, 161] width 813 height 31
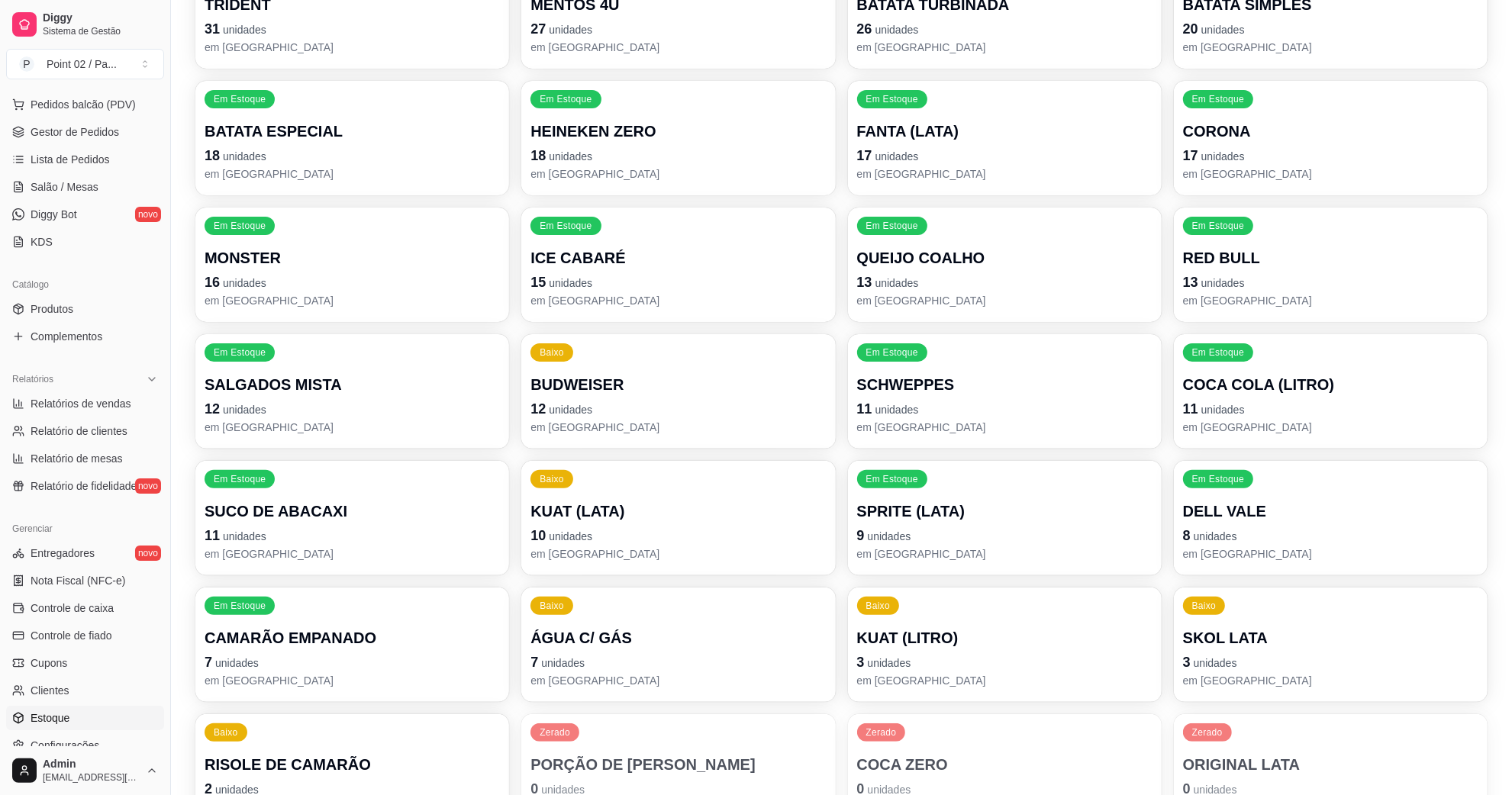
scroll to position [485, 0]
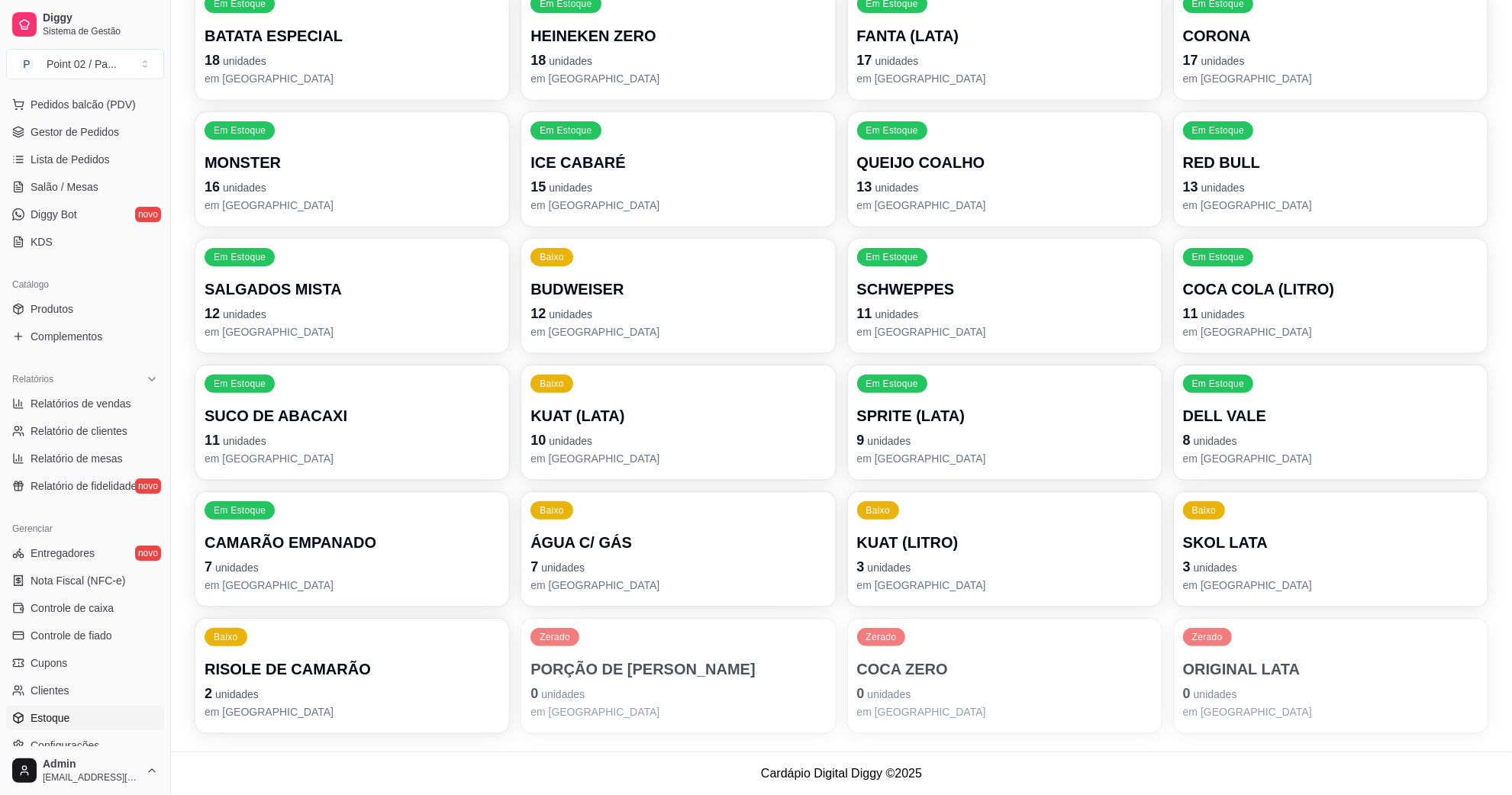
type input "ORIGI"
click at [1239, 699] on p "0 unidades" at bounding box center [1331, 693] width 296 height 21
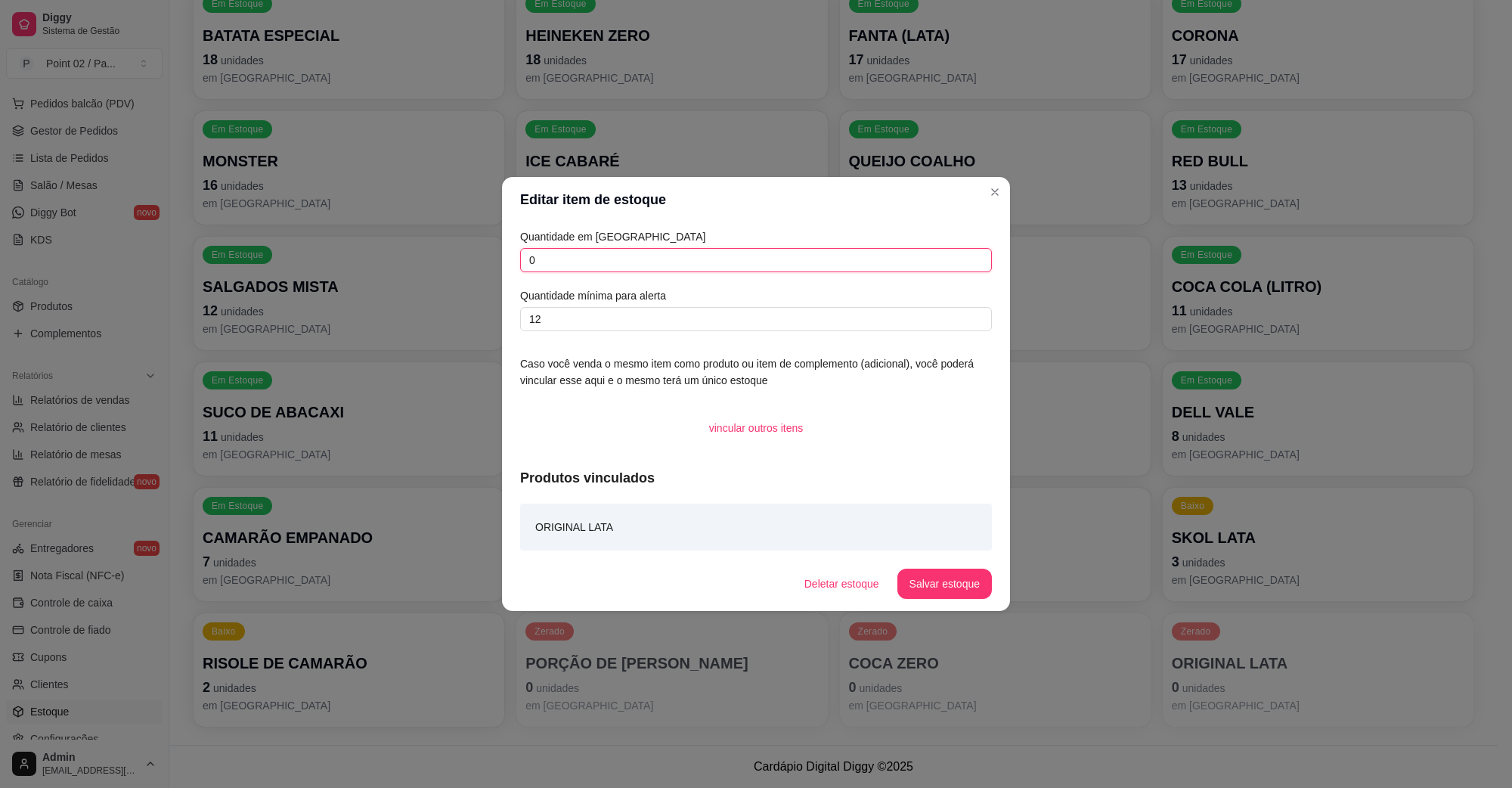
click at [825, 259] on input "0" at bounding box center [756, 260] width 472 height 24
type input "32"
click at [920, 570] on button "Salvar estoque" at bounding box center [945, 584] width 93 height 29
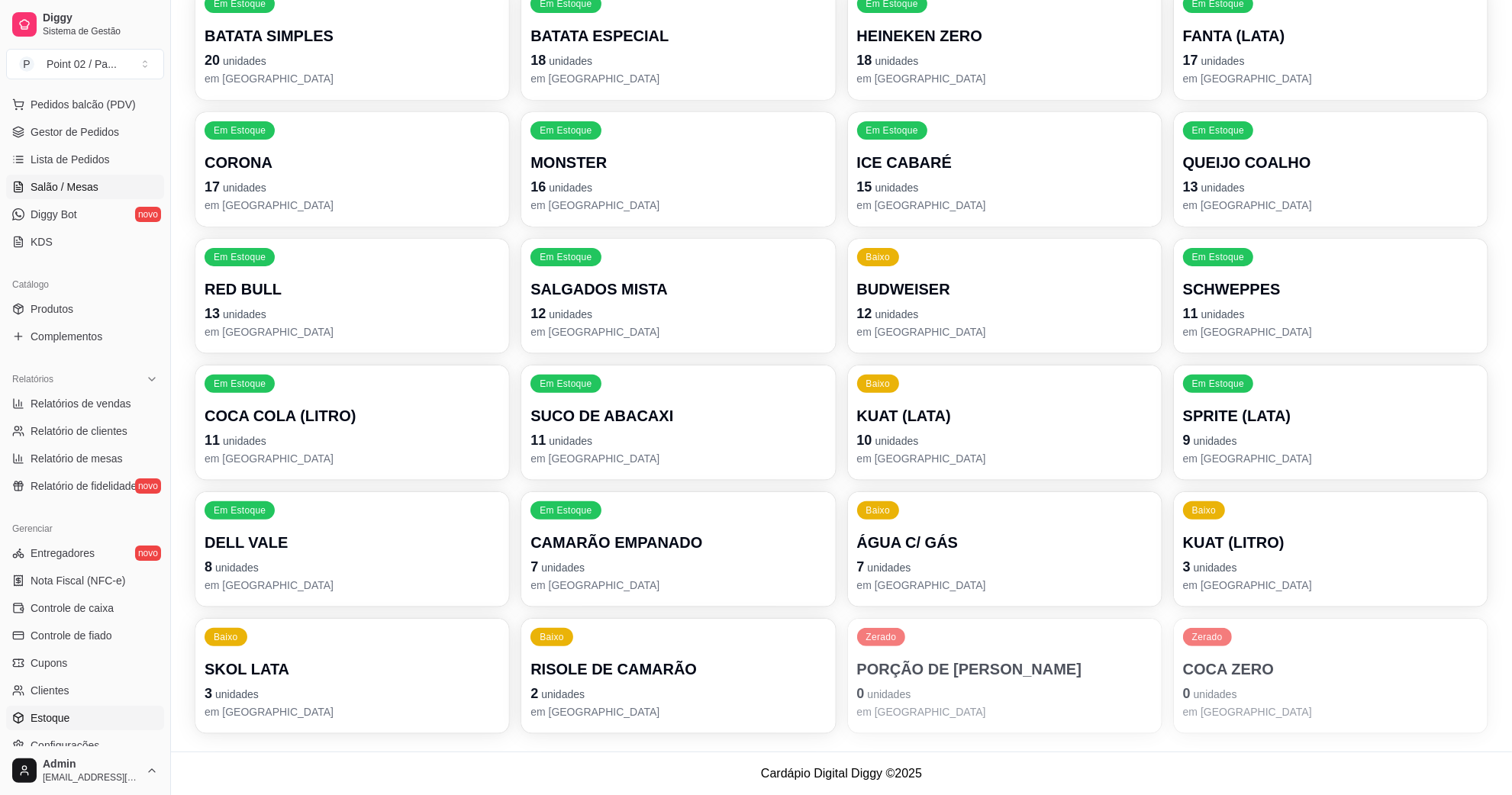
click at [110, 195] on link "Salão / Mesas" at bounding box center [85, 187] width 158 height 25
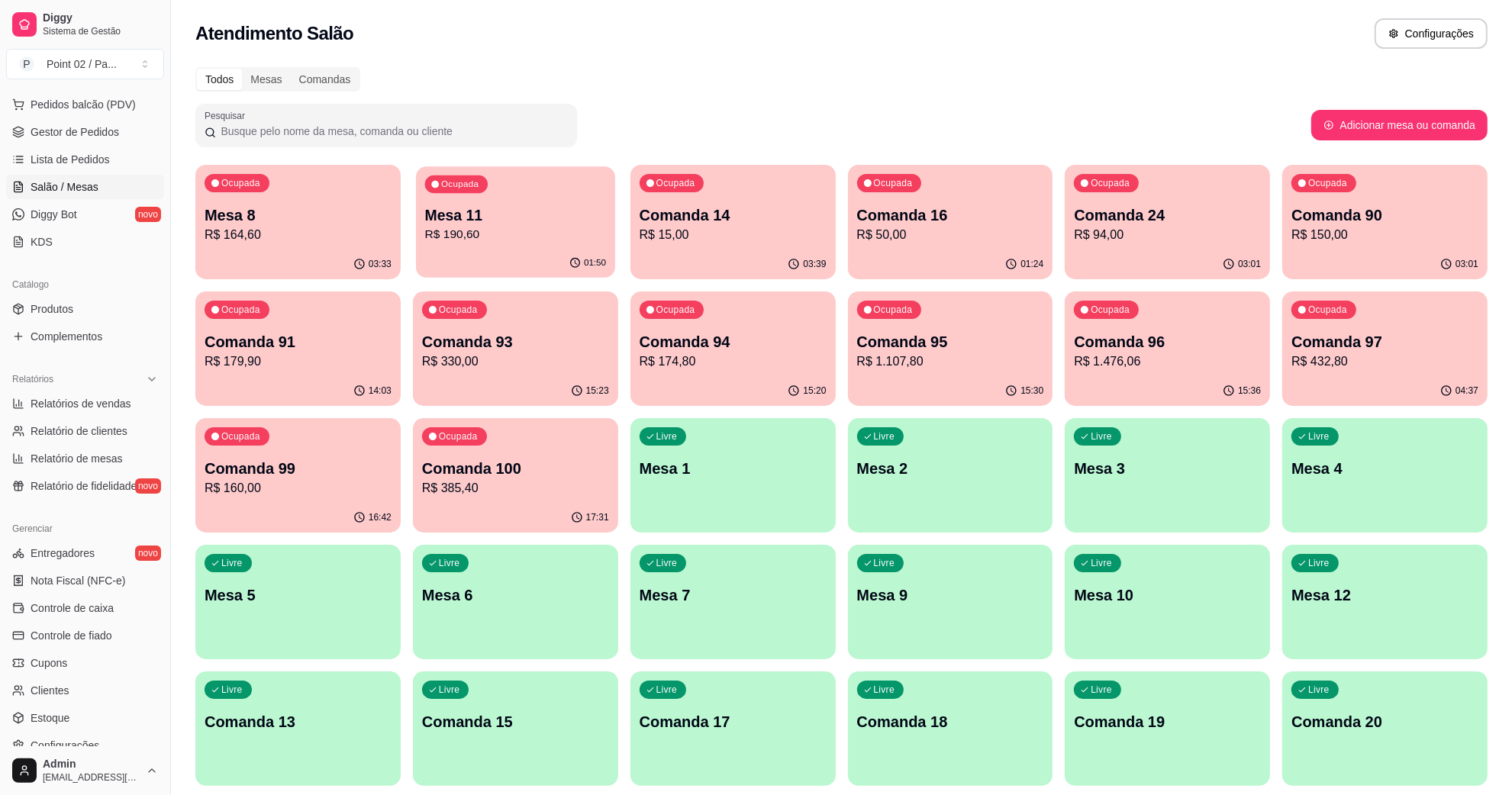
click at [437, 207] on p "Mesa 11" at bounding box center [516, 216] width 181 height 20
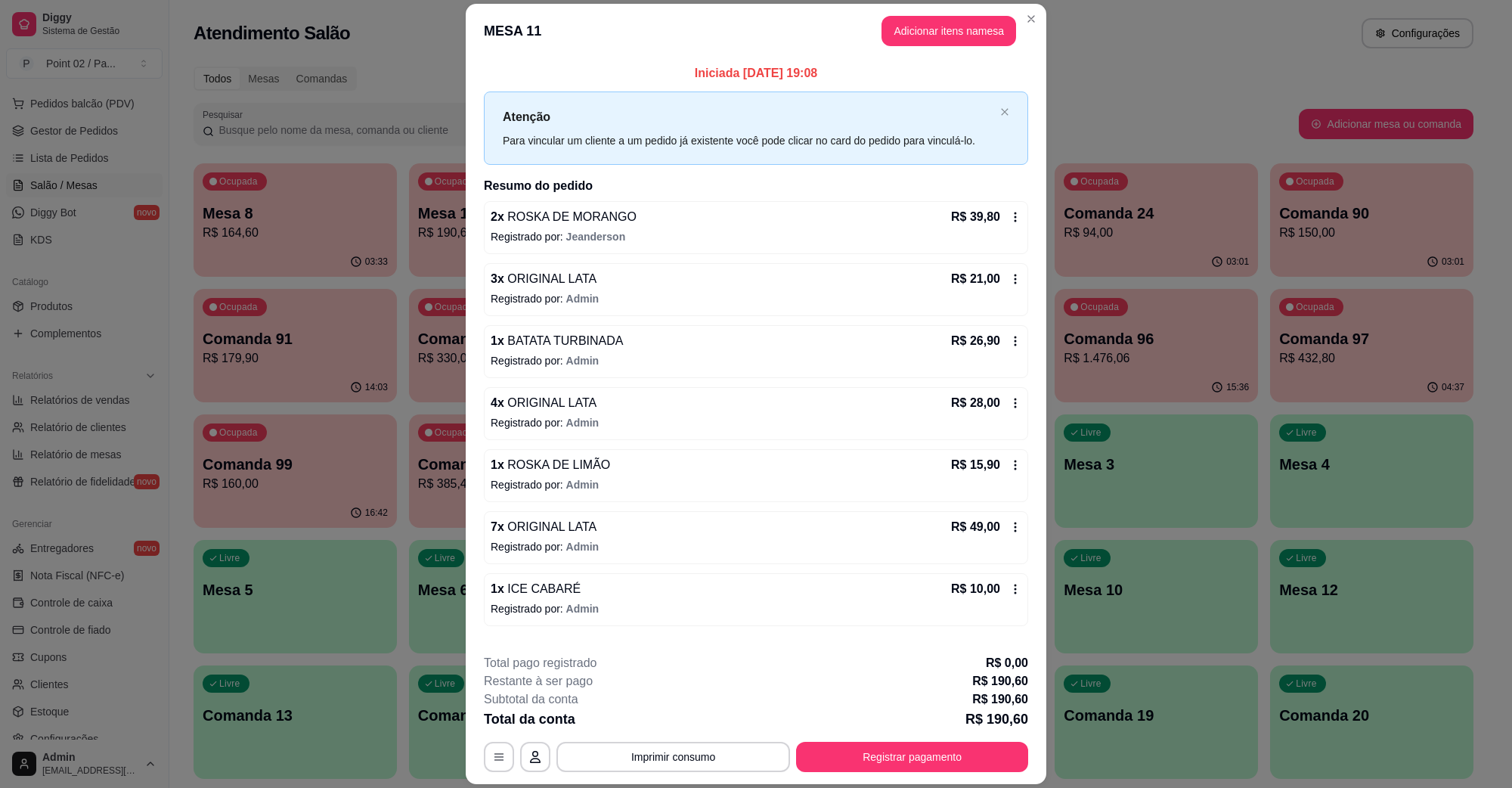
click at [546, 616] on p "Registrado por: Admin" at bounding box center [756, 609] width 531 height 15
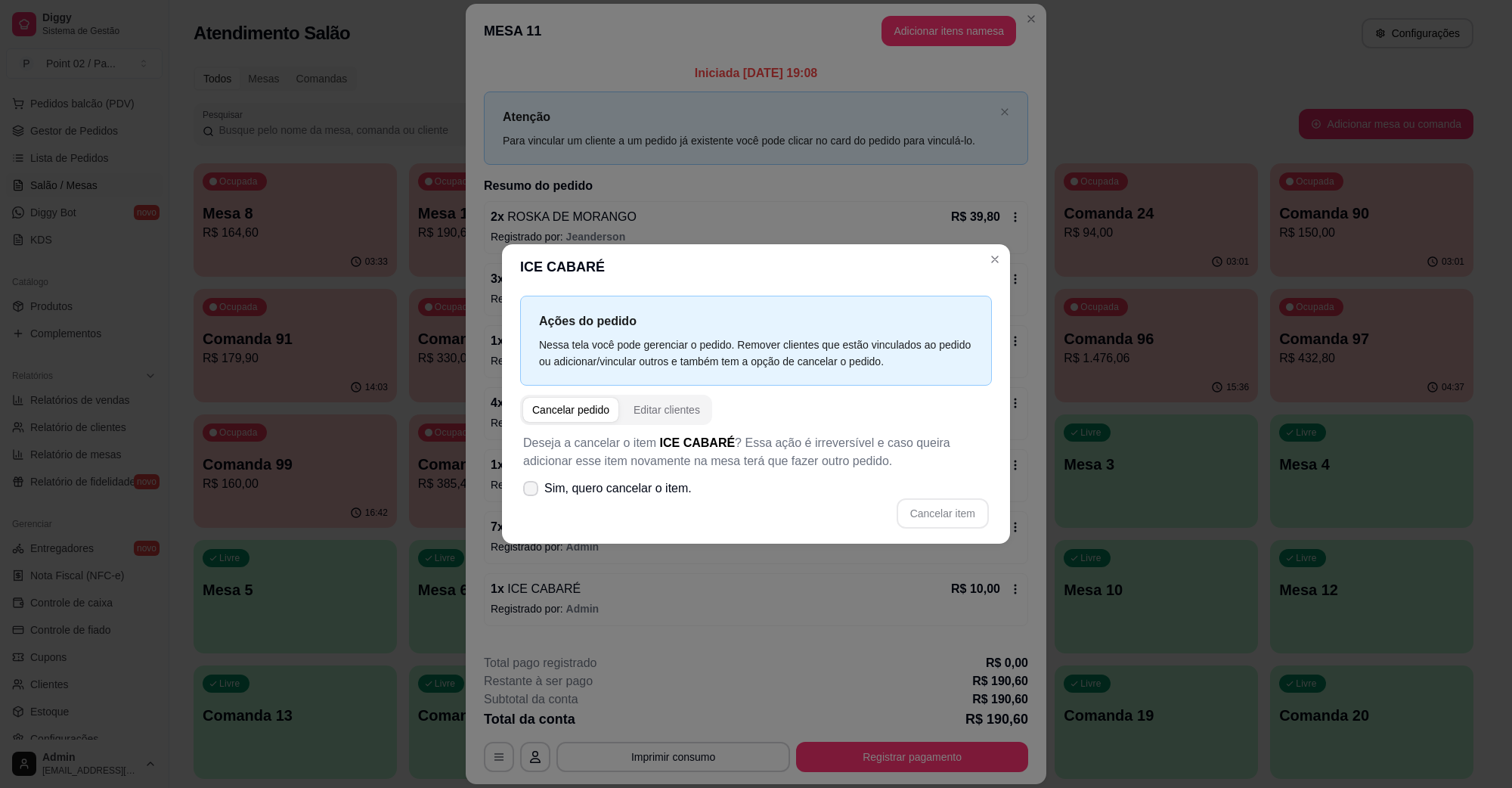
click at [640, 486] on span "Sim, quero cancelar o item." at bounding box center [618, 489] width 147 height 19
click at [533, 492] on input "Sim, quero cancelar o item." at bounding box center [528, 497] width 10 height 10
checkbox input "true"
click at [920, 519] on button "Cancelar item" at bounding box center [942, 514] width 90 height 29
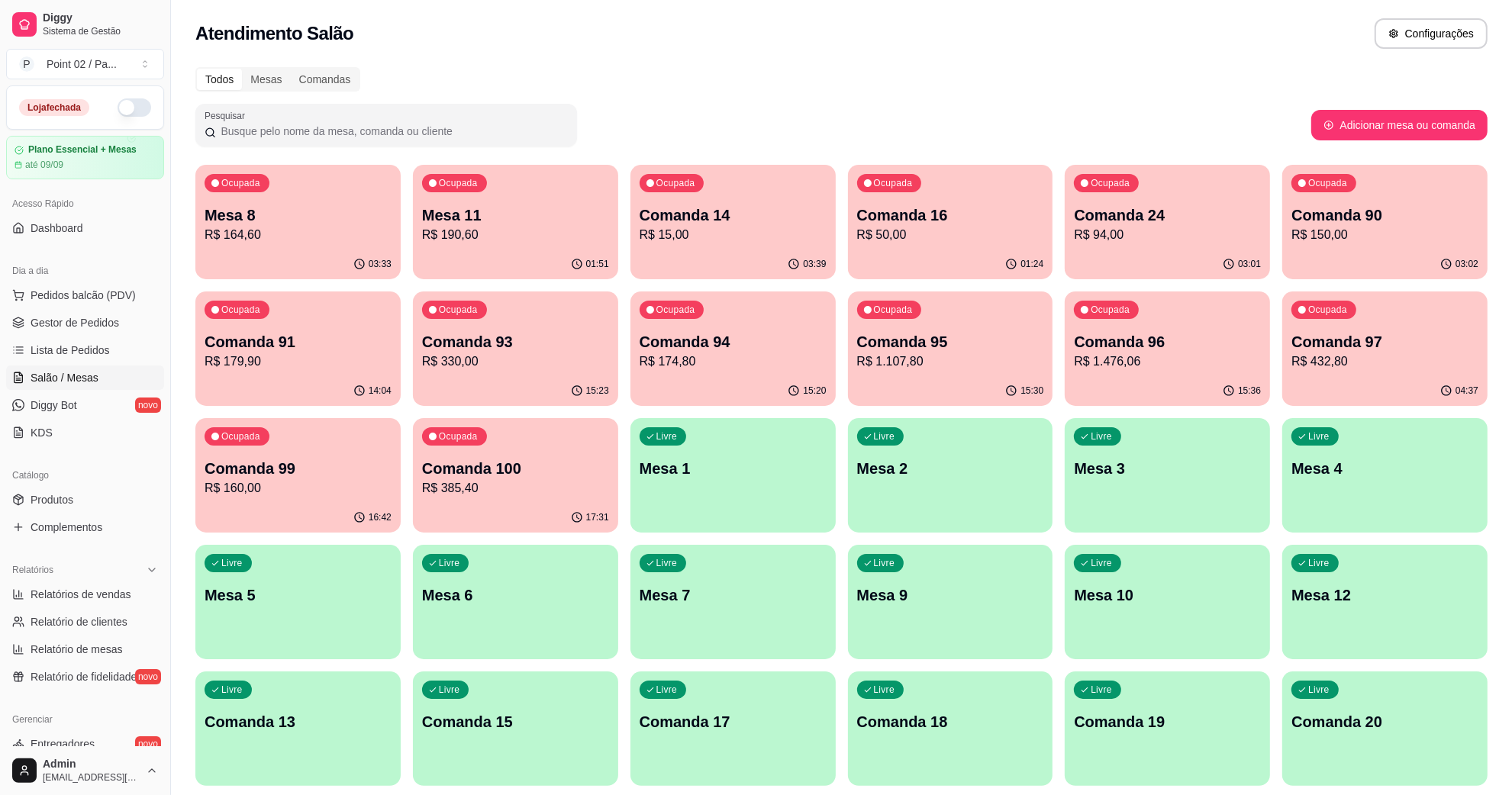
click at [121, 110] on button "button" at bounding box center [134, 108] width 34 height 19
click at [298, 245] on div "Ocupada Mesa 8 R$ 164,60" at bounding box center [298, 207] width 200 height 82
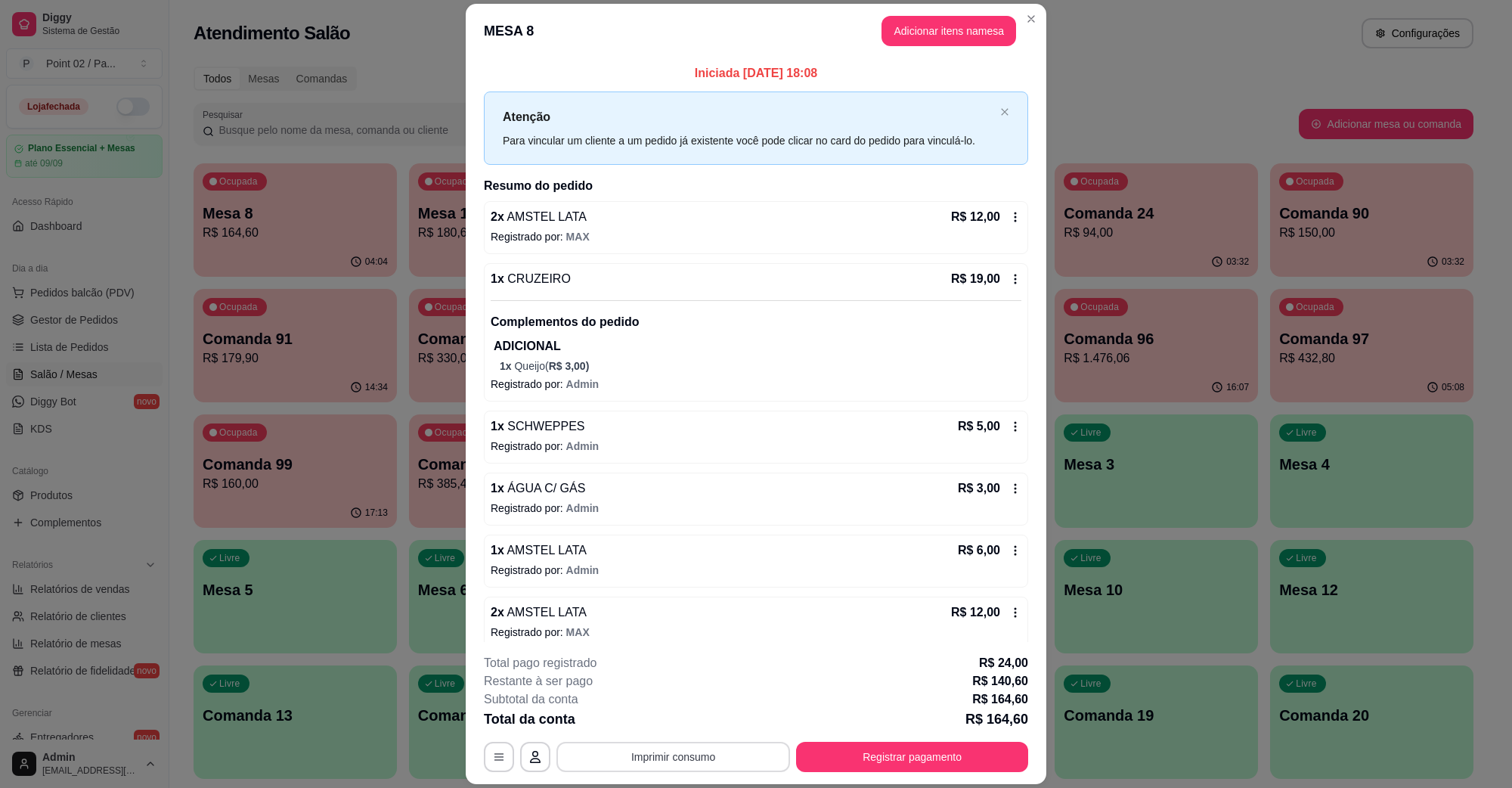
click at [640, 766] on button "Imprimir consumo" at bounding box center [673, 758] width 234 height 30
click at [652, 721] on button "IMPRESSORA" at bounding box center [671, 725] width 88 height 19
click at [902, 751] on button "Registrar pagamento" at bounding box center [913, 757] width 225 height 29
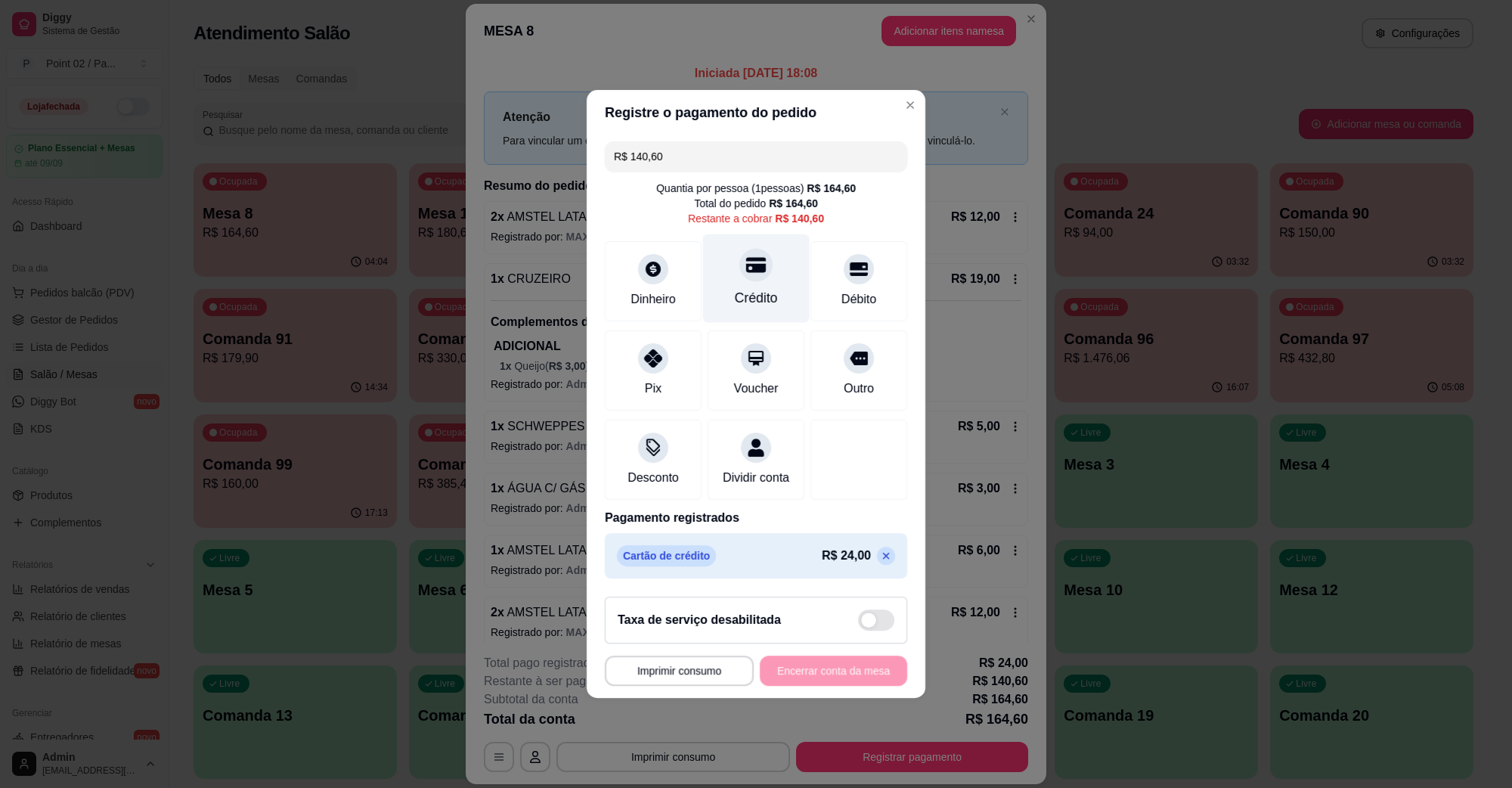
type input "R$ 46,90"
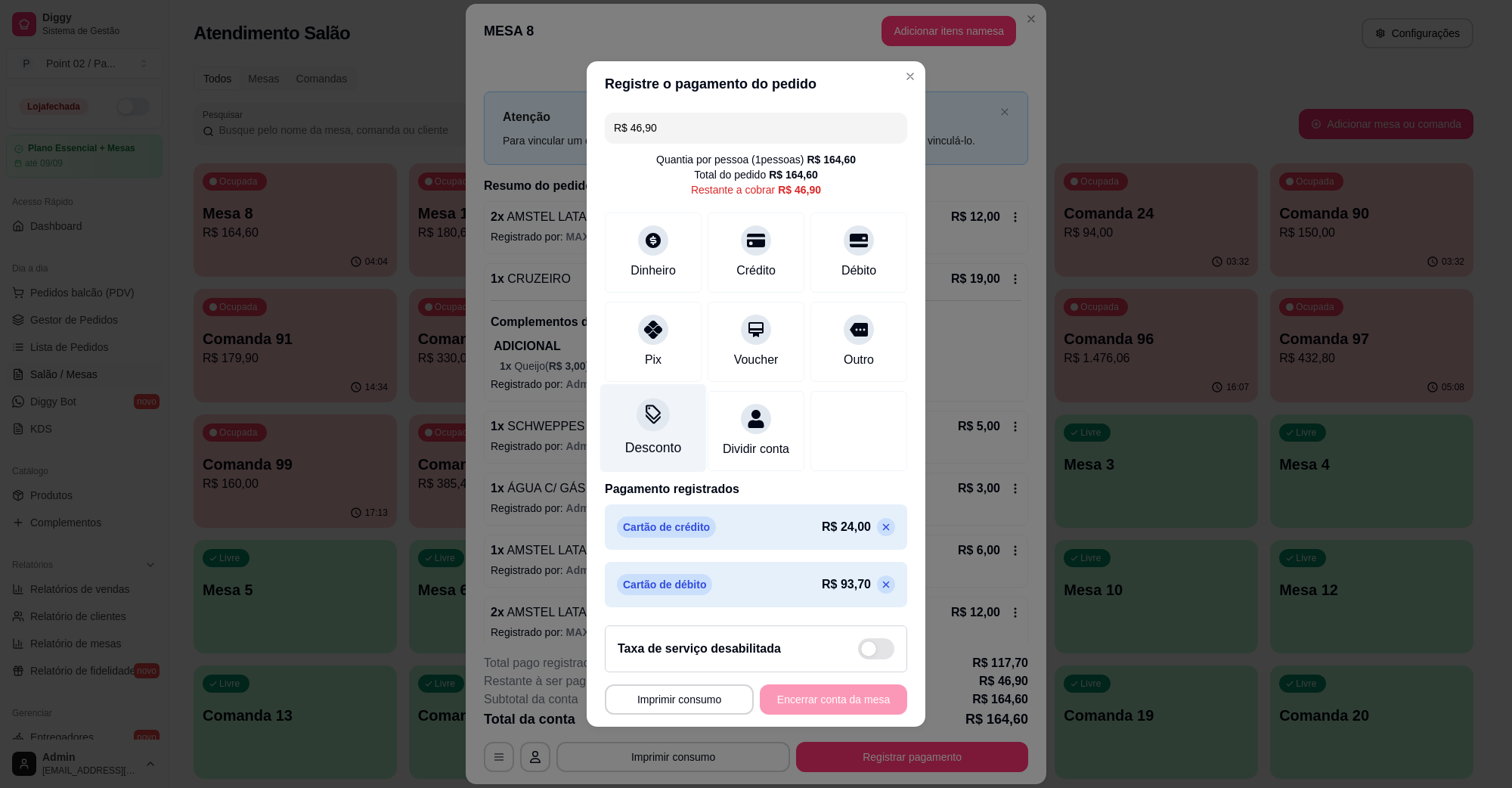
click at [638, 426] on div "Desconto" at bounding box center [654, 429] width 107 height 88
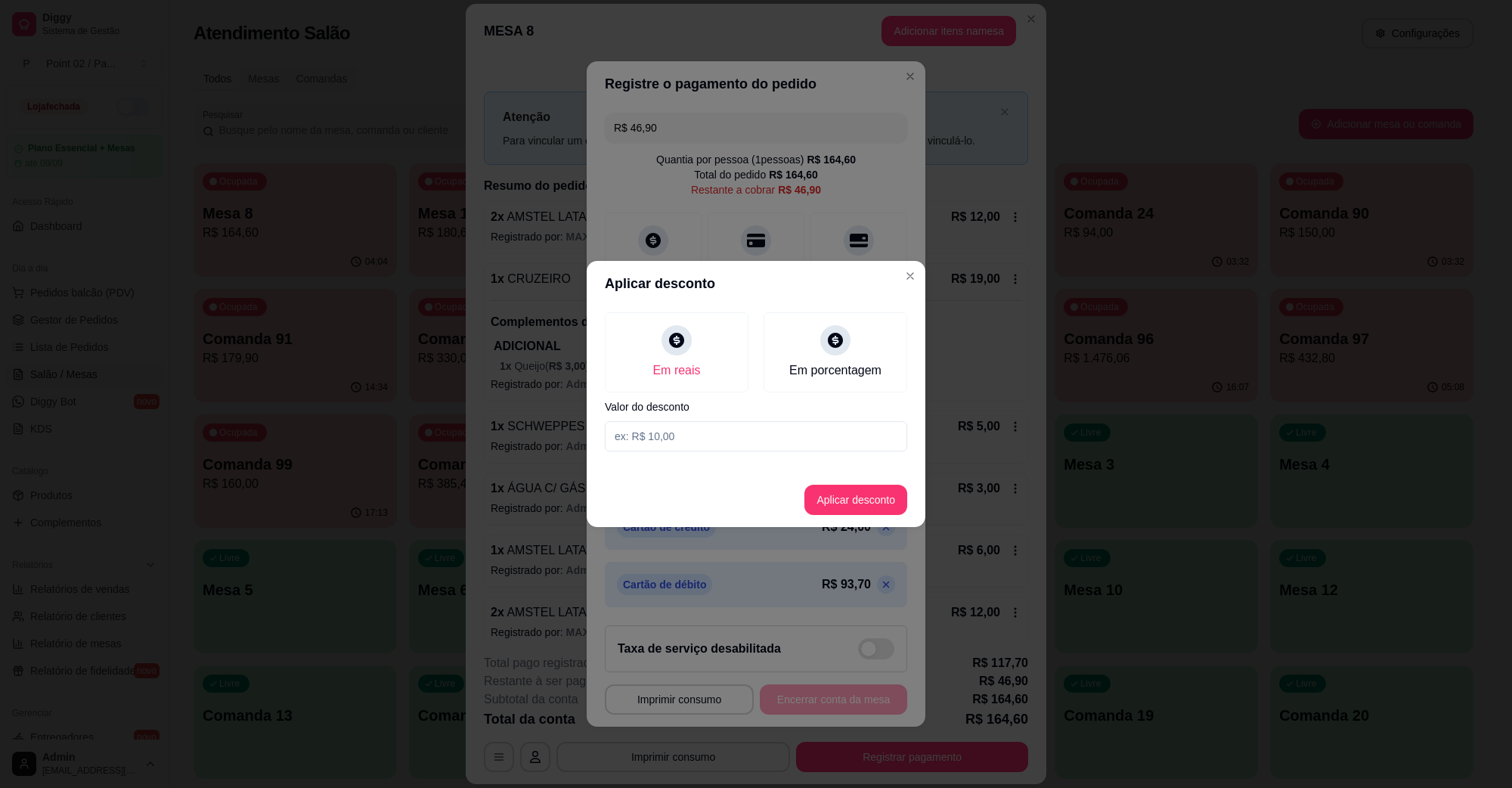
click at [724, 444] on input at bounding box center [756, 437] width 302 height 30
type input "46,90"
click at [810, 500] on button "Aplicar desconto" at bounding box center [857, 500] width 99 height 29
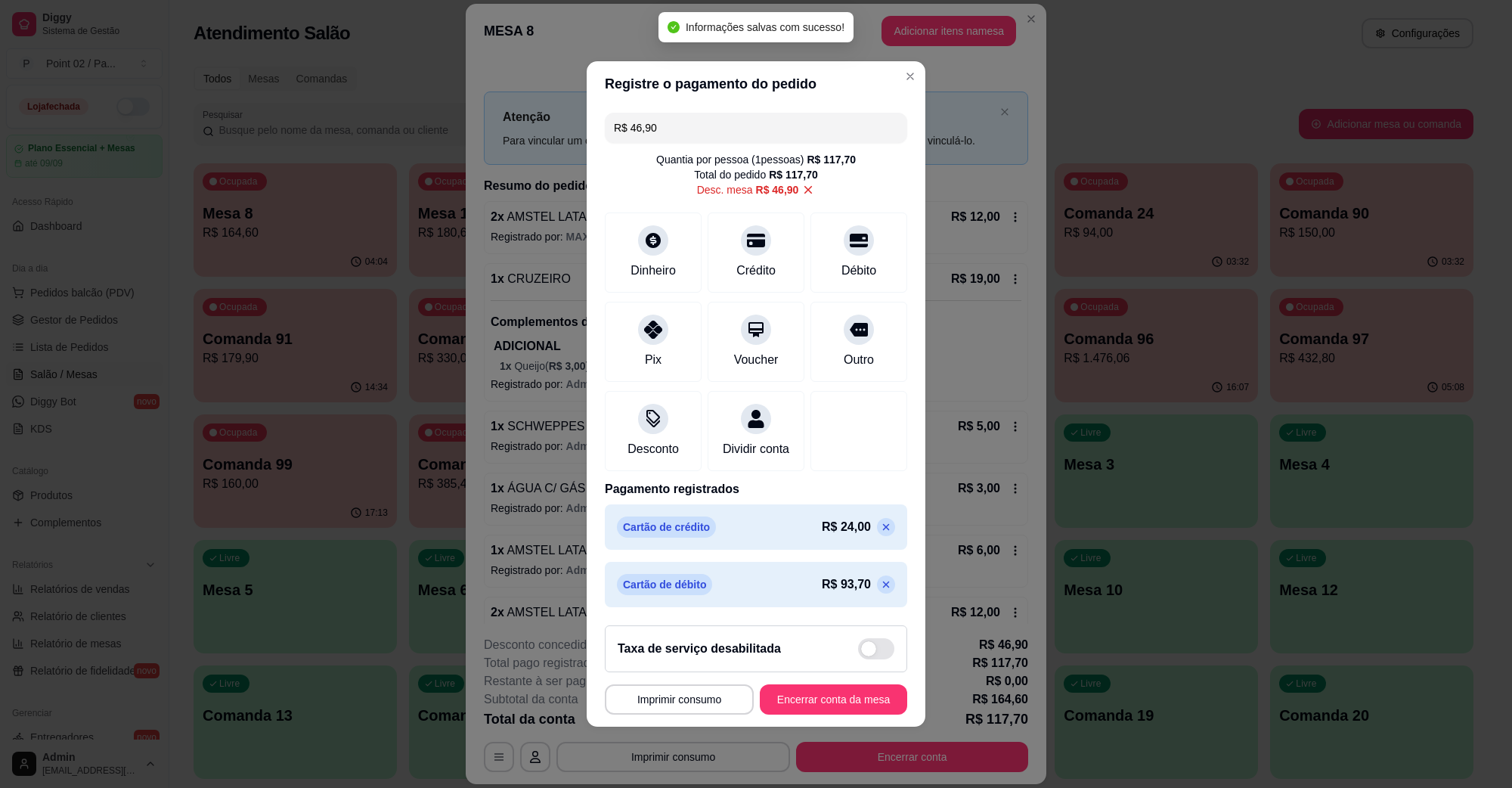
type input "R$ 0,00"
click at [819, 704] on button "Encerrar conta da mesa" at bounding box center [833, 700] width 147 height 30
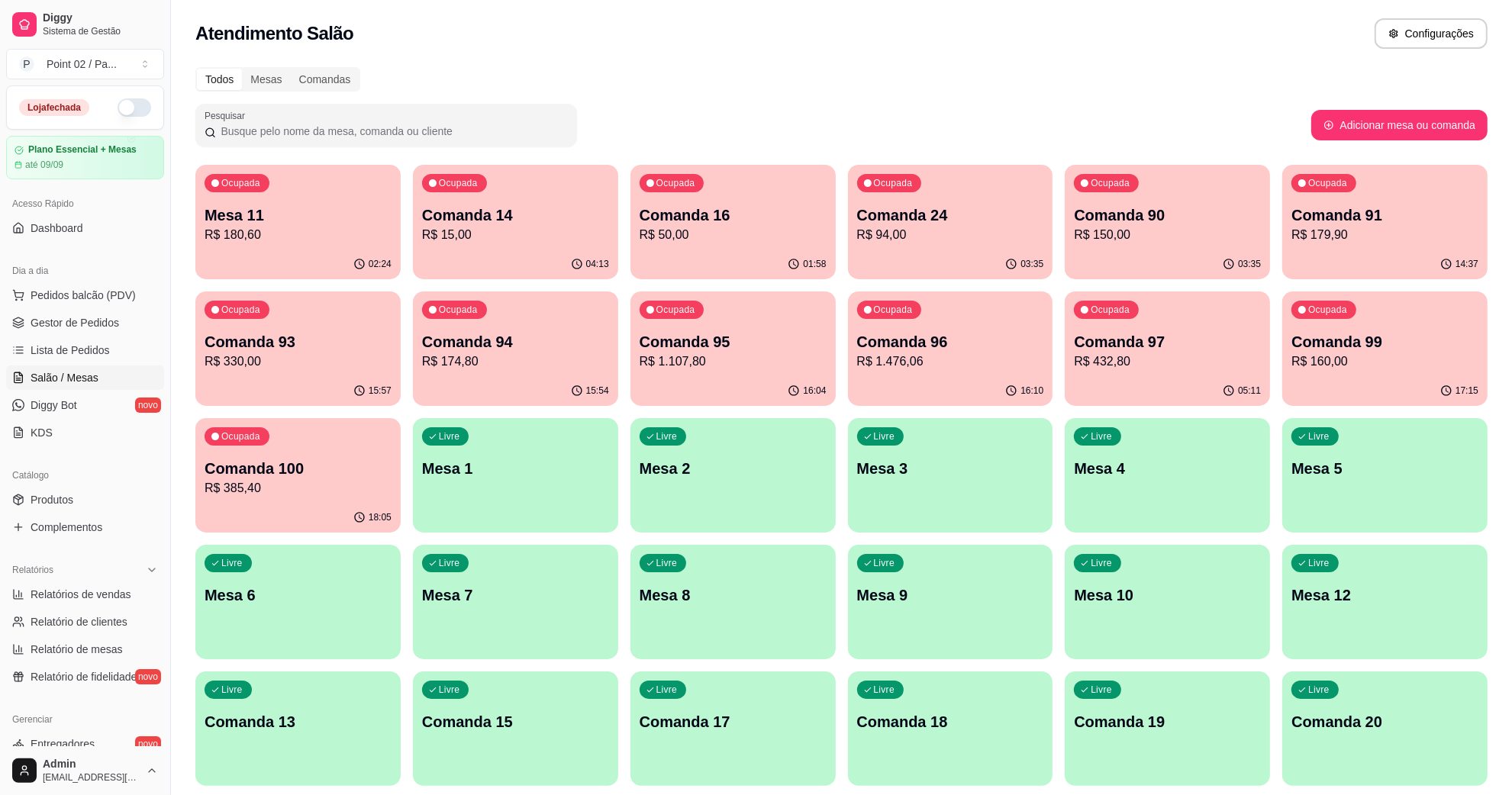
click at [926, 352] on p "Comanda 96" at bounding box center [951, 341] width 187 height 21
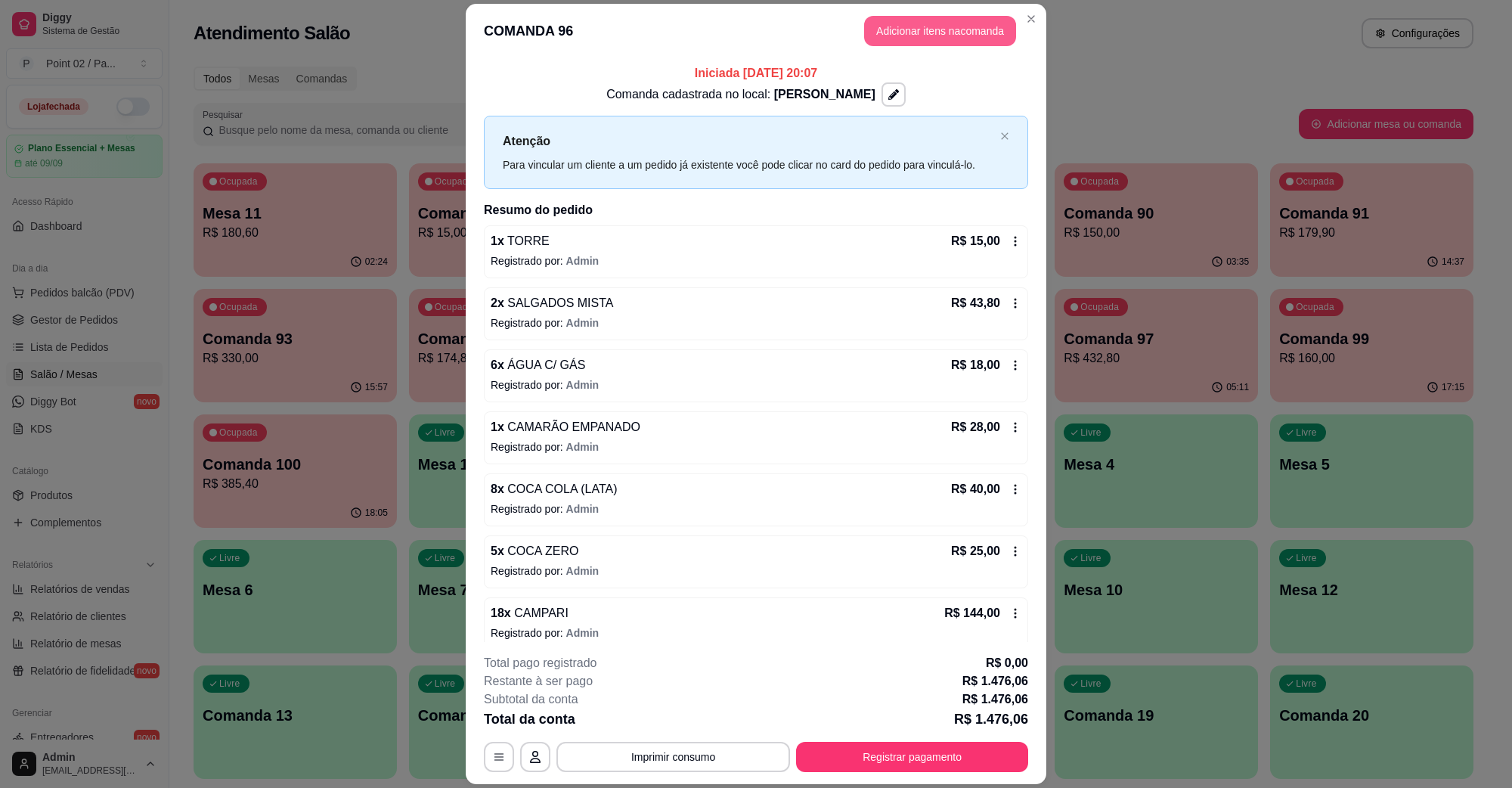
click at [929, 19] on button "Adicionar itens na comanda" at bounding box center [940, 31] width 152 height 30
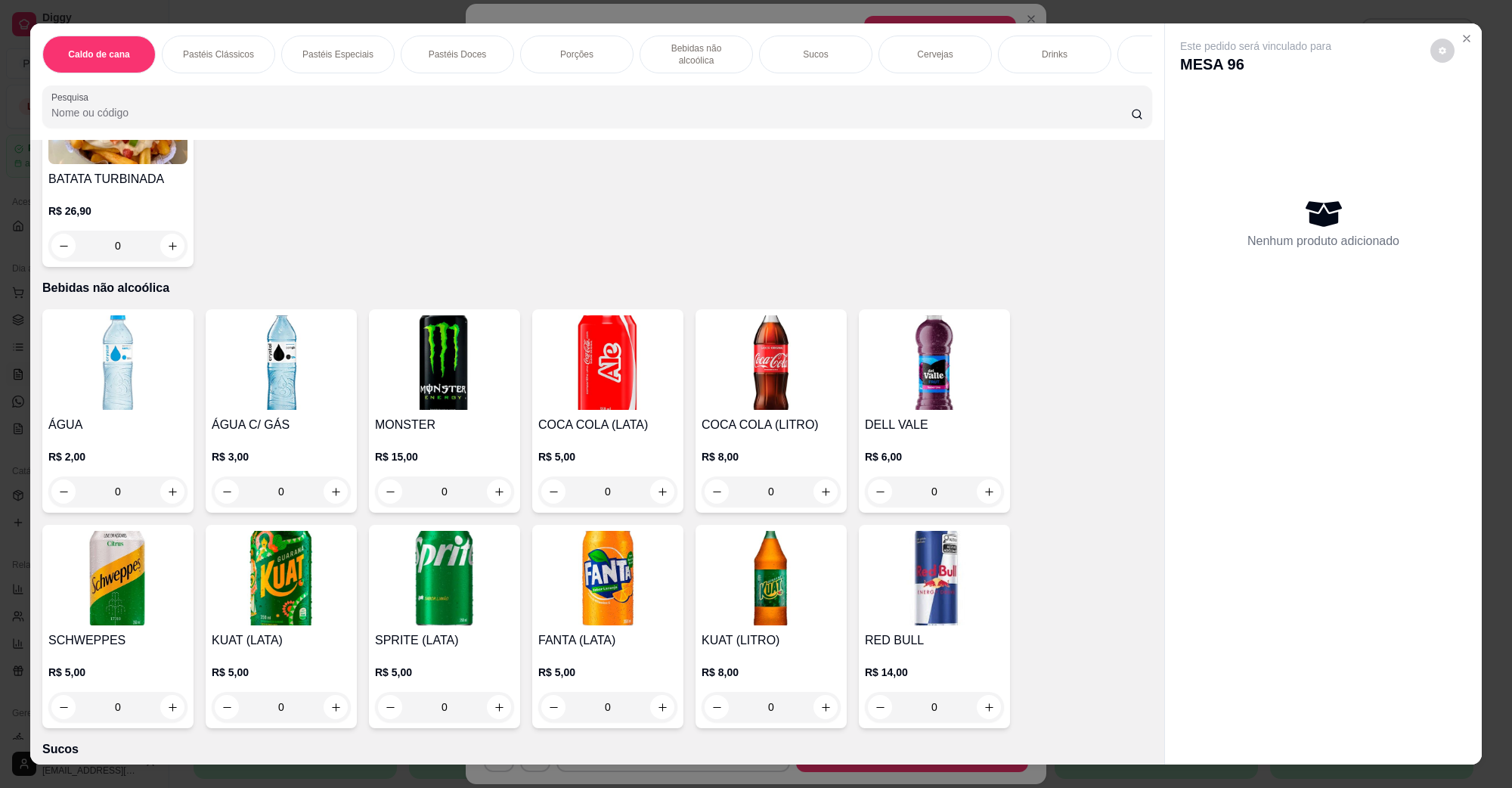
scroll to position [2175, 0]
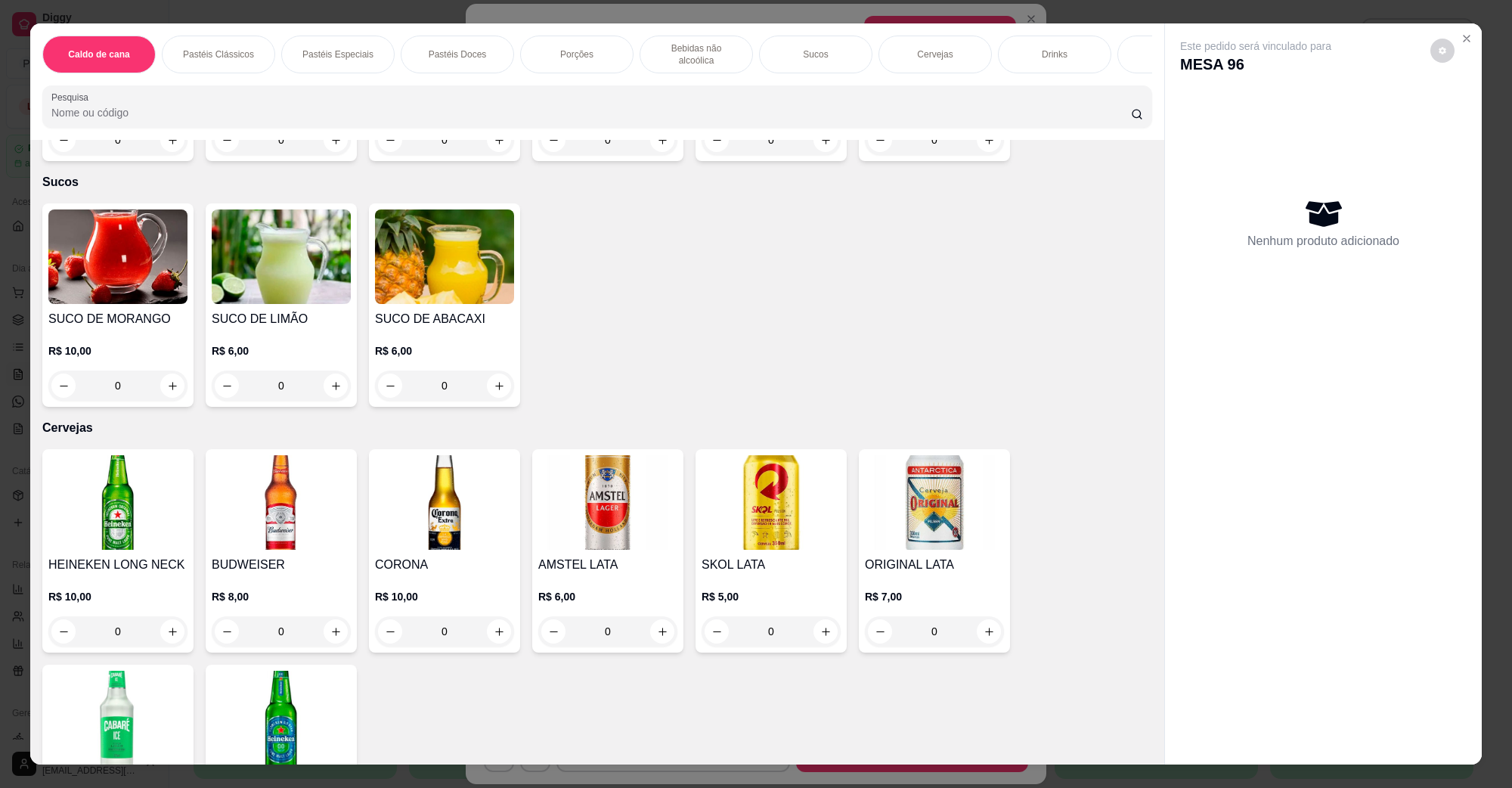
click at [606, 467] on img at bounding box center [607, 503] width 139 height 94
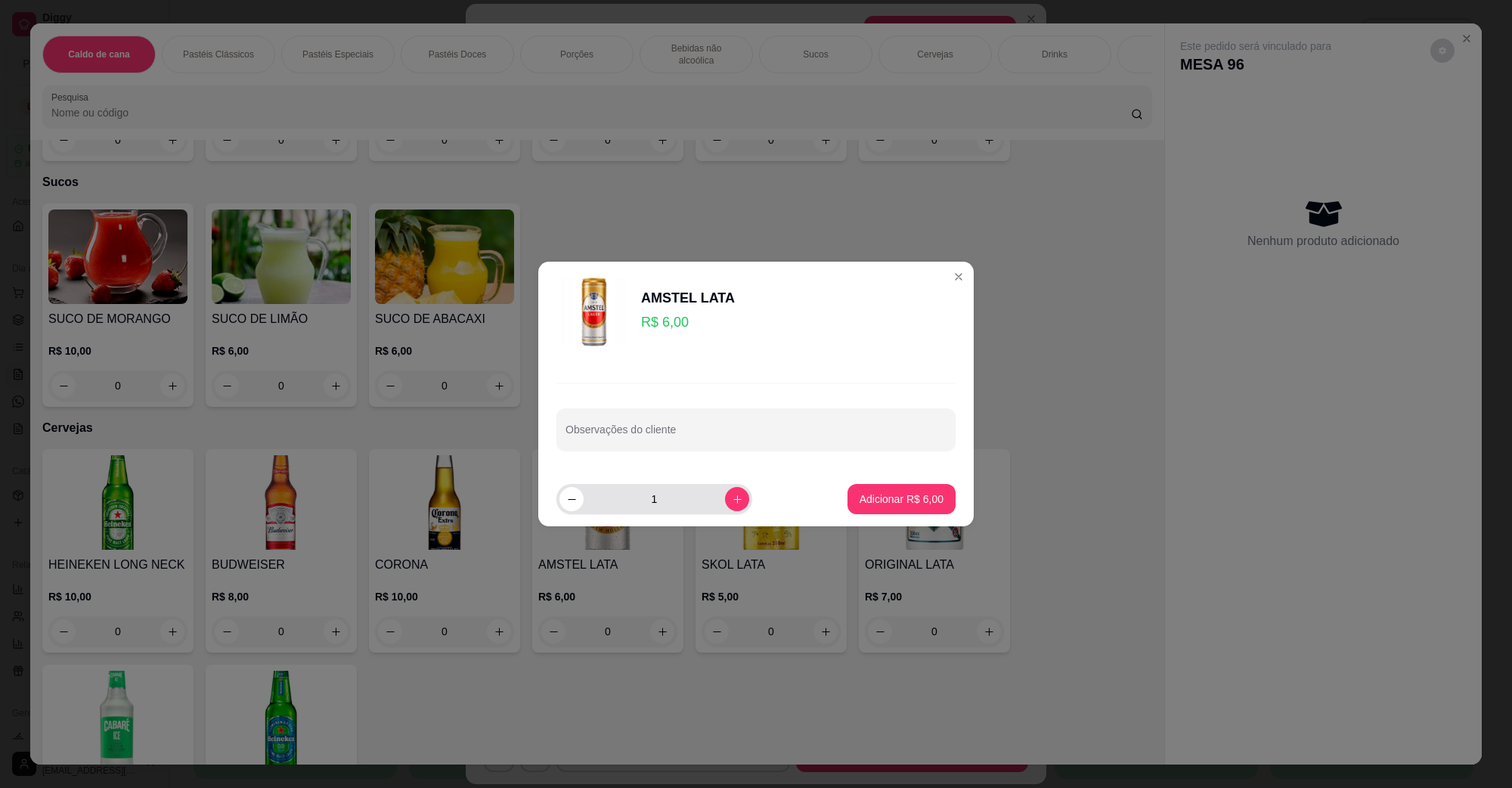
click at [725, 511] on button "increase-product-quantity" at bounding box center [737, 499] width 24 height 24
click at [725, 511] on button "increase-product-quantity" at bounding box center [737, 499] width 24 height 24
type input "5"
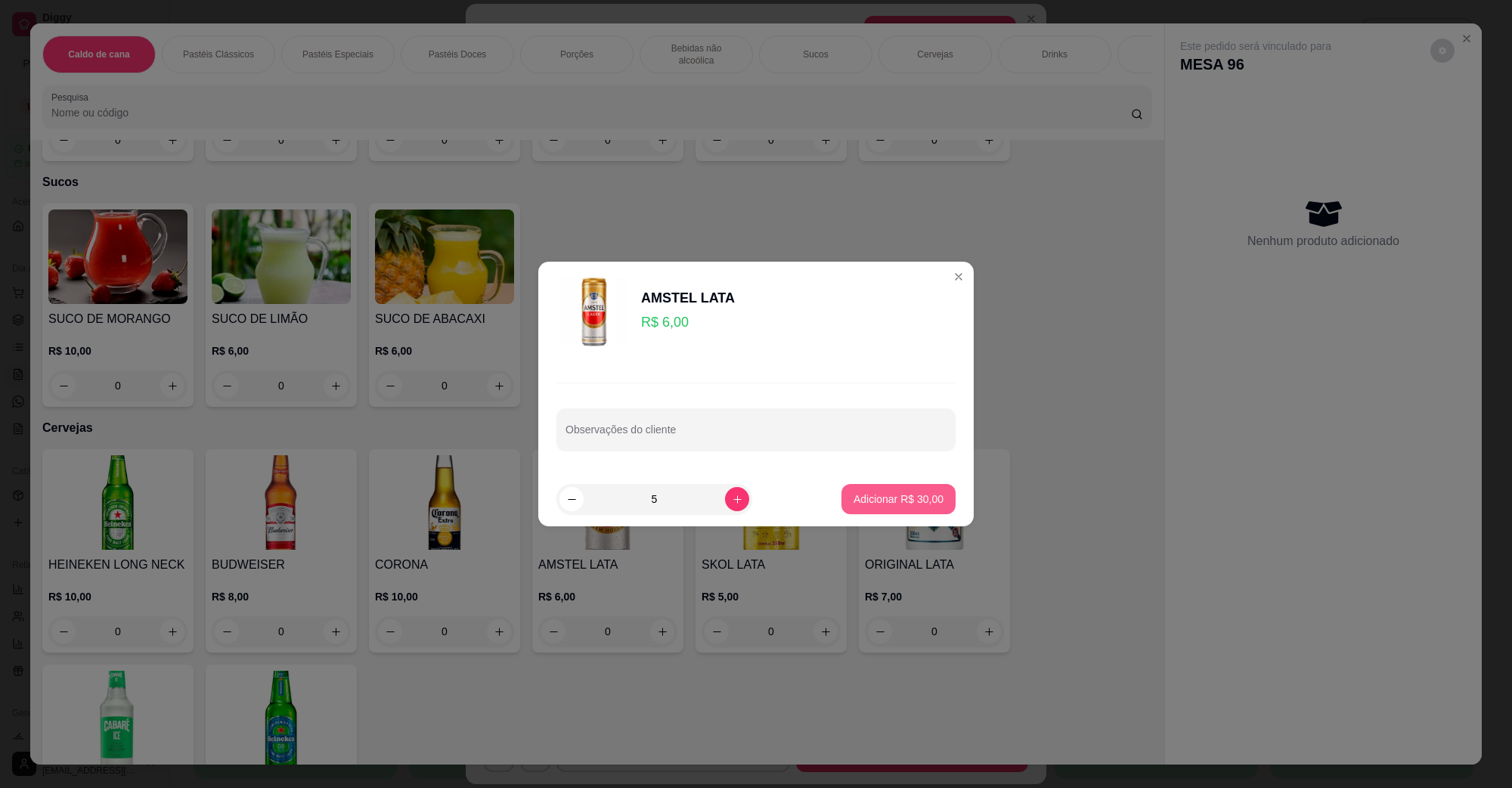
click at [841, 504] on button "Adicionar R$ 30,00" at bounding box center [899, 499] width 114 height 30
type input "5"
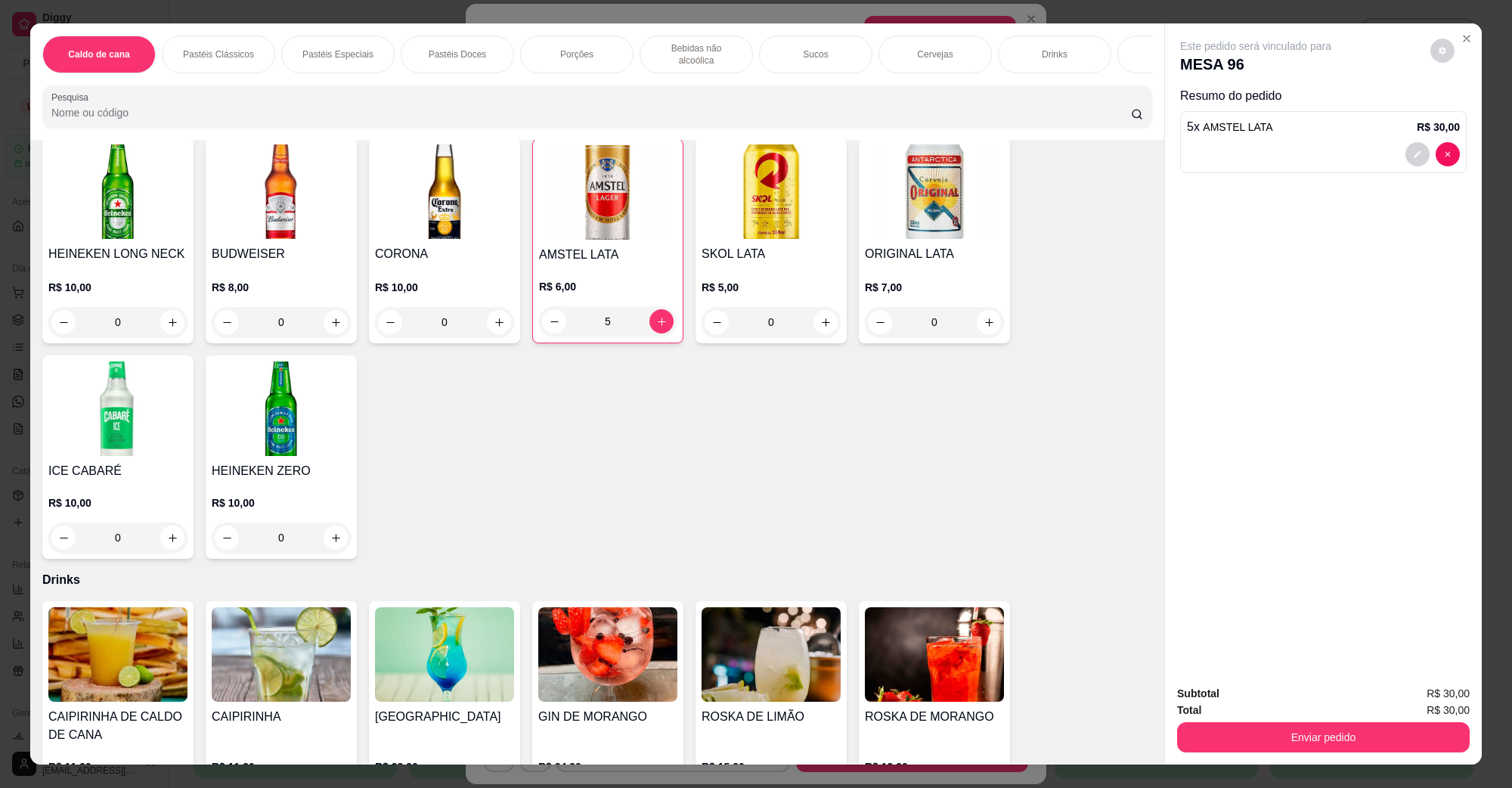
scroll to position [2553, 0]
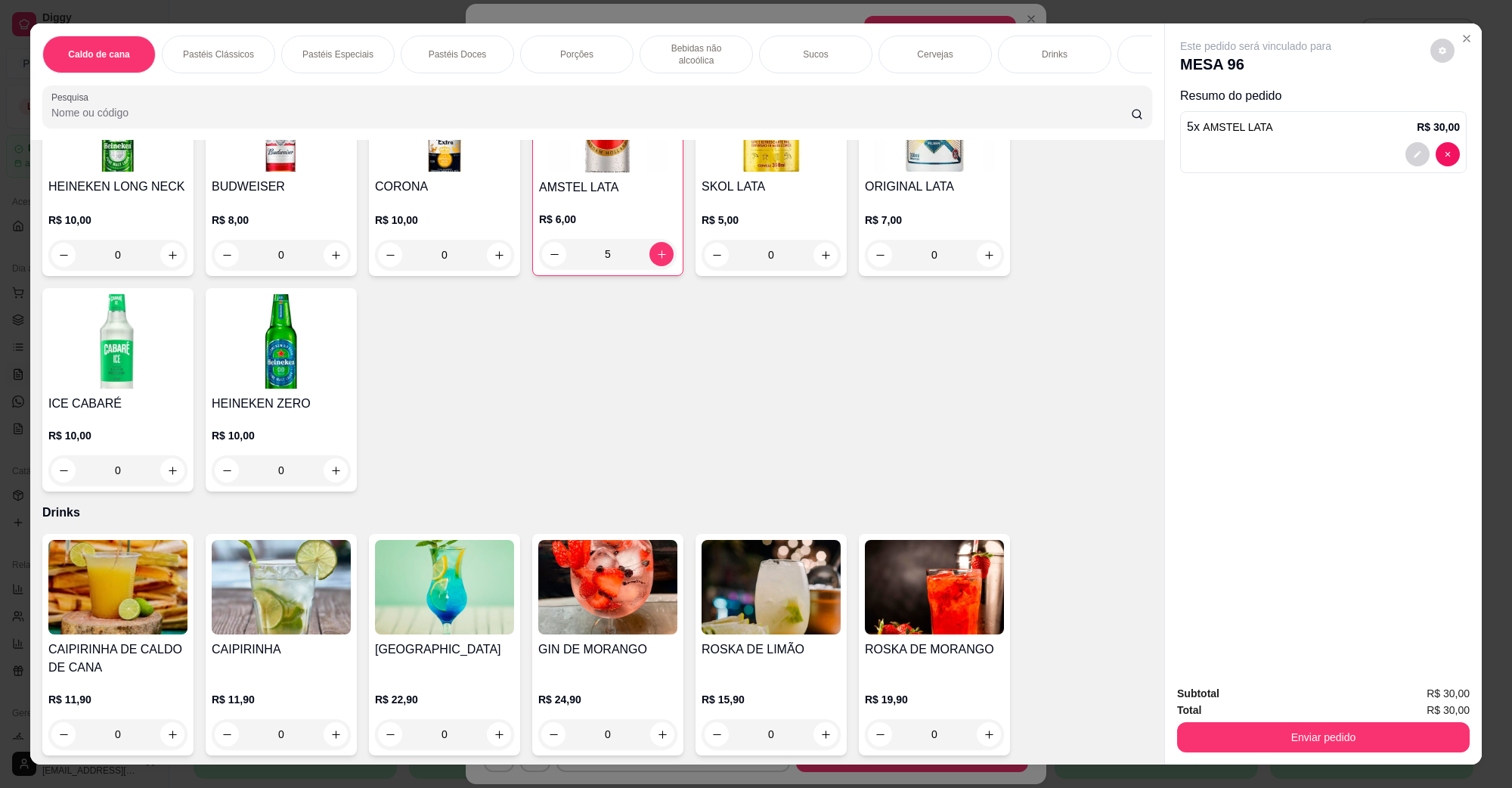
click at [123, 594] on img at bounding box center [118, 588] width 139 height 94
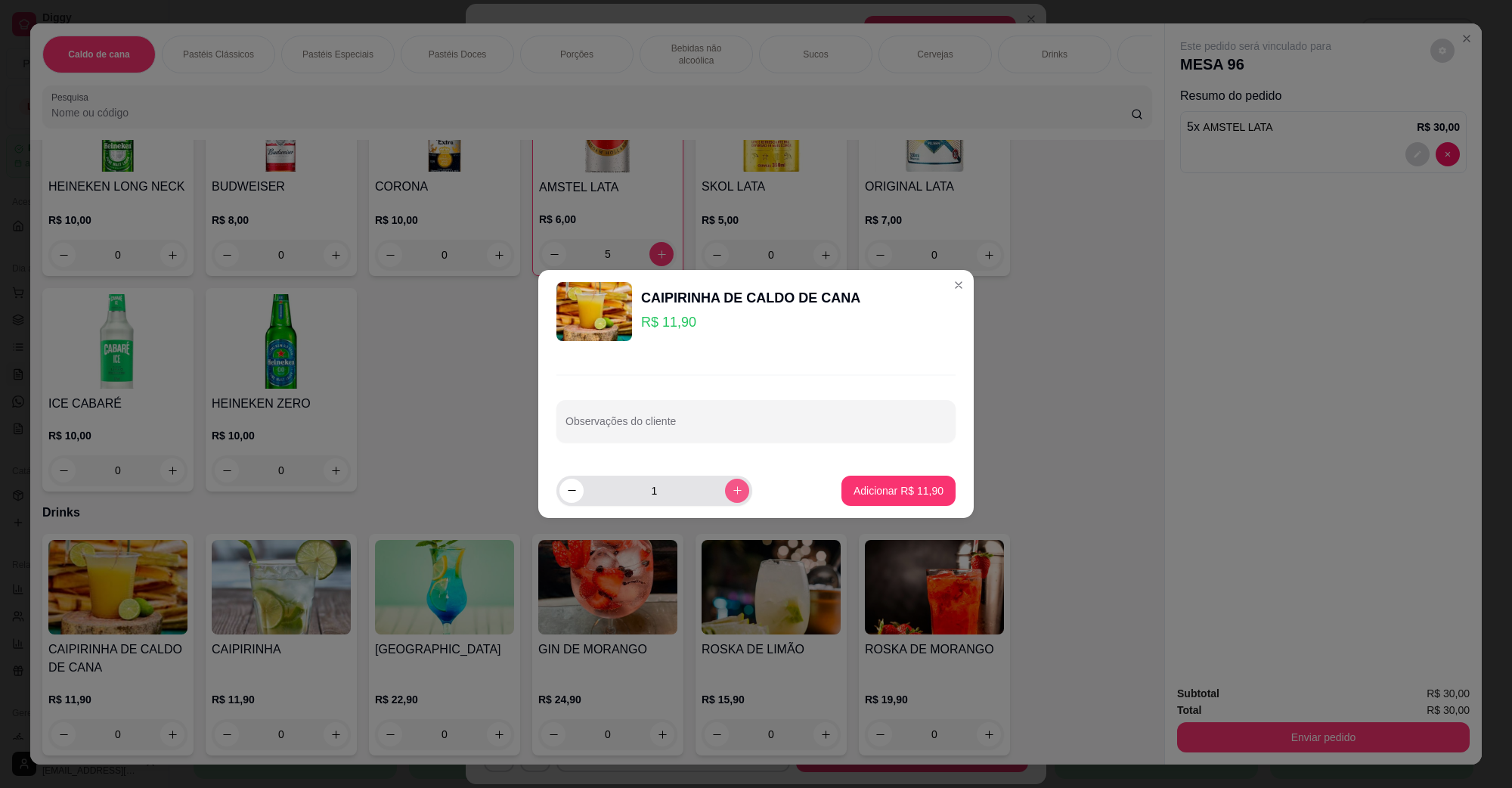
click at [732, 494] on icon "increase-product-quantity" at bounding box center [737, 490] width 11 height 11
click at [732, 494] on icon "increase-product-quantity" at bounding box center [737, 491] width 11 height 11
type input "3"
click at [867, 482] on button "Adicionar R$ 35,70" at bounding box center [899, 490] width 111 height 29
type input "3"
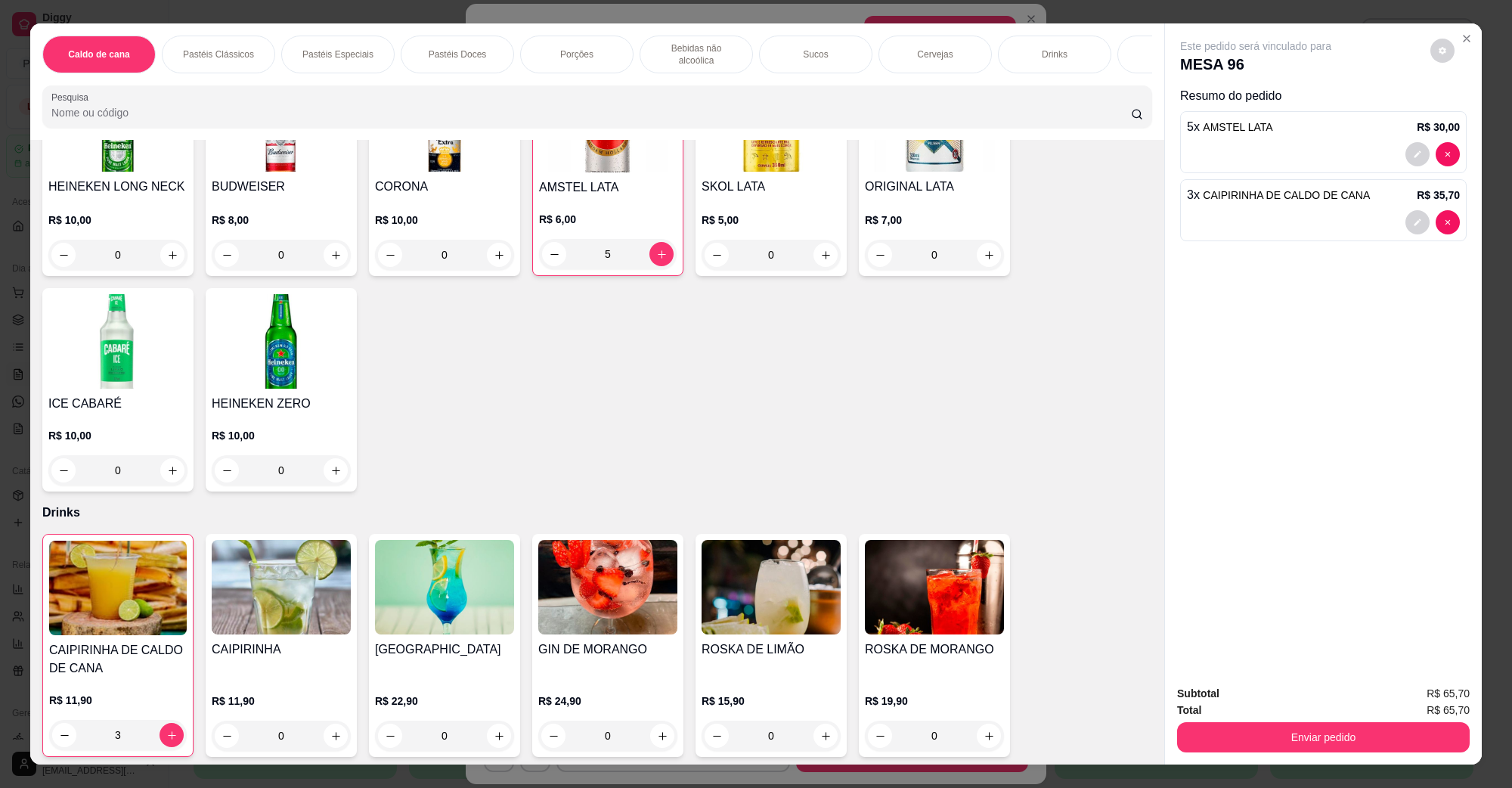
click at [1307, 212] on div at bounding box center [1324, 222] width 273 height 24
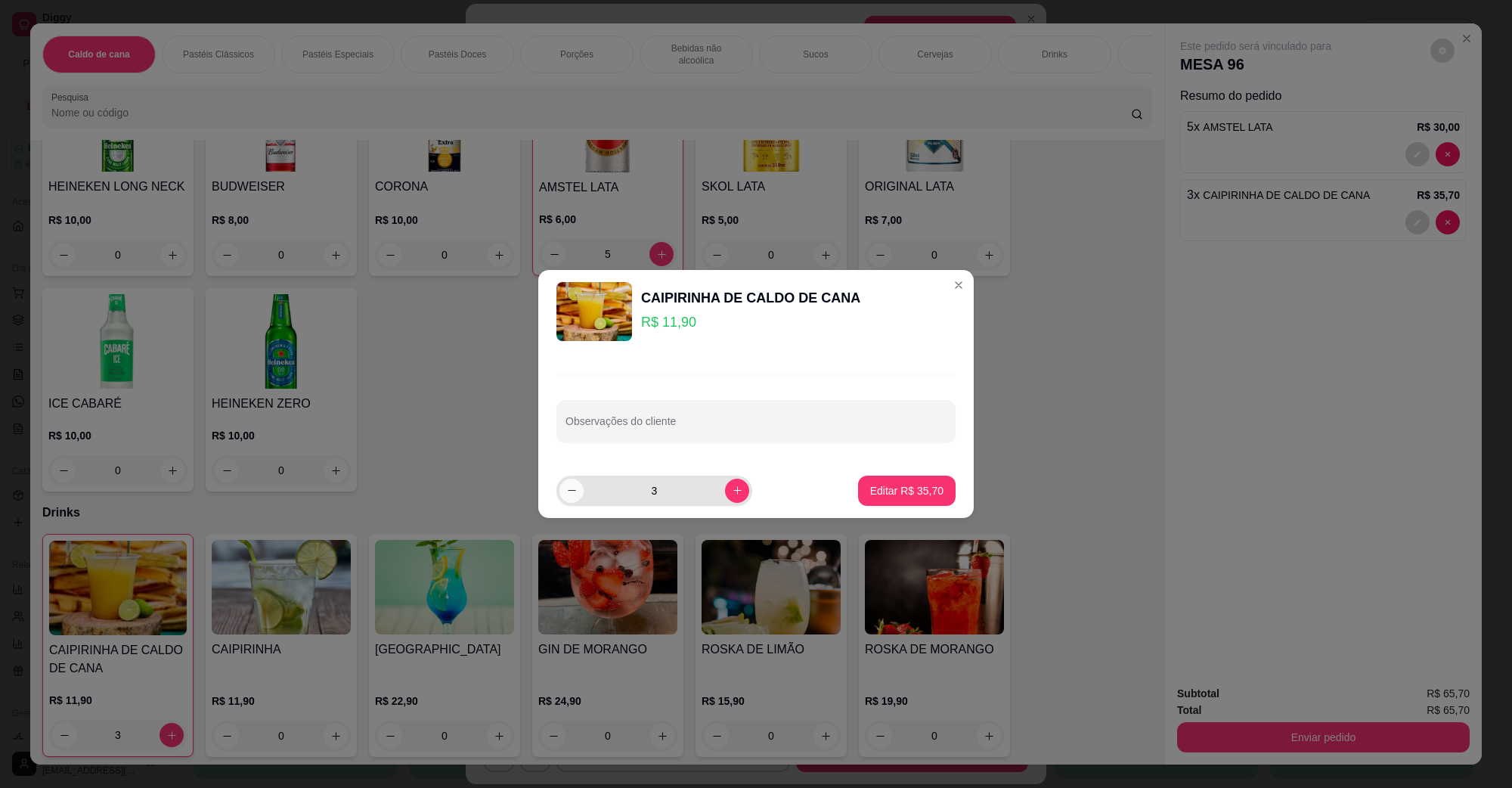
click at [570, 500] on button "decrease-product-quantity" at bounding box center [571, 491] width 24 height 24
type input "2"
click at [881, 496] on p "Editar R$ 23,80" at bounding box center [906, 490] width 71 height 14
type input "2"
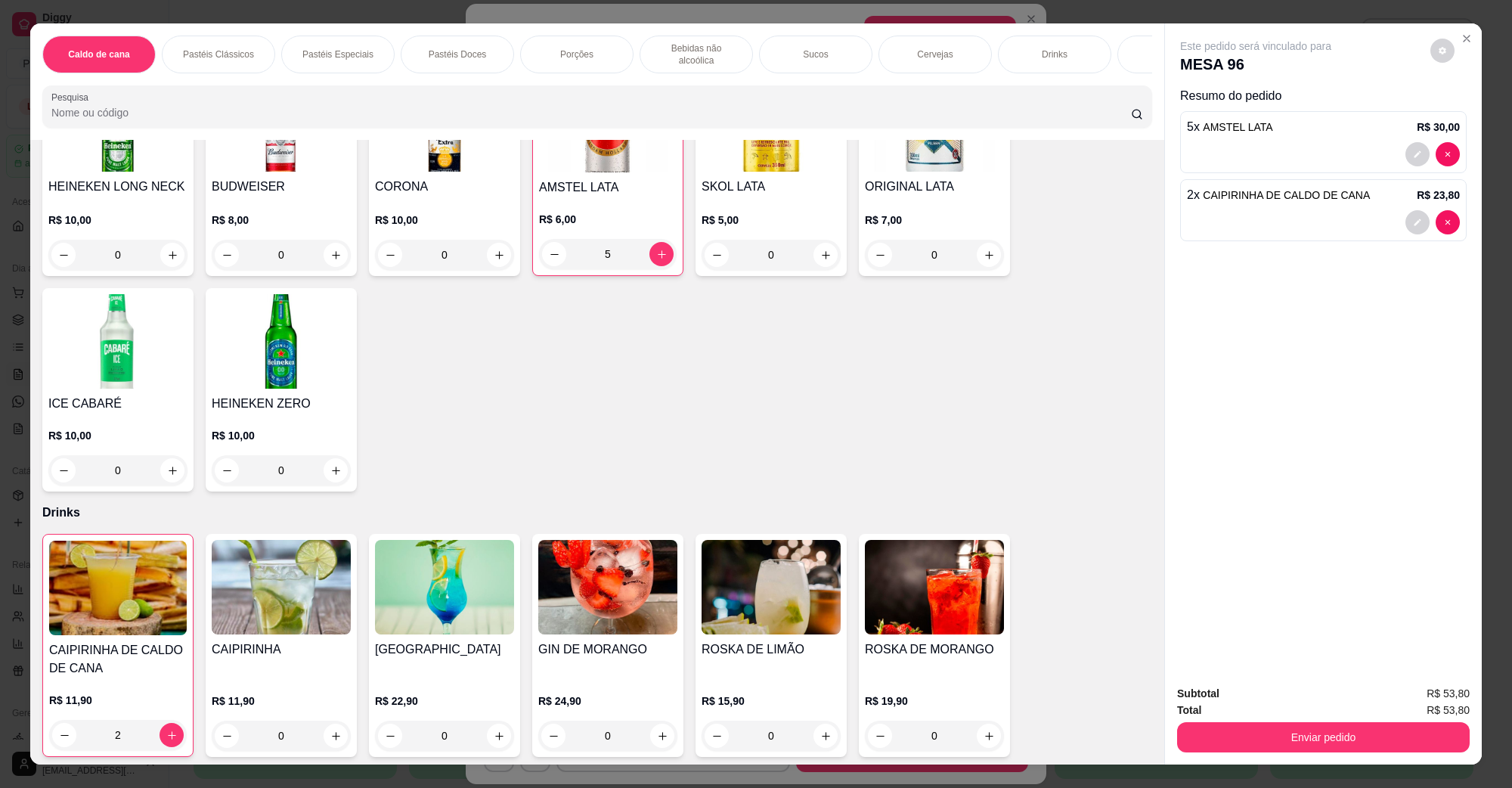
click at [1210, 142] on div at bounding box center [1324, 154] width 273 height 24
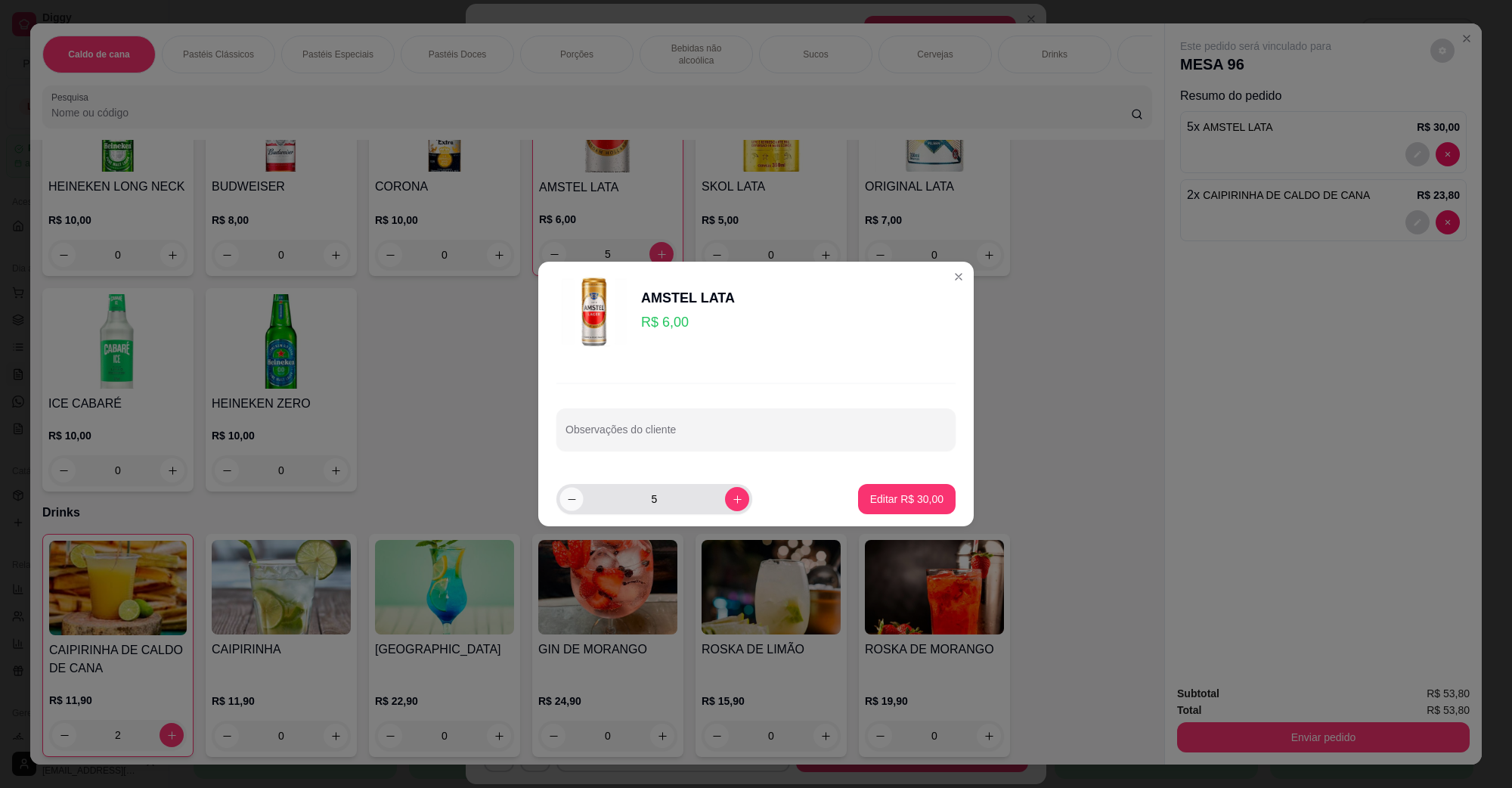
click at [562, 498] on button "decrease-product-quantity" at bounding box center [571, 499] width 24 height 24
type input "4"
click at [883, 494] on p "Editar R$ 24,00" at bounding box center [906, 499] width 73 height 15
type input "4"
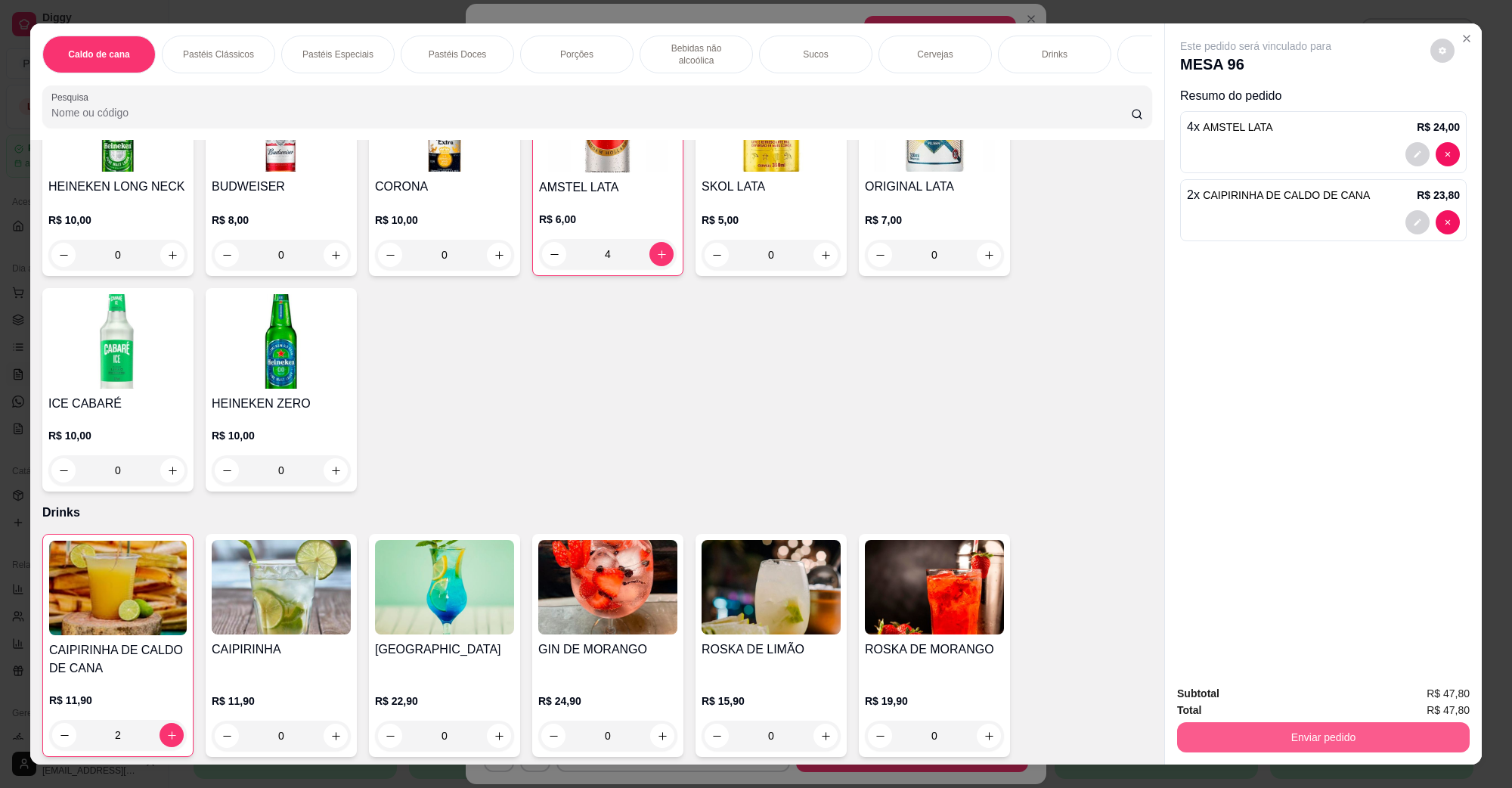
click at [1351, 743] on button "Enviar pedido" at bounding box center [1324, 737] width 293 height 30
click at [1318, 701] on button "Não registrar e enviar pedido" at bounding box center [1273, 700] width 153 height 28
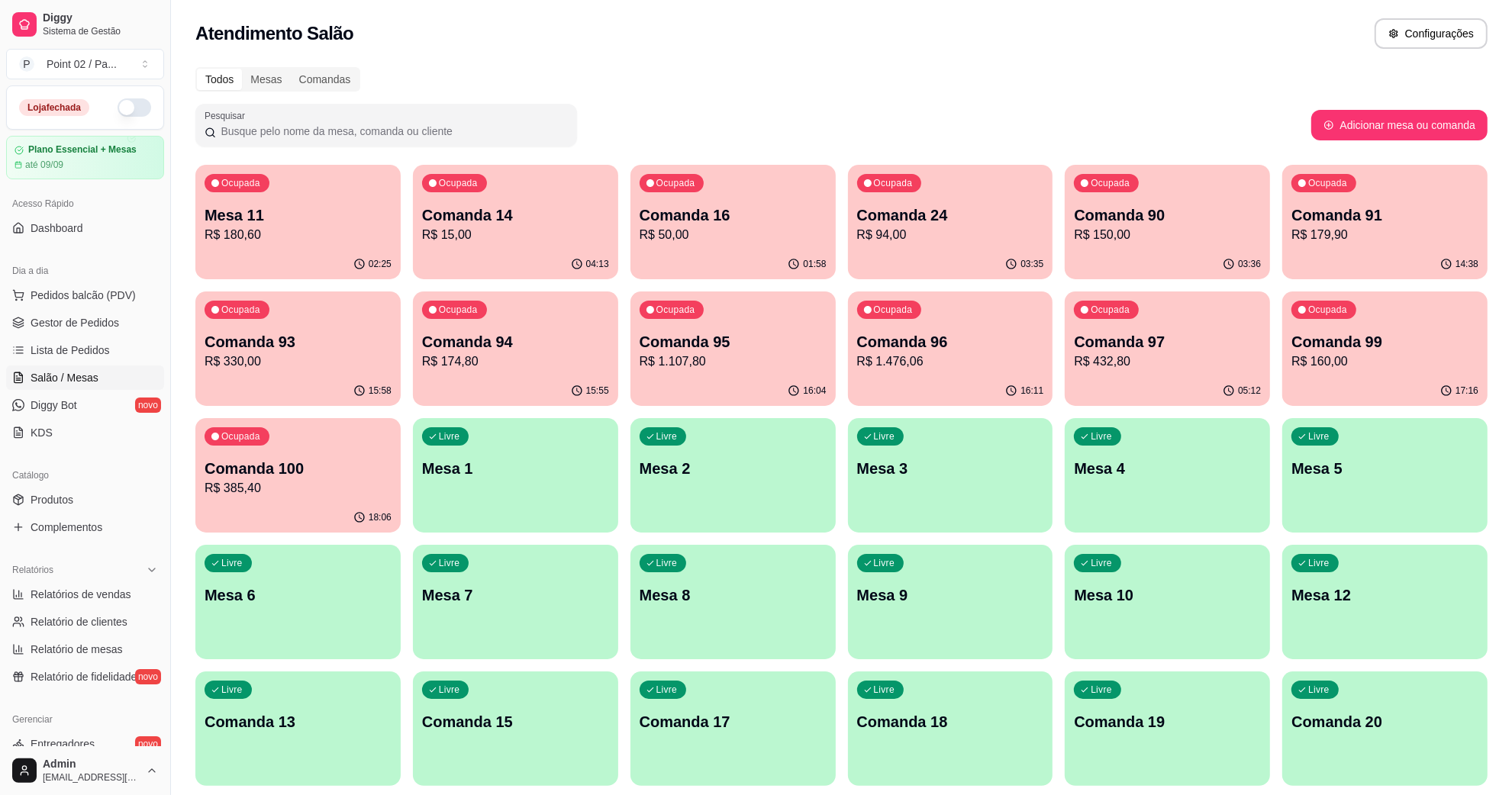
click at [771, 182] on div "Ocupada Comanda 16 R$ 50,00" at bounding box center [733, 207] width 206 height 85
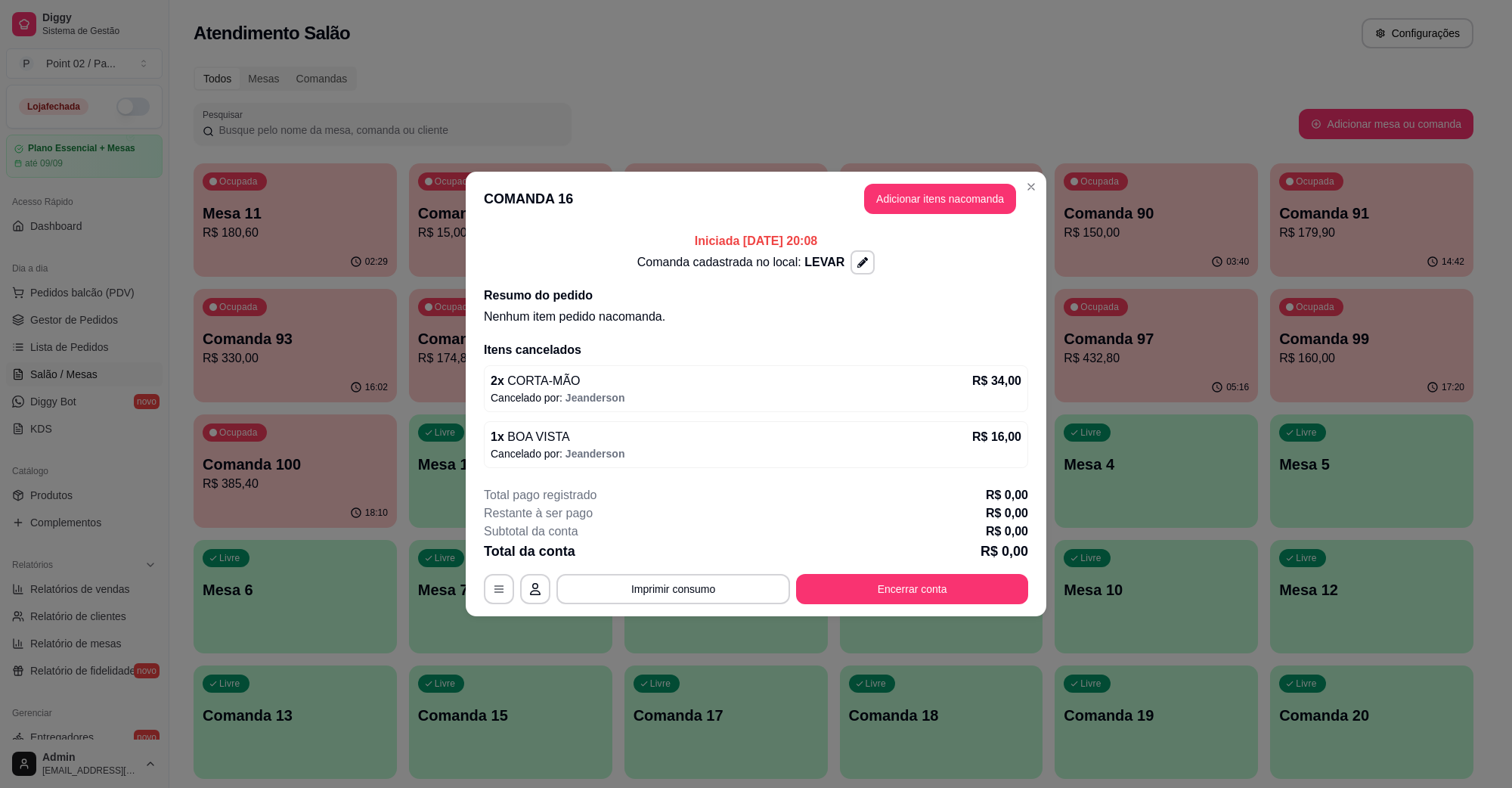
click at [701, 361] on div "Itens cancelados 2 x CORTA-MÃO R$ 34,00 Cancelado por: Jeanderson 1 x BOA VISTA…" at bounding box center [756, 404] width 544 height 127
click at [910, 579] on button "Encerrar conta" at bounding box center [913, 589] width 225 height 29
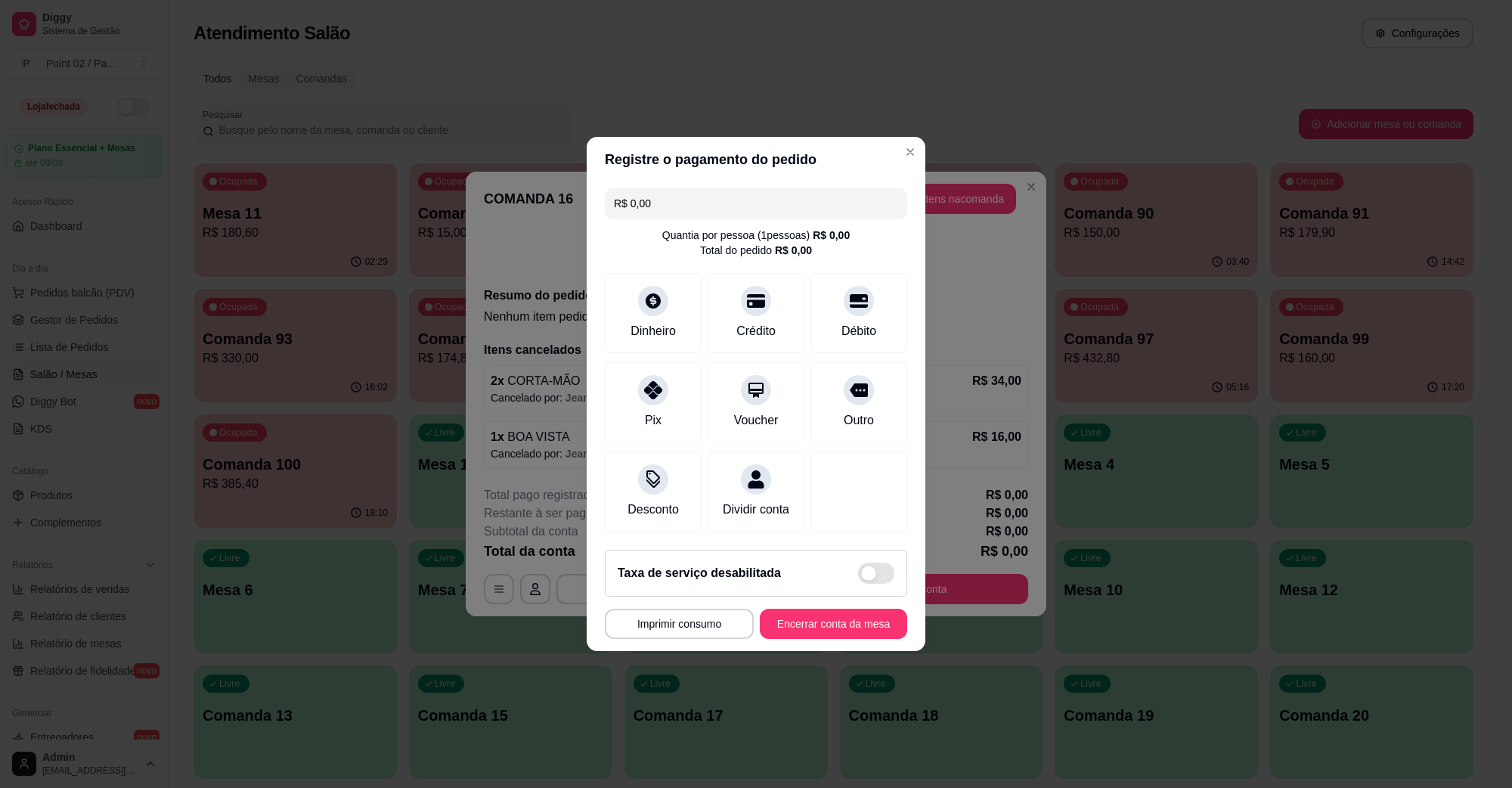
click at [862, 611] on footer "Taxa de serviço desabilitada MESA 16 Tempo de permanência: 123 minutos Cod. Seg…" at bounding box center [756, 594] width 339 height 114
click at [858, 652] on footer "Taxa de serviço desabilitada MESA 16 Tempo de permanência: 123 minutos Cod. Seg…" at bounding box center [756, 594] width 339 height 114
click at [857, 639] on button "Encerrar conta da mesa" at bounding box center [833, 624] width 147 height 30
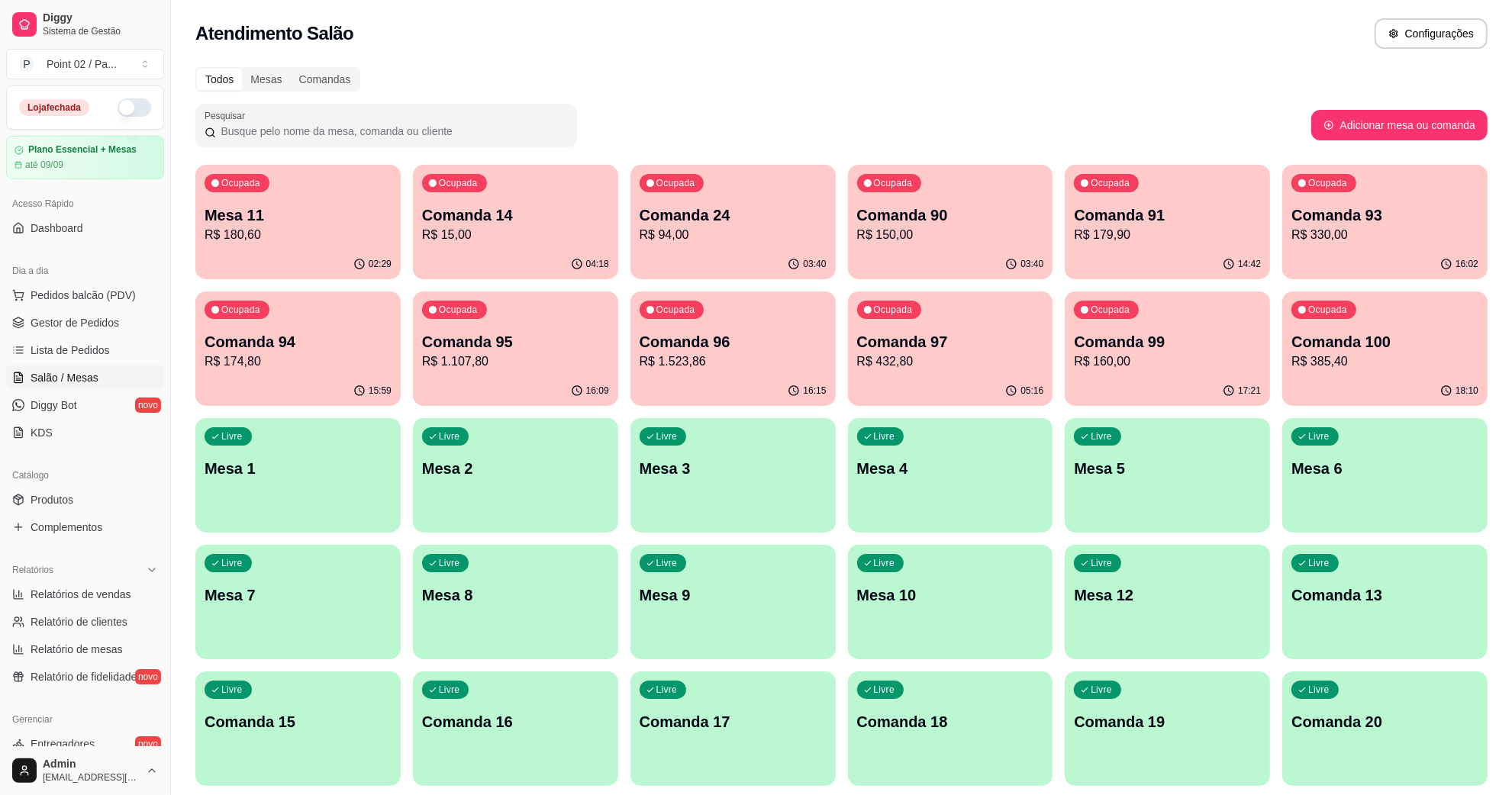
click at [368, 212] on p "Mesa 11" at bounding box center [298, 215] width 187 height 21
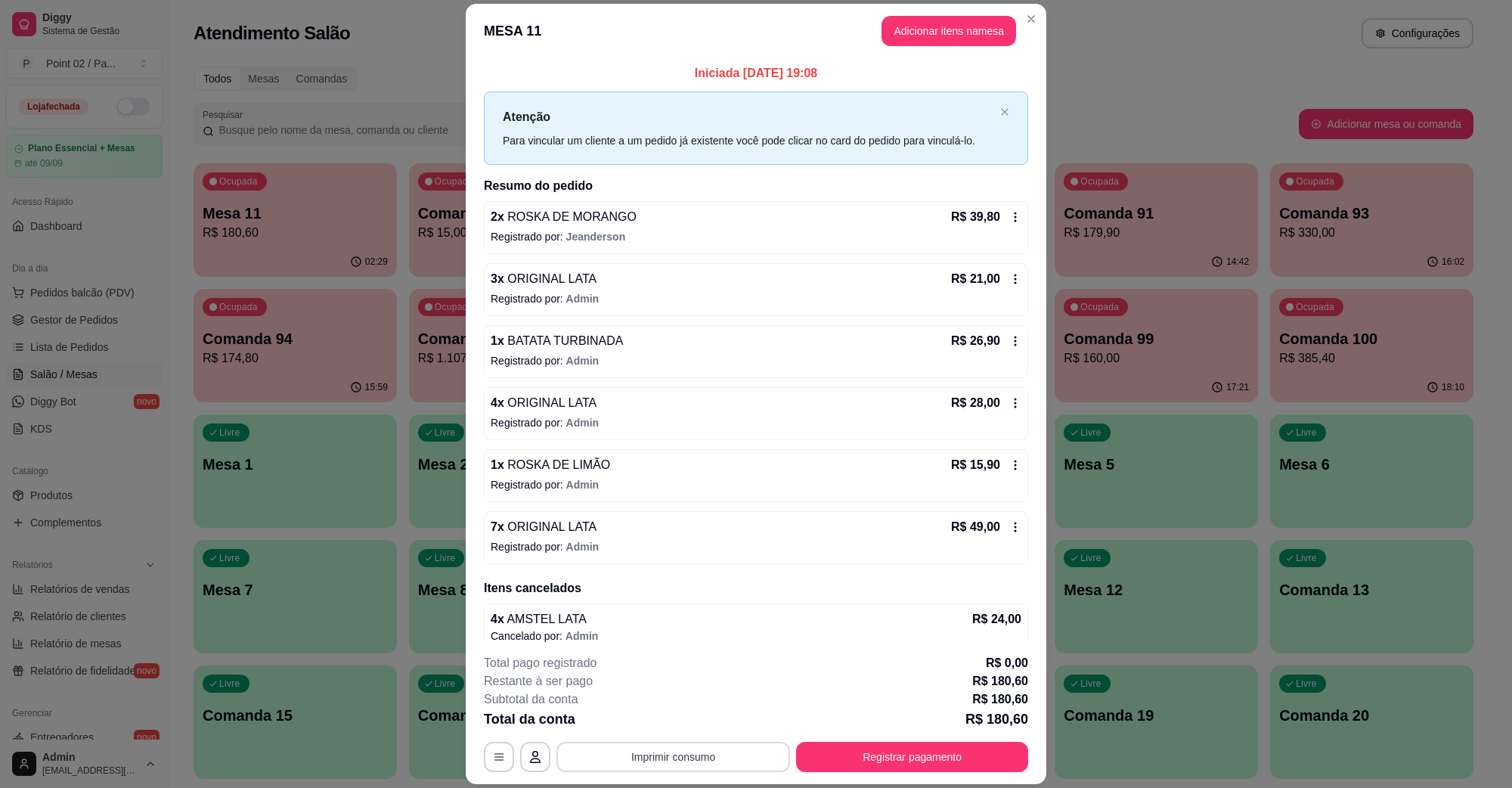
click at [651, 760] on button "Imprimir consumo" at bounding box center [673, 758] width 234 height 30
click at [688, 721] on button "IMPRESSORA" at bounding box center [671, 722] width 106 height 24
click at [917, 20] on button "Adicionar itens na mesa" at bounding box center [949, 31] width 130 height 29
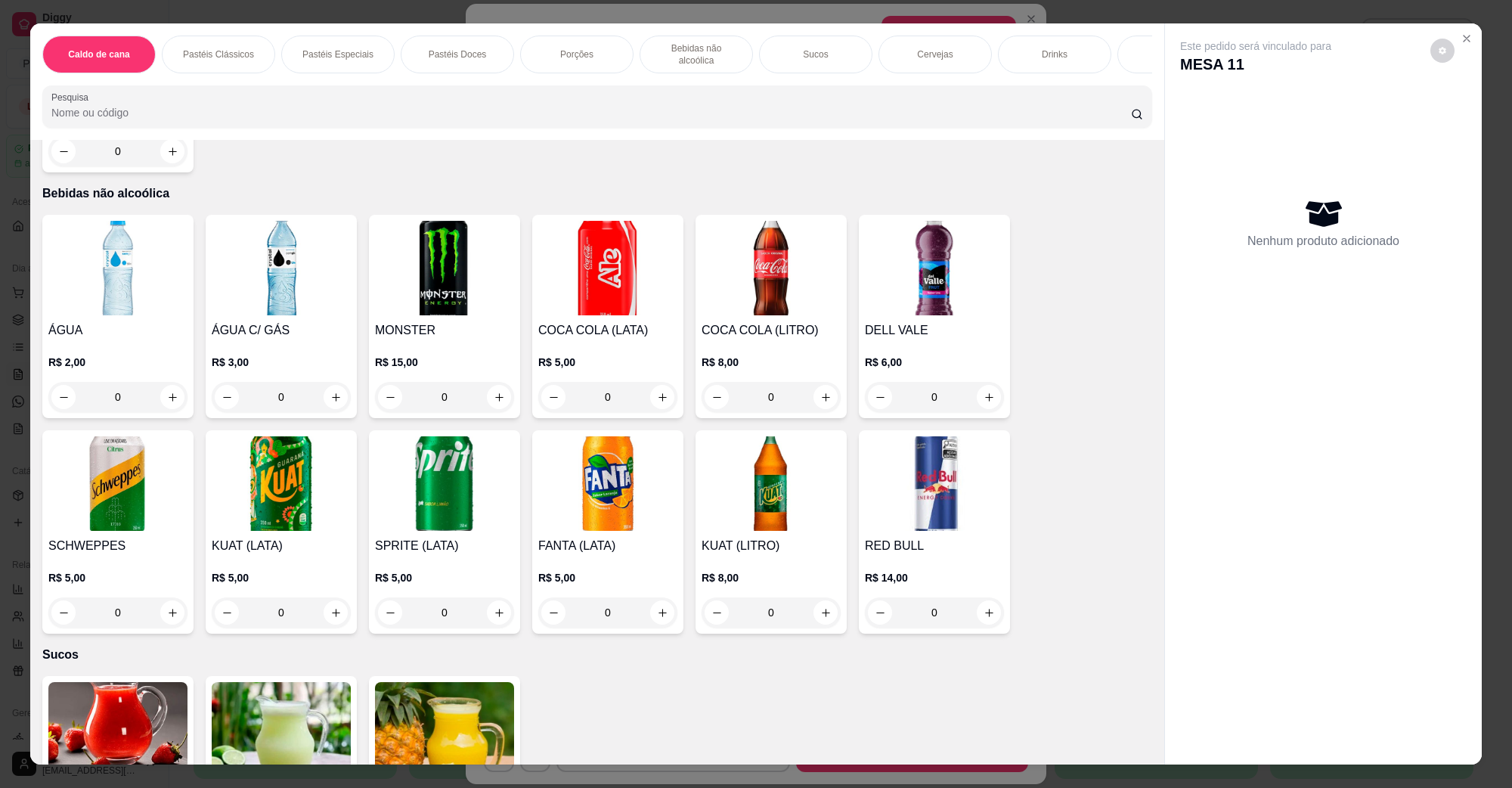
scroll to position [2270, 0]
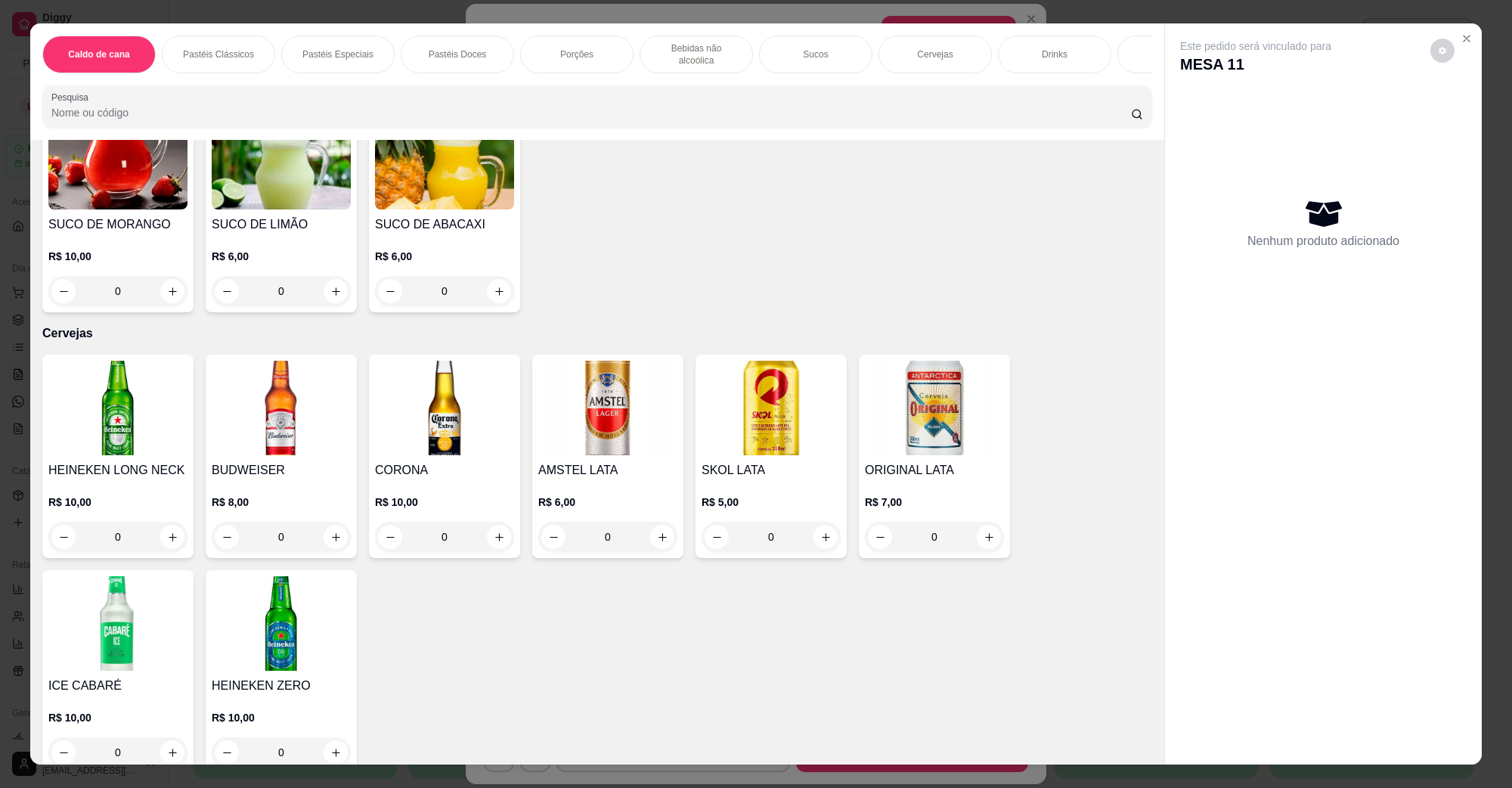
click at [623, 423] on img at bounding box center [607, 408] width 139 height 94
click at [931, 413] on img at bounding box center [934, 408] width 139 height 94
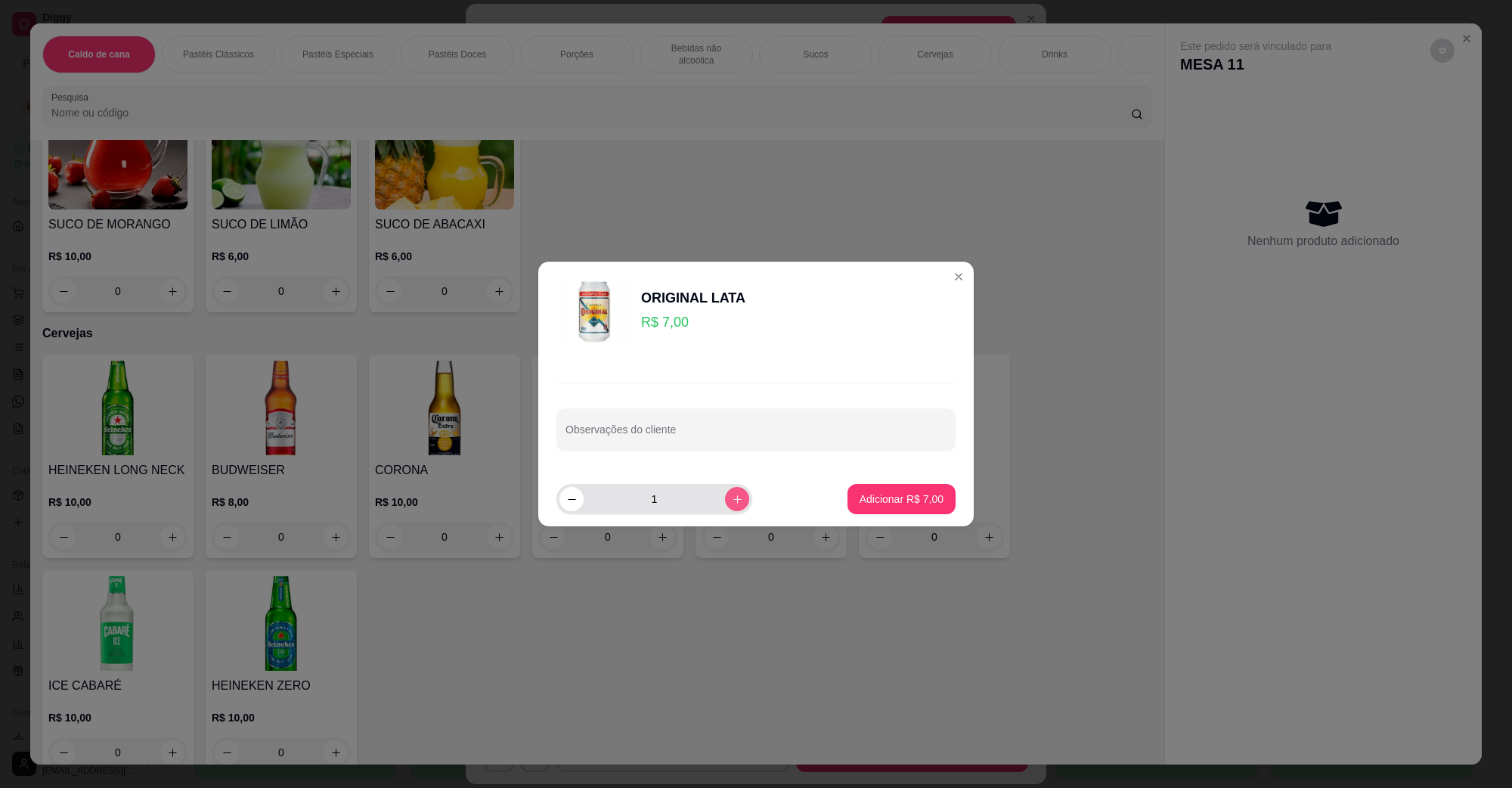
click at [730, 504] on button "increase-product-quantity" at bounding box center [737, 499] width 24 height 24
click at [732, 504] on icon "increase-product-quantity" at bounding box center [737, 499] width 11 height 11
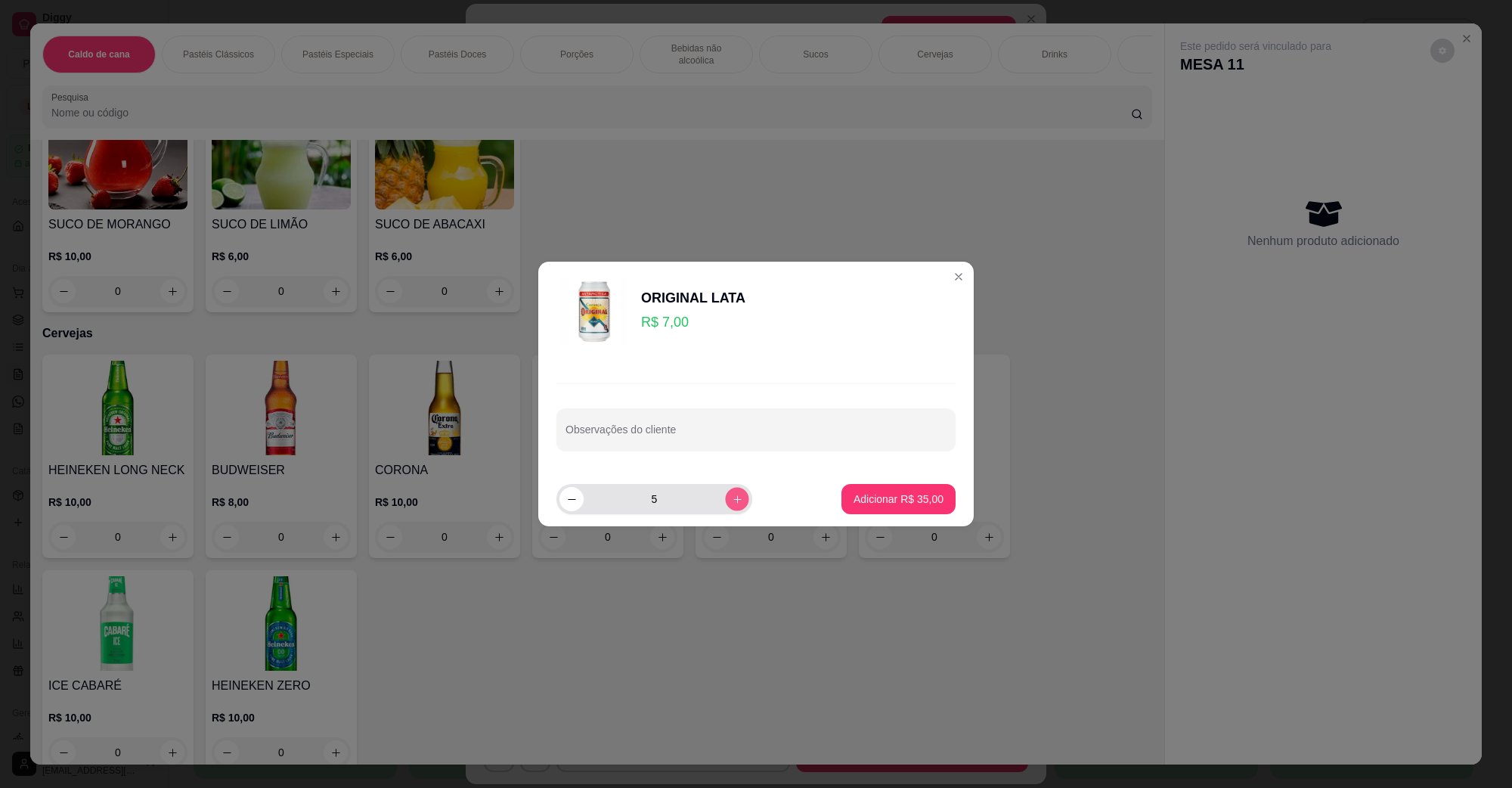
type input "6"
click at [878, 486] on button "Adicionar R$ 42,00" at bounding box center [899, 499] width 114 height 30
type input "6"
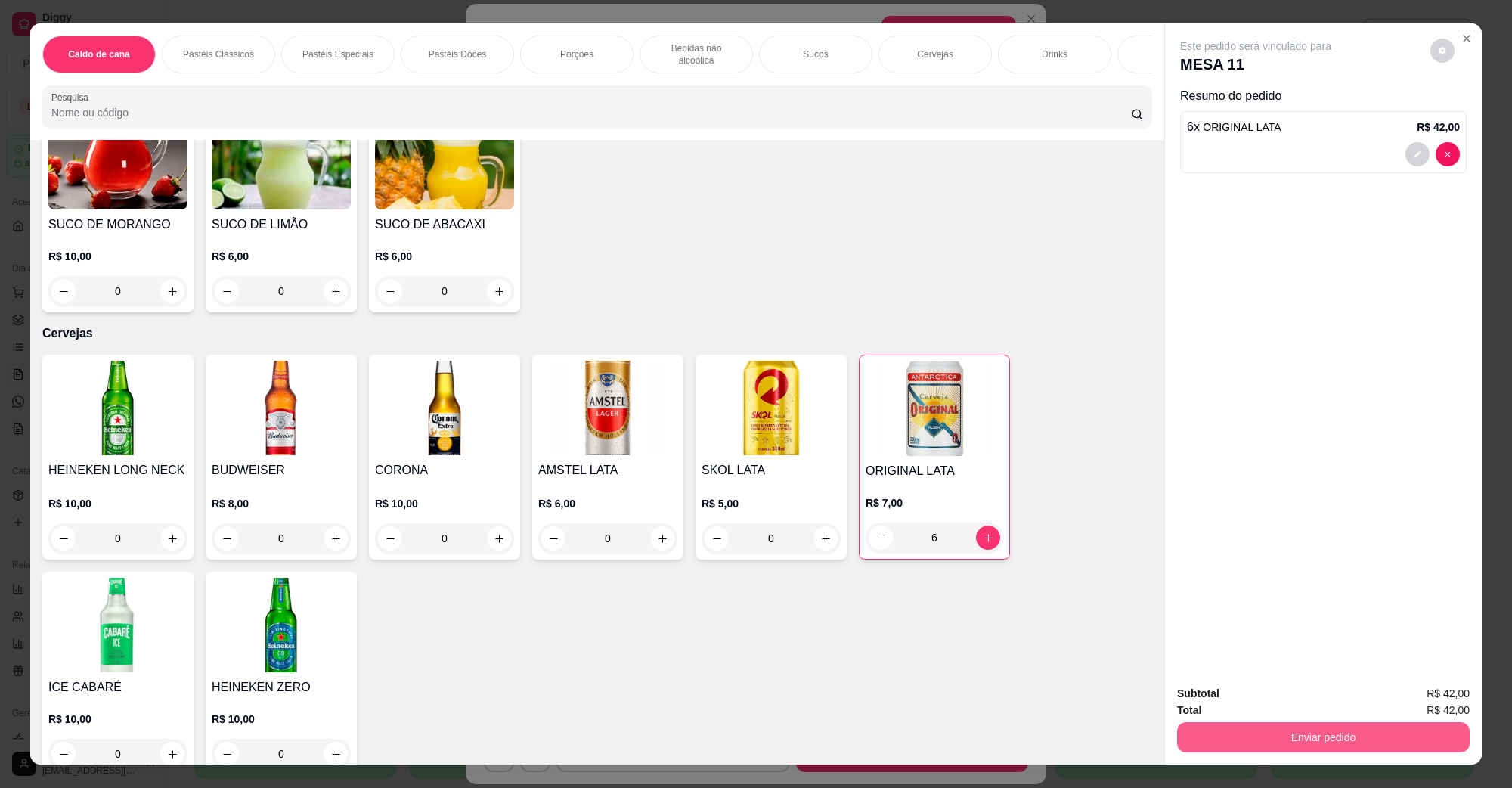
click at [1260, 743] on button "Enviar pedido" at bounding box center [1324, 737] width 293 height 30
click at [1249, 713] on button "Não registrar e enviar pedido" at bounding box center [1273, 700] width 153 height 28
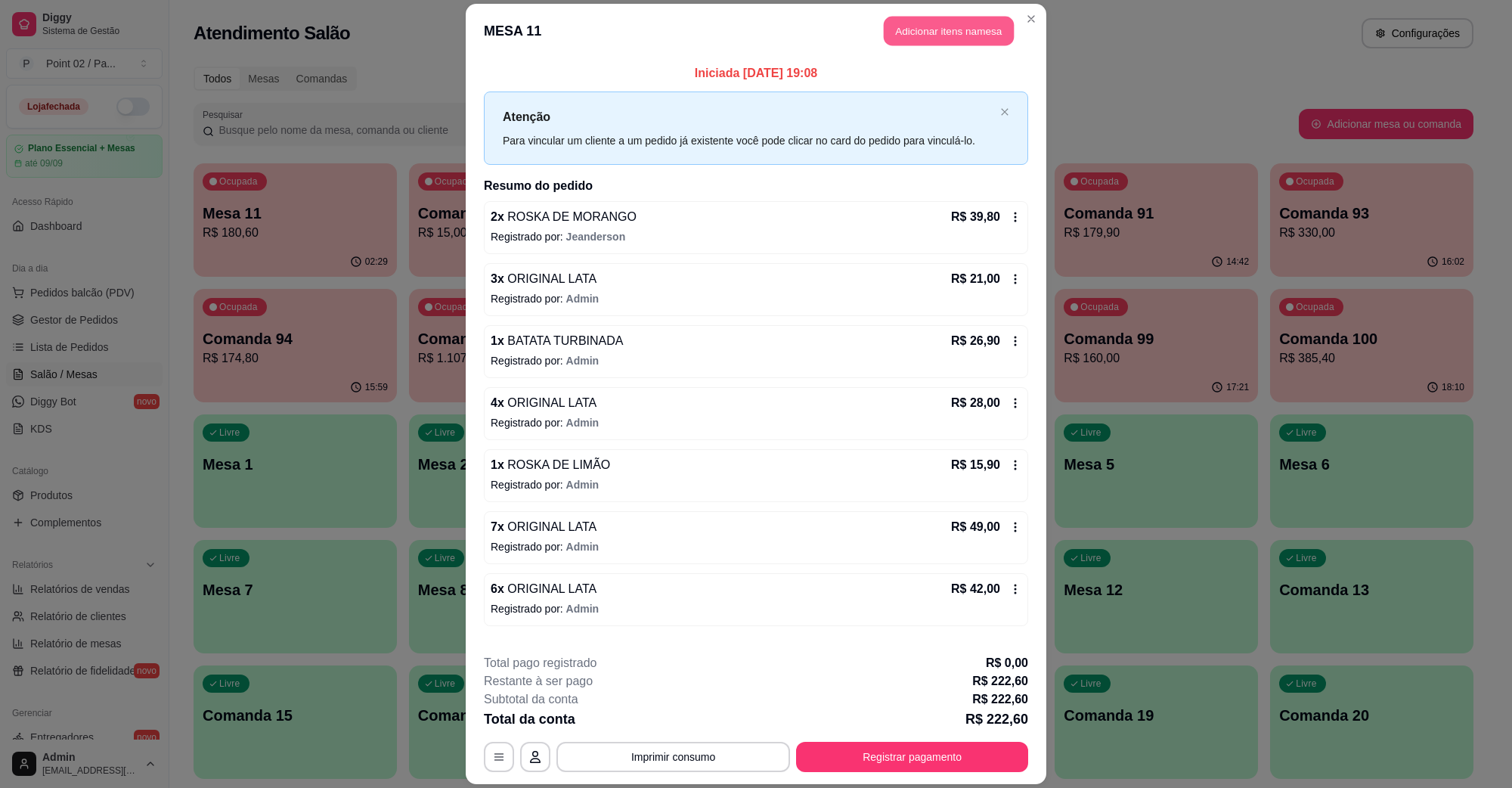
click at [968, 41] on button "Adicionar itens na mesa" at bounding box center [949, 31] width 130 height 29
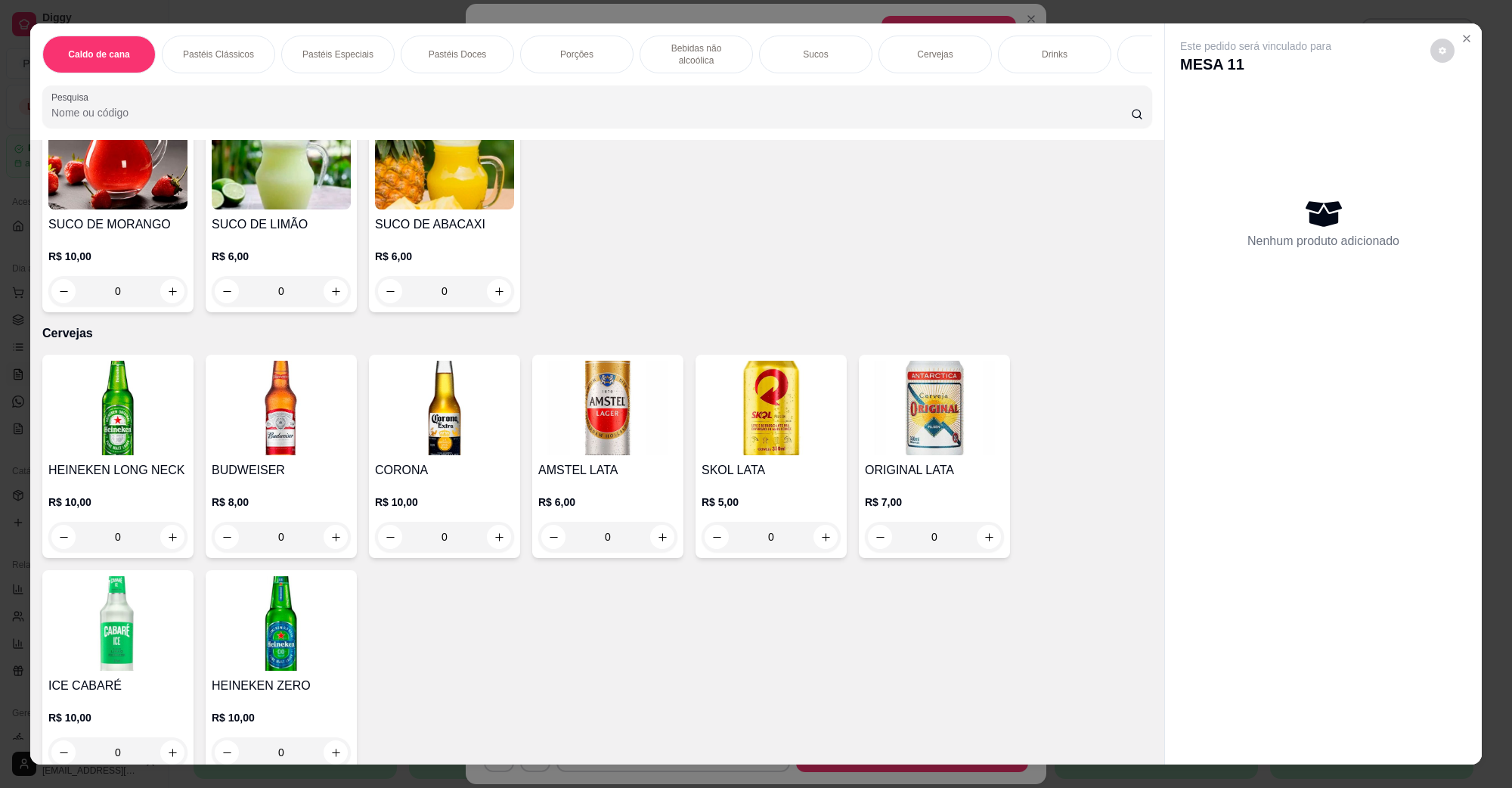
click at [142, 636] on img at bounding box center [118, 624] width 139 height 94
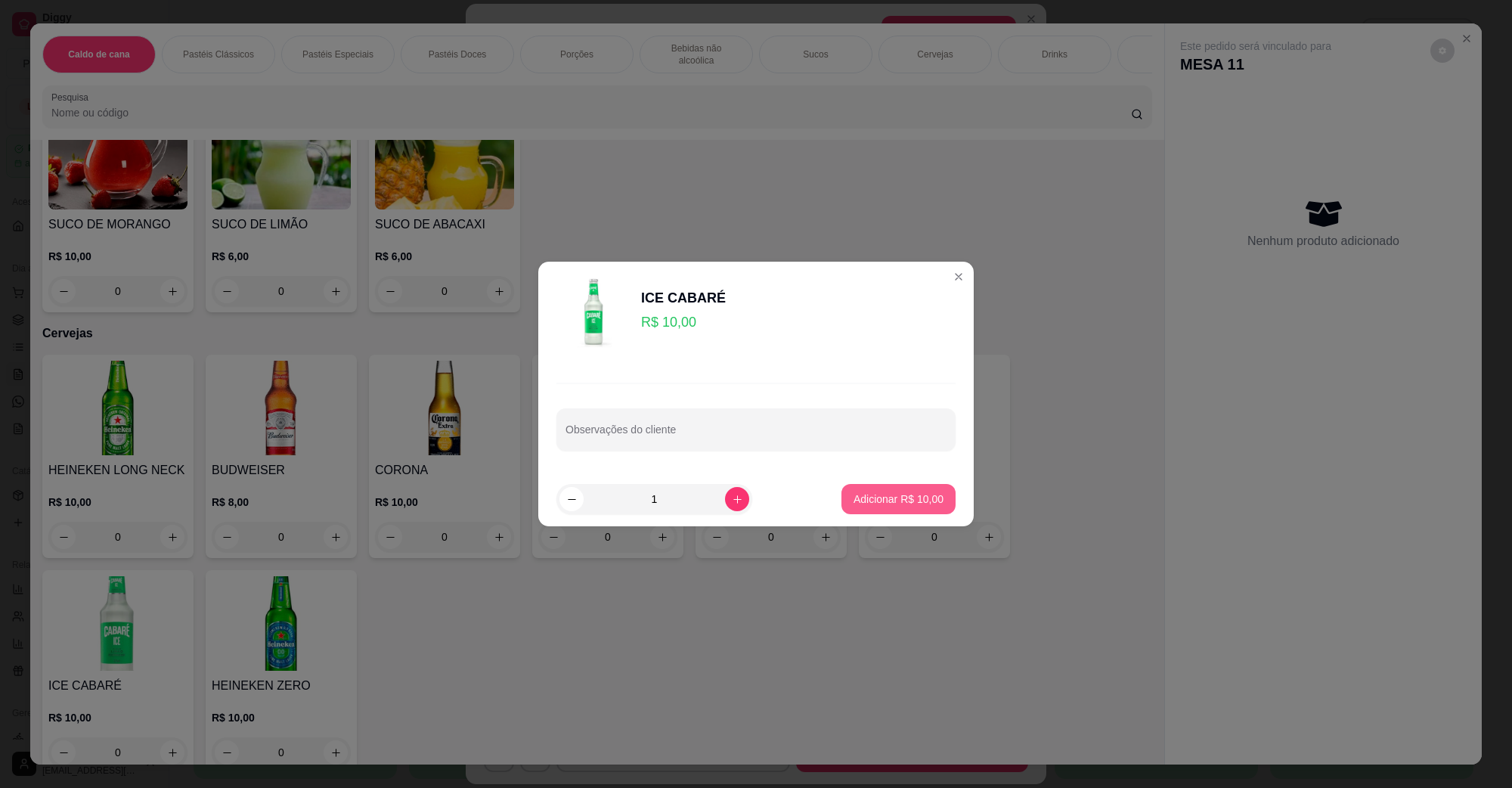
click at [841, 498] on button "Adicionar R$ 10,00" at bounding box center [899, 499] width 114 height 30
type input "1"
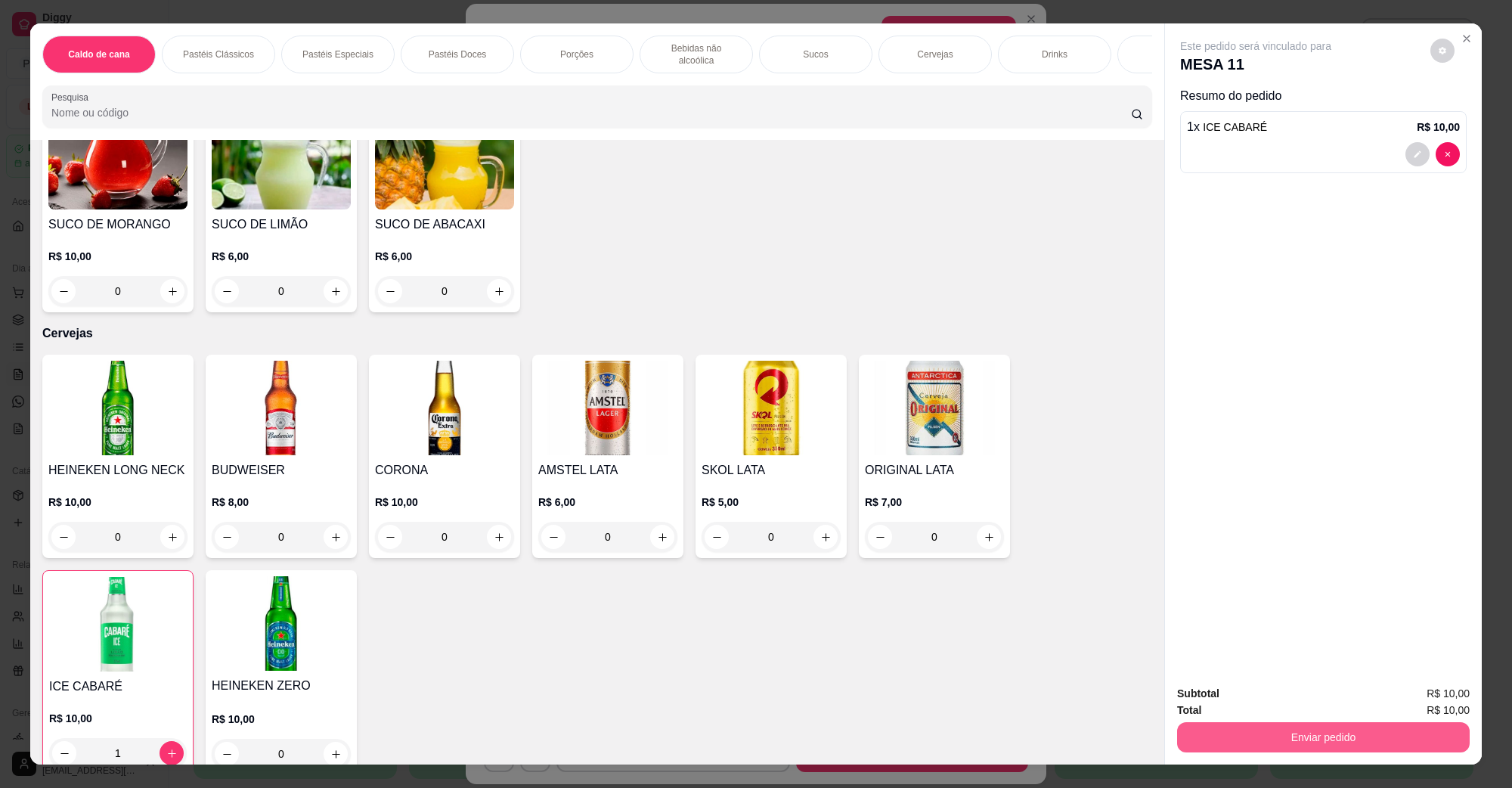
click at [1210, 745] on button "Enviar pedido" at bounding box center [1324, 737] width 293 height 30
click at [1237, 697] on button "Não registrar e enviar pedido" at bounding box center [1273, 700] width 153 height 28
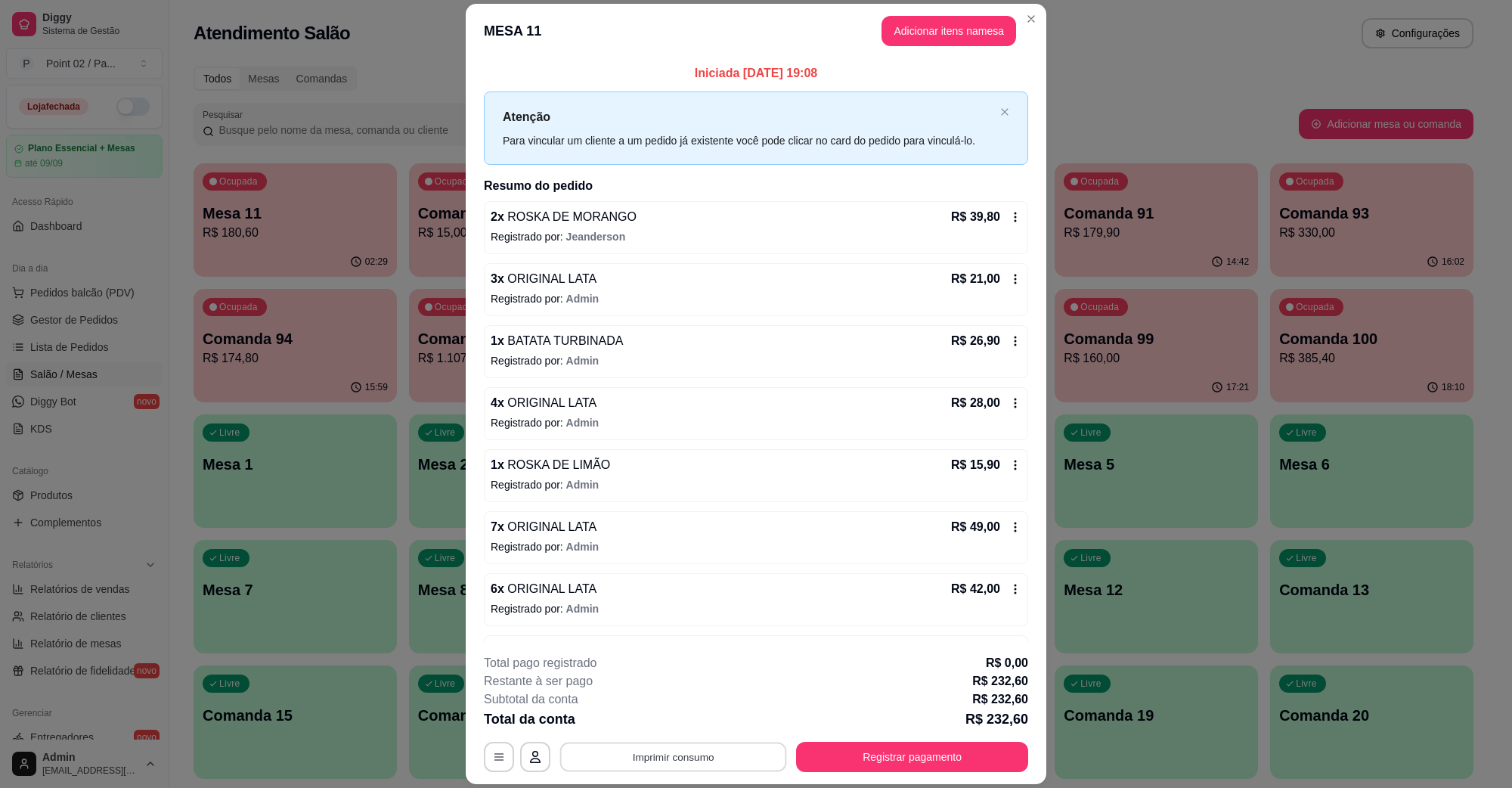
click at [607, 750] on button "Imprimir consumo" at bounding box center [674, 757] width 227 height 29
click at [671, 734] on button "IMPRESSORA" at bounding box center [671, 722] width 106 height 24
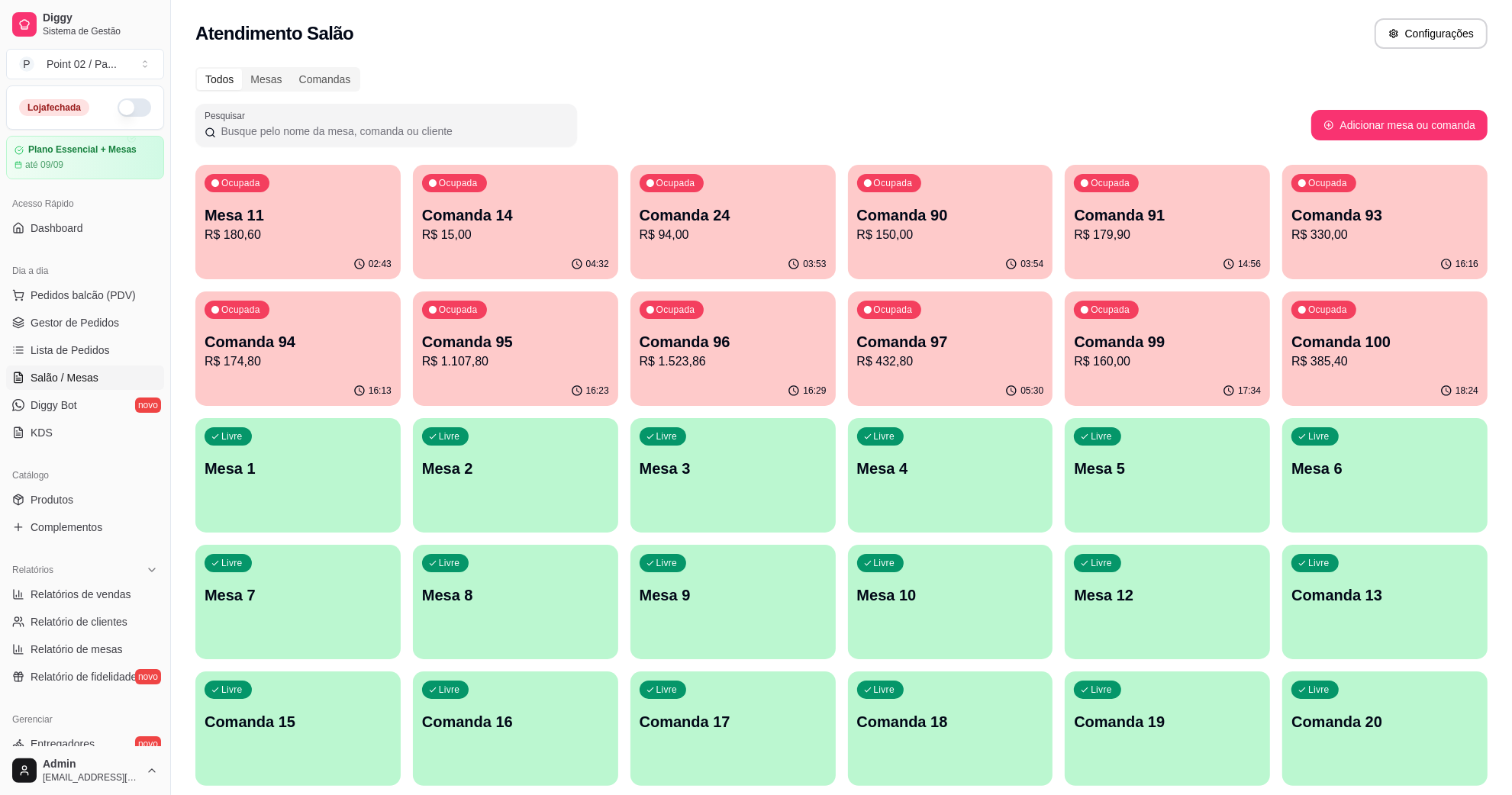
click at [1387, 187] on div "Ocupada Comanda 93 R$ 330,00" at bounding box center [1385, 207] width 206 height 85
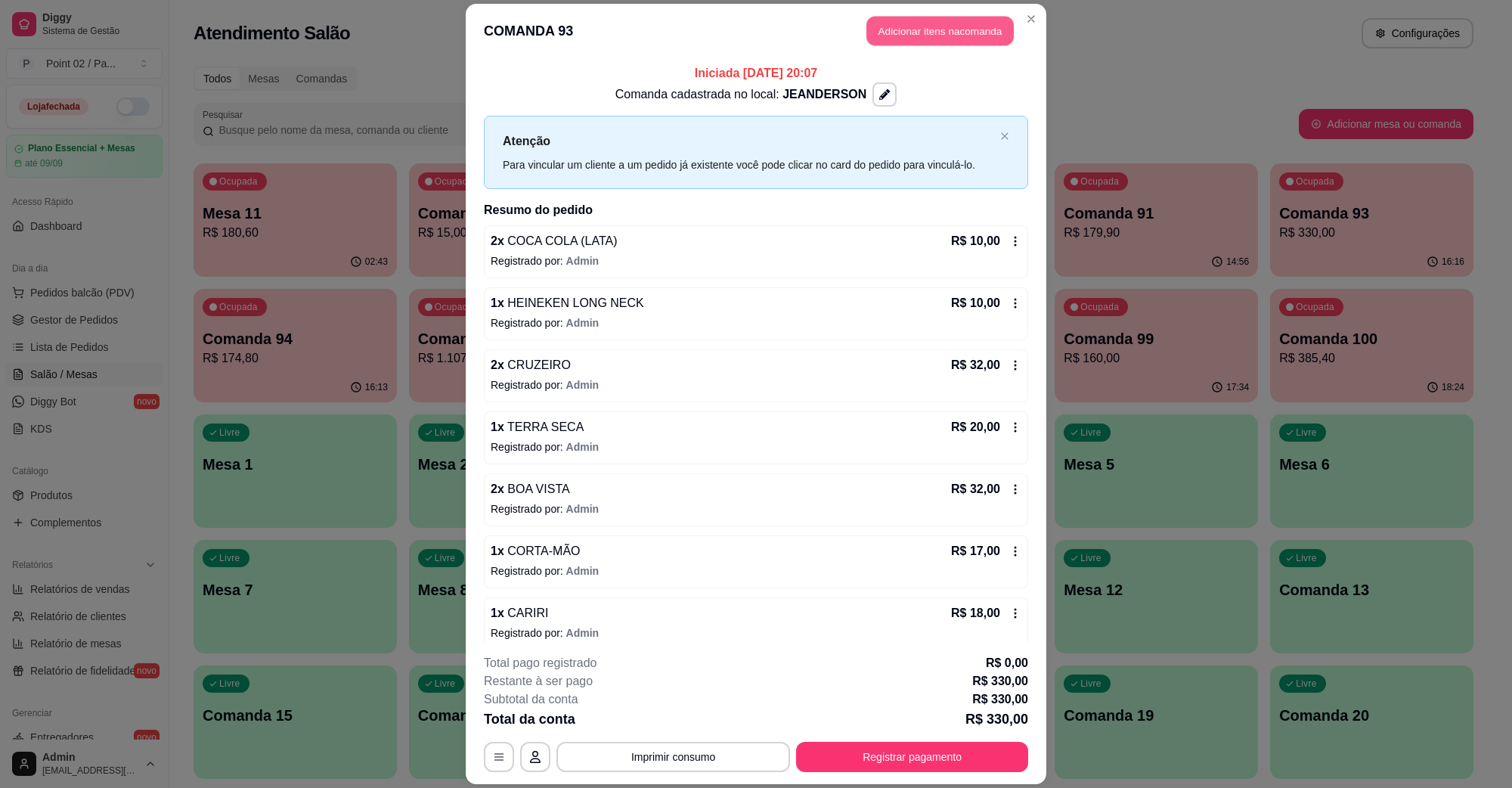
click at [936, 39] on button "Adicionar itens na comanda" at bounding box center [940, 31] width 147 height 29
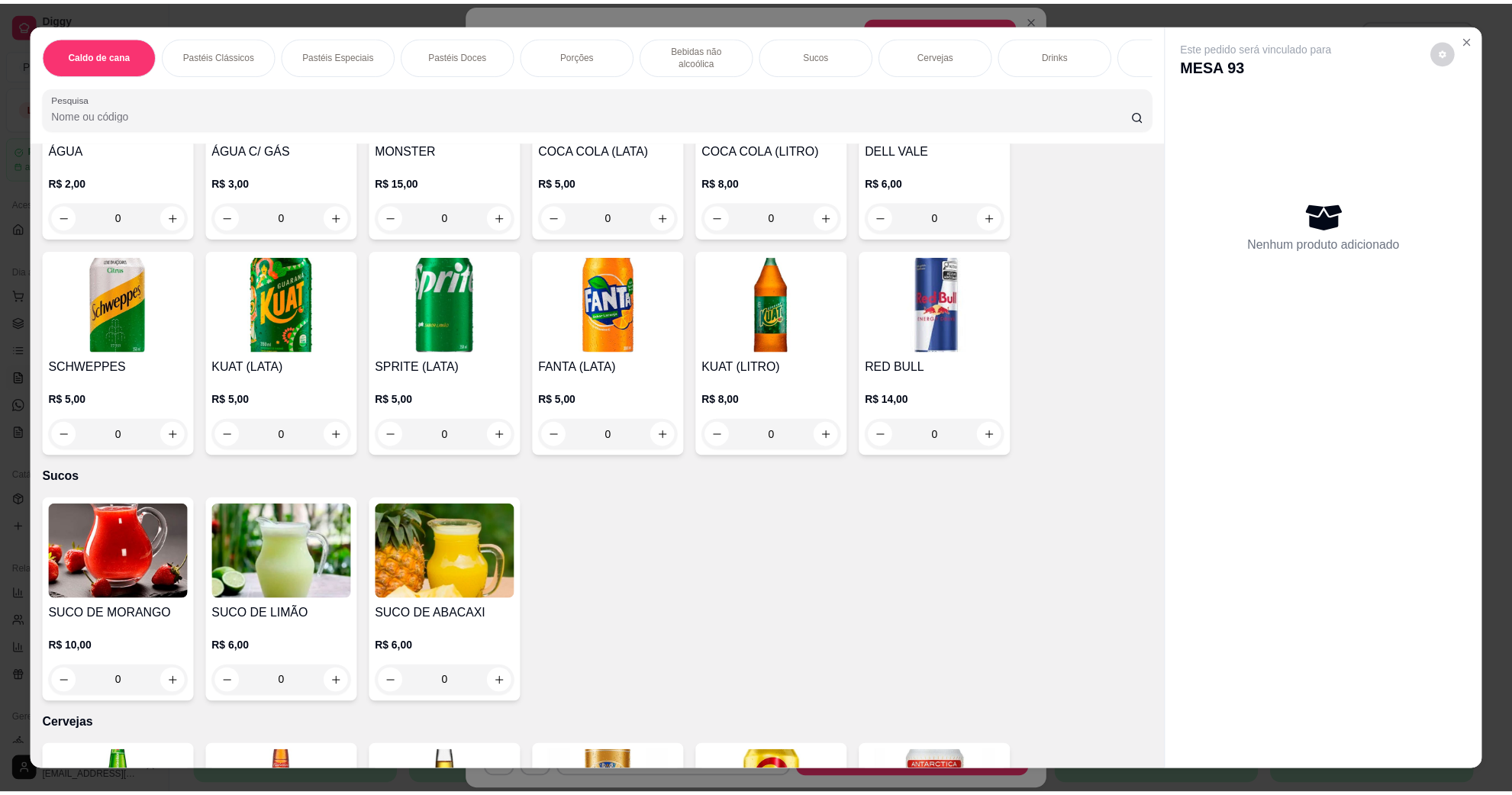
scroll to position [1909, 0]
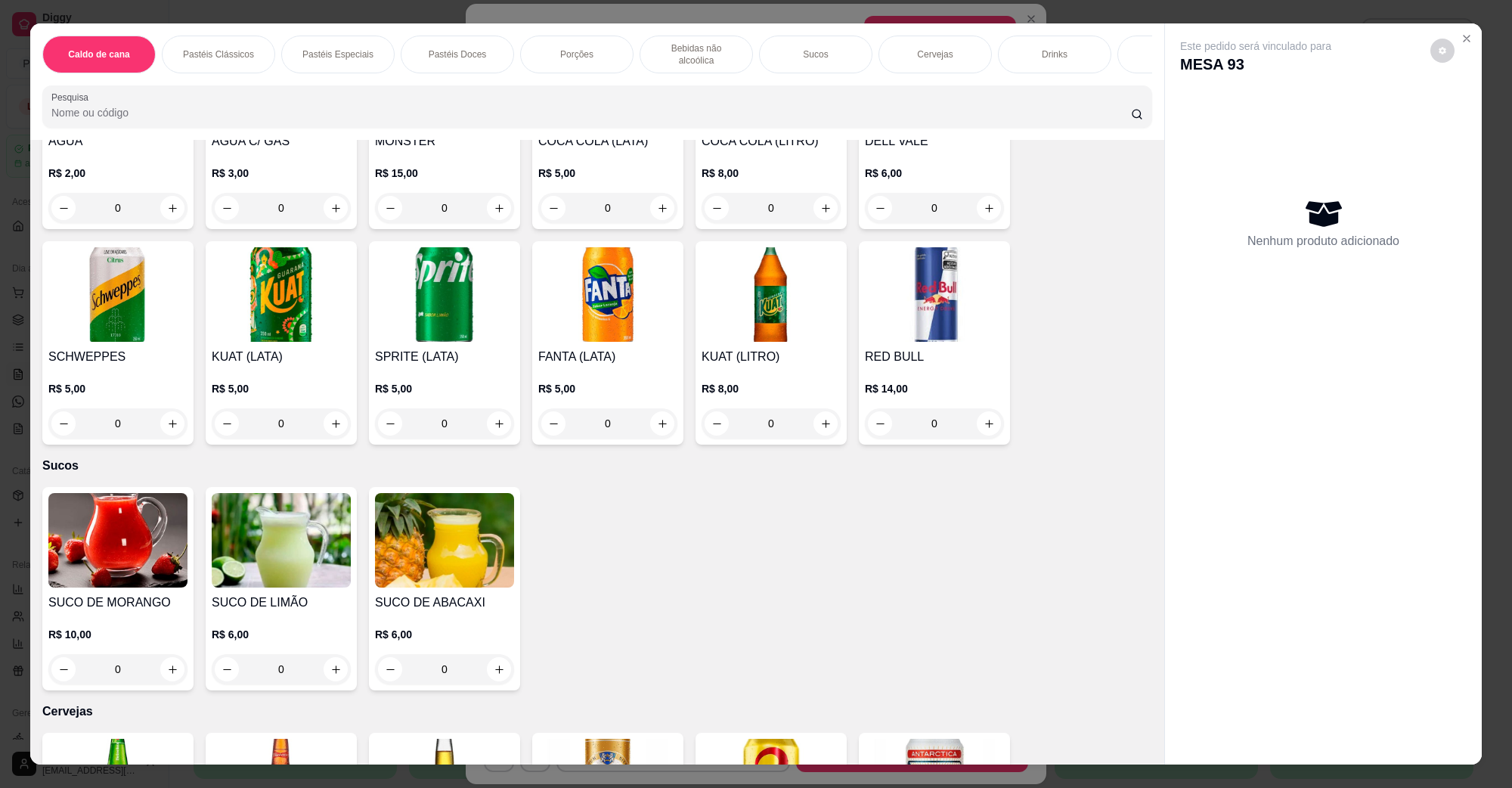
click at [599, 292] on img at bounding box center [607, 295] width 139 height 94
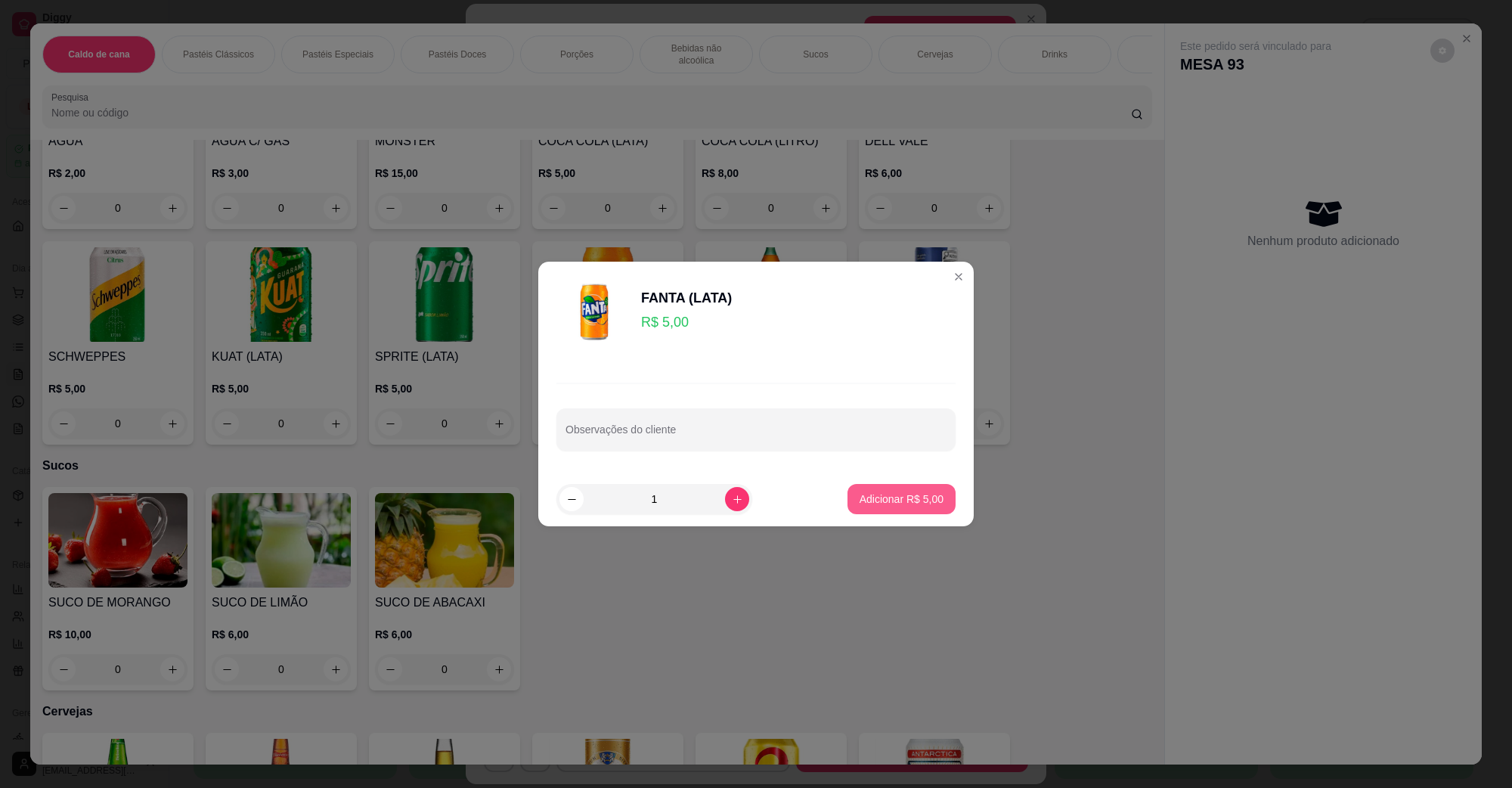
click at [915, 504] on p "Adicionar R$ 5,00" at bounding box center [902, 499] width 84 height 15
type input "1"
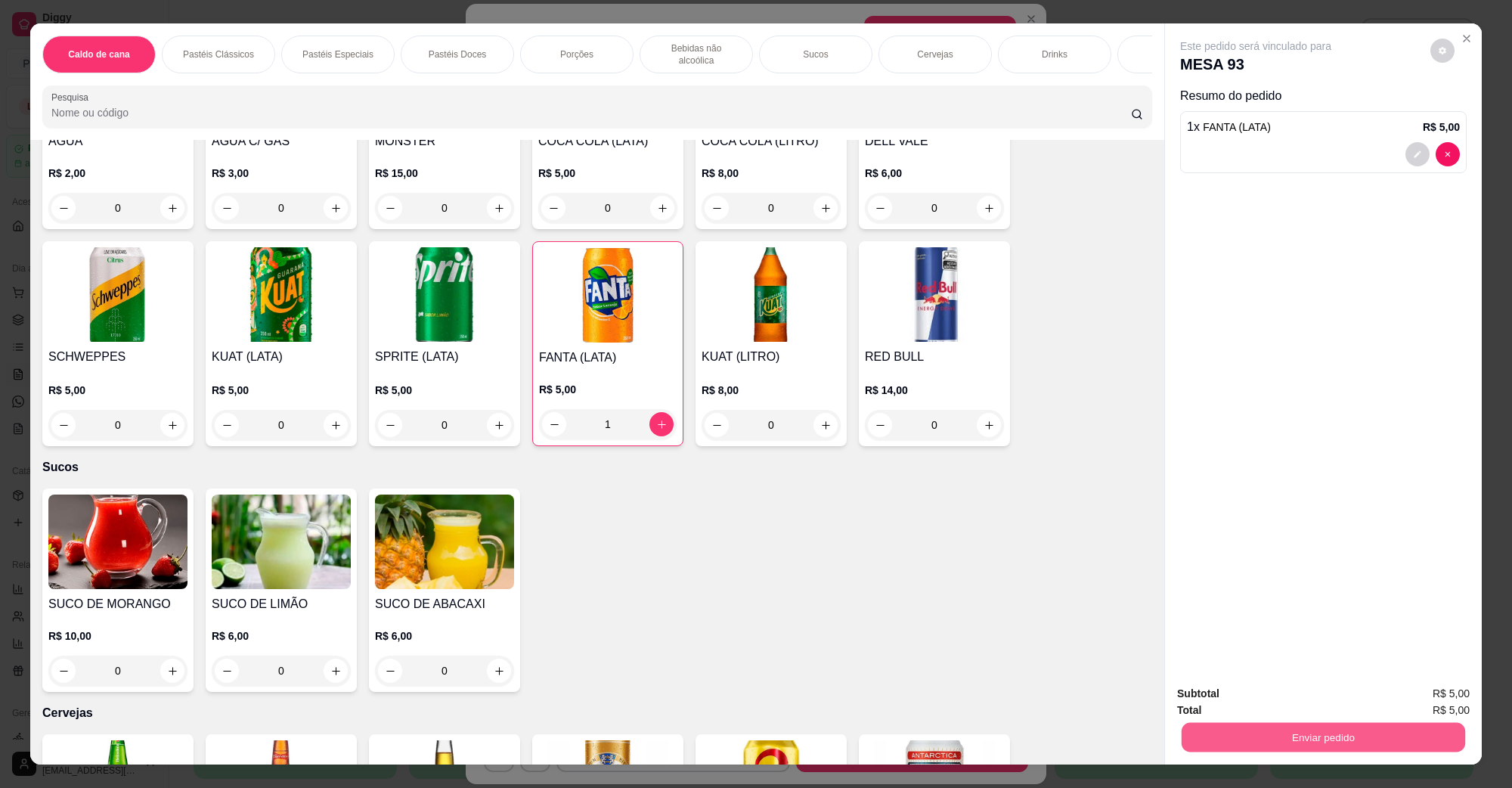
click at [1234, 732] on button "Enviar pedido" at bounding box center [1324, 737] width 284 height 29
click at [1237, 705] on button "Não registrar e enviar pedido" at bounding box center [1273, 700] width 153 height 28
